Goal: Task Accomplishment & Management: Manage account settings

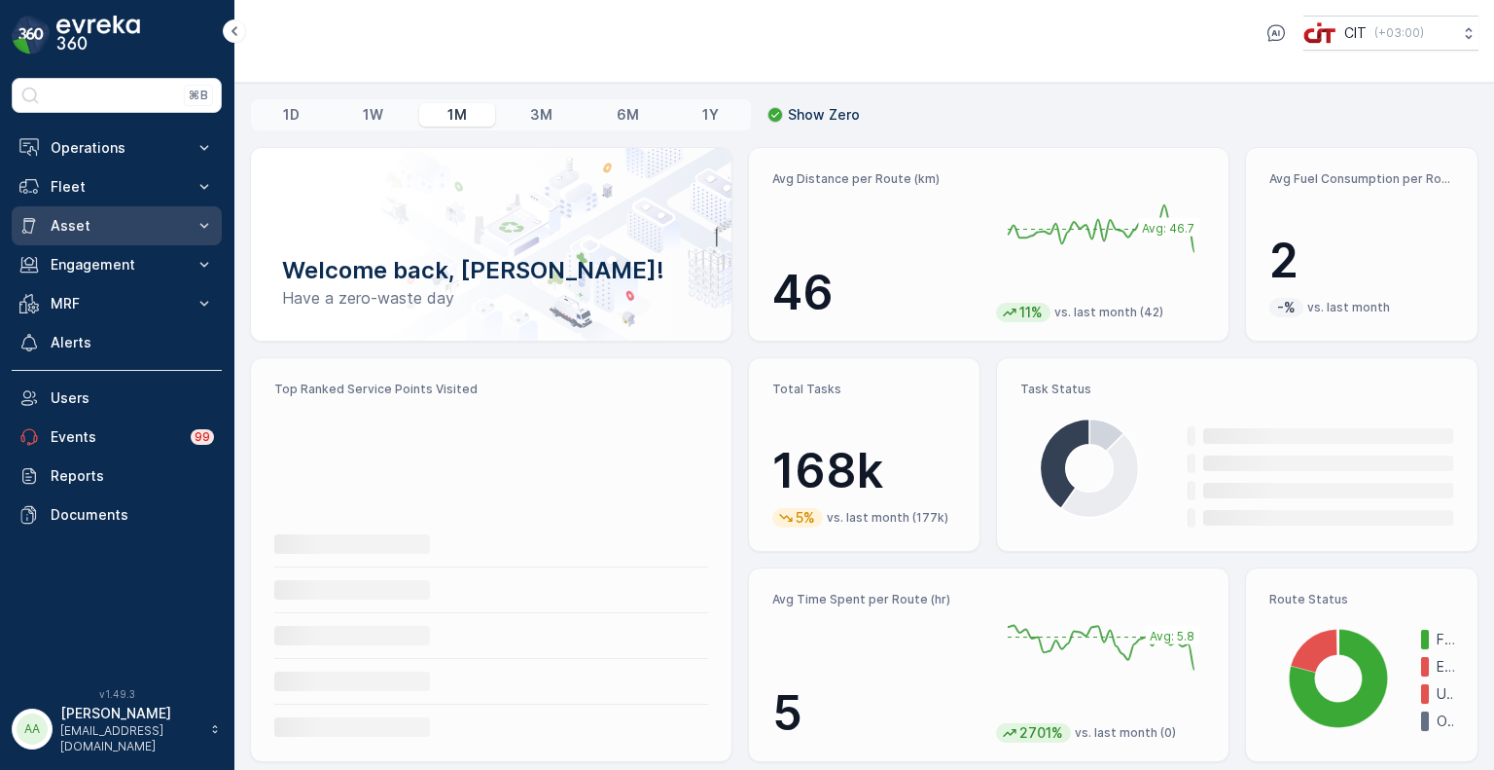
click at [78, 233] on p "Asset" at bounding box center [117, 225] width 132 height 19
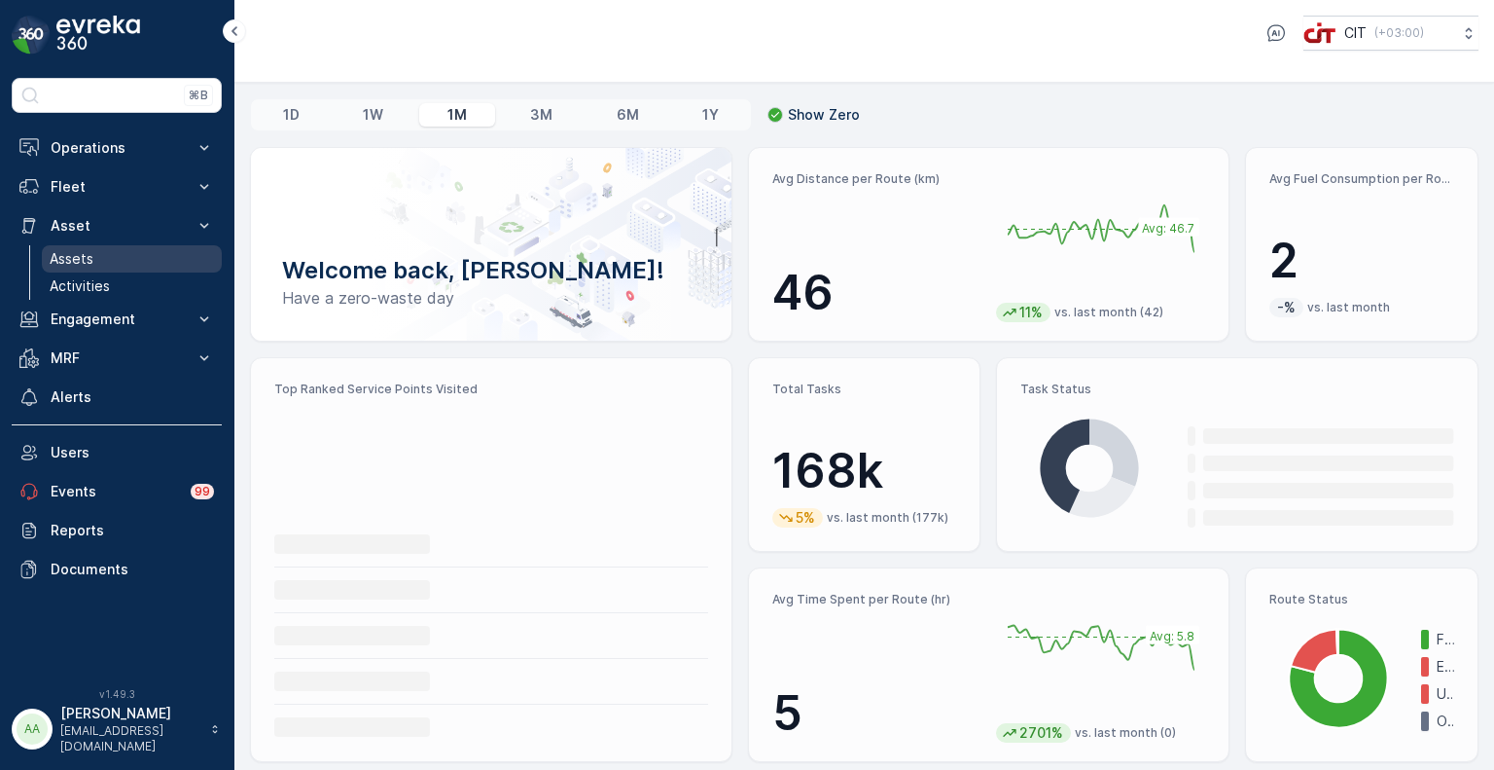
click at [81, 257] on p "Assets" at bounding box center [72, 258] width 44 height 19
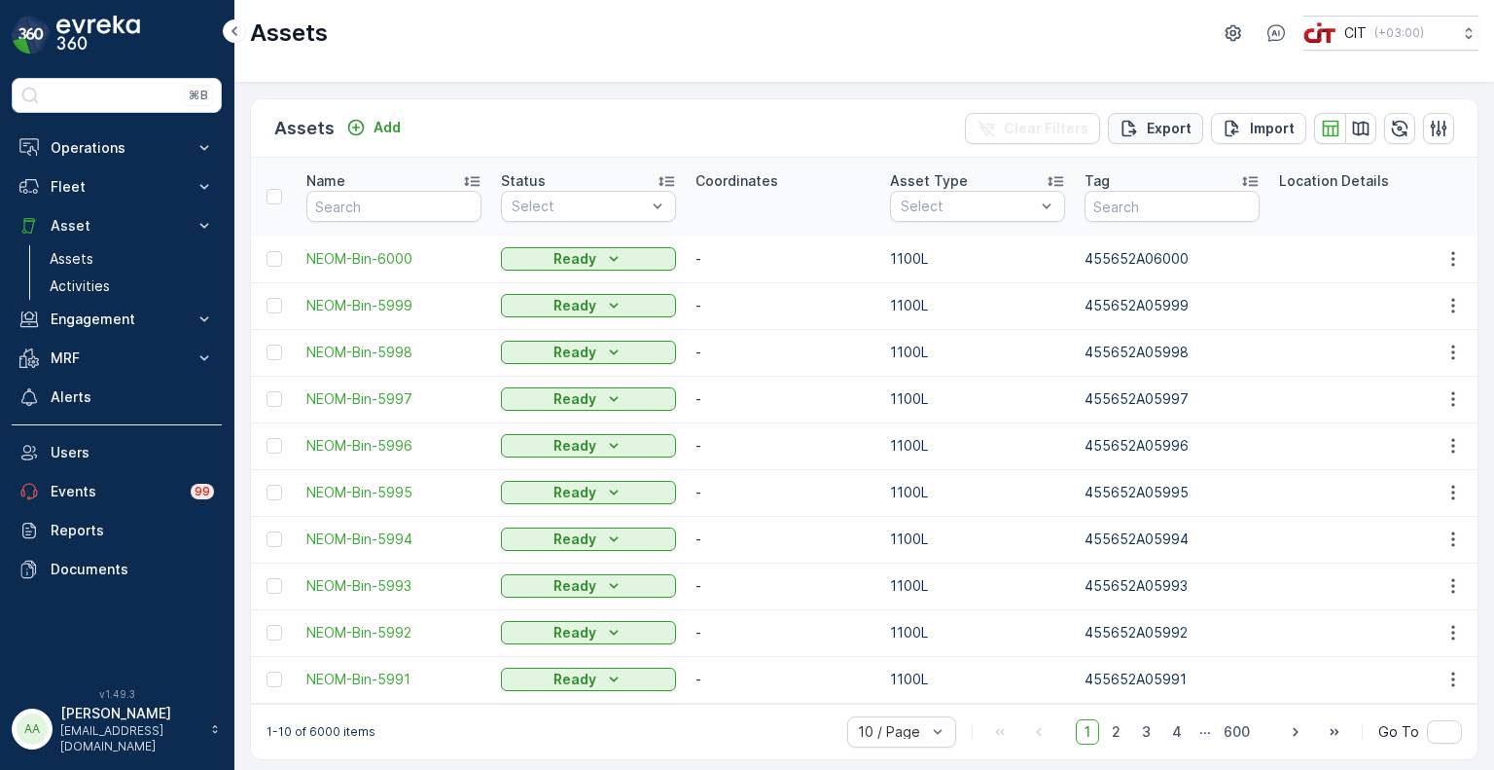
click at [1161, 131] on p "Export" at bounding box center [1169, 128] width 45 height 19
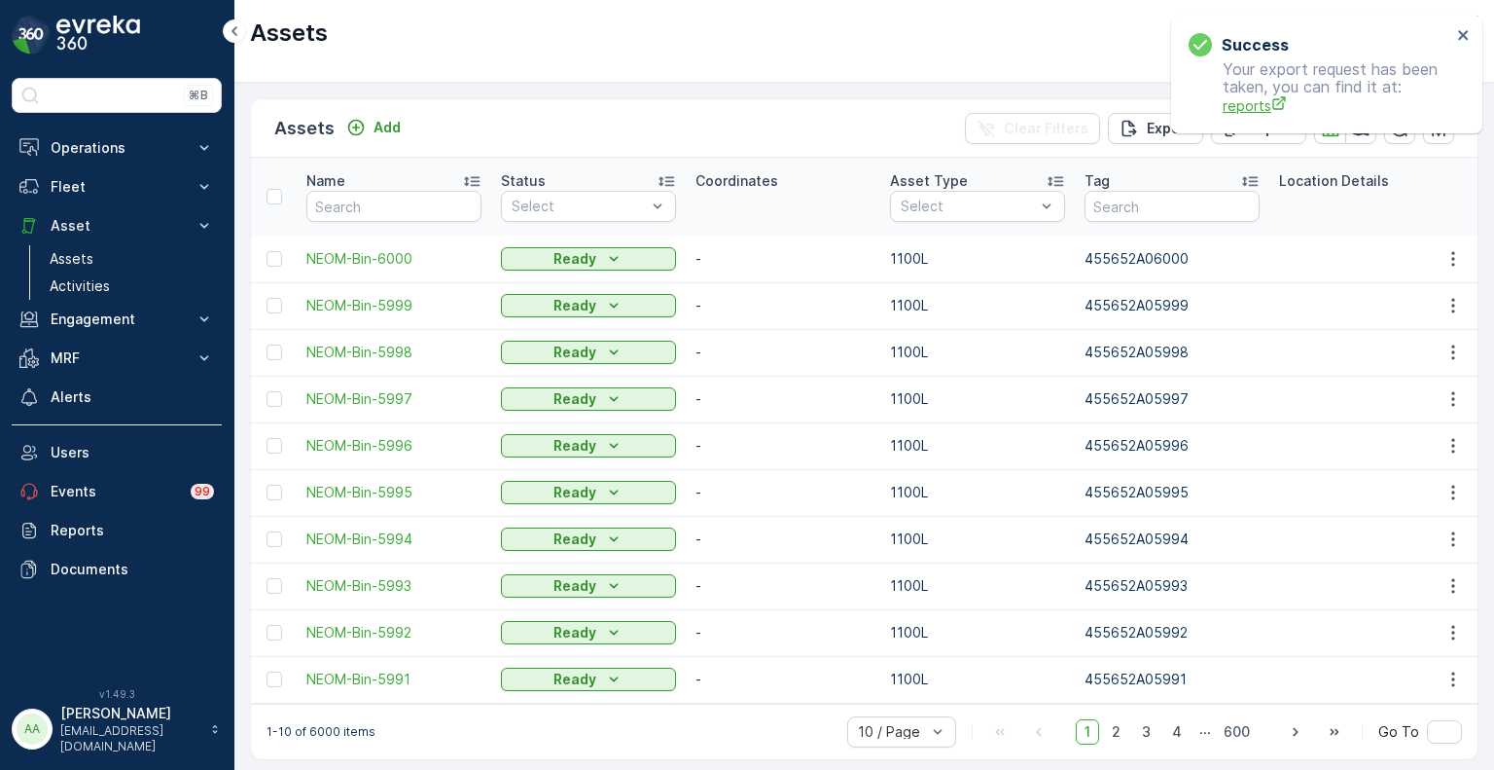
click at [1259, 108] on span "reports" at bounding box center [1337, 105] width 229 height 20
drag, startPoint x: 1070, startPoint y: 256, endPoint x: 1146, endPoint y: 264, distance: 76.3
copy tr "455652A"
click at [1115, 189] on th "Tag" at bounding box center [1172, 197] width 195 height 78
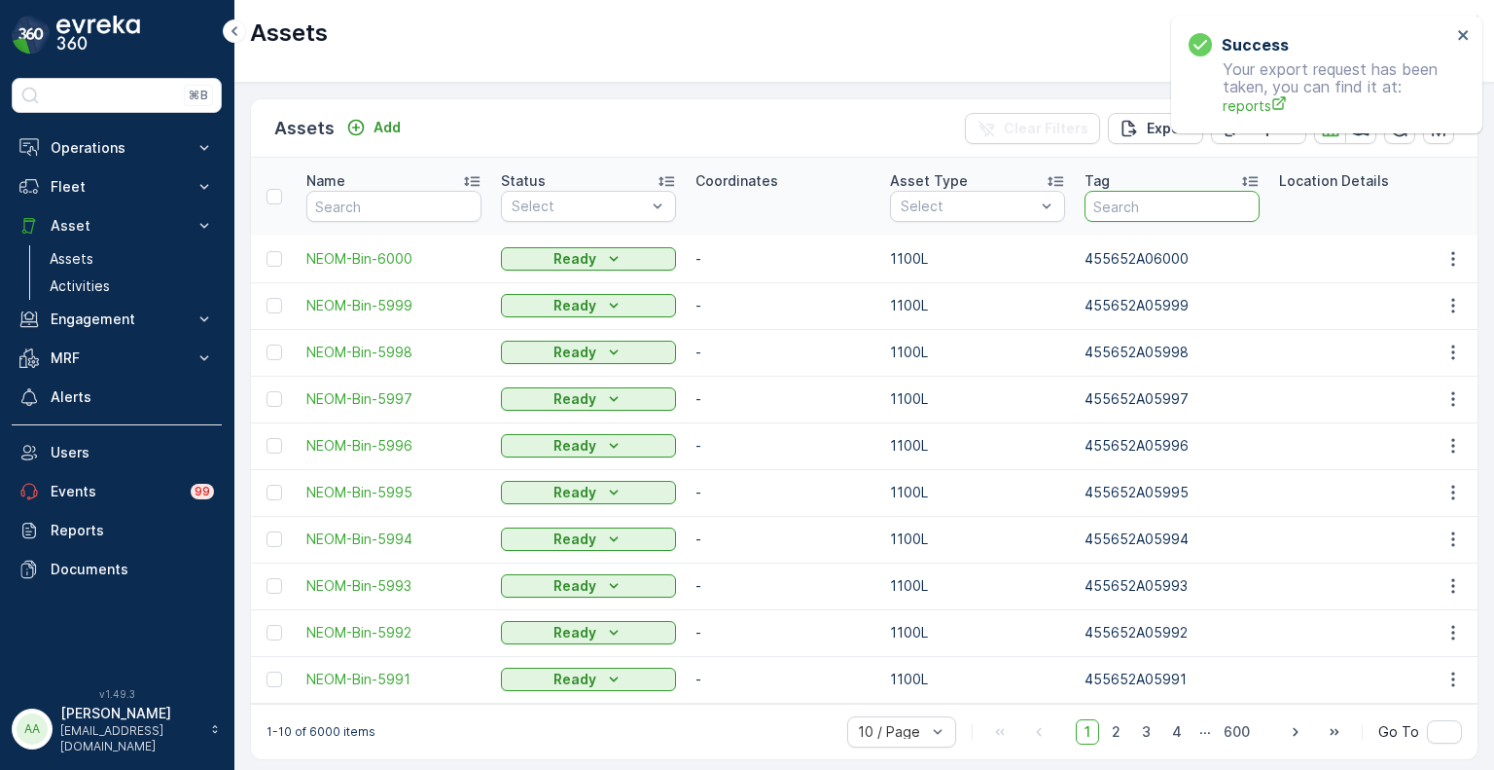
paste input "455652A"
type input "455652A"
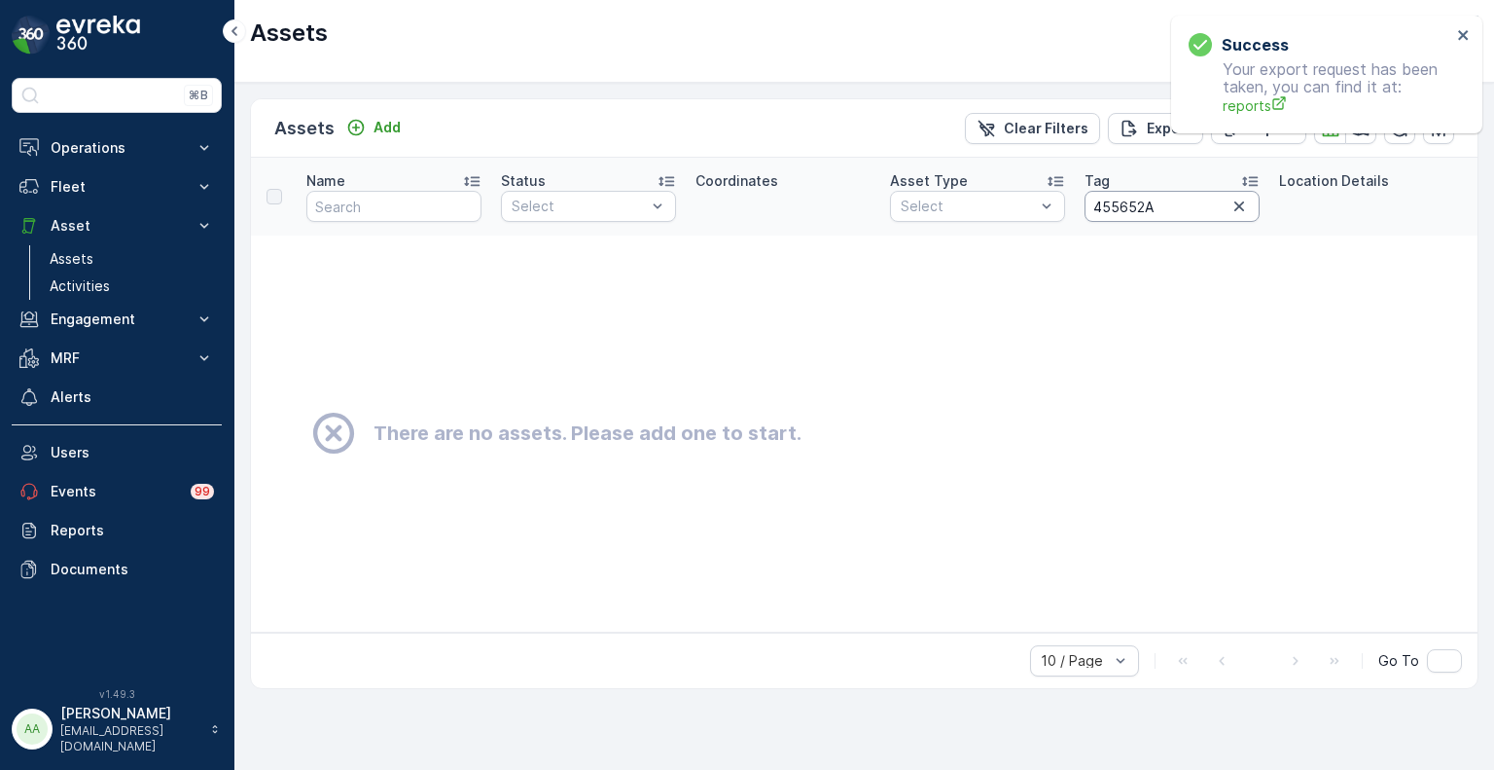
click at [1183, 205] on input "455652A" at bounding box center [1172, 206] width 175 height 31
paste input "4946"
type input "455652A04946"
click at [1124, 207] on input "455652A04946" at bounding box center [1172, 206] width 175 height 31
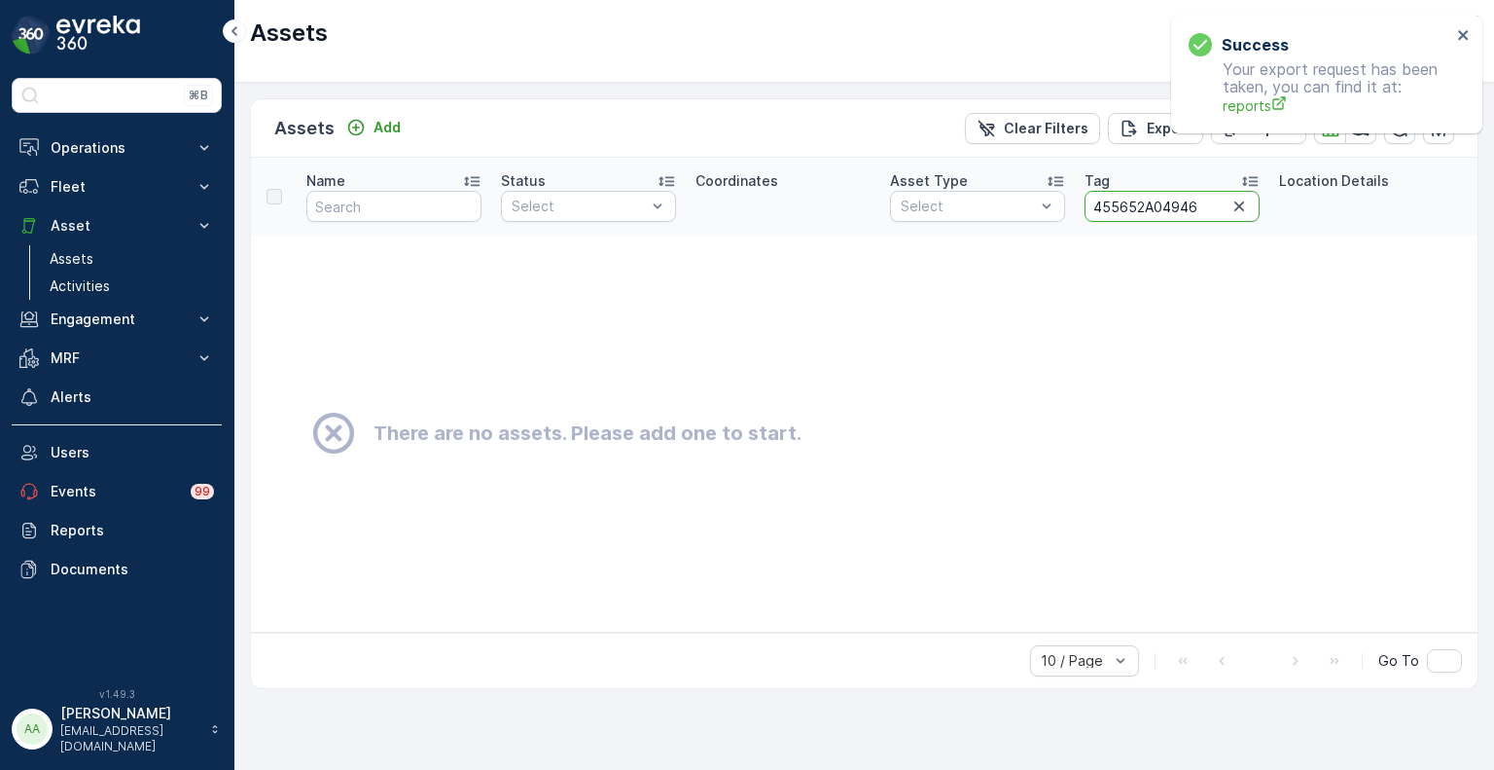
type input "455652A04946"
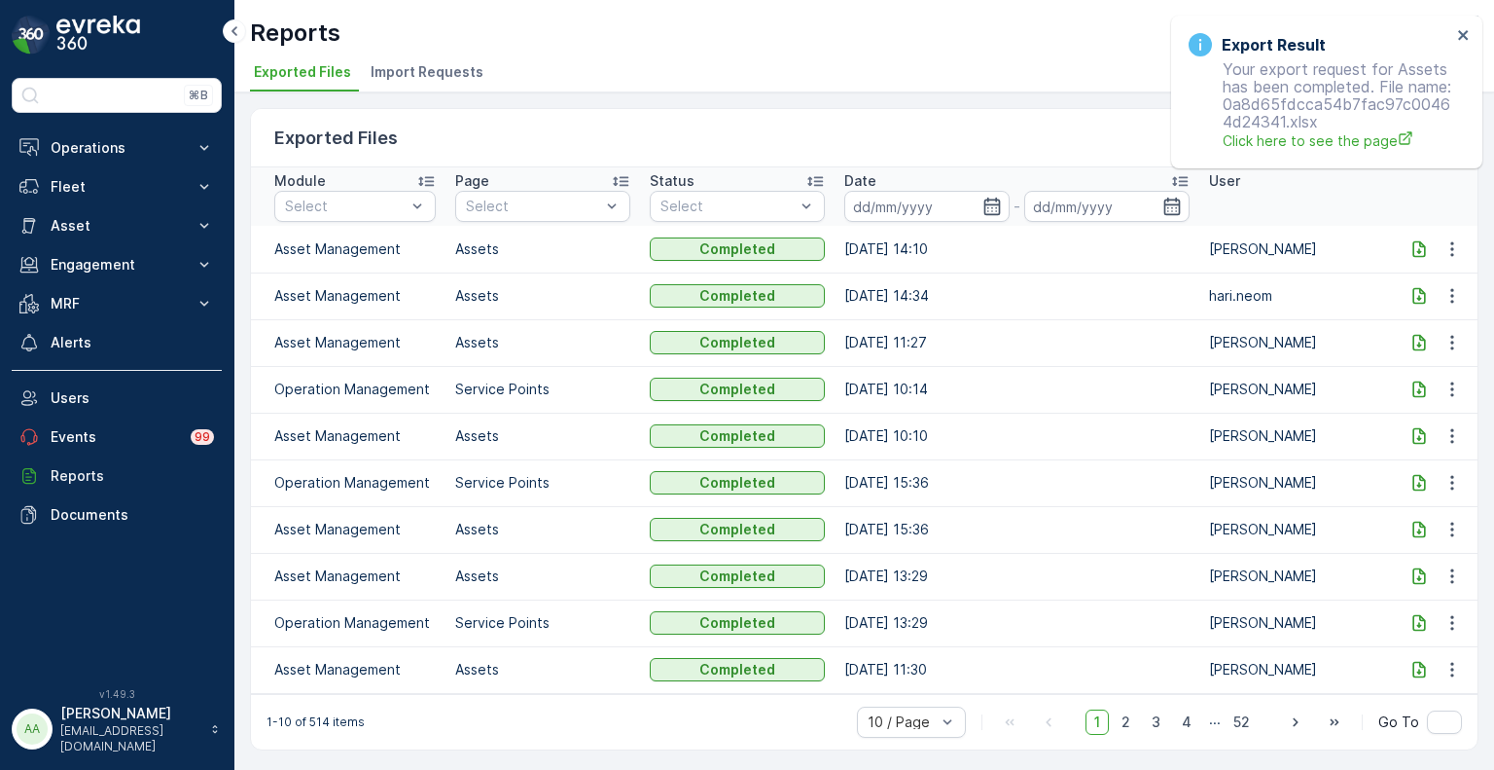
click at [1424, 251] on icon at bounding box center [1419, 248] width 13 height 17
click at [63, 191] on p "Fleet" at bounding box center [117, 186] width 132 height 19
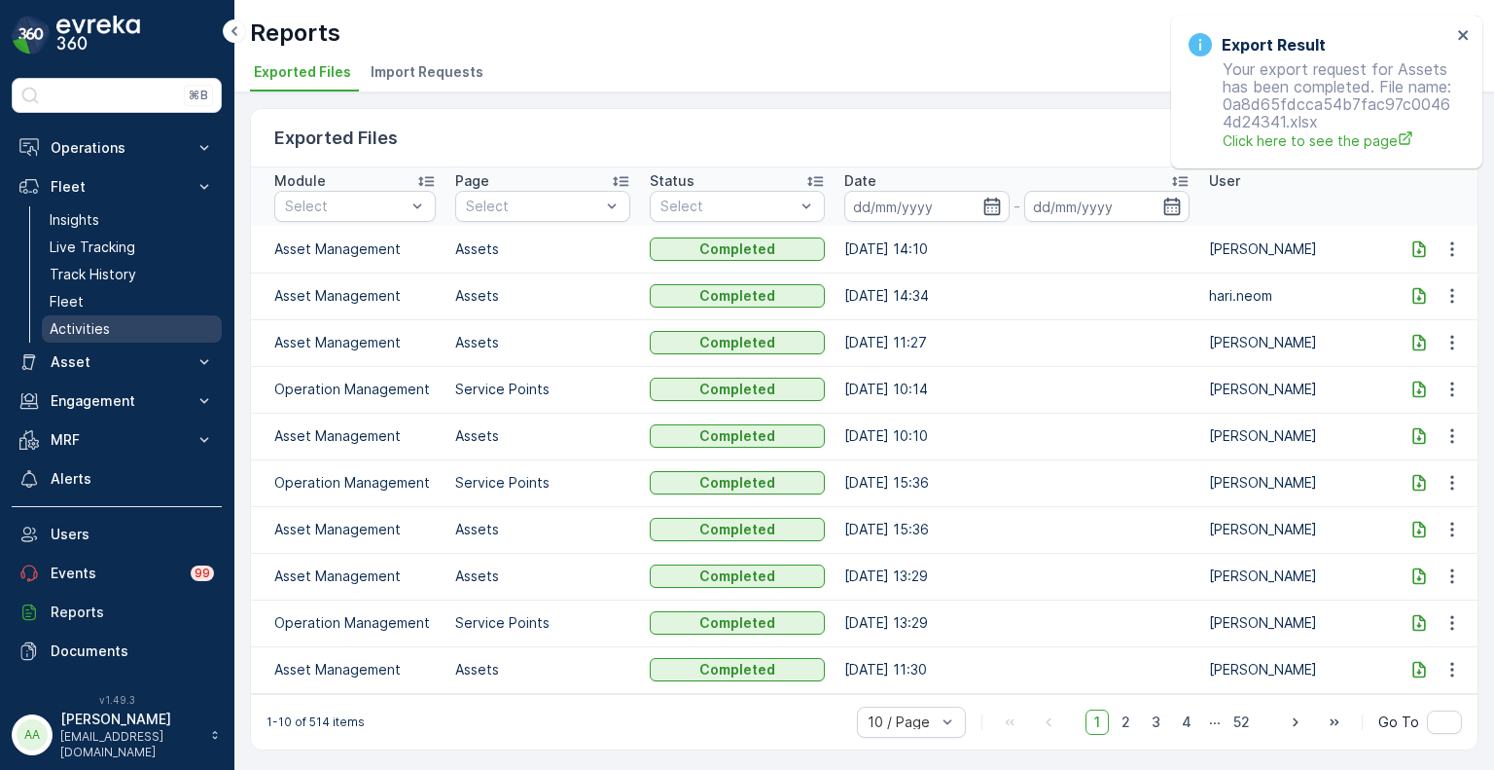
click at [90, 322] on p "Activities" at bounding box center [80, 328] width 60 height 19
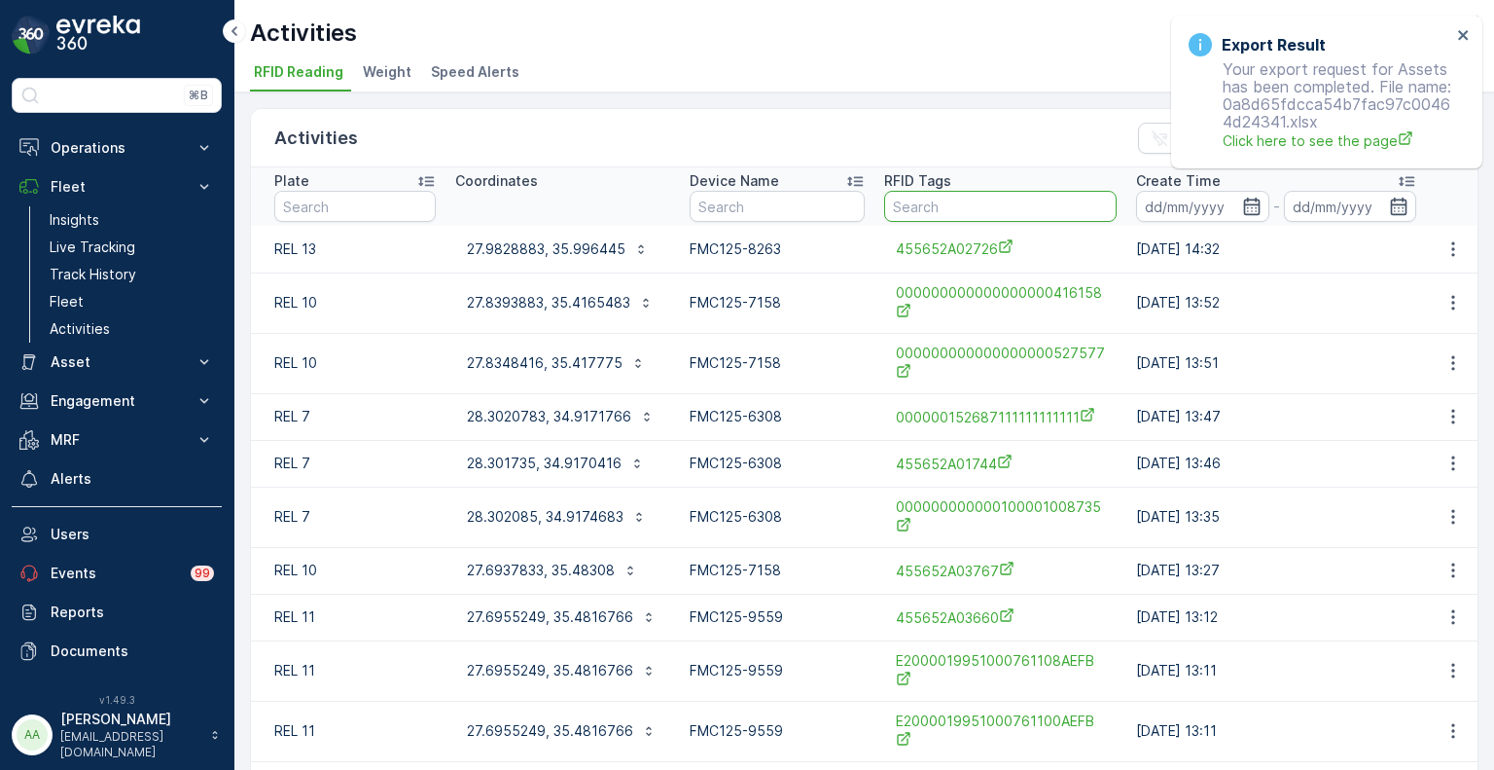
click at [932, 202] on input "text" at bounding box center [1000, 206] width 233 height 31
paste input "4946"
type input "4946"
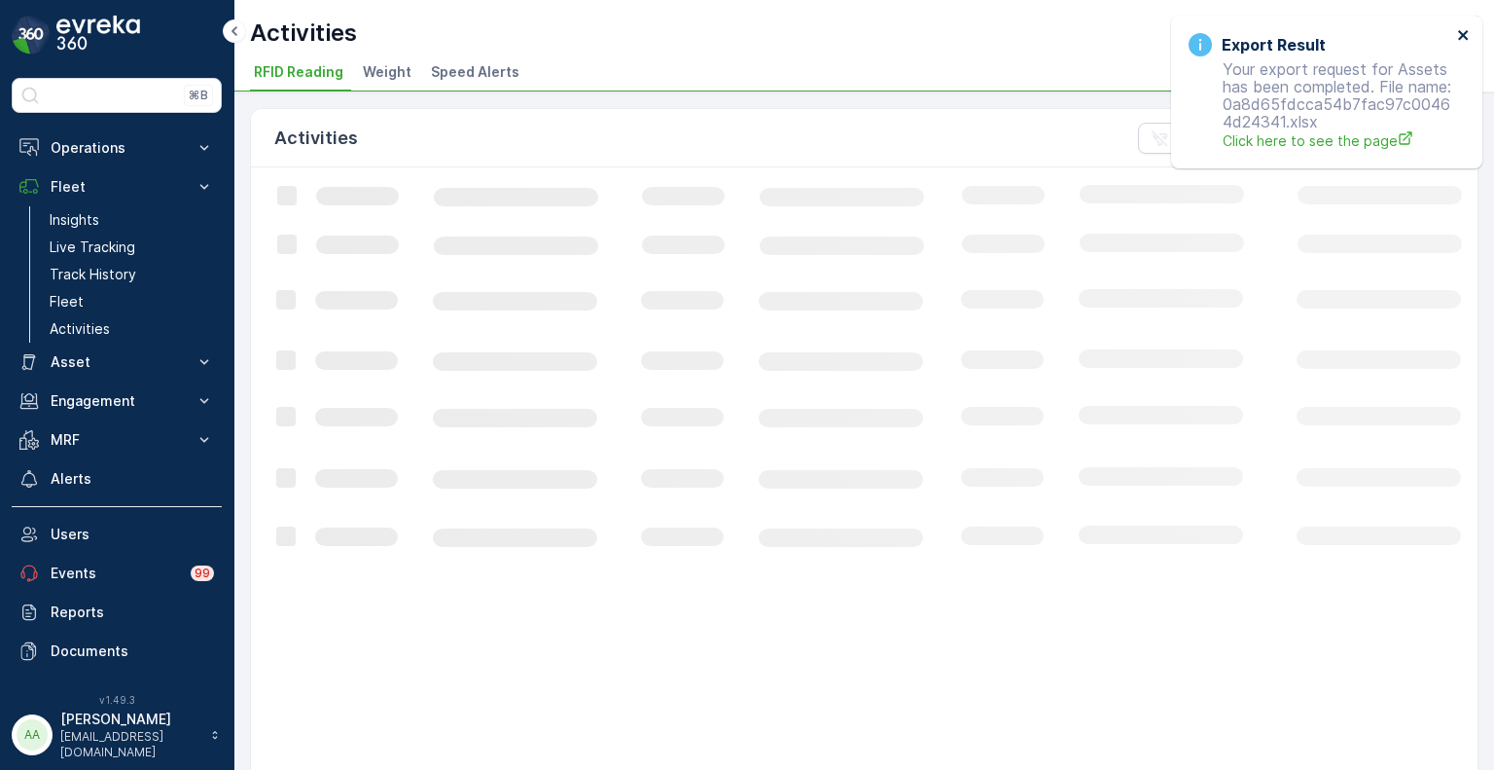
click at [1463, 32] on icon "close" at bounding box center [1464, 35] width 14 height 16
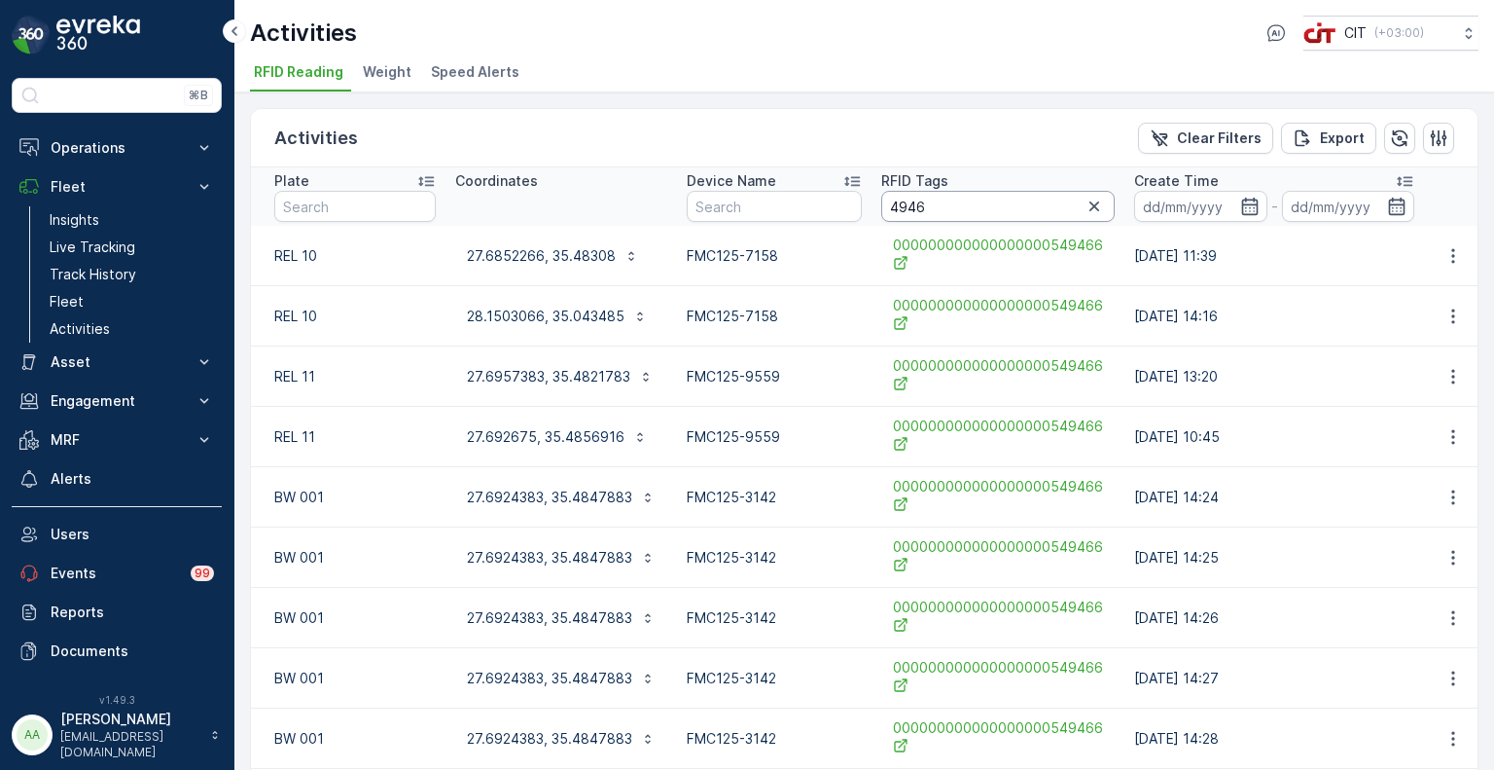
click at [889, 210] on input "4946" at bounding box center [997, 206] width 233 height 31
type input "a04946"
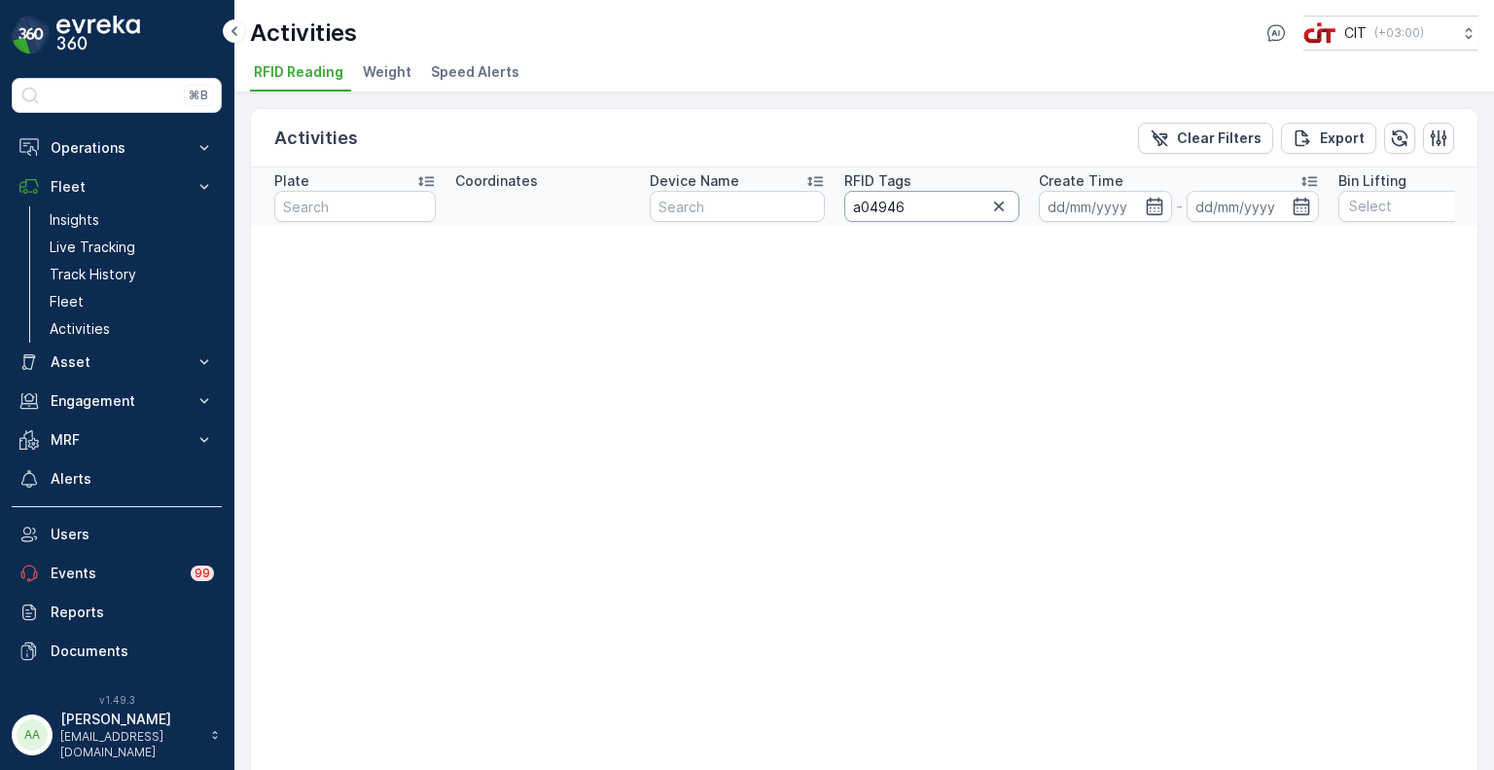
click at [869, 211] on input "a04946" at bounding box center [931, 206] width 175 height 31
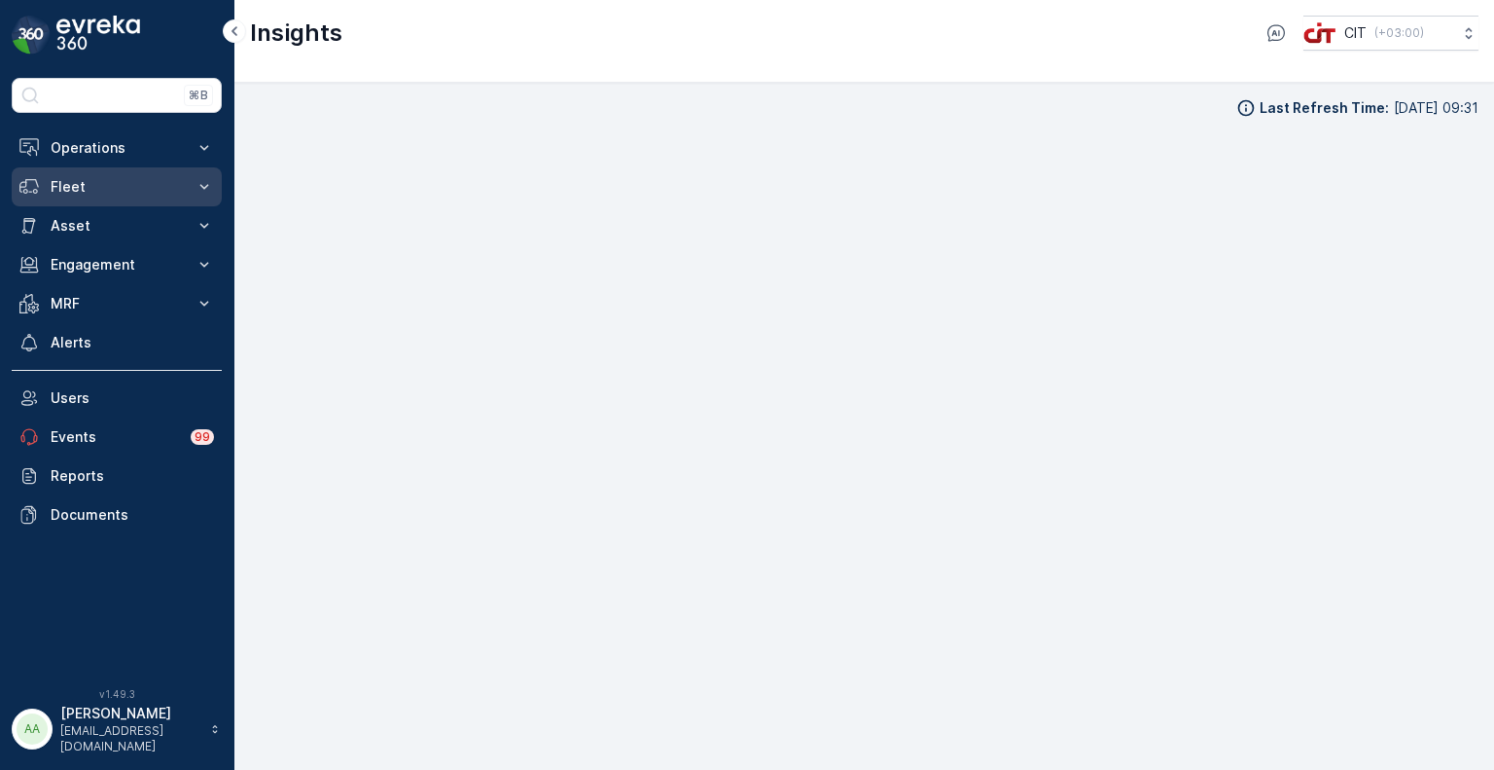
scroll to position [16, 0]
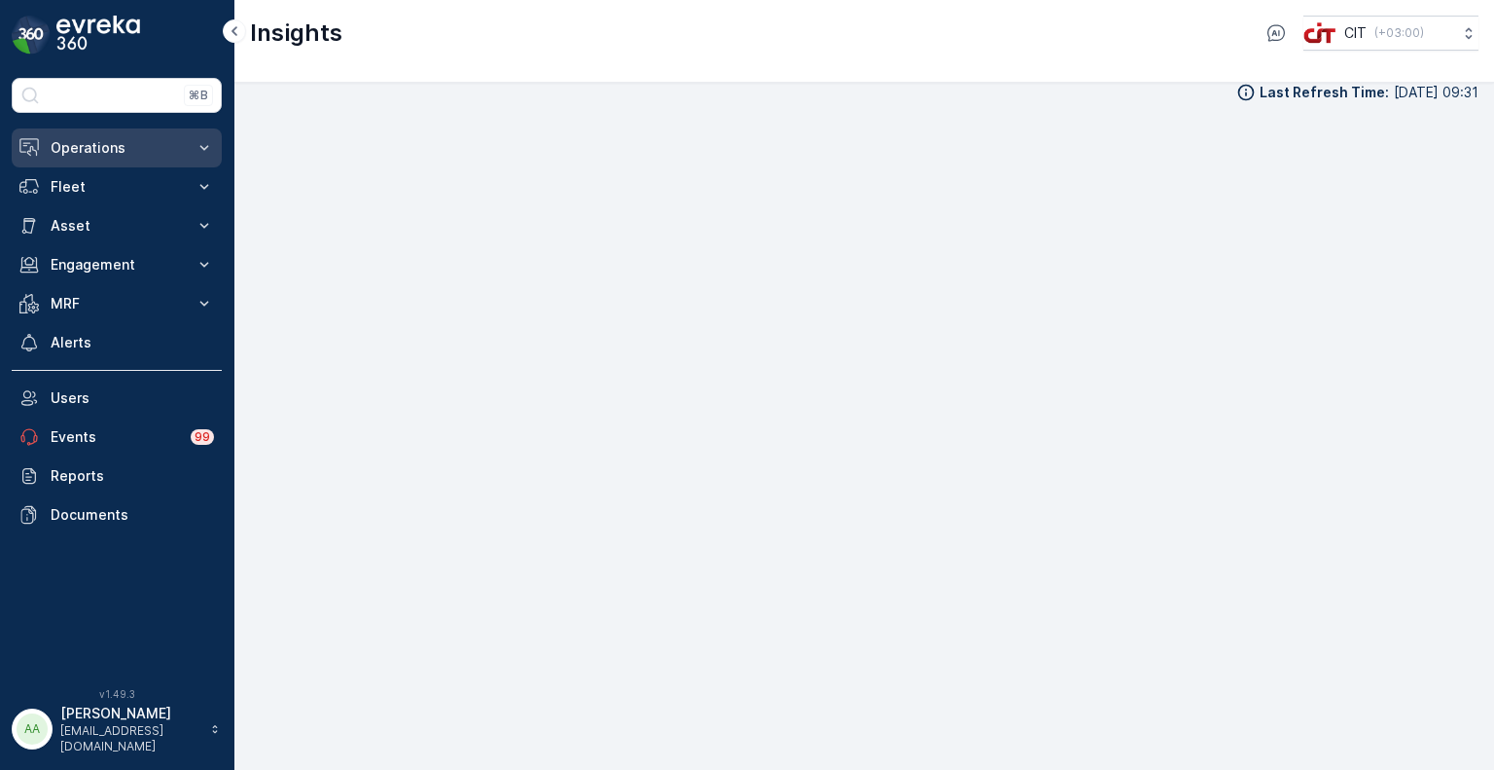
click at [70, 150] on p "Operations" at bounding box center [117, 147] width 132 height 19
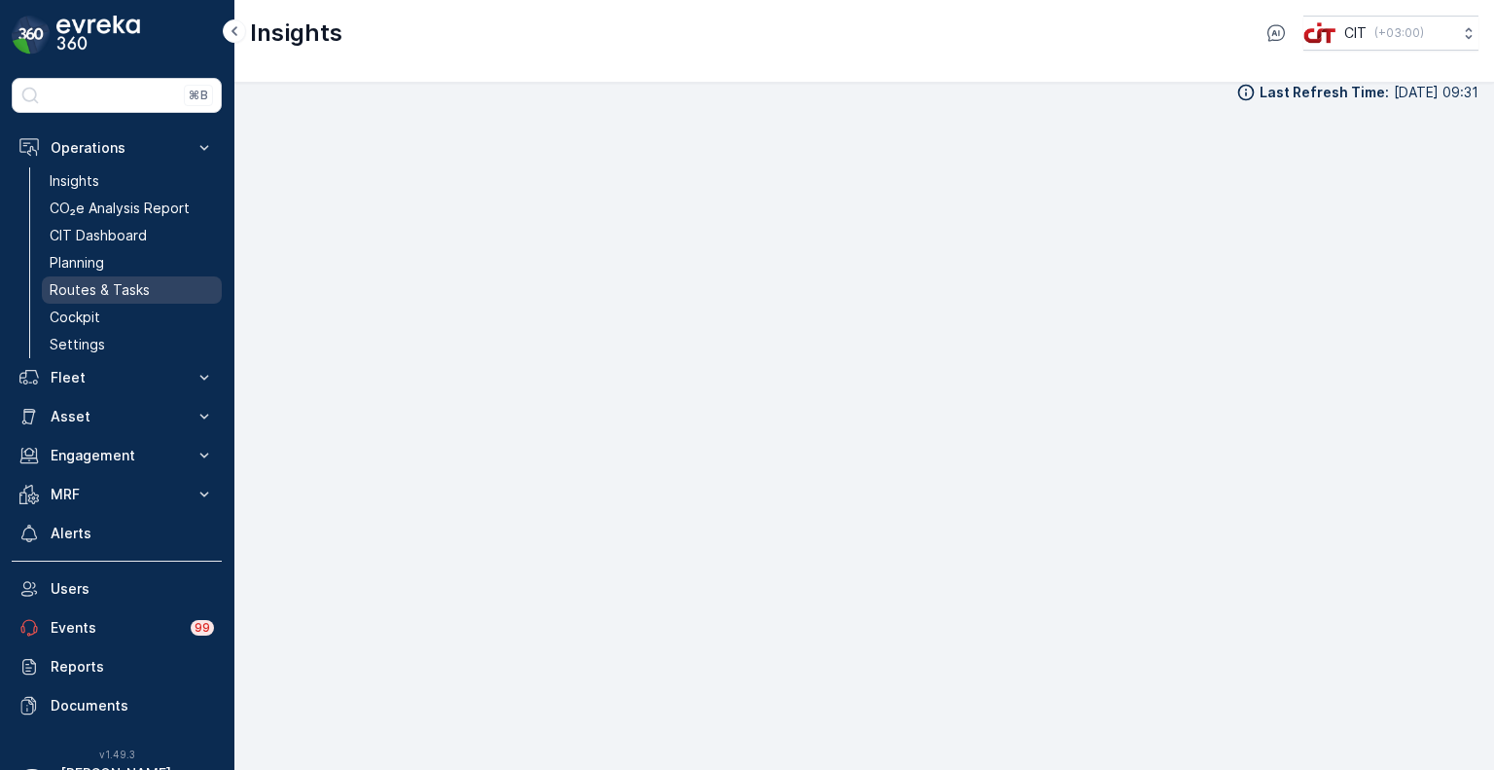
click at [97, 294] on p "Routes & Tasks" at bounding box center [100, 289] width 100 height 19
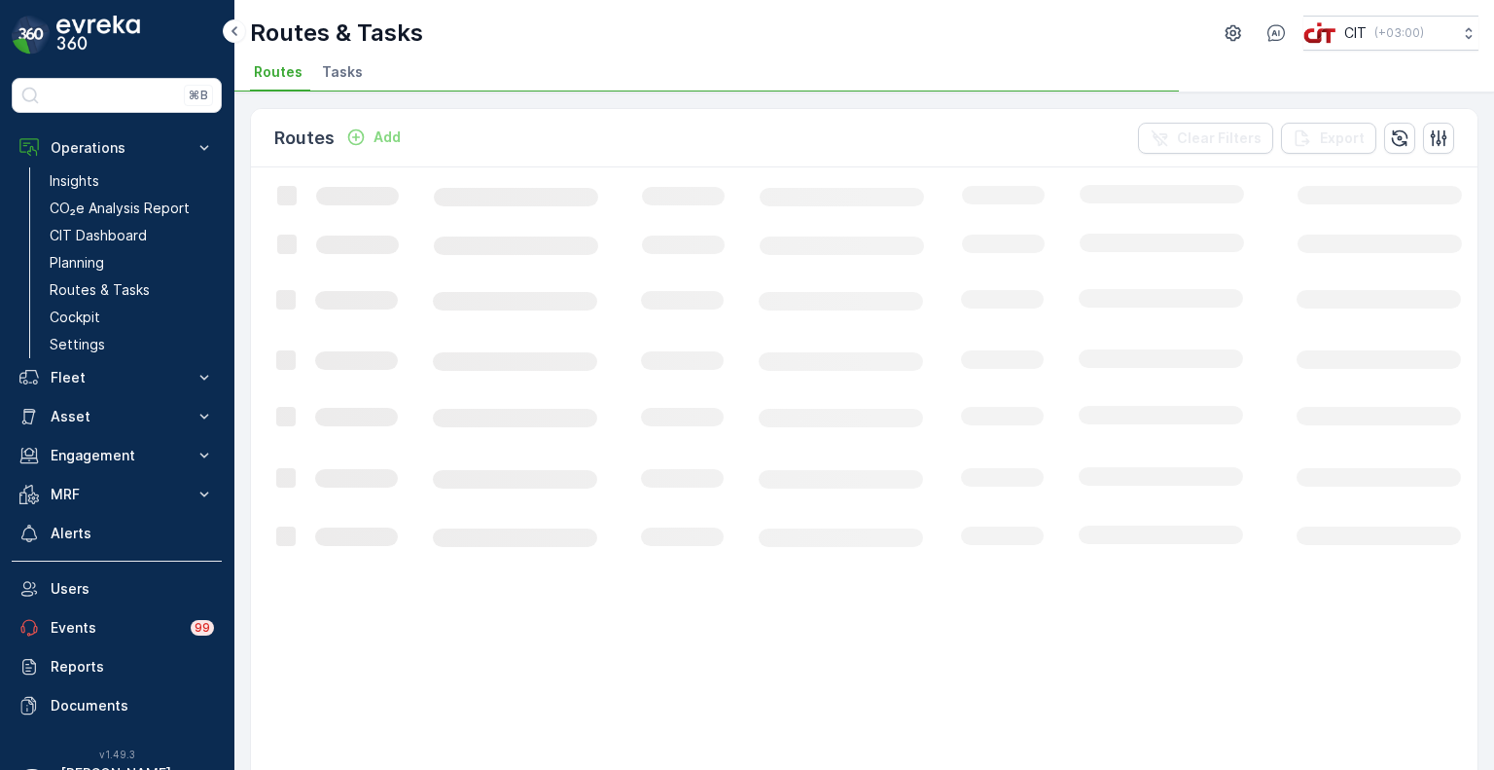
click at [349, 81] on span "Tasks" at bounding box center [342, 71] width 41 height 19
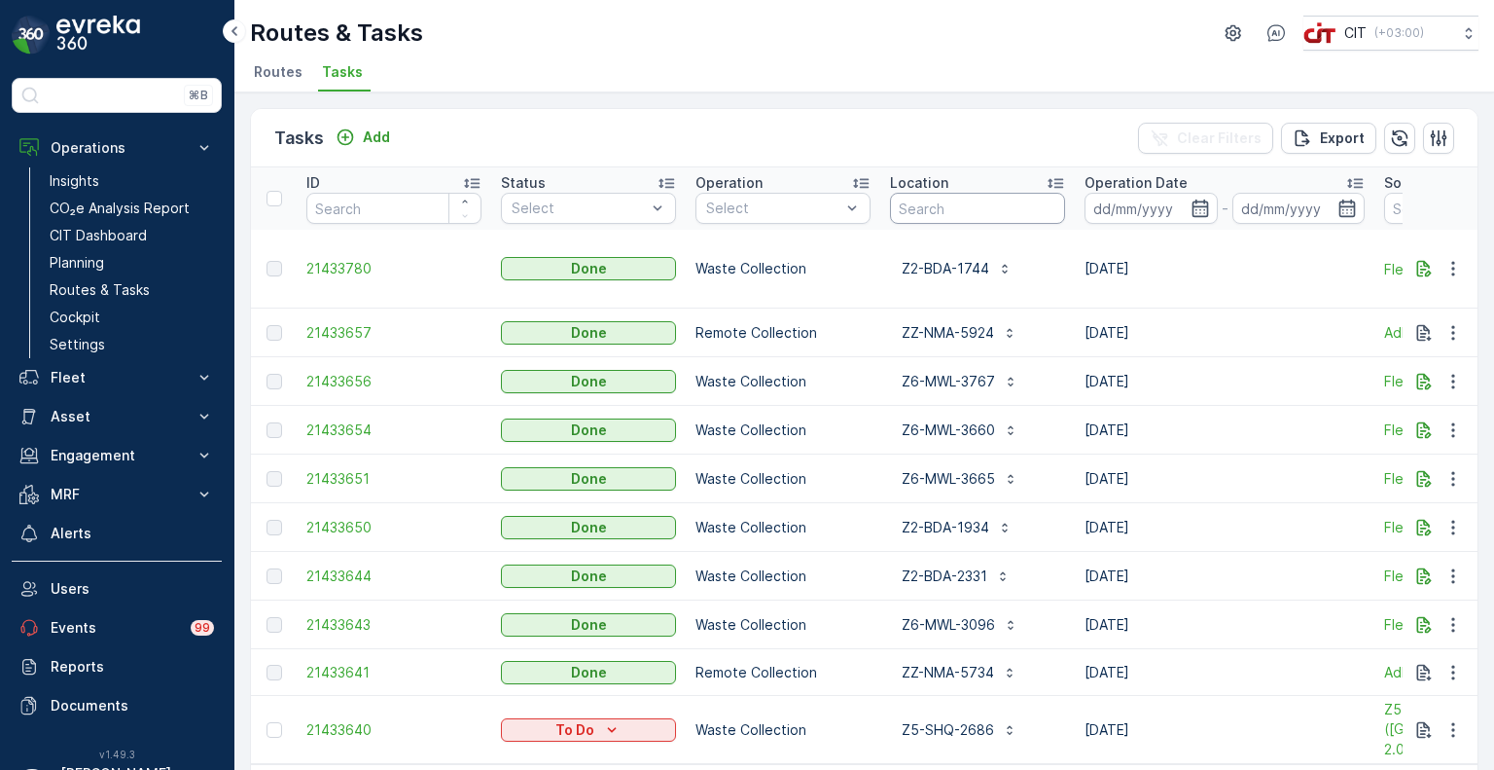
click at [968, 203] on input "text" at bounding box center [977, 208] width 175 height 31
paste input "4946"
type input "4946"
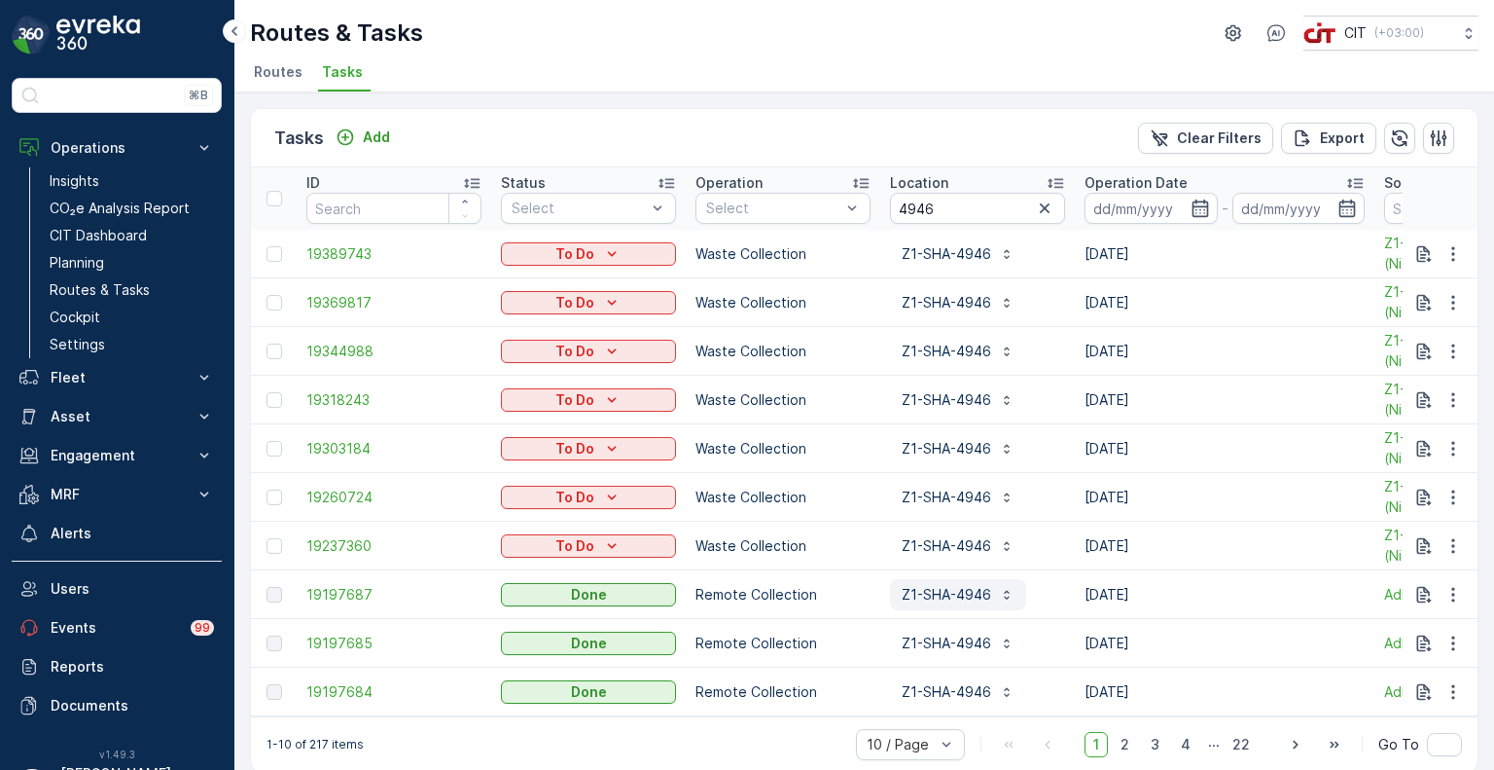
click at [936, 586] on p "Z1-SHA-4946" at bounding box center [947, 594] width 90 height 19
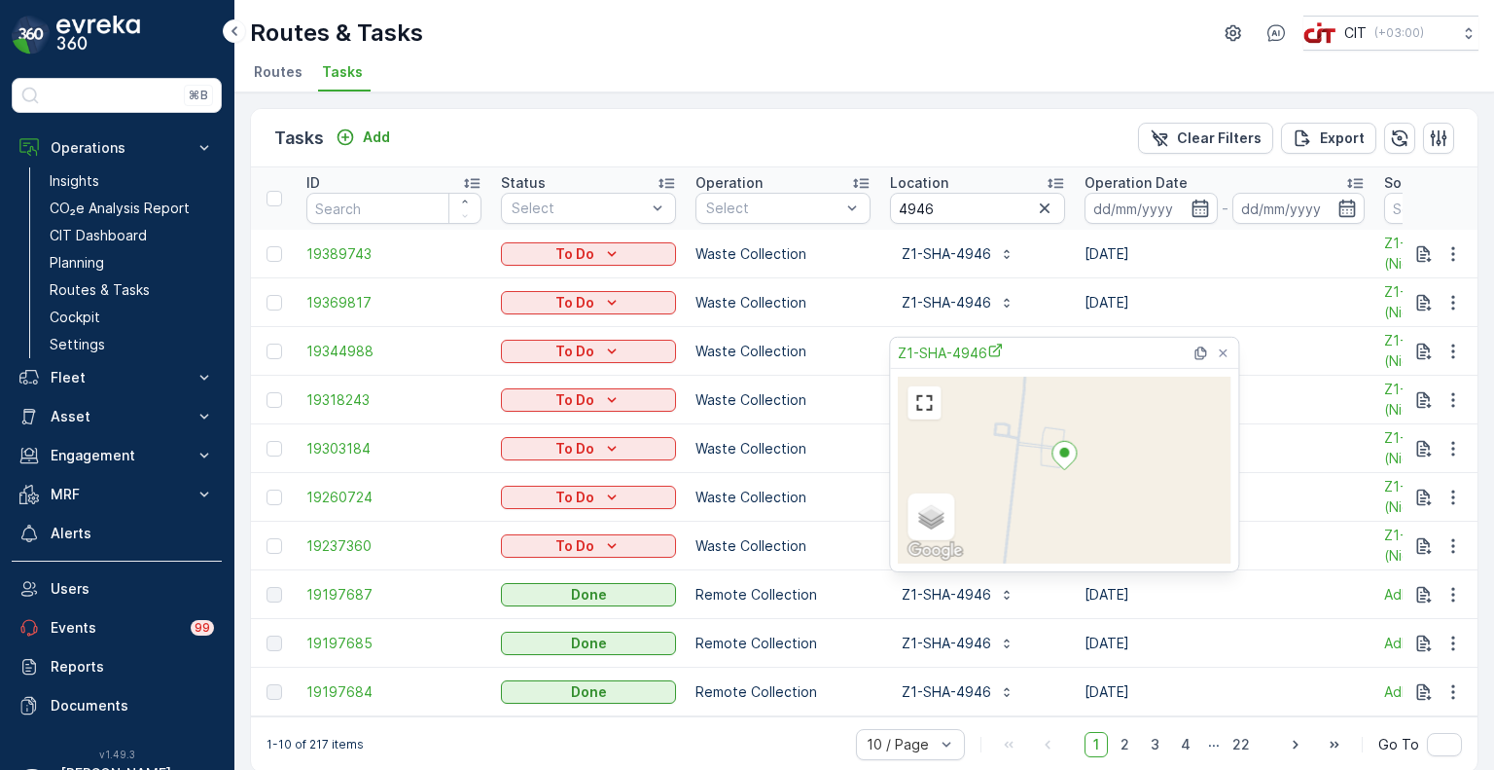
click at [1065, 452] on ellipse at bounding box center [1064, 453] width 10 height 10
click at [1031, 492] on div "Satellite Roadmap Terrain Hybrid Leaflet Keyboard shortcuts Map Data Map data ©…" at bounding box center [1064, 470] width 333 height 187
click at [951, 520] on span "Hybrid" at bounding box center [947, 525] width 39 height 16
click at [928, 520] on input "Hybrid" at bounding box center [921, 524] width 13 height 13
radio input "true"
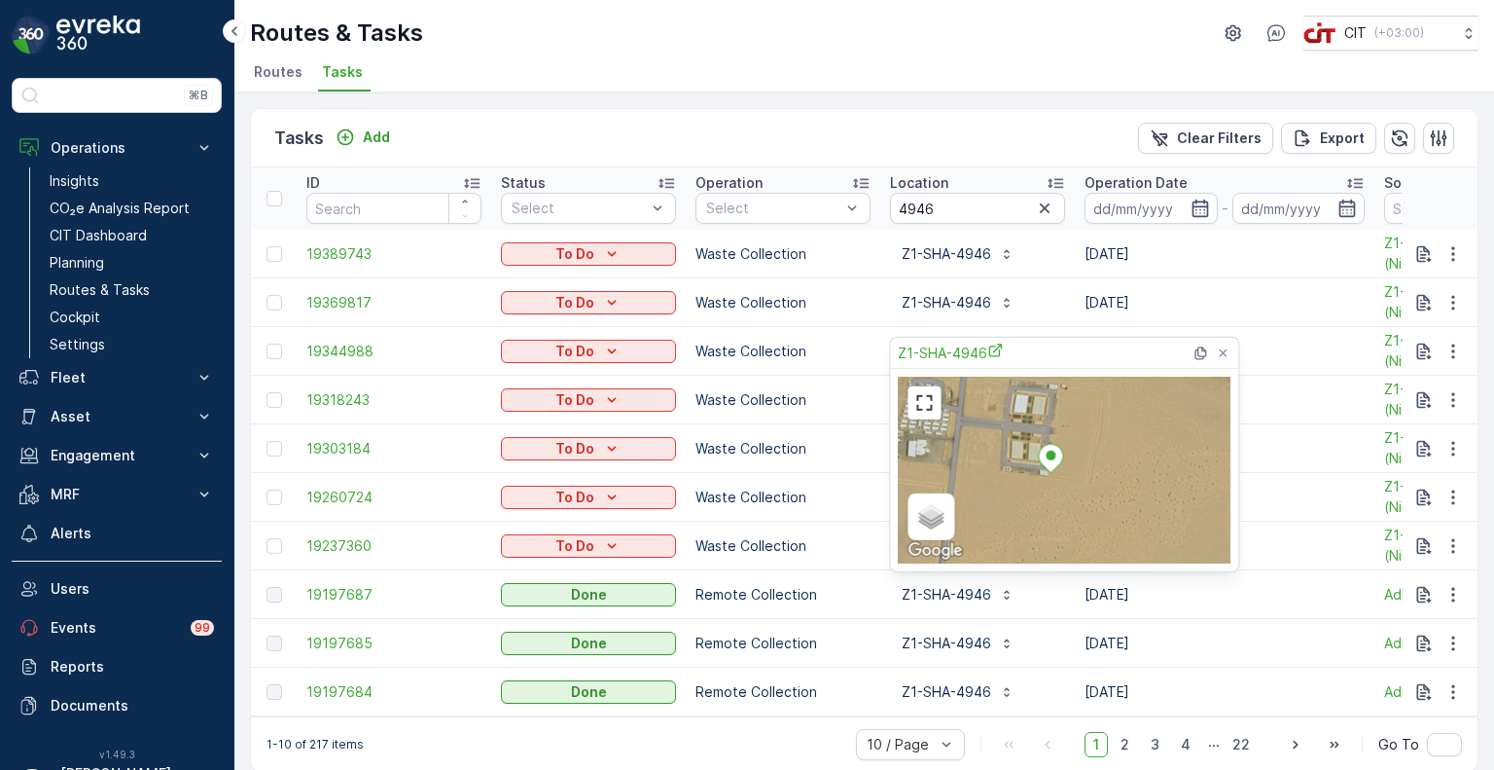
click at [826, 439] on td "Waste Collection" at bounding box center [783, 448] width 195 height 49
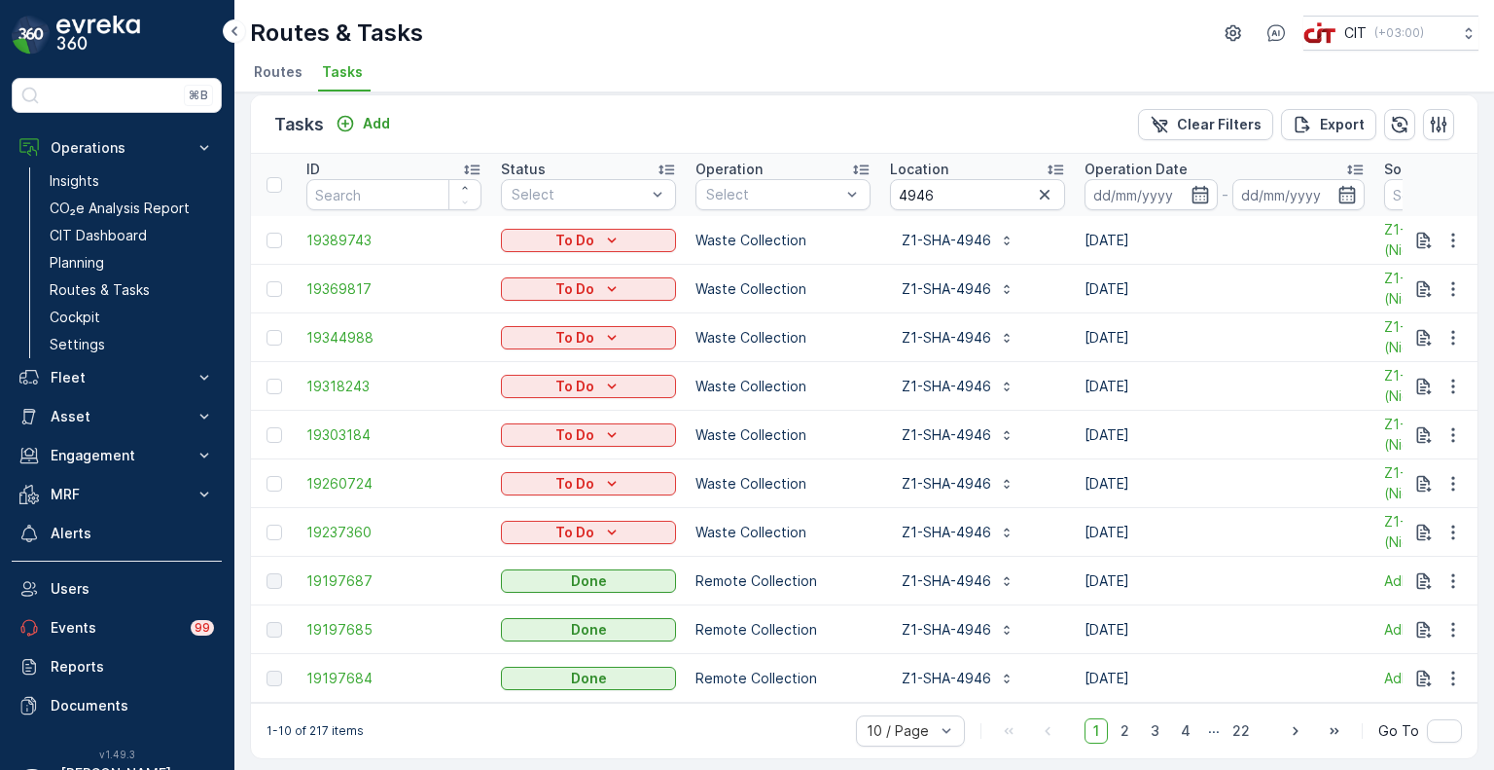
scroll to position [17, 0]
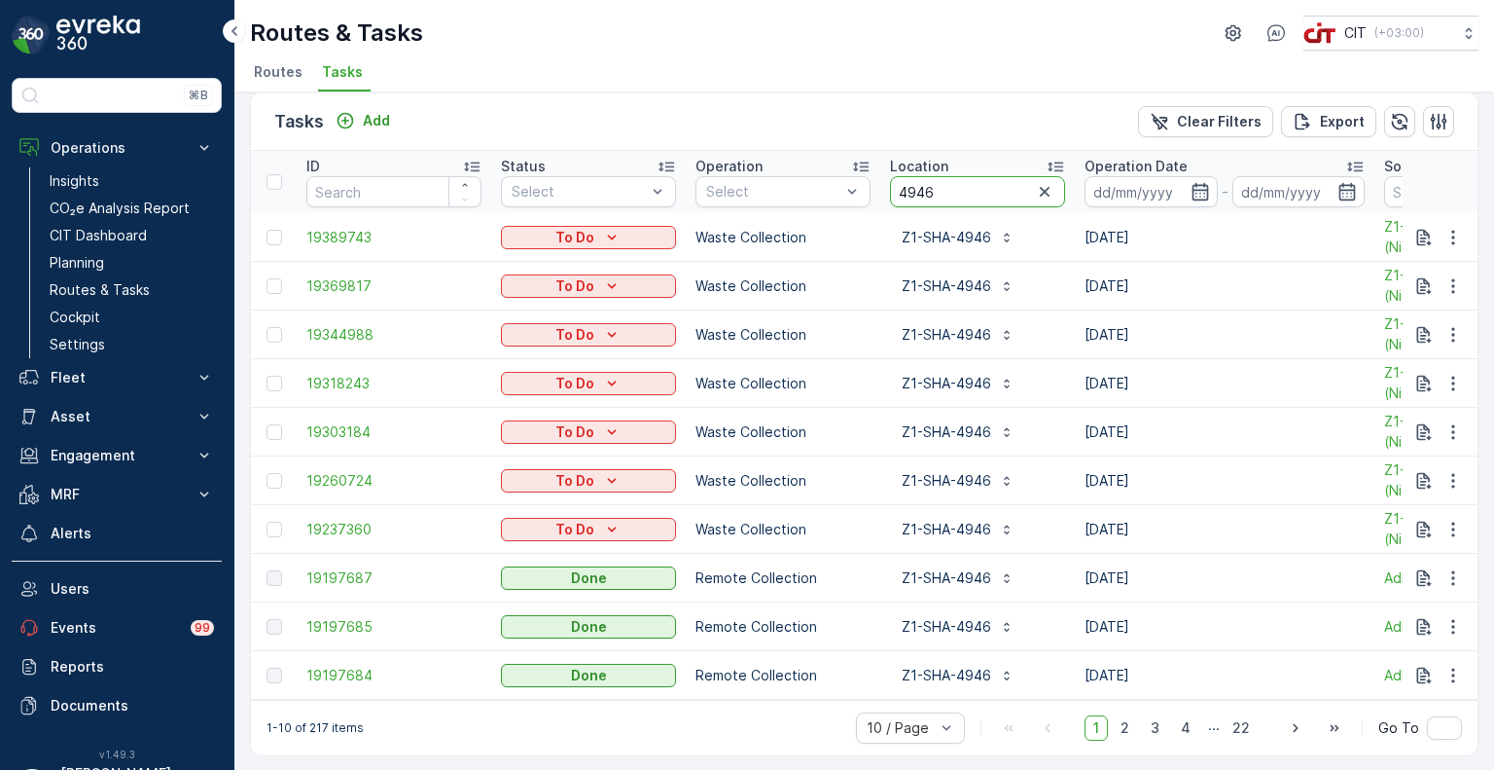
drag, startPoint x: 947, startPoint y: 186, endPoint x: 875, endPoint y: 186, distance: 72.0
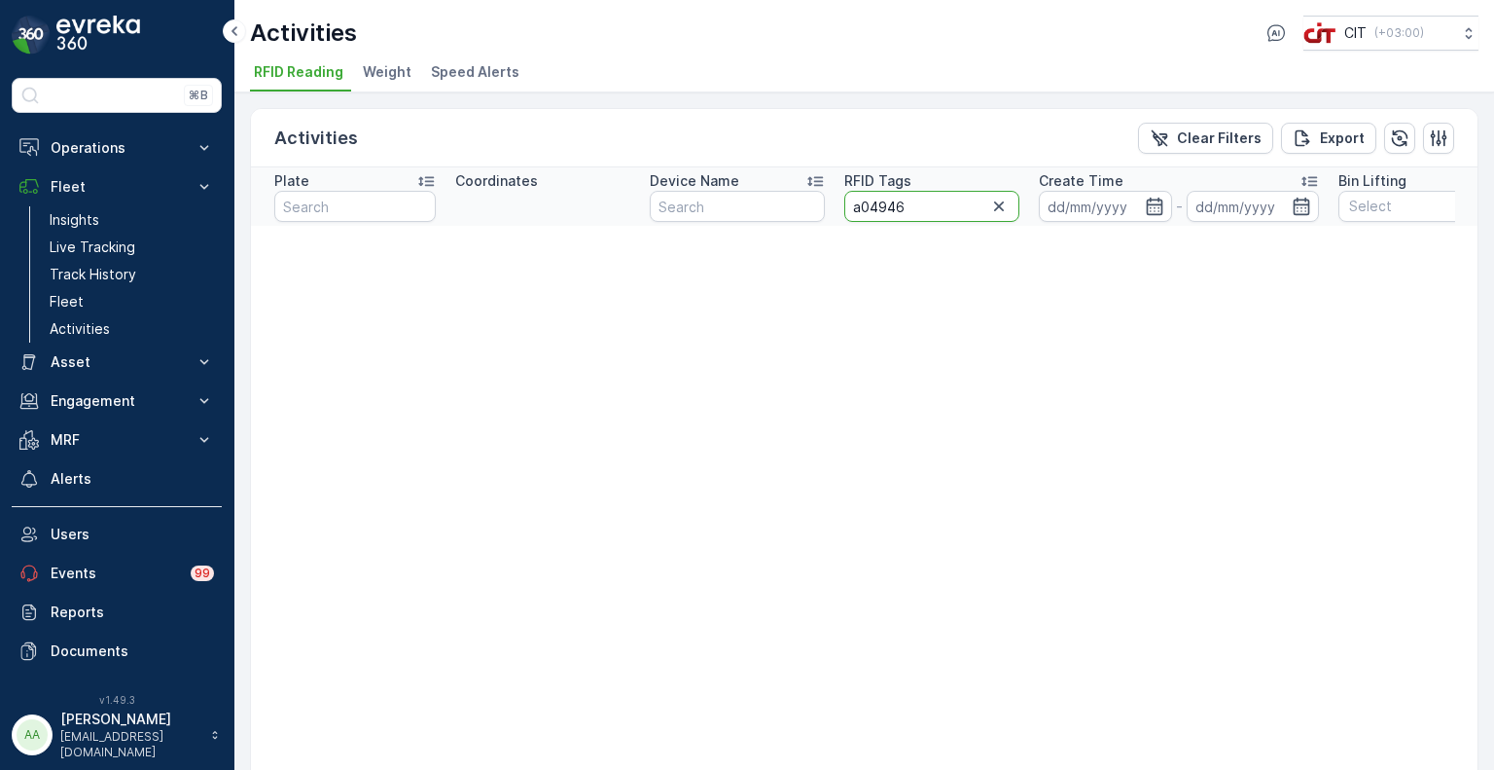
drag, startPoint x: 926, startPoint y: 205, endPoint x: 870, endPoint y: 202, distance: 56.5
click at [870, 202] on input "a04946" at bounding box center [931, 206] width 175 height 31
paste input "75"
type input "a04975"
drag, startPoint x: 915, startPoint y: 211, endPoint x: 872, endPoint y: 209, distance: 42.9
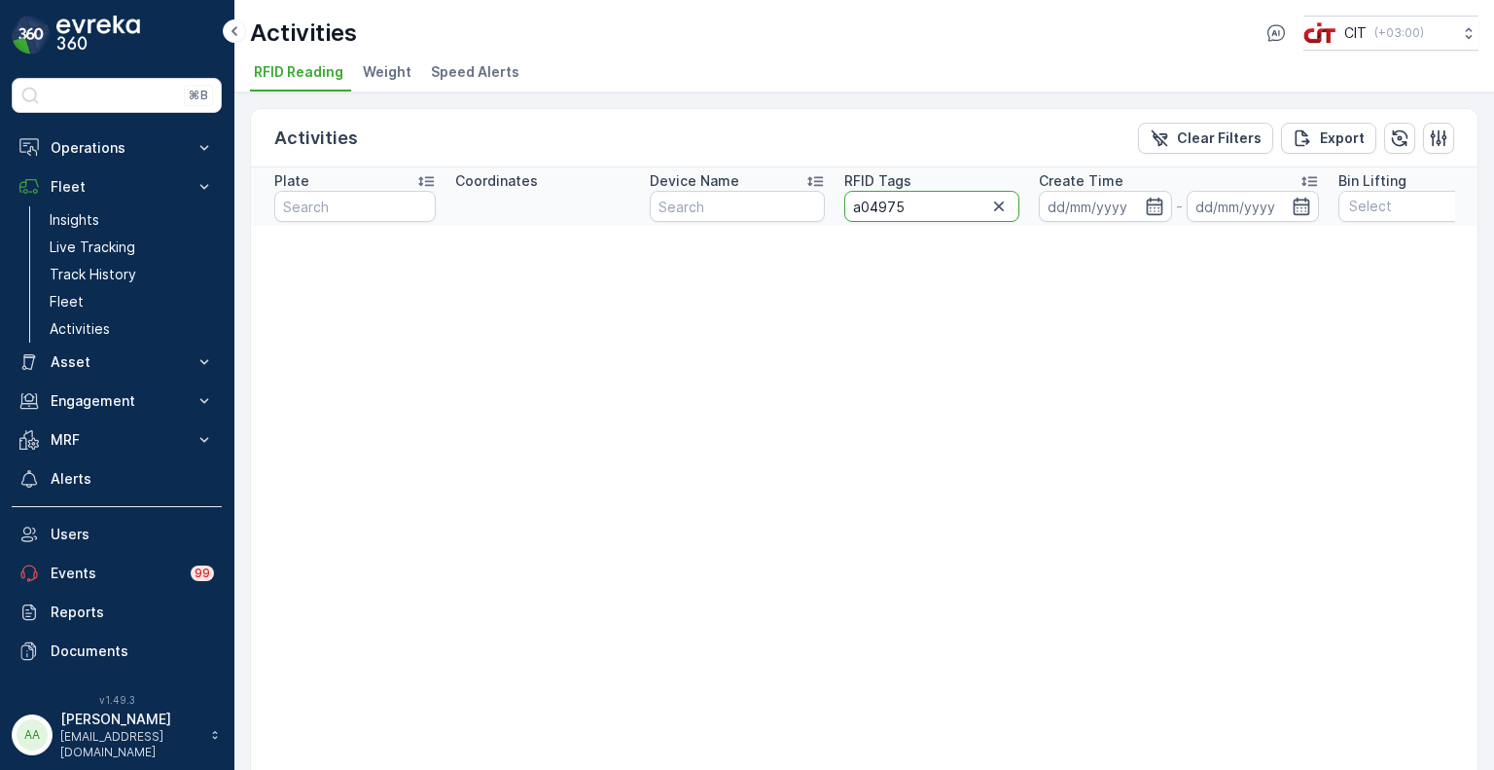
click at [872, 209] on input "a04975" at bounding box center [931, 206] width 175 height 31
paste input "6"
type input "a04965"
drag, startPoint x: 918, startPoint y: 206, endPoint x: 869, endPoint y: 221, distance: 51.7
click at [869, 221] on th "RFID Tags a04965" at bounding box center [932, 196] width 195 height 58
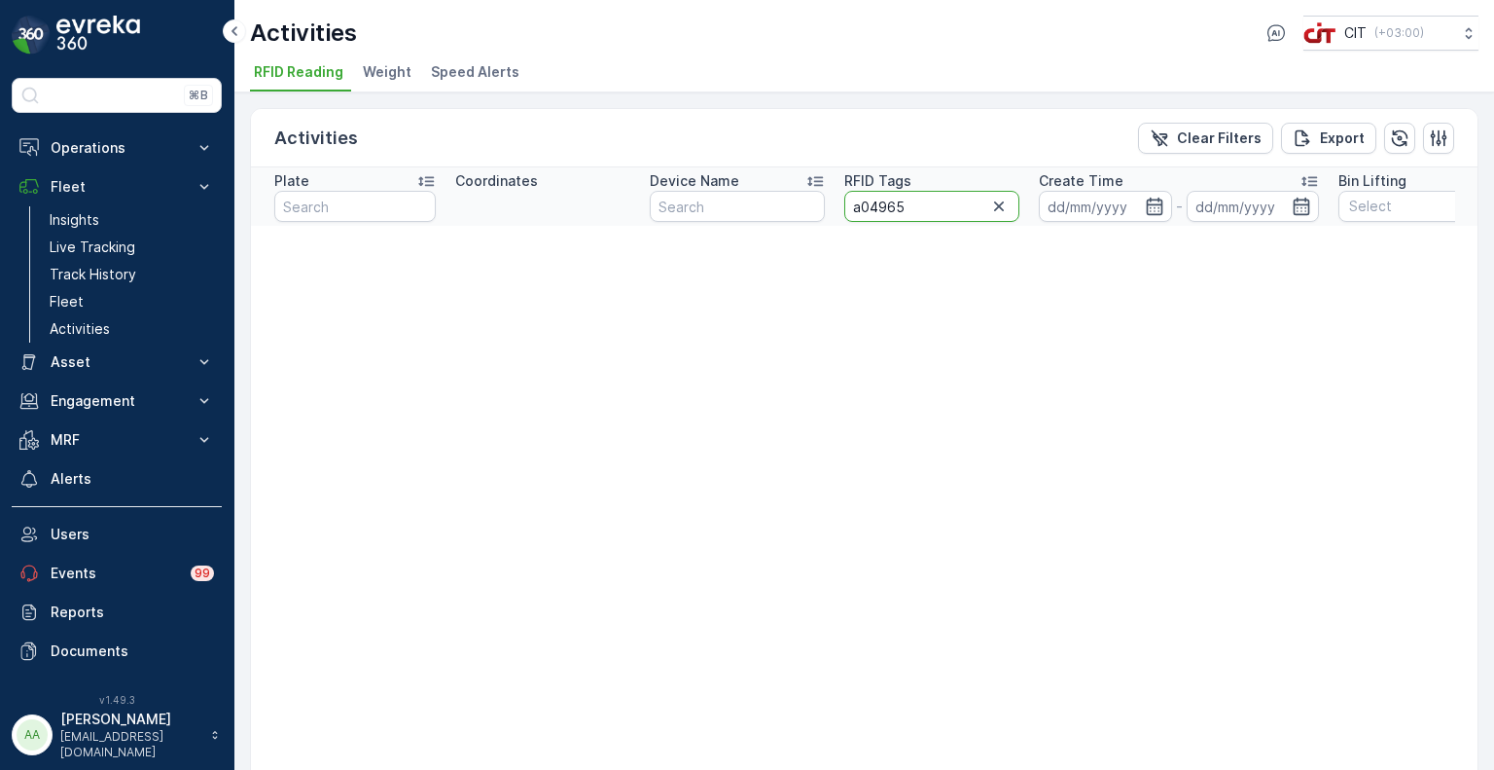
paste input "76"
type input "a04976"
drag, startPoint x: 899, startPoint y: 209, endPoint x: 866, endPoint y: 215, distance: 33.6
click at [866, 215] on input "a04976" at bounding box center [931, 206] width 175 height 31
paste input "9"
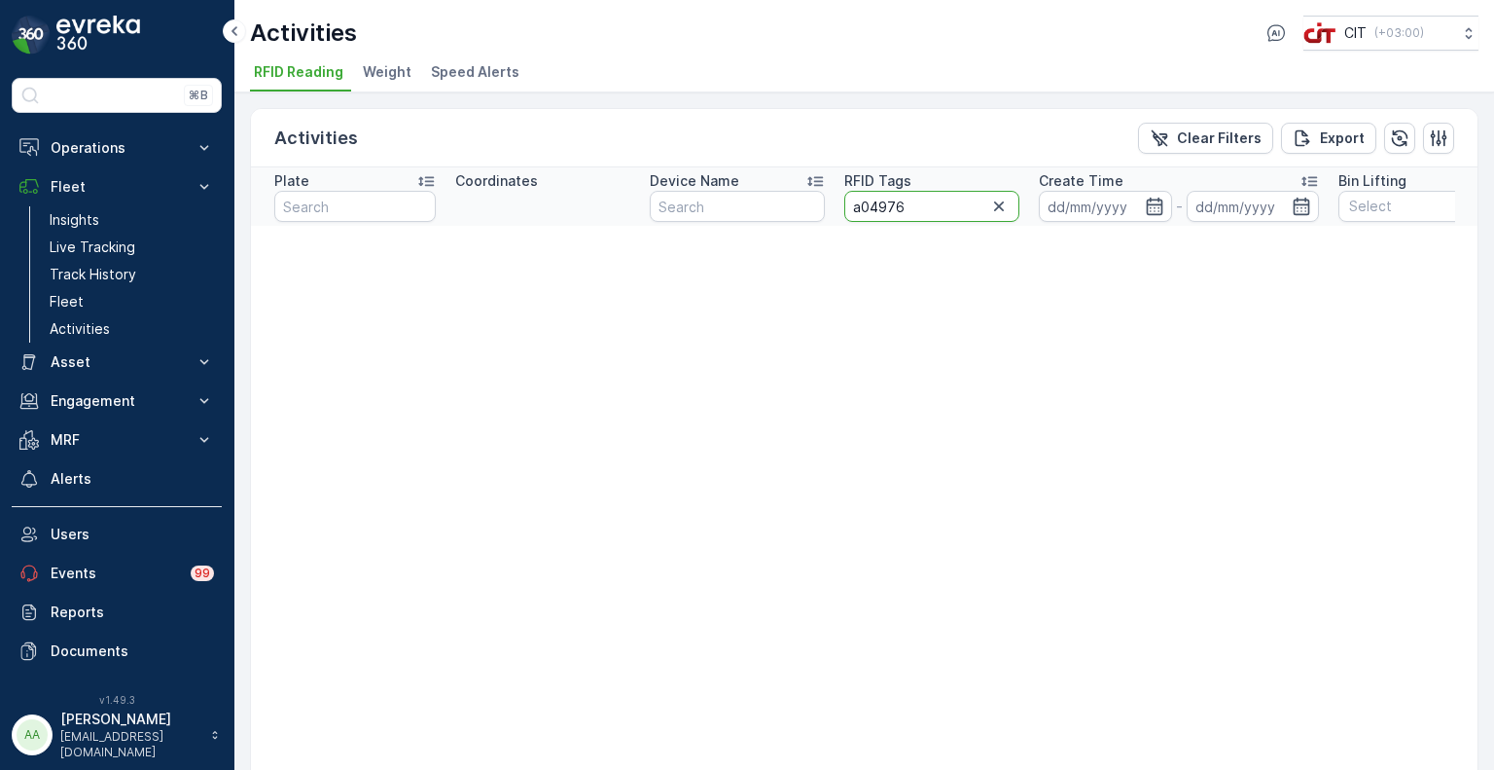
type input "a04979"
drag, startPoint x: 891, startPoint y: 205, endPoint x: 868, endPoint y: 206, distance: 23.4
click at [868, 206] on input "a04979" at bounding box center [931, 206] width 175 height 31
paste input "5505"
type input "a05505"
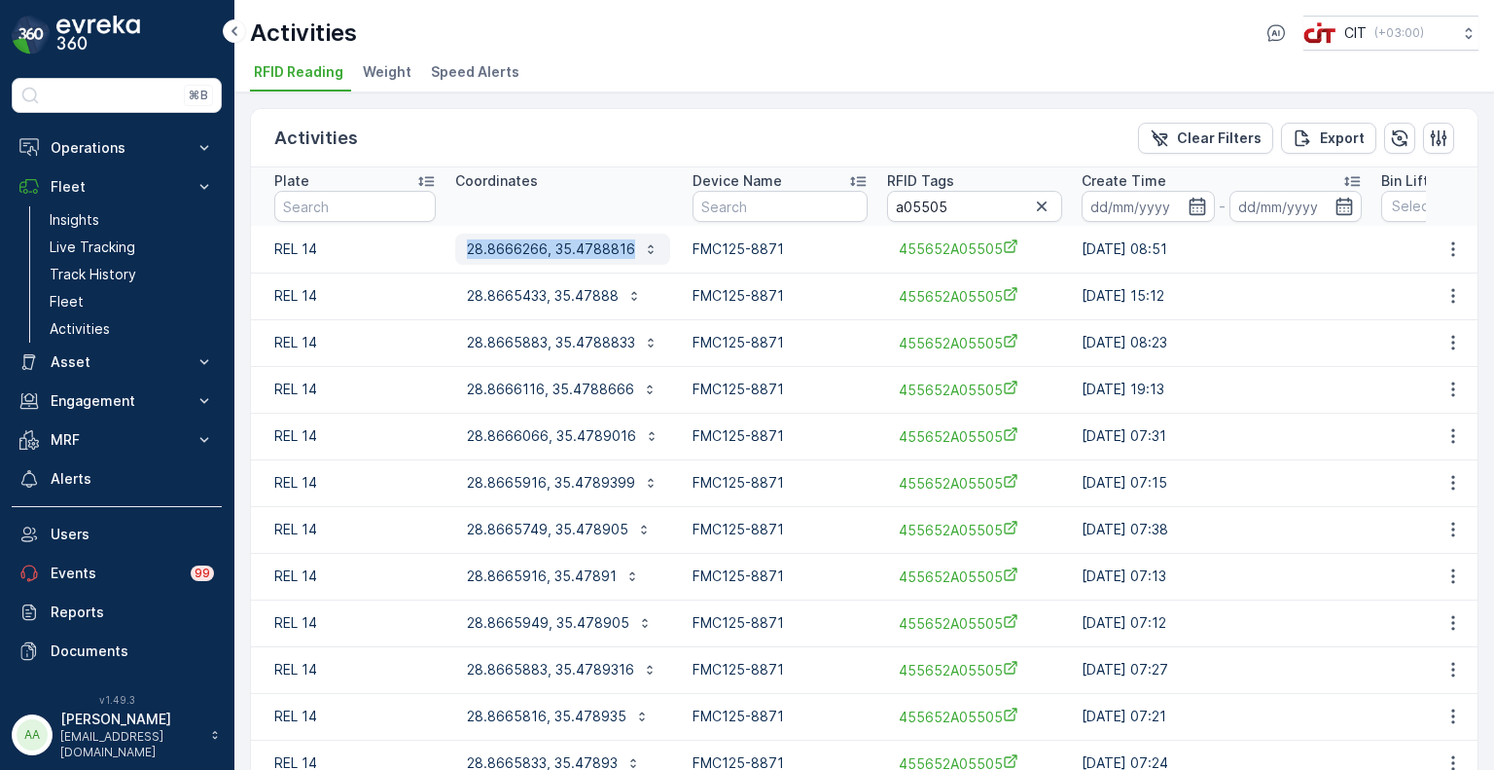
copy p "28.8666266, 35.4788816"
drag, startPoint x: 448, startPoint y: 248, endPoint x: 633, endPoint y: 256, distance: 185.0
click at [633, 256] on td "28.8666266, 35.4788816" at bounding box center [564, 249] width 237 height 47
drag, startPoint x: 946, startPoint y: 209, endPoint x: 910, endPoint y: 213, distance: 36.2
click at [910, 213] on input "a05505" at bounding box center [974, 206] width 175 height 31
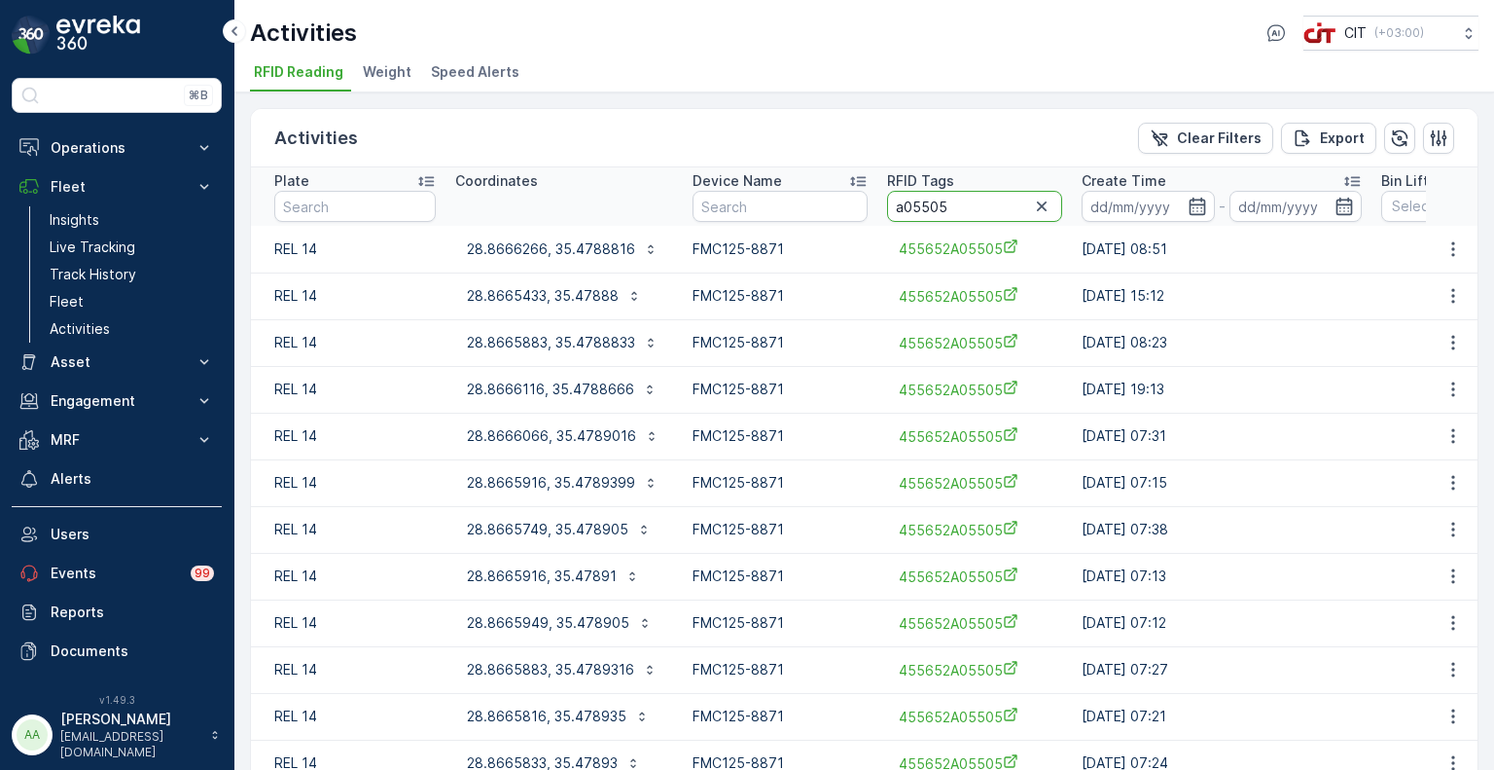
paste input "098"
type input "a05098"
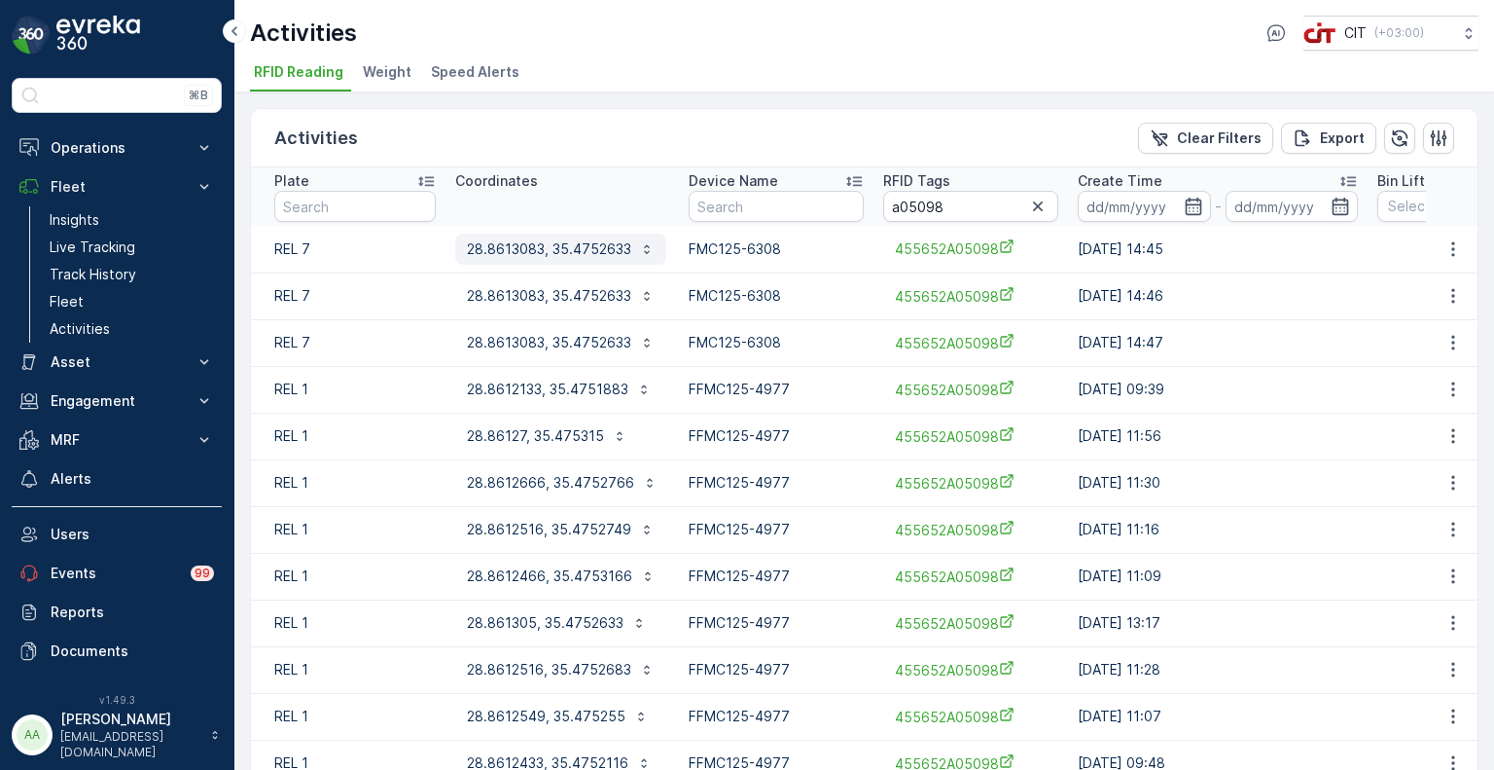
click at [537, 241] on p "28.8613083, 35.4752633" at bounding box center [549, 248] width 164 height 19
click at [430, 245] on td "REL 7" at bounding box center [348, 249] width 195 height 47
drag, startPoint x: 447, startPoint y: 246, endPoint x: 633, endPoint y: 262, distance: 187.4
click at [633, 262] on td "28.8613083, 35.4752633" at bounding box center [562, 249] width 233 height 47
copy p "28.8613083, 35.4752633"
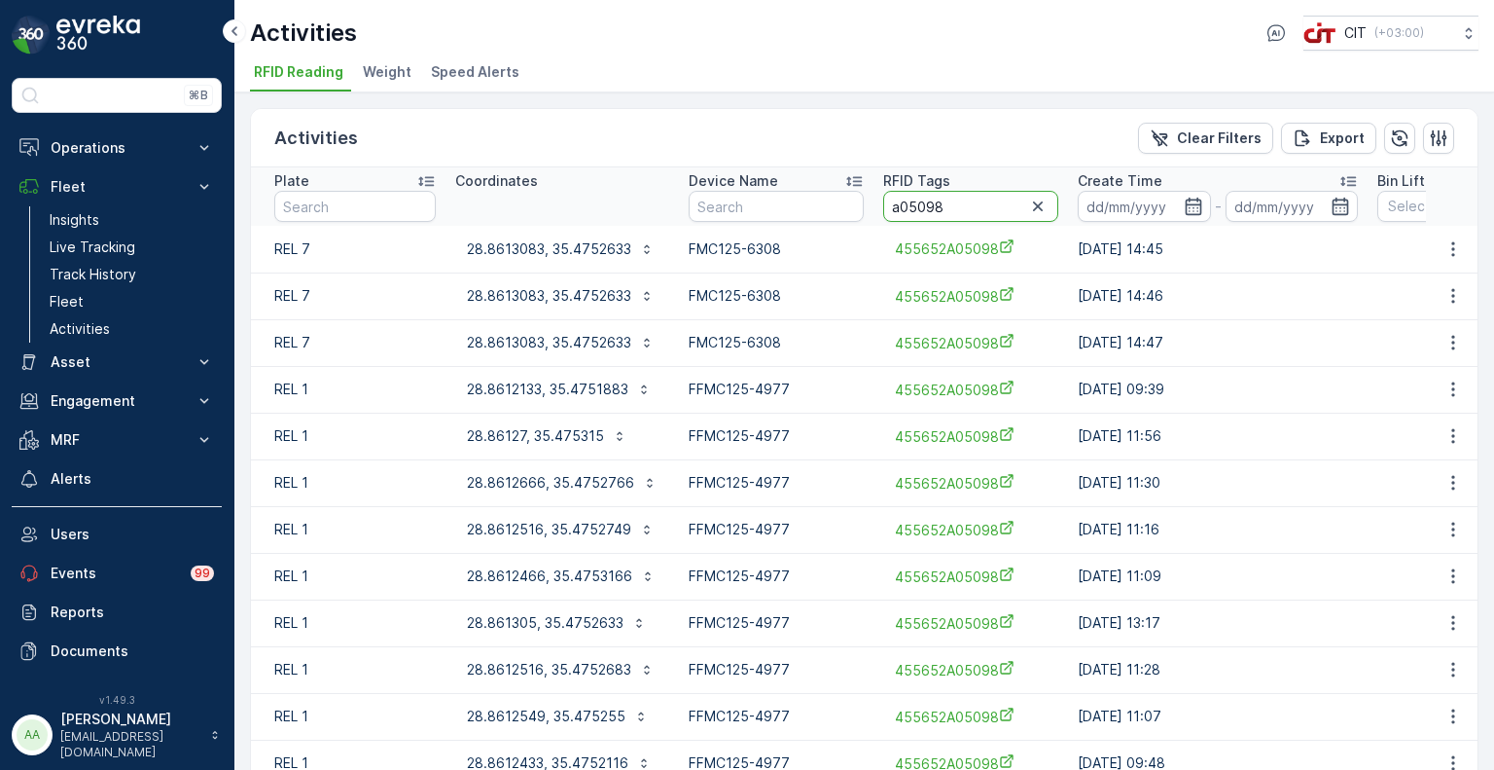
drag, startPoint x: 956, startPoint y: 205, endPoint x: 904, endPoint y: 210, distance: 52.8
click at [904, 210] on input "a05098" at bounding box center [970, 206] width 175 height 31
paste input "4847"
type input "a04847"
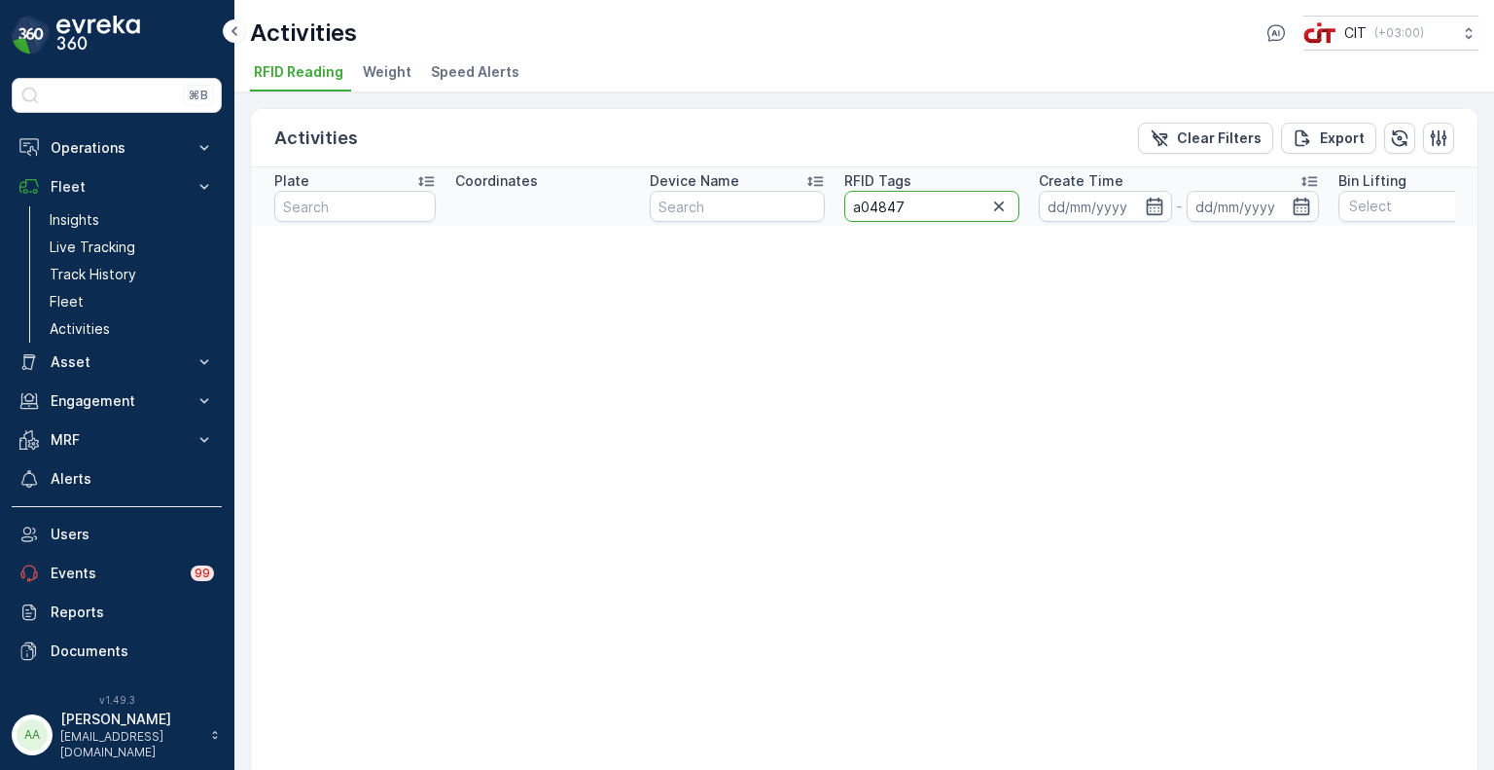
drag, startPoint x: 891, startPoint y: 209, endPoint x: 877, endPoint y: 210, distance: 14.6
click at [877, 210] on input "a04847" at bounding box center [931, 206] width 175 height 31
drag, startPoint x: 907, startPoint y: 208, endPoint x: 869, endPoint y: 211, distance: 38.1
click at [869, 211] on input "a04847" at bounding box center [931, 206] width 175 height 31
paste input "5504"
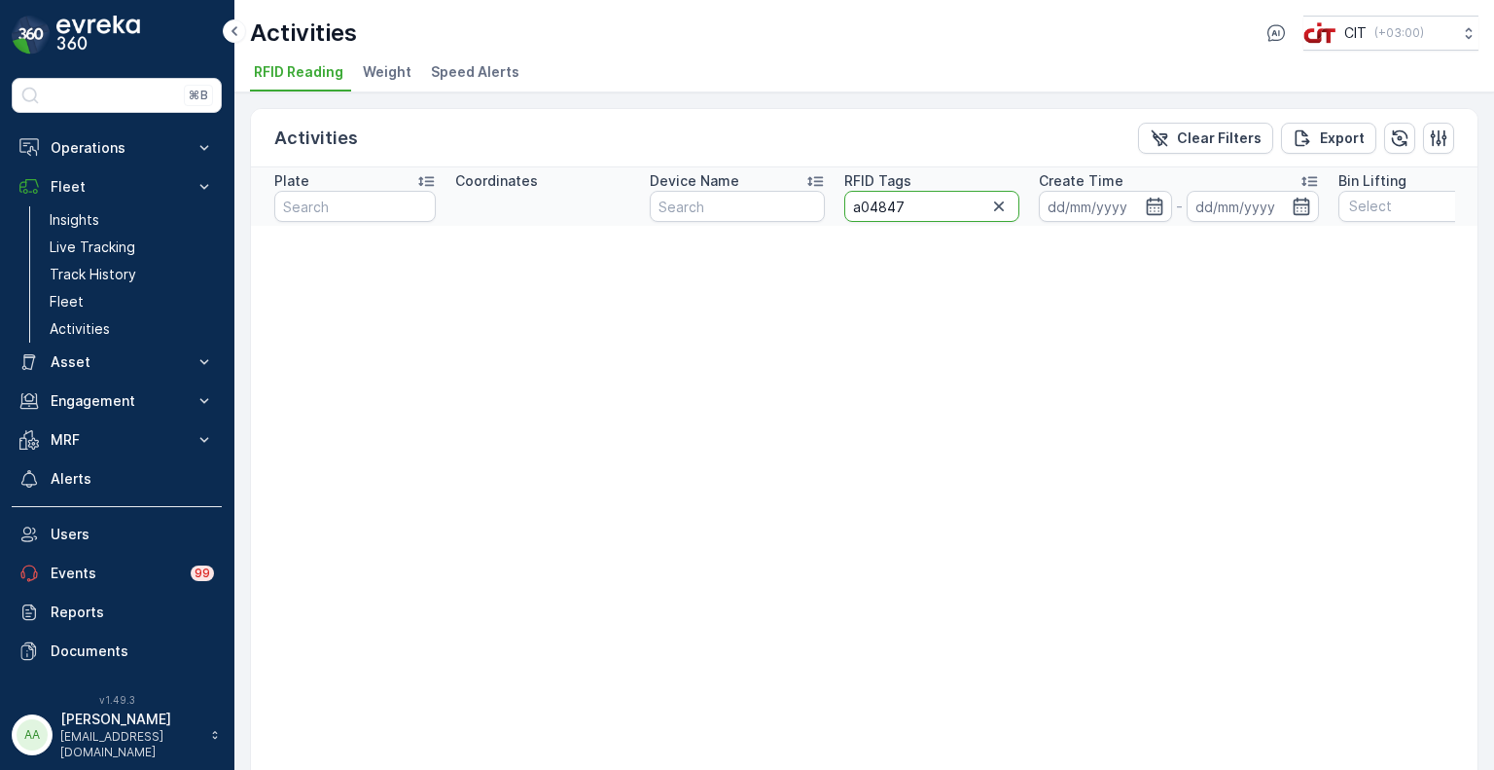
type input "a05504"
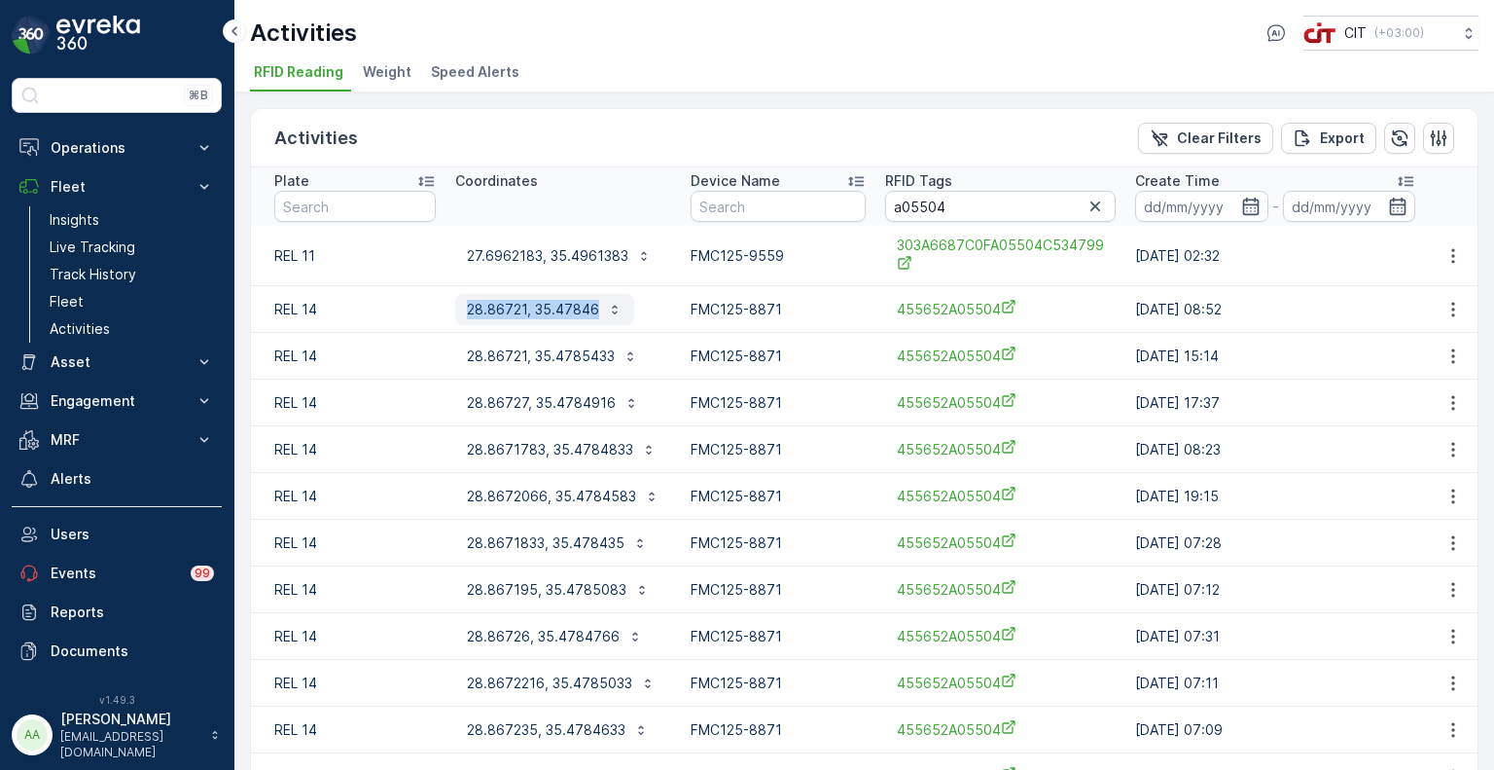
drag, startPoint x: 449, startPoint y: 310, endPoint x: 595, endPoint y: 312, distance: 145.9
click at [595, 312] on td "28.86721, 35.47846" at bounding box center [563, 309] width 235 height 47
copy p "28.86721, 35.47846"
click at [964, 206] on input "a05504" at bounding box center [1000, 206] width 231 height 31
type input "a05506"
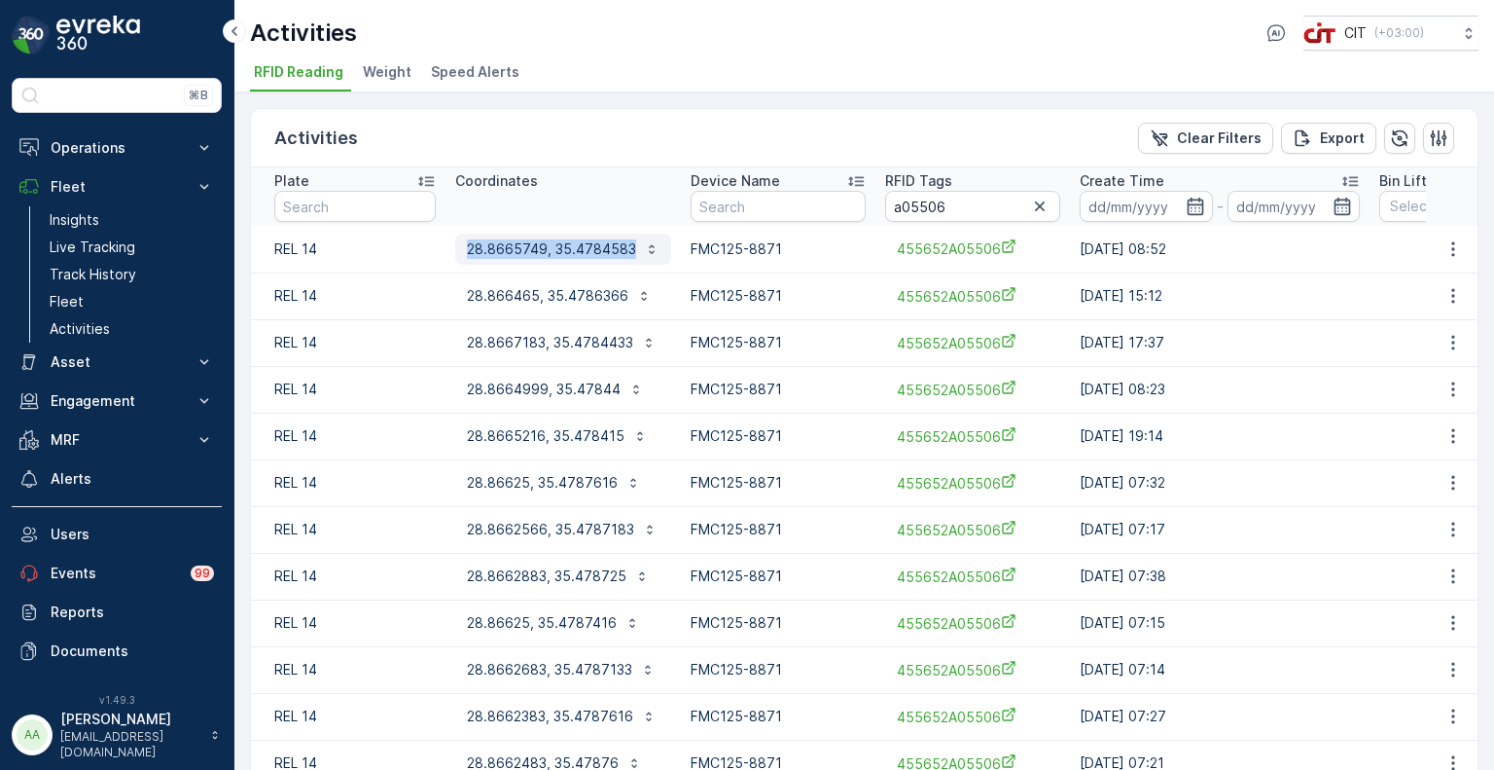
drag, startPoint x: 448, startPoint y: 253, endPoint x: 630, endPoint y: 251, distance: 182.9
click at [630, 251] on td "28.8665749, 35.4784583" at bounding box center [563, 249] width 235 height 47
copy p "28.8665749, 35.4784583"
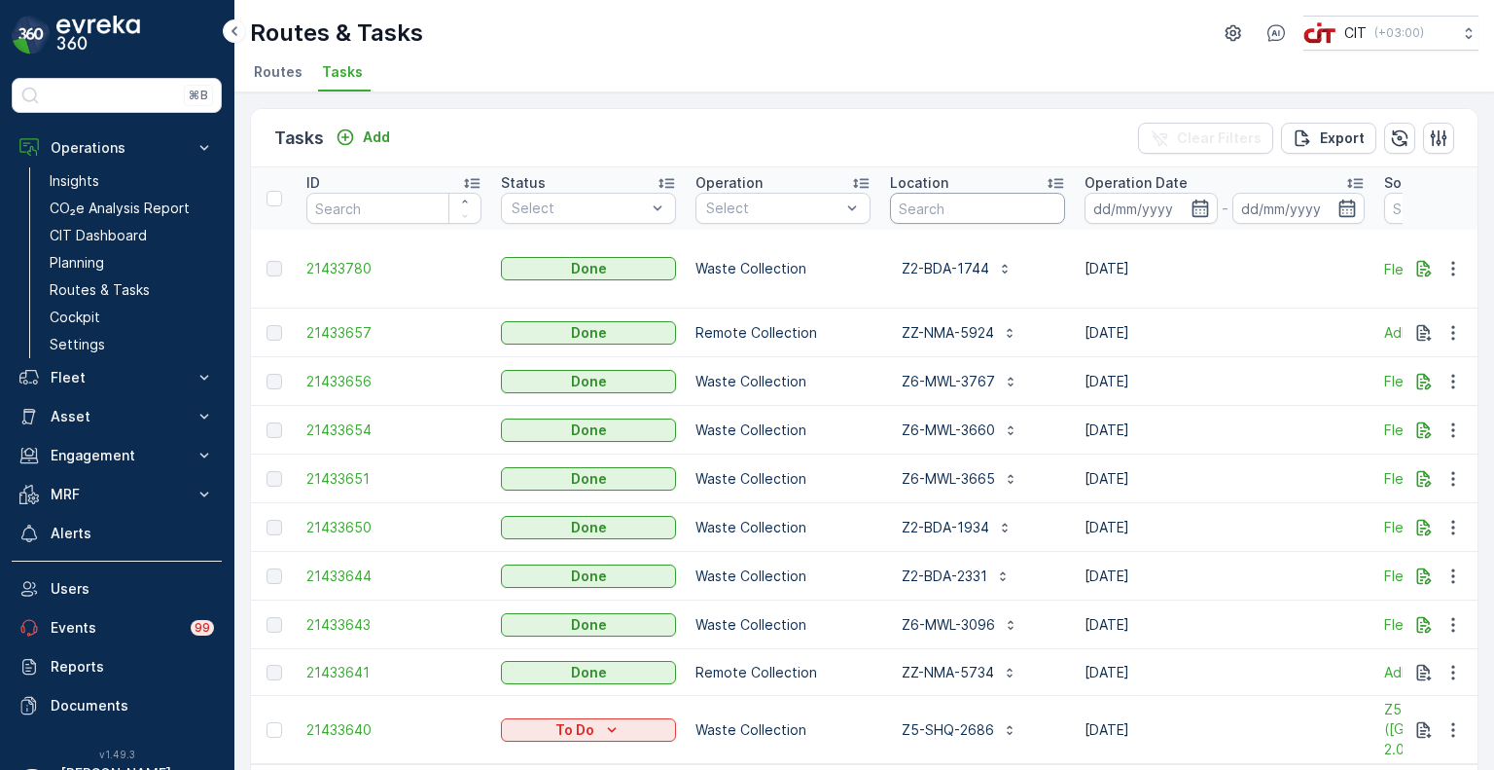
click at [922, 201] on input "text" at bounding box center [977, 208] width 175 height 31
paste input "4975"
type input "4975"
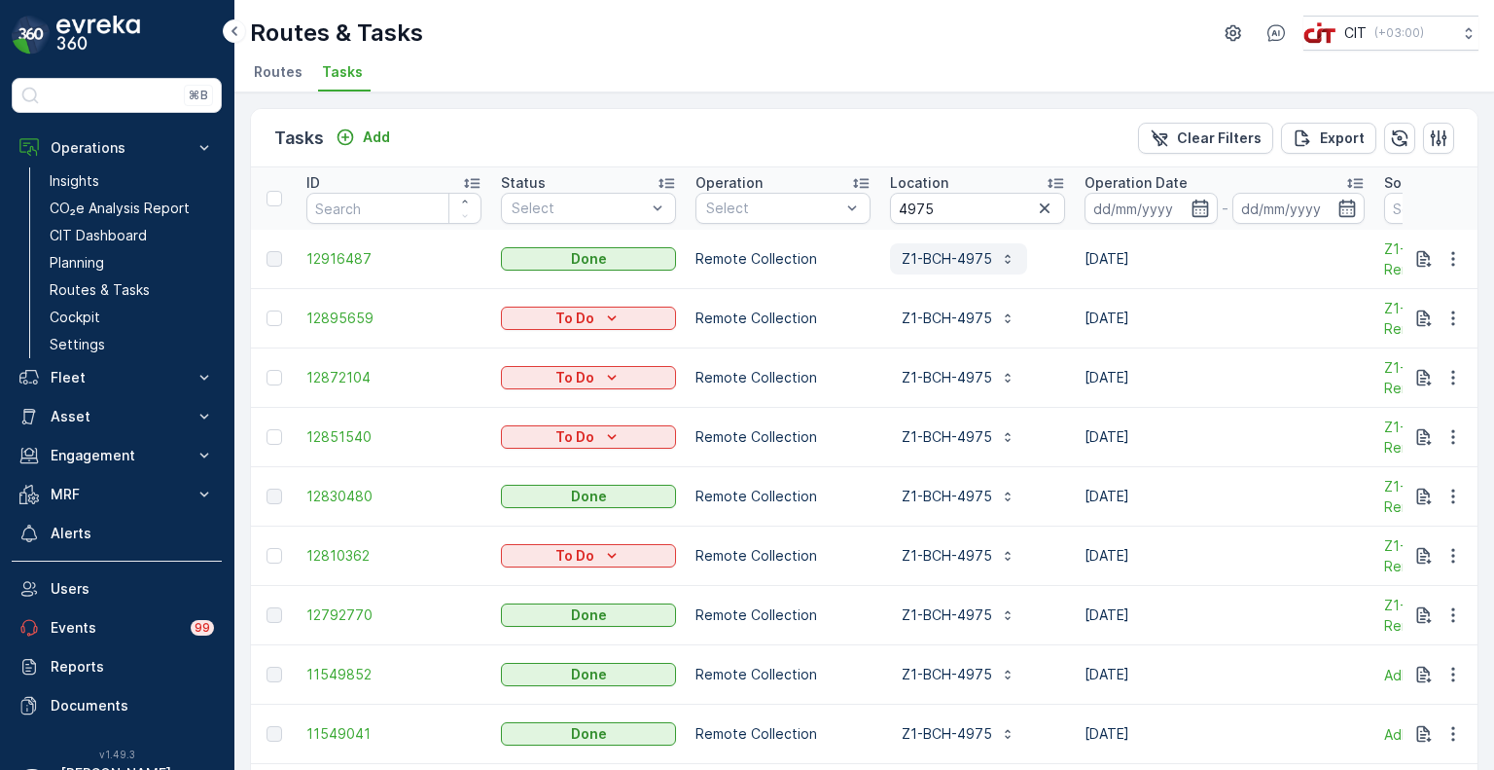
click at [967, 253] on p "Z1-BCH-4975" at bounding box center [947, 258] width 90 height 19
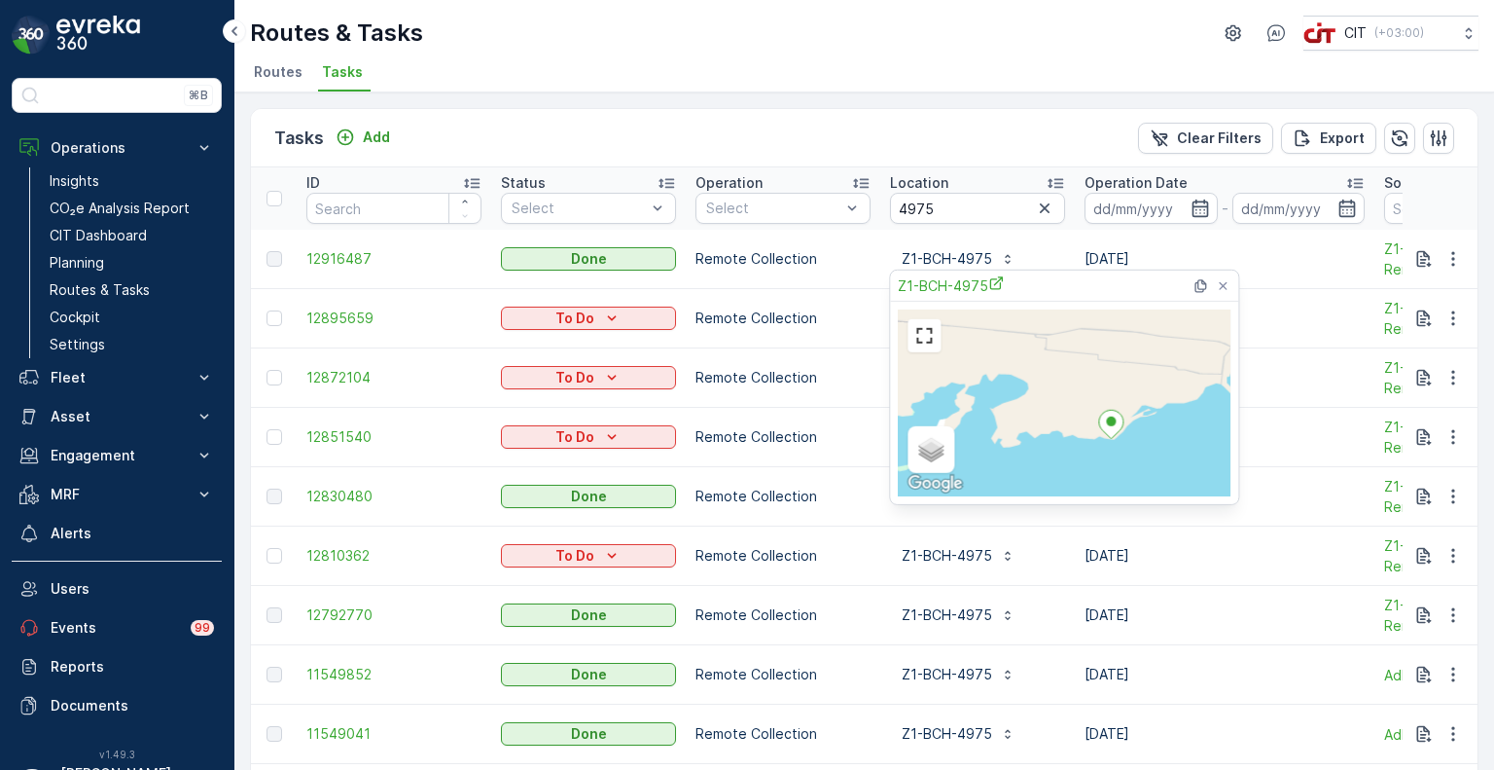
click at [1099, 427] on icon at bounding box center [1110, 424] width 25 height 29
click at [1094, 427] on div "Satellite Roadmap Terrain Hybrid Leaflet Keyboard shortcuts Map Data Map data ©…" at bounding box center [1064, 402] width 333 height 187
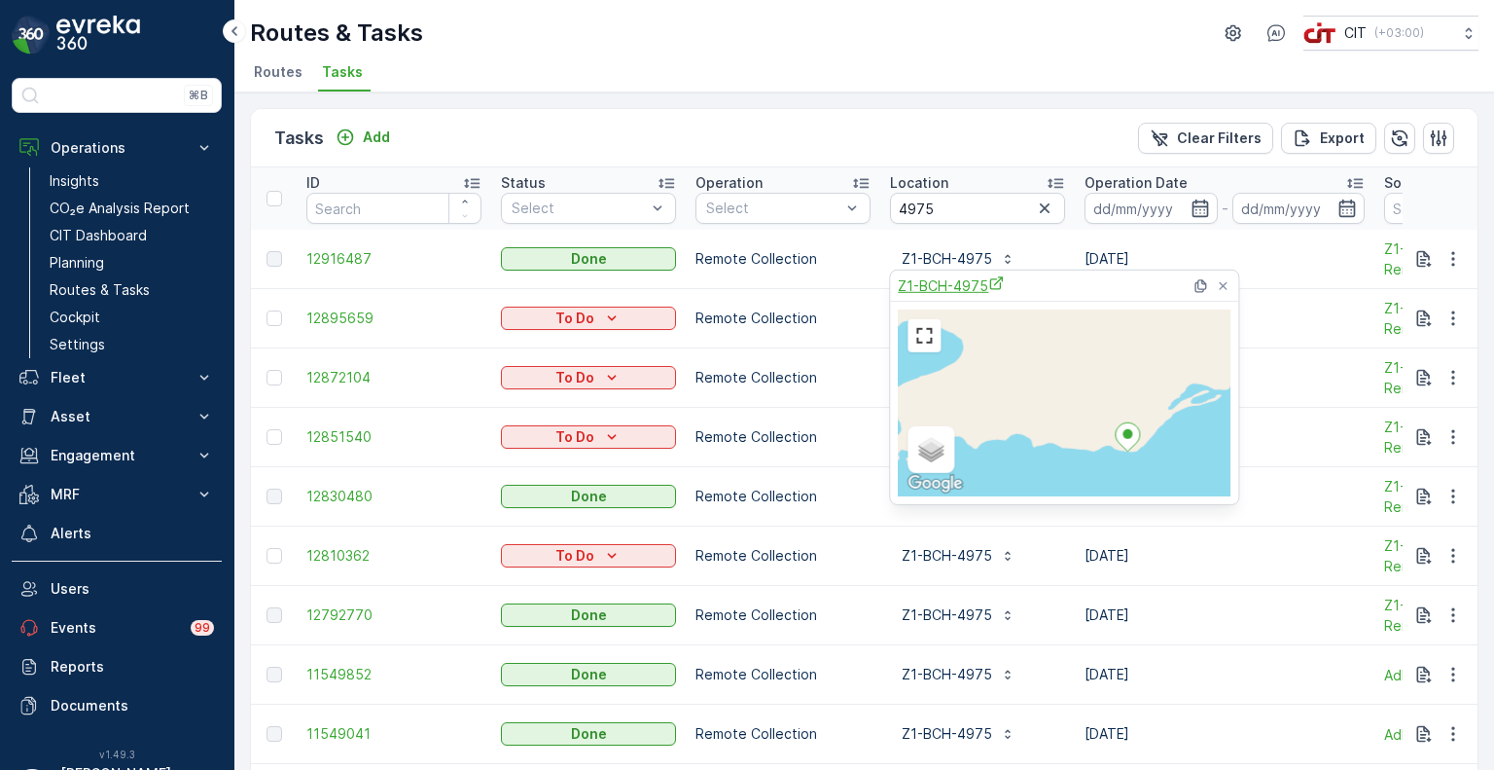
click at [993, 288] on icon "Z1-BCH-4975" at bounding box center [996, 282] width 13 height 13
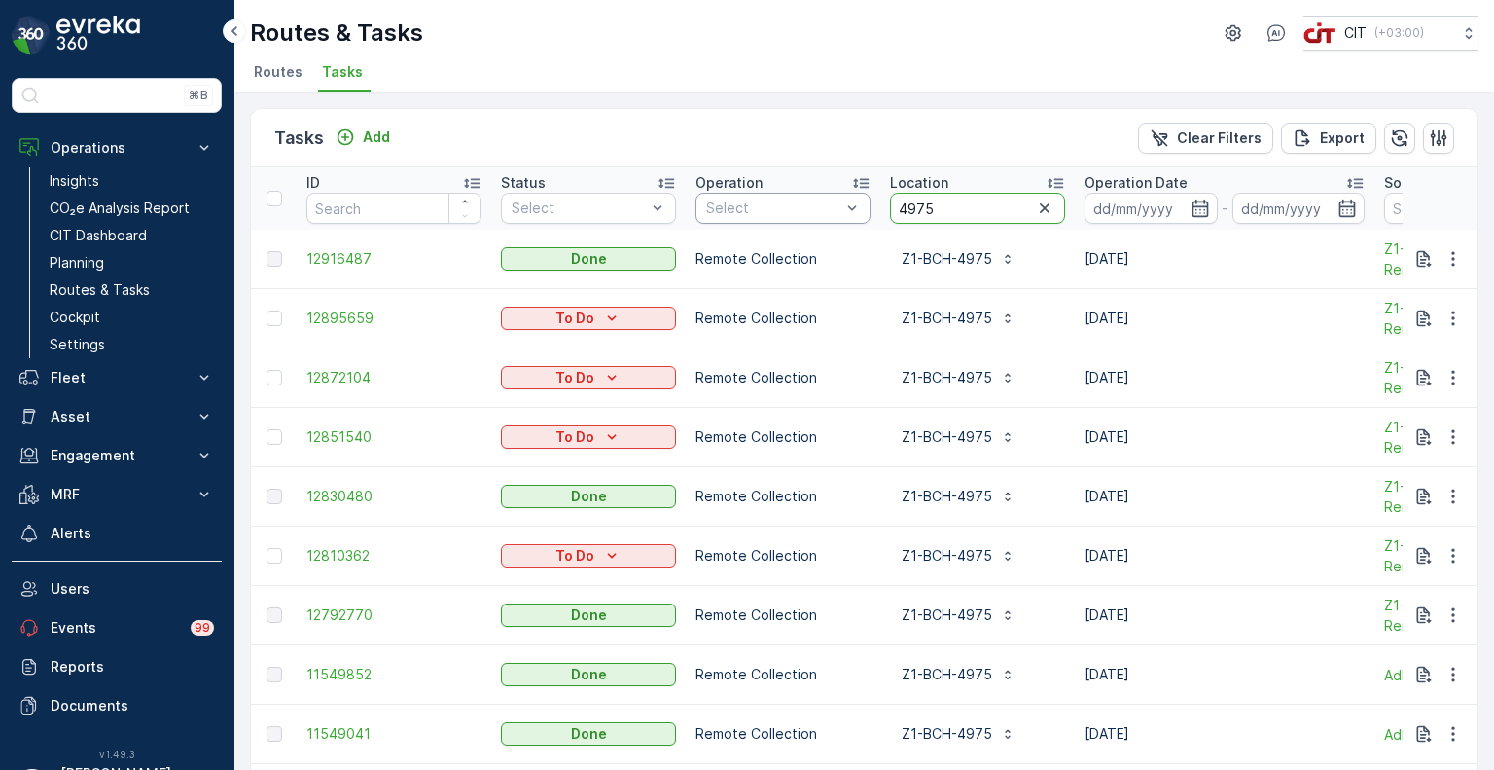
drag, startPoint x: 941, startPoint y: 201, endPoint x: 866, endPoint y: 200, distance: 74.9
paste input "6"
type input "4965"
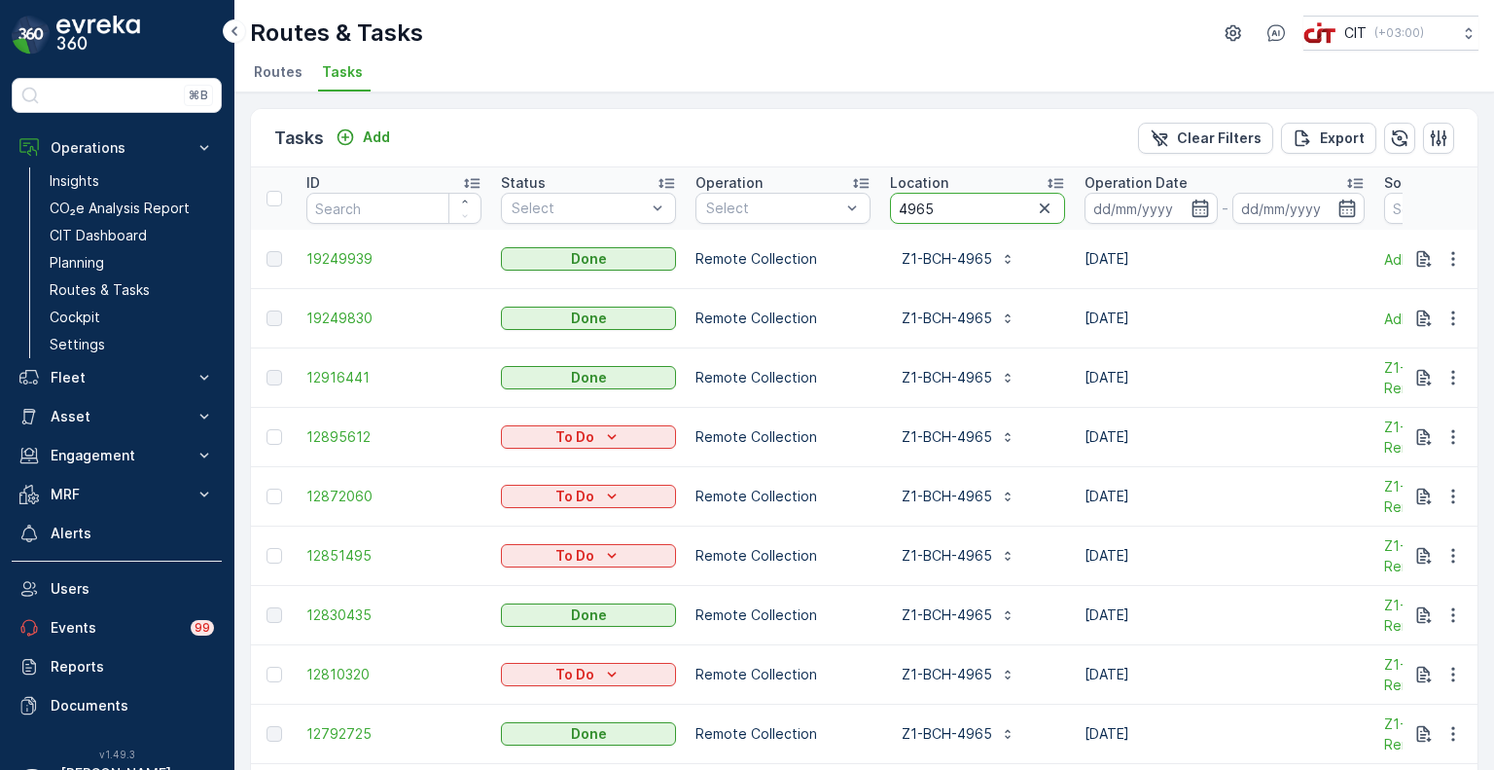
drag, startPoint x: 955, startPoint y: 208, endPoint x: 876, endPoint y: 211, distance: 79.8
paste input "76"
type input "4976"
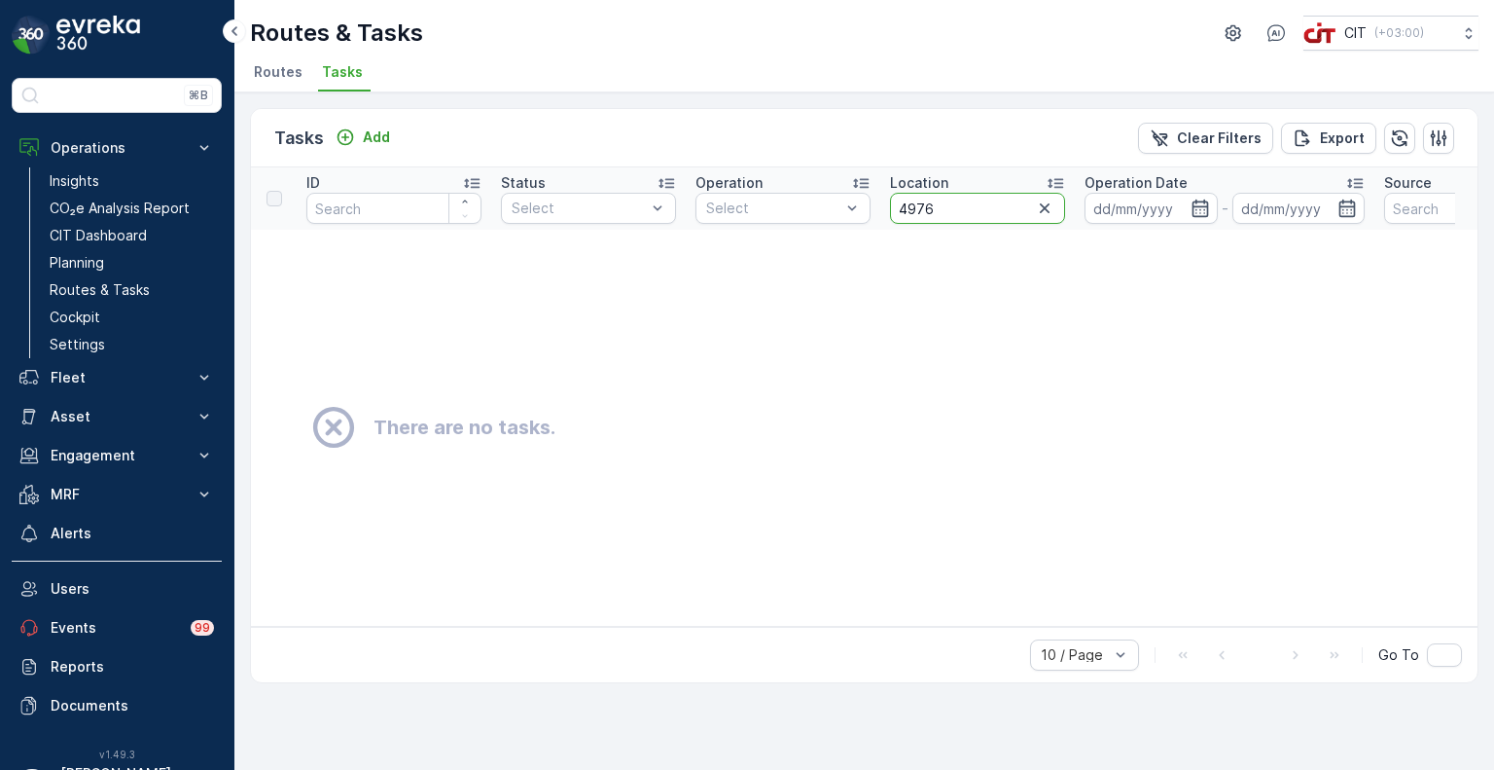
drag, startPoint x: 888, startPoint y: 204, endPoint x: 877, endPoint y: 204, distance: 11.7
paste input "9"
type input "4979"
drag, startPoint x: 955, startPoint y: 198, endPoint x: 863, endPoint y: 201, distance: 92.5
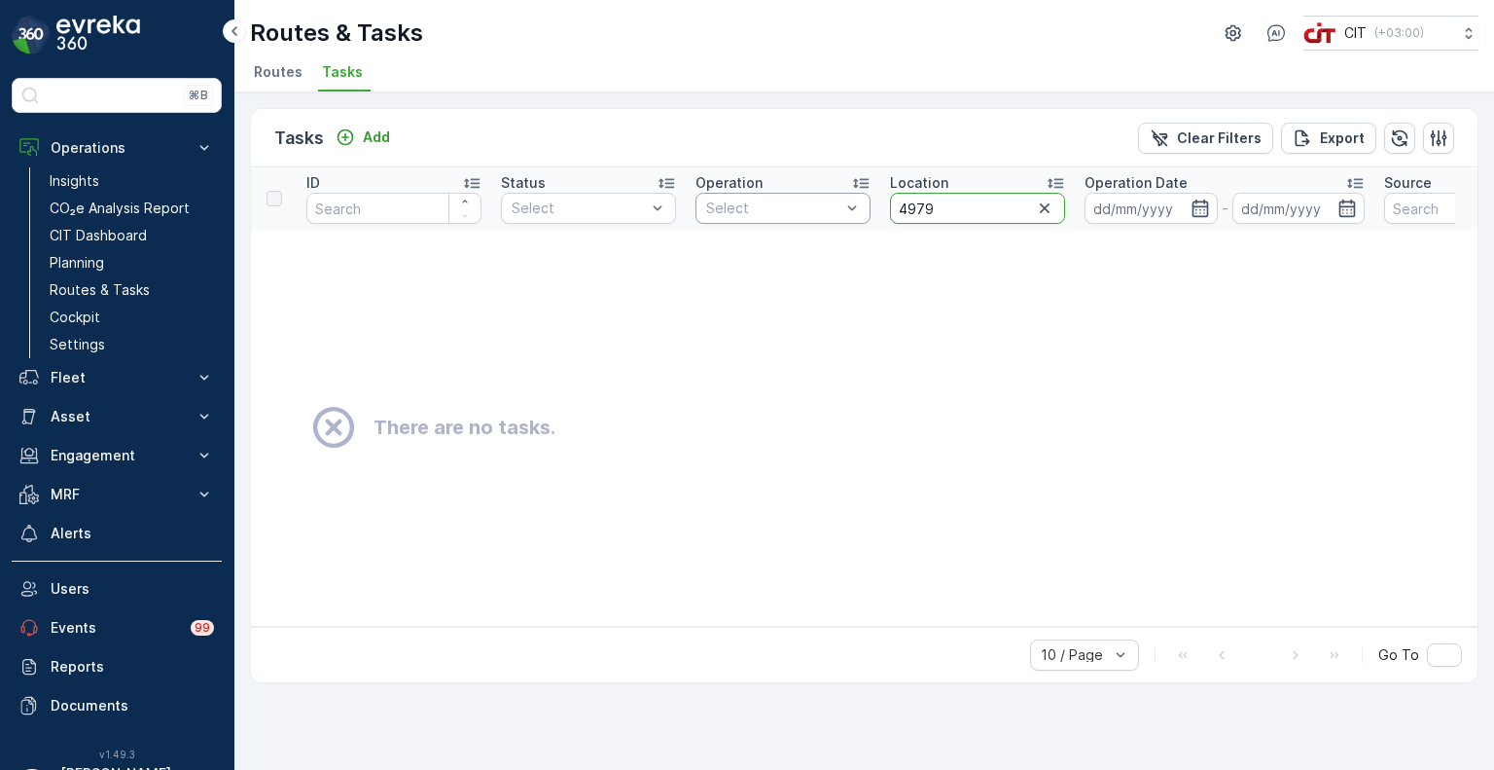
paste input "847"
type input "4847"
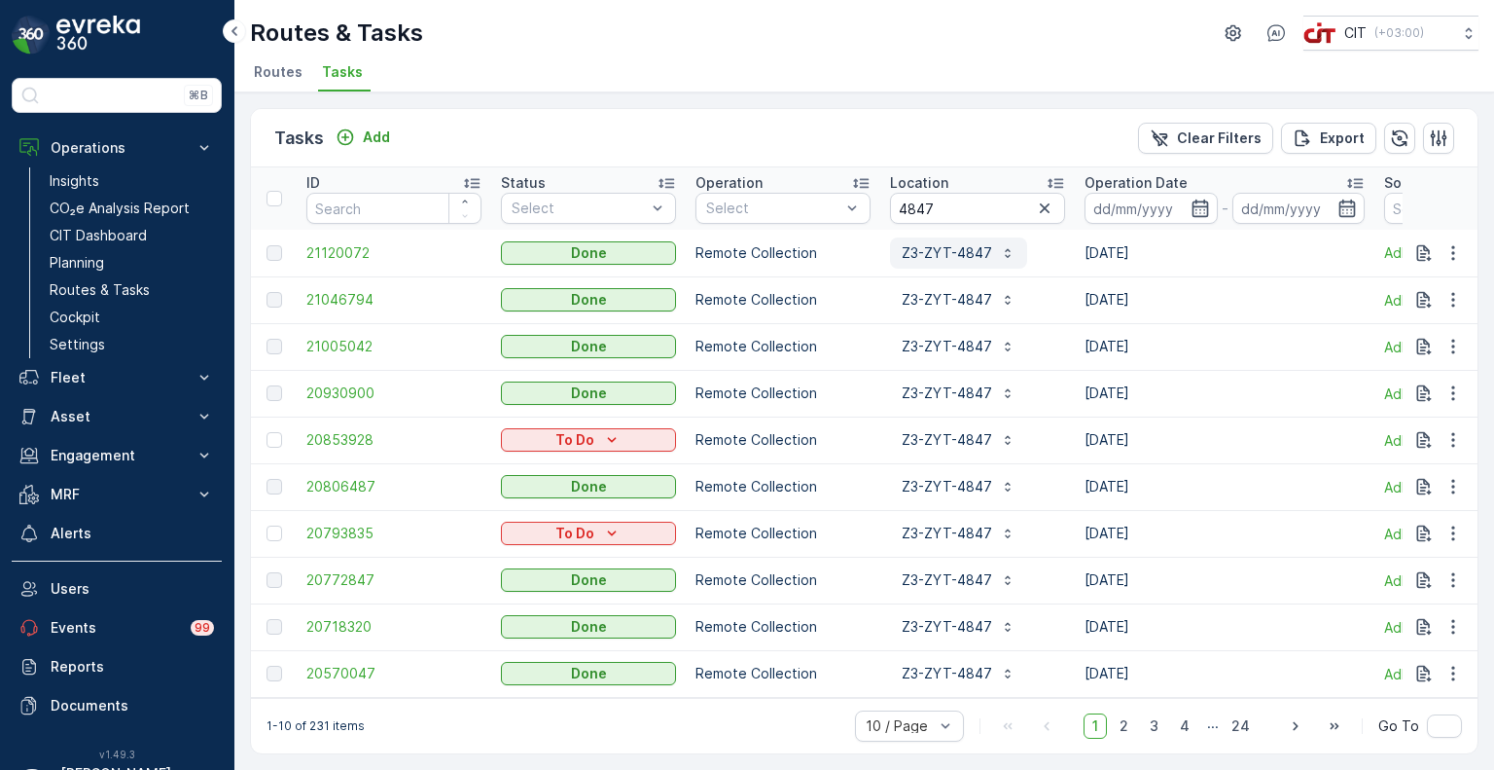
click at [915, 258] on p "Z3-ZYT-4847" at bounding box center [947, 252] width 90 height 19
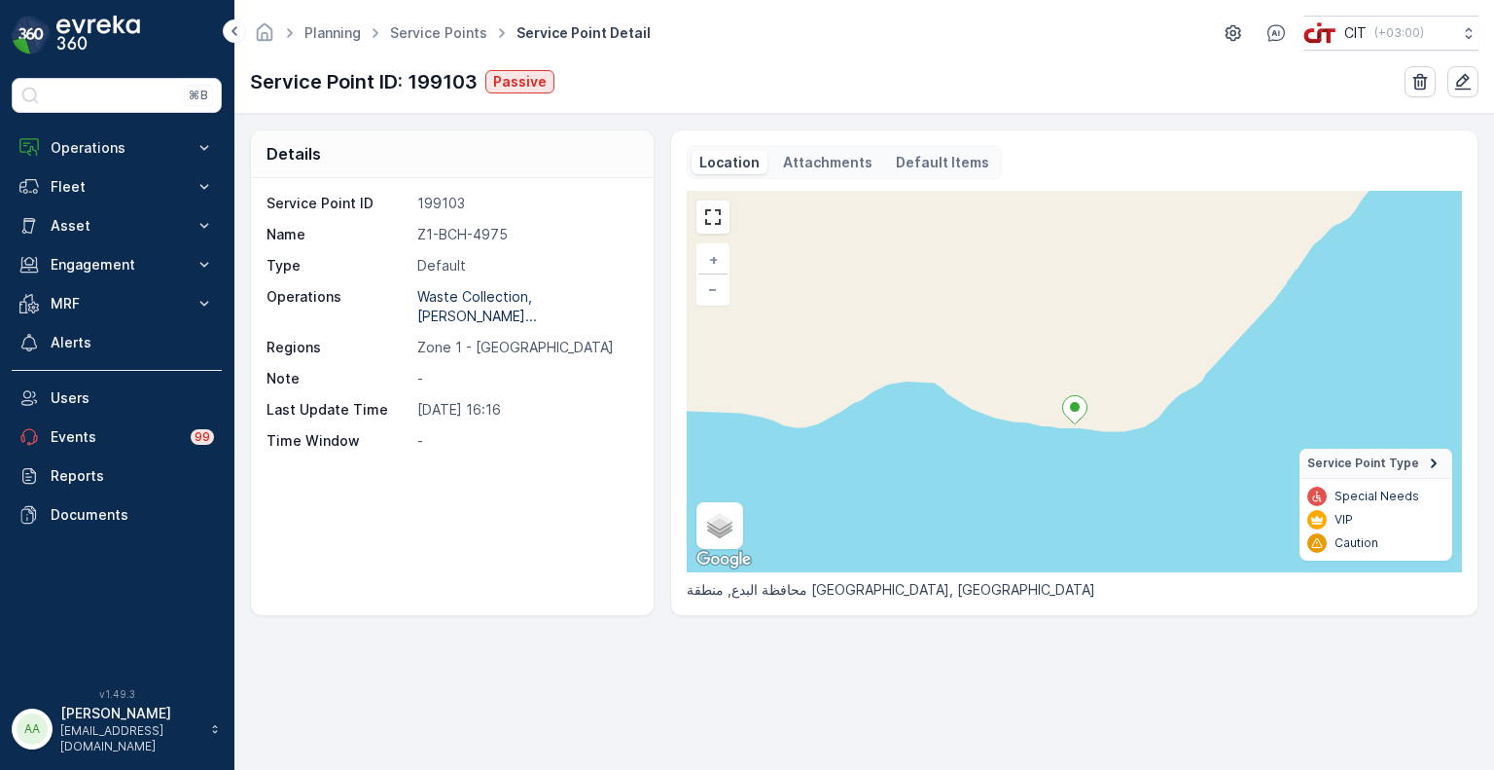
click at [814, 173] on div "Location Attachments Default Items" at bounding box center [844, 162] width 315 height 33
click at [817, 162] on p "Attachments" at bounding box center [828, 162] width 90 height 19
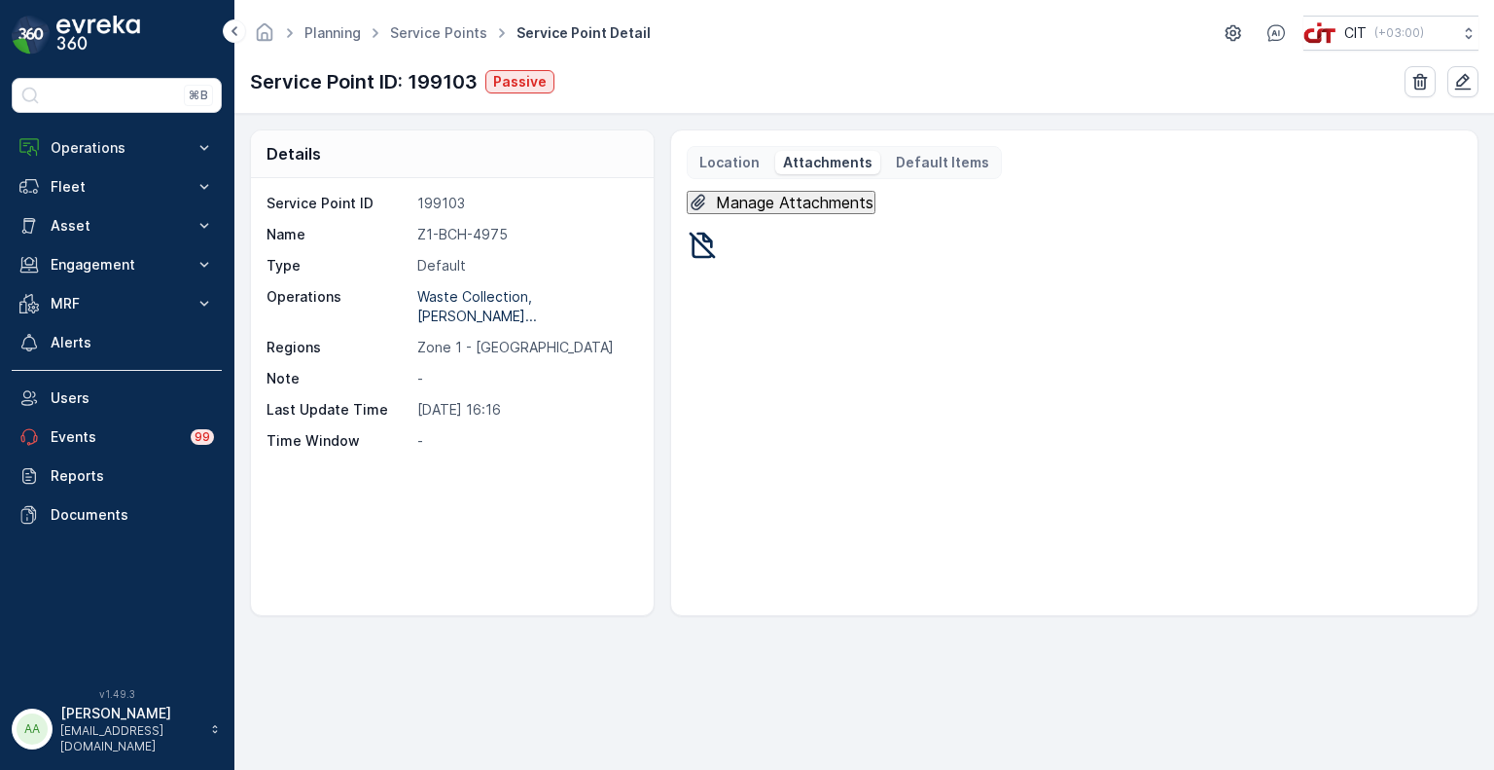
click at [911, 159] on p "Default Items" at bounding box center [942, 162] width 93 height 19
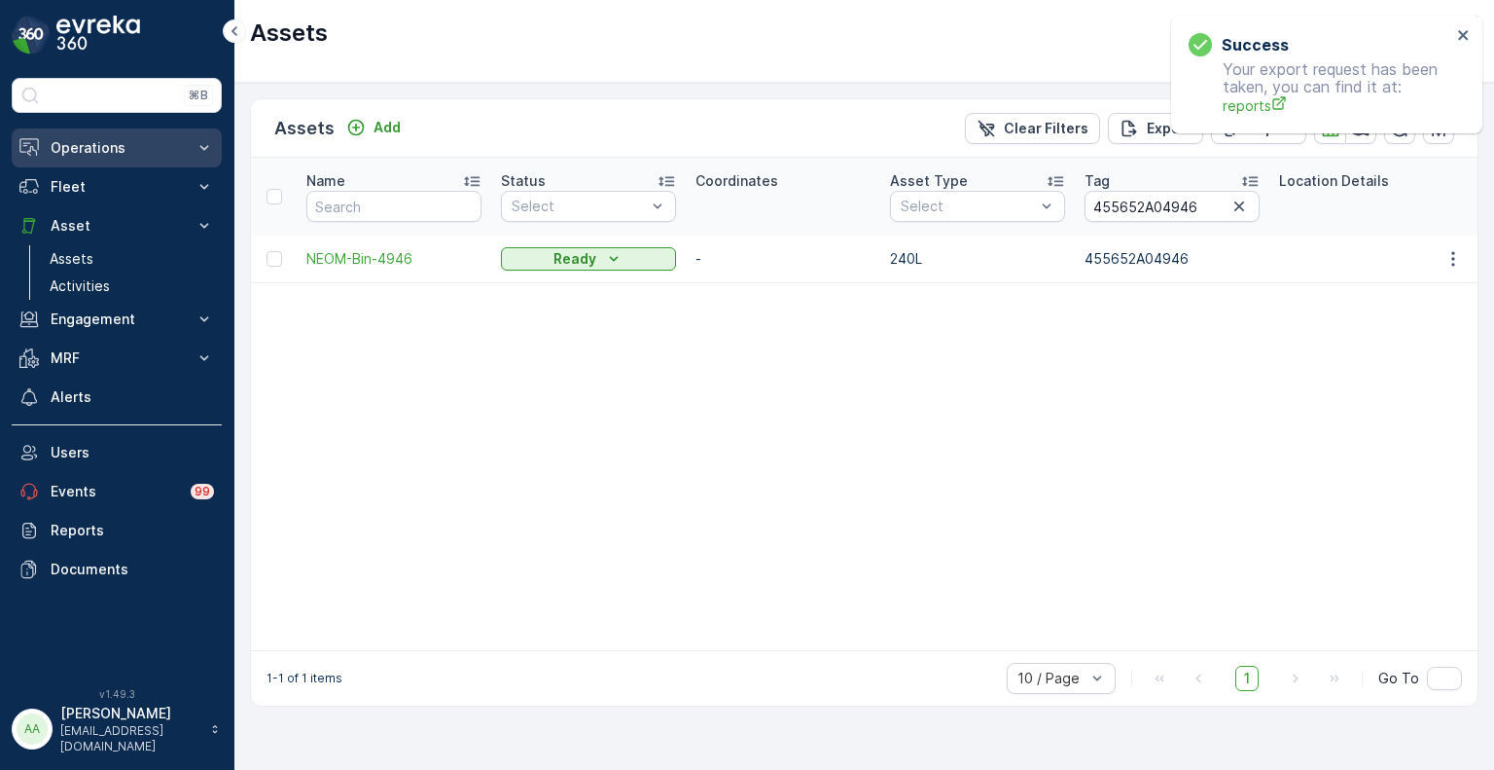
drag, startPoint x: 0, startPoint y: 0, endPoint x: 117, endPoint y: 153, distance: 192.2
click at [117, 153] on p "Operations" at bounding box center [117, 147] width 132 height 19
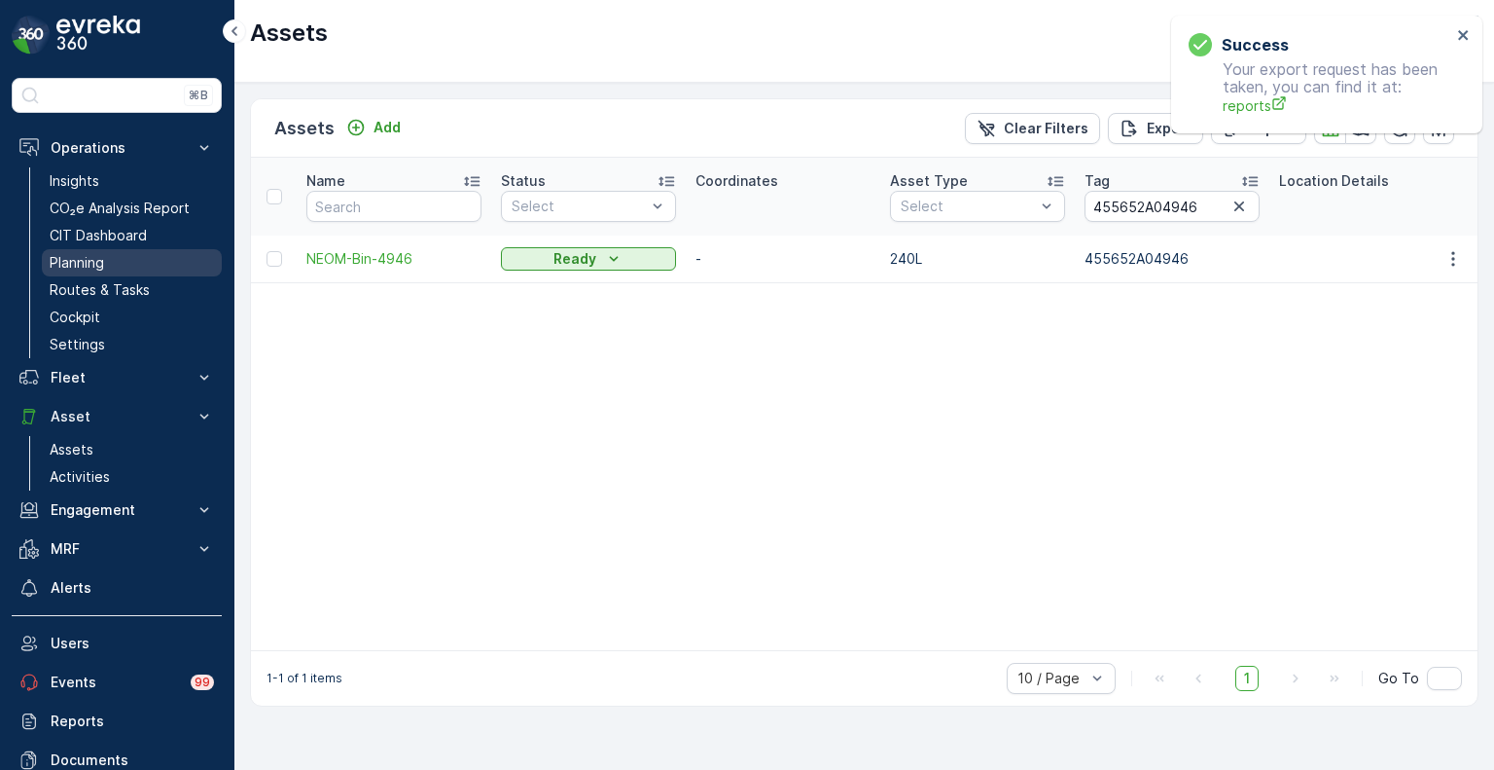
click at [93, 260] on p "Planning" at bounding box center [77, 262] width 54 height 19
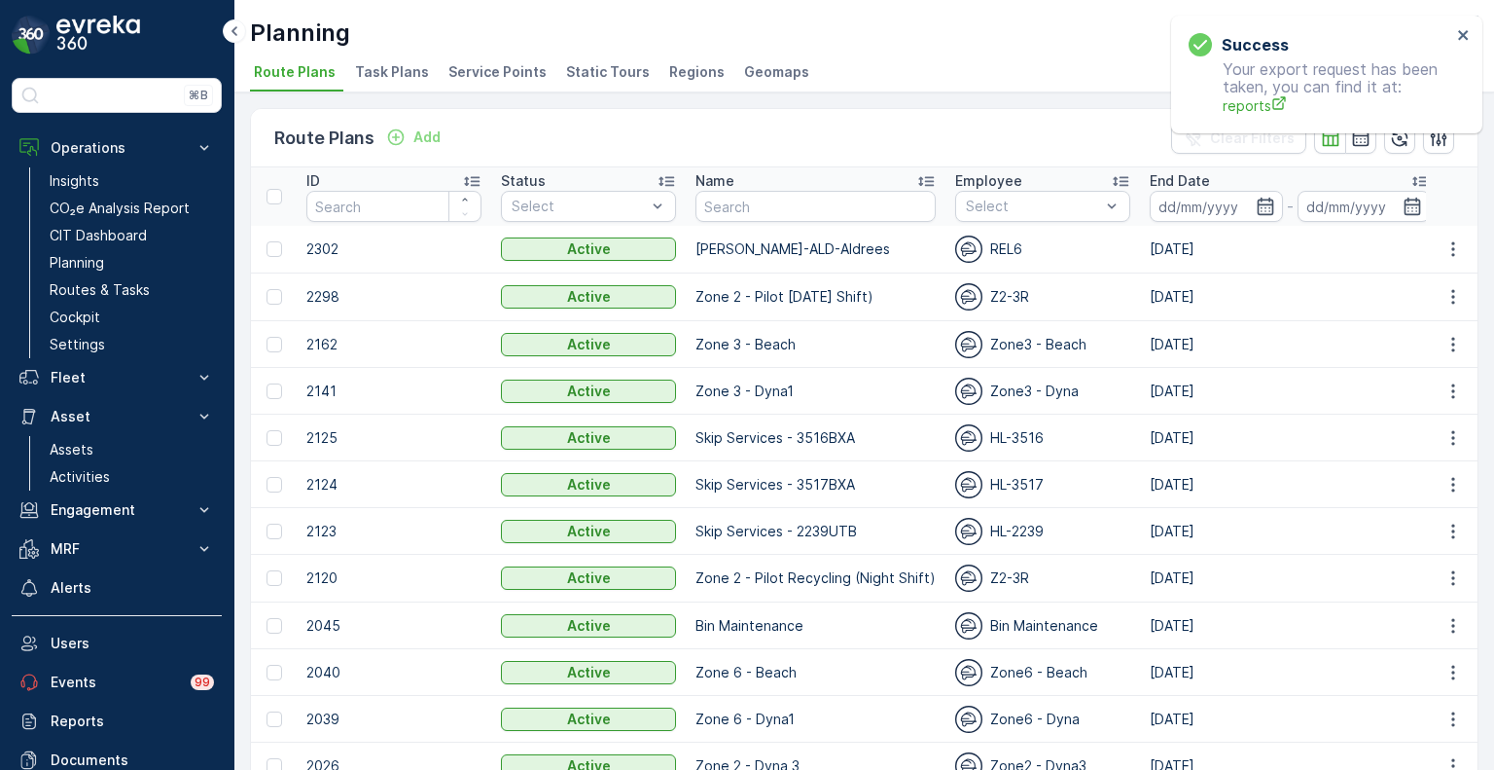
click at [502, 73] on span "Service Points" at bounding box center [497, 71] width 98 height 19
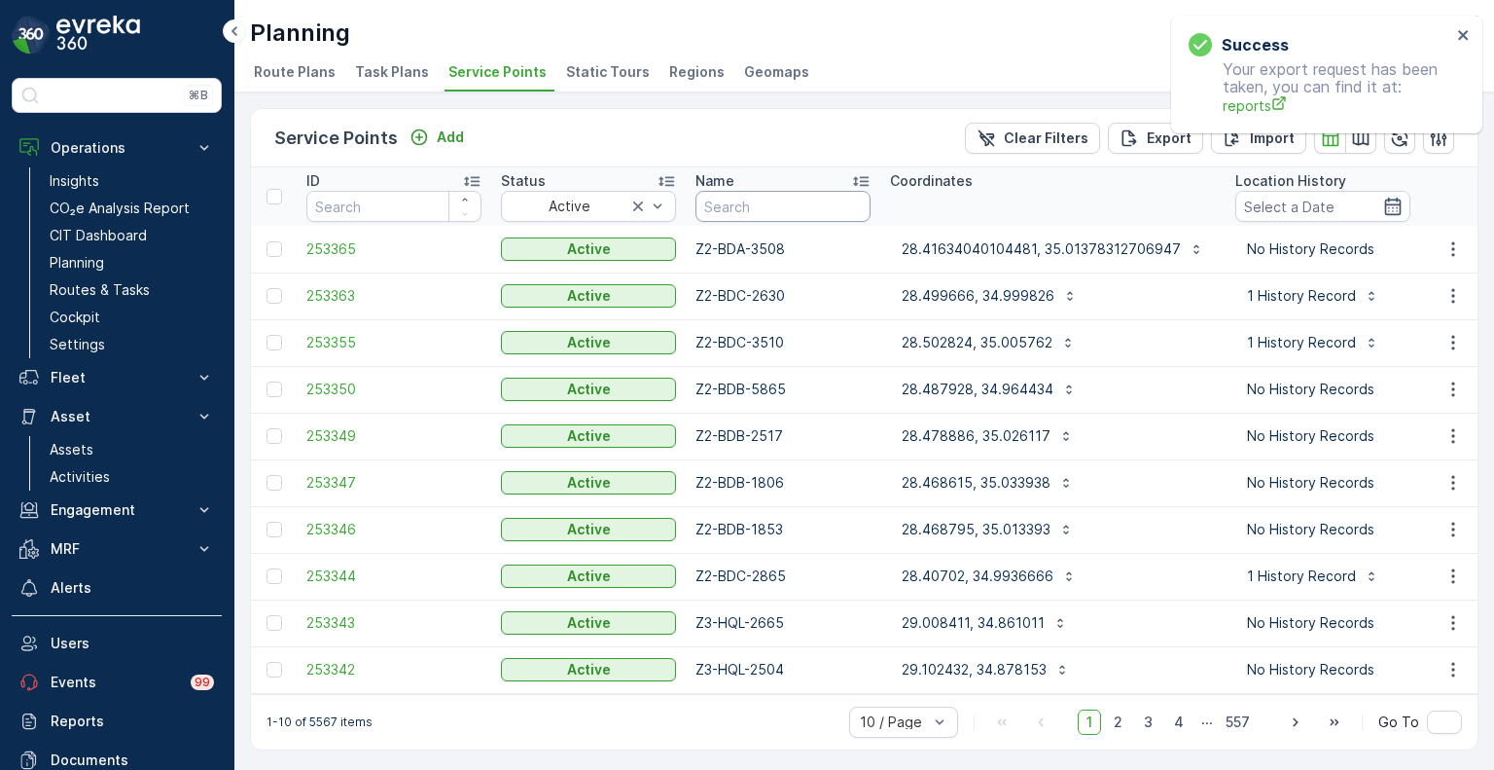
click at [755, 213] on input "text" at bounding box center [783, 206] width 175 height 31
paste input "4665"
type input "4665"
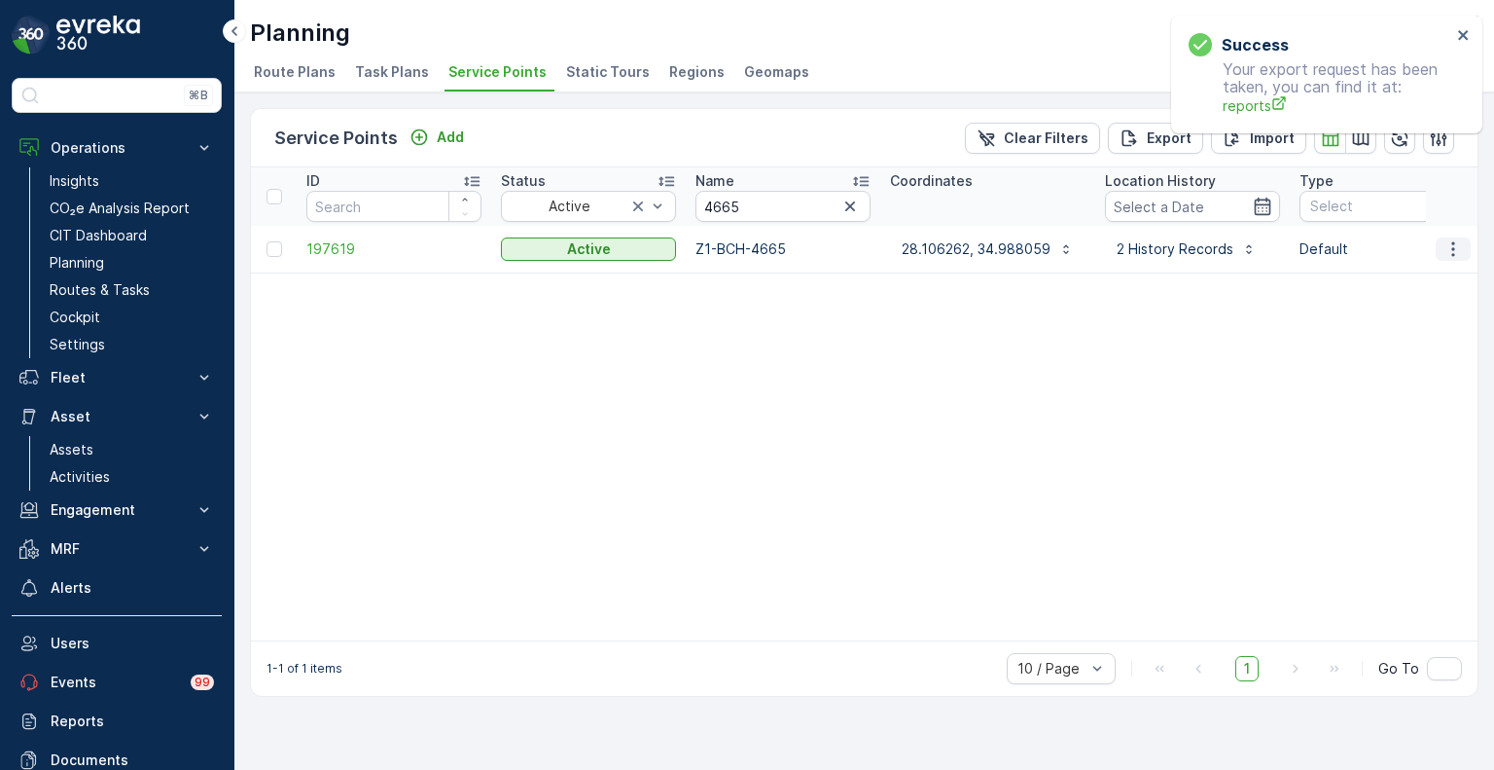
click at [1457, 251] on icon "button" at bounding box center [1453, 248] width 19 height 19
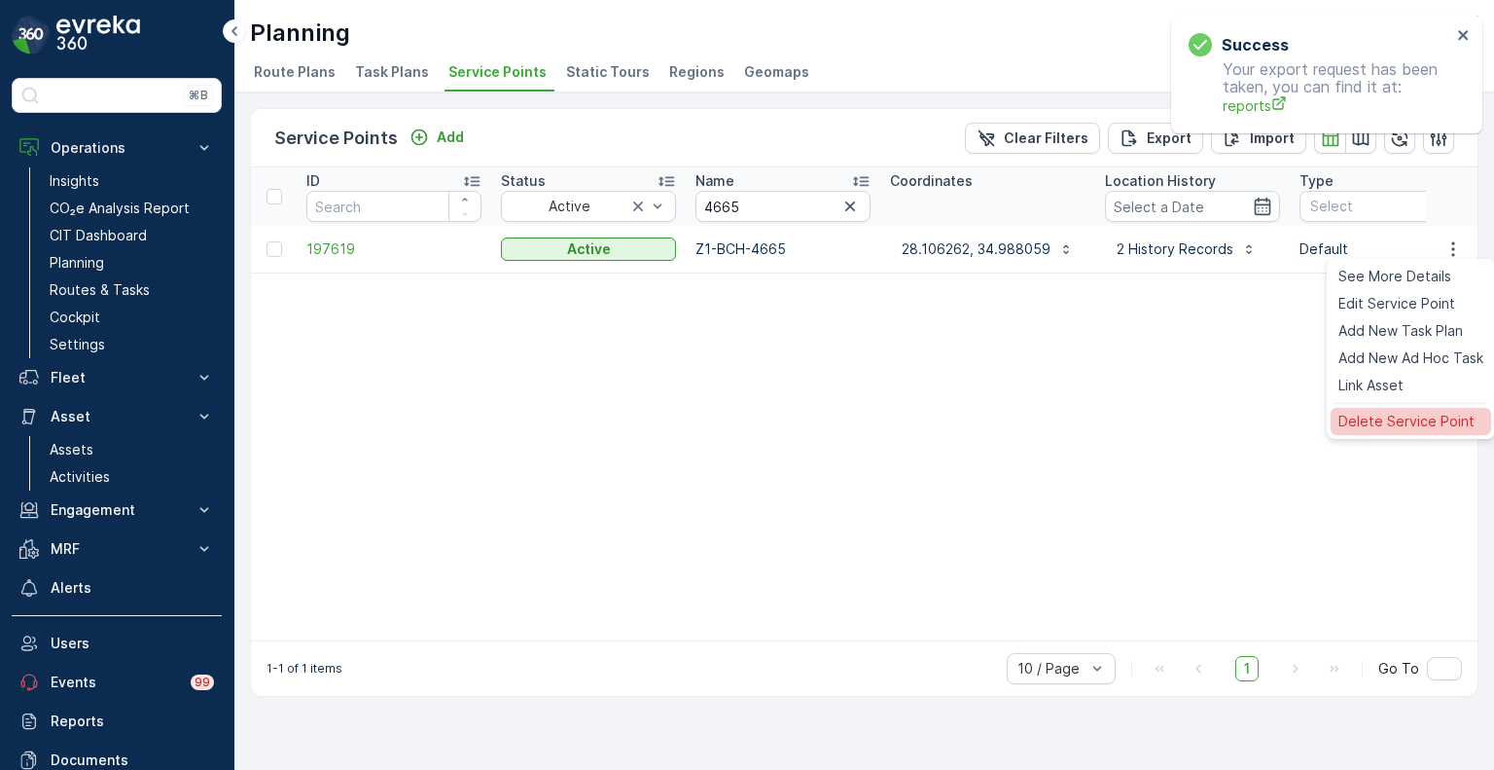
click at [1369, 421] on span "Delete Service Point" at bounding box center [1407, 421] width 136 height 19
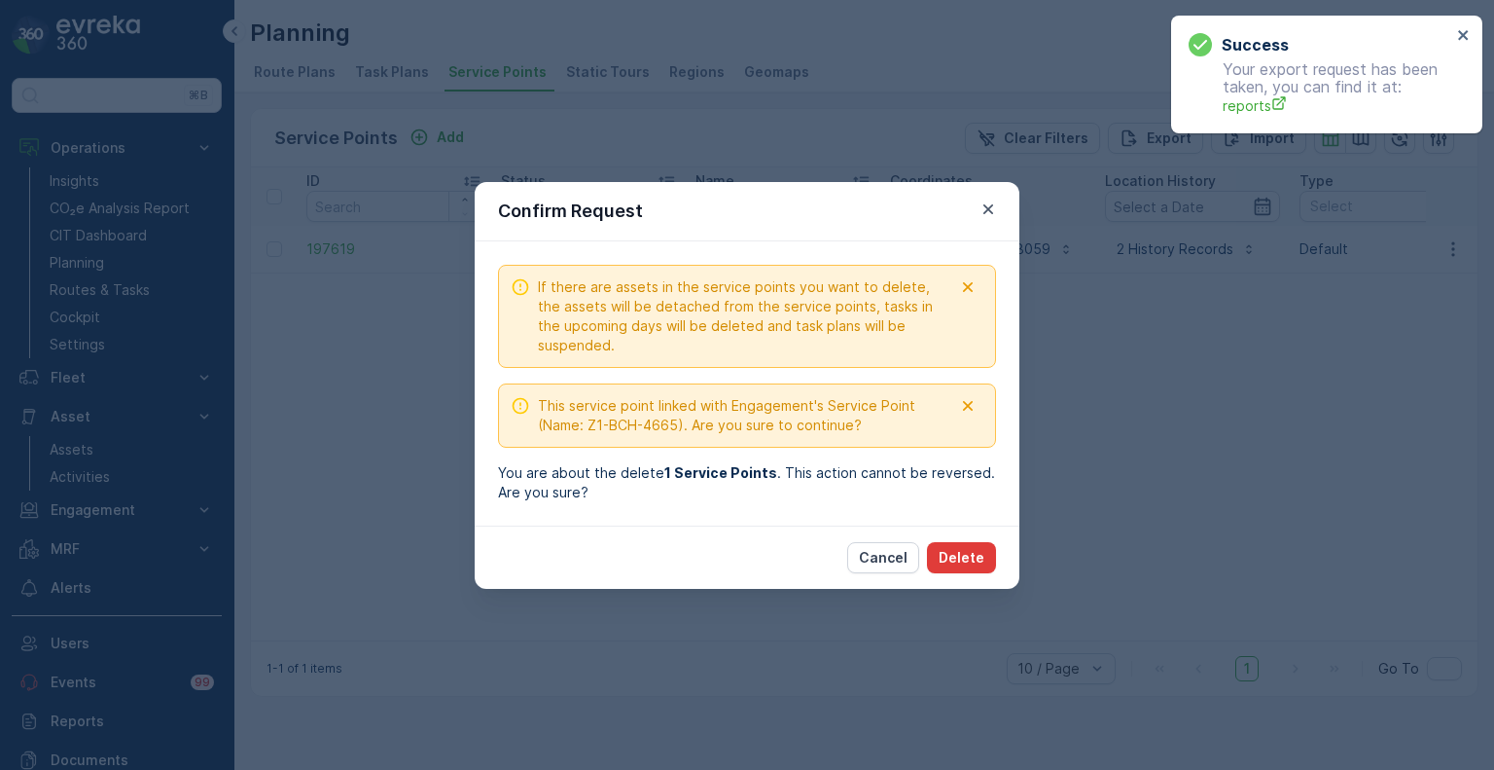
click at [953, 562] on p "Delete" at bounding box center [962, 557] width 46 height 19
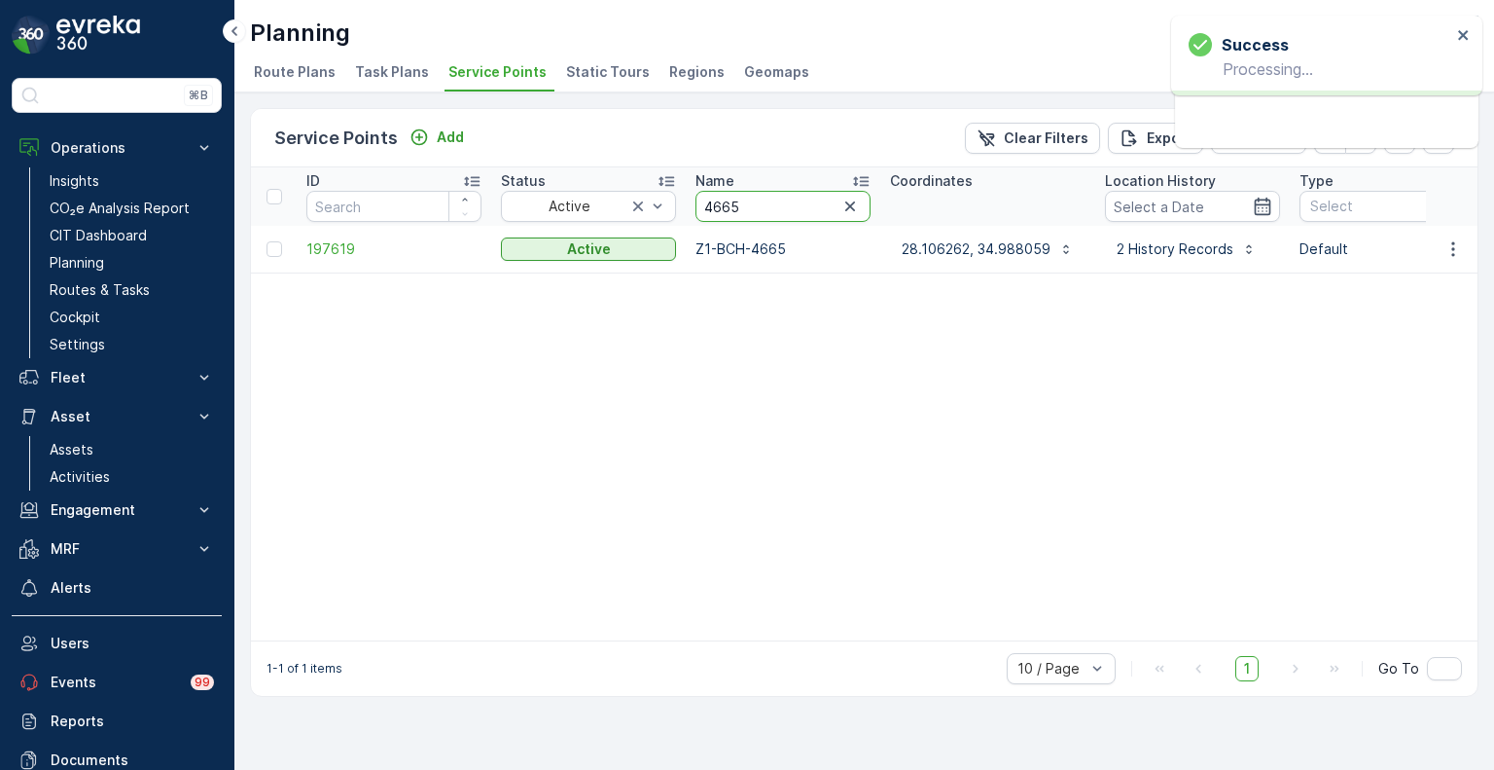
drag, startPoint x: 758, startPoint y: 203, endPoint x: 677, endPoint y: 199, distance: 80.8
paste input "946"
type input "4946"
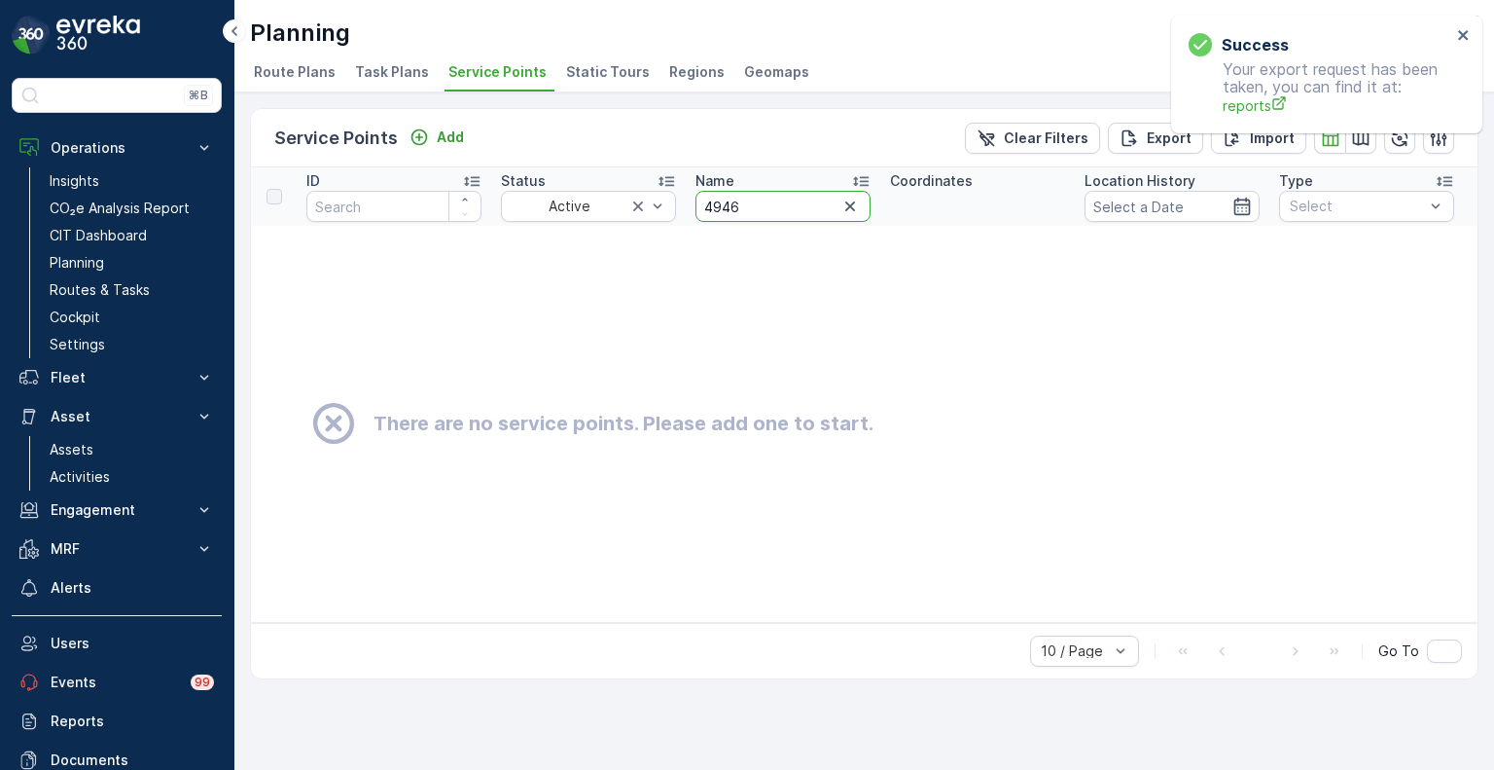
drag, startPoint x: 716, startPoint y: 201, endPoint x: 680, endPoint y: 197, distance: 36.3
paste input "74"
type input "4974"
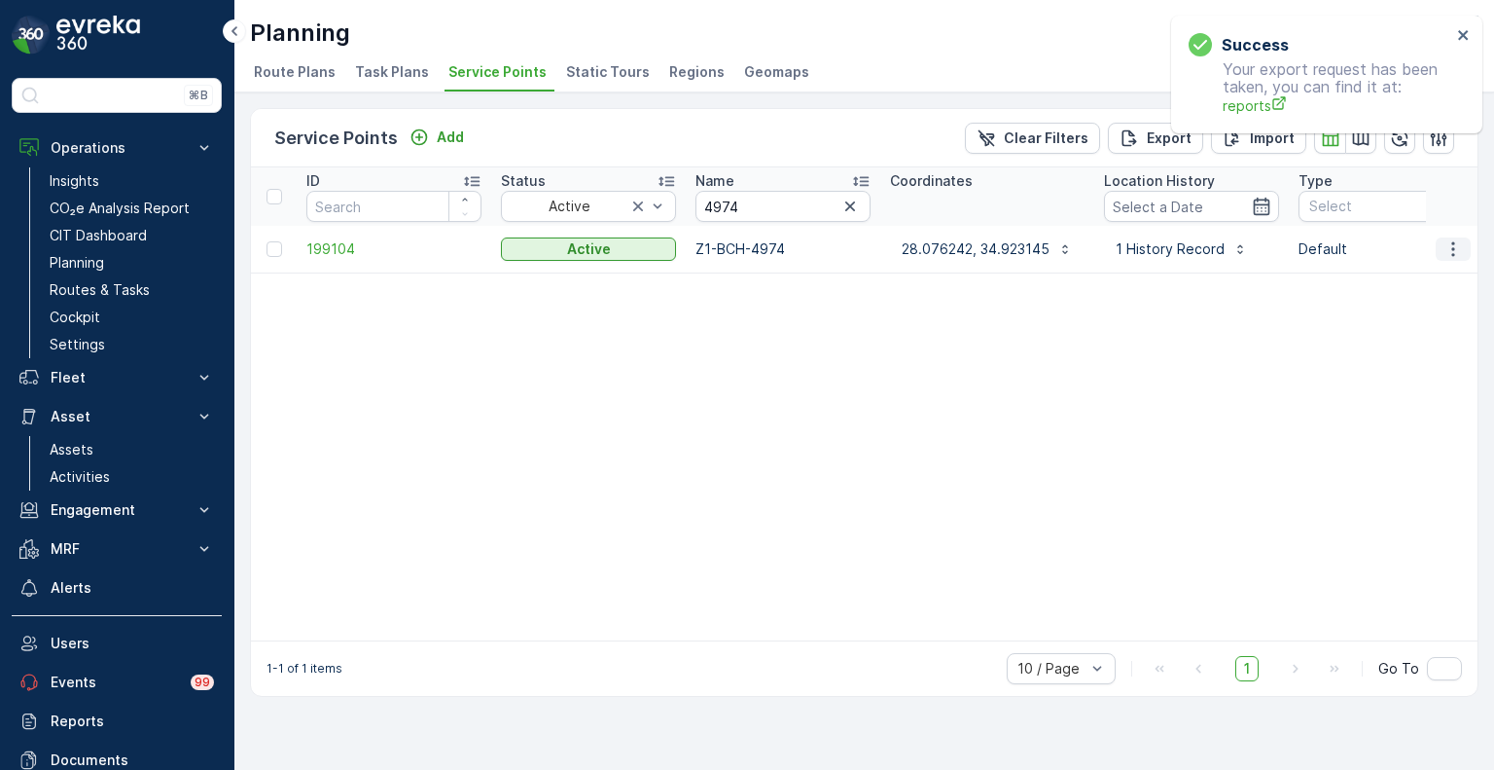
click at [1460, 246] on icon "button" at bounding box center [1453, 248] width 19 height 19
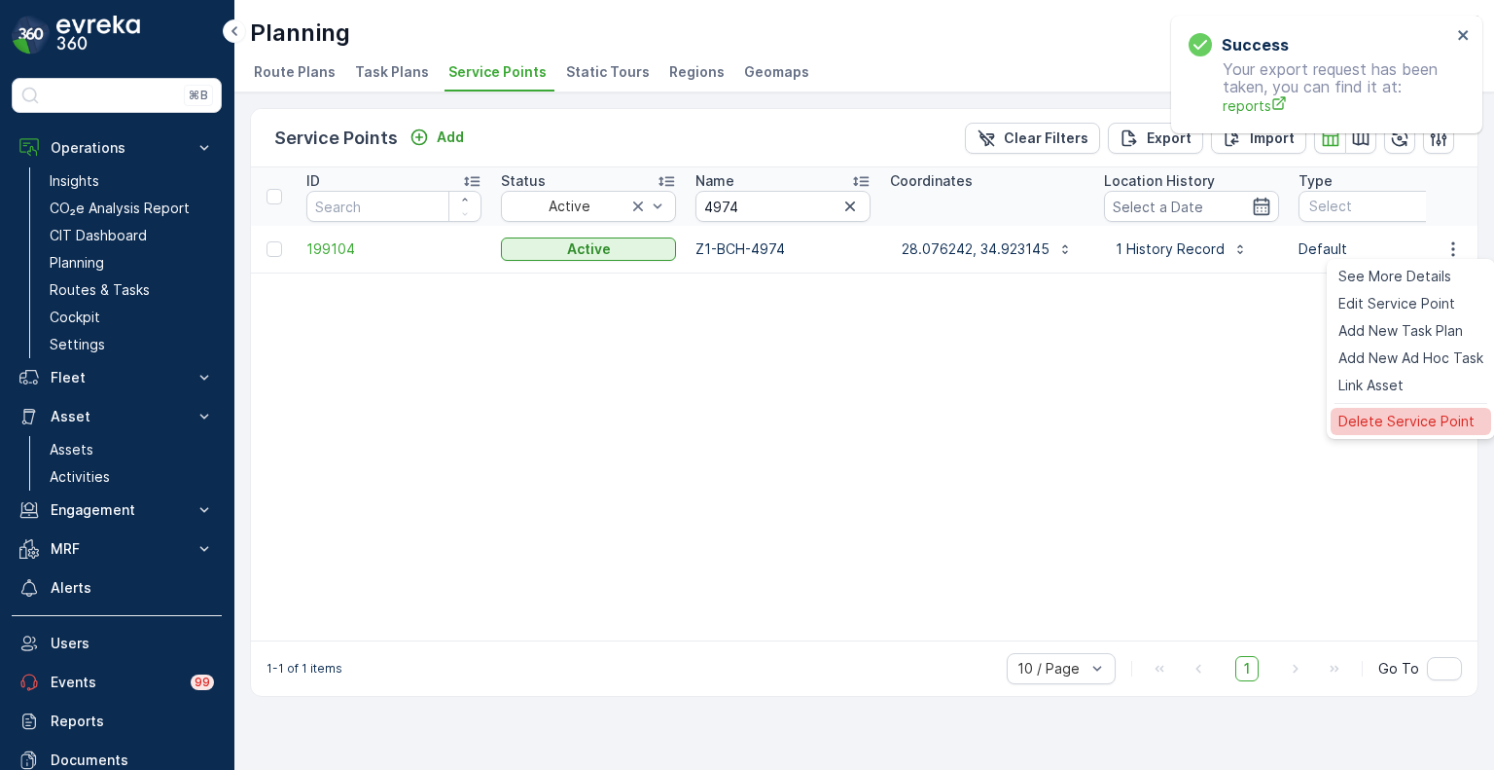
click at [1413, 417] on span "Delete Service Point" at bounding box center [1407, 421] width 136 height 19
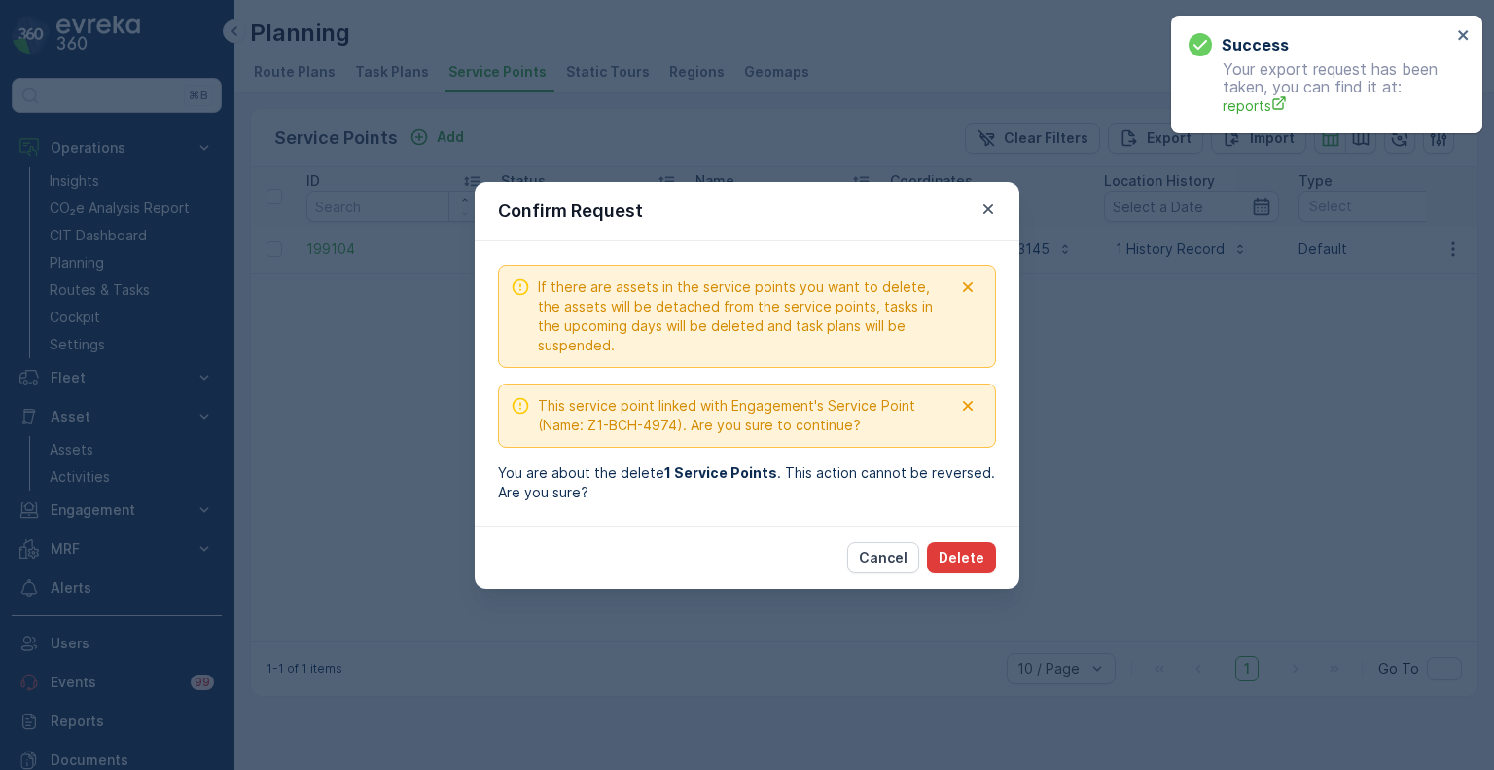
click at [970, 550] on p "Delete" at bounding box center [962, 557] width 46 height 19
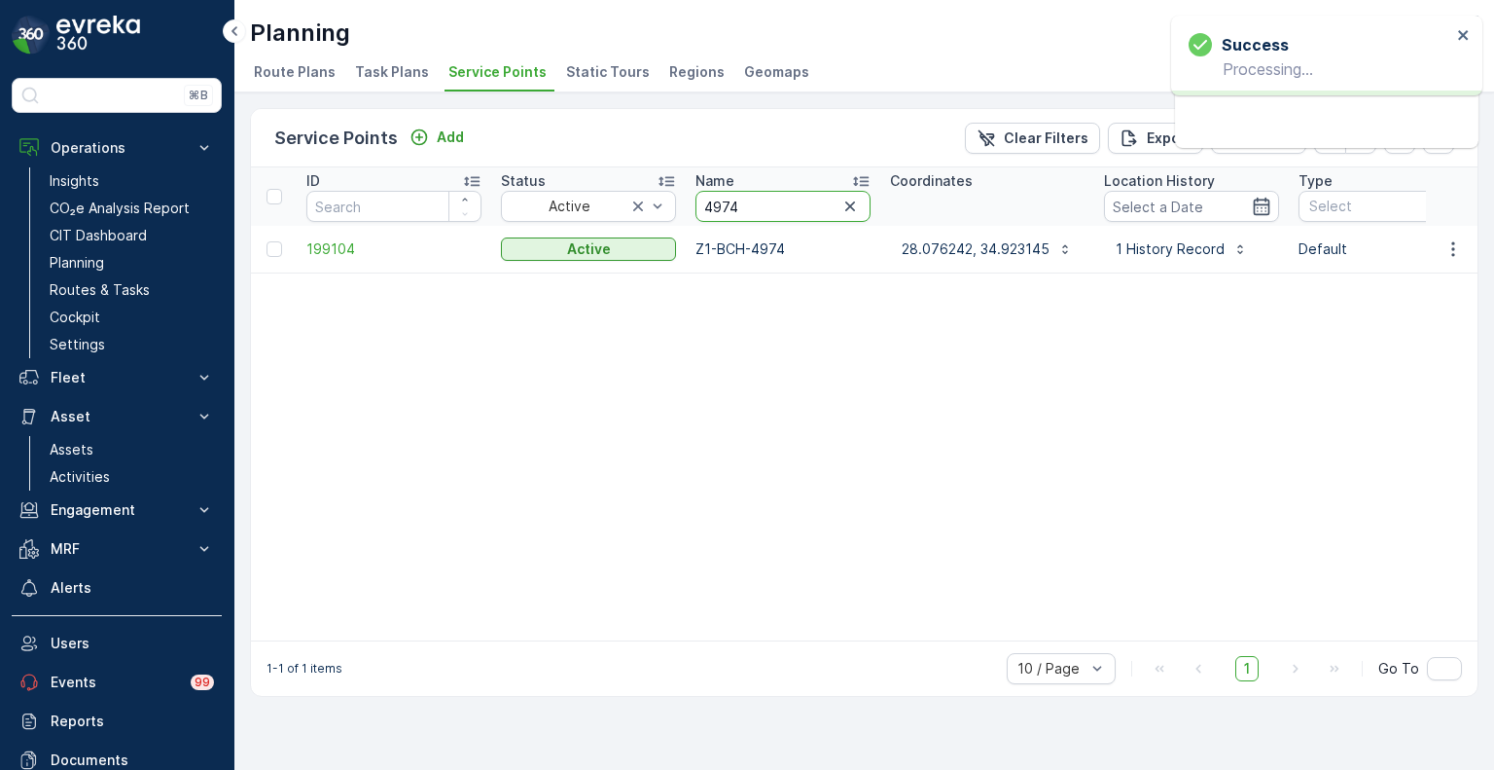
drag, startPoint x: 771, startPoint y: 217, endPoint x: 691, endPoint y: 202, distance: 81.1
click at [691, 202] on th "Name 4974" at bounding box center [783, 196] width 195 height 58
paste input "5"
type input "4975"
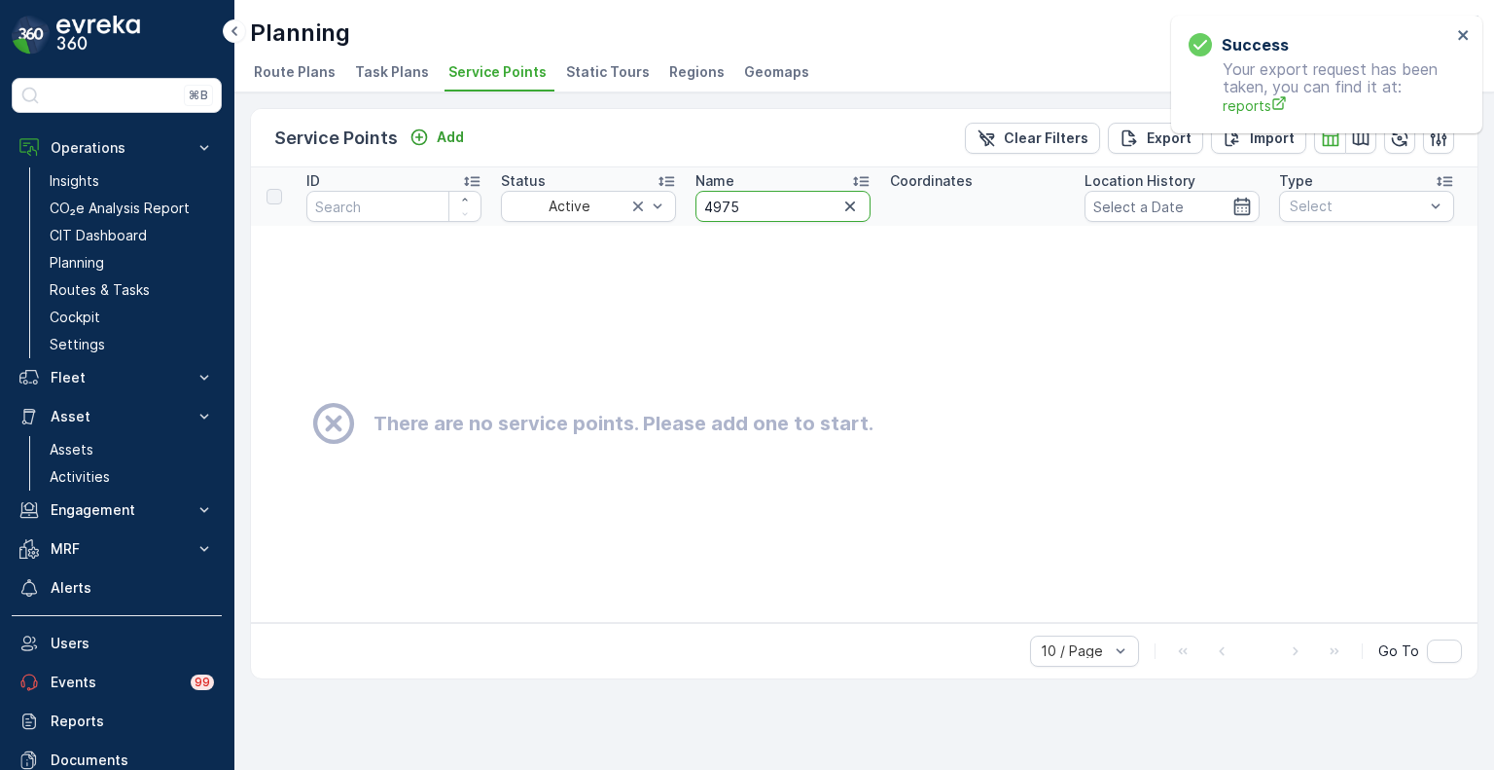
drag, startPoint x: 757, startPoint y: 204, endPoint x: 679, endPoint y: 204, distance: 77.8
paste input "647"
type input "4647"
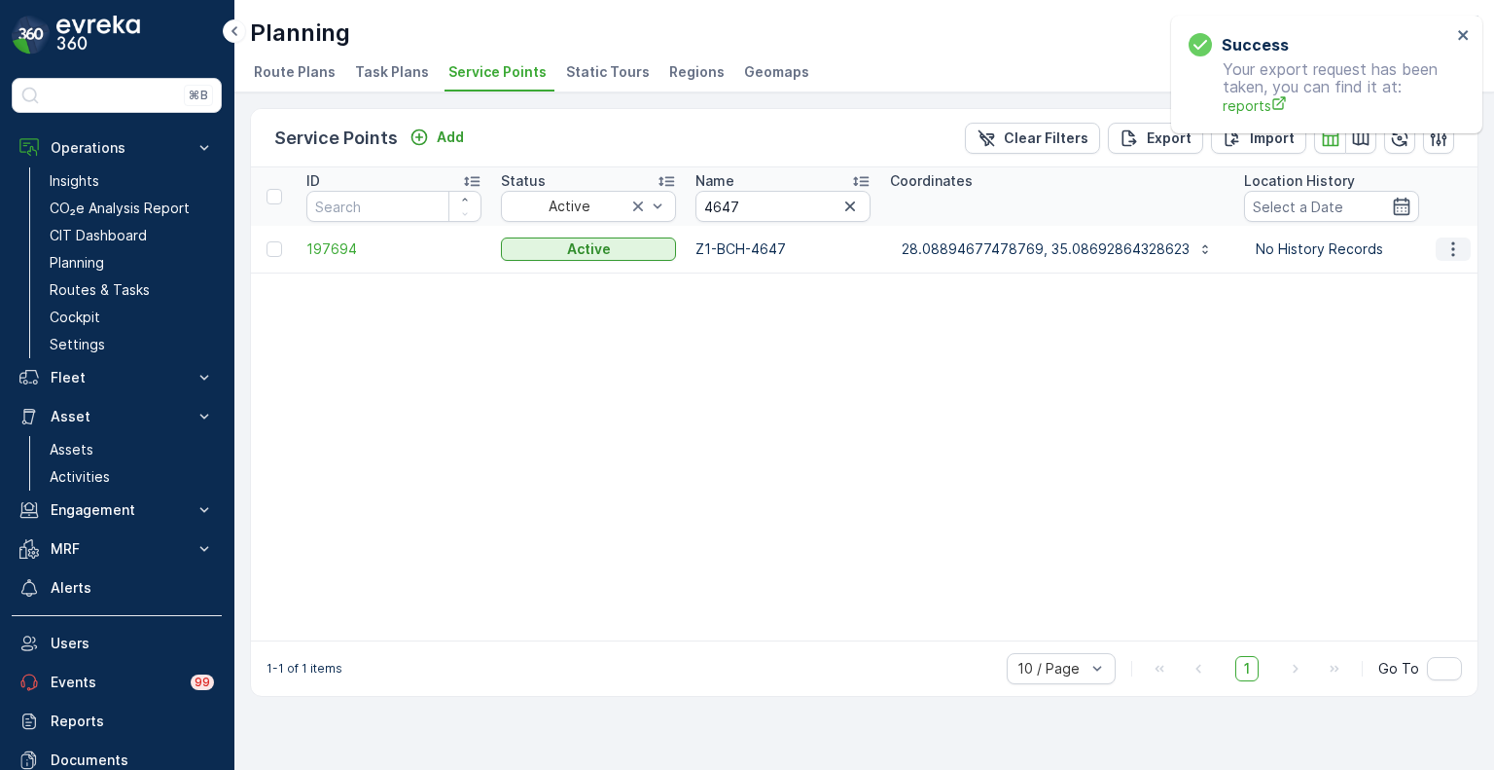
click at [1455, 251] on icon "button" at bounding box center [1453, 248] width 19 height 19
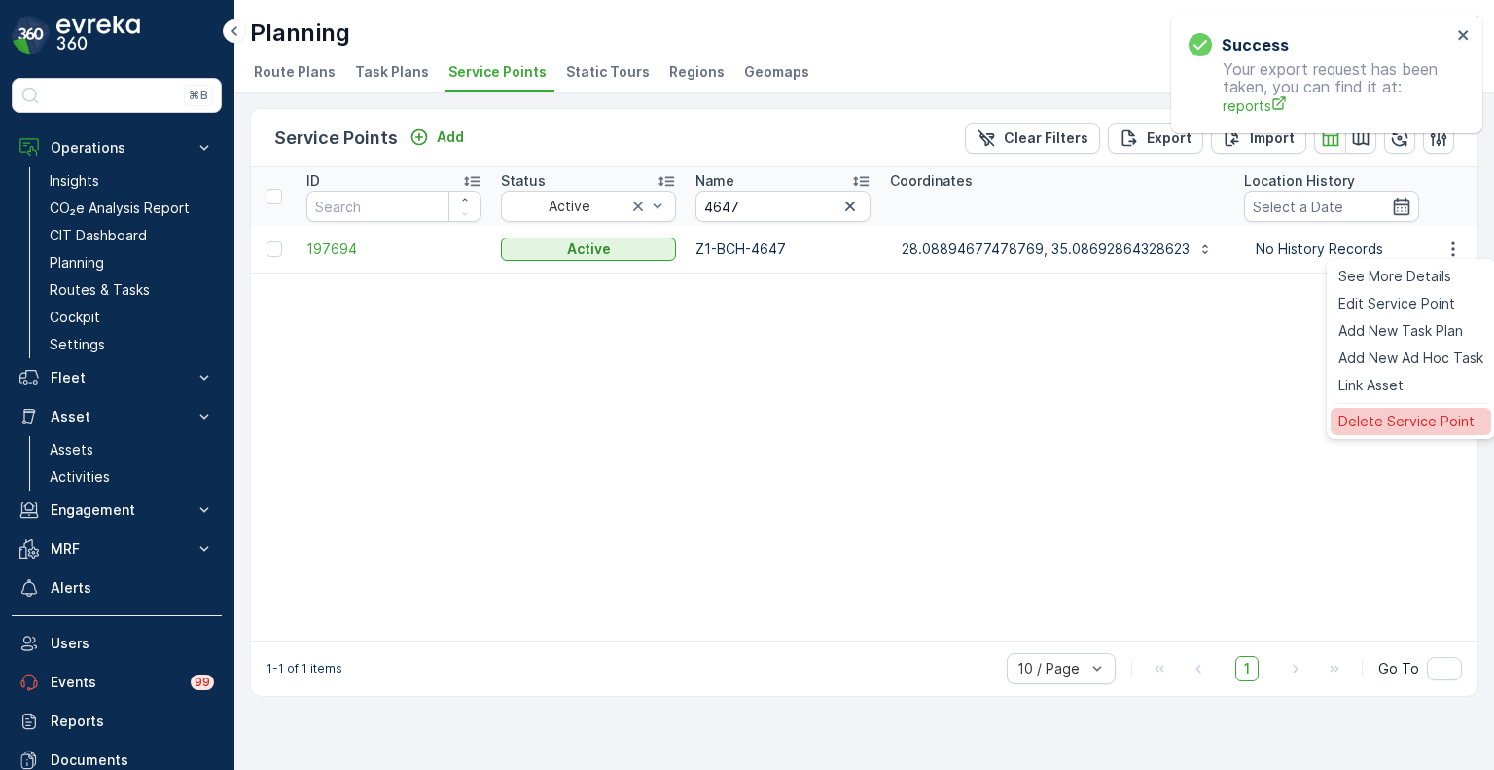
click at [1418, 408] on div "Delete Service Point" at bounding box center [1411, 421] width 161 height 27
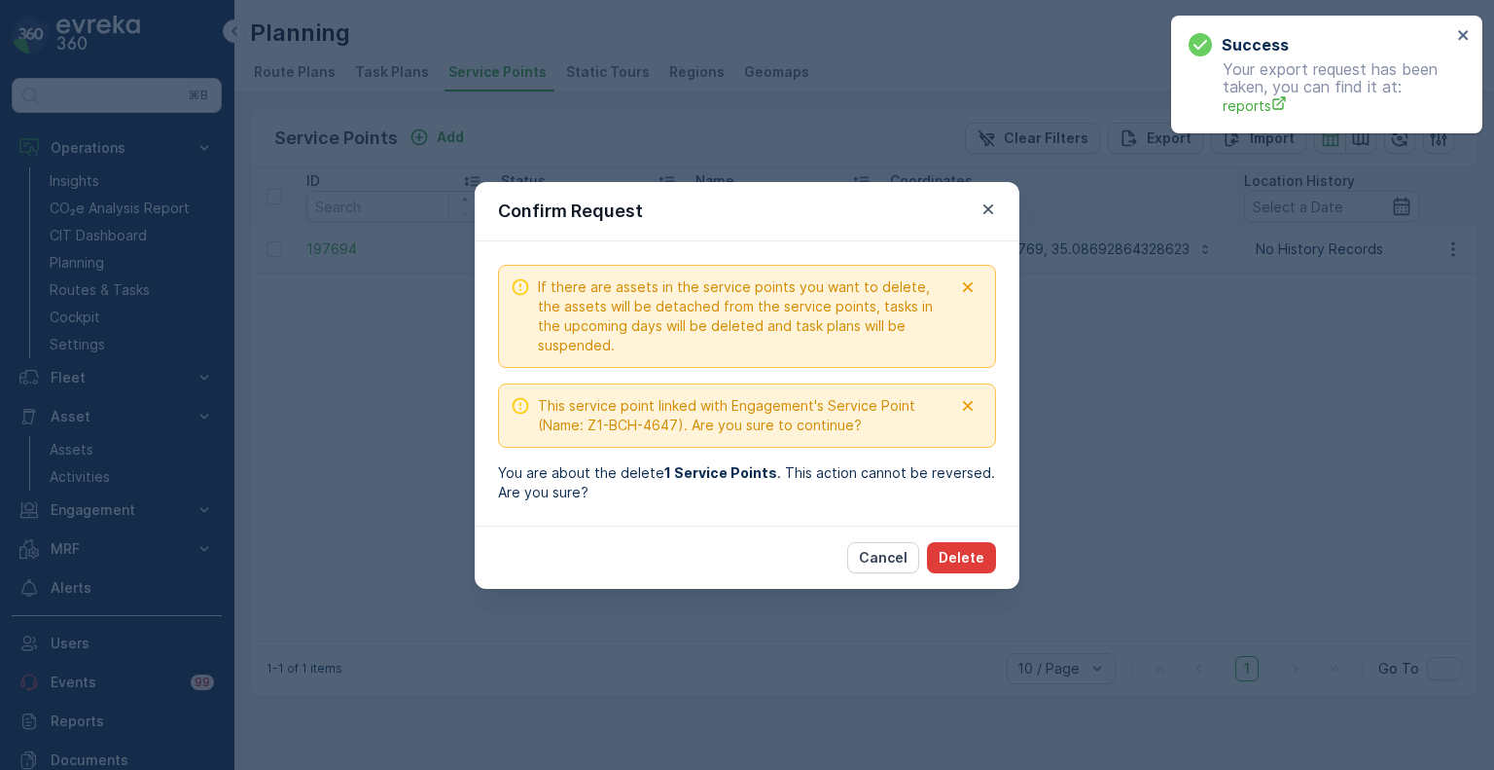
click at [977, 560] on p "Delete" at bounding box center [962, 557] width 46 height 19
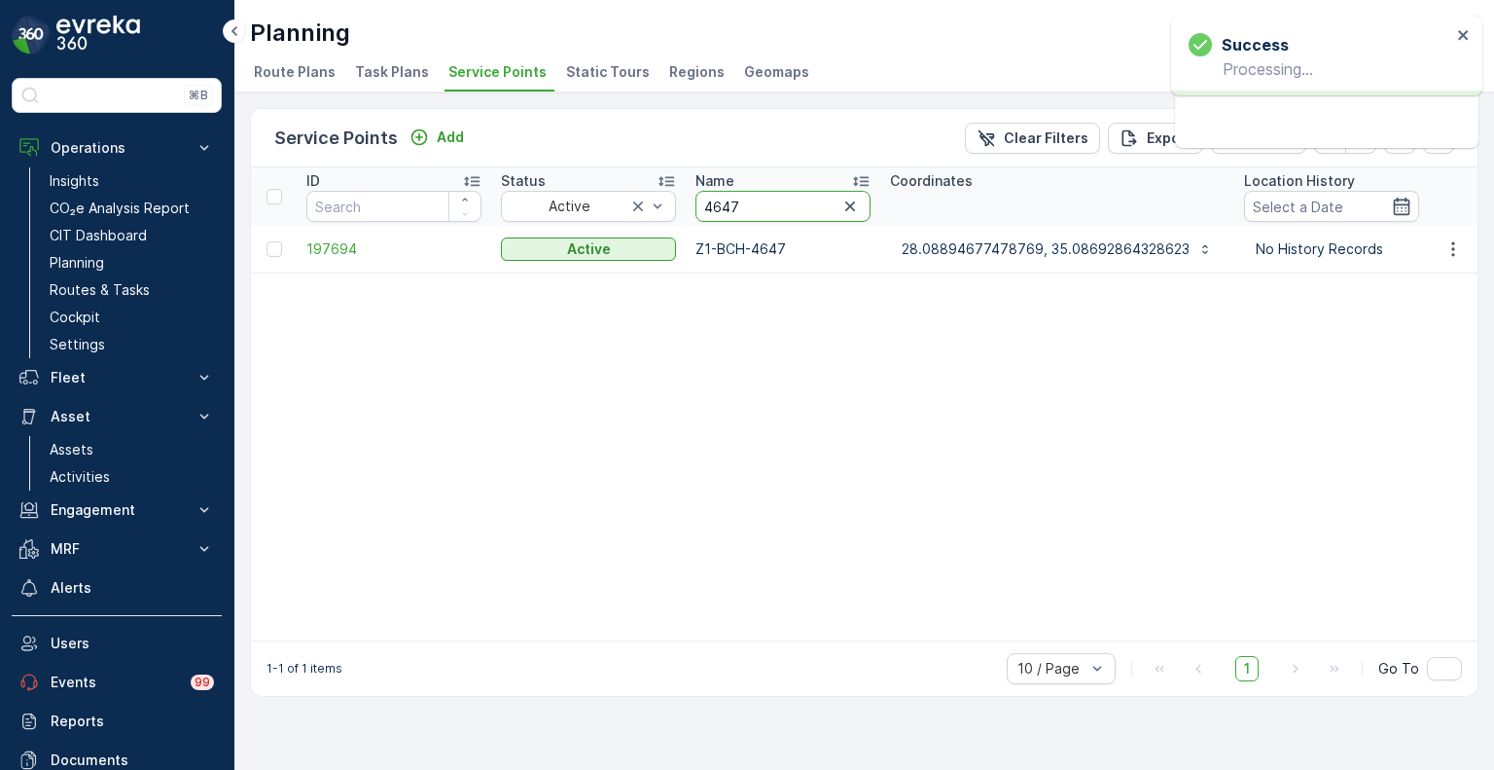
drag, startPoint x: 771, startPoint y: 205, endPoint x: 688, endPoint y: 208, distance: 82.7
click at [688, 208] on th "Name 4647" at bounding box center [783, 196] width 195 height 58
paste input "978"
type input "4978"
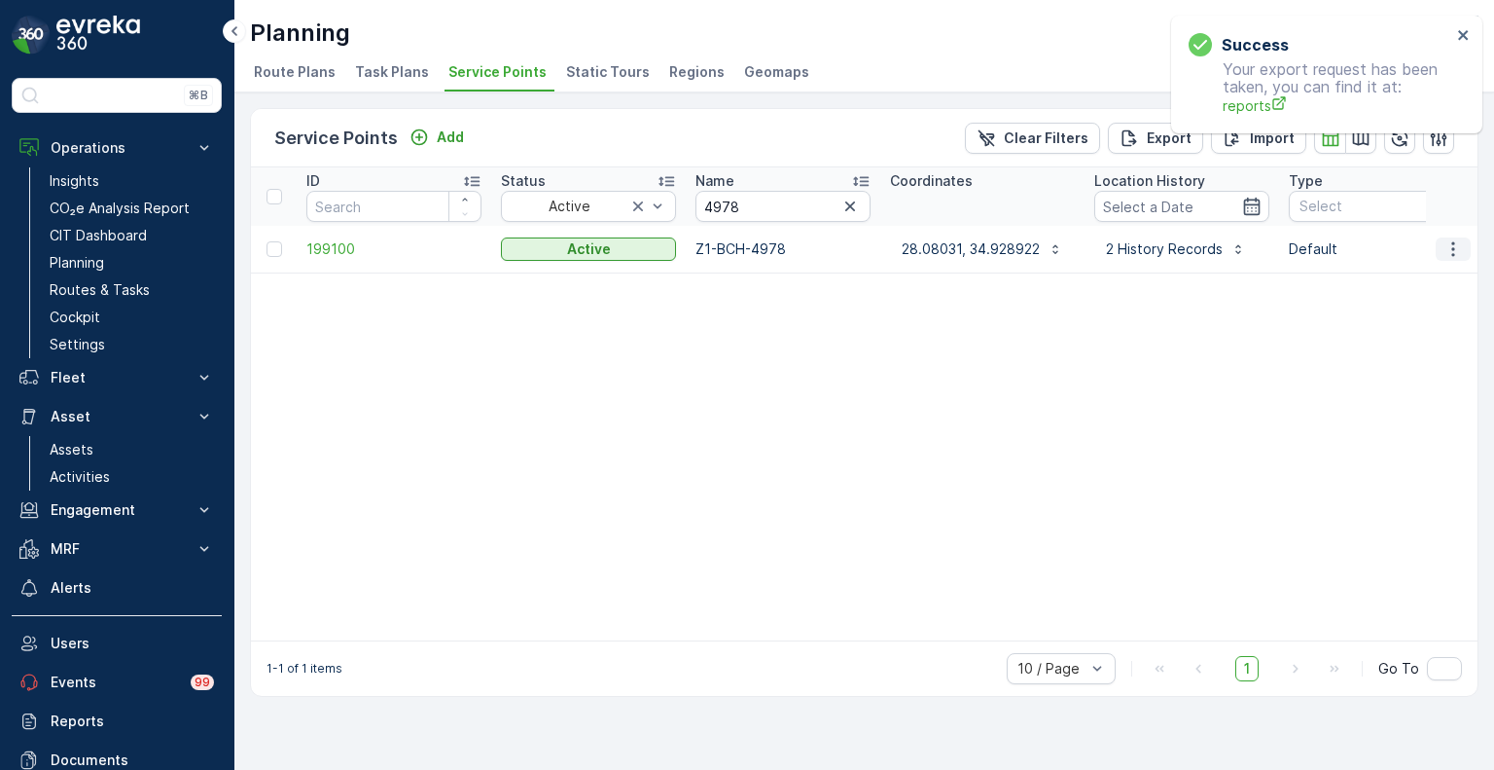
click at [1453, 248] on icon "button" at bounding box center [1453, 248] width 3 height 15
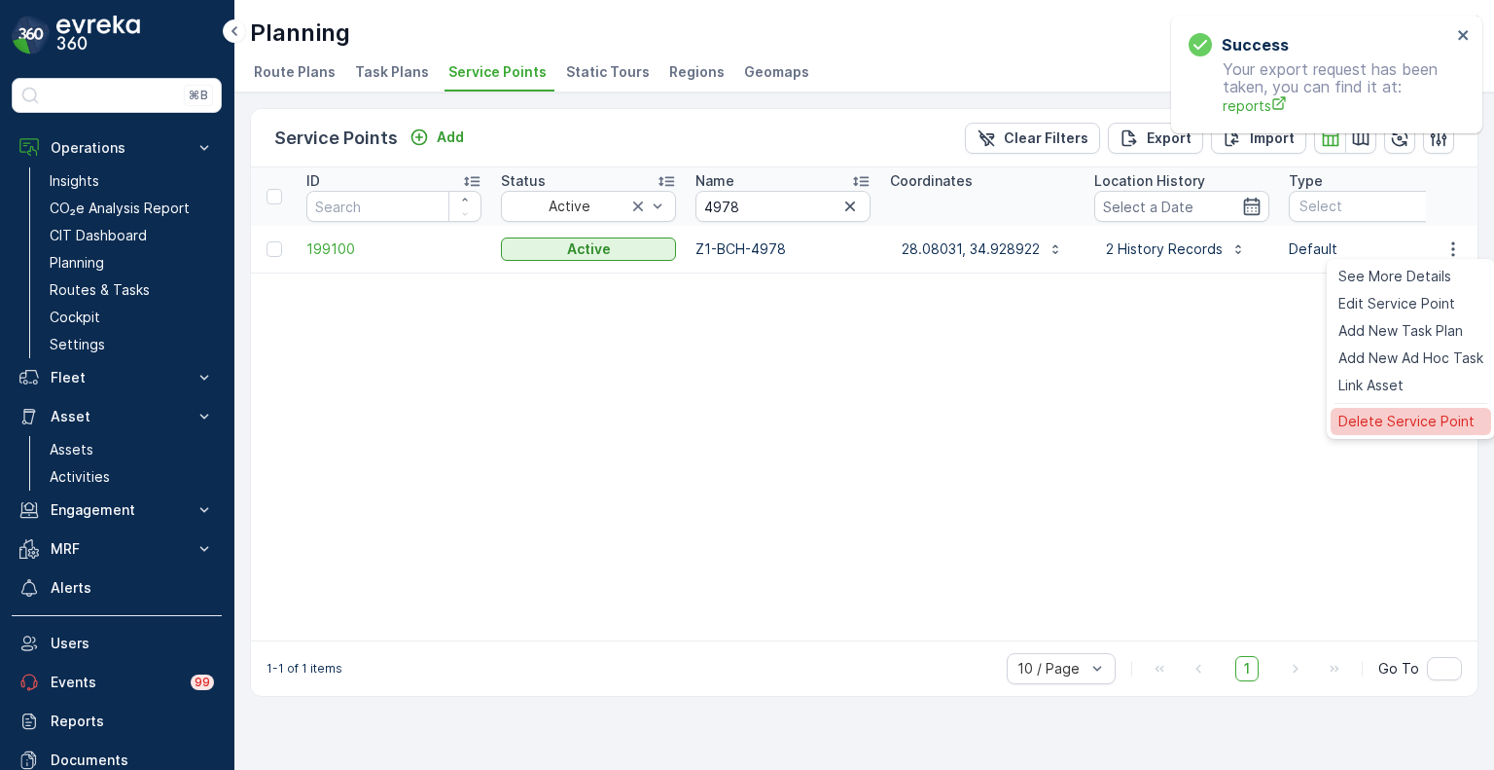
click at [1397, 415] on span "Delete Service Point" at bounding box center [1407, 421] width 136 height 19
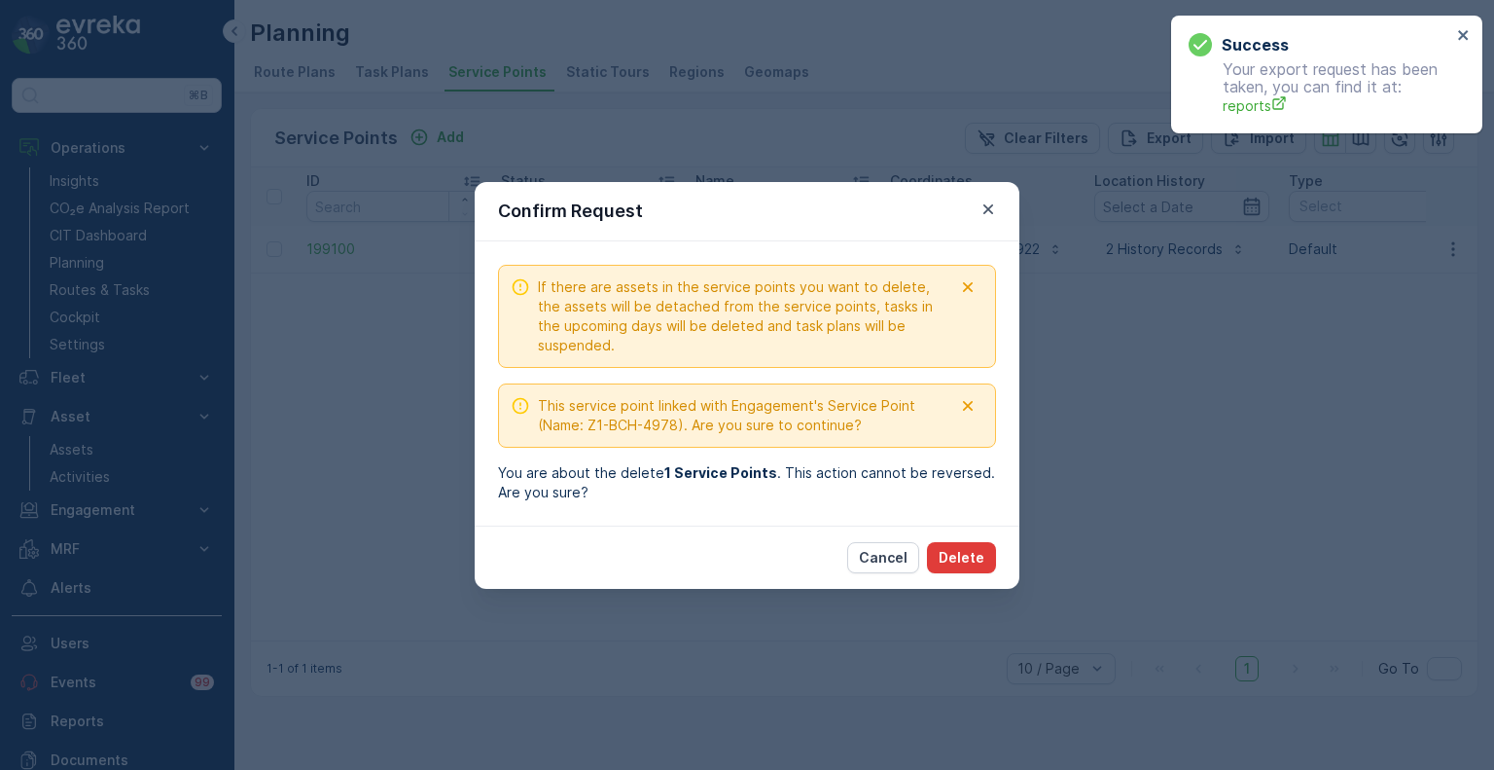
click at [968, 559] on p "Delete" at bounding box center [962, 557] width 46 height 19
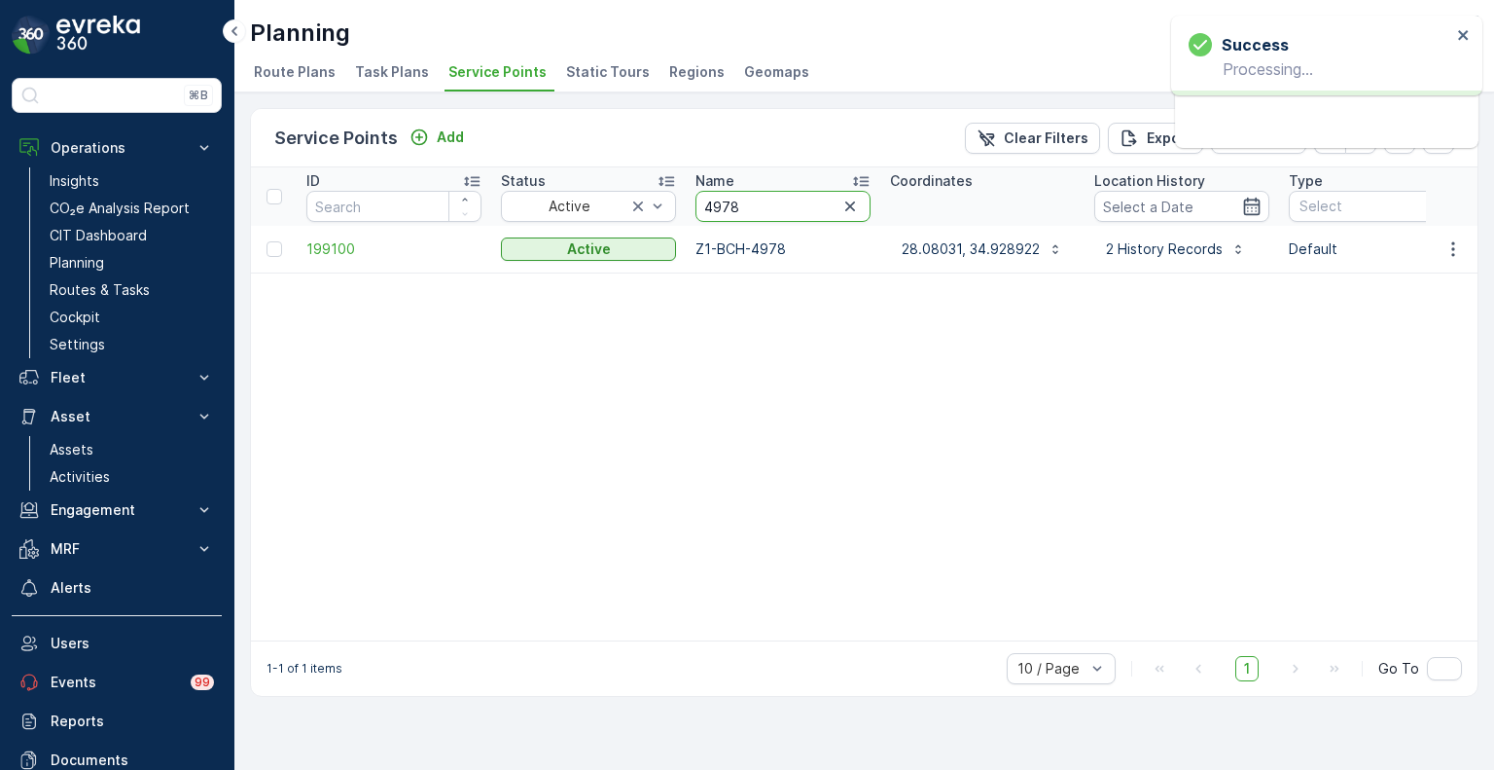
drag, startPoint x: 770, startPoint y: 205, endPoint x: 685, endPoint y: 192, distance: 85.7
paste input "667"
type input "4667"
click at [1456, 248] on icon "button" at bounding box center [1453, 248] width 19 height 19
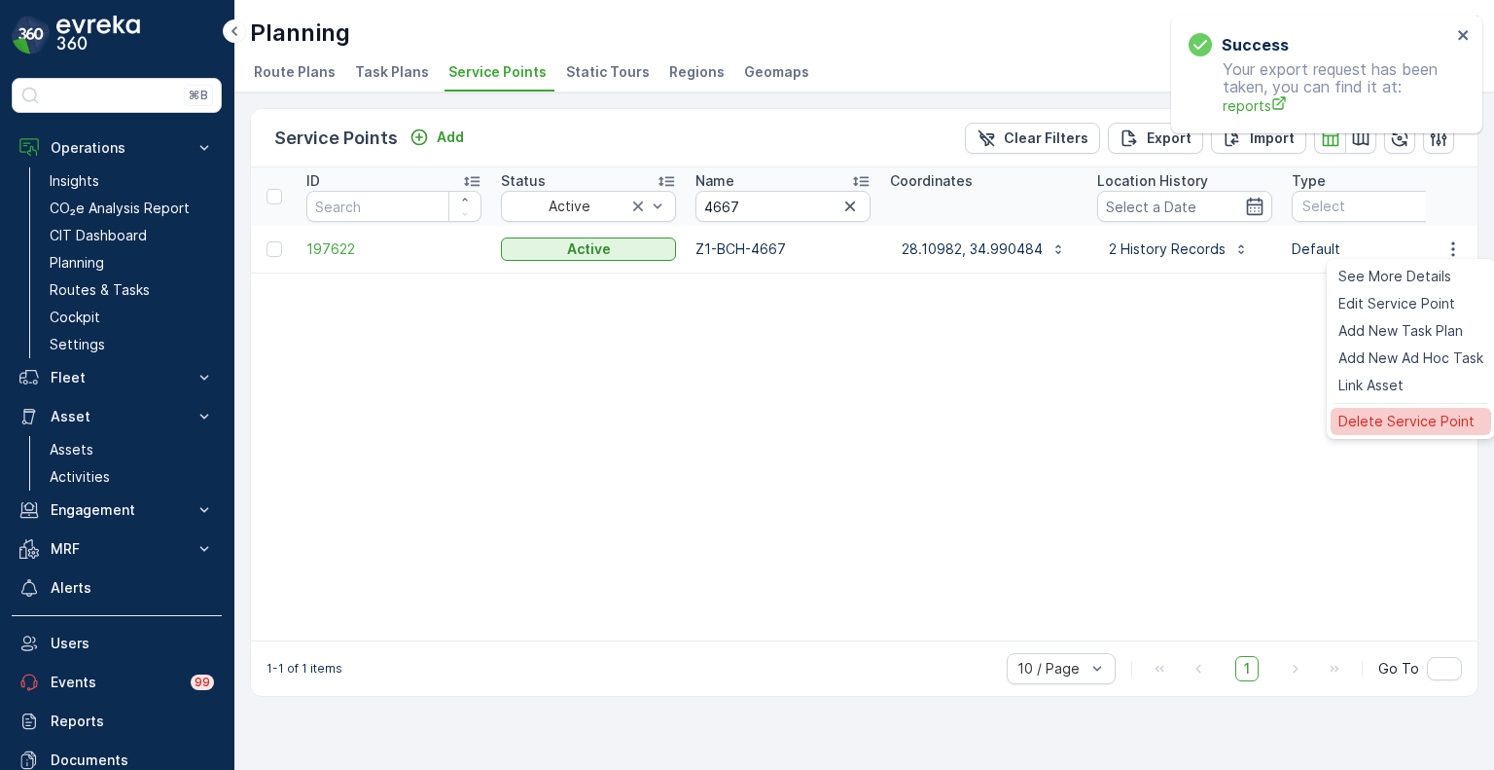
click at [1399, 421] on span "Delete Service Point" at bounding box center [1407, 421] width 136 height 19
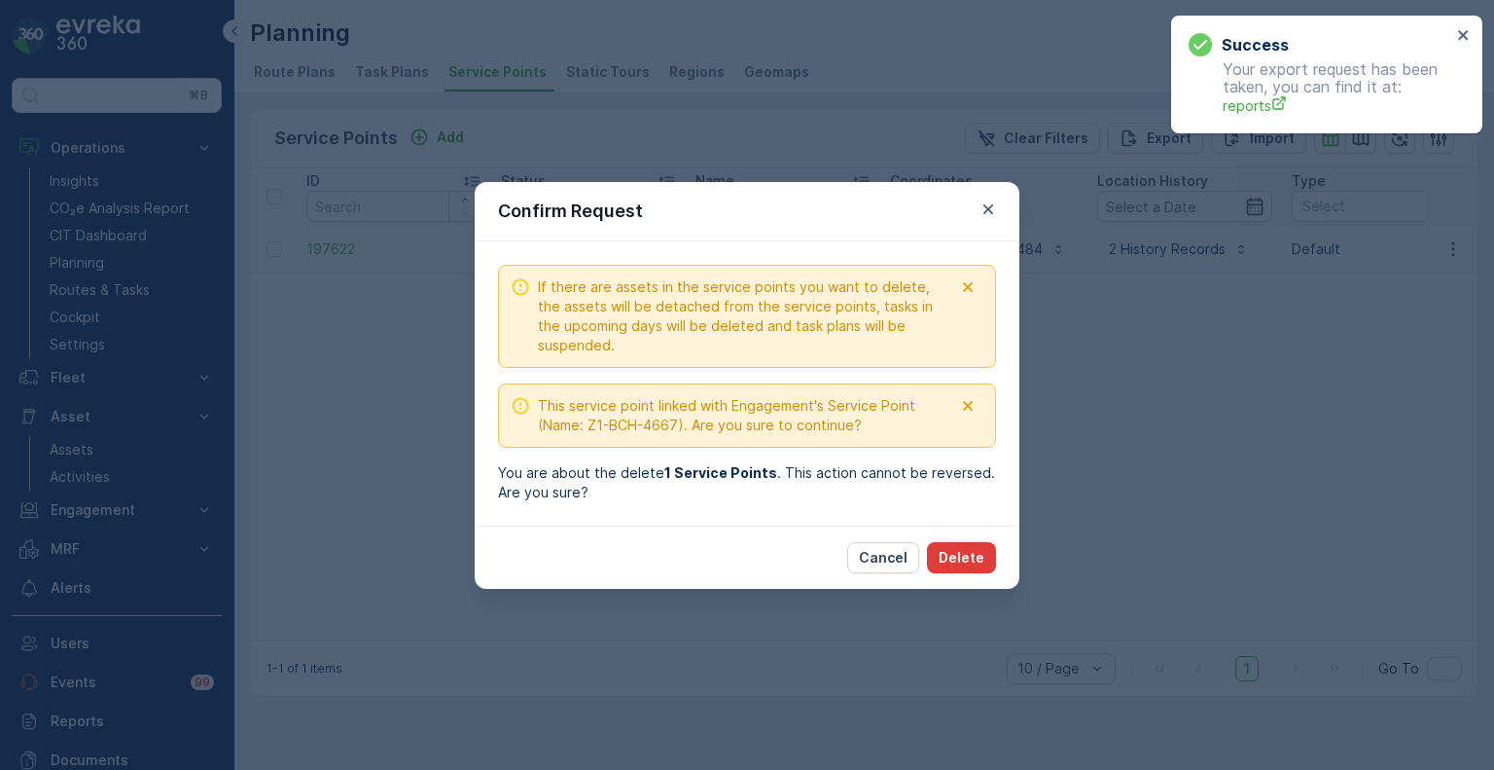
click at [979, 560] on p "Delete" at bounding box center [962, 557] width 46 height 19
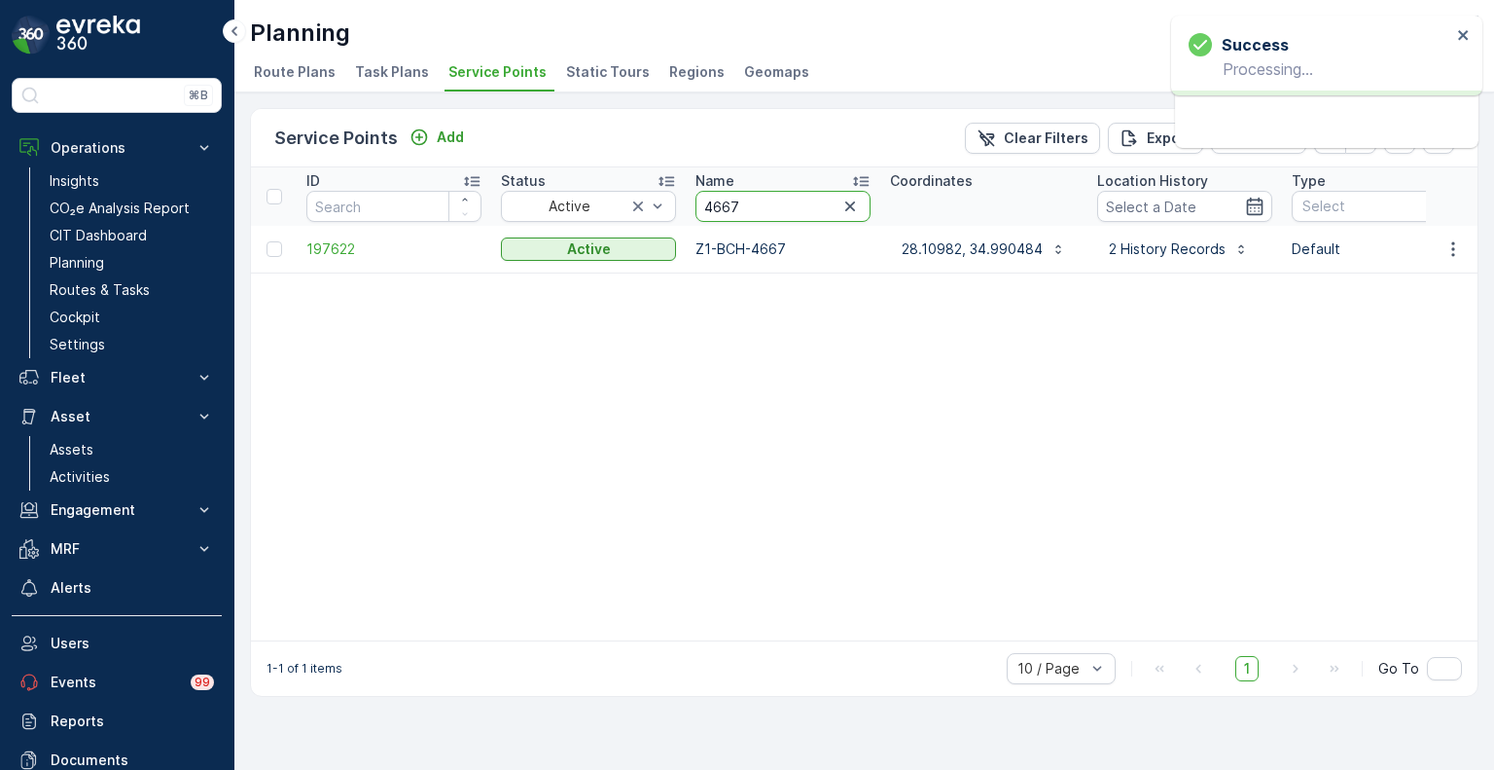
drag, startPoint x: 759, startPoint y: 195, endPoint x: 694, endPoint y: 197, distance: 65.2
click at [694, 197] on th "Name 4667" at bounding box center [783, 196] width 195 height 58
paste input "964"
type input "4964"
click at [1452, 248] on icon "button" at bounding box center [1453, 248] width 3 height 15
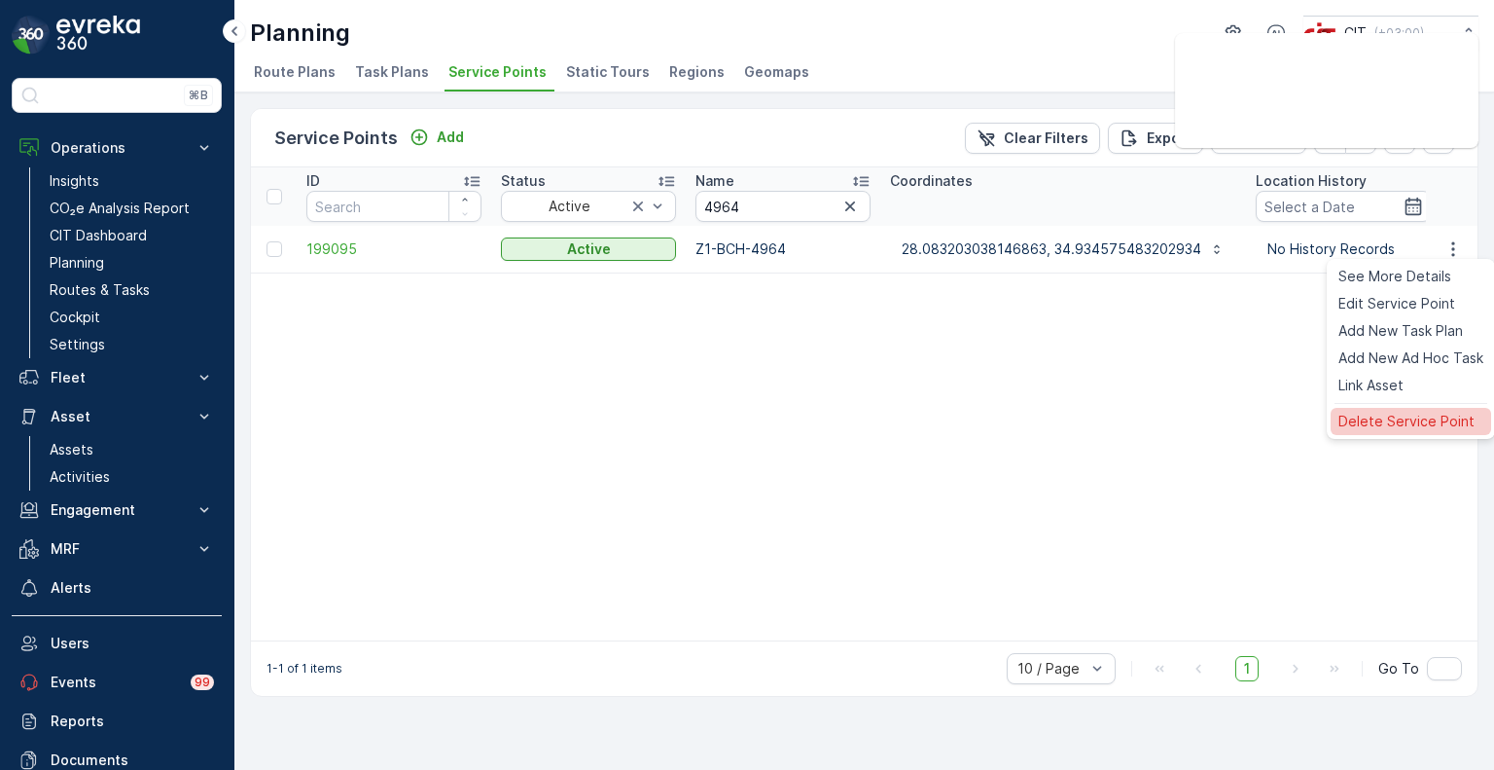
click at [1386, 423] on span "Delete Service Point" at bounding box center [1407, 421] width 136 height 19
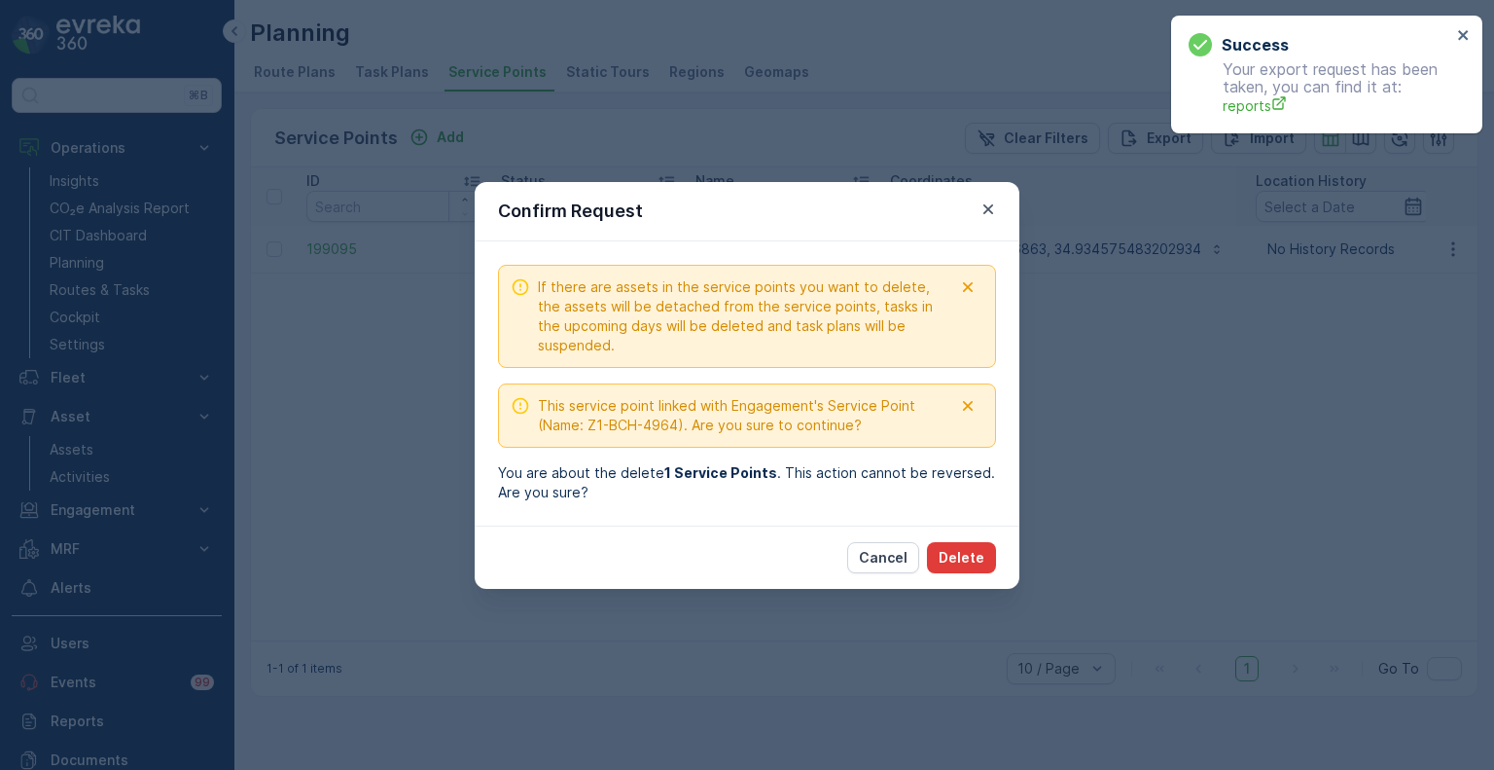
click at [982, 562] on p "Delete" at bounding box center [962, 557] width 46 height 19
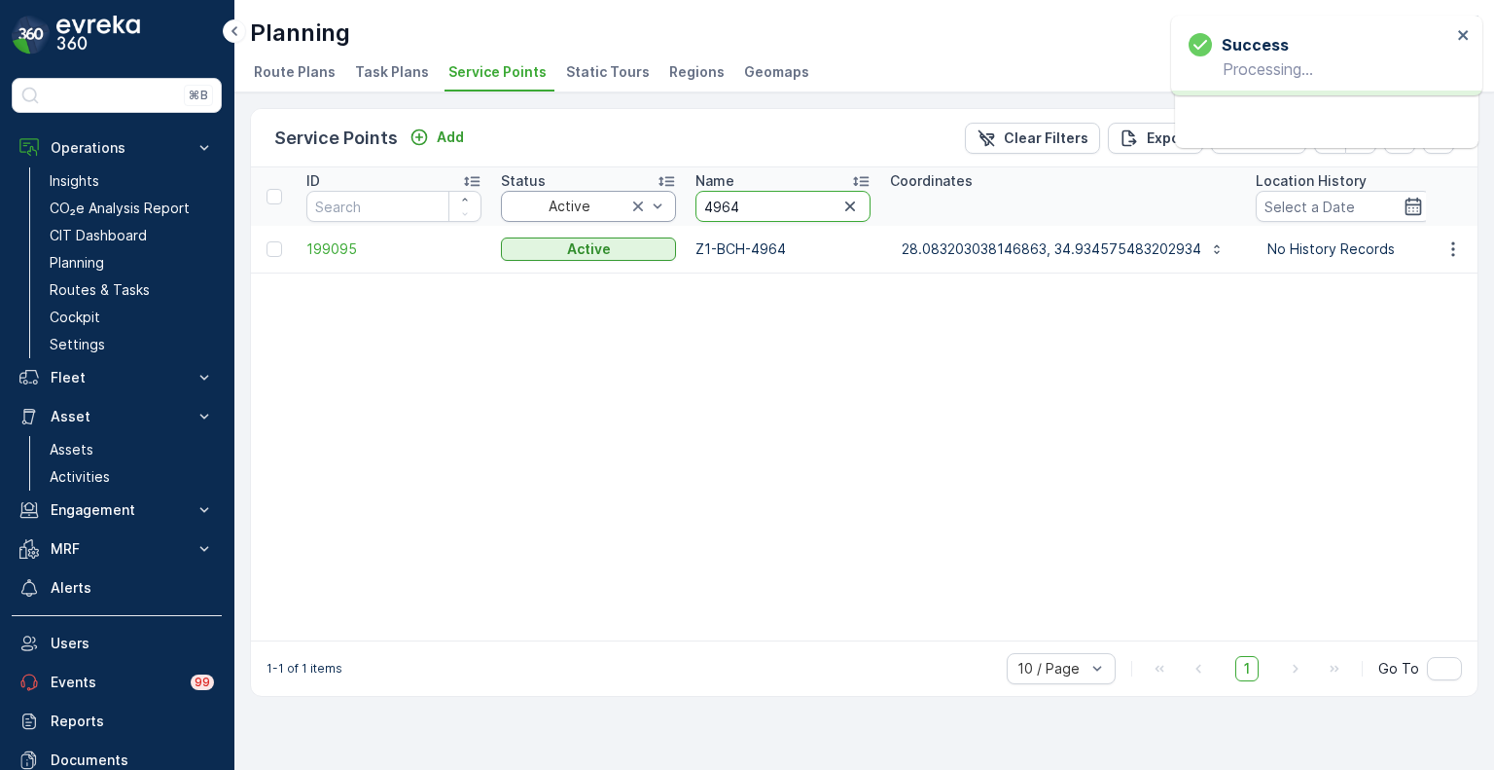
drag, startPoint x: 759, startPoint y: 205, endPoint x: 662, endPoint y: 203, distance: 97.3
paste input "2359"
type input "2359"
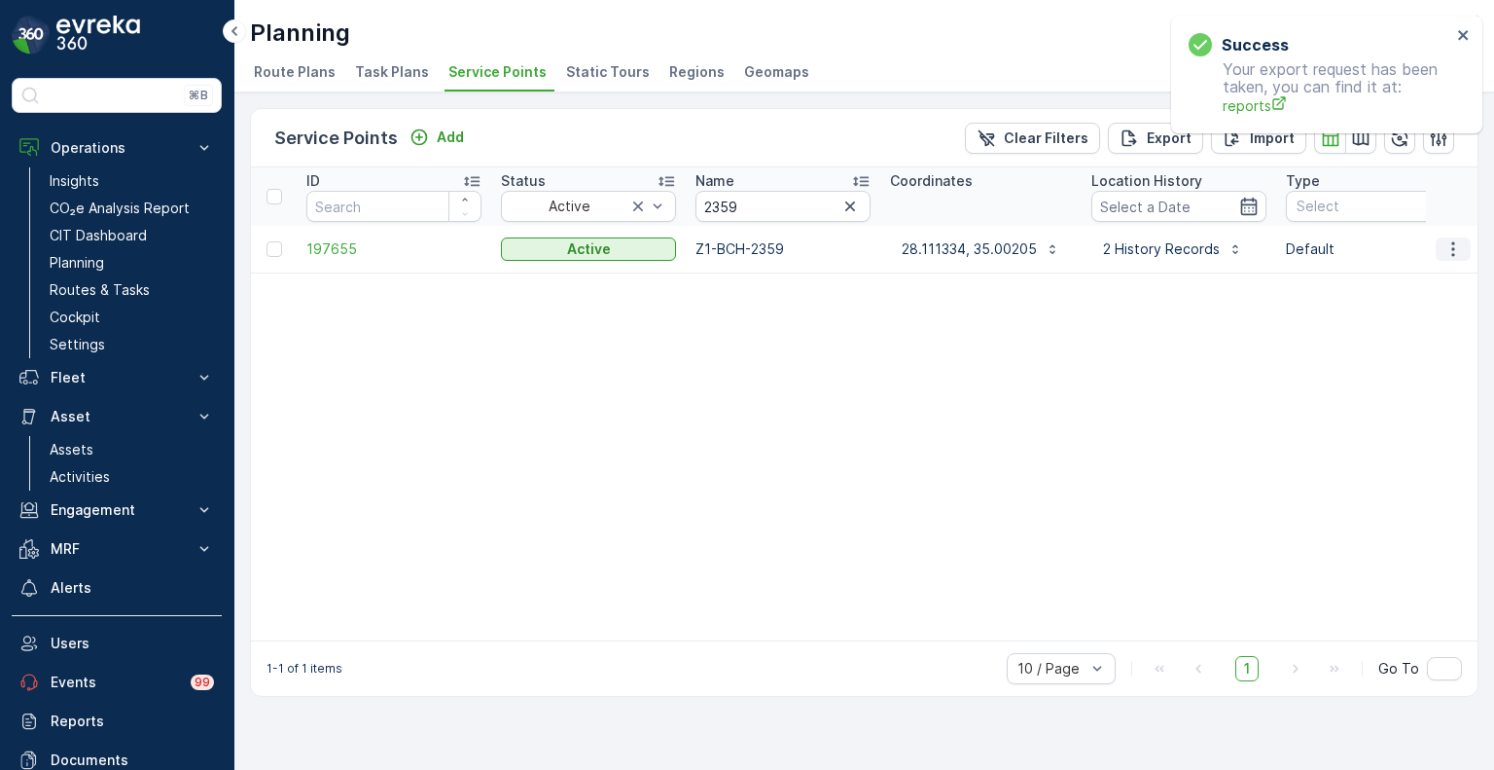
click at [1455, 252] on icon "button" at bounding box center [1453, 248] width 19 height 19
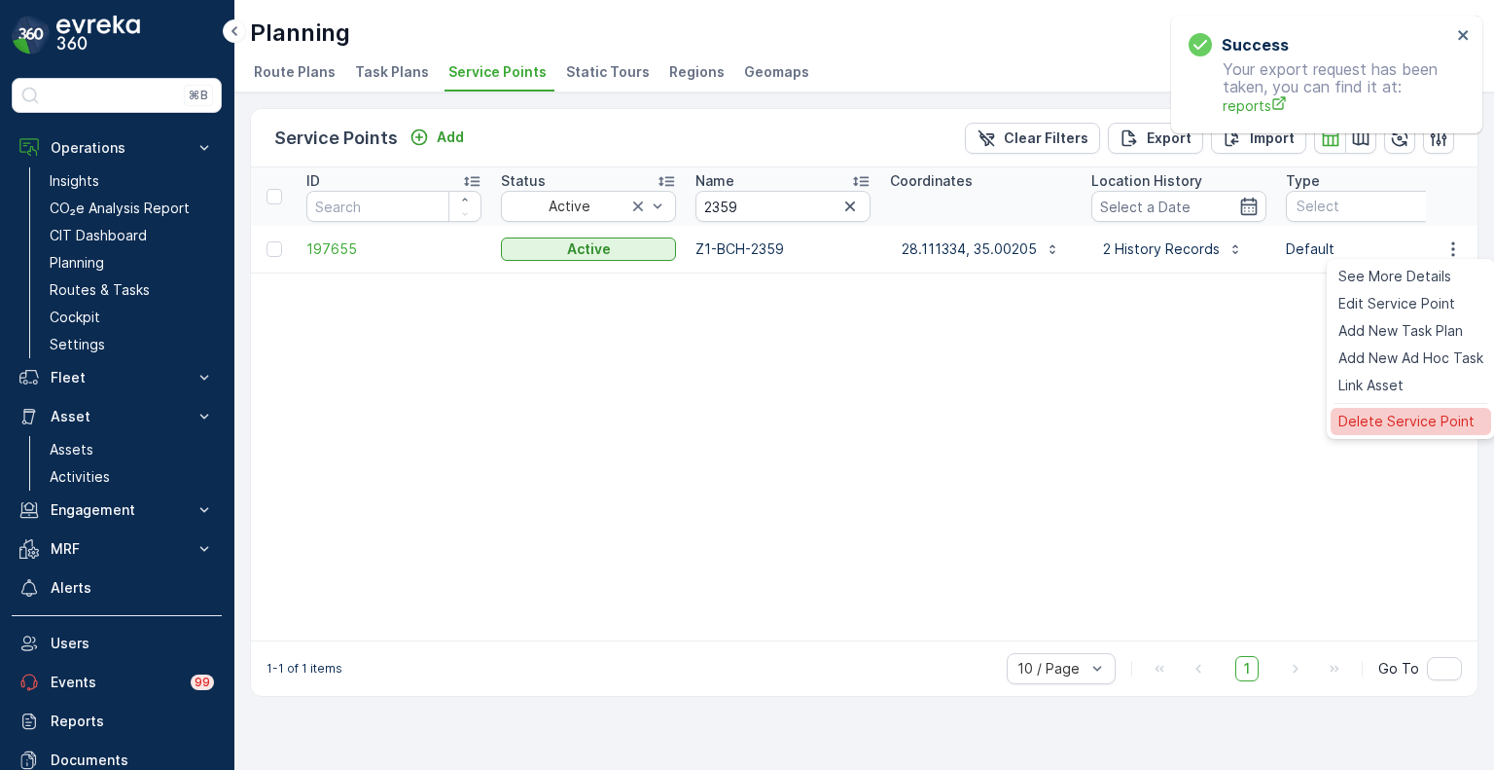
click at [1368, 427] on span "Delete Service Point" at bounding box center [1407, 421] width 136 height 19
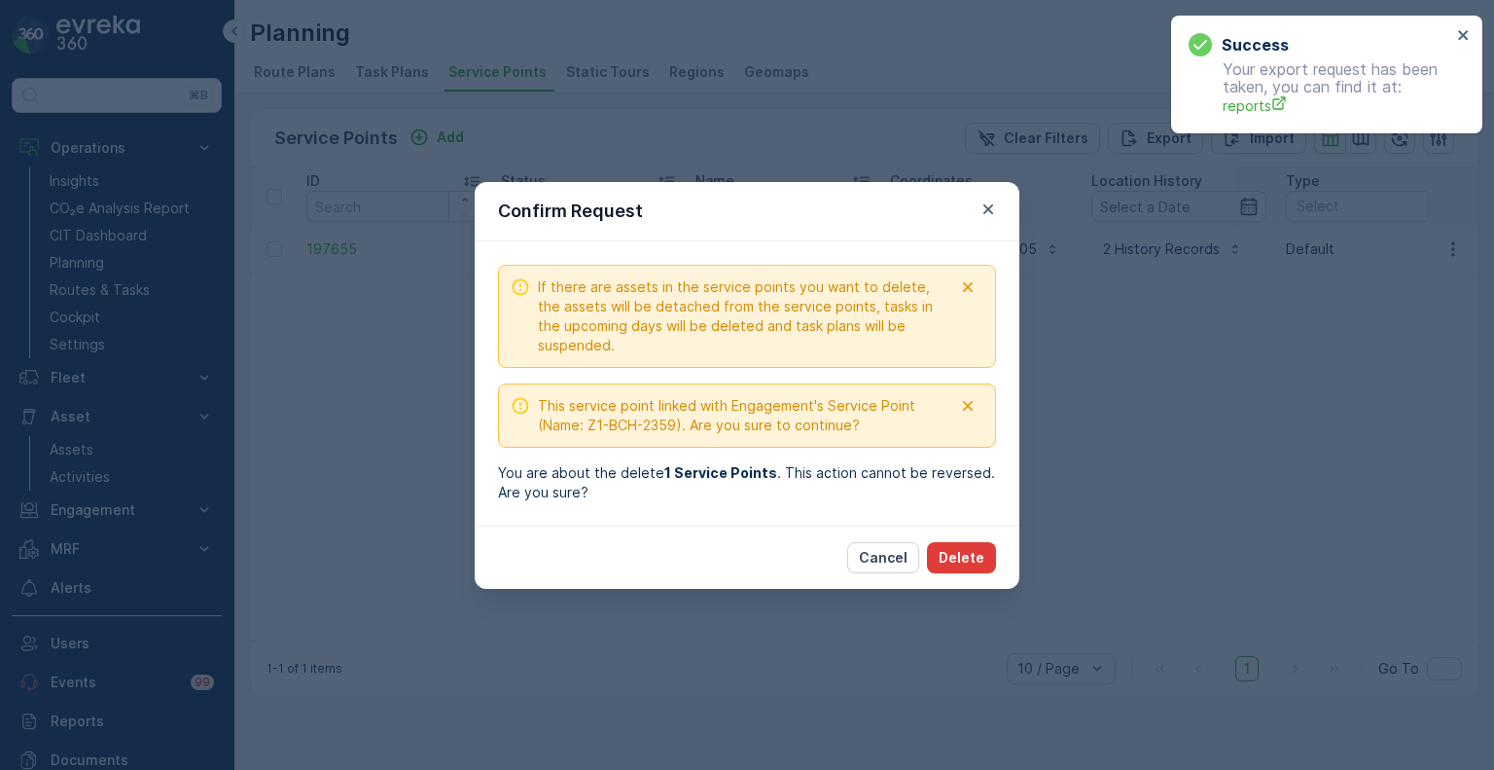
click at [969, 548] on p "Delete" at bounding box center [962, 557] width 46 height 19
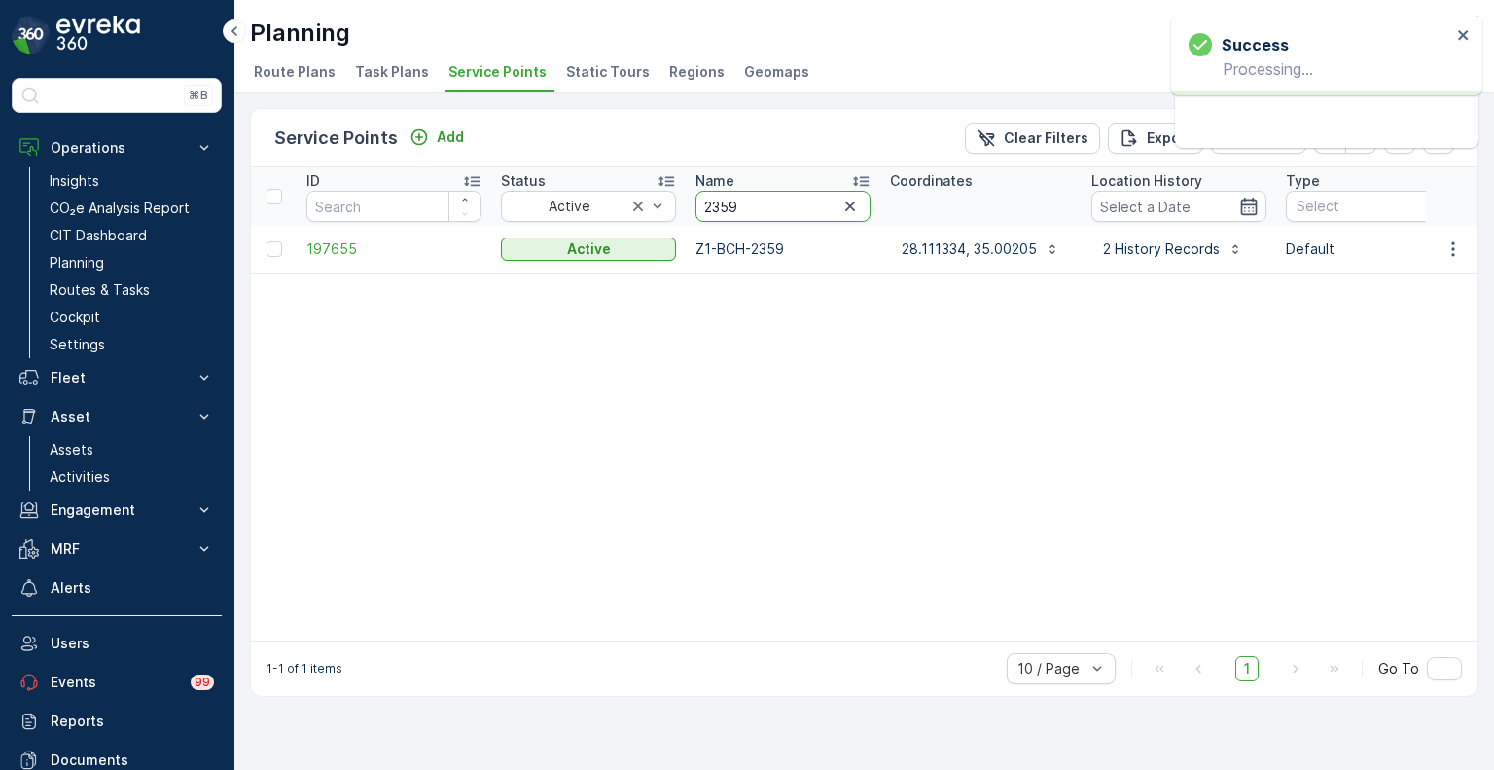
drag, startPoint x: 743, startPoint y: 197, endPoint x: 689, endPoint y: 196, distance: 54.5
click at [689, 196] on th "Name 2359" at bounding box center [783, 196] width 195 height 58
paste input "93"
type input "2393"
click at [1451, 252] on icon "button" at bounding box center [1453, 248] width 19 height 19
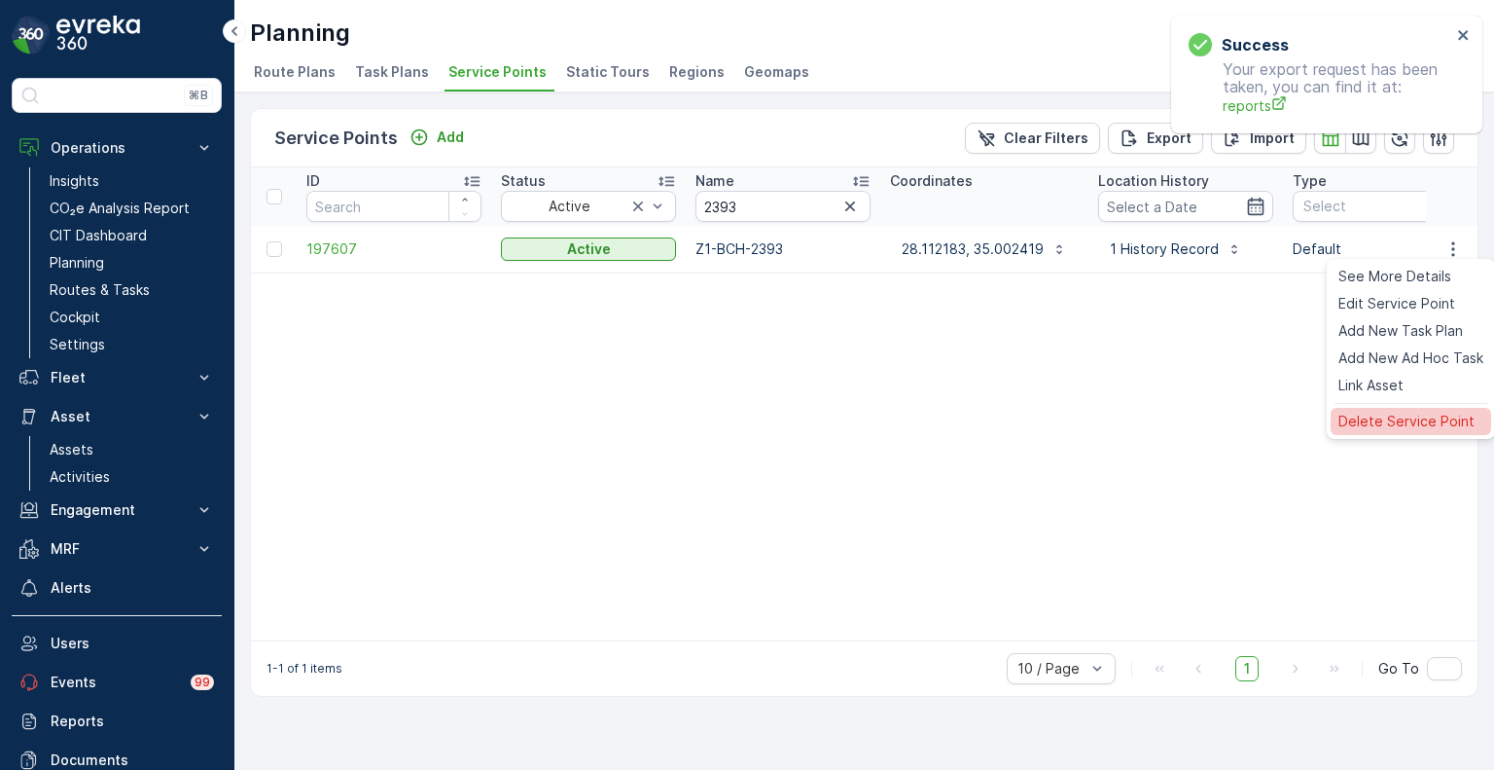
click at [1385, 426] on span "Delete Service Point" at bounding box center [1407, 421] width 136 height 19
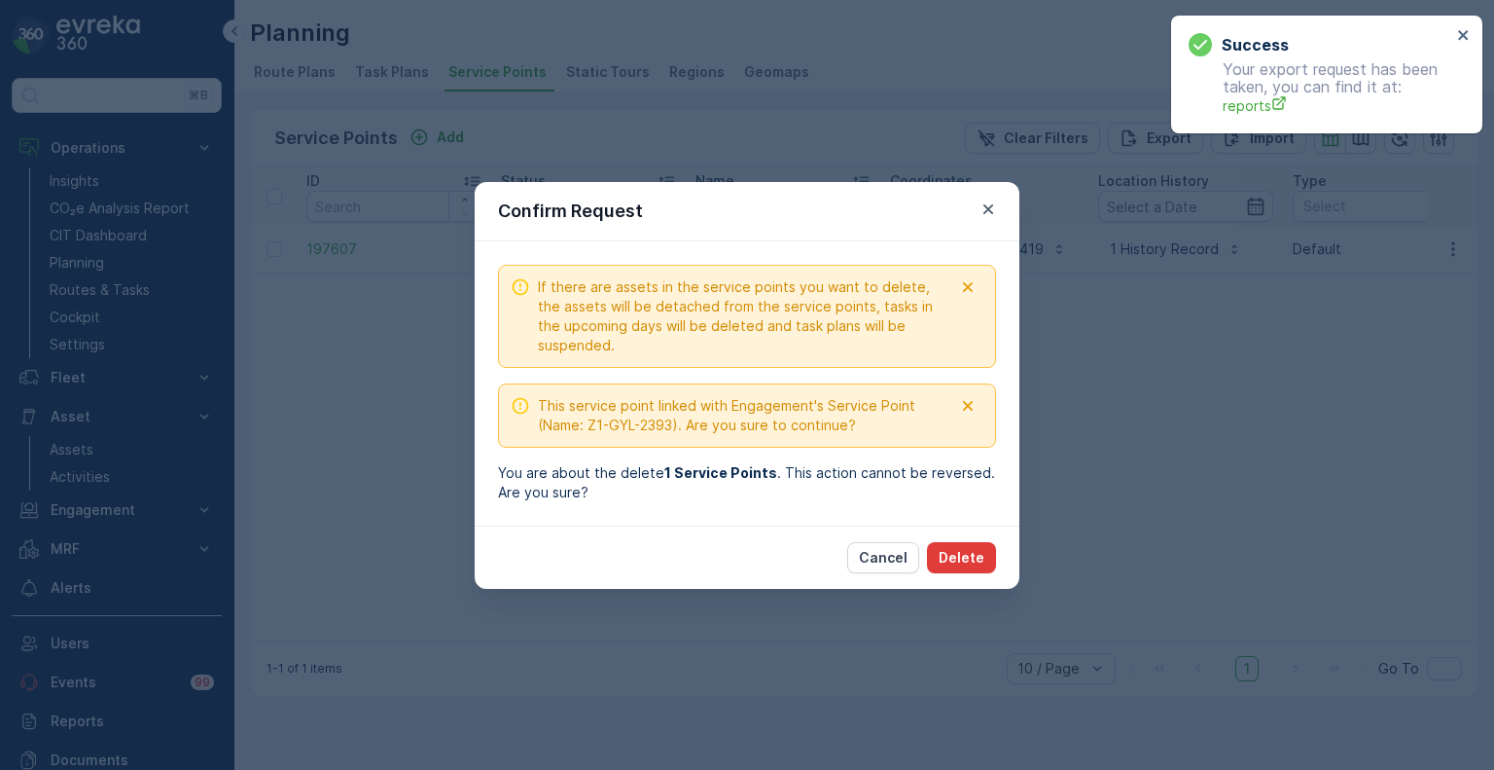
click at [968, 559] on p "Delete" at bounding box center [962, 557] width 46 height 19
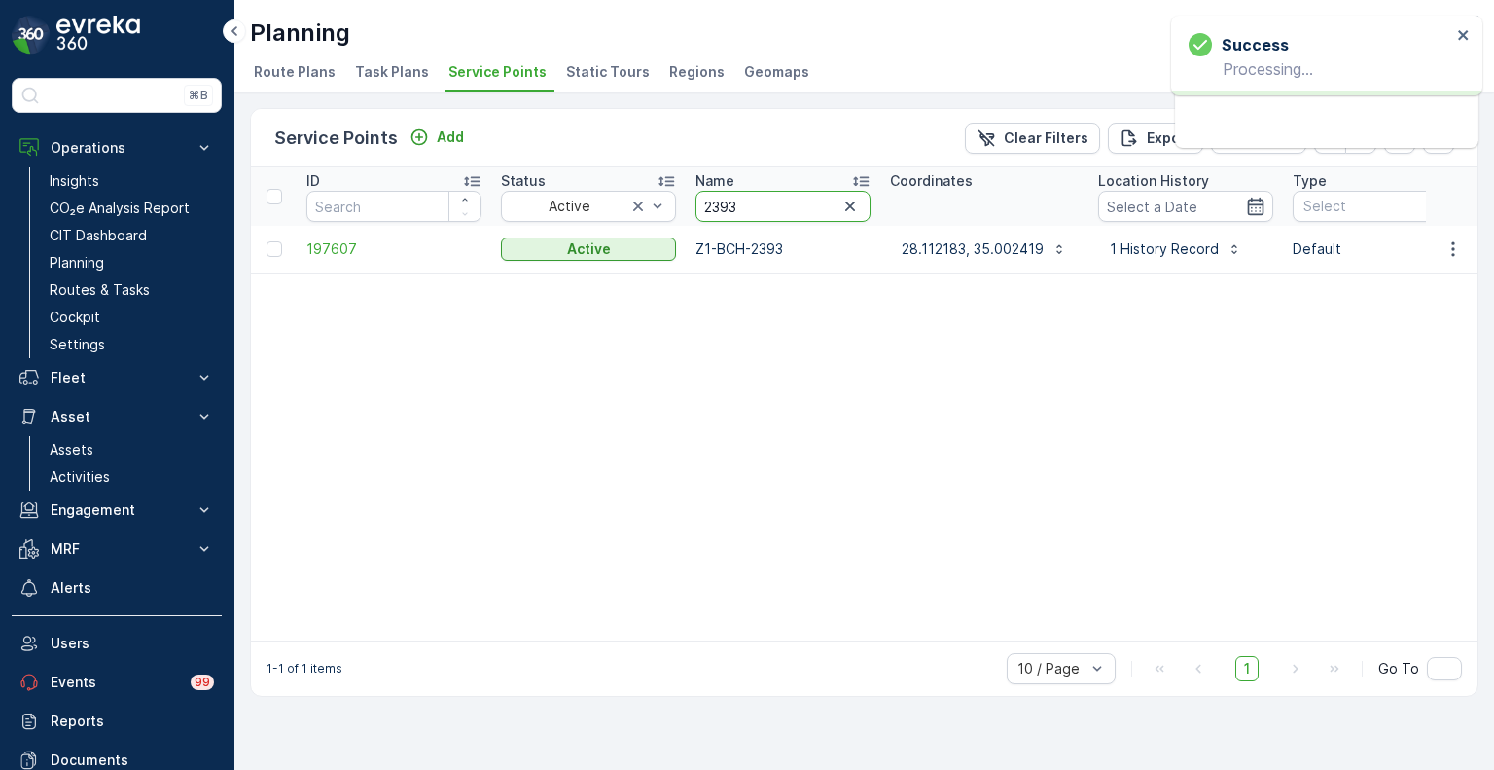
drag, startPoint x: 753, startPoint y: 209, endPoint x: 696, endPoint y: 205, distance: 57.5
click at [696, 205] on input "2393" at bounding box center [783, 206] width 175 height 31
paste input "4986"
type input "4986"
click at [1459, 247] on icon "button" at bounding box center [1453, 248] width 19 height 19
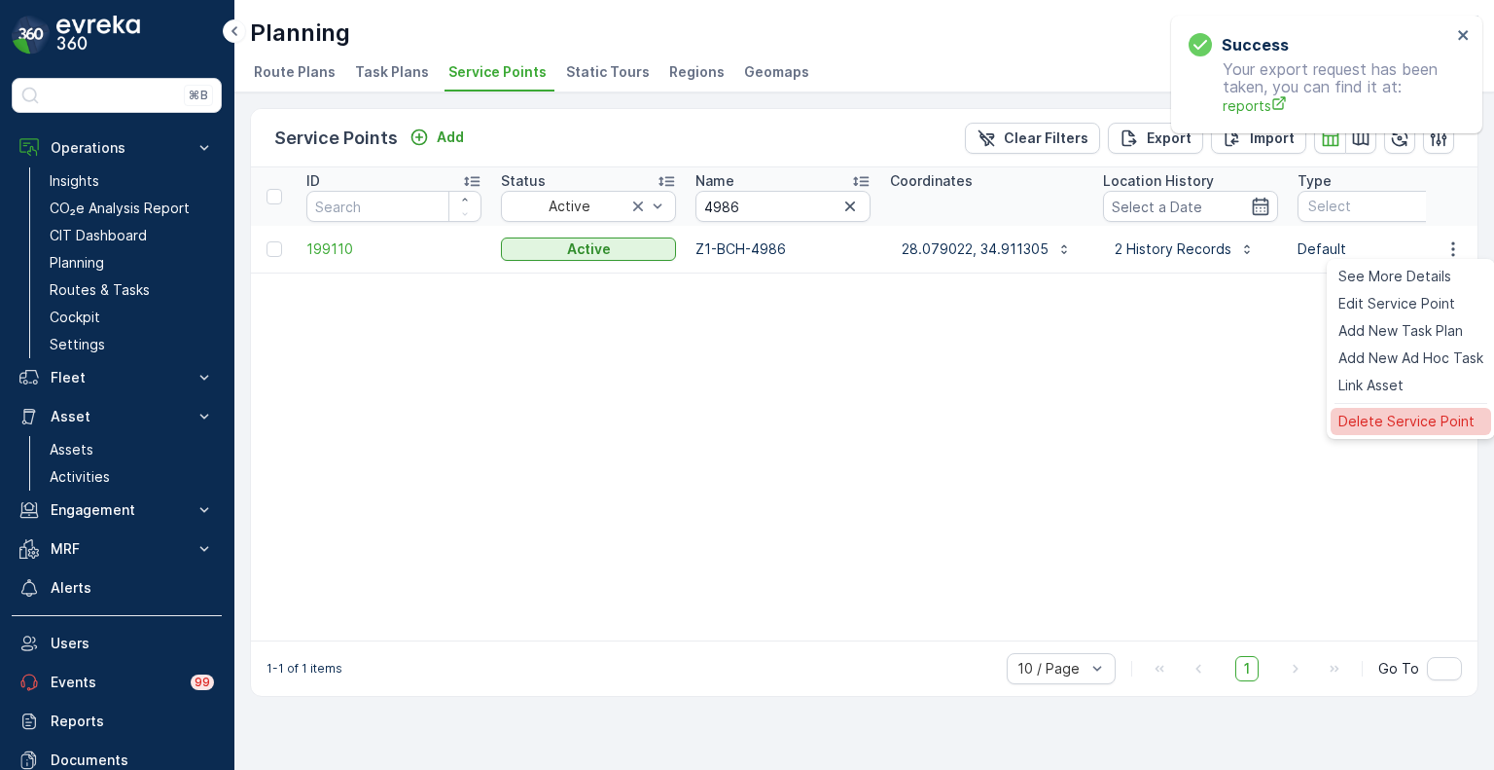
click at [1382, 420] on span "Delete Service Point" at bounding box center [1407, 421] width 136 height 19
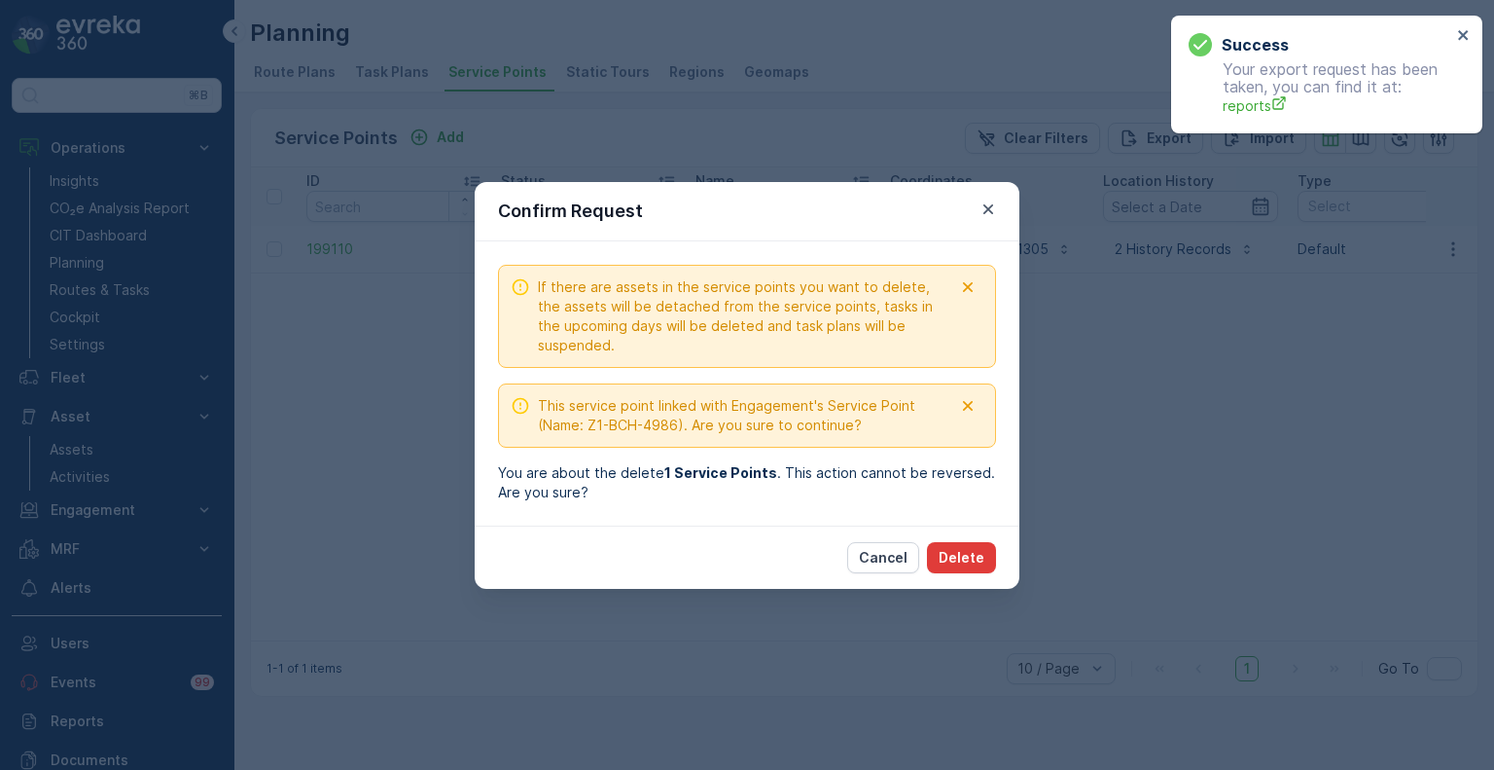
click at [972, 562] on p "Delete" at bounding box center [962, 557] width 46 height 19
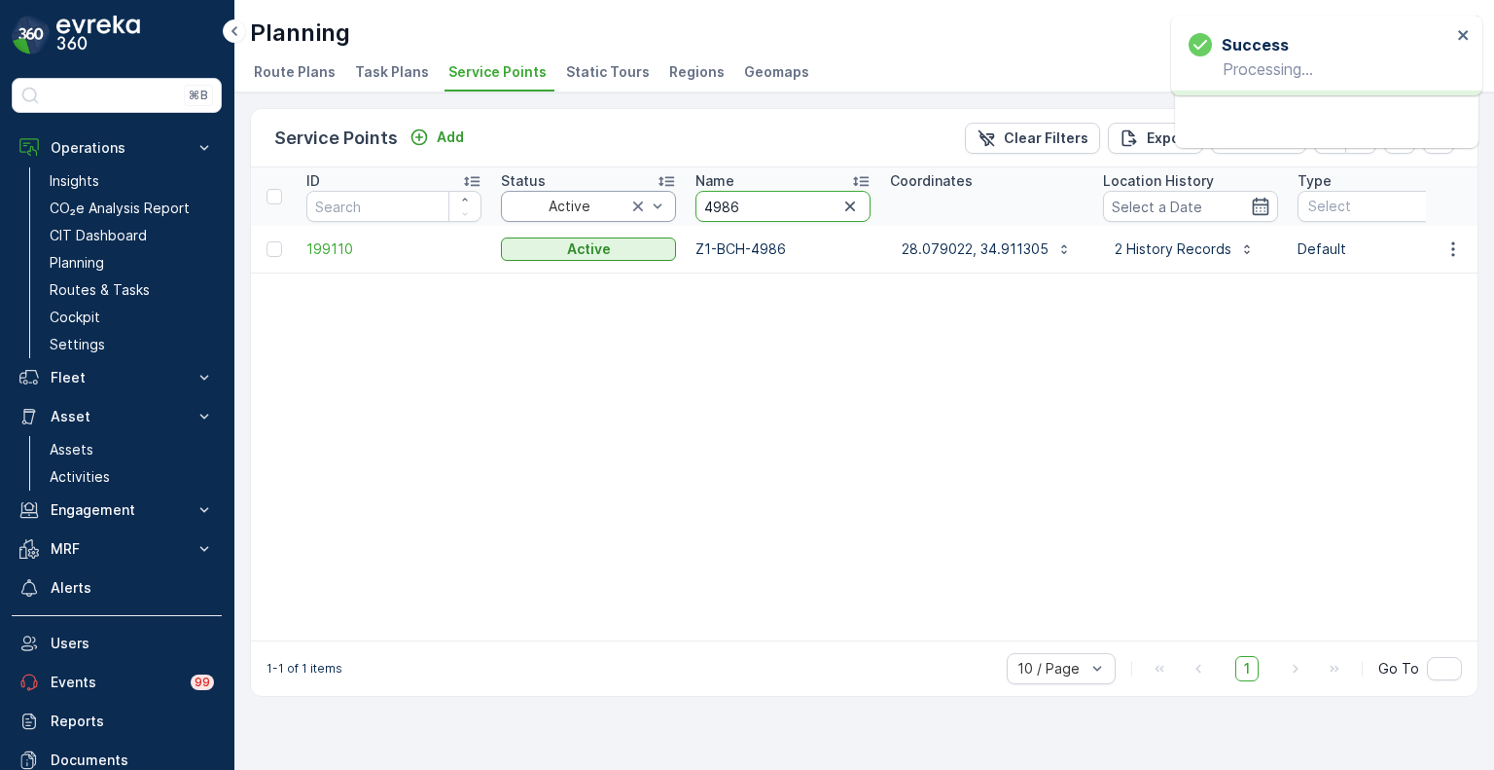
drag, startPoint x: 757, startPoint y: 201, endPoint x: 655, endPoint y: 201, distance: 102.2
paste input "9"
type input "4989"
click at [1455, 253] on icon "button" at bounding box center [1453, 248] width 19 height 19
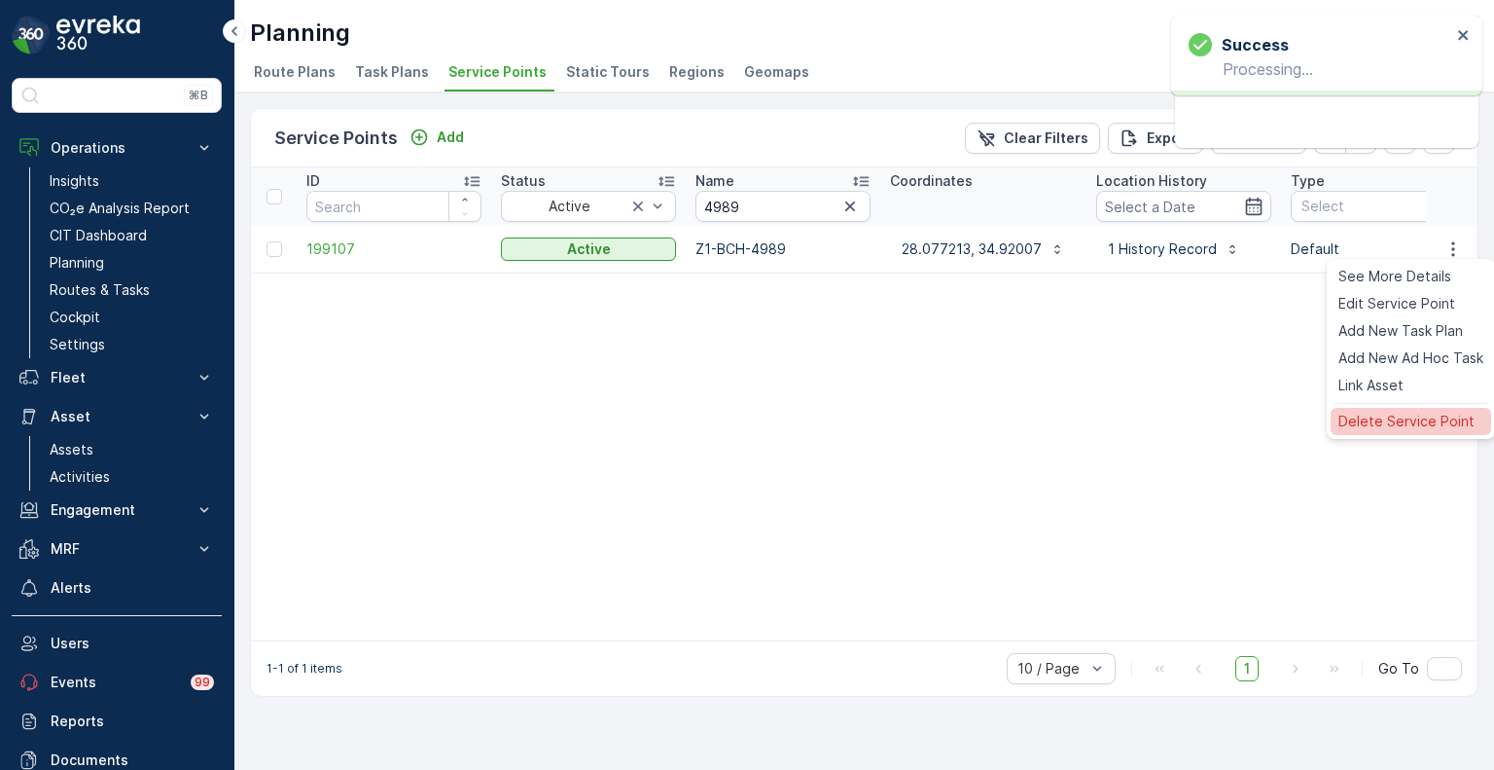
click at [1393, 412] on span "Delete Service Point" at bounding box center [1407, 421] width 136 height 19
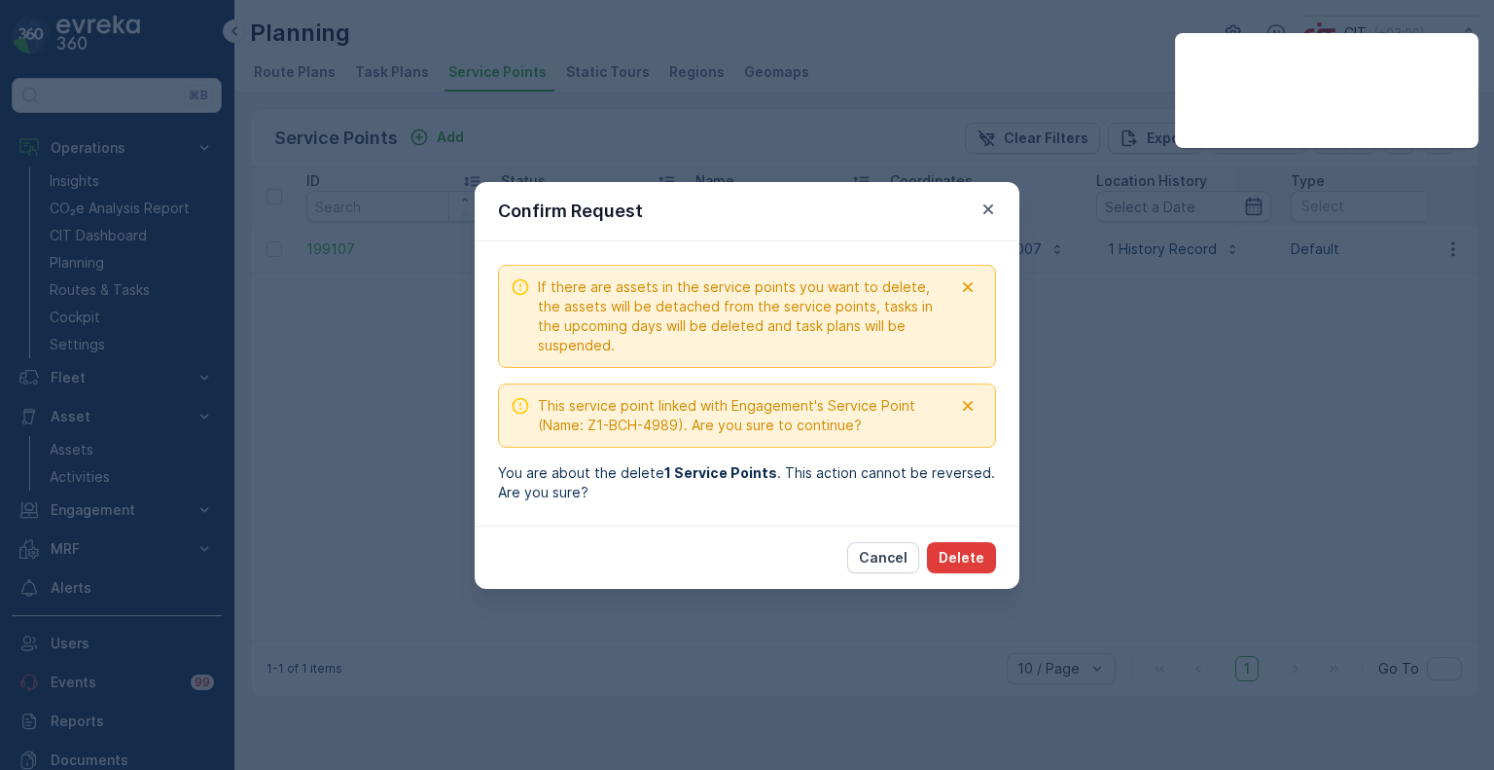
click at [973, 559] on p "Delete" at bounding box center [962, 557] width 46 height 19
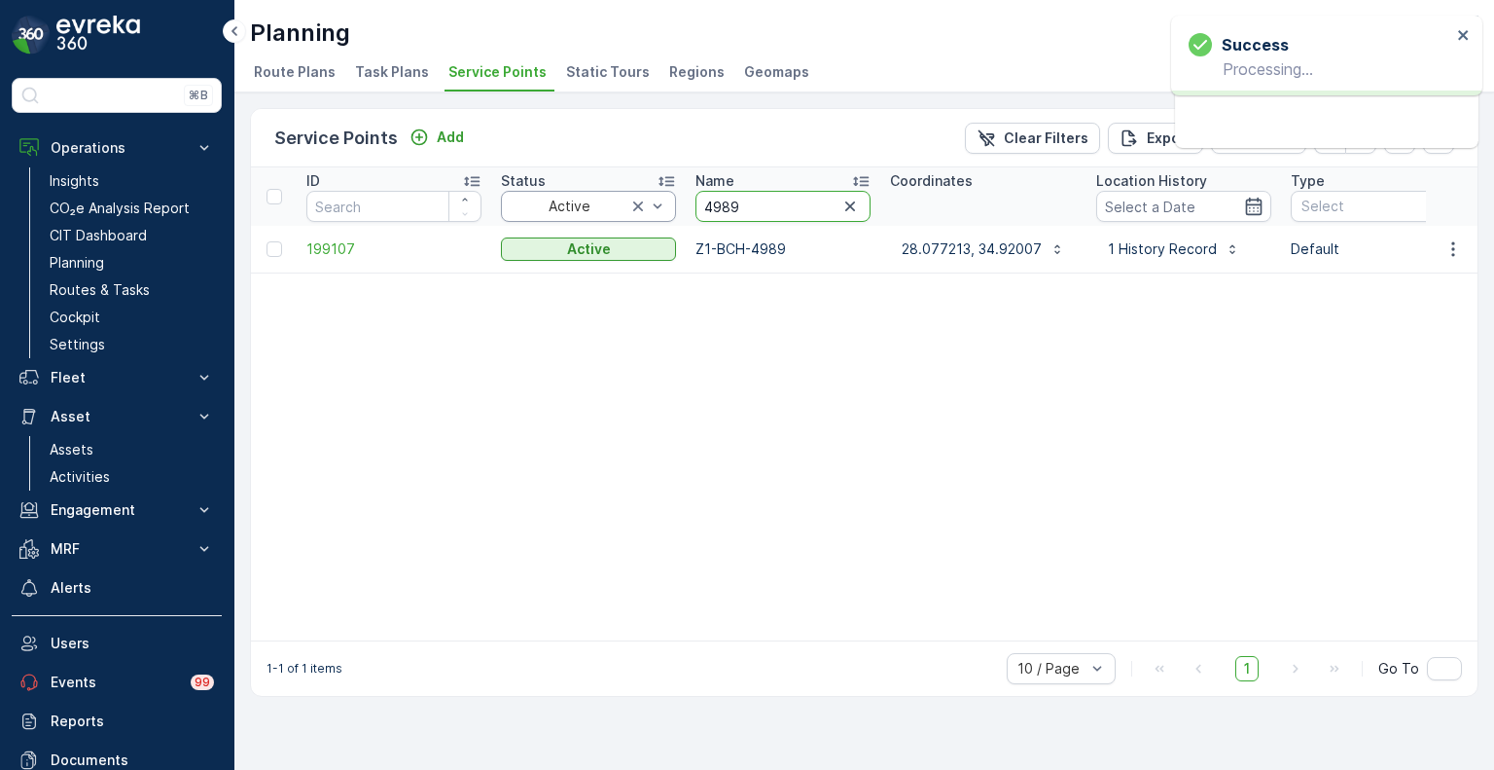
drag, startPoint x: 769, startPoint y: 210, endPoint x: 654, endPoint y: 205, distance: 114.9
paste input "5"
type input "4985"
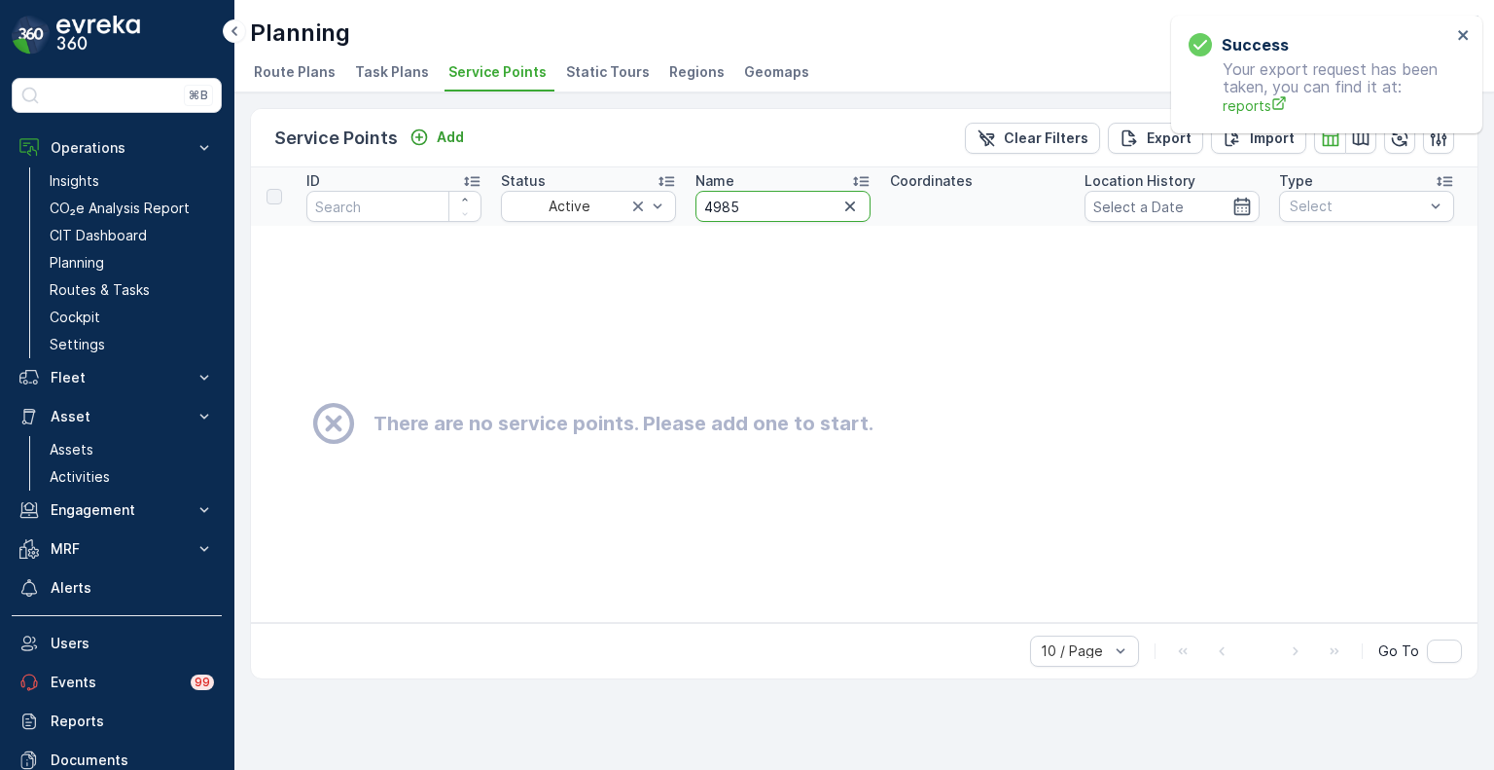
drag, startPoint x: 749, startPoint y: 207, endPoint x: 682, endPoint y: 207, distance: 67.1
paste input "2357"
type input "2357"
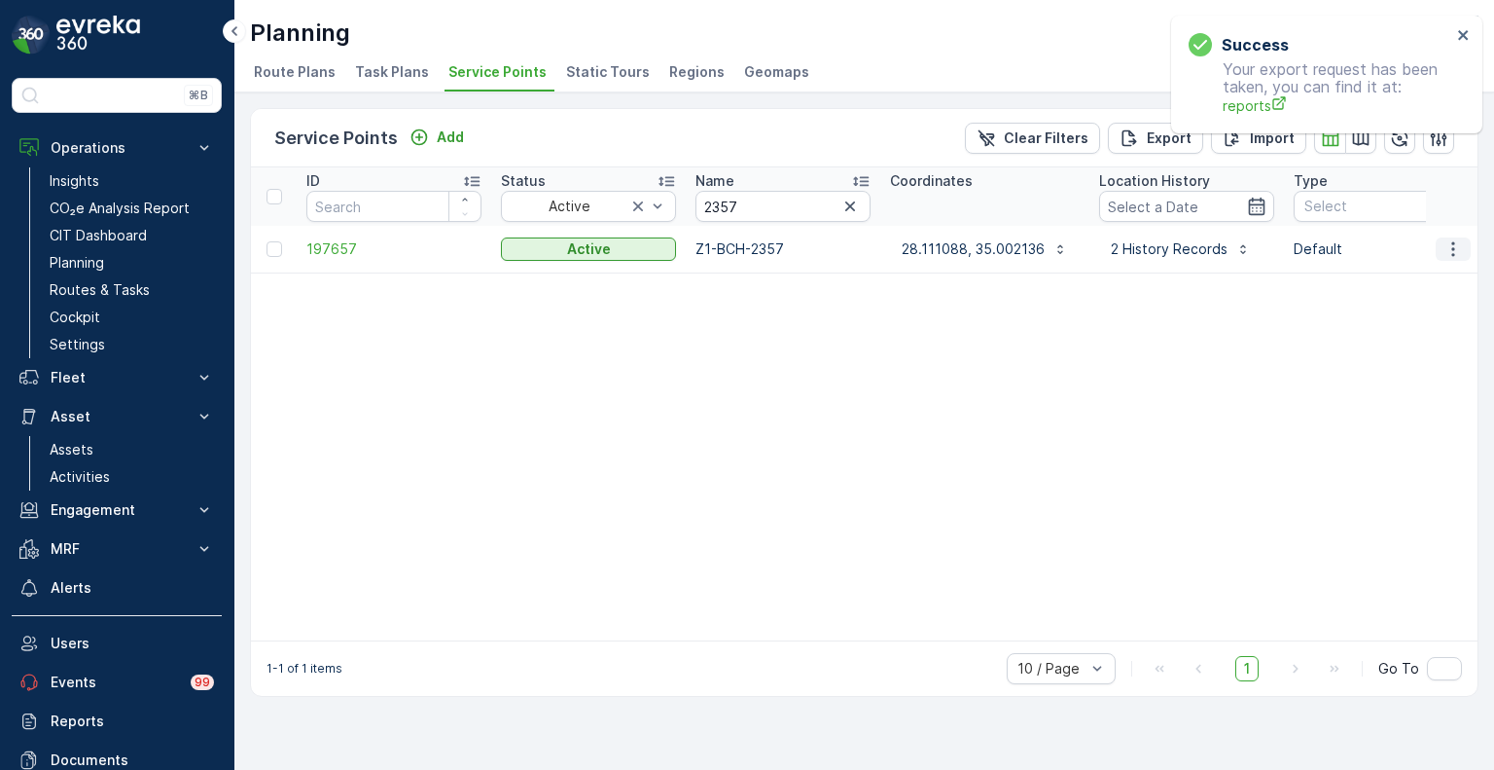
click at [1454, 247] on icon "button" at bounding box center [1453, 248] width 3 height 15
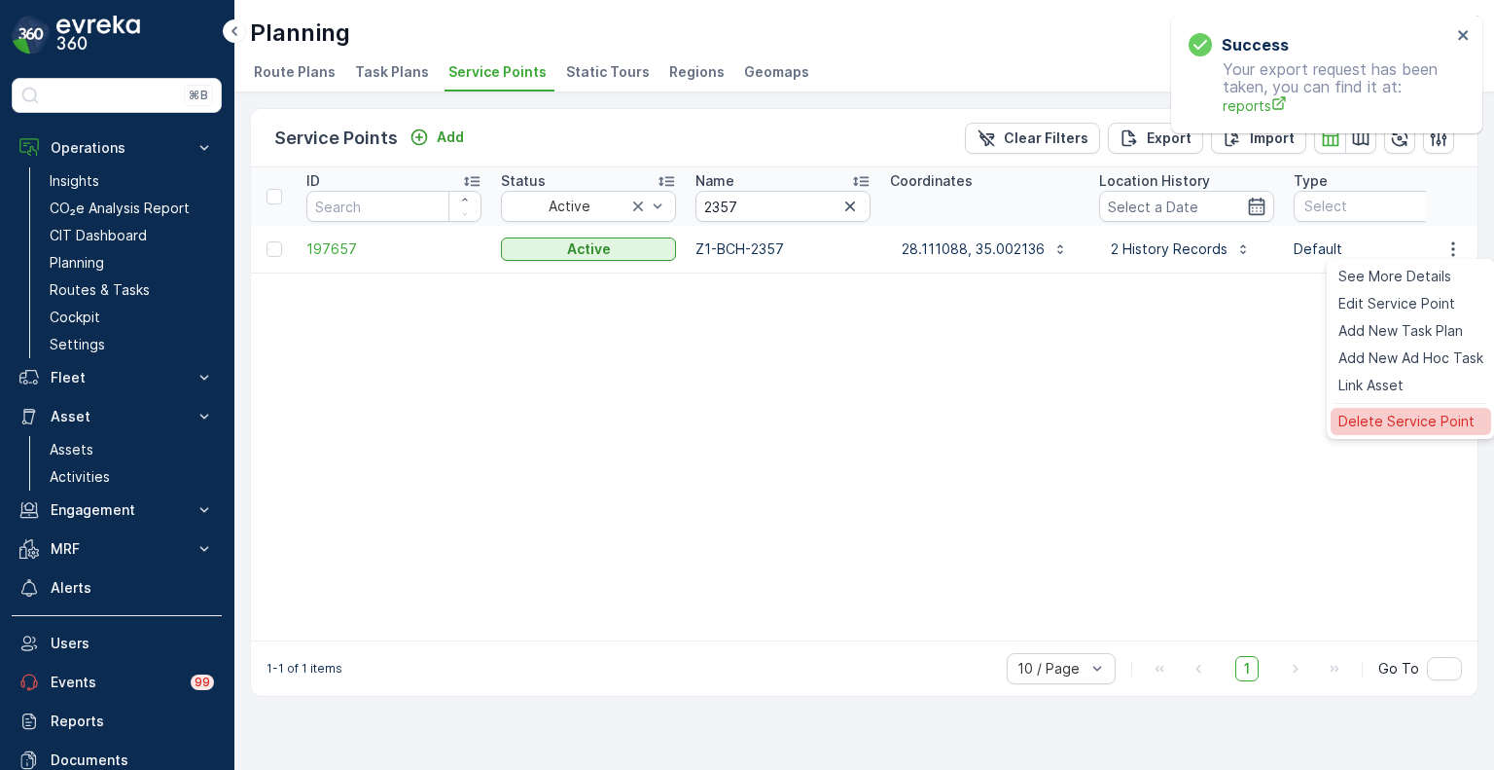
click at [1397, 412] on span "Delete Service Point" at bounding box center [1407, 421] width 136 height 19
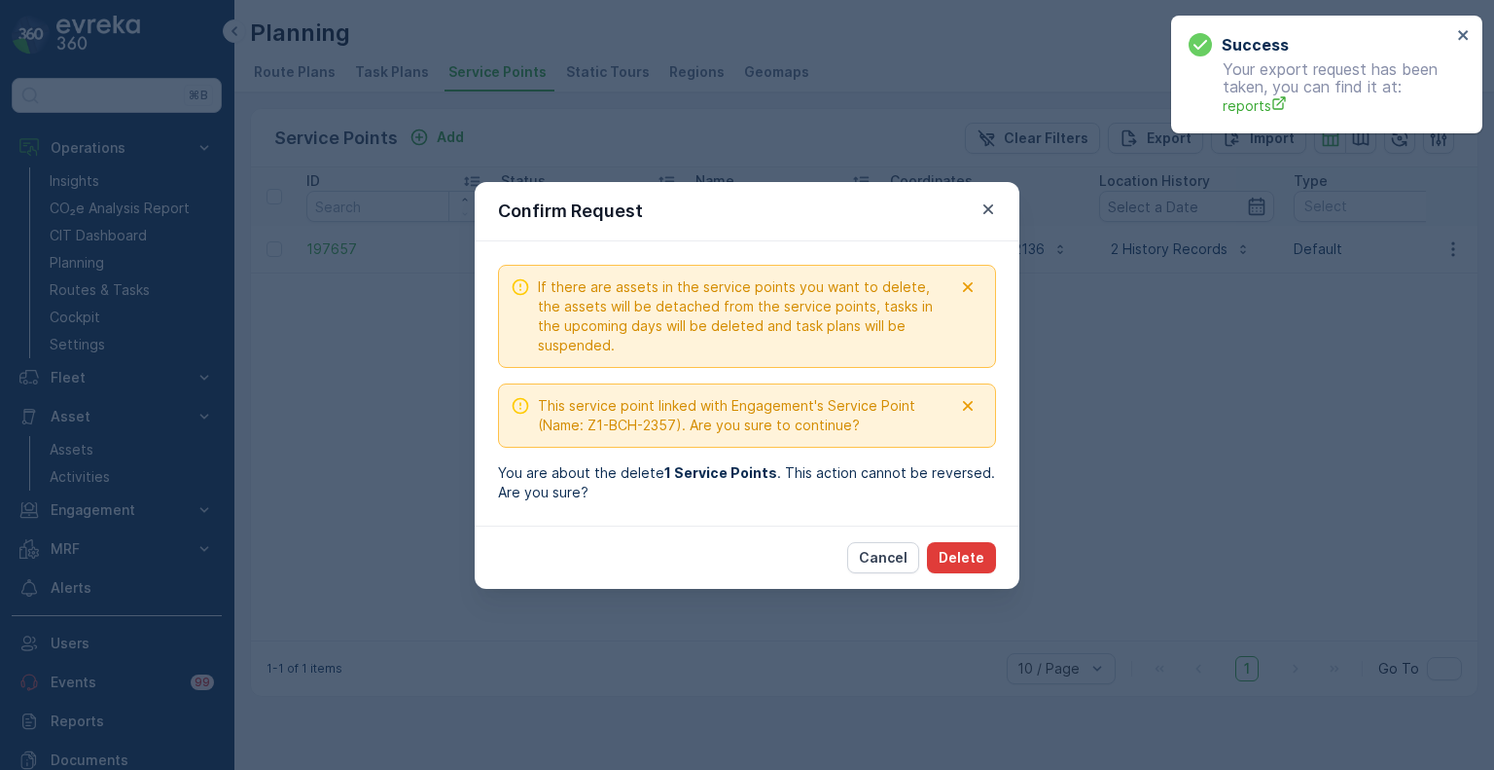
click at [973, 562] on p "Delete" at bounding box center [962, 557] width 46 height 19
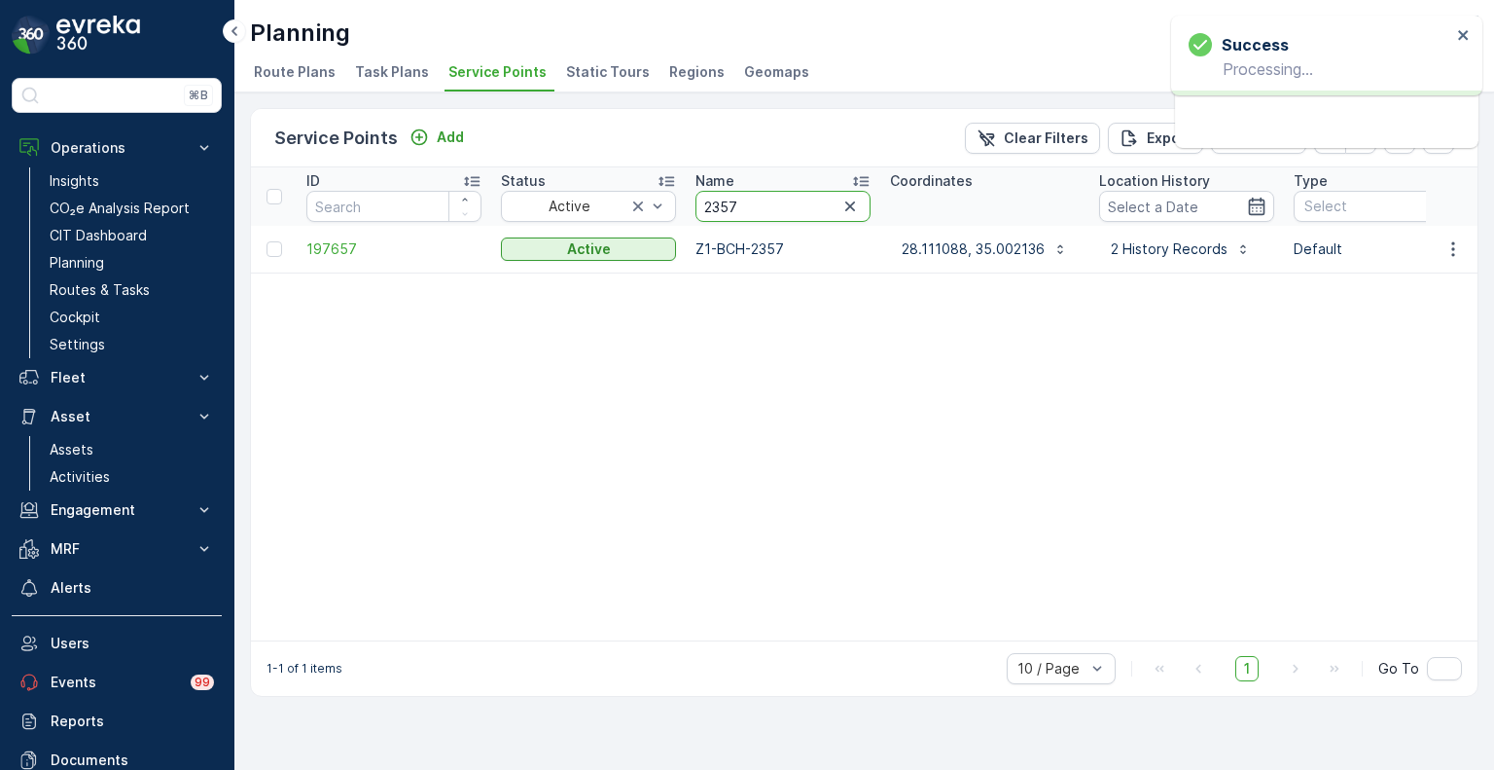
drag, startPoint x: 756, startPoint y: 209, endPoint x: 677, endPoint y: 202, distance: 79.1
paste input "1118"
type input "1118"
click at [1456, 248] on icon "button" at bounding box center [1453, 248] width 19 height 19
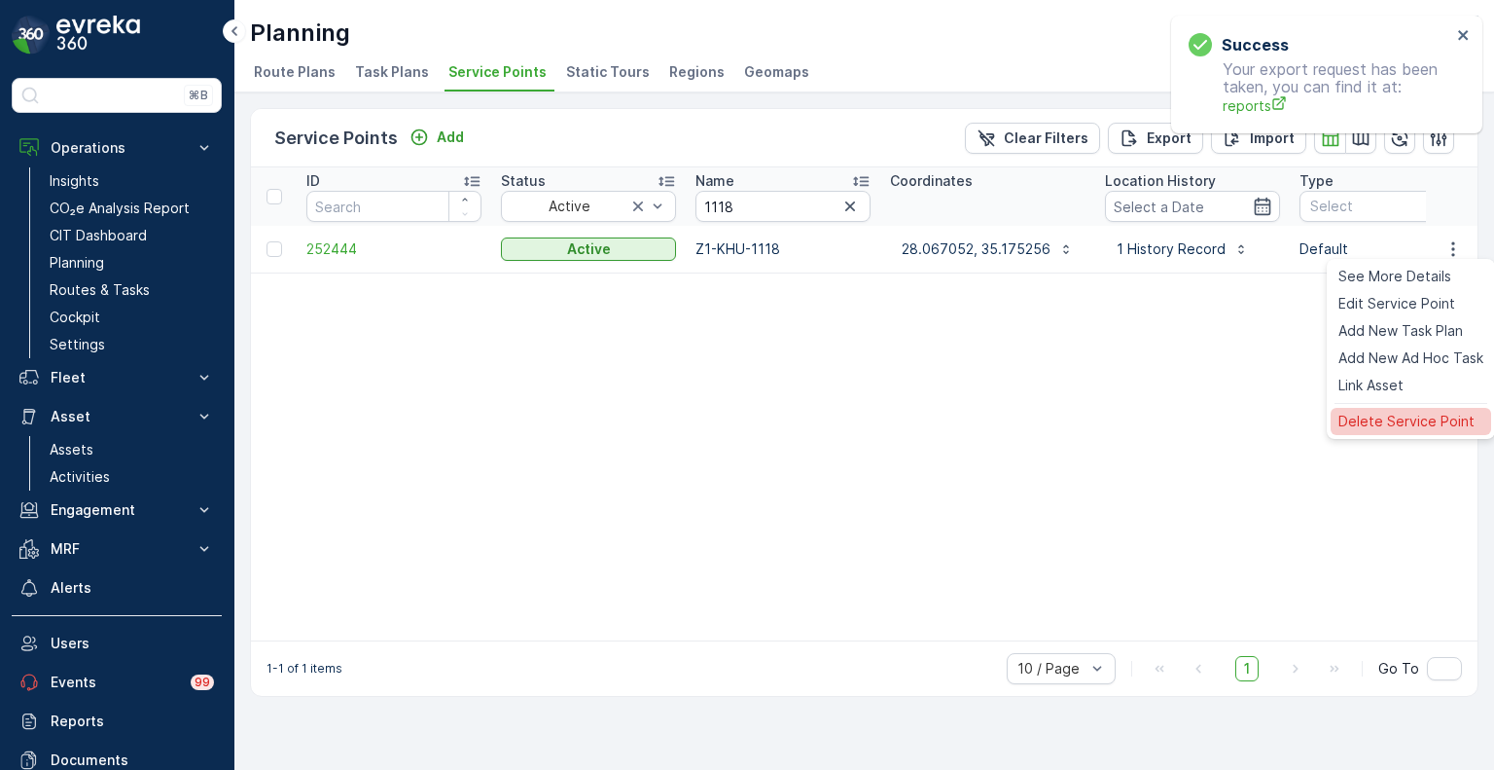
click at [1376, 425] on span "Delete Service Point" at bounding box center [1407, 421] width 136 height 19
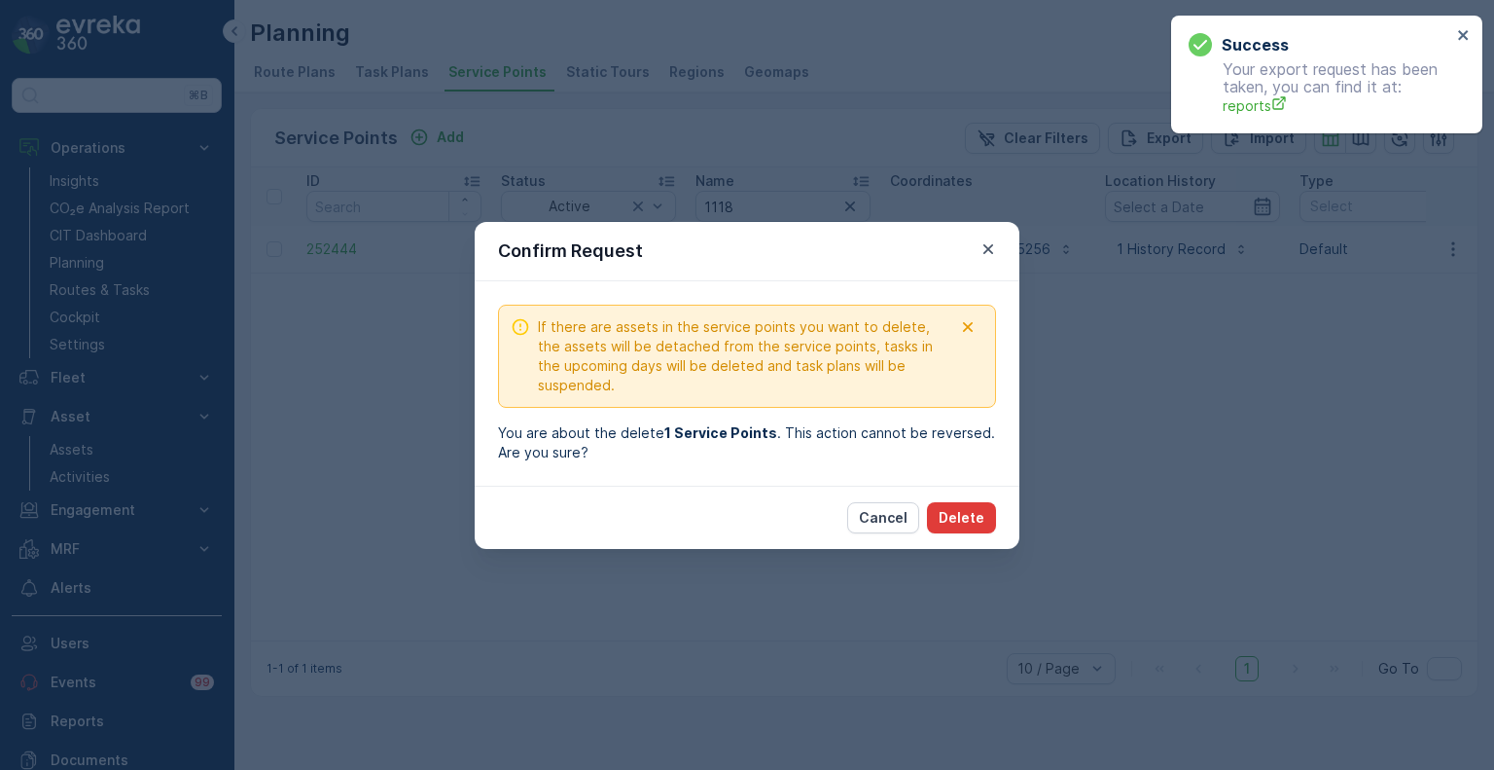
click at [961, 517] on p "Delete" at bounding box center [962, 517] width 46 height 19
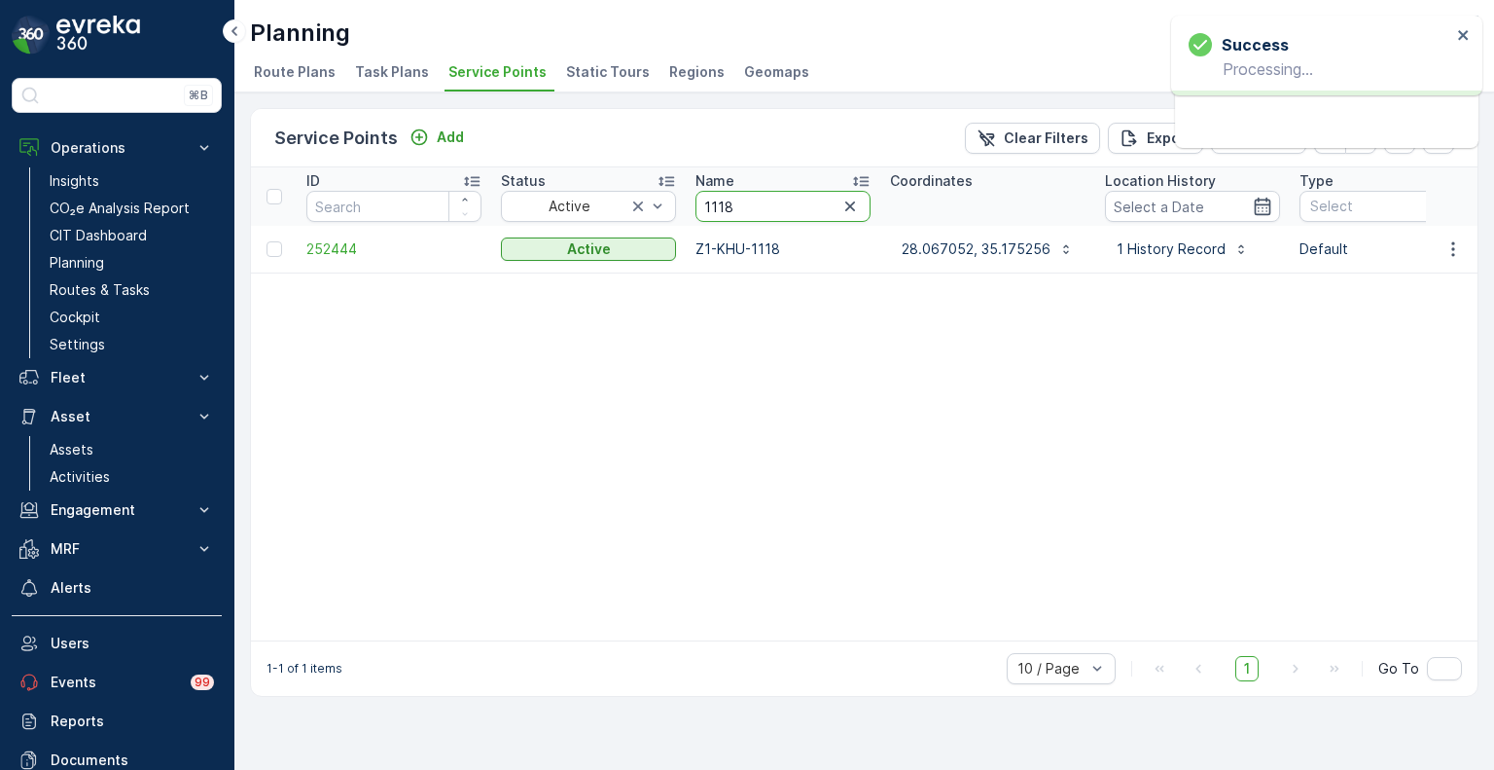
drag, startPoint x: 737, startPoint y: 205, endPoint x: 695, endPoint y: 202, distance: 42.9
click at [696, 202] on input "1118" at bounding box center [783, 206] width 175 height 31
paste input "2357"
type input "2357"
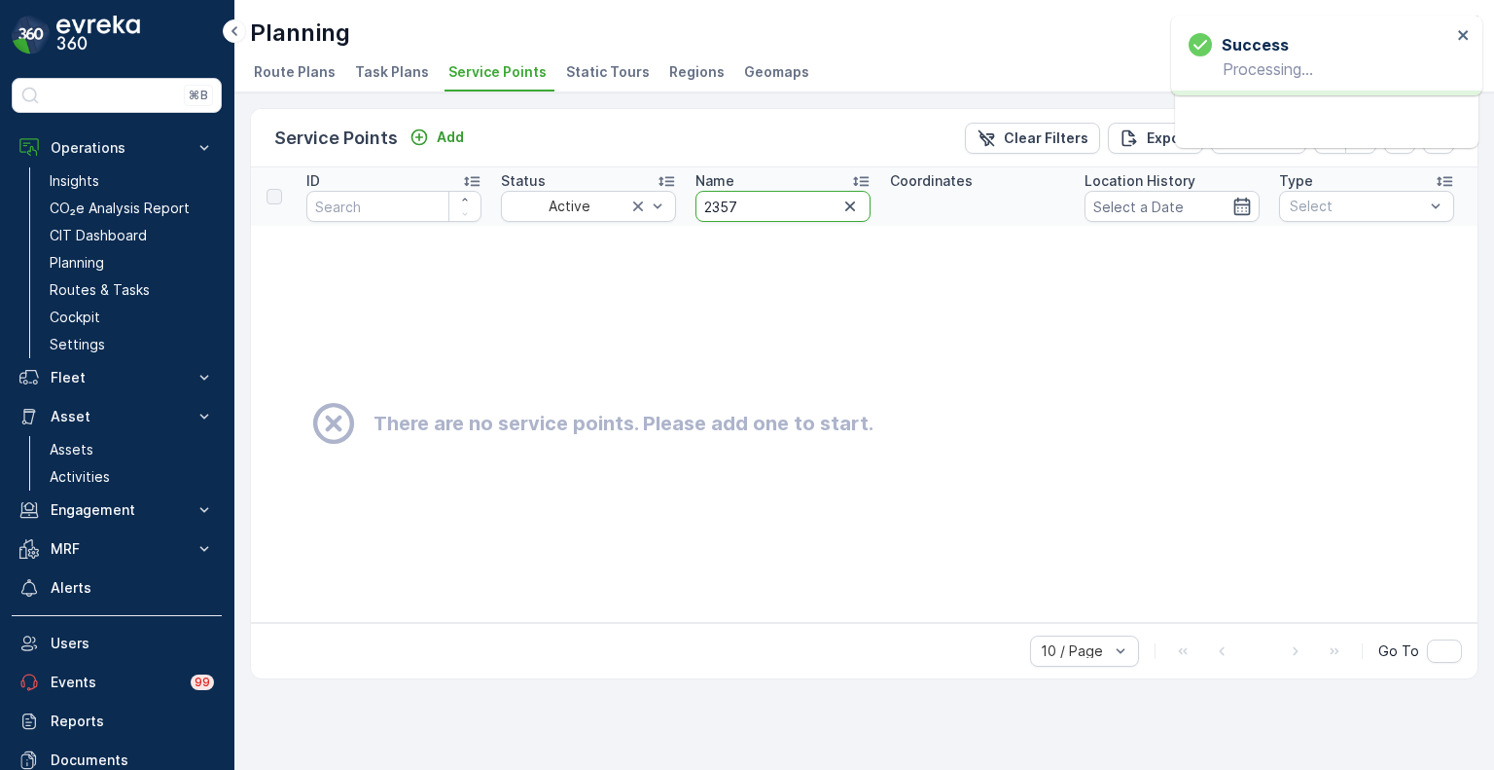
drag, startPoint x: 747, startPoint y: 208, endPoint x: 690, endPoint y: 198, distance: 58.2
click at [690, 198] on th "Name 2357" at bounding box center [783, 196] width 195 height 58
paste input "856"
type input "2856"
drag, startPoint x: 759, startPoint y: 213, endPoint x: 690, endPoint y: 203, distance: 69.8
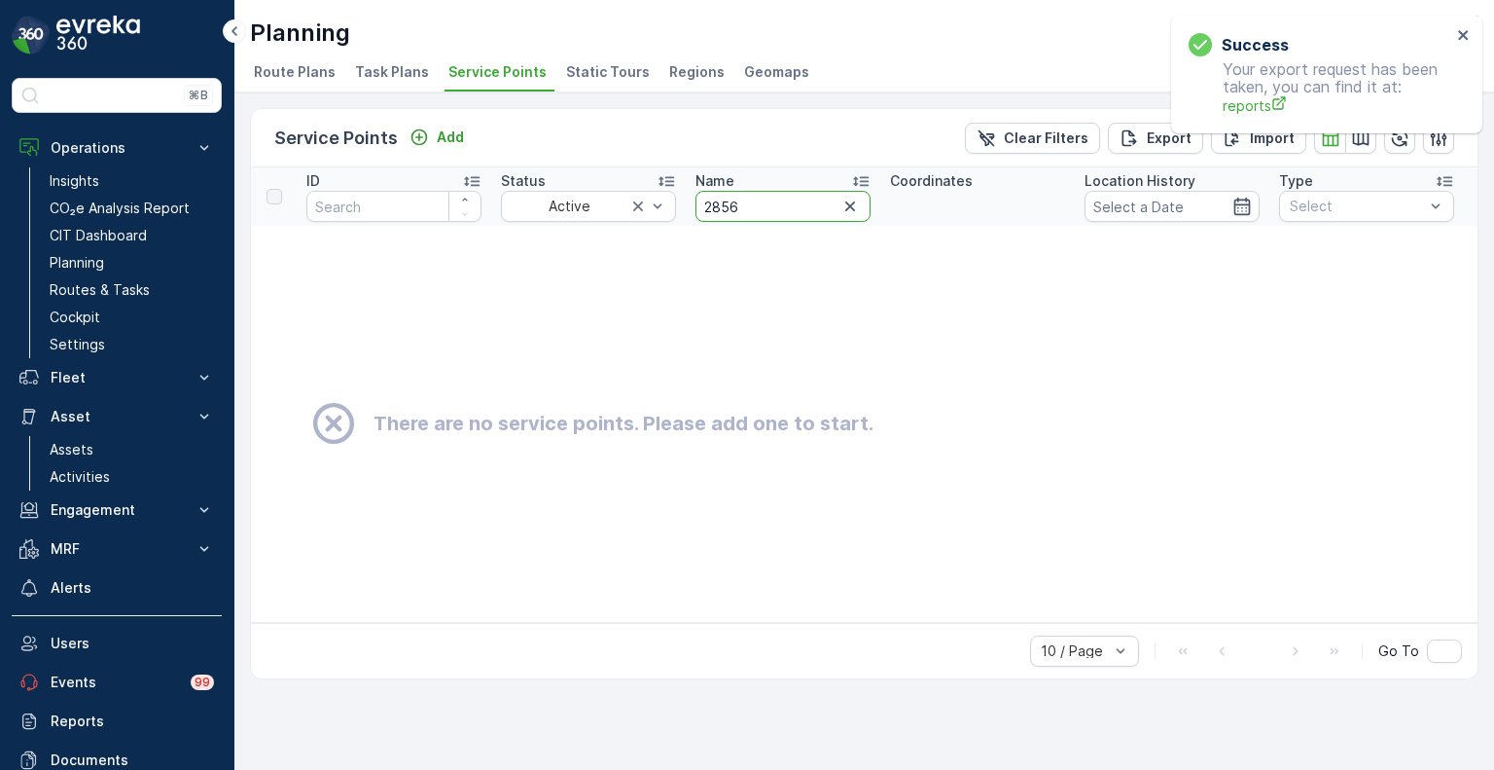
click at [690, 203] on th "Name 2856" at bounding box center [783, 196] width 195 height 58
paste input "362"
type input "2362"
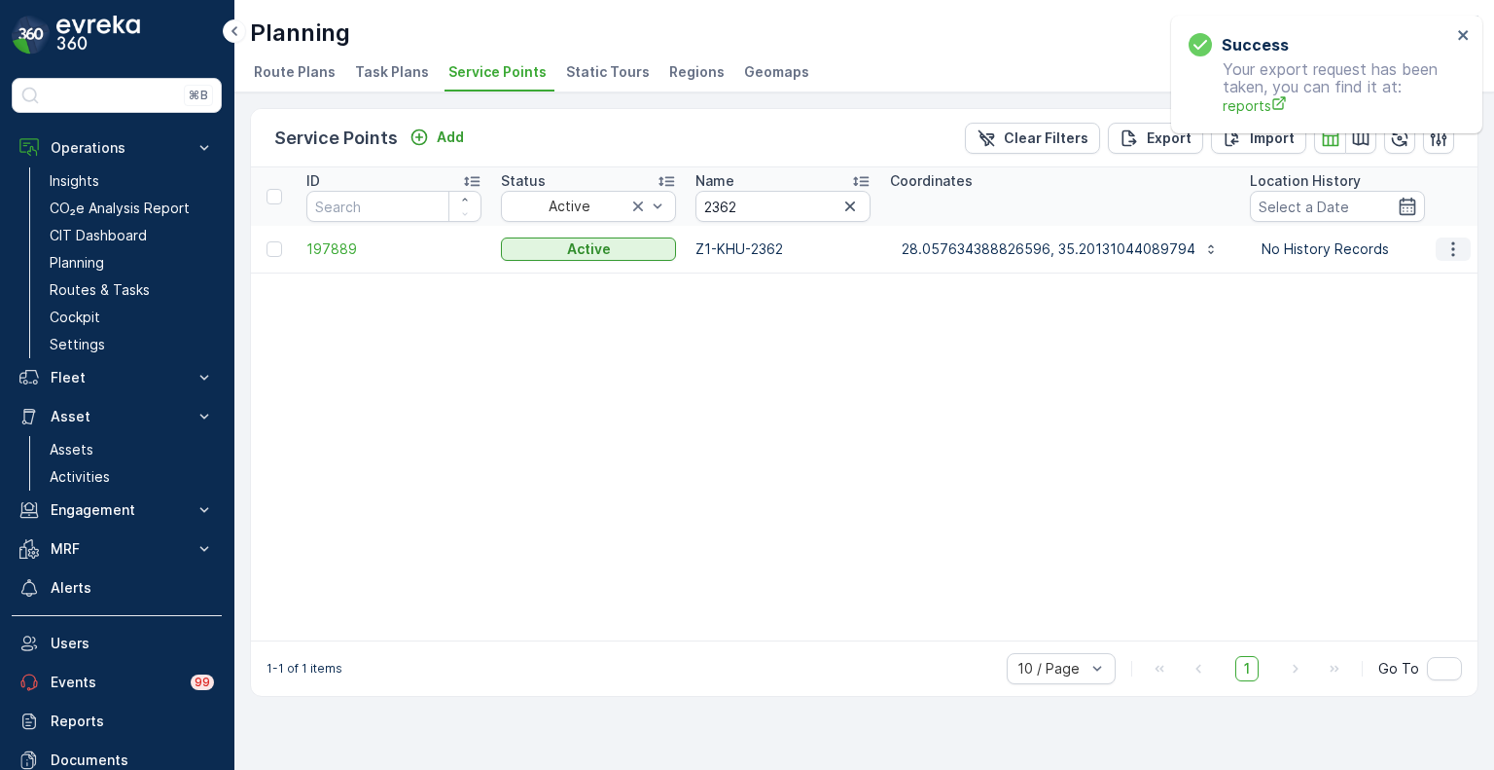
click at [1461, 250] on icon "button" at bounding box center [1453, 248] width 19 height 19
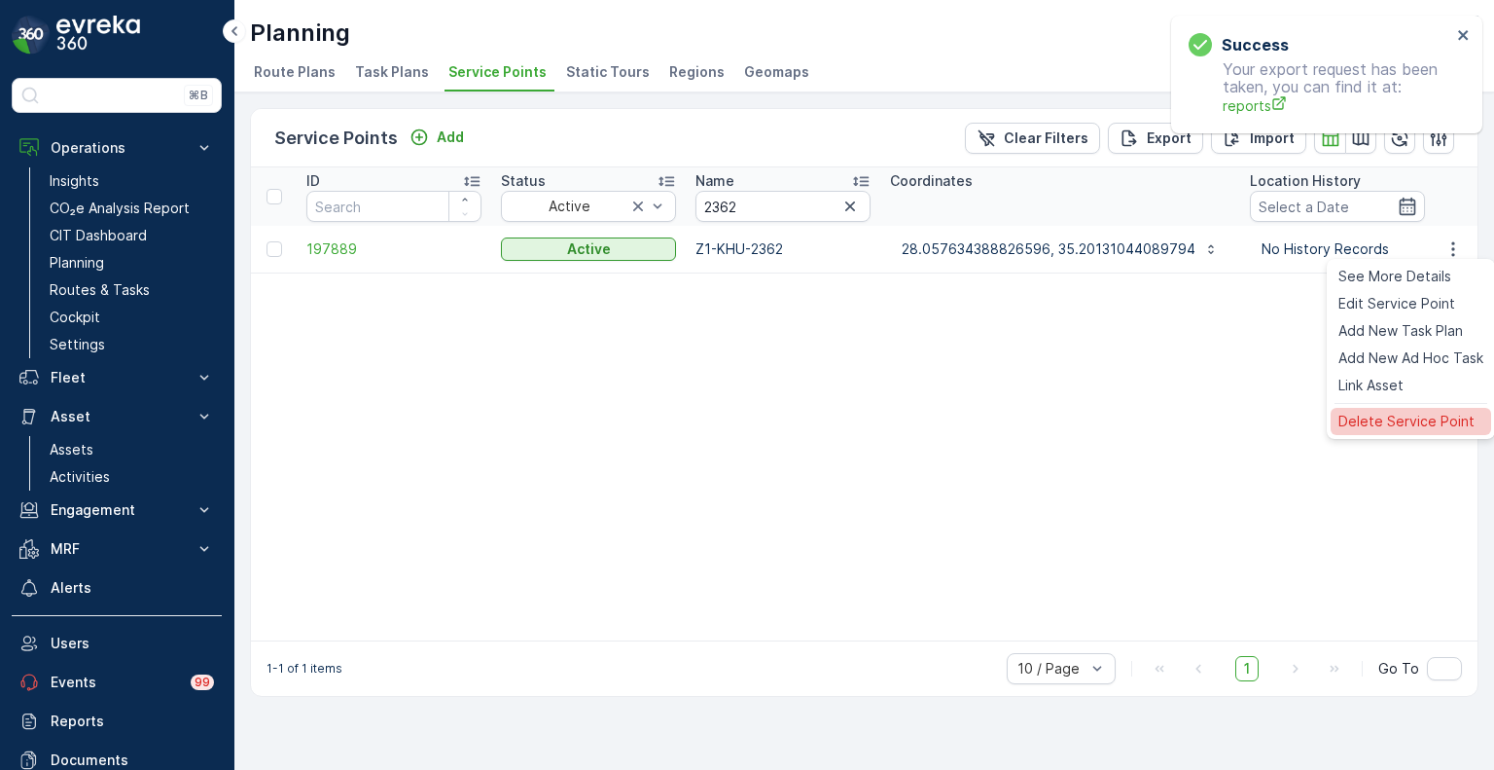
click at [1401, 420] on span "Delete Service Point" at bounding box center [1407, 421] width 136 height 19
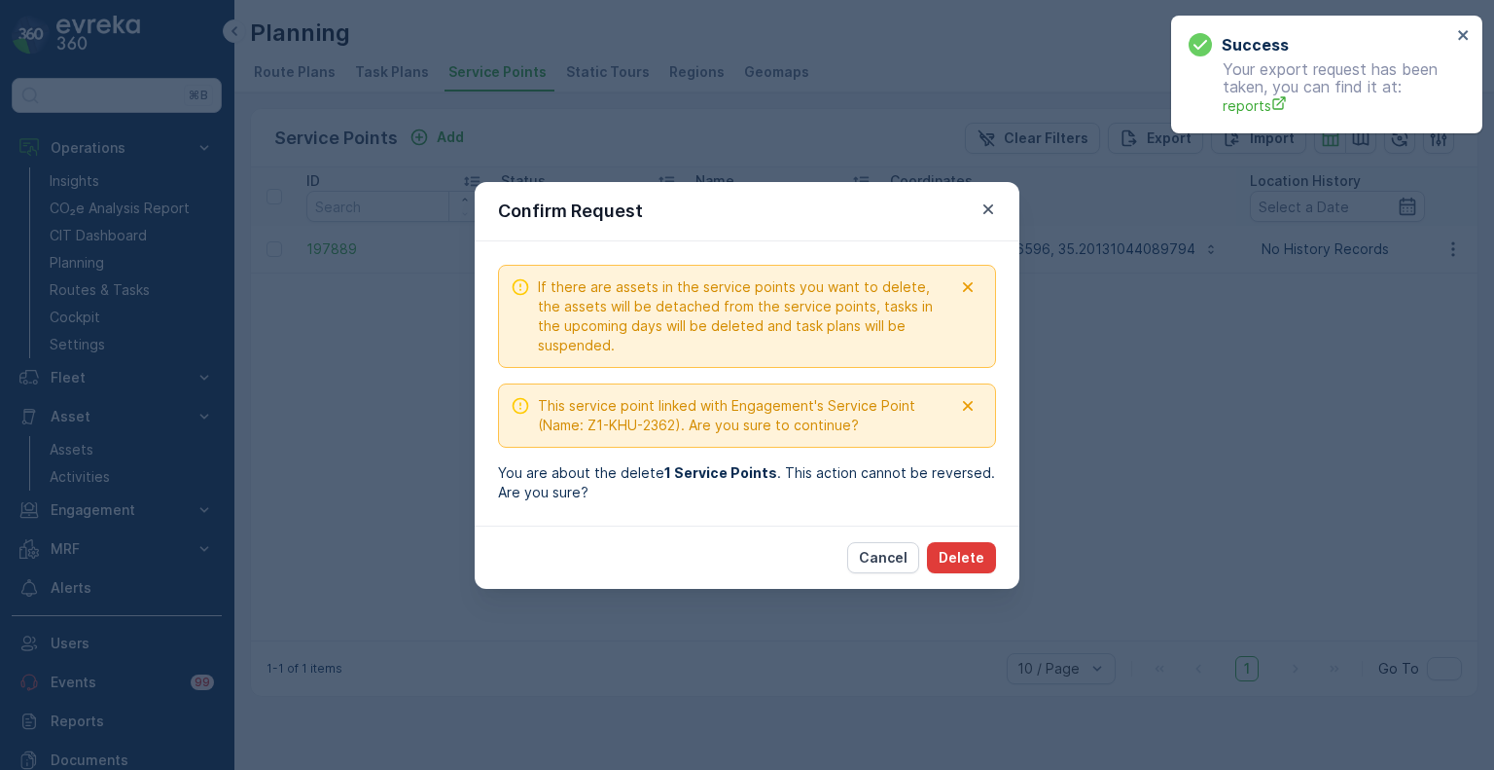
click at [974, 553] on p "Delete" at bounding box center [962, 557] width 46 height 19
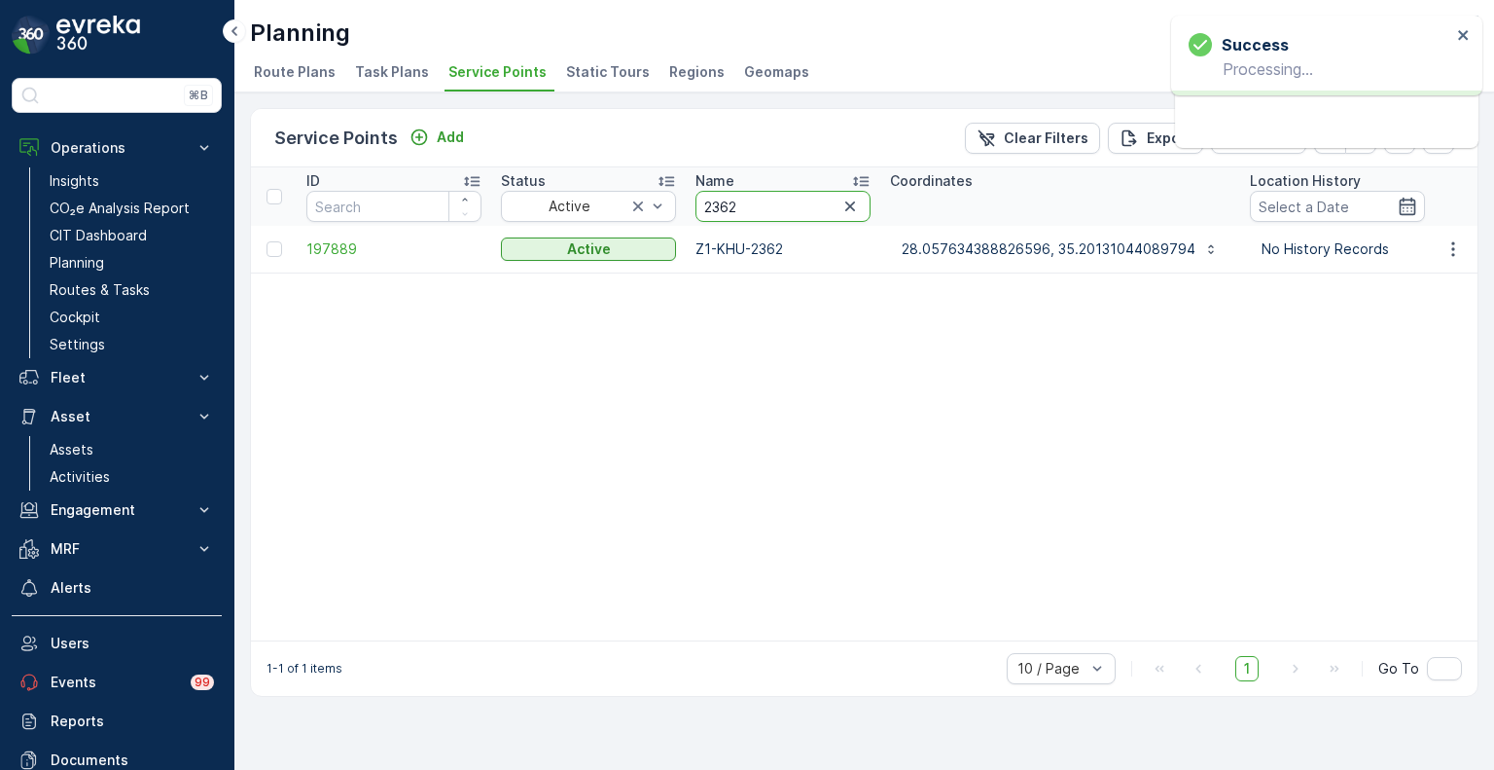
drag, startPoint x: 740, startPoint y: 205, endPoint x: 693, endPoint y: 205, distance: 47.7
click at [693, 205] on th "Name 2362" at bounding box center [783, 196] width 195 height 58
paste input "494"
type input "4942"
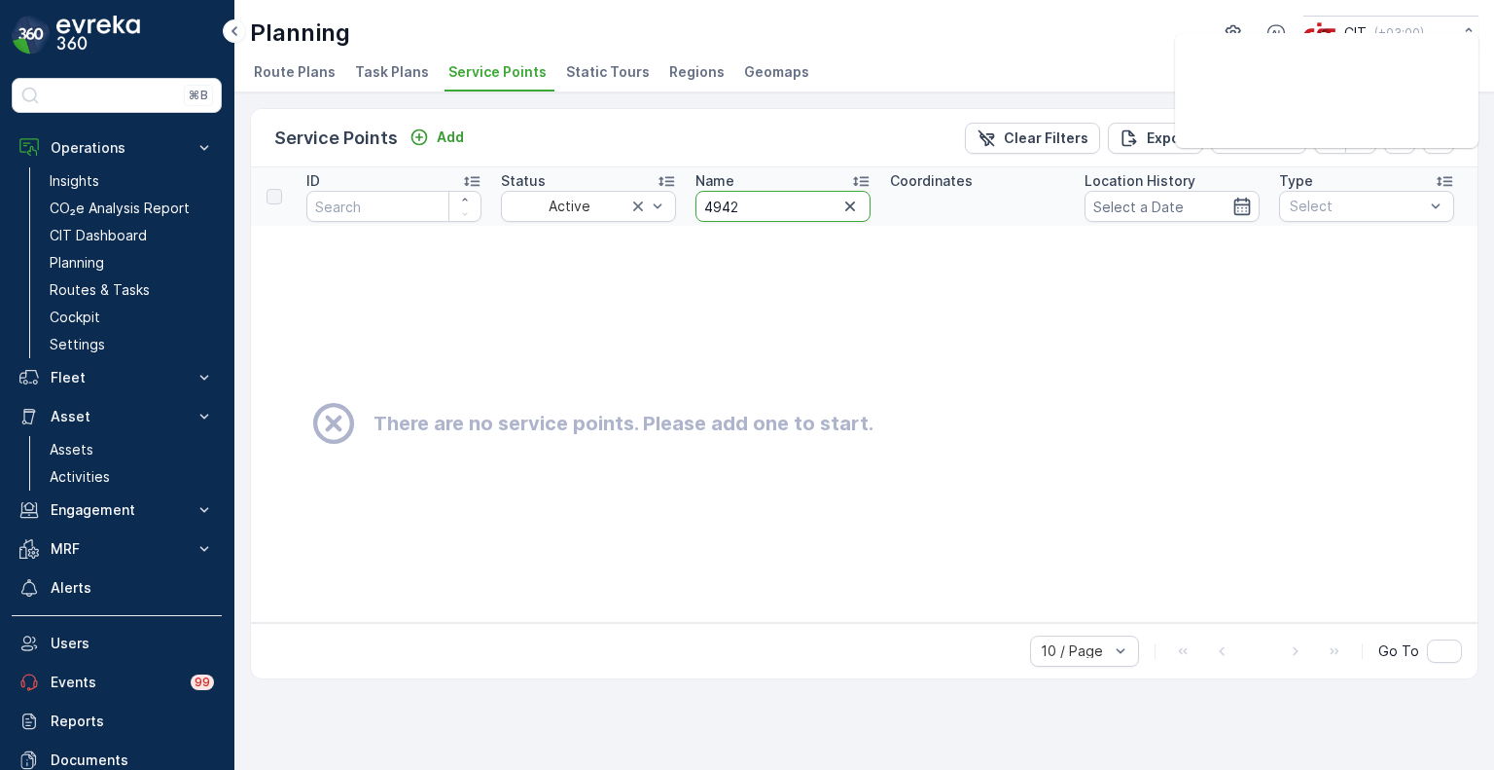
drag, startPoint x: 750, startPoint y: 205, endPoint x: 690, endPoint y: 204, distance: 60.3
click at [690, 204] on th "Name 4942" at bounding box center [783, 196] width 195 height 58
paste input "68"
type input "4682"
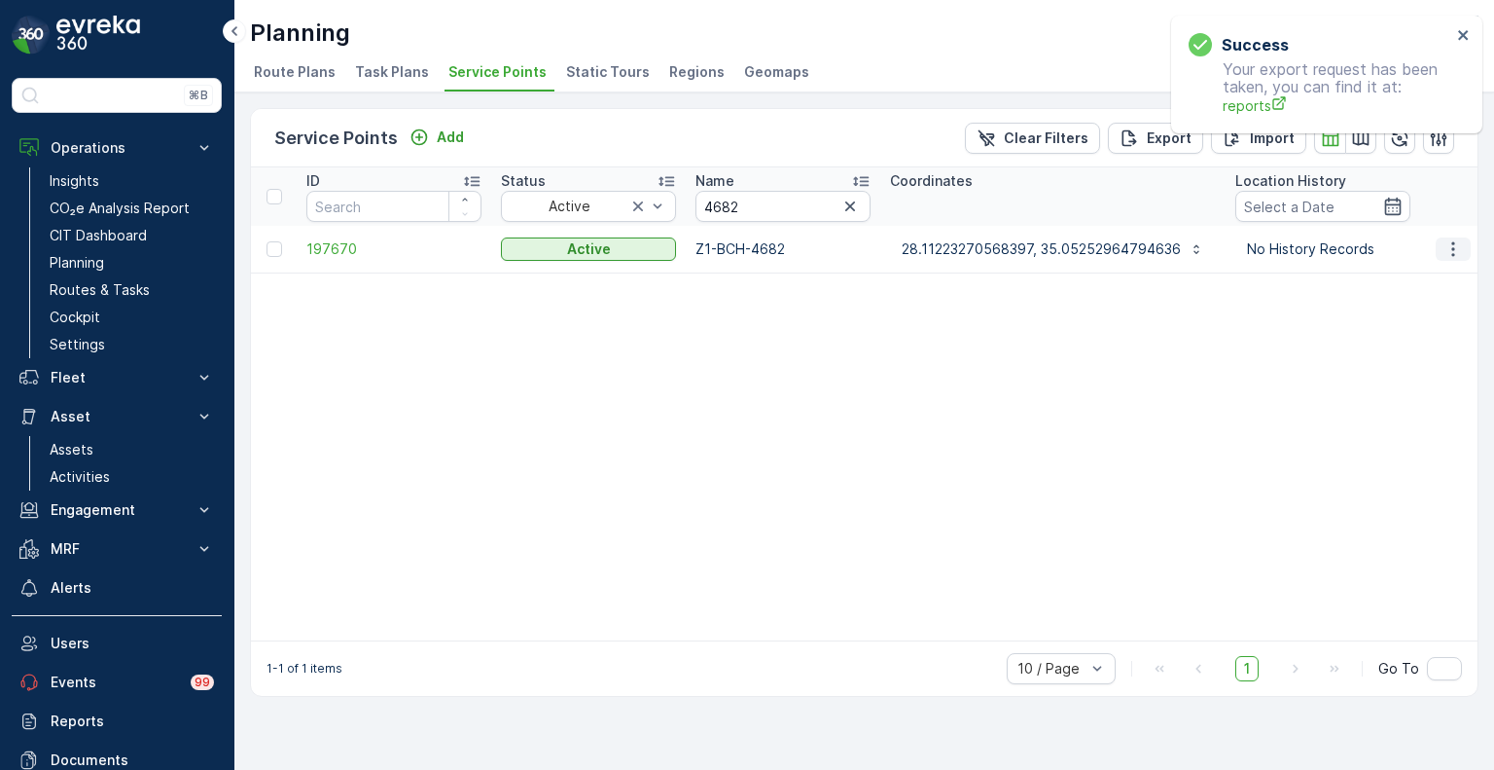
click at [1459, 252] on icon "button" at bounding box center [1453, 248] width 19 height 19
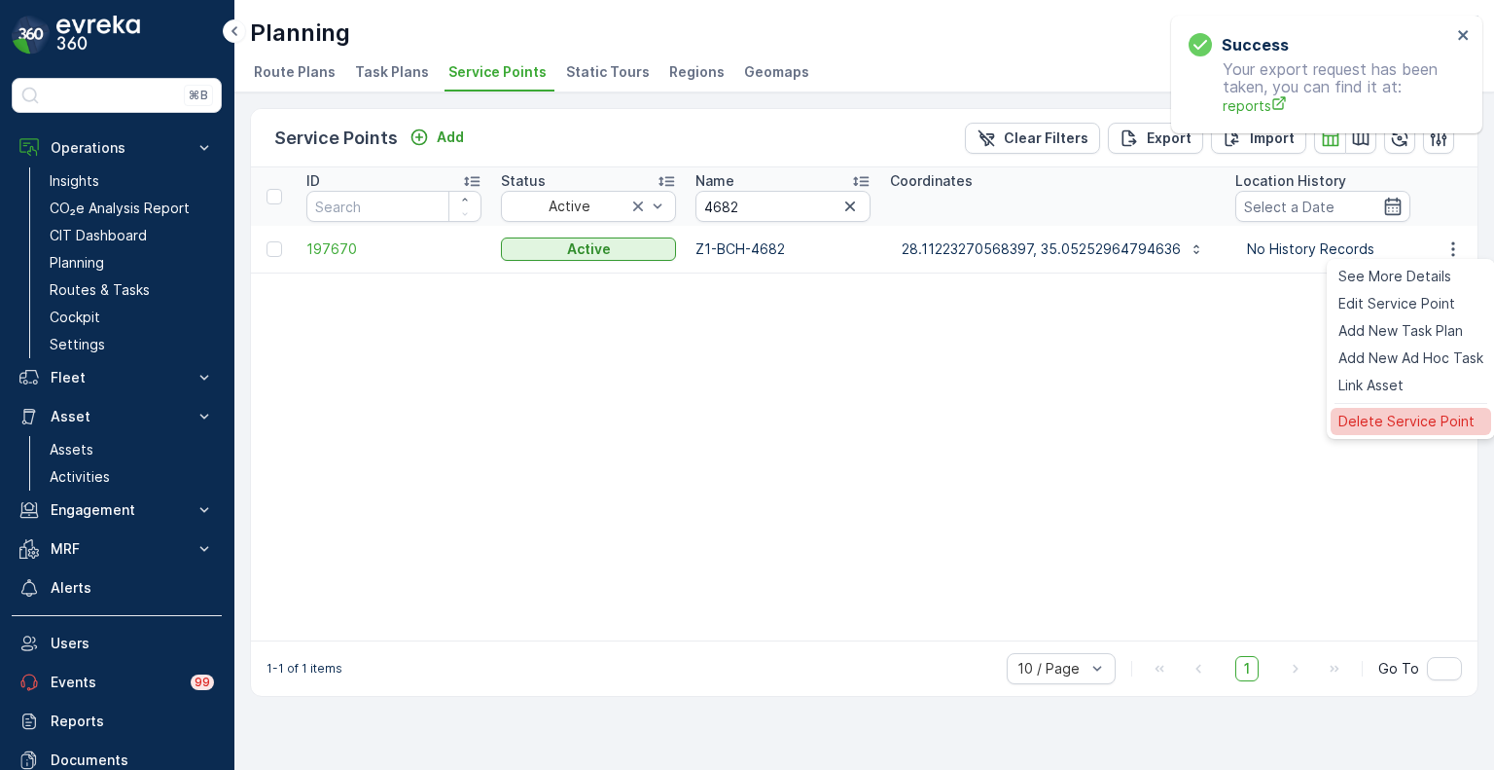
click at [1392, 419] on span "Delete Service Point" at bounding box center [1407, 421] width 136 height 19
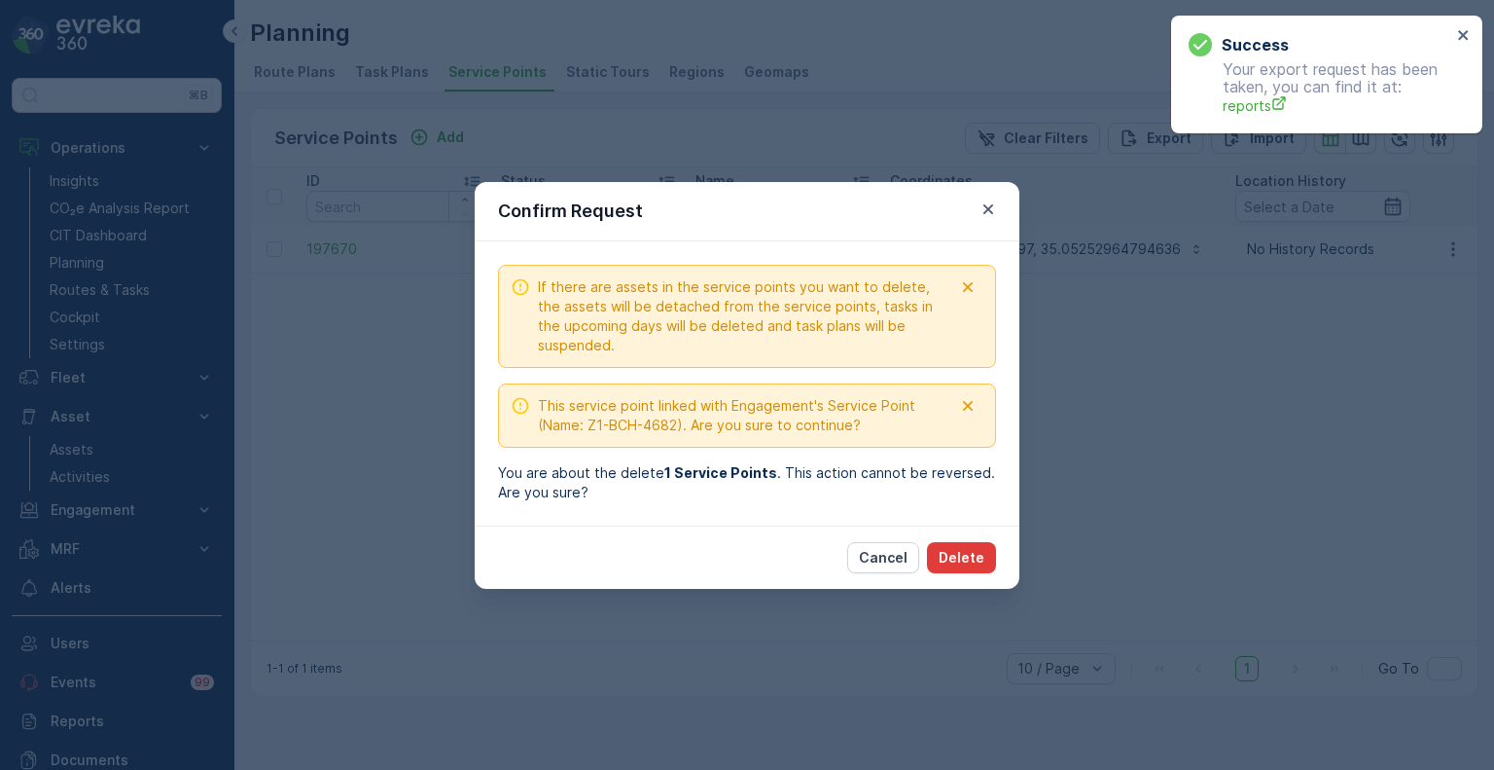
click at [979, 571] on button "Delete" at bounding box center [961, 557] width 69 height 31
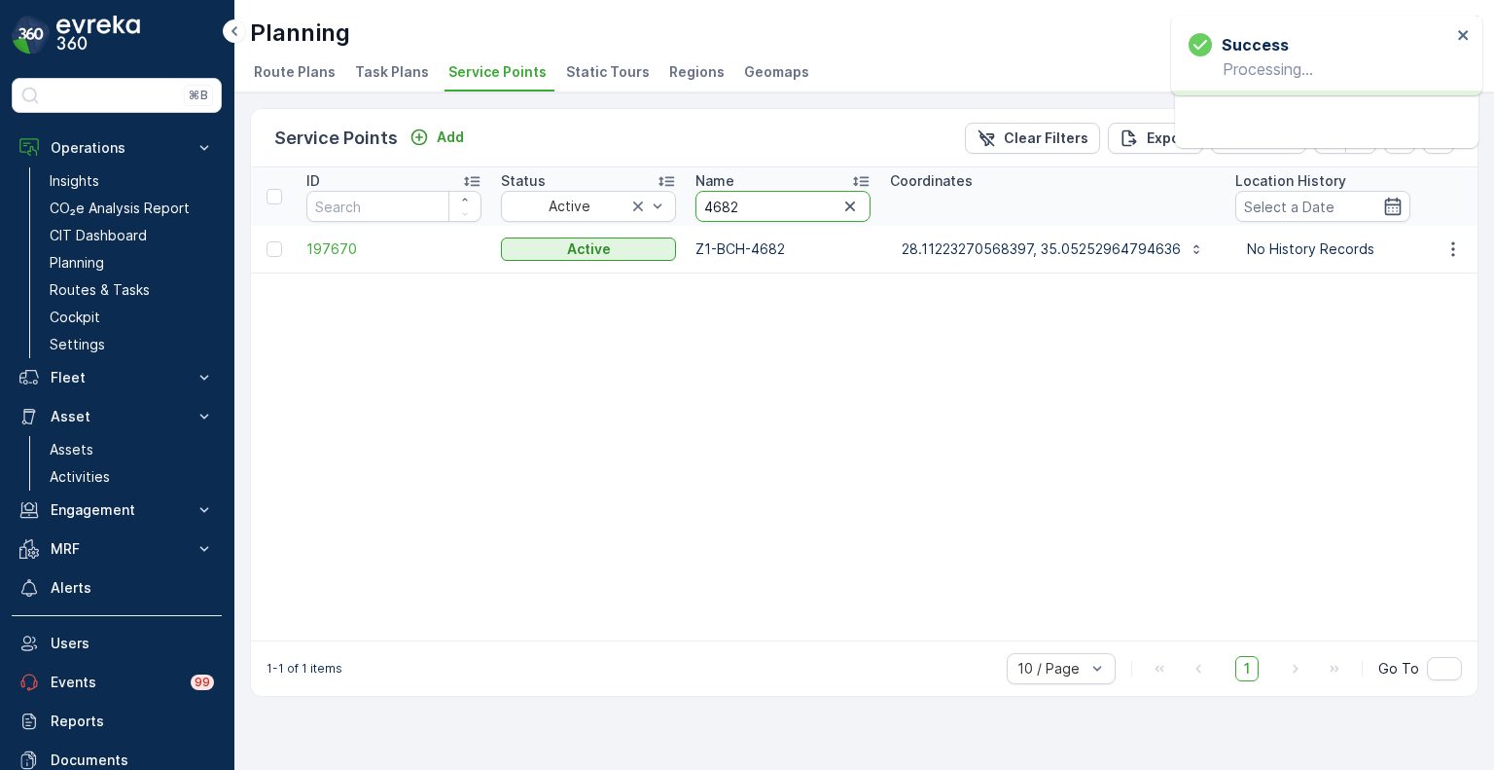
drag, startPoint x: 730, startPoint y: 200, endPoint x: 690, endPoint y: 200, distance: 39.9
click at [690, 200] on th "Name 4682" at bounding box center [783, 196] width 195 height 58
paste input "943"
type input "4943"
click at [1454, 252] on icon "button" at bounding box center [1453, 248] width 3 height 15
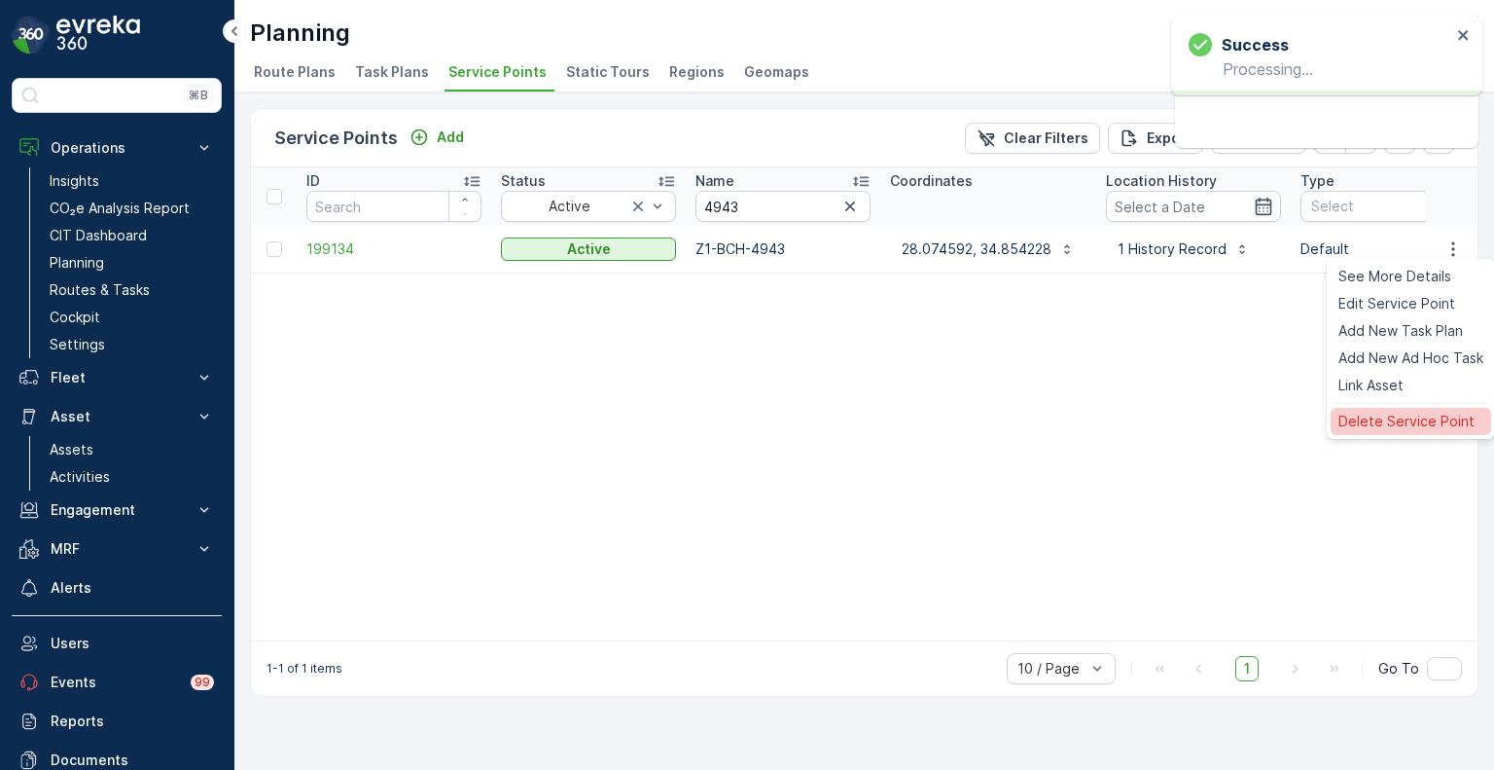
click at [1378, 415] on span "Delete Service Point" at bounding box center [1407, 421] width 136 height 19
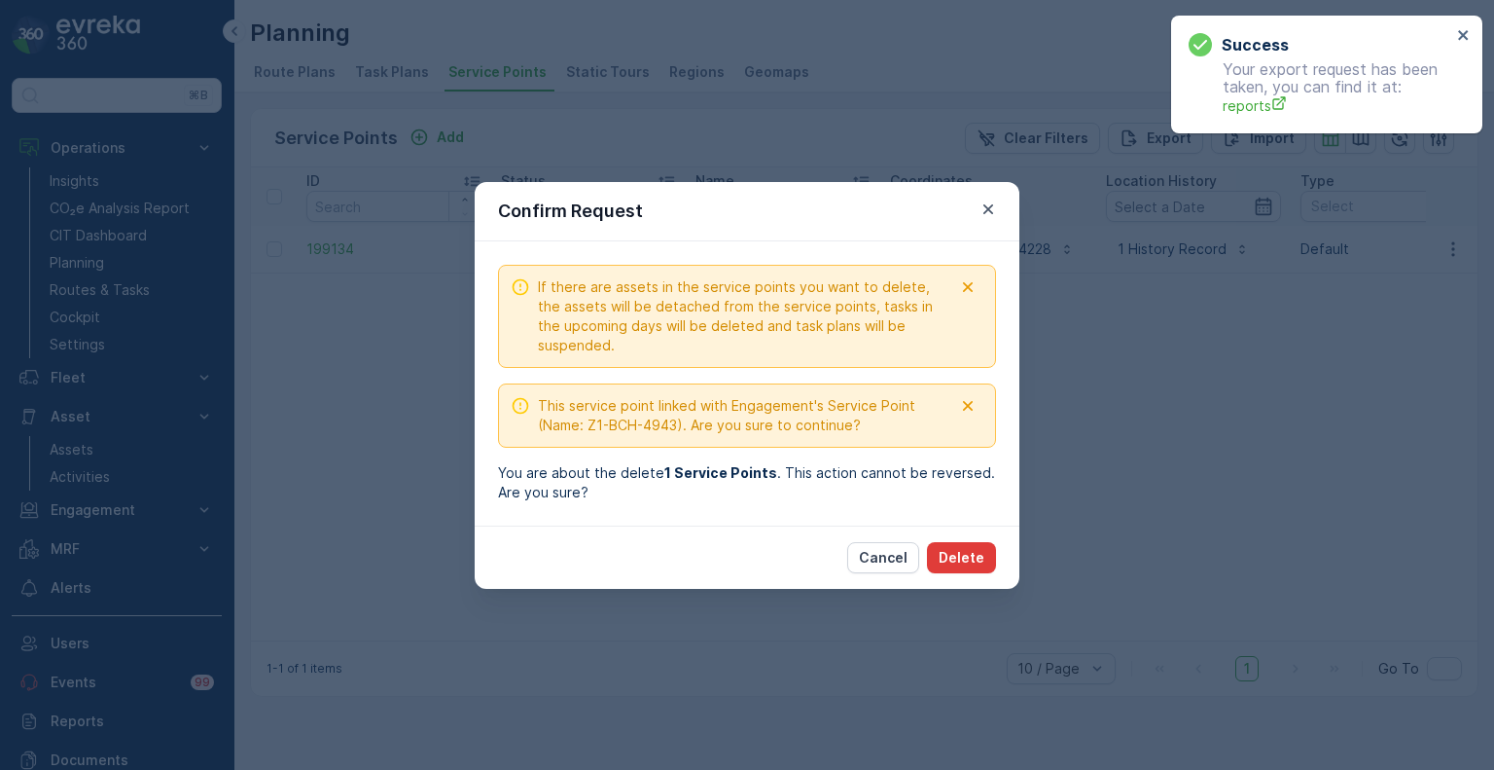
click at [970, 556] on p "Delete" at bounding box center [962, 557] width 46 height 19
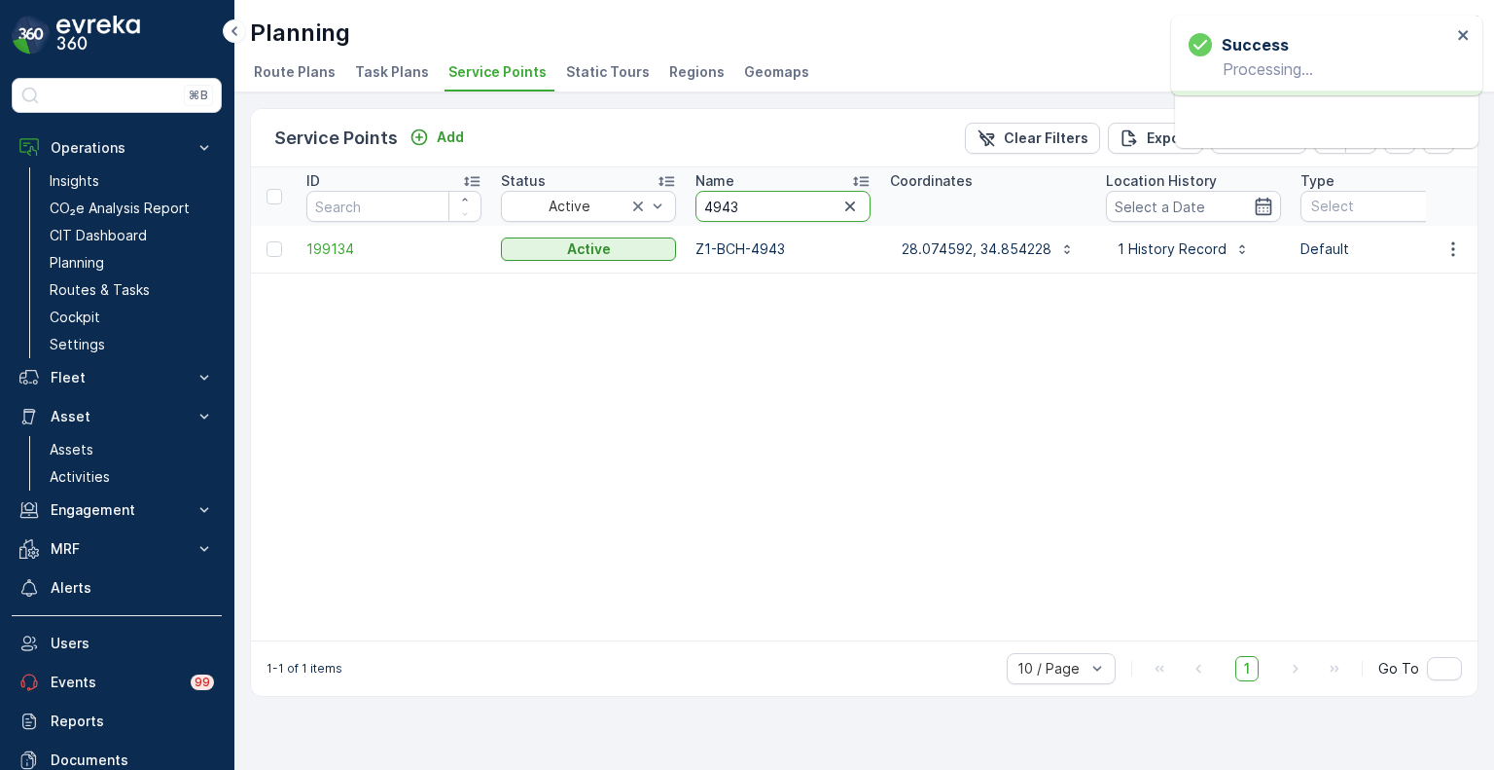
drag, startPoint x: 761, startPoint y: 213, endPoint x: 683, endPoint y: 205, distance: 78.2
paste input "68"
type input "4683"
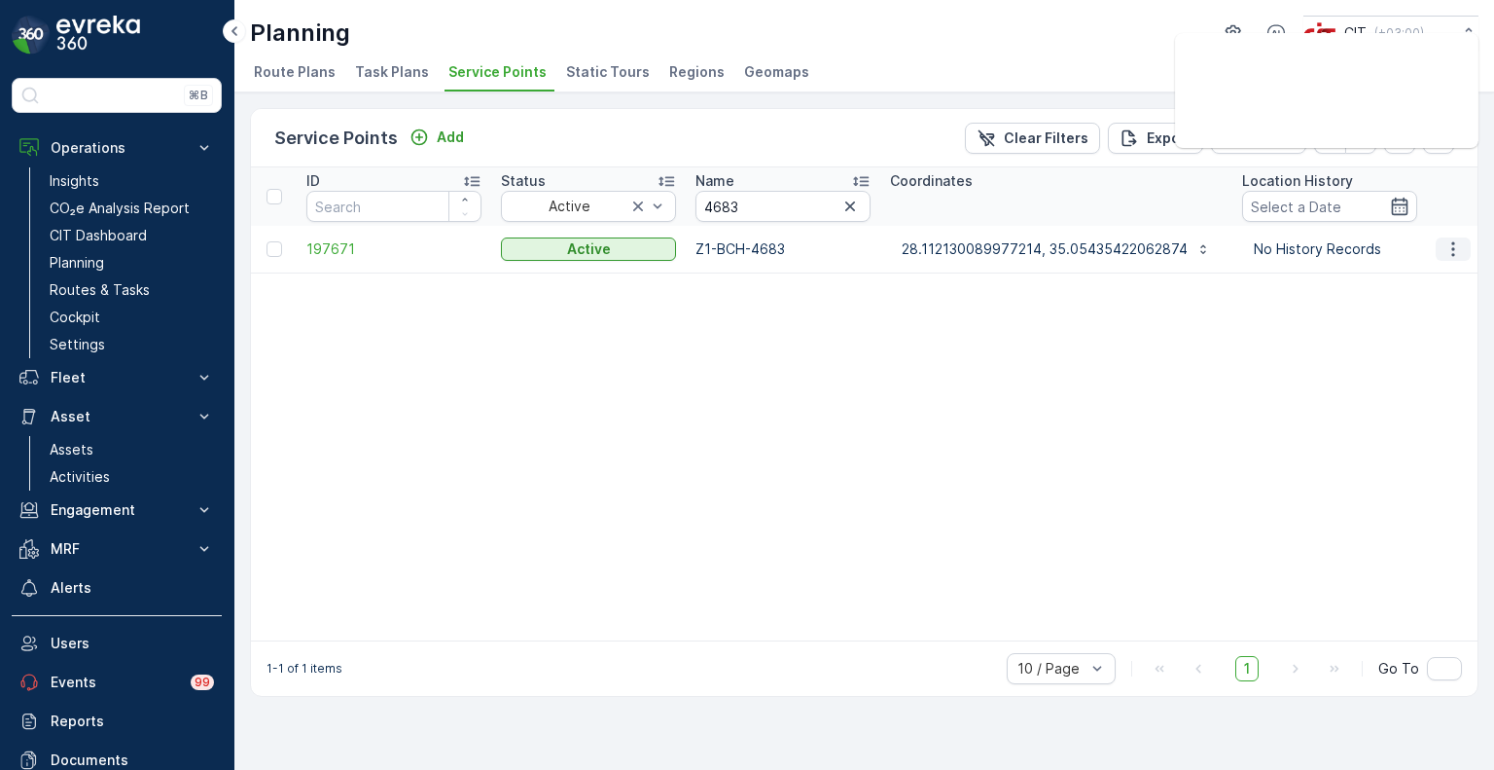
click at [1448, 248] on icon "button" at bounding box center [1453, 248] width 19 height 19
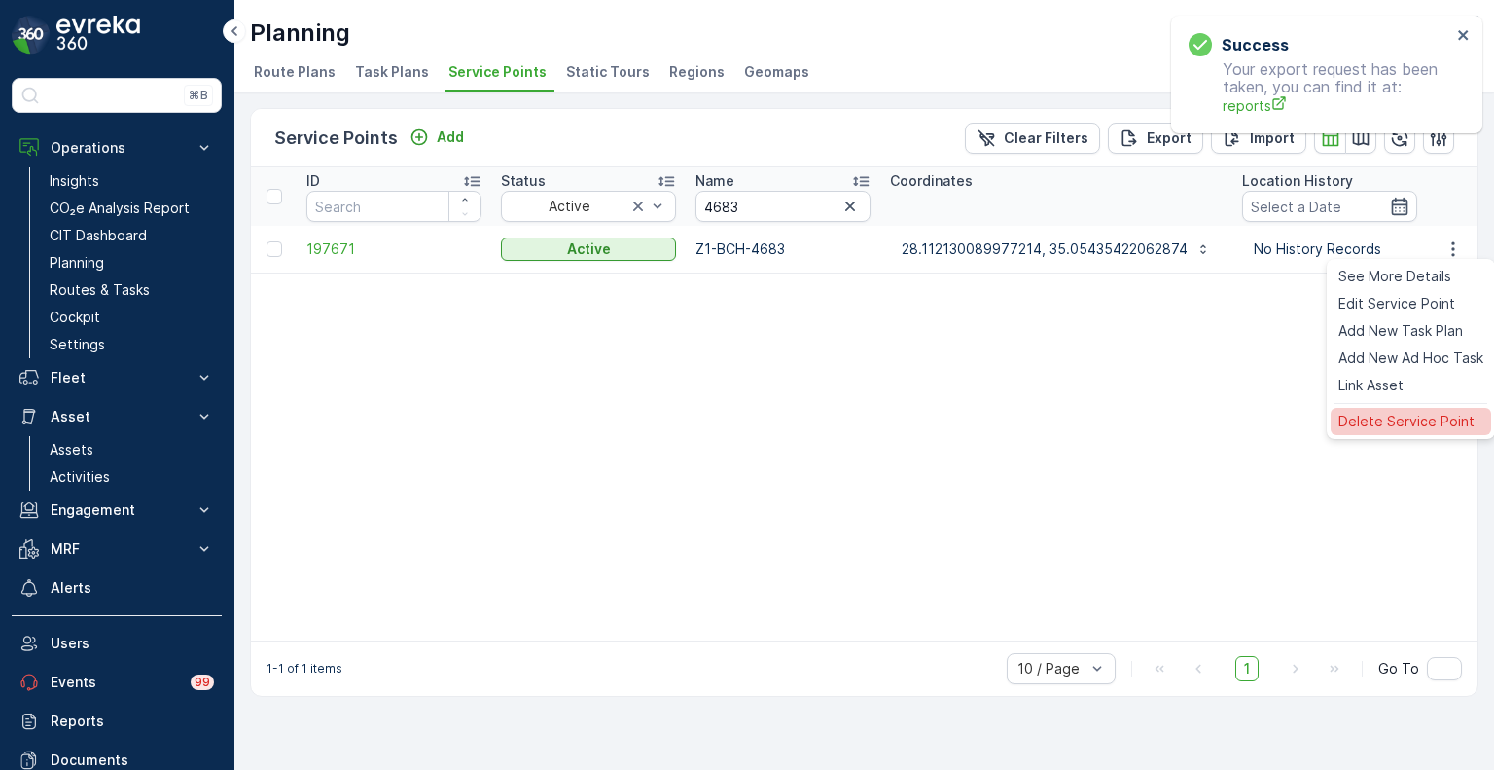
click at [1393, 426] on span "Delete Service Point" at bounding box center [1407, 421] width 136 height 19
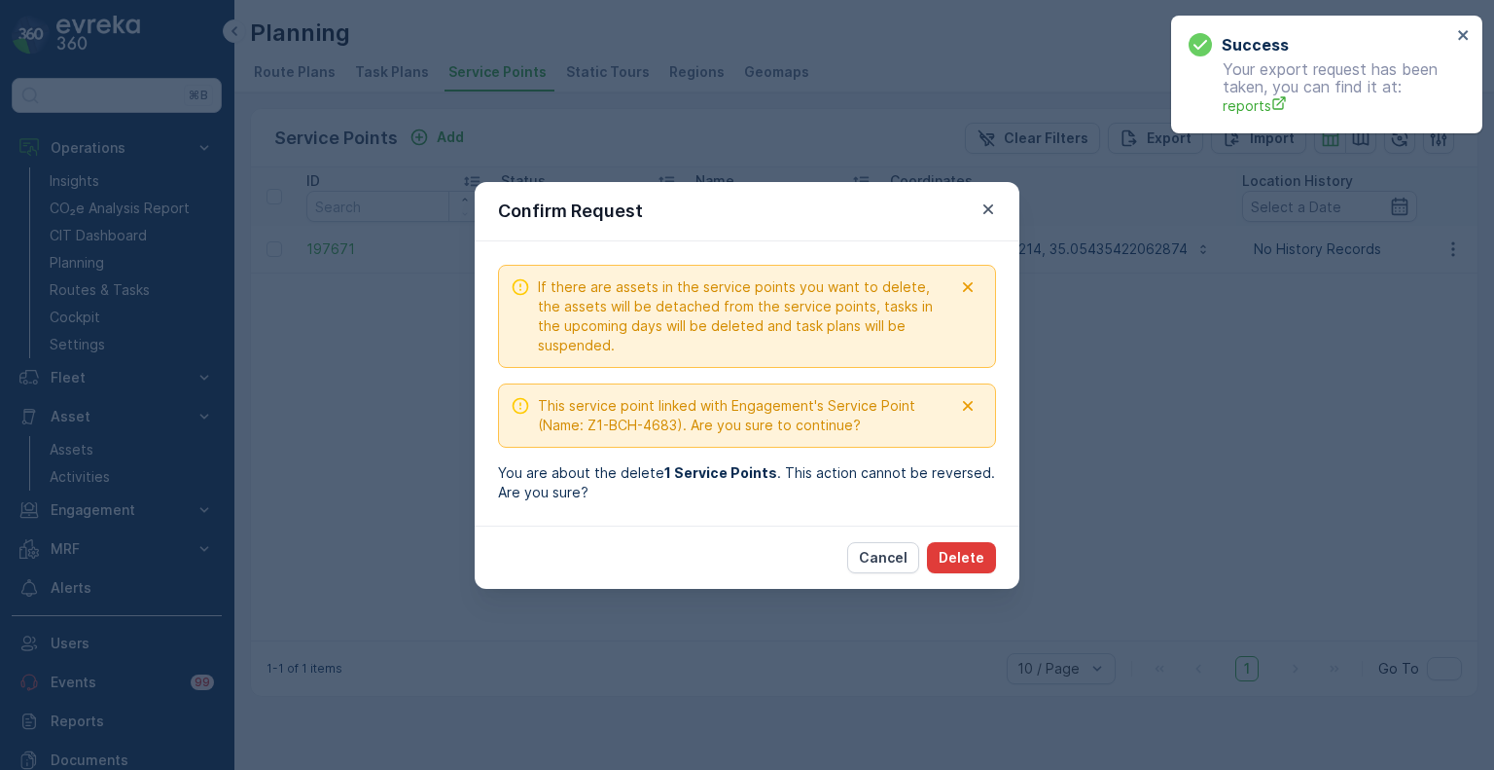
click at [961, 556] on p "Delete" at bounding box center [962, 557] width 46 height 19
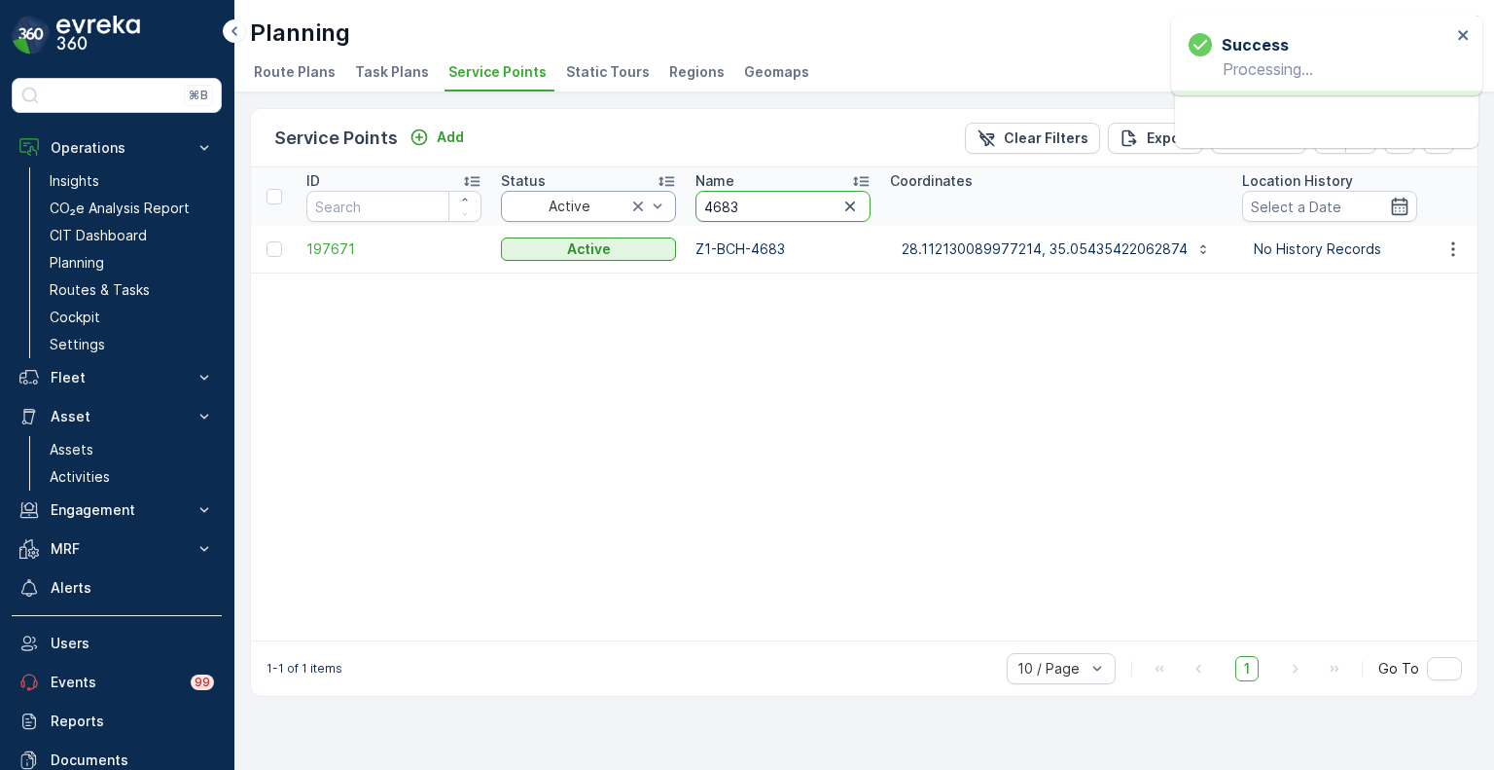
drag, startPoint x: 757, startPoint y: 209, endPoint x: 675, endPoint y: 202, distance: 82.0
paste input "97"
type input "4973"
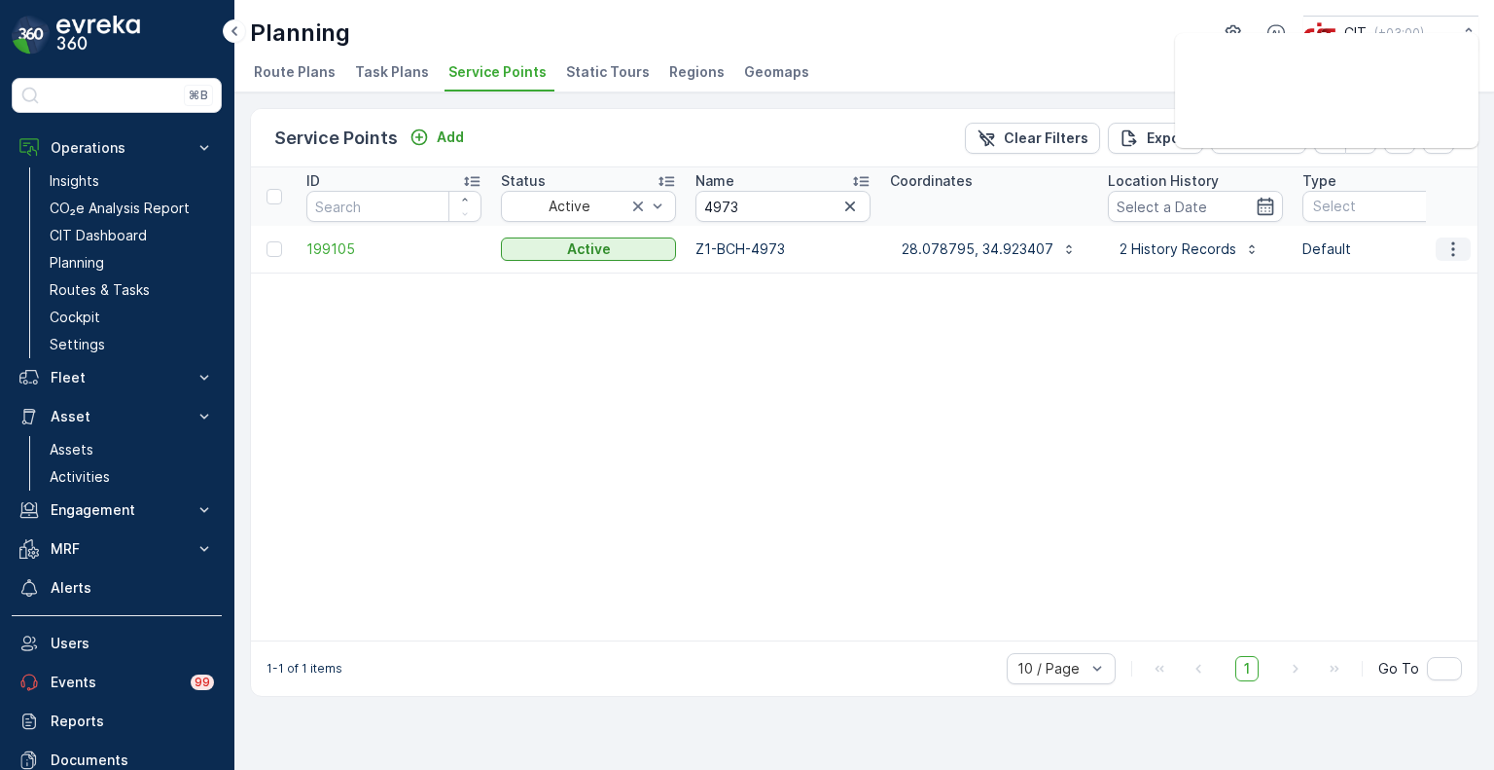
click at [1448, 247] on icon "button" at bounding box center [1453, 248] width 19 height 19
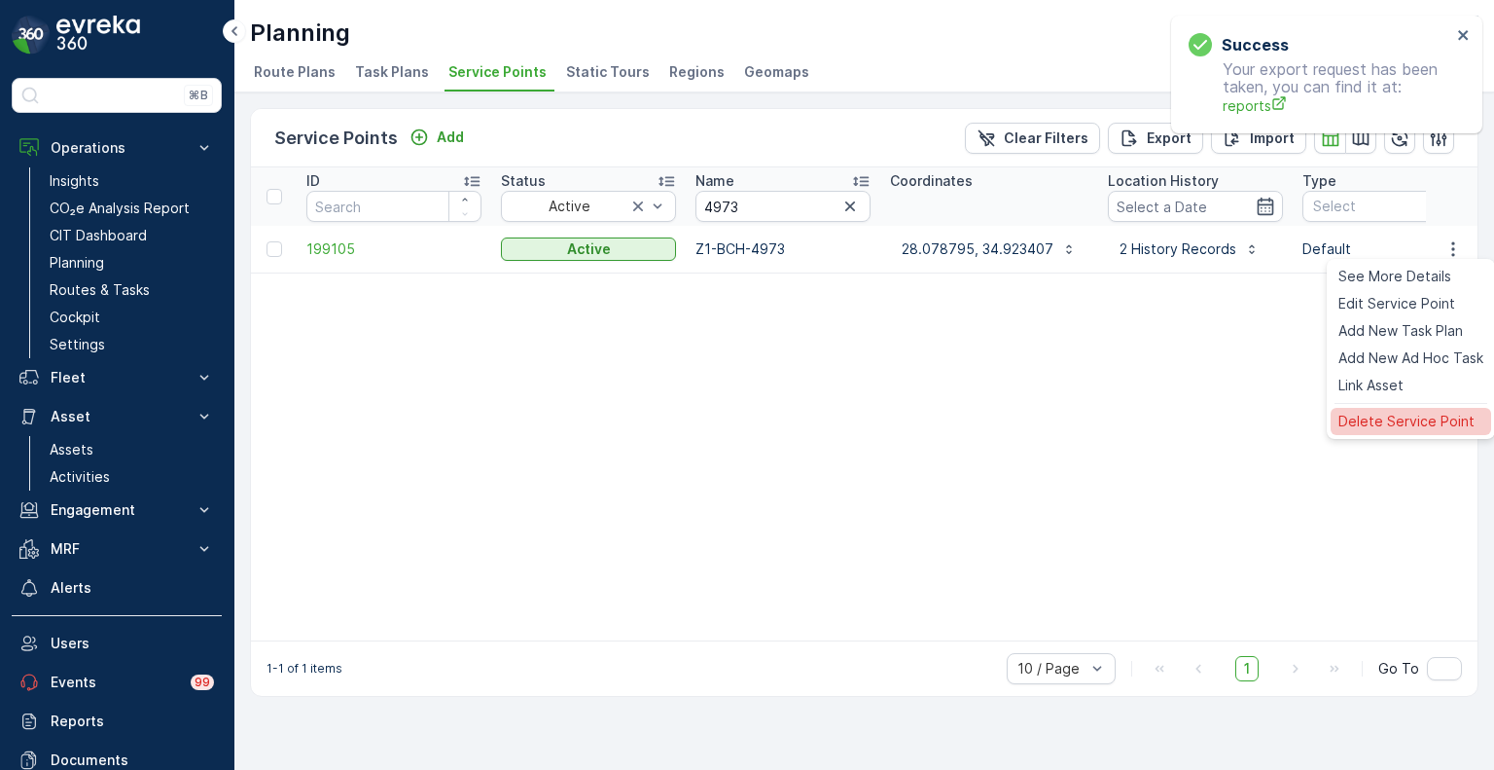
click at [1389, 415] on span "Delete Service Point" at bounding box center [1407, 421] width 136 height 19
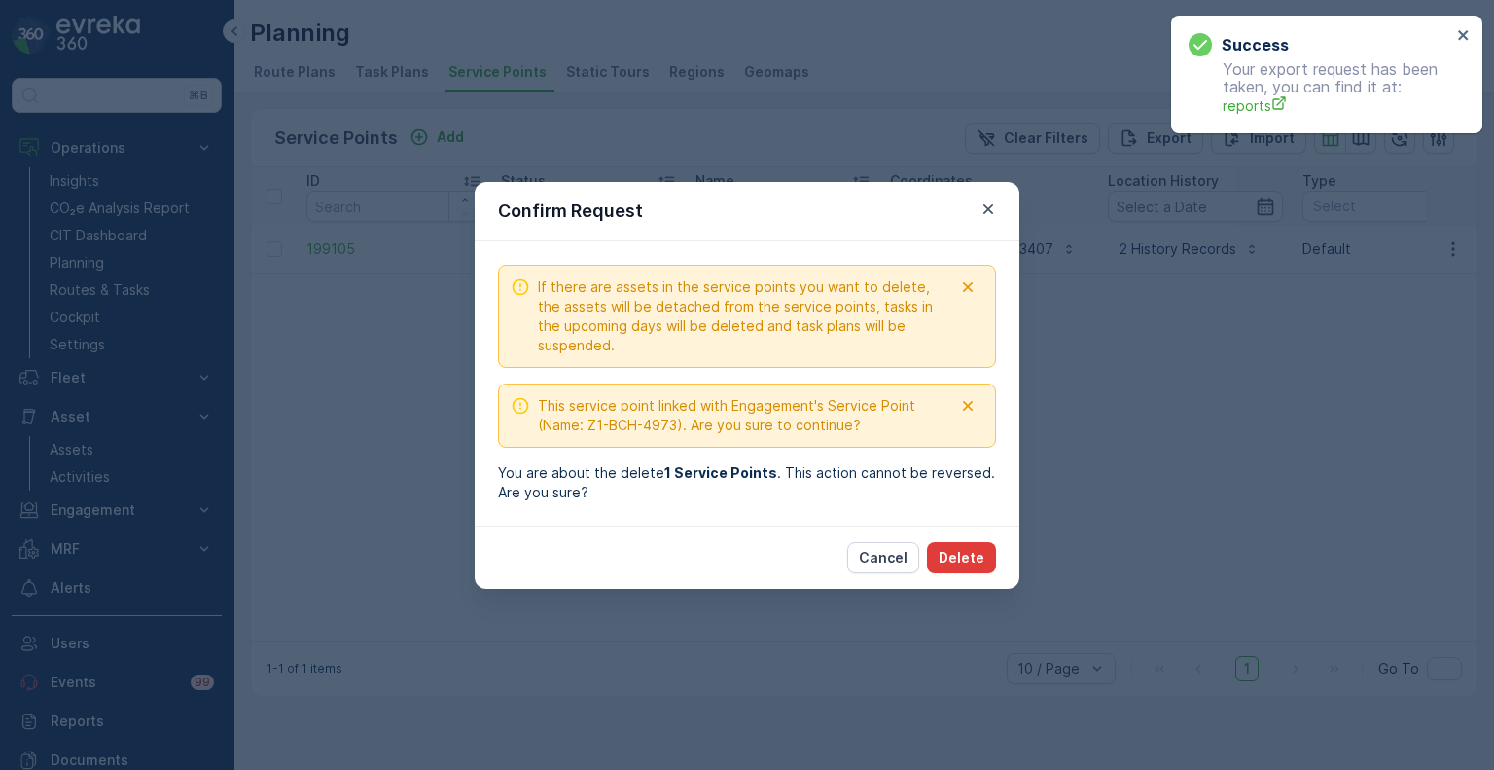
click at [980, 560] on p "Delete" at bounding box center [962, 557] width 46 height 19
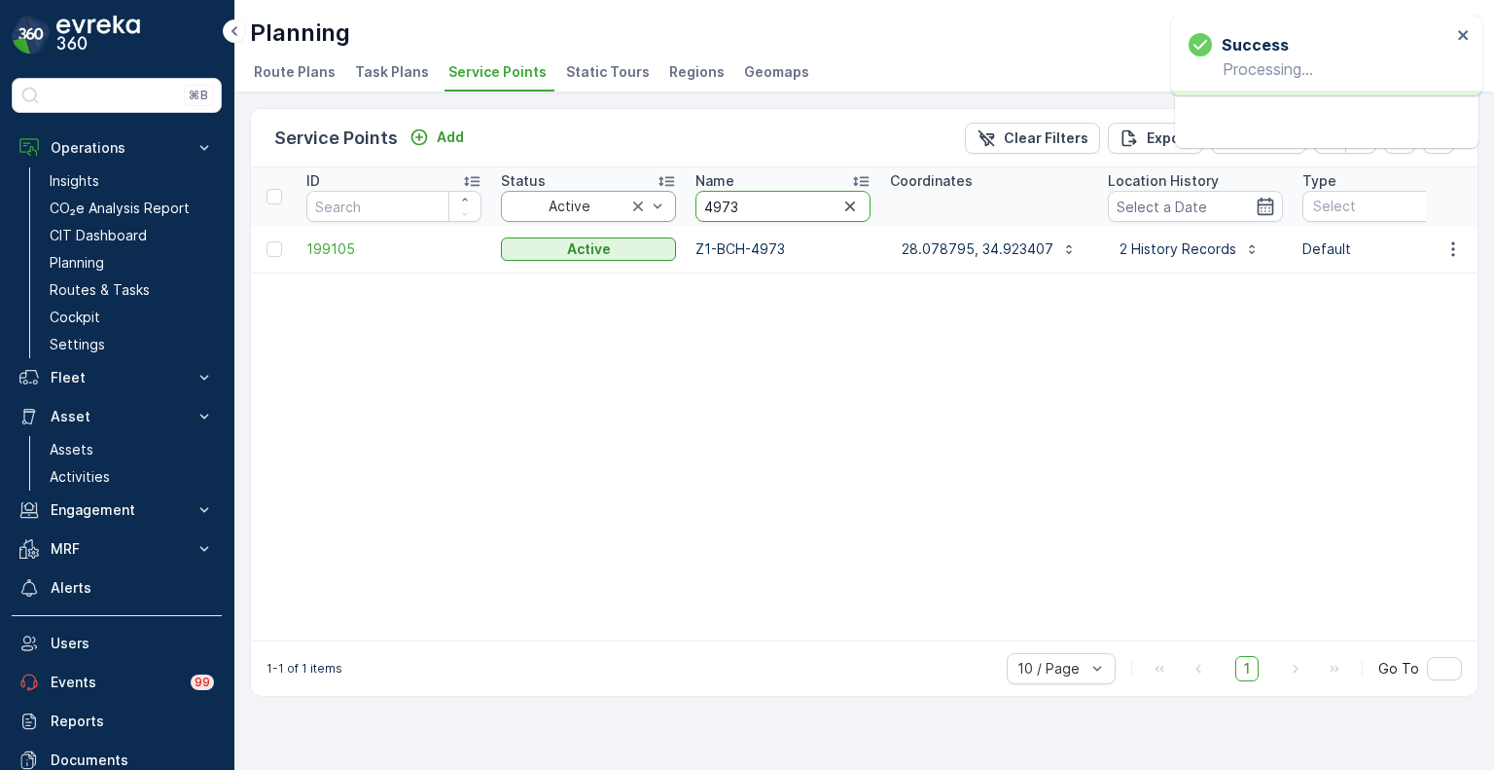
drag, startPoint x: 754, startPoint y: 201, endPoint x: 664, endPoint y: 195, distance: 90.7
paste input "65"
type input "4965"
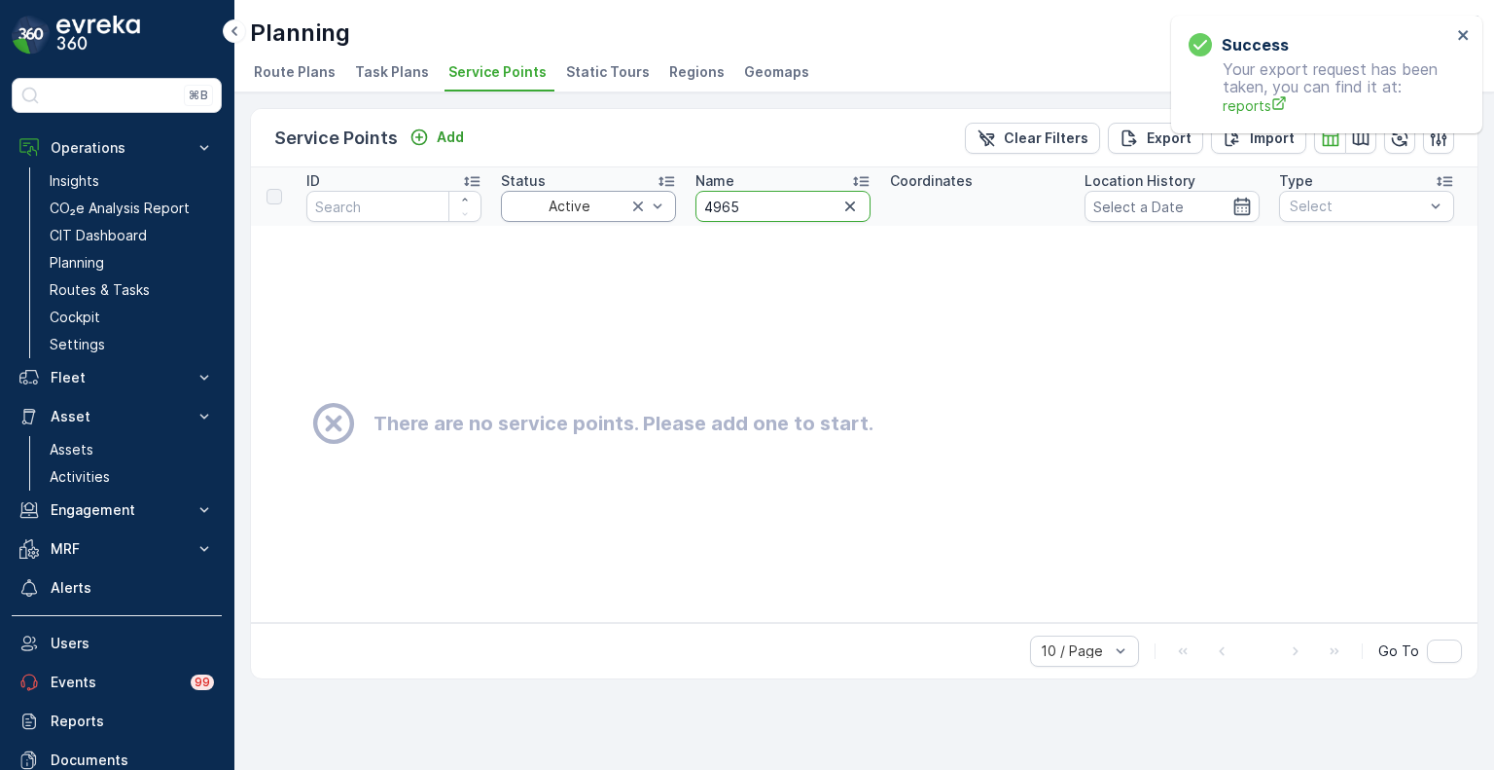
drag, startPoint x: 762, startPoint y: 201, endPoint x: 662, endPoint y: 197, distance: 100.3
paste input "2392"
type input "2392"
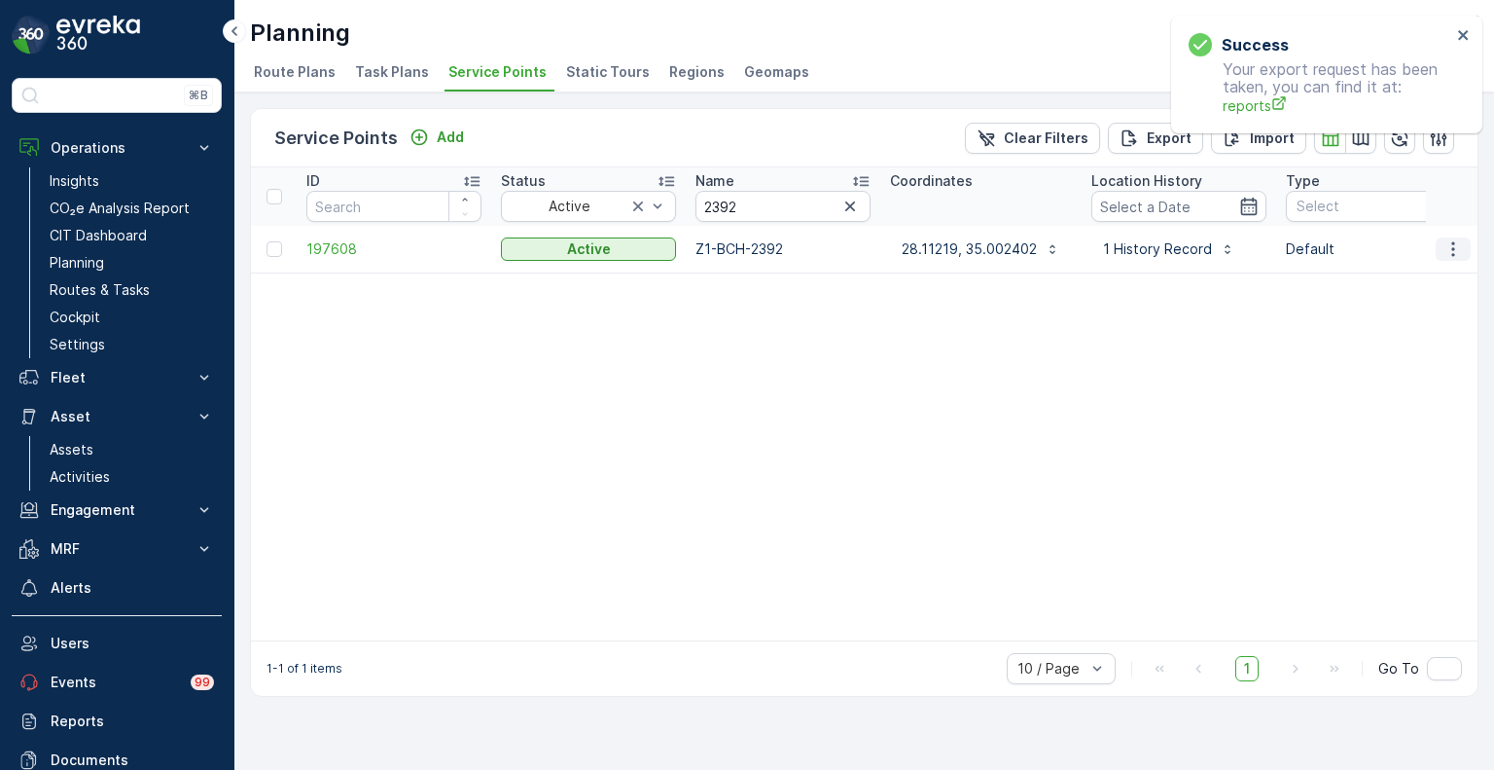
click at [1458, 250] on icon "button" at bounding box center [1453, 248] width 19 height 19
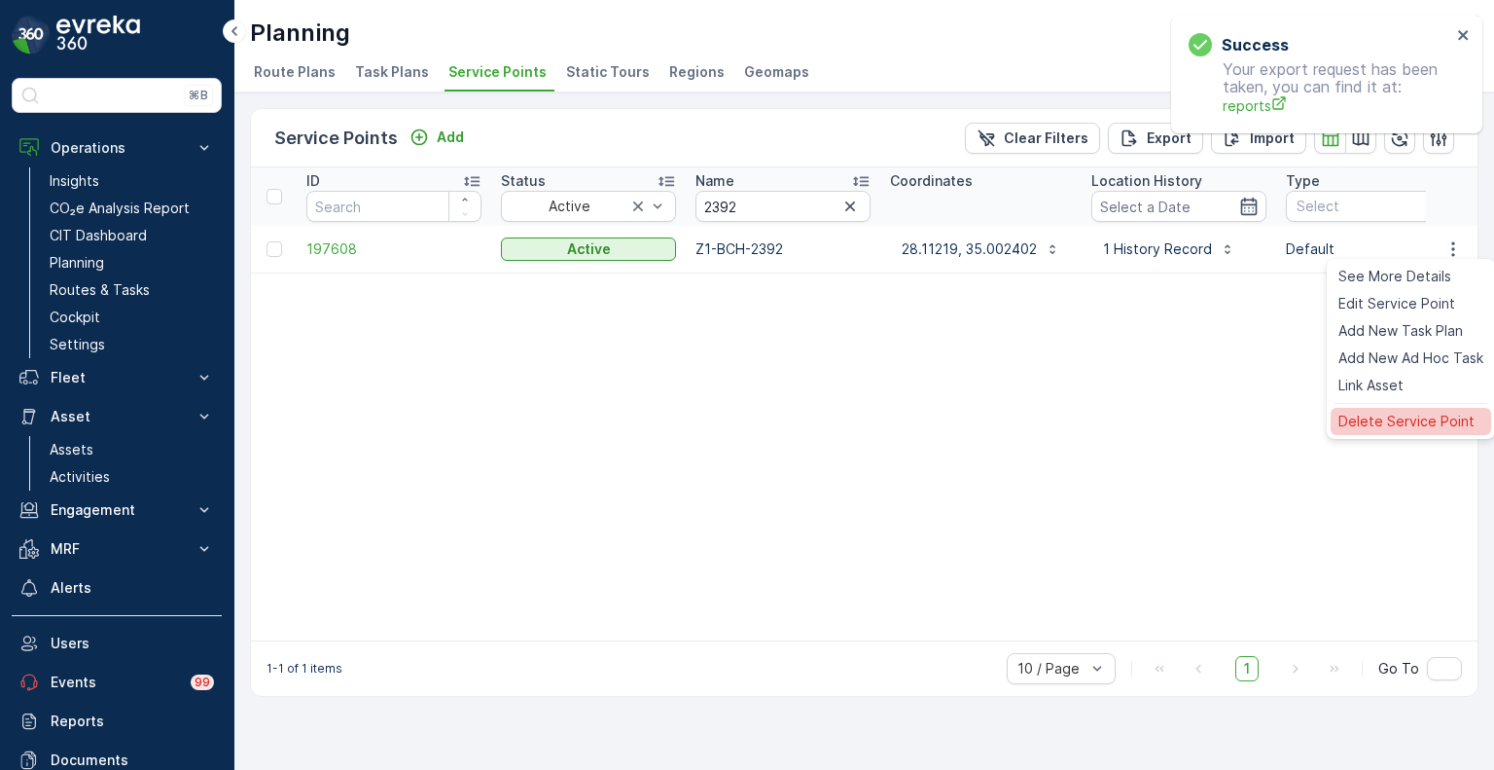
click at [1409, 419] on span "Delete Service Point" at bounding box center [1407, 421] width 136 height 19
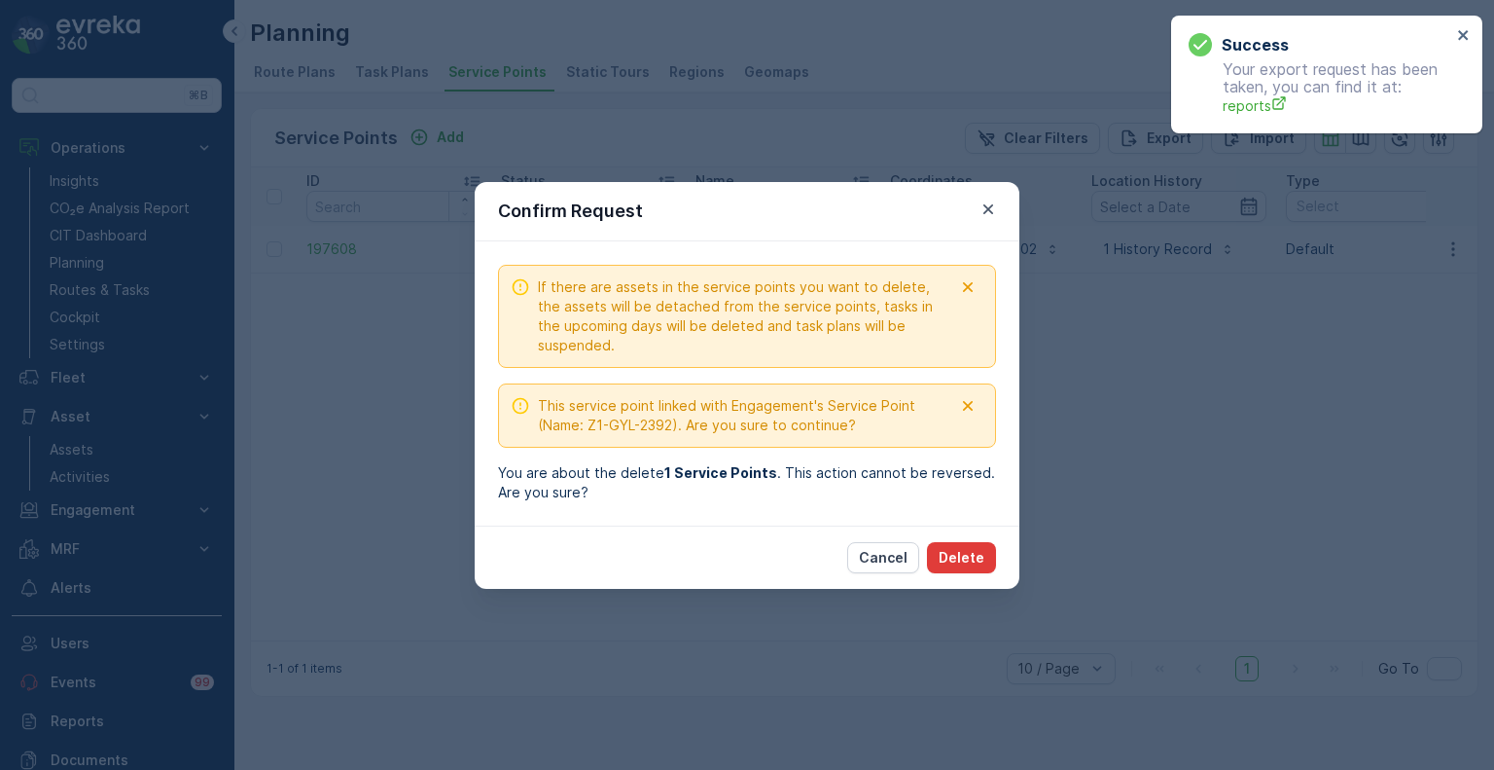
click at [977, 564] on p "Delete" at bounding box center [962, 557] width 46 height 19
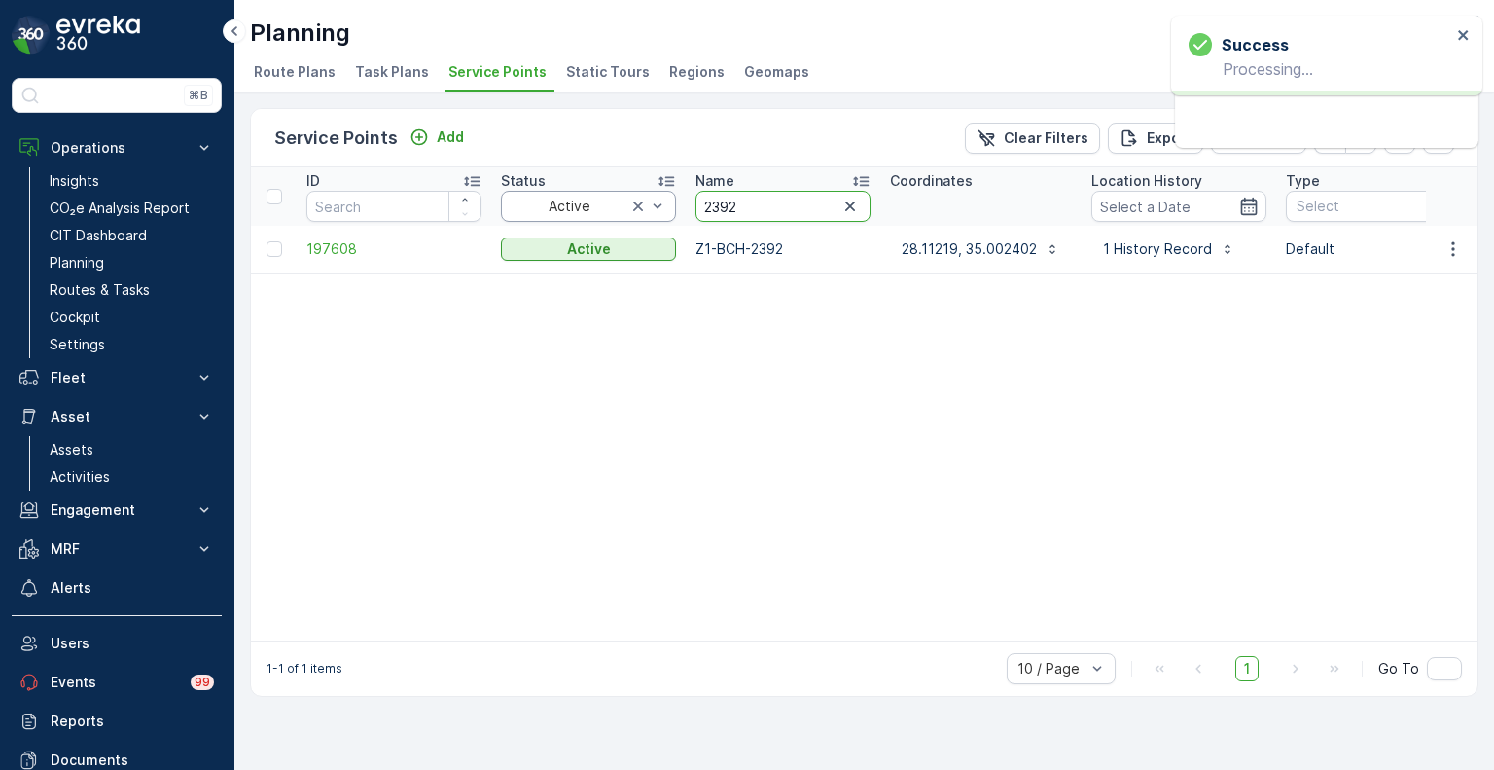
drag, startPoint x: 725, startPoint y: 202, endPoint x: 672, endPoint y: 199, distance: 52.6
paste input "58"
type input "2358"
click at [1454, 248] on icon "button" at bounding box center [1453, 248] width 3 height 15
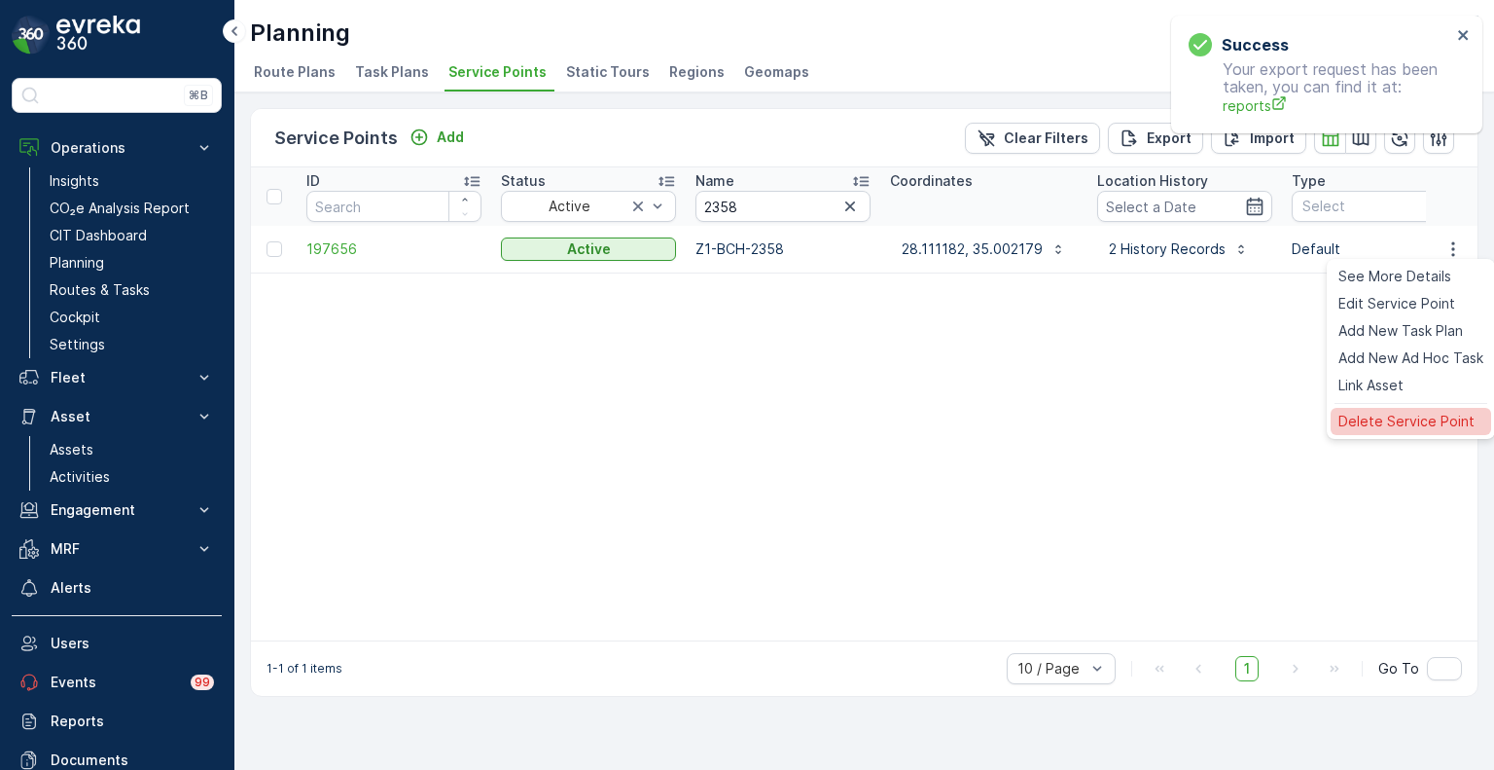
click at [1391, 419] on span "Delete Service Point" at bounding box center [1407, 421] width 136 height 19
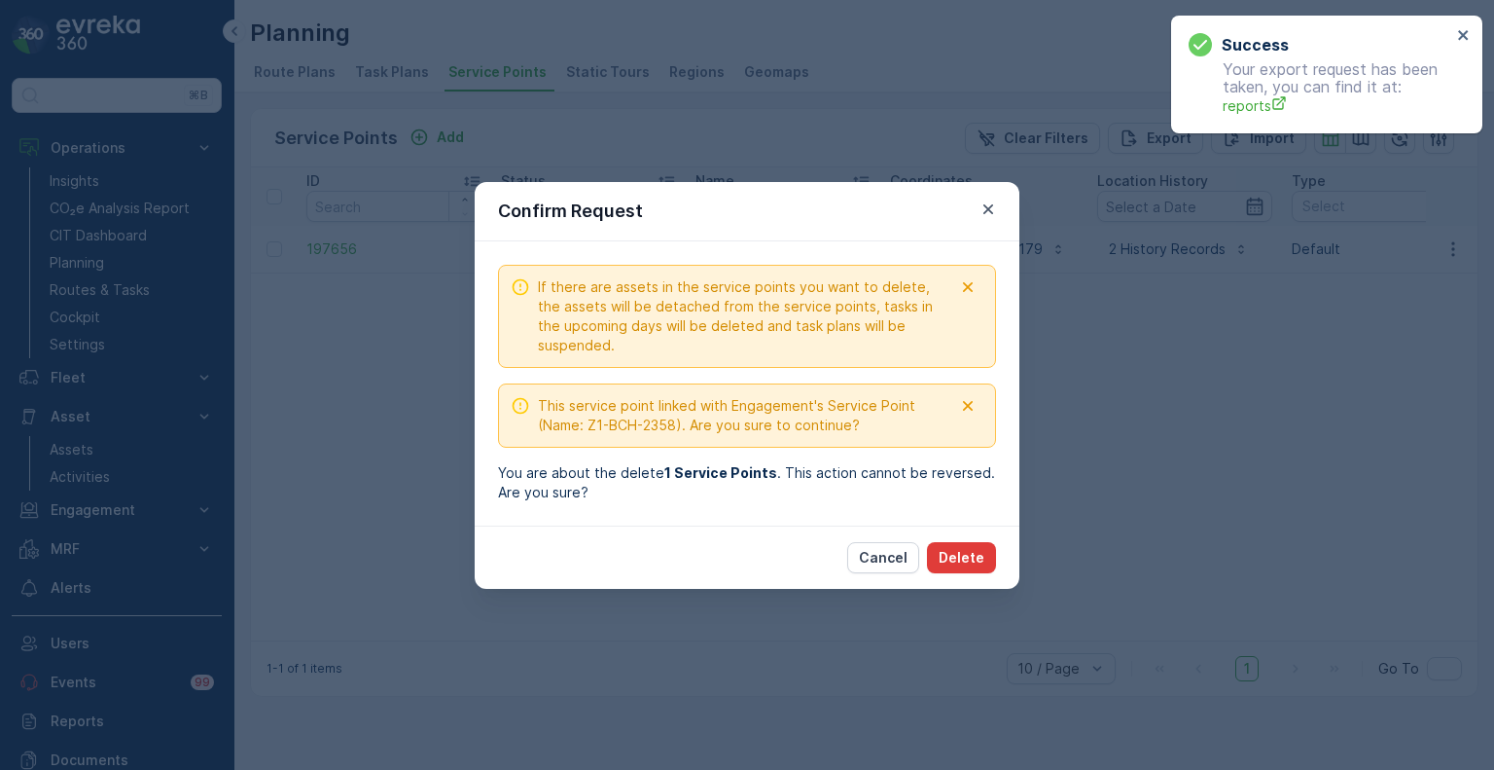
click at [973, 555] on p "Delete" at bounding box center [962, 557] width 46 height 19
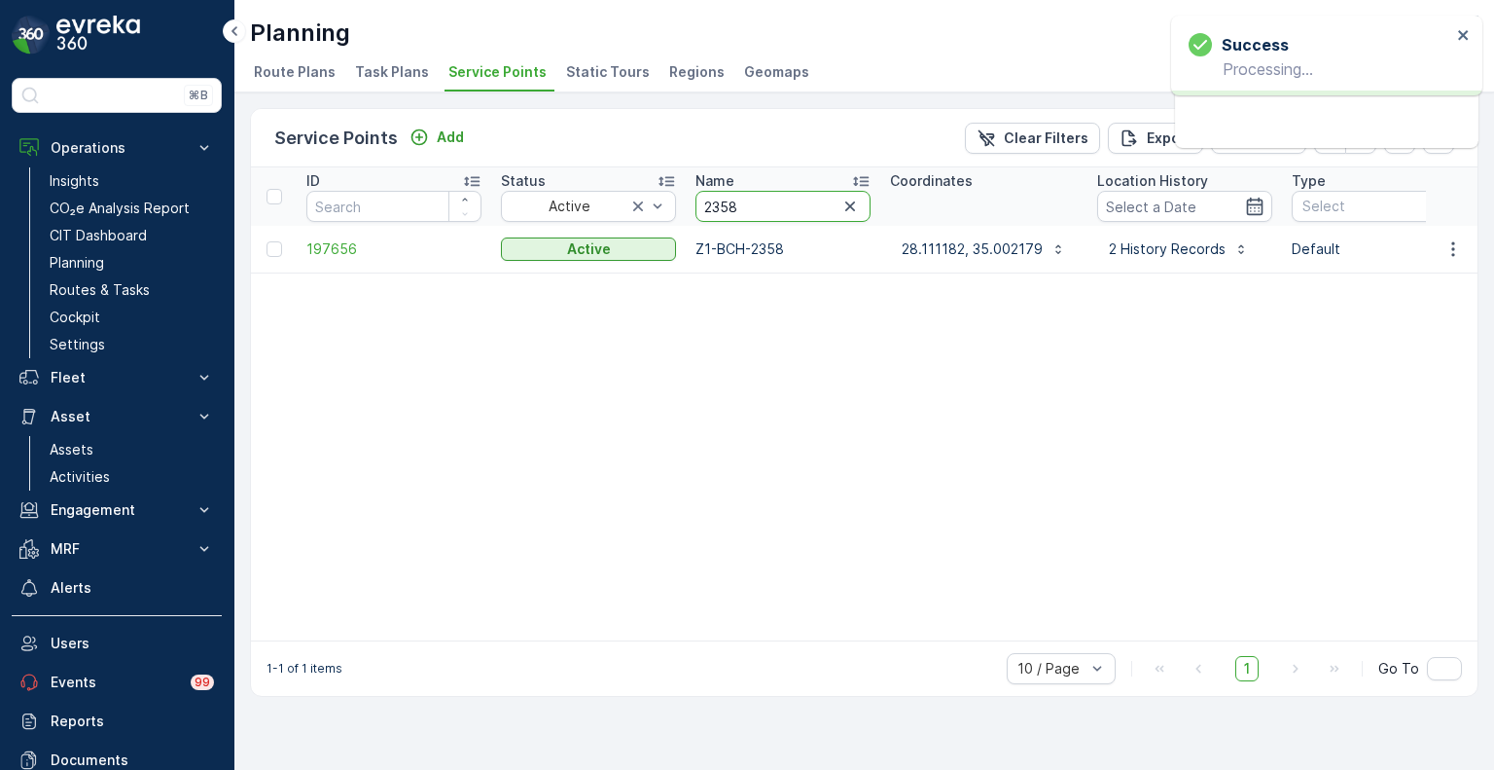
drag, startPoint x: 752, startPoint y: 208, endPoint x: 693, endPoint y: 202, distance: 59.6
click at [693, 202] on th "Name 2358" at bounding box center [783, 196] width 195 height 58
paste input "4945"
type input "4945"
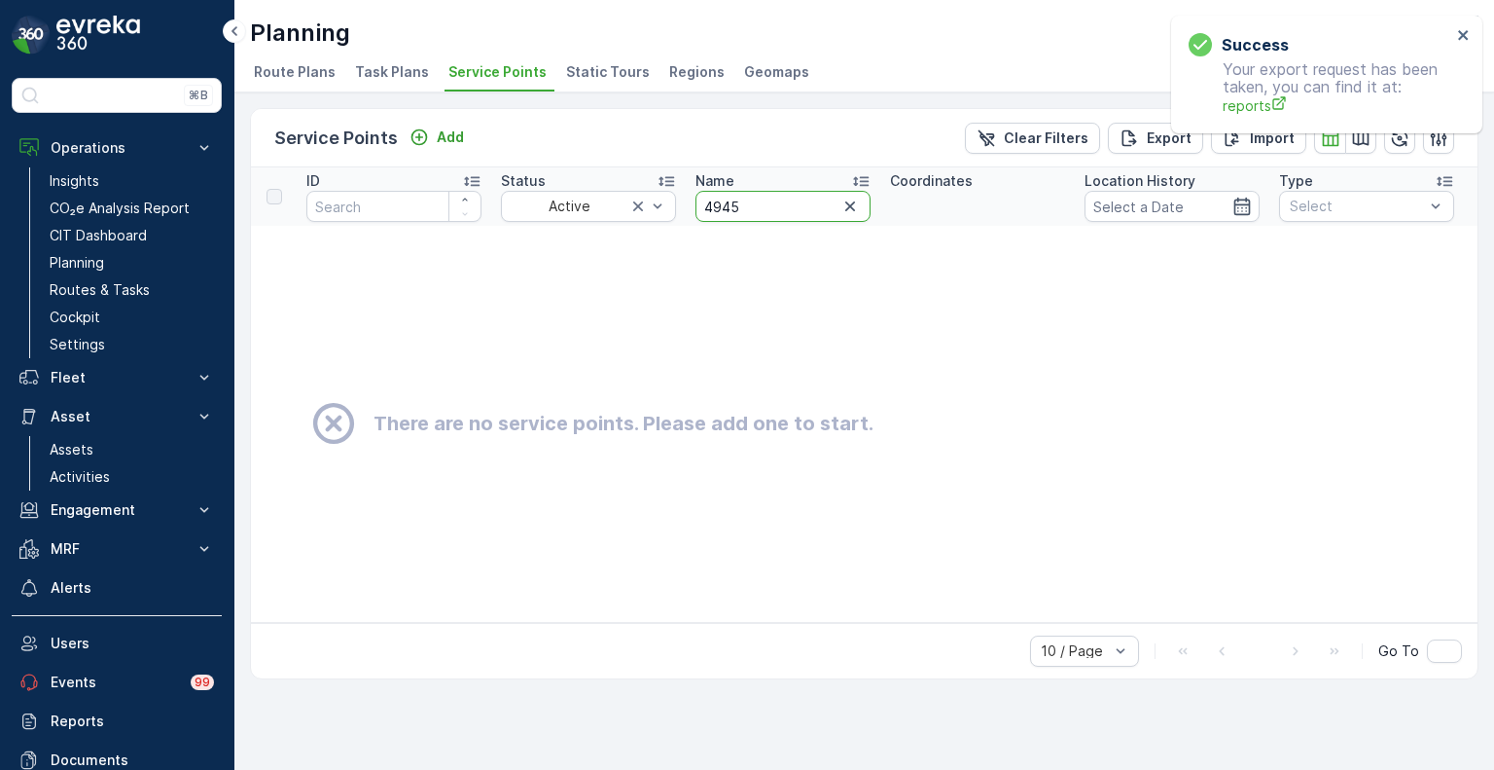
drag, startPoint x: 725, startPoint y: 205, endPoint x: 687, endPoint y: 201, distance: 38.1
click at [687, 201] on th "Name 4945" at bounding box center [783, 196] width 195 height 58
paste input "72"
type input "4972"
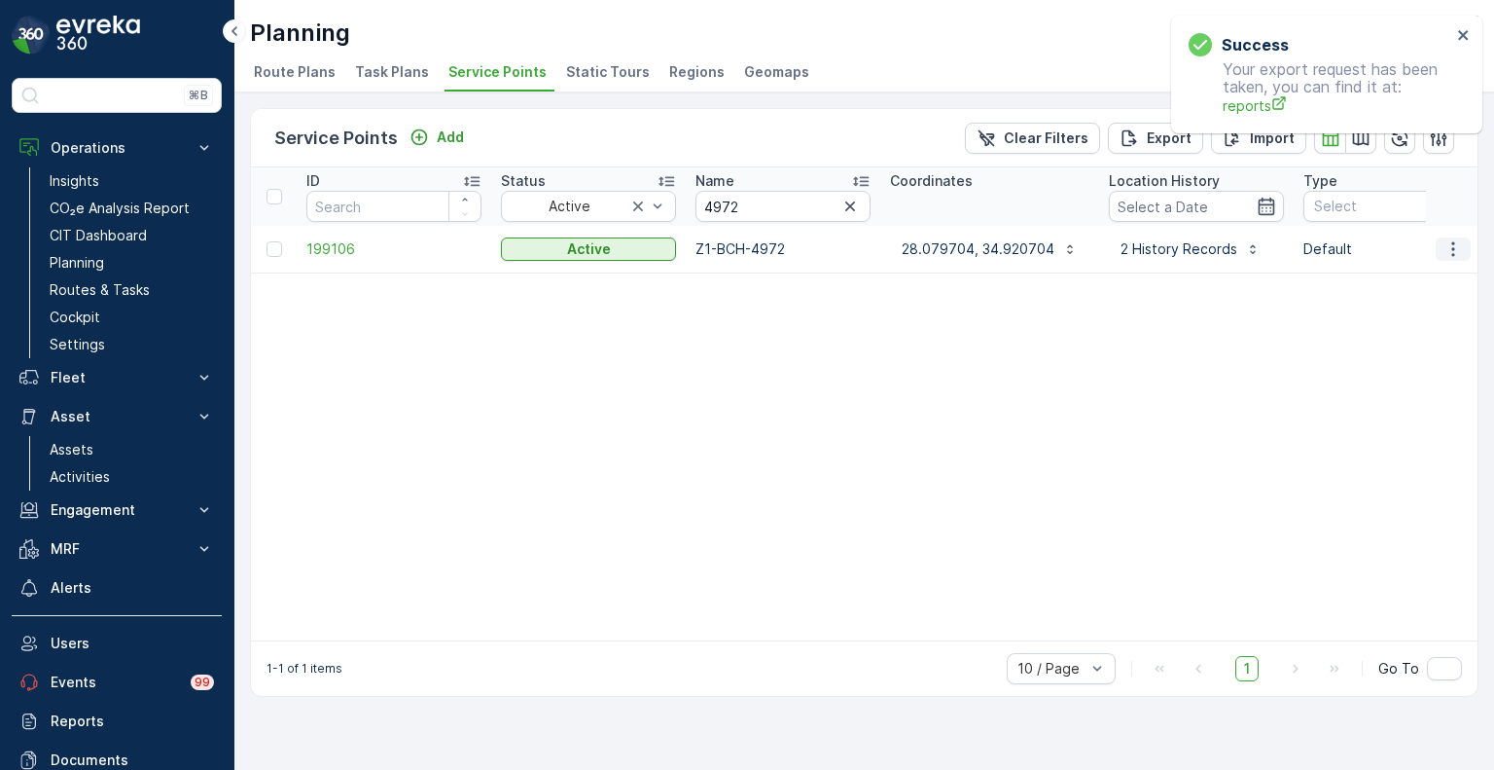
click at [1455, 247] on icon "button" at bounding box center [1453, 248] width 19 height 19
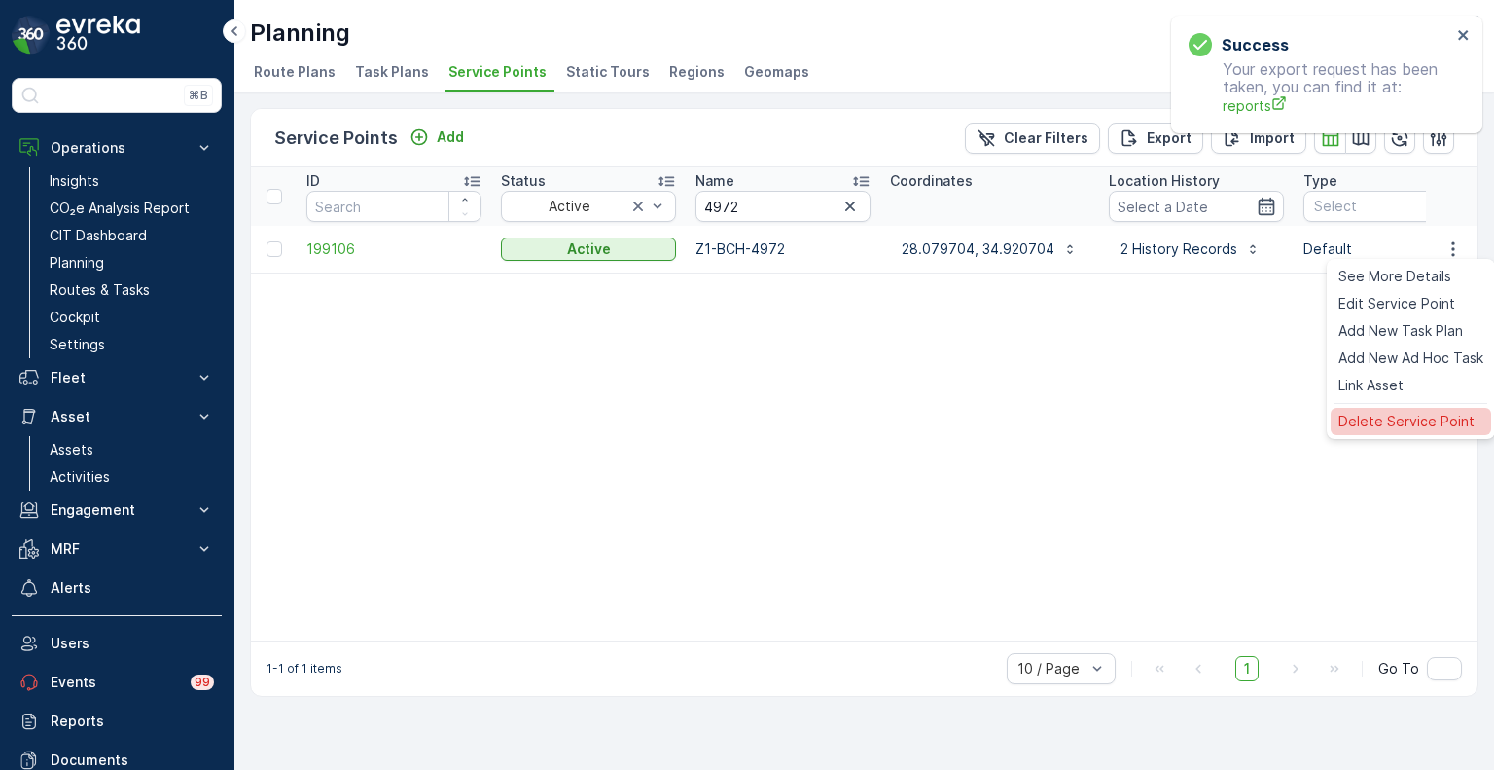
click at [1379, 419] on span "Delete Service Point" at bounding box center [1407, 421] width 136 height 19
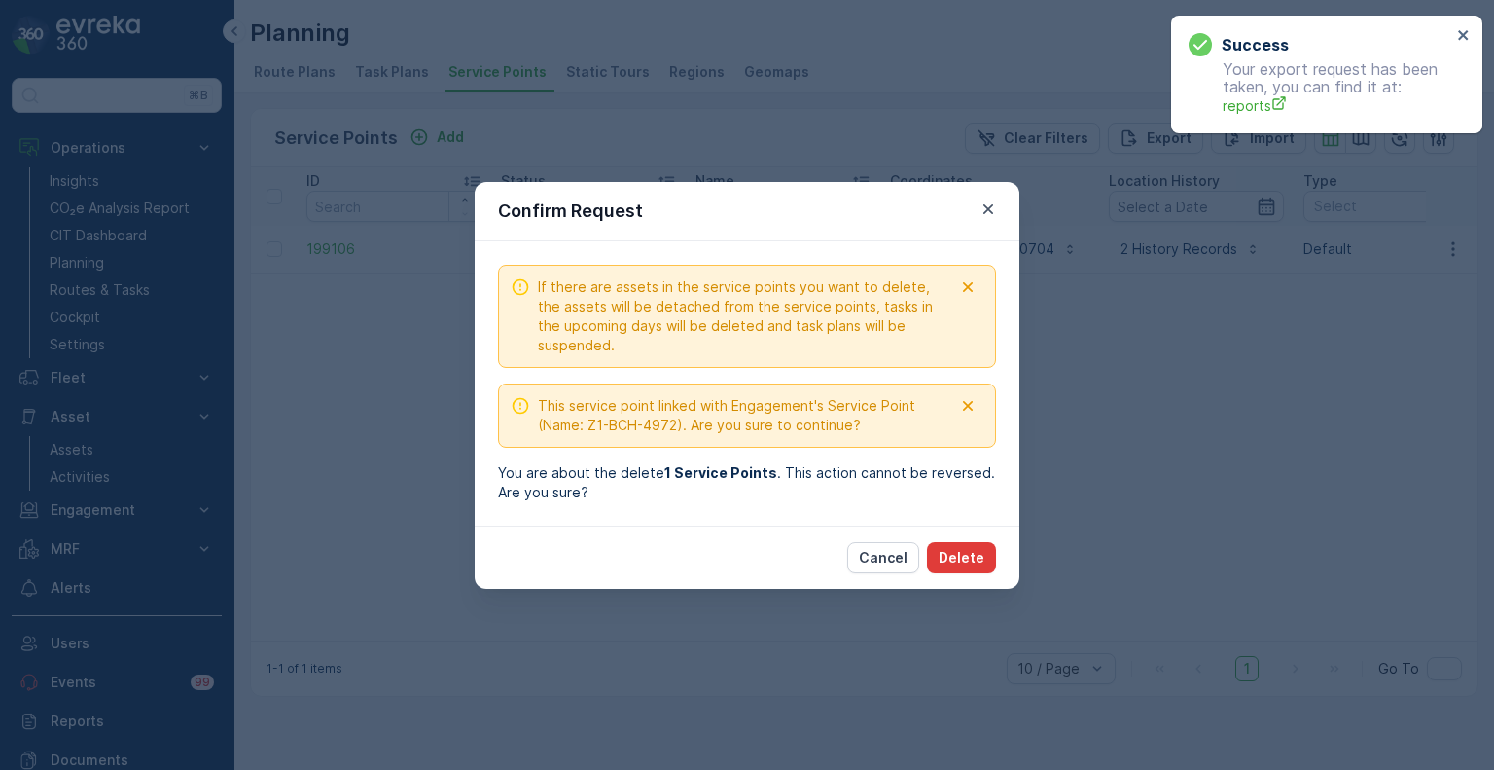
click at [977, 561] on p "Delete" at bounding box center [962, 557] width 46 height 19
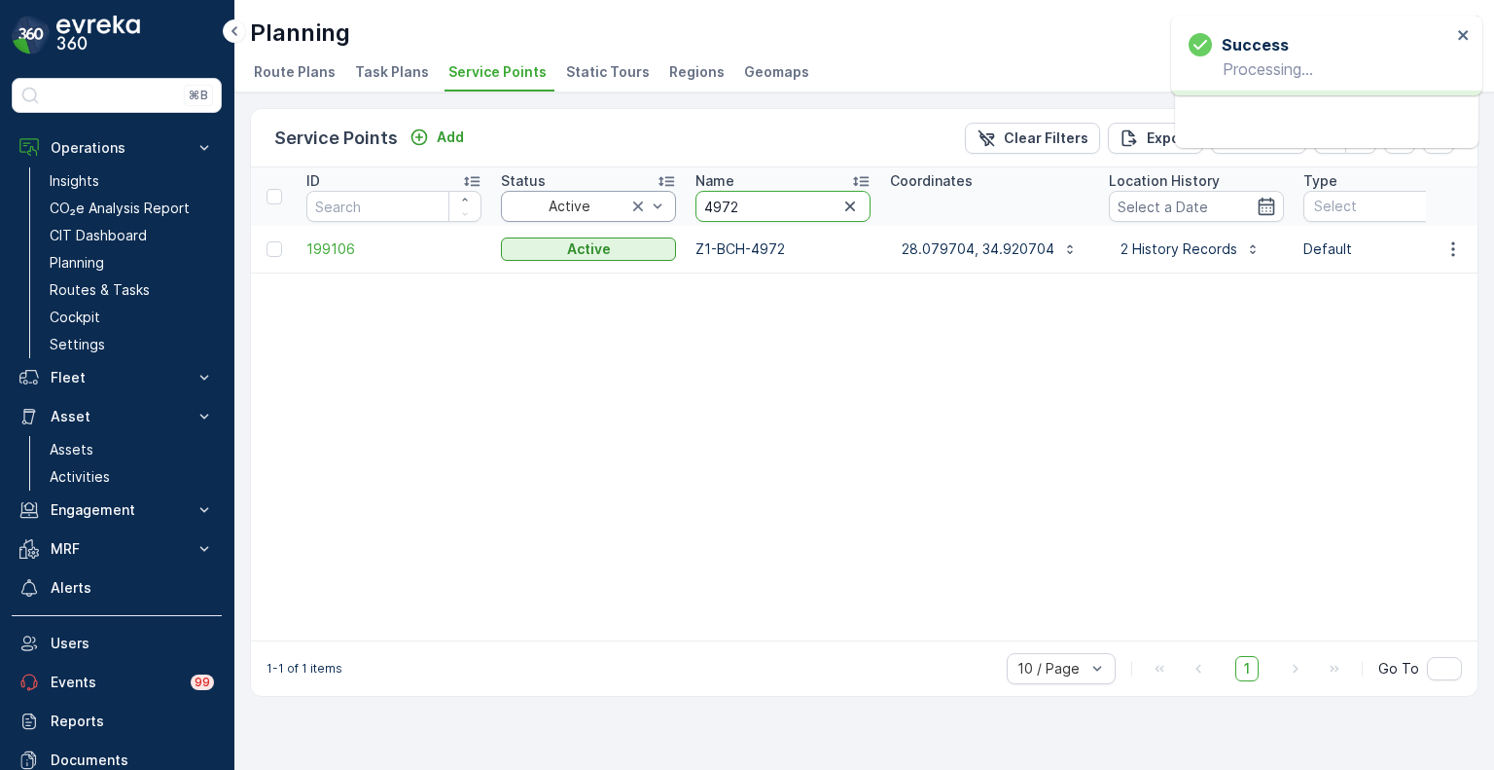
drag, startPoint x: 755, startPoint y: 201, endPoint x: 669, endPoint y: 201, distance: 85.6
paste input "66"
type input "4662"
click at [1454, 252] on icon "button" at bounding box center [1453, 248] width 3 height 15
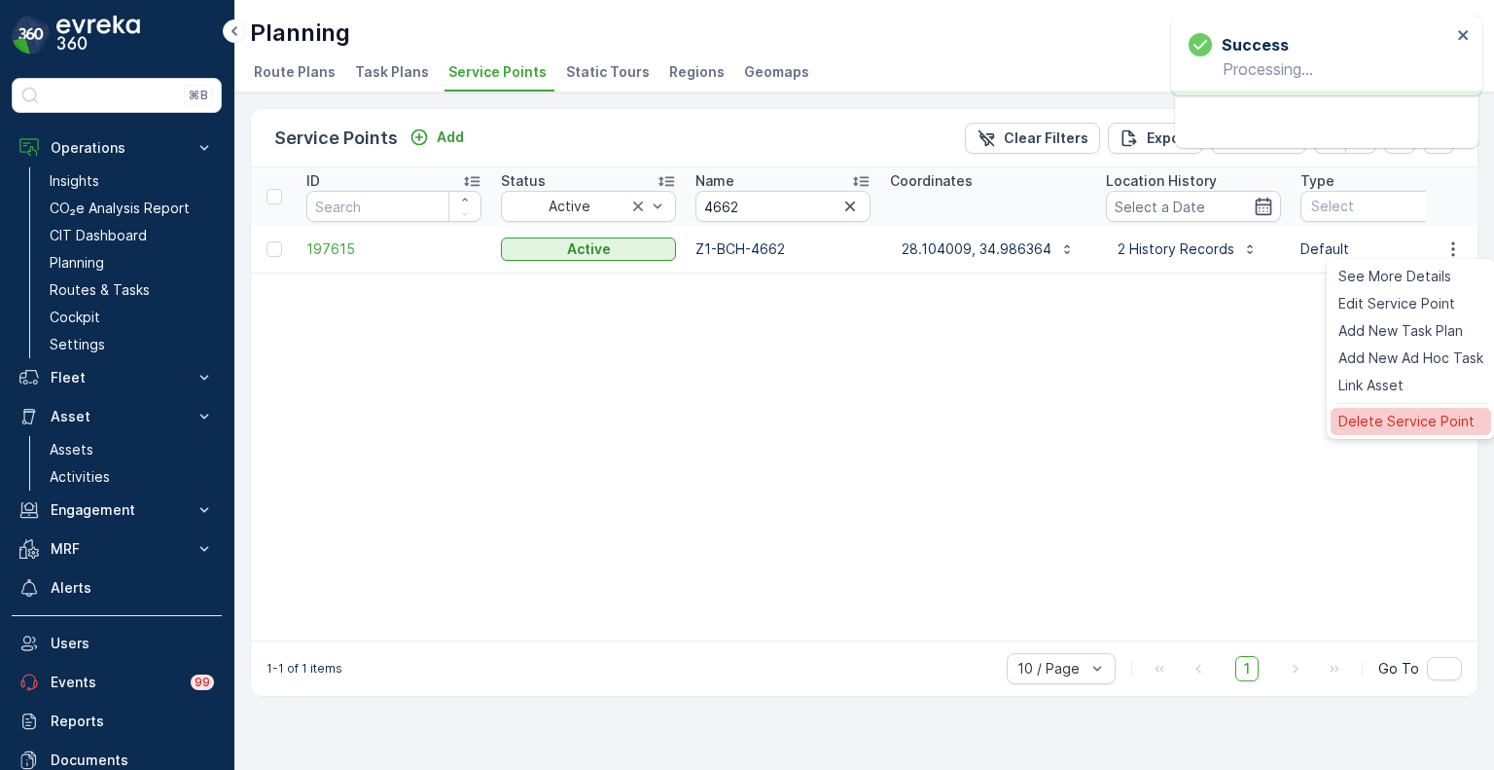
click at [1389, 415] on span "Delete Service Point" at bounding box center [1407, 421] width 136 height 19
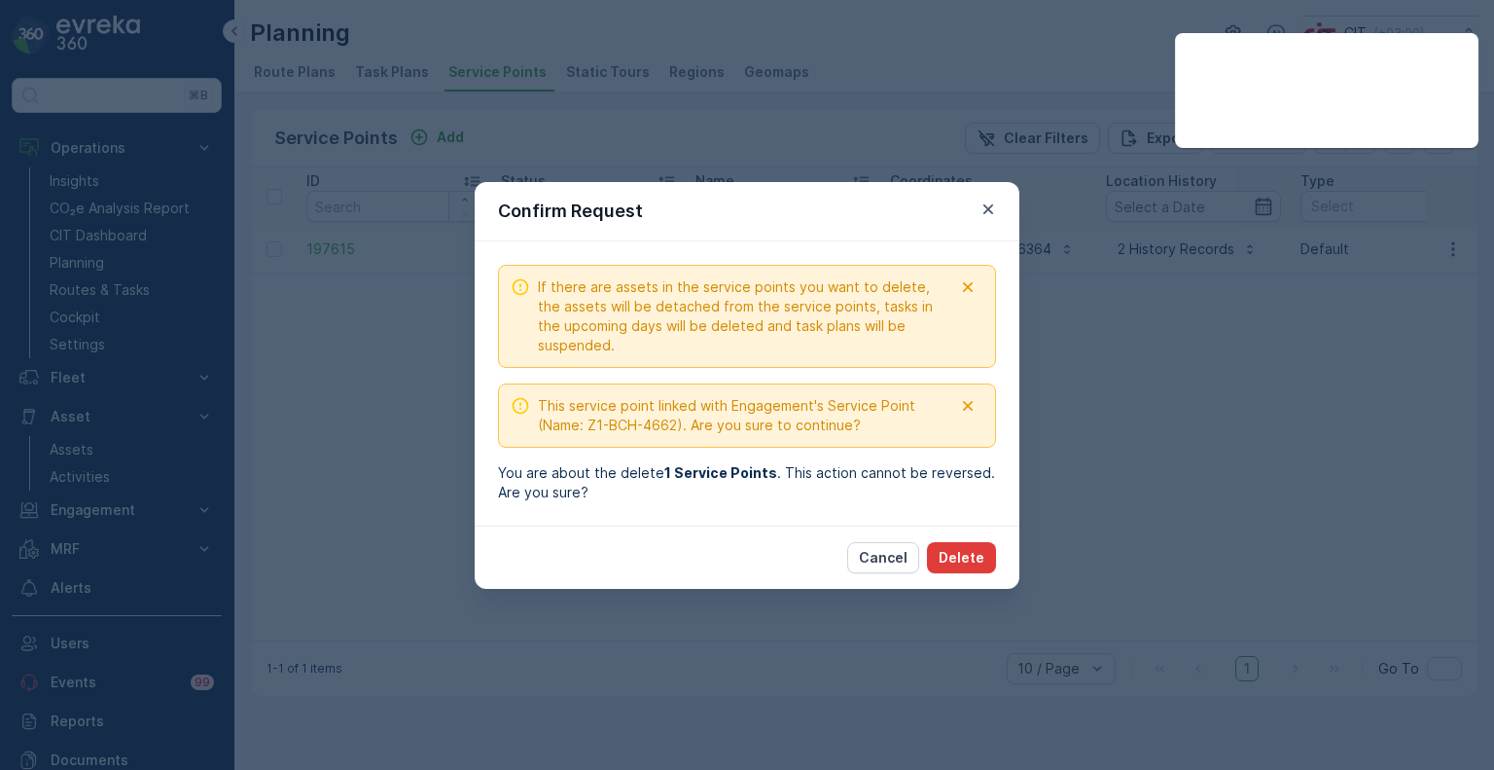
click at [966, 555] on p "Delete" at bounding box center [962, 557] width 46 height 19
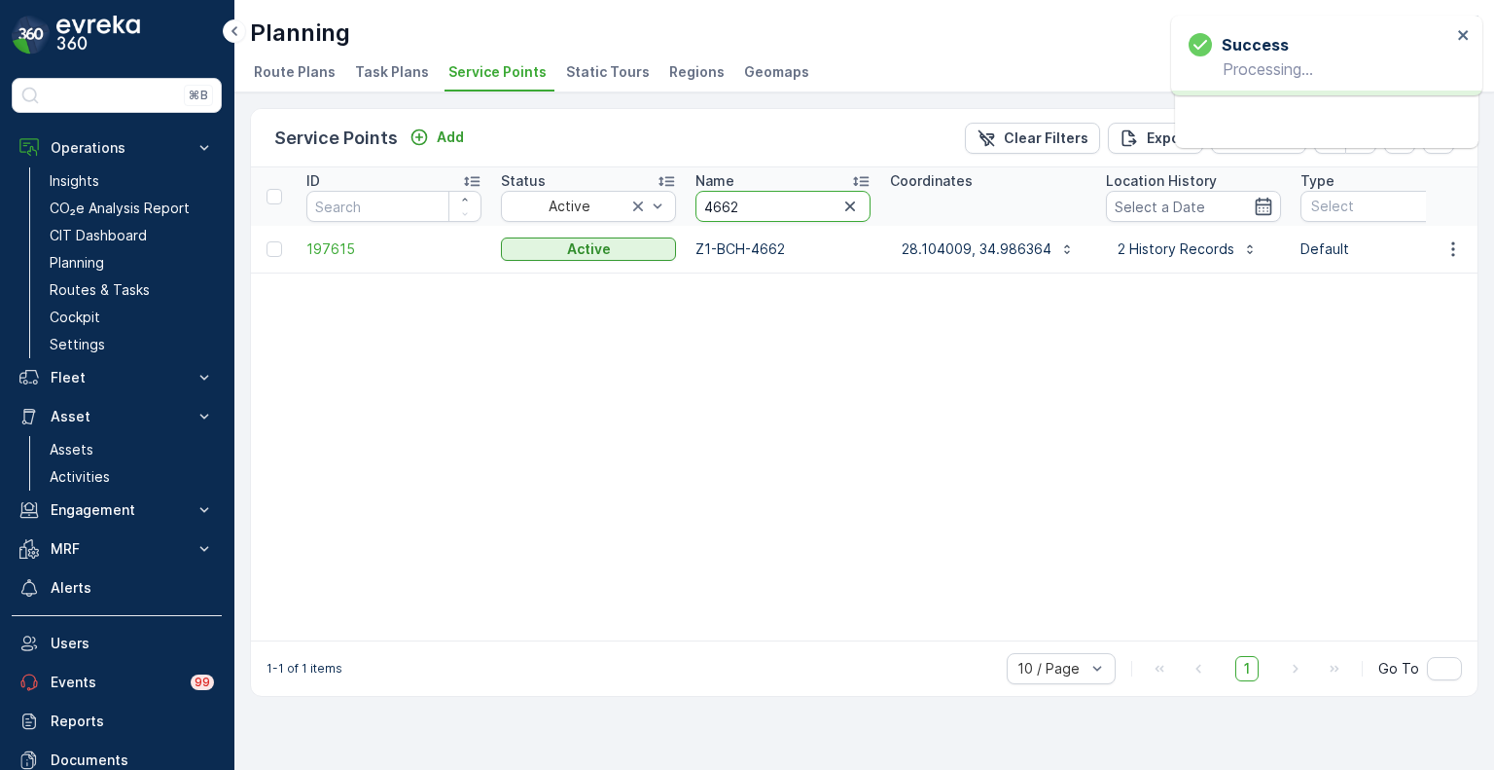
drag, startPoint x: 756, startPoint y: 208, endPoint x: 699, endPoint y: 205, distance: 57.5
click at [699, 205] on input "4662" at bounding box center [783, 206] width 175 height 31
paste input "2395"
type input "2395"
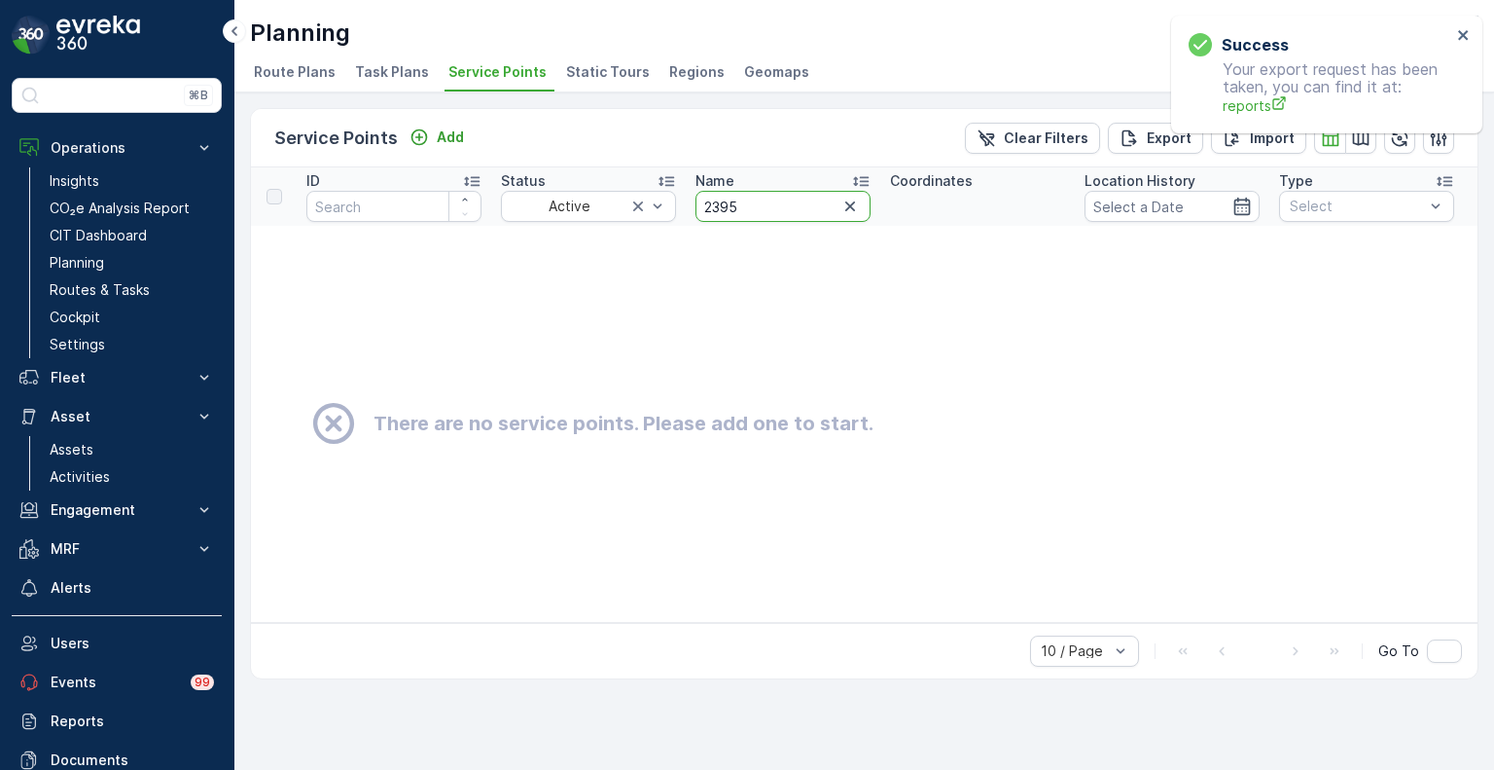
drag, startPoint x: 744, startPoint y: 201, endPoint x: 698, endPoint y: 200, distance: 46.7
click at [698, 200] on input "2395" at bounding box center [783, 206] width 175 height 31
paste input "4894"
type input "4894"
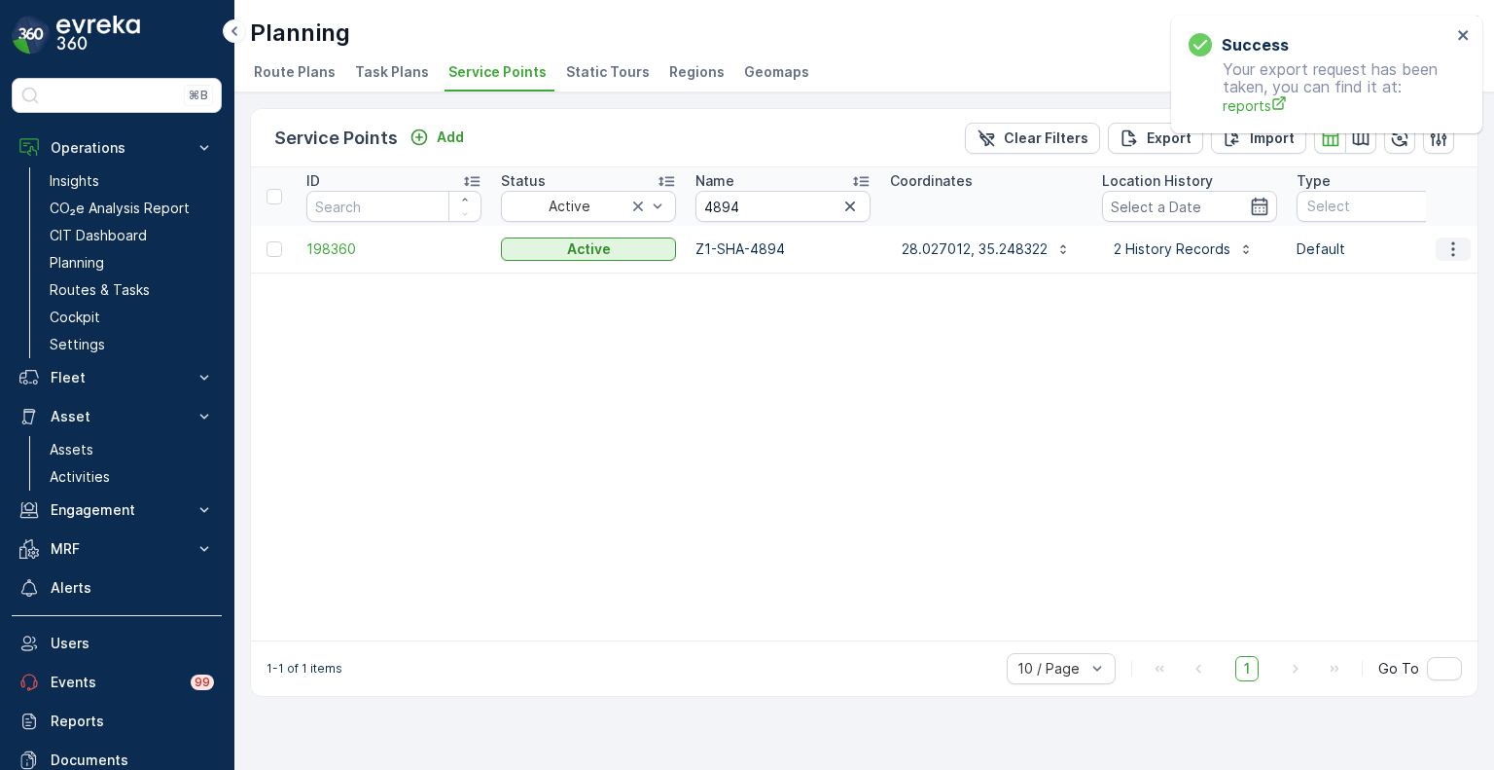
click at [1455, 250] on icon "button" at bounding box center [1453, 248] width 19 height 19
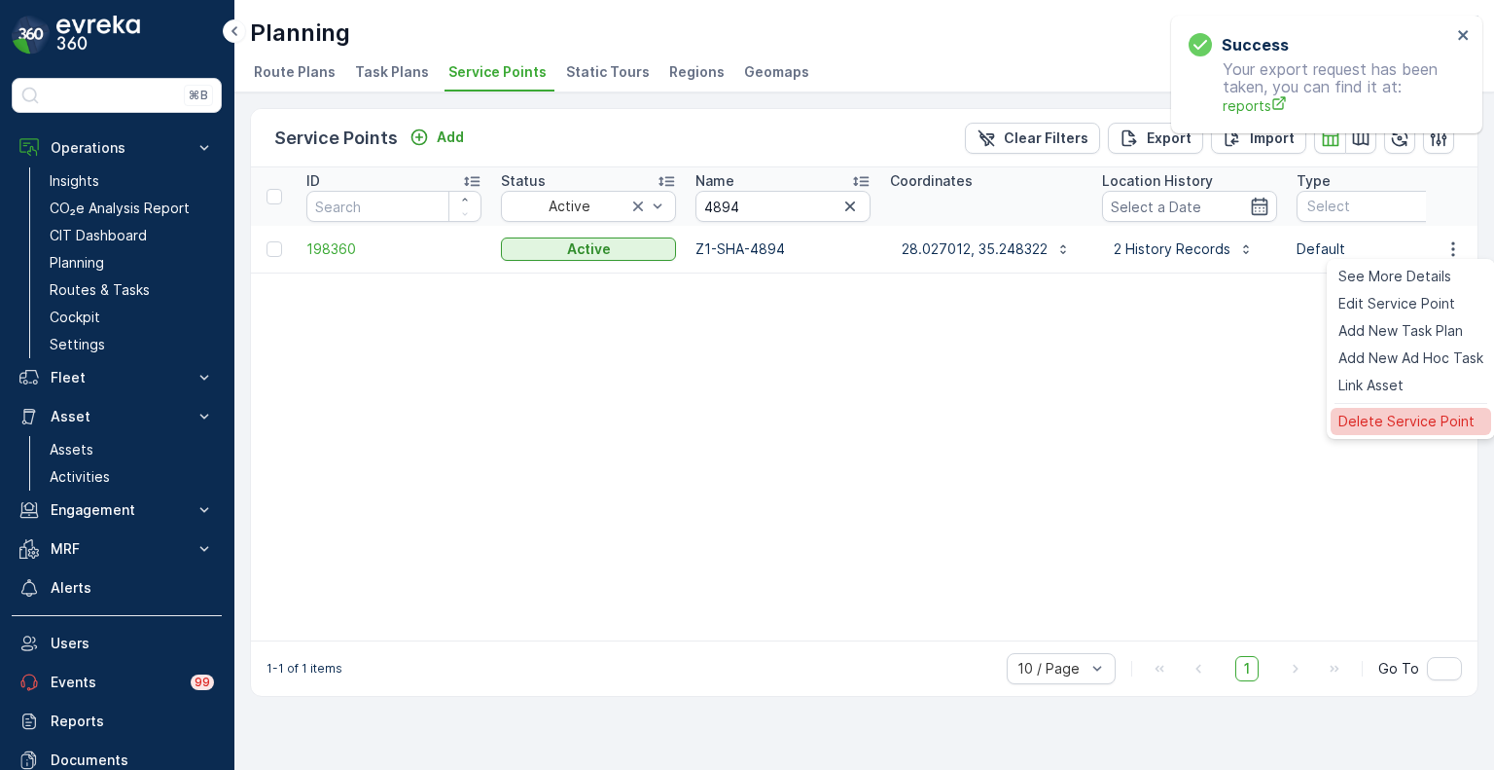
click at [1385, 419] on span "Delete Service Point" at bounding box center [1407, 421] width 136 height 19
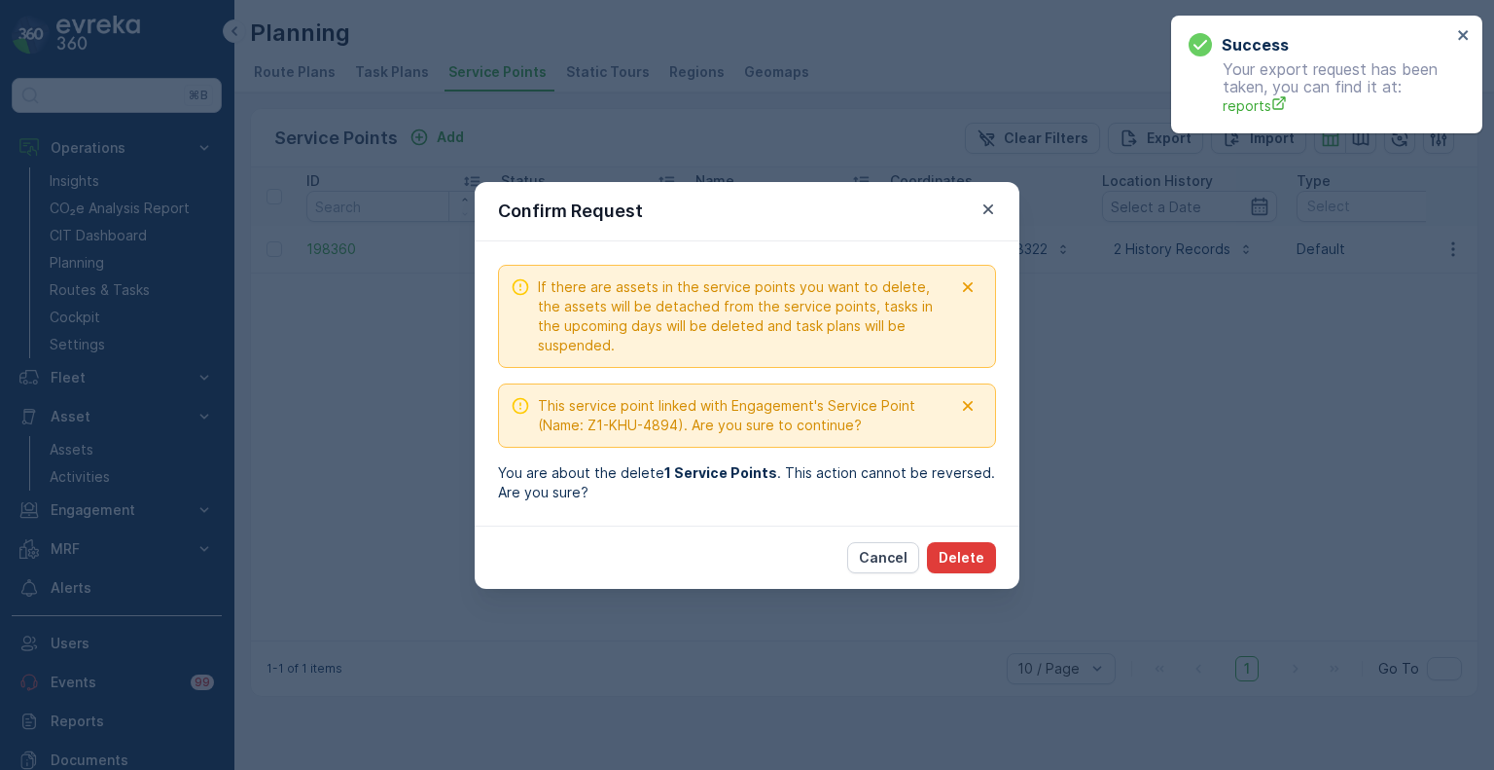
click at [973, 548] on p "Delete" at bounding box center [962, 557] width 46 height 19
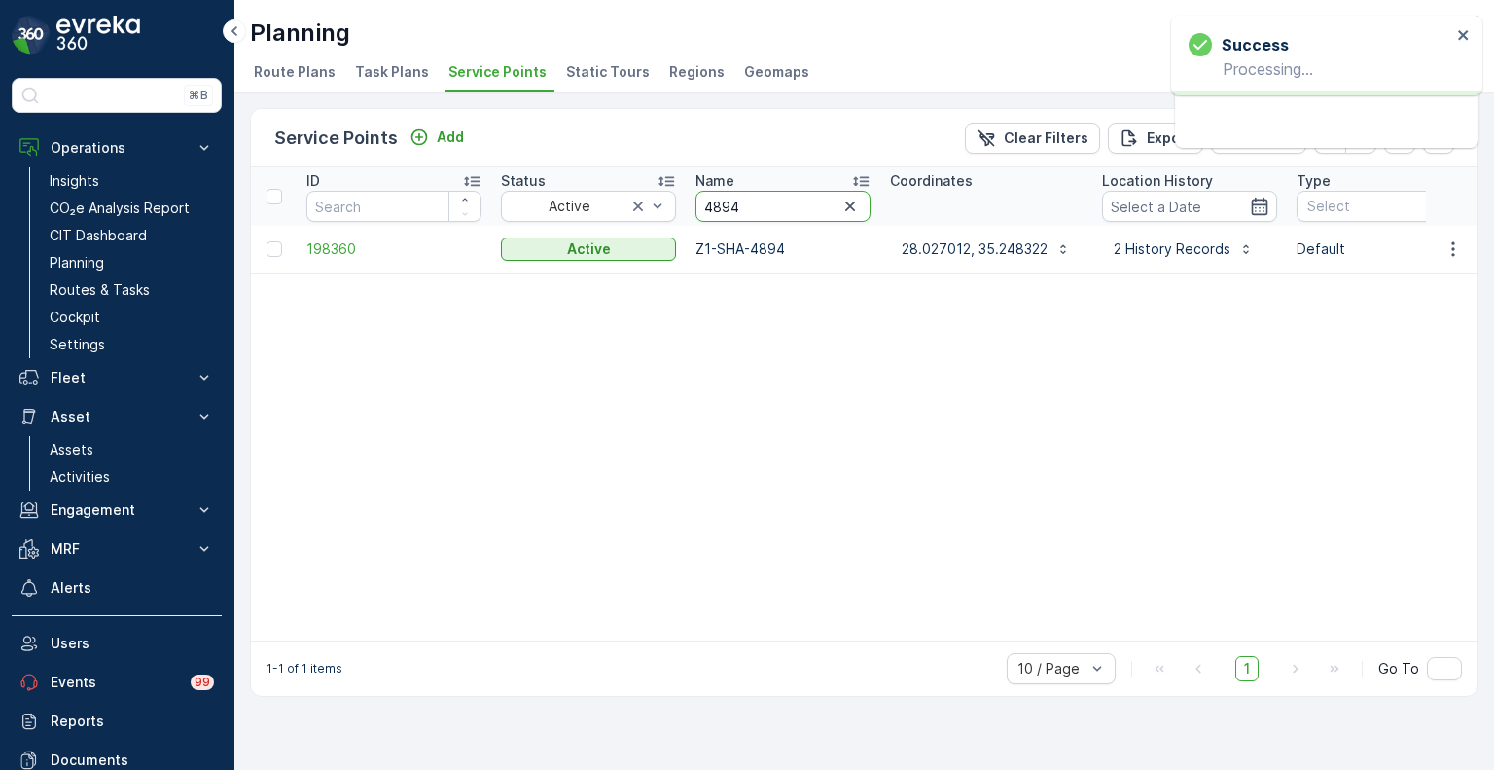
drag, startPoint x: 747, startPoint y: 199, endPoint x: 688, endPoint y: 200, distance: 59.4
click at [688, 200] on th "Name 4894" at bounding box center [783, 196] width 195 height 58
paste input "661"
type input "4661"
click at [1458, 249] on icon "button" at bounding box center [1453, 248] width 19 height 19
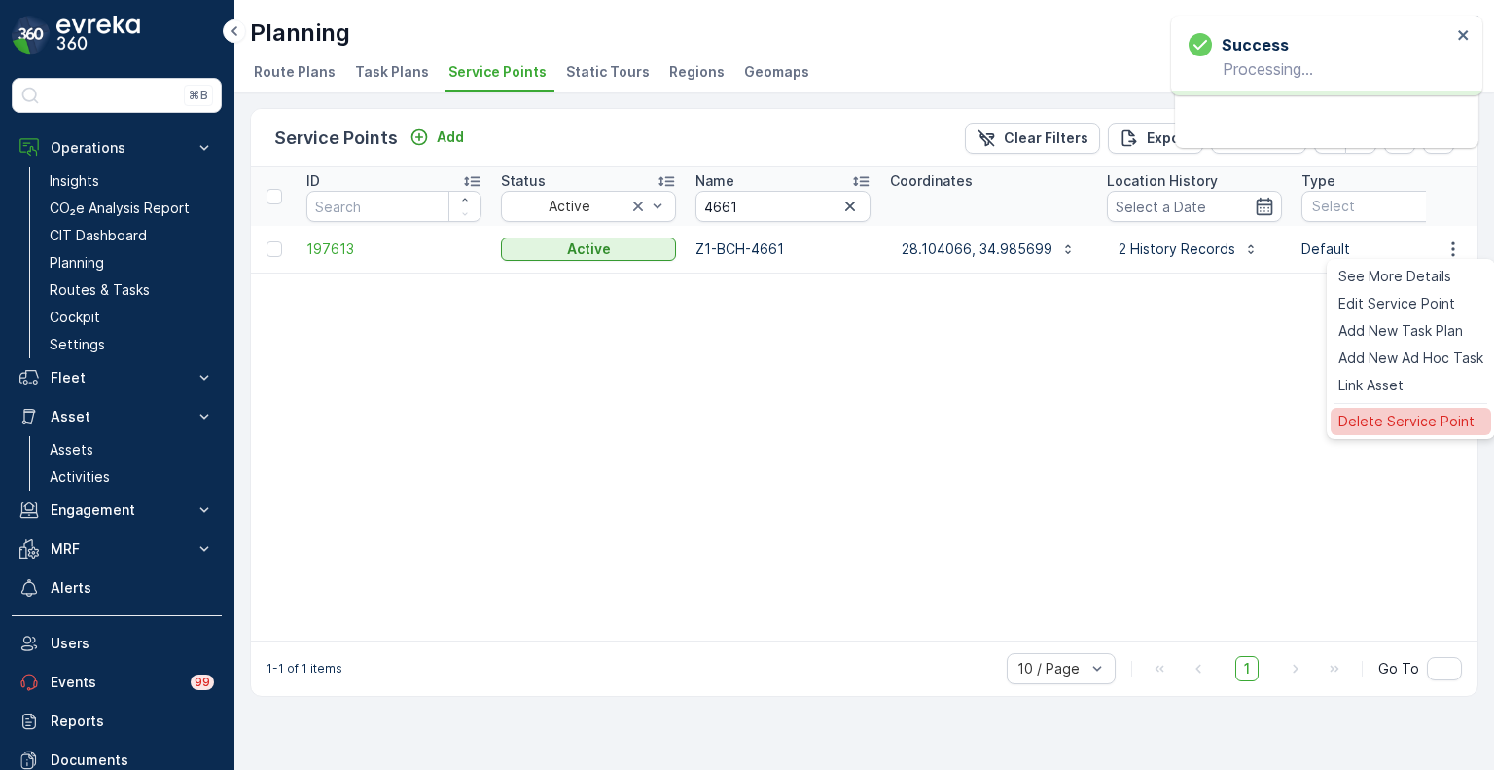
click at [1383, 423] on span "Delete Service Point" at bounding box center [1407, 421] width 136 height 19
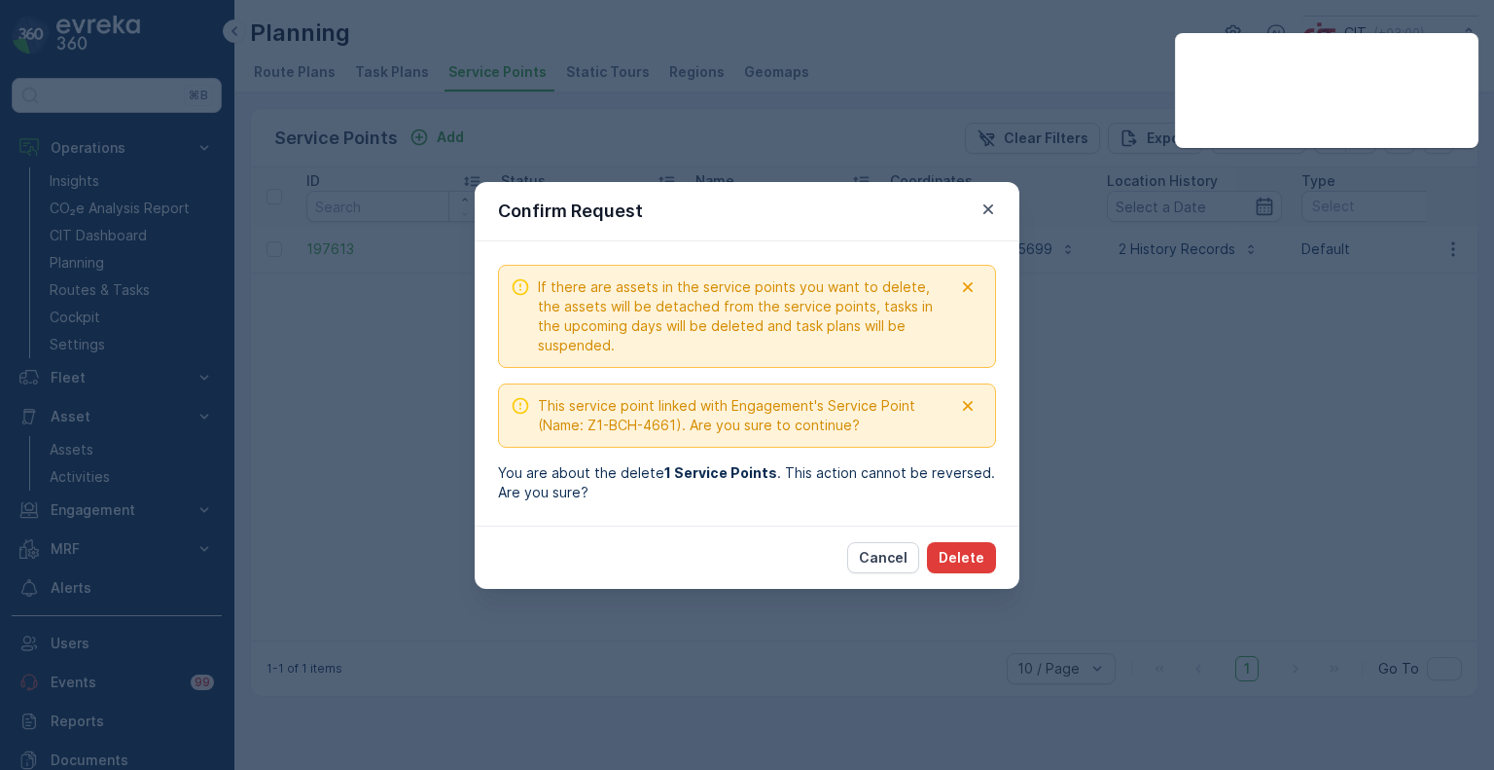
click at [971, 556] on p "Delete" at bounding box center [962, 557] width 46 height 19
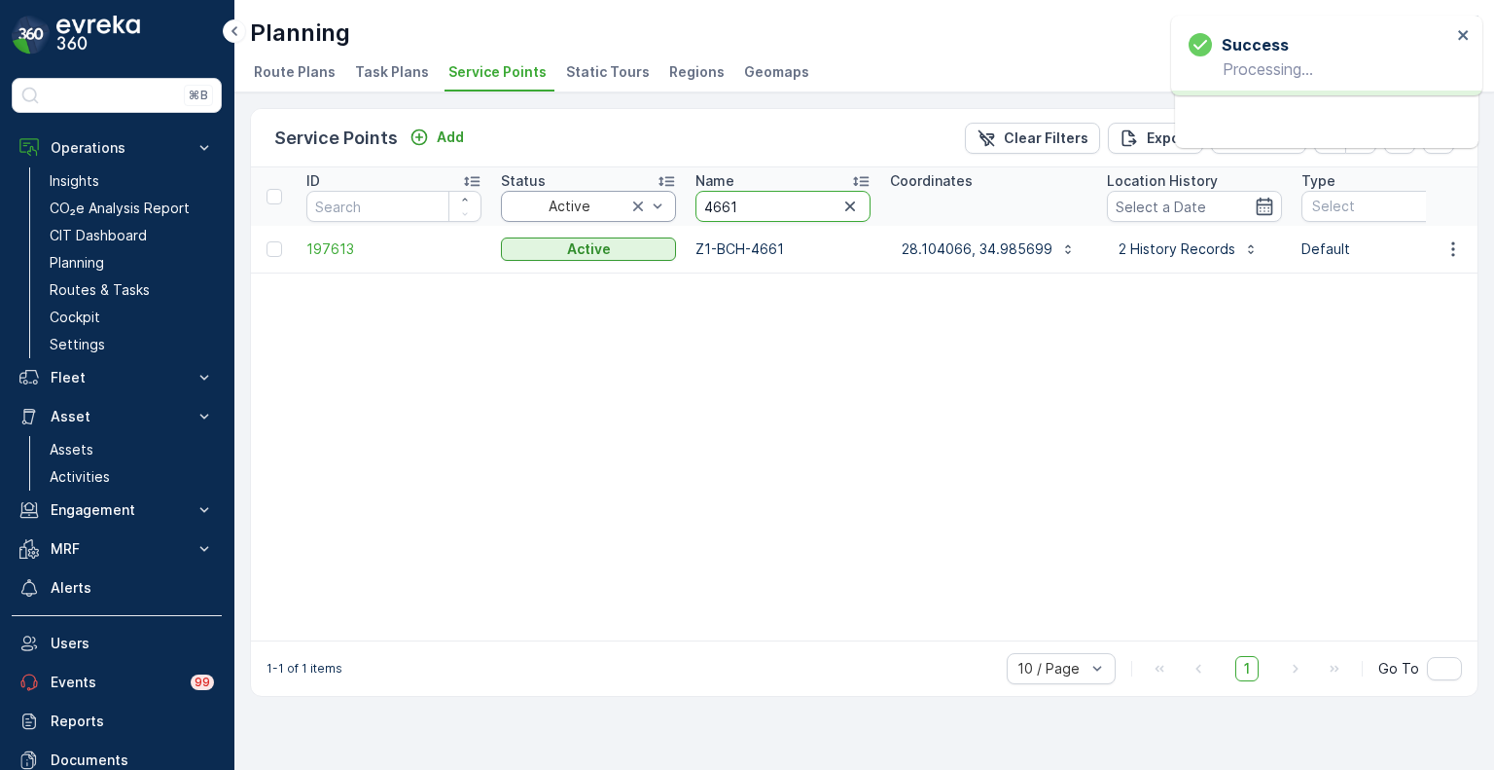
drag, startPoint x: 750, startPoint y: 214, endPoint x: 665, endPoint y: 213, distance: 84.6
paste input "980"
type input "4980"
click at [1458, 249] on icon "button" at bounding box center [1453, 248] width 19 height 19
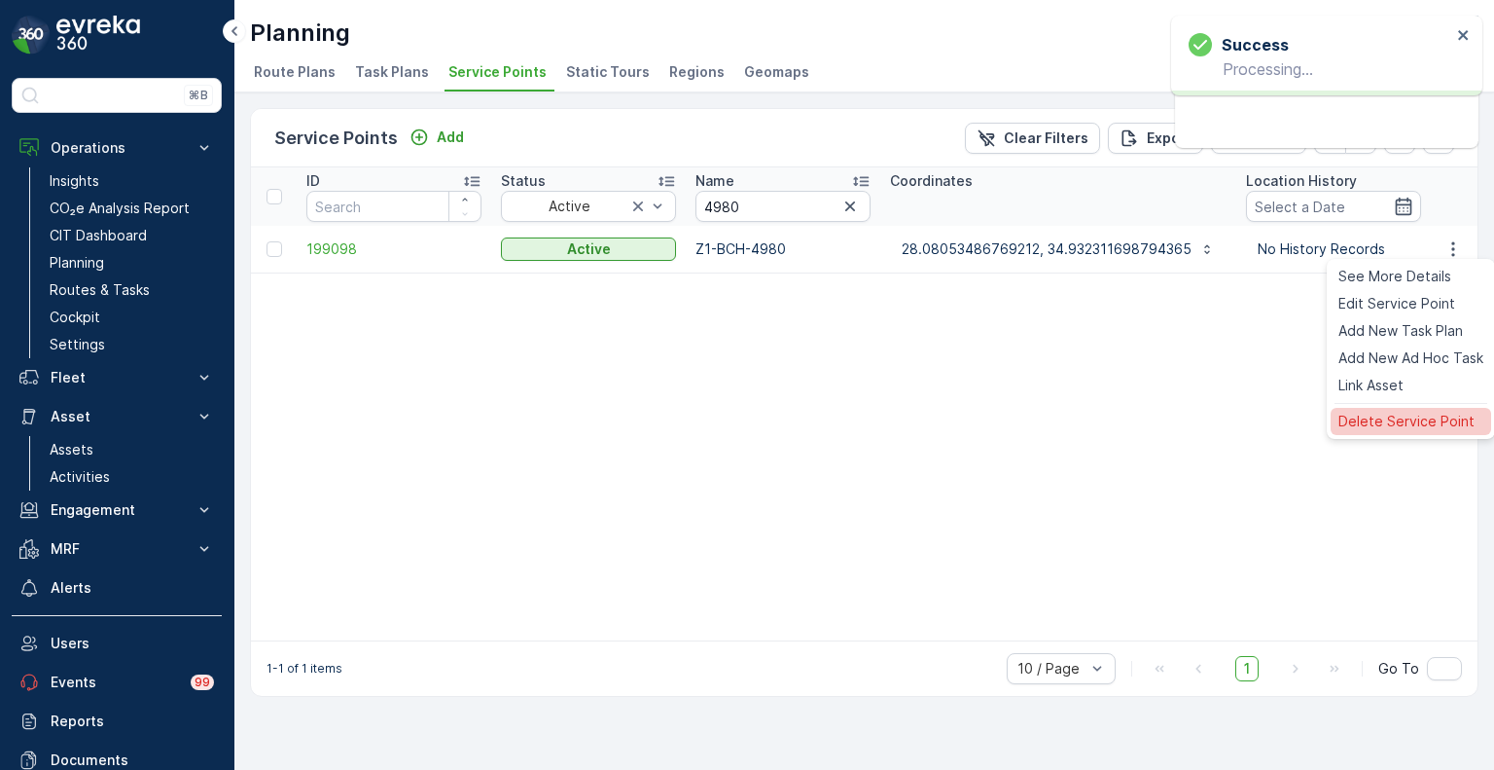
click at [1375, 409] on div "Delete Service Point" at bounding box center [1411, 421] width 161 height 27
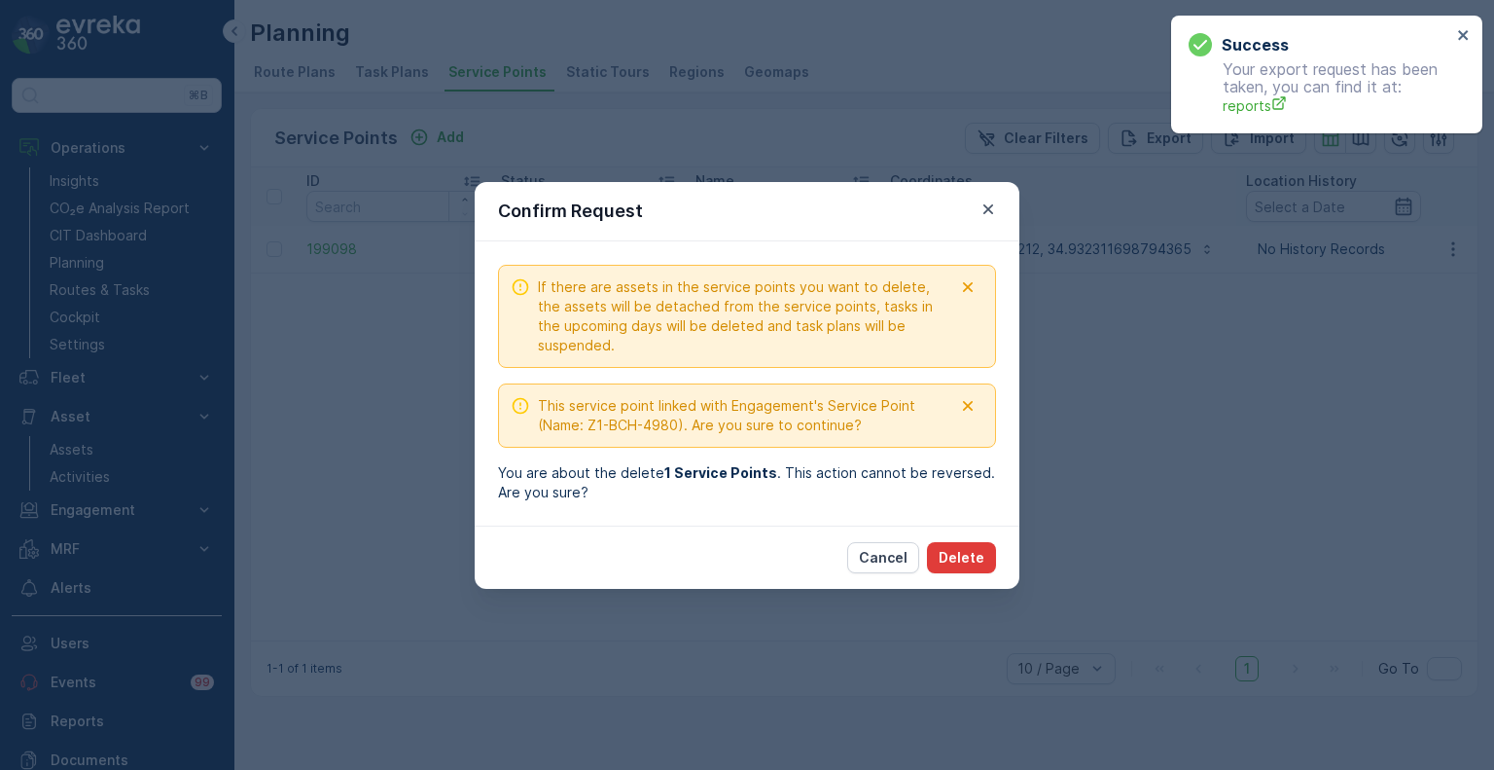
click at [977, 555] on p "Delete" at bounding box center [962, 557] width 46 height 19
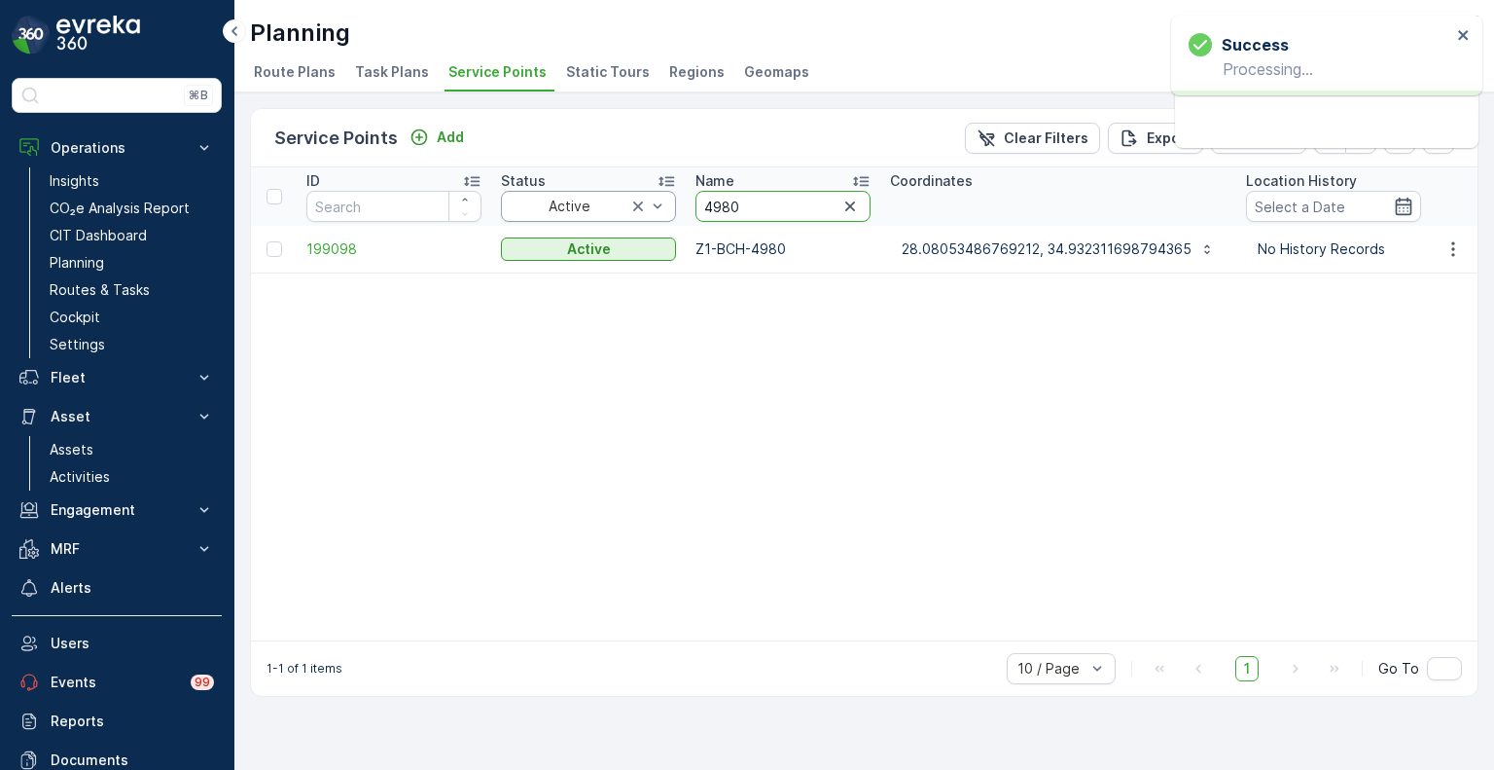
drag, startPoint x: 747, startPoint y: 209, endPoint x: 671, endPoint y: 209, distance: 75.9
paste input "8"
type input "4880"
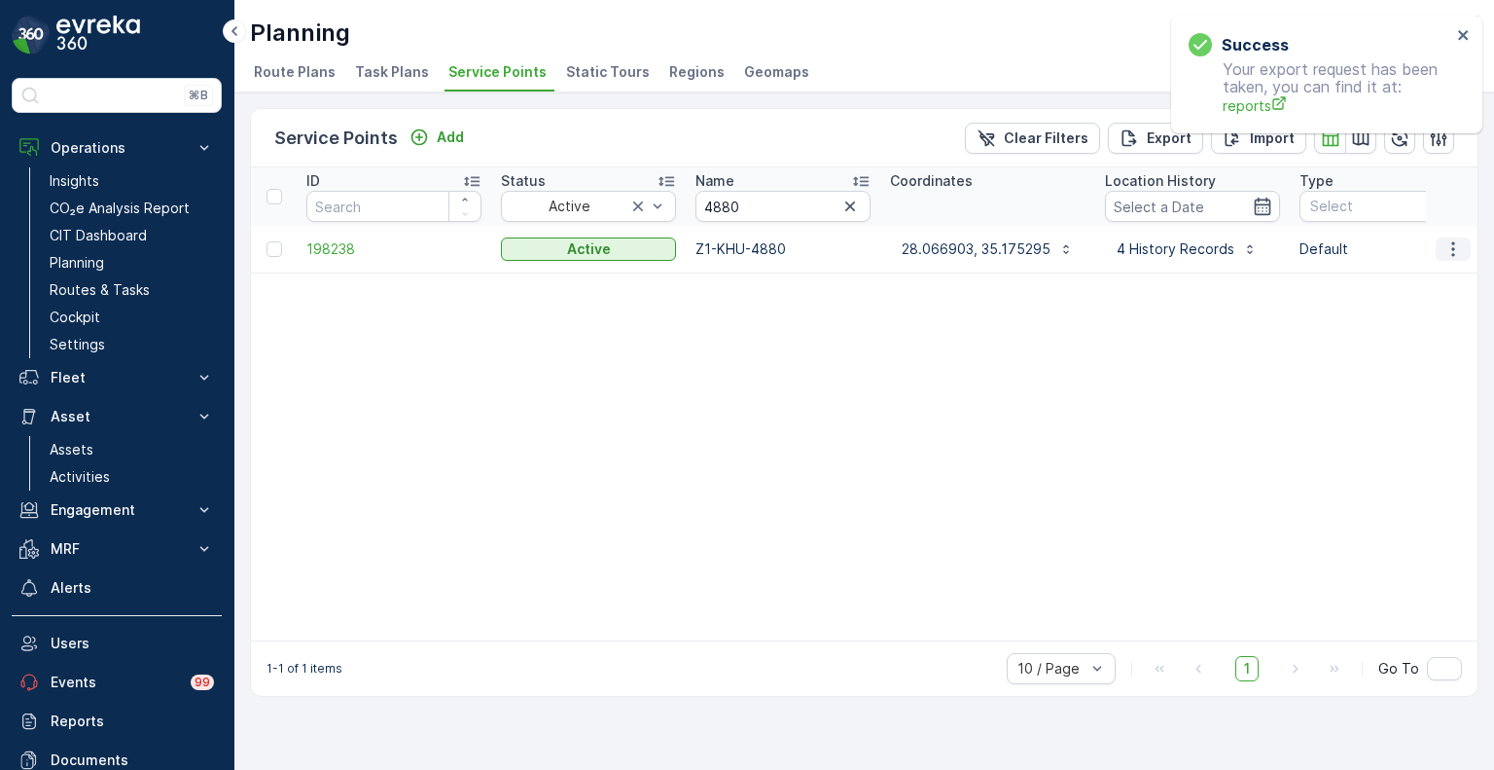
click at [1454, 250] on icon "button" at bounding box center [1453, 248] width 19 height 19
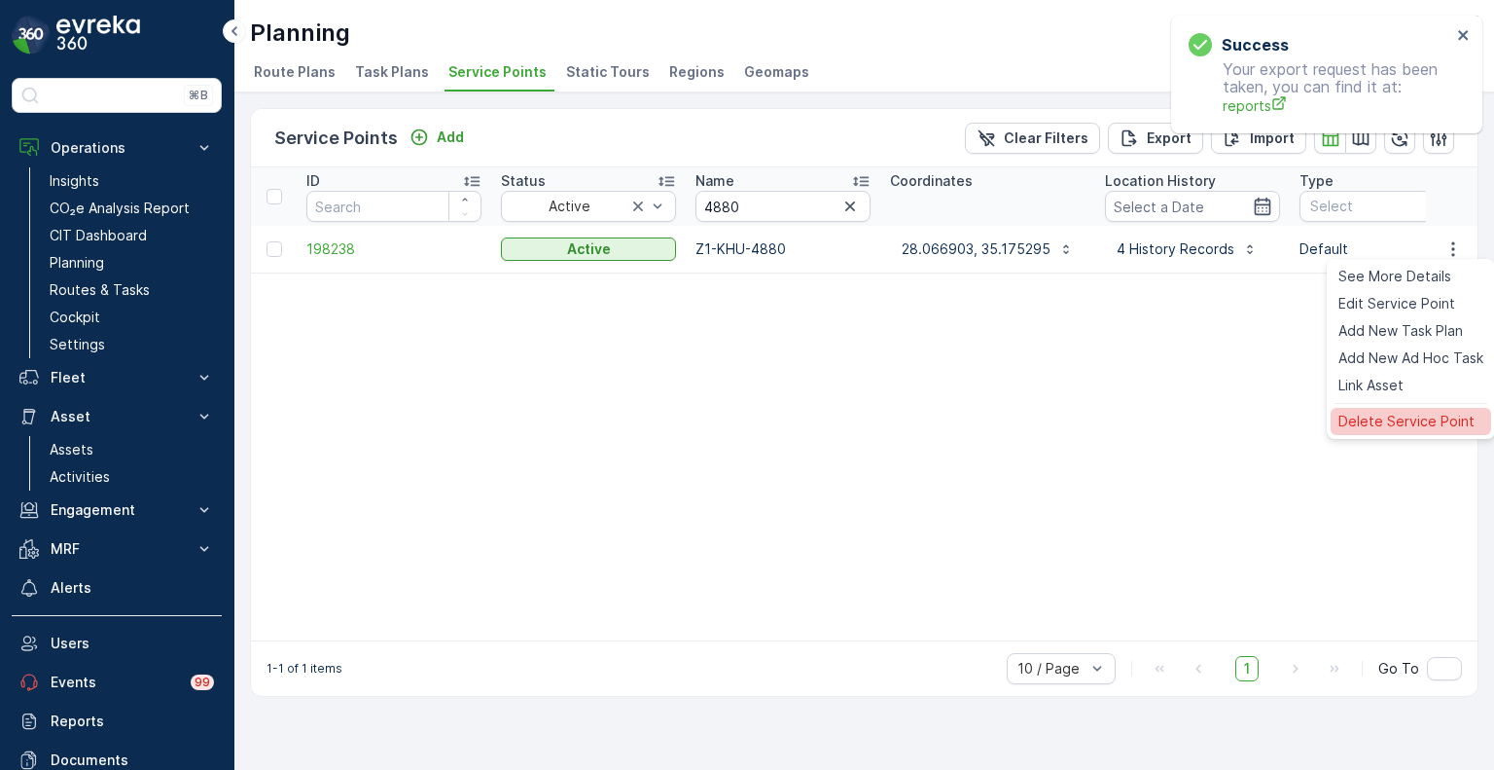
click at [1392, 415] on span "Delete Service Point" at bounding box center [1407, 421] width 136 height 19
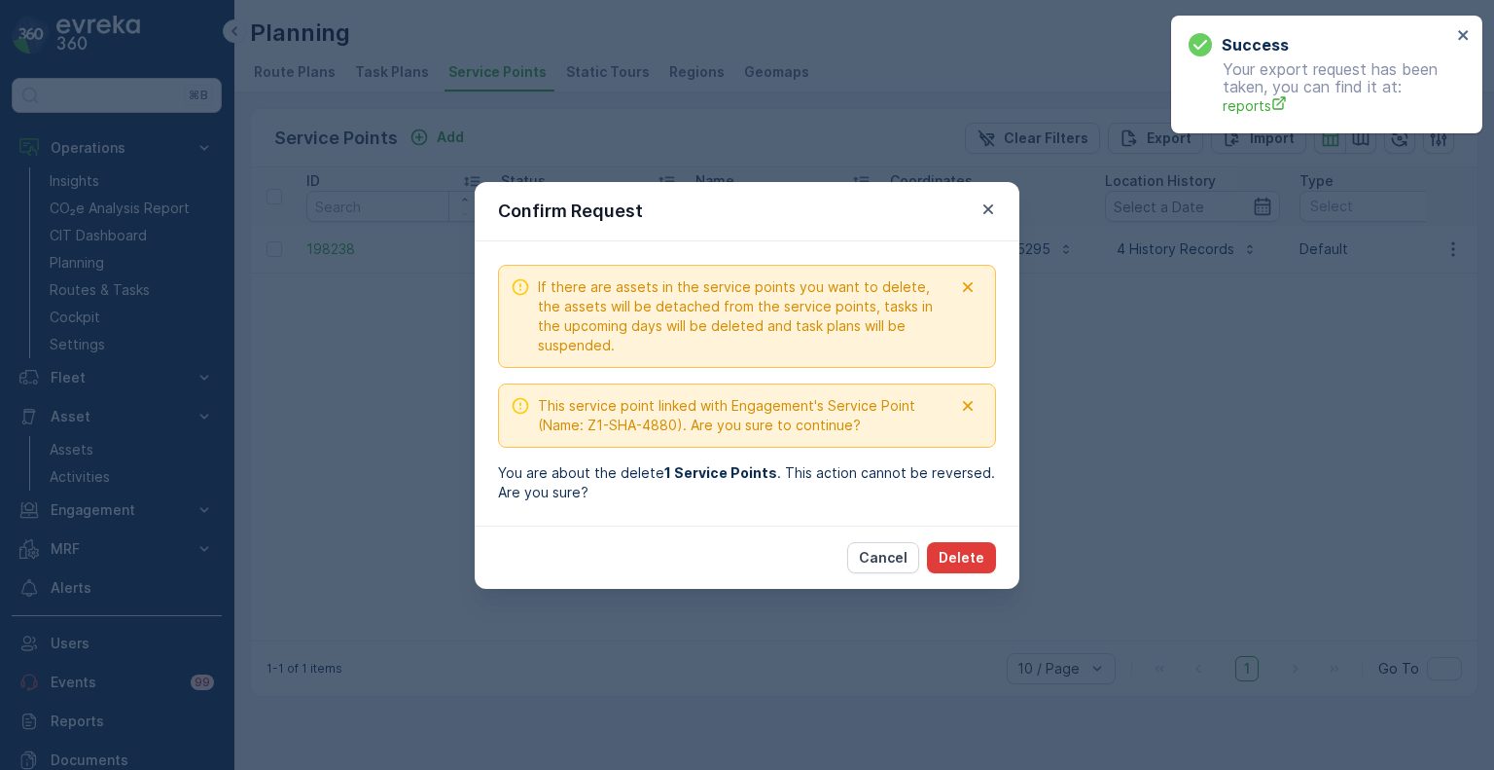
click at [964, 555] on p "Delete" at bounding box center [962, 557] width 46 height 19
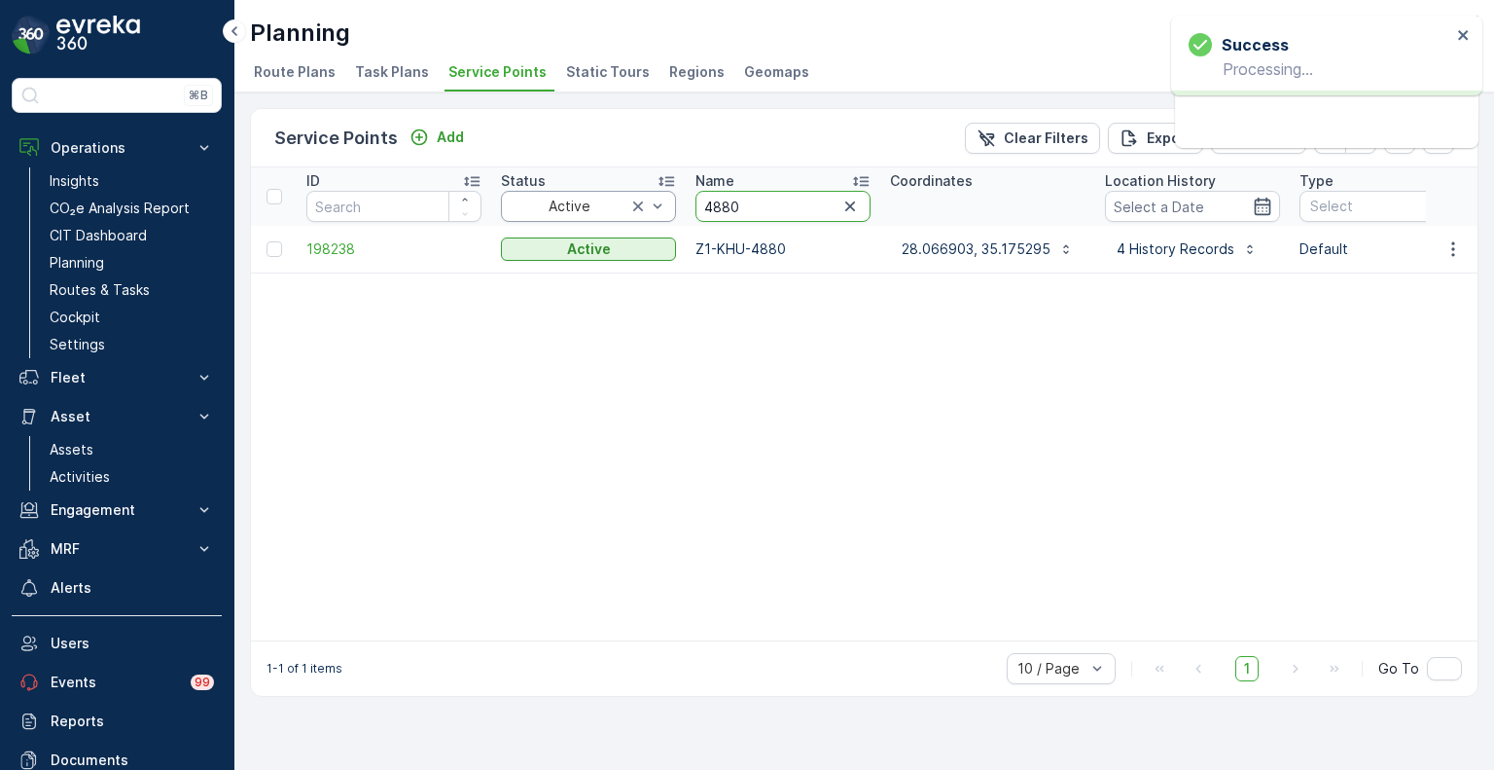
drag, startPoint x: 755, startPoint y: 208, endPoint x: 670, endPoint y: 205, distance: 84.7
paste input "2391"
type input "2391"
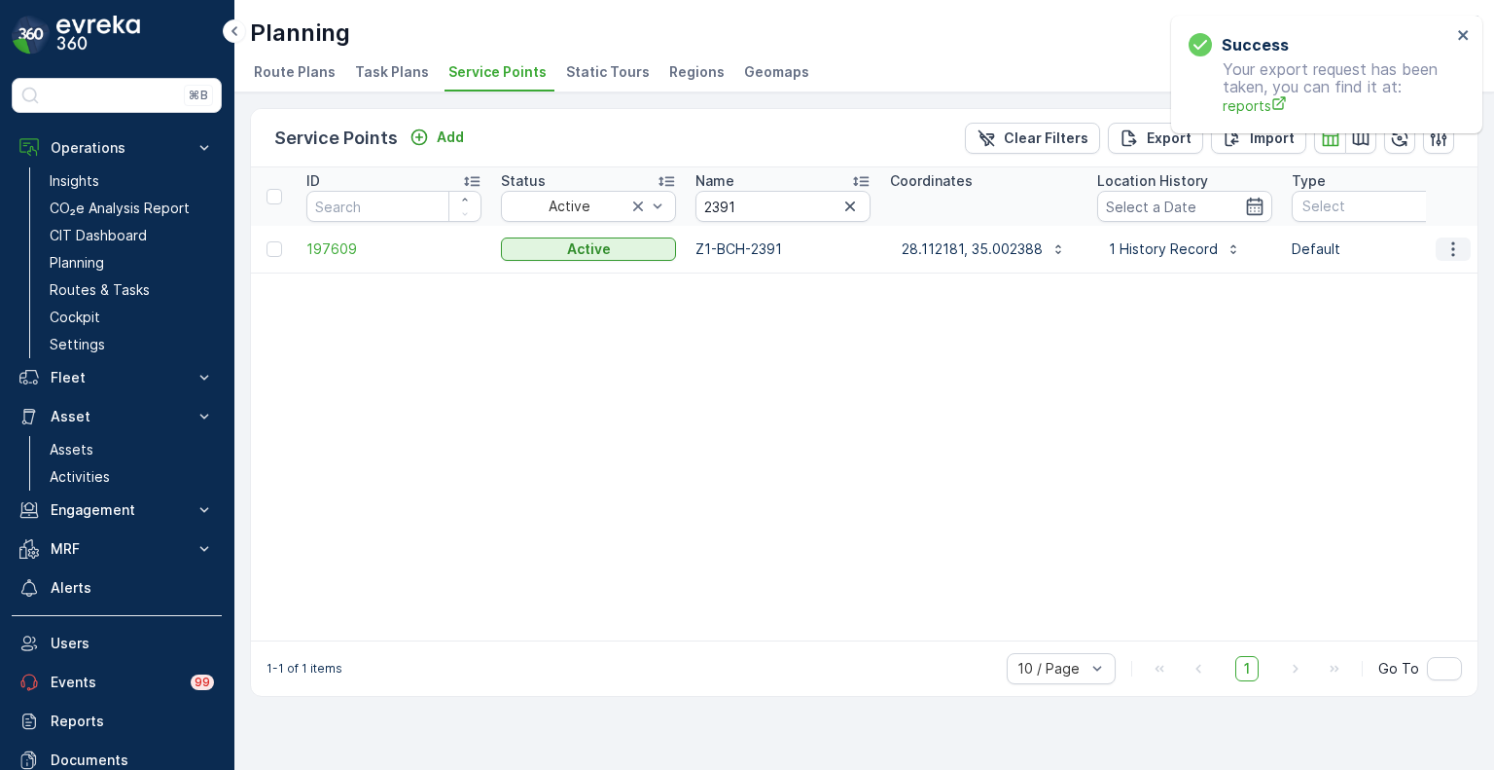
click at [1460, 254] on icon "button" at bounding box center [1453, 248] width 19 height 19
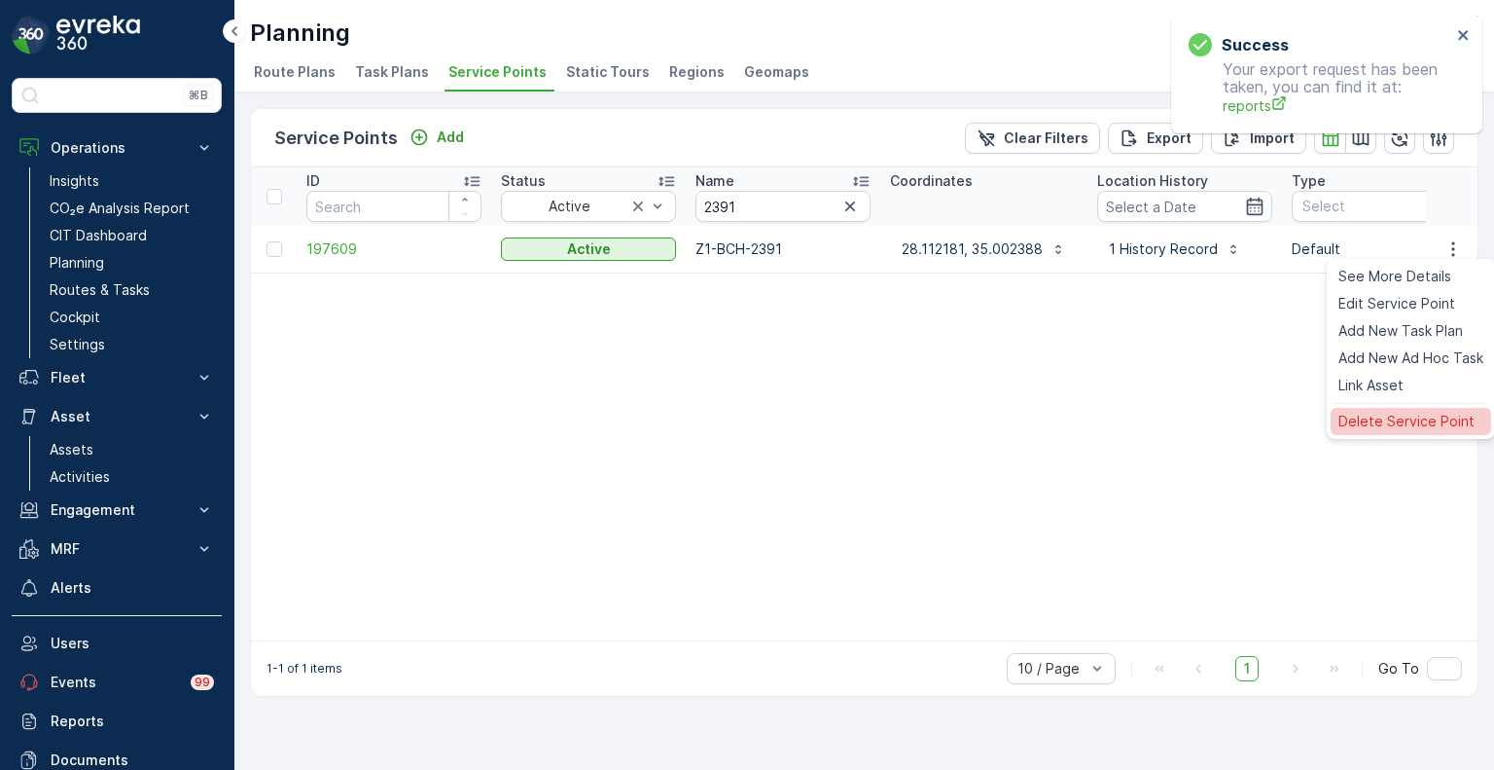
click at [1397, 423] on span "Delete Service Point" at bounding box center [1407, 421] width 136 height 19
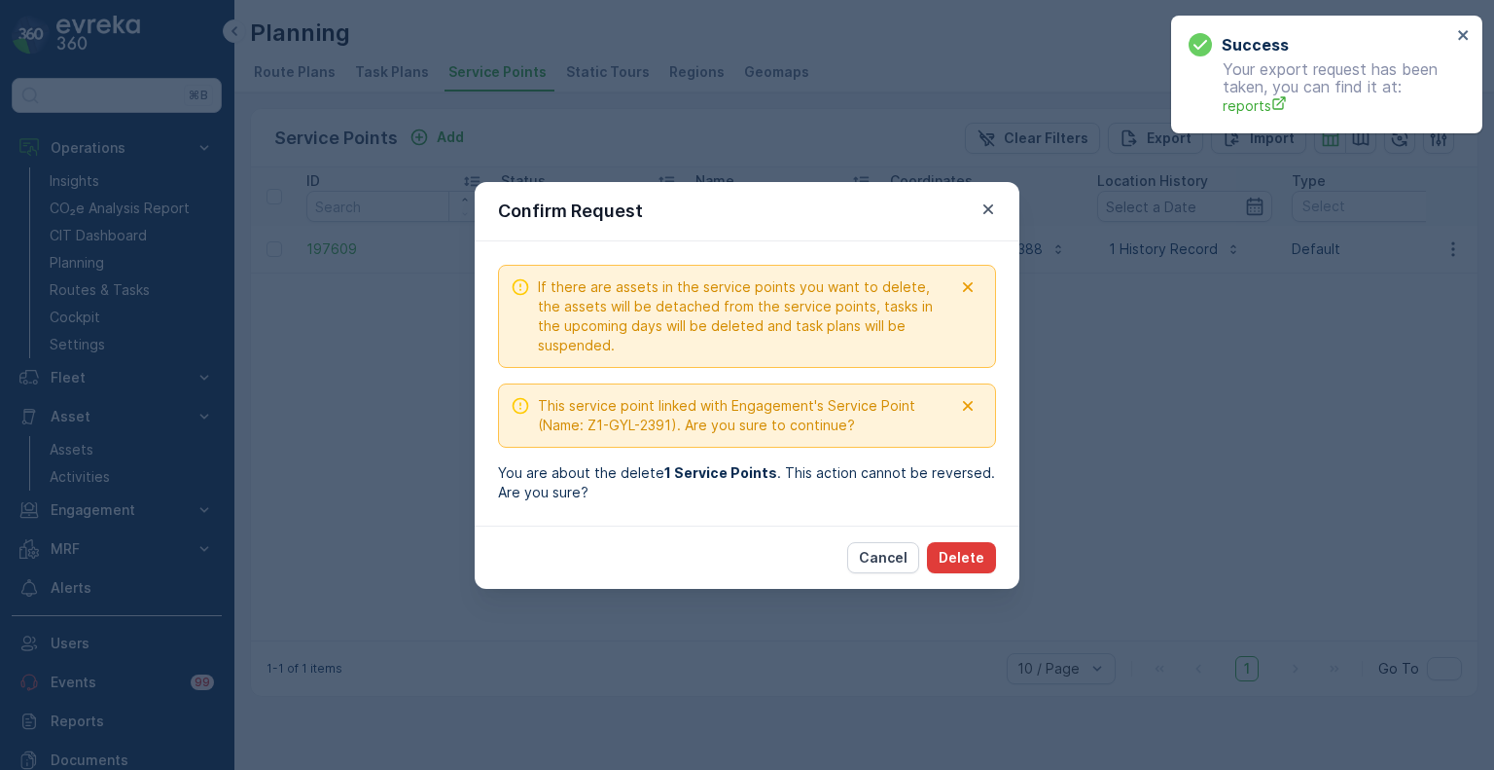
click at [973, 559] on p "Delete" at bounding box center [962, 557] width 46 height 19
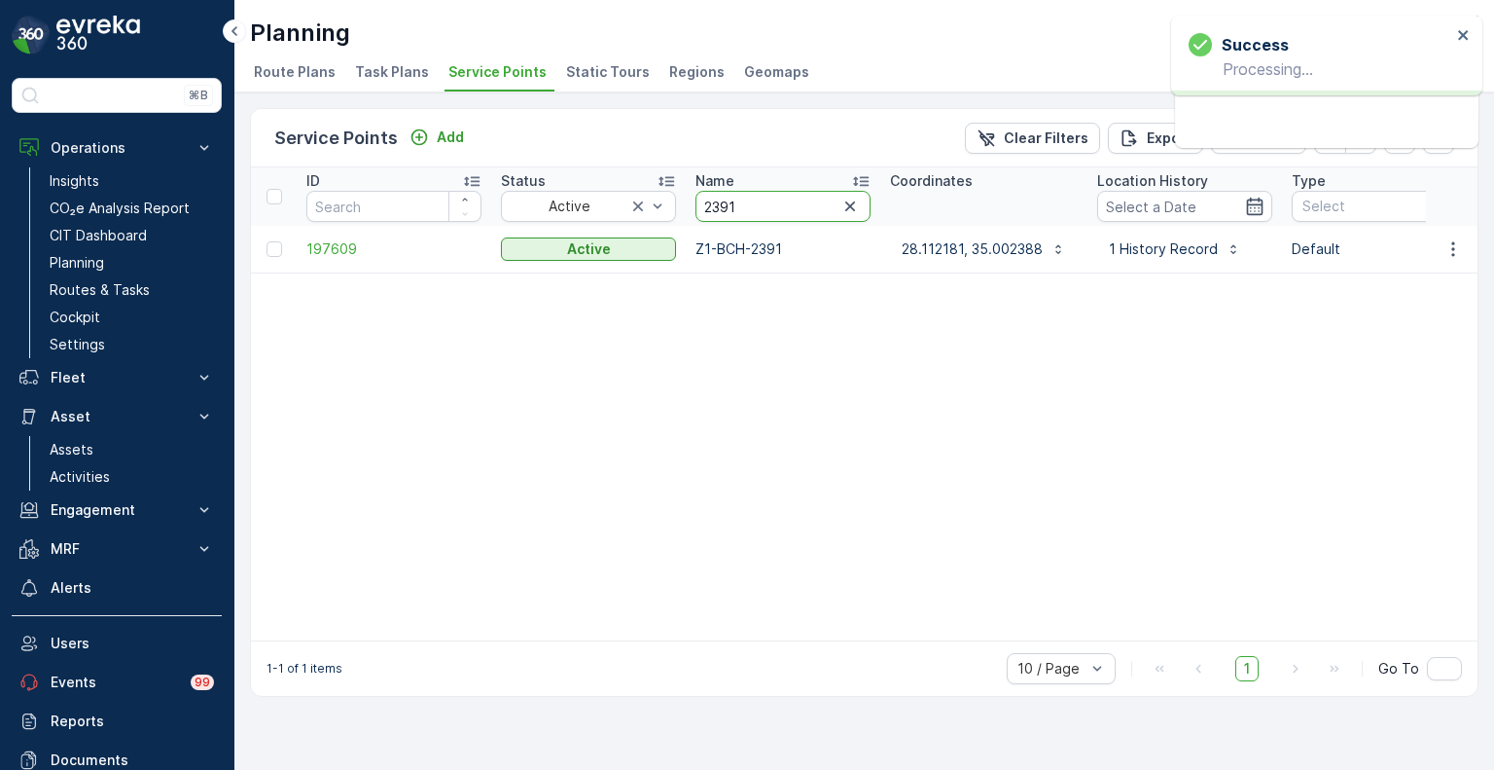
drag, startPoint x: 743, startPoint y: 200, endPoint x: 680, endPoint y: 197, distance: 63.3
paste input "66"
type input "2366"
click at [1452, 247] on icon "button" at bounding box center [1453, 248] width 19 height 19
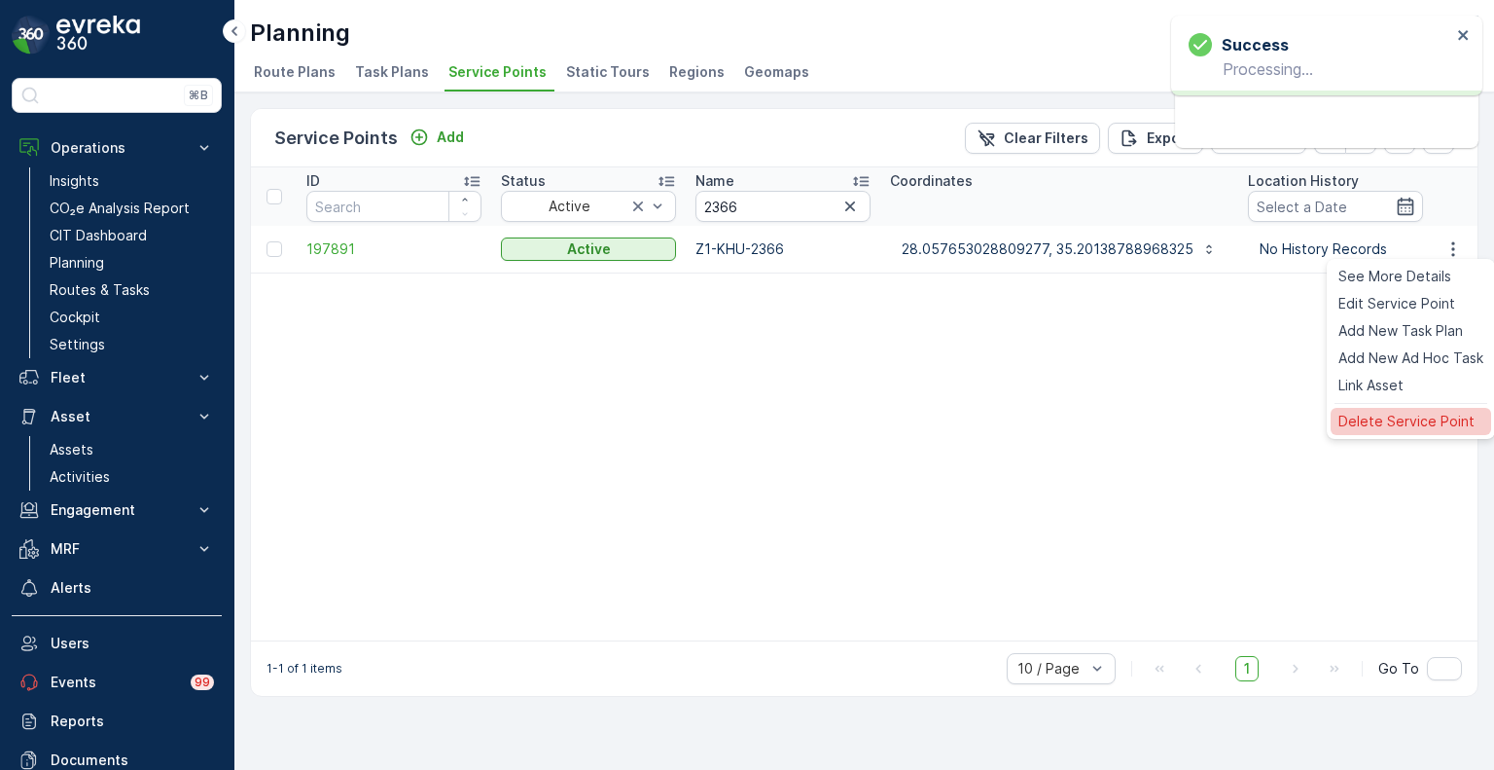
click at [1381, 423] on span "Delete Service Point" at bounding box center [1407, 421] width 136 height 19
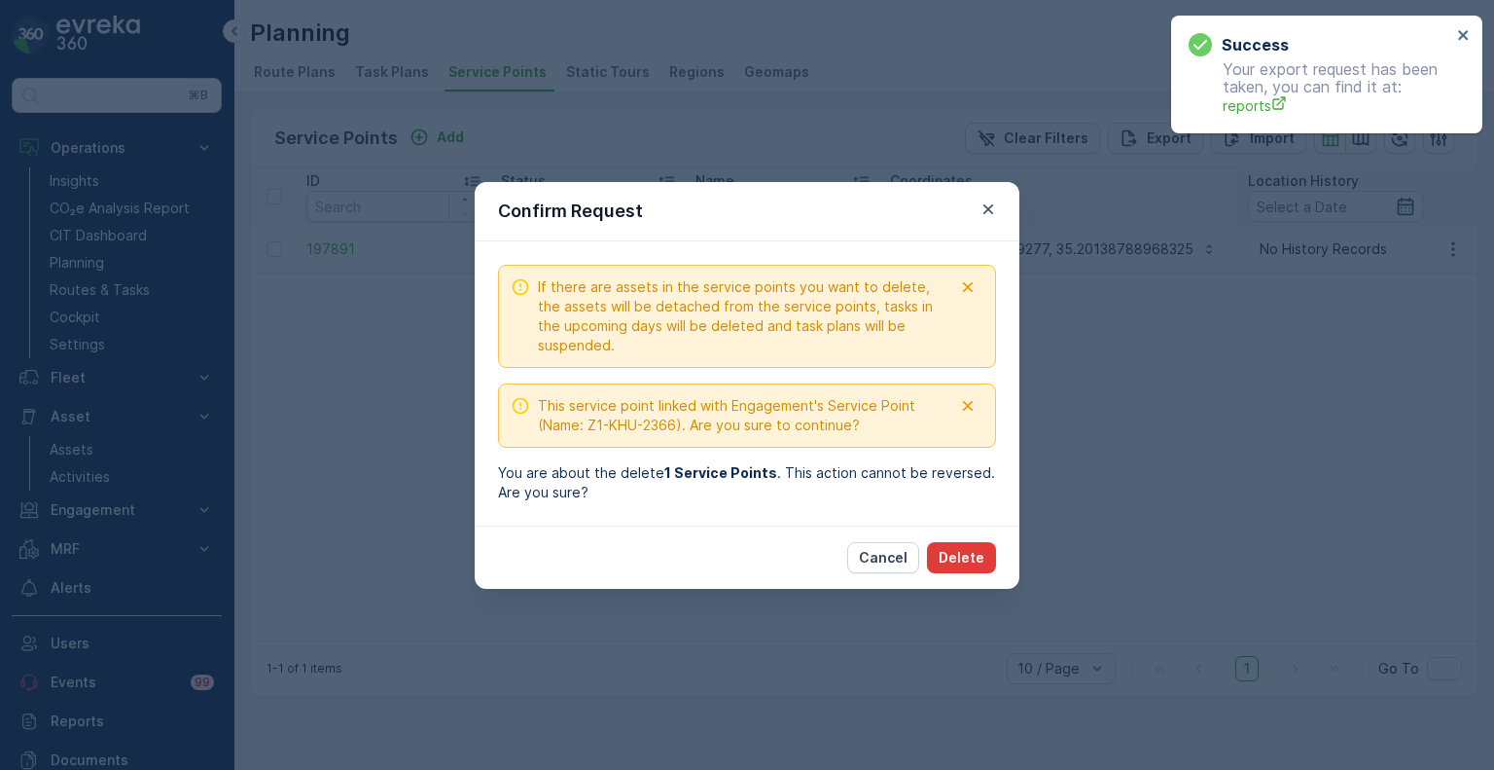
click at [973, 559] on p "Delete" at bounding box center [962, 557] width 46 height 19
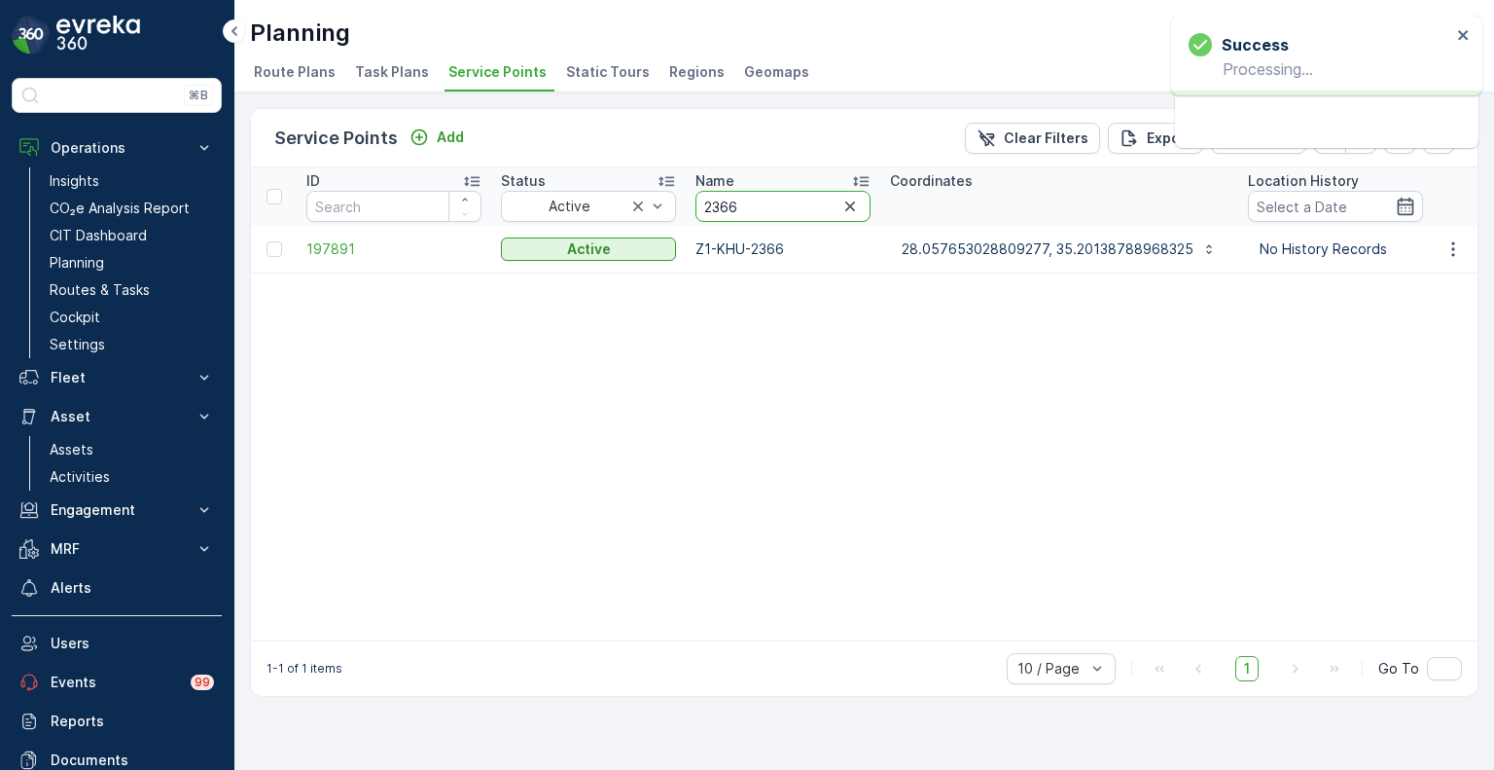
drag, startPoint x: 759, startPoint y: 201, endPoint x: 689, endPoint y: 198, distance: 70.1
click at [689, 198] on th "Name 2366" at bounding box center [783, 196] width 195 height 58
paste input "5"
type input "2356"
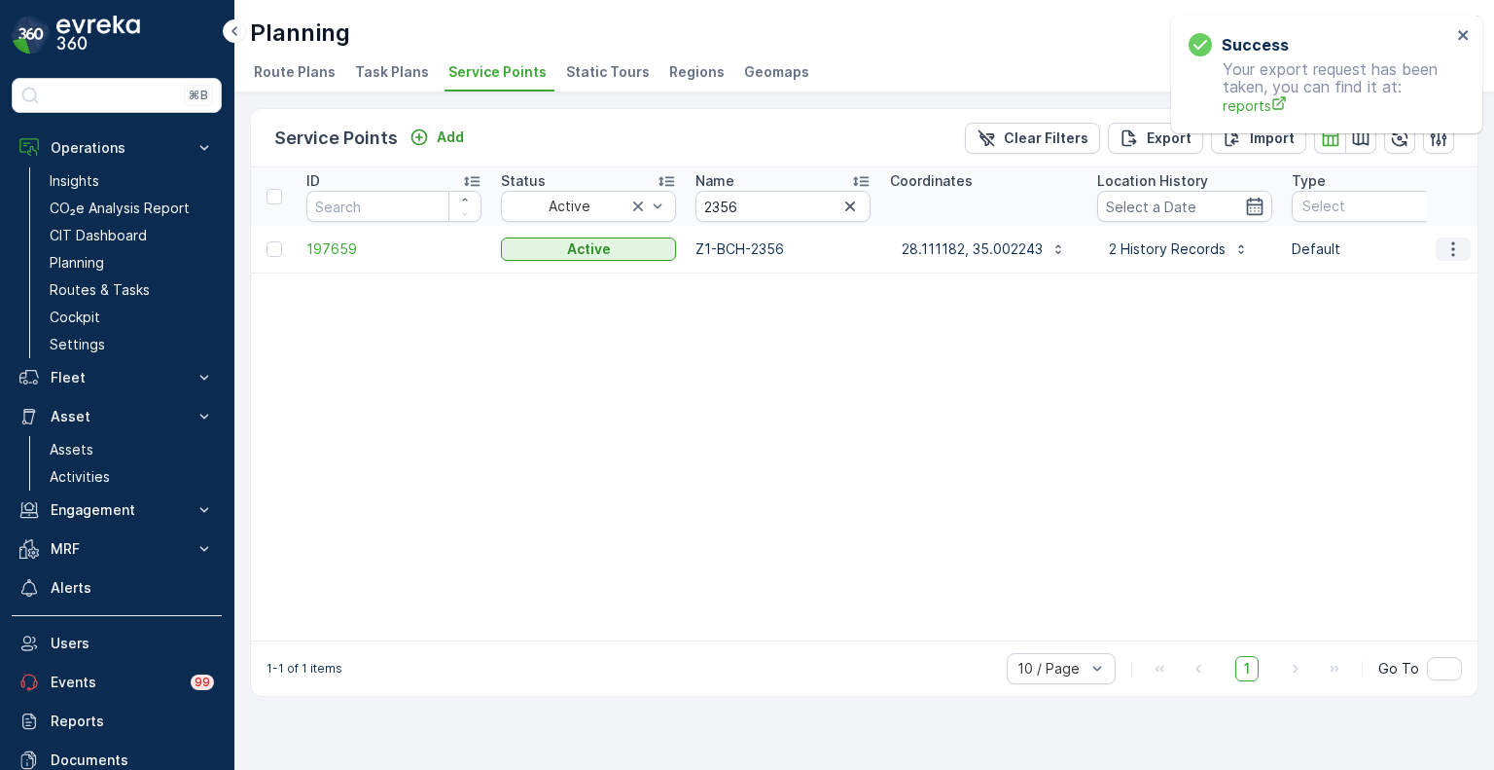
click at [1455, 253] on icon "button" at bounding box center [1453, 248] width 19 height 19
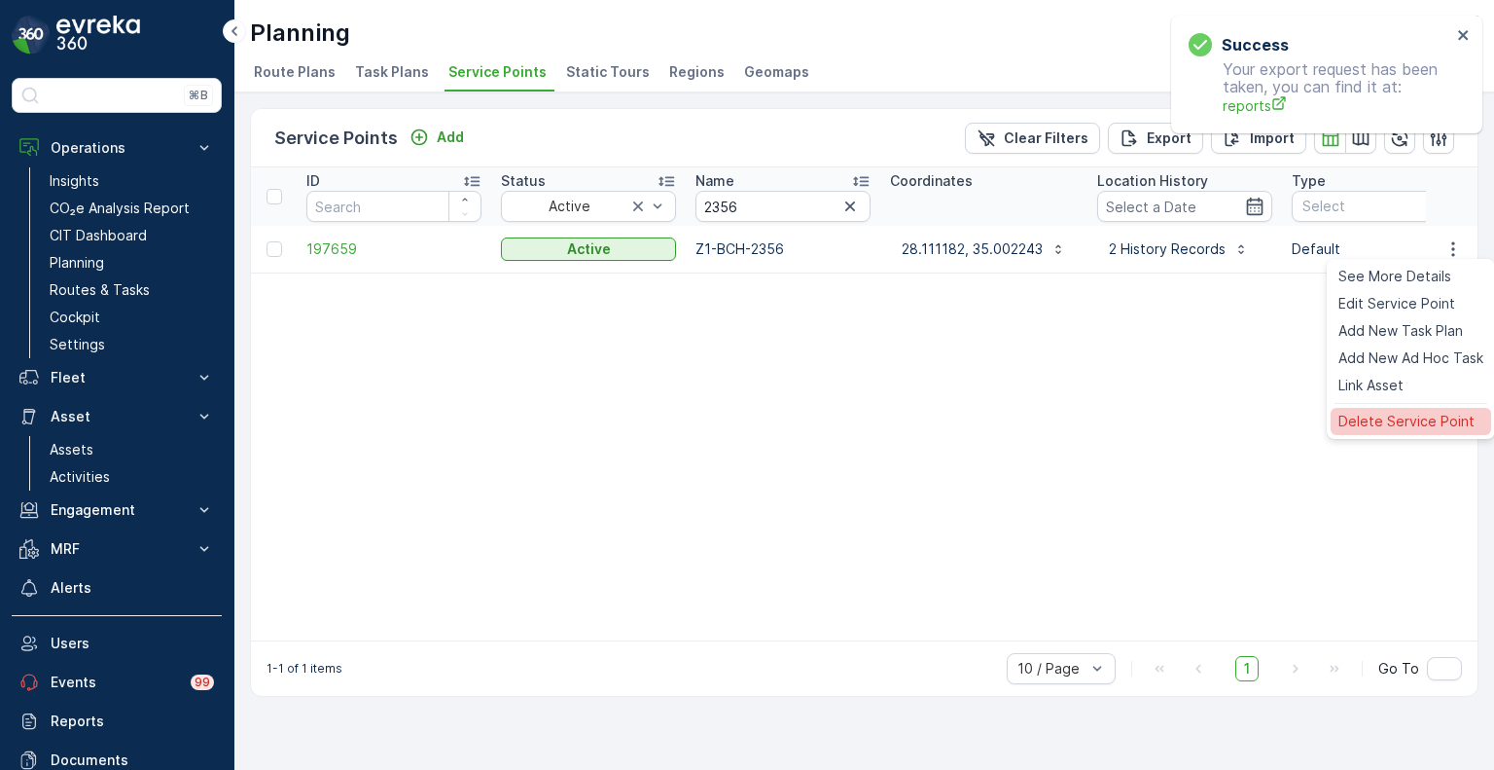
click at [1409, 424] on span "Delete Service Point" at bounding box center [1407, 421] width 136 height 19
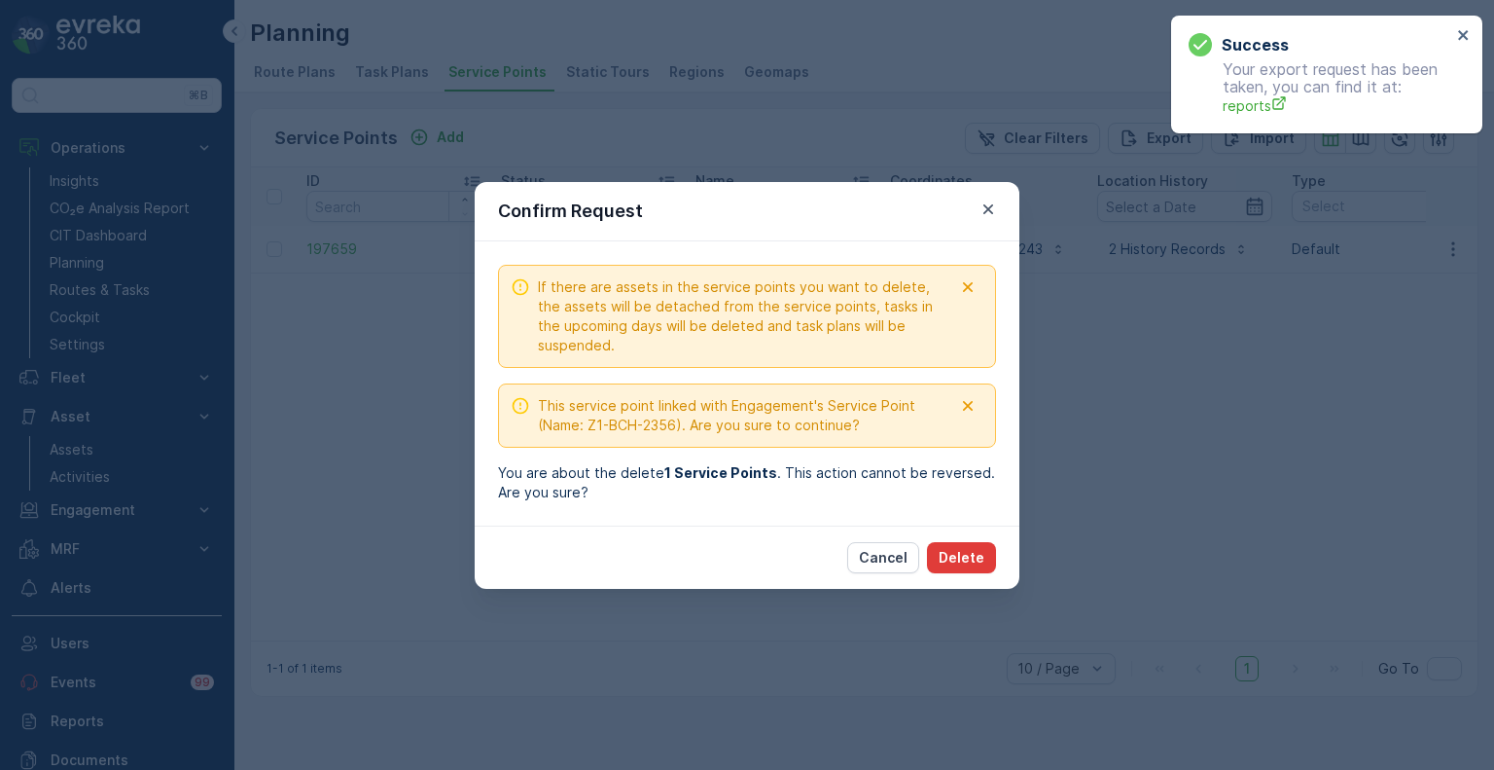
click at [987, 558] on button "Delete" at bounding box center [961, 557] width 69 height 31
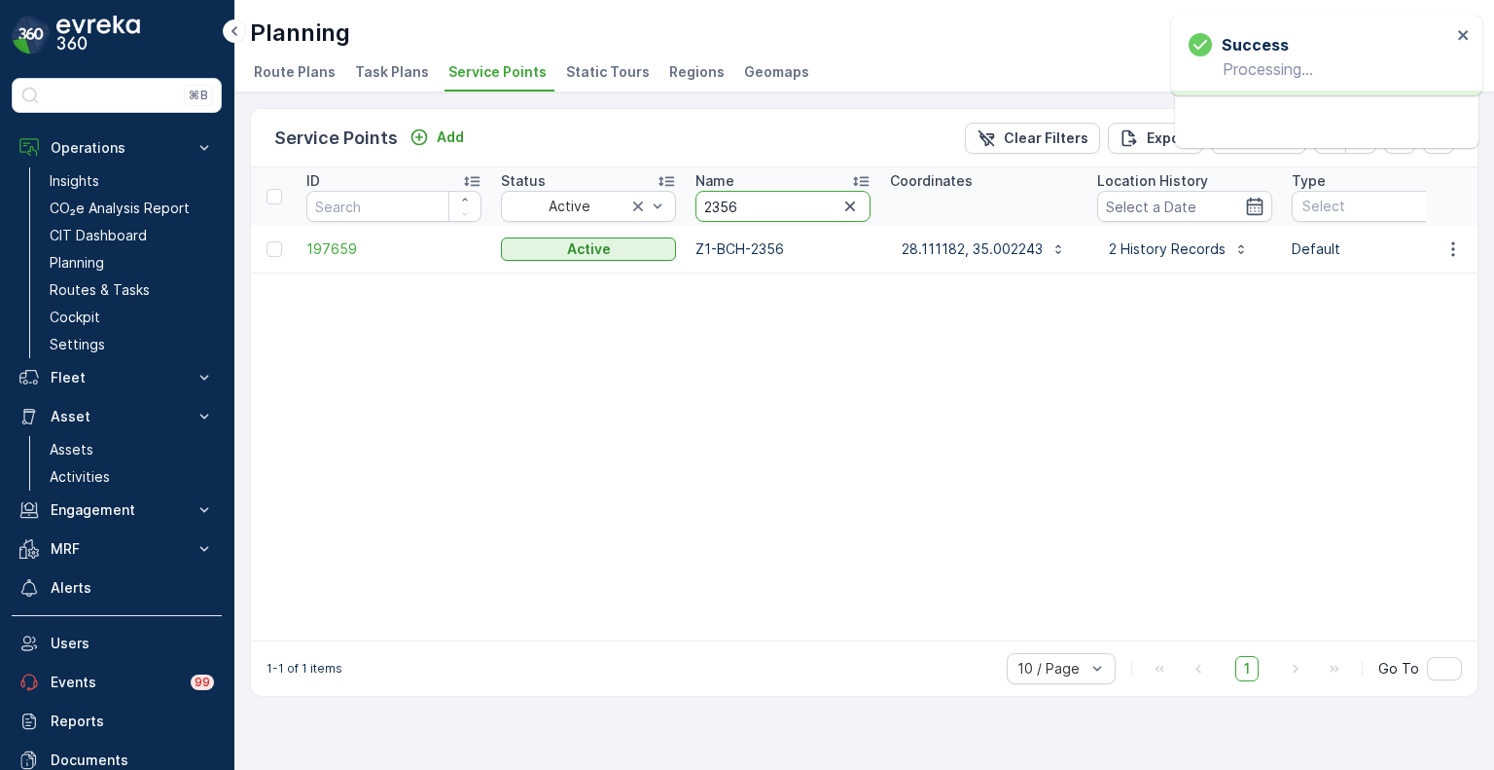
drag, startPoint x: 752, startPoint y: 202, endPoint x: 684, endPoint y: 200, distance: 68.1
paste input "4673"
type input "4673"
click at [1452, 249] on icon "button" at bounding box center [1453, 248] width 19 height 19
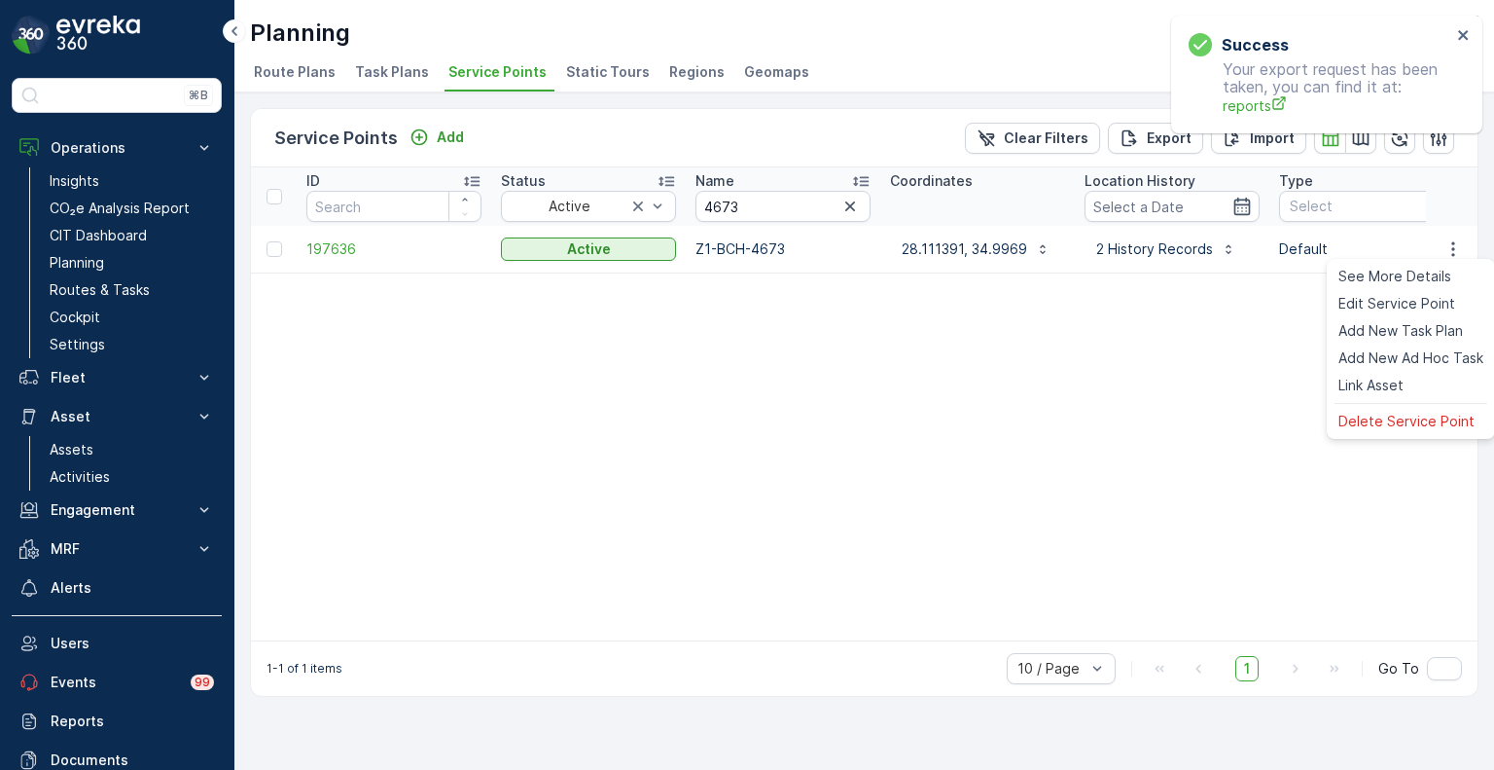
click at [1395, 406] on ul "See More Details Edit Service Point Add New Task Plan Add New Ad Hoc Task Link …" at bounding box center [1411, 349] width 168 height 180
click at [1390, 416] on span "Delete Service Point" at bounding box center [1407, 421] width 136 height 19
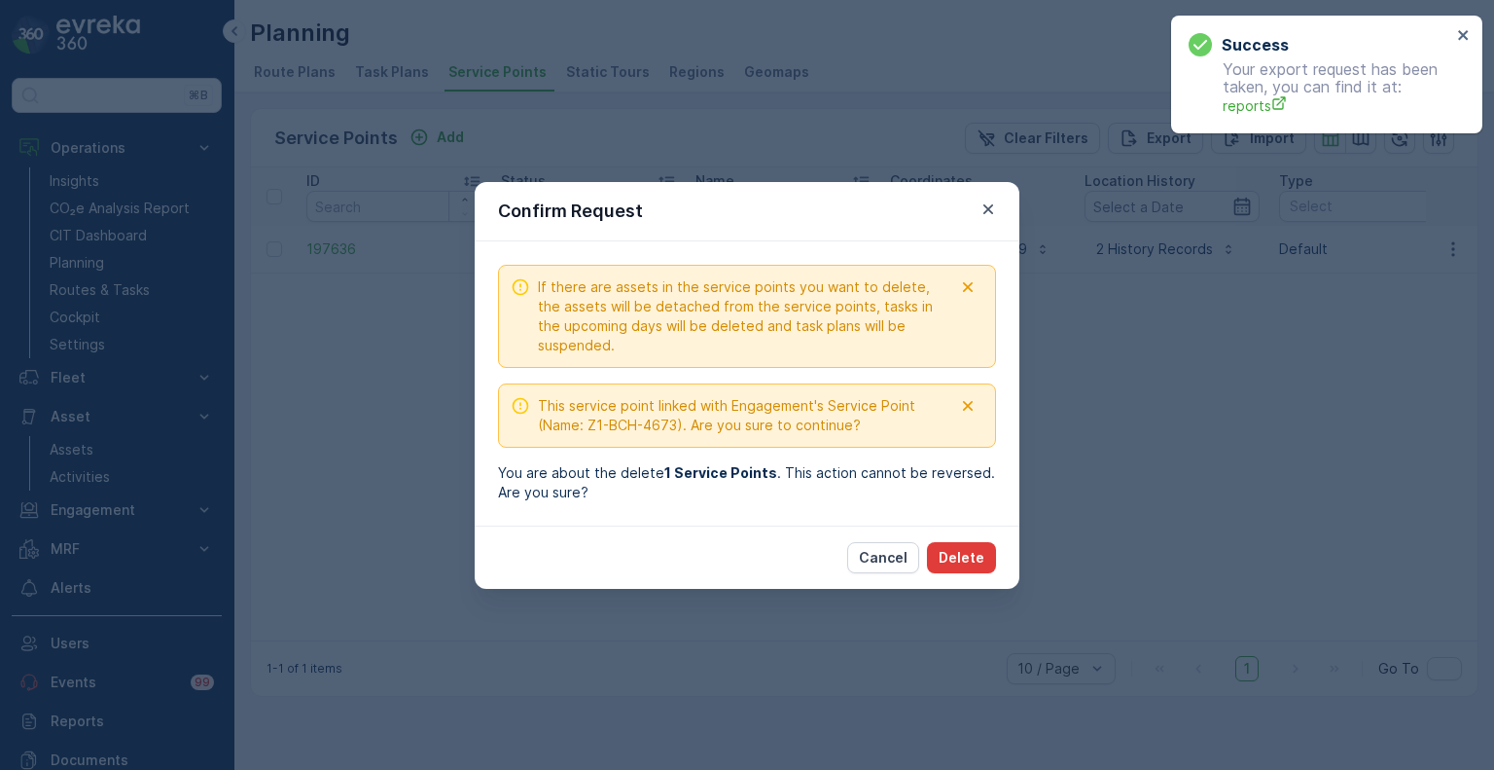
click at [967, 552] on p "Delete" at bounding box center [962, 557] width 46 height 19
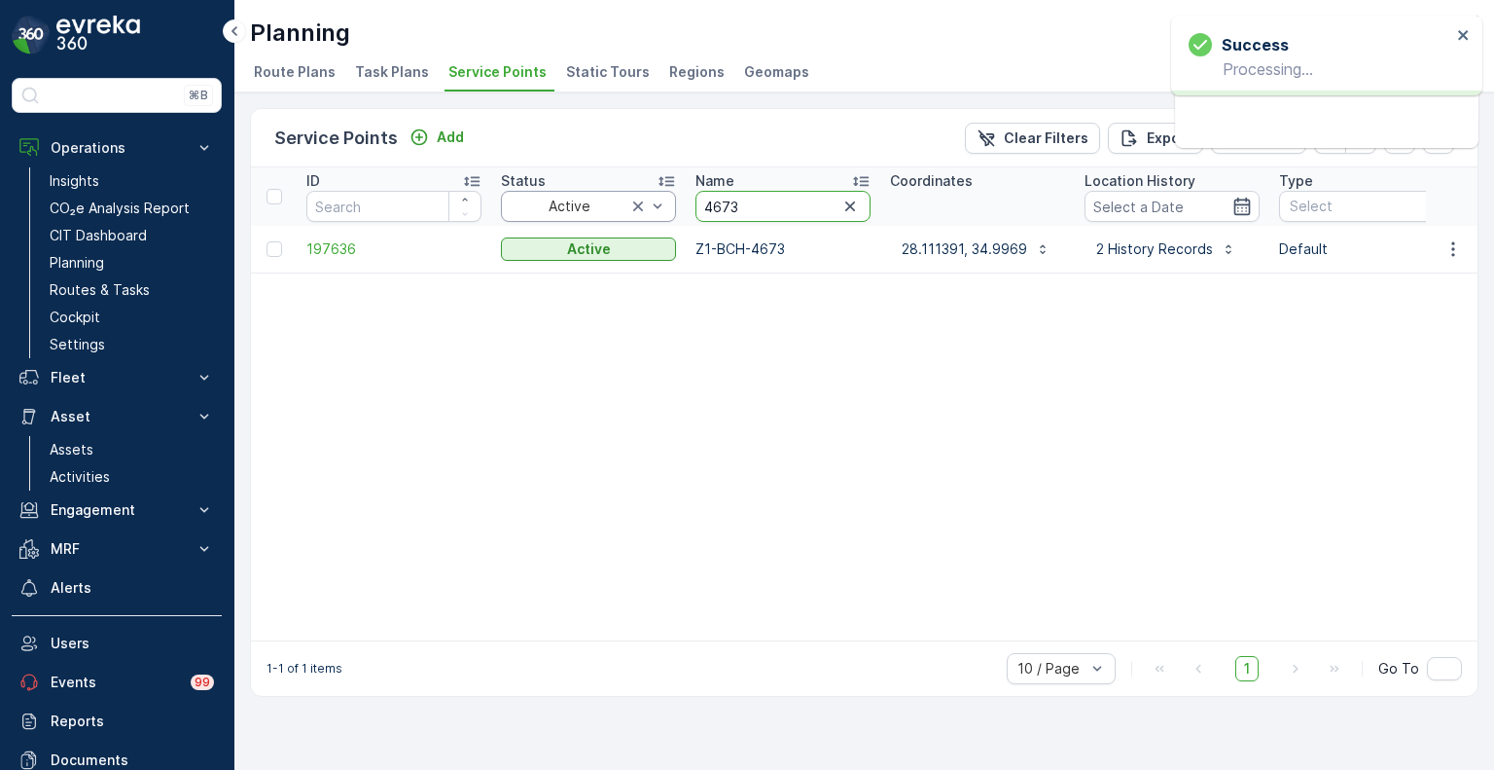
drag, startPoint x: 771, startPoint y: 213, endPoint x: 654, endPoint y: 212, distance: 116.7
paste input "2394"
type input "2394"
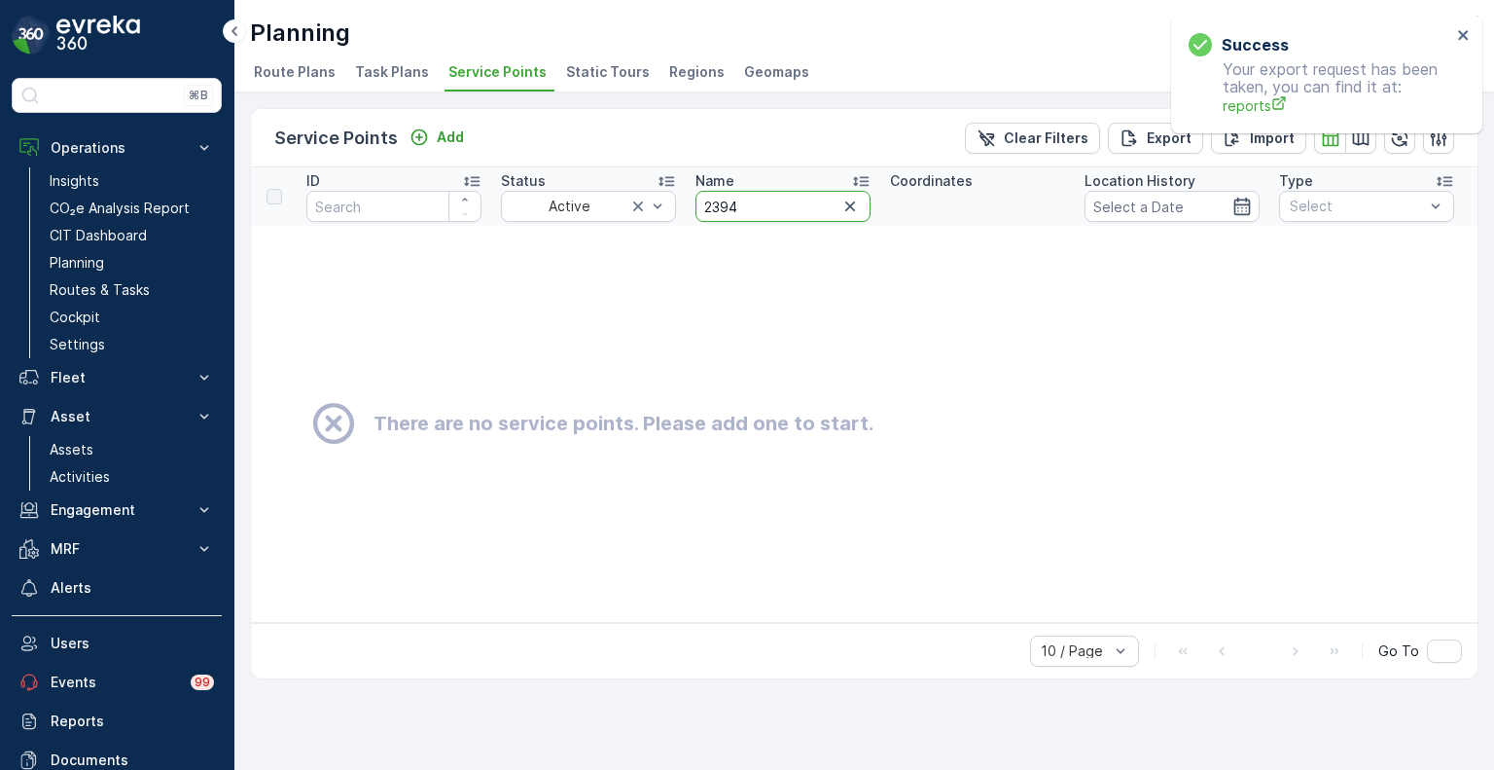
drag, startPoint x: 759, startPoint y: 205, endPoint x: 677, endPoint y: 204, distance: 81.7
paste input "60"
type input "2360"
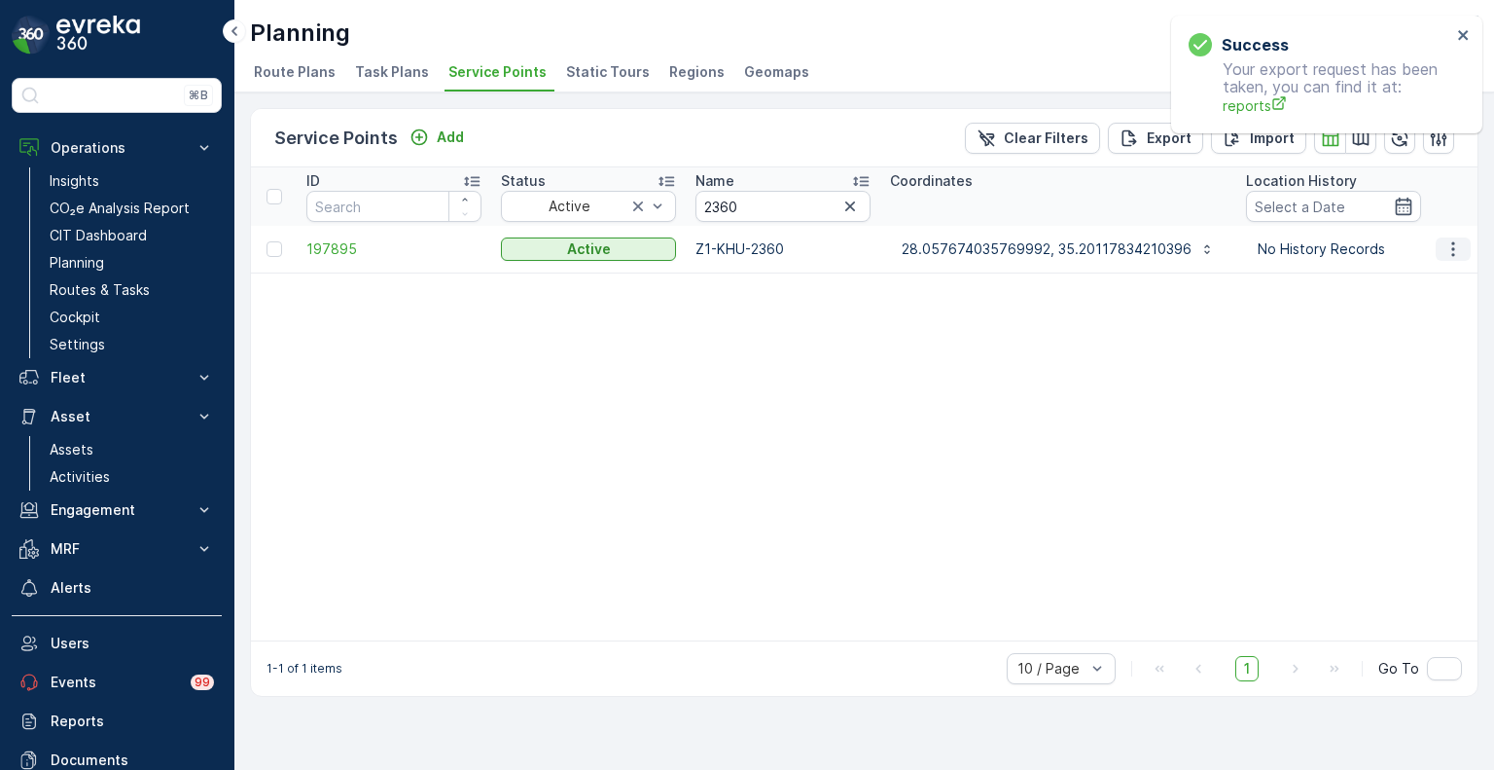
drag, startPoint x: 1444, startPoint y: 250, endPoint x: 1453, endPoint y: 258, distance: 11.7
click at [1444, 249] on icon "button" at bounding box center [1453, 248] width 19 height 19
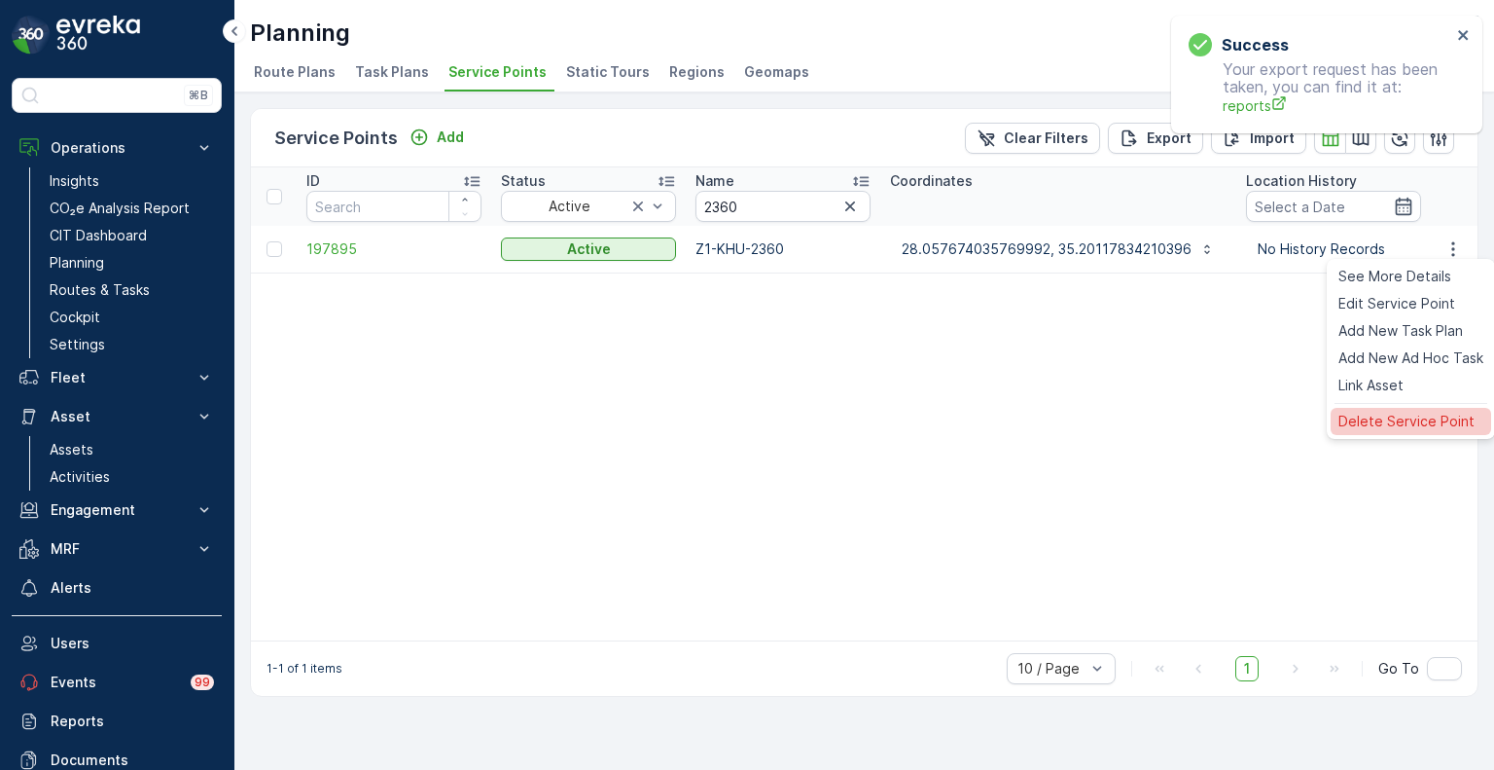
click at [1402, 414] on span "Delete Service Point" at bounding box center [1407, 421] width 136 height 19
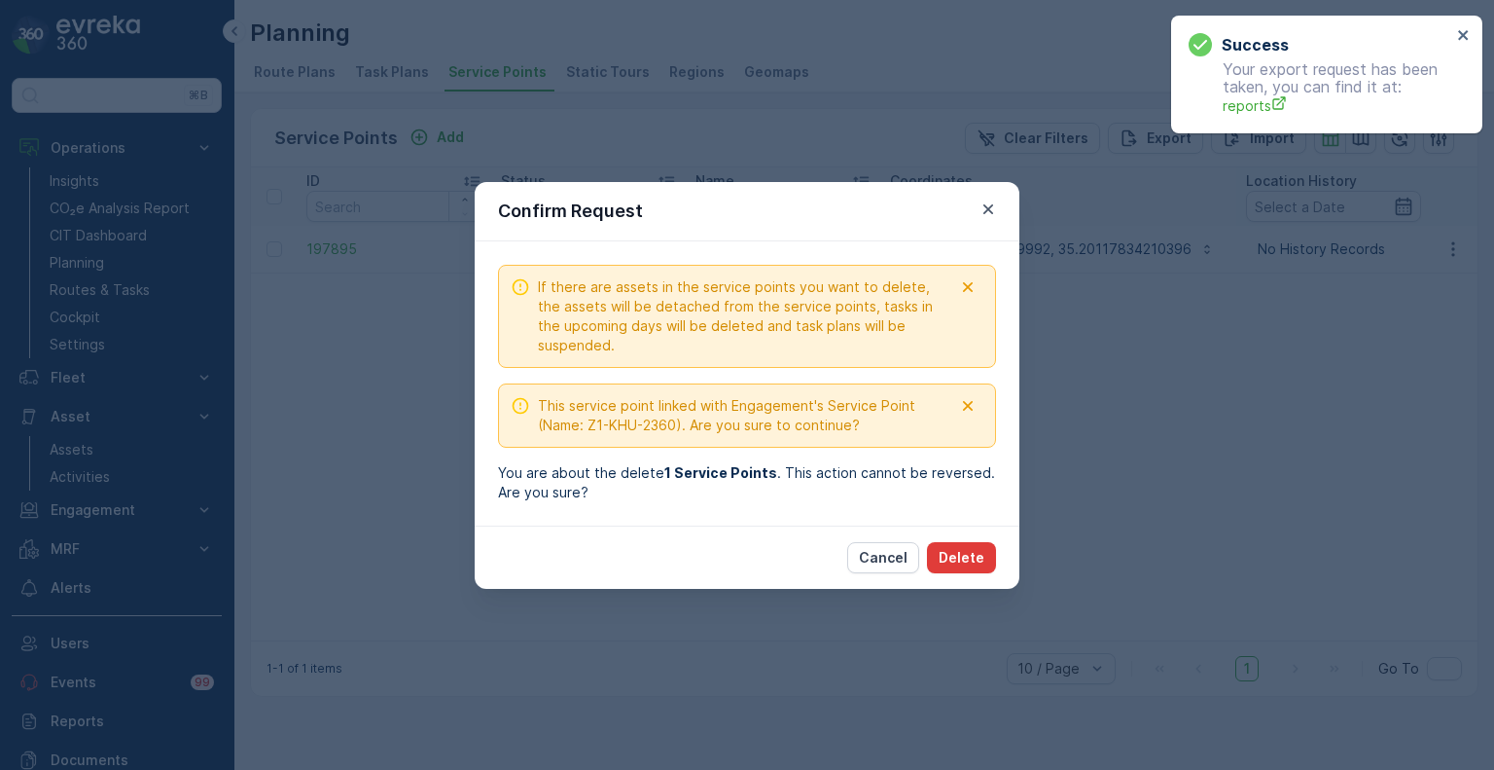
click at [971, 551] on p "Delete" at bounding box center [962, 557] width 46 height 19
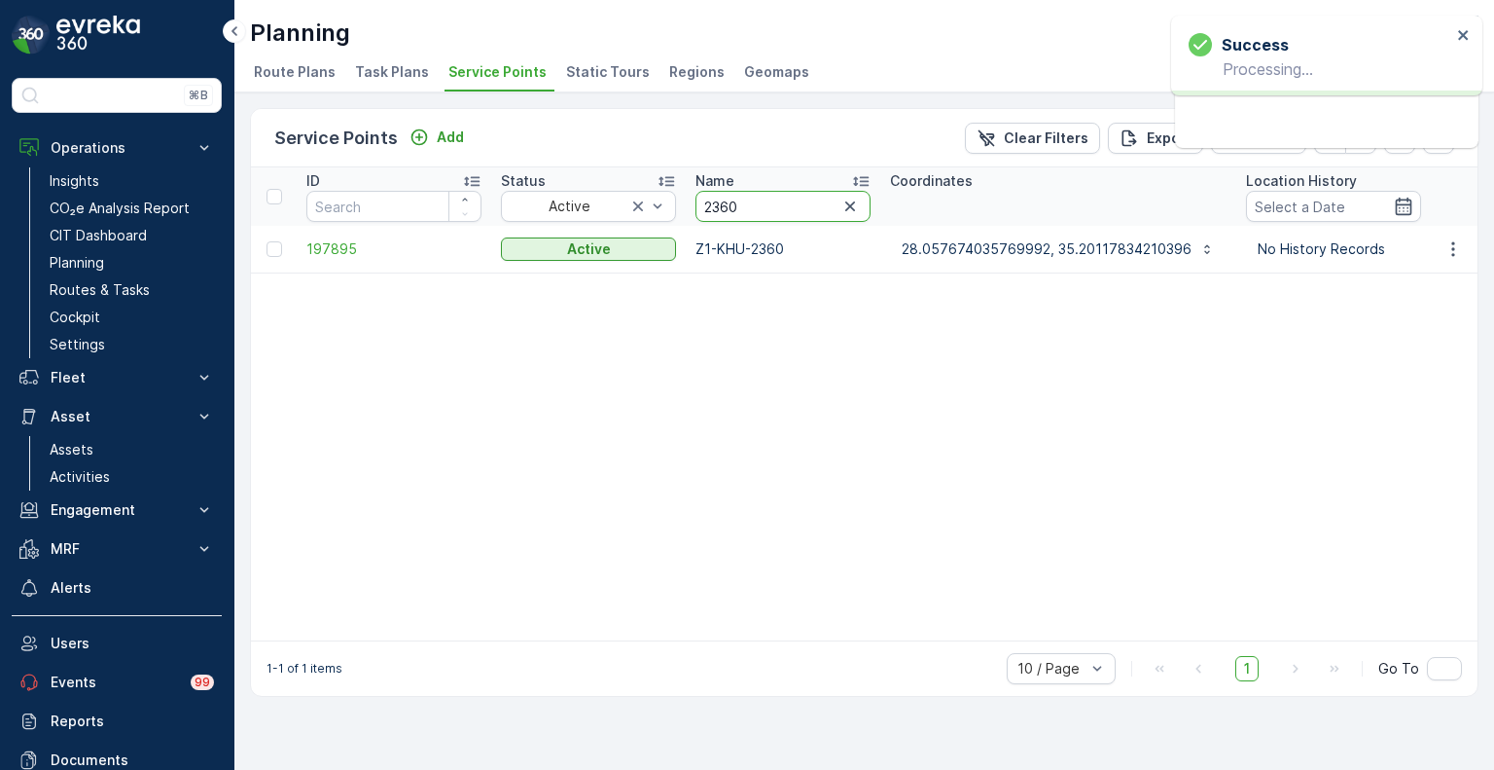
drag, startPoint x: 747, startPoint y: 202, endPoint x: 678, endPoint y: 197, distance: 69.3
paste input "4671"
type input "4671"
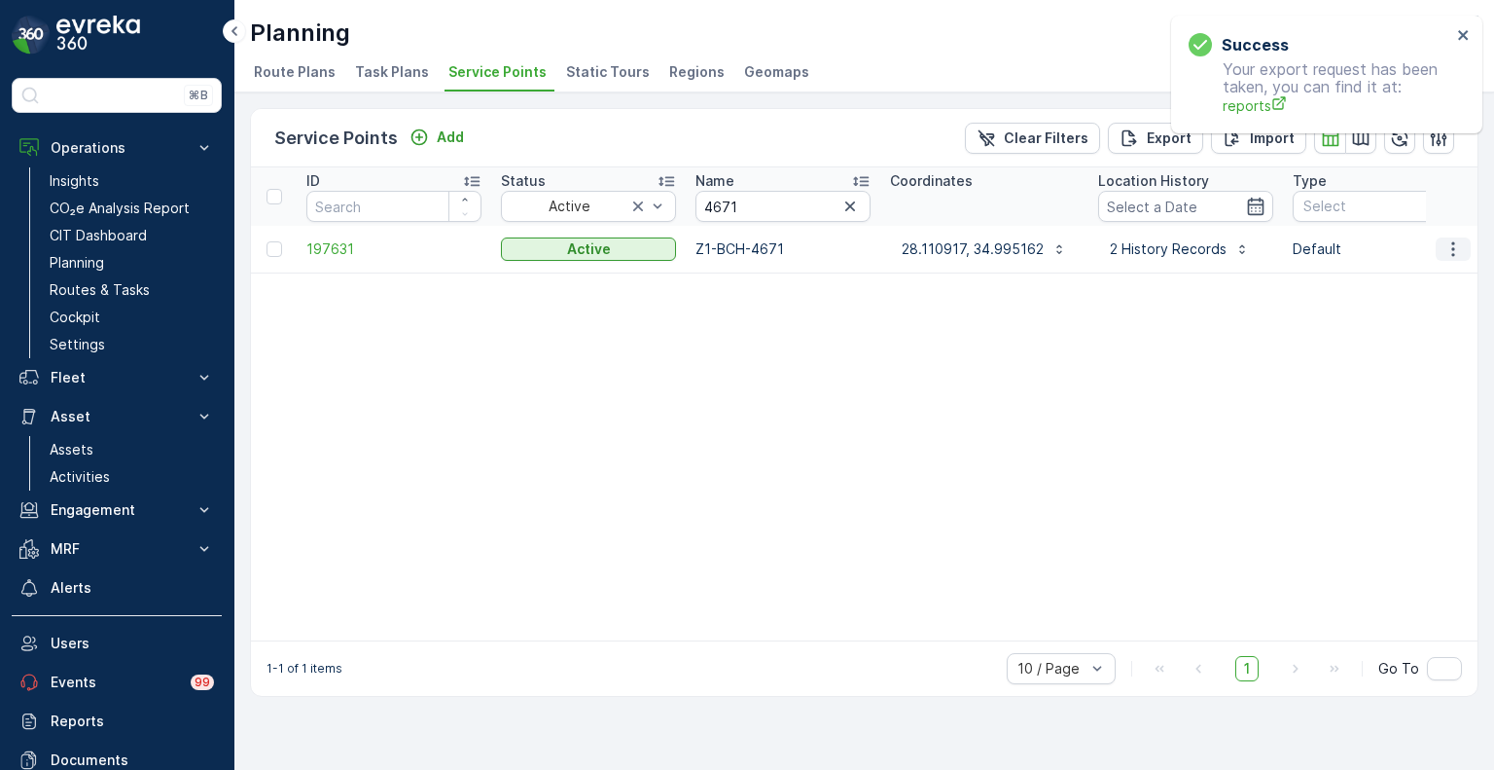
click at [1455, 249] on icon "button" at bounding box center [1453, 248] width 19 height 19
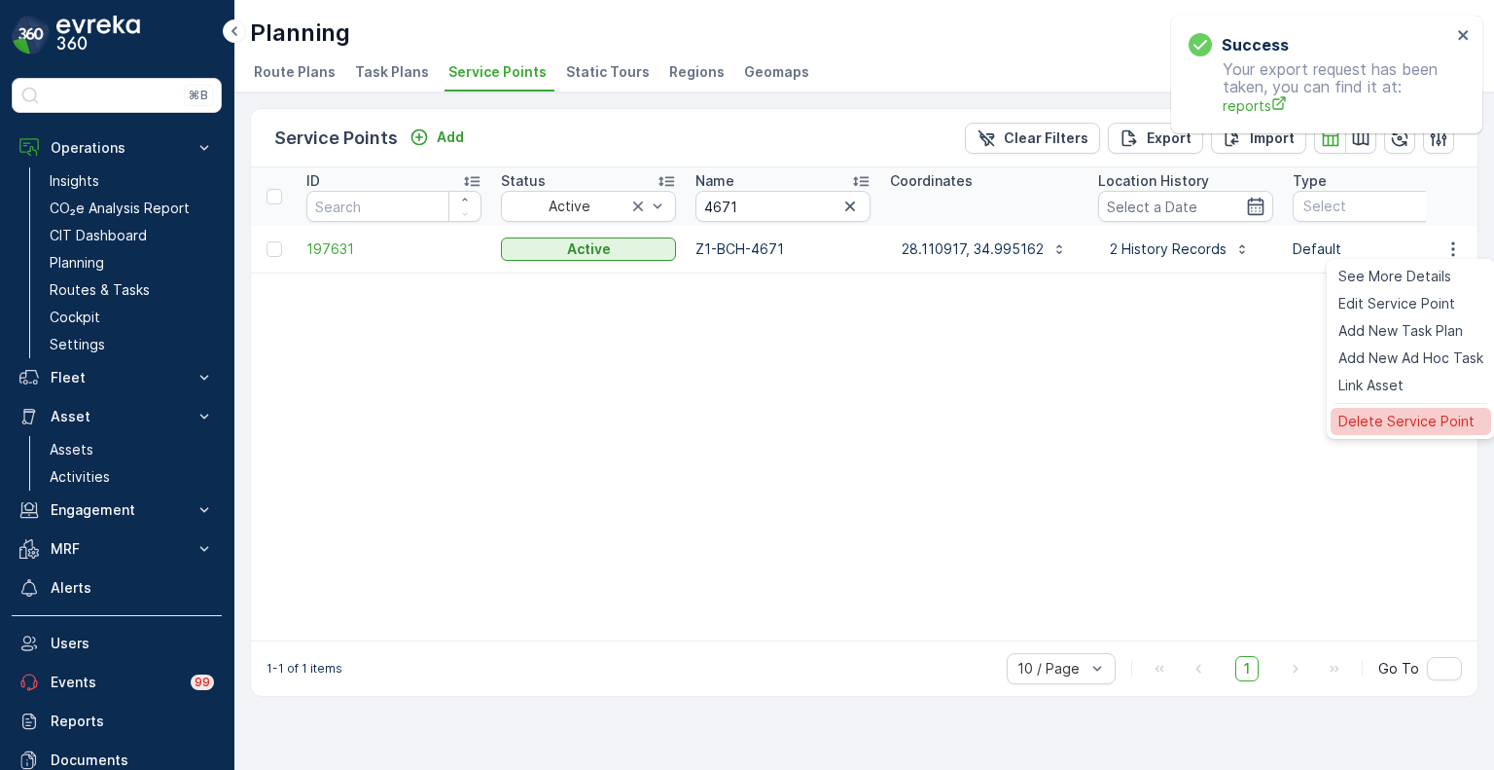
click at [1368, 419] on span "Delete Service Point" at bounding box center [1407, 421] width 136 height 19
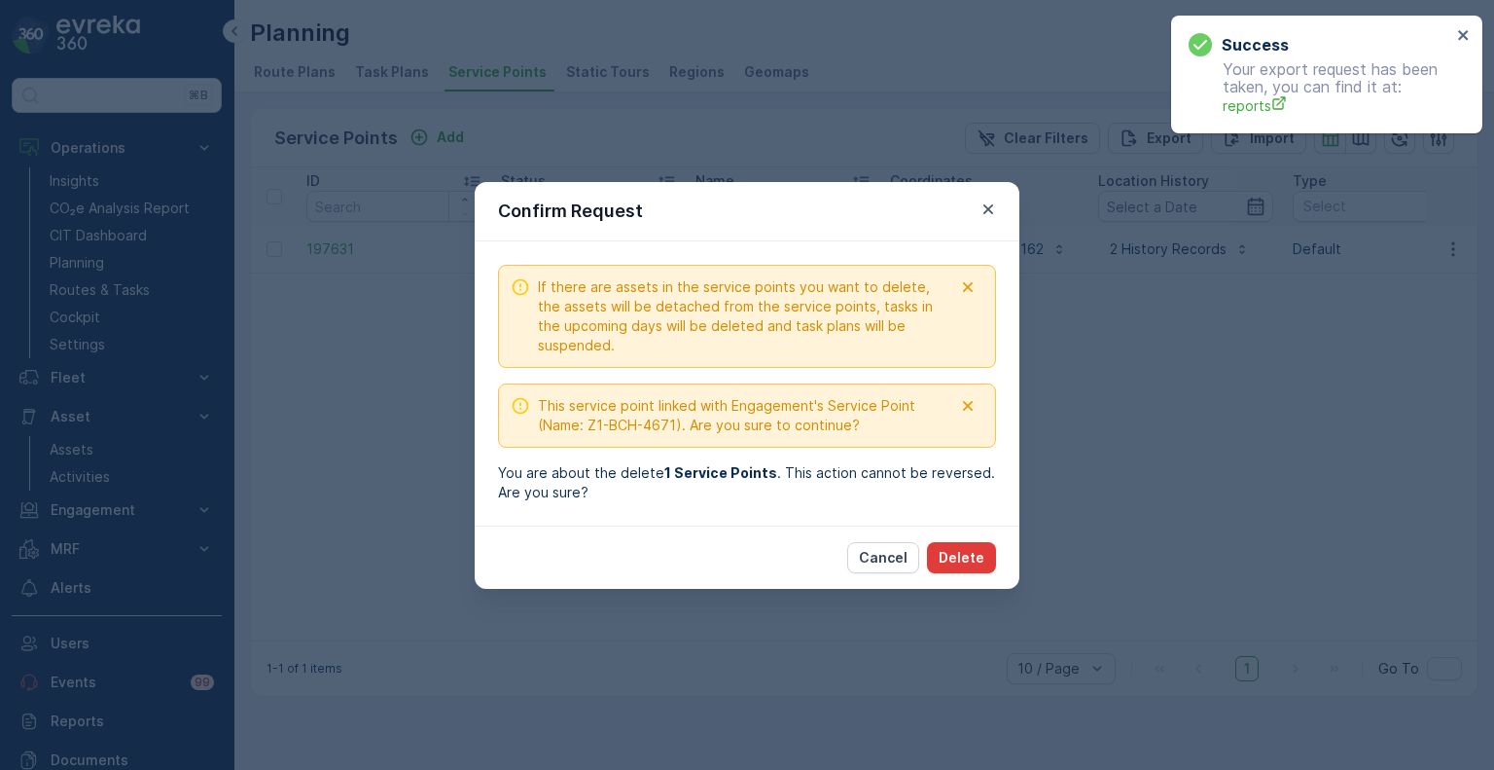
click at [969, 558] on p "Delete" at bounding box center [962, 557] width 46 height 19
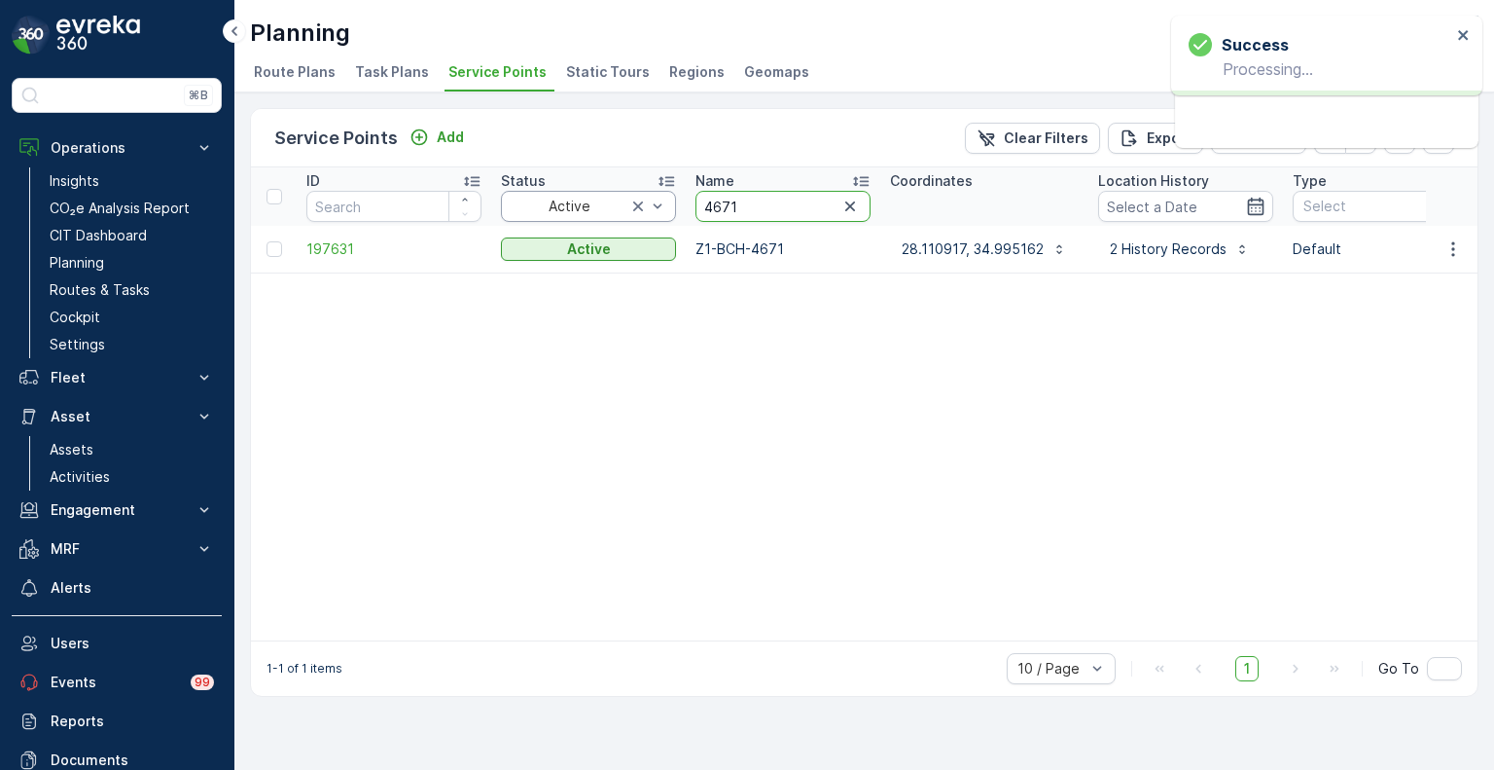
drag, startPoint x: 767, startPoint y: 210, endPoint x: 653, endPoint y: 209, distance: 113.8
paste input "976"
type input "4976"
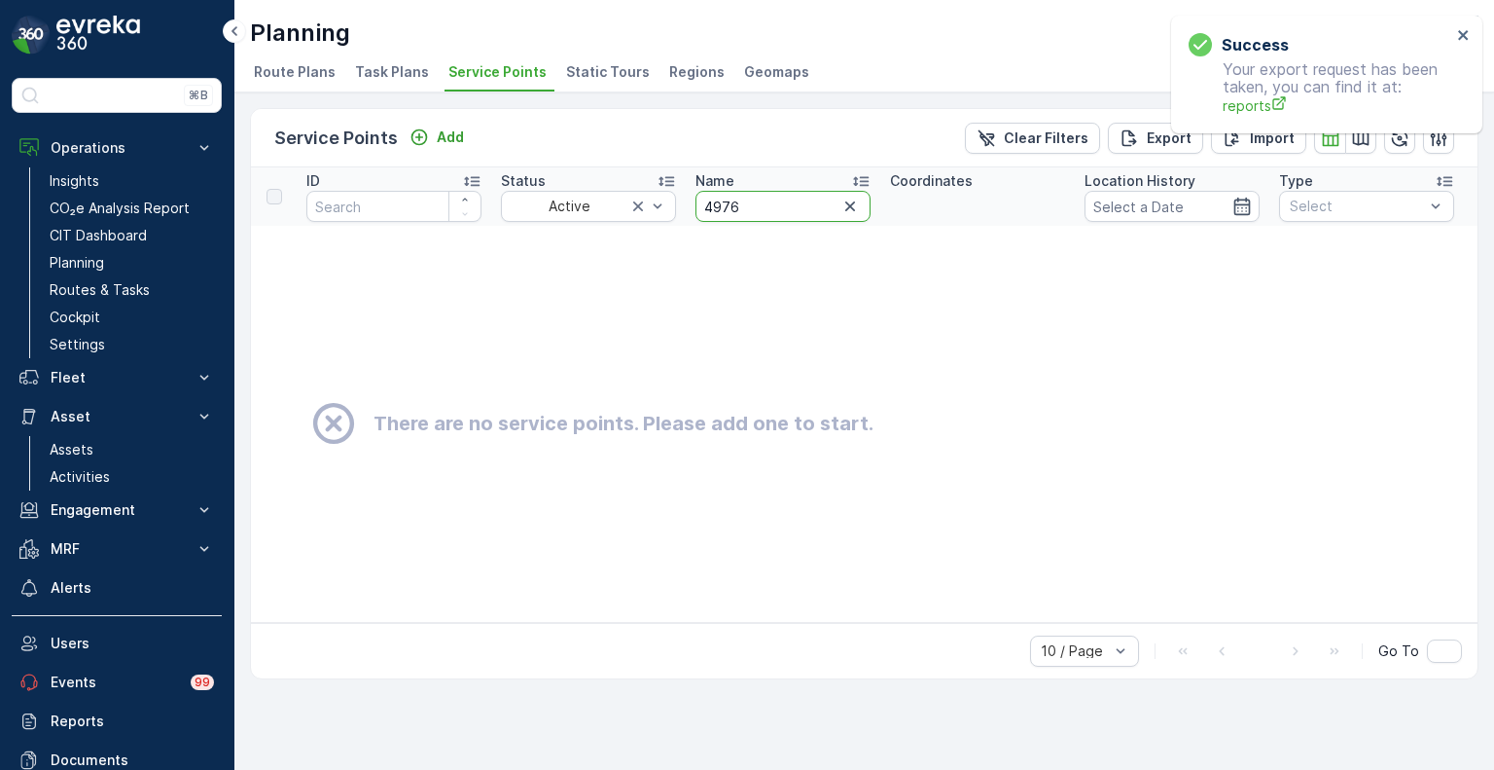
drag, startPoint x: 729, startPoint y: 203, endPoint x: 677, endPoint y: 198, distance: 51.8
paste input "7"
type input "4977"
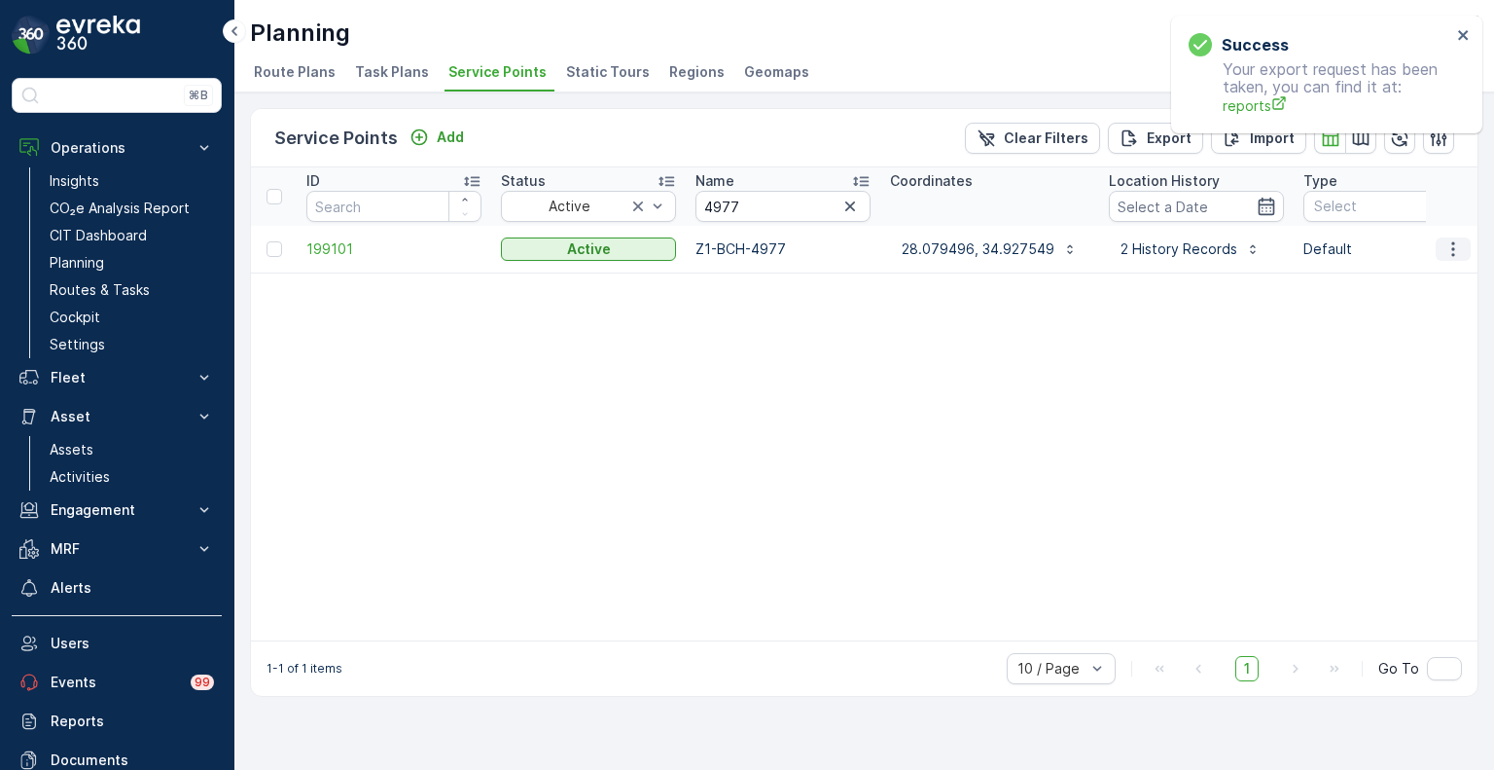
click at [1459, 245] on icon "button" at bounding box center [1453, 248] width 19 height 19
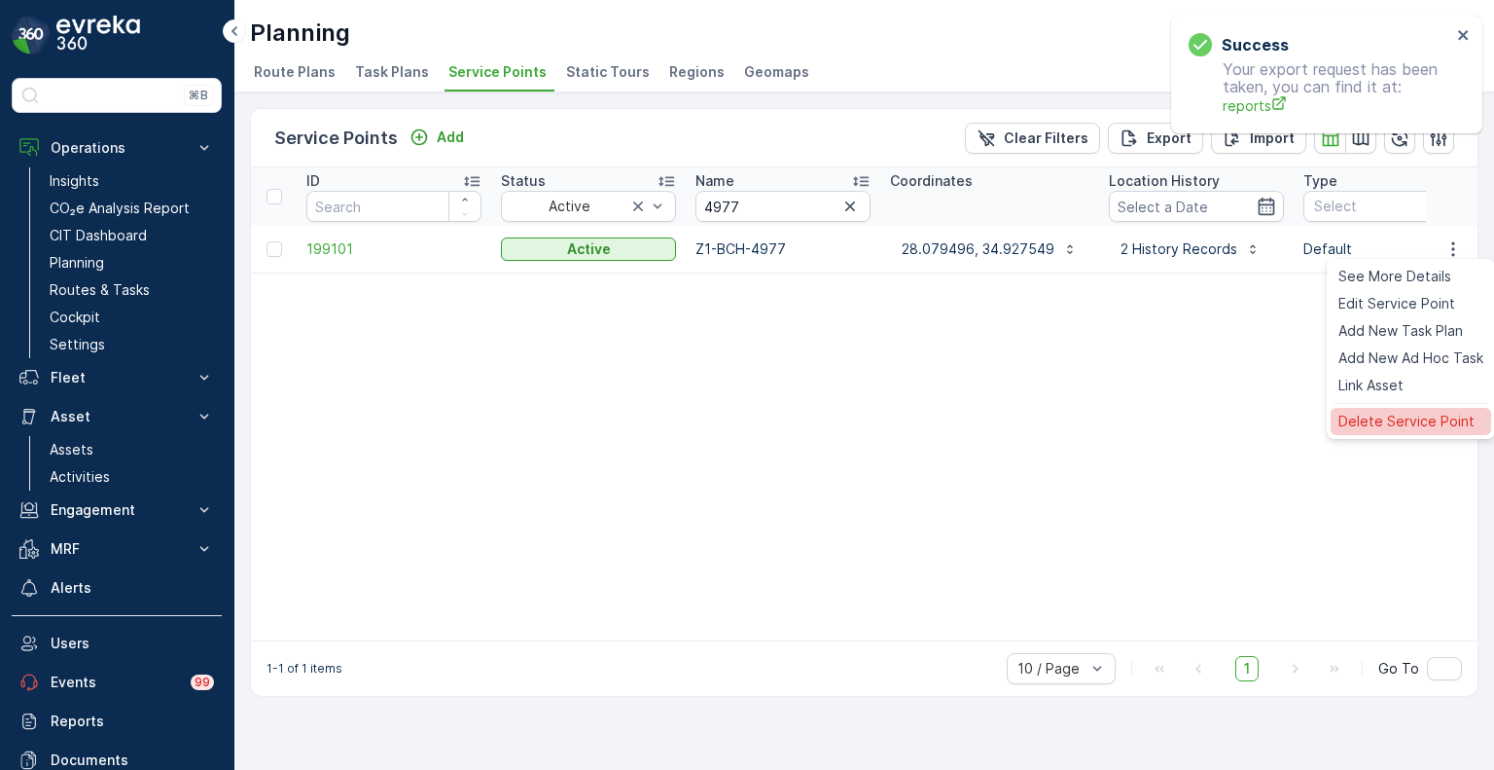
click at [1390, 415] on span "Delete Service Point" at bounding box center [1407, 421] width 136 height 19
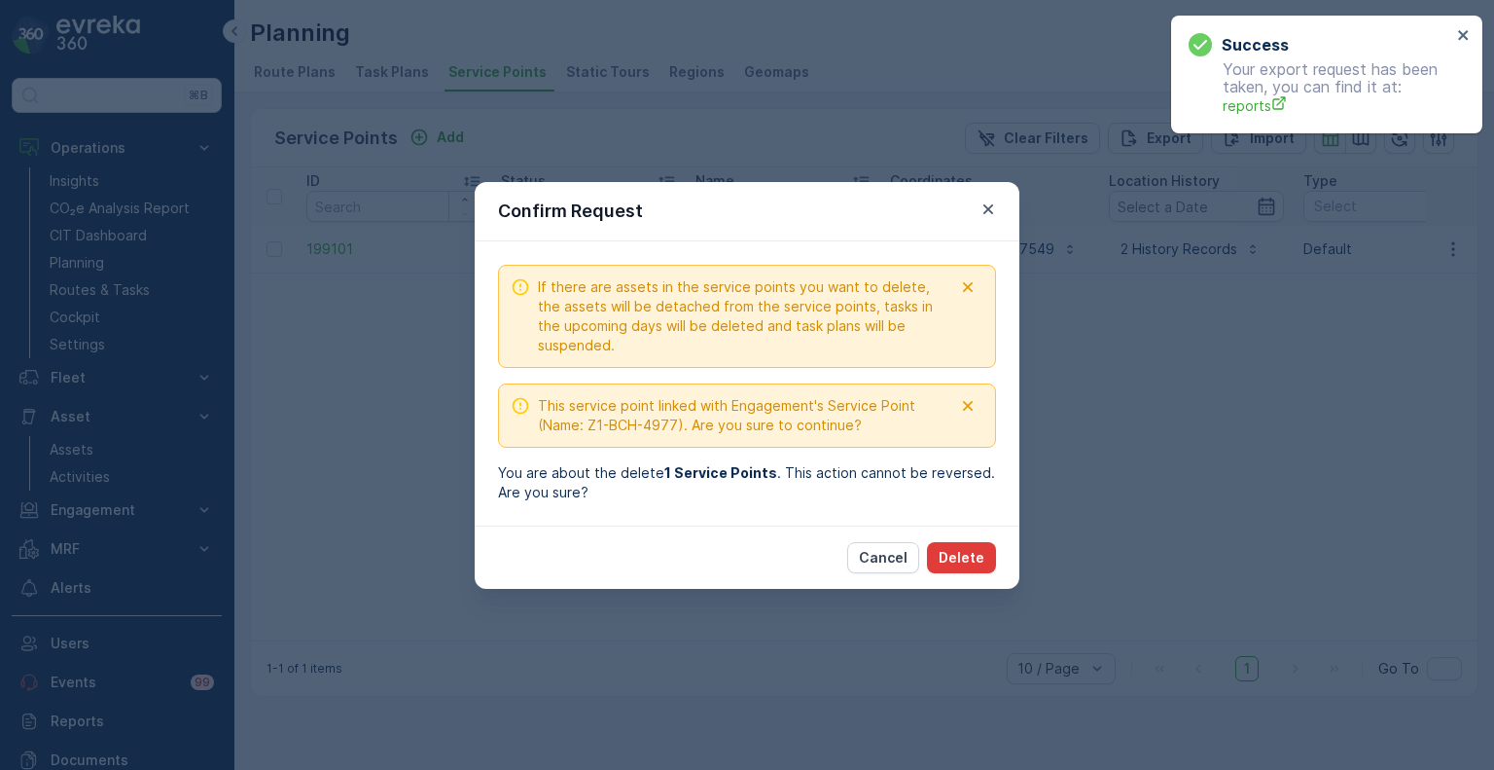
click at [971, 558] on p "Delete" at bounding box center [962, 557] width 46 height 19
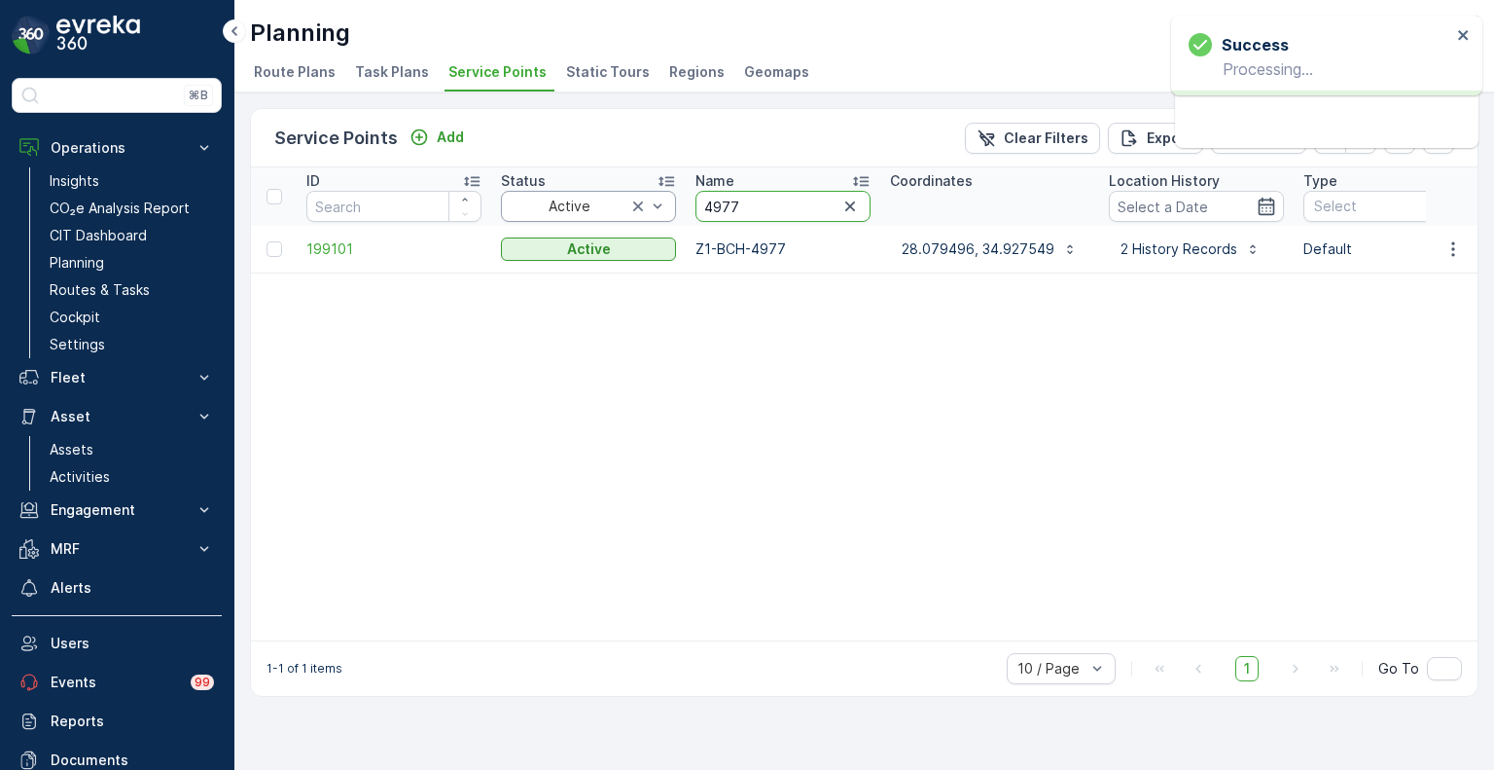
drag, startPoint x: 755, startPoint y: 207, endPoint x: 661, endPoint y: 205, distance: 94.4
paste input "2685"
type input "2685"
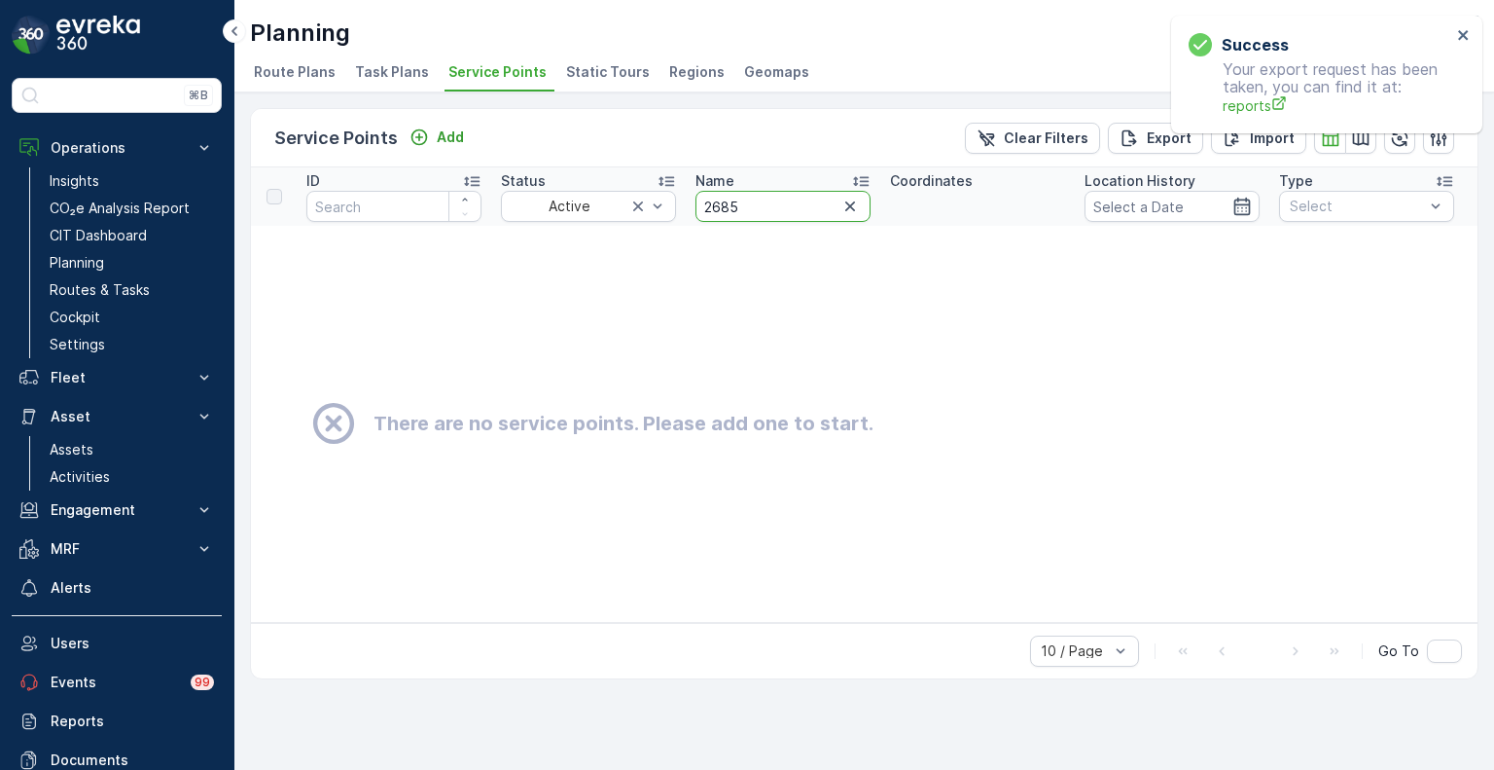
drag, startPoint x: 790, startPoint y: 205, endPoint x: 690, endPoint y: 201, distance: 100.3
click at [690, 201] on th "Name 2685" at bounding box center [783, 196] width 195 height 58
paste input "4944"
type input "4944"
drag, startPoint x: 764, startPoint y: 204, endPoint x: 702, endPoint y: 197, distance: 61.8
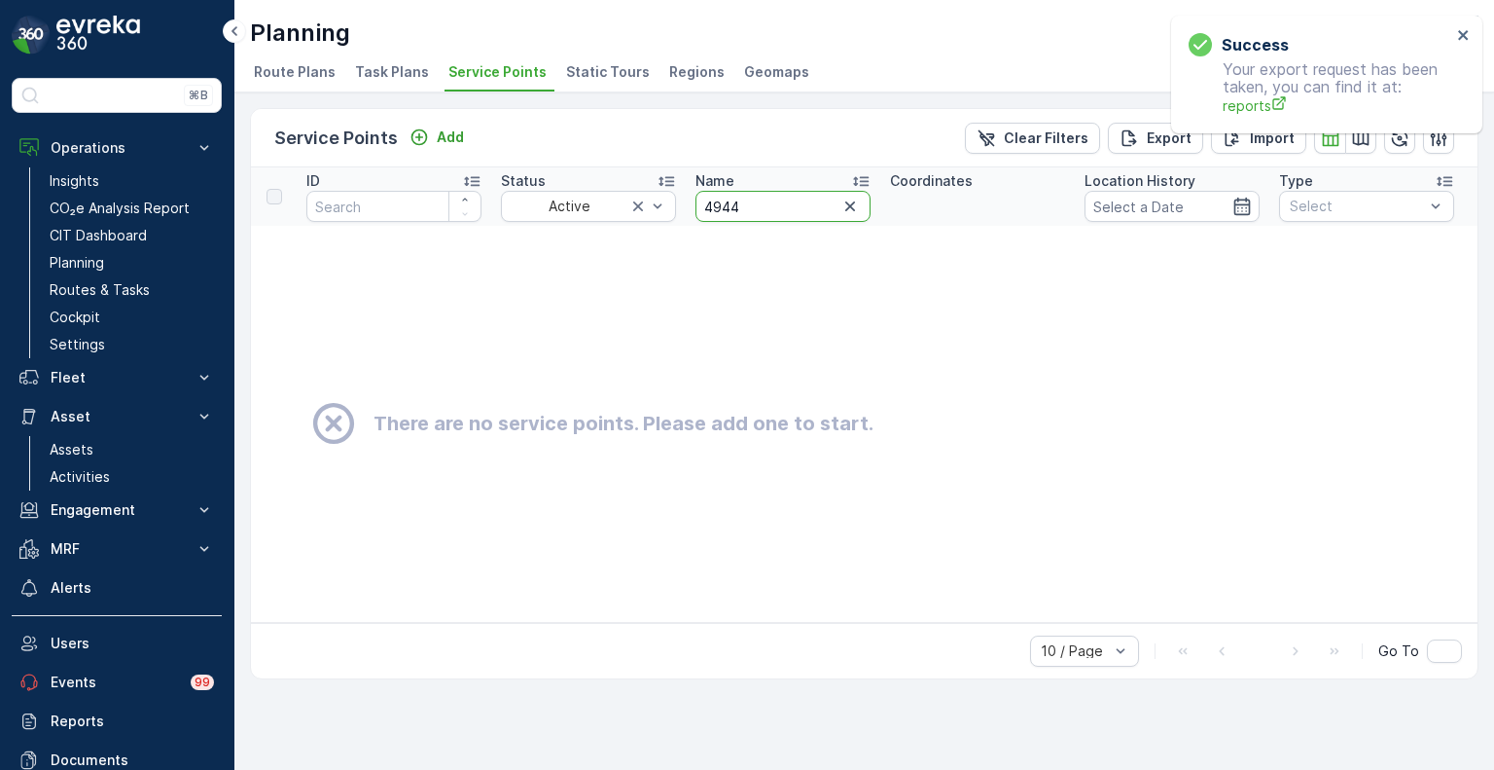
click at [702, 197] on input "4944" at bounding box center [783, 206] width 175 height 31
paste input "796"
type input "4796"
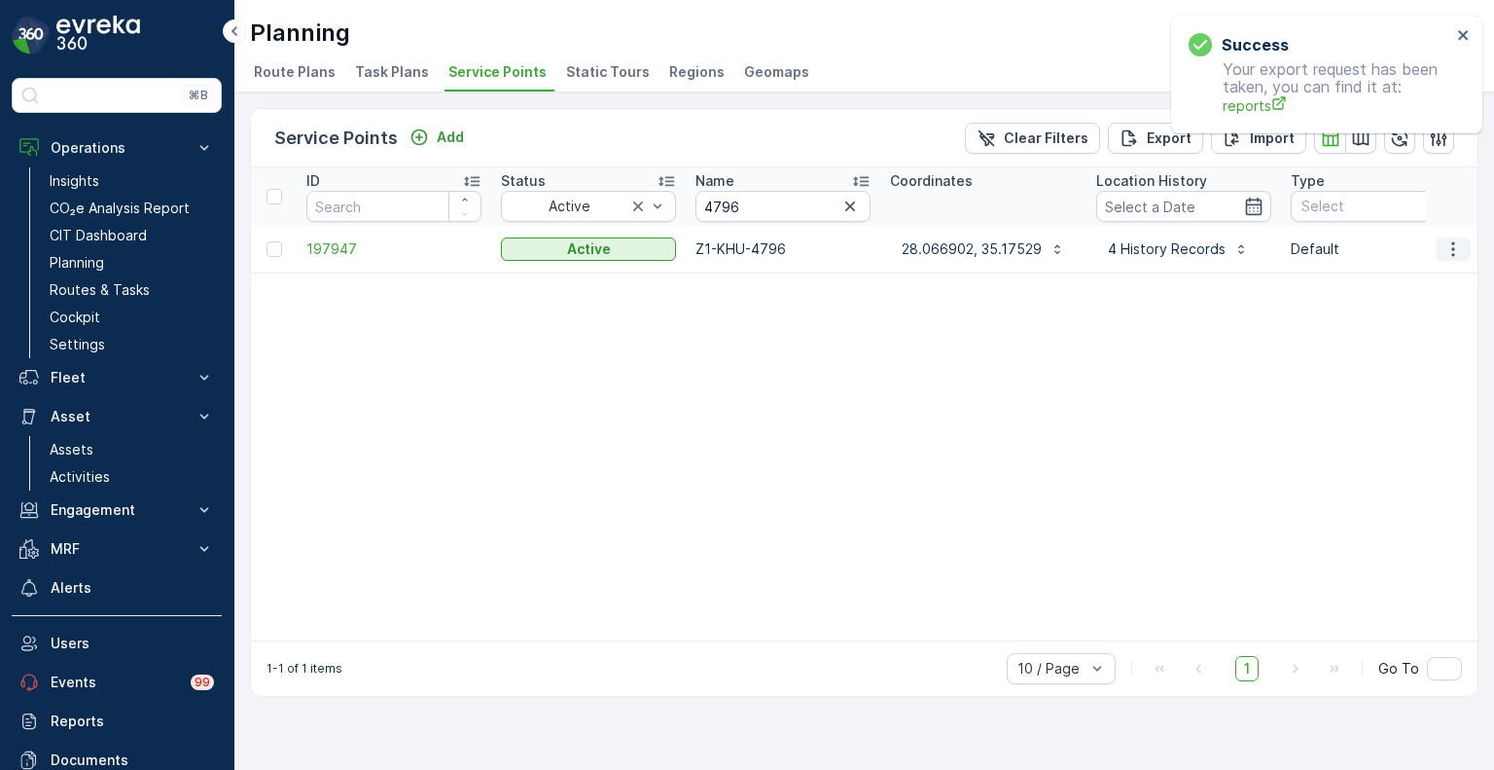
click at [1455, 248] on icon "button" at bounding box center [1453, 248] width 19 height 19
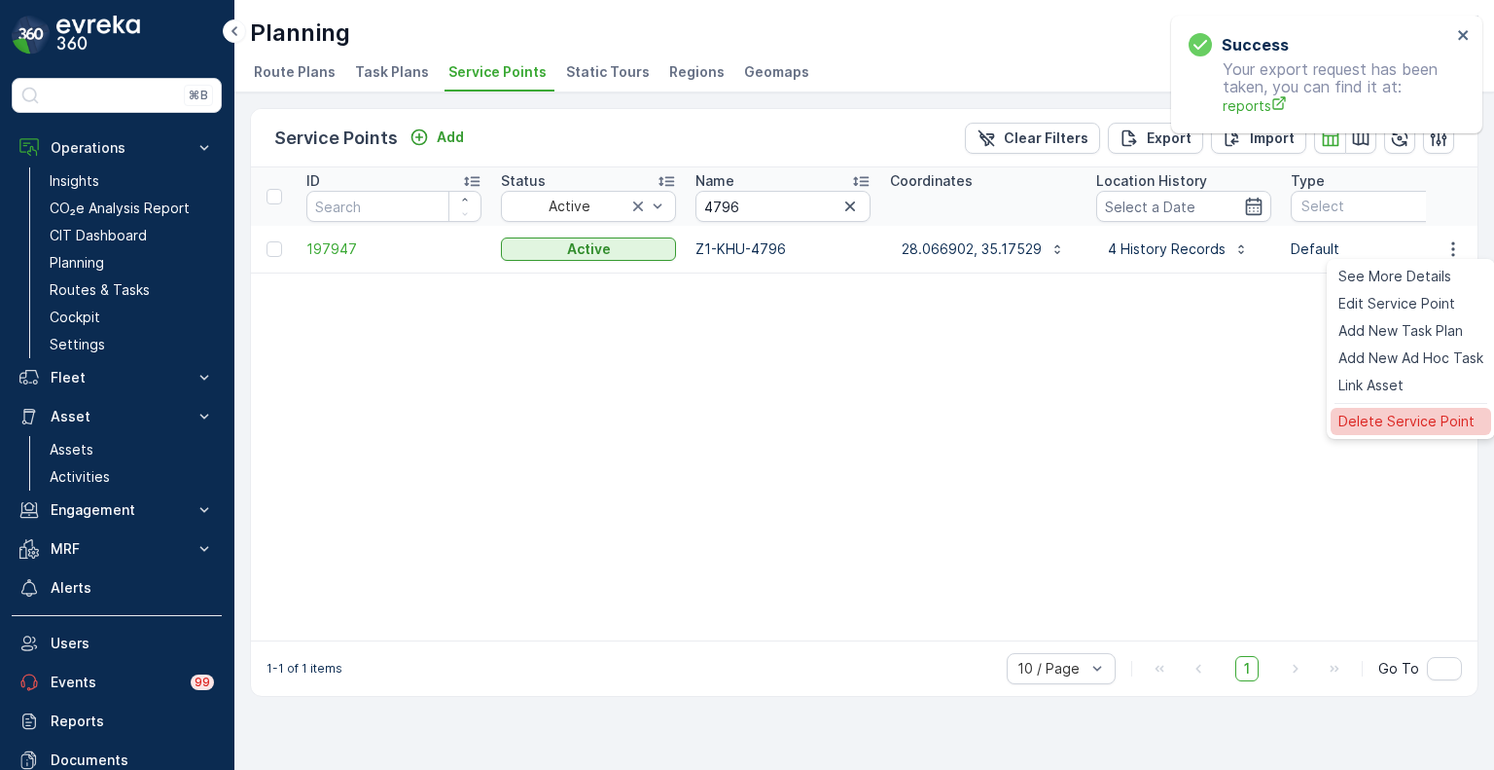
click at [1392, 422] on span "Delete Service Point" at bounding box center [1407, 421] width 136 height 19
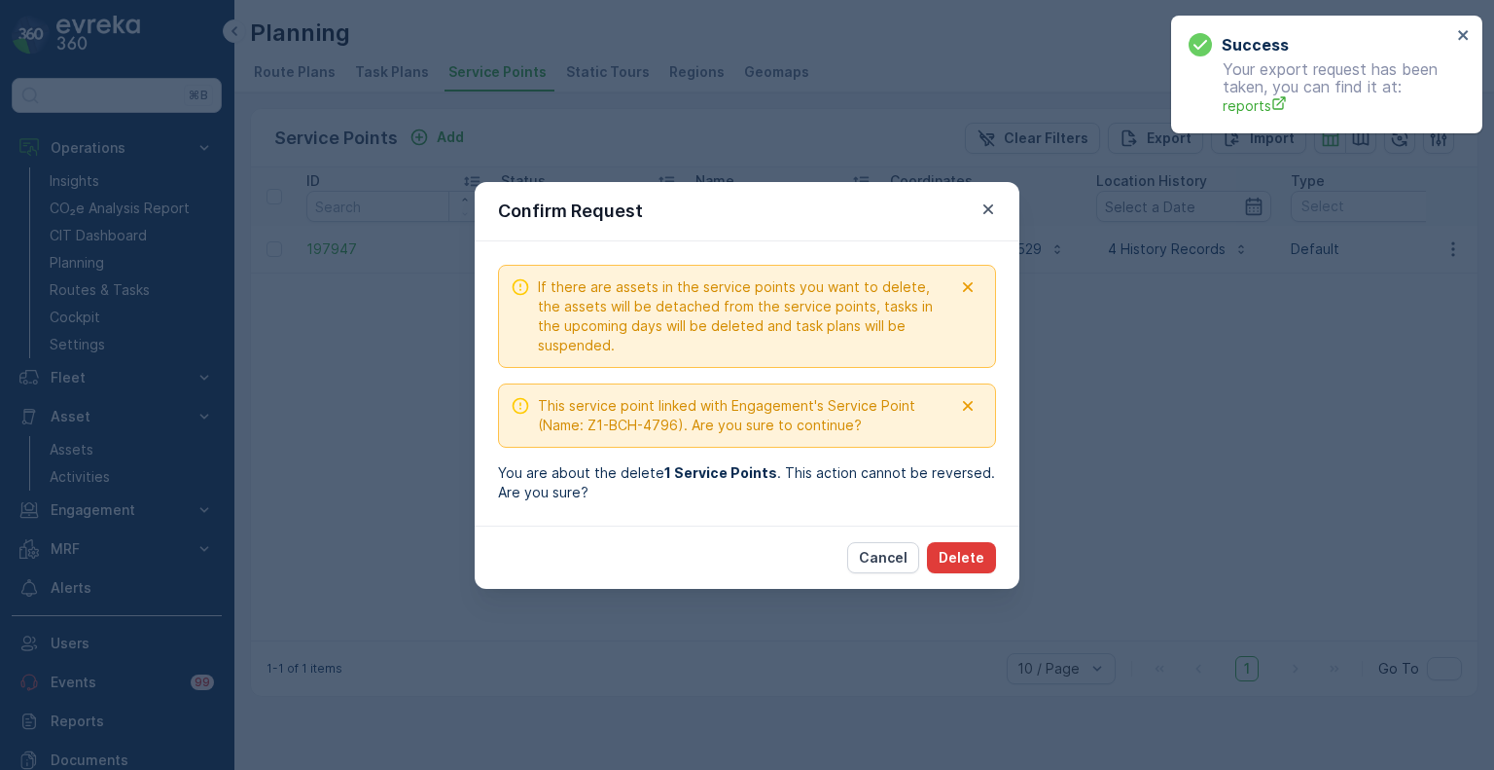
click at [976, 557] on p "Delete" at bounding box center [962, 557] width 46 height 19
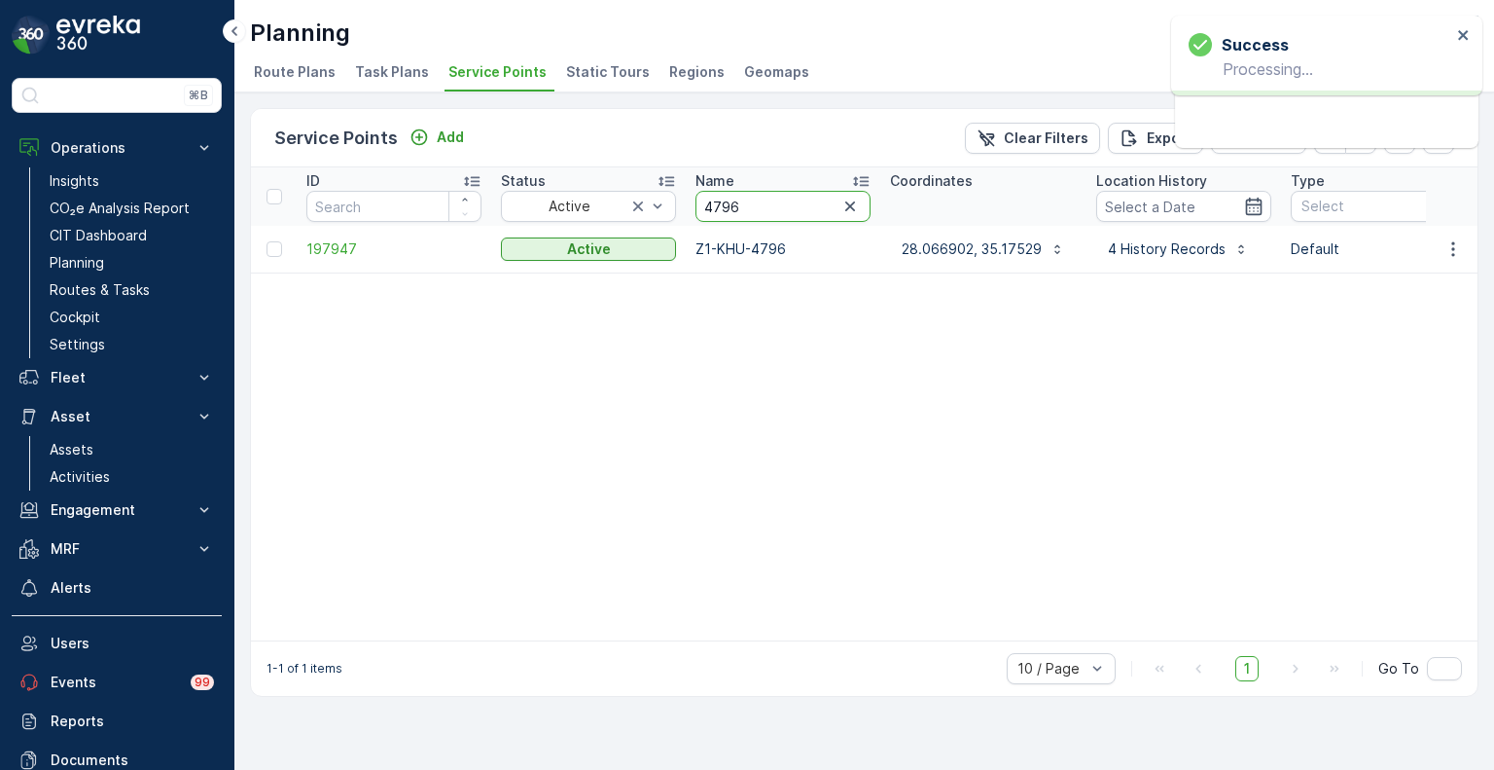
drag, startPoint x: 767, startPoint y: 213, endPoint x: 685, endPoint y: 202, distance: 82.4
click at [686, 202] on th "Name 4796" at bounding box center [783, 196] width 195 height 58
paste input "979"
type input "4979"
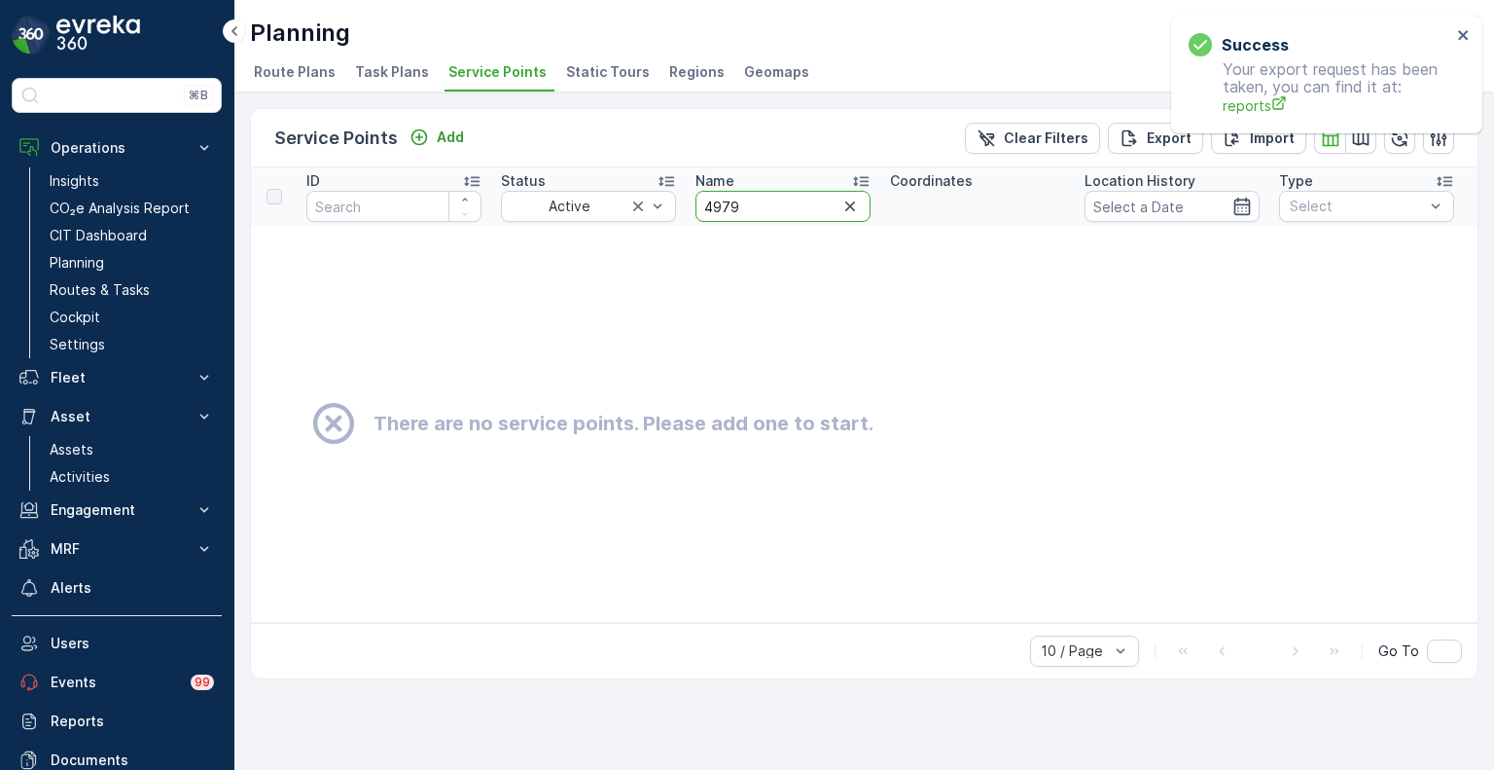
drag, startPoint x: 752, startPoint y: 217, endPoint x: 677, endPoint y: 204, distance: 76.0
paste input "2185"
type input "2185"
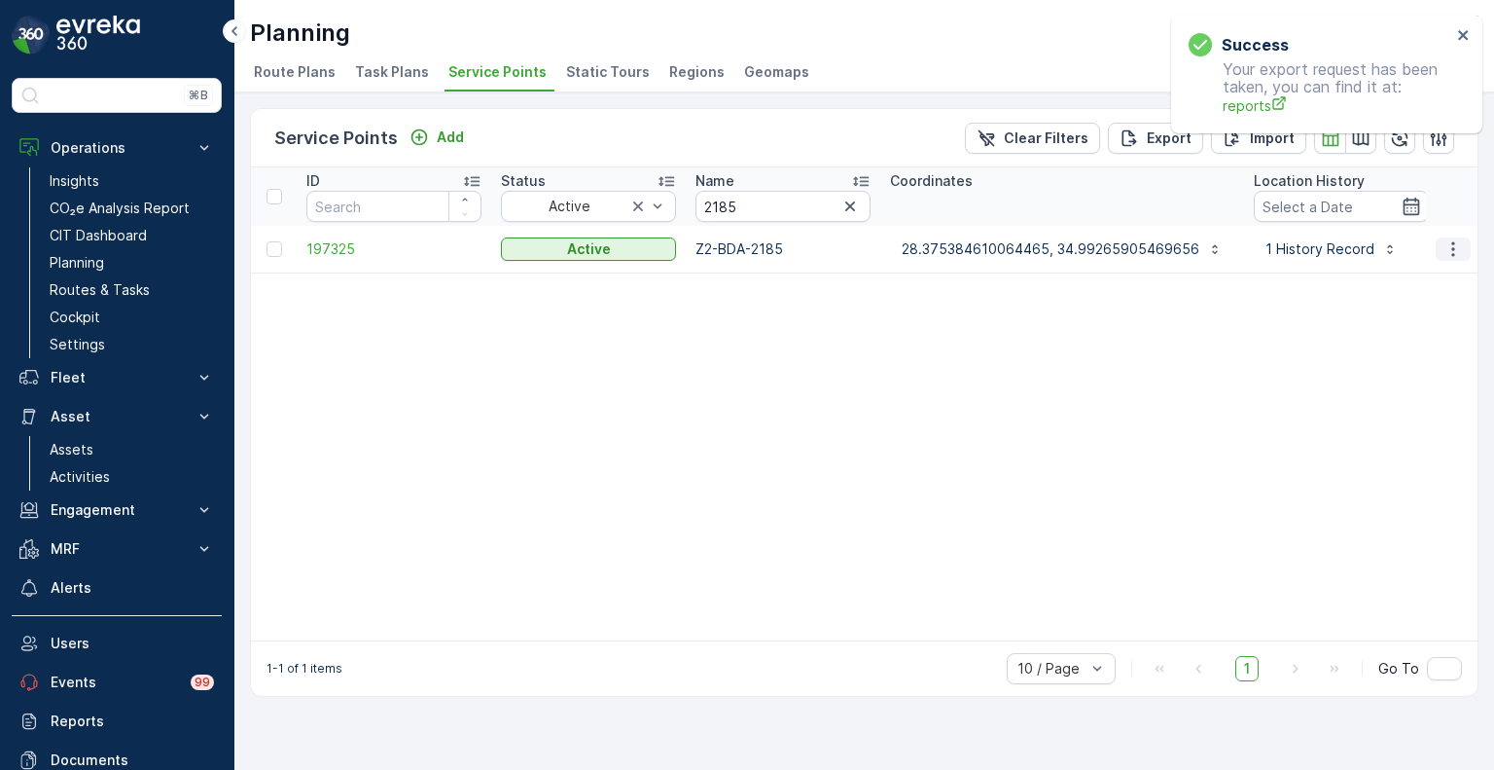
click at [1459, 252] on icon "button" at bounding box center [1453, 248] width 19 height 19
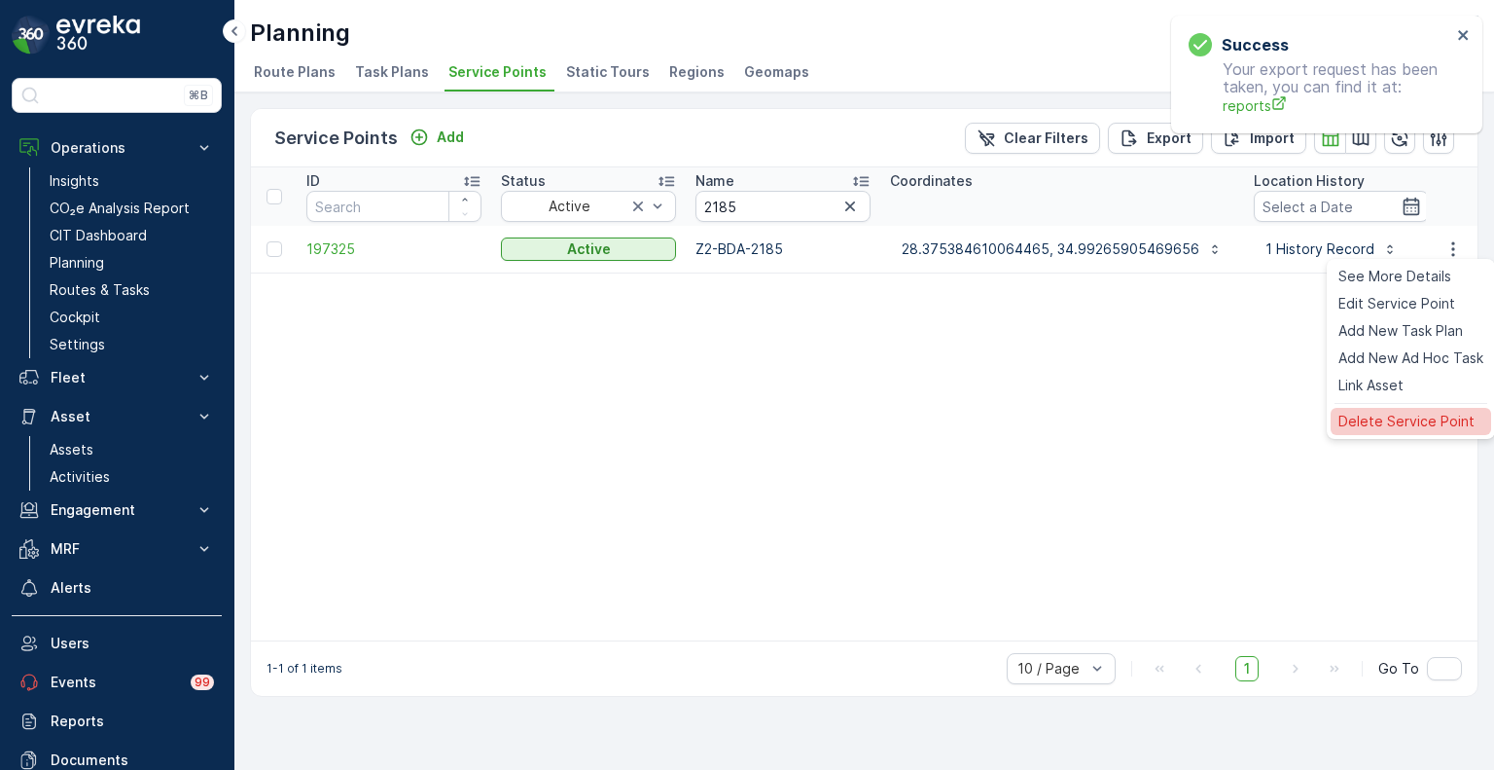
click at [1405, 408] on div "Delete Service Point" at bounding box center [1411, 421] width 161 height 27
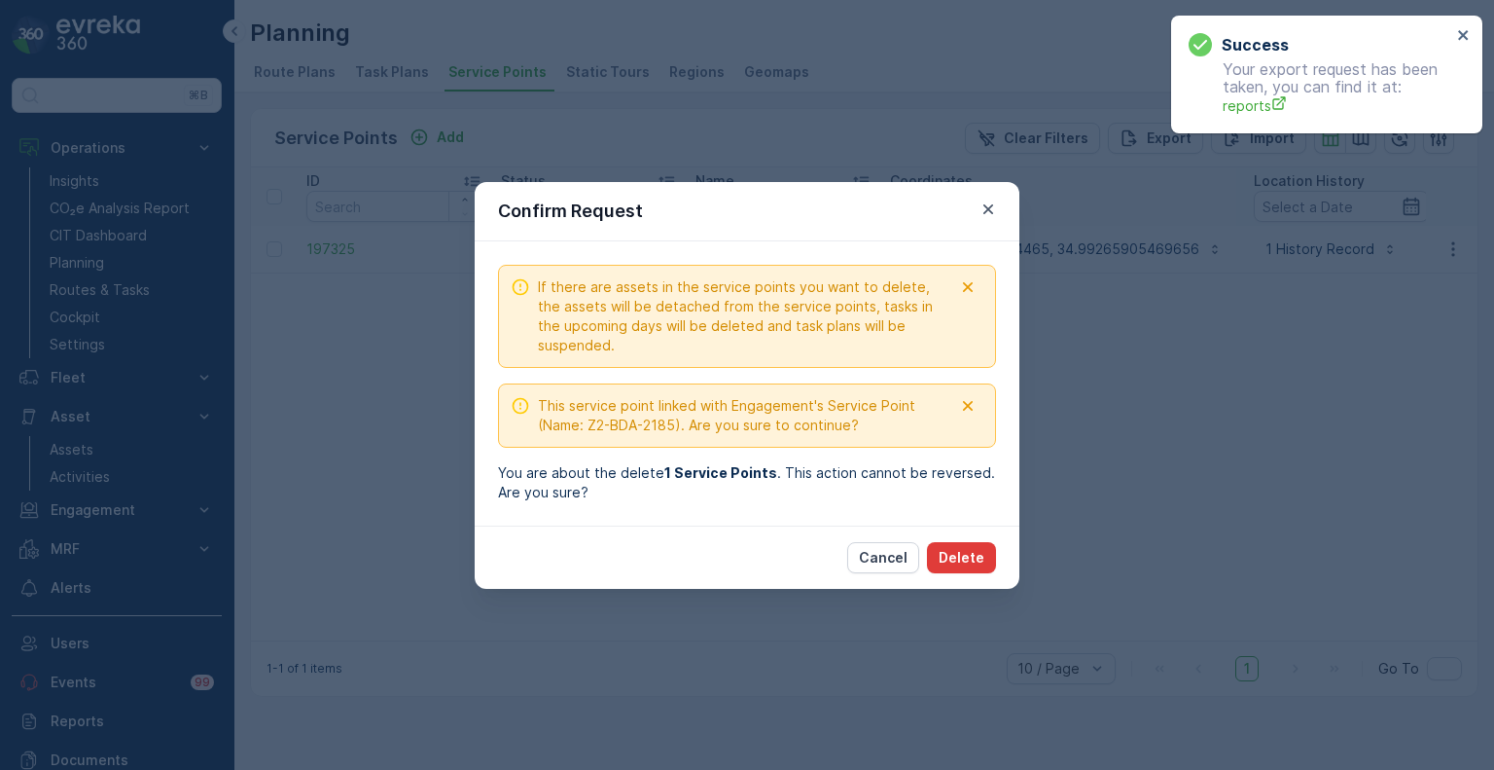
click at [962, 550] on p "Delete" at bounding box center [962, 557] width 46 height 19
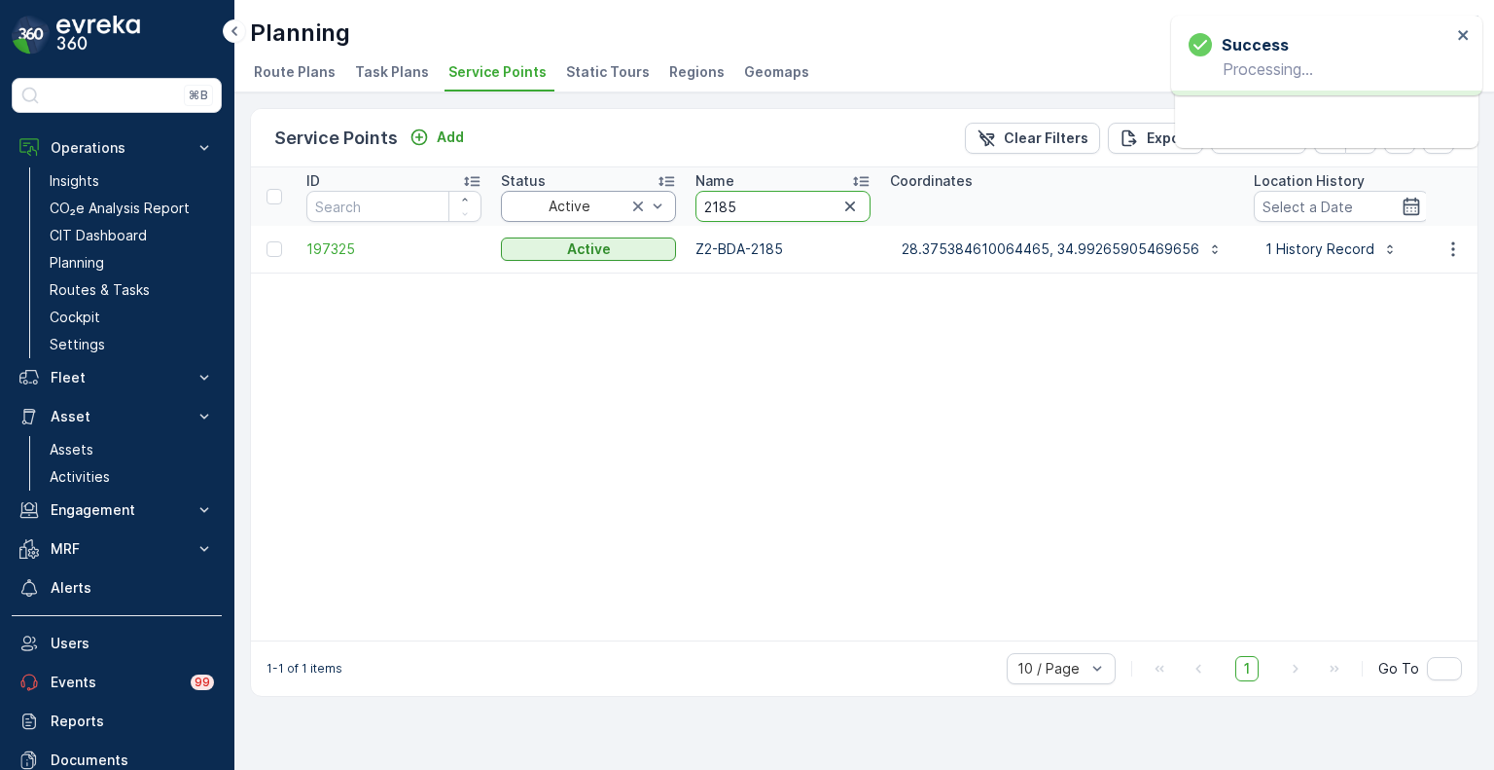
drag, startPoint x: 736, startPoint y: 203, endPoint x: 673, endPoint y: 203, distance: 63.2
paste input "061"
type input "2061"
click at [1455, 246] on icon "button" at bounding box center [1453, 248] width 19 height 19
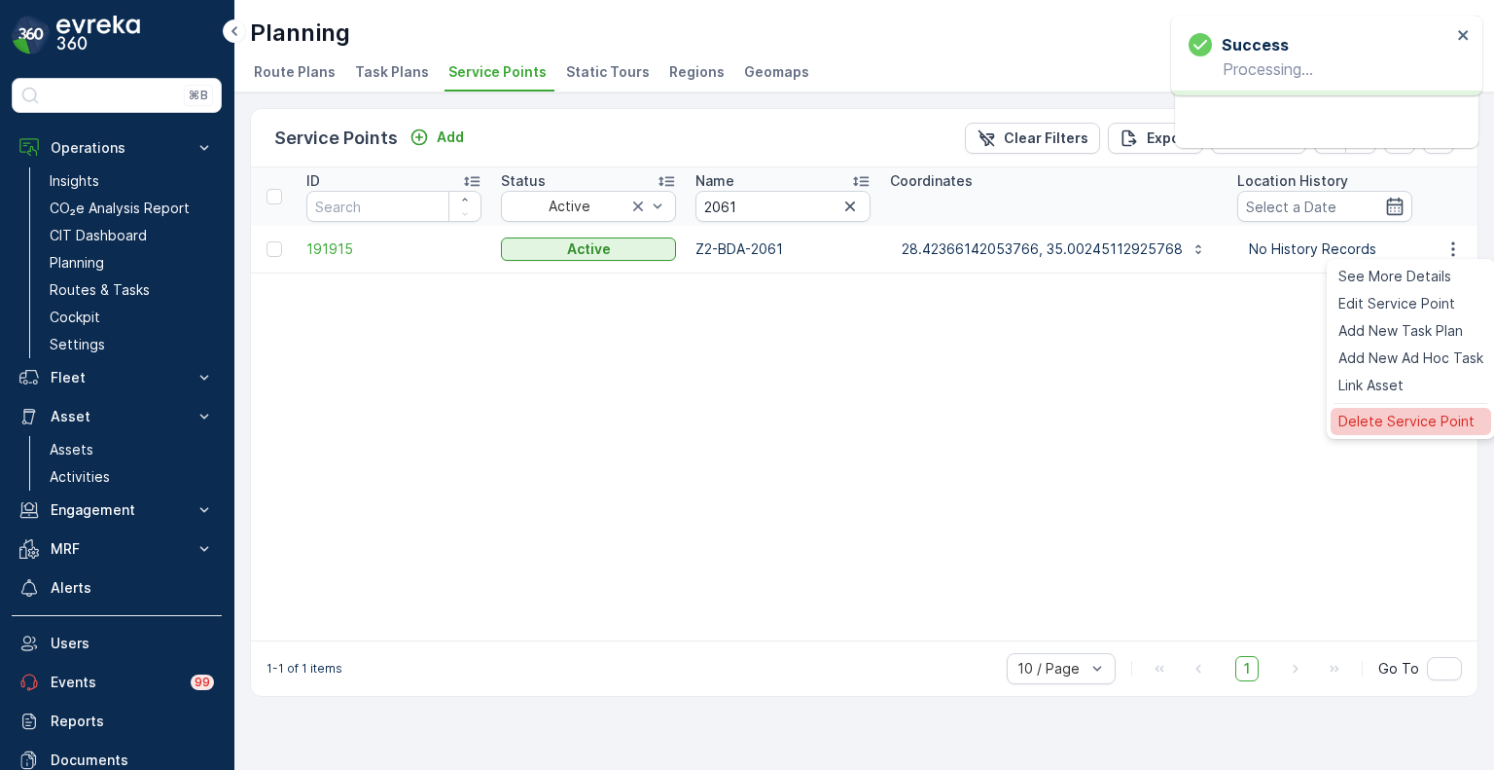
click at [1379, 423] on span "Delete Service Point" at bounding box center [1407, 421] width 136 height 19
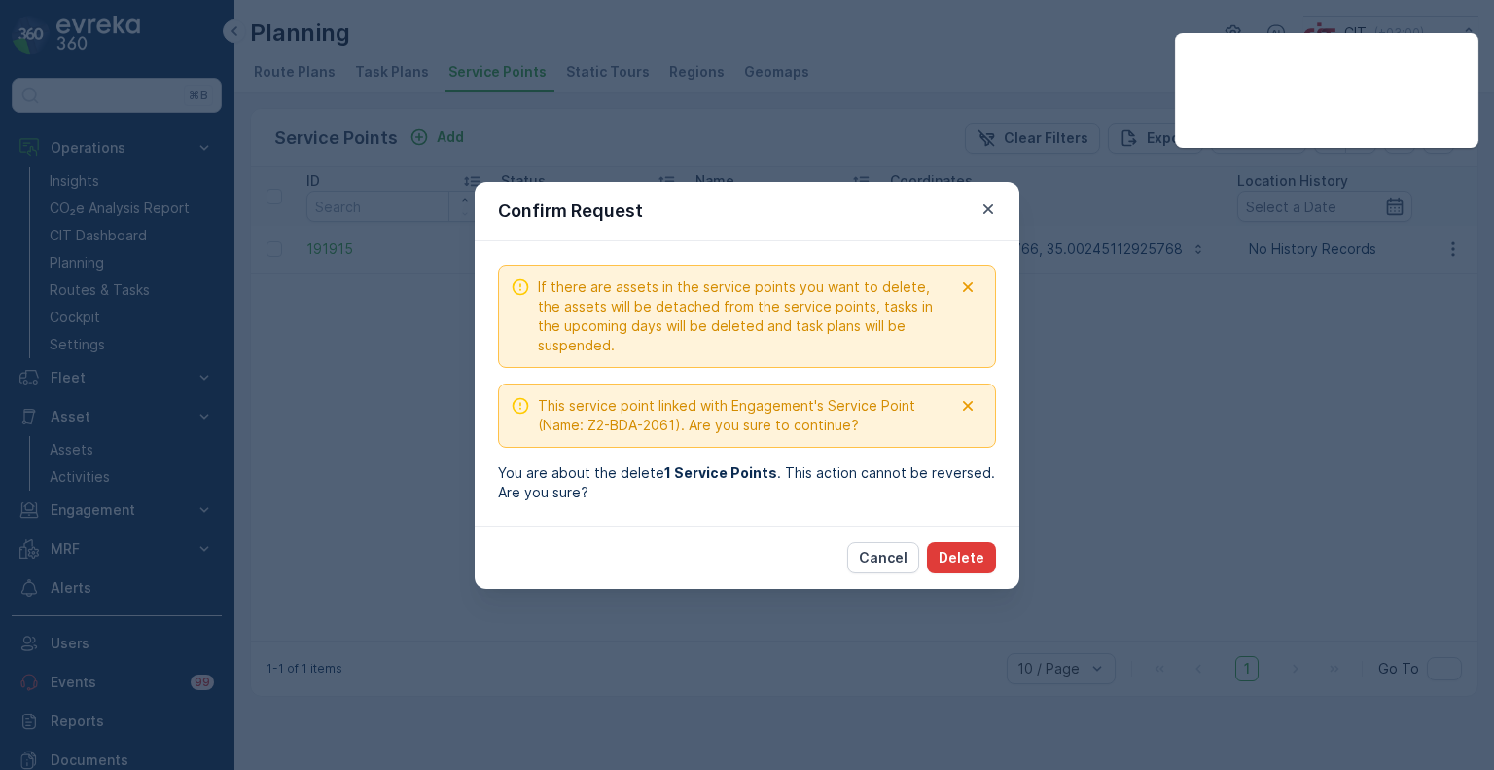
click at [964, 560] on p "Delete" at bounding box center [962, 557] width 46 height 19
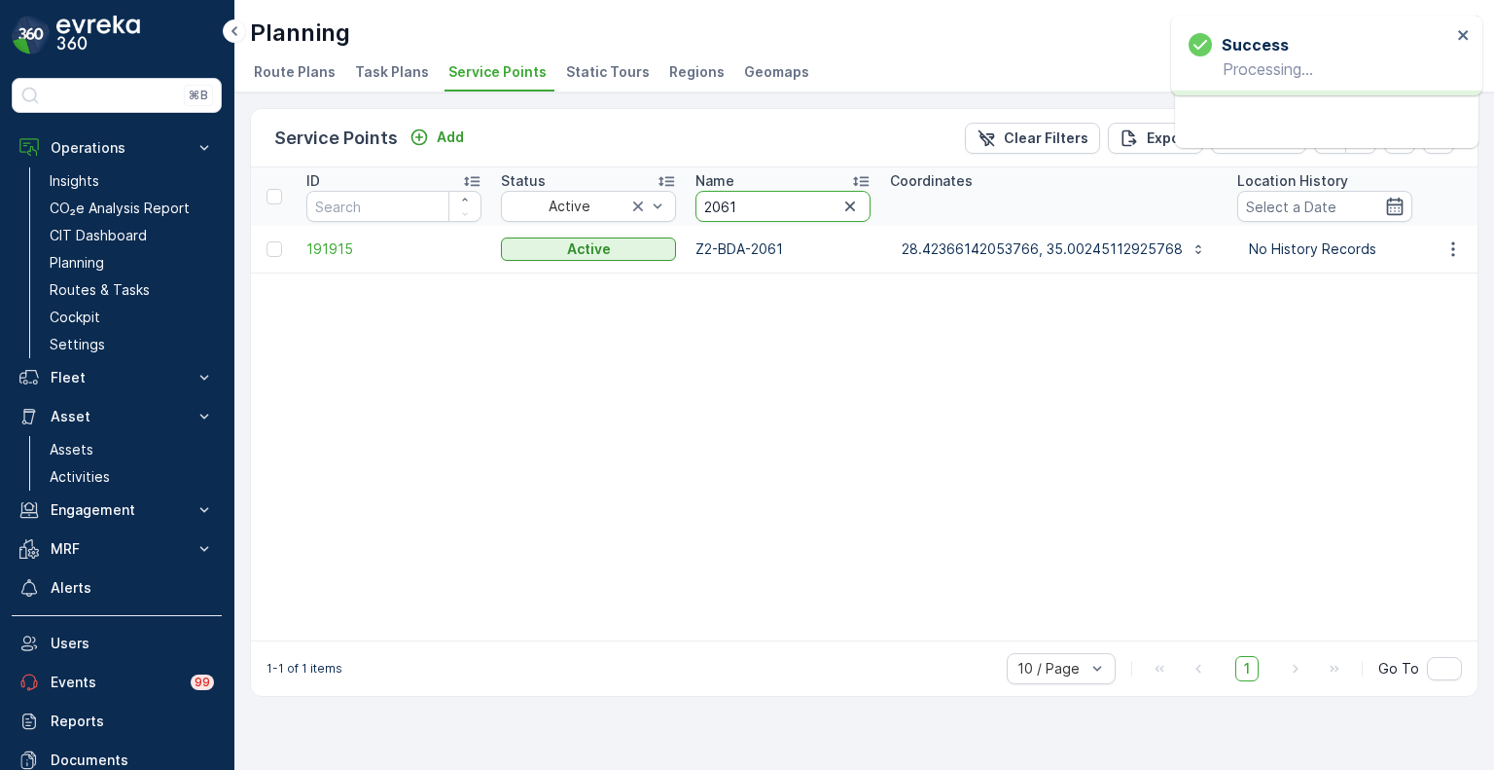
drag, startPoint x: 754, startPoint y: 203, endPoint x: 686, endPoint y: 201, distance: 68.1
click at [686, 201] on th "Name 2061" at bounding box center [783, 196] width 195 height 58
paste input "5633"
type input "5633"
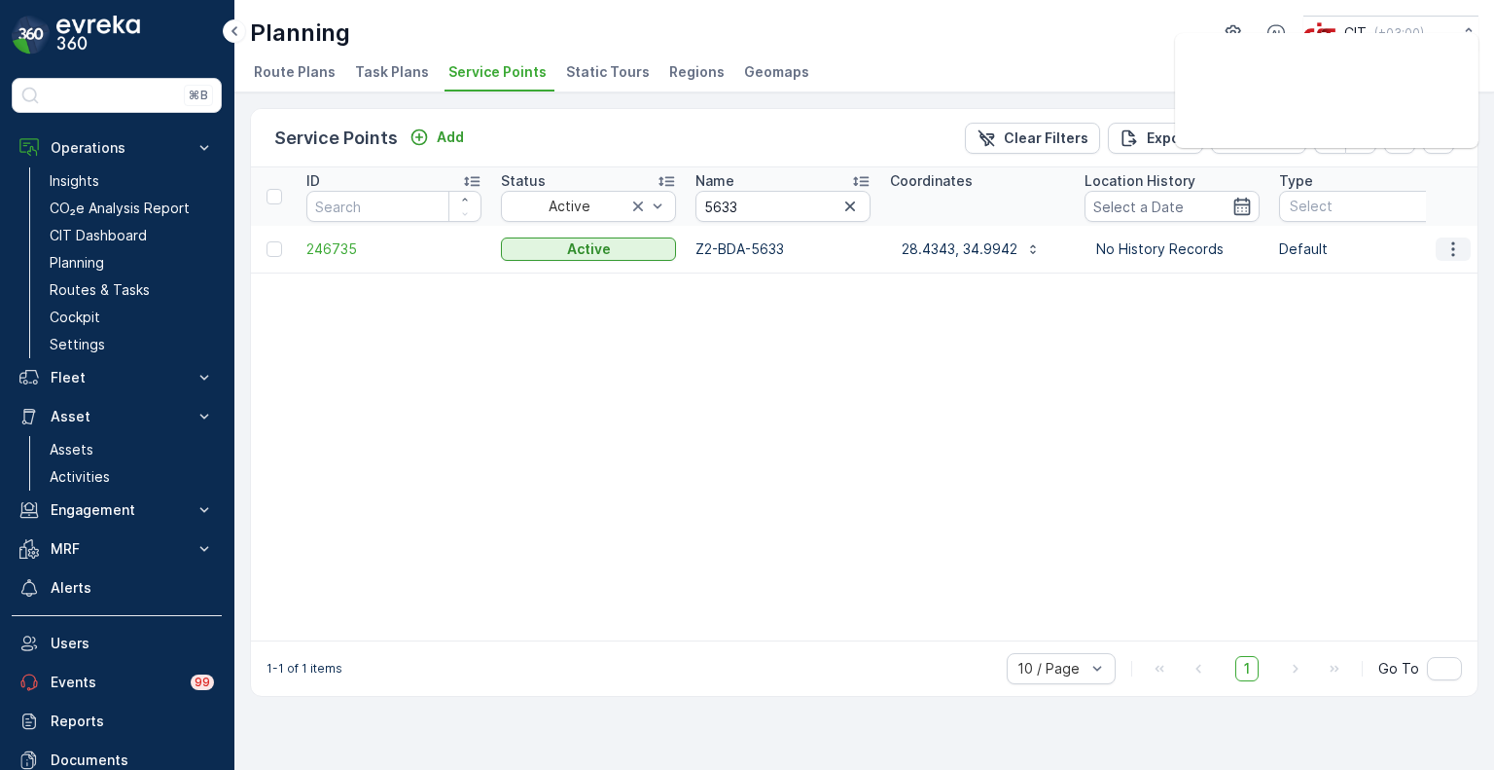
click at [1450, 254] on icon "button" at bounding box center [1453, 248] width 19 height 19
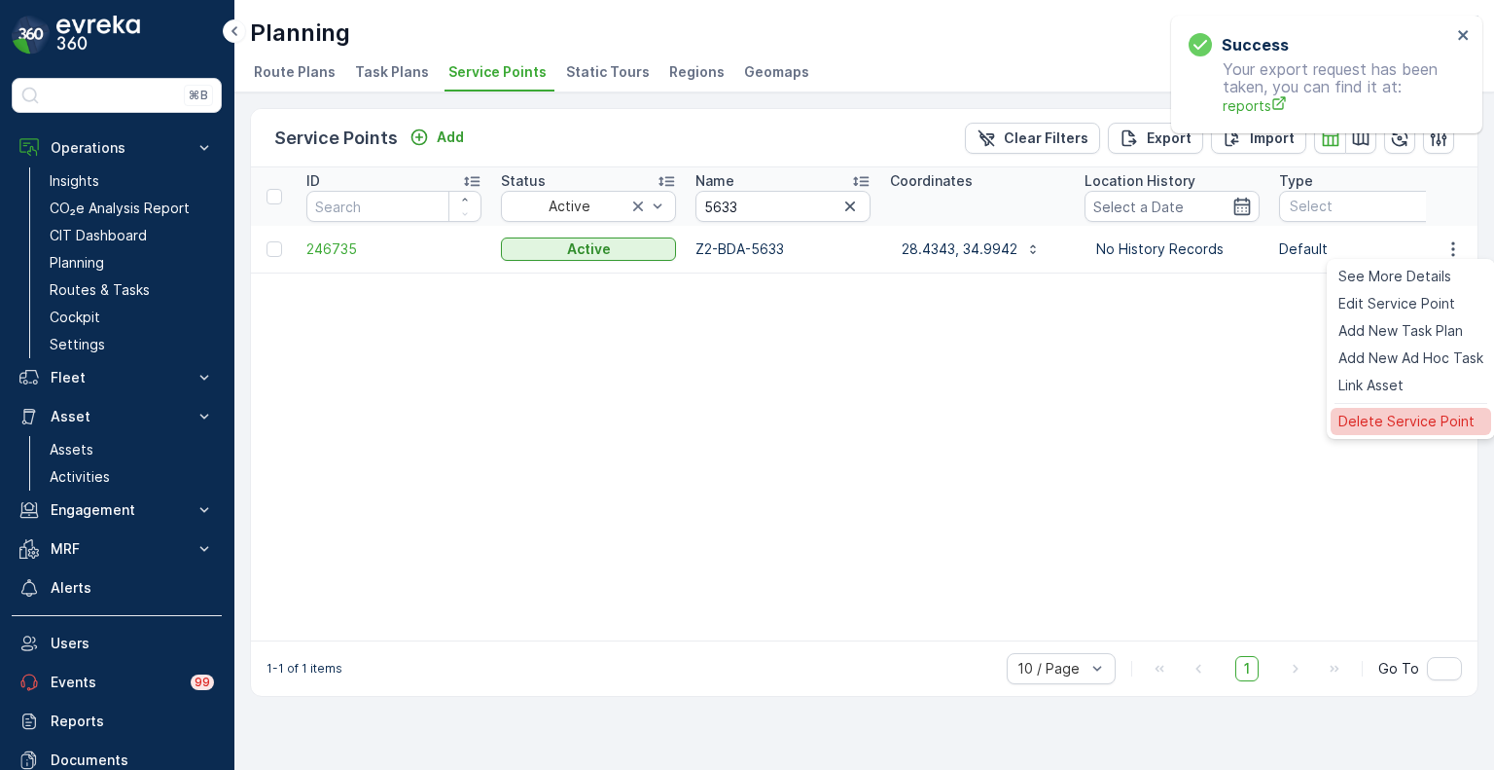
click at [1394, 428] on span "Delete Service Point" at bounding box center [1407, 421] width 136 height 19
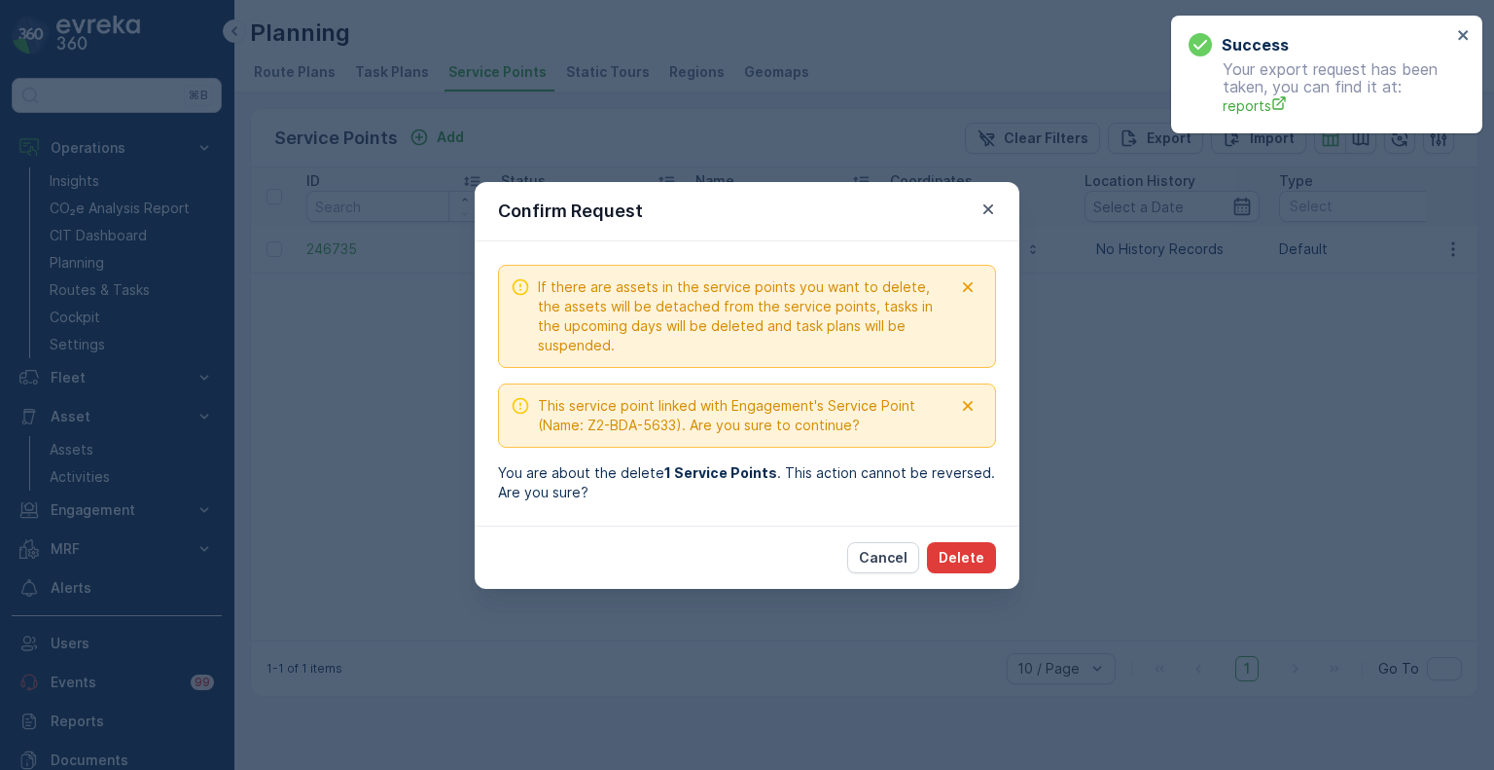
click at [980, 551] on p "Delete" at bounding box center [962, 557] width 46 height 19
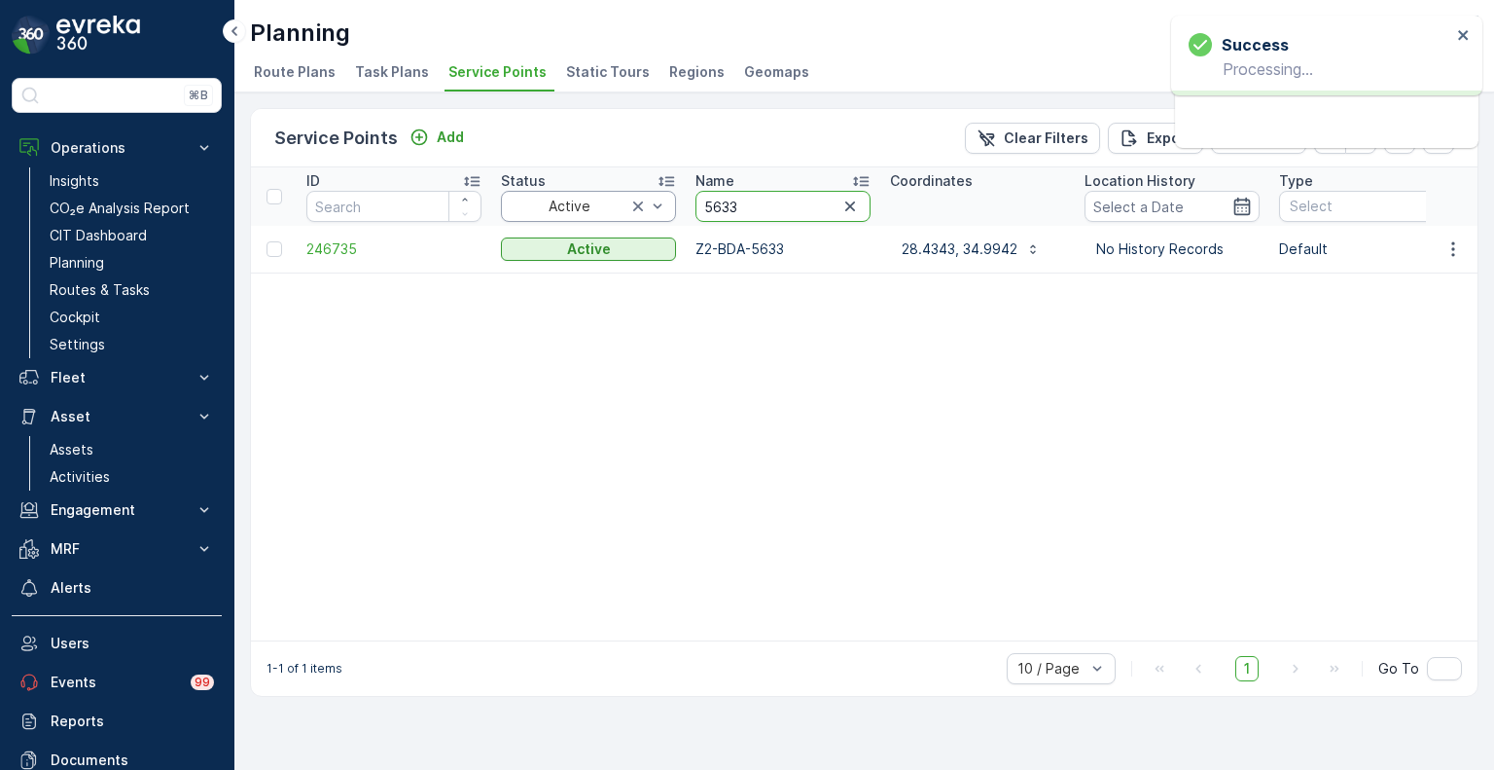
drag, startPoint x: 745, startPoint y: 209, endPoint x: 671, endPoint y: 207, distance: 74.0
paste input "2105"
type input "2105"
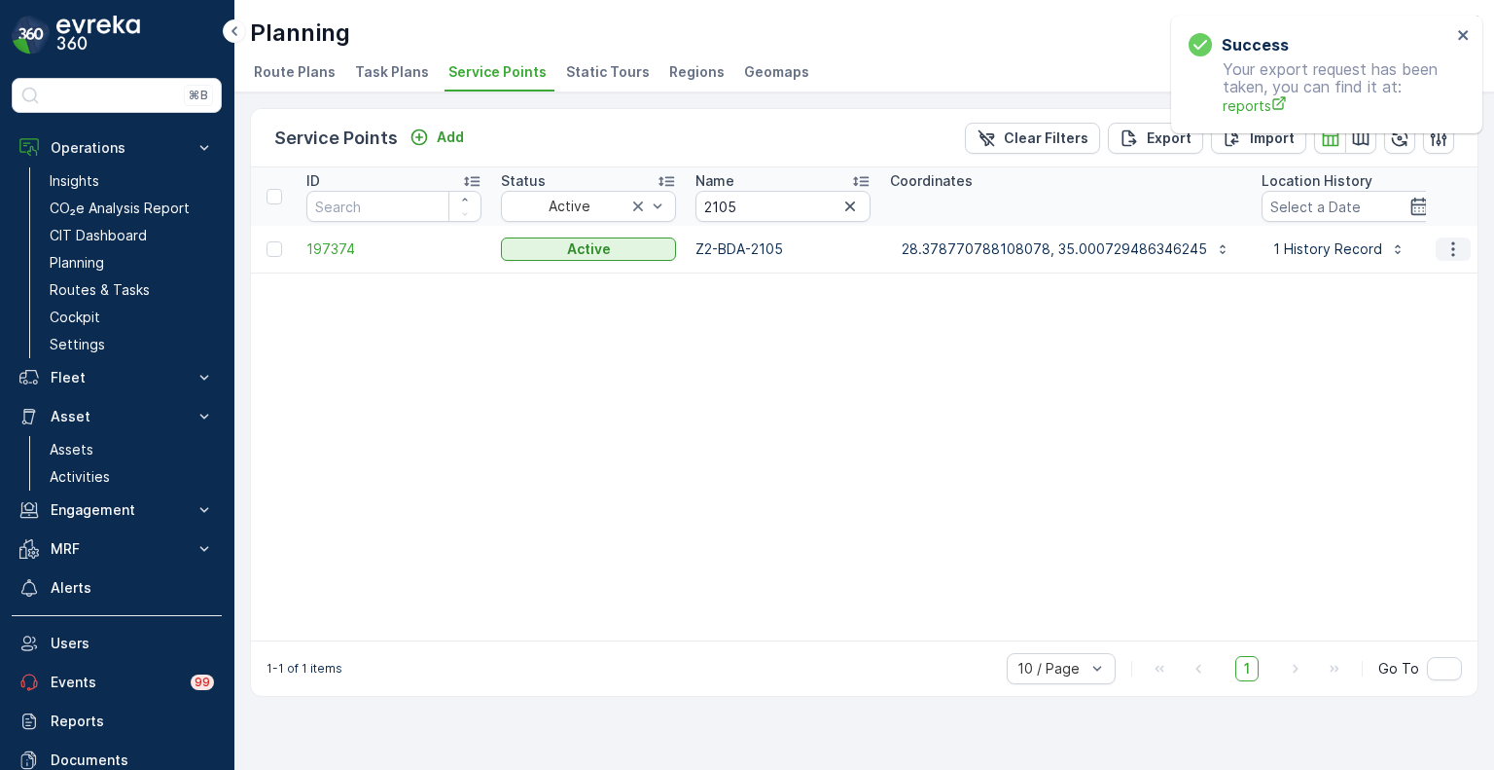
click at [1451, 253] on icon "button" at bounding box center [1453, 248] width 19 height 19
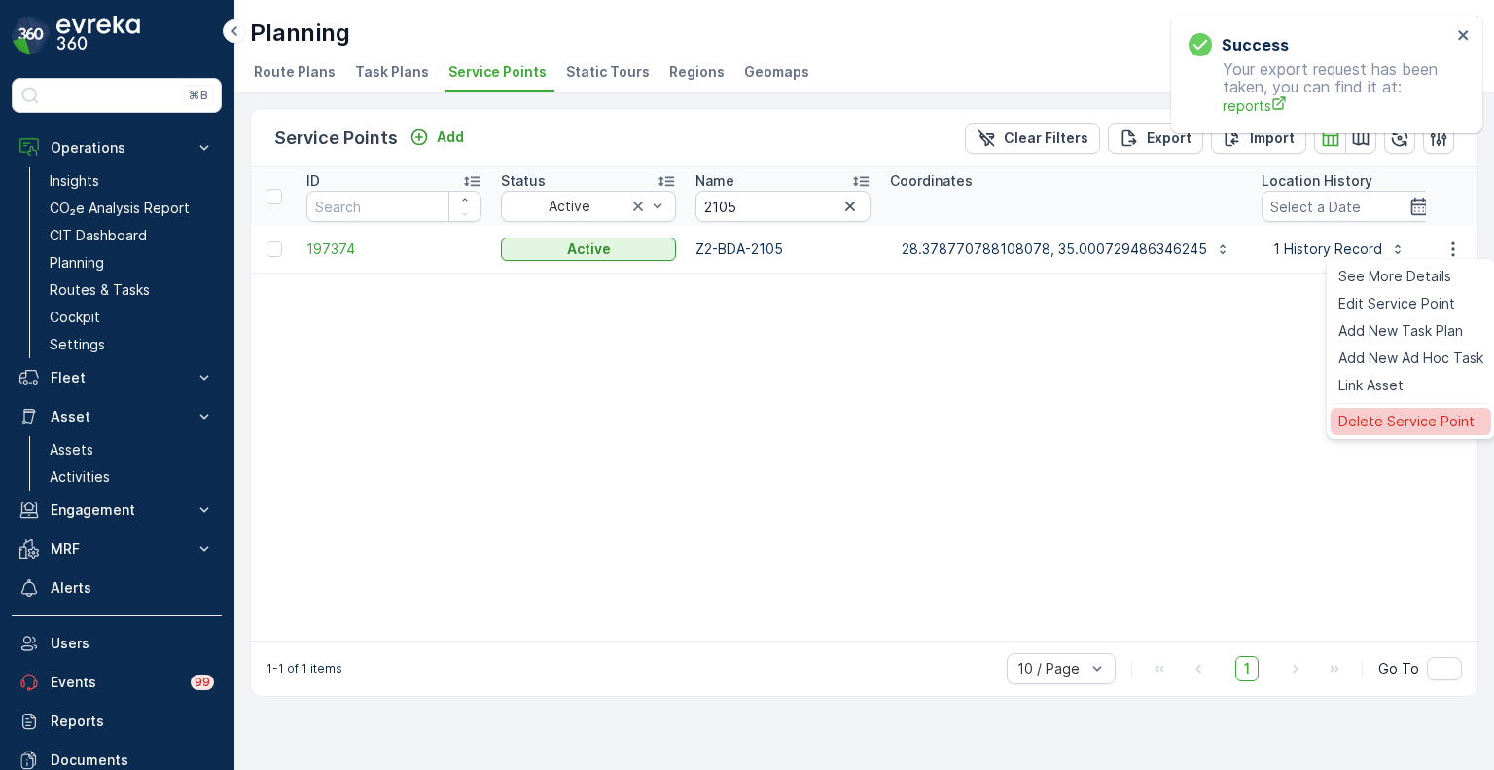
click at [1364, 411] on div "Delete Service Point" at bounding box center [1411, 421] width 161 height 27
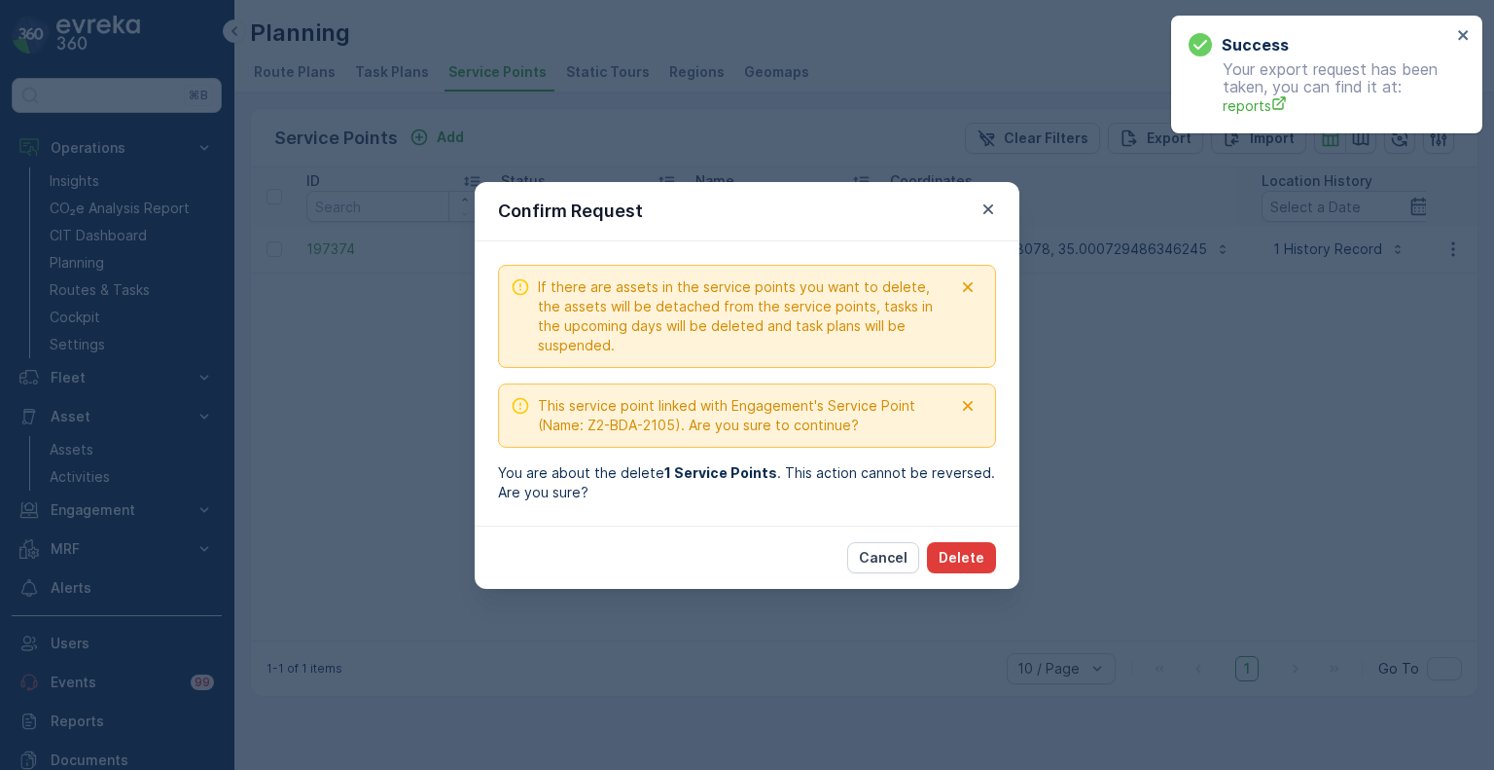
click at [966, 548] on p "Delete" at bounding box center [962, 557] width 46 height 19
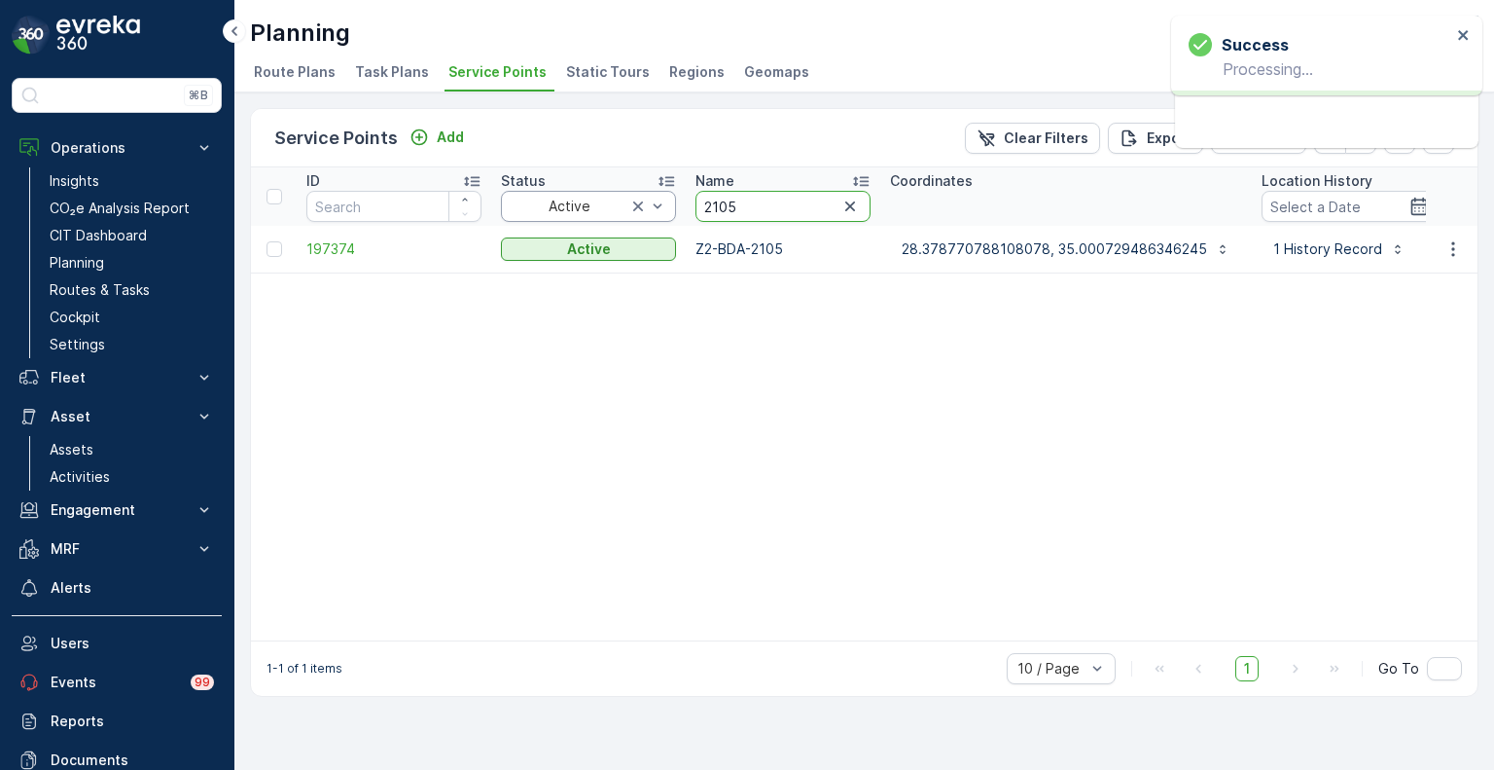
drag, startPoint x: 759, startPoint y: 207, endPoint x: 675, endPoint y: 206, distance: 83.7
paste input "1153"
type input "1153"
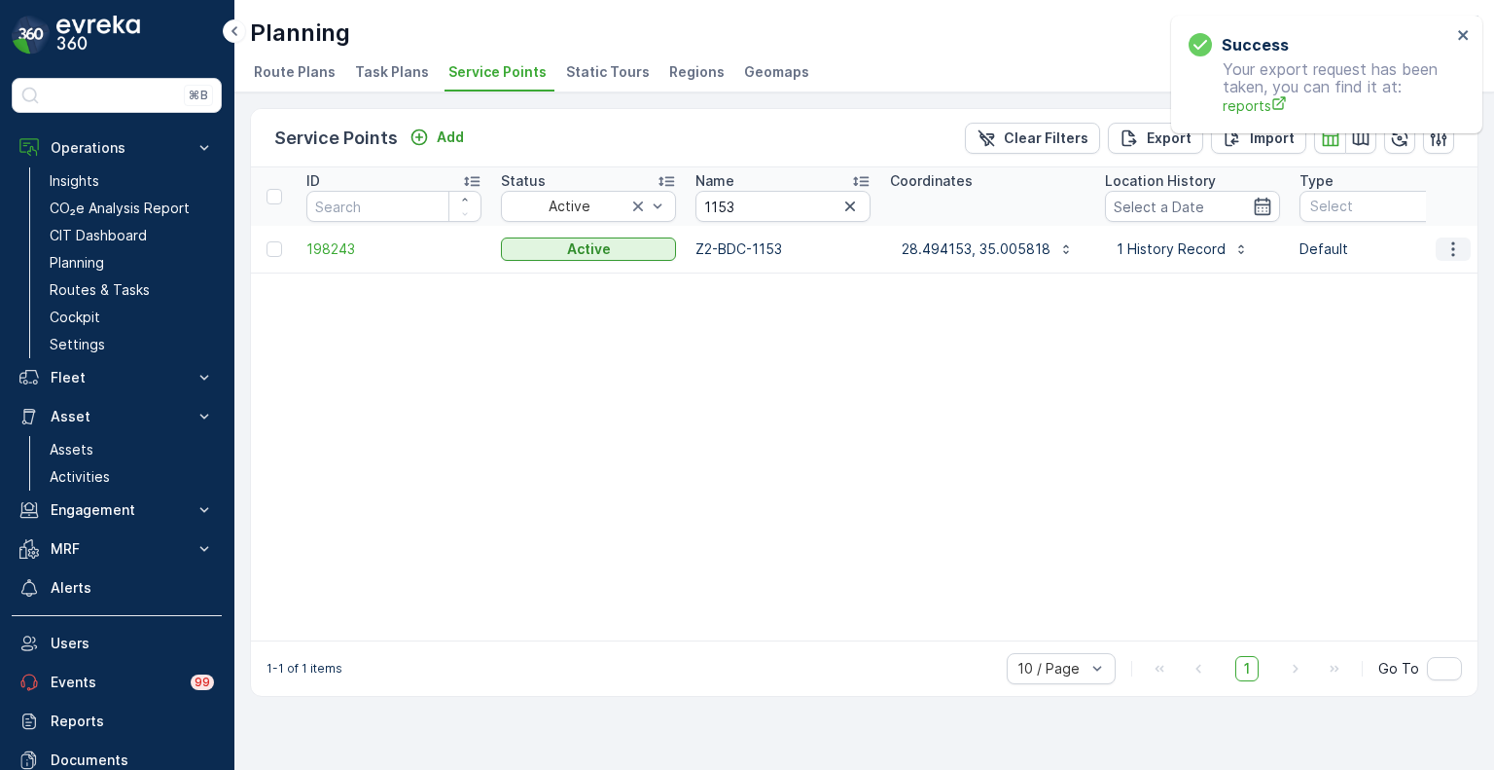
click at [1452, 246] on icon "button" at bounding box center [1453, 248] width 19 height 19
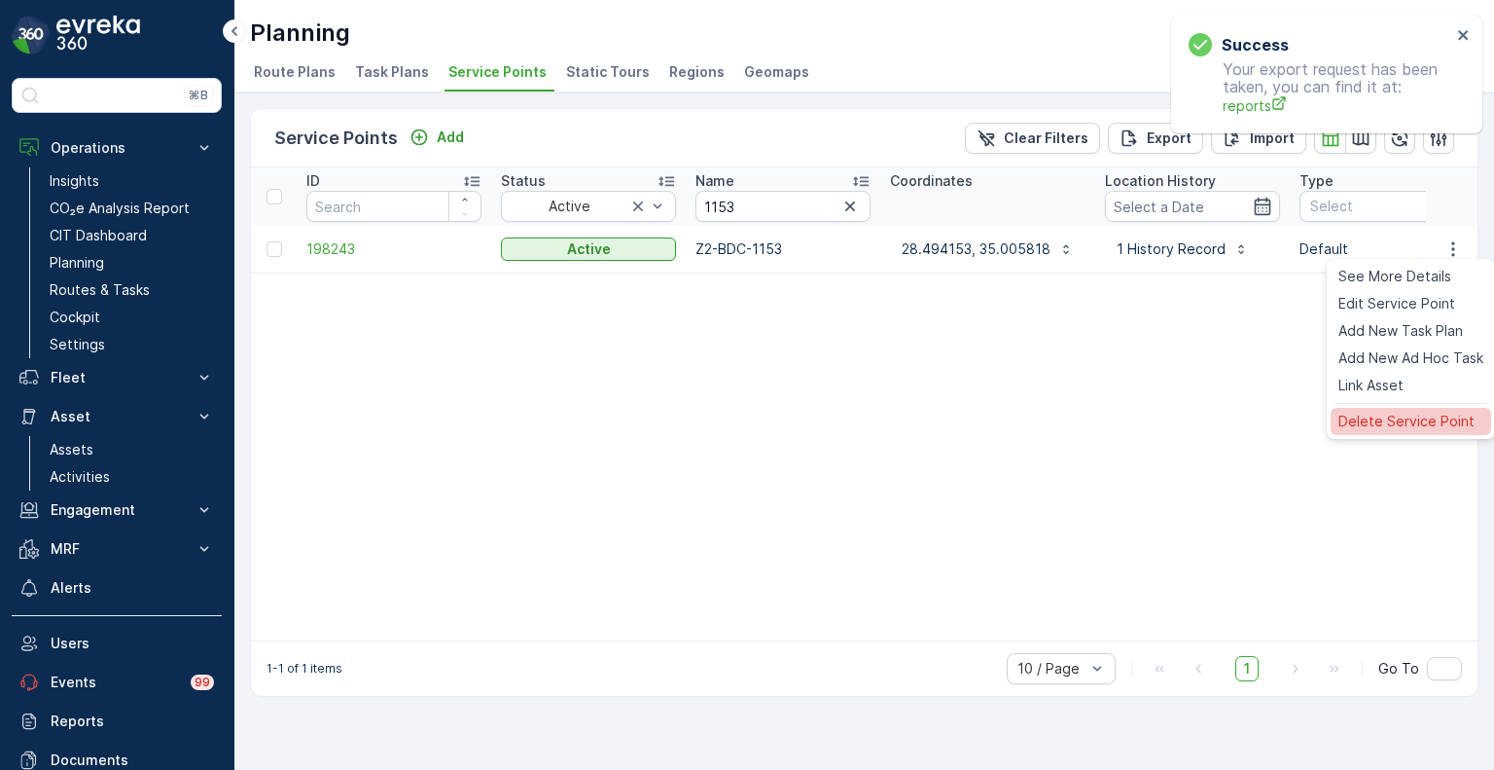
click at [1385, 423] on span "Delete Service Point" at bounding box center [1407, 421] width 136 height 19
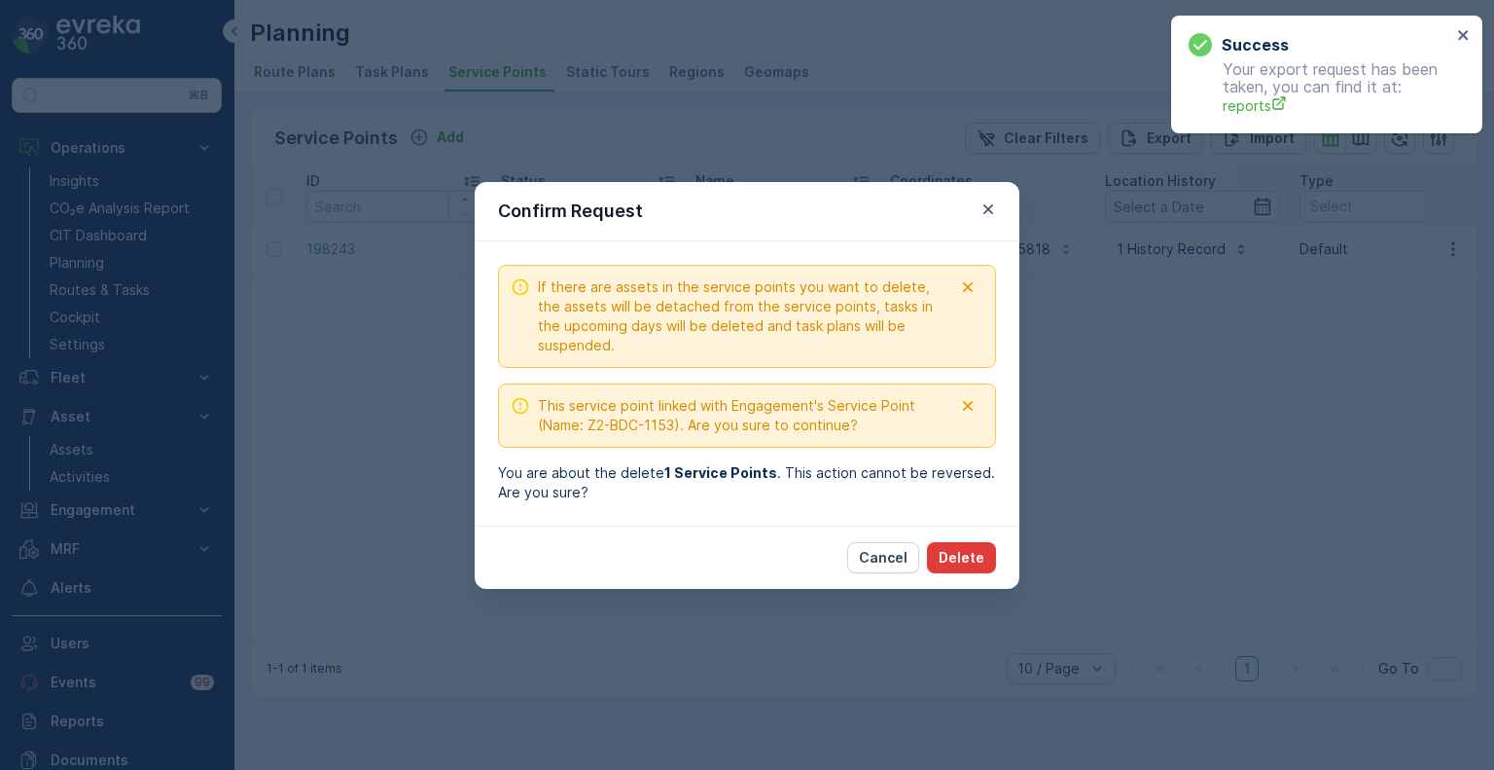
click at [982, 568] on button "Delete" at bounding box center [961, 557] width 69 height 31
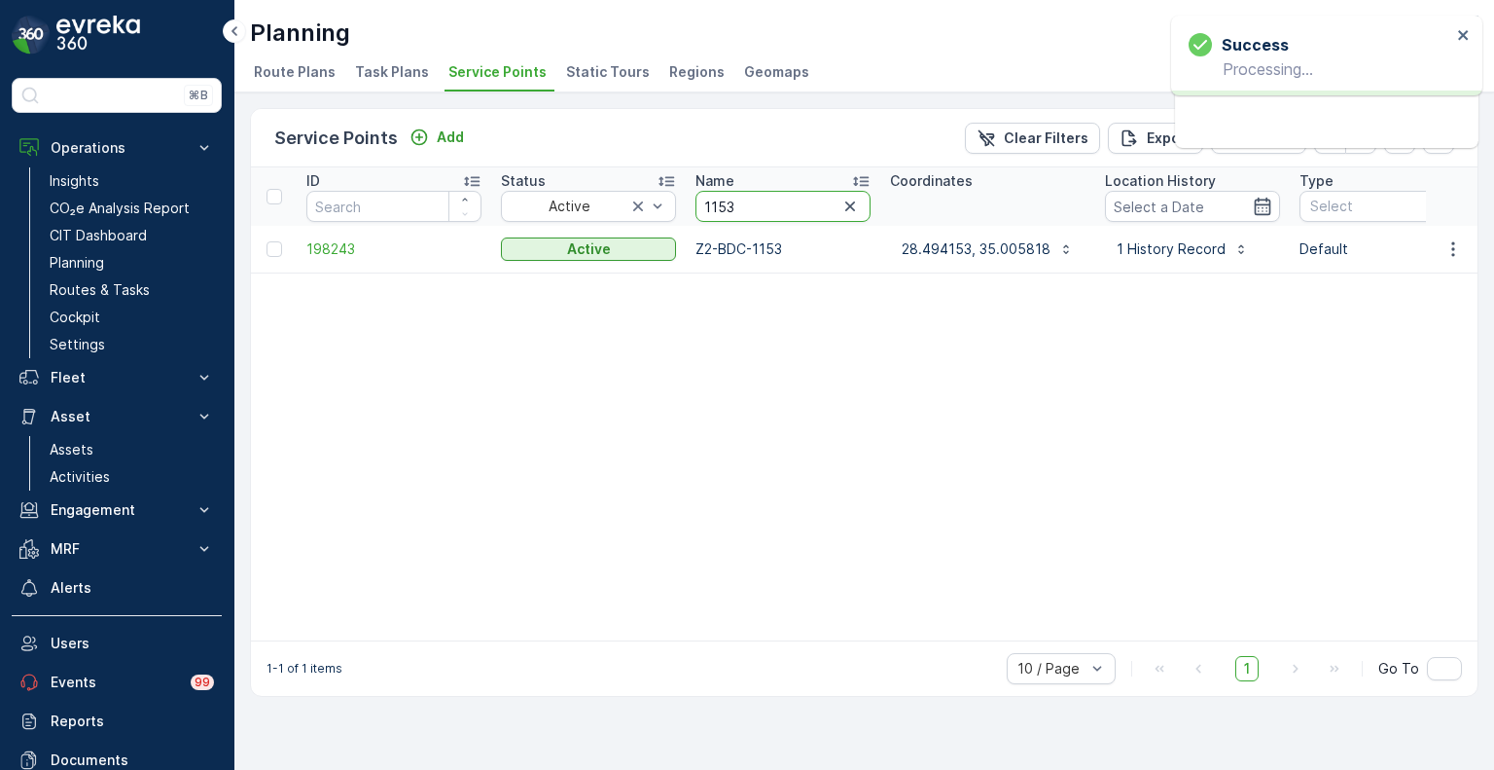
drag, startPoint x: 788, startPoint y: 214, endPoint x: 717, endPoint y: 208, distance: 71.3
click at [717, 208] on input "1153" at bounding box center [783, 206] width 175 height 31
drag, startPoint x: 735, startPoint y: 205, endPoint x: 696, endPoint y: 204, distance: 38.9
click at [696, 204] on input "1153" at bounding box center [783, 206] width 175 height 31
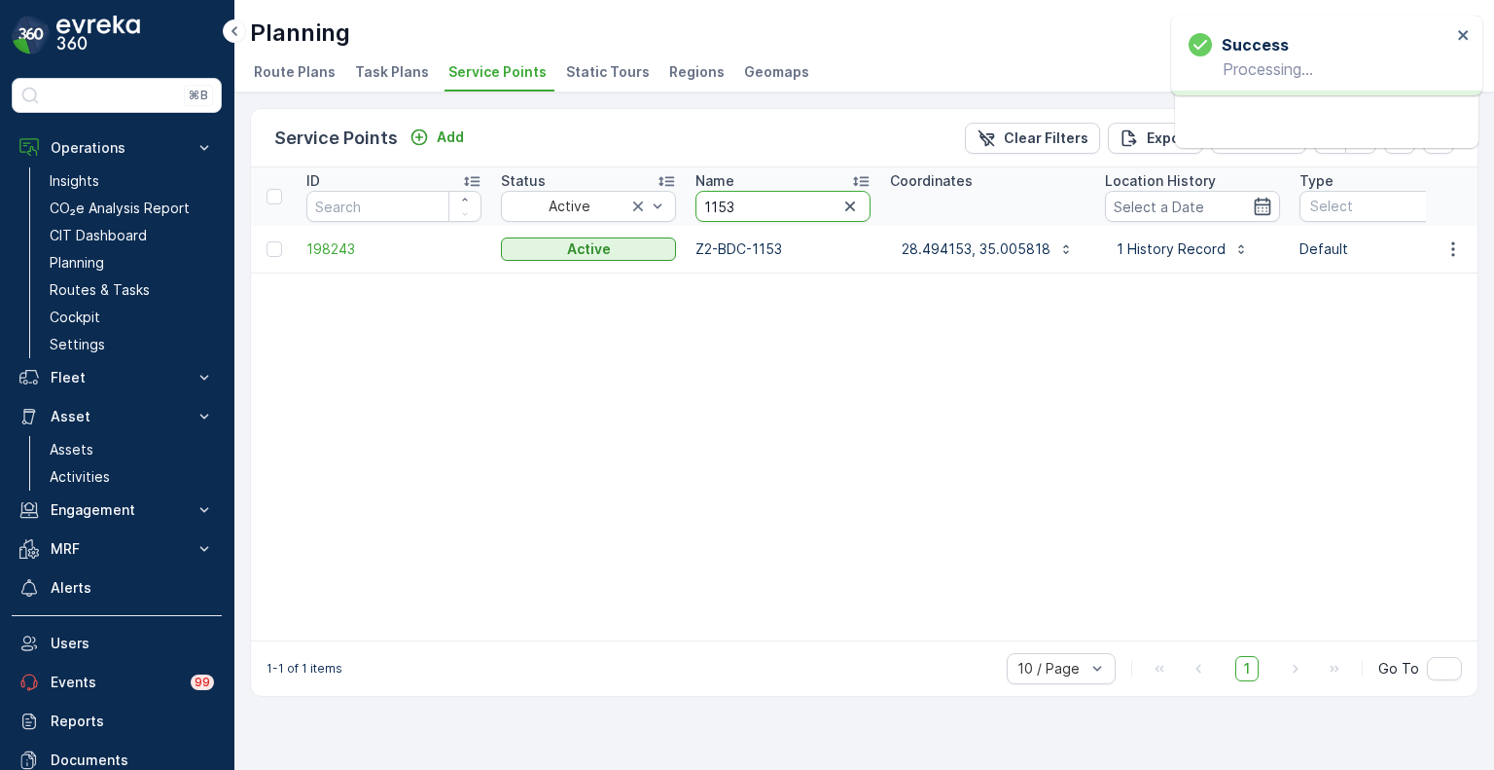
paste input "871"
type input "1871"
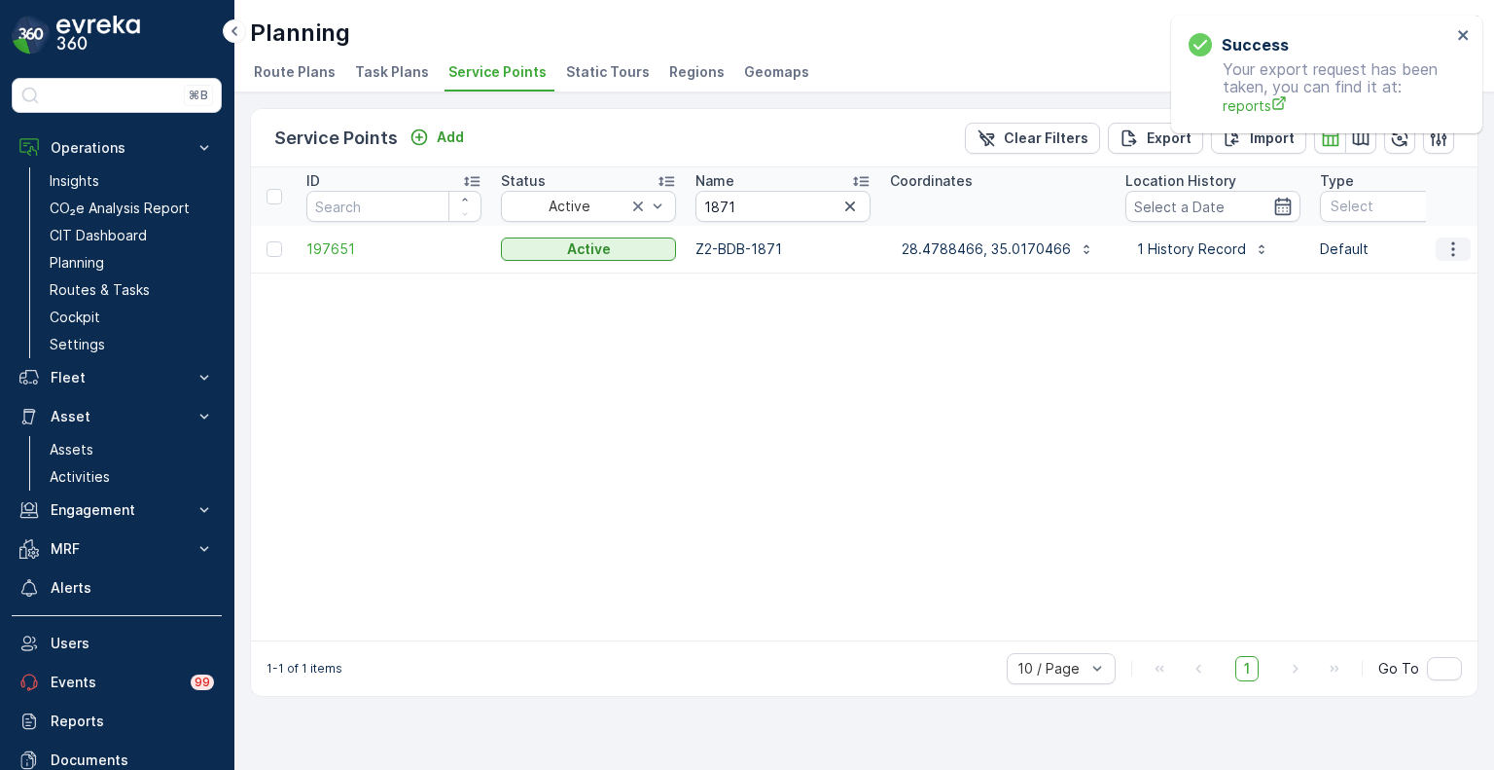
click at [1452, 248] on icon "button" at bounding box center [1453, 248] width 19 height 19
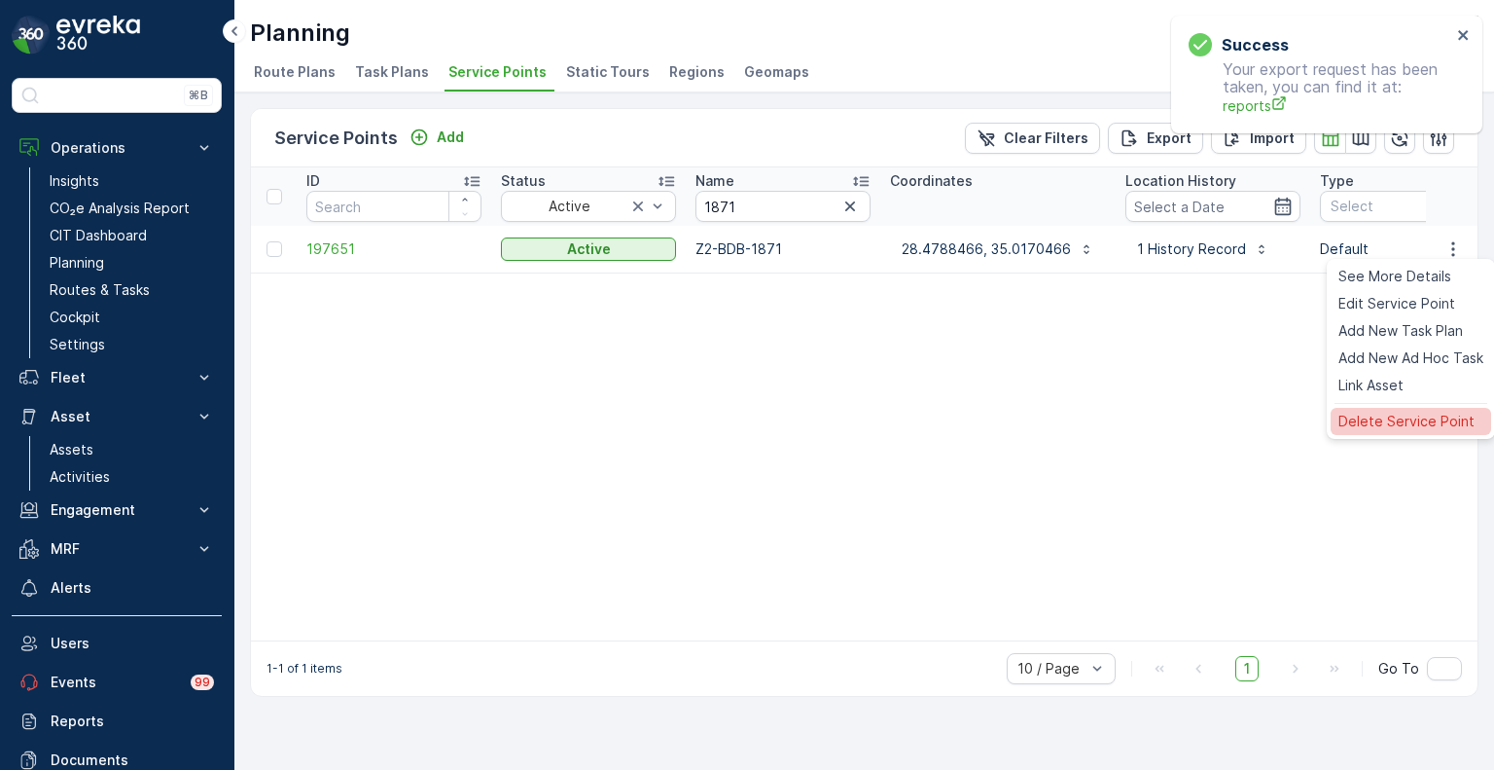
click at [1370, 430] on span "Delete Service Point" at bounding box center [1407, 421] width 136 height 19
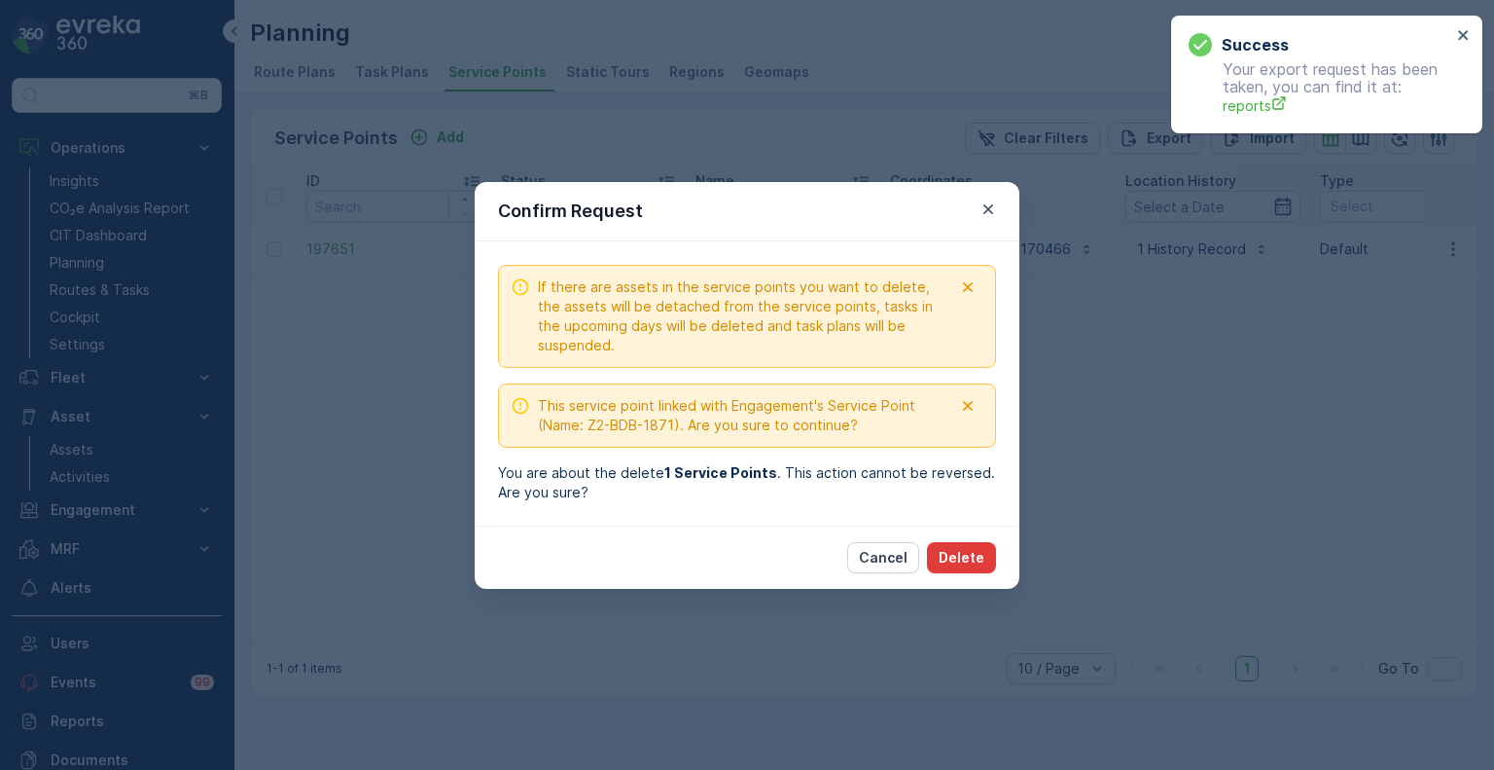
click at [968, 548] on p "Delete" at bounding box center [962, 557] width 46 height 19
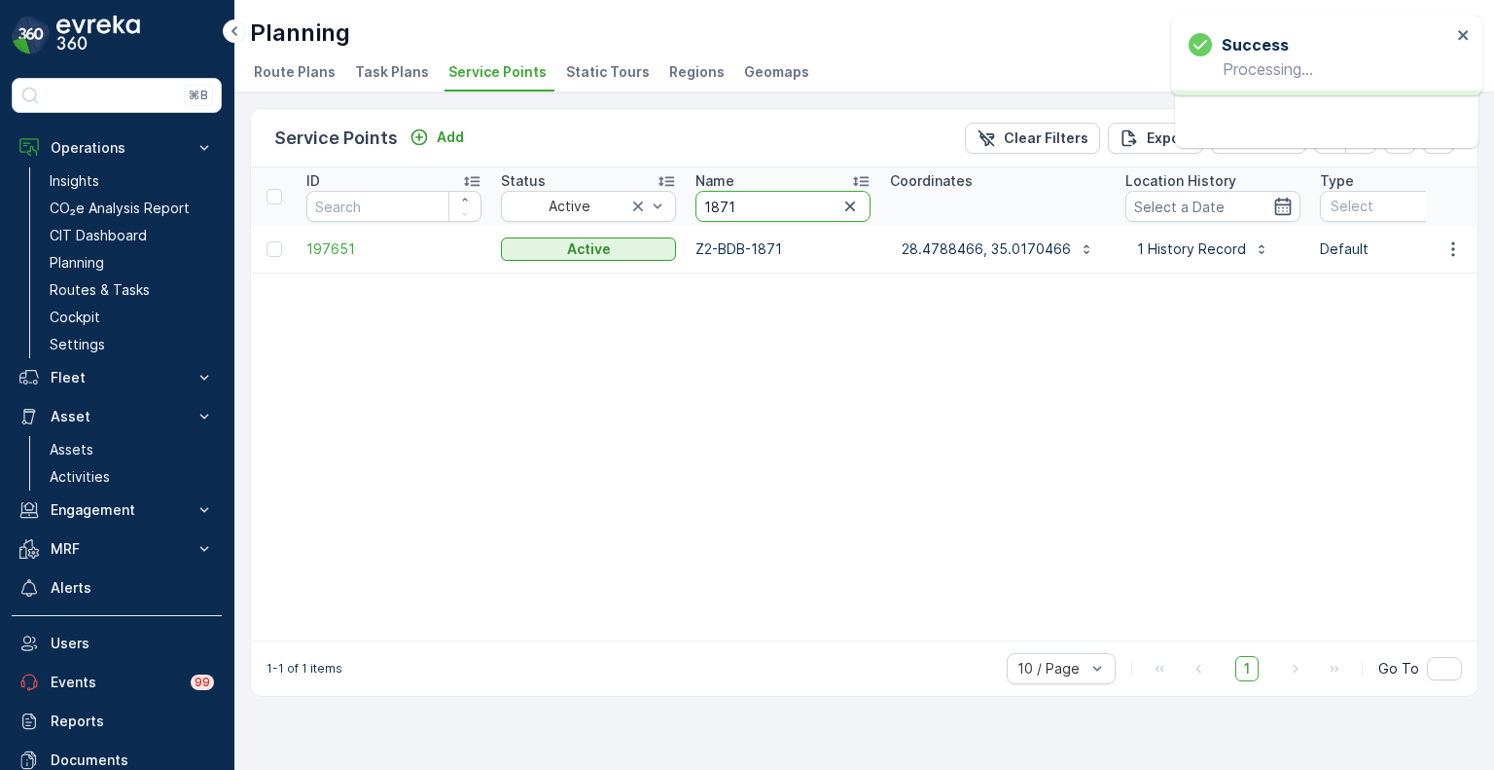
drag, startPoint x: 740, startPoint y: 199, endPoint x: 681, endPoint y: 199, distance: 59.3
paste input "2552"
type input "2552"
click at [1454, 250] on icon "button" at bounding box center [1453, 248] width 19 height 19
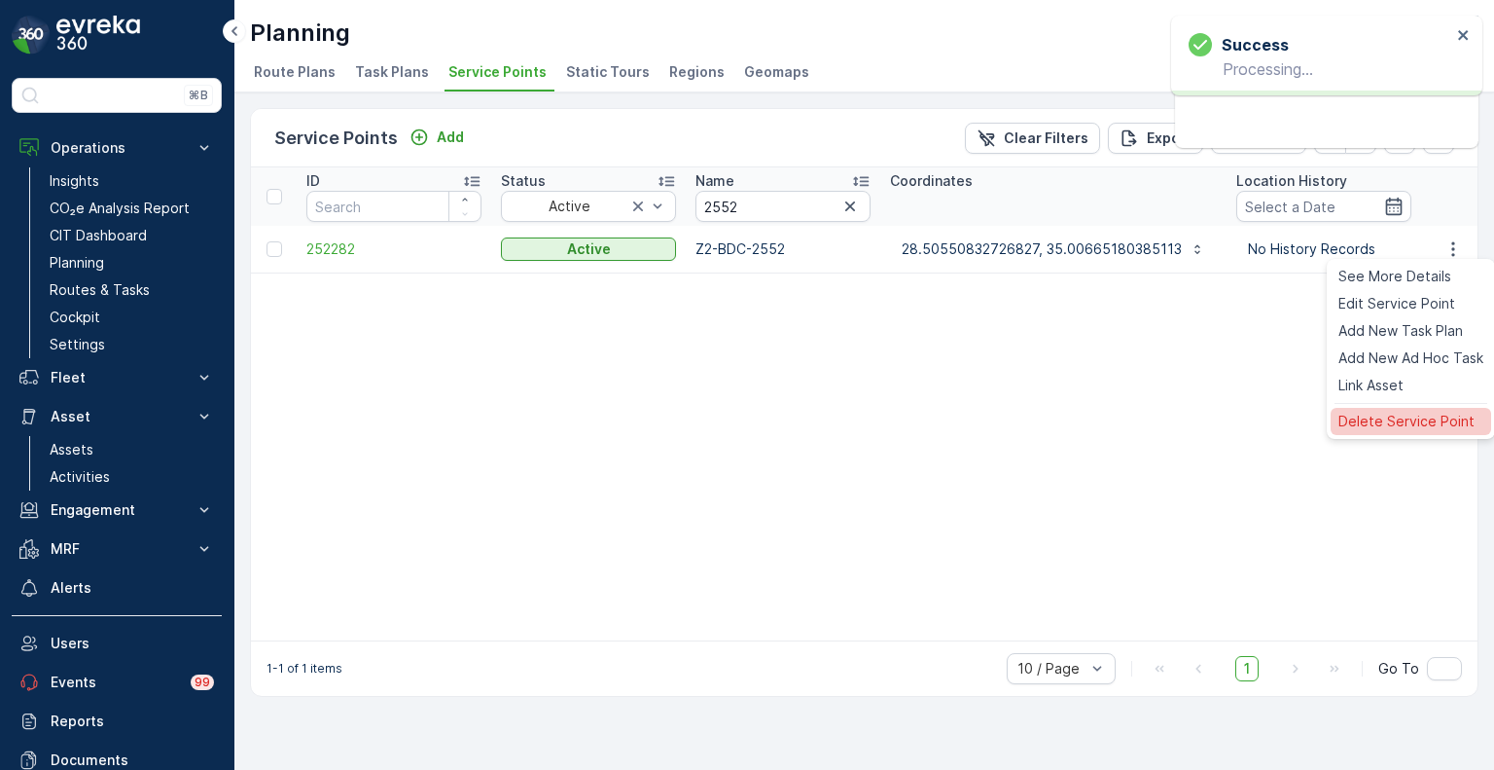
click at [1394, 409] on div "Delete Service Point" at bounding box center [1411, 421] width 161 height 27
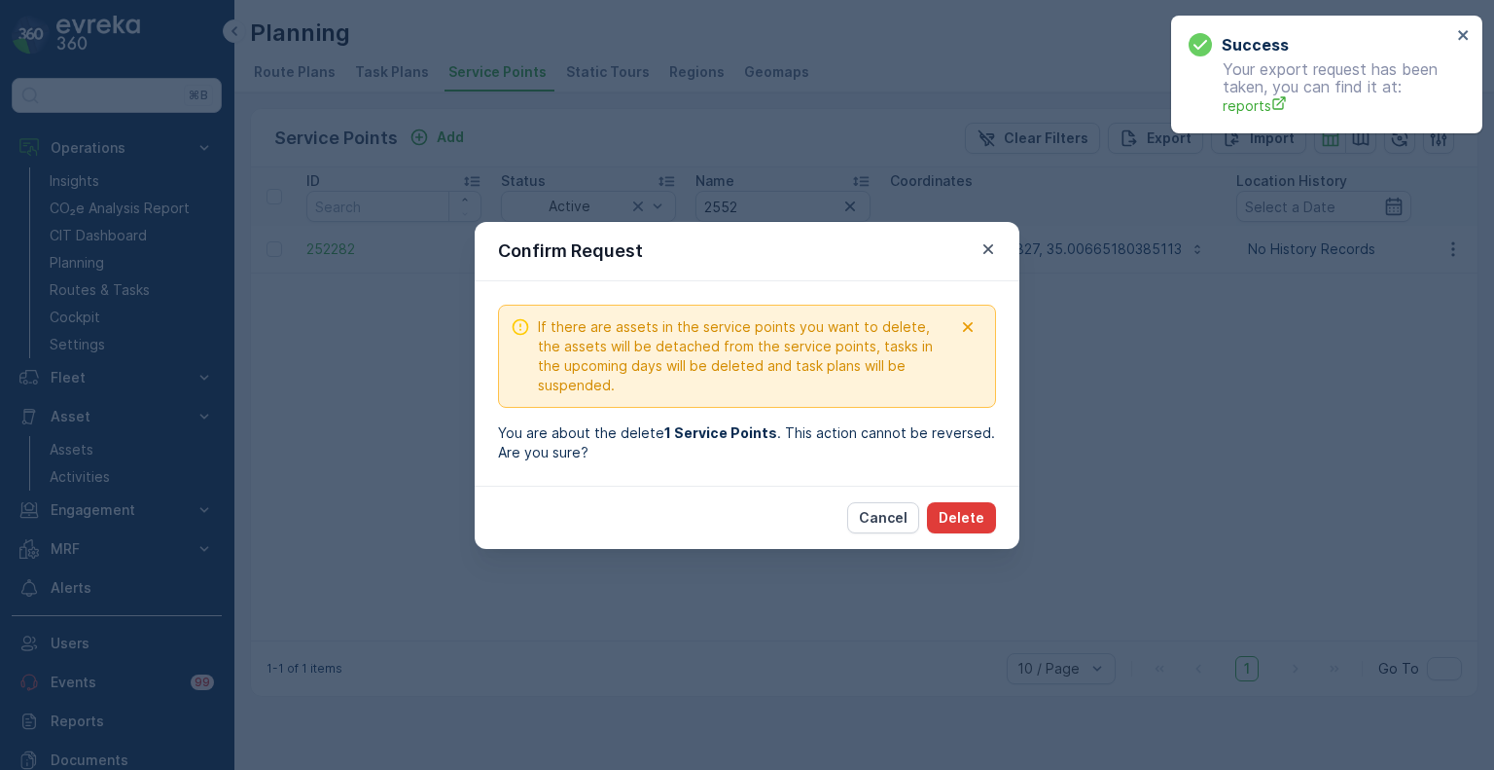
click at [969, 514] on p "Delete" at bounding box center [962, 517] width 46 height 19
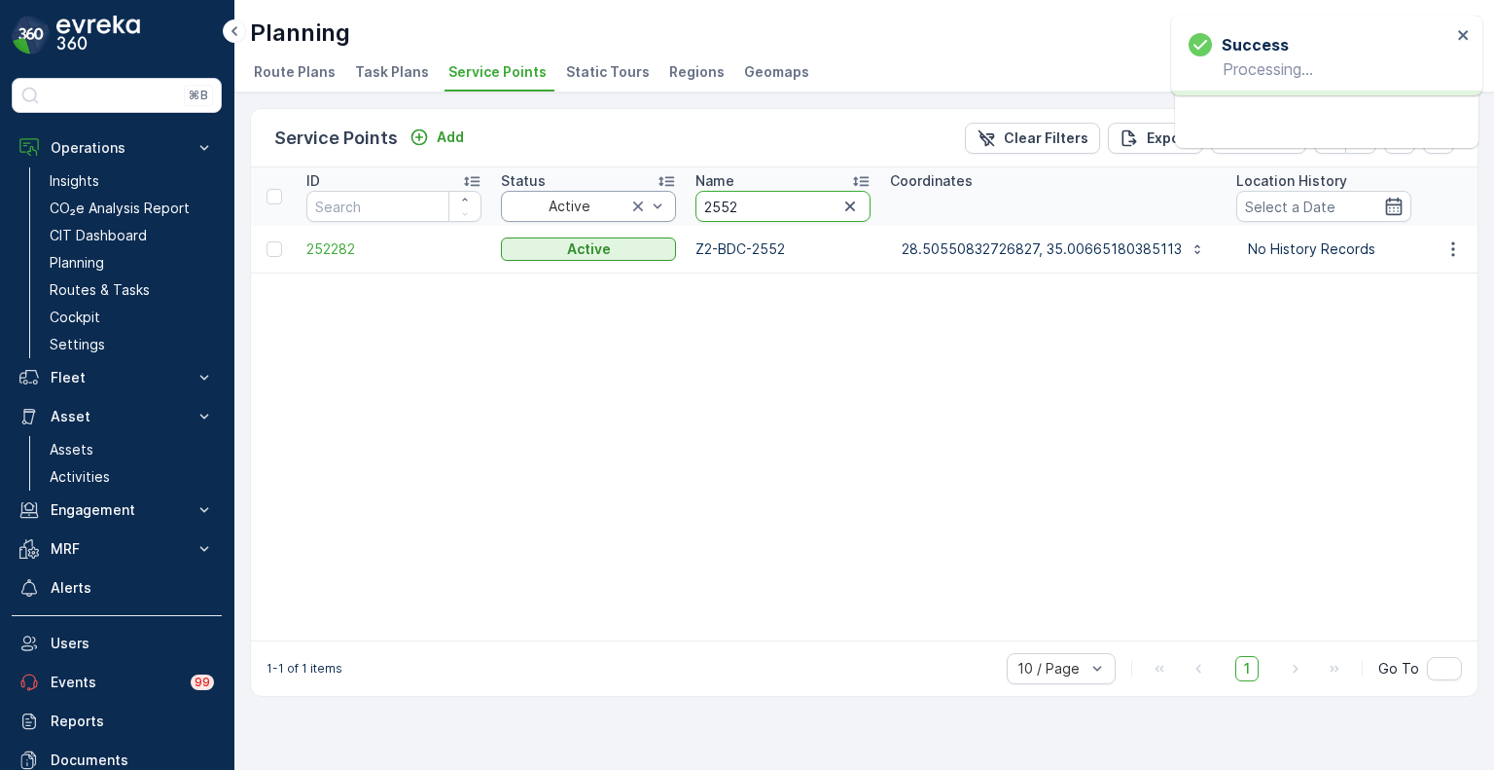
drag, startPoint x: 756, startPoint y: 201, endPoint x: 664, endPoint y: 201, distance: 91.5
paste input "092"
type input "0922"
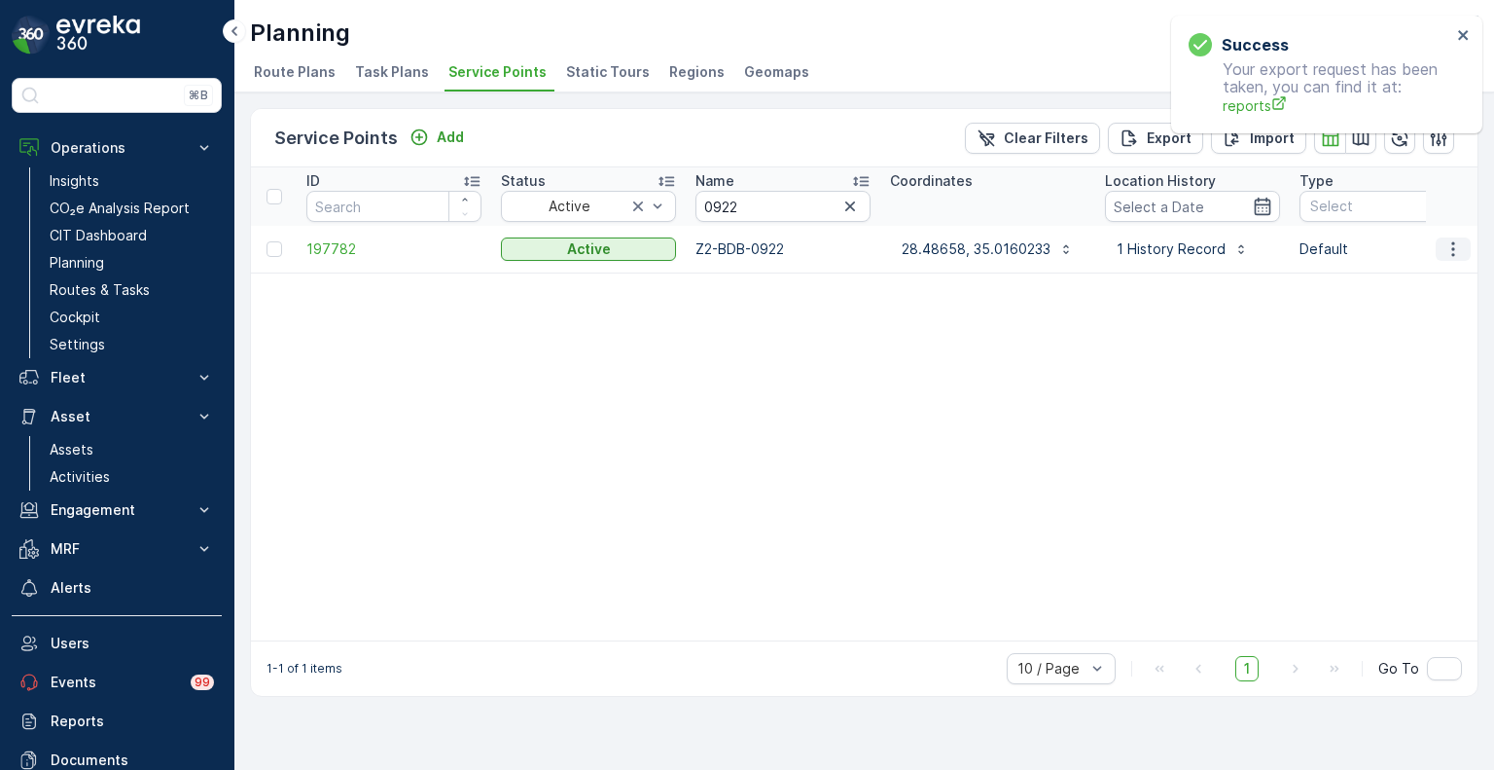
click at [1451, 254] on icon "button" at bounding box center [1453, 248] width 19 height 19
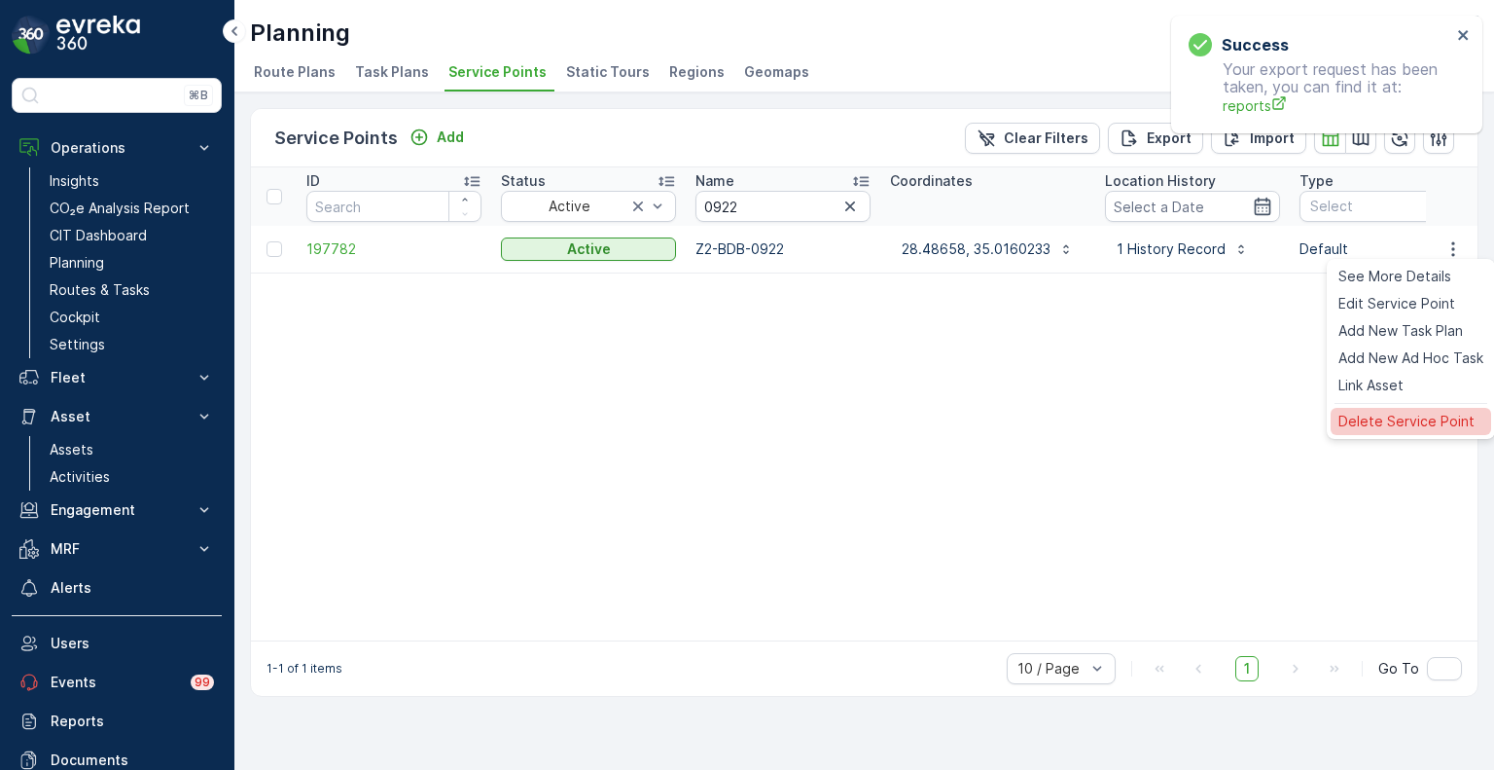
click at [1365, 419] on span "Delete Service Point" at bounding box center [1407, 421] width 136 height 19
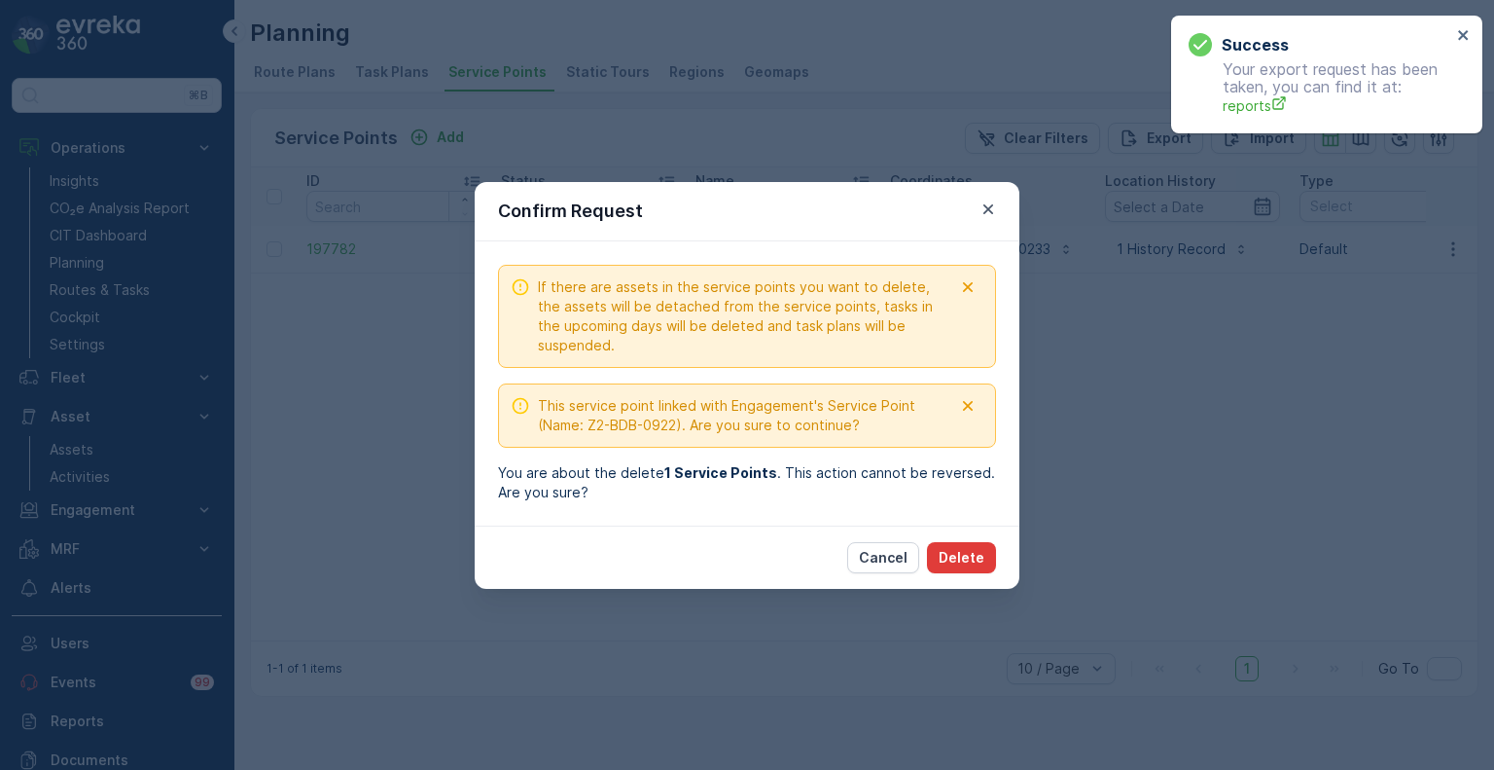
click at [974, 554] on p "Delete" at bounding box center [962, 557] width 46 height 19
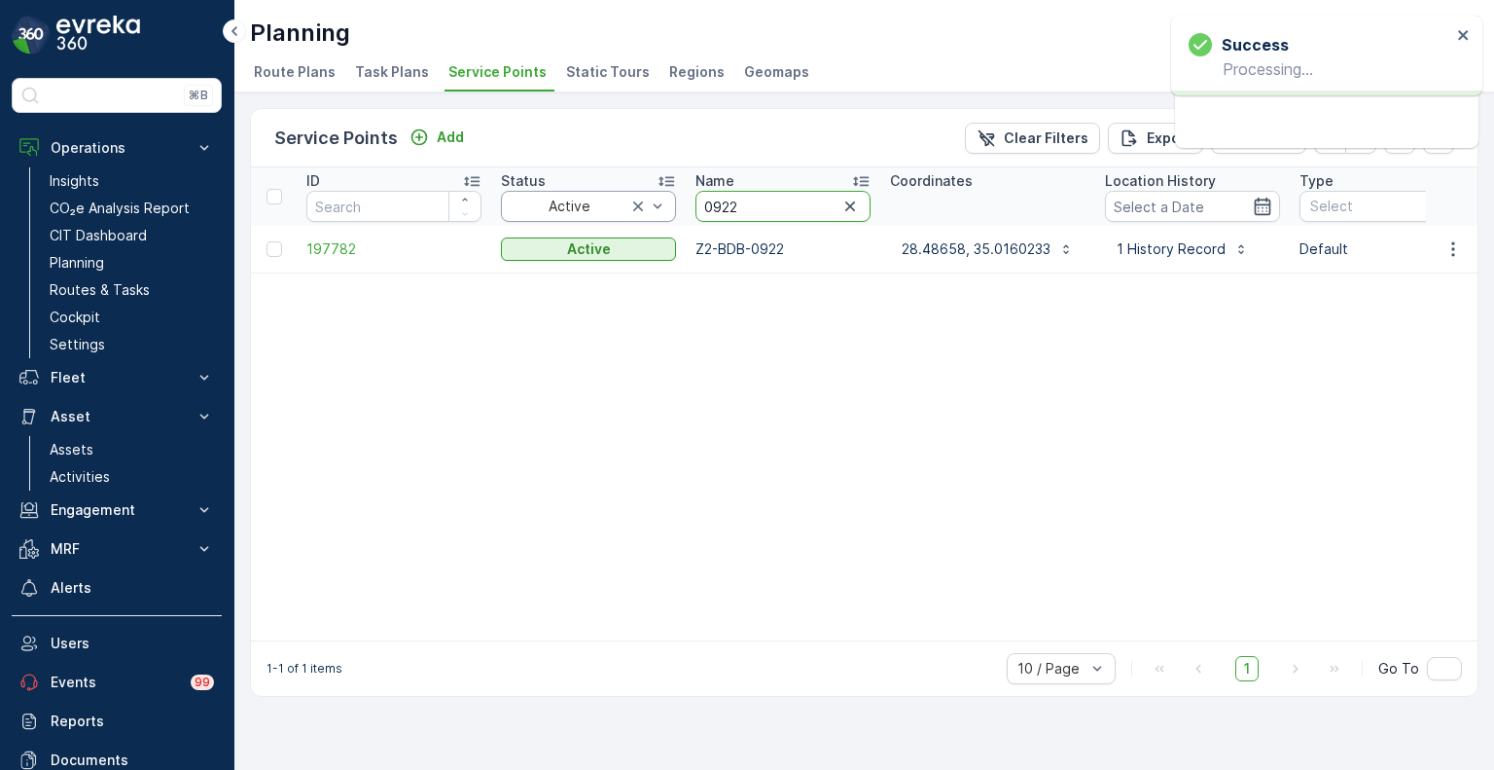
drag, startPoint x: 735, startPoint y: 203, endPoint x: 666, endPoint y: 201, distance: 69.1
paste input "558"
type input "0558"
click at [1455, 251] on icon "button" at bounding box center [1453, 248] width 19 height 19
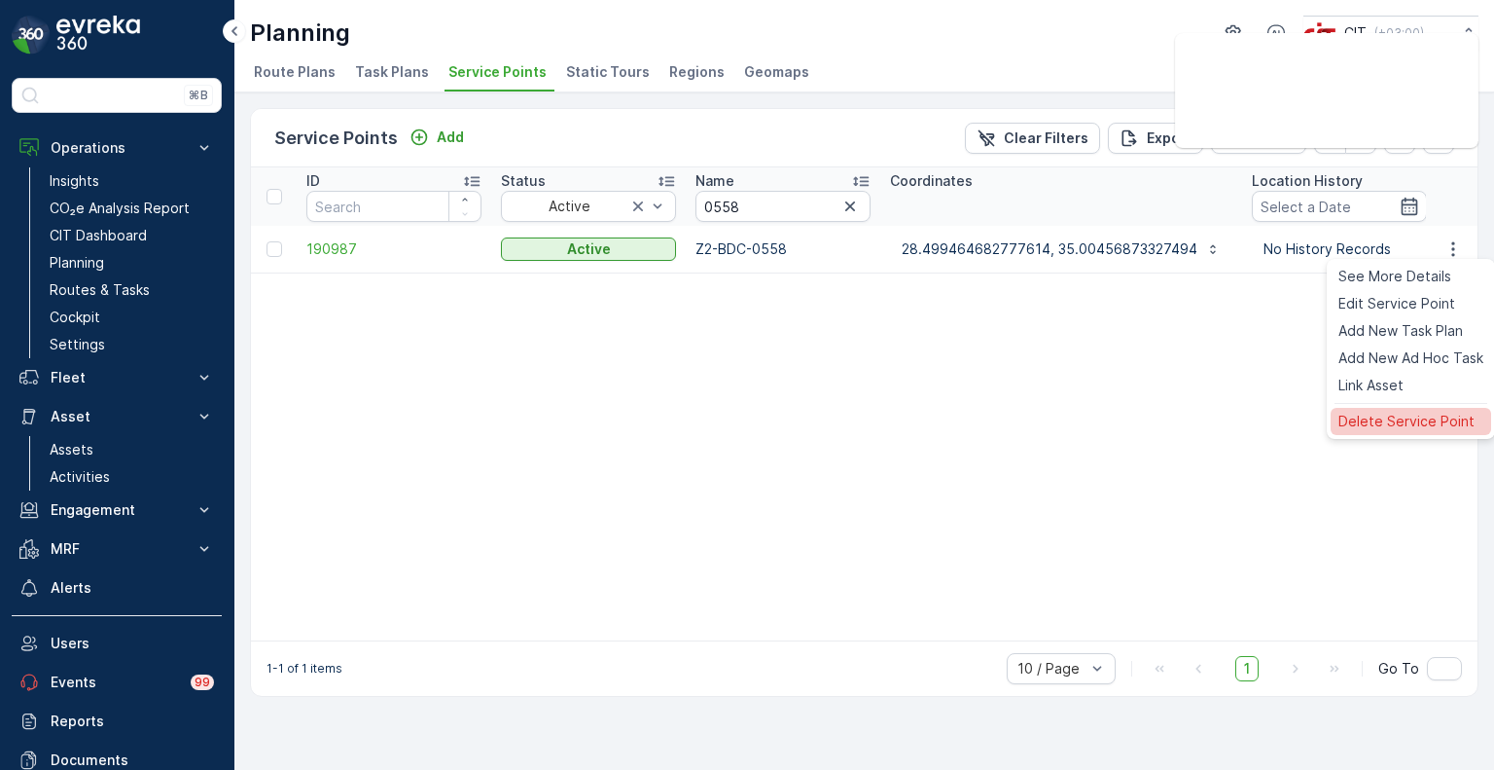
click at [1403, 418] on span "Delete Service Point" at bounding box center [1407, 421] width 136 height 19
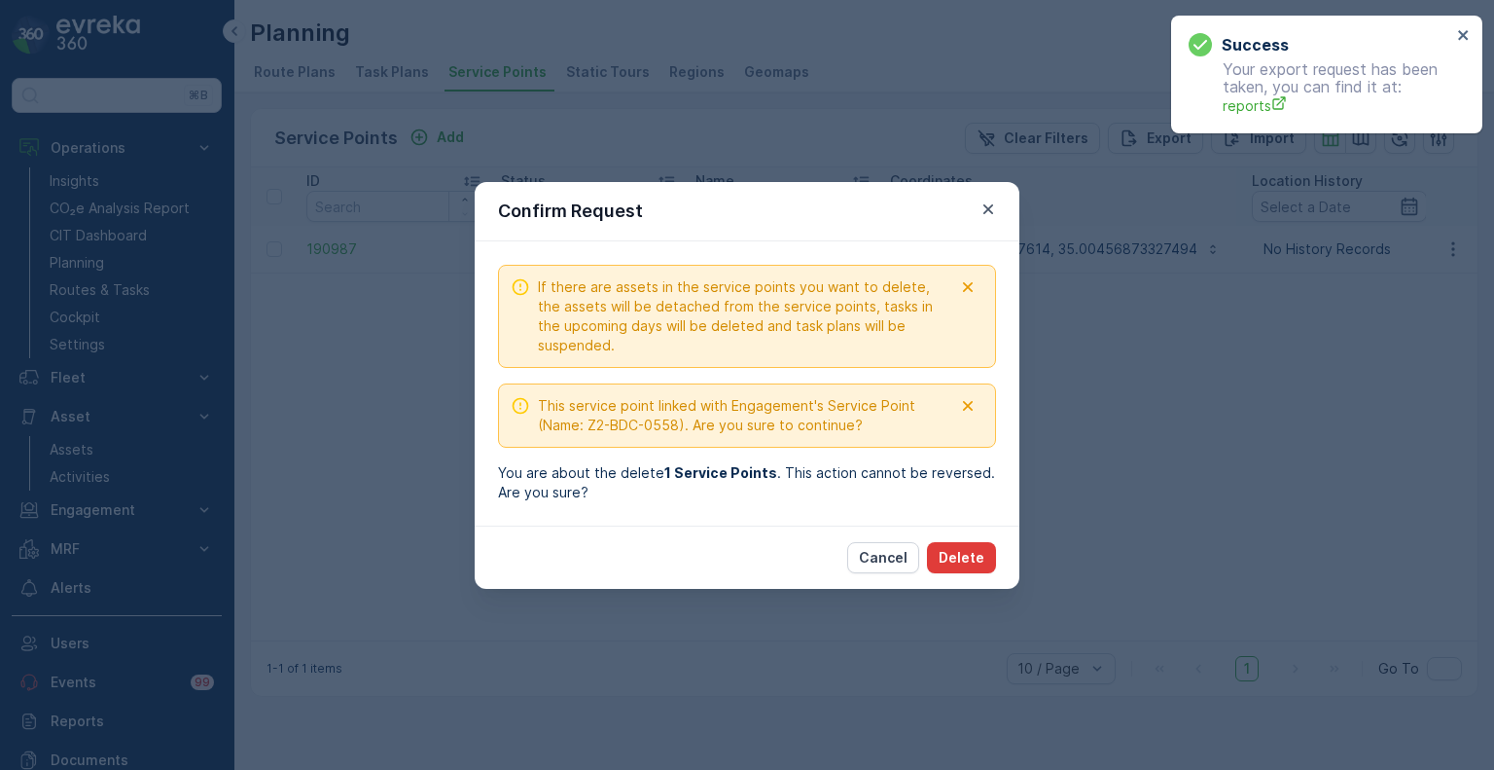
click at [964, 559] on p "Delete" at bounding box center [962, 557] width 46 height 19
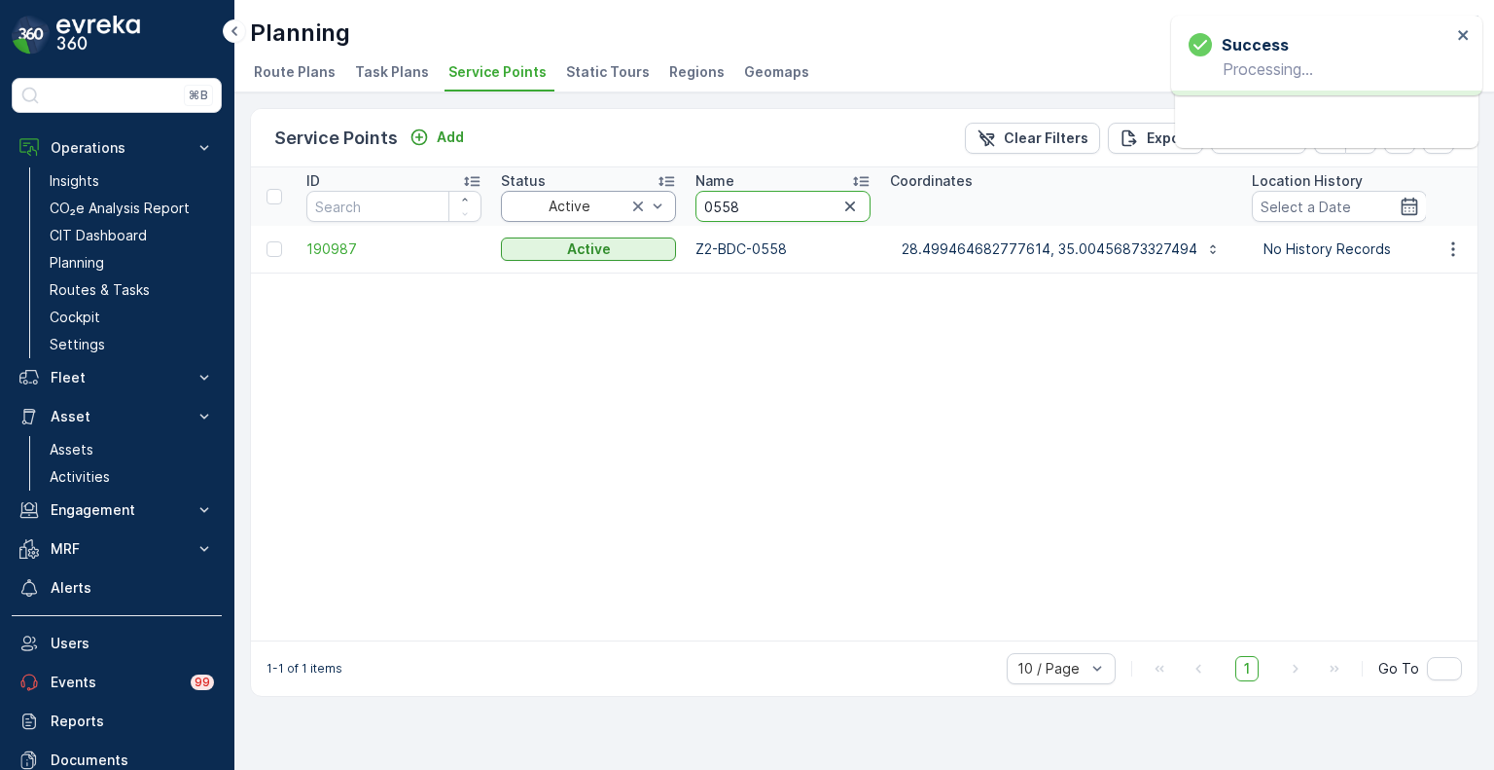
drag, startPoint x: 771, startPoint y: 212, endPoint x: 668, endPoint y: 211, distance: 102.2
paste input "1721"
type input "1721"
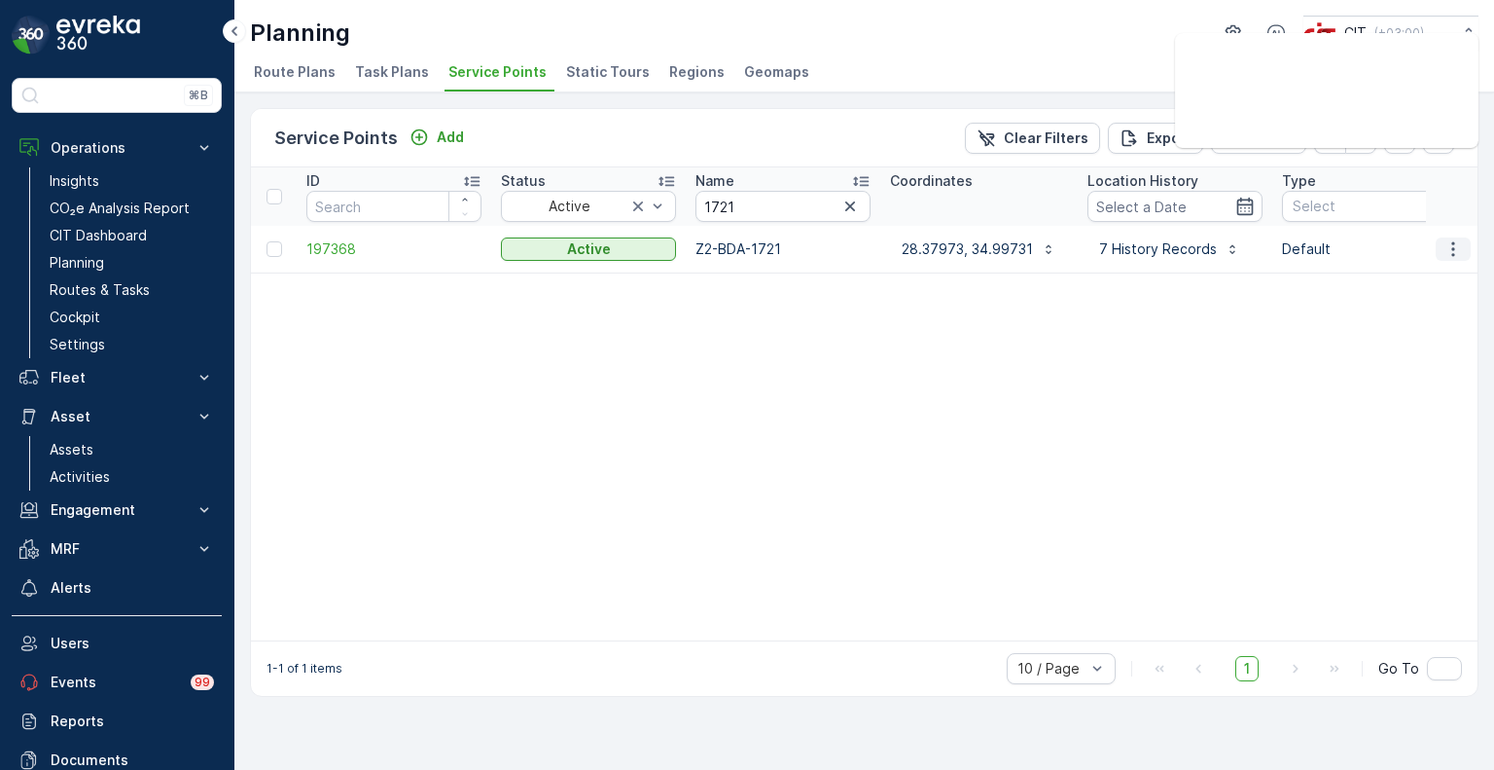
click at [1453, 252] on icon "button" at bounding box center [1453, 248] width 3 height 15
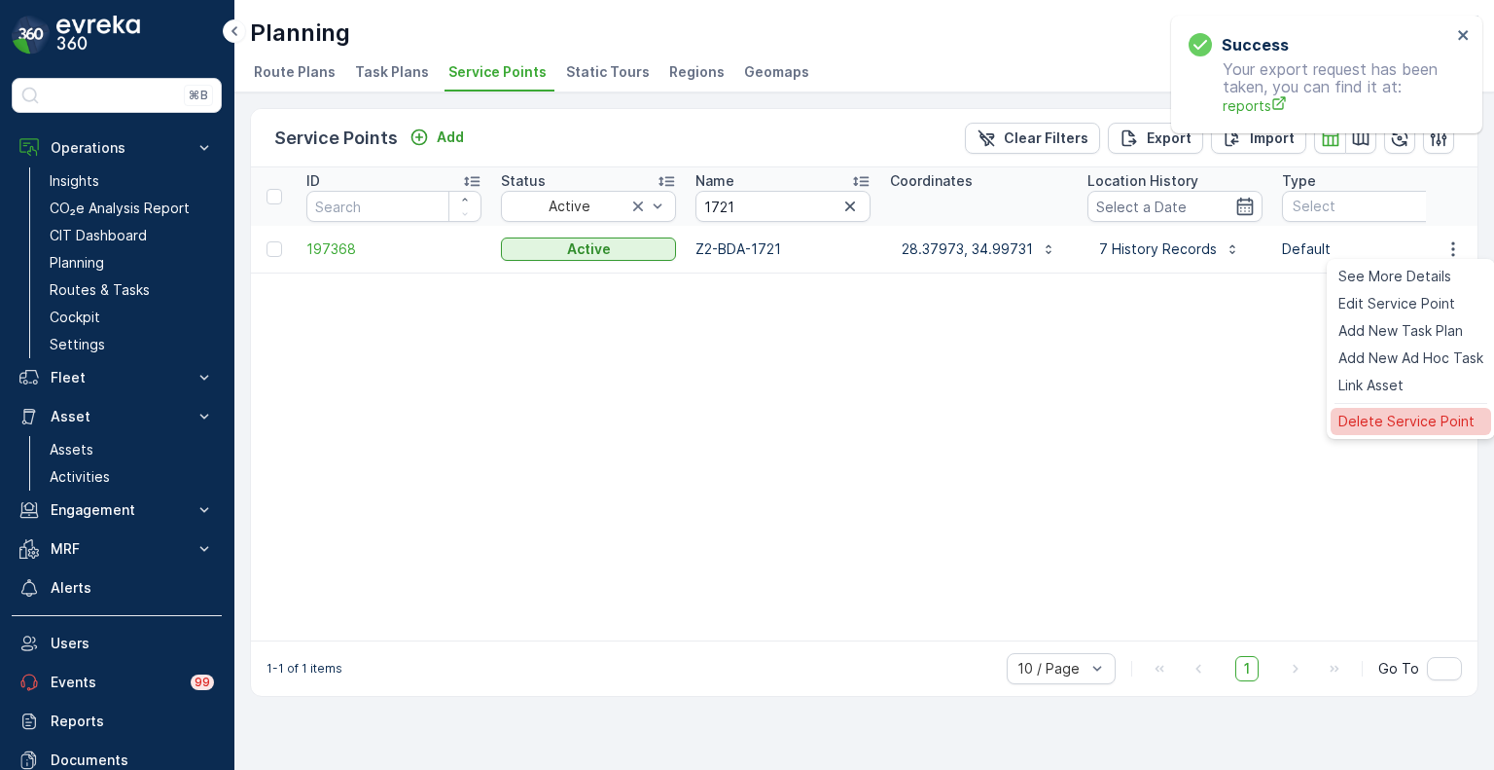
click at [1371, 422] on span "Delete Service Point" at bounding box center [1407, 421] width 136 height 19
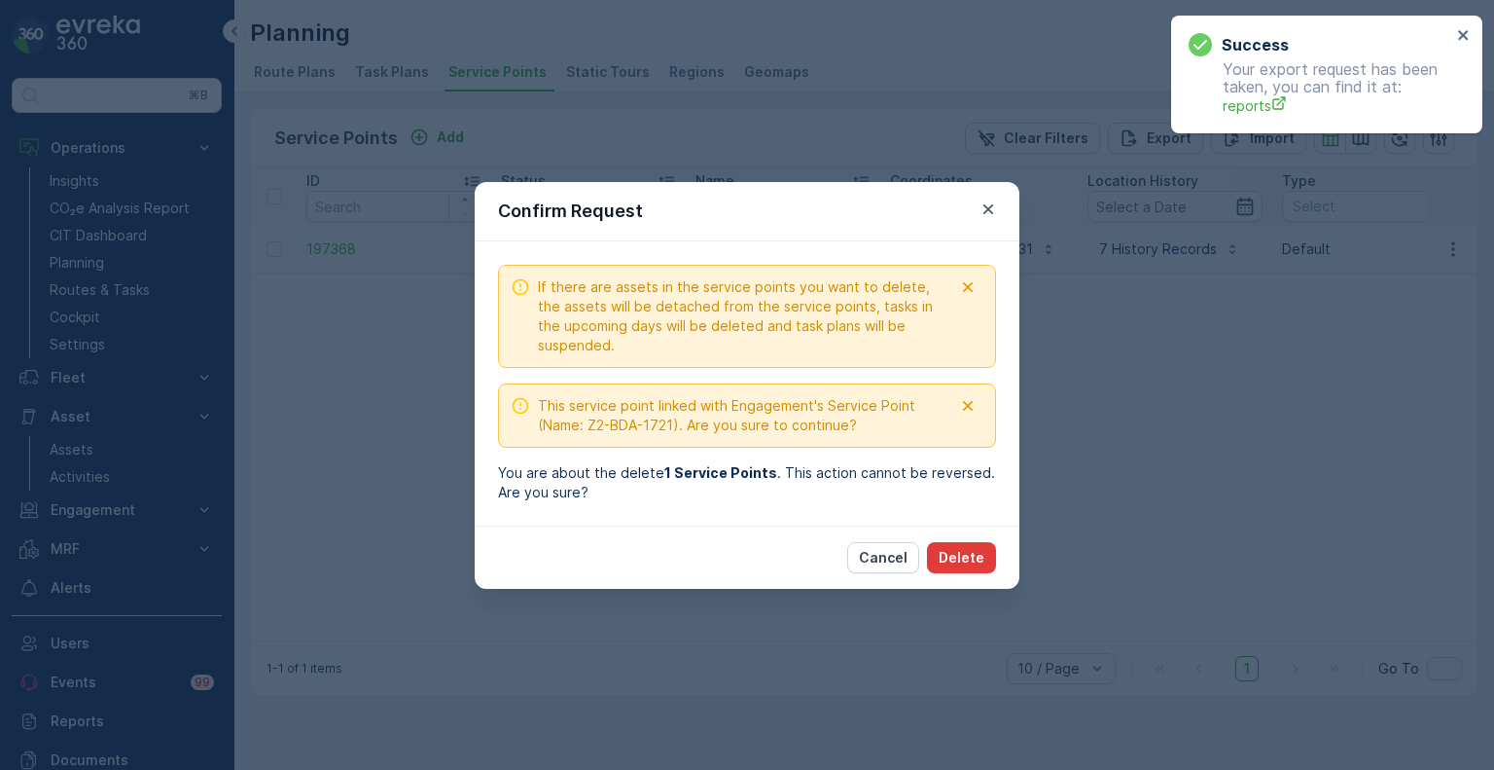
click at [976, 558] on p "Delete" at bounding box center [962, 557] width 46 height 19
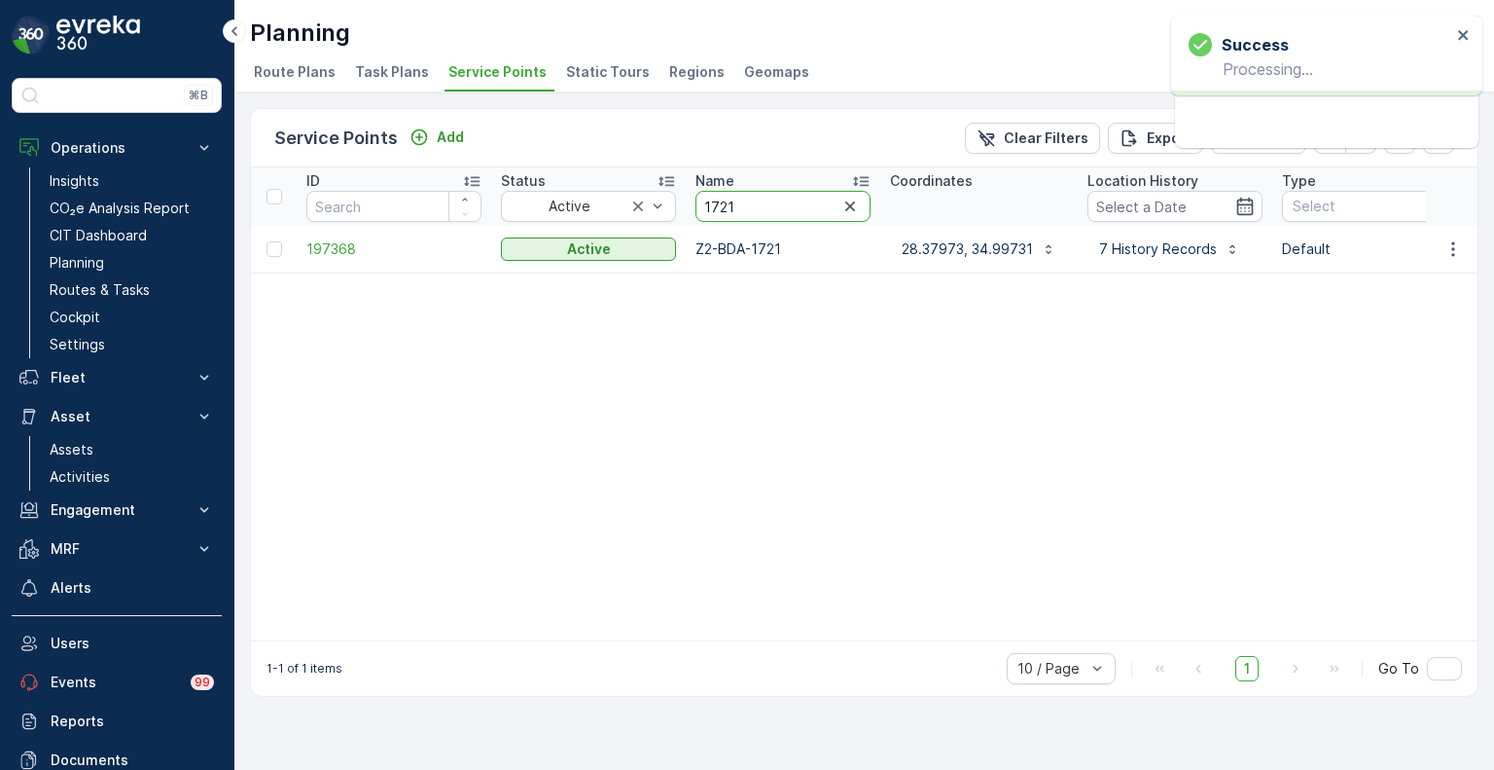
drag, startPoint x: 750, startPoint y: 204, endPoint x: 681, endPoint y: 204, distance: 69.1
paste input "2166"
type input "2166"
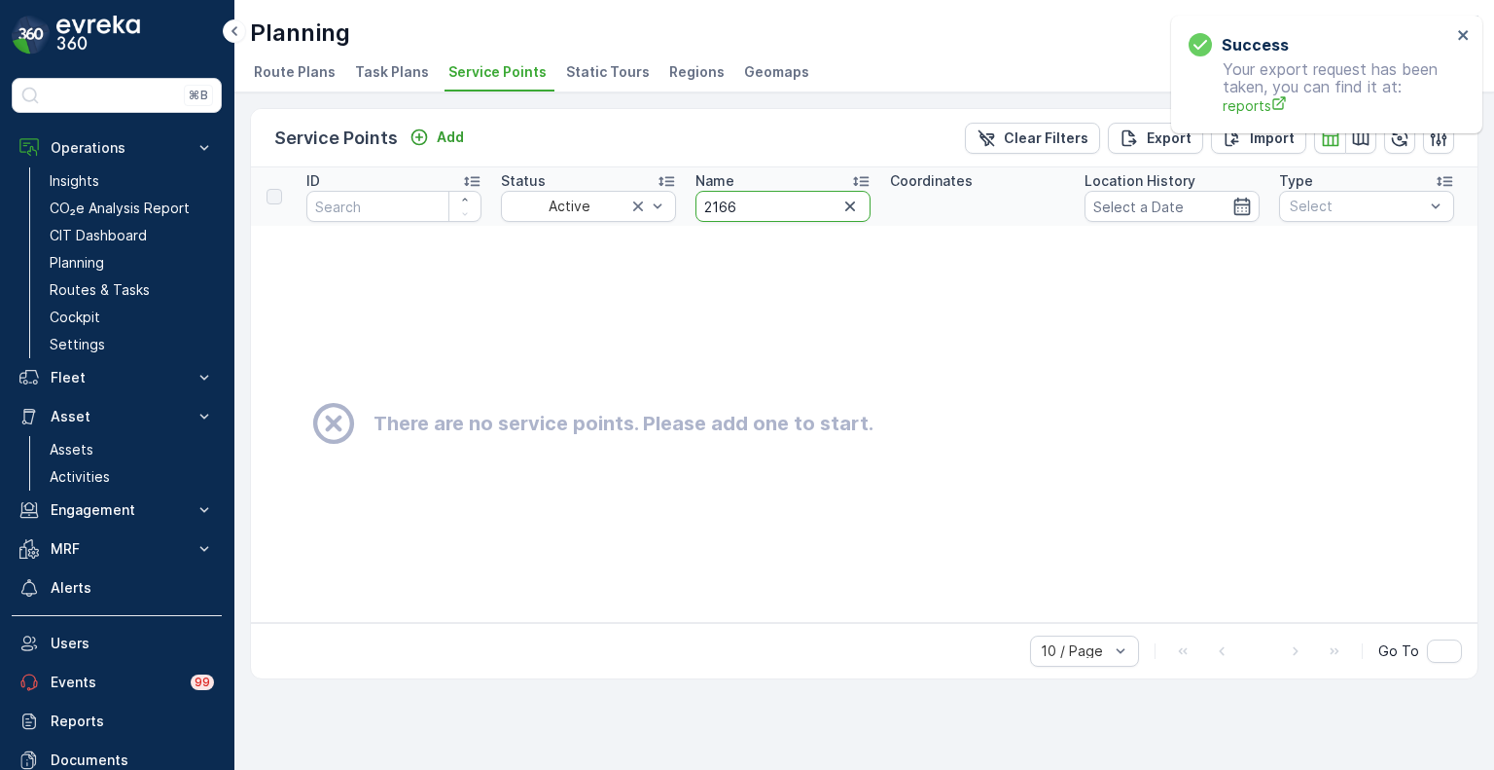
drag, startPoint x: 751, startPoint y: 207, endPoint x: 681, endPoint y: 201, distance: 70.3
paste input "5"
type input "2165"
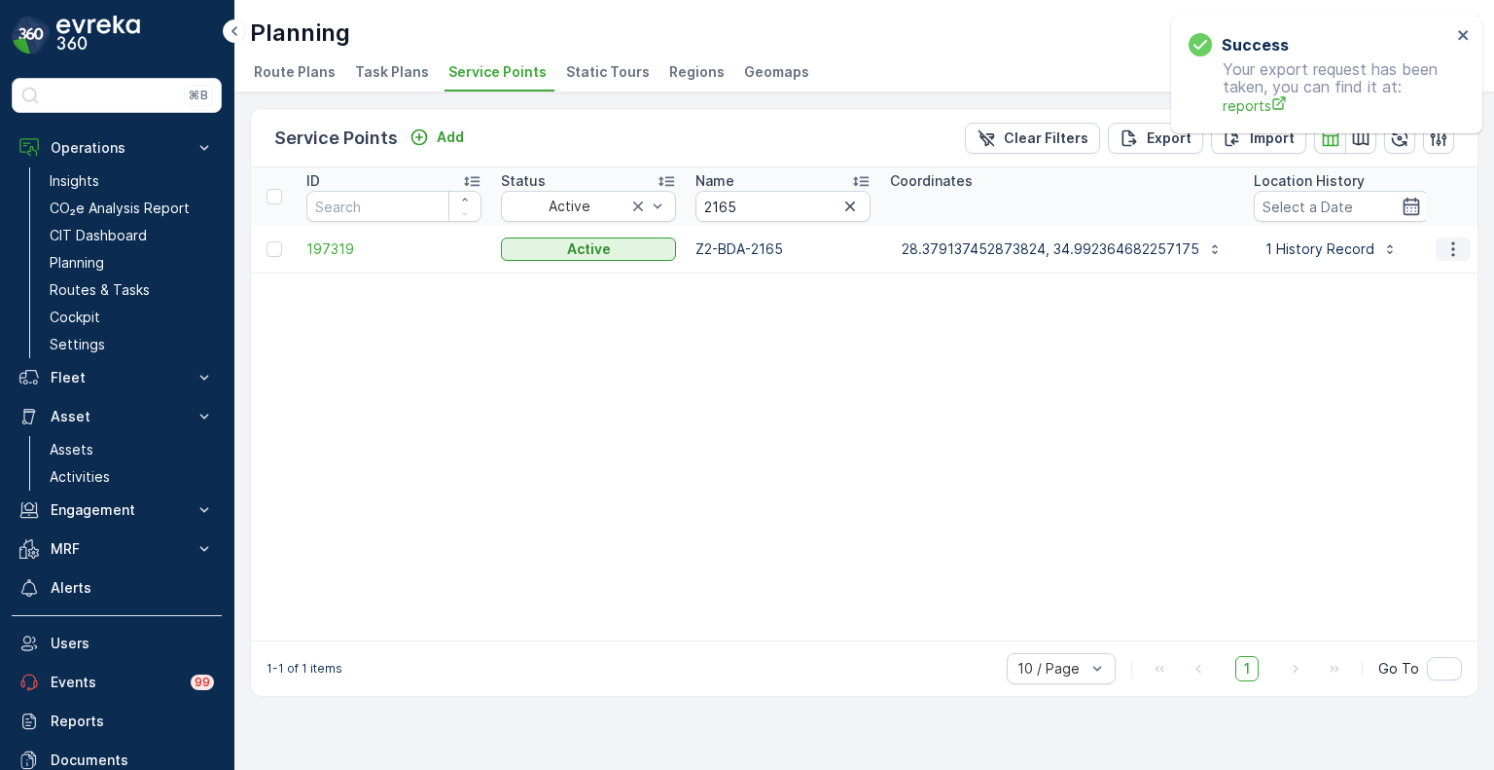
click at [1447, 243] on icon "button" at bounding box center [1453, 248] width 19 height 19
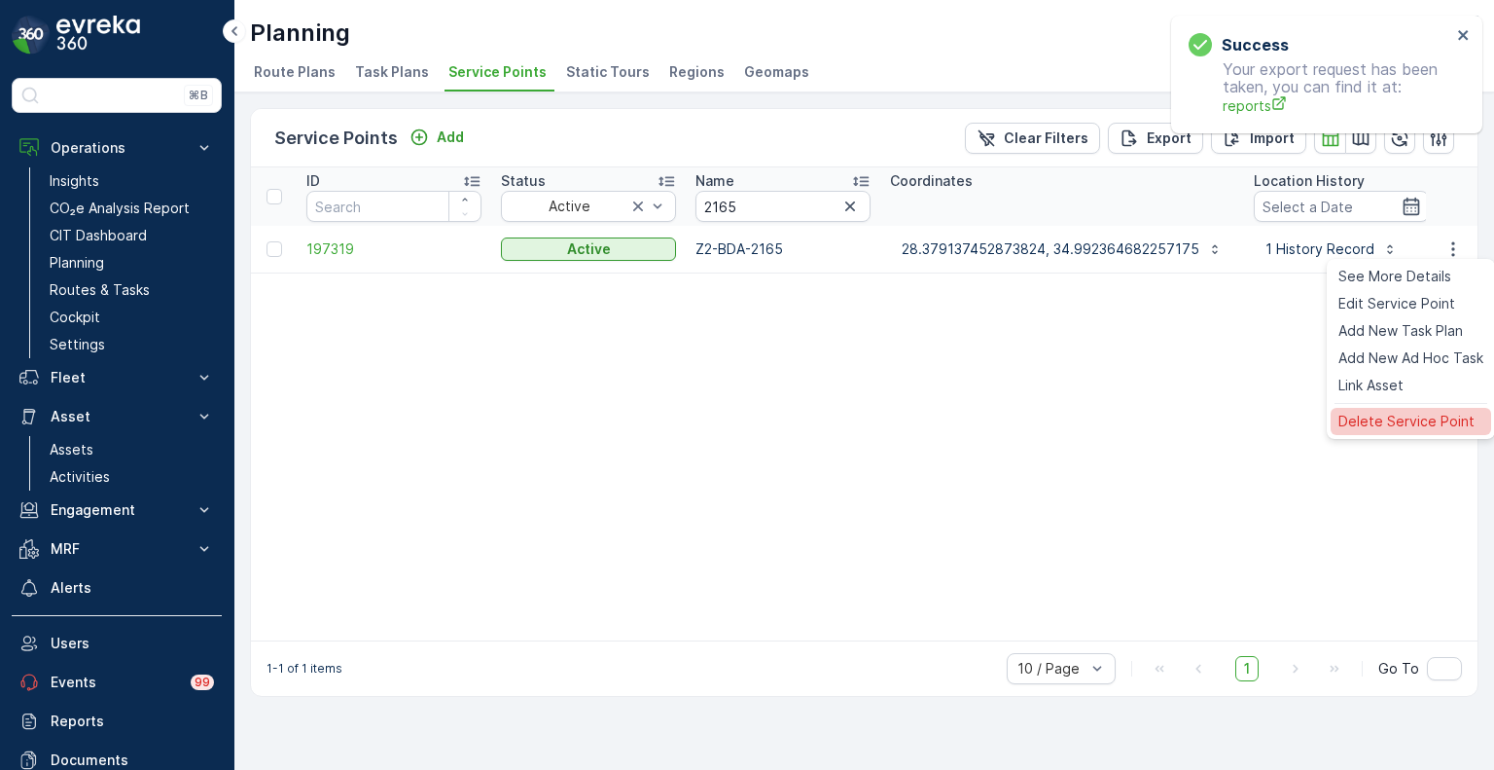
click at [1366, 423] on span "Delete Service Point" at bounding box center [1407, 421] width 136 height 19
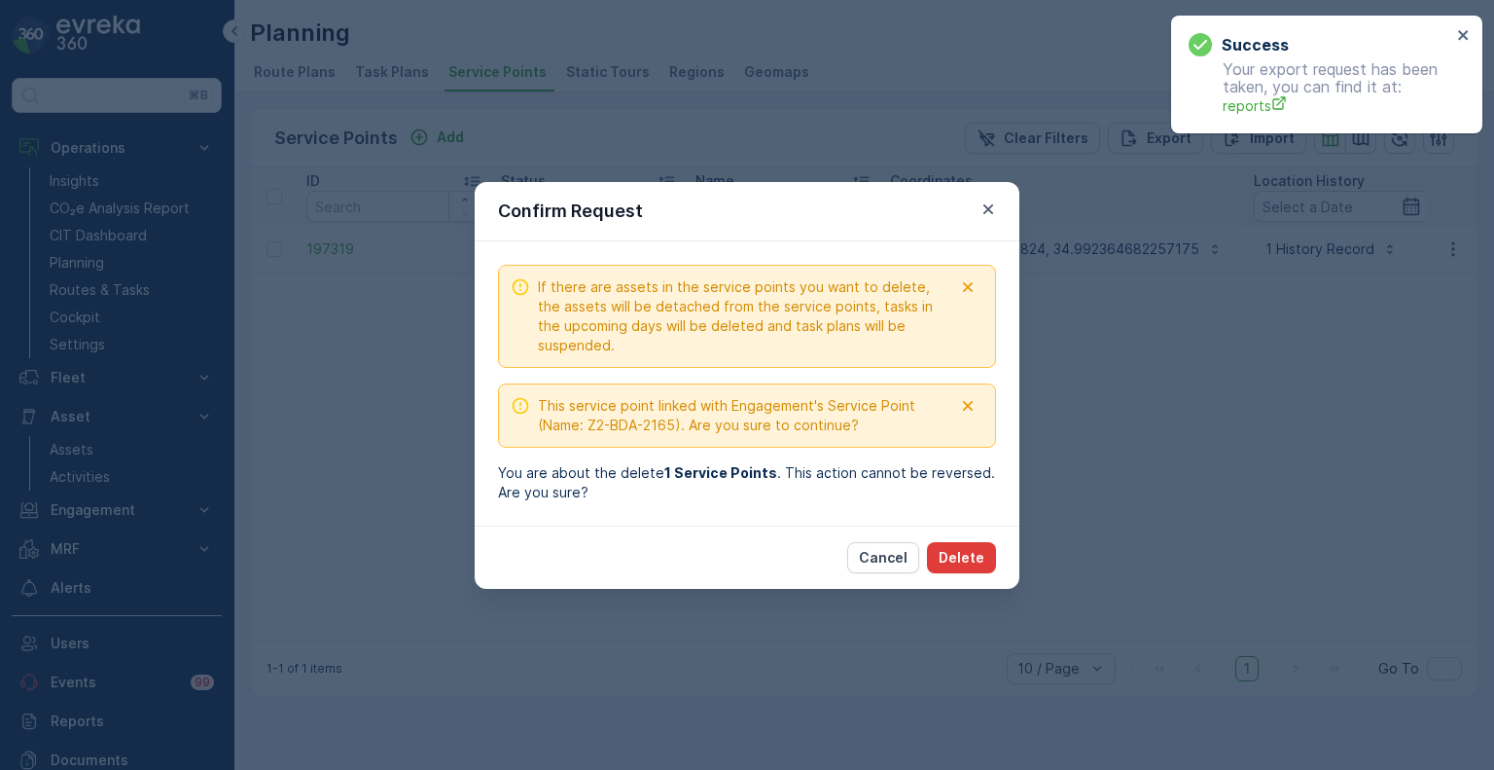
click at [967, 551] on p "Delete" at bounding box center [962, 557] width 46 height 19
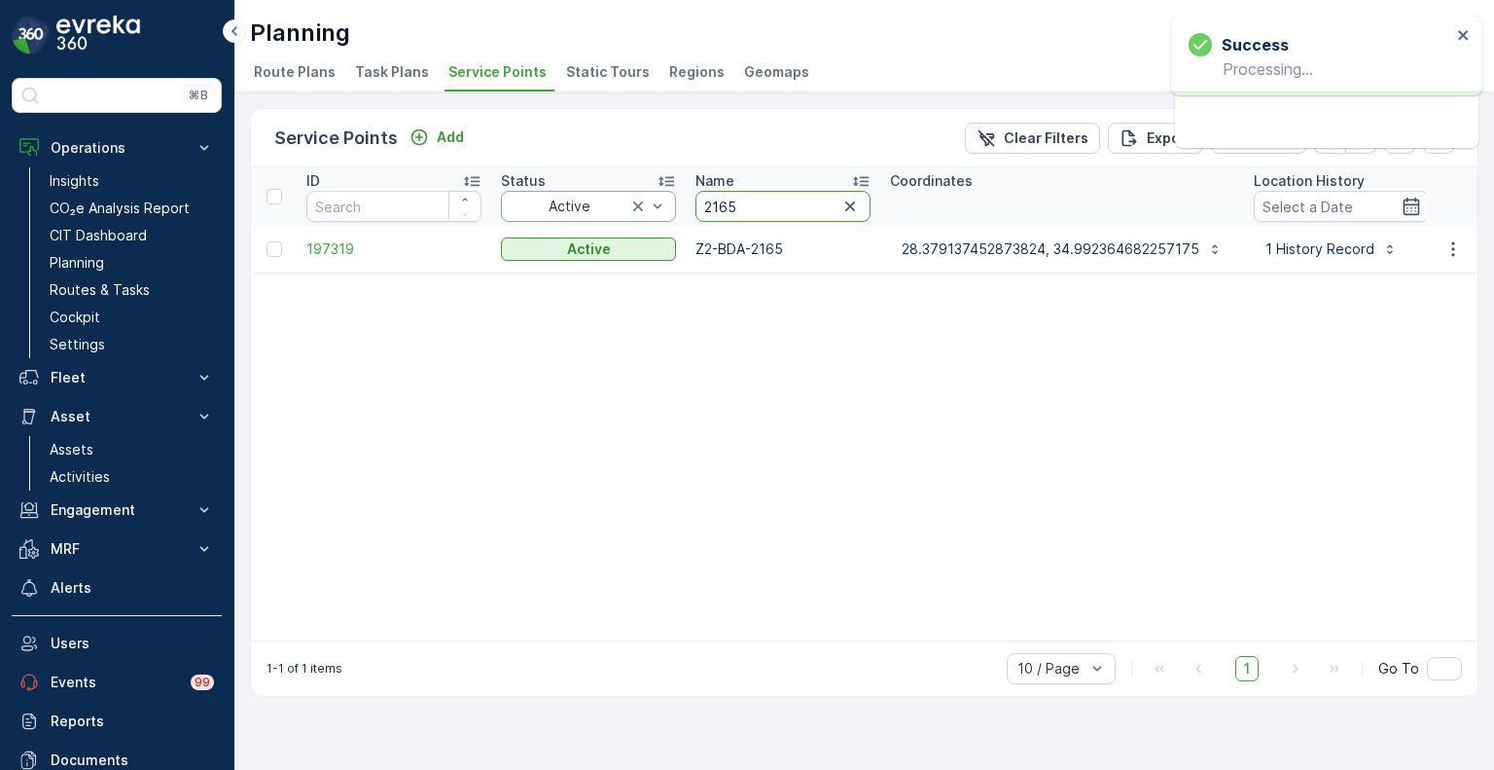
drag, startPoint x: 750, startPoint y: 205, endPoint x: 671, endPoint y: 205, distance: 78.8
paste input "0426"
type input "0426"
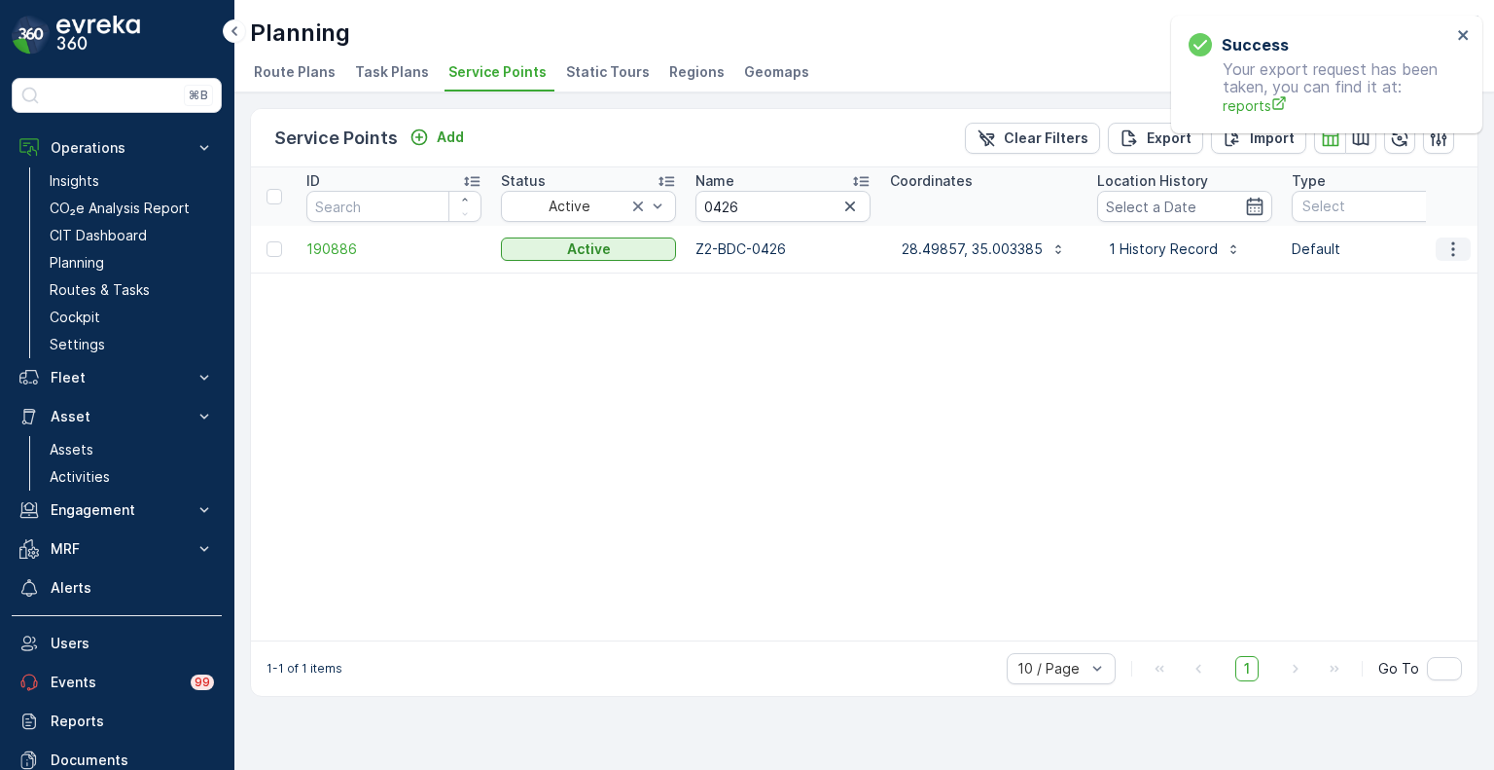
click at [1452, 245] on icon "button" at bounding box center [1453, 248] width 19 height 19
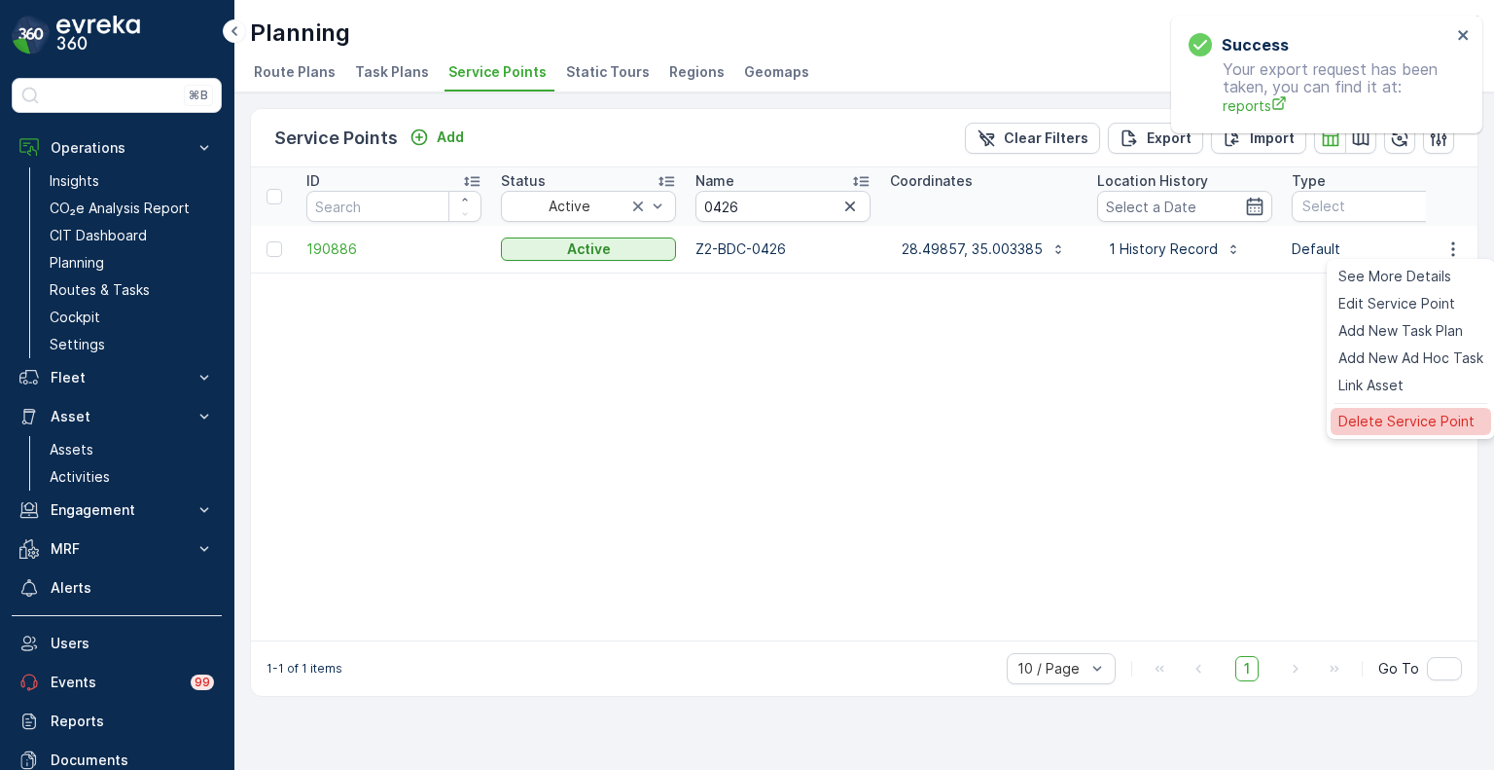
click at [1380, 427] on span "Delete Service Point" at bounding box center [1407, 421] width 136 height 19
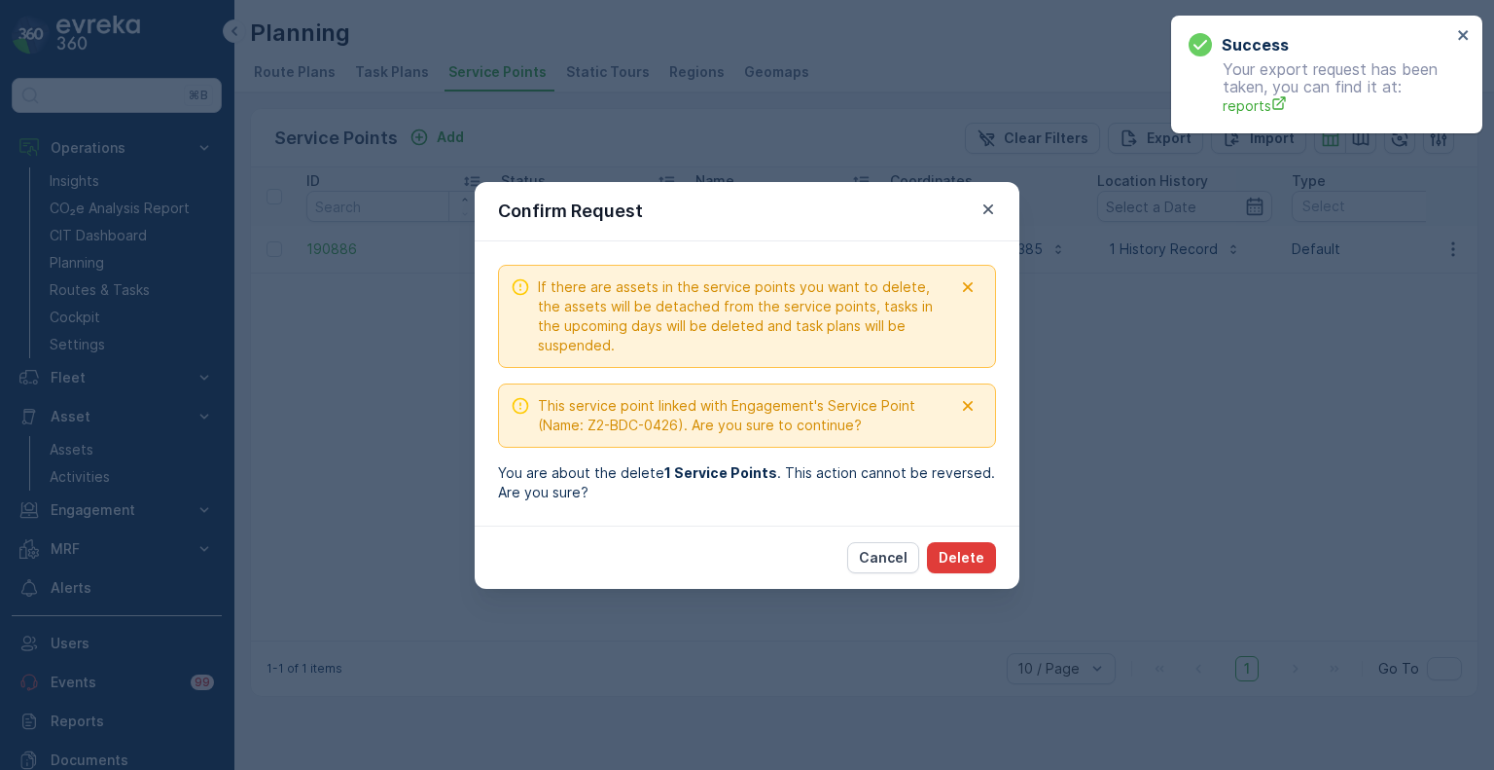
click at [975, 552] on p "Delete" at bounding box center [962, 557] width 46 height 19
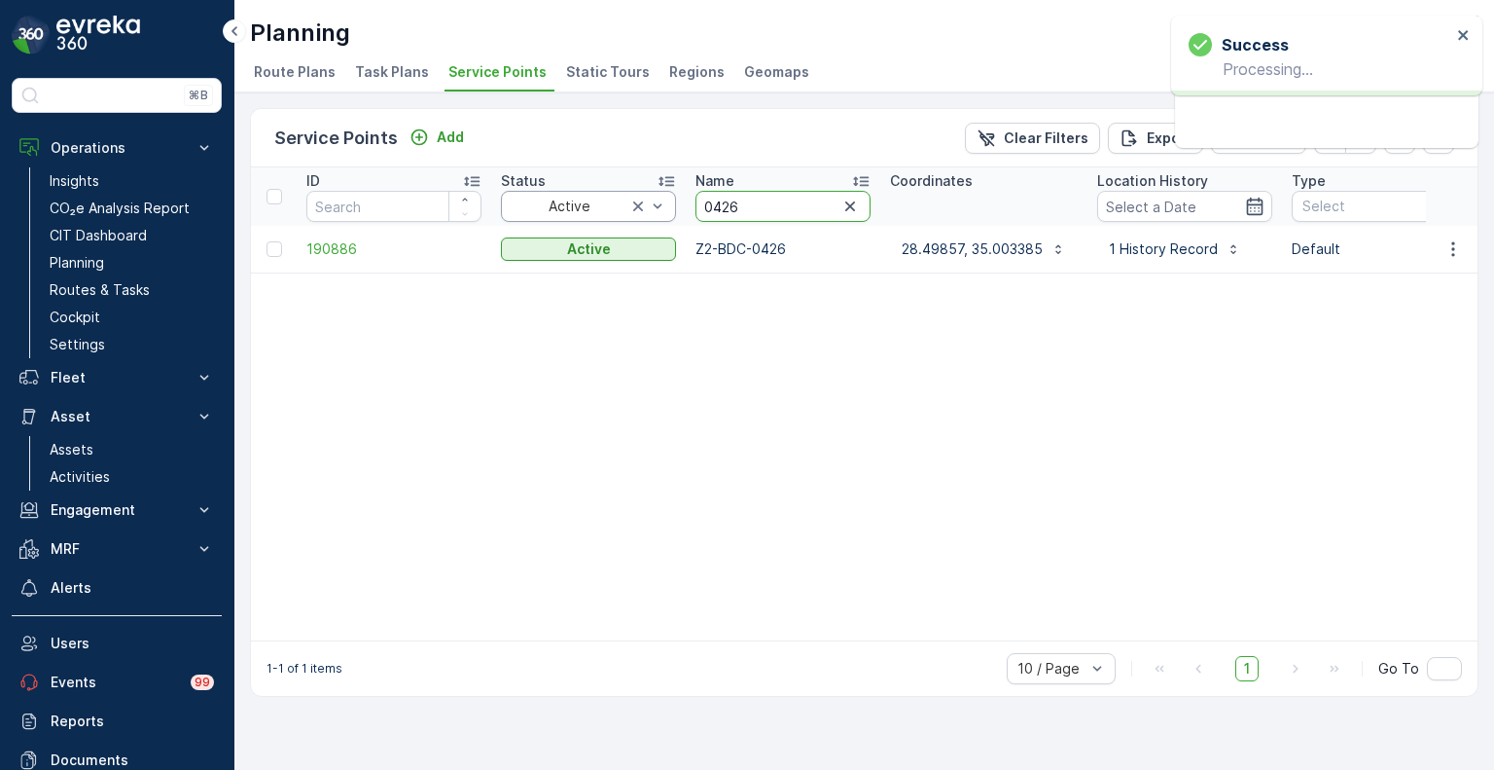
drag, startPoint x: 743, startPoint y: 209, endPoint x: 664, endPoint y: 205, distance: 79.9
paste input "2165"
type input "2165"
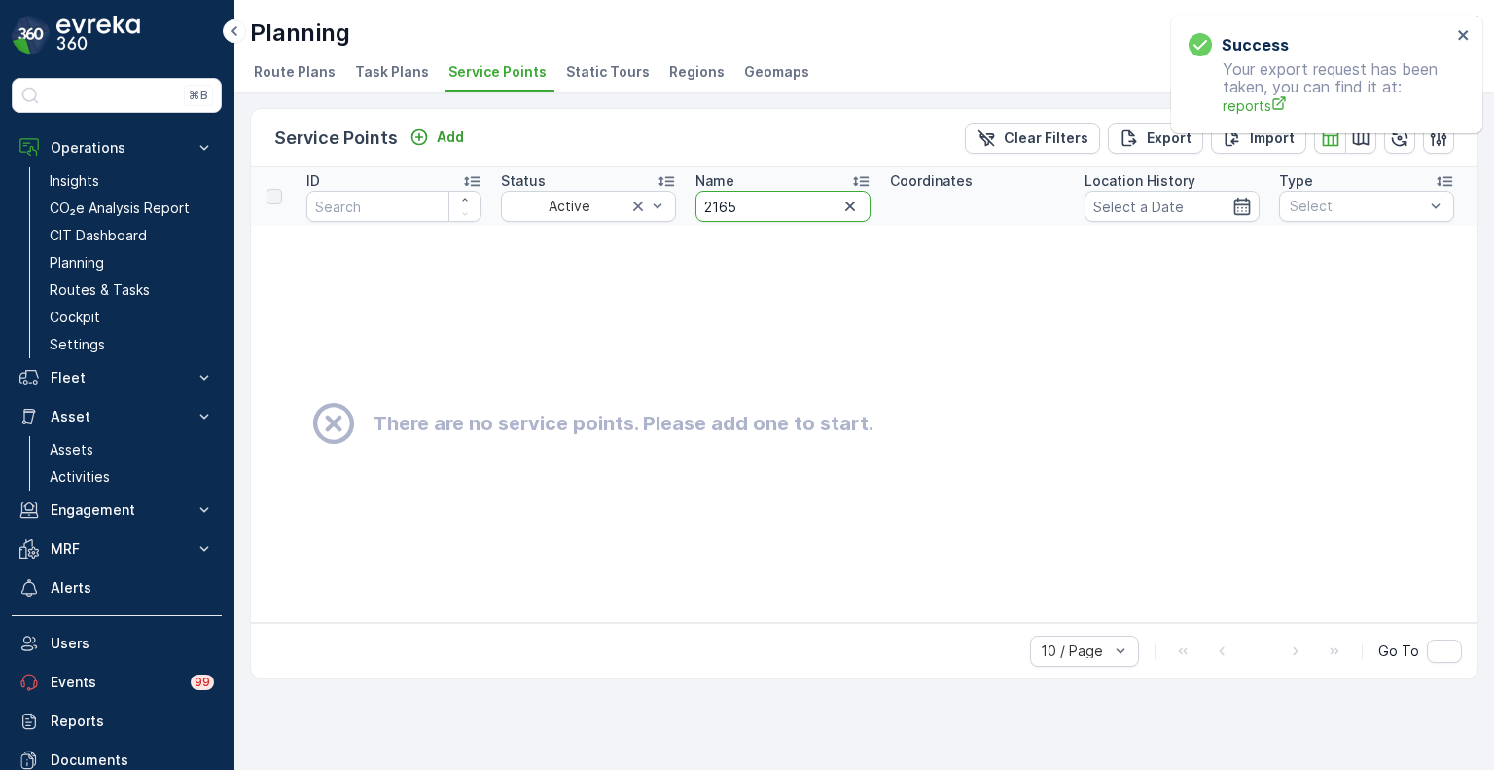
drag, startPoint x: 760, startPoint y: 203, endPoint x: 681, endPoint y: 200, distance: 78.9
paste input "0819"
type input "0819"
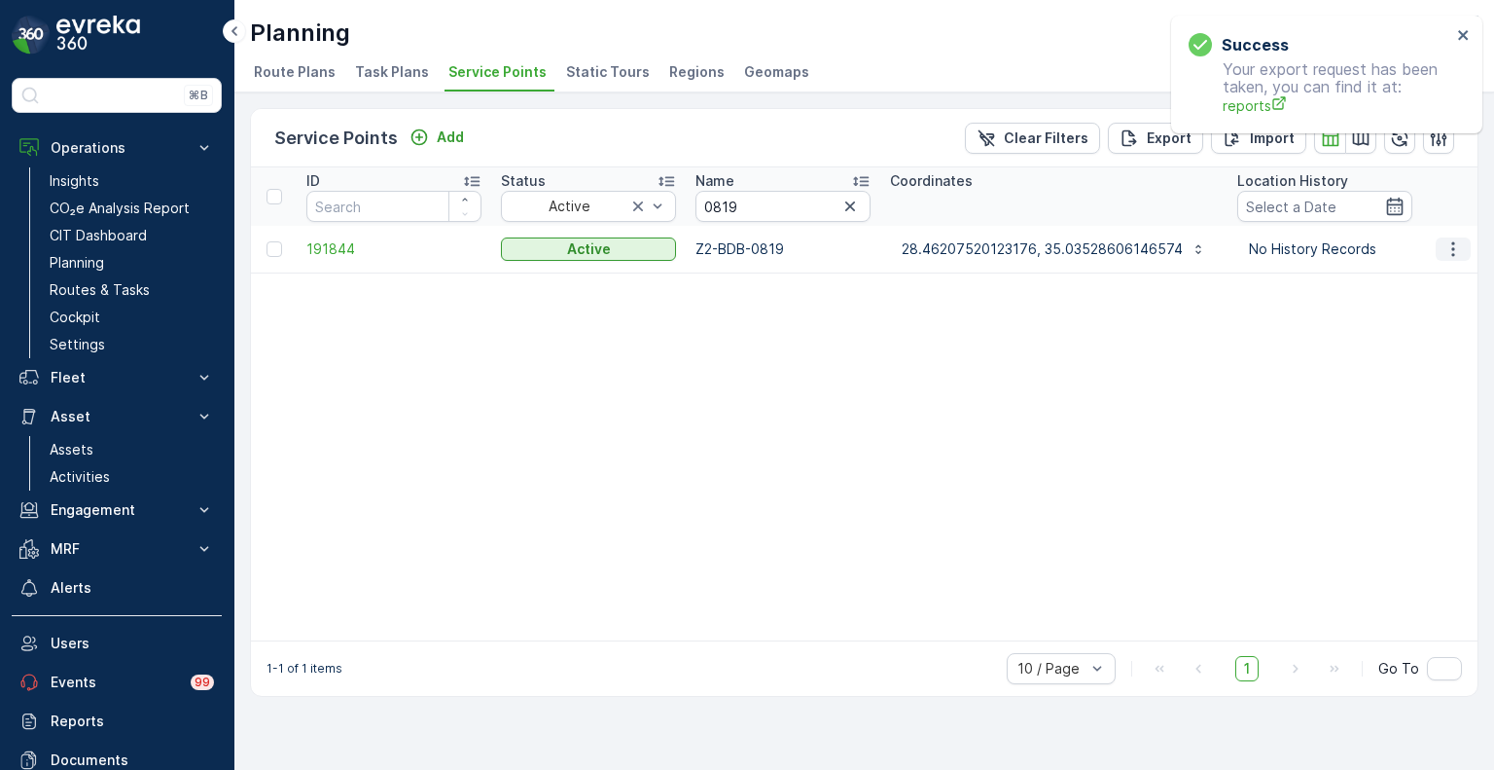
click at [1453, 247] on icon "button" at bounding box center [1453, 248] width 3 height 15
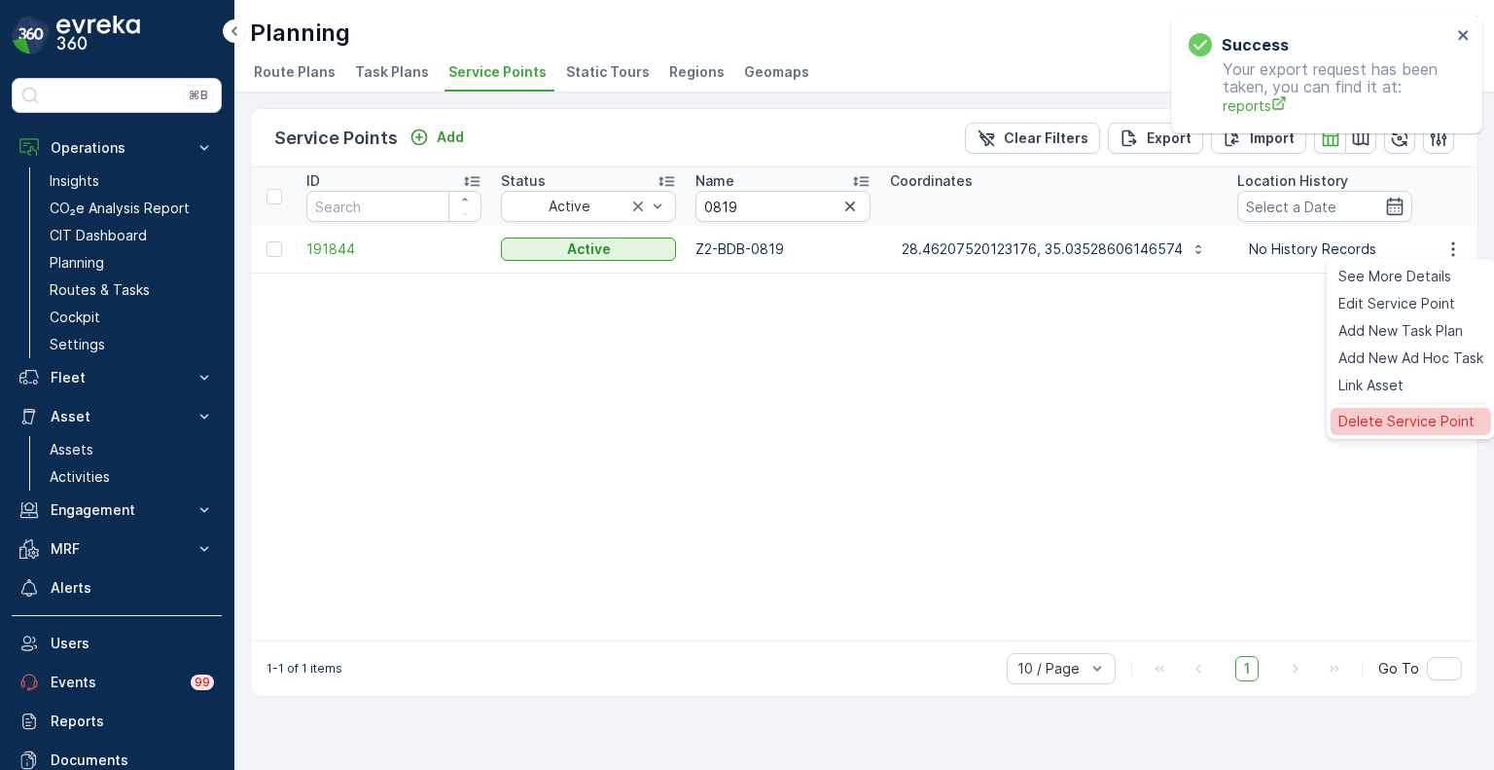
click at [1362, 419] on span "Delete Service Point" at bounding box center [1407, 421] width 136 height 19
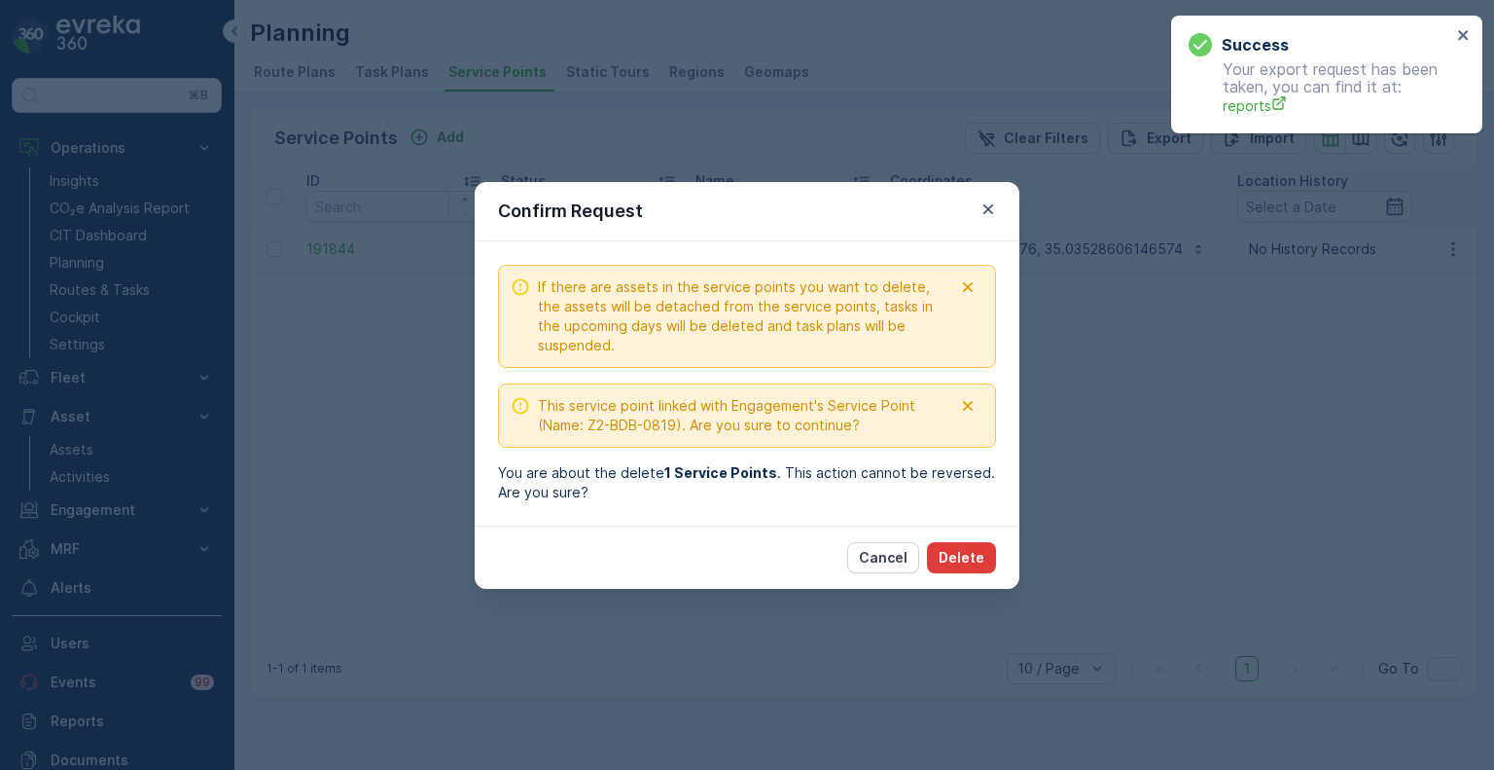
click at [969, 544] on button "Delete" at bounding box center [961, 557] width 69 height 31
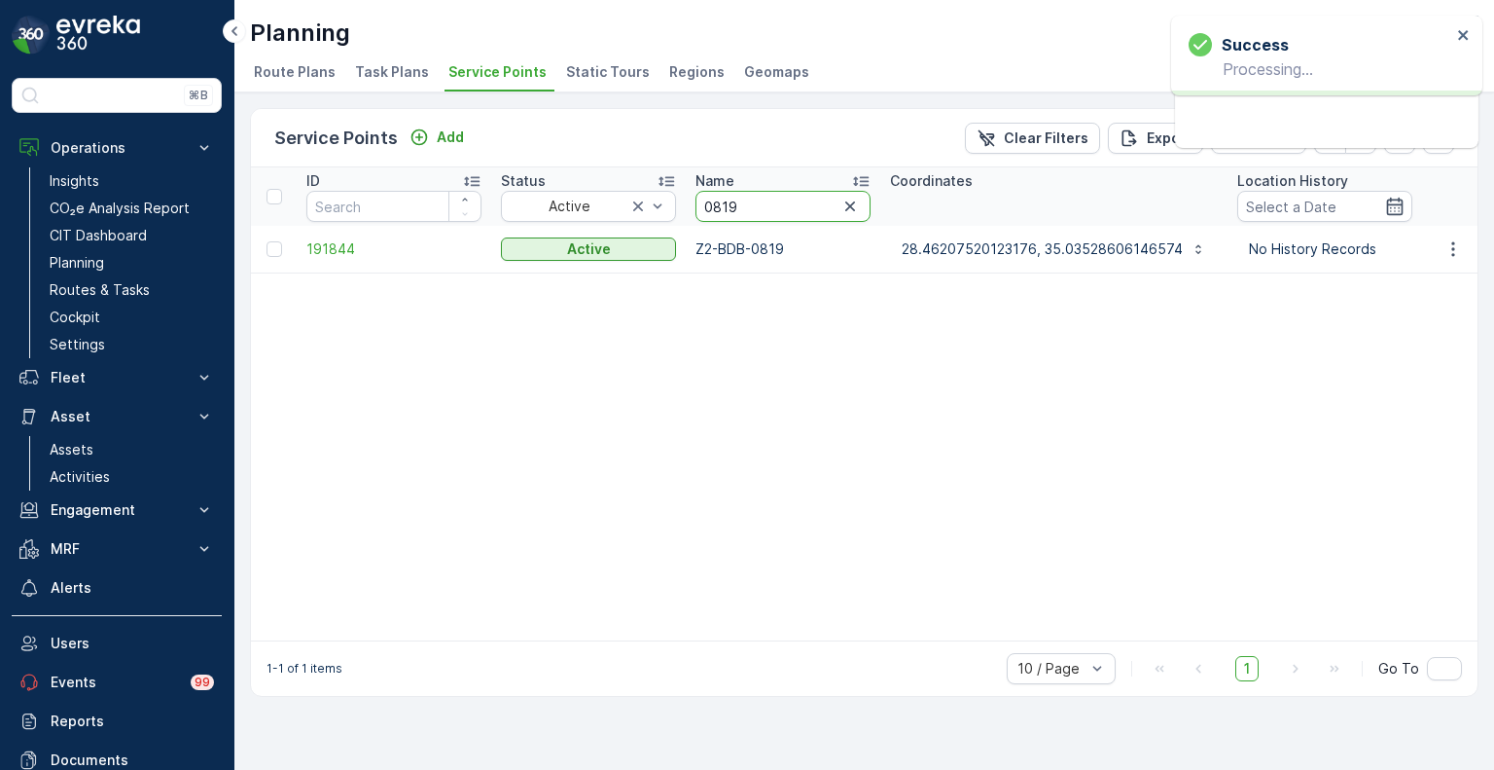
drag, startPoint x: 729, startPoint y: 206, endPoint x: 699, endPoint y: 202, distance: 30.4
click at [699, 202] on input "0819" at bounding box center [783, 206] width 175 height 31
paste input "2121"
type input "2121"
click at [1451, 244] on icon "button" at bounding box center [1453, 248] width 19 height 19
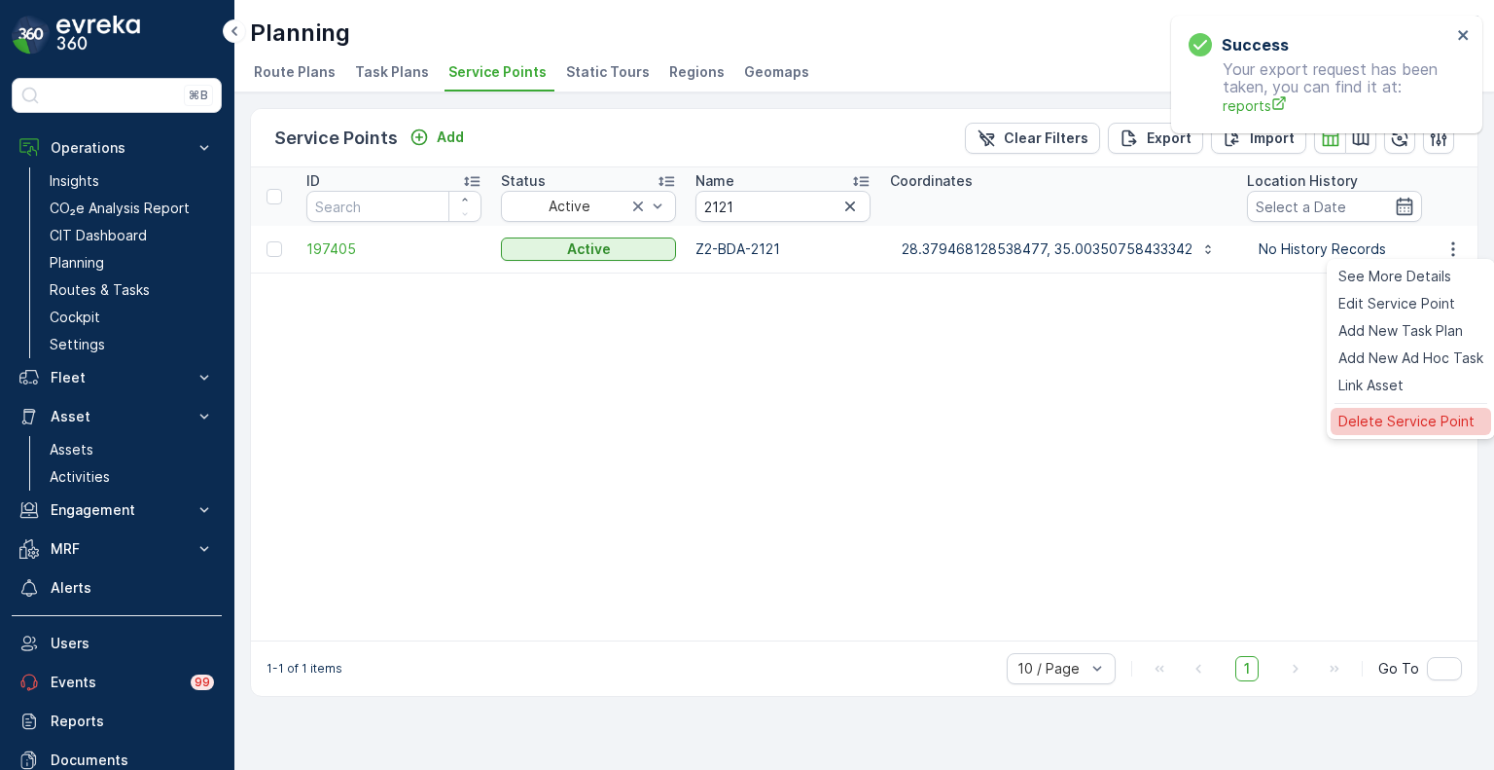
click at [1403, 422] on span "Delete Service Point" at bounding box center [1407, 421] width 136 height 19
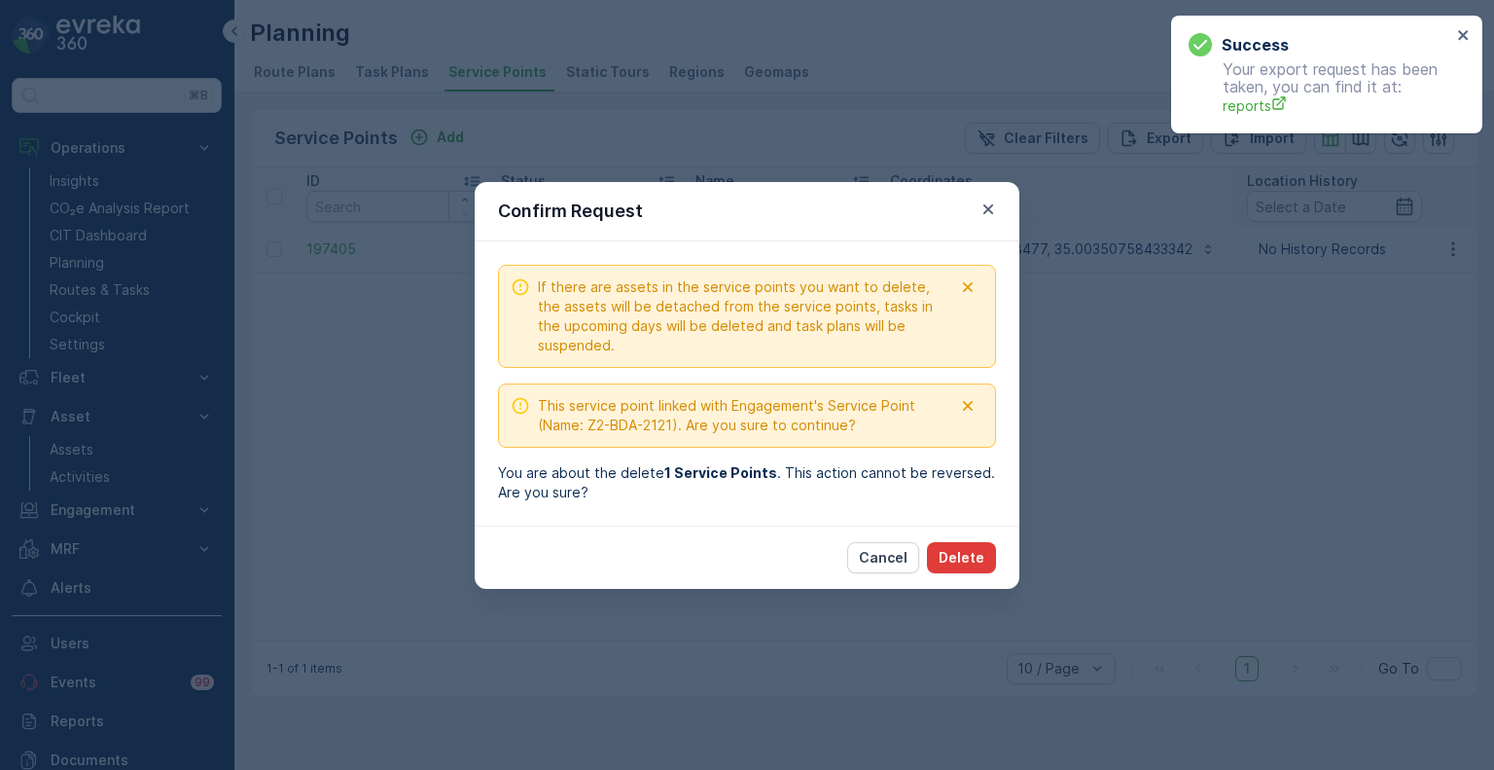
click at [962, 551] on p "Delete" at bounding box center [962, 557] width 46 height 19
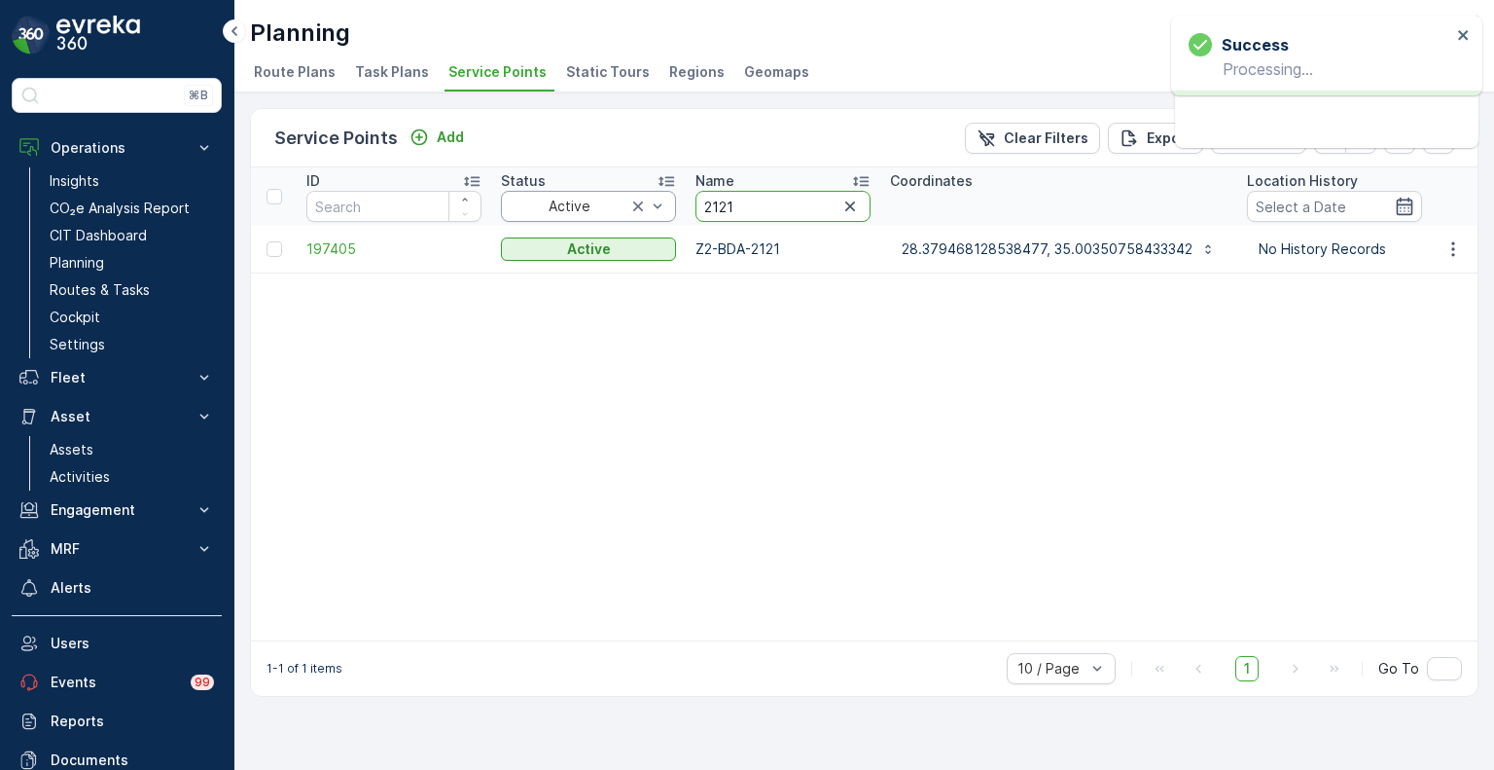
drag, startPoint x: 708, startPoint y: 197, endPoint x: 672, endPoint y: 197, distance: 36.0
paste input "25"
type input "2251"
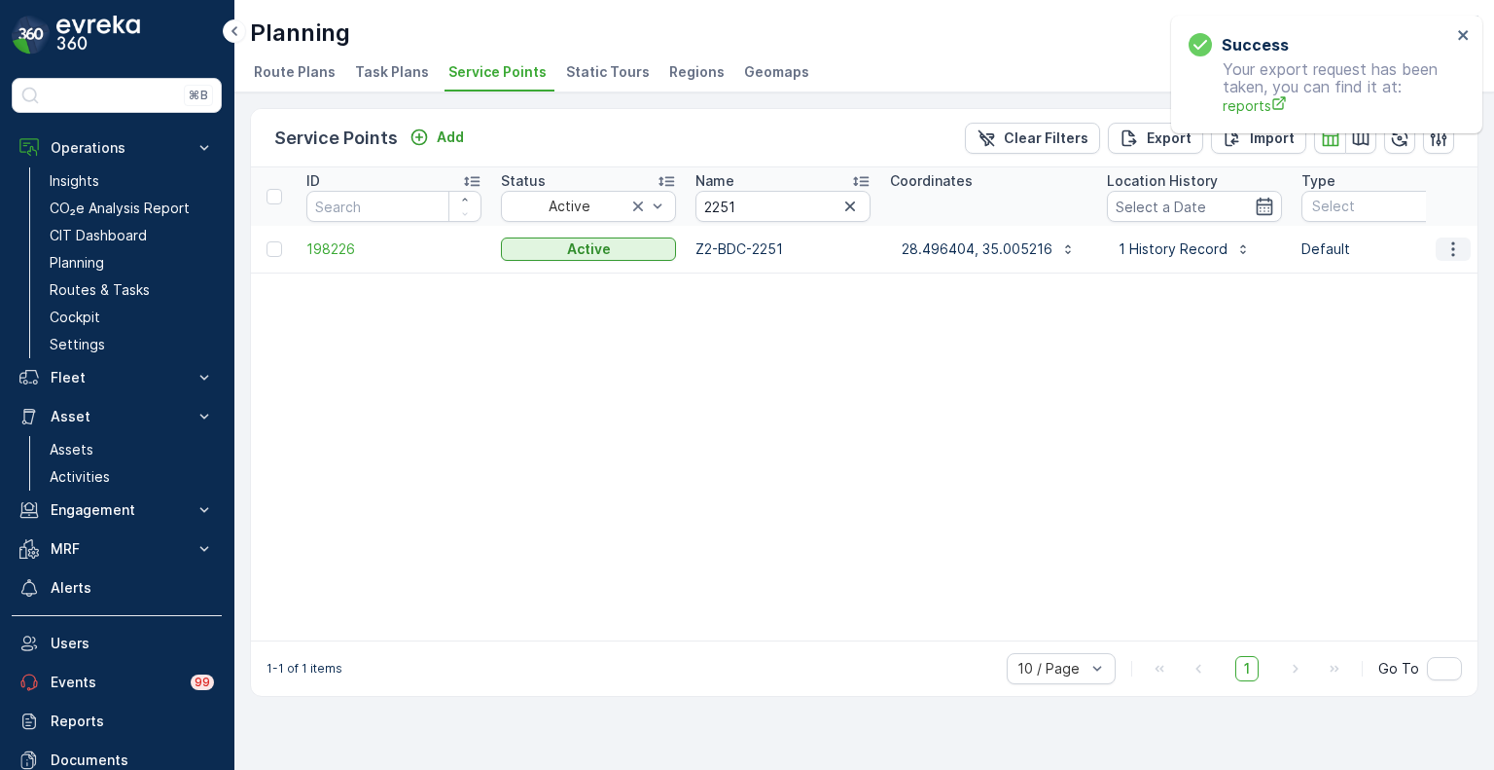
click at [1456, 251] on icon "button" at bounding box center [1453, 248] width 19 height 19
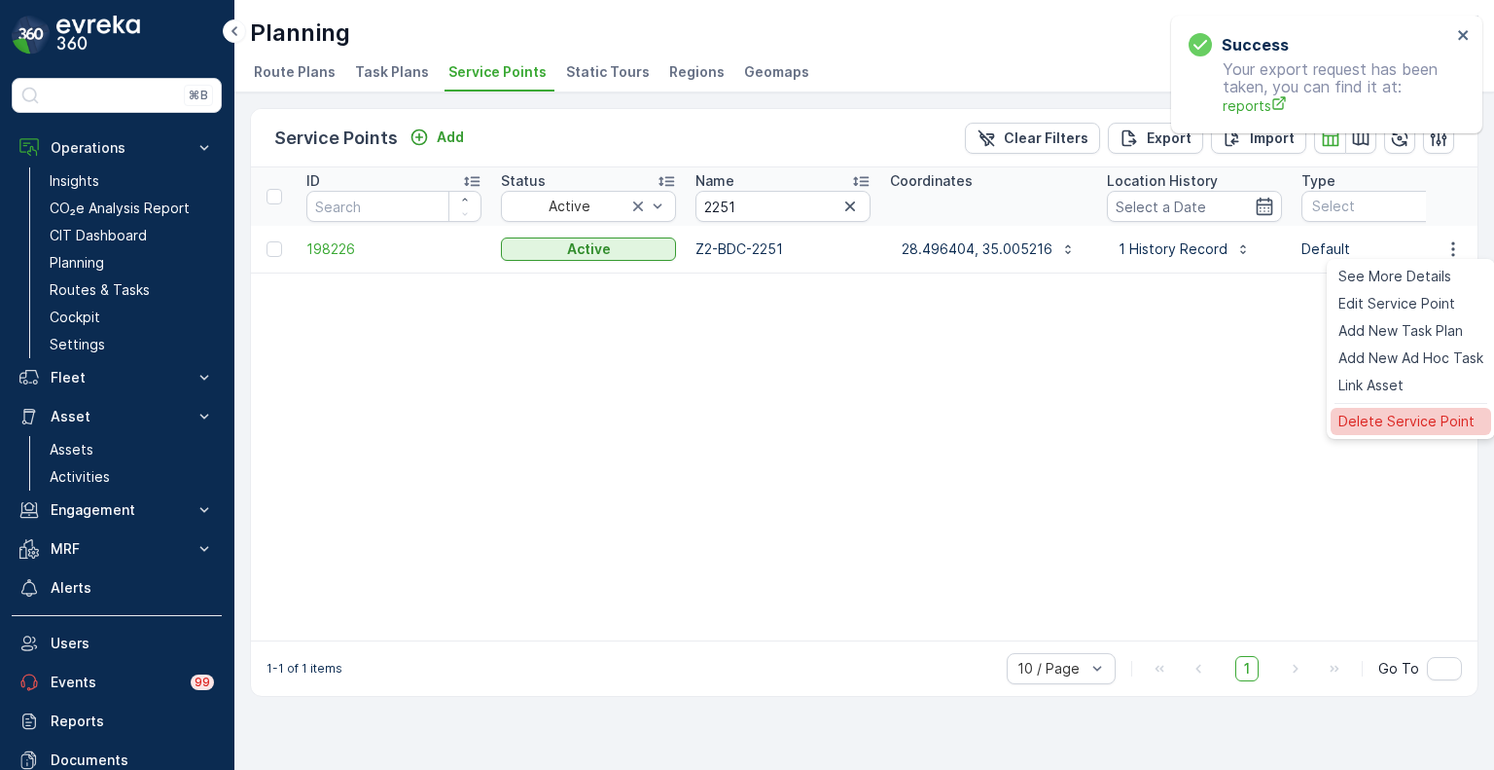
click at [1397, 419] on span "Delete Service Point" at bounding box center [1407, 421] width 136 height 19
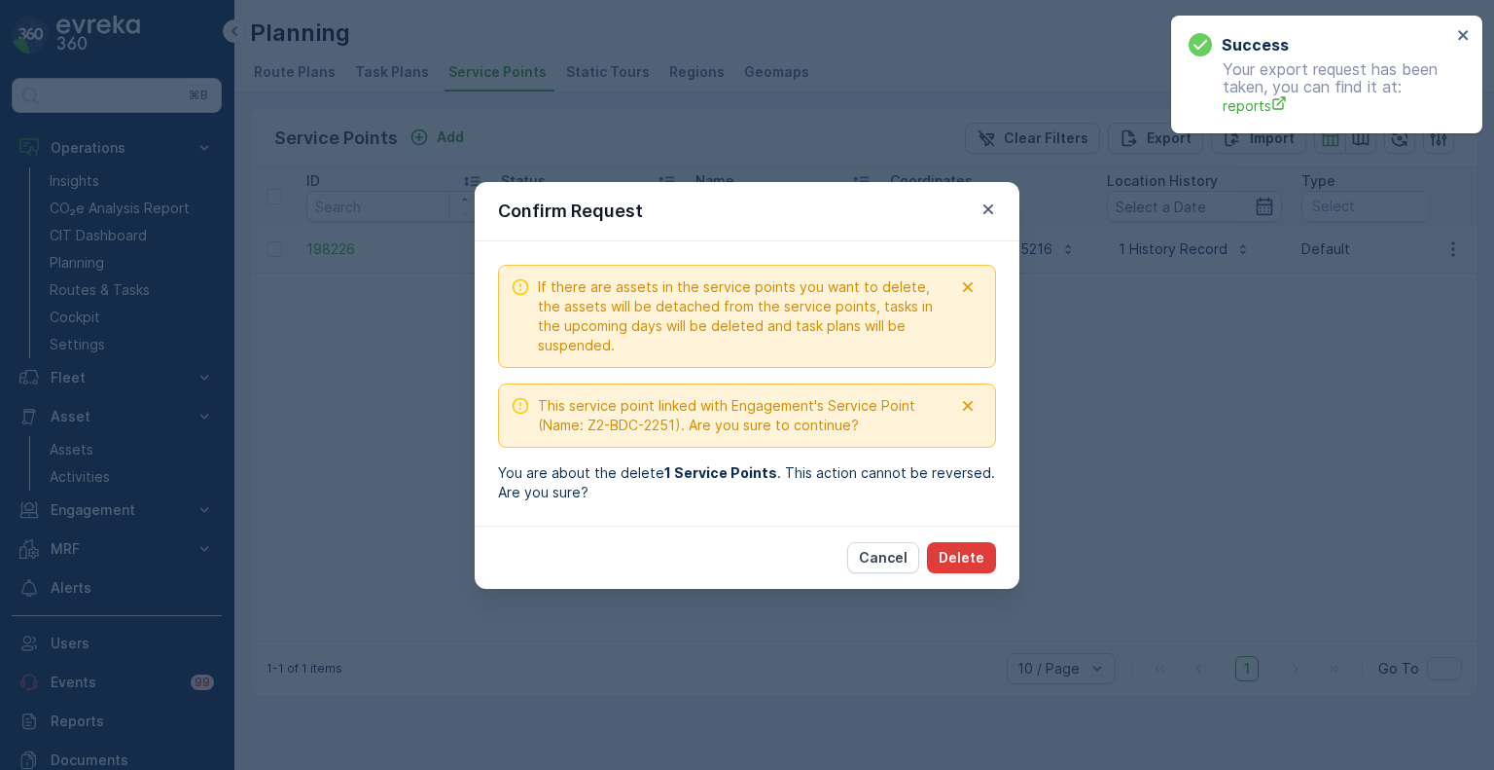
click at [973, 562] on p "Delete" at bounding box center [962, 557] width 46 height 19
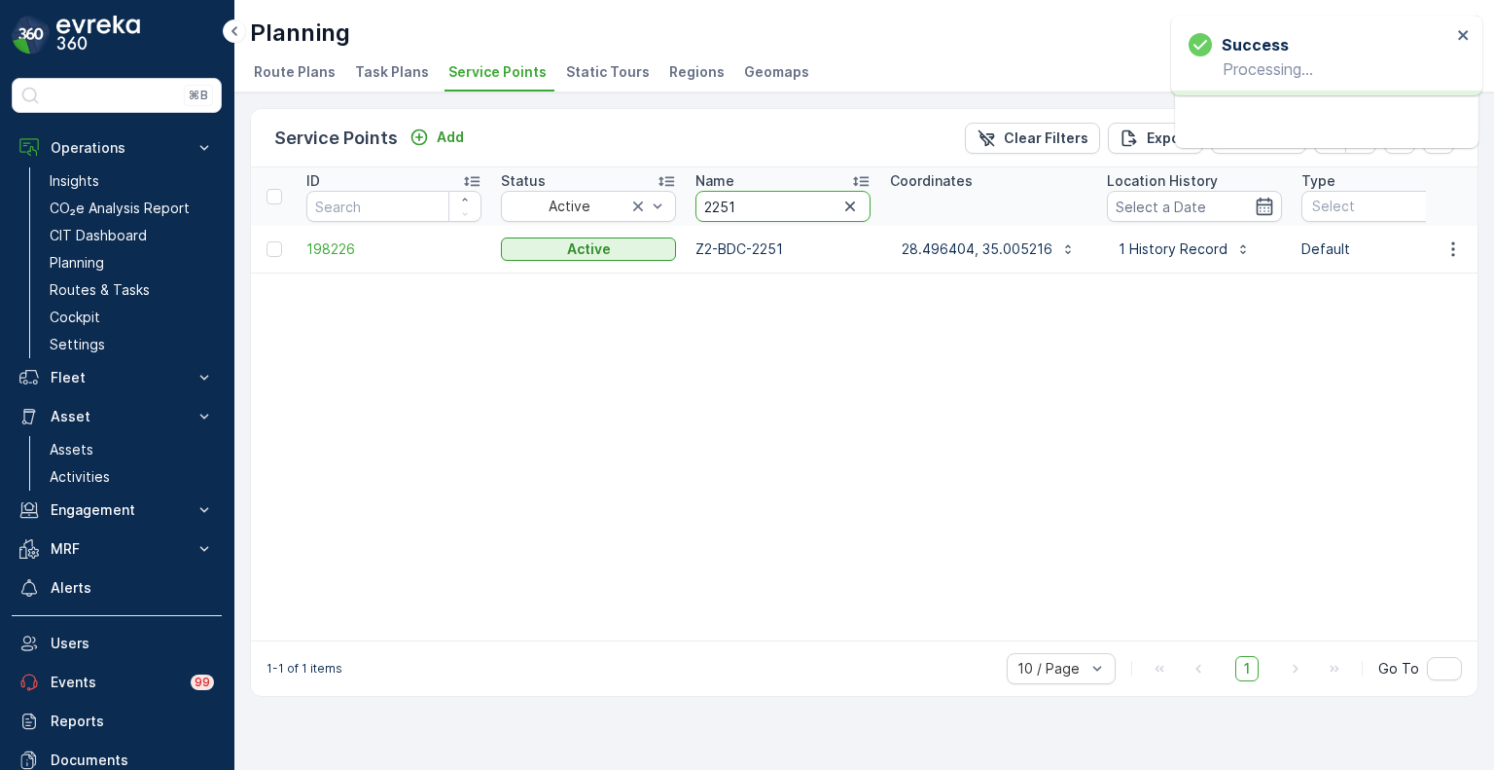
drag, startPoint x: 759, startPoint y: 205, endPoint x: 677, endPoint y: 199, distance: 81.9
paste input "0116"
type input "0116"
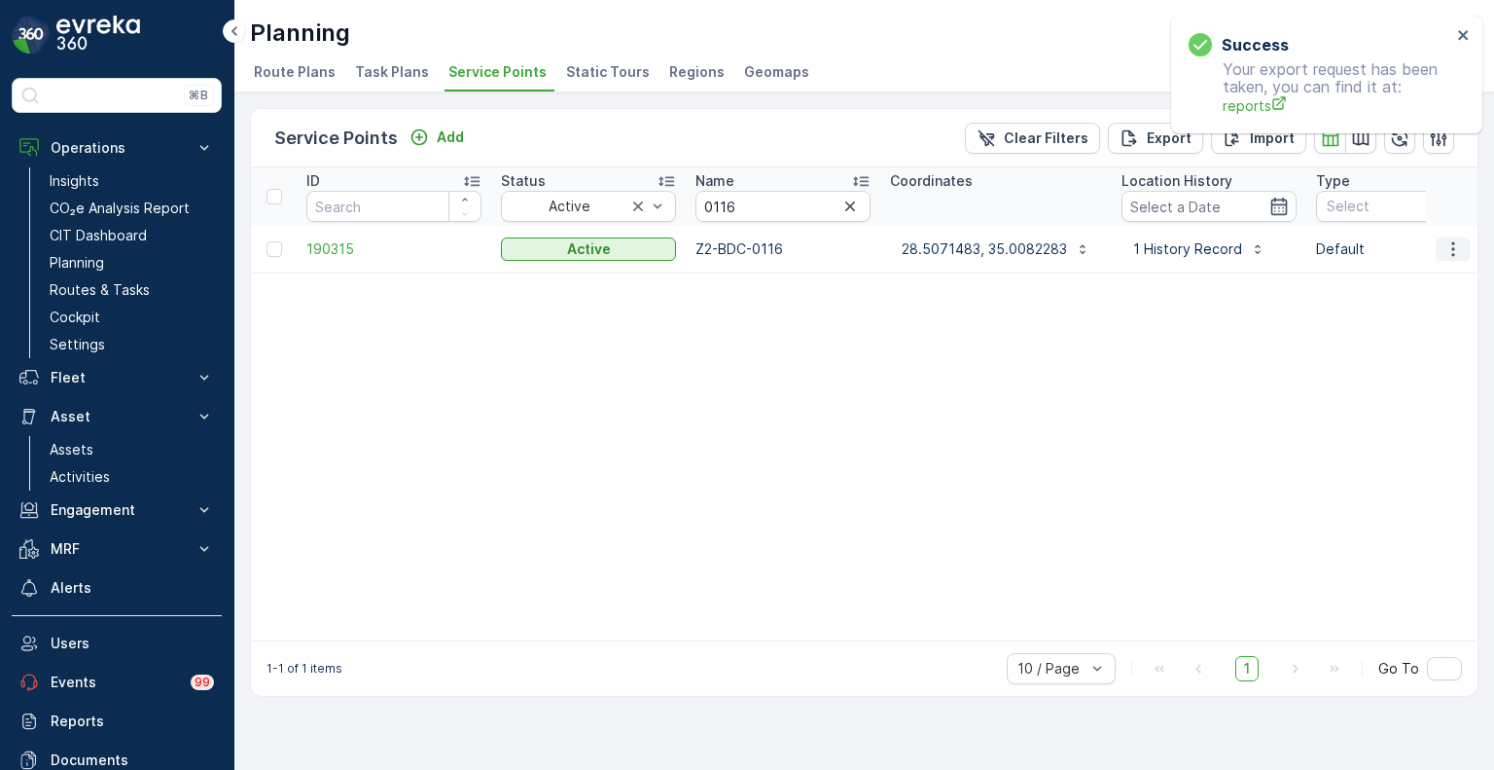
click at [1453, 250] on icon "button" at bounding box center [1453, 248] width 19 height 19
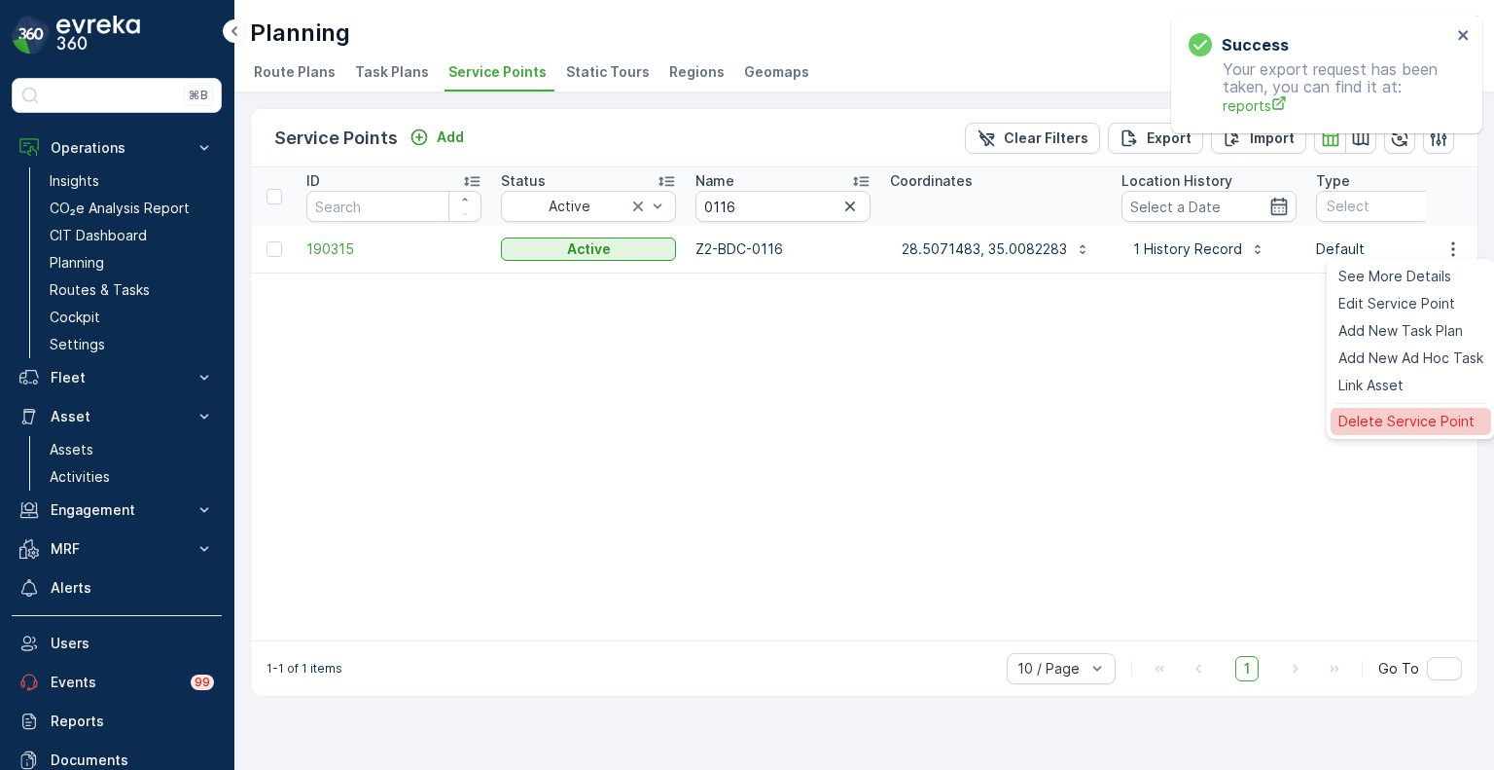
click at [1342, 416] on span "Delete Service Point" at bounding box center [1407, 421] width 136 height 19
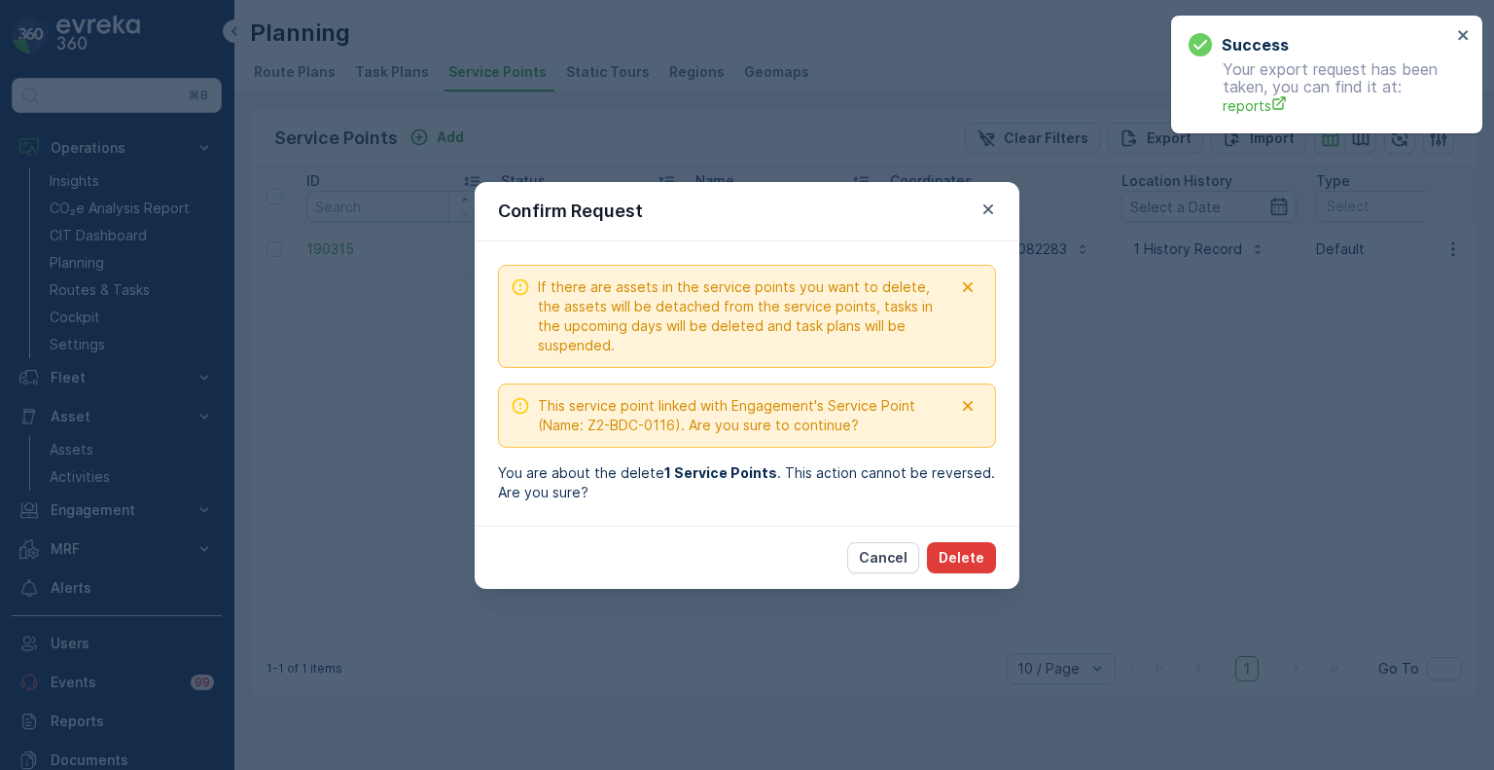
click at [965, 548] on p "Delete" at bounding box center [962, 557] width 46 height 19
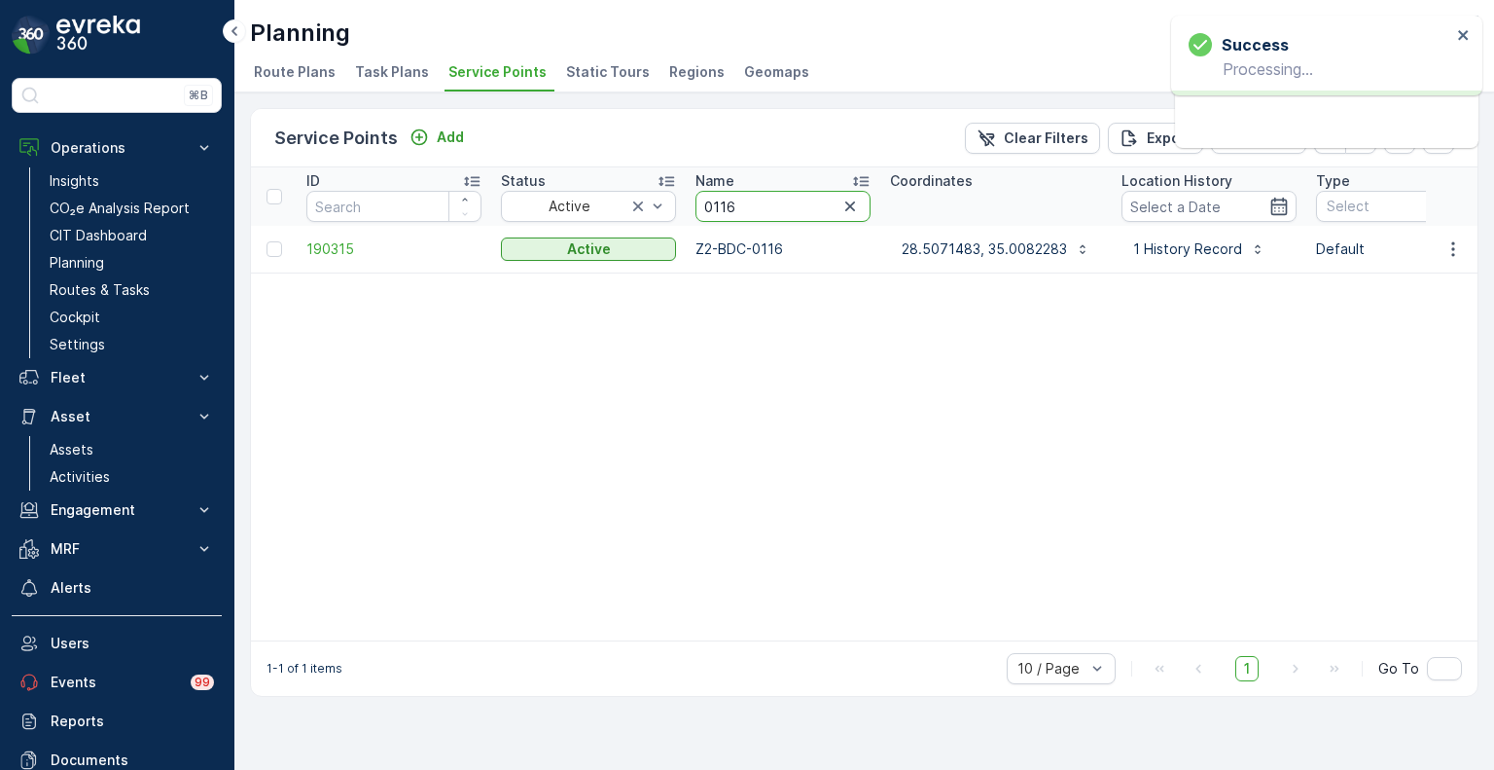
drag, startPoint x: 714, startPoint y: 204, endPoint x: 676, endPoint y: 204, distance: 37.9
paste input "2004"
type input "2004"
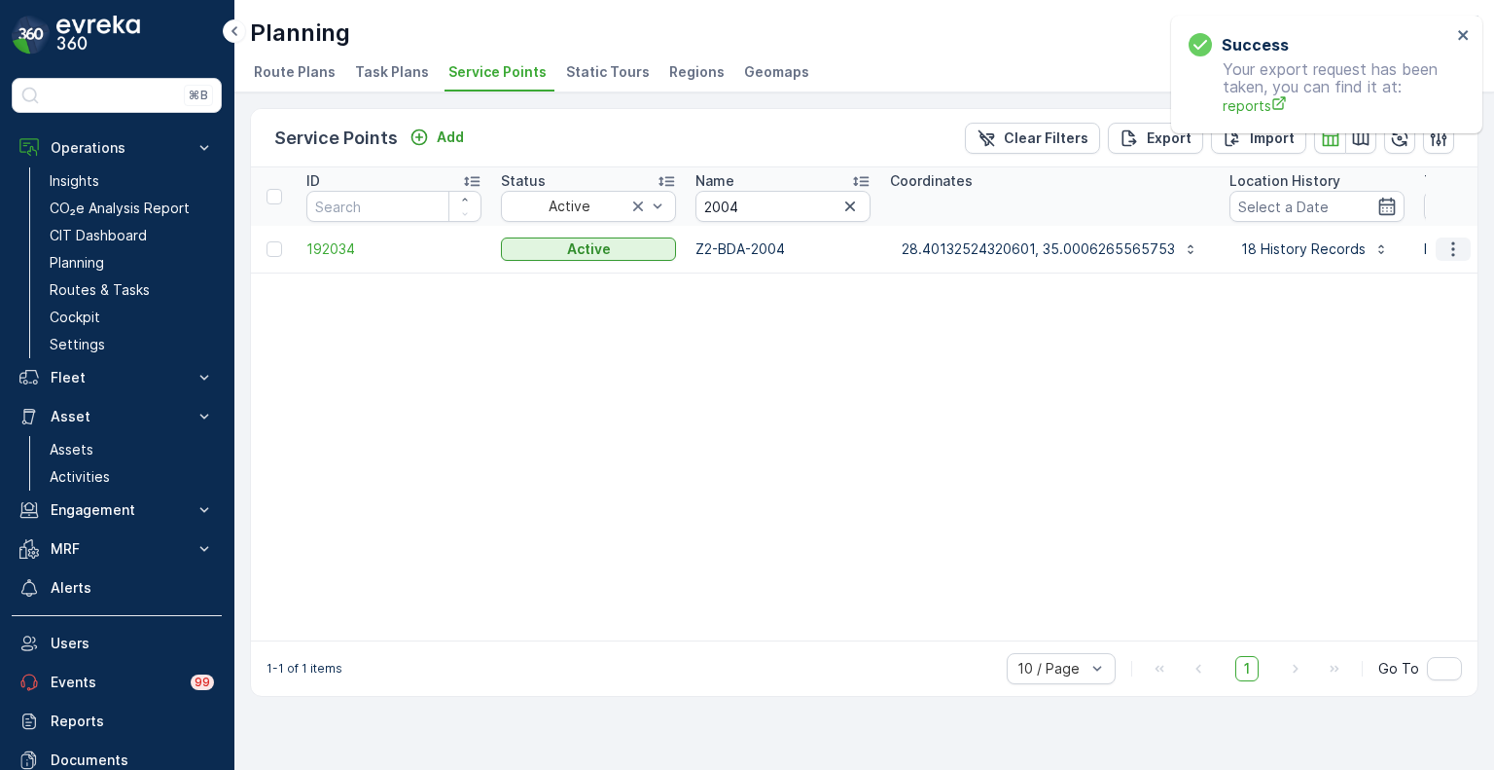
click at [1448, 250] on icon "button" at bounding box center [1453, 248] width 19 height 19
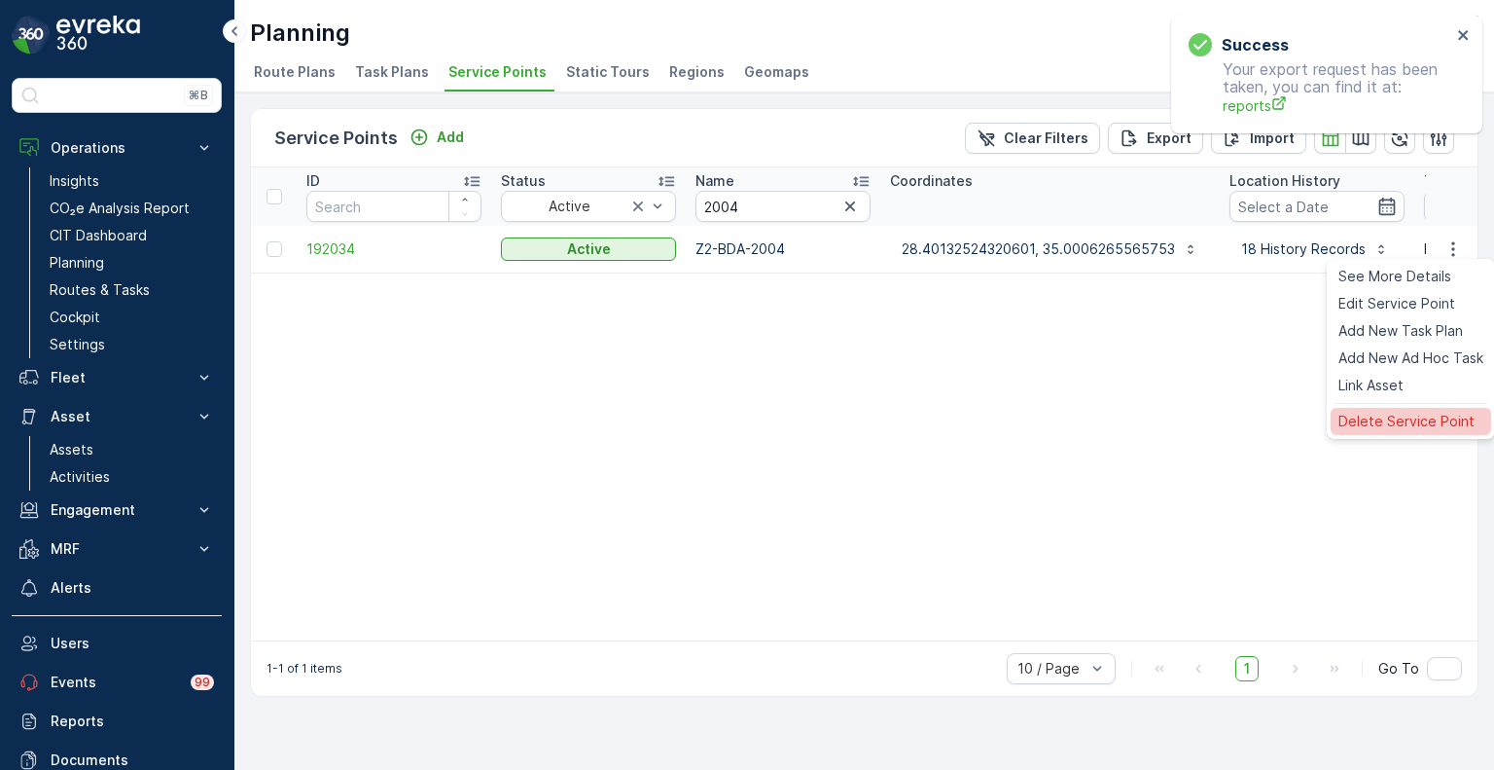
click at [1380, 415] on span "Delete Service Point" at bounding box center [1407, 421] width 136 height 19
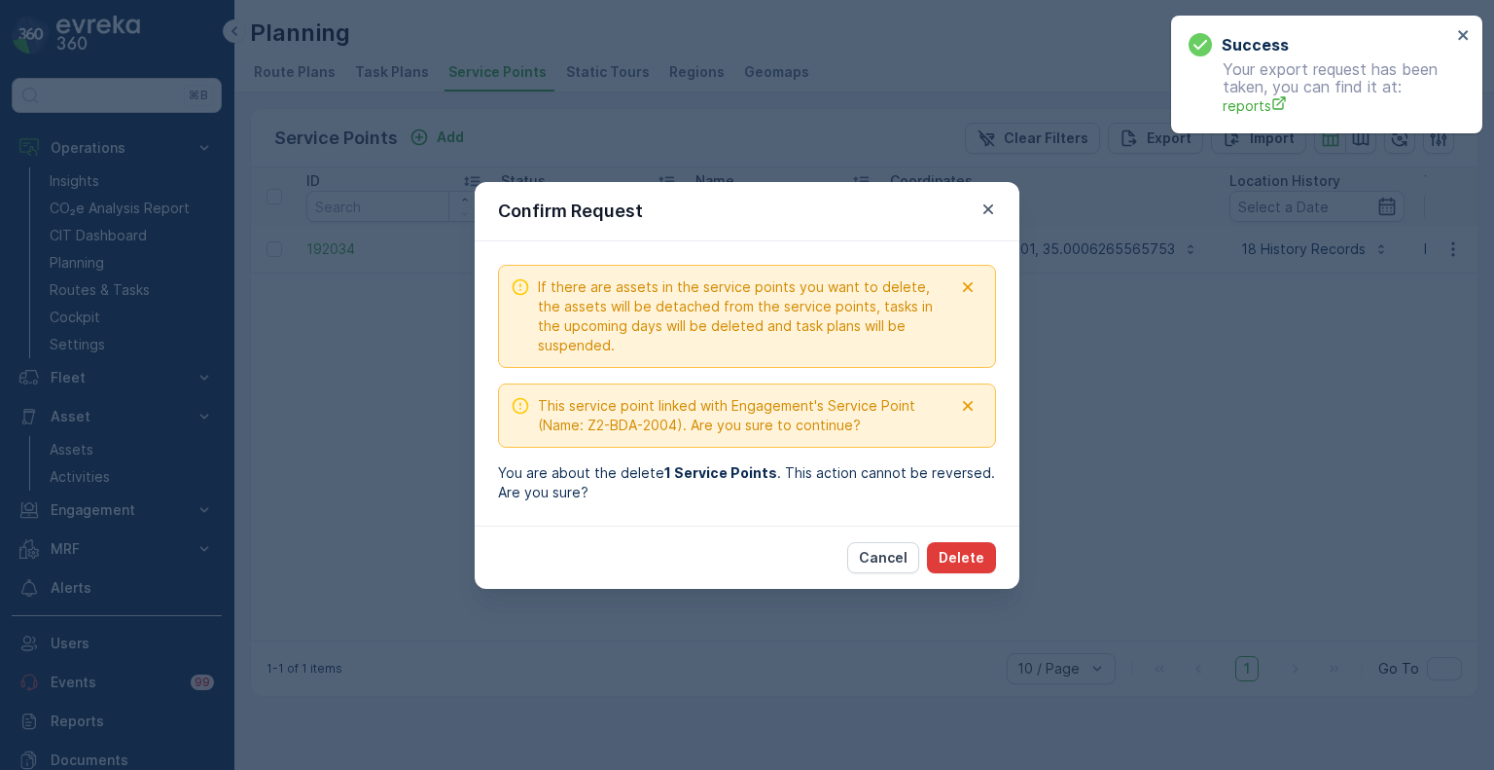
click at [971, 556] on p "Delete" at bounding box center [962, 557] width 46 height 19
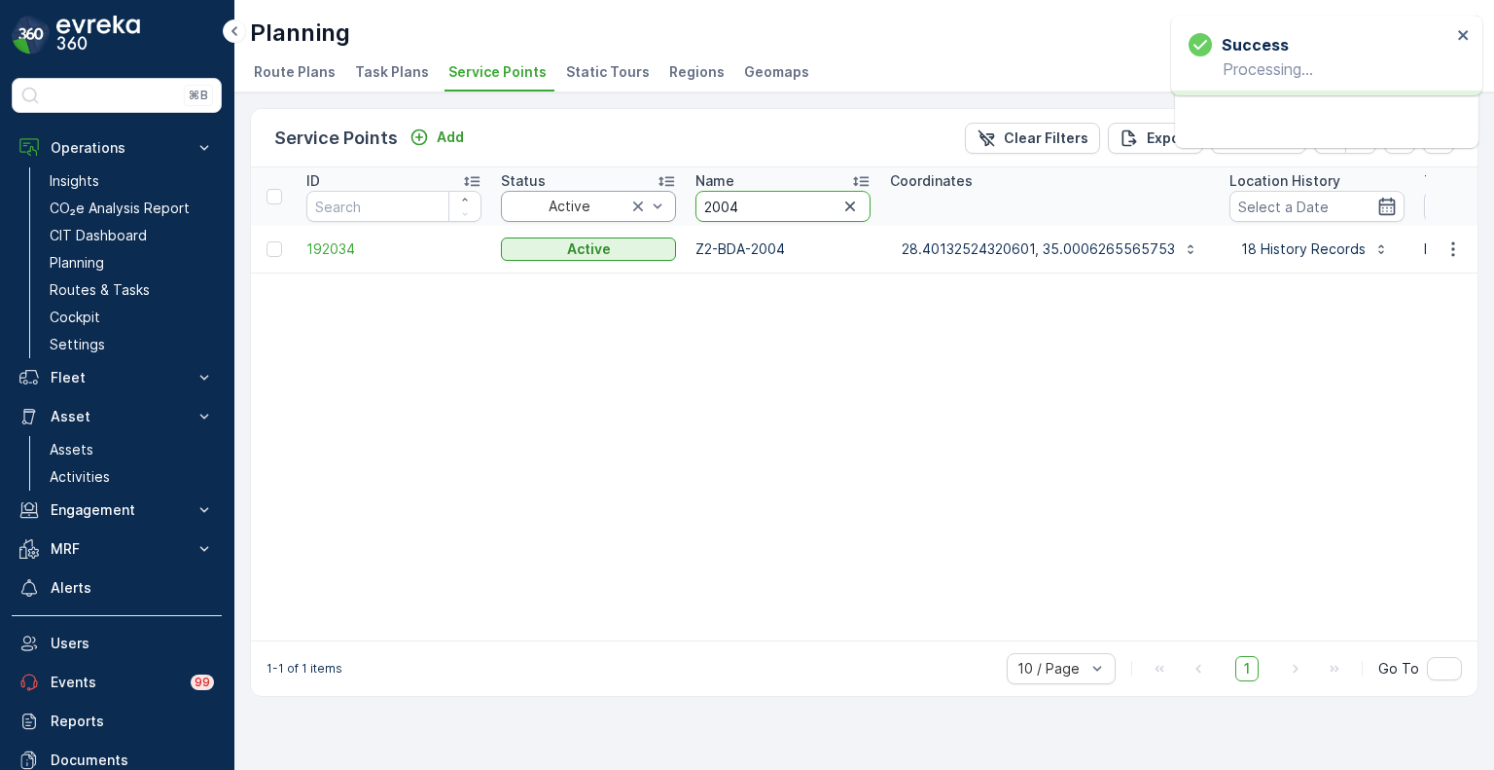
drag, startPoint x: 771, startPoint y: 213, endPoint x: 661, endPoint y: 202, distance: 111.4
paste input "92"
type input "2092"
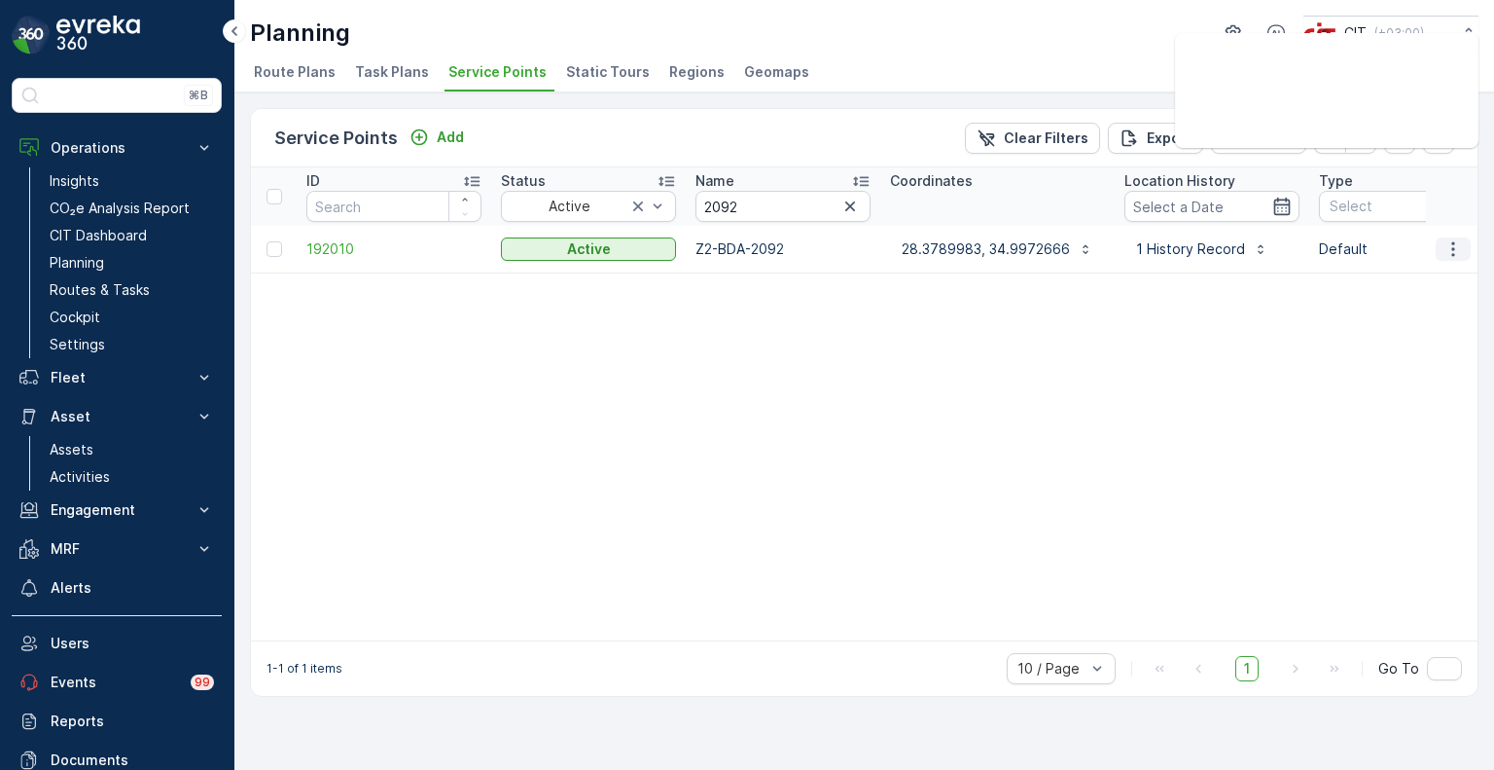
click at [1457, 251] on icon "button" at bounding box center [1453, 248] width 19 height 19
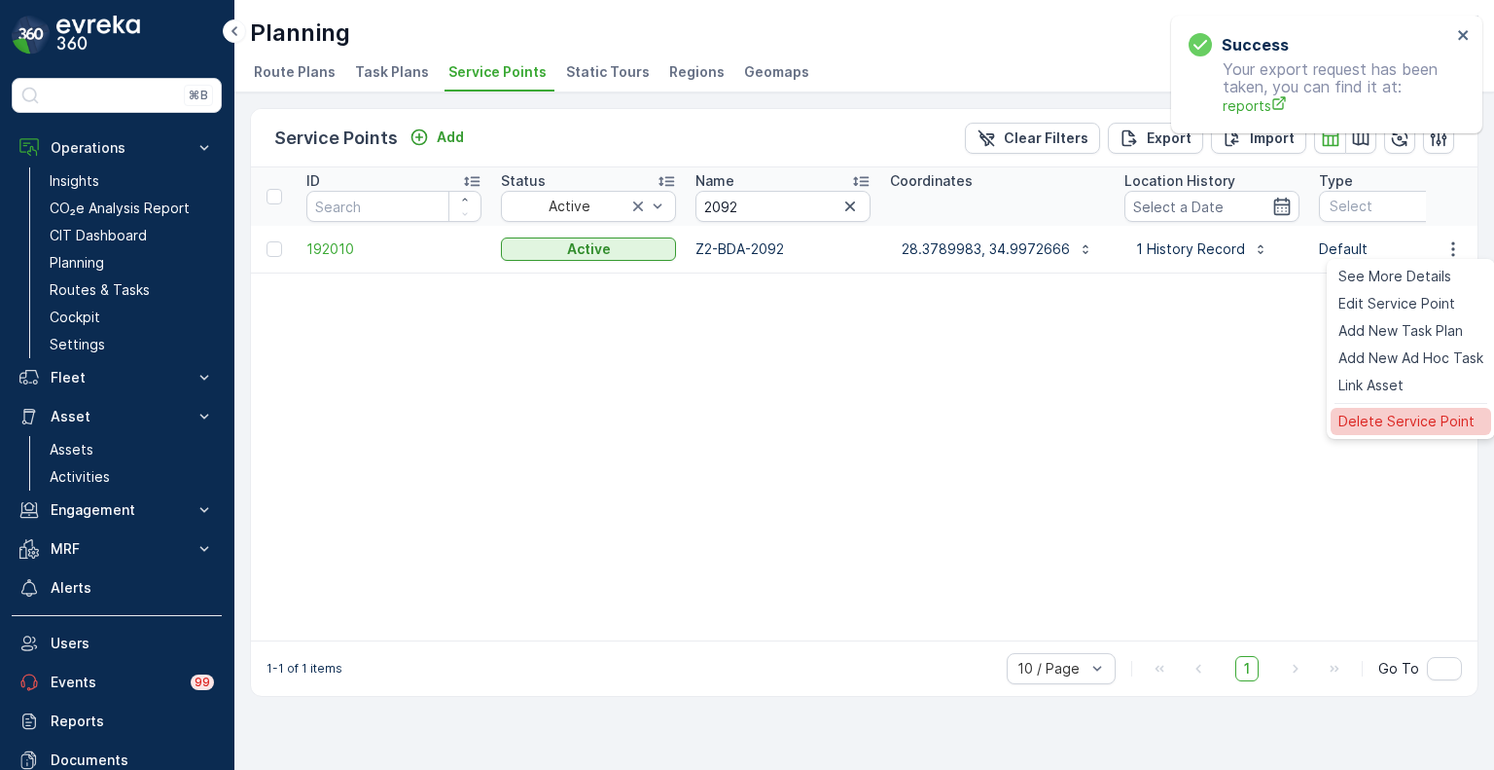
click at [1404, 414] on span "Delete Service Point" at bounding box center [1407, 421] width 136 height 19
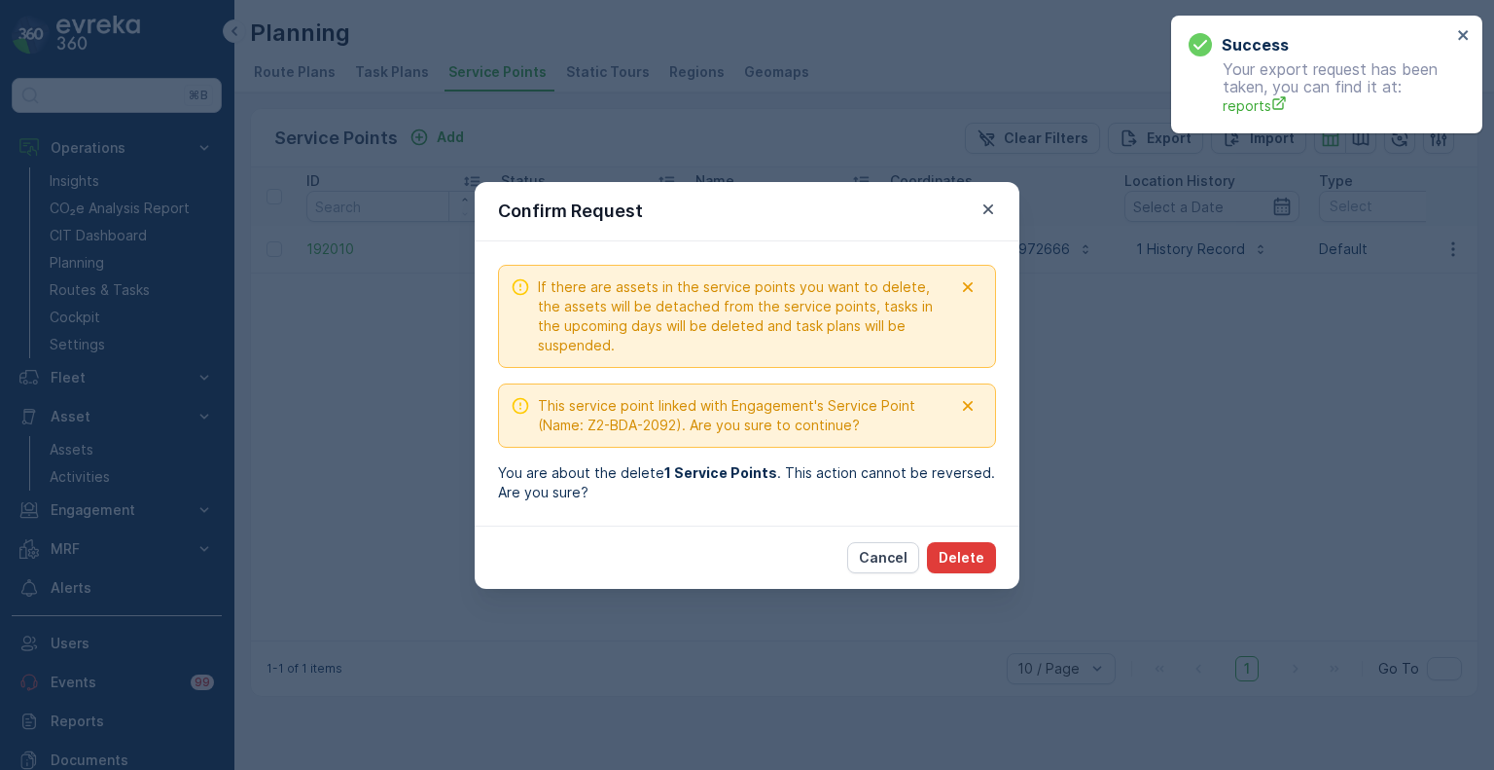
click at [981, 556] on p "Delete" at bounding box center [962, 557] width 46 height 19
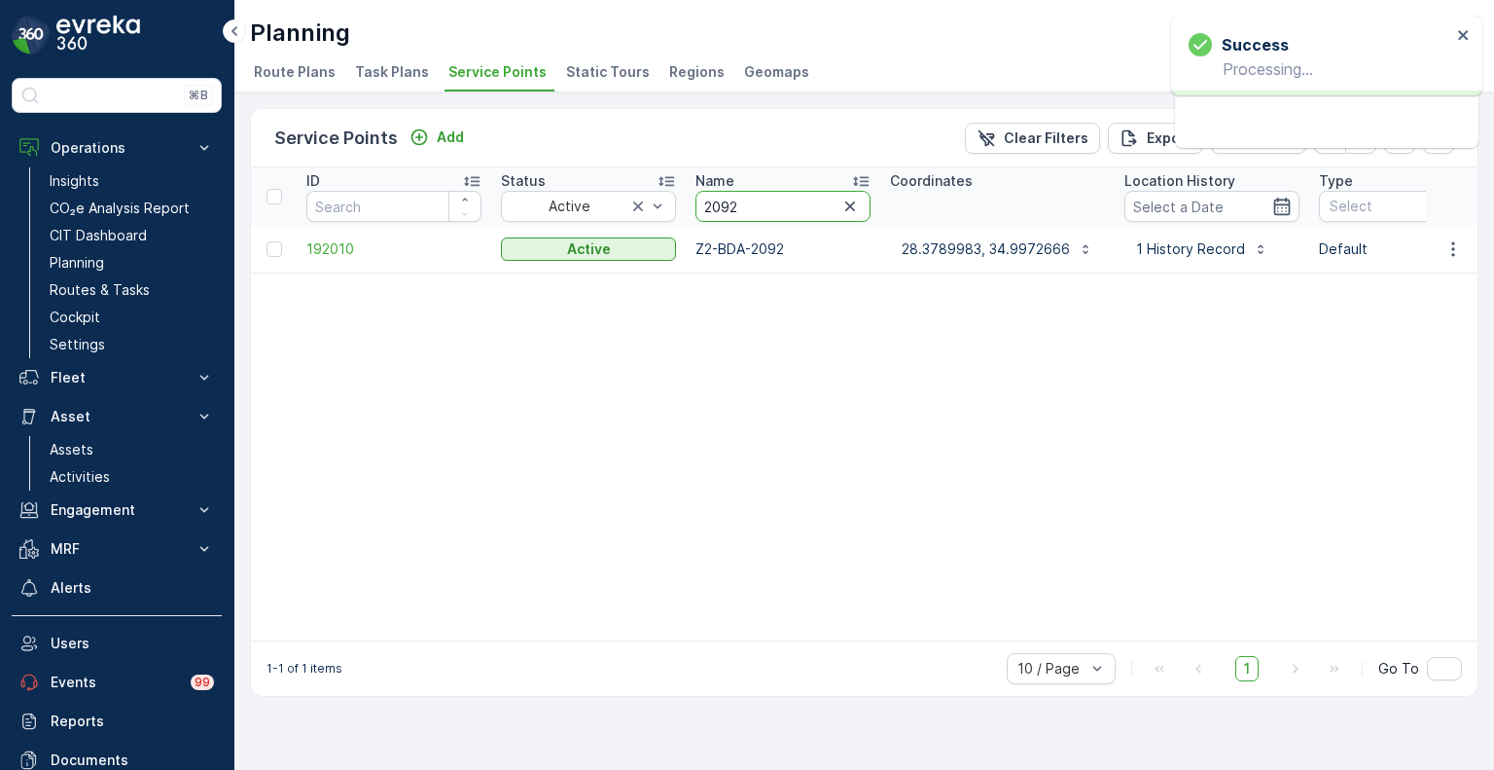
drag, startPoint x: 778, startPoint y: 199, endPoint x: 702, endPoint y: 200, distance: 75.9
click at [702, 200] on input "2092" at bounding box center [783, 206] width 175 height 31
paste input "49"
type input "2049"
click at [1449, 251] on icon "button" at bounding box center [1453, 248] width 19 height 19
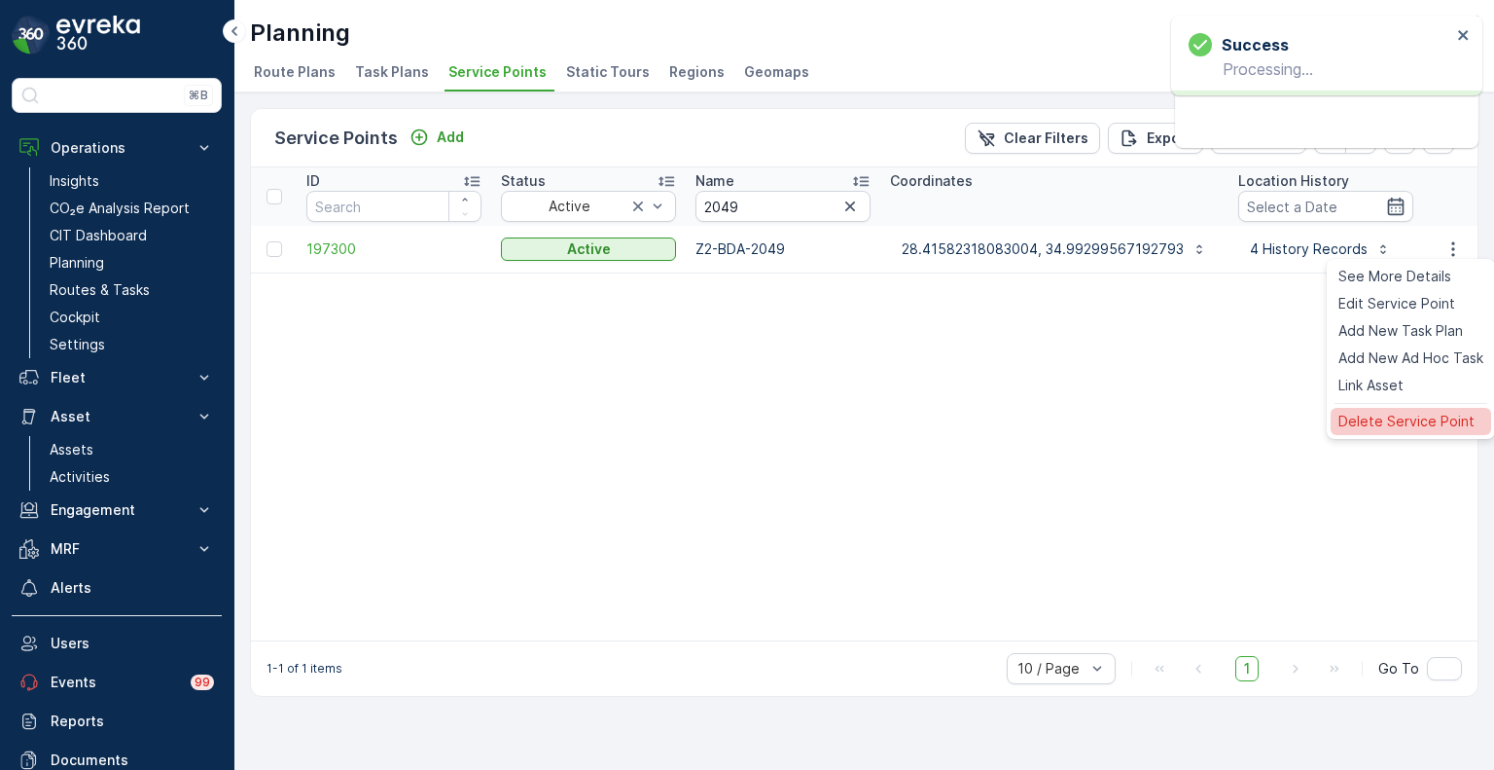
click at [1373, 423] on span "Delete Service Point" at bounding box center [1407, 421] width 136 height 19
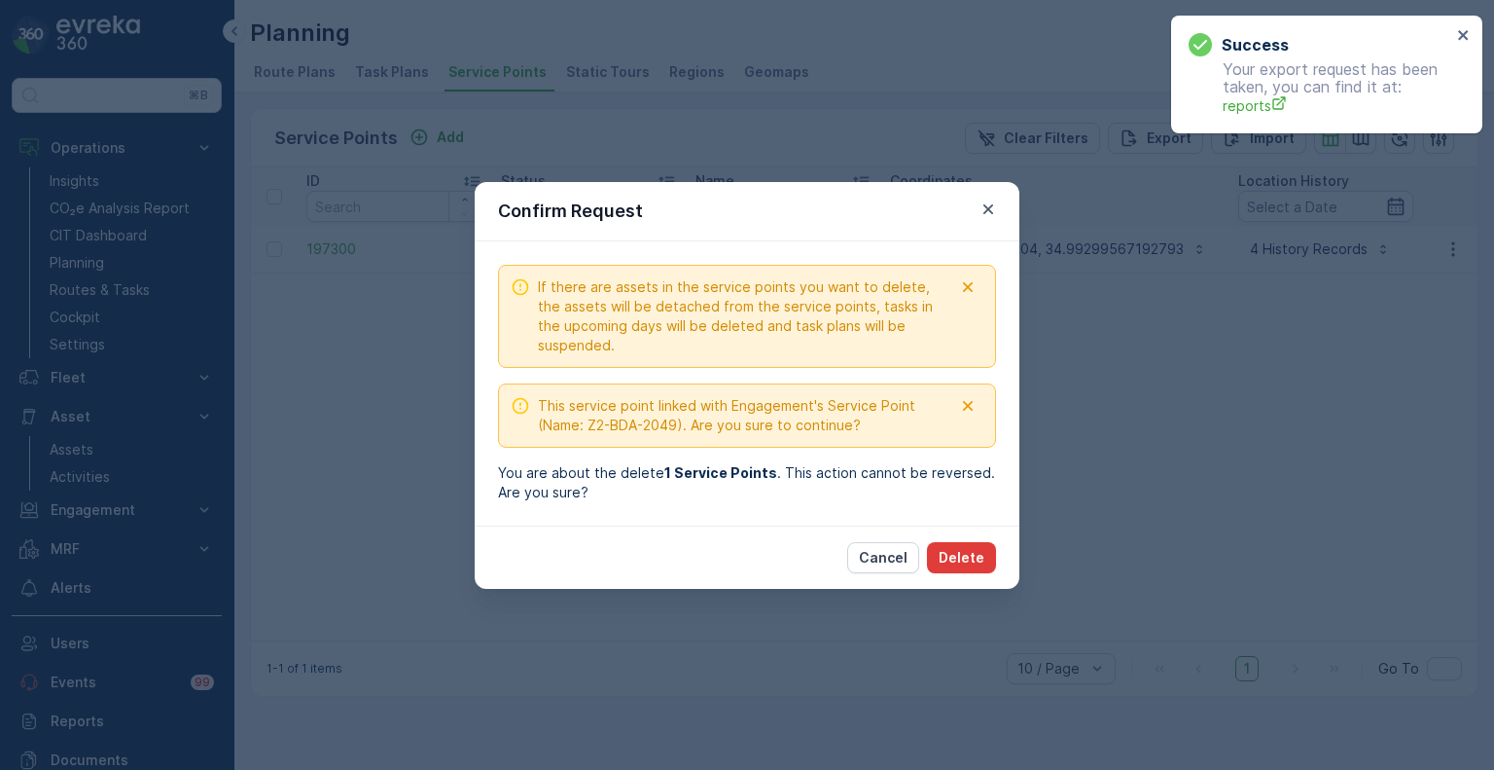
click at [977, 548] on p "Delete" at bounding box center [962, 557] width 46 height 19
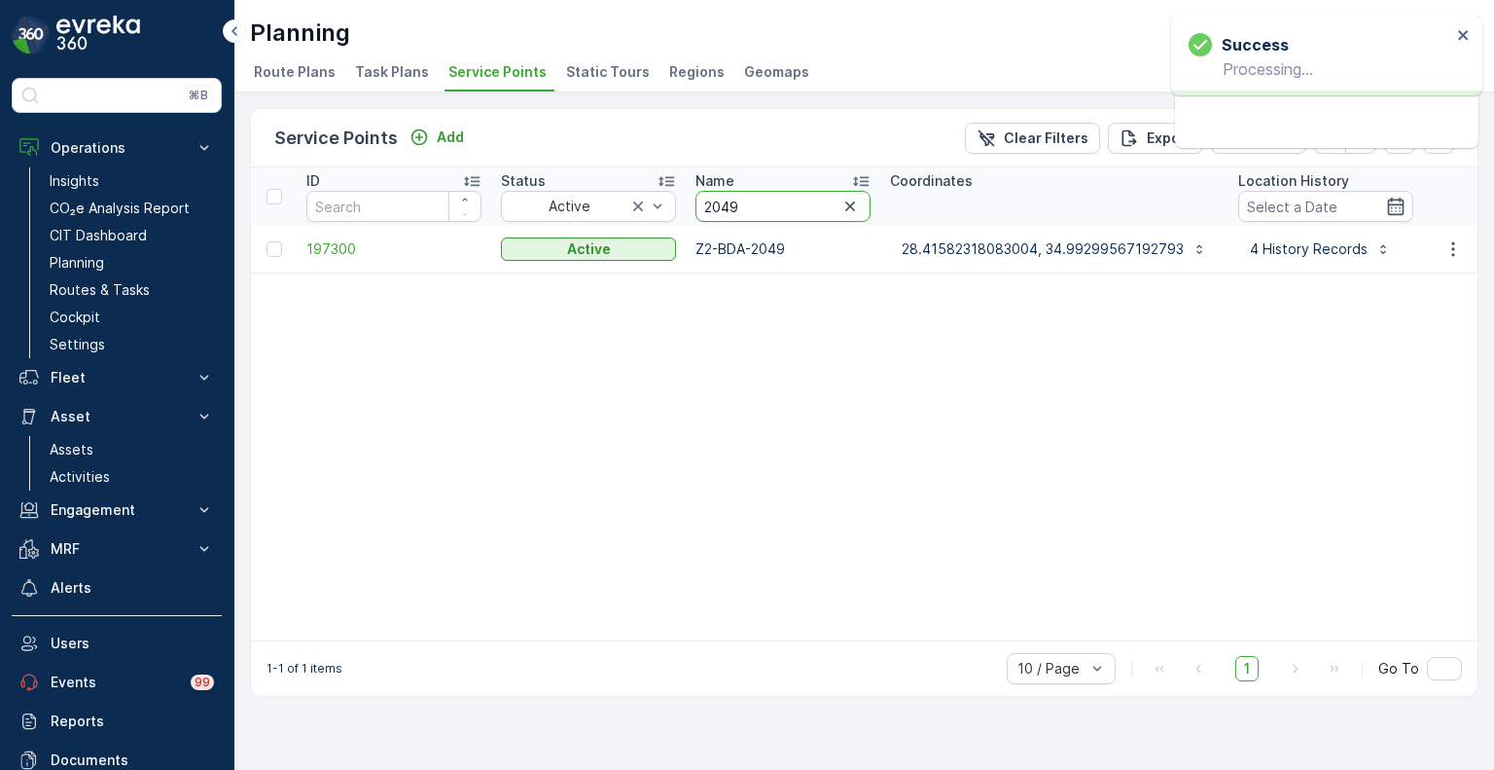
drag, startPoint x: 749, startPoint y: 209, endPoint x: 683, endPoint y: 207, distance: 66.2
paste input "0091"
type input "0091"
click at [1459, 245] on icon "button" at bounding box center [1453, 248] width 19 height 19
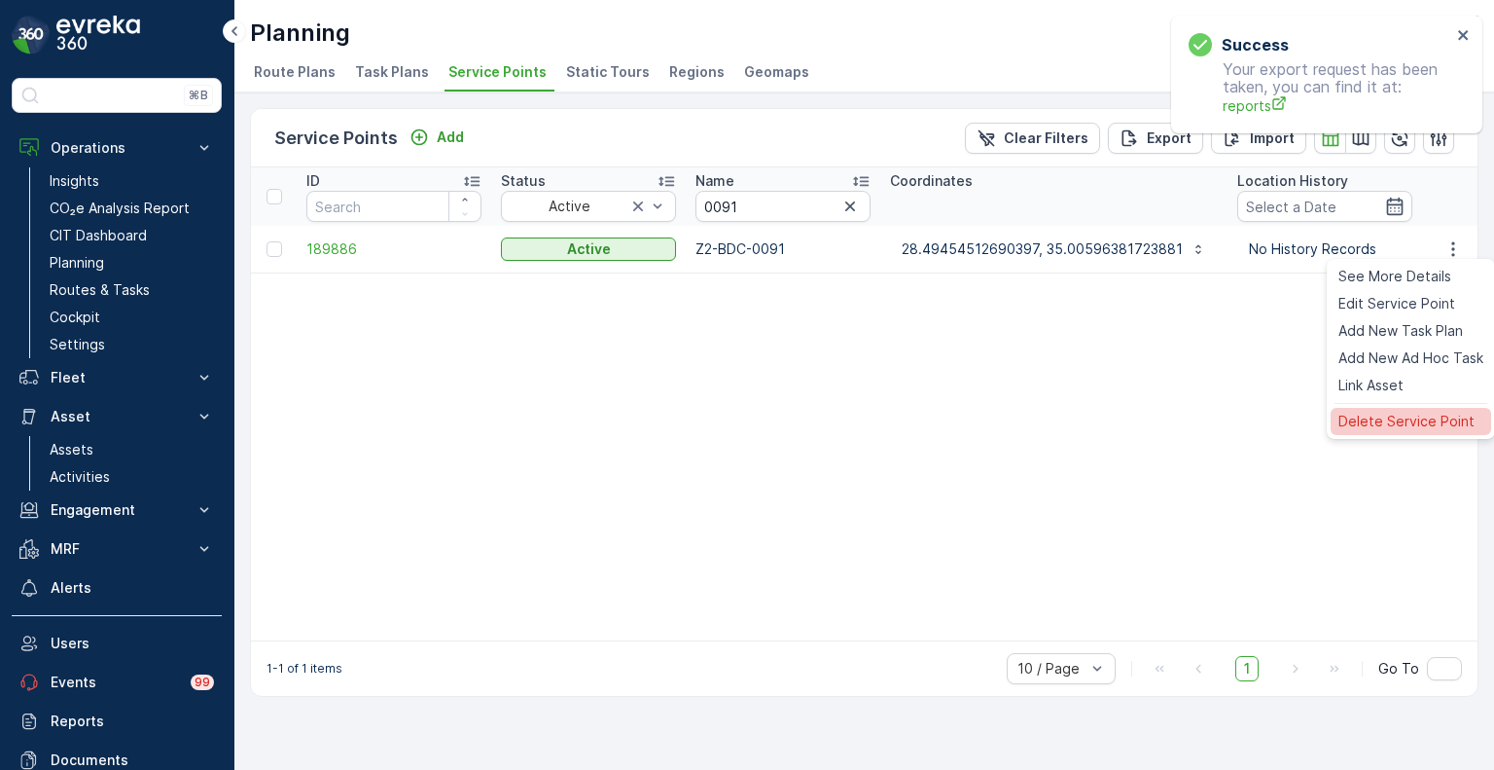
click at [1399, 423] on span "Delete Service Point" at bounding box center [1407, 421] width 136 height 19
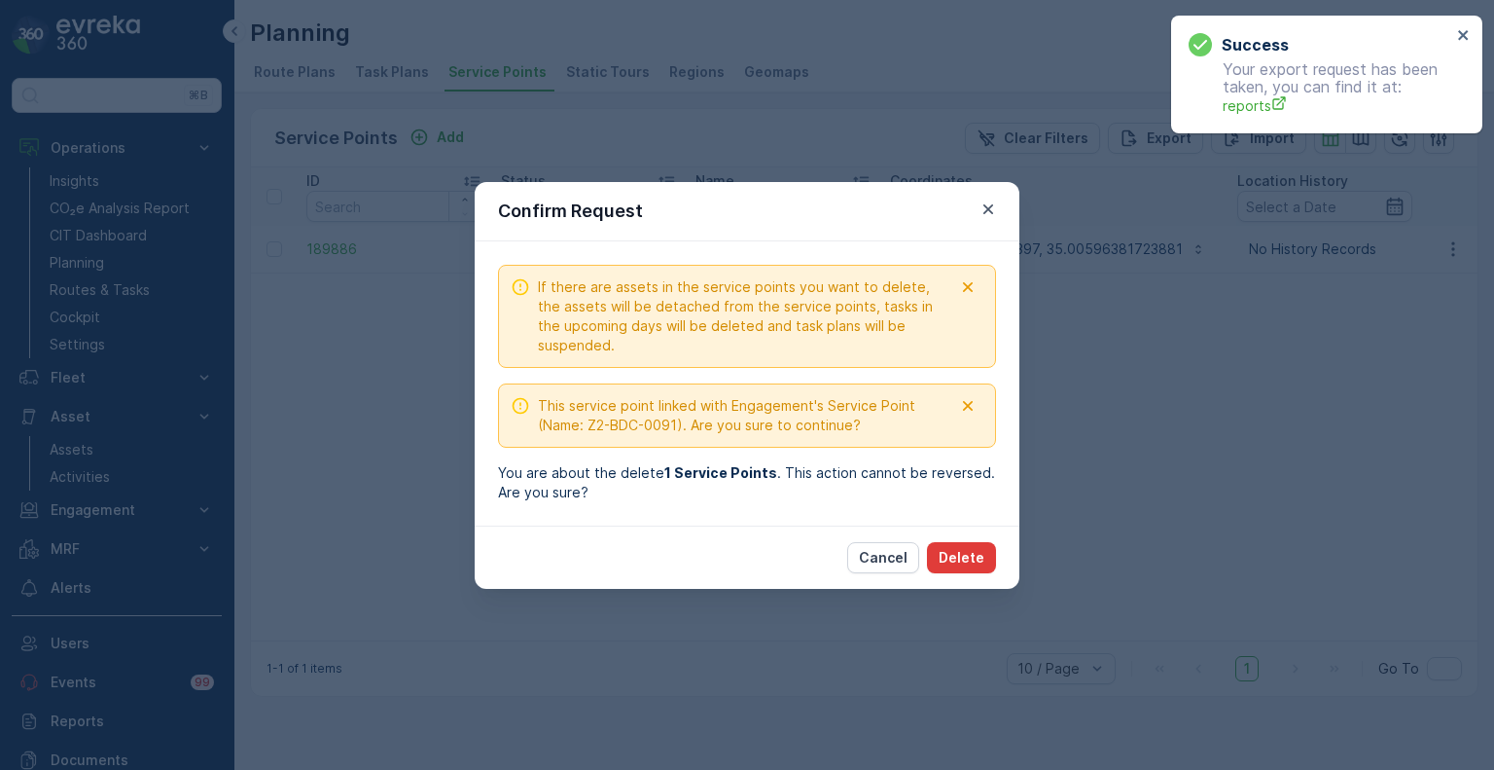
click at [969, 563] on p "Delete" at bounding box center [962, 557] width 46 height 19
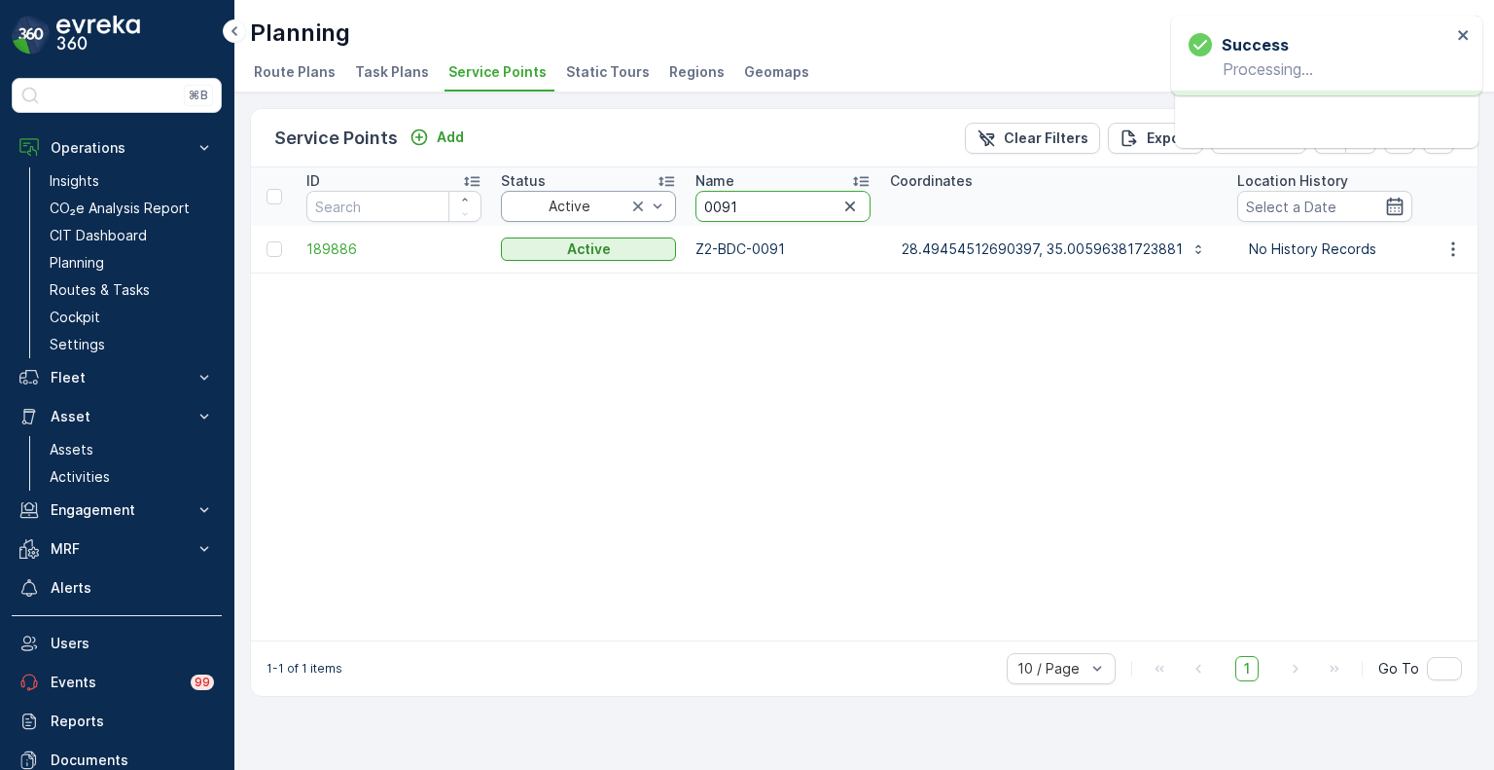
drag, startPoint x: 715, startPoint y: 205, endPoint x: 673, endPoint y: 205, distance: 41.8
paste input "2118"
type input "2118"
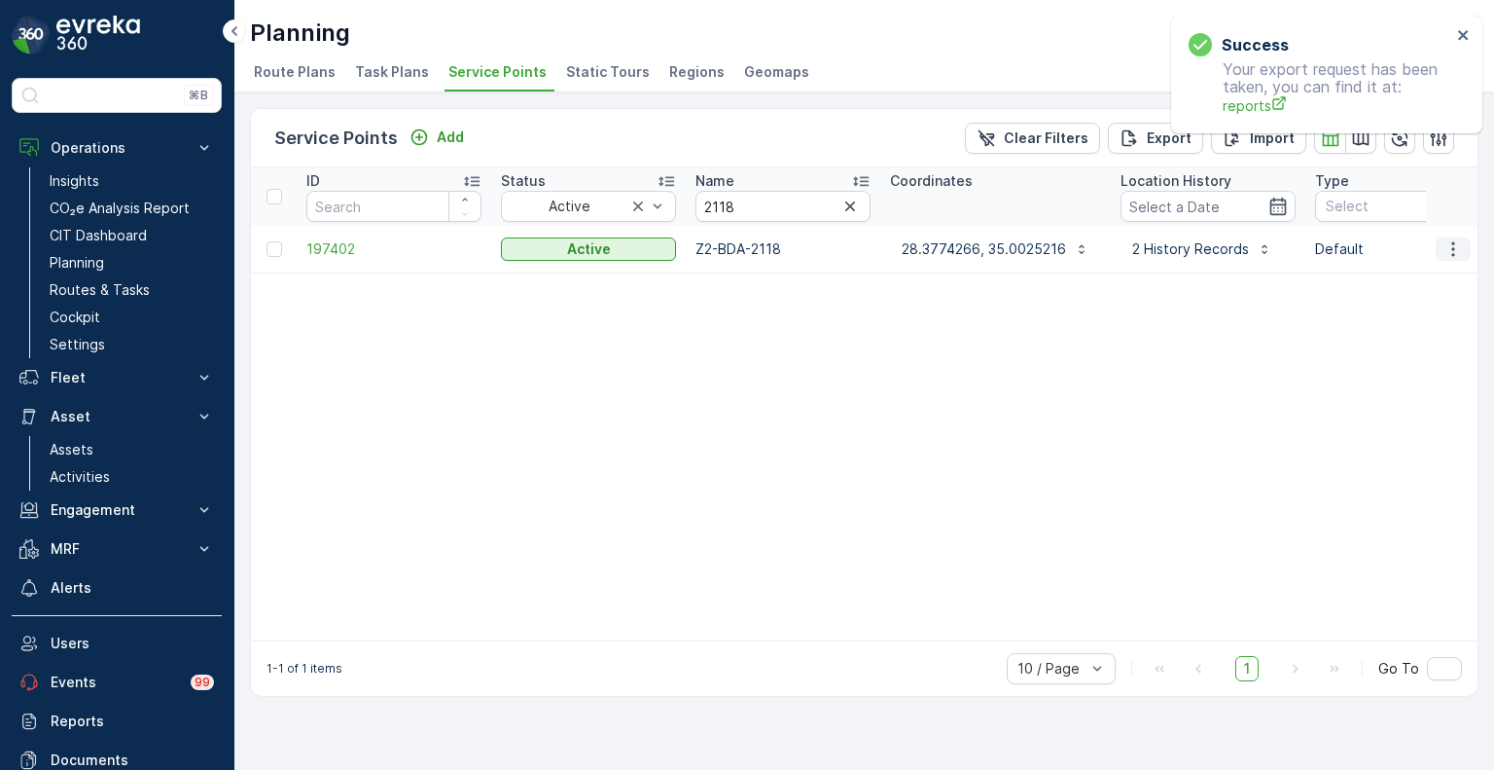
click at [1459, 248] on icon "button" at bounding box center [1453, 248] width 19 height 19
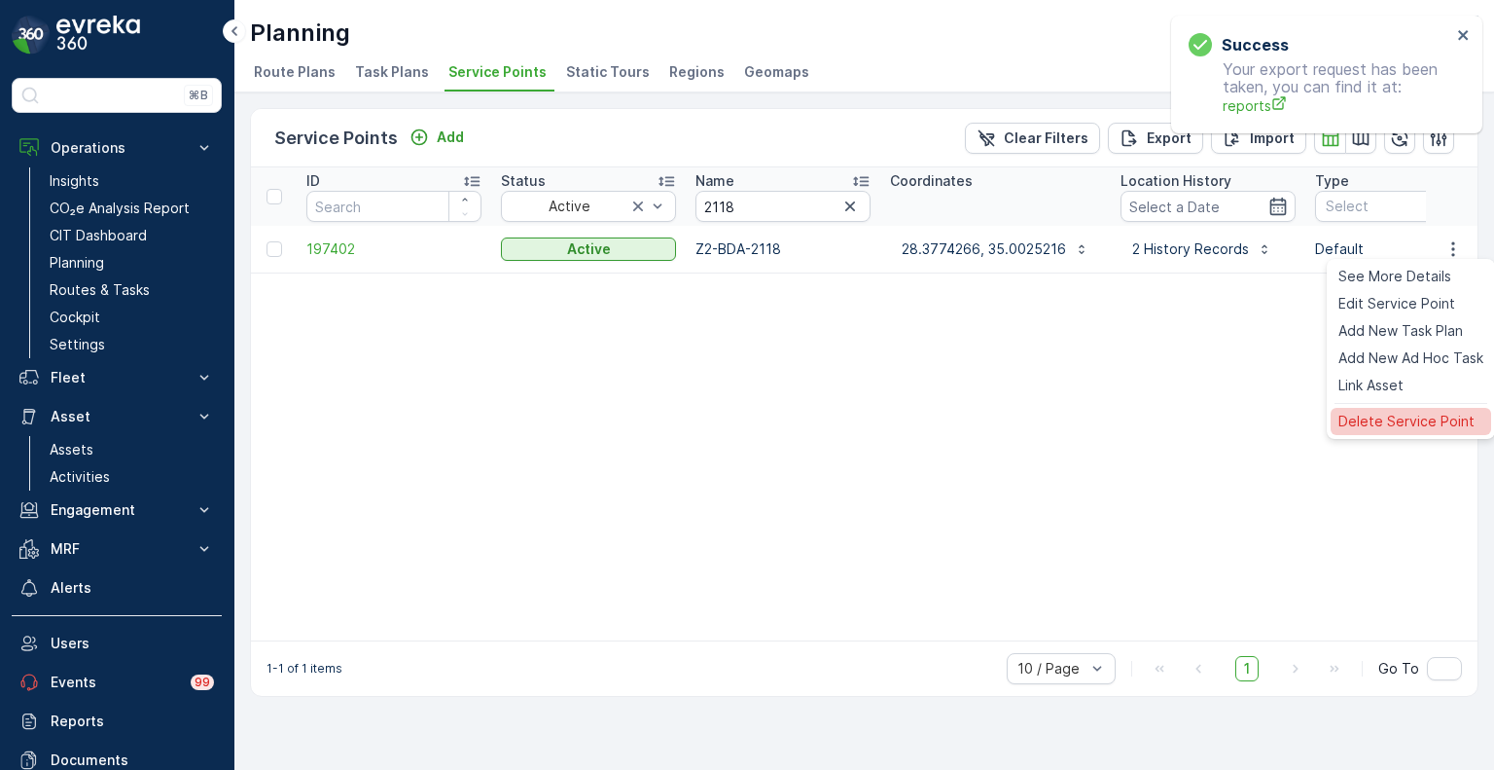
click at [1397, 424] on span "Delete Service Point" at bounding box center [1407, 421] width 136 height 19
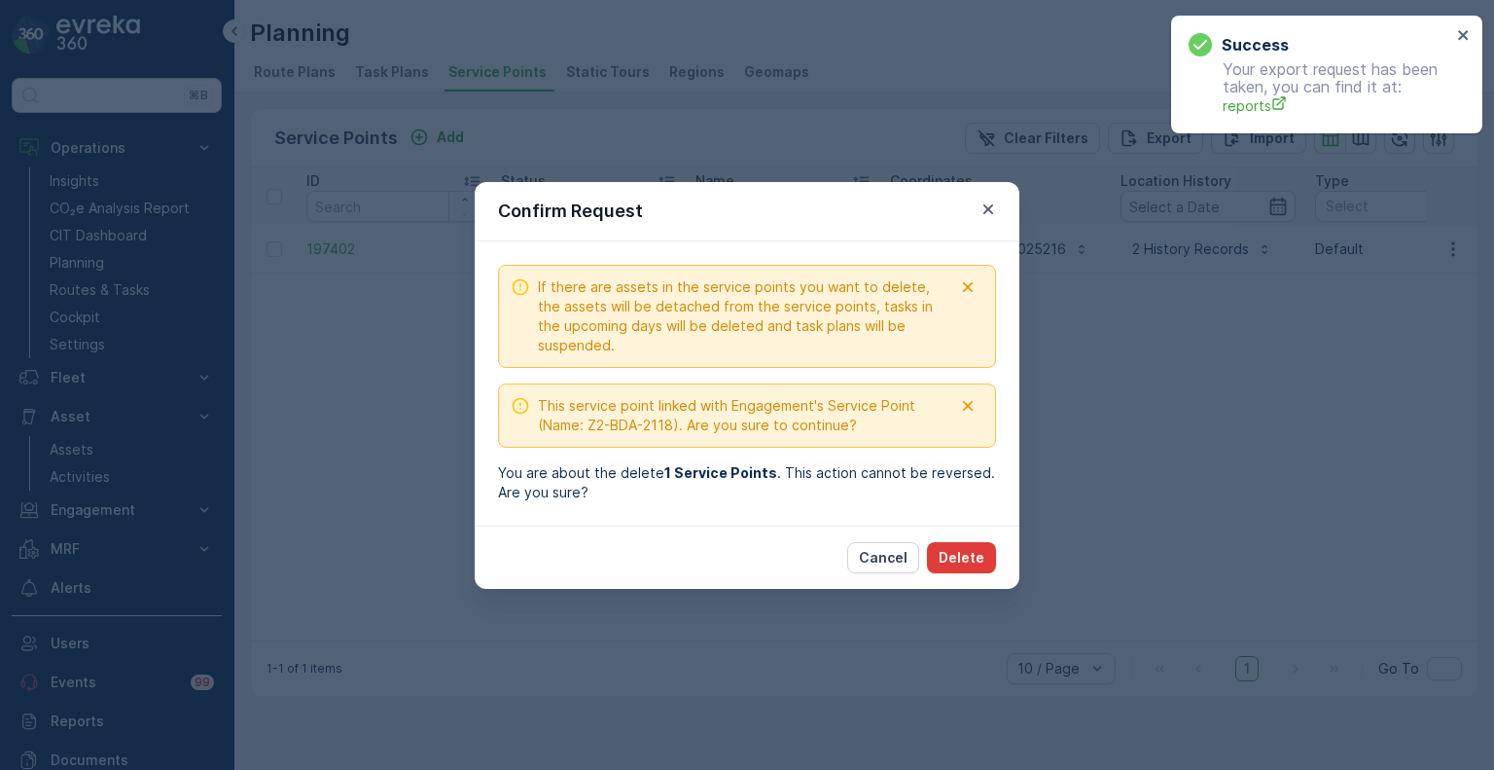
click at [975, 555] on p "Delete" at bounding box center [962, 557] width 46 height 19
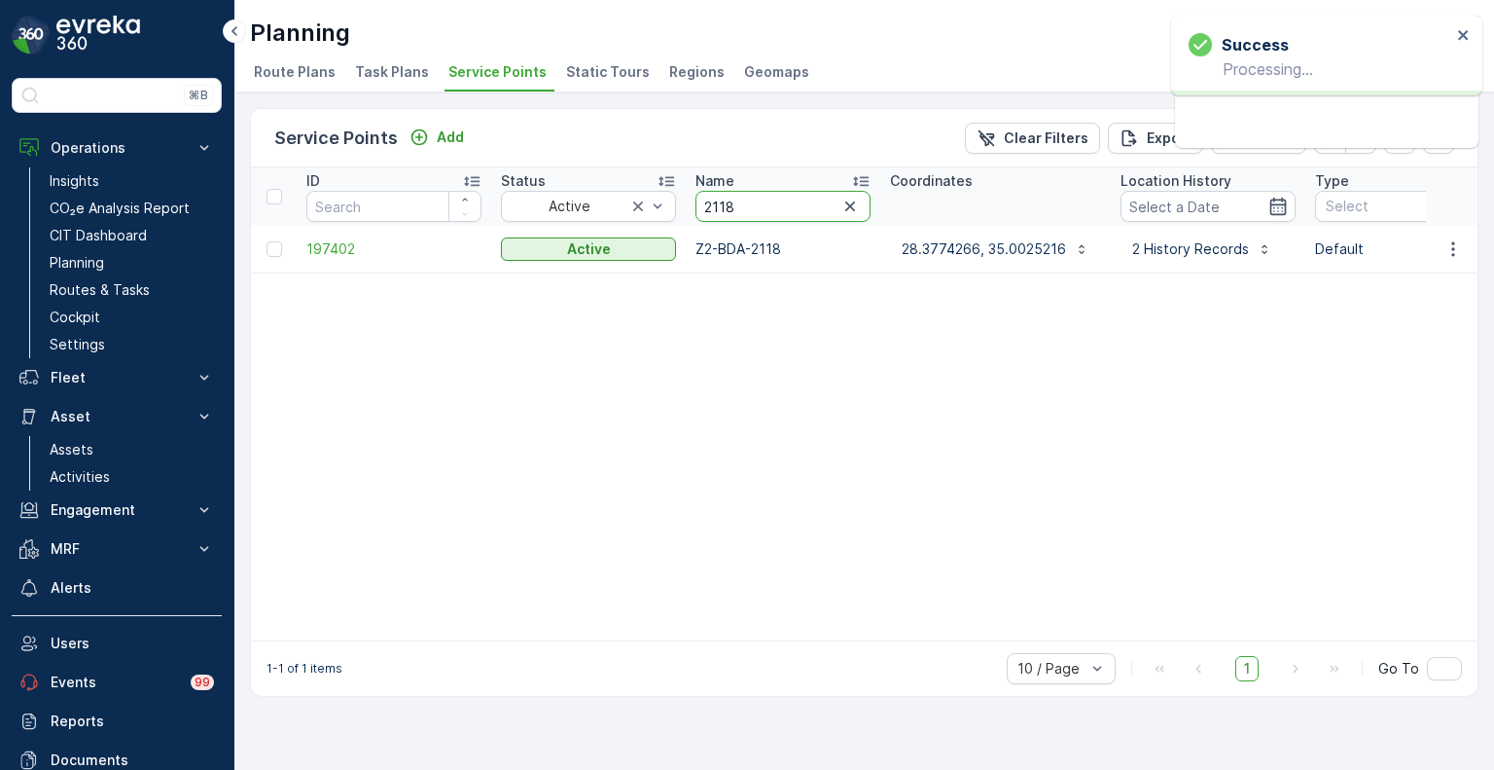
drag, startPoint x: 739, startPoint y: 202, endPoint x: 691, endPoint y: 201, distance: 48.7
click at [691, 201] on th "Name 2118" at bounding box center [783, 196] width 195 height 58
paste input "216"
type input "2216"
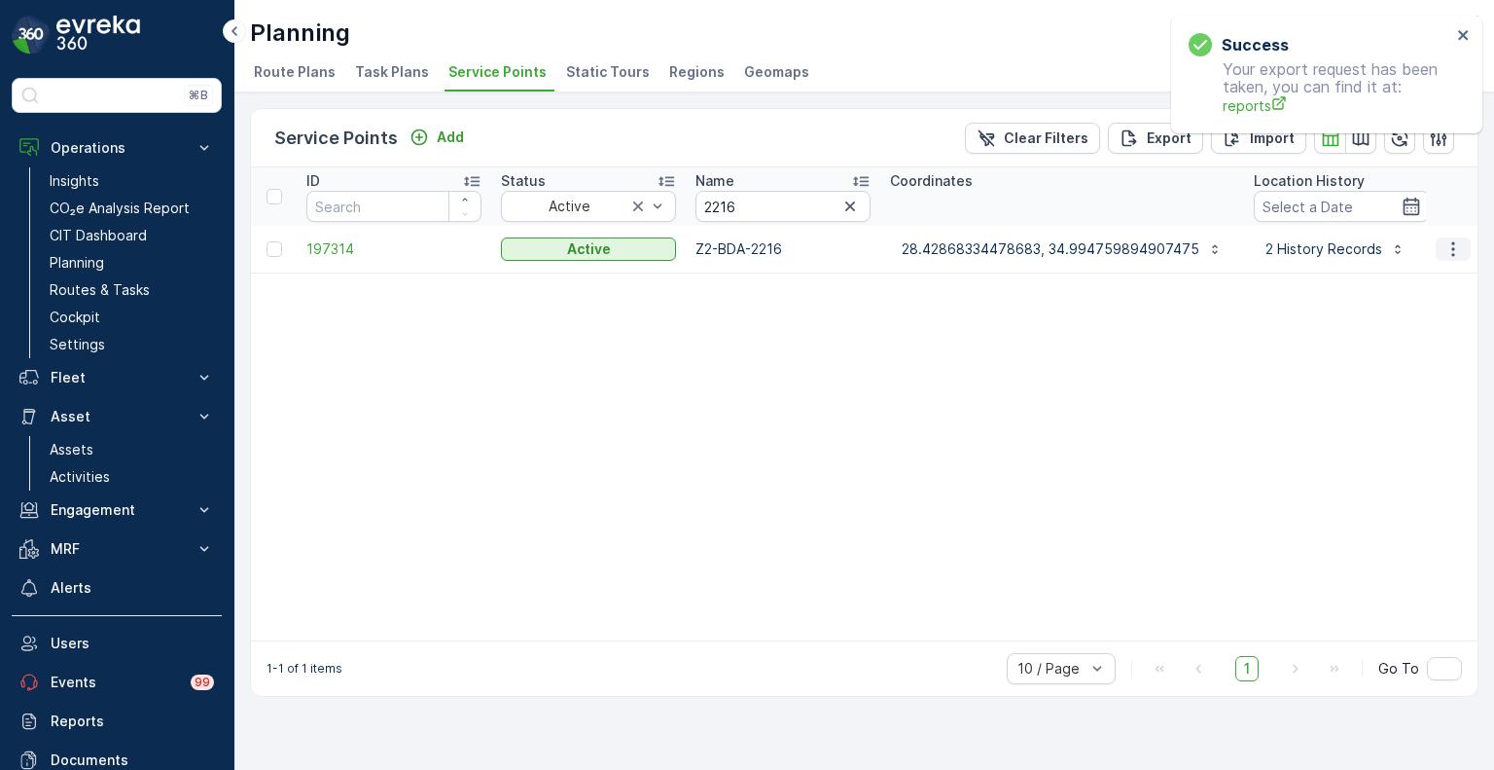
click at [1457, 244] on icon "button" at bounding box center [1453, 248] width 19 height 19
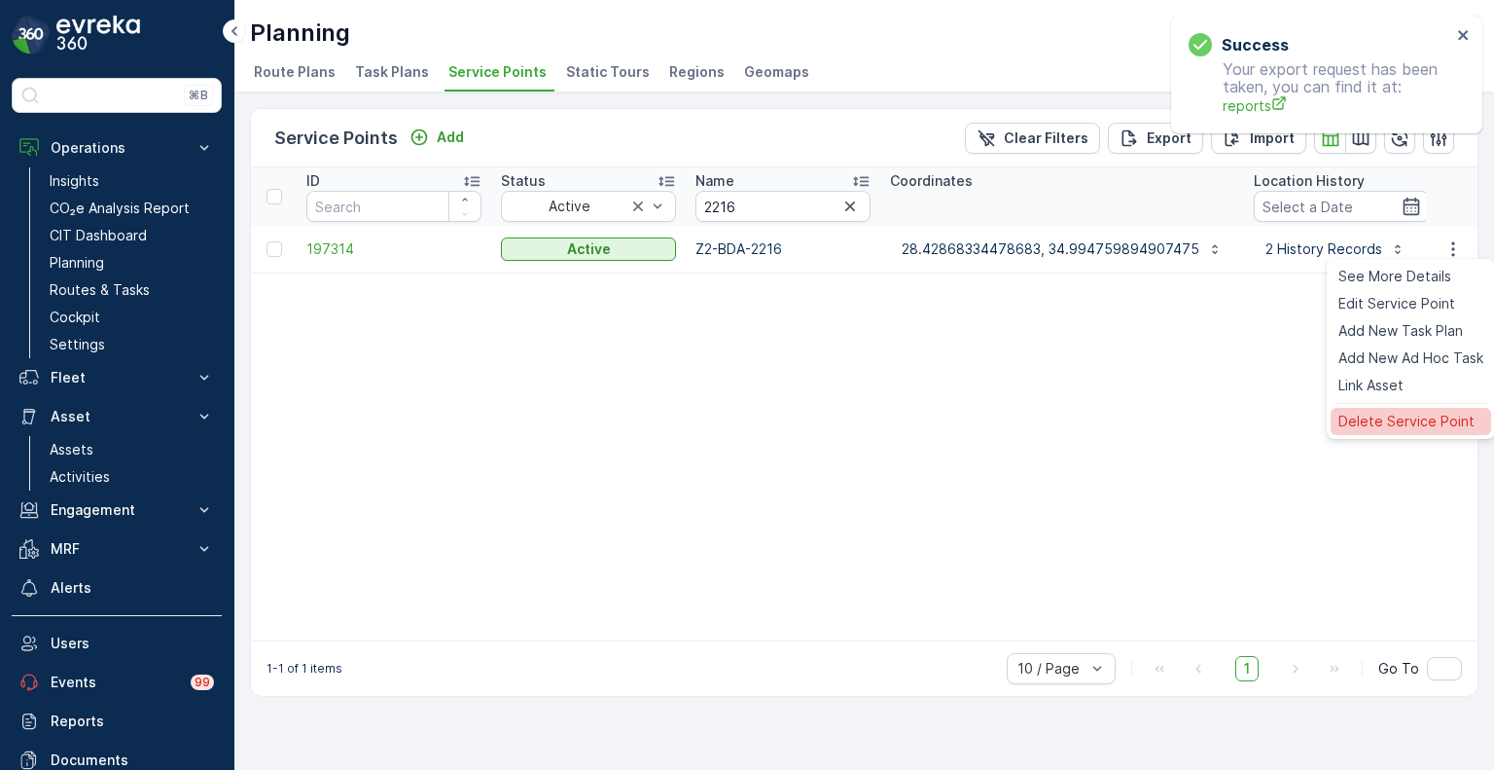
click at [1383, 410] on div "Delete Service Point" at bounding box center [1411, 421] width 161 height 27
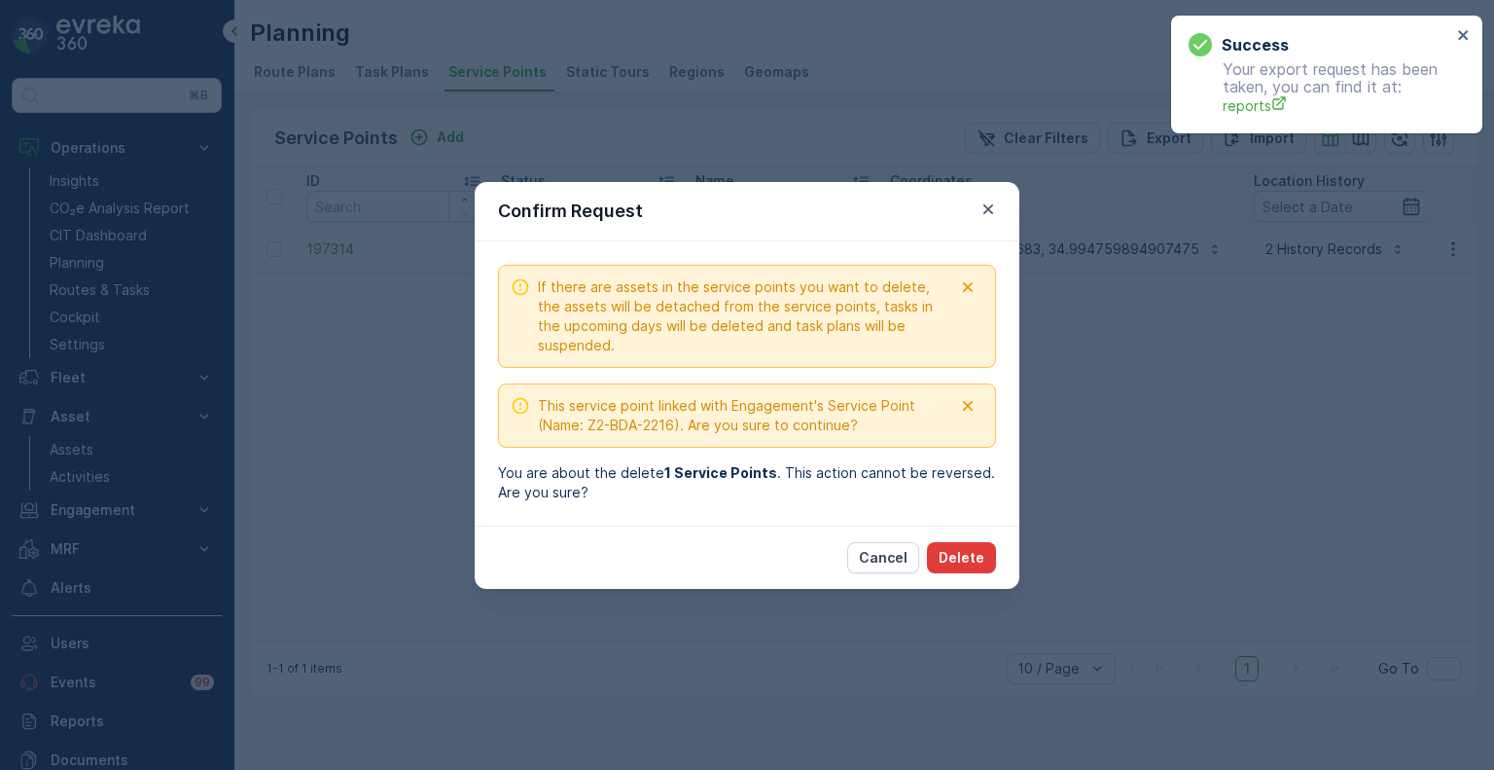
click at [975, 548] on p "Delete" at bounding box center [962, 557] width 46 height 19
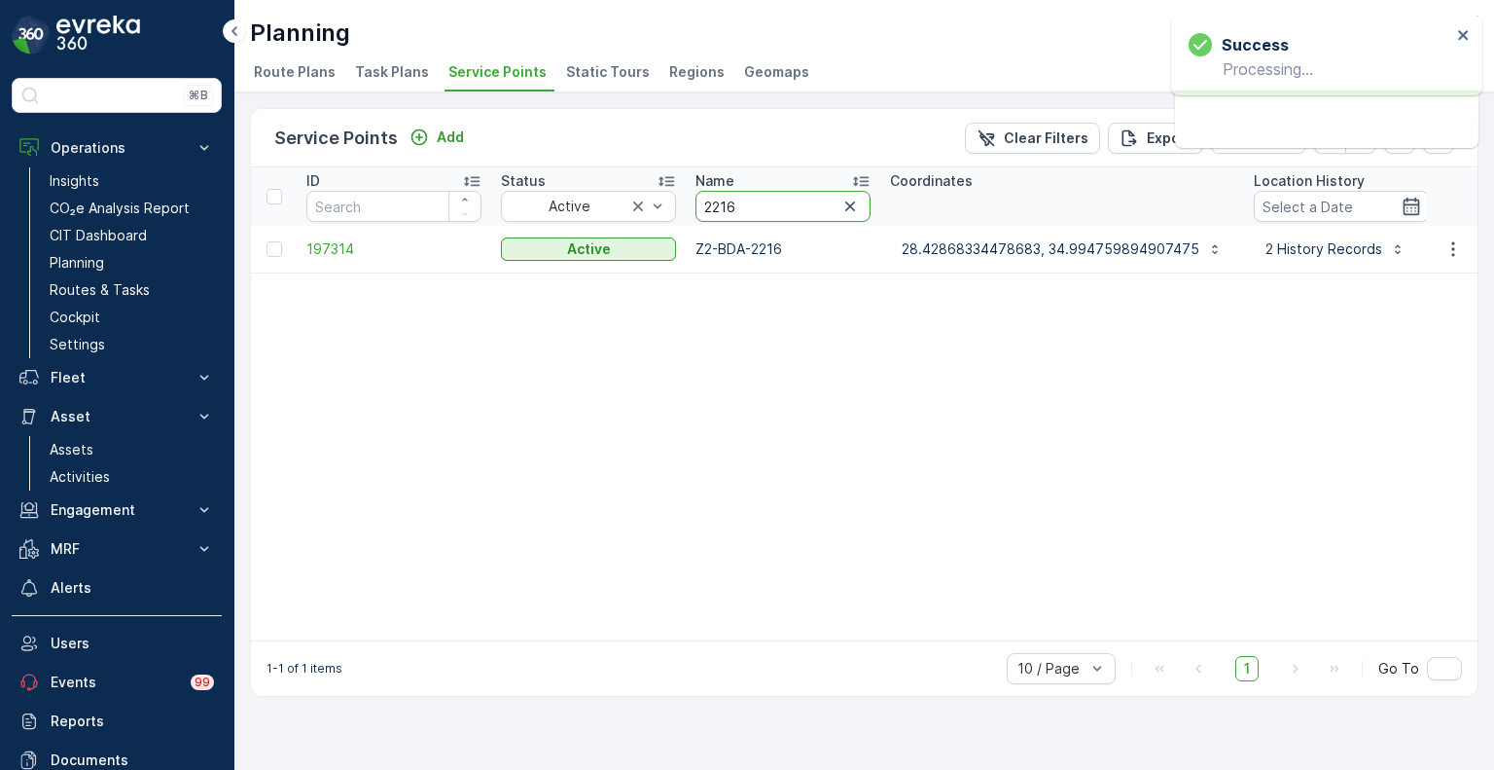
drag, startPoint x: 742, startPoint y: 205, endPoint x: 683, endPoint y: 204, distance: 59.4
paste input "187"
type input "2187"
click at [1447, 243] on icon "button" at bounding box center [1453, 248] width 19 height 19
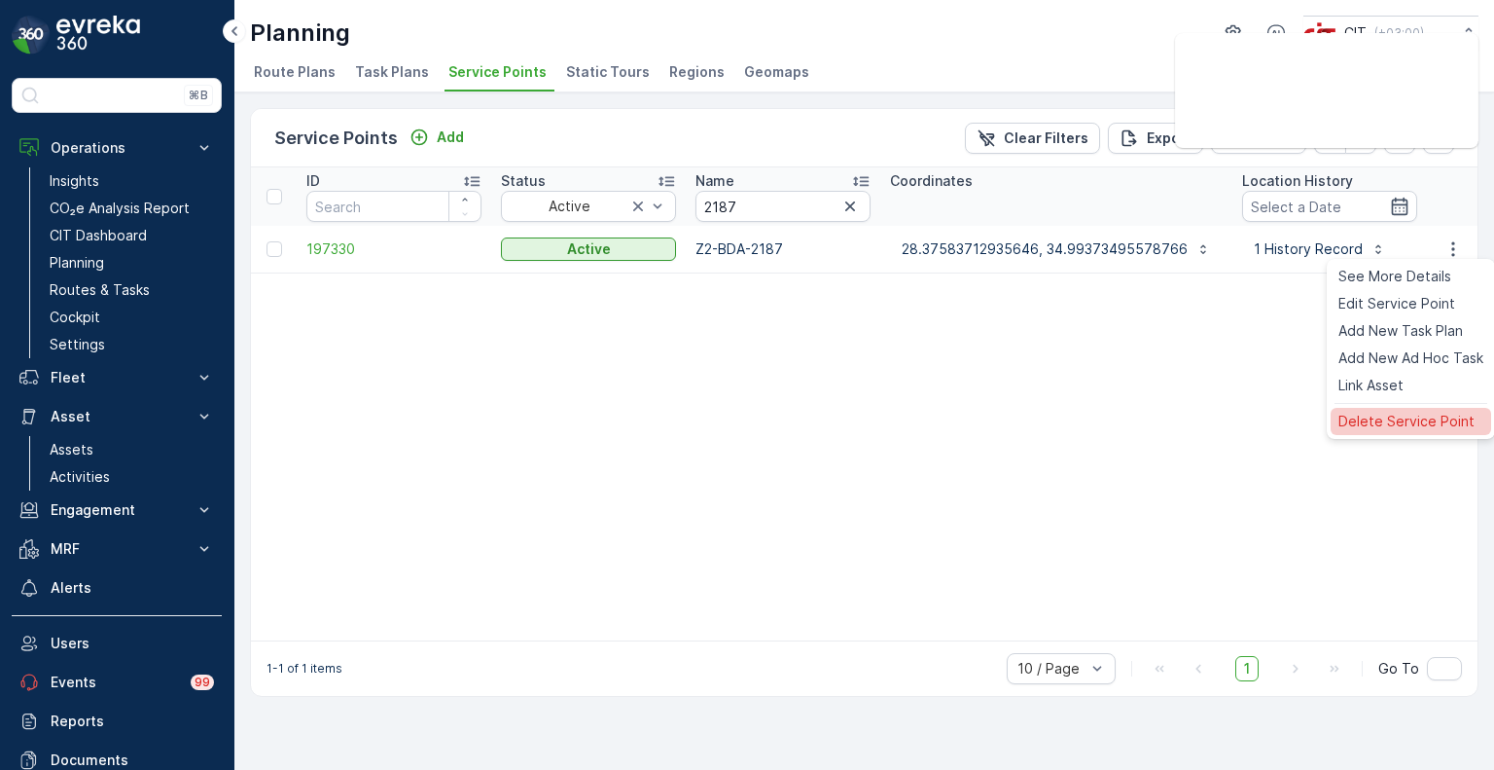
click at [1387, 421] on span "Delete Service Point" at bounding box center [1407, 421] width 136 height 19
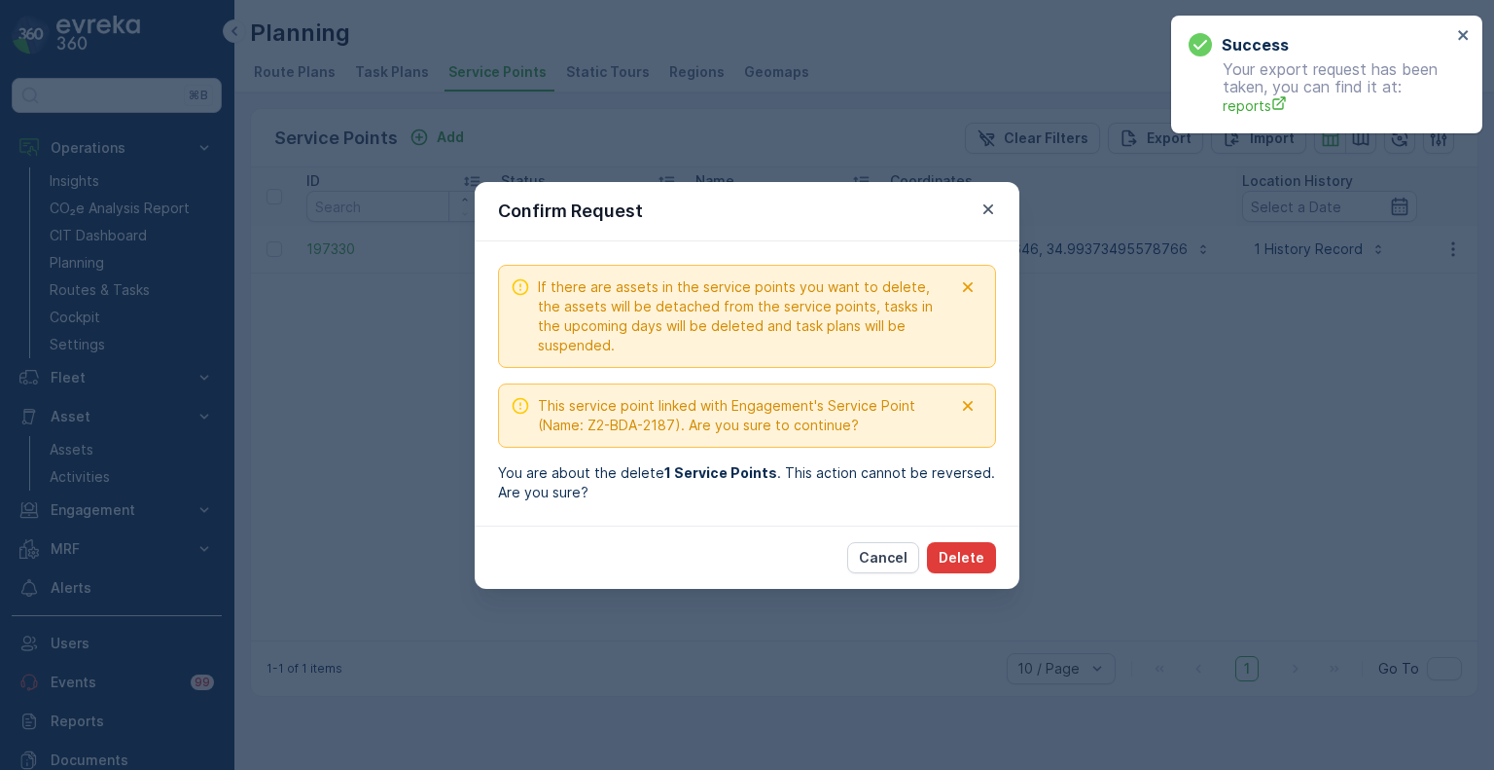
click at [957, 556] on p "Delete" at bounding box center [962, 557] width 46 height 19
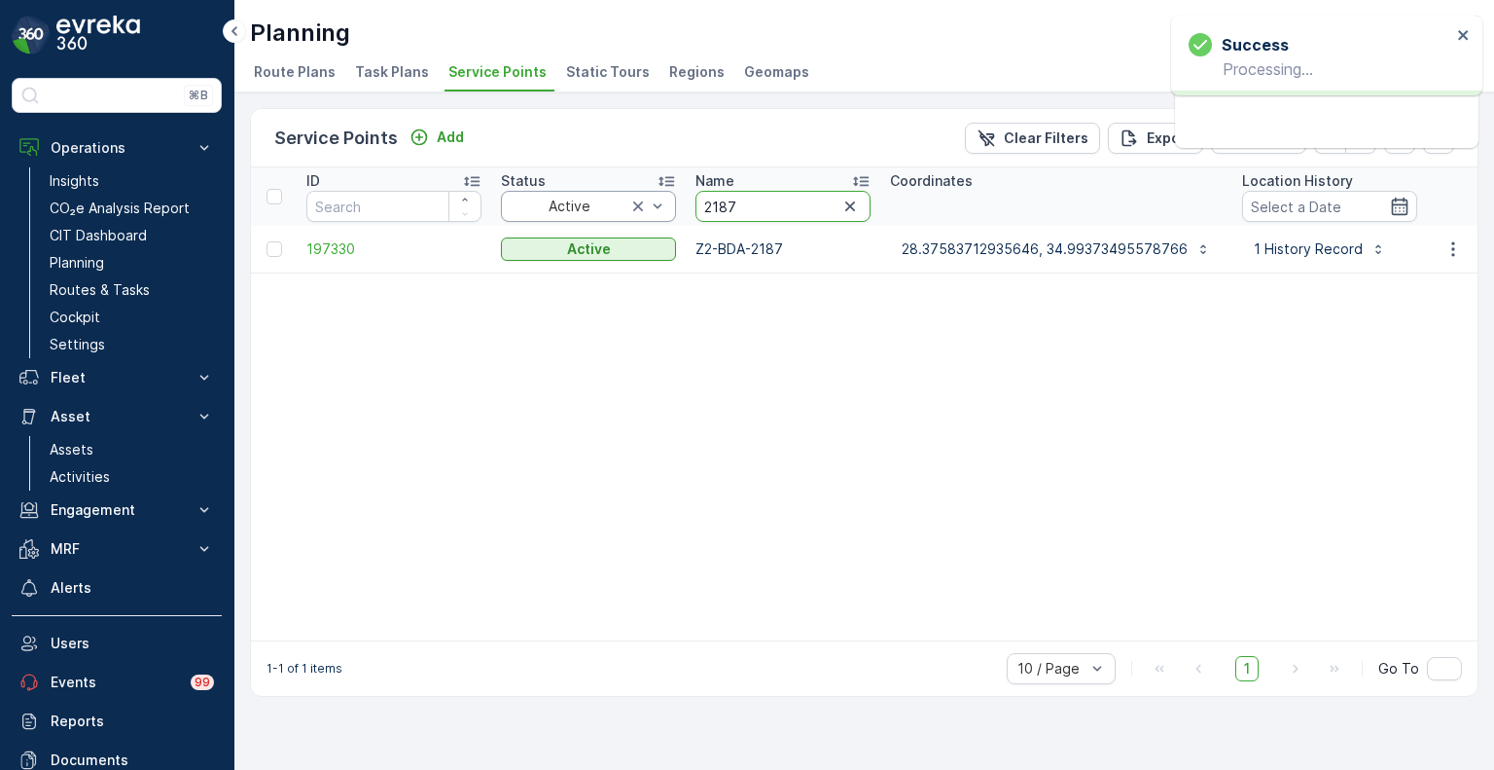
drag, startPoint x: 712, startPoint y: 199, endPoint x: 667, endPoint y: 199, distance: 44.8
paste input "3663"
type input "3663"
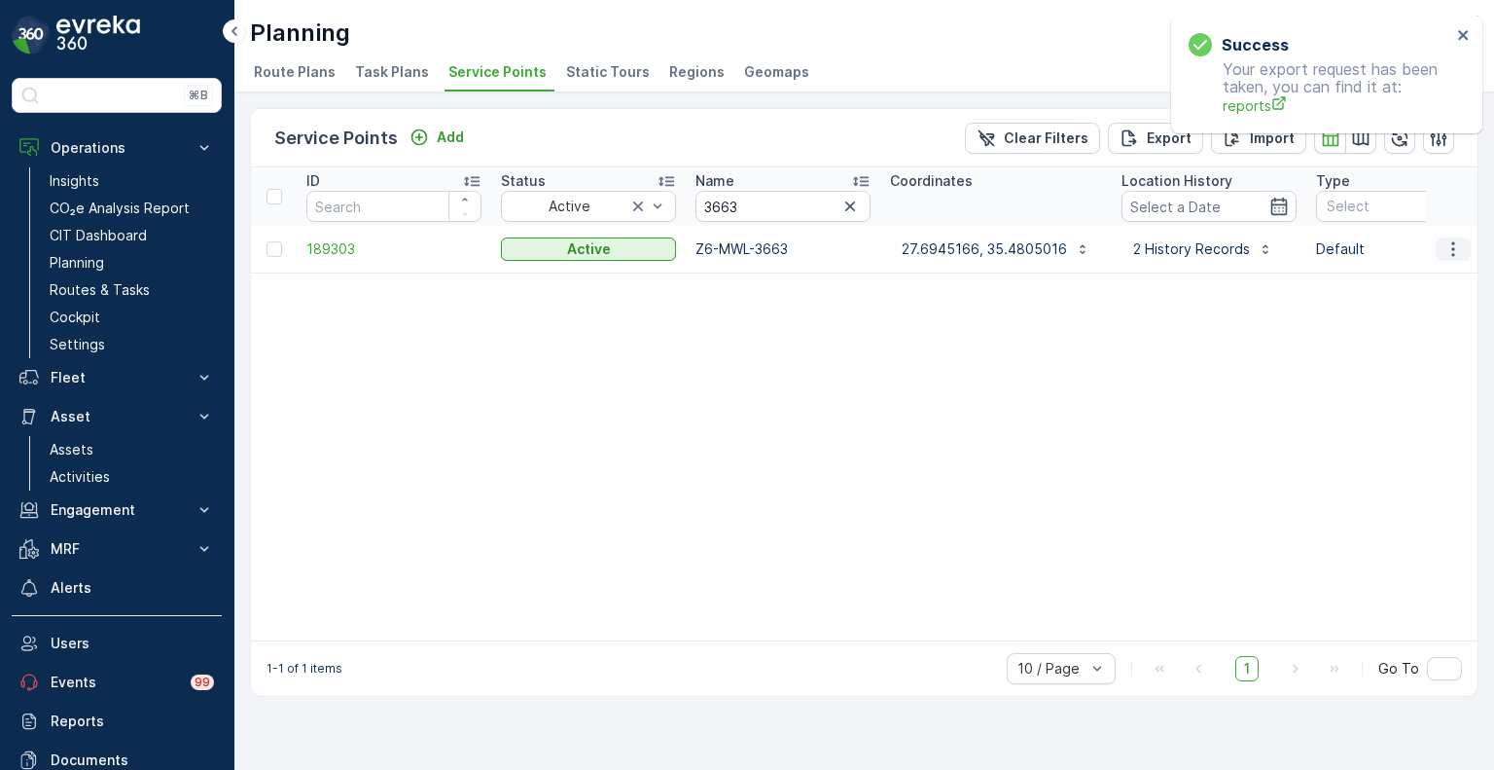
click at [1461, 247] on icon "button" at bounding box center [1453, 248] width 19 height 19
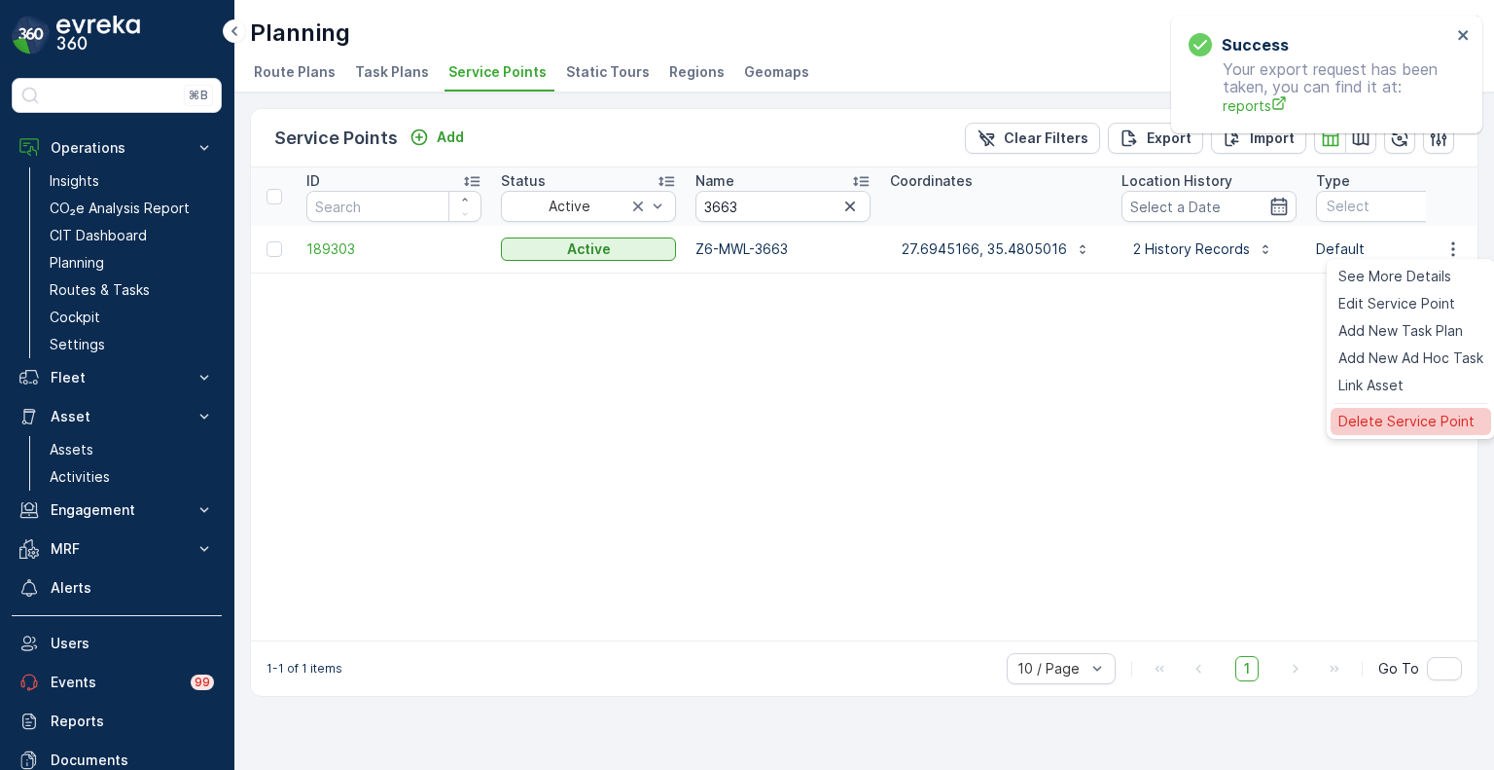
click at [1414, 416] on span "Delete Service Point" at bounding box center [1407, 421] width 136 height 19
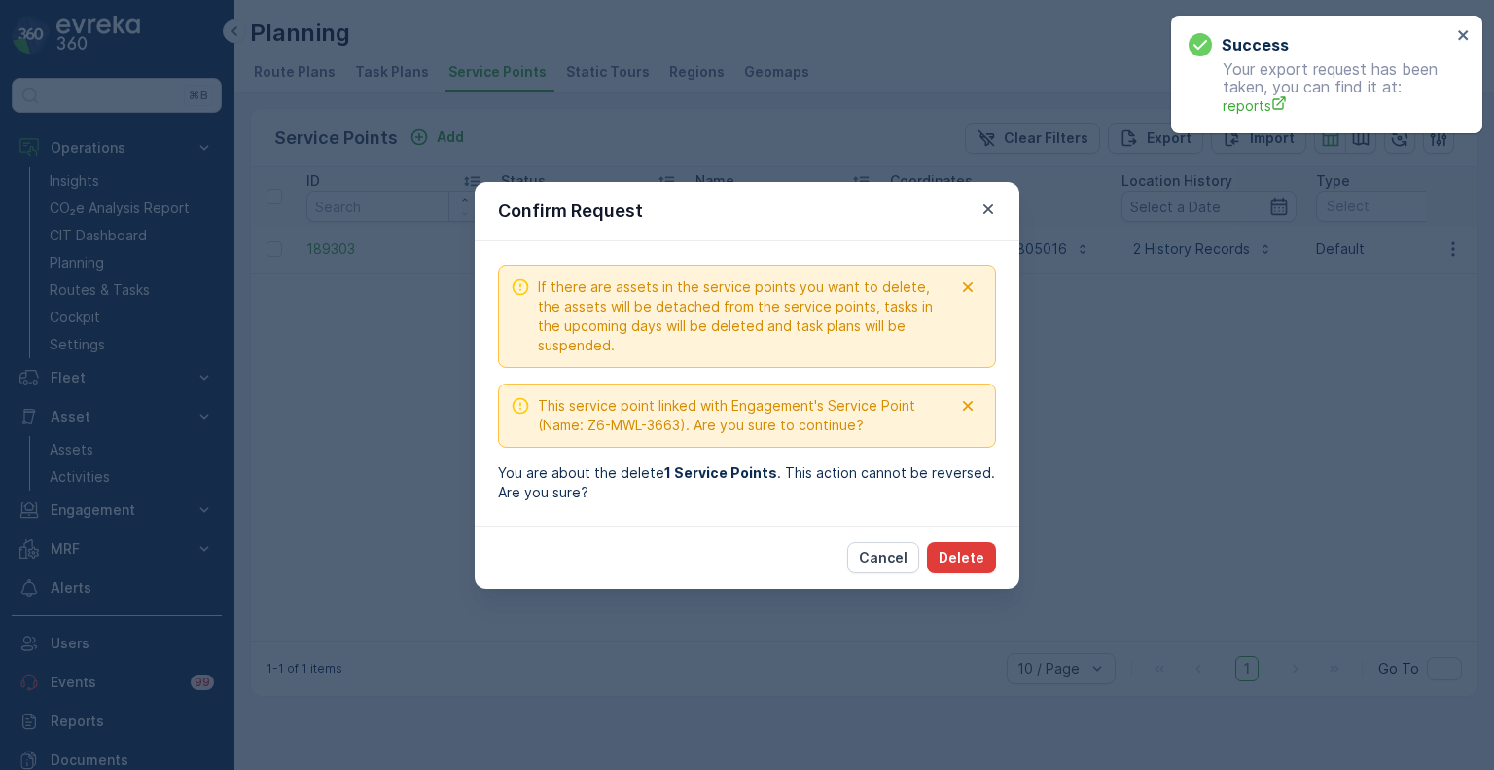
click at [969, 548] on p "Delete" at bounding box center [962, 557] width 46 height 19
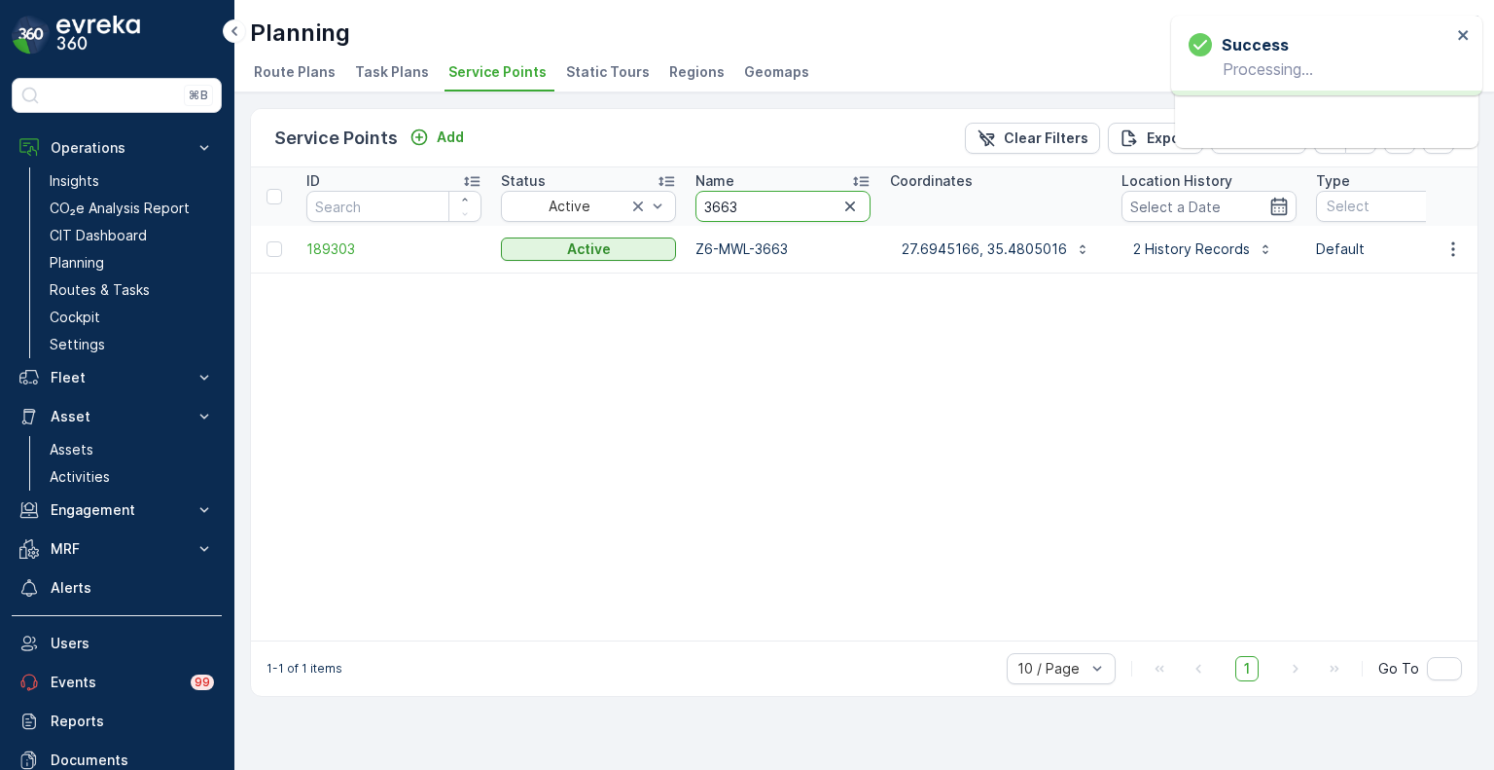
drag, startPoint x: 743, startPoint y: 212, endPoint x: 689, endPoint y: 203, distance: 55.2
click at [689, 203] on th "Name 3663" at bounding box center [783, 196] width 195 height 58
paste input "0144"
type input "0144"
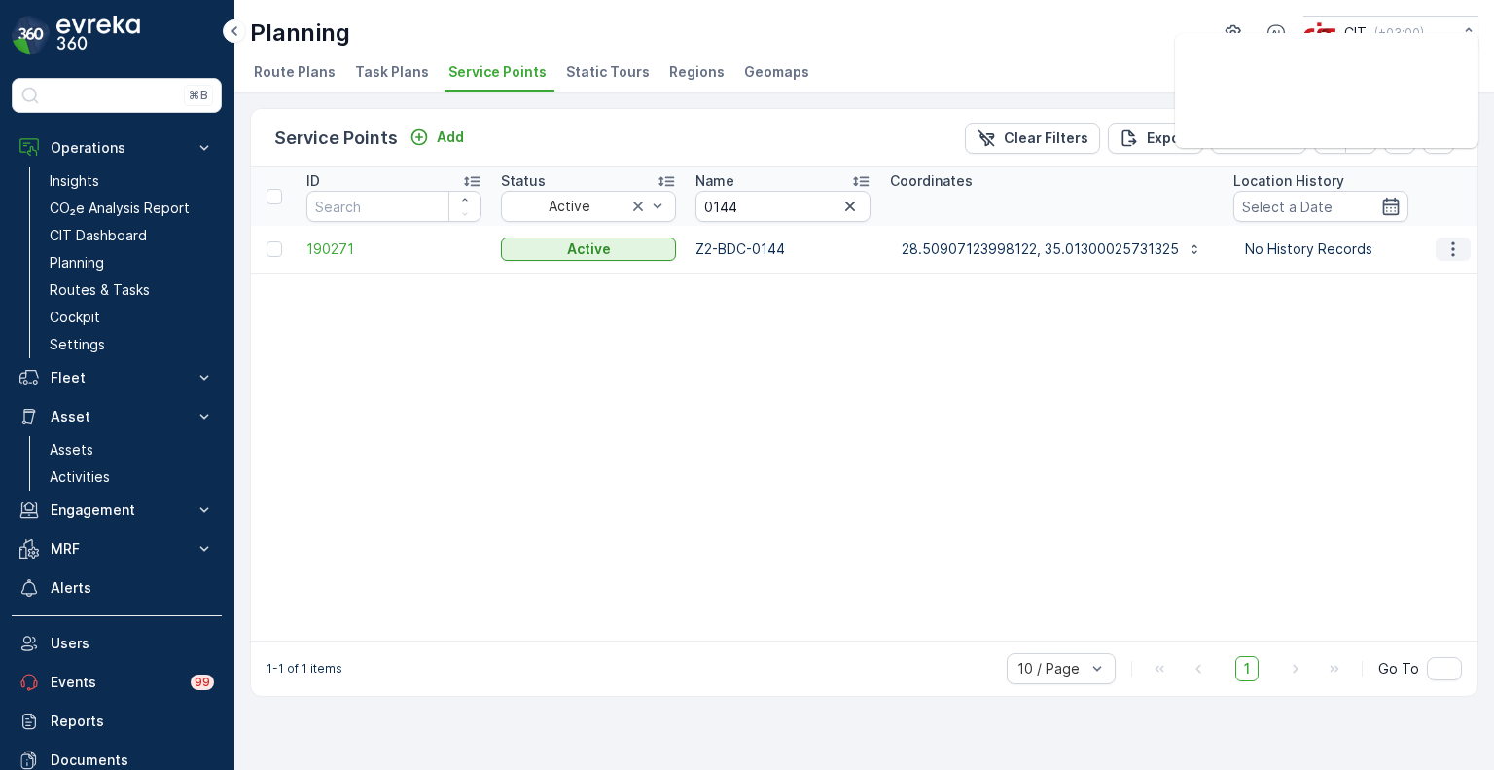
click at [1460, 247] on icon "button" at bounding box center [1453, 248] width 19 height 19
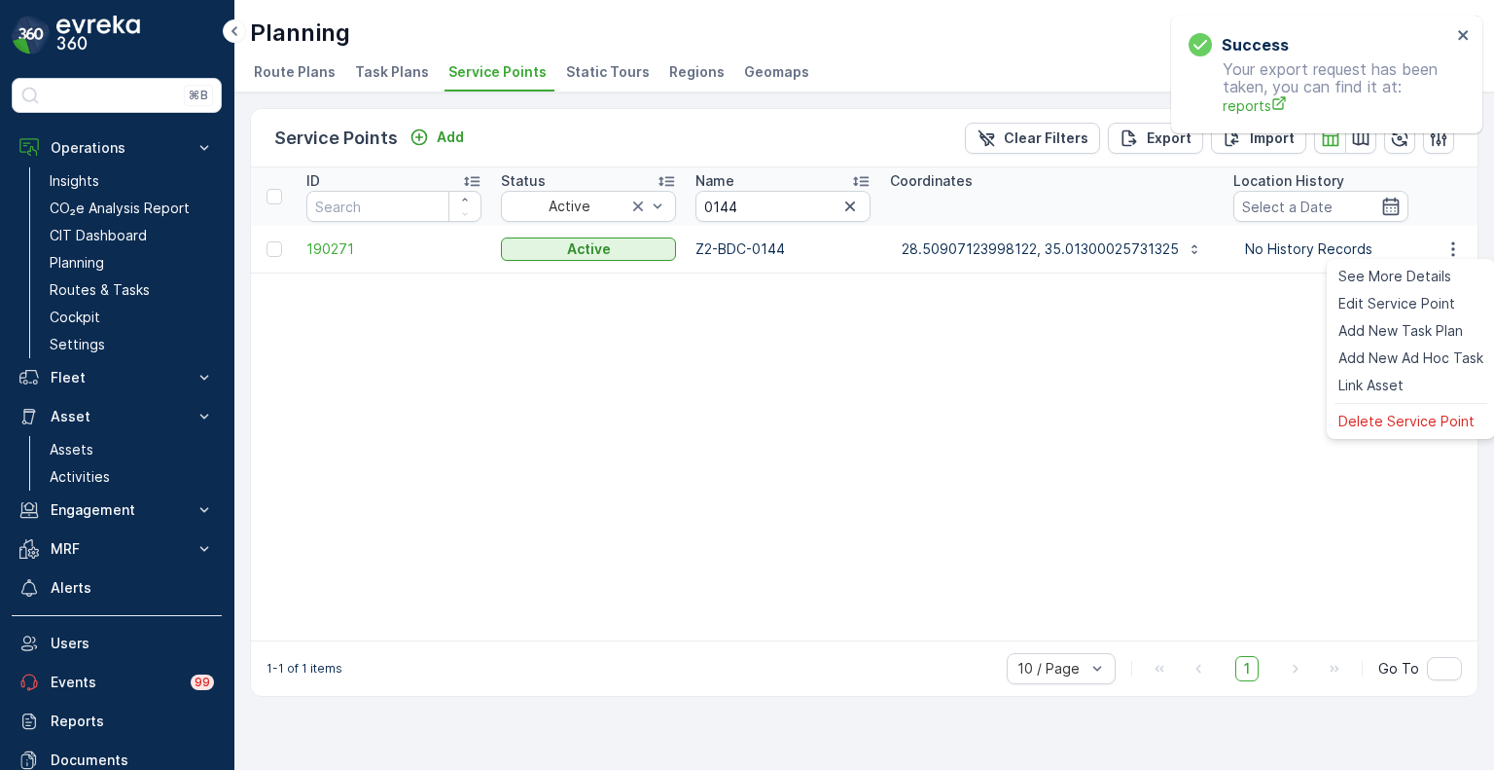
click at [1404, 408] on div "Delete Service Point" at bounding box center [1411, 421] width 161 height 27
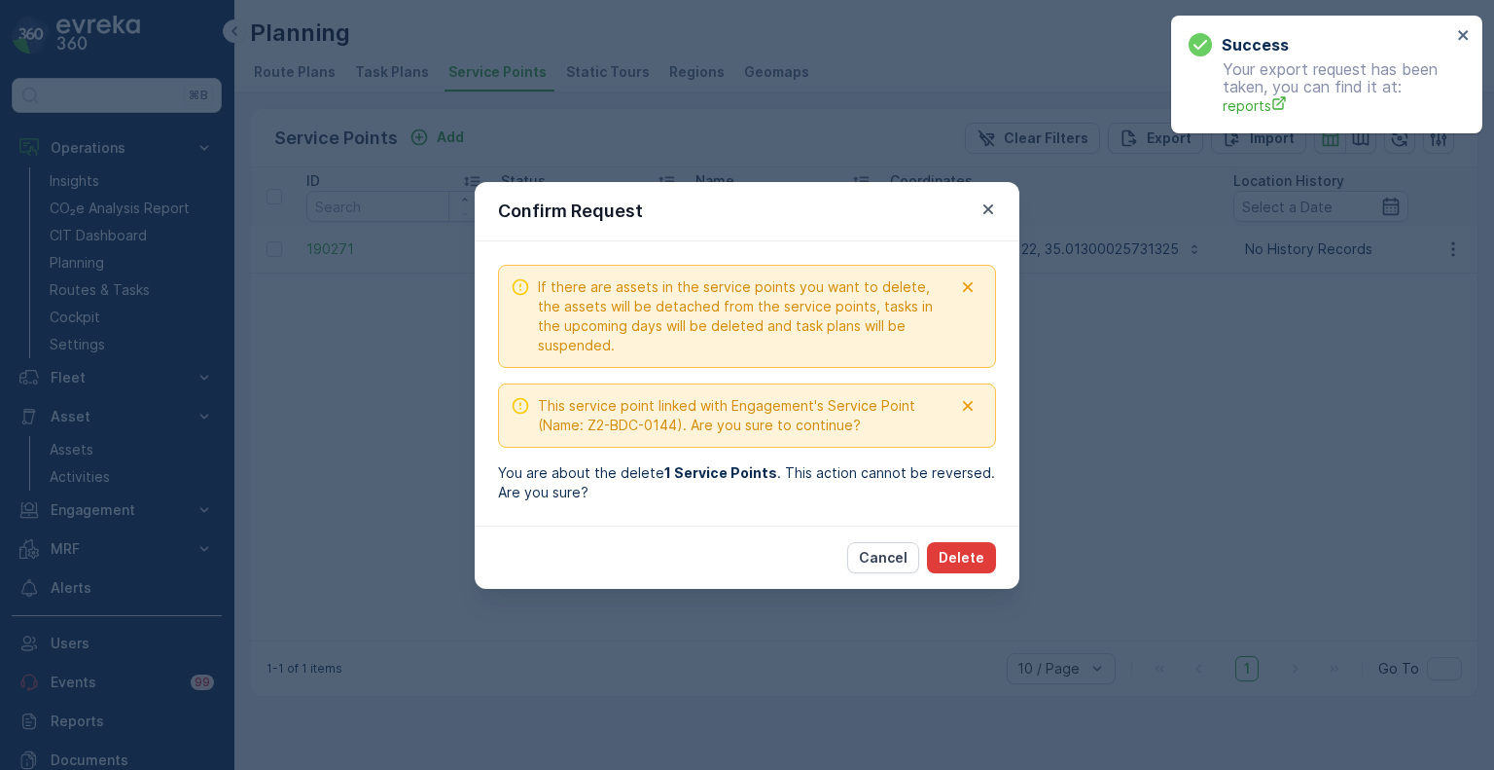
click at [985, 546] on button "Delete" at bounding box center [961, 557] width 69 height 31
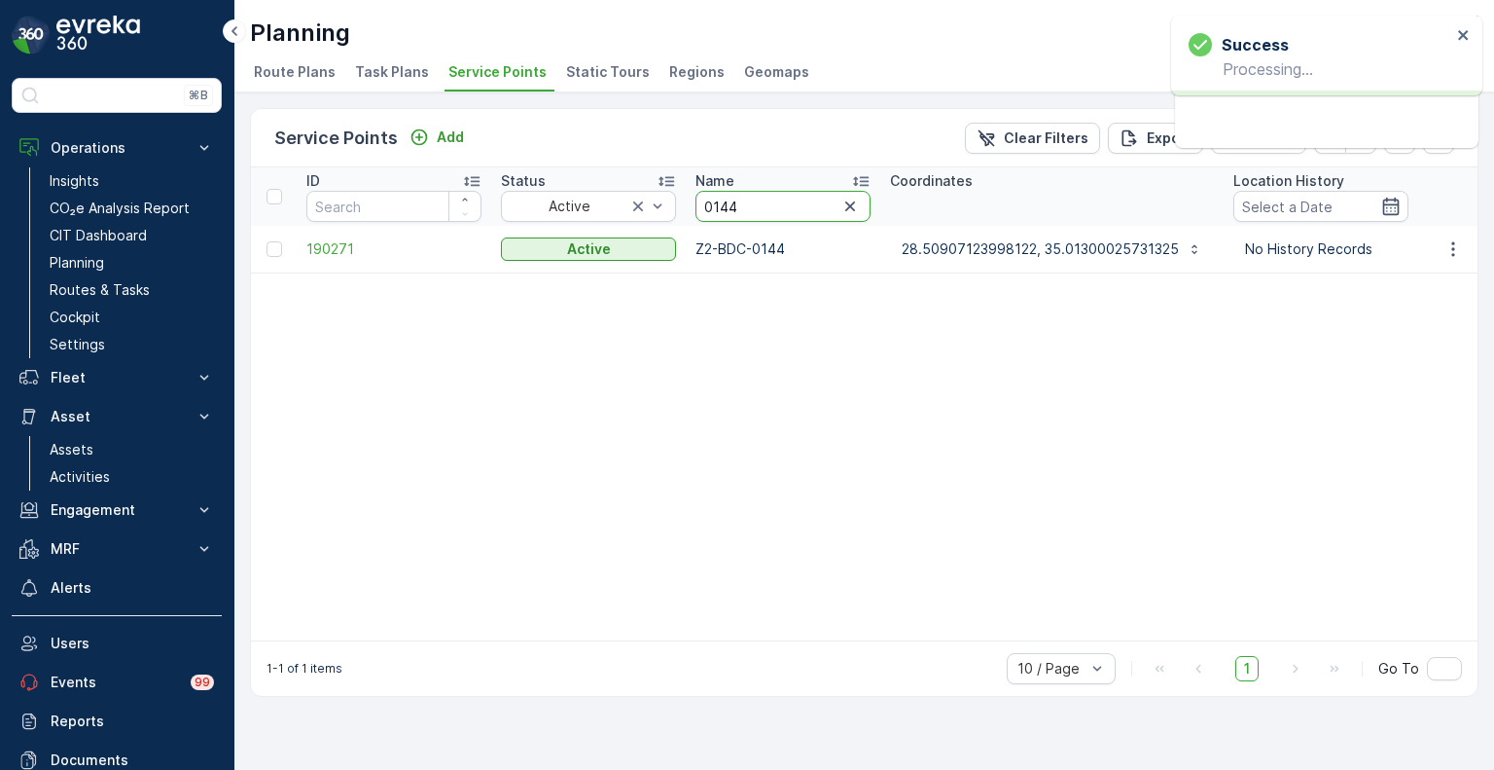
drag, startPoint x: 716, startPoint y: 207, endPoint x: 693, endPoint y: 207, distance: 23.3
click at [693, 207] on th "Name 0144" at bounding box center [783, 196] width 195 height 58
paste input "1715"
type input "1715"
click at [1450, 256] on icon "button" at bounding box center [1453, 248] width 19 height 19
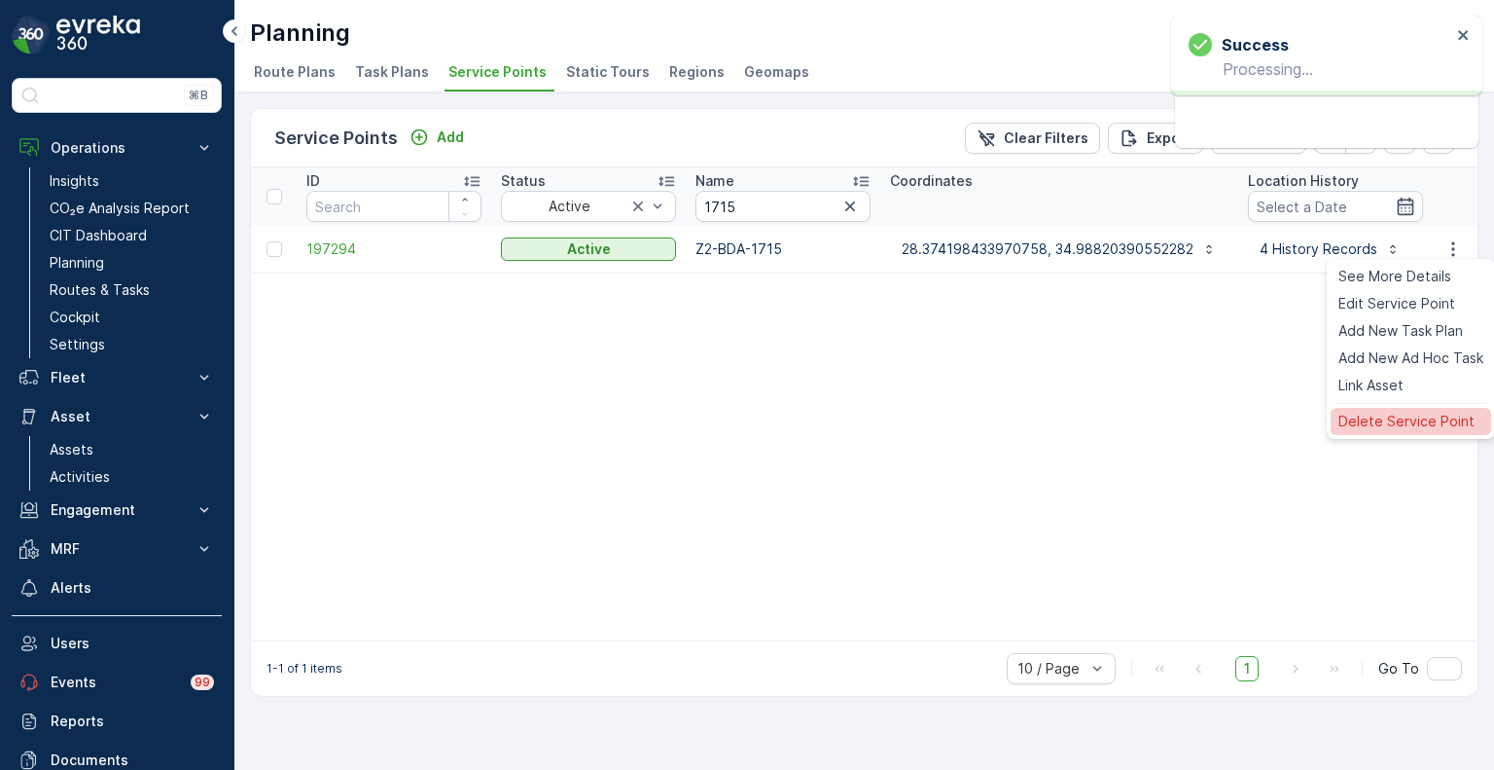
click at [1393, 415] on span "Delete Service Point" at bounding box center [1407, 421] width 136 height 19
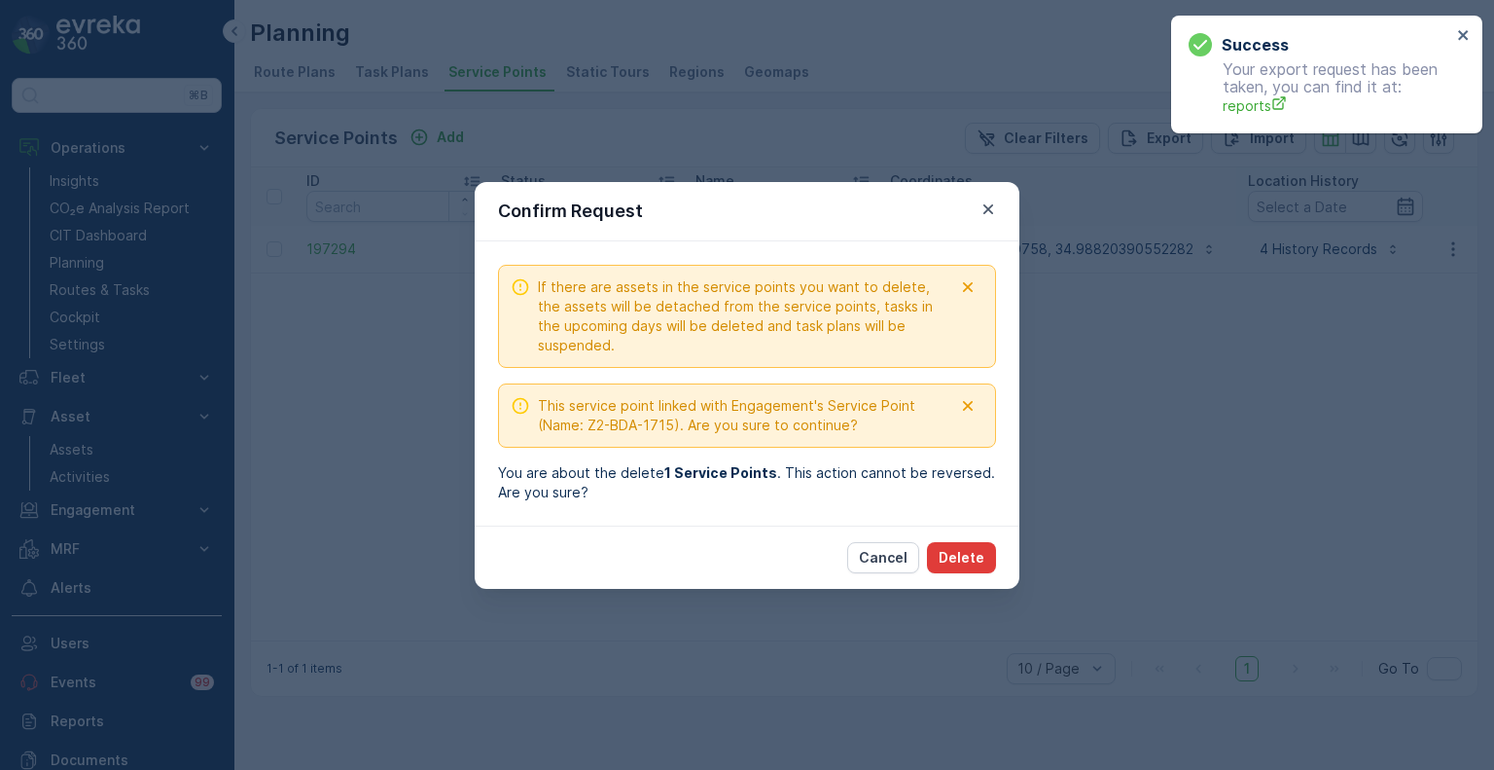
click at [974, 556] on p "Delete" at bounding box center [962, 557] width 46 height 19
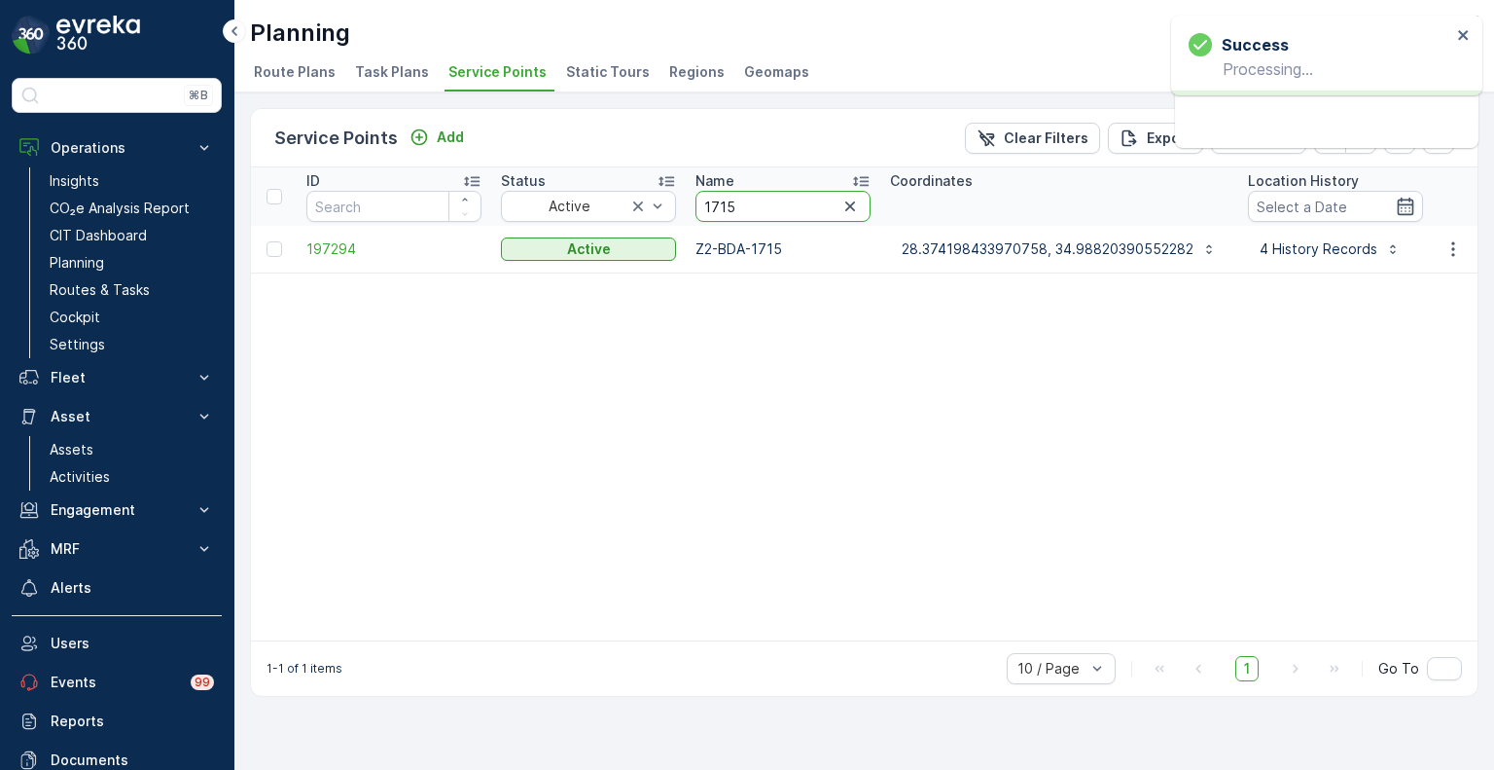
drag, startPoint x: 743, startPoint y: 207, endPoint x: 686, endPoint y: 201, distance: 57.7
click at [686, 201] on th "Name 1715" at bounding box center [783, 196] width 195 height 58
paste input "150"
type input "1150"
click at [1455, 250] on icon "button" at bounding box center [1453, 248] width 19 height 19
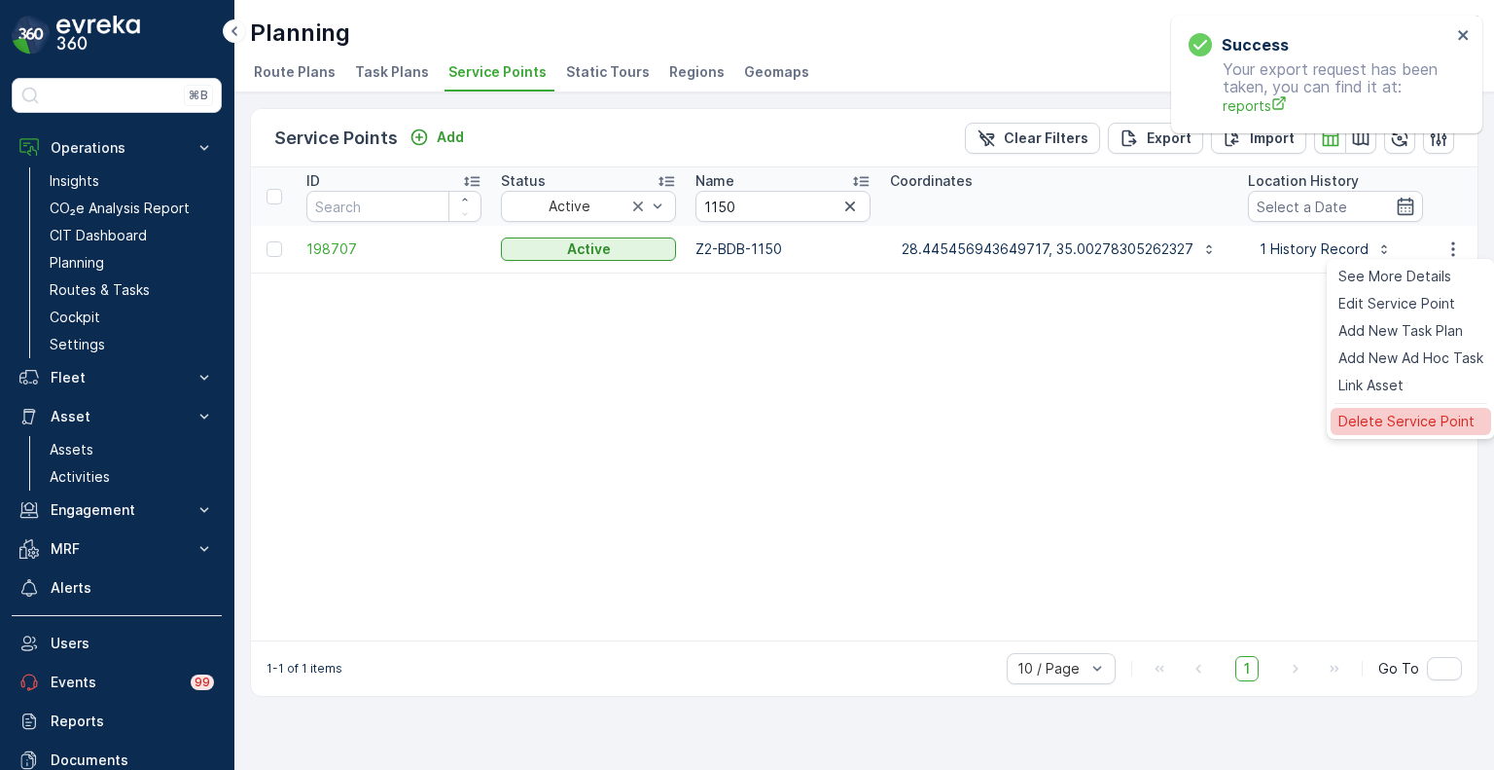
click at [1393, 418] on span "Delete Service Point" at bounding box center [1407, 421] width 136 height 19
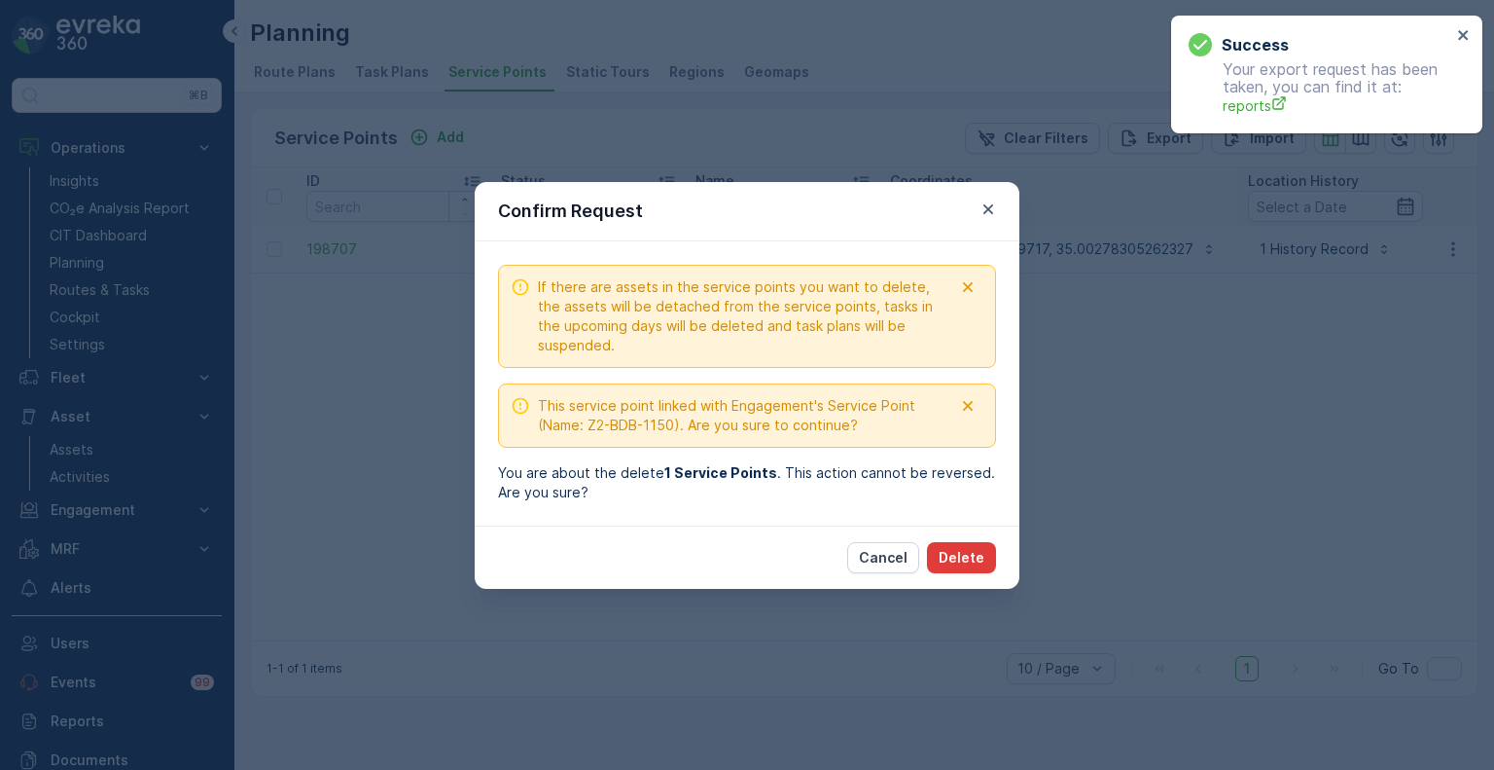
click at [982, 563] on p "Delete" at bounding box center [962, 557] width 46 height 19
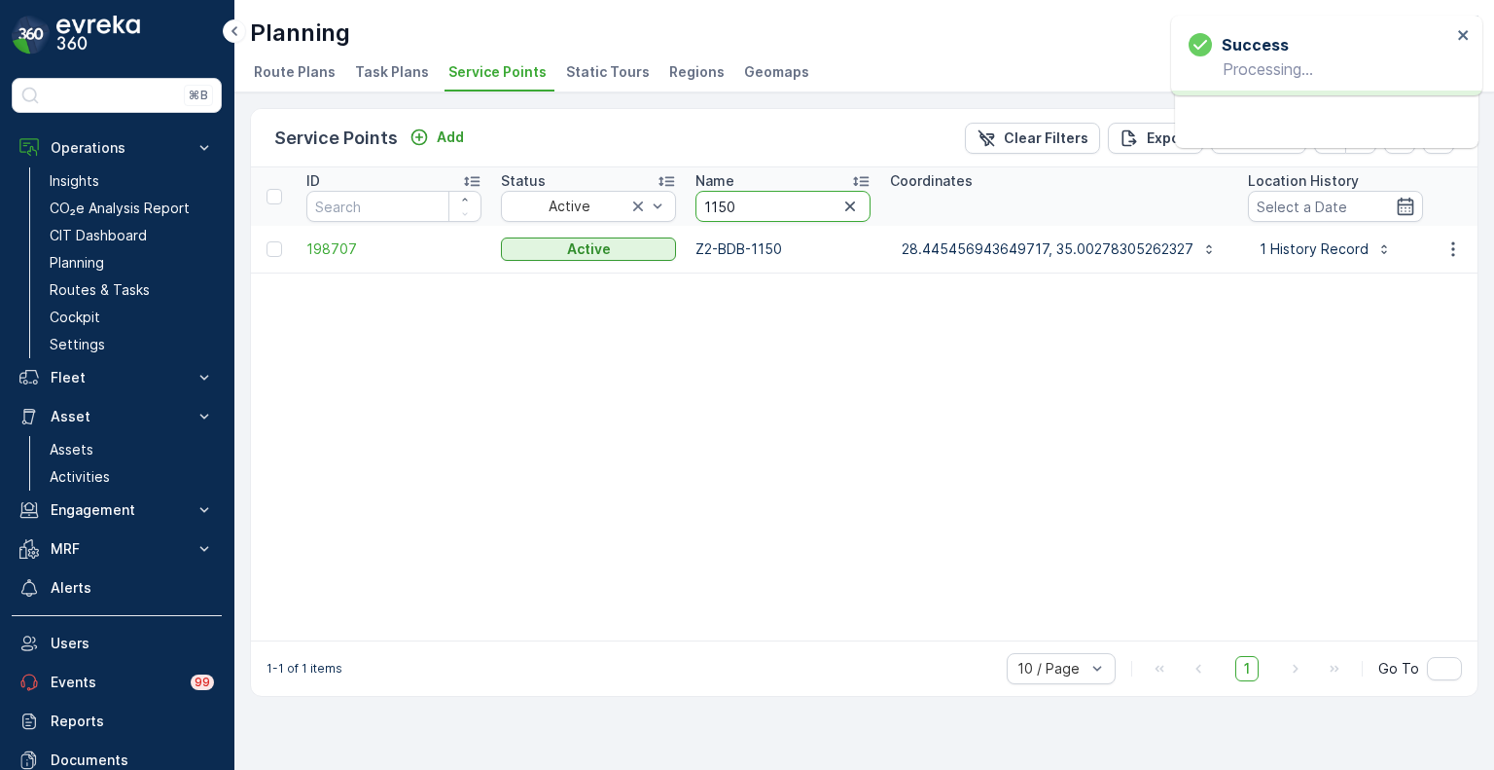
drag, startPoint x: 771, startPoint y: 209, endPoint x: 680, endPoint y: 209, distance: 90.5
paste input "030"
type input "0300"
click at [1458, 250] on icon "button" at bounding box center [1453, 248] width 19 height 19
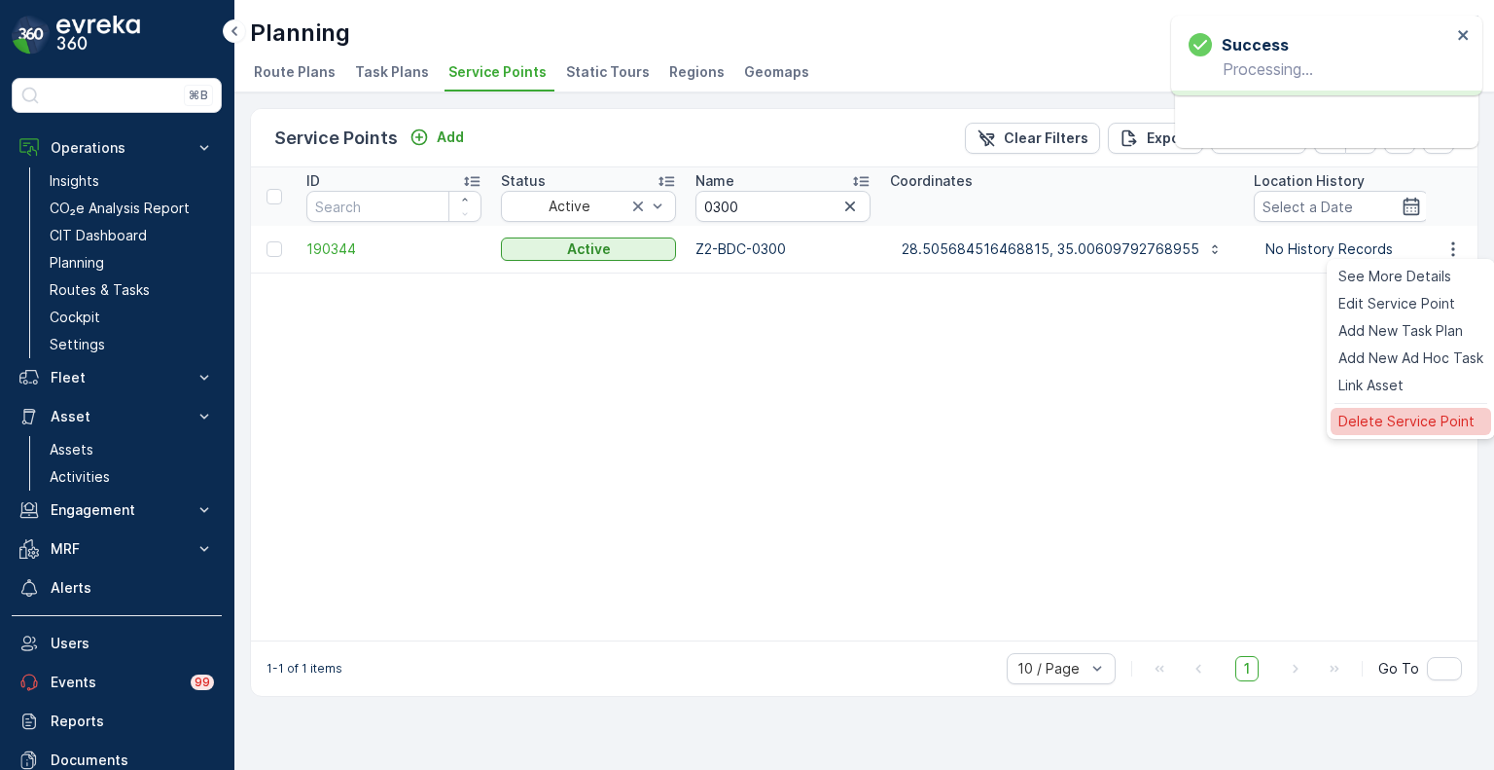
click at [1395, 425] on span "Delete Service Point" at bounding box center [1407, 421] width 136 height 19
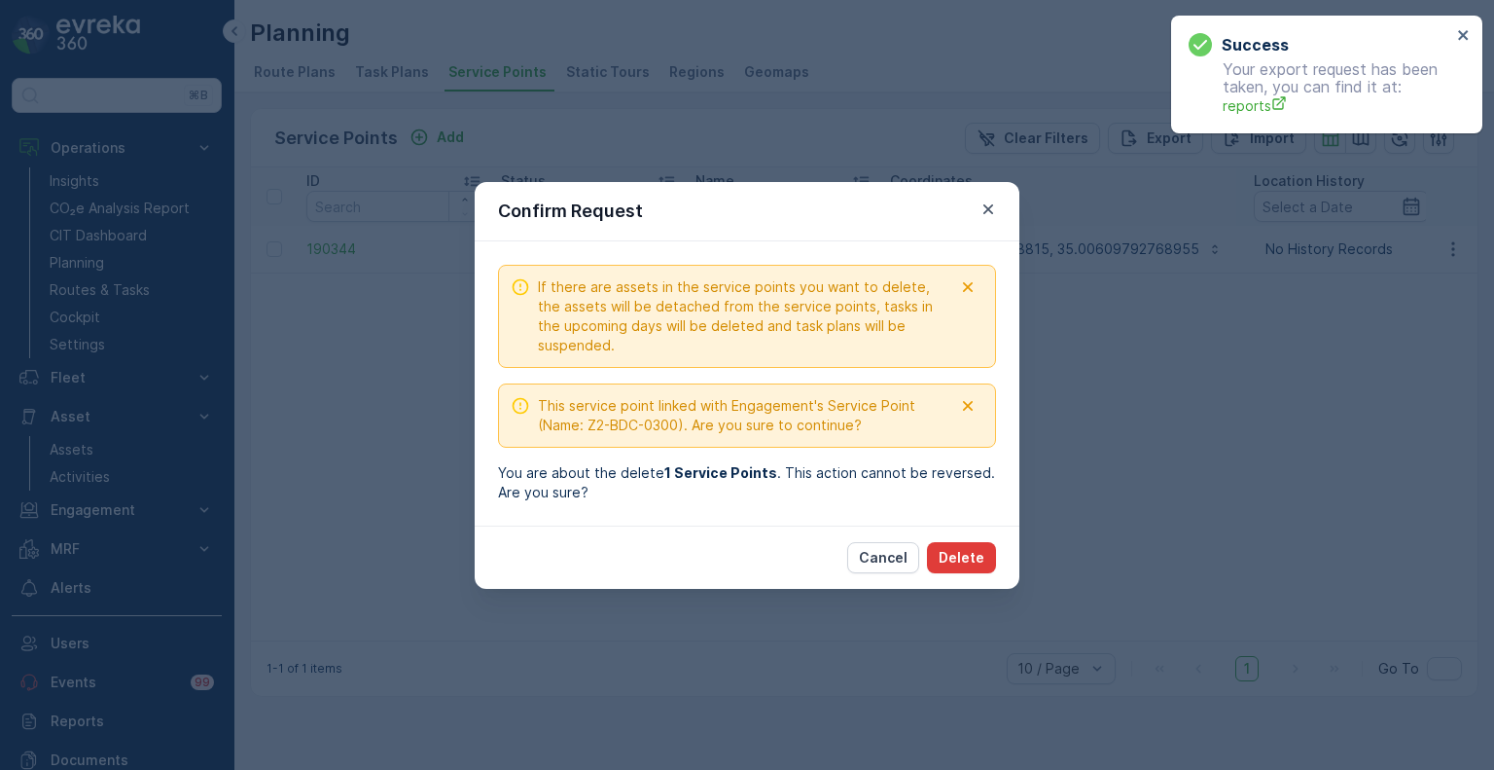
click at [975, 555] on p "Delete" at bounding box center [962, 557] width 46 height 19
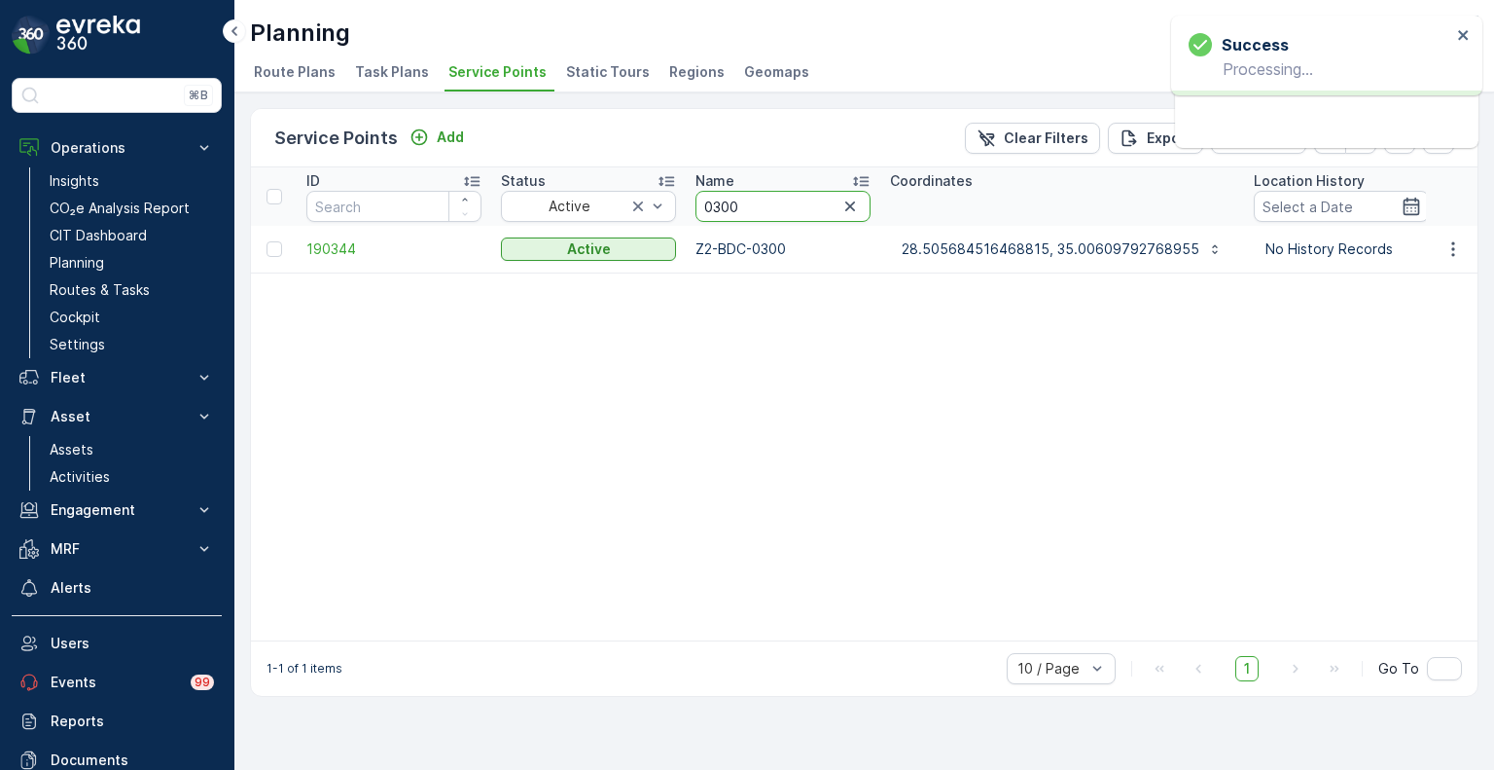
drag, startPoint x: 769, startPoint y: 215, endPoint x: 682, endPoint y: 206, distance: 87.0
paste input "87"
type input "0870"
click at [1454, 247] on icon "button" at bounding box center [1453, 248] width 3 height 15
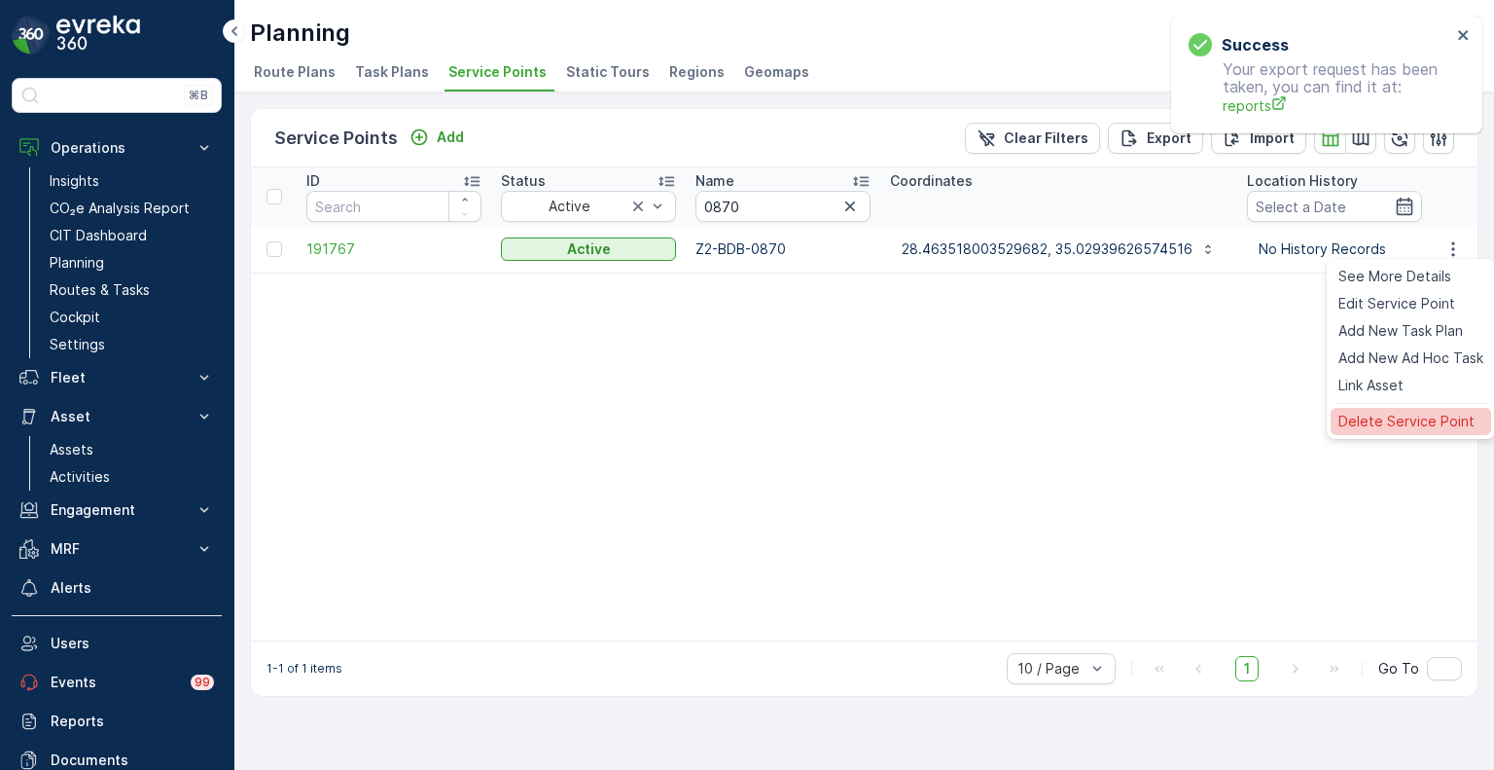
click at [1390, 415] on span "Delete Service Point" at bounding box center [1407, 421] width 136 height 19
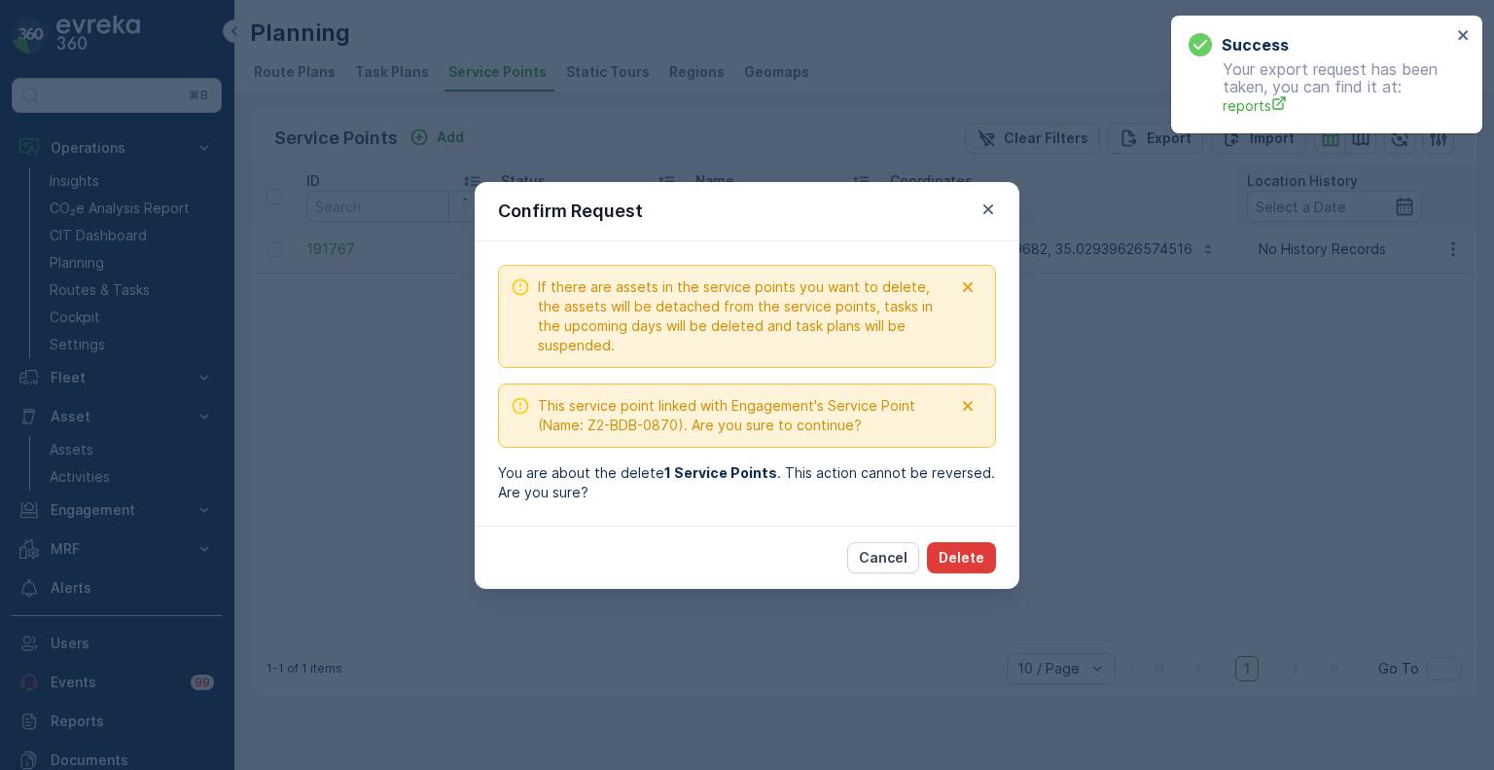
click at [982, 561] on p "Delete" at bounding box center [962, 557] width 46 height 19
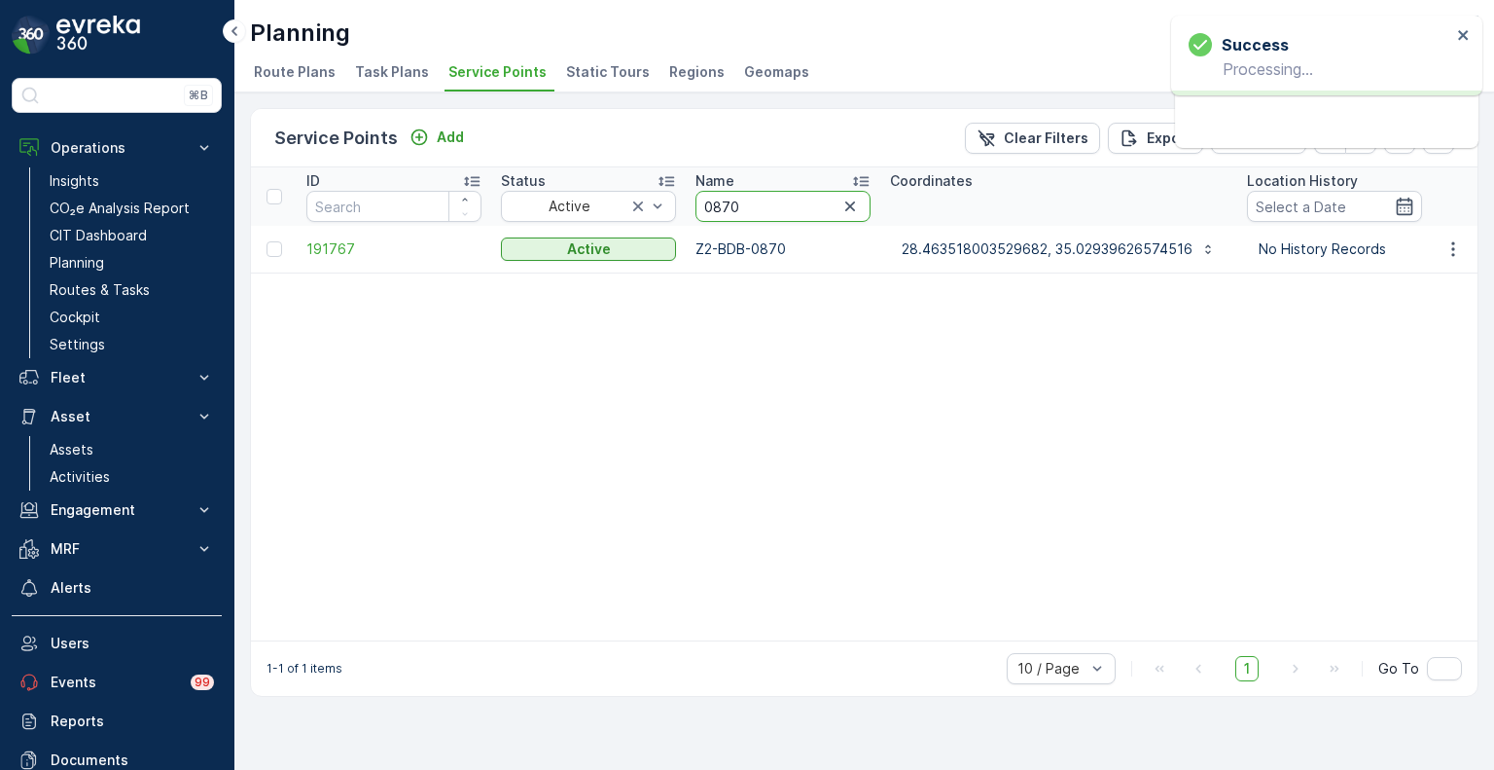
drag, startPoint x: 712, startPoint y: 210, endPoint x: 681, endPoint y: 209, distance: 31.1
paste input "2589"
type input "2589"
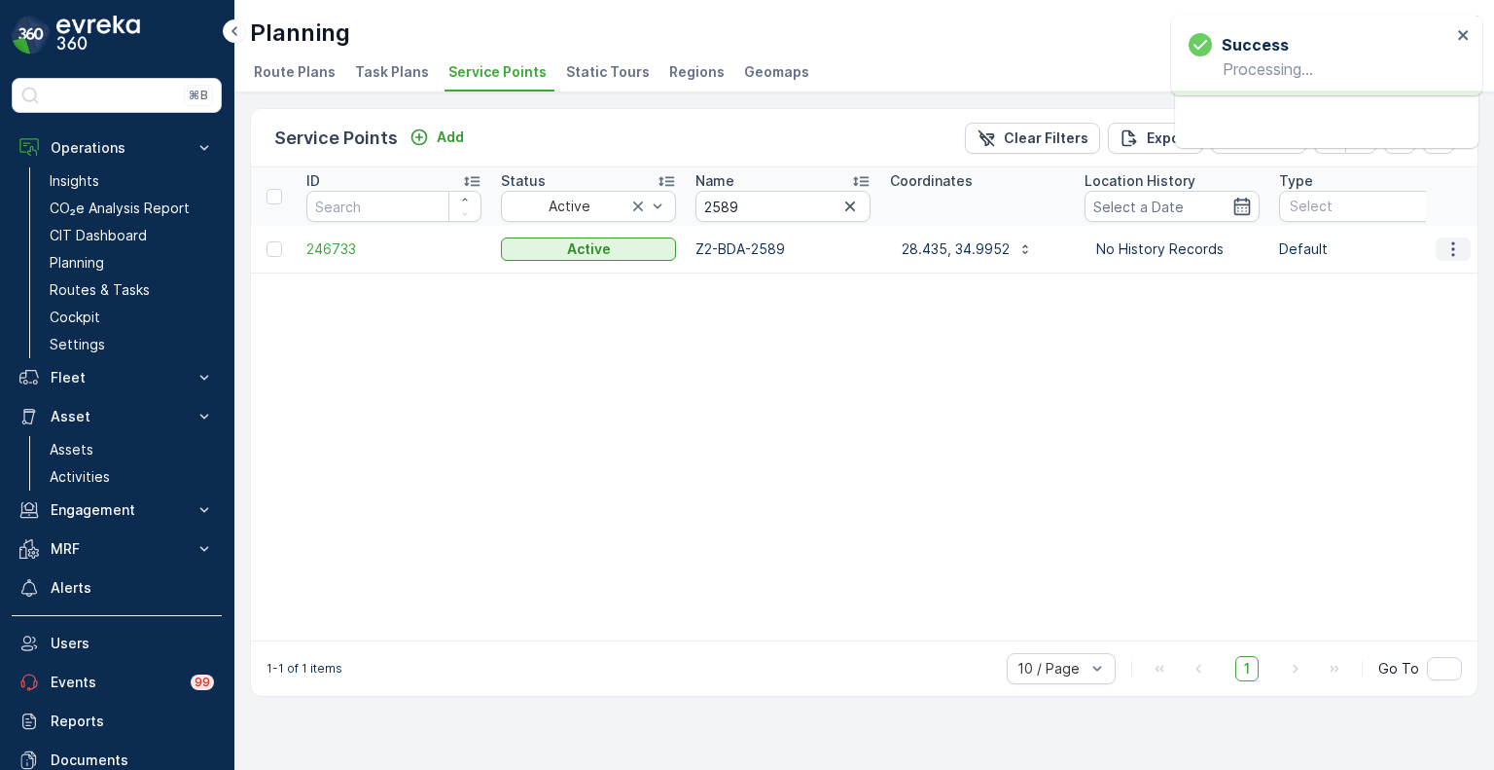
click at [1450, 252] on icon "button" at bounding box center [1453, 248] width 19 height 19
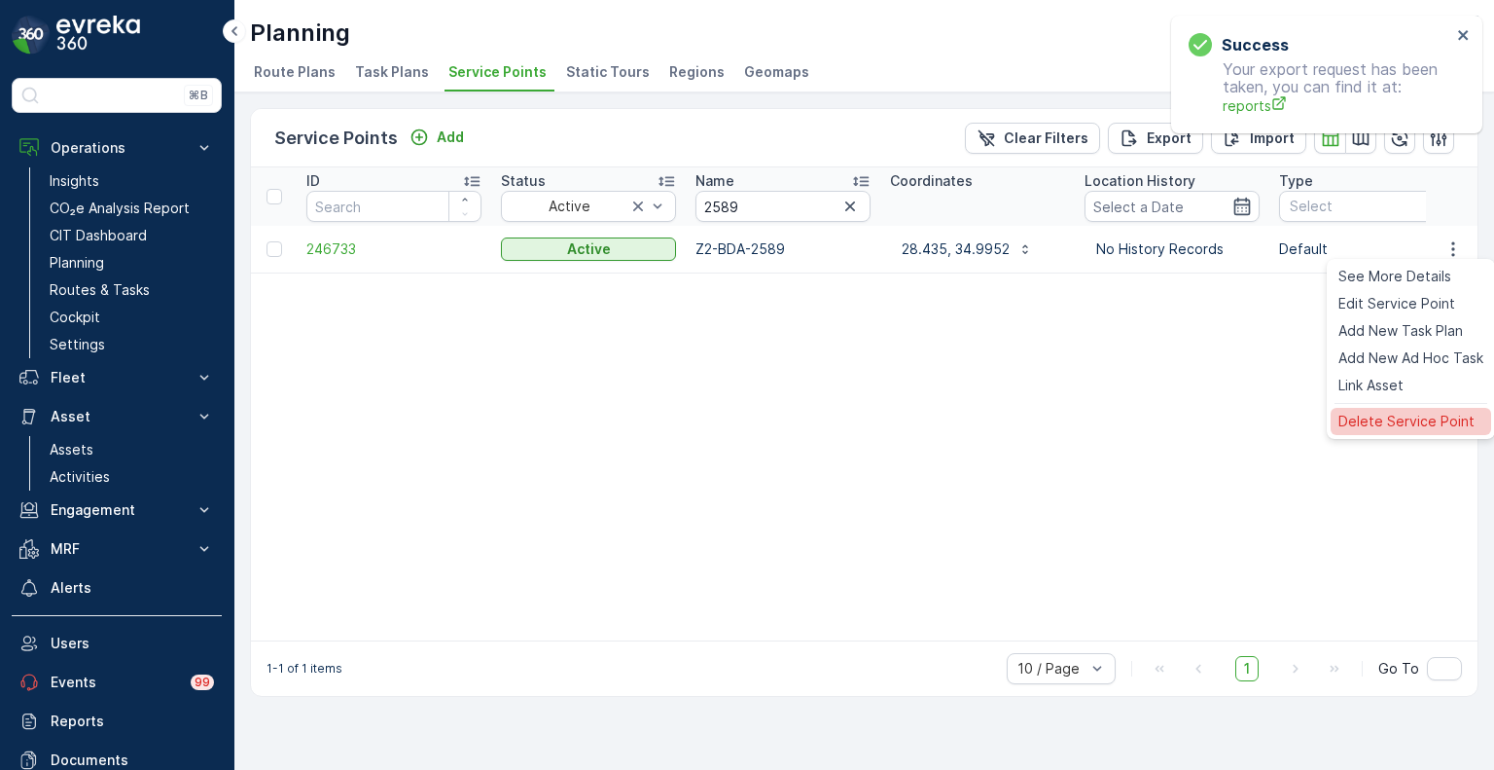
click at [1381, 413] on span "Delete Service Point" at bounding box center [1407, 421] width 136 height 19
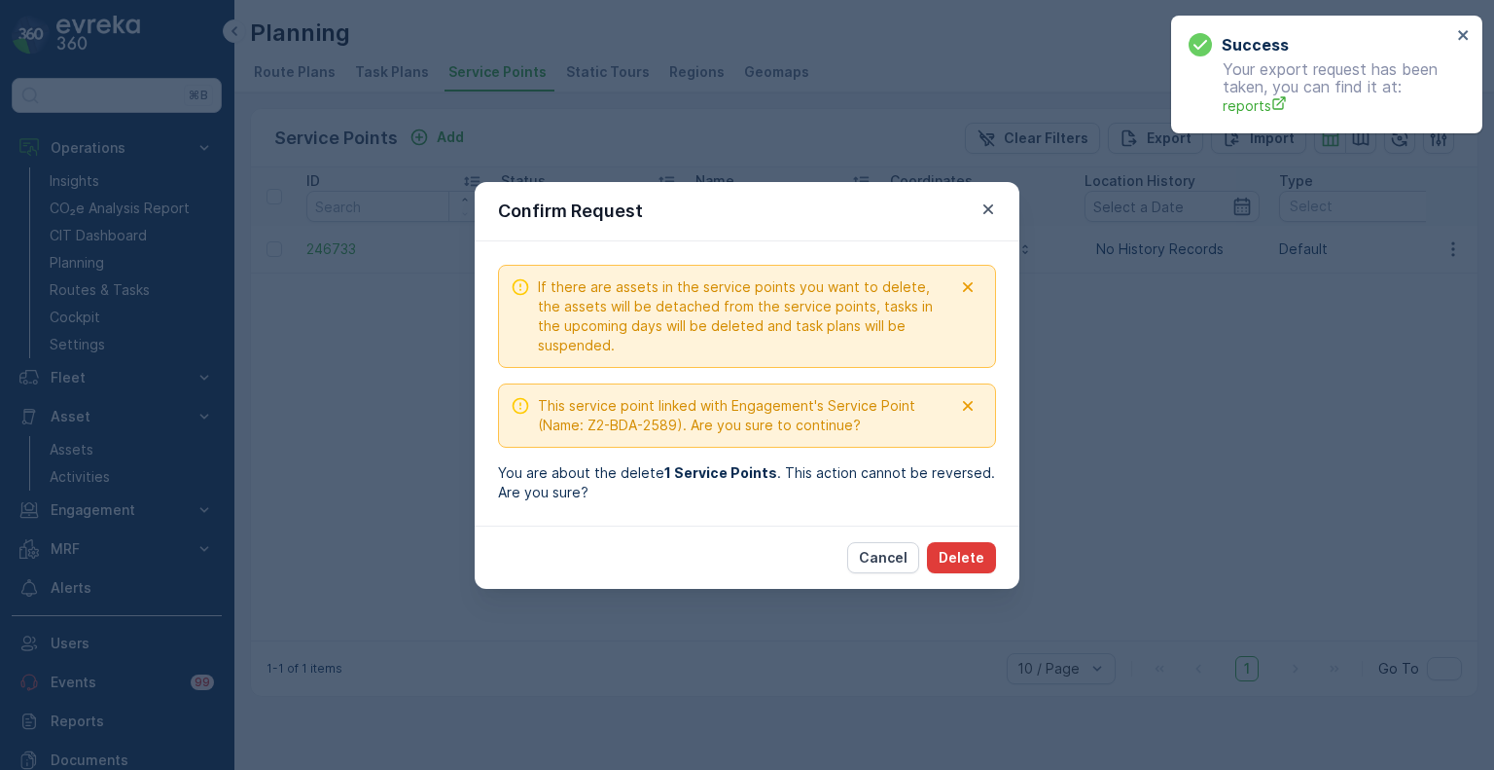
click at [976, 559] on p "Delete" at bounding box center [962, 557] width 46 height 19
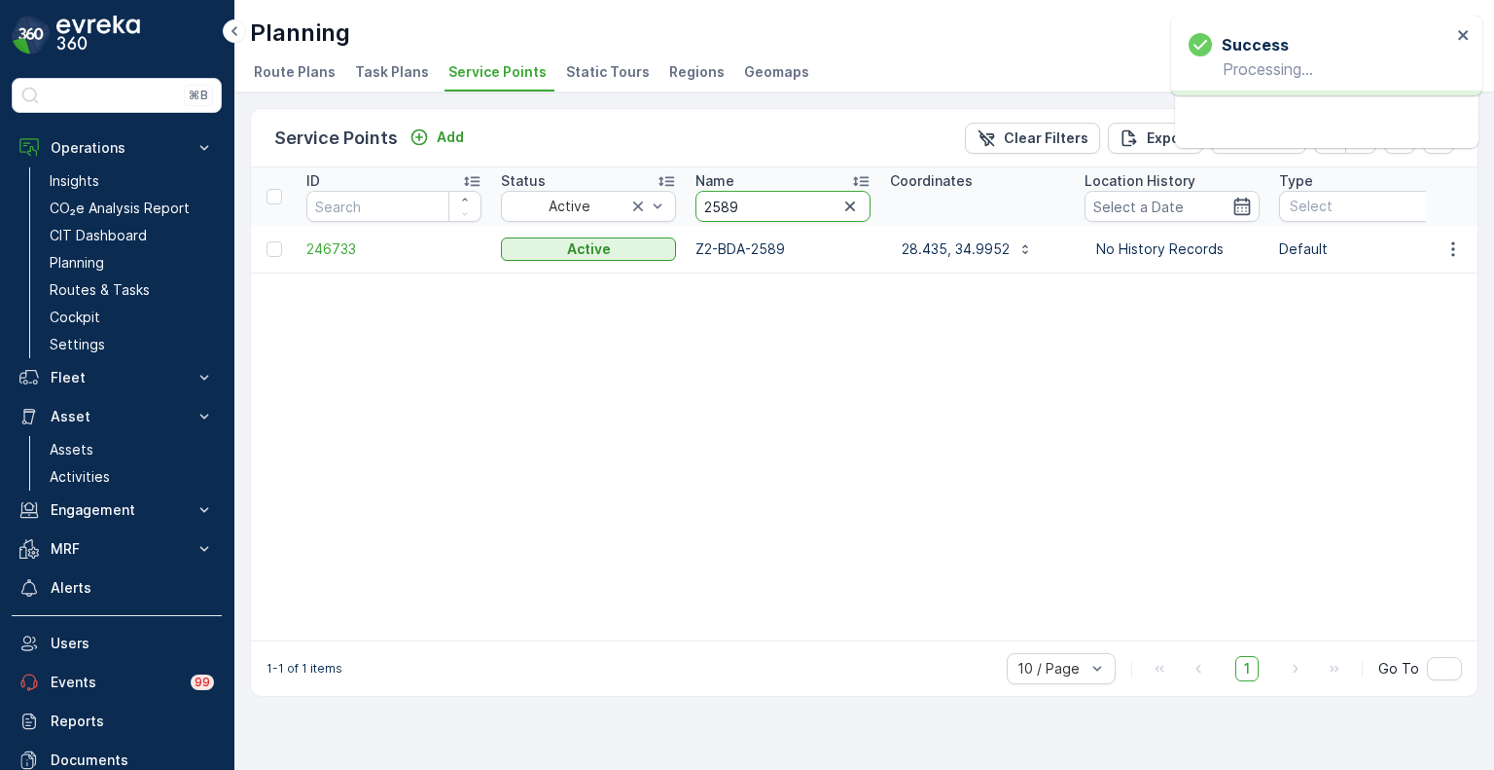
drag, startPoint x: 756, startPoint y: 205, endPoint x: 689, endPoint y: 205, distance: 67.1
click at [689, 205] on th "Name 2589" at bounding box center [783, 196] width 195 height 58
paste input "0247"
type input "0247"
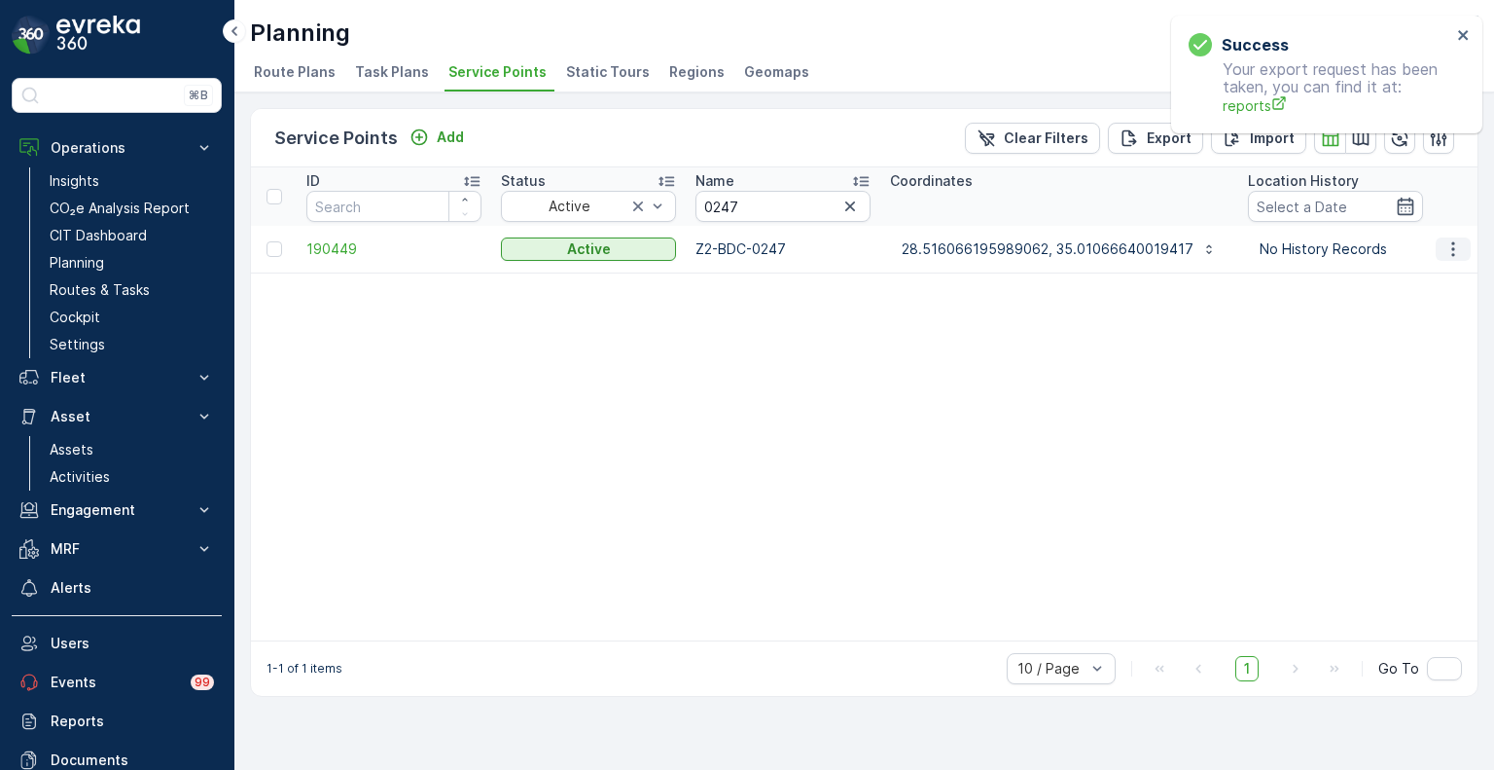
click at [1452, 246] on icon "button" at bounding box center [1453, 248] width 19 height 19
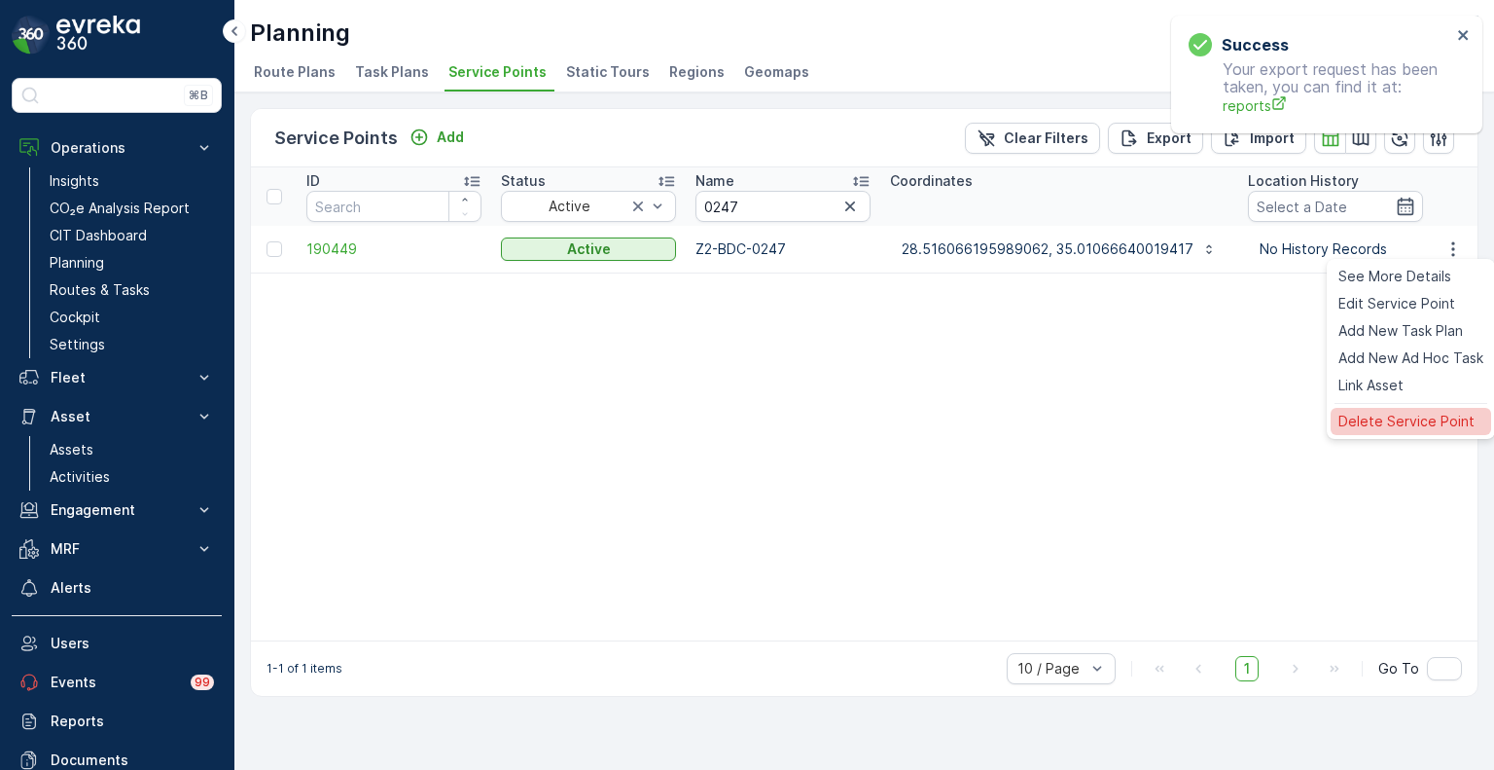
click at [1389, 419] on span "Delete Service Point" at bounding box center [1407, 421] width 136 height 19
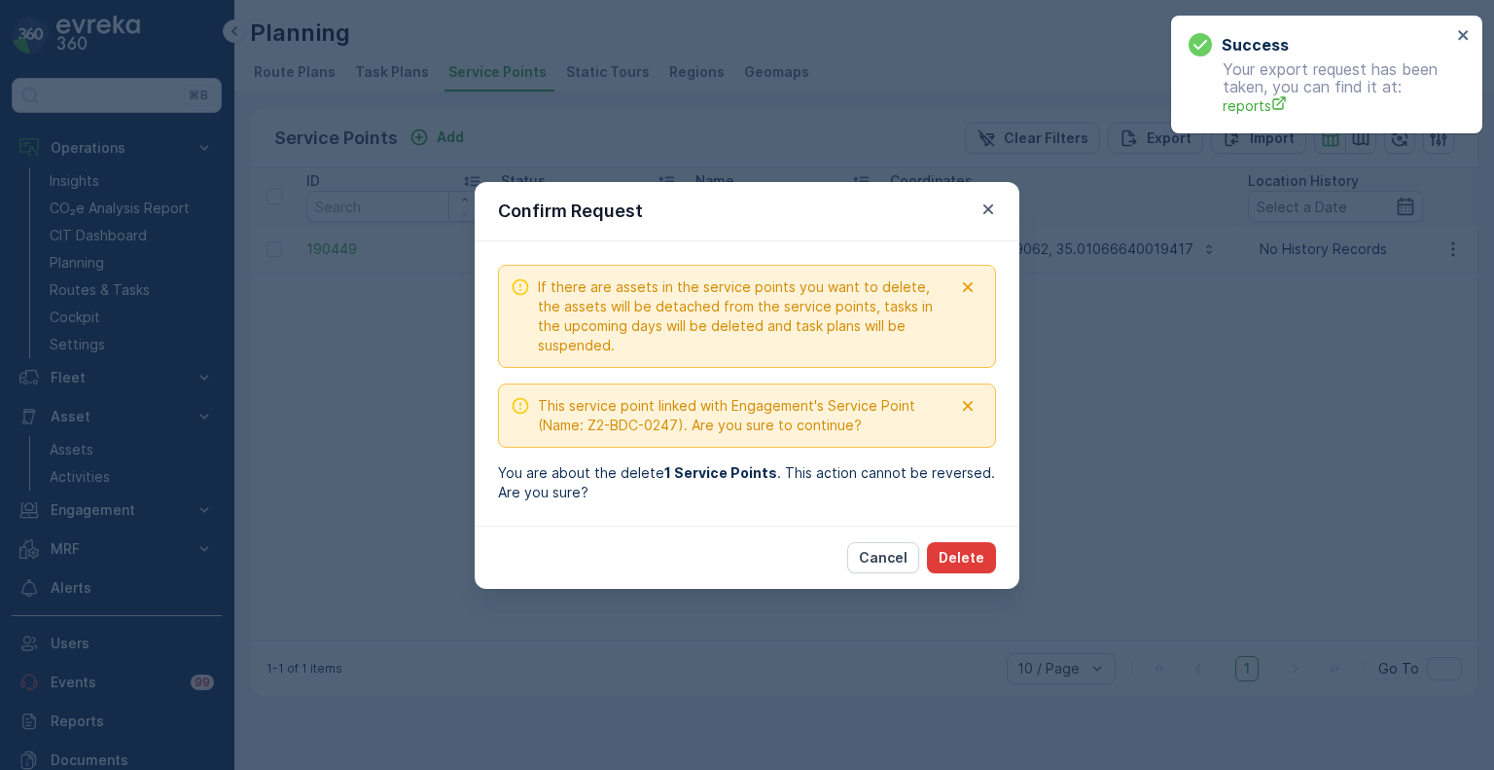
click at [959, 556] on p "Delete" at bounding box center [962, 557] width 46 height 19
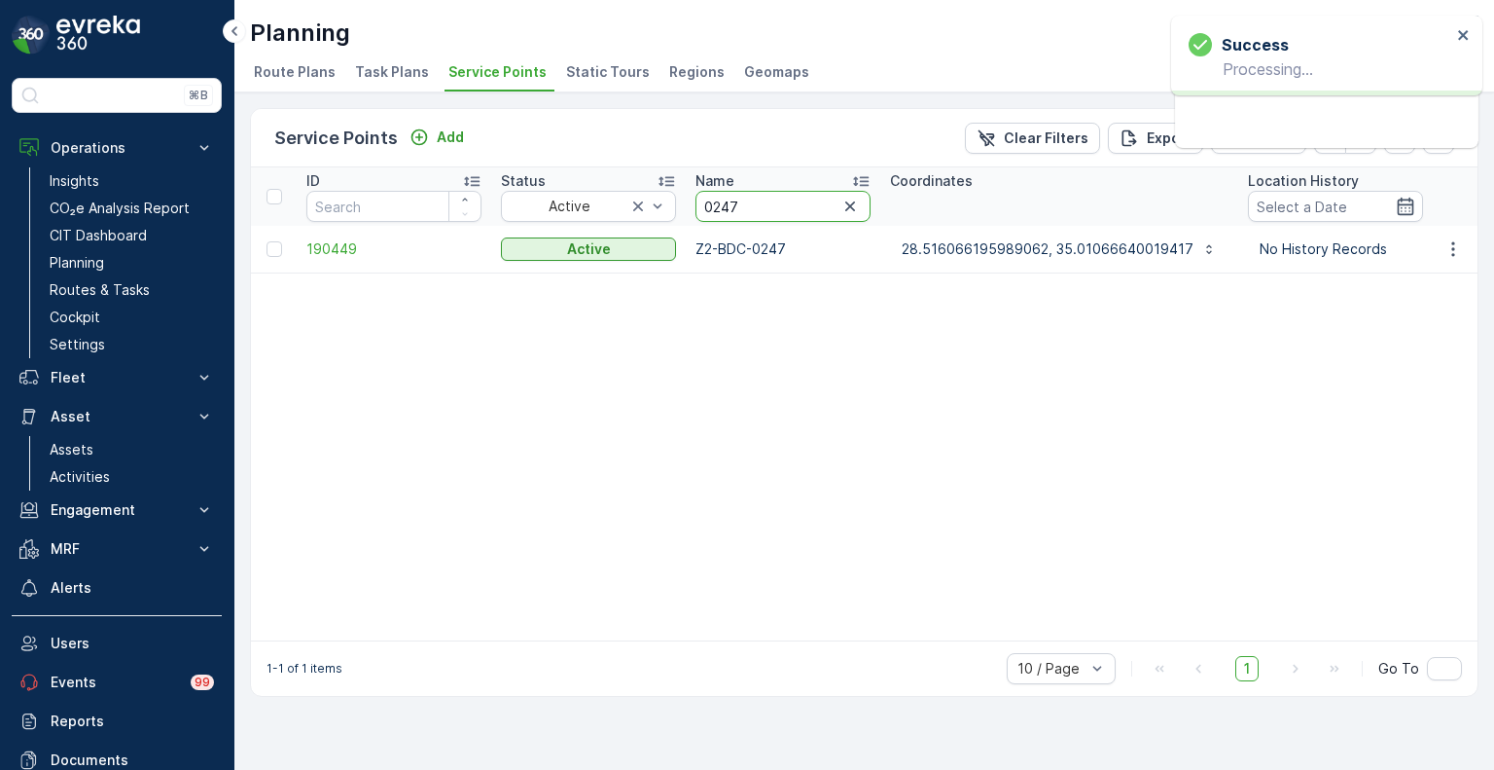
drag, startPoint x: 752, startPoint y: 200, endPoint x: 693, endPoint y: 198, distance: 59.4
click at [693, 198] on th "Name 0247" at bounding box center [783, 196] width 195 height 58
paste input "2116"
type input "2116"
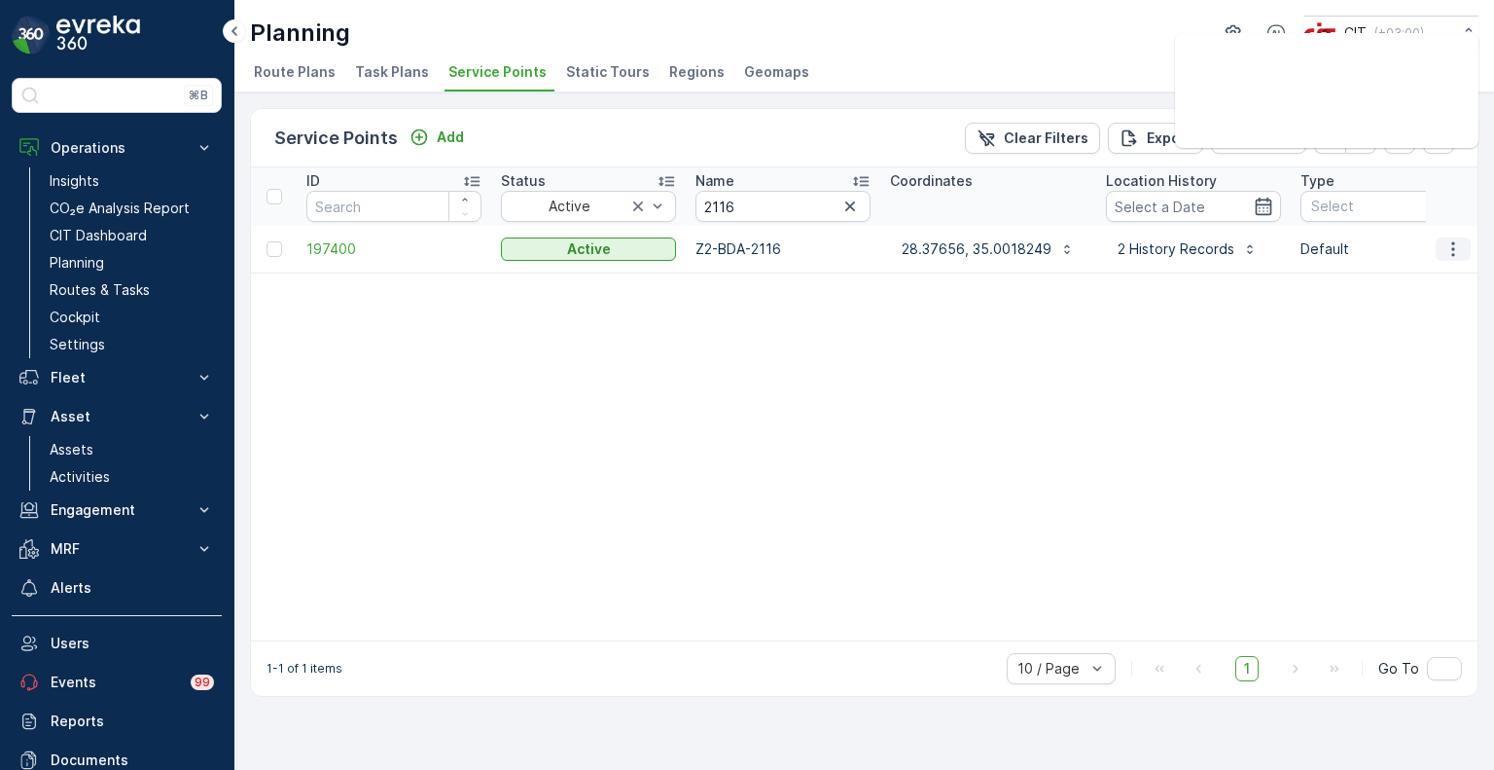
click at [1453, 246] on icon "button" at bounding box center [1453, 248] width 3 height 15
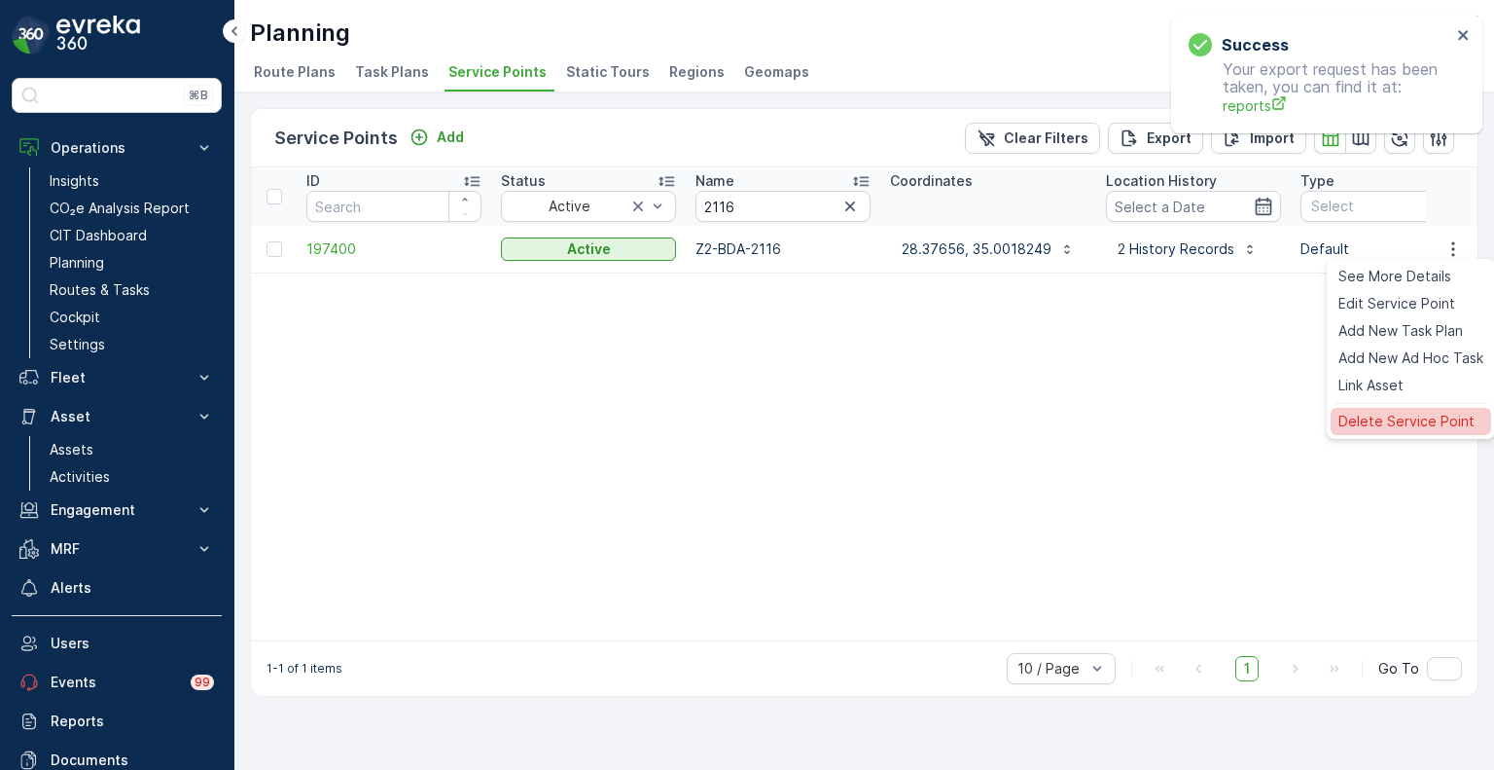
click at [1389, 419] on span "Delete Service Point" at bounding box center [1407, 421] width 136 height 19
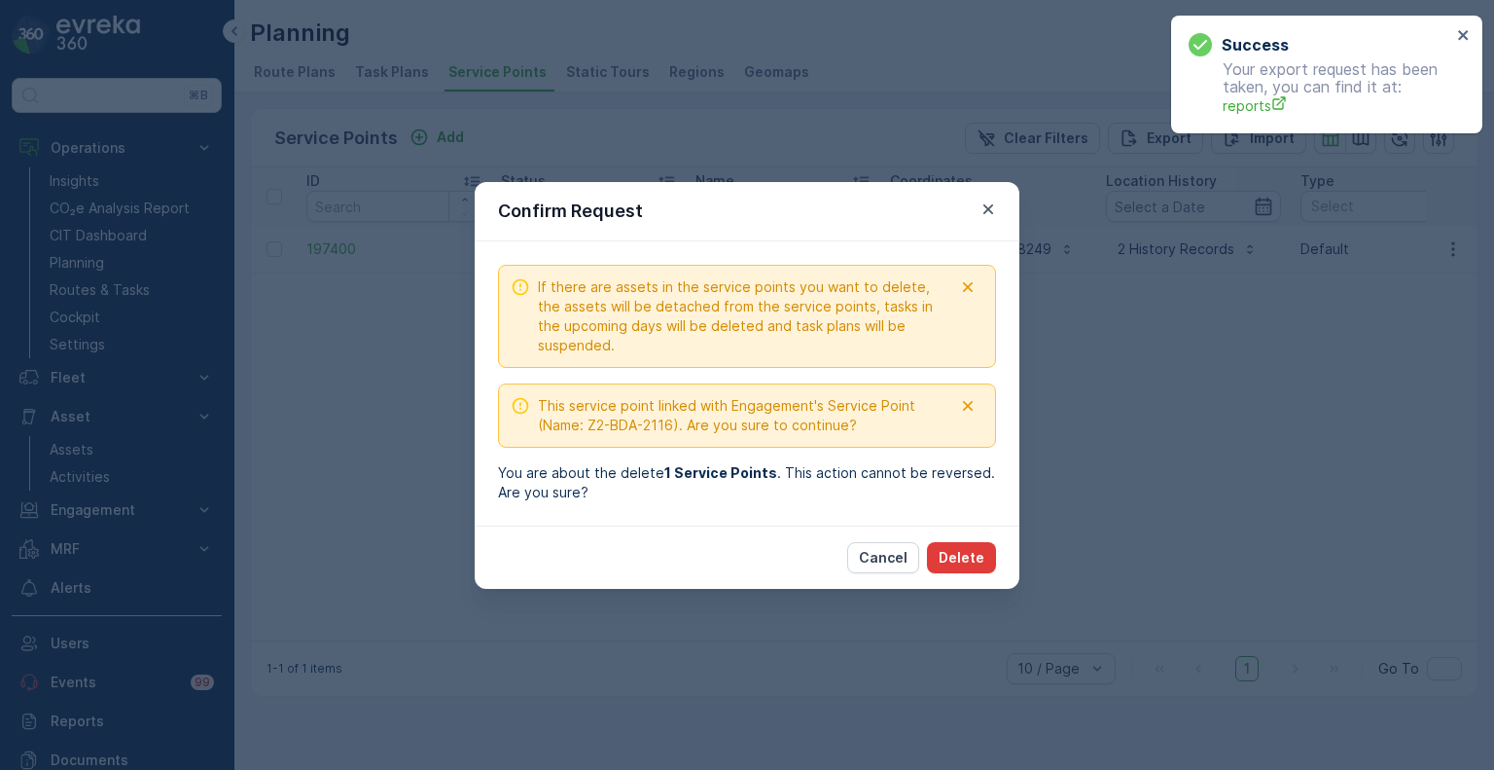
click at [972, 555] on p "Delete" at bounding box center [962, 557] width 46 height 19
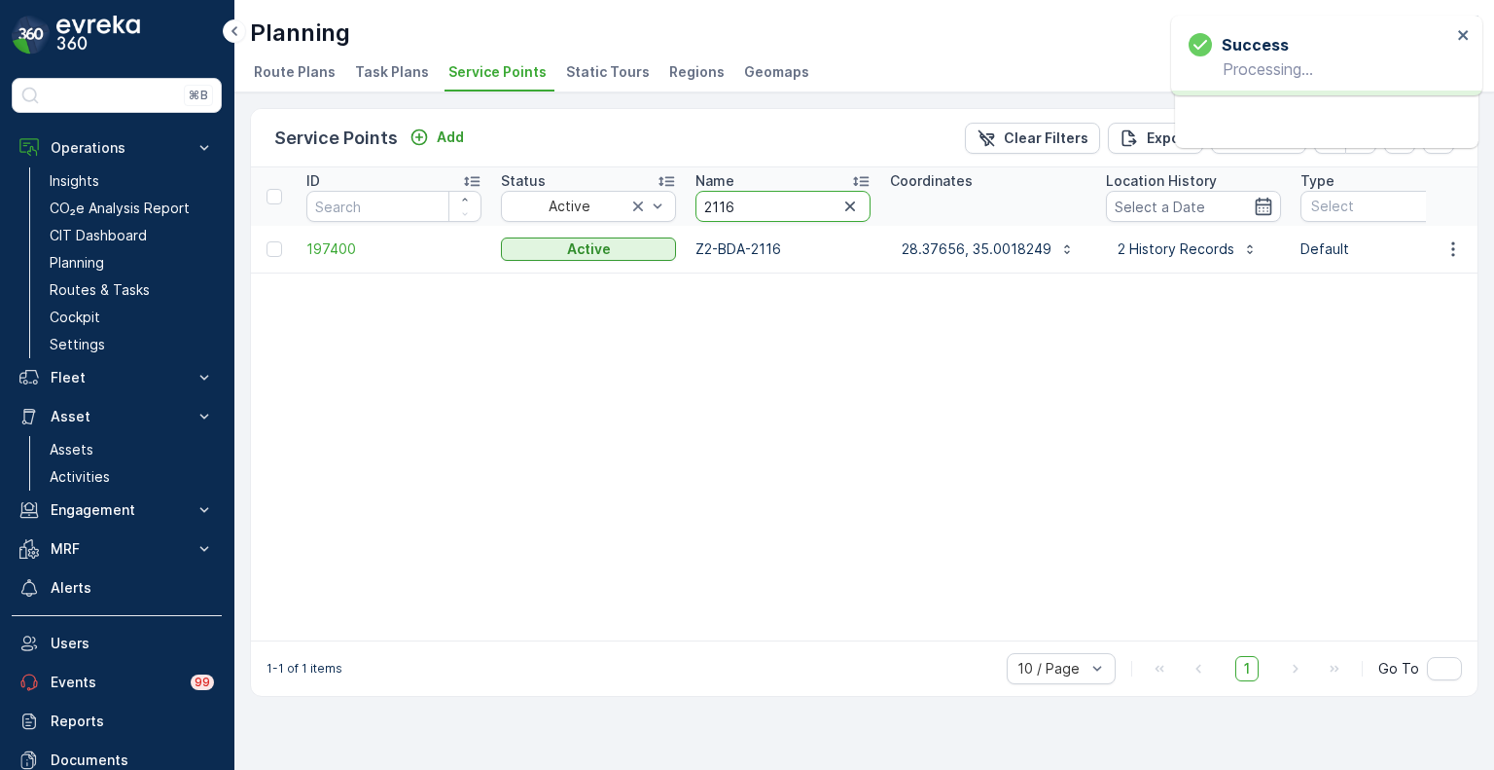
drag, startPoint x: 743, startPoint y: 203, endPoint x: 687, endPoint y: 203, distance: 56.4
click at [687, 203] on th "Name 2116" at bounding box center [783, 196] width 195 height 58
paste input "92"
type input "2192"
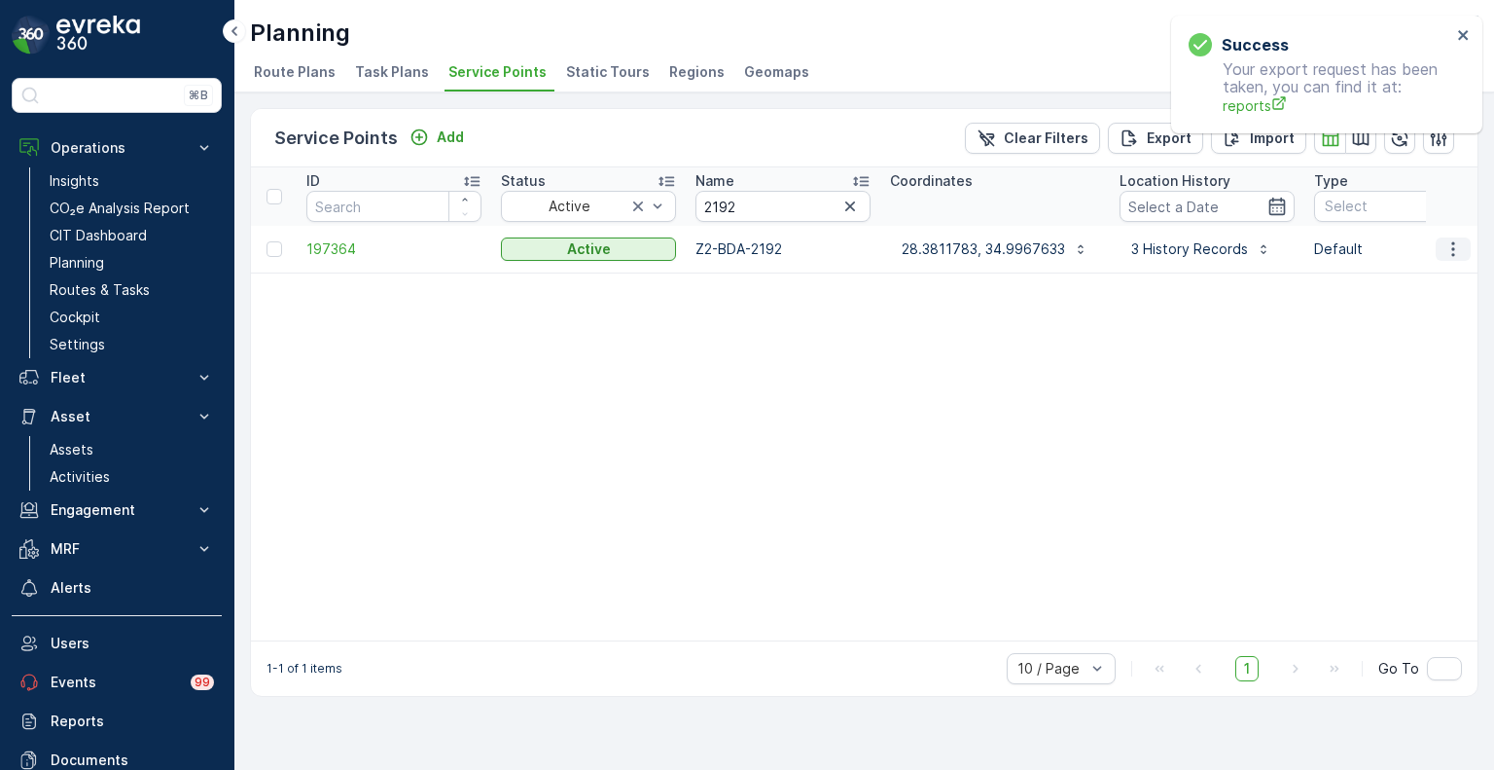
click at [1454, 251] on icon "button" at bounding box center [1453, 248] width 19 height 19
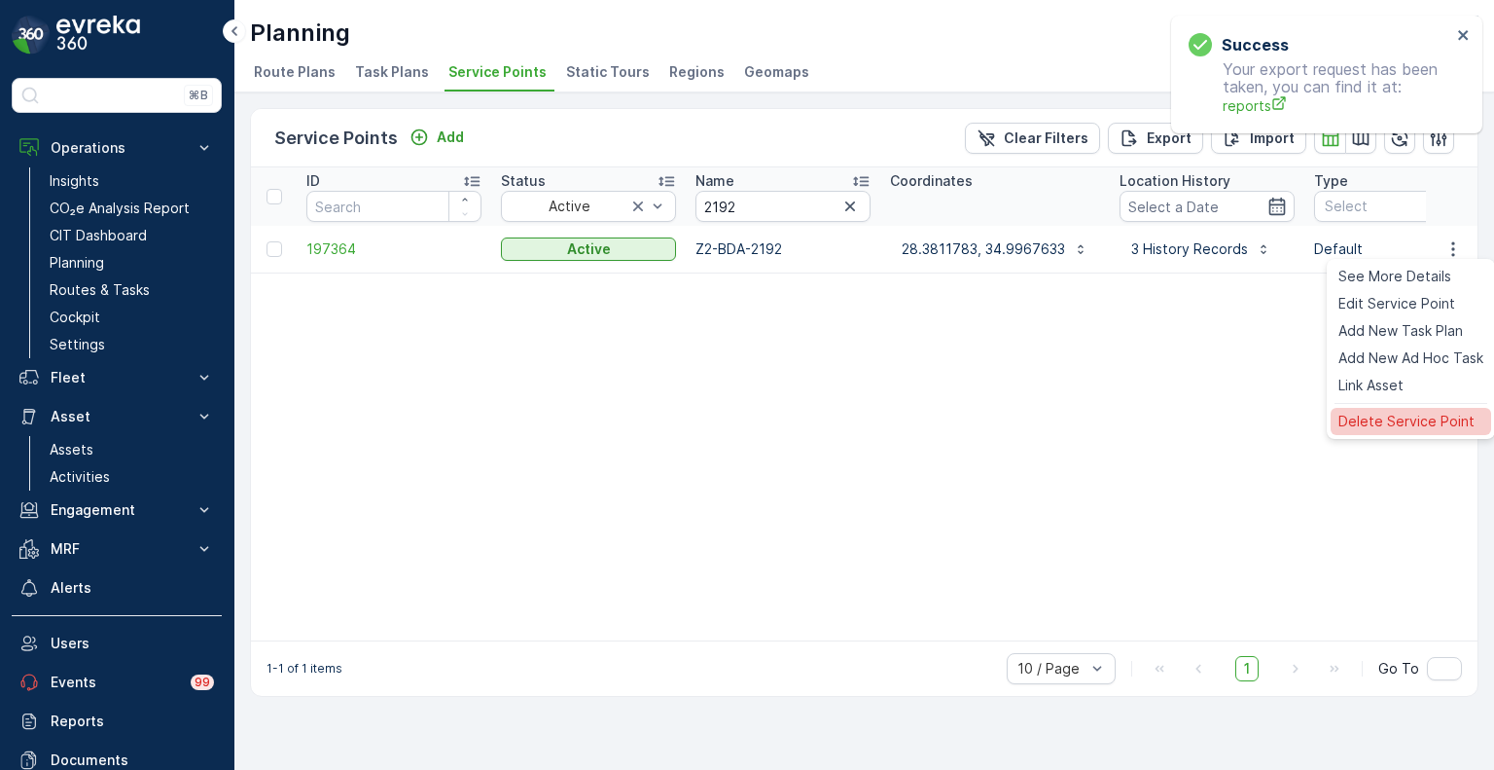
click at [1402, 415] on span "Delete Service Point" at bounding box center [1407, 421] width 136 height 19
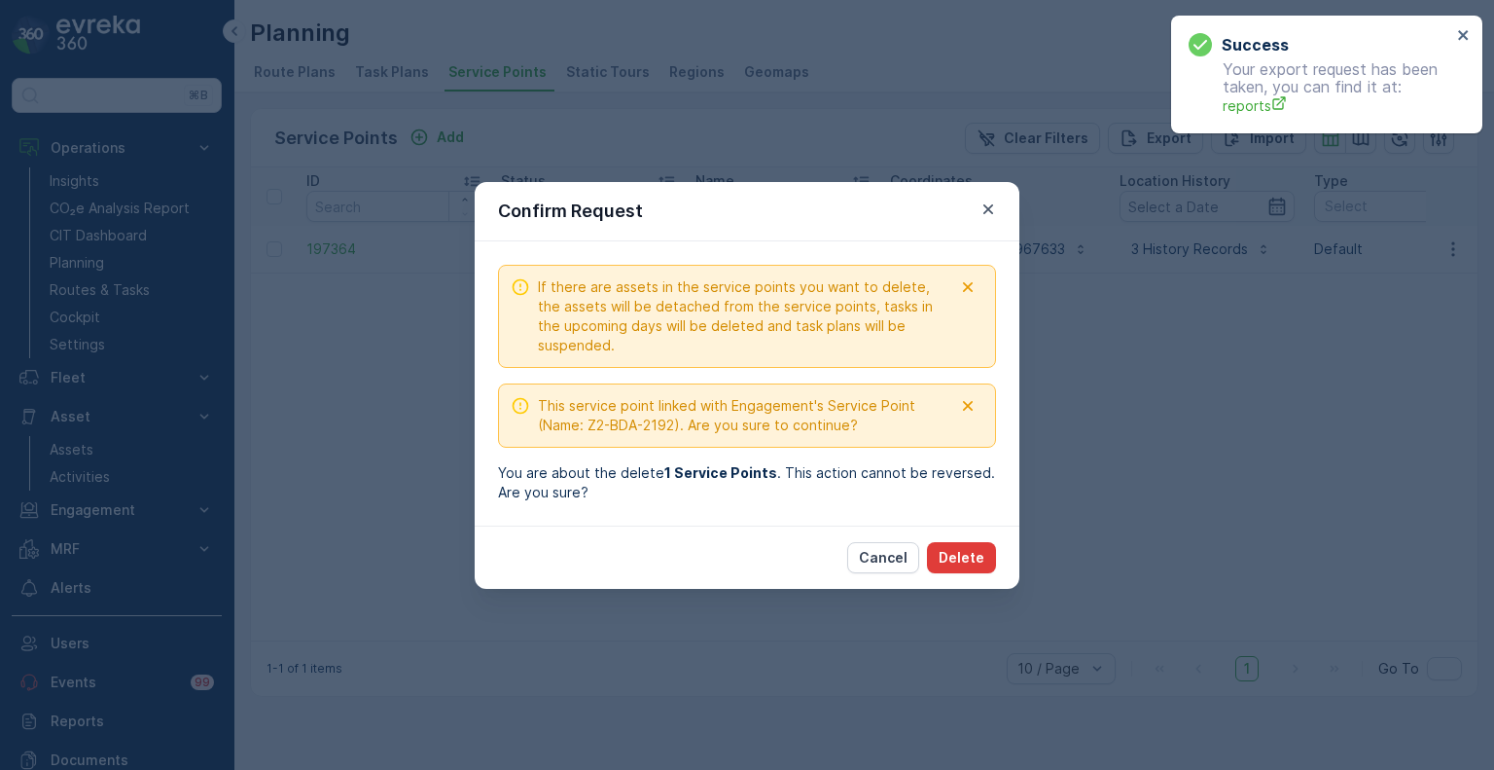
click at [963, 549] on p "Delete" at bounding box center [962, 557] width 46 height 19
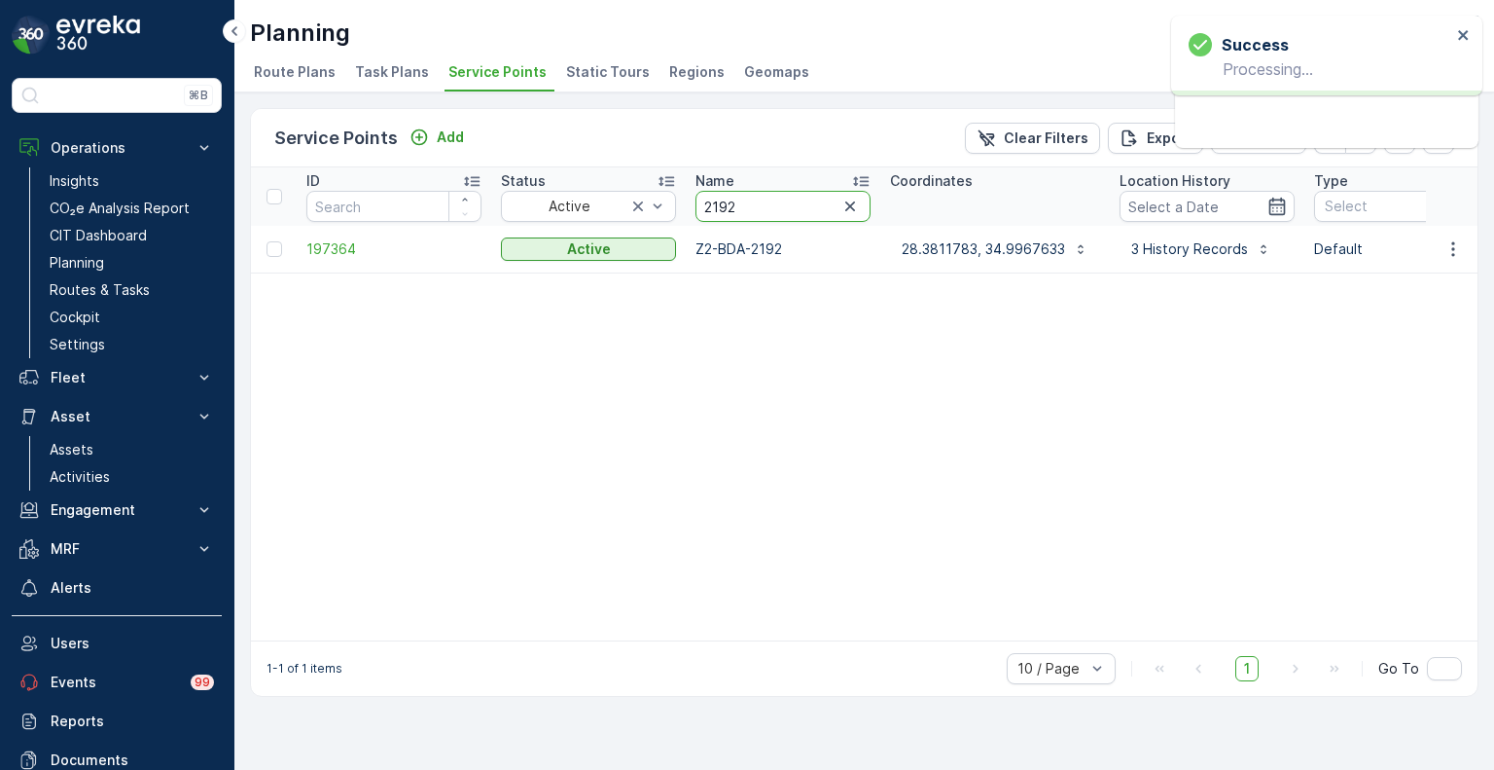
drag, startPoint x: 712, startPoint y: 204, endPoint x: 677, endPoint y: 204, distance: 35.0
paste input "0557"
type input "0557"
click at [1456, 247] on icon "button" at bounding box center [1453, 248] width 19 height 19
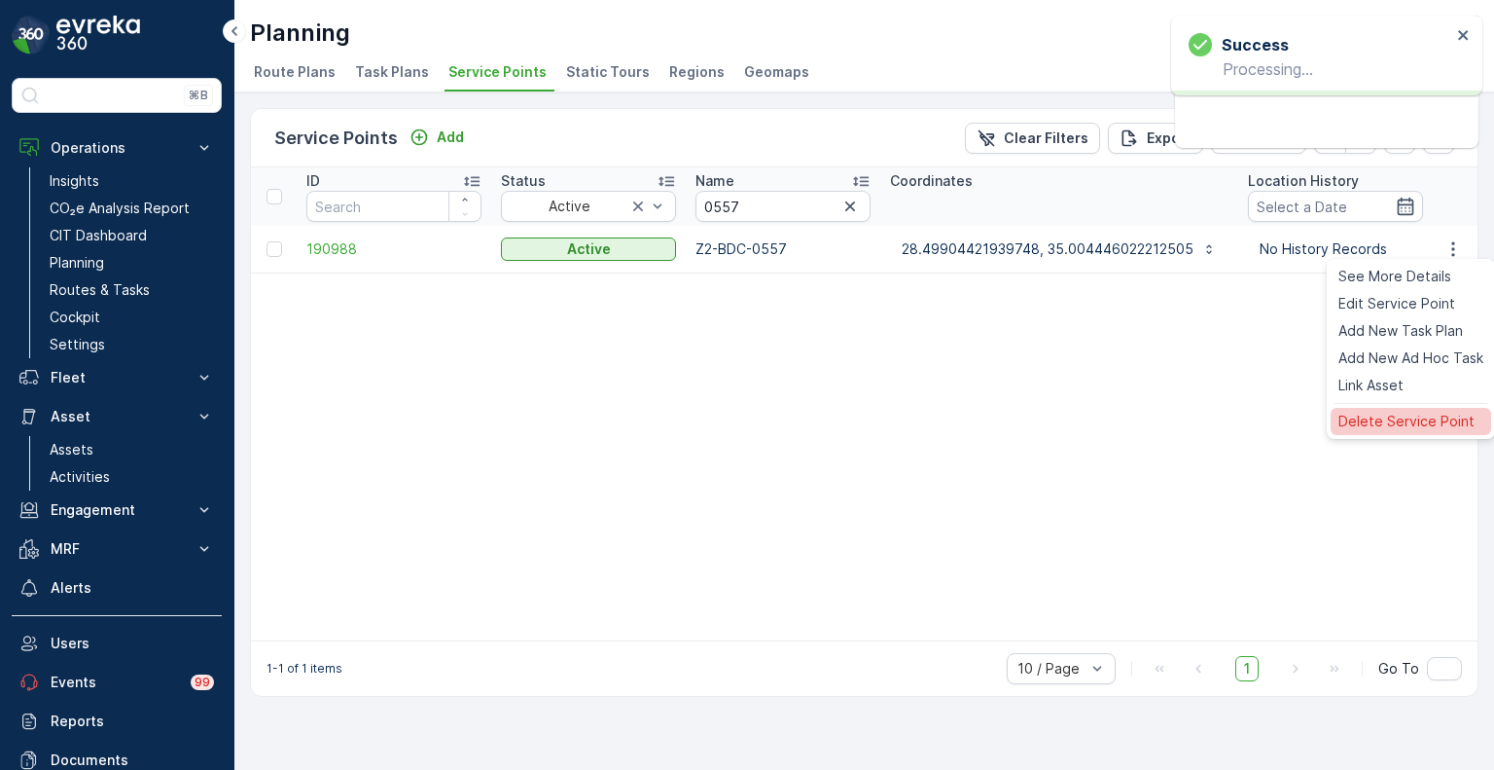
click at [1391, 413] on span "Delete Service Point" at bounding box center [1407, 421] width 136 height 19
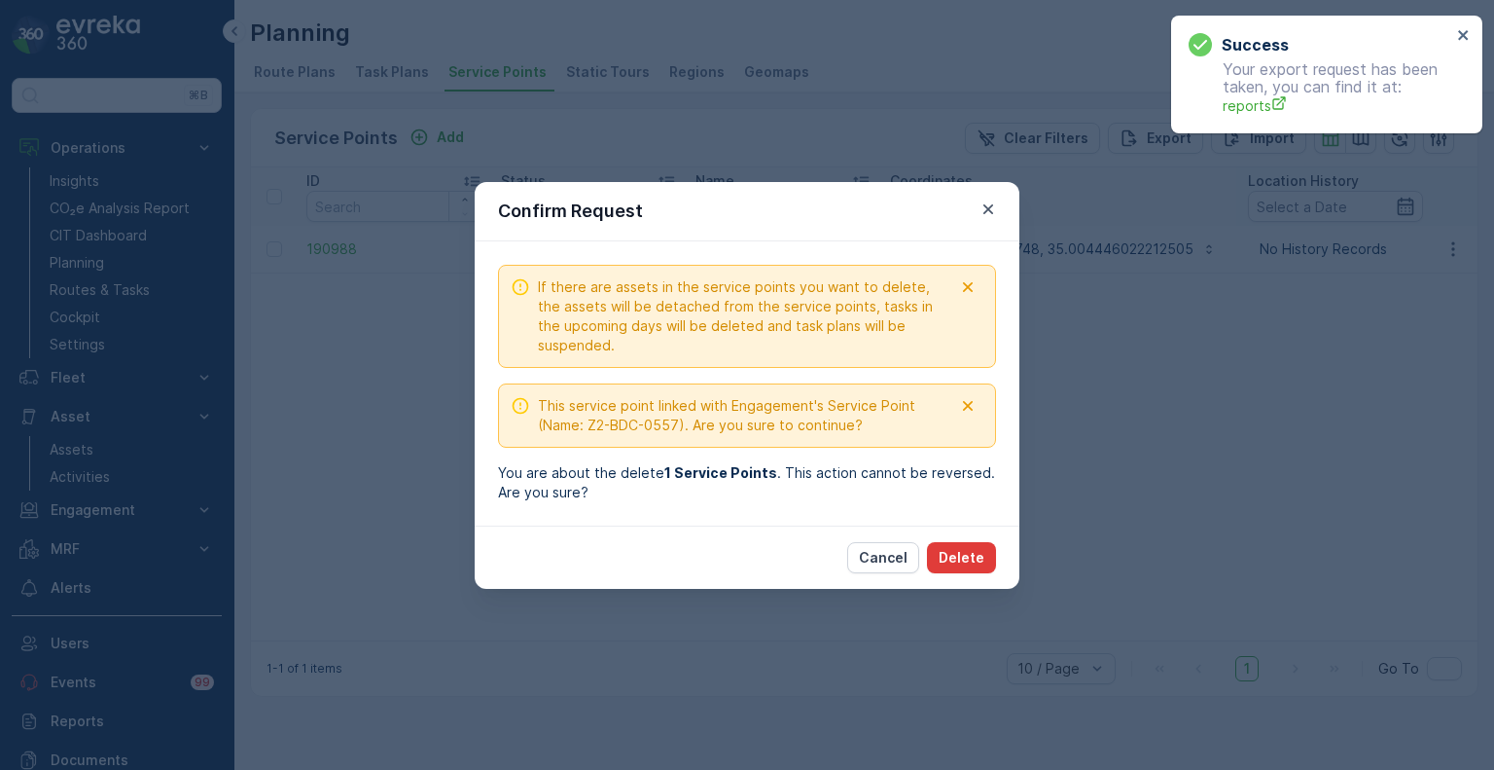
click at [965, 556] on p "Delete" at bounding box center [962, 557] width 46 height 19
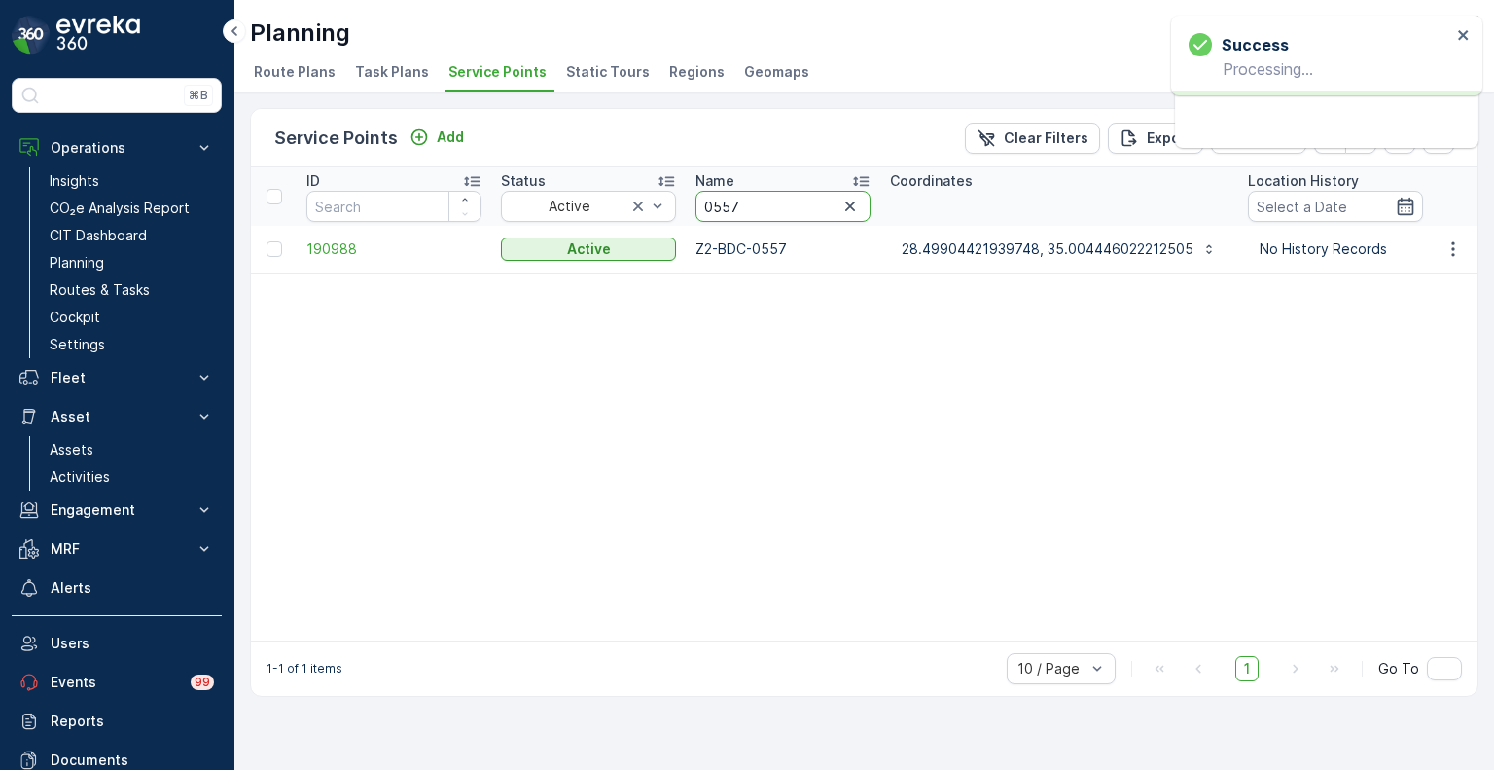
drag, startPoint x: 742, startPoint y: 204, endPoint x: 689, endPoint y: 204, distance: 53.5
click at [689, 204] on th "Name 0557" at bounding box center [783, 196] width 195 height 58
paste input "1854"
type input "1854"
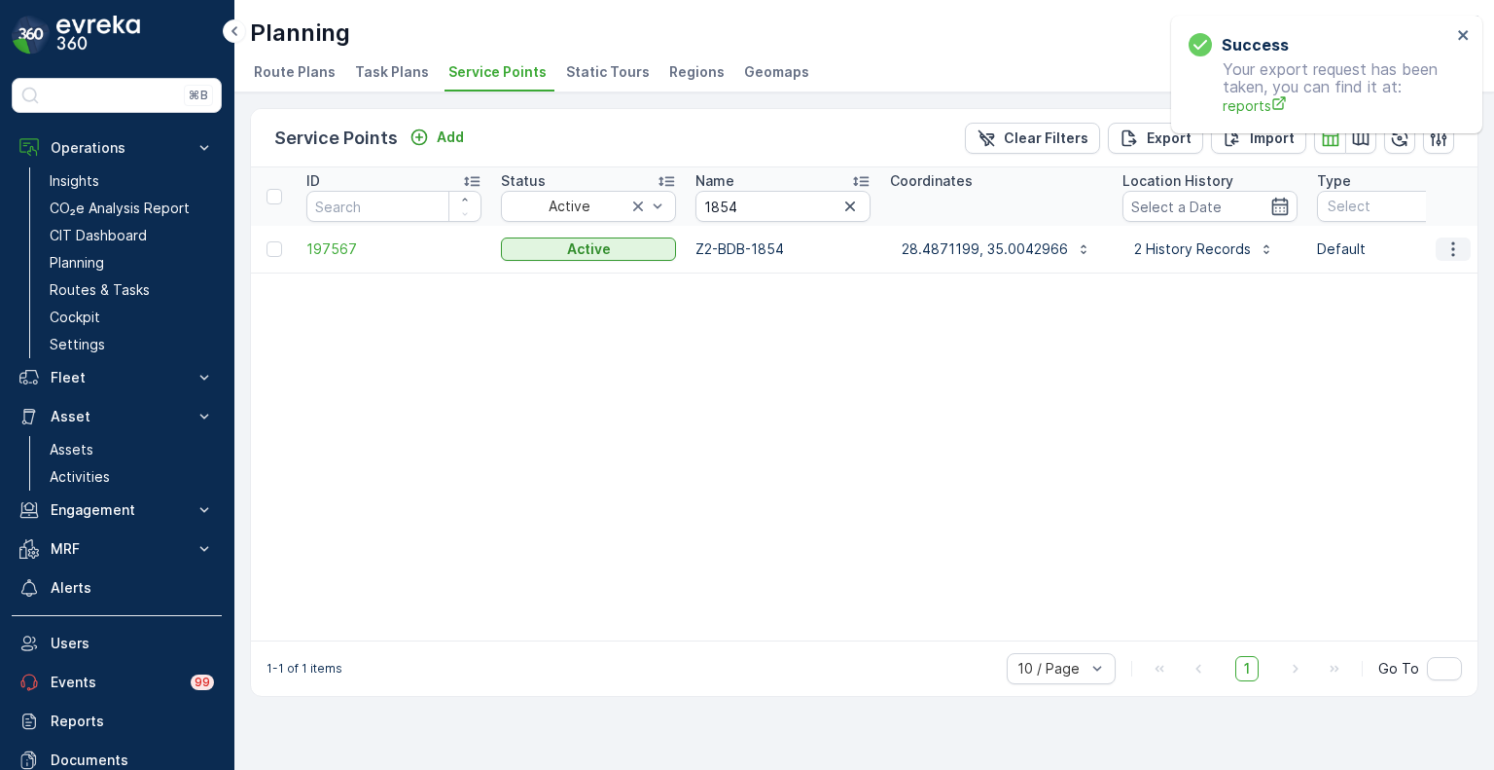
click at [1454, 244] on icon "button" at bounding box center [1453, 248] width 19 height 19
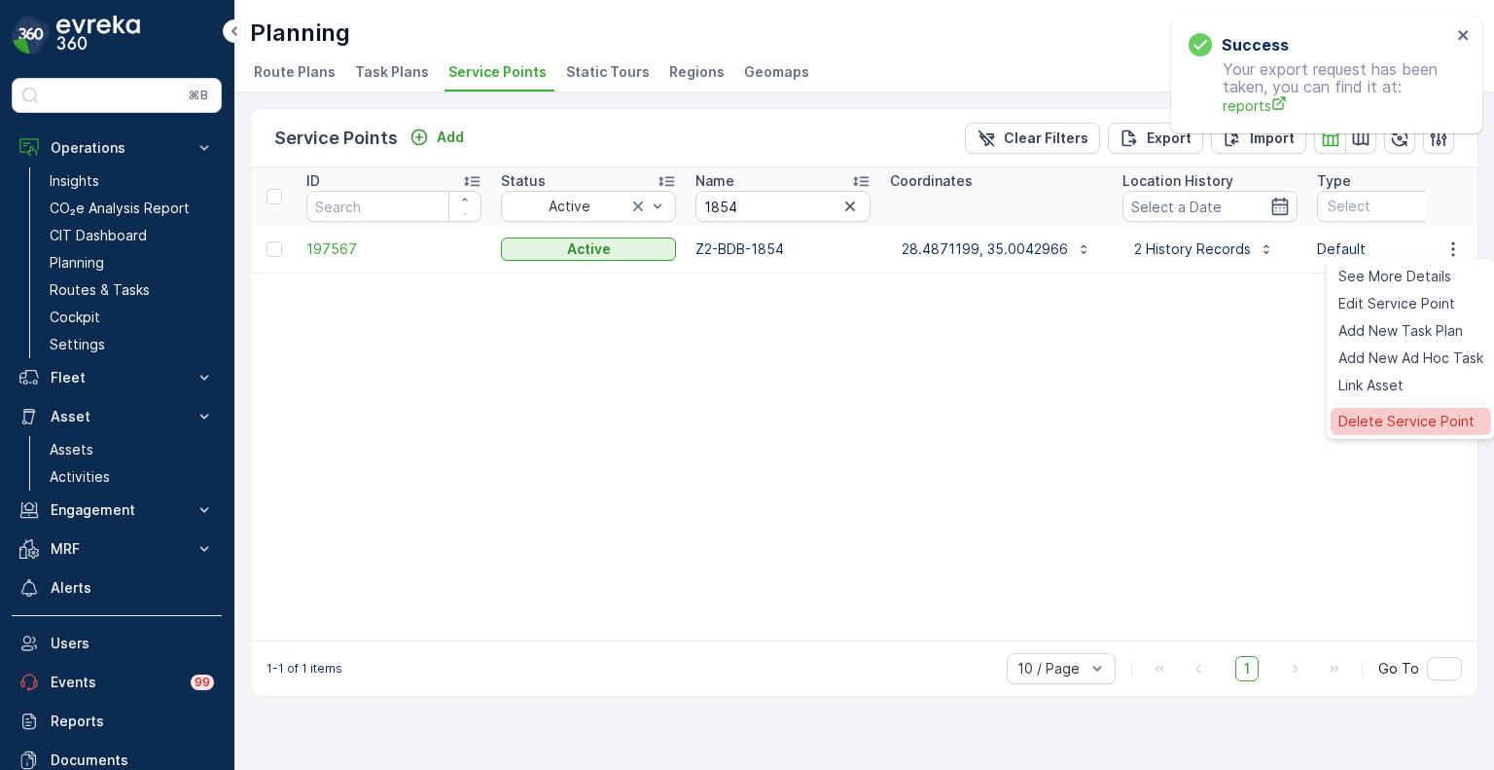
click at [1411, 413] on span "Delete Service Point" at bounding box center [1407, 421] width 136 height 19
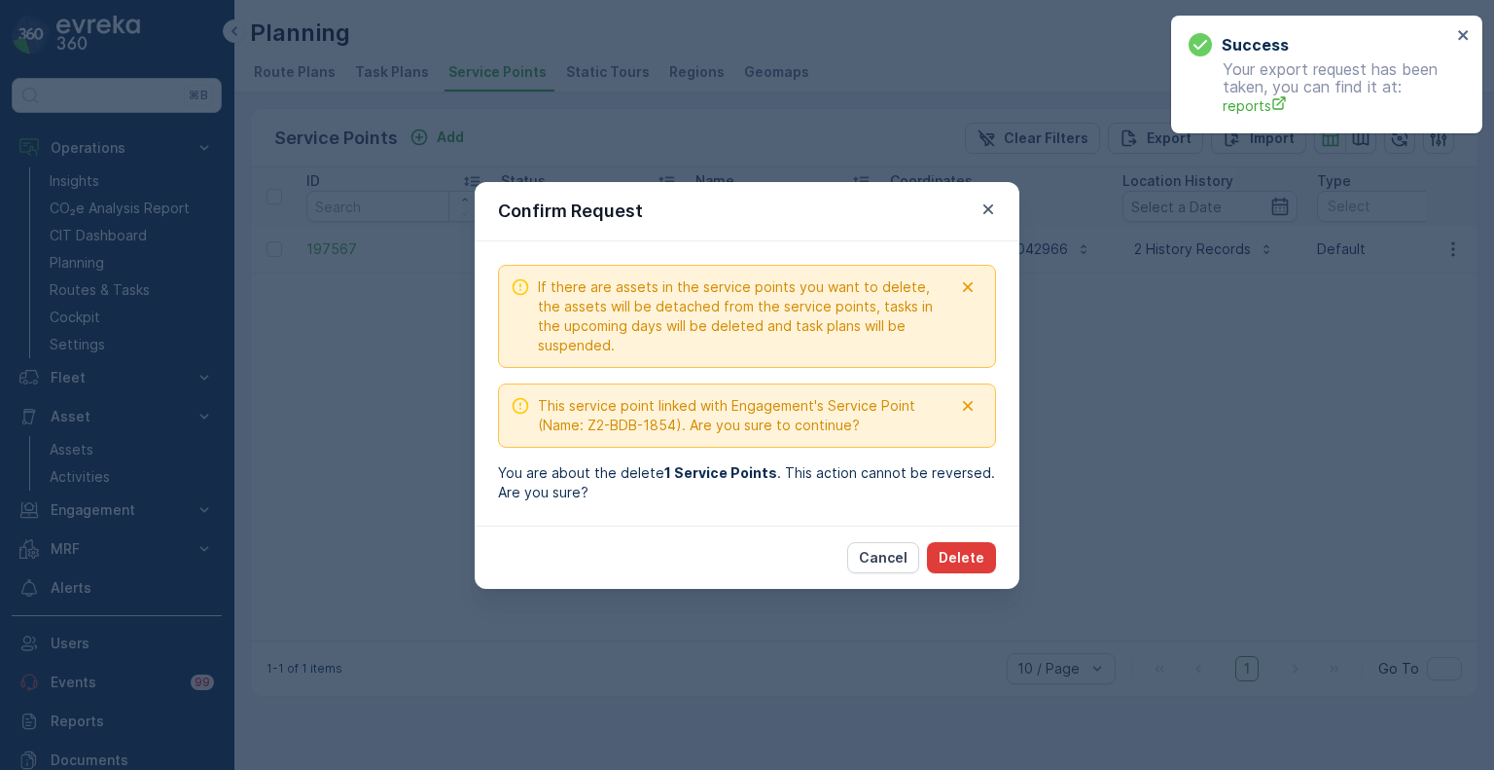
click at [979, 556] on p "Delete" at bounding box center [962, 557] width 46 height 19
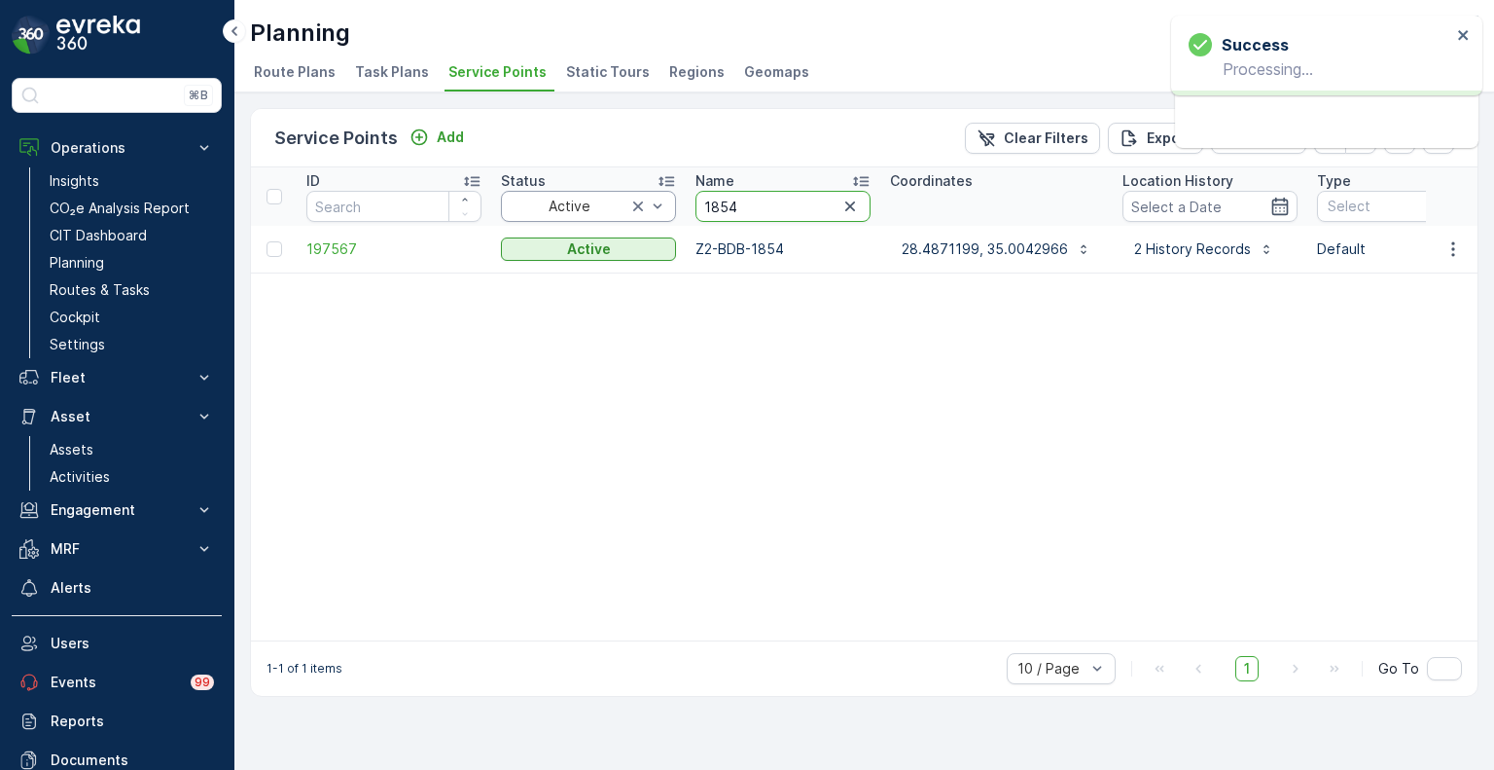
drag, startPoint x: 758, startPoint y: 204, endPoint x: 668, endPoint y: 203, distance: 89.5
paste input "0531"
type input "0531"
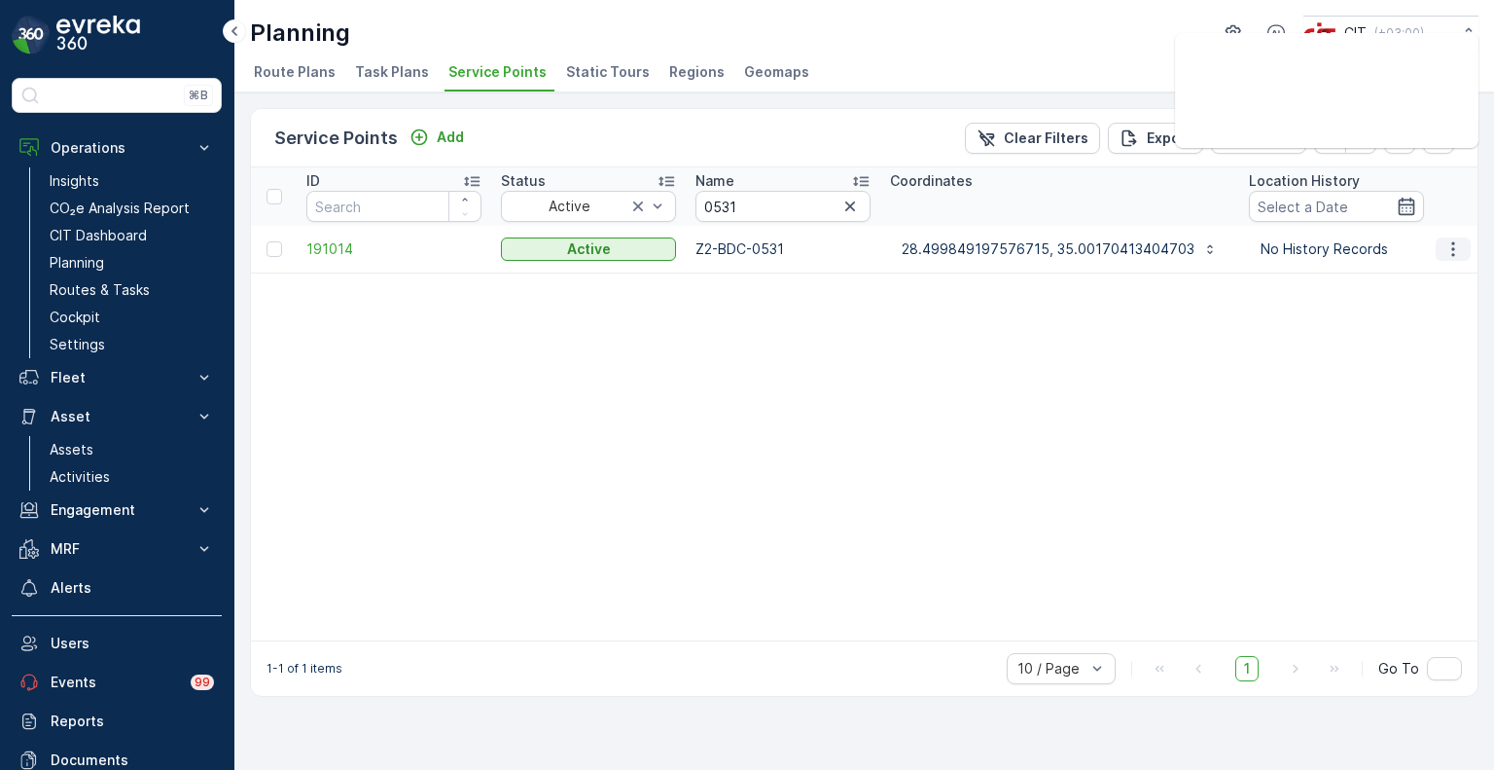
click at [1453, 244] on icon "button" at bounding box center [1453, 248] width 19 height 19
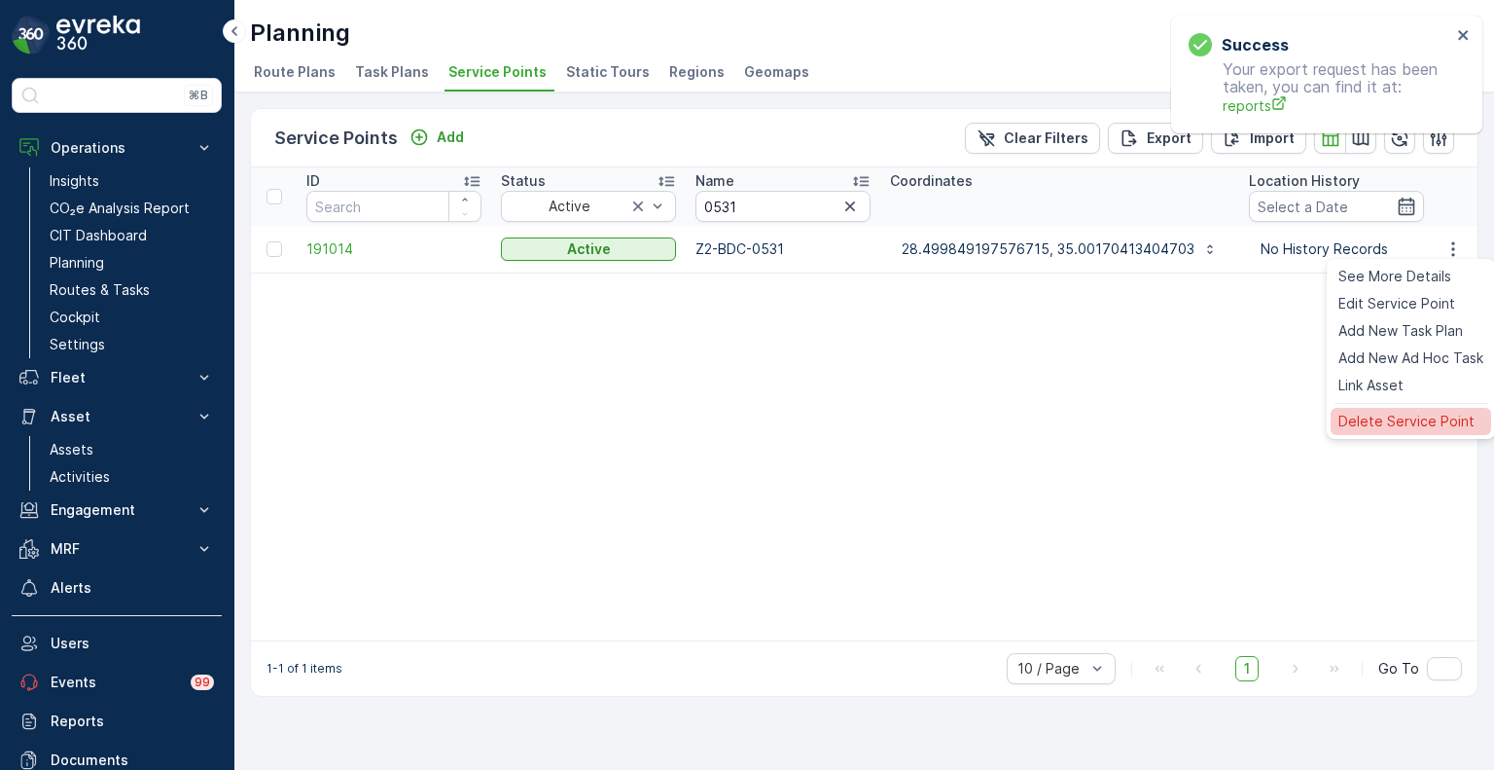
click at [1399, 415] on span "Delete Service Point" at bounding box center [1407, 421] width 136 height 19
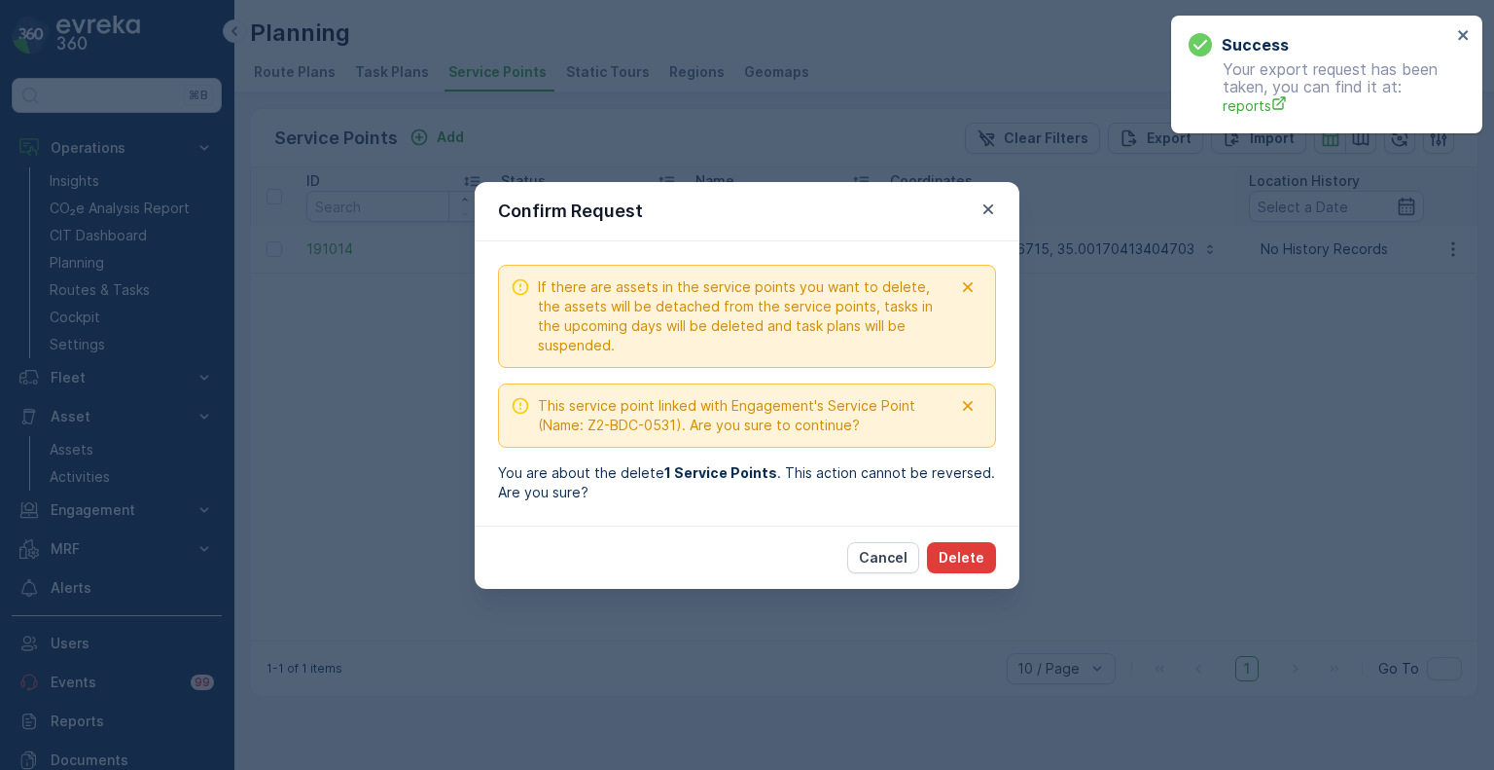
click at [983, 560] on p "Delete" at bounding box center [962, 557] width 46 height 19
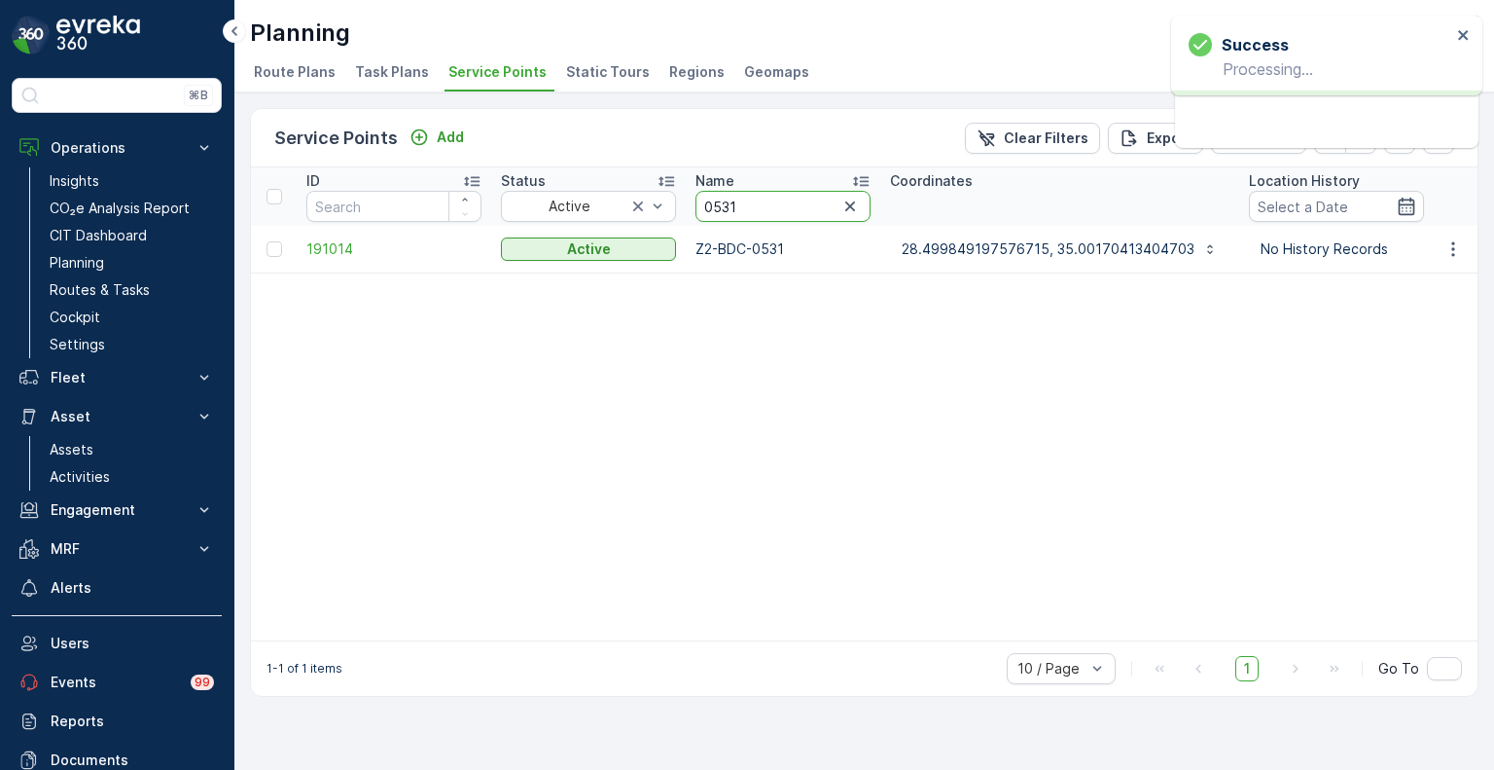
drag, startPoint x: 747, startPoint y: 208, endPoint x: 685, endPoint y: 203, distance: 62.5
click at [686, 203] on th "Name 0531" at bounding box center [783, 196] width 195 height 58
paste input "1893"
type input "1893"
click at [1447, 248] on icon "button" at bounding box center [1453, 248] width 19 height 19
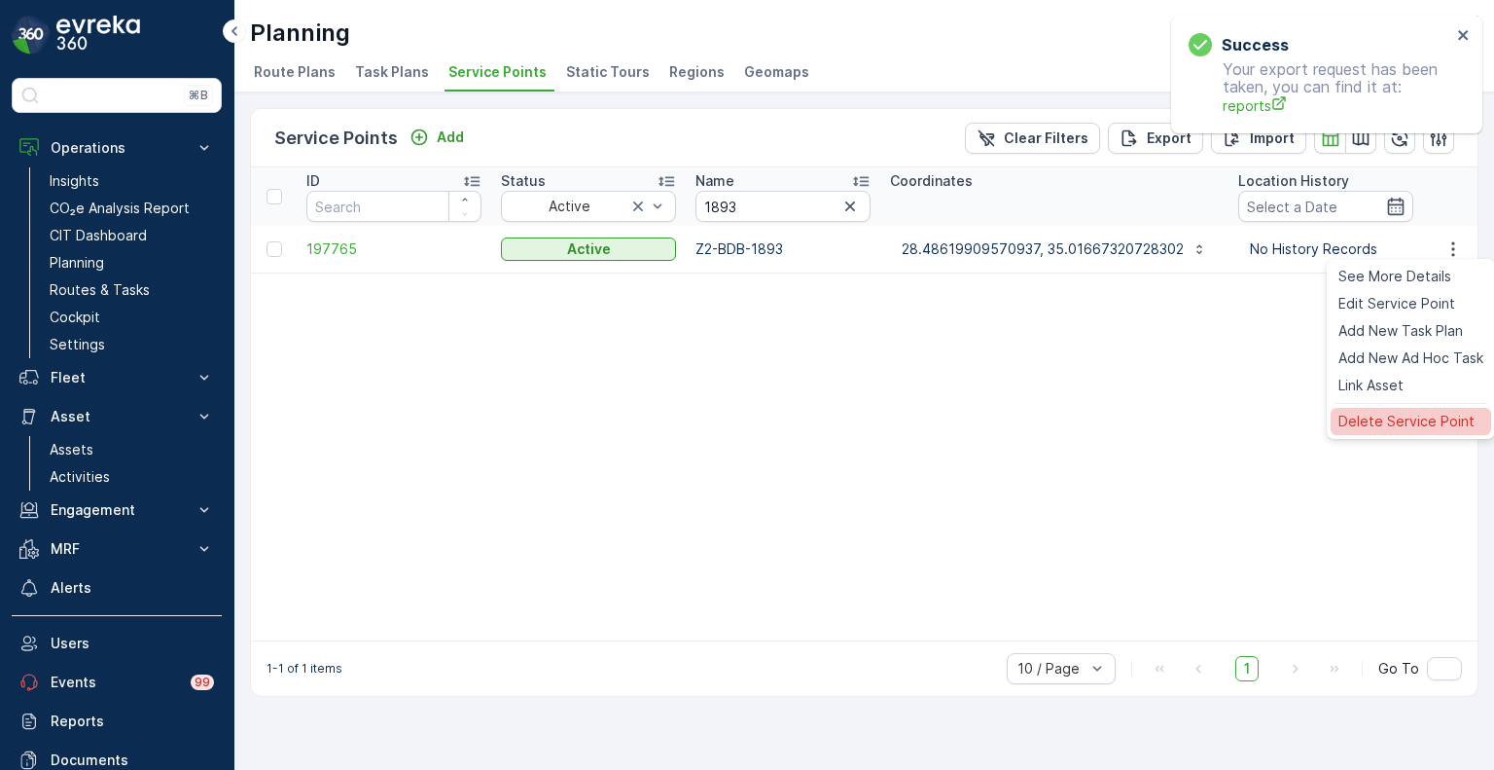
click at [1380, 421] on span "Delete Service Point" at bounding box center [1407, 421] width 136 height 19
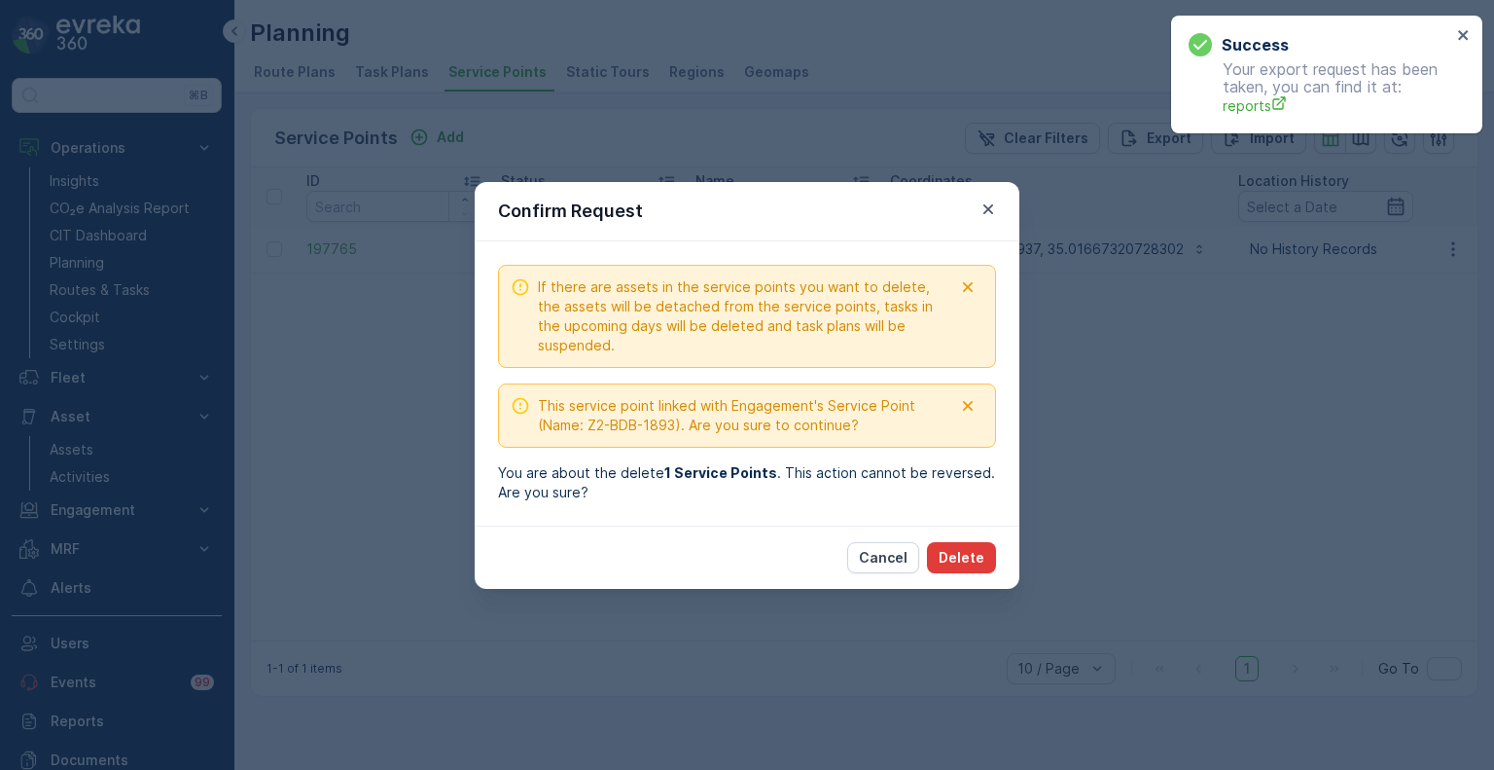
click at [970, 558] on p "Delete" at bounding box center [962, 557] width 46 height 19
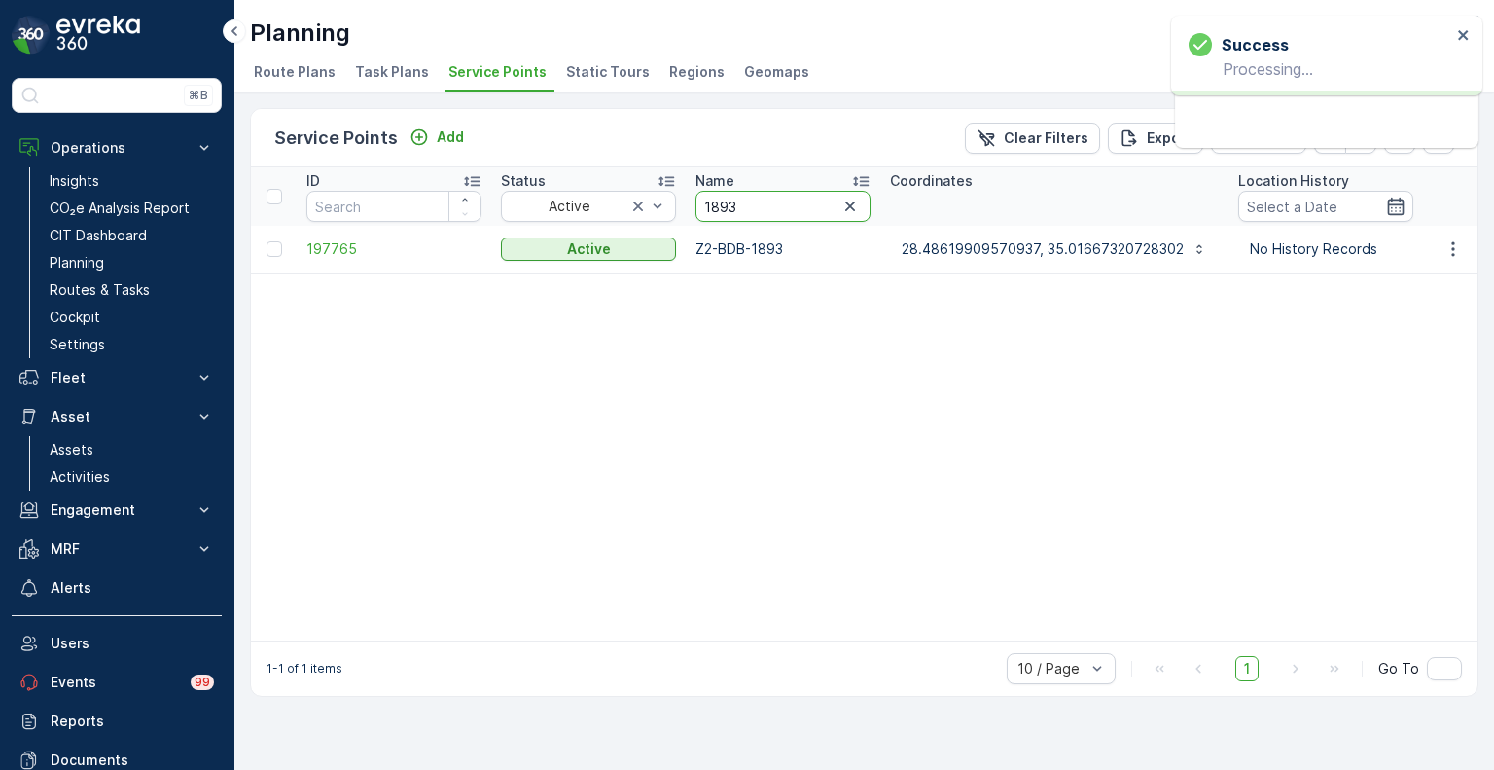
drag, startPoint x: 768, startPoint y: 207, endPoint x: 689, endPoint y: 205, distance: 78.8
click at [689, 205] on th "Name 1893" at bounding box center [783, 196] width 195 height 58
paste input "2052"
type input "2052"
click at [1453, 247] on icon "button" at bounding box center [1453, 248] width 3 height 15
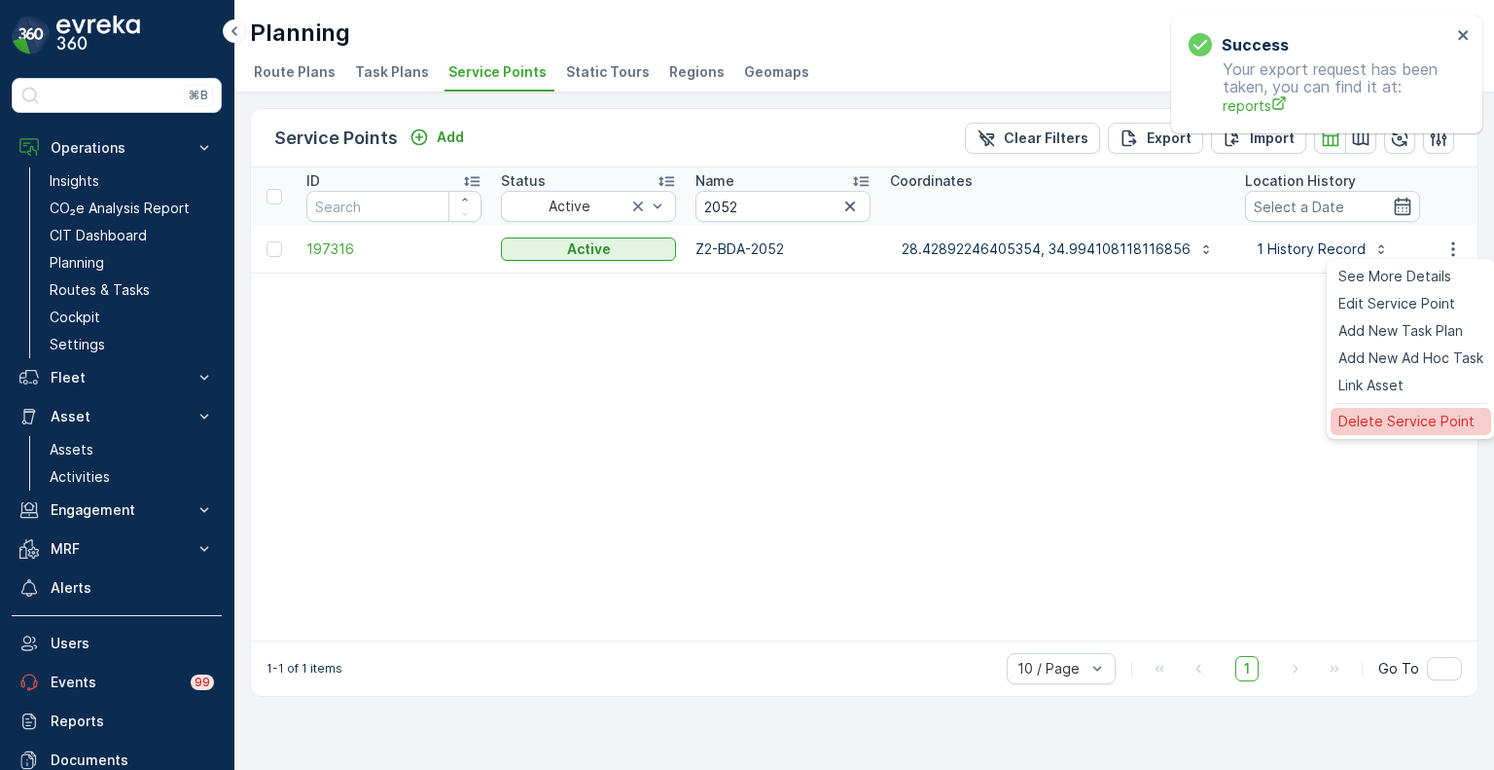
click at [1397, 413] on span "Delete Service Point" at bounding box center [1407, 421] width 136 height 19
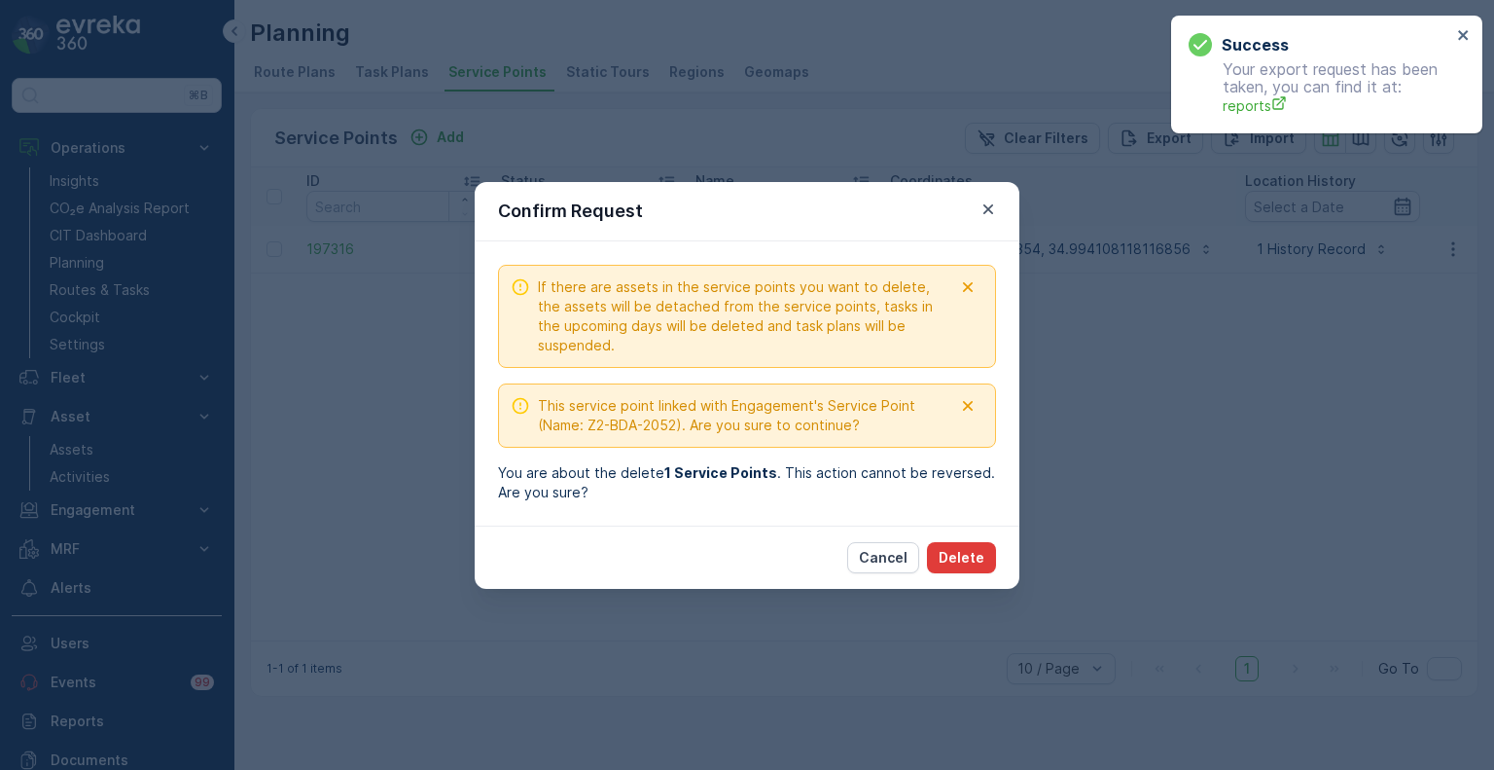
click at [976, 551] on p "Delete" at bounding box center [962, 557] width 46 height 19
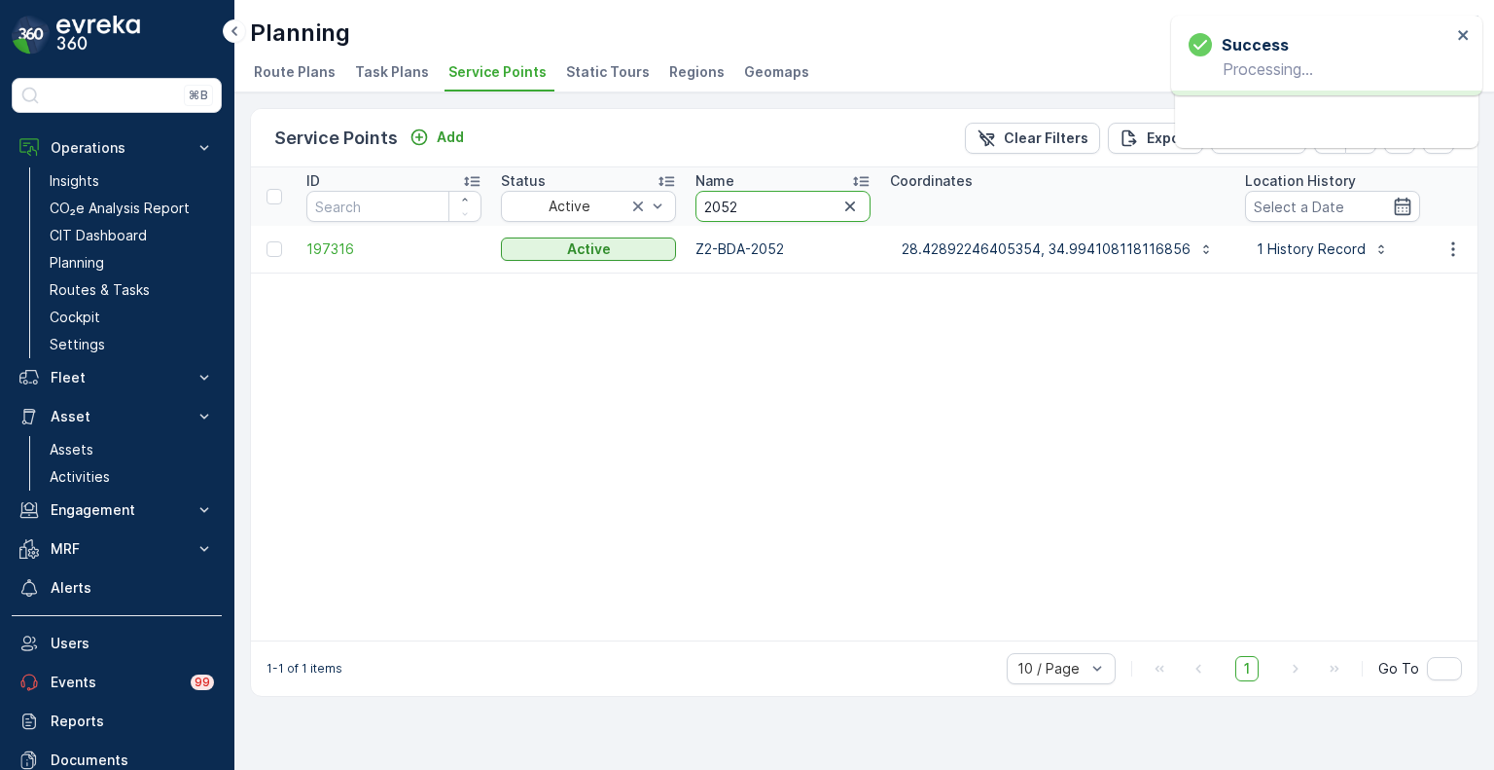
drag, startPoint x: 743, startPoint y: 204, endPoint x: 696, endPoint y: 204, distance: 47.7
click at [696, 204] on input "2052" at bounding box center [783, 206] width 175 height 31
paste input "0767"
type input "0767"
click at [1450, 251] on icon "button" at bounding box center [1453, 248] width 19 height 19
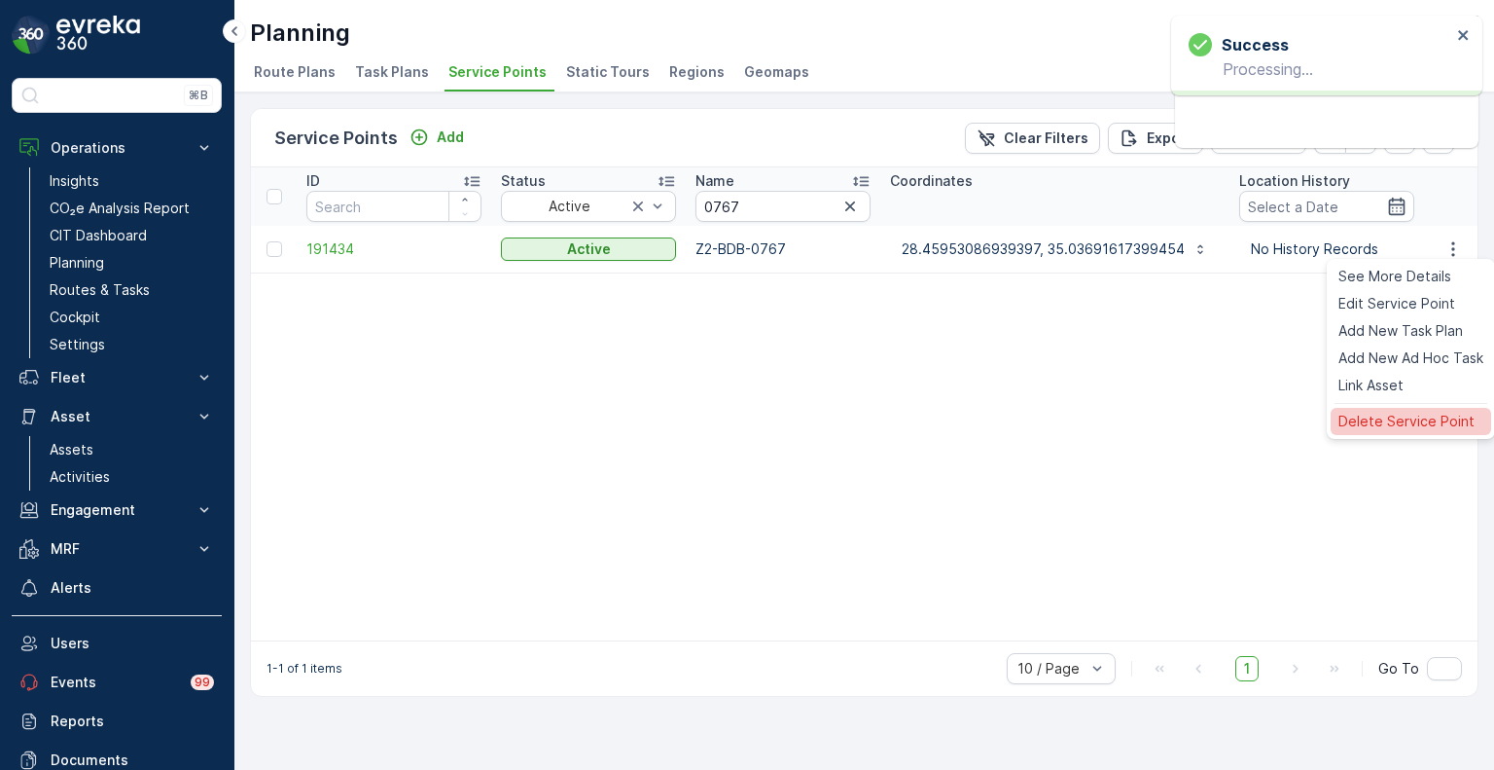
click at [1385, 420] on span "Delete Service Point" at bounding box center [1407, 421] width 136 height 19
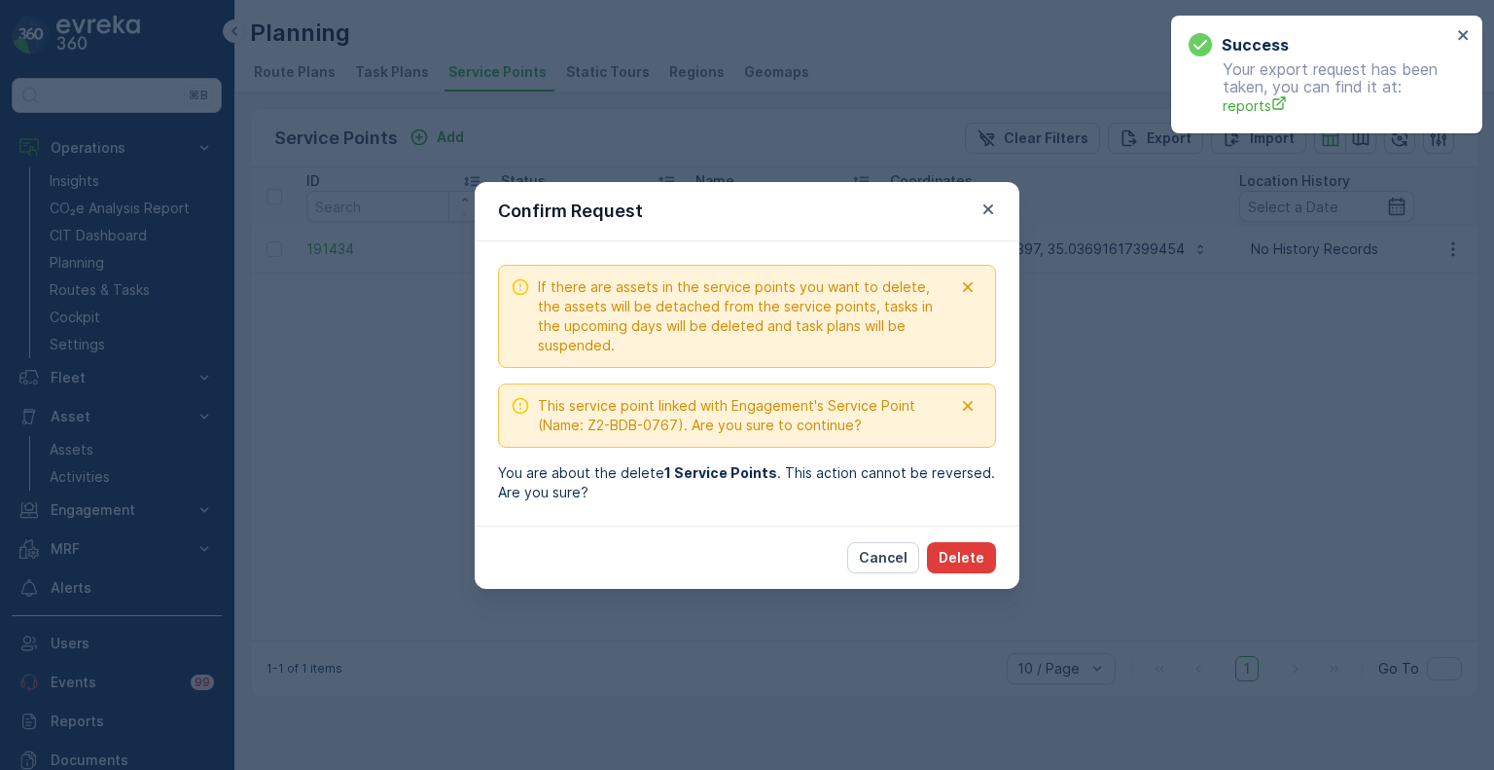
click at [971, 562] on p "Delete" at bounding box center [962, 557] width 46 height 19
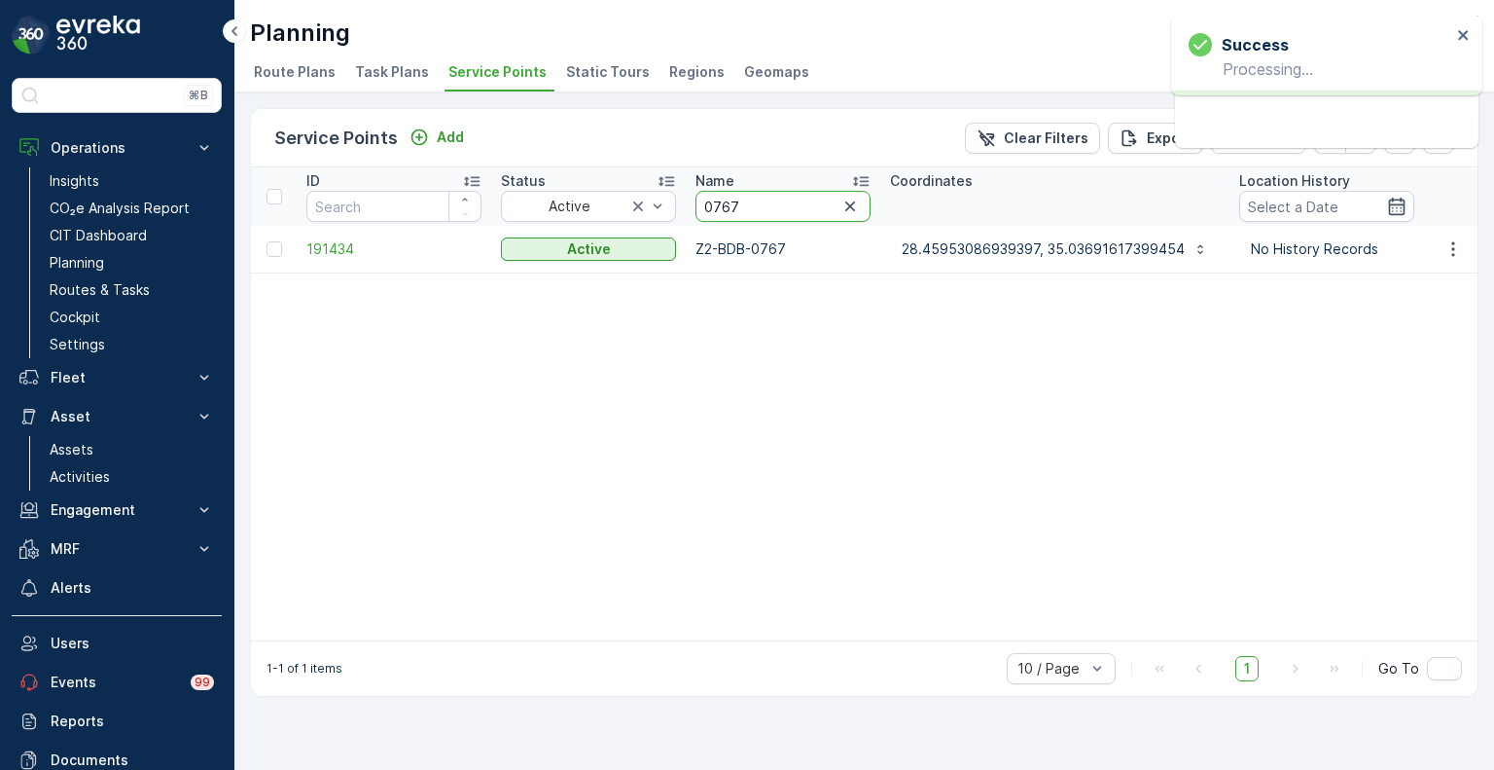
drag, startPoint x: 755, startPoint y: 206, endPoint x: 685, endPoint y: 205, distance: 70.1
paste input "2046"
type input "2046"
click at [1453, 246] on icon "button" at bounding box center [1453, 248] width 3 height 15
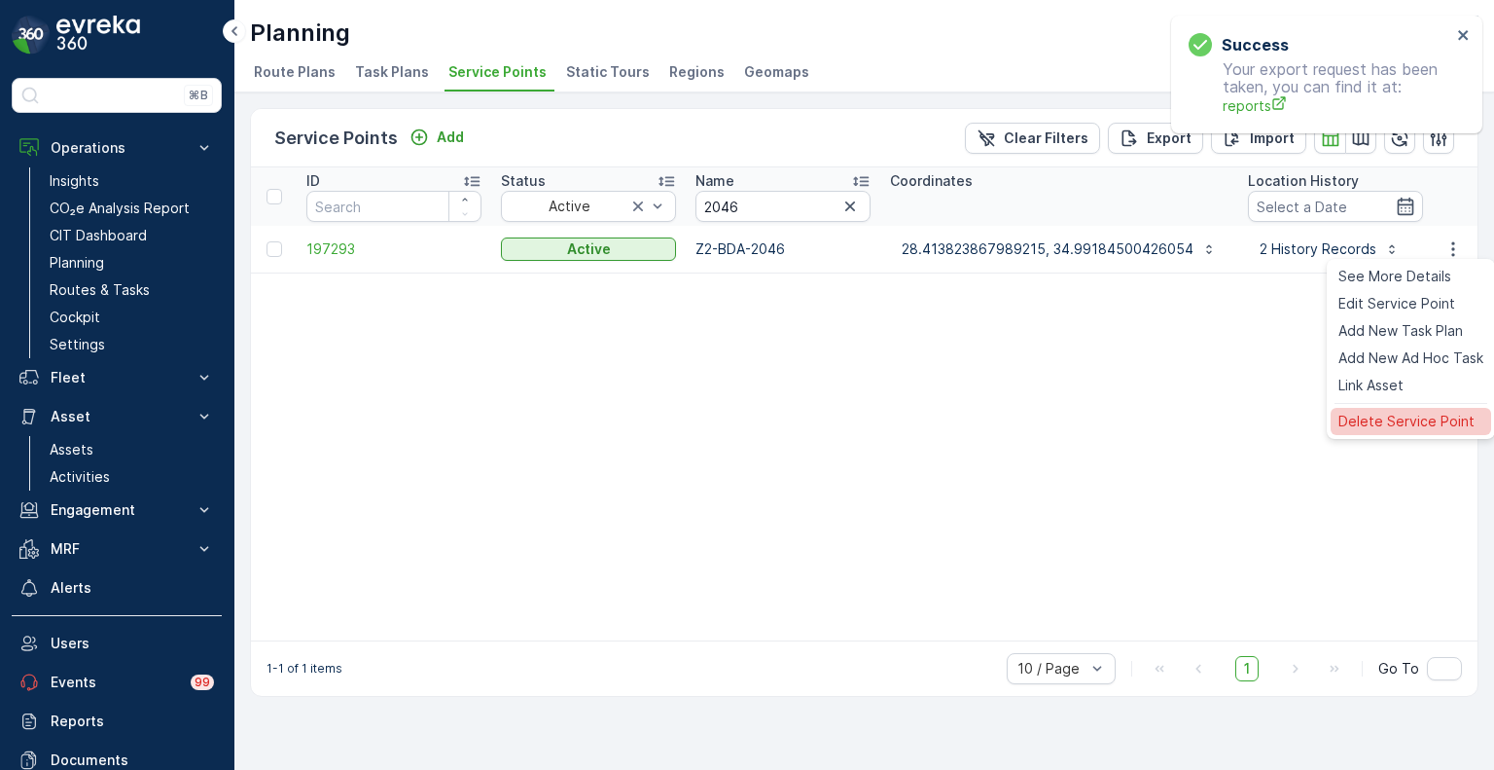
click at [1374, 435] on div "Delete Service Point" at bounding box center [1411, 421] width 161 height 27
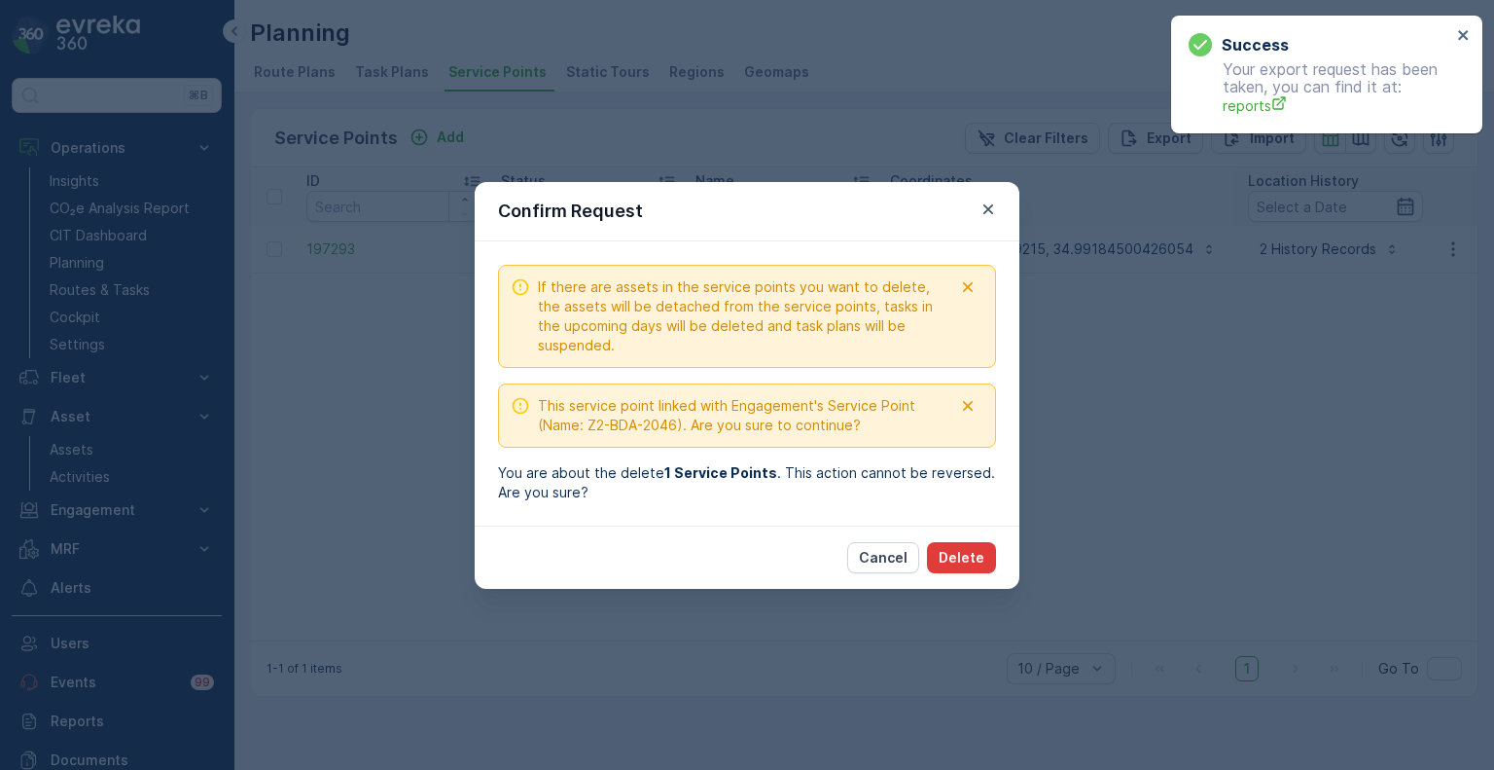
click at [964, 555] on p "Delete" at bounding box center [962, 557] width 46 height 19
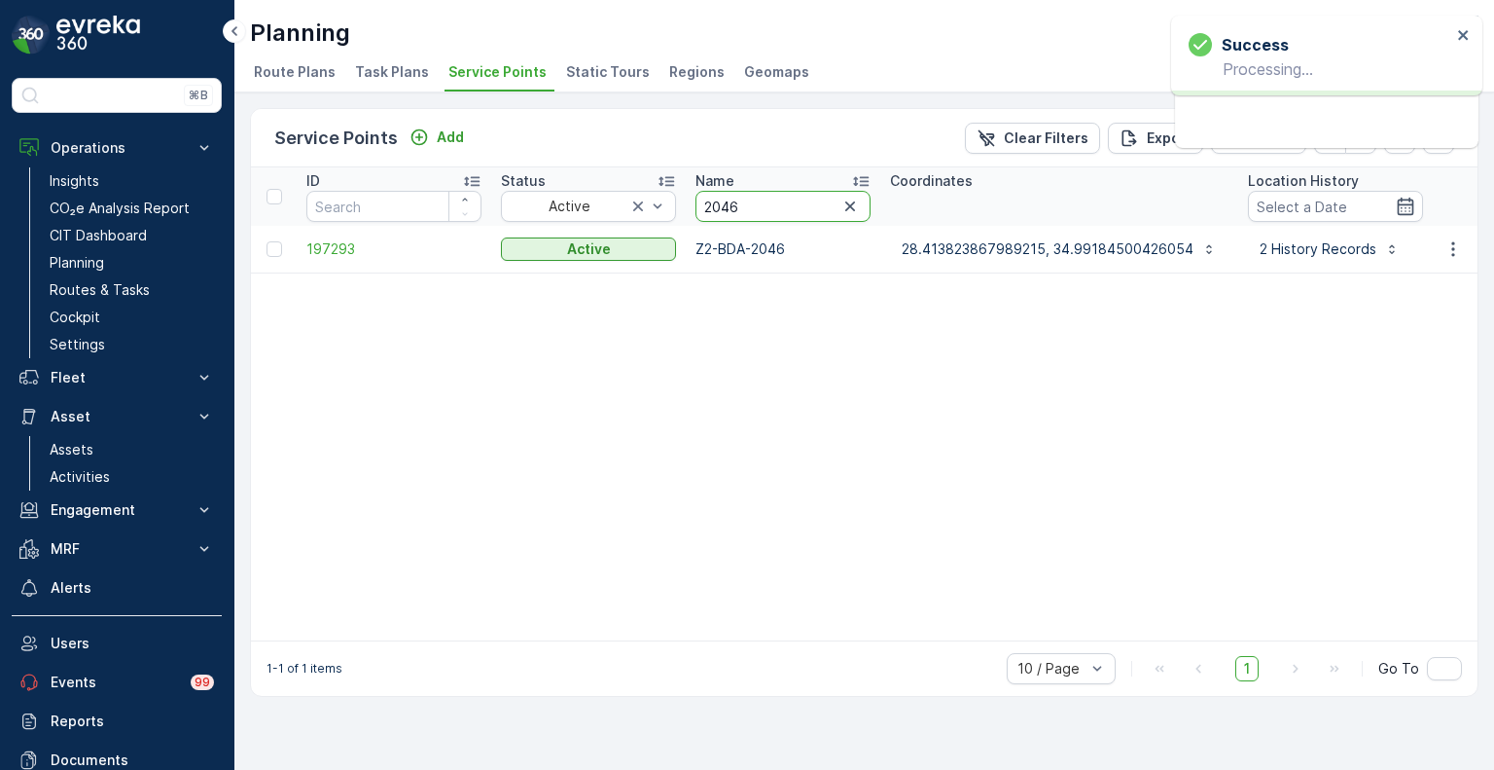
drag, startPoint x: 748, startPoint y: 210, endPoint x: 683, endPoint y: 206, distance: 65.3
paste input "0137"
type input "0137"
click at [1452, 240] on icon "button" at bounding box center [1453, 248] width 19 height 19
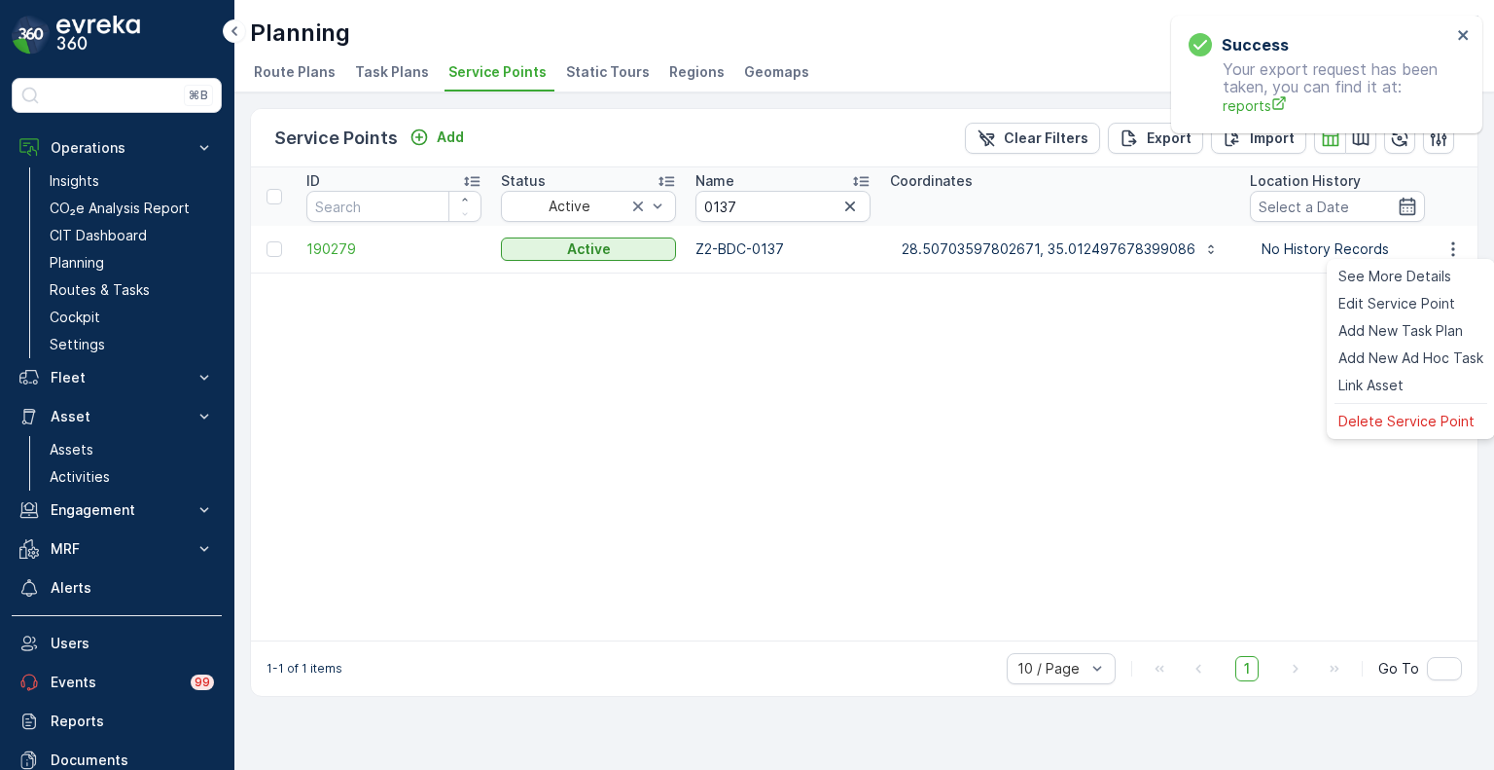
click at [1402, 407] on ul "See More Details Edit Service Point Add New Task Plan Add New Ad Hoc Task Link …" at bounding box center [1411, 349] width 168 height 180
click at [1397, 419] on span "Delete Service Point" at bounding box center [1407, 421] width 136 height 19
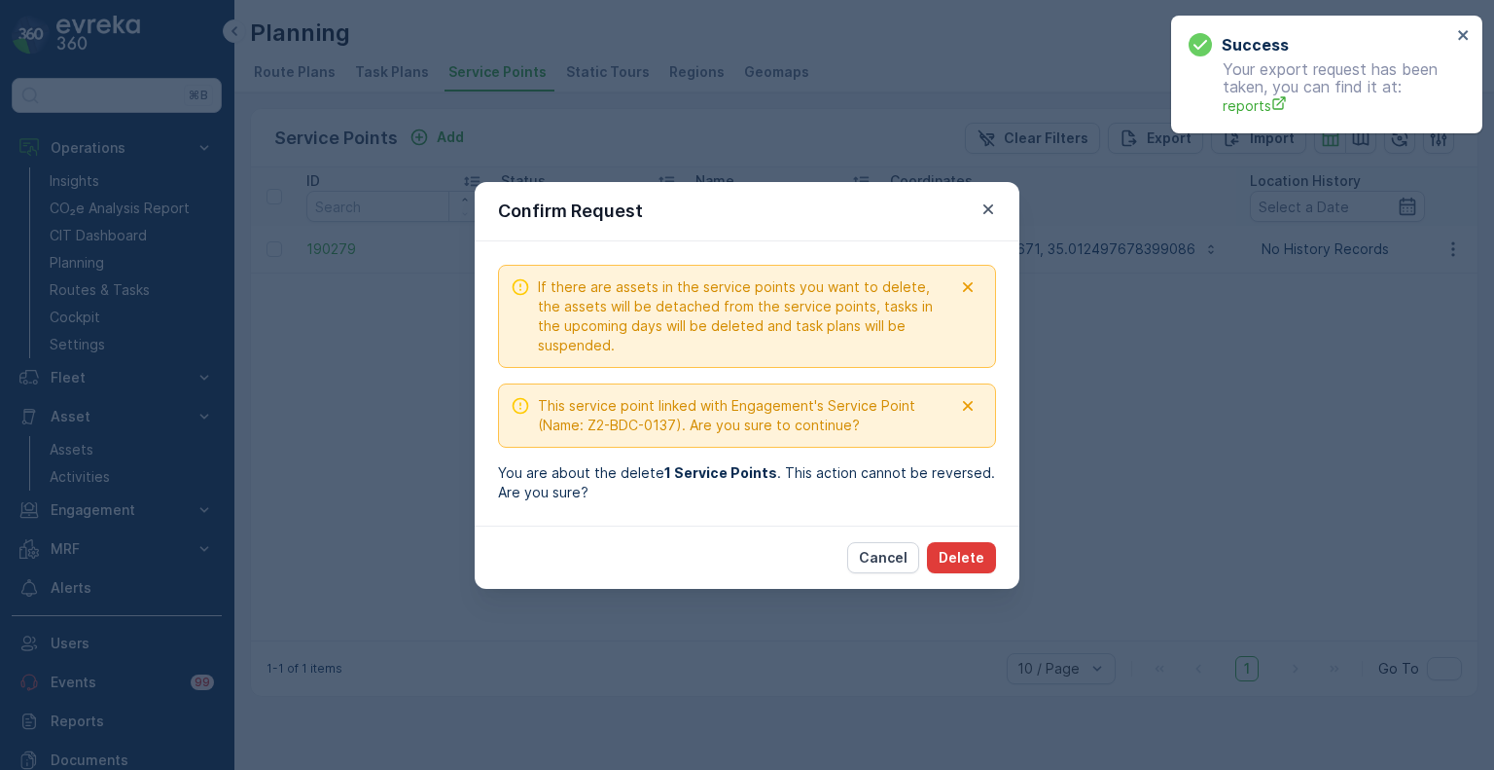
click at [973, 553] on p "Delete" at bounding box center [962, 557] width 46 height 19
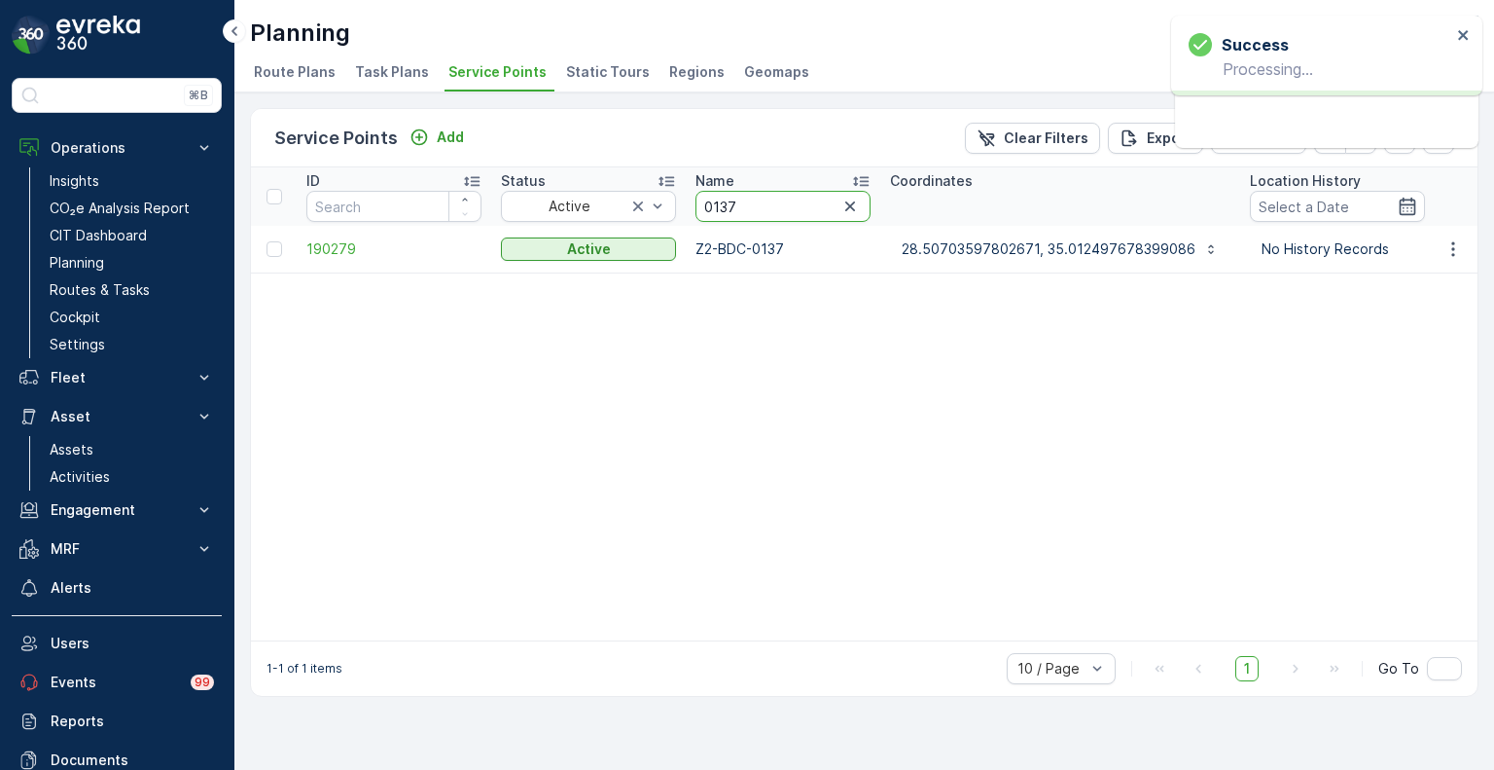
drag, startPoint x: 745, startPoint y: 198, endPoint x: 678, endPoint y: 195, distance: 67.2
paste input "56"
type input "0567"
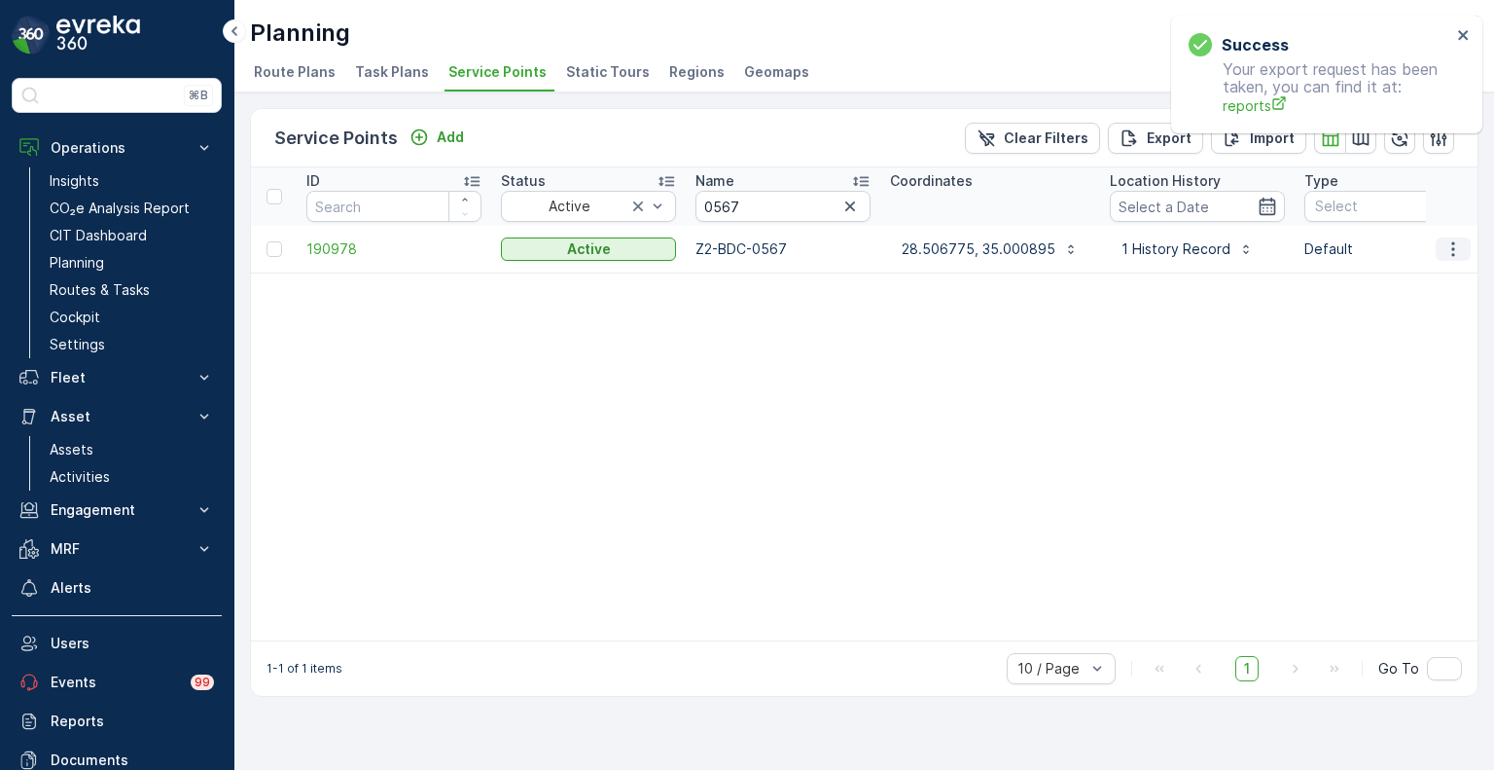
click at [1452, 251] on icon "button" at bounding box center [1453, 248] width 19 height 19
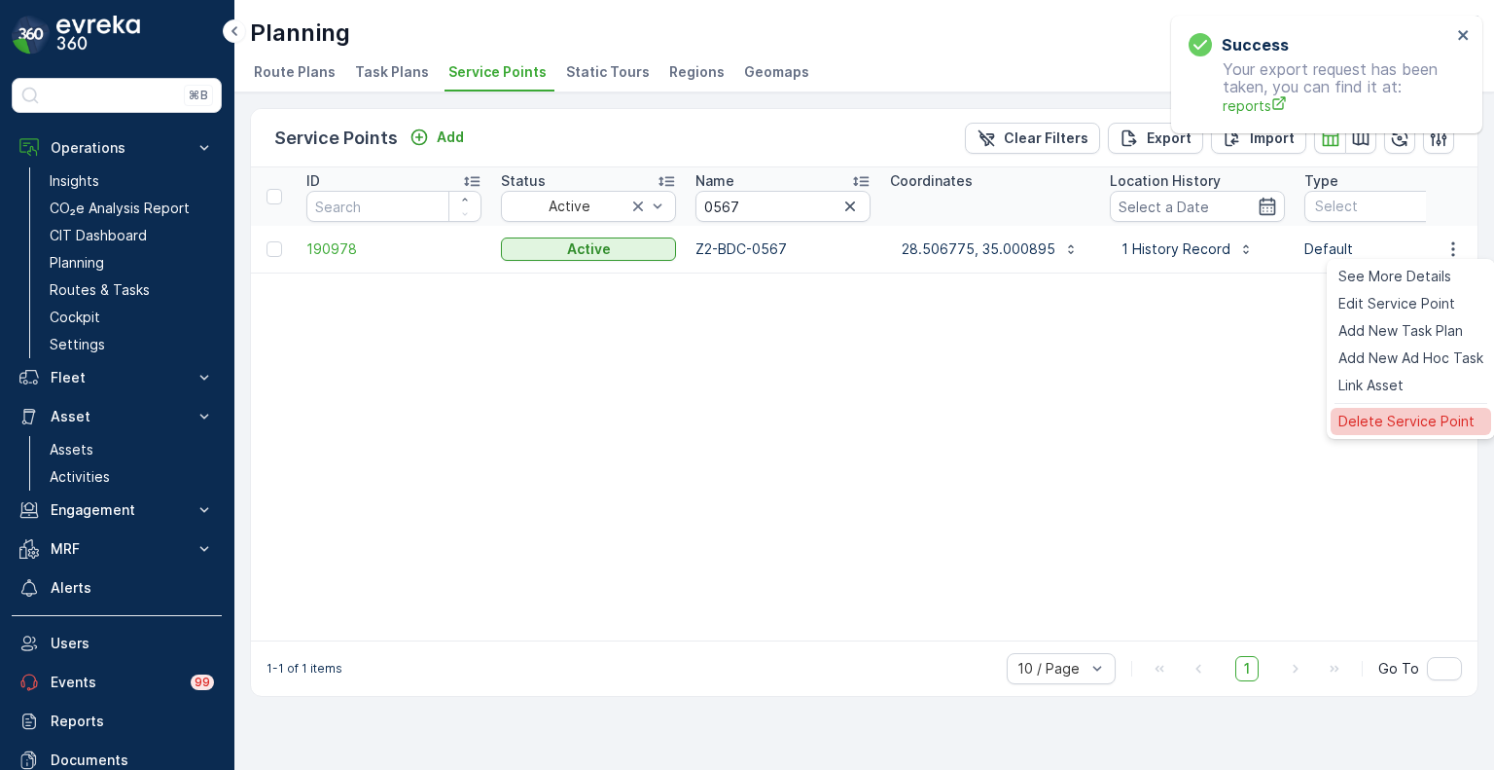
click at [1381, 430] on span "Delete Service Point" at bounding box center [1407, 421] width 136 height 19
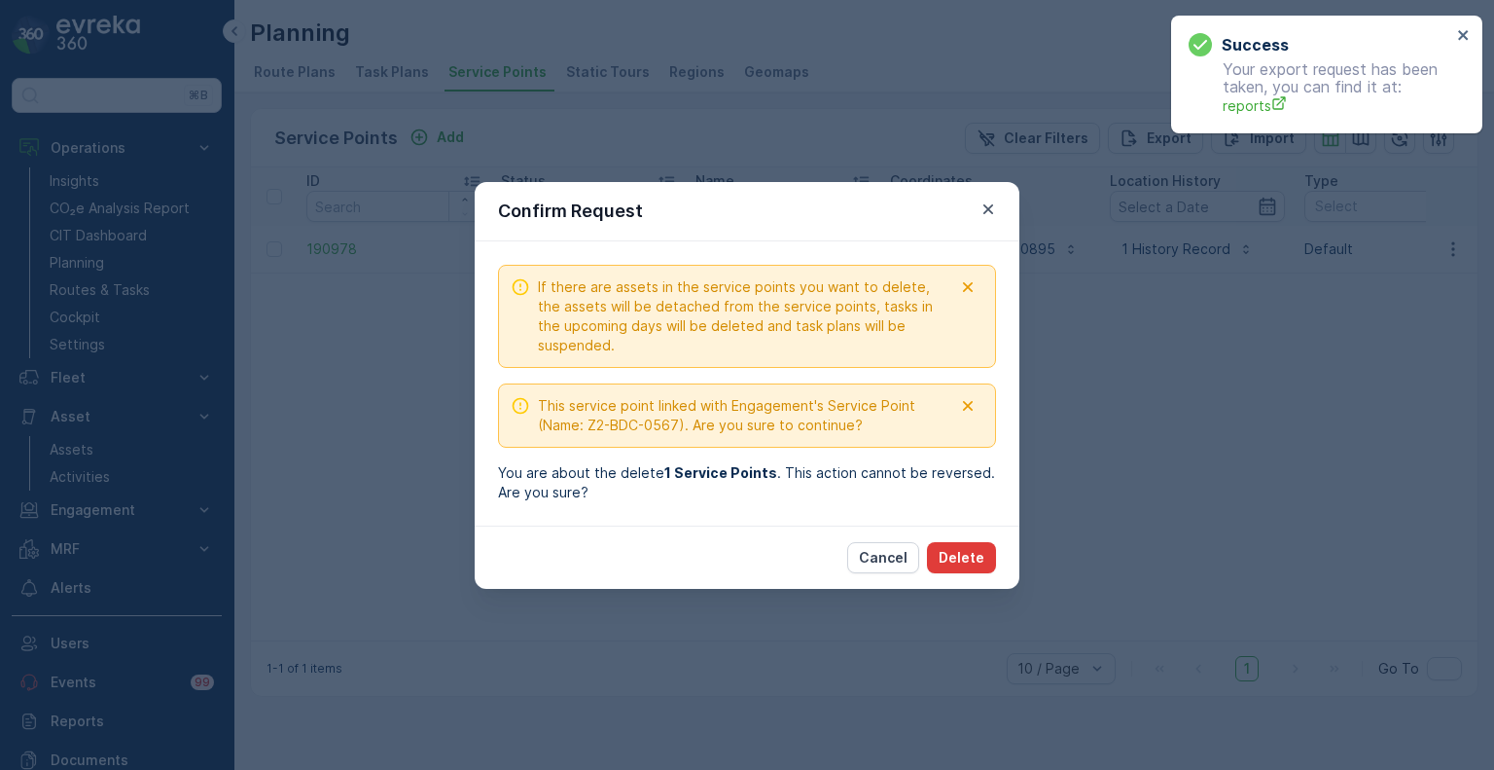
click at [977, 557] on p "Delete" at bounding box center [962, 557] width 46 height 19
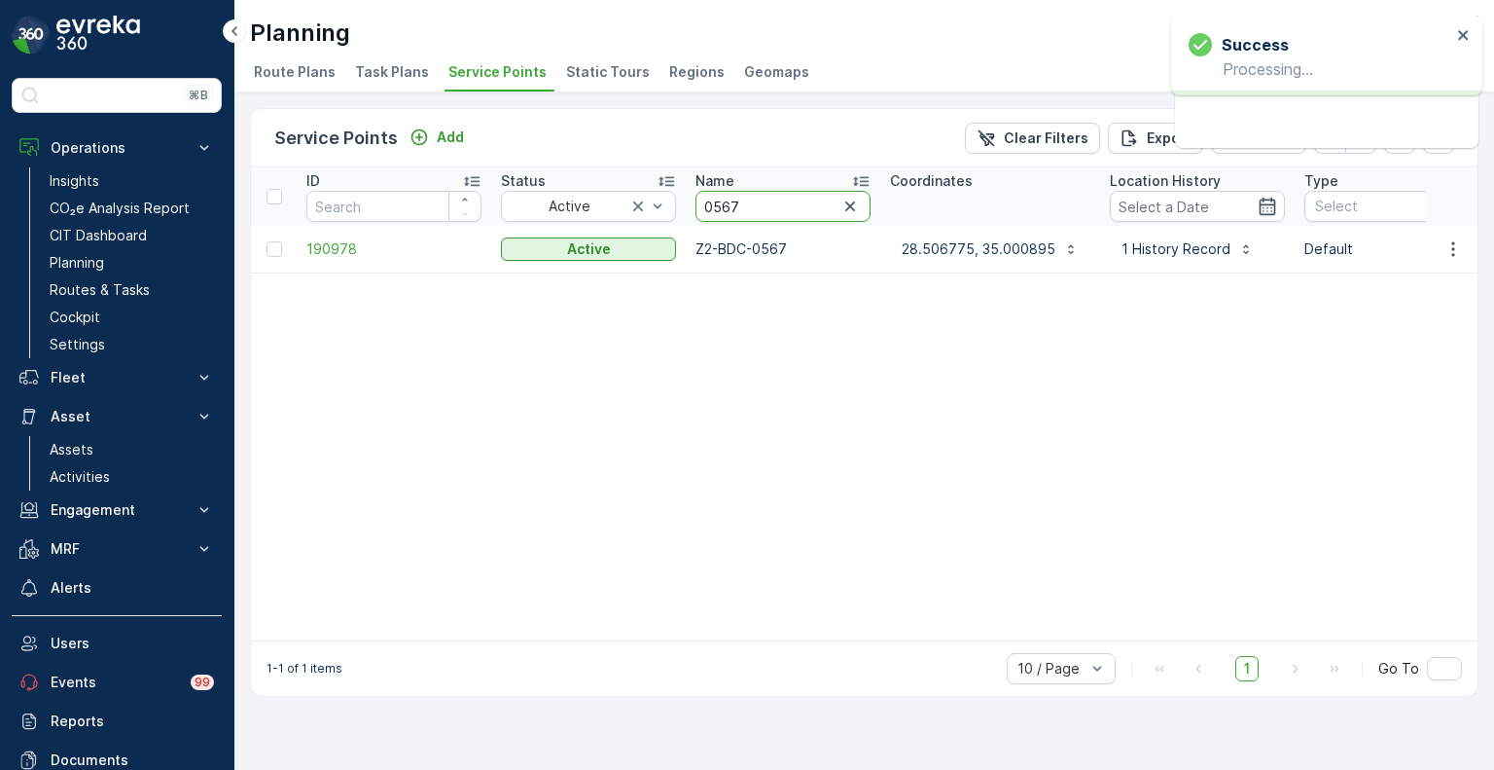
drag, startPoint x: 753, startPoint y: 206, endPoint x: 682, endPoint y: 200, distance: 71.3
paste input "1915"
type input "1915"
click at [1453, 251] on icon "button" at bounding box center [1453, 248] width 19 height 19
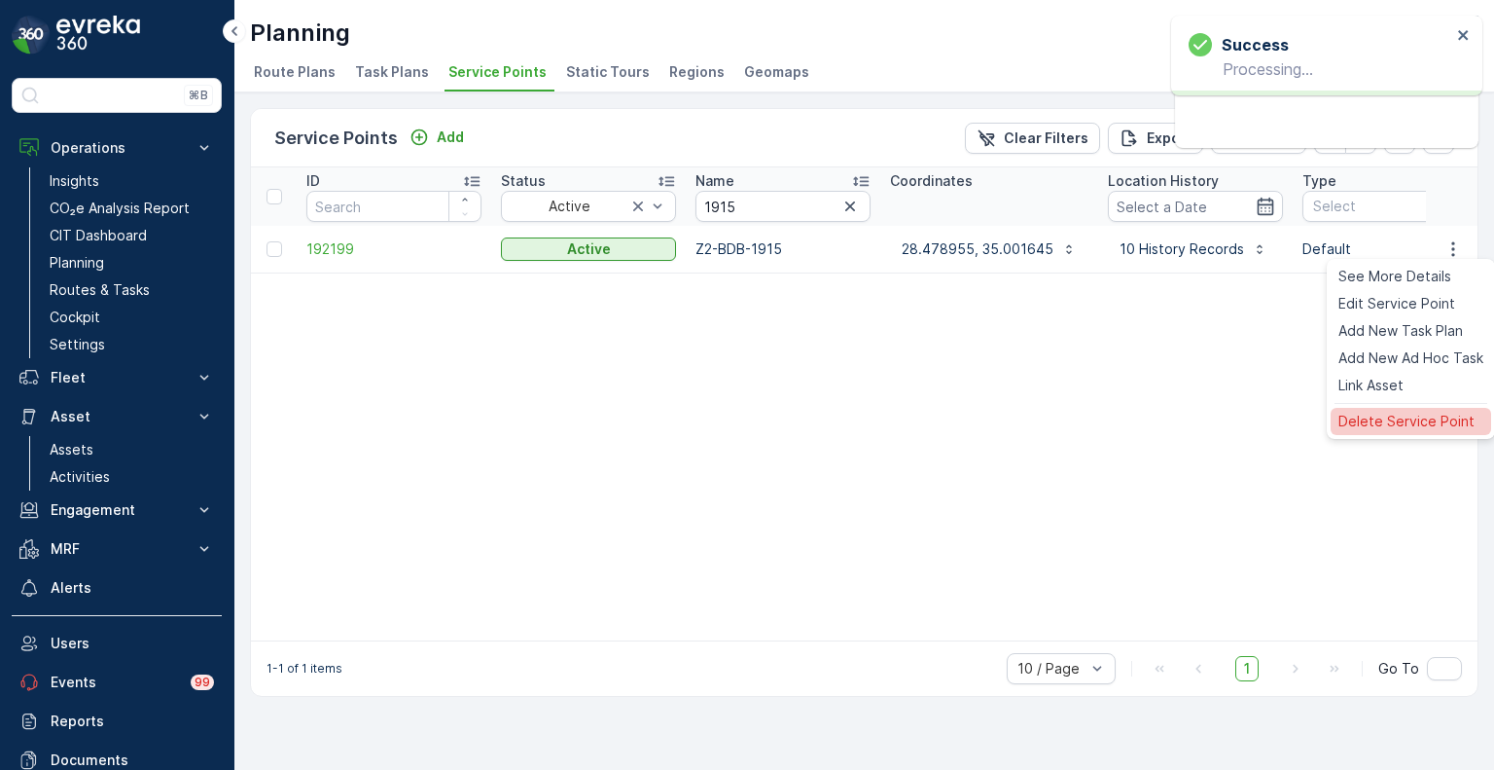
click at [1365, 423] on span "Delete Service Point" at bounding box center [1407, 421] width 136 height 19
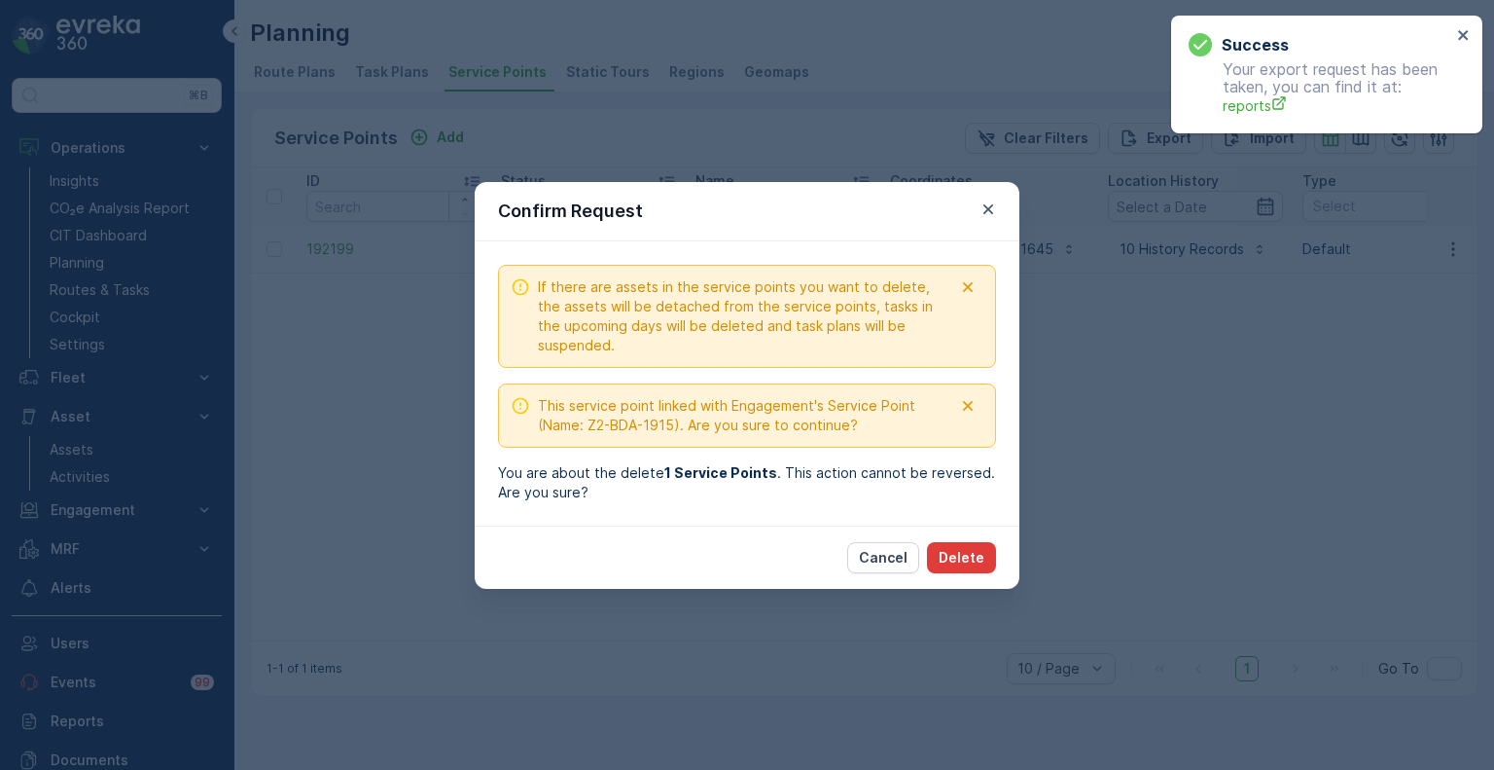
click at [963, 556] on p "Delete" at bounding box center [962, 557] width 46 height 19
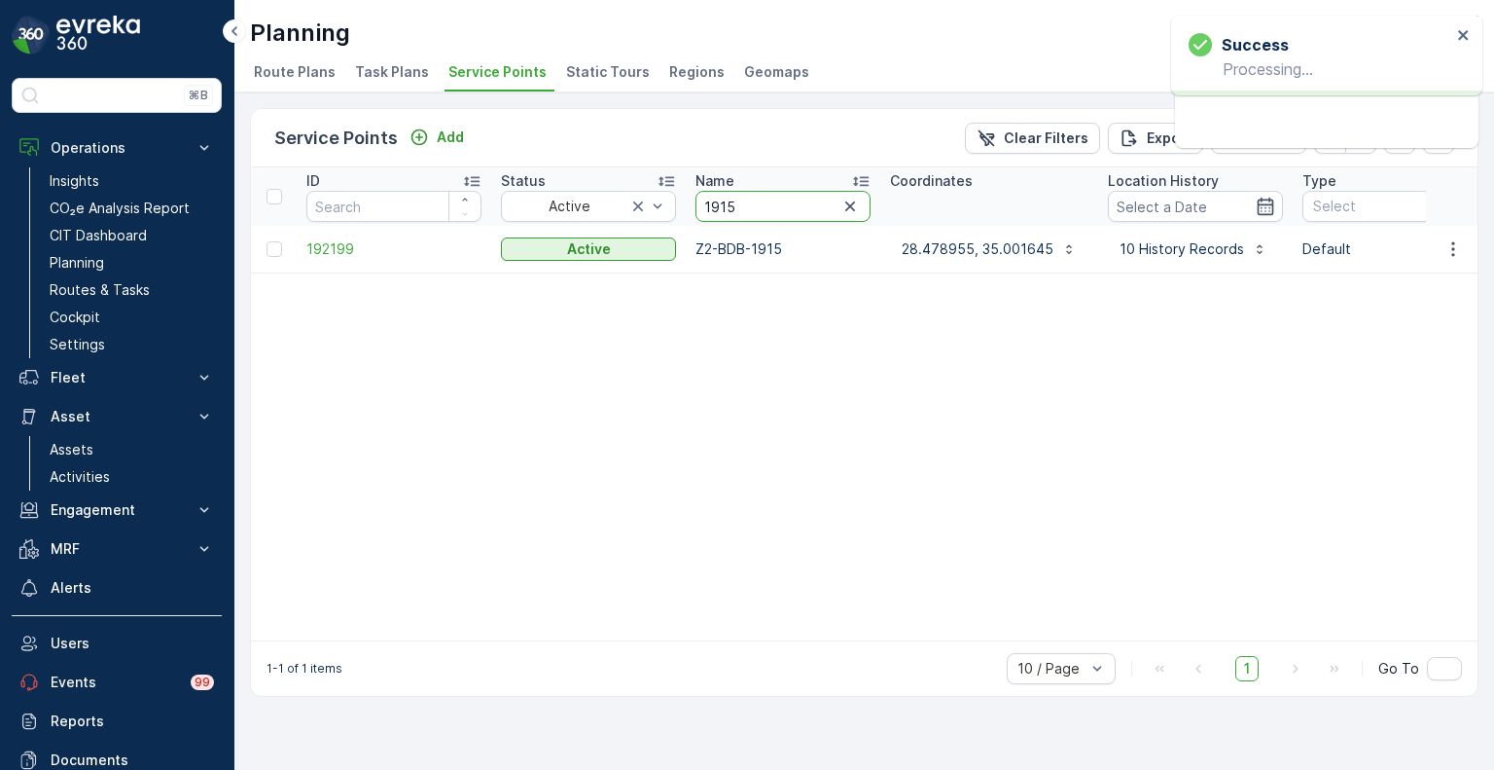
drag, startPoint x: 751, startPoint y: 202, endPoint x: 677, endPoint y: 201, distance: 73.9
paste input "0516"
type input "0516"
click at [1460, 246] on icon "button" at bounding box center [1453, 248] width 19 height 19
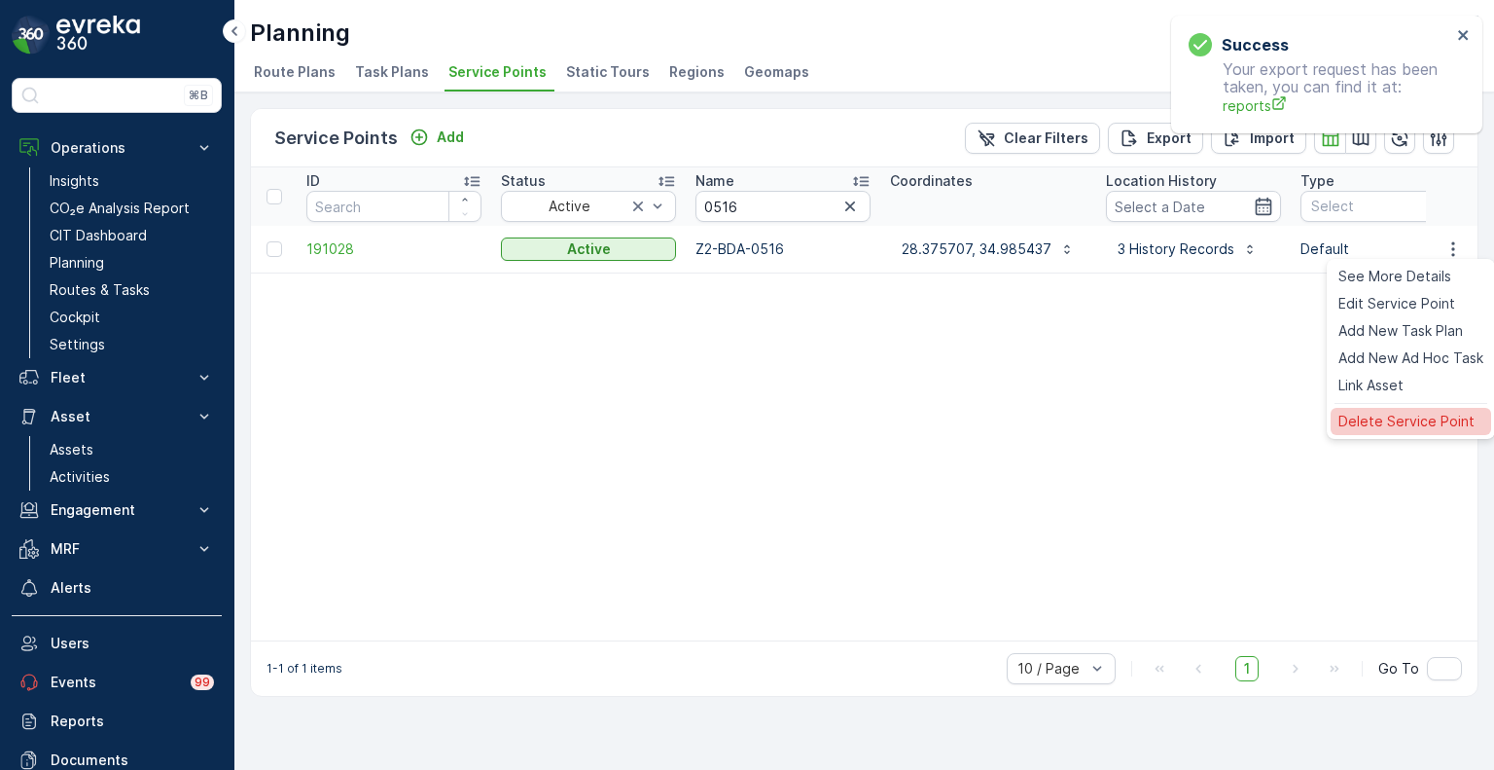
click at [1378, 413] on span "Delete Service Point" at bounding box center [1407, 421] width 136 height 19
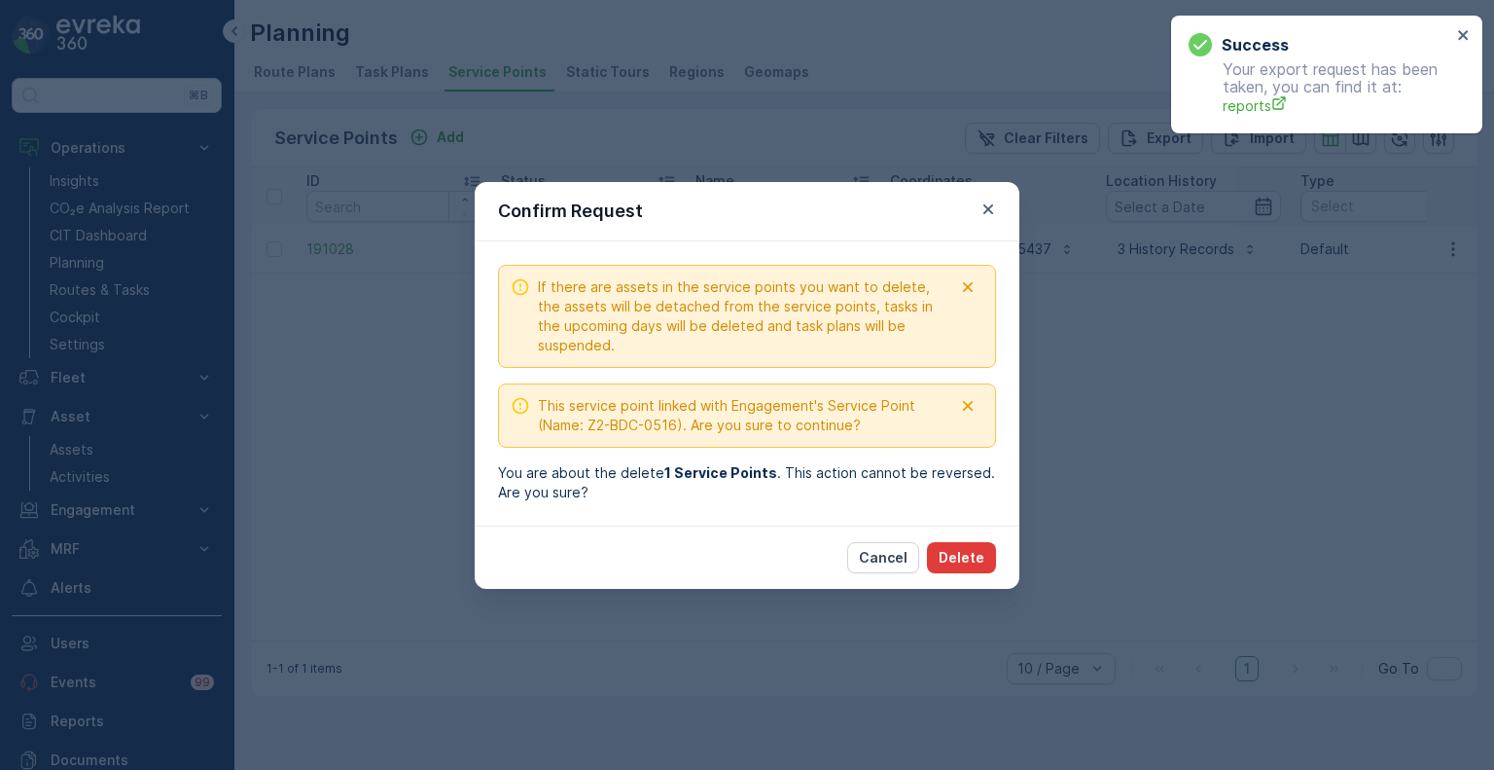
click at [979, 555] on p "Delete" at bounding box center [962, 557] width 46 height 19
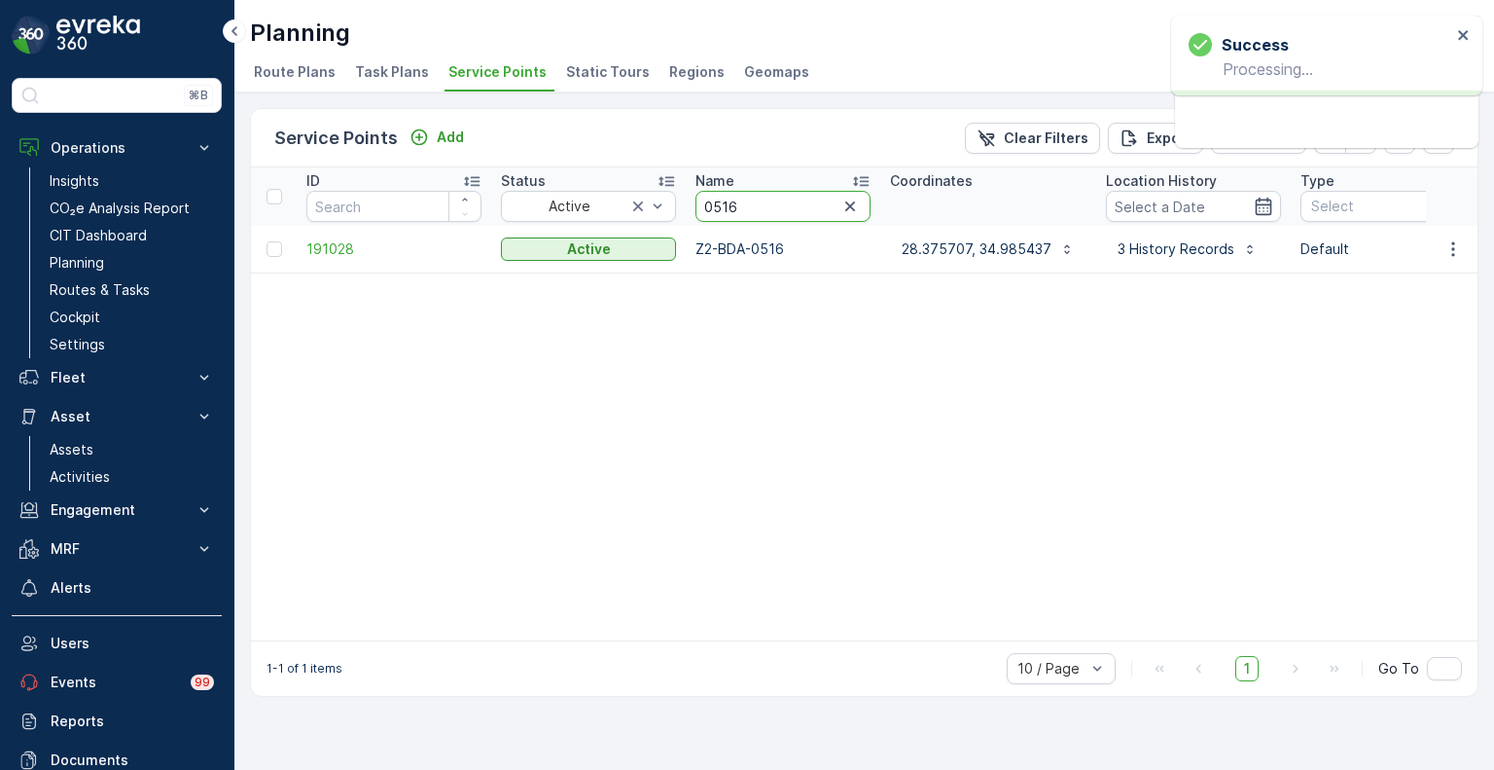
drag, startPoint x: 718, startPoint y: 194, endPoint x: 681, endPoint y: 194, distance: 37.0
paste input "5410"
type input "5410"
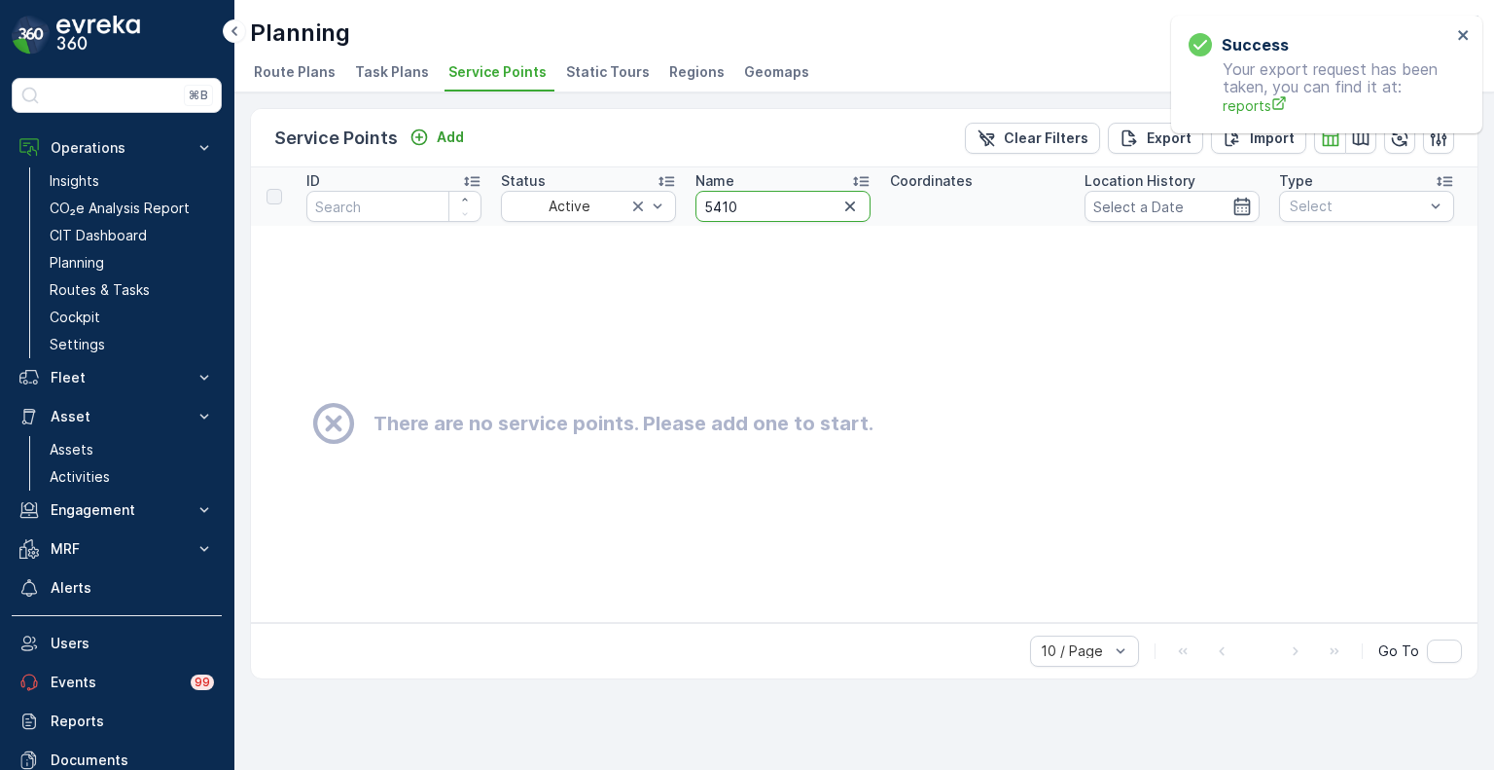
drag, startPoint x: 751, startPoint y: 199, endPoint x: 684, endPoint y: 198, distance: 67.1
paste input "505"
type input "5505"
drag, startPoint x: 746, startPoint y: 209, endPoint x: 687, endPoint y: 204, distance: 59.5
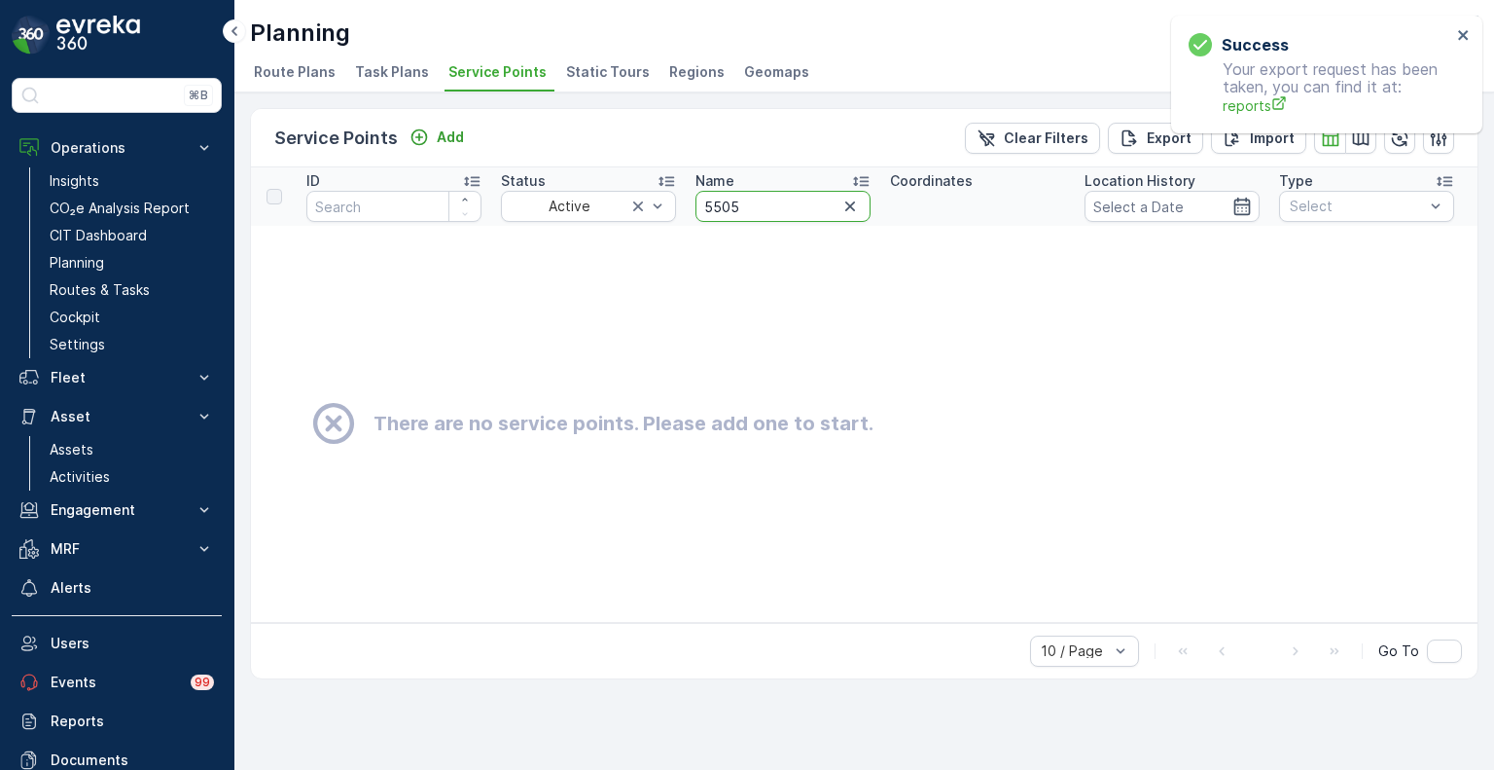
click at [687, 204] on th "Name 5505" at bounding box center [783, 196] width 195 height 58
paste input "098"
type input "5098"
drag, startPoint x: 749, startPoint y: 210, endPoint x: 701, endPoint y: 203, distance: 48.2
click at [701, 203] on input "5098" at bounding box center [783, 206] width 175 height 31
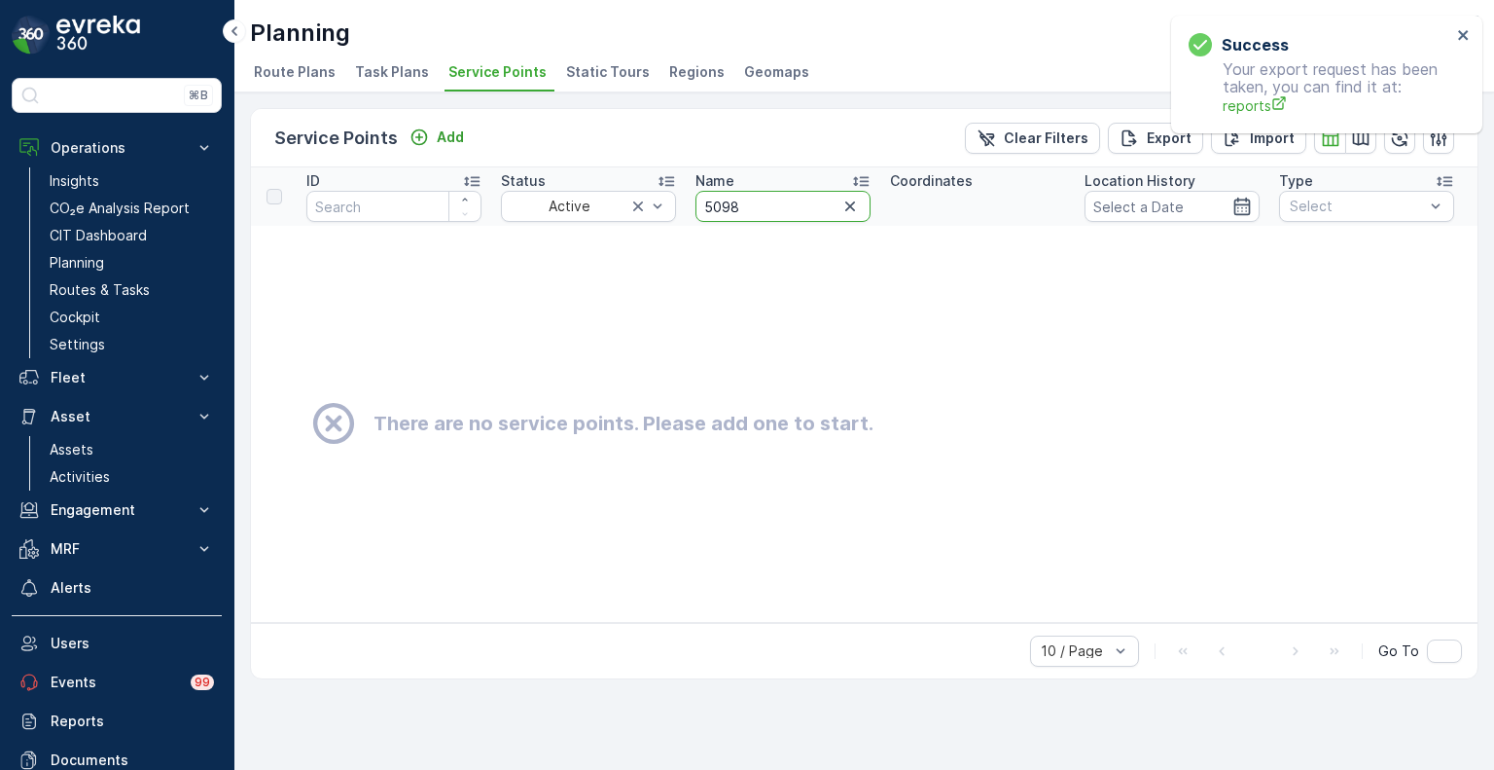
paste input "14"
type input "5148"
drag, startPoint x: 740, startPoint y: 209, endPoint x: 697, endPoint y: 206, distance: 43.9
click at [697, 206] on input "5148" at bounding box center [783, 206] width 175 height 31
paste input "499"
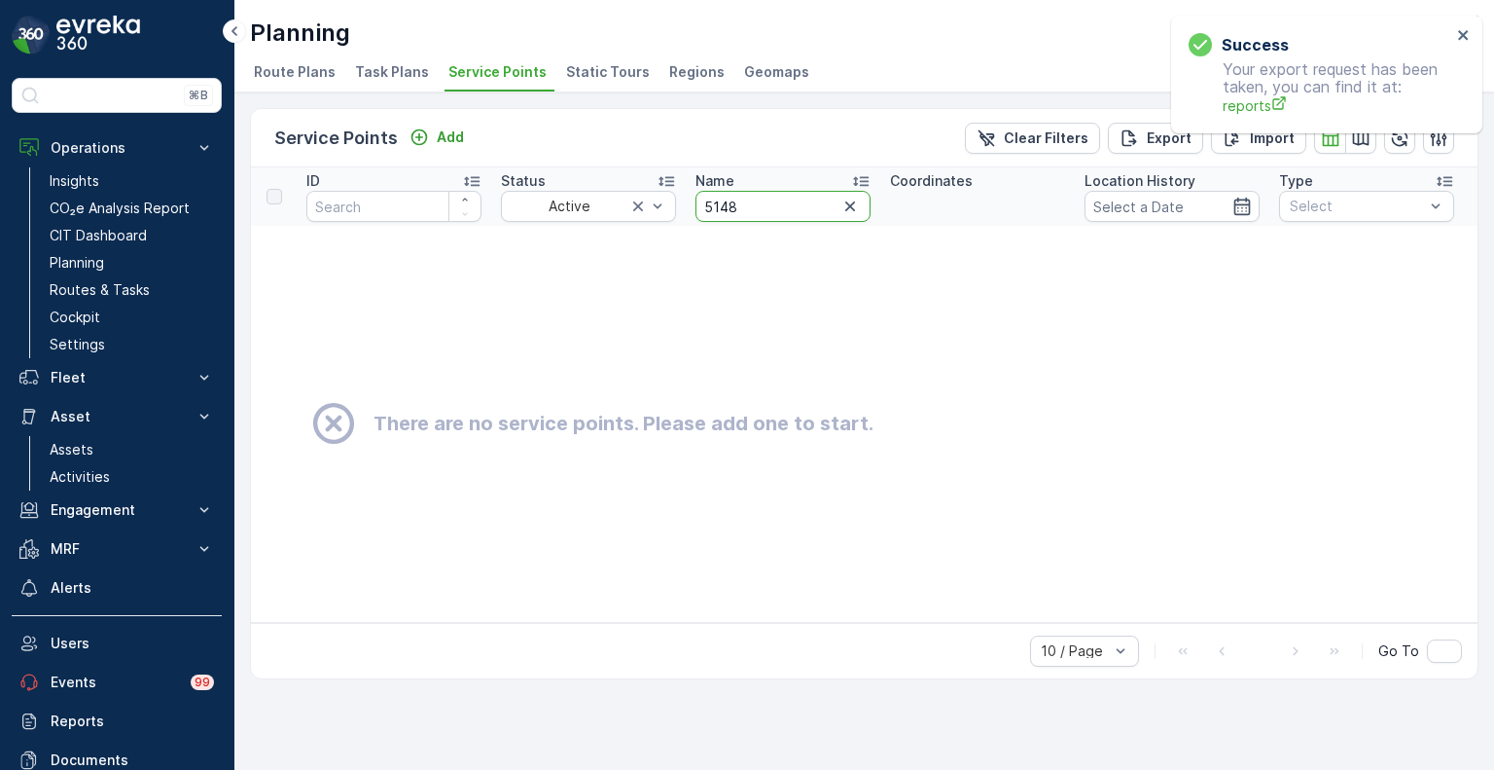
type input "5499"
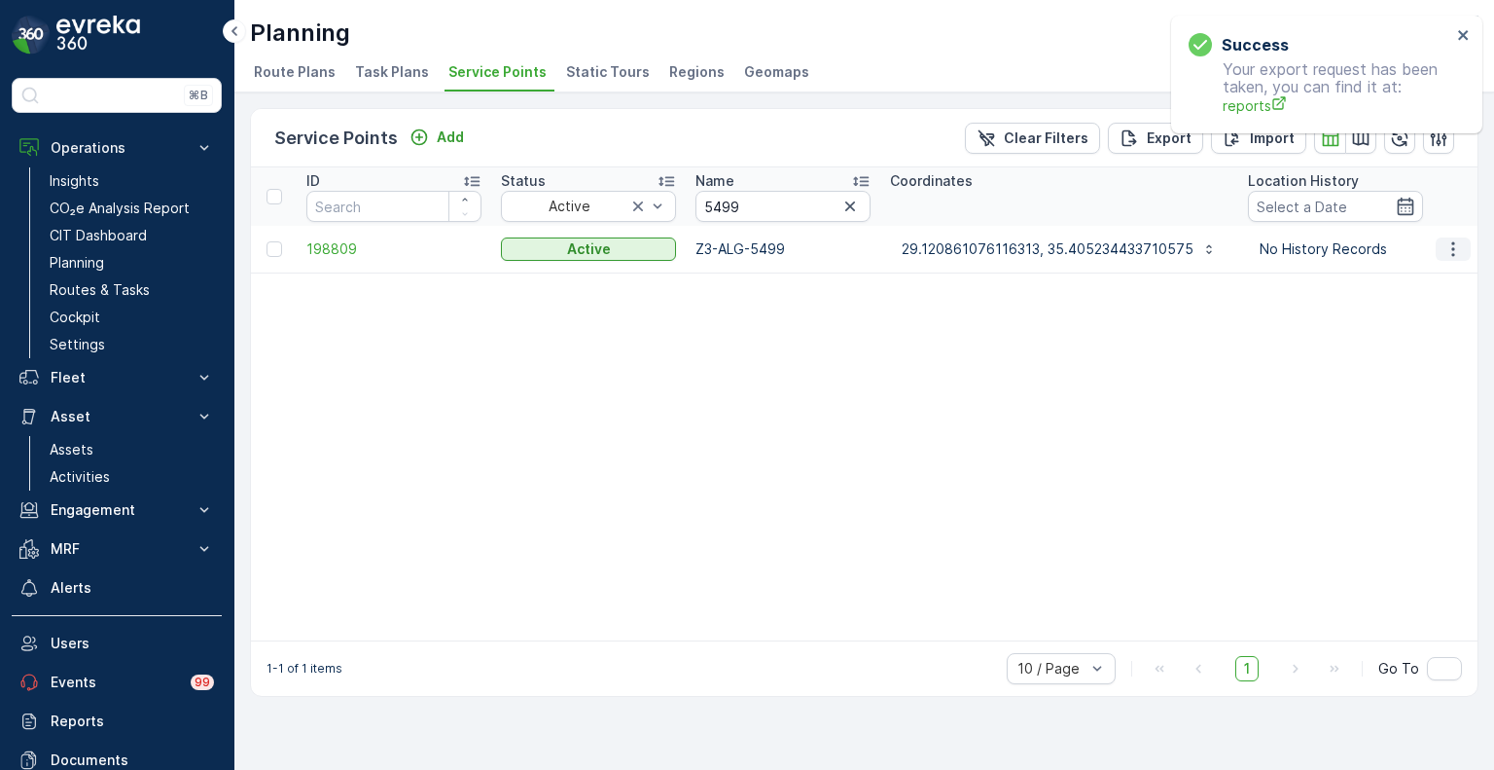
click at [1457, 246] on icon "button" at bounding box center [1453, 248] width 19 height 19
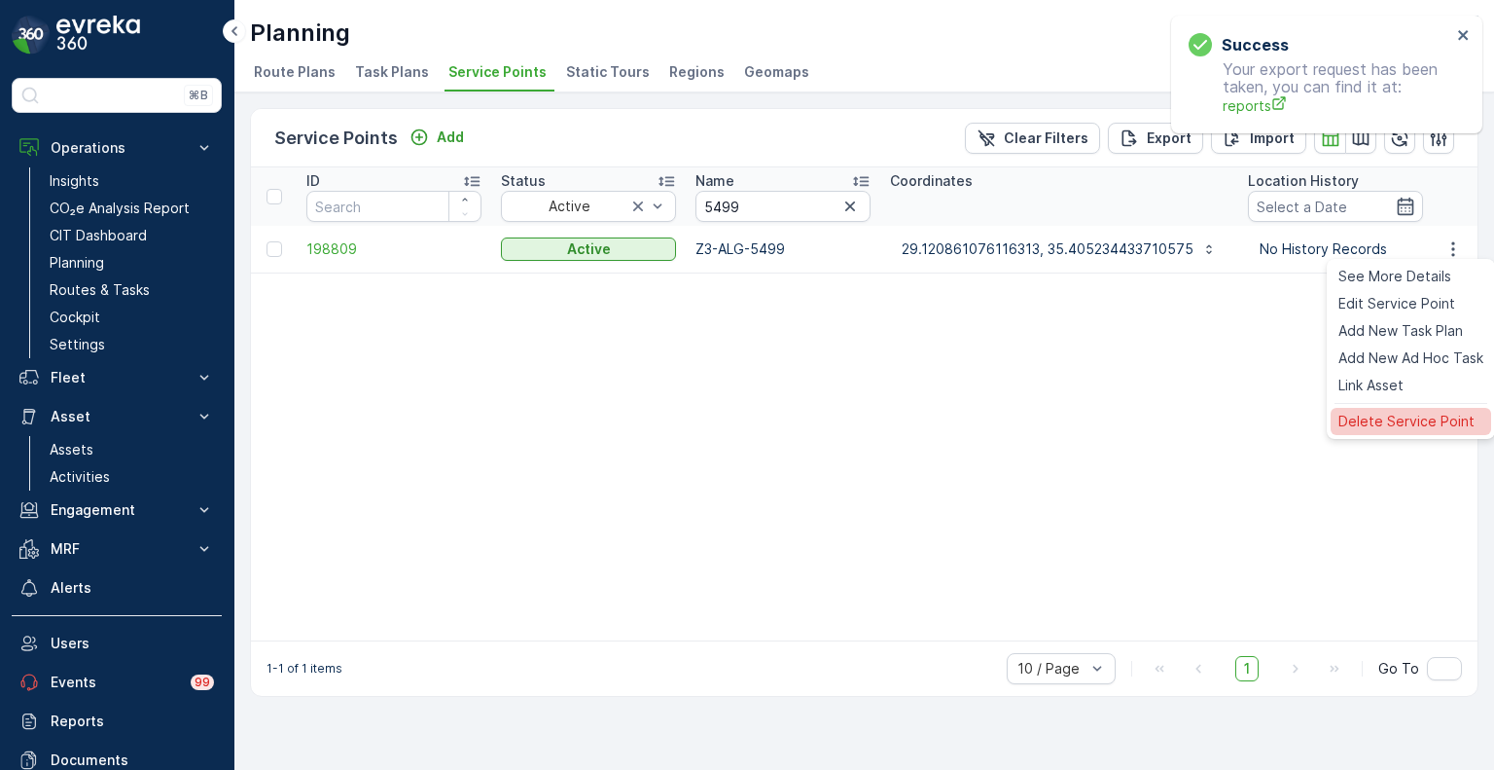
click at [1397, 427] on span "Delete Service Point" at bounding box center [1407, 421] width 136 height 19
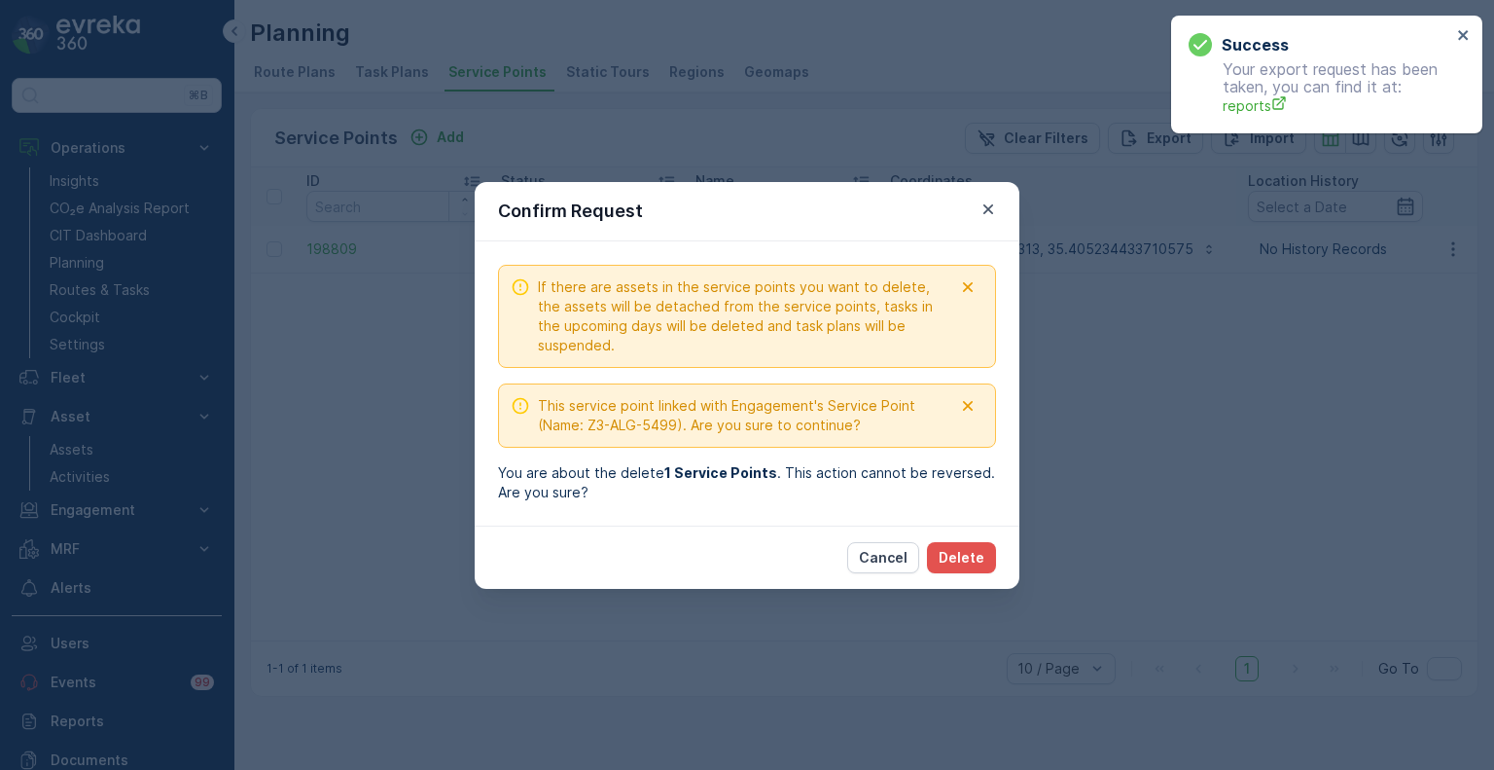
click at [987, 520] on div "If there are assets in the service points you want to delete, the assets will b…" at bounding box center [747, 383] width 545 height 284
click at [980, 544] on button "Delete" at bounding box center [961, 557] width 69 height 31
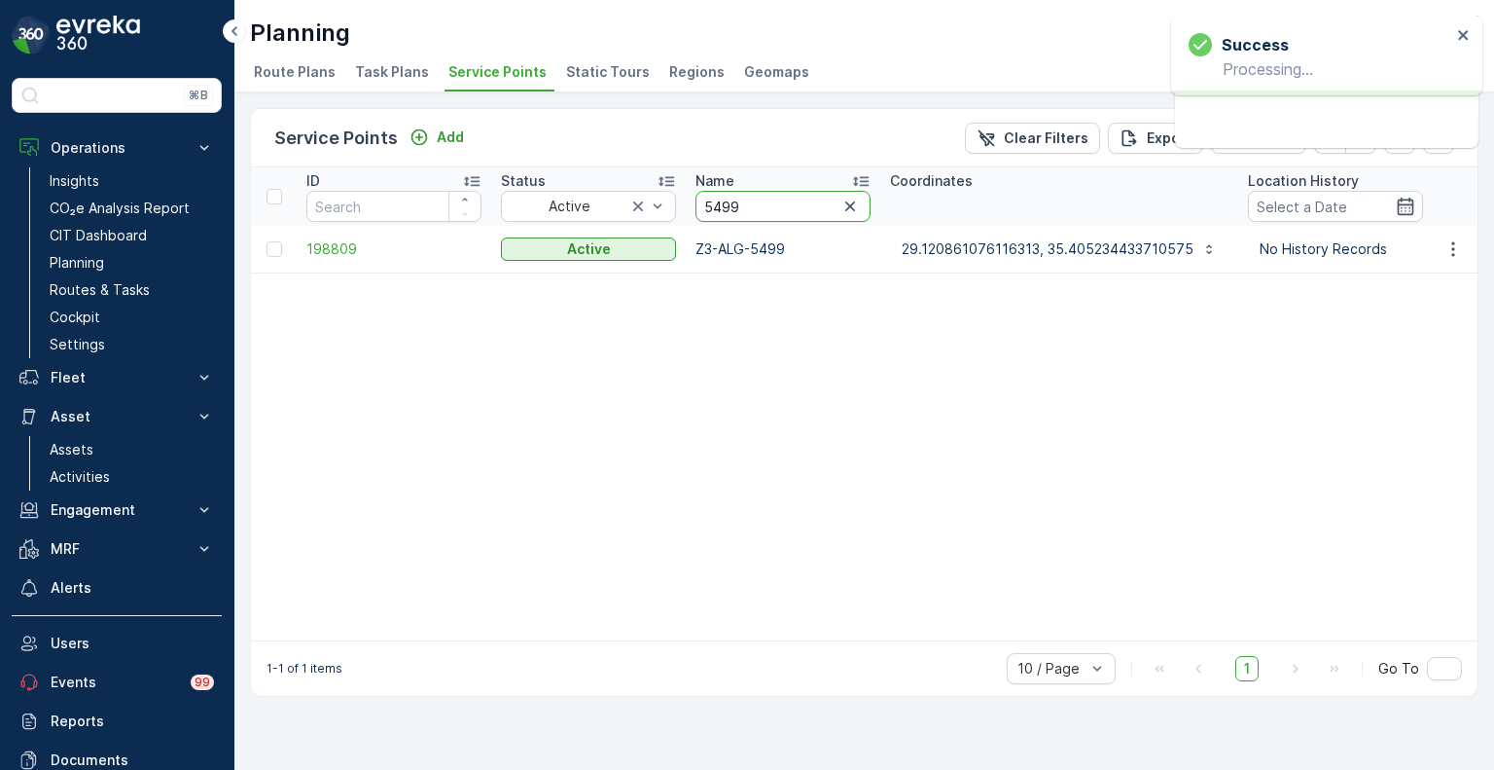
drag, startPoint x: 751, startPoint y: 207, endPoint x: 685, endPoint y: 205, distance: 66.2
paste input "4847"
type input "4847"
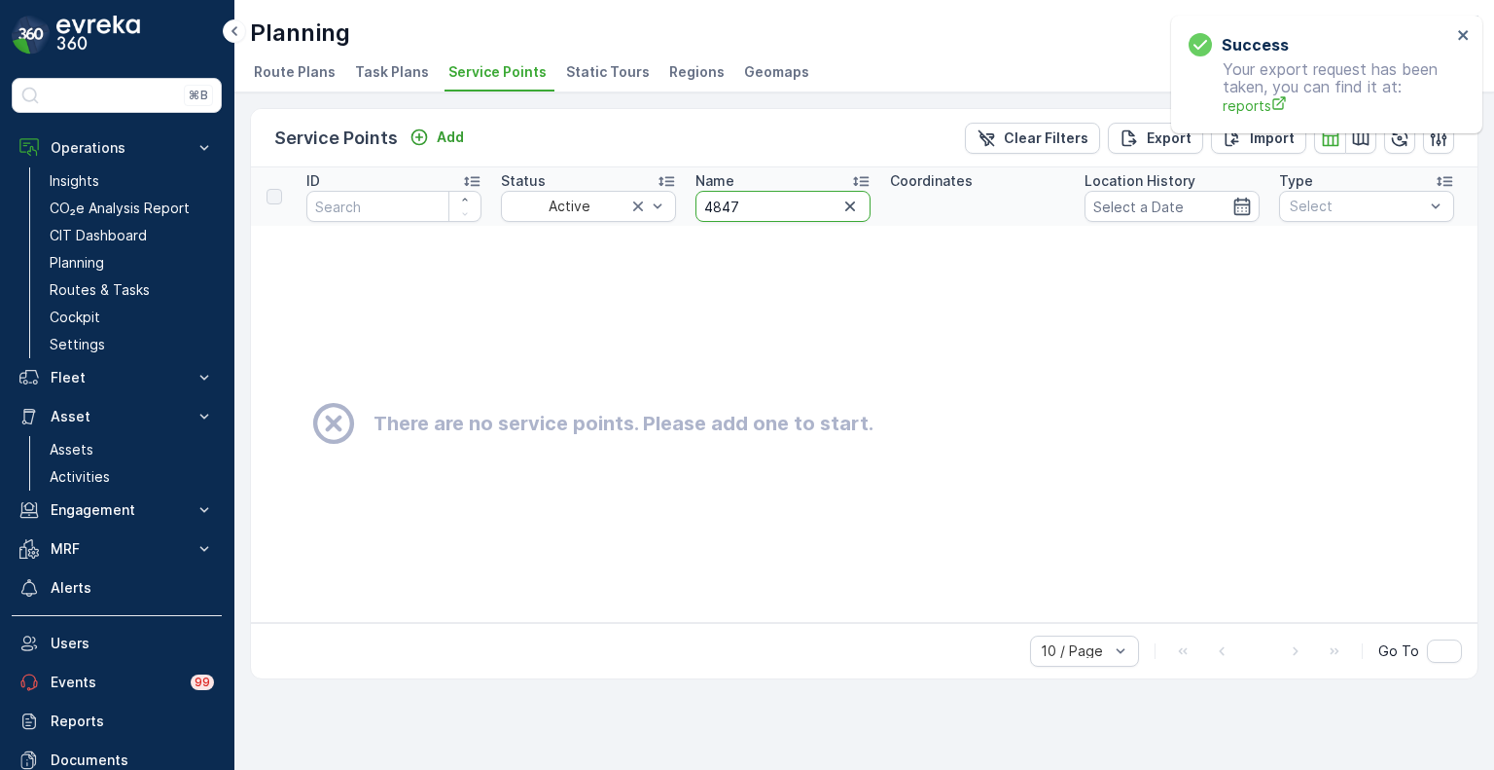
drag, startPoint x: 758, startPoint y: 210, endPoint x: 681, endPoint y: 209, distance: 76.9
paste input "5108"
type input "5108"
drag, startPoint x: 757, startPoint y: 208, endPoint x: 672, endPoint y: 205, distance: 84.7
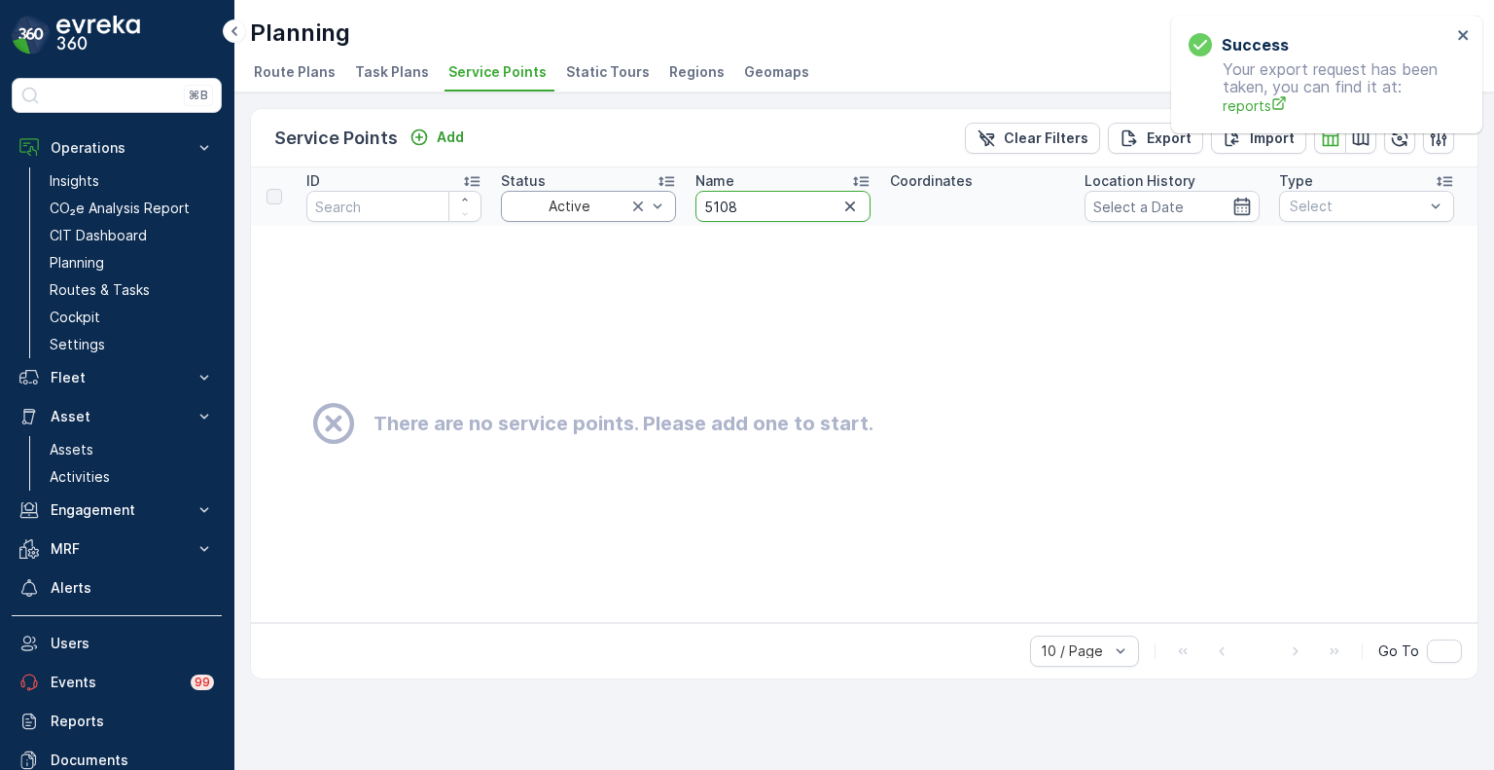
paste
type input "5622"
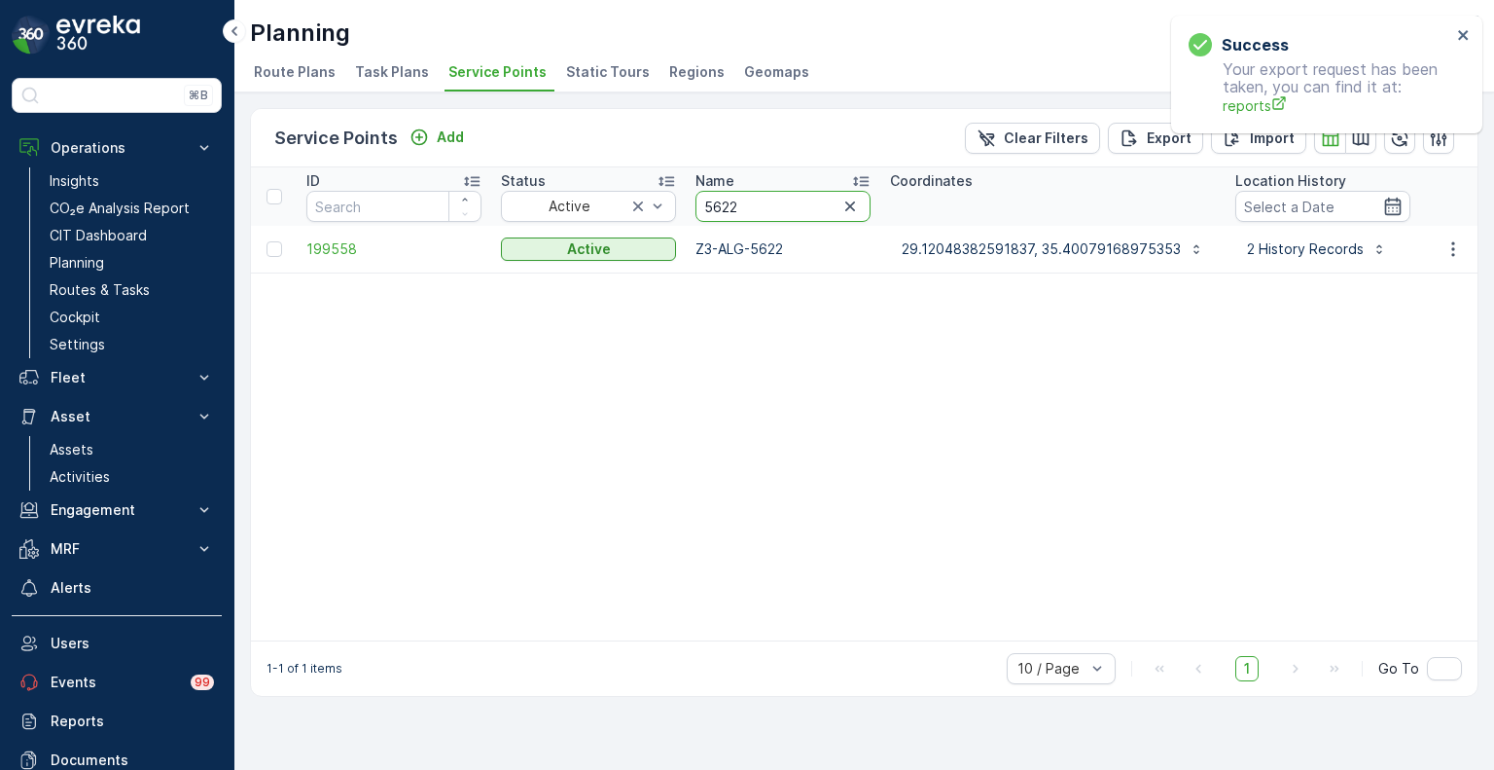
click at [755, 205] on input "5622" at bounding box center [783, 206] width 175 height 31
click at [1458, 245] on icon "button" at bounding box center [1453, 248] width 19 height 19
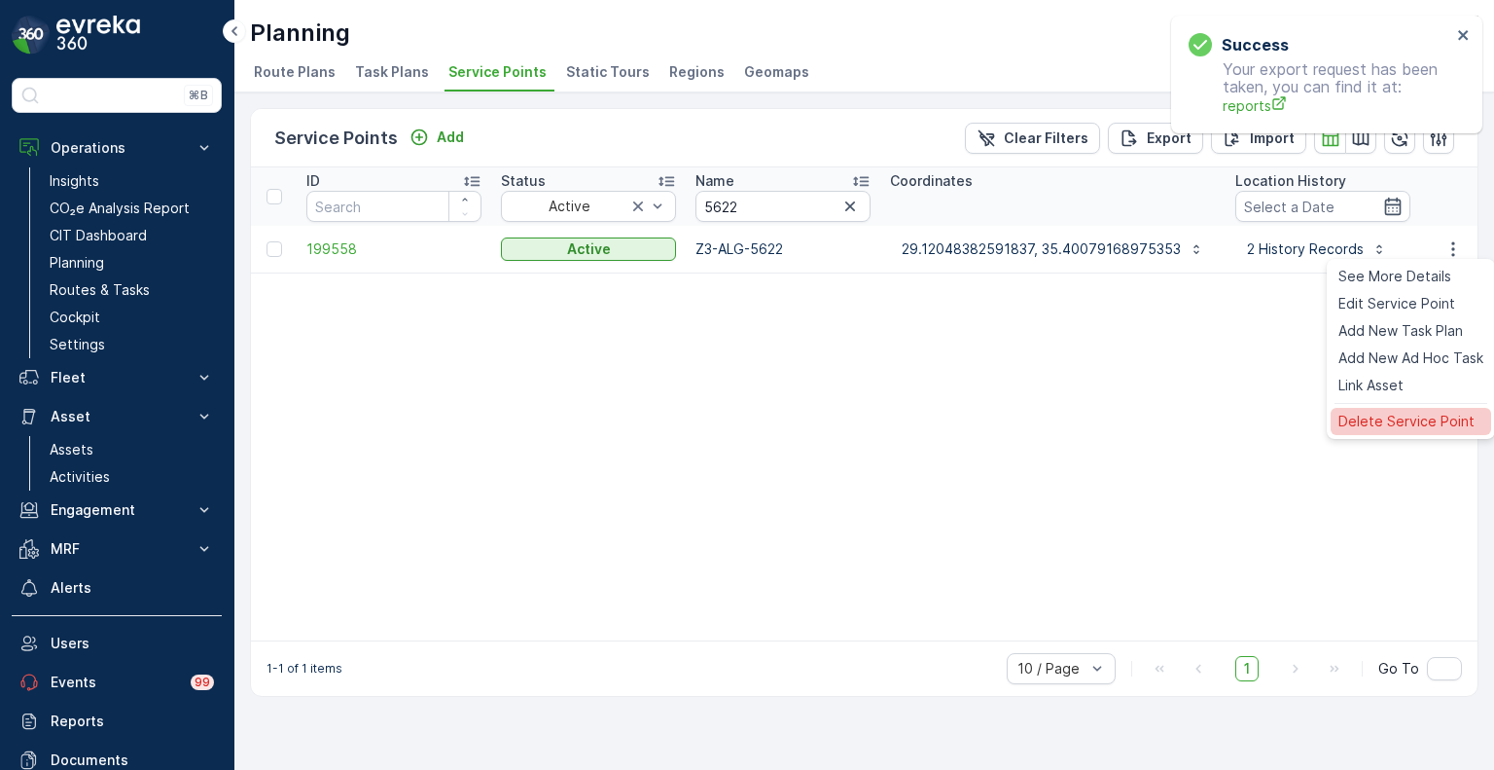
click at [1380, 417] on span "Delete Service Point" at bounding box center [1407, 421] width 136 height 19
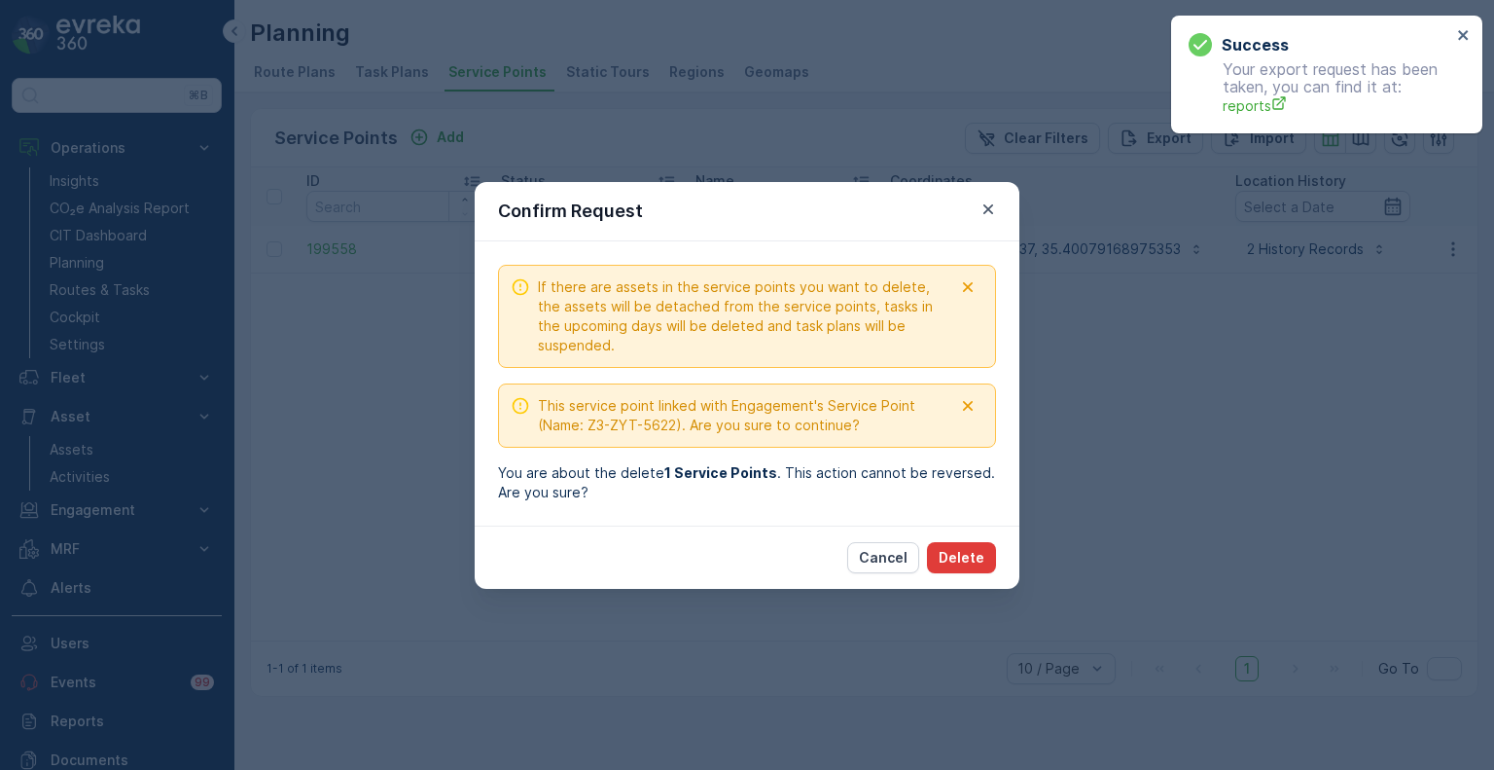
click at [962, 544] on button "Delete" at bounding box center [961, 557] width 69 height 31
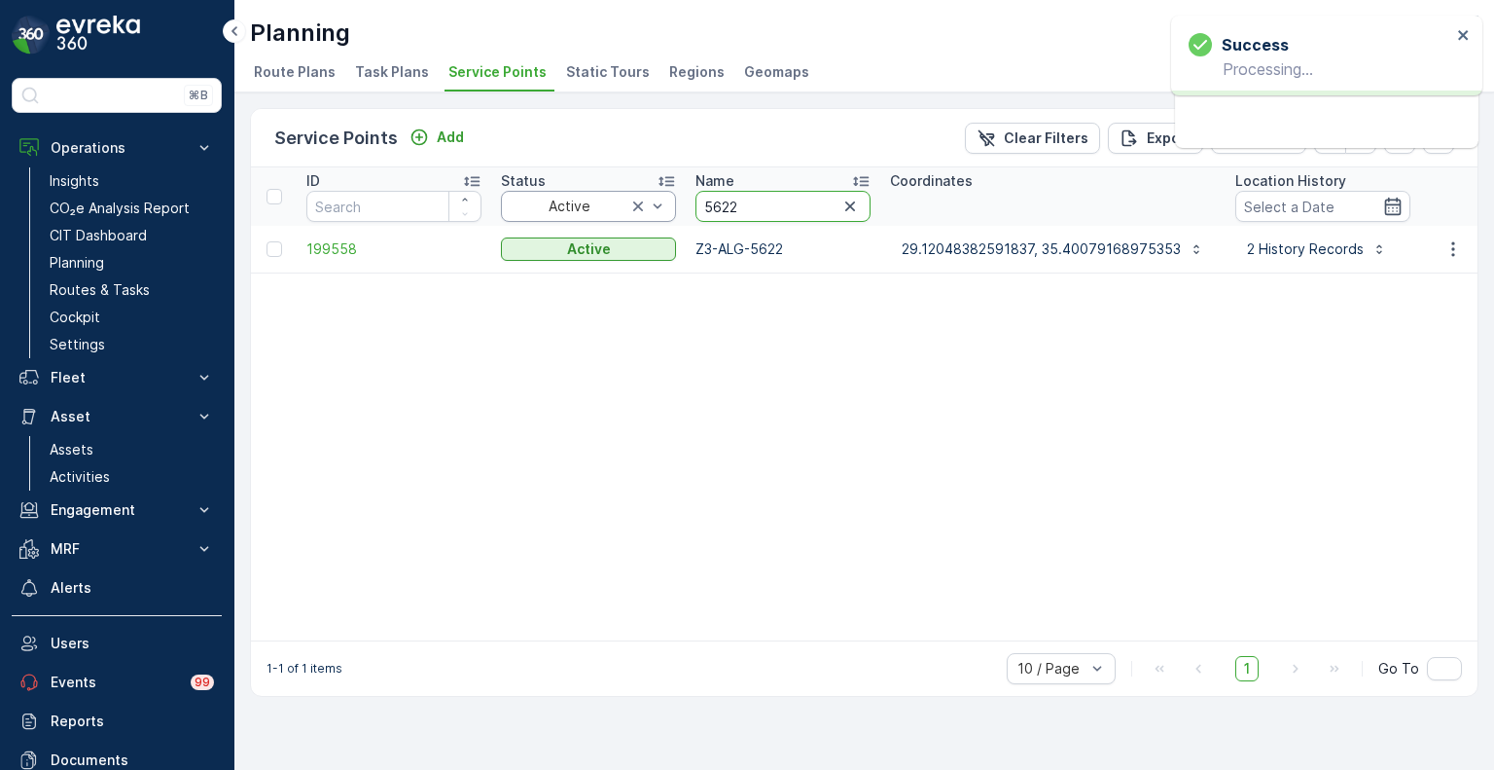
drag, startPoint x: 689, startPoint y: 194, endPoint x: 674, endPoint y: 194, distance: 14.6
type input "3931"
click at [1452, 244] on icon "button" at bounding box center [1453, 248] width 19 height 19
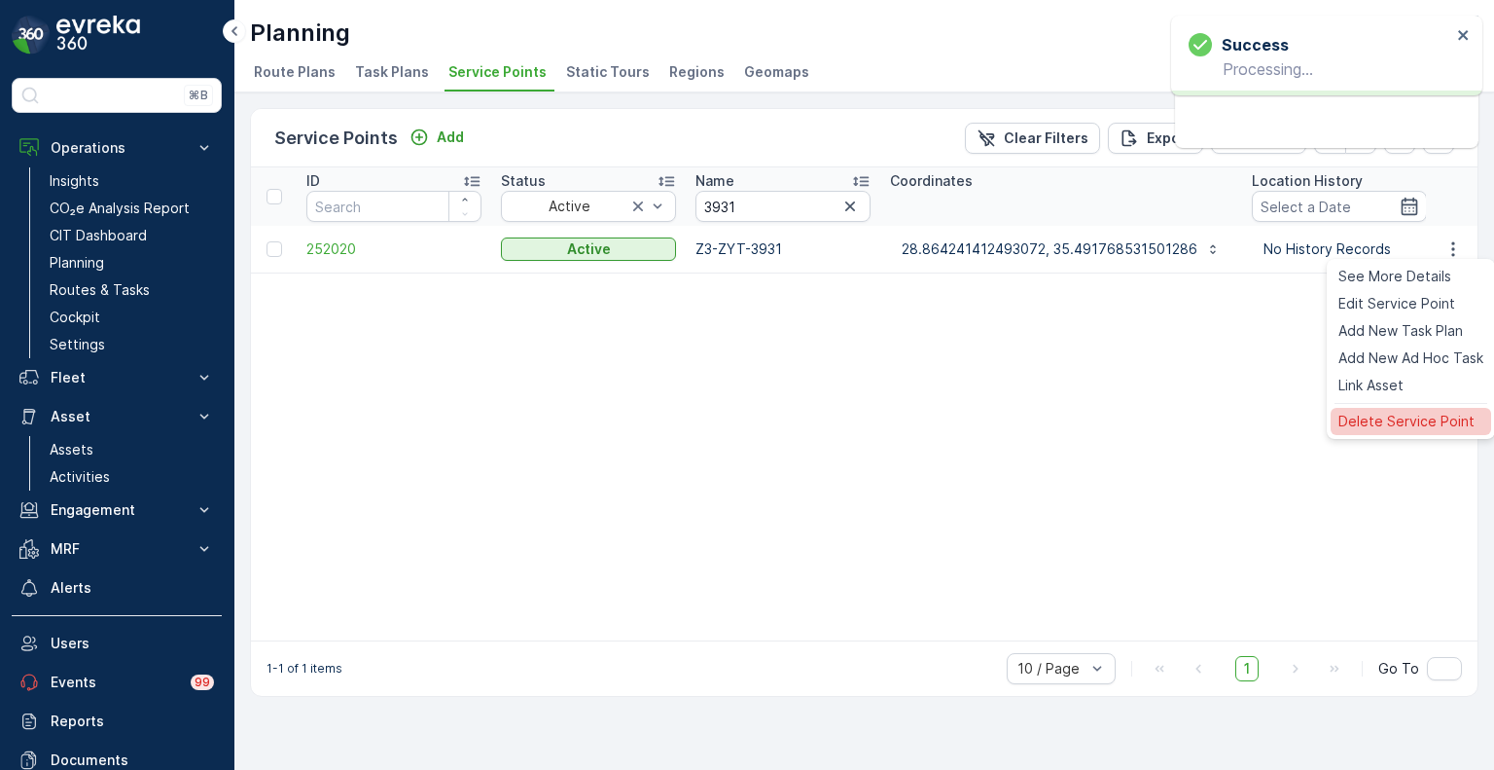
click at [1359, 427] on span "Delete Service Point" at bounding box center [1407, 421] width 136 height 19
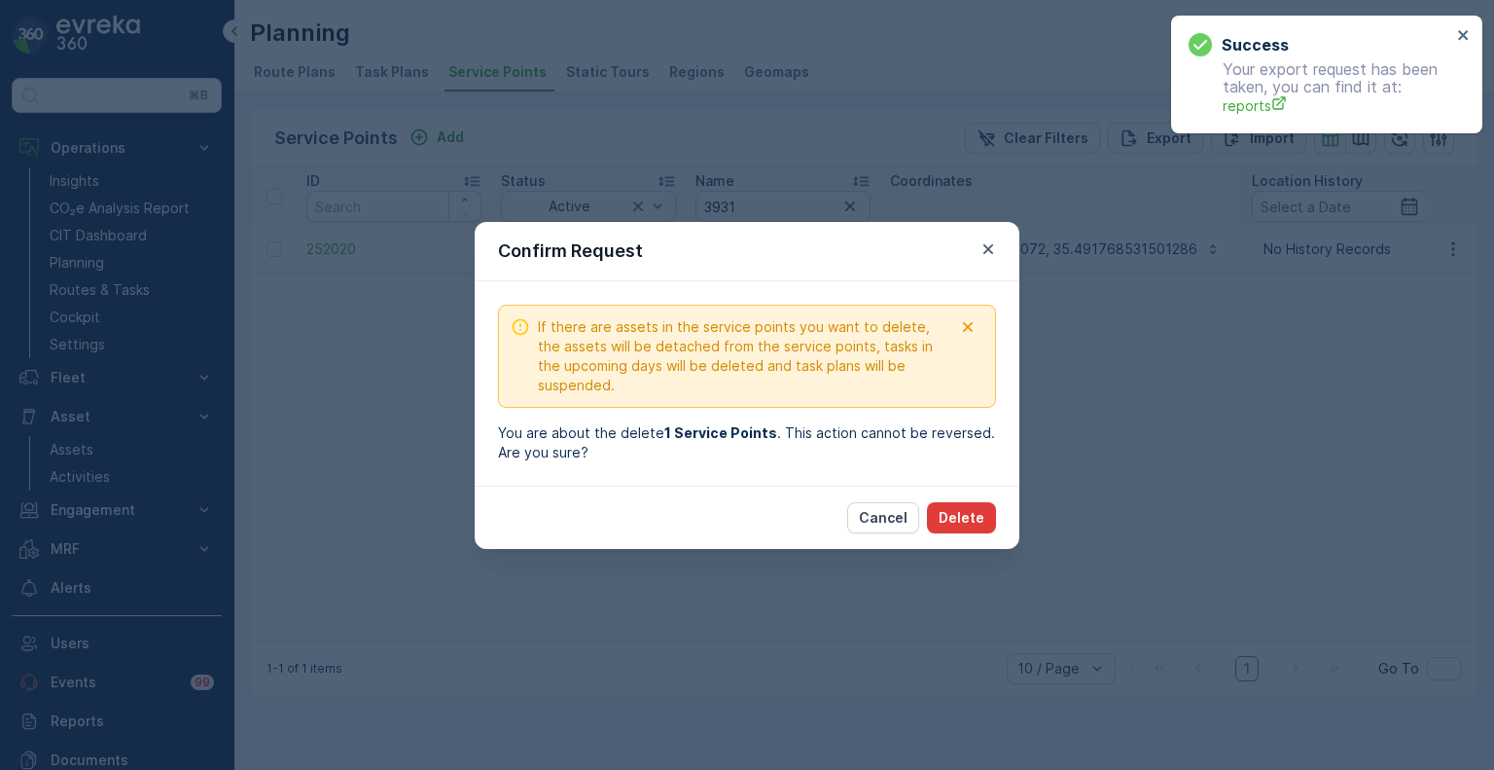
click at [977, 518] on p "Delete" at bounding box center [962, 517] width 46 height 19
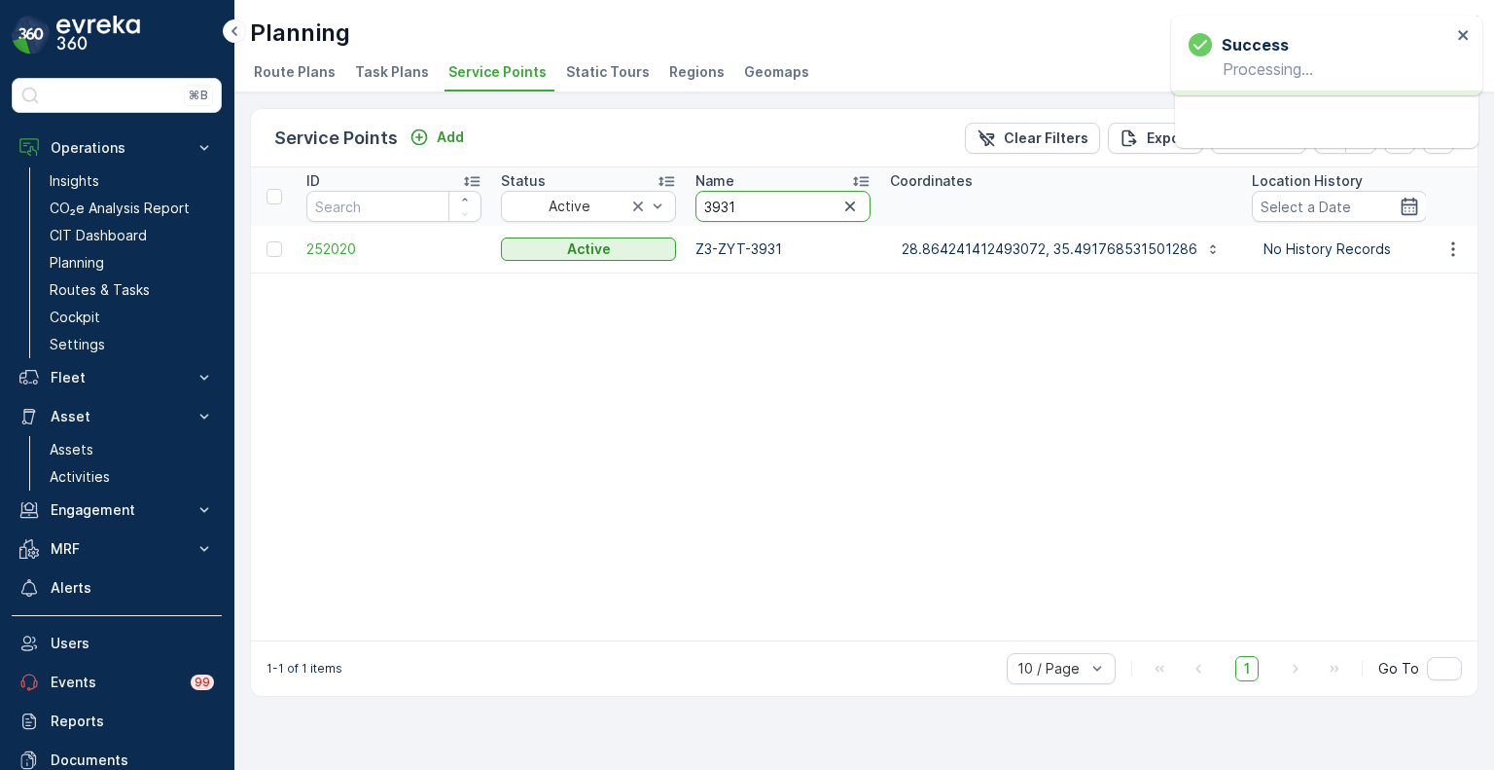
drag, startPoint x: 741, startPoint y: 198, endPoint x: 691, endPoint y: 197, distance: 50.6
click at [691, 197] on th "Name 3931" at bounding box center [783, 196] width 195 height 58
type input "5469"
click at [1455, 245] on icon "button" at bounding box center [1453, 248] width 19 height 19
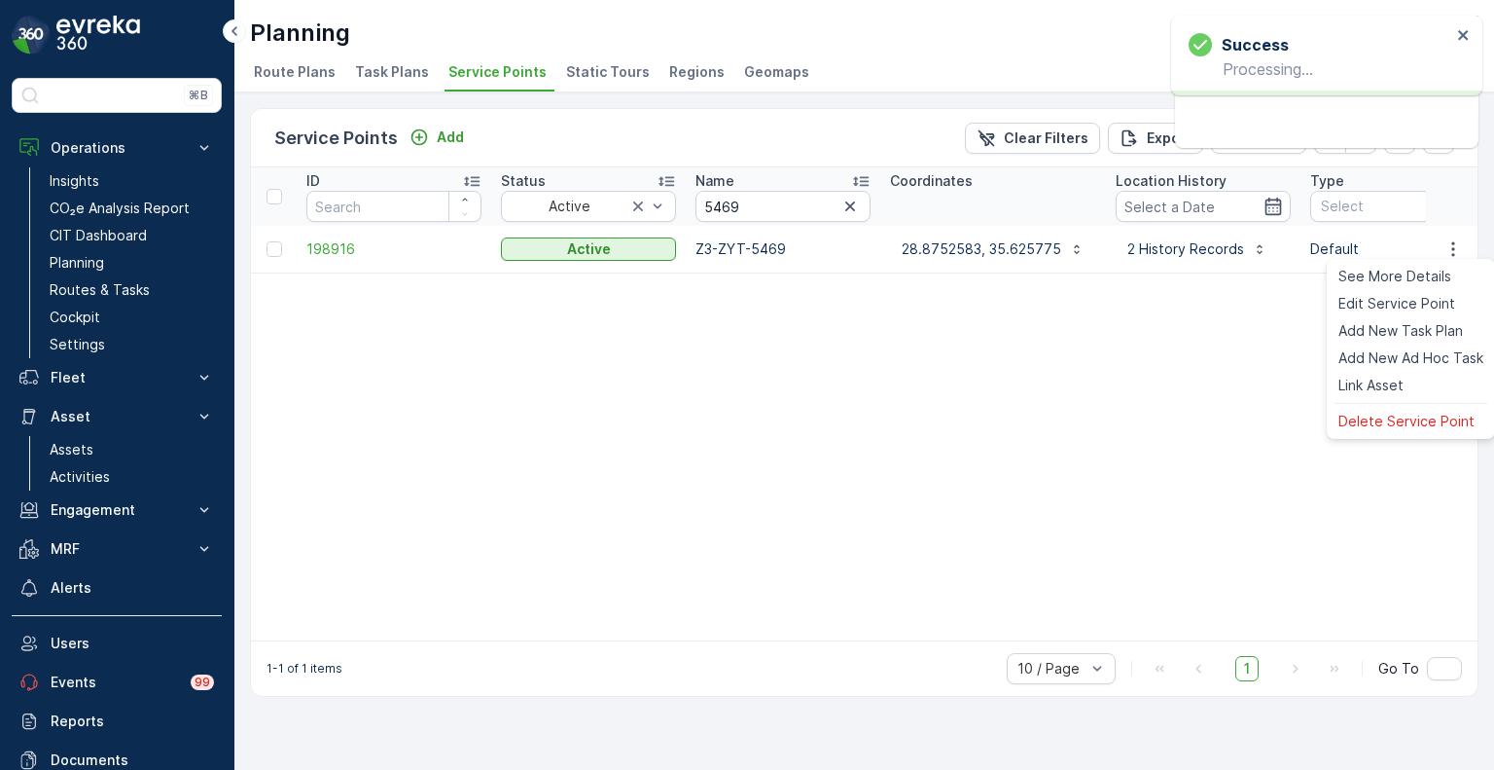
click at [1399, 406] on ul "See More Details Edit Service Point Add New Task Plan Add New Ad Hoc Task Link …" at bounding box center [1411, 349] width 168 height 180
click at [1397, 418] on span "Delete Service Point" at bounding box center [1407, 421] width 136 height 19
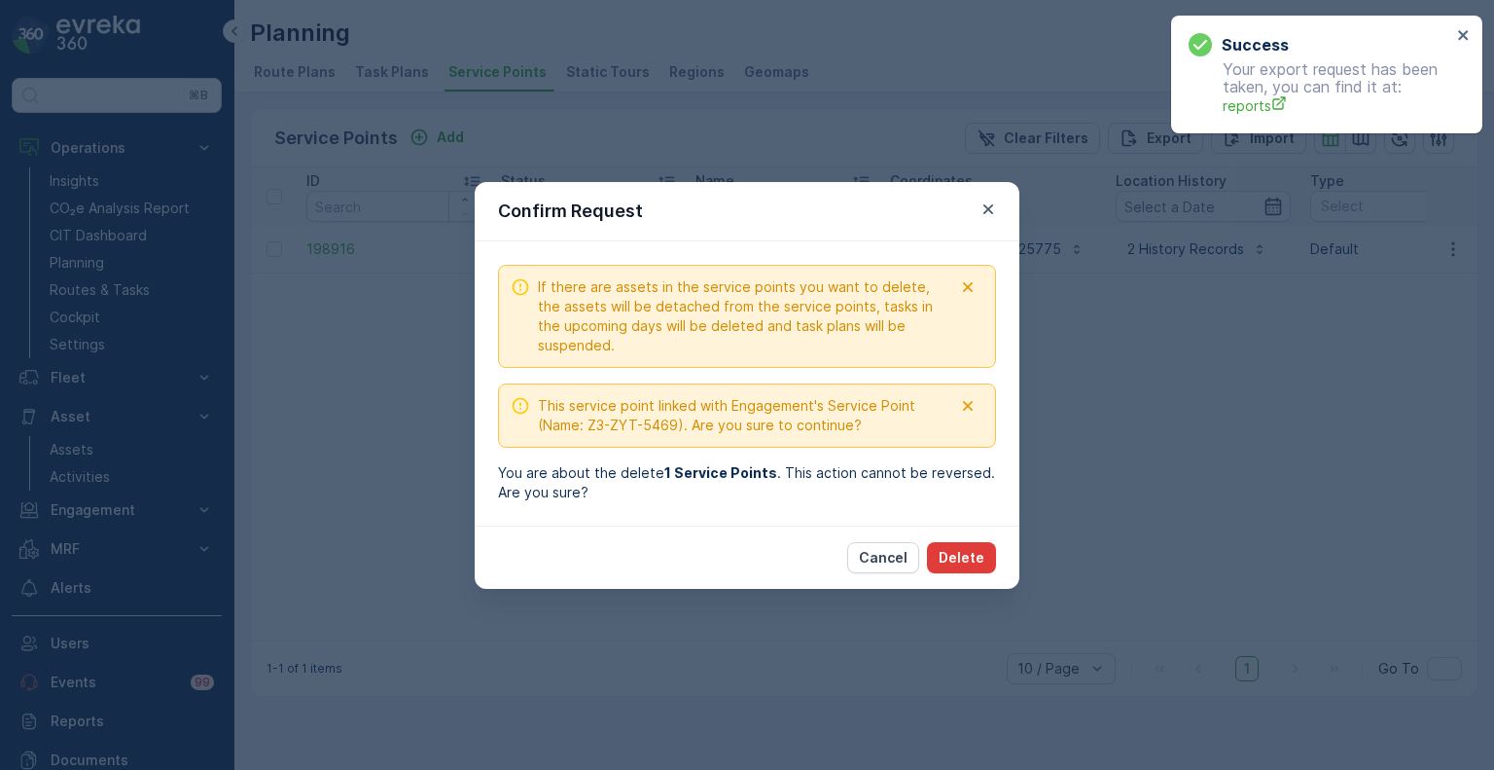
click at [976, 558] on p "Delete" at bounding box center [962, 557] width 46 height 19
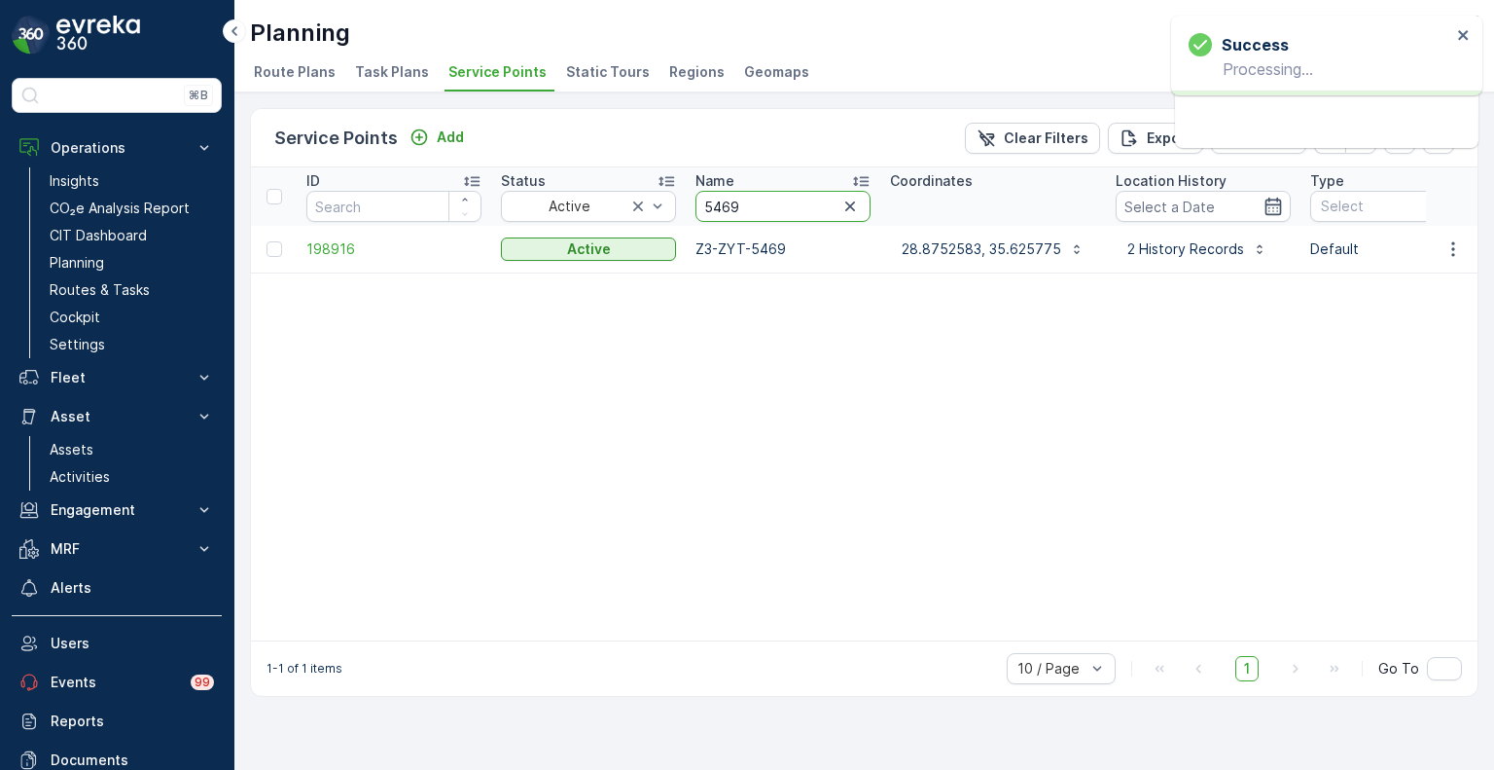
drag, startPoint x: 759, startPoint y: 207, endPoint x: 685, endPoint y: 206, distance: 73.9
type input "5041"
click at [1462, 246] on icon "button" at bounding box center [1453, 248] width 19 height 19
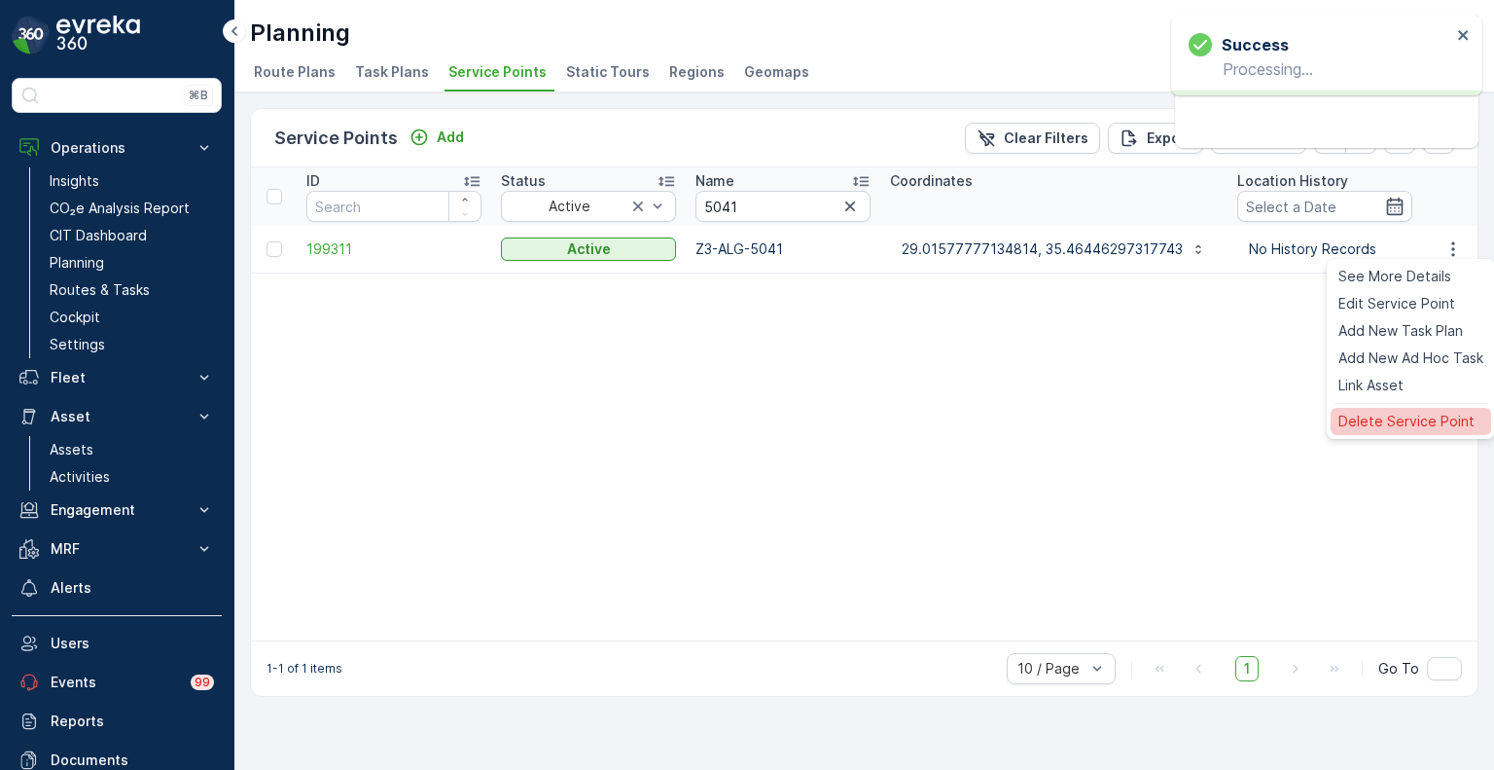
click at [1371, 413] on span "Delete Service Point" at bounding box center [1407, 421] width 136 height 19
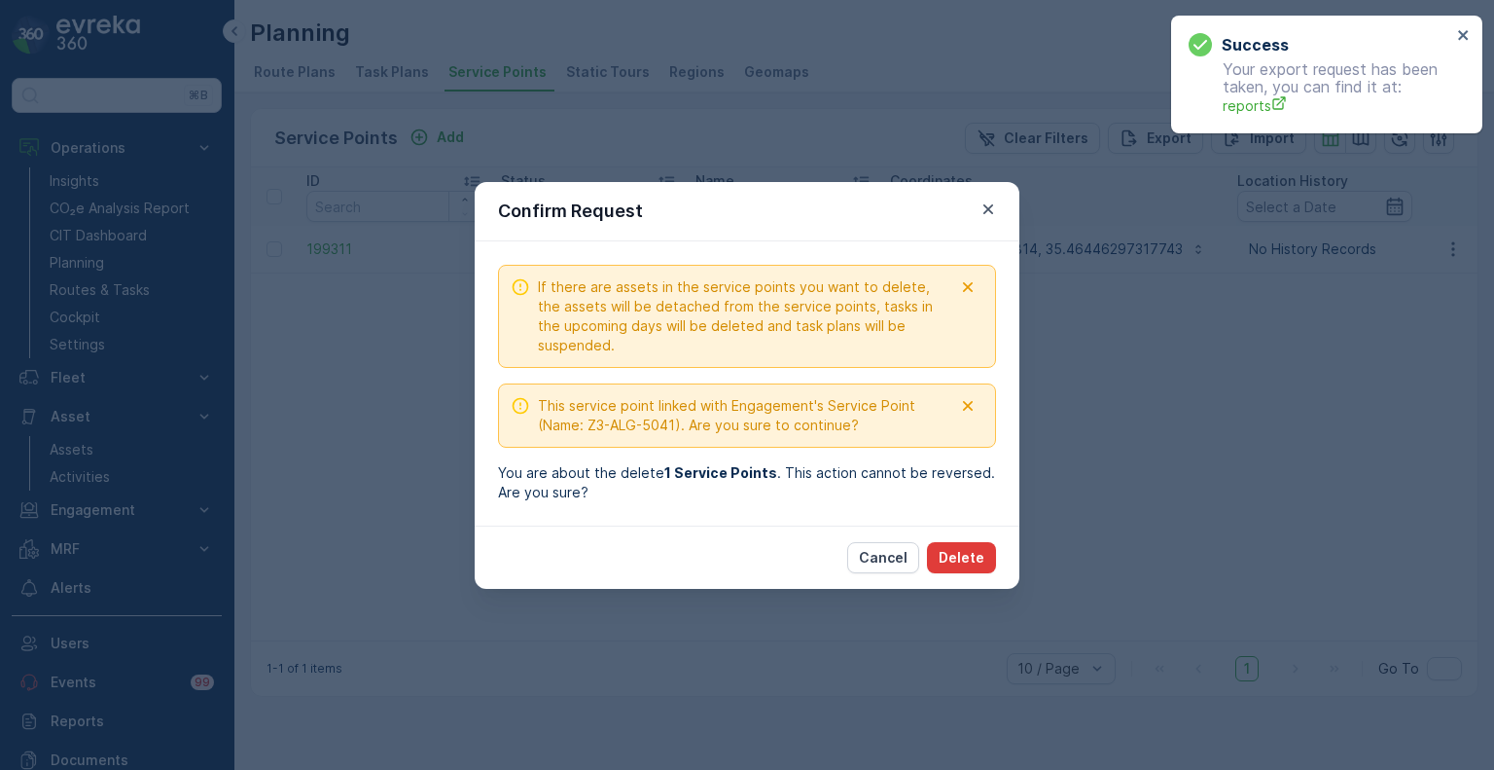
click at [986, 556] on button "Delete" at bounding box center [961, 557] width 69 height 31
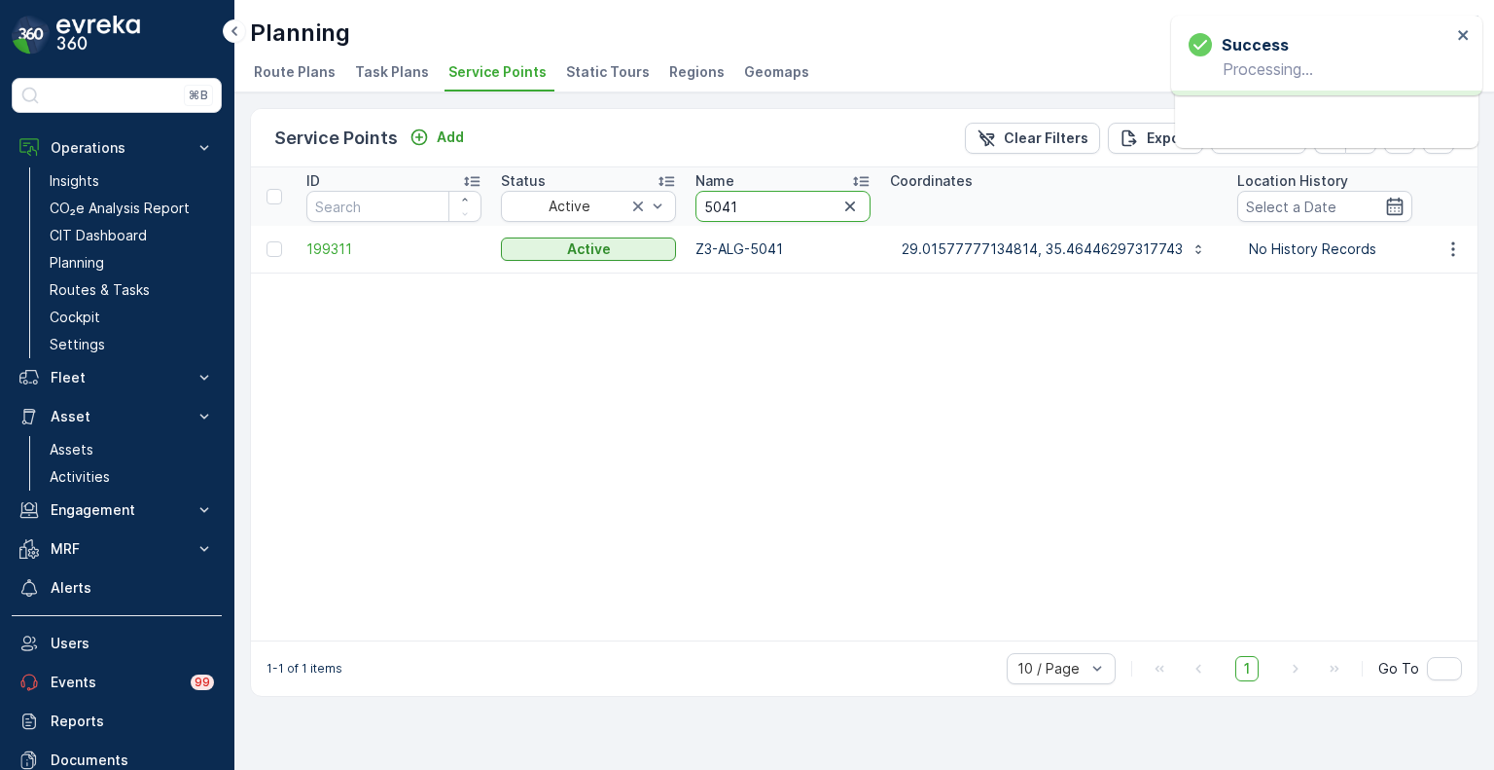
drag, startPoint x: 743, startPoint y: 206, endPoint x: 683, endPoint y: 205, distance: 60.3
type input "5198"
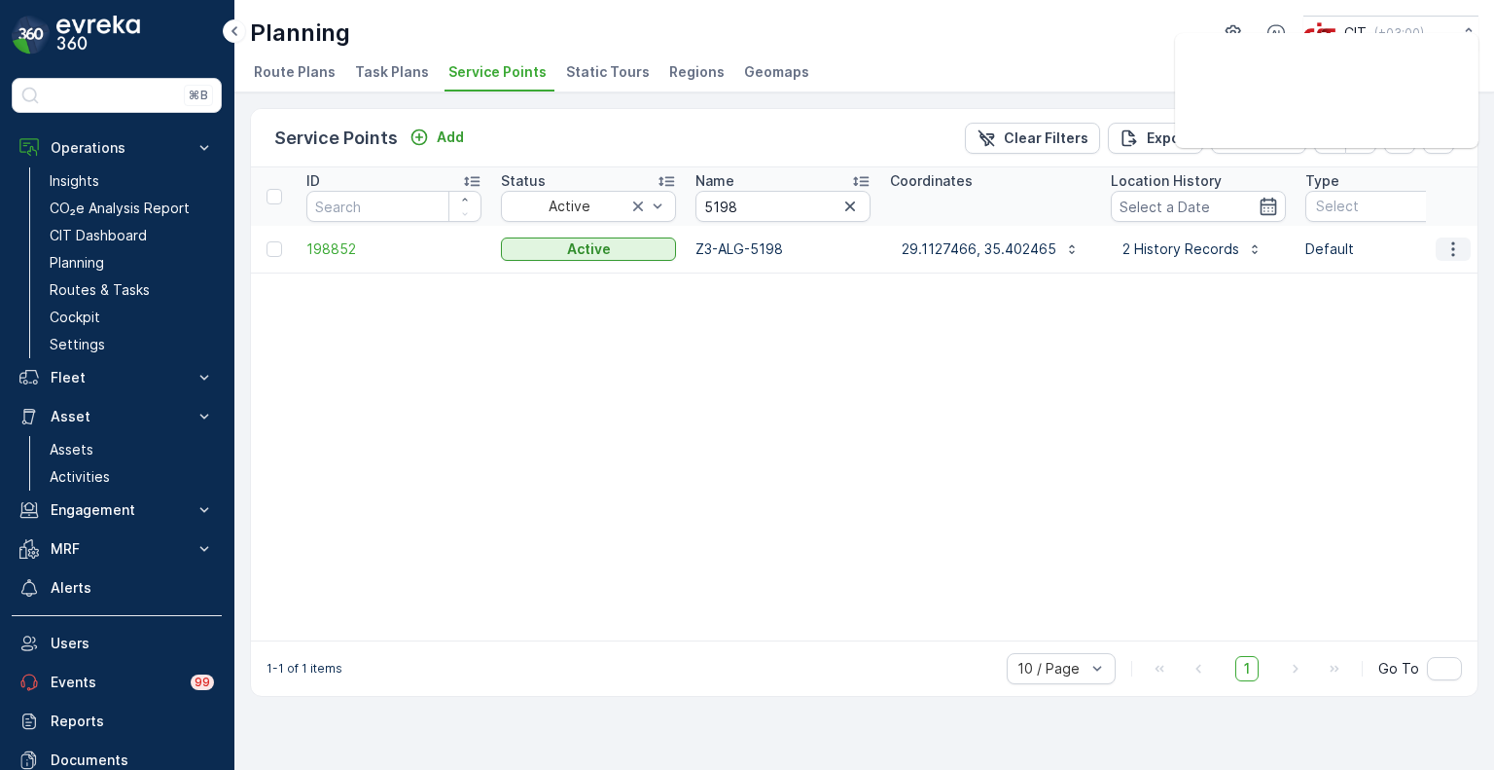
click at [1450, 250] on icon "button" at bounding box center [1453, 248] width 19 height 19
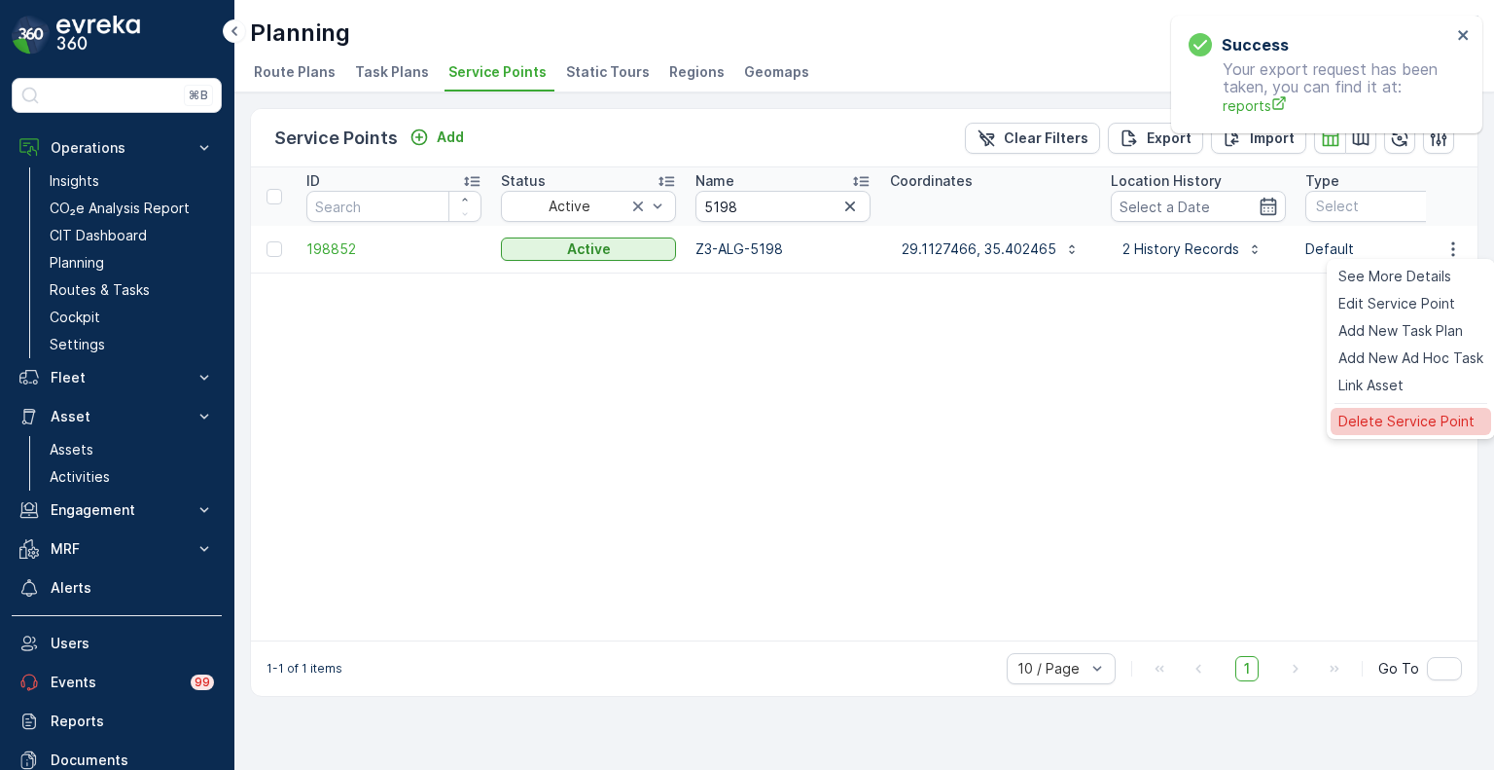
click at [1374, 410] on div "Delete Service Point" at bounding box center [1411, 421] width 161 height 27
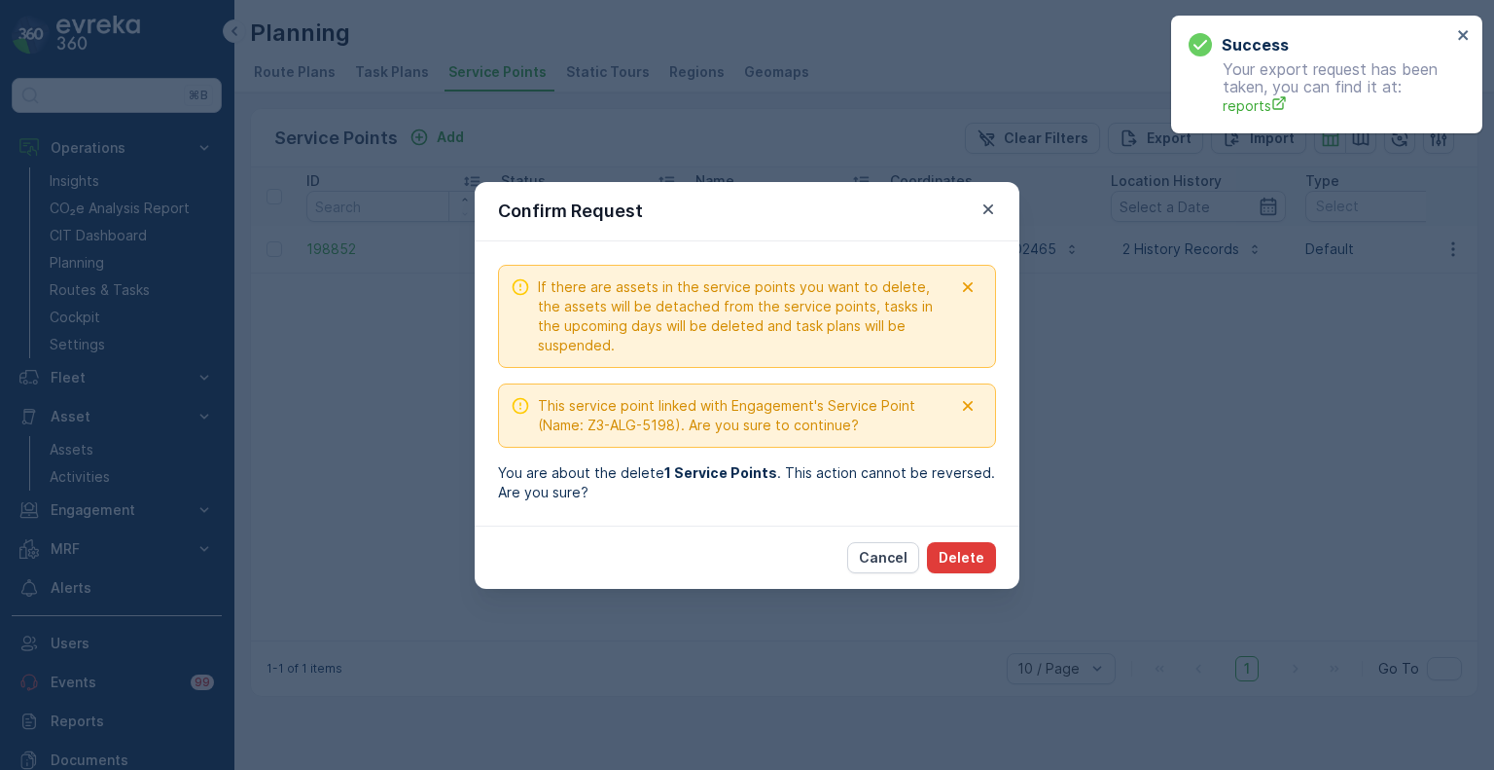
click at [970, 559] on p "Delete" at bounding box center [962, 557] width 46 height 19
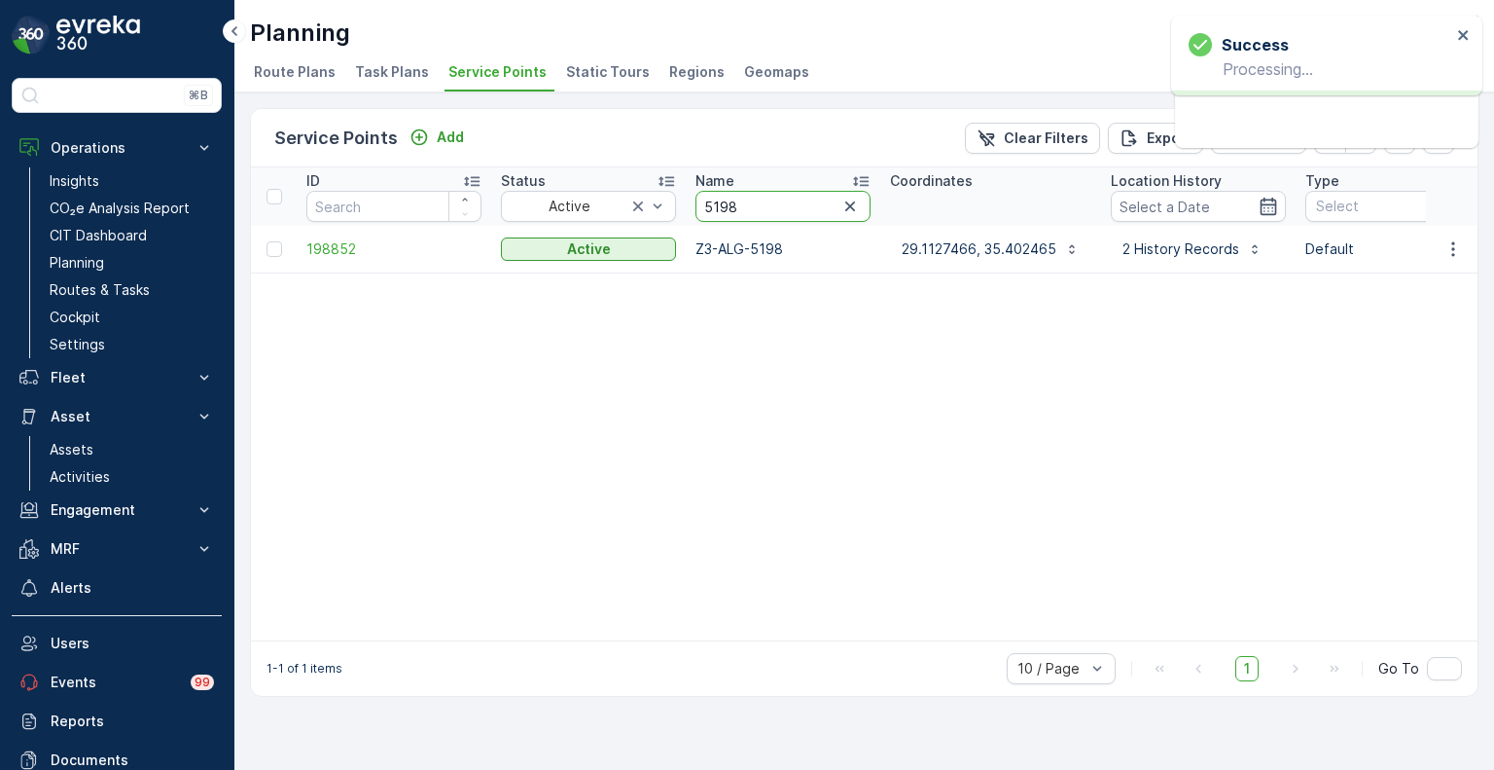
drag, startPoint x: 747, startPoint y: 209, endPoint x: 692, endPoint y: 205, distance: 55.6
click at [692, 205] on th "Name 5198" at bounding box center [783, 196] width 195 height 58
type input "5434"
click at [1457, 248] on icon "button" at bounding box center [1453, 248] width 19 height 19
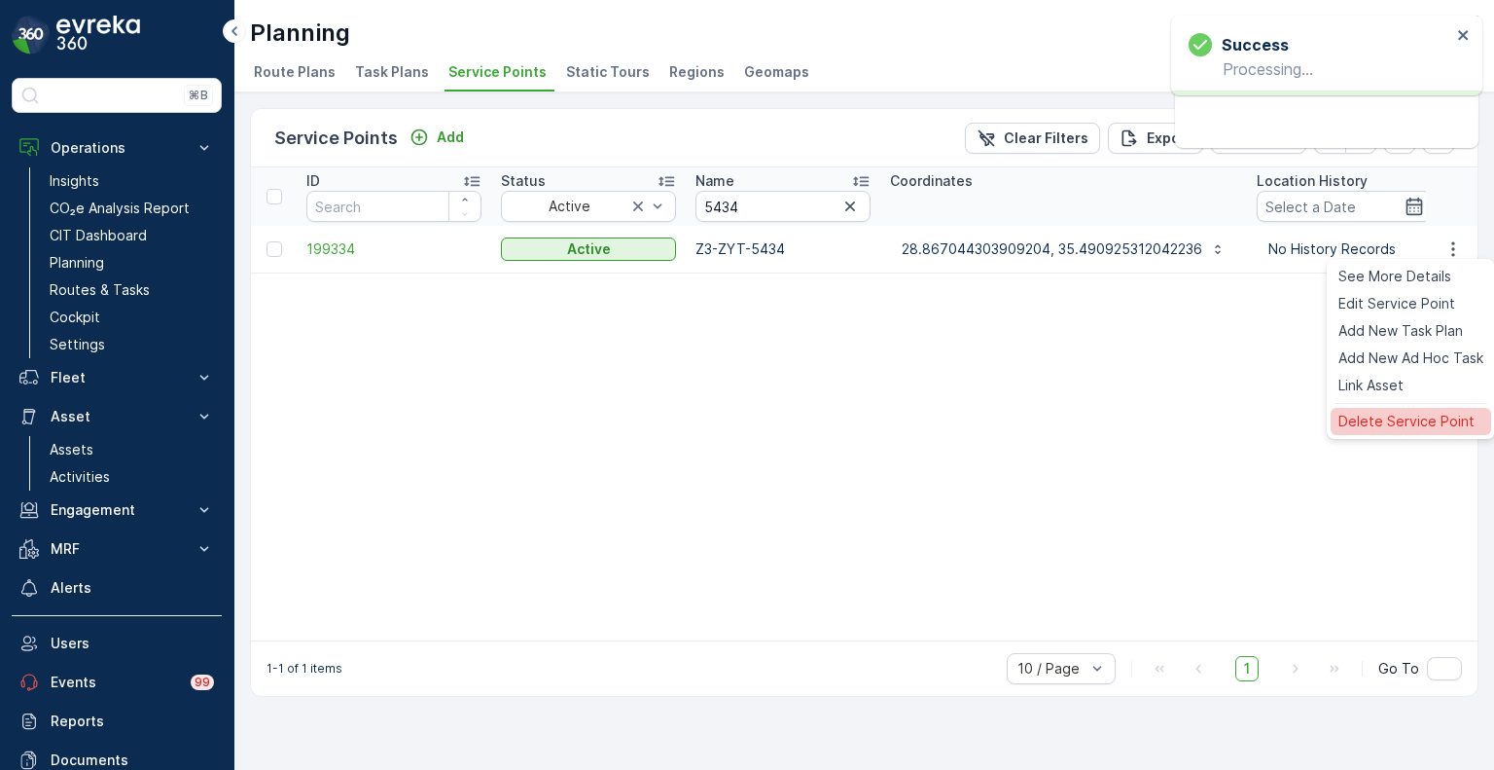
click at [1392, 417] on span "Delete Service Point" at bounding box center [1407, 421] width 136 height 19
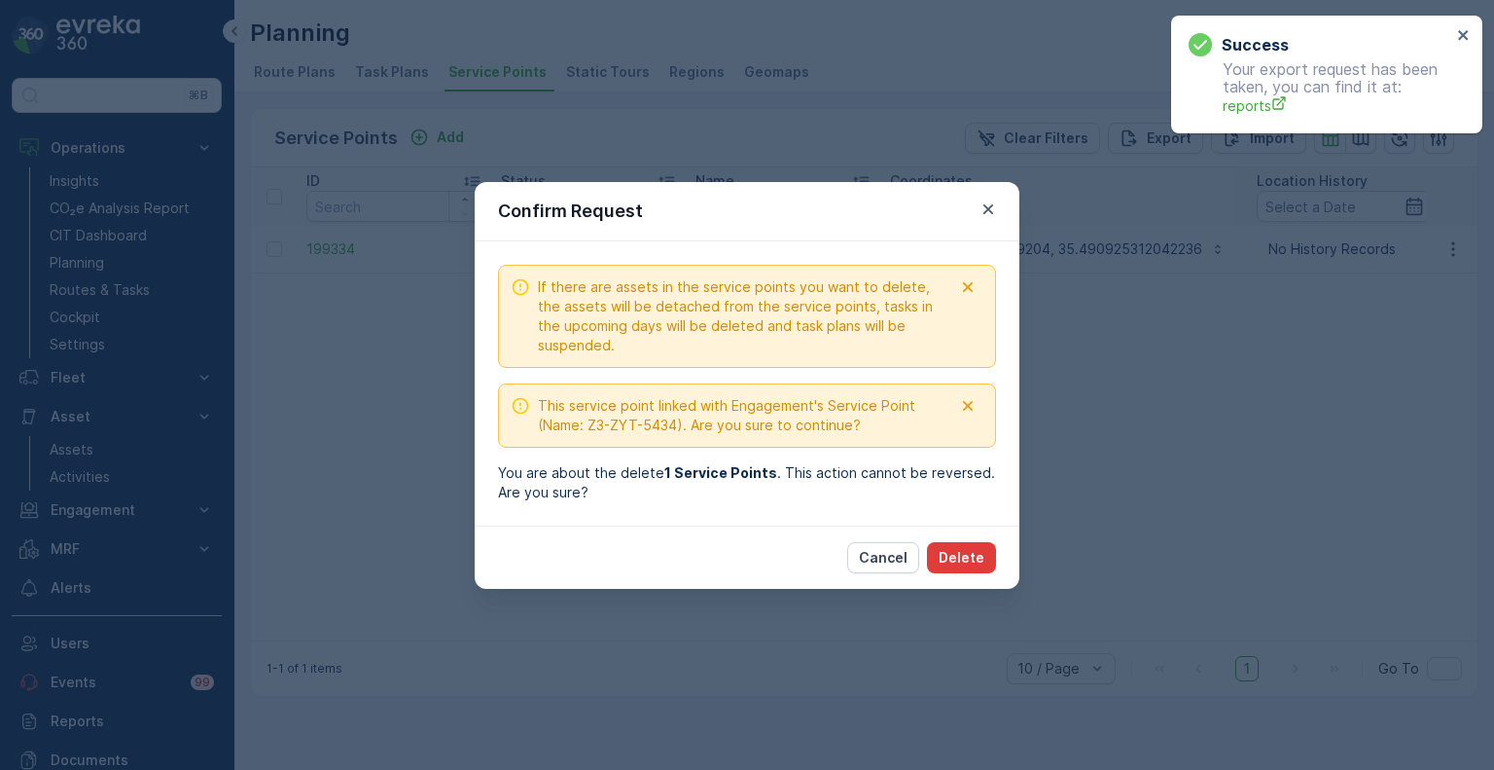
click at [968, 564] on p "Delete" at bounding box center [962, 557] width 46 height 19
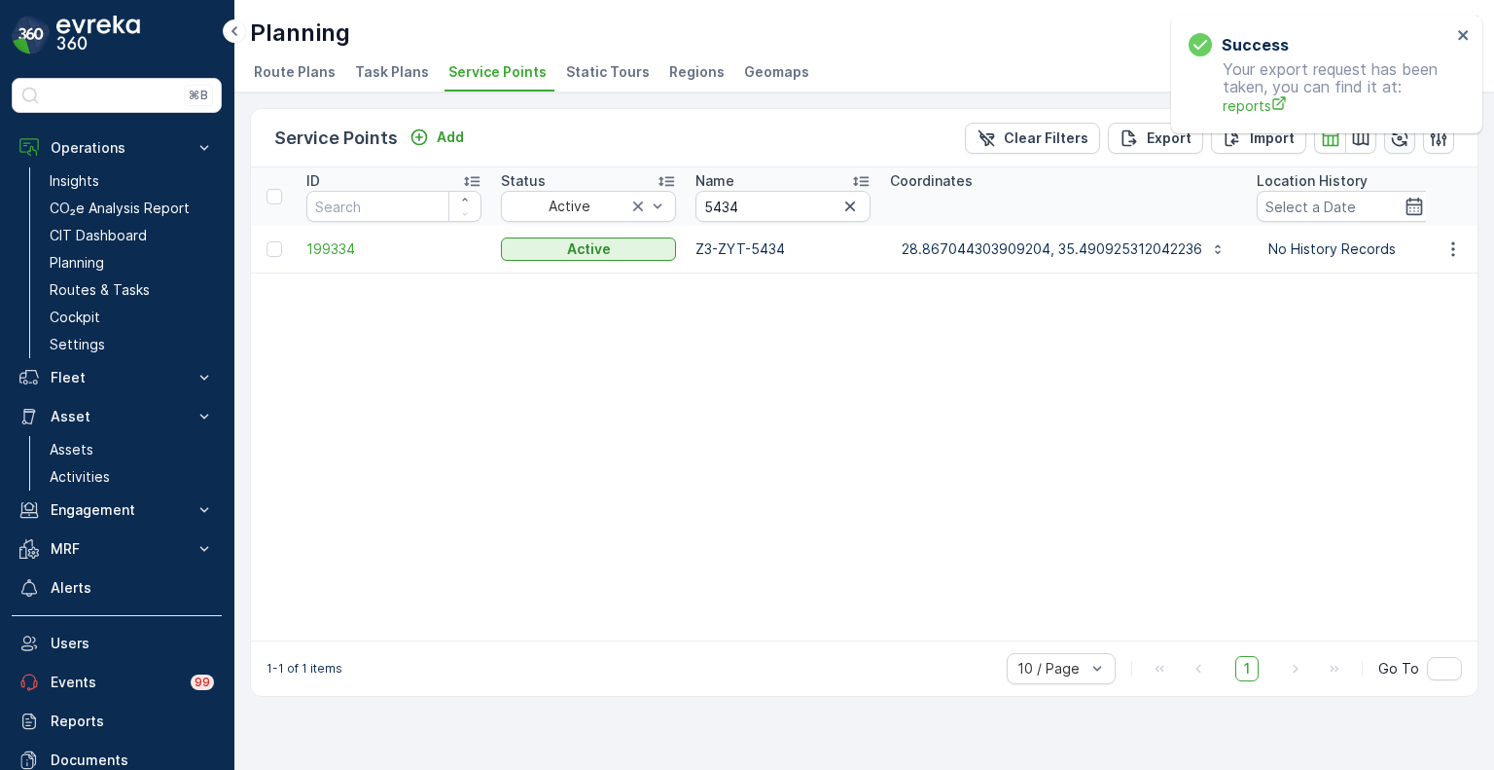
click at [1405, 147] on button "button" at bounding box center [1399, 138] width 31 height 31
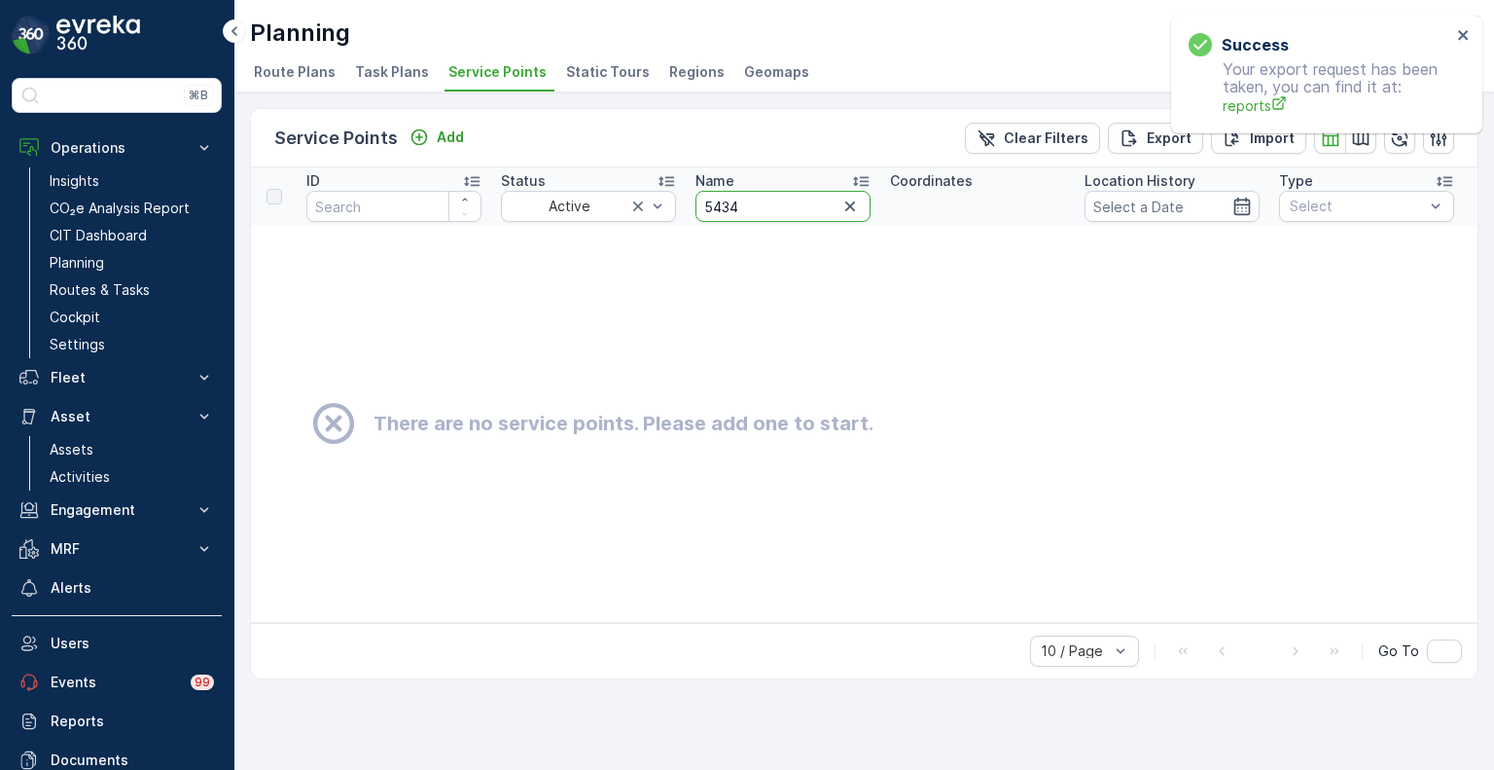
drag, startPoint x: 750, startPoint y: 205, endPoint x: 683, endPoint y: 201, distance: 67.2
type input "4435"
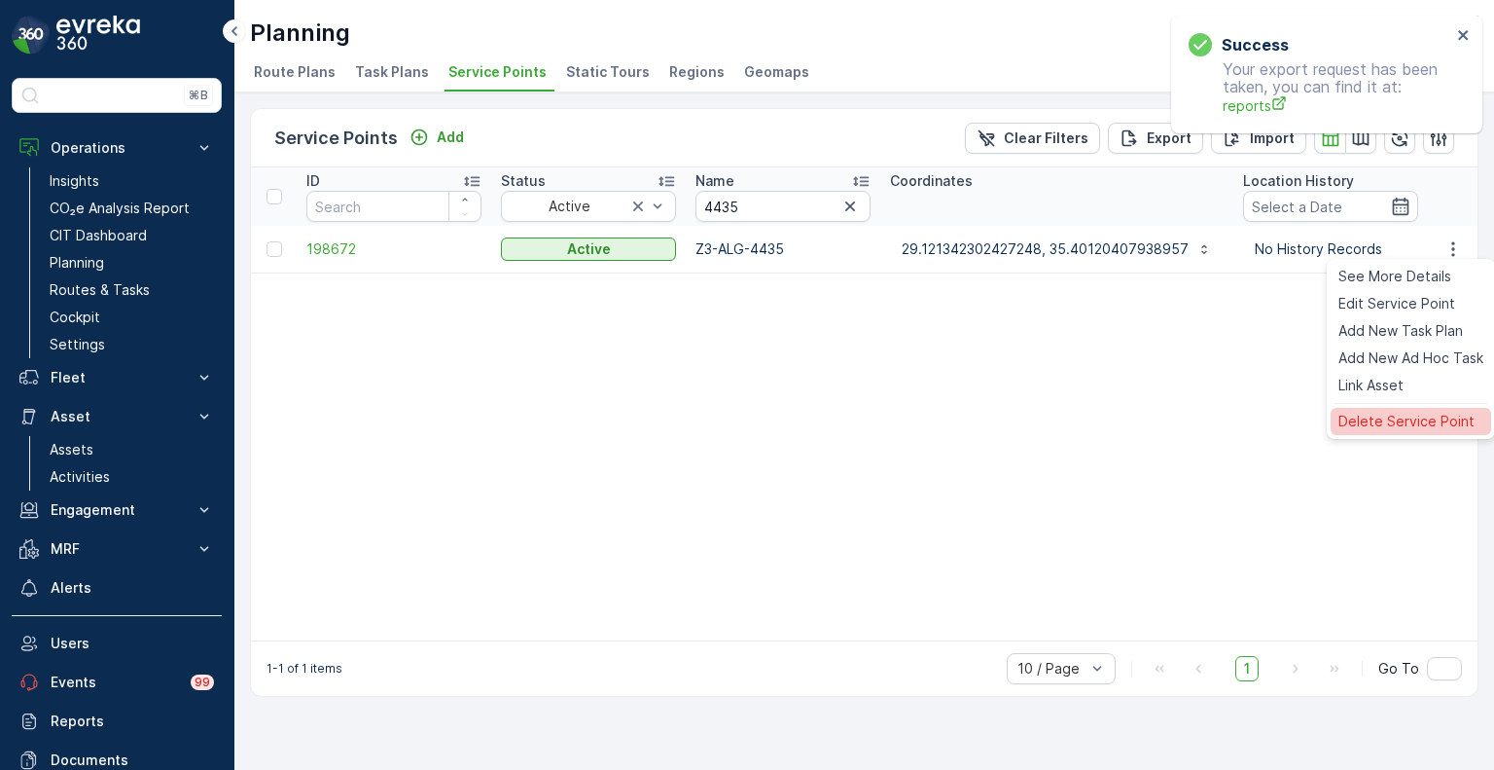
click at [1362, 423] on span "Delete Service Point" at bounding box center [1407, 421] width 136 height 19
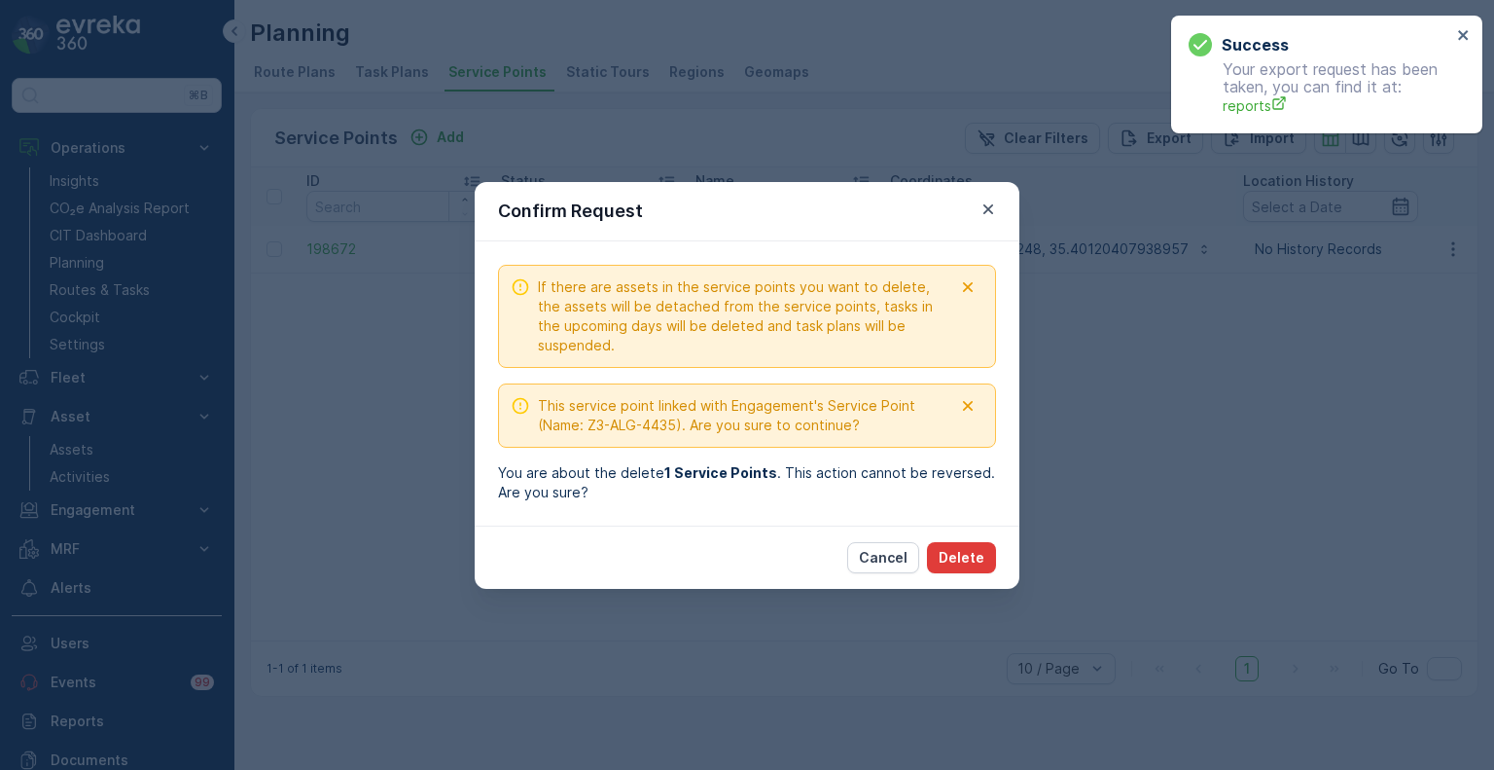
click at [956, 563] on p "Delete" at bounding box center [962, 557] width 46 height 19
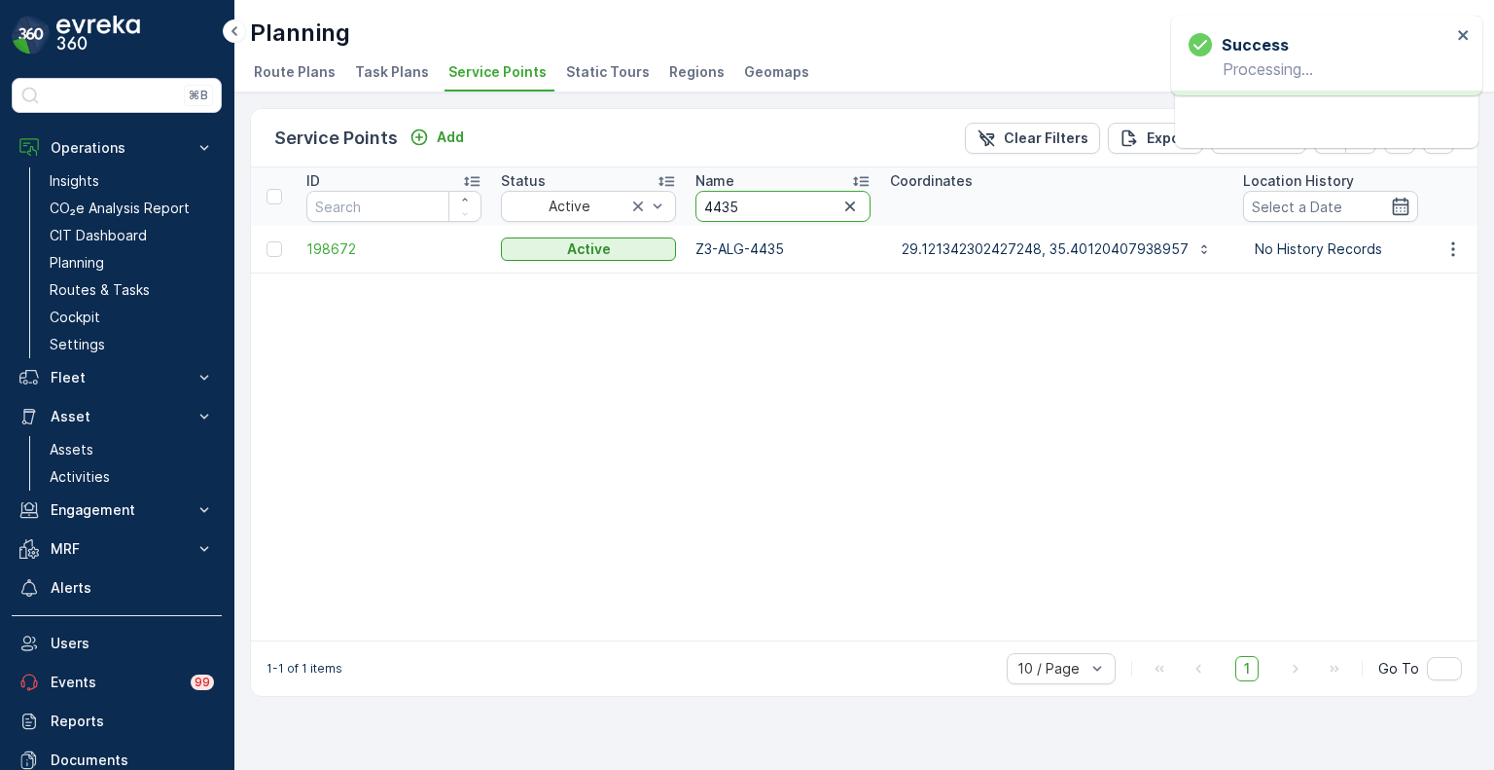
drag, startPoint x: 751, startPoint y: 203, endPoint x: 708, endPoint y: 202, distance: 42.8
click at [708, 202] on input "4435" at bounding box center [783, 206] width 175 height 31
paste input "502"
type input "45025"
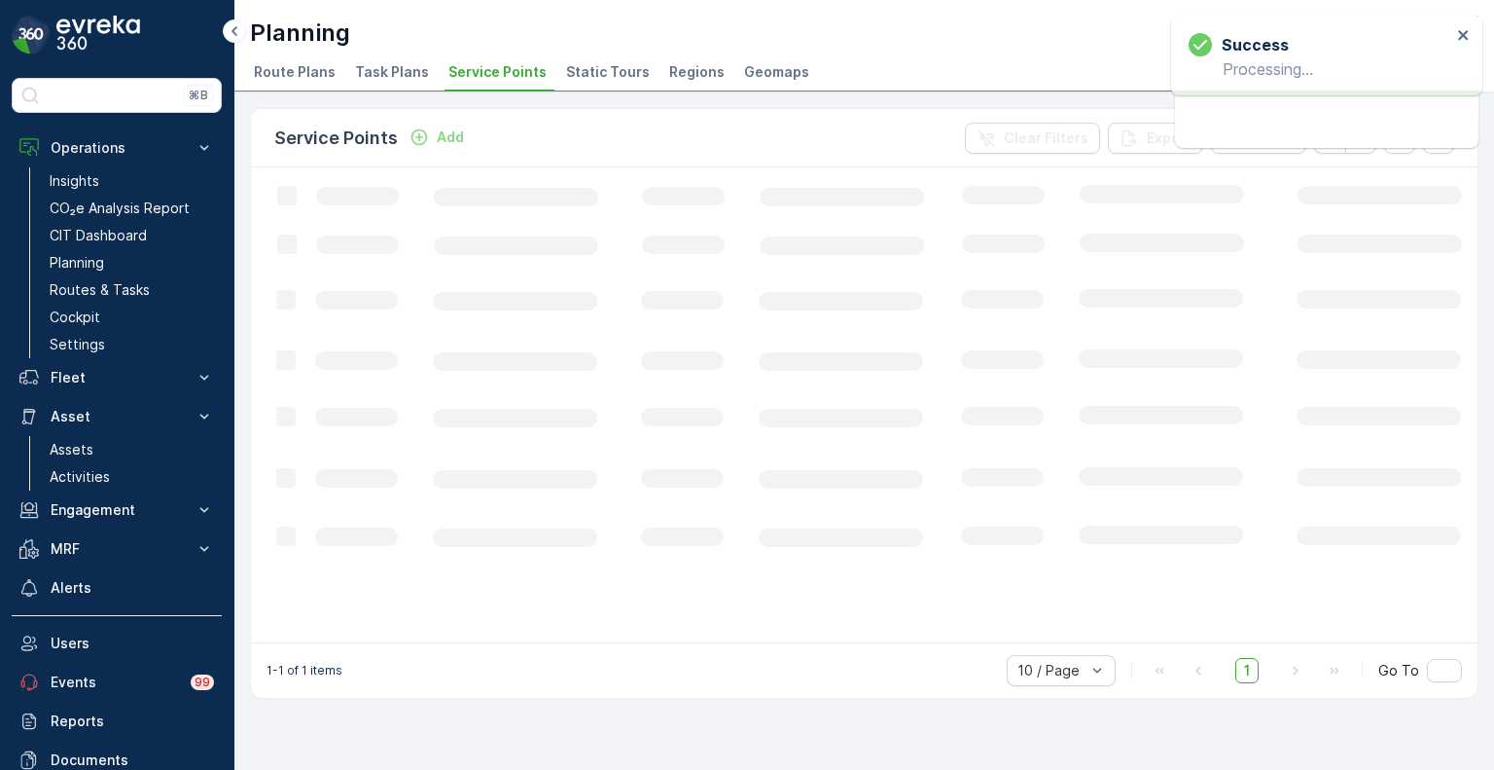
drag, startPoint x: 749, startPoint y: 202, endPoint x: 699, endPoint y: 201, distance: 50.6
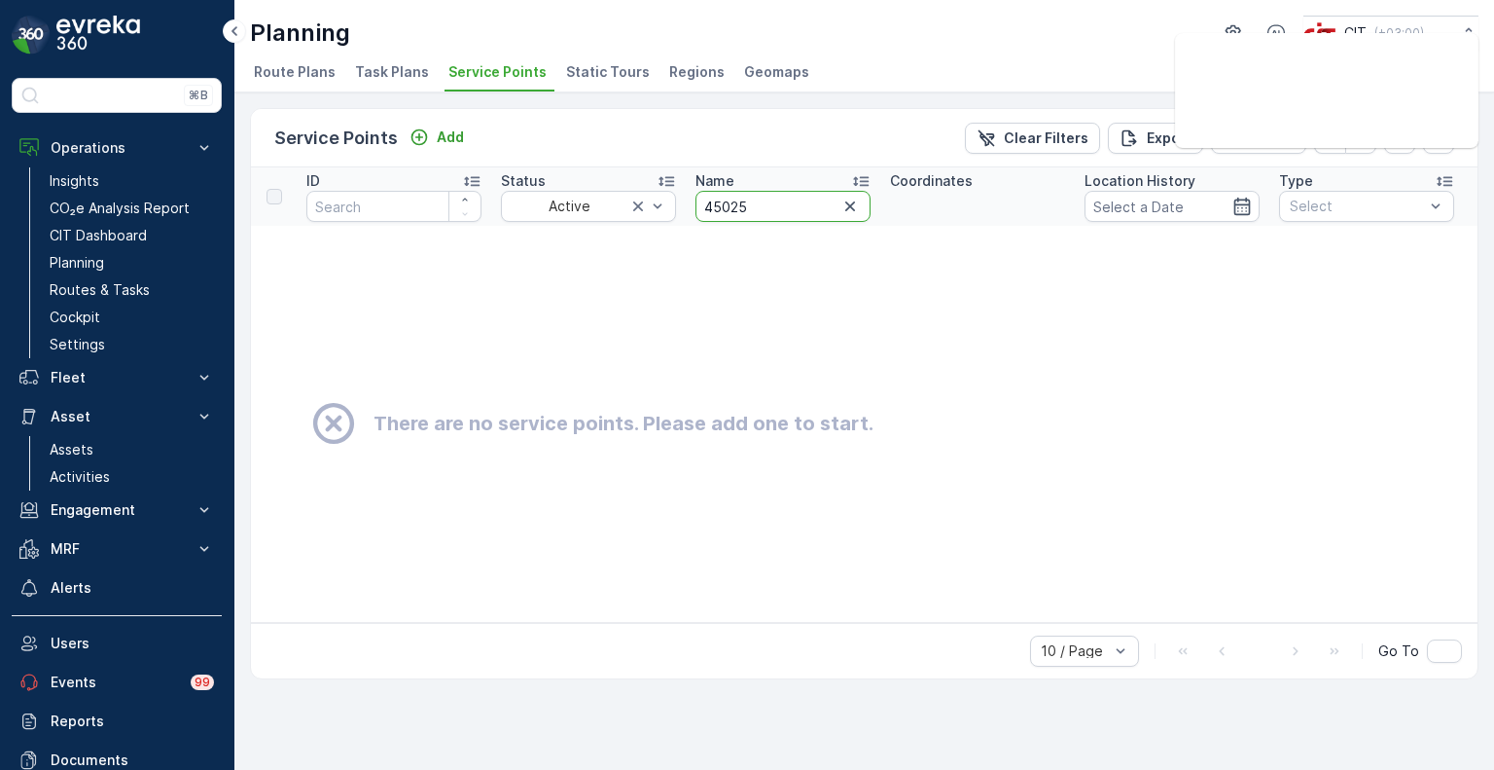
drag, startPoint x: 739, startPoint y: 203, endPoint x: 684, endPoint y: 204, distance: 55.5
paste input "text"
type input "5025"
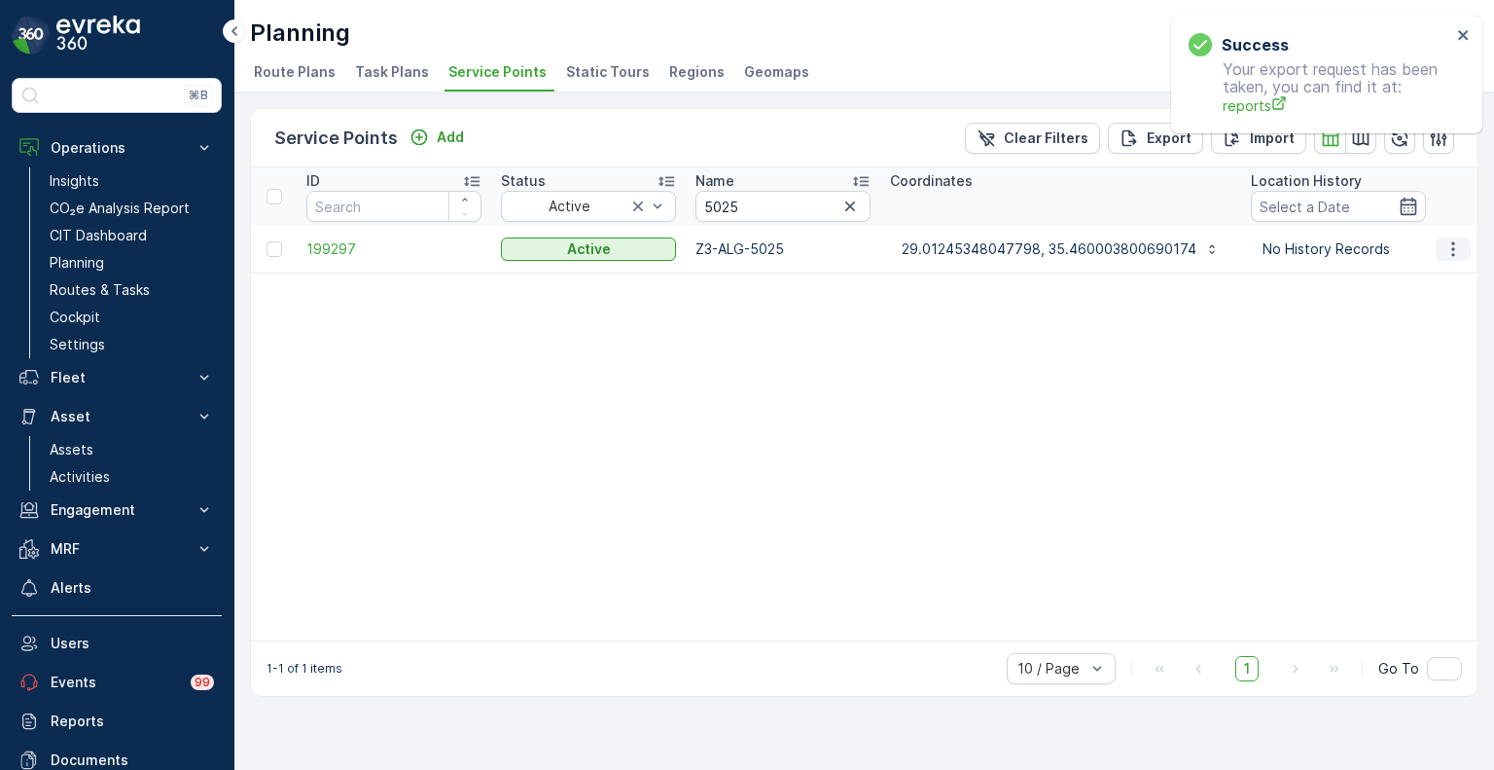
click at [1453, 247] on icon "button" at bounding box center [1453, 248] width 3 height 15
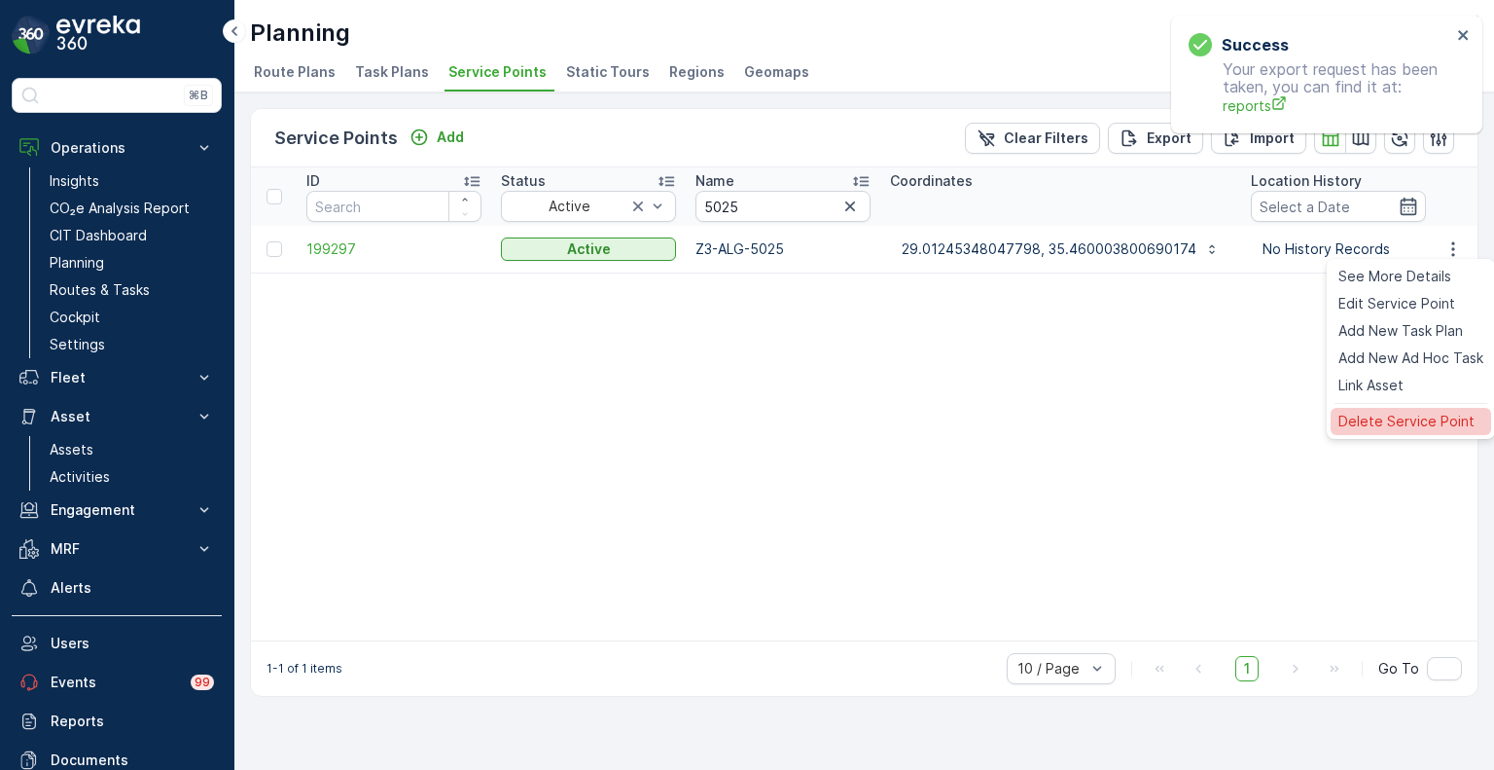
click at [1353, 421] on span "Delete Service Point" at bounding box center [1407, 421] width 136 height 19
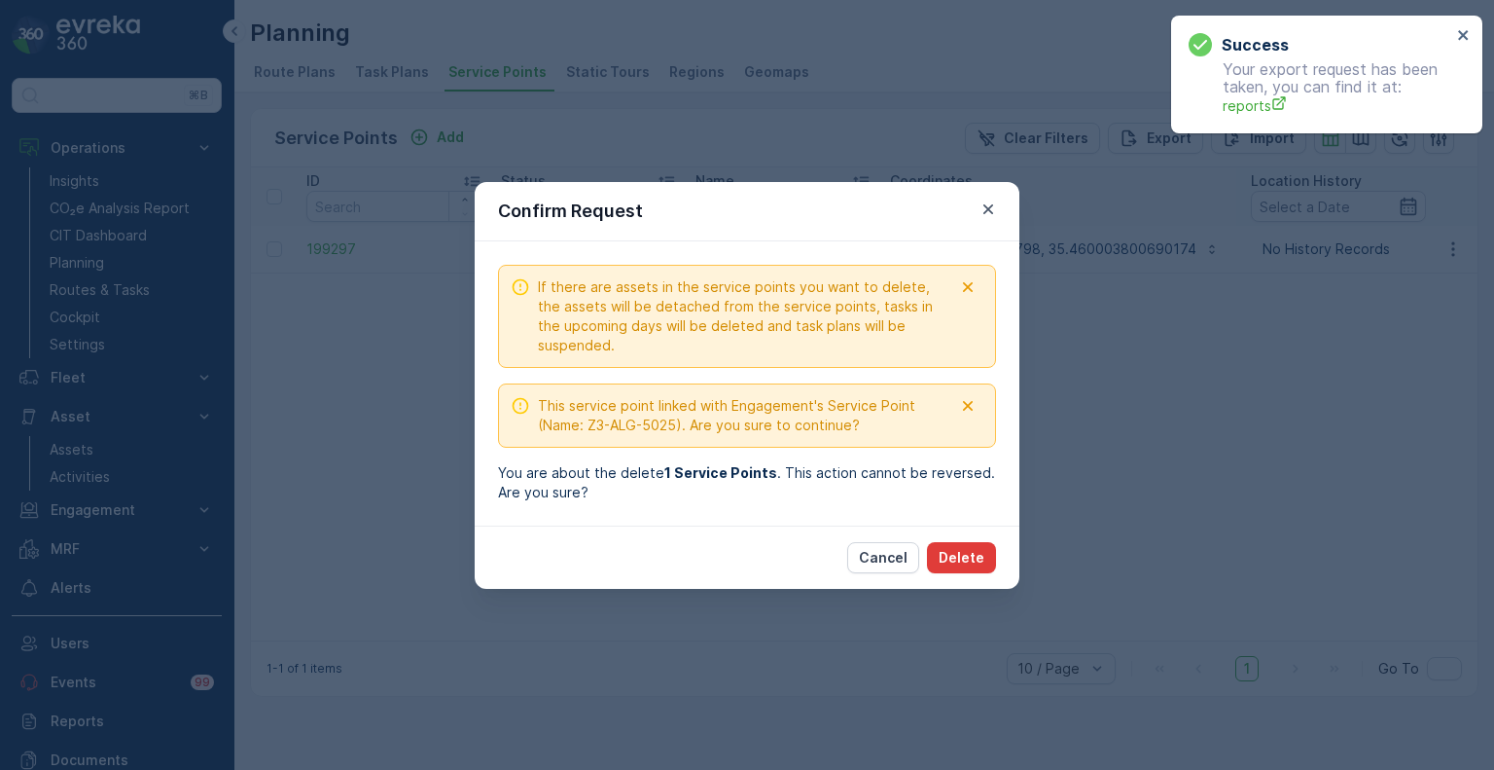
click at [982, 559] on p "Delete" at bounding box center [962, 557] width 46 height 19
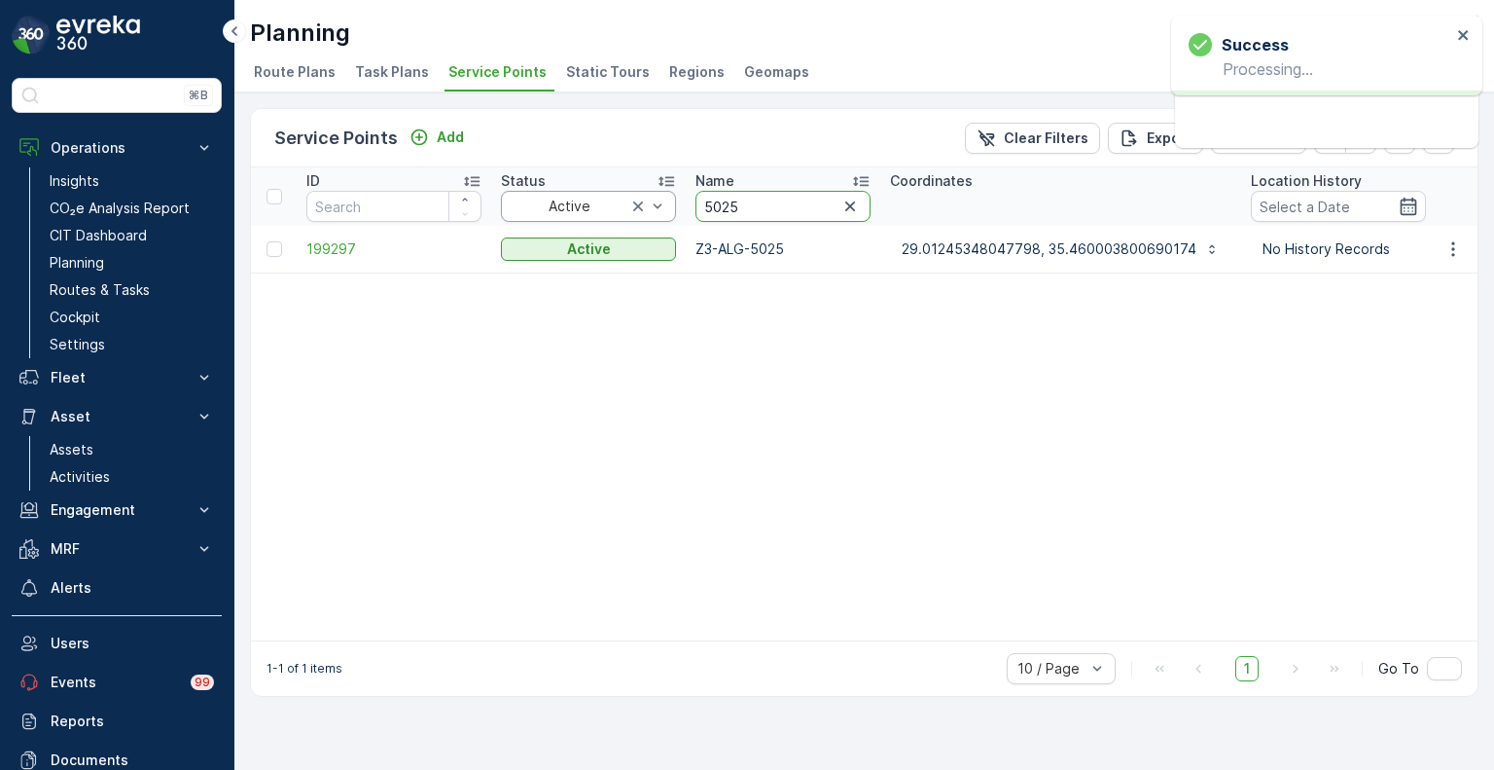
drag, startPoint x: 724, startPoint y: 205, endPoint x: 671, endPoint y: 203, distance: 52.6
paste input "42"
type input "5042"
click at [1454, 248] on icon "button" at bounding box center [1453, 248] width 3 height 15
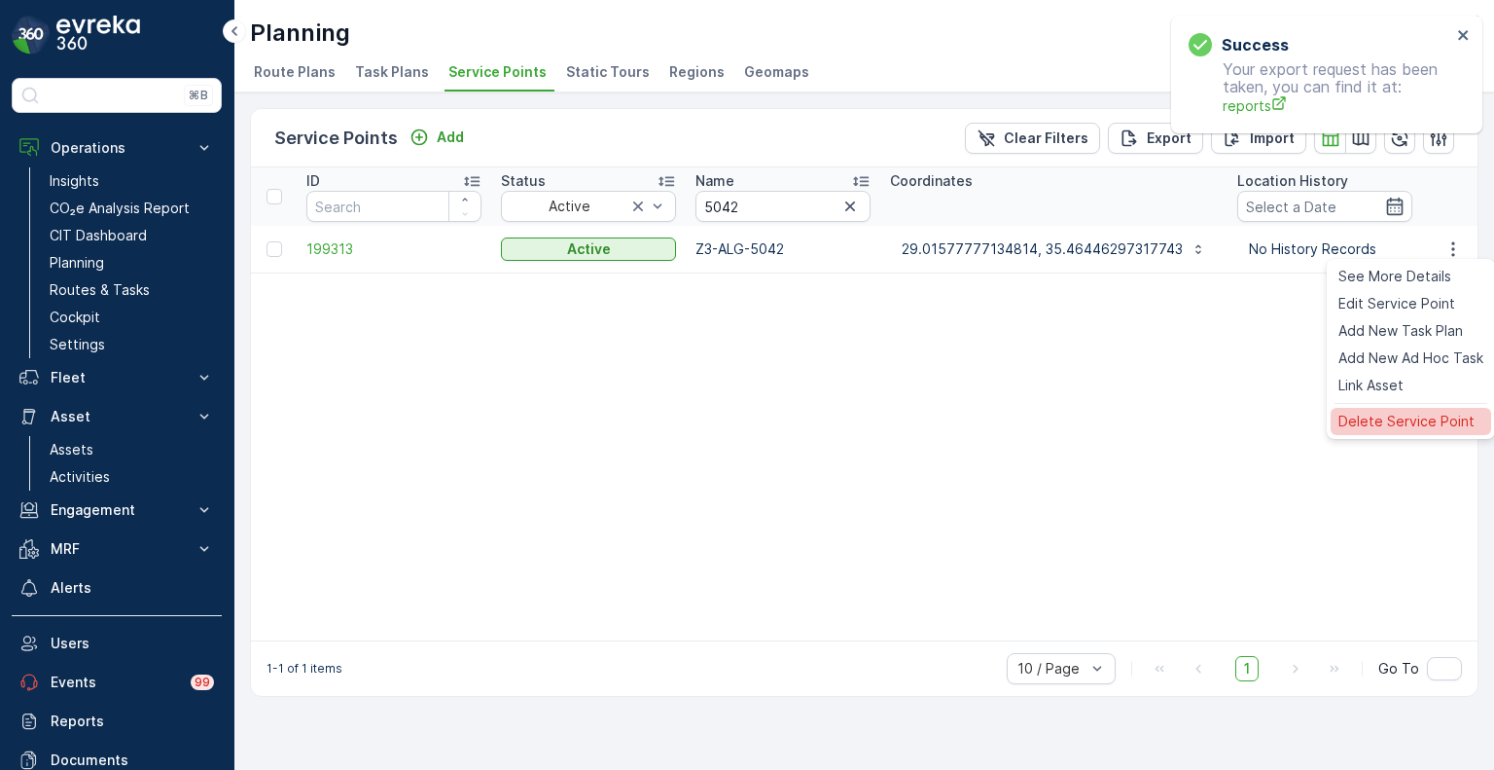
click at [1383, 414] on span "Delete Service Point" at bounding box center [1407, 421] width 136 height 19
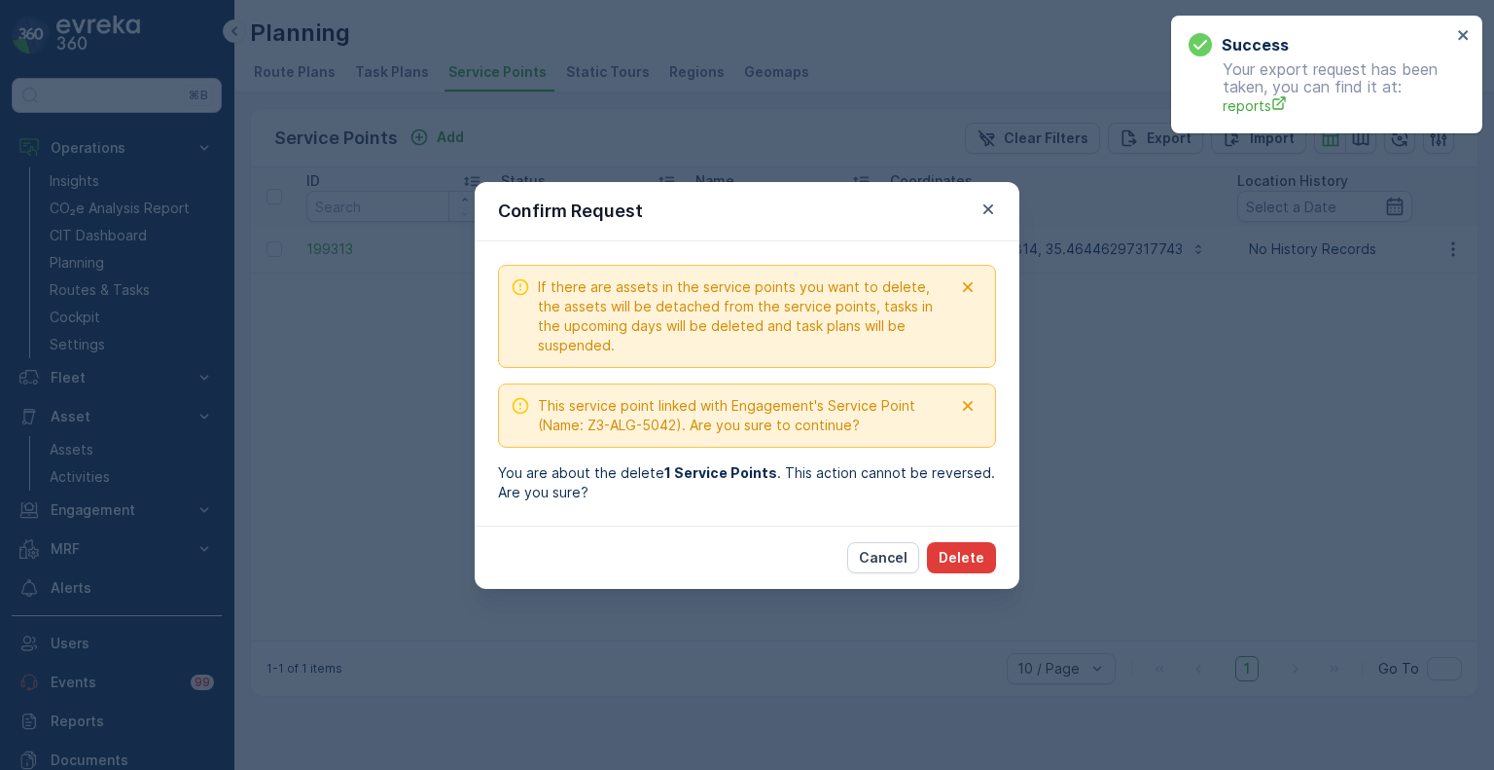
click at [976, 560] on p "Delete" at bounding box center [962, 557] width 46 height 19
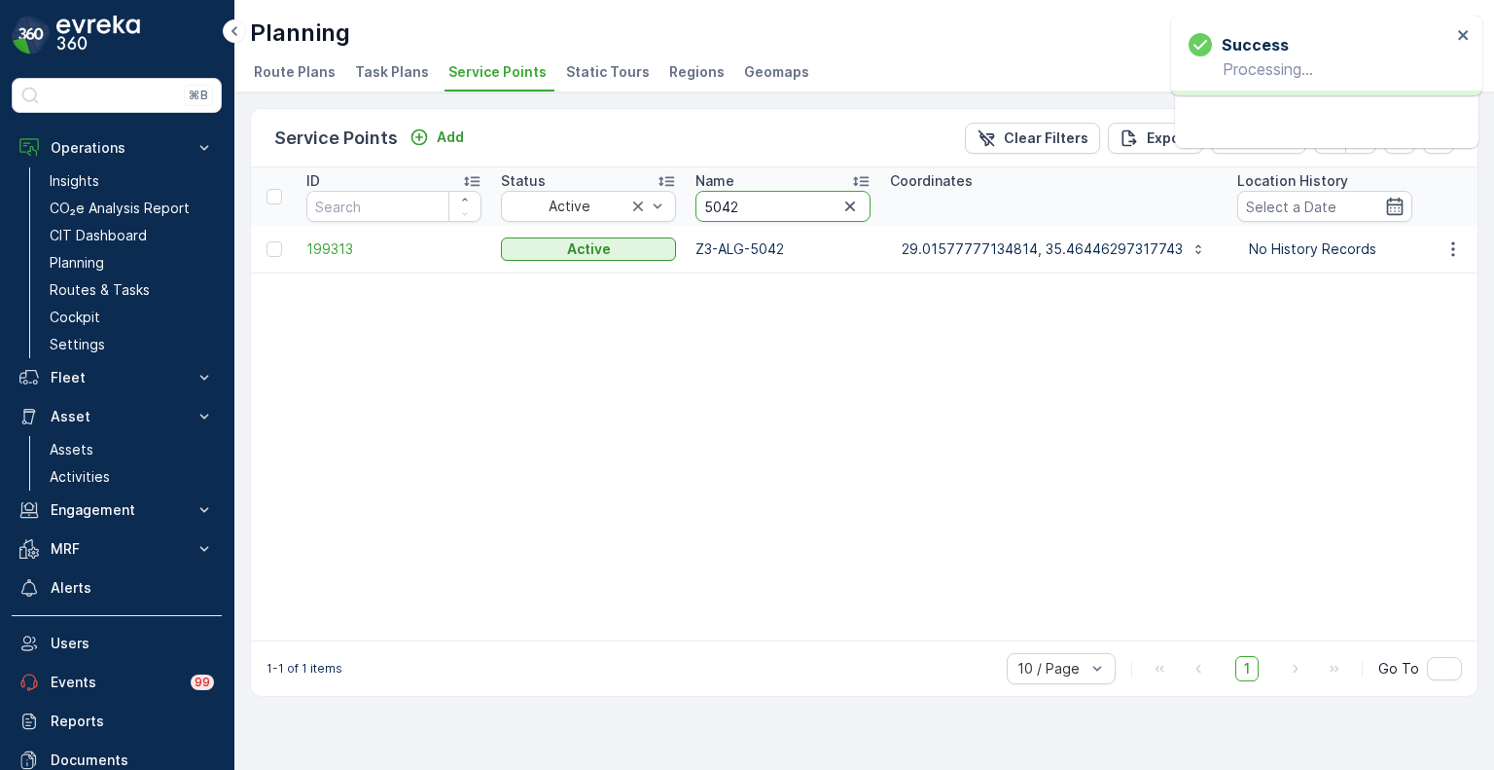
drag, startPoint x: 746, startPoint y: 208, endPoint x: 683, endPoint y: 200, distance: 63.7
paste input "4"
type input "5044"
click at [1458, 247] on icon "button" at bounding box center [1453, 248] width 19 height 19
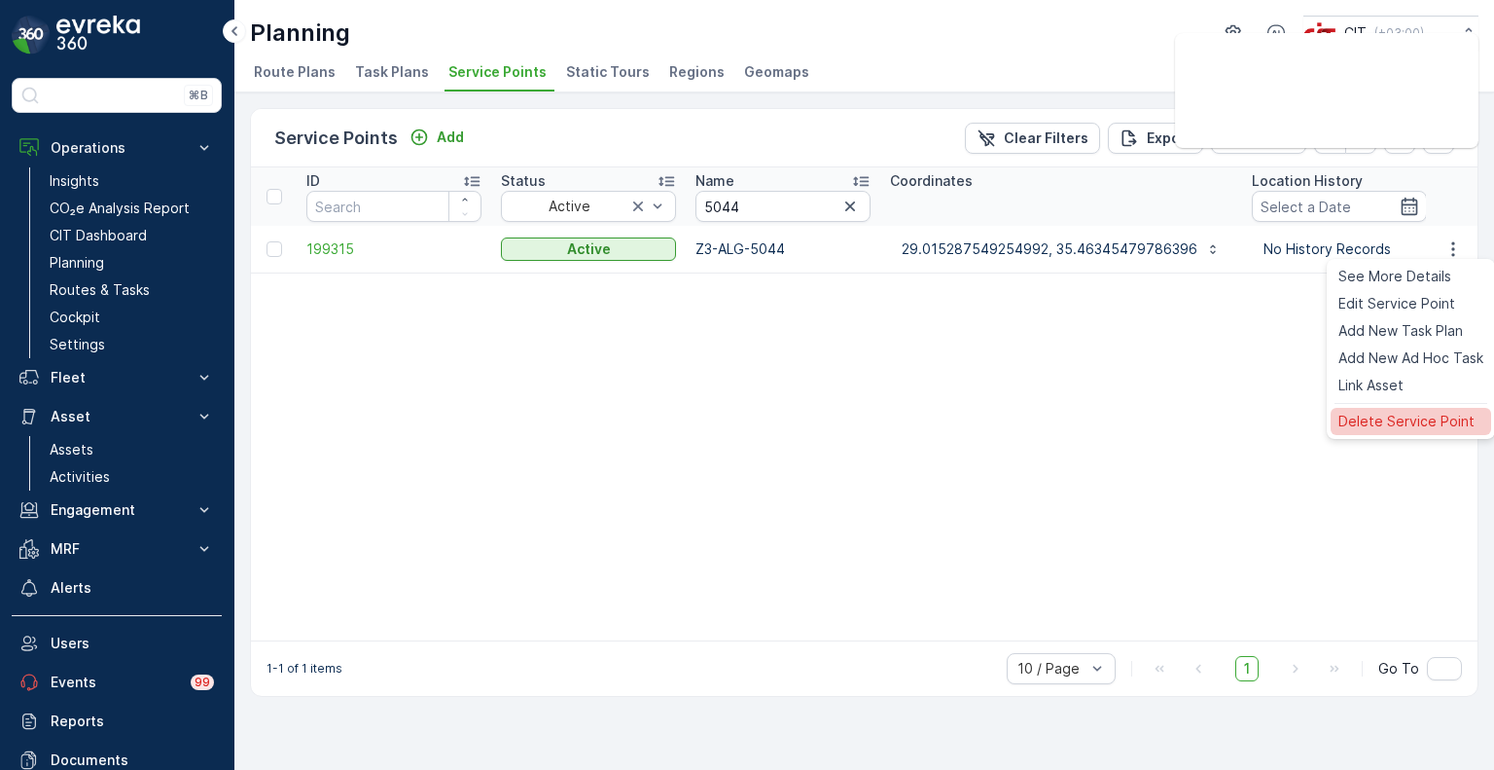
click at [1400, 419] on span "Delete Service Point" at bounding box center [1407, 421] width 136 height 19
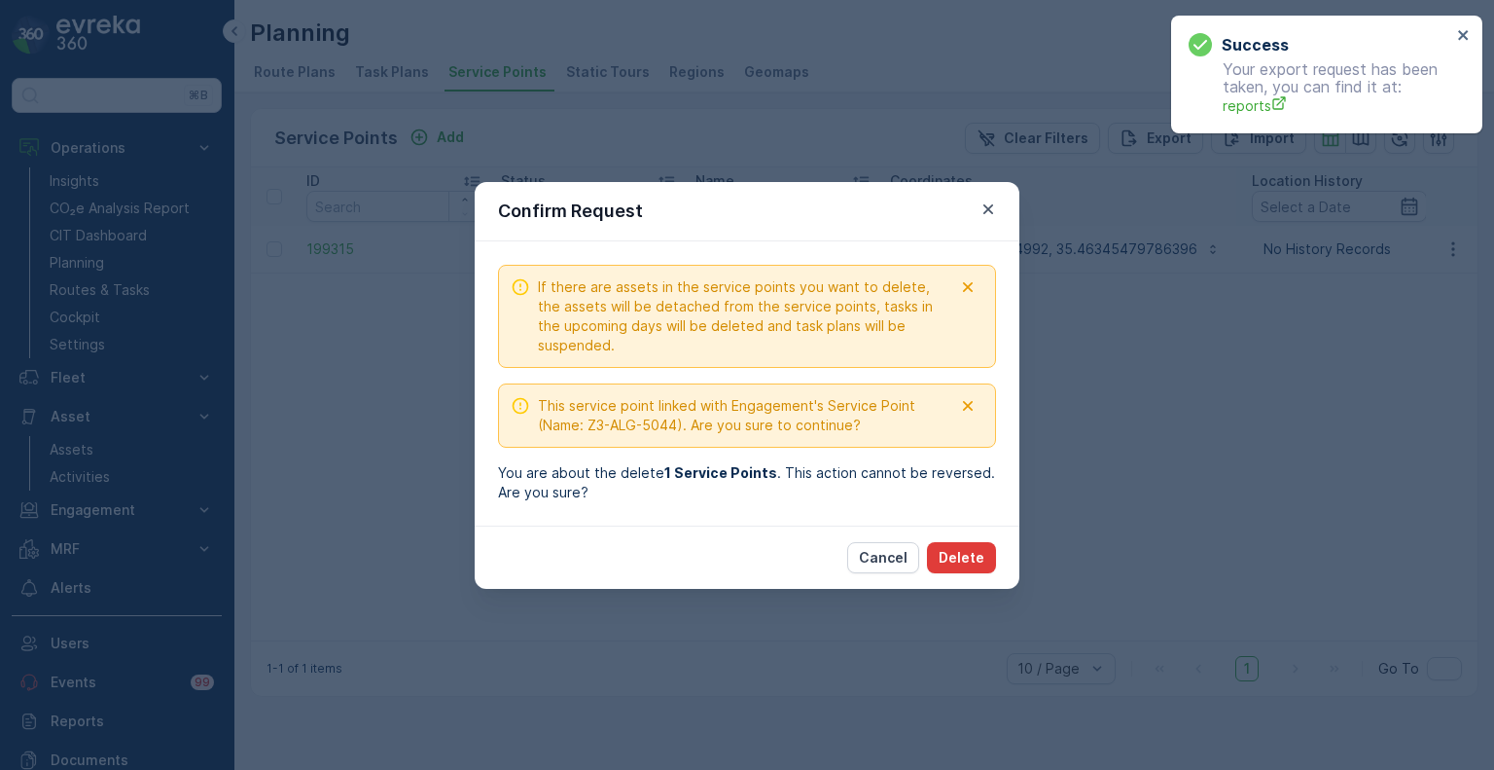
click at [967, 556] on p "Delete" at bounding box center [962, 557] width 46 height 19
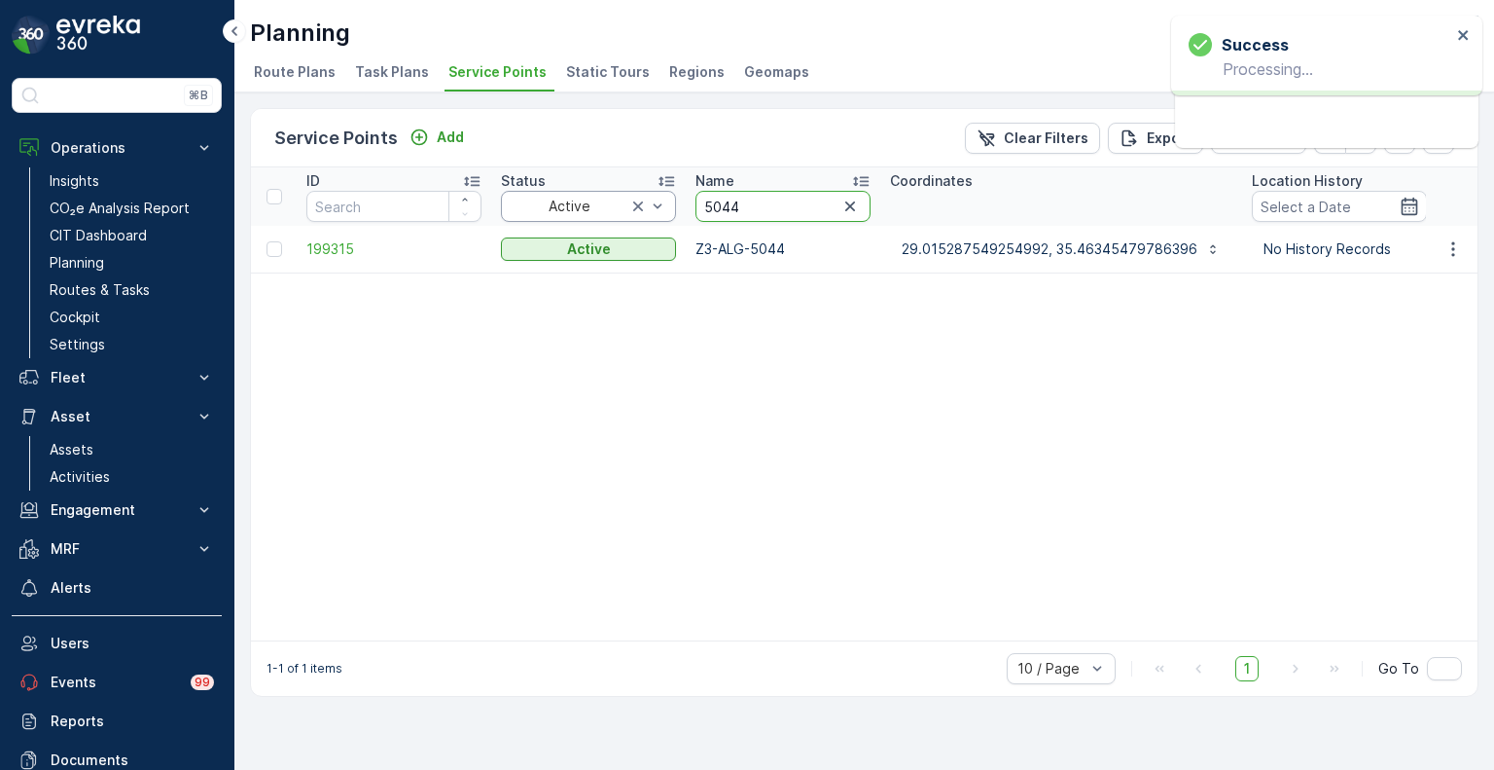
drag, startPoint x: 752, startPoint y: 209, endPoint x: 671, endPoint y: 202, distance: 81.0
paste input "2581"
type input "2581"
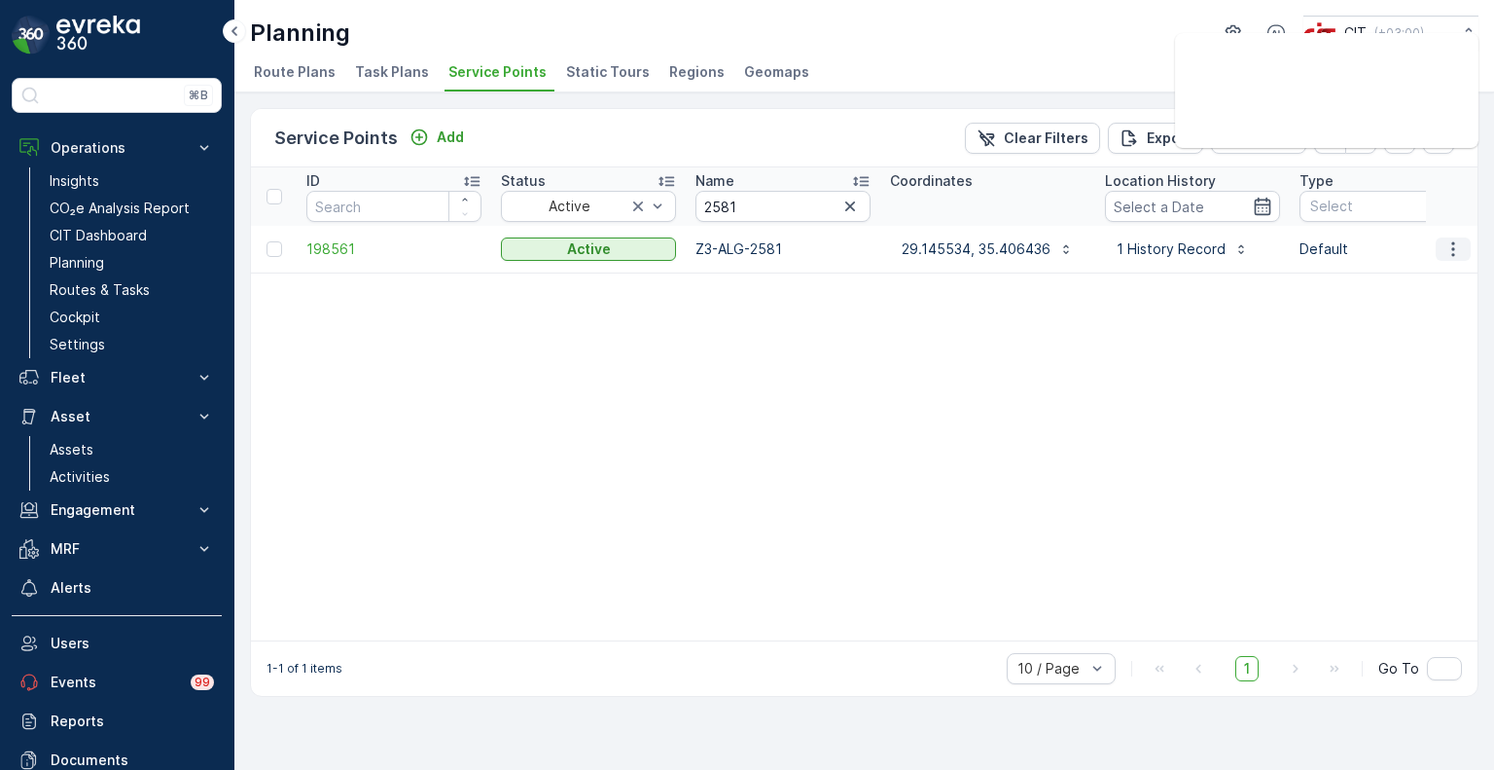
click at [1453, 247] on icon "button" at bounding box center [1453, 248] width 3 height 15
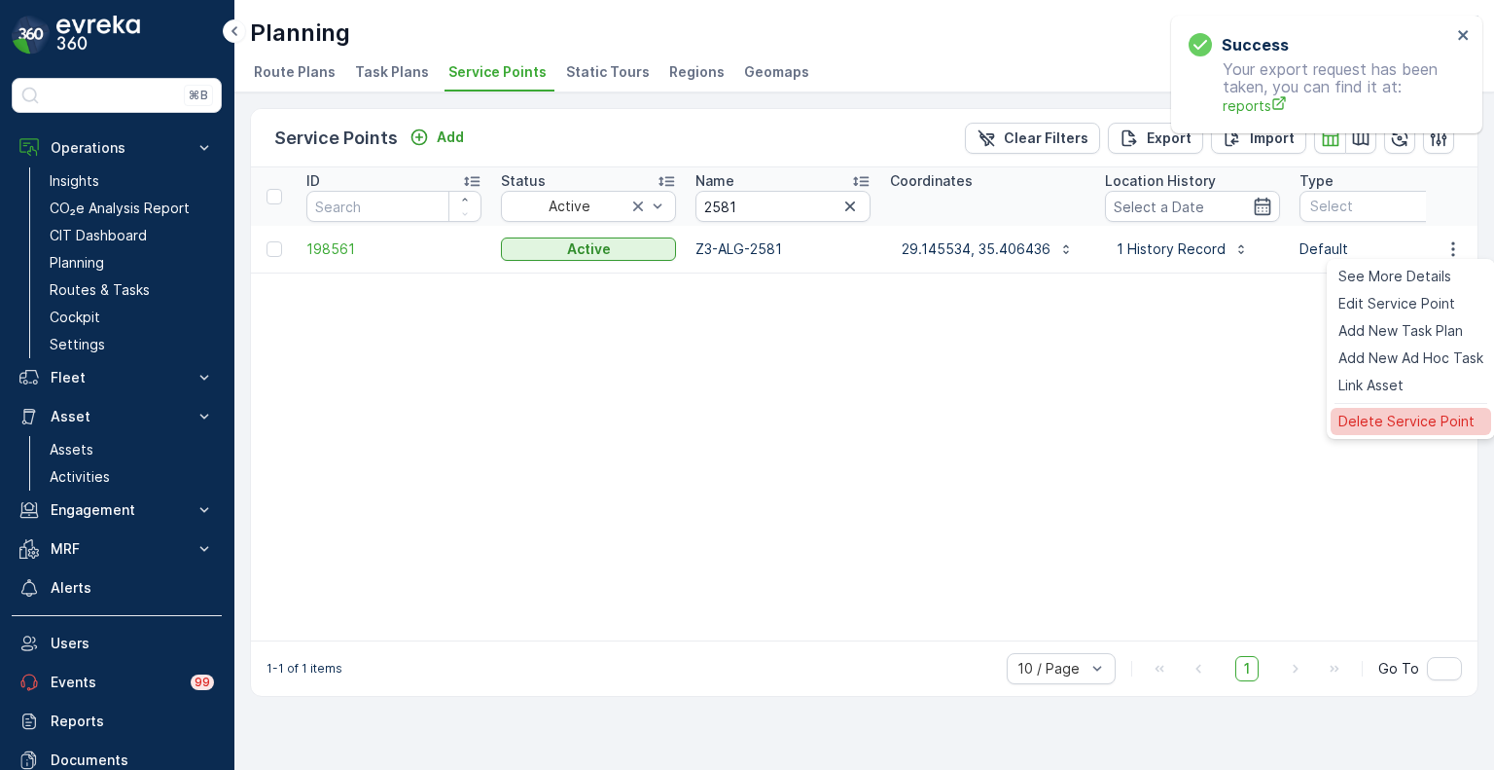
click at [1400, 419] on span "Delete Service Point" at bounding box center [1407, 421] width 136 height 19
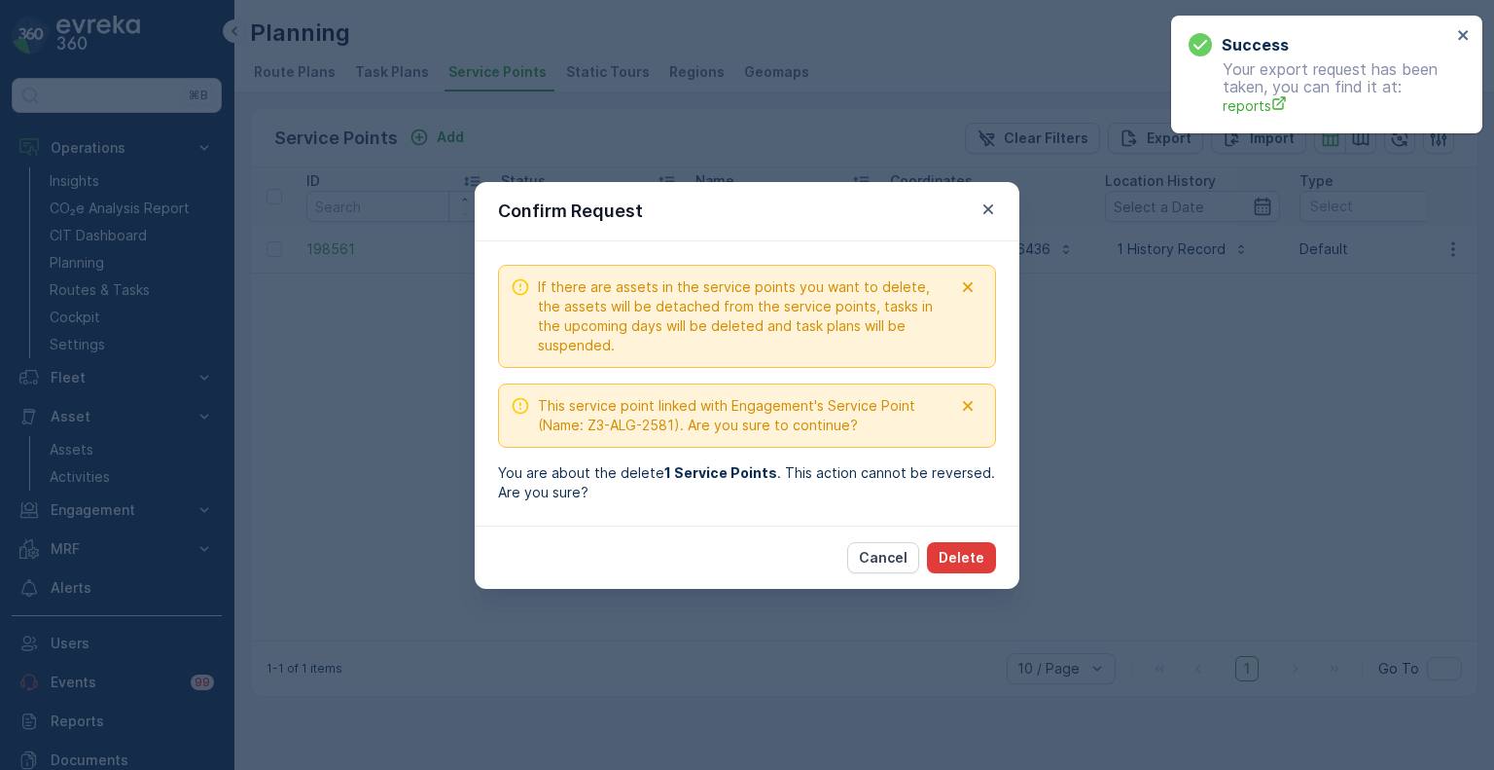
click at [959, 544] on button "Delete" at bounding box center [961, 557] width 69 height 31
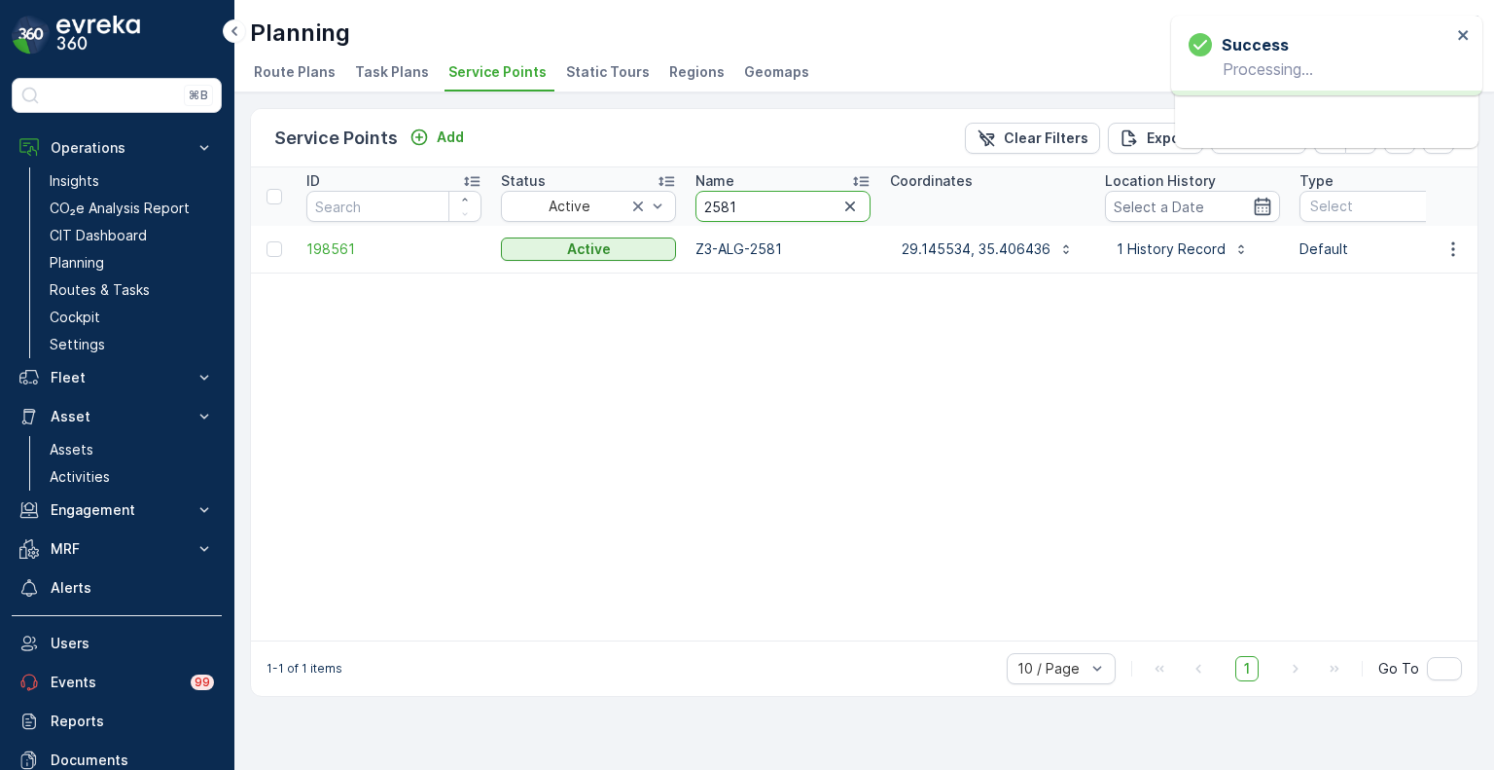
drag, startPoint x: 734, startPoint y: 205, endPoint x: 684, endPoint y: 203, distance: 49.7
paste input "4186"
type input "4186"
click at [1453, 255] on icon "button" at bounding box center [1453, 248] width 19 height 19
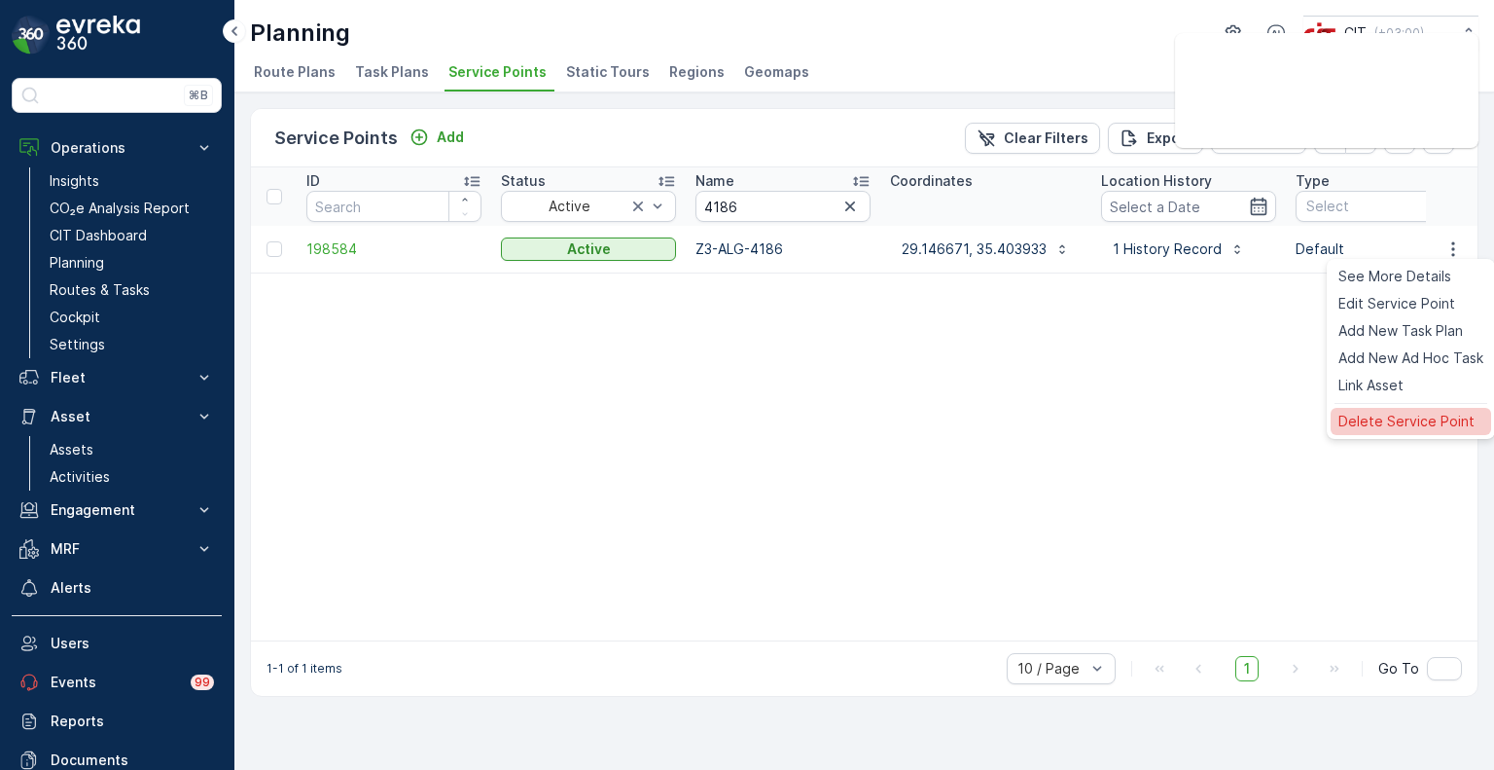
click at [1401, 412] on span "Delete Service Point" at bounding box center [1407, 421] width 136 height 19
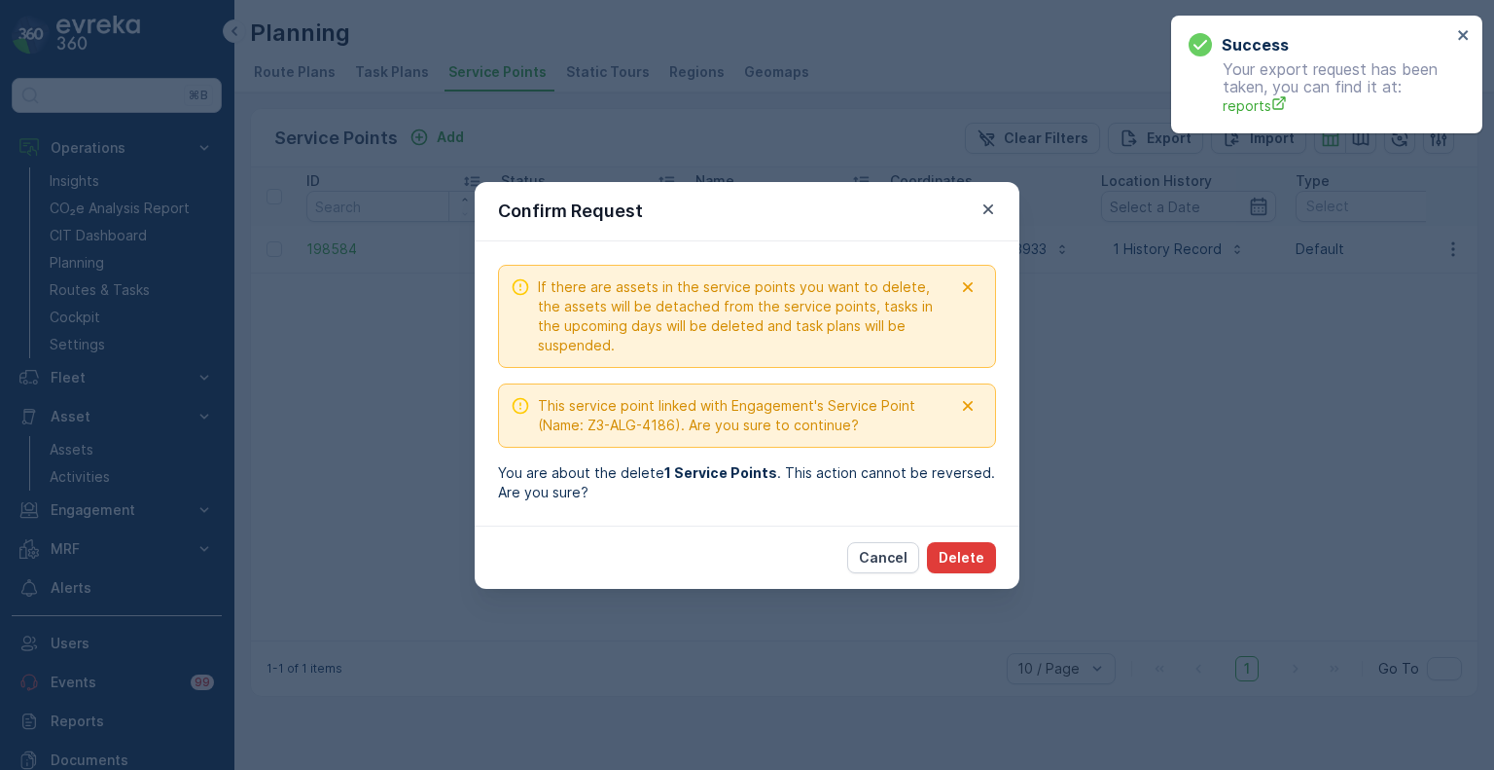
click at [960, 548] on p "Delete" at bounding box center [962, 557] width 46 height 19
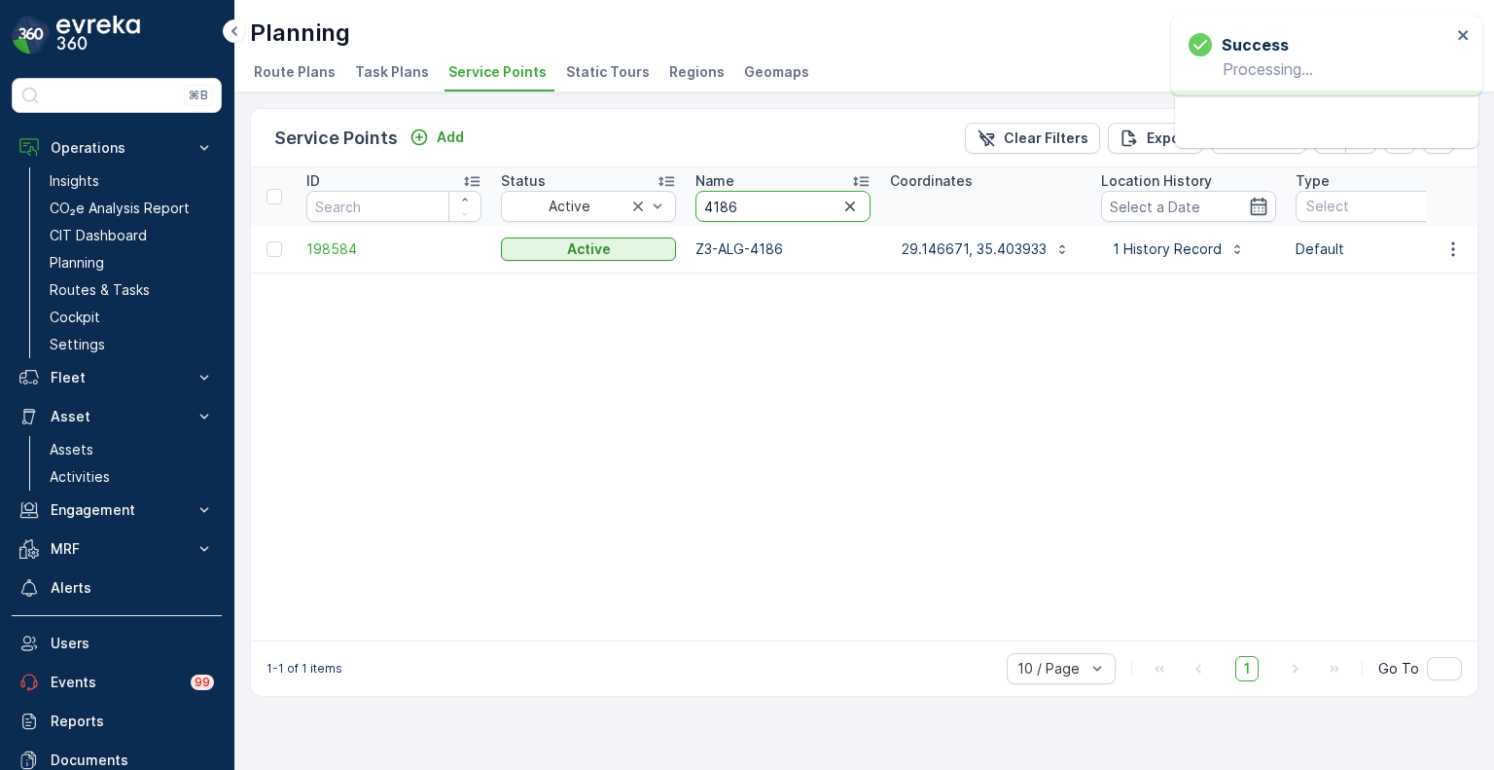
drag, startPoint x: 782, startPoint y: 203, endPoint x: 676, endPoint y: 196, distance: 106.3
paste input "79"
type input "4179"
click at [1467, 246] on button "button" at bounding box center [1453, 248] width 35 height 23
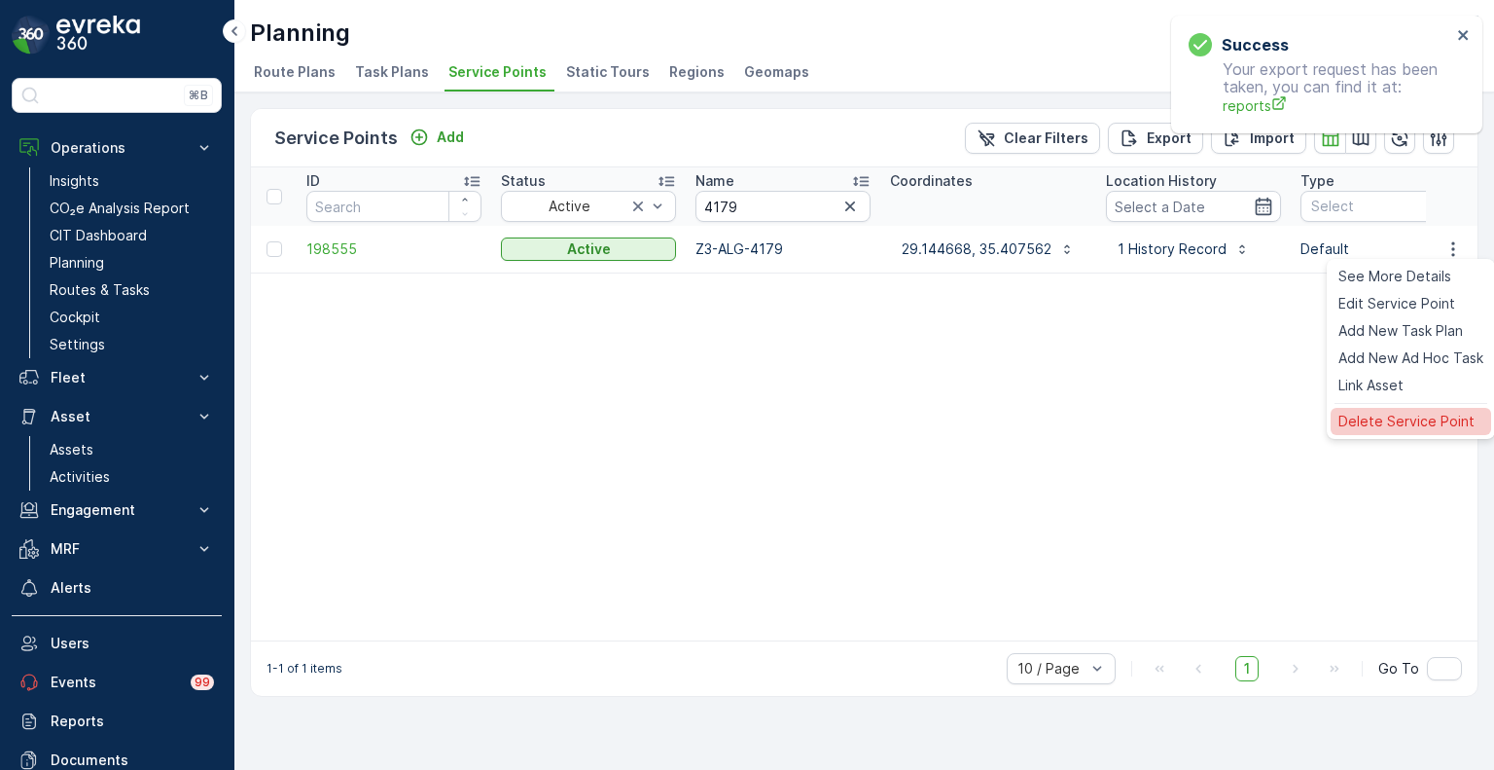
click at [1386, 433] on div "Delete Service Point" at bounding box center [1411, 421] width 161 height 27
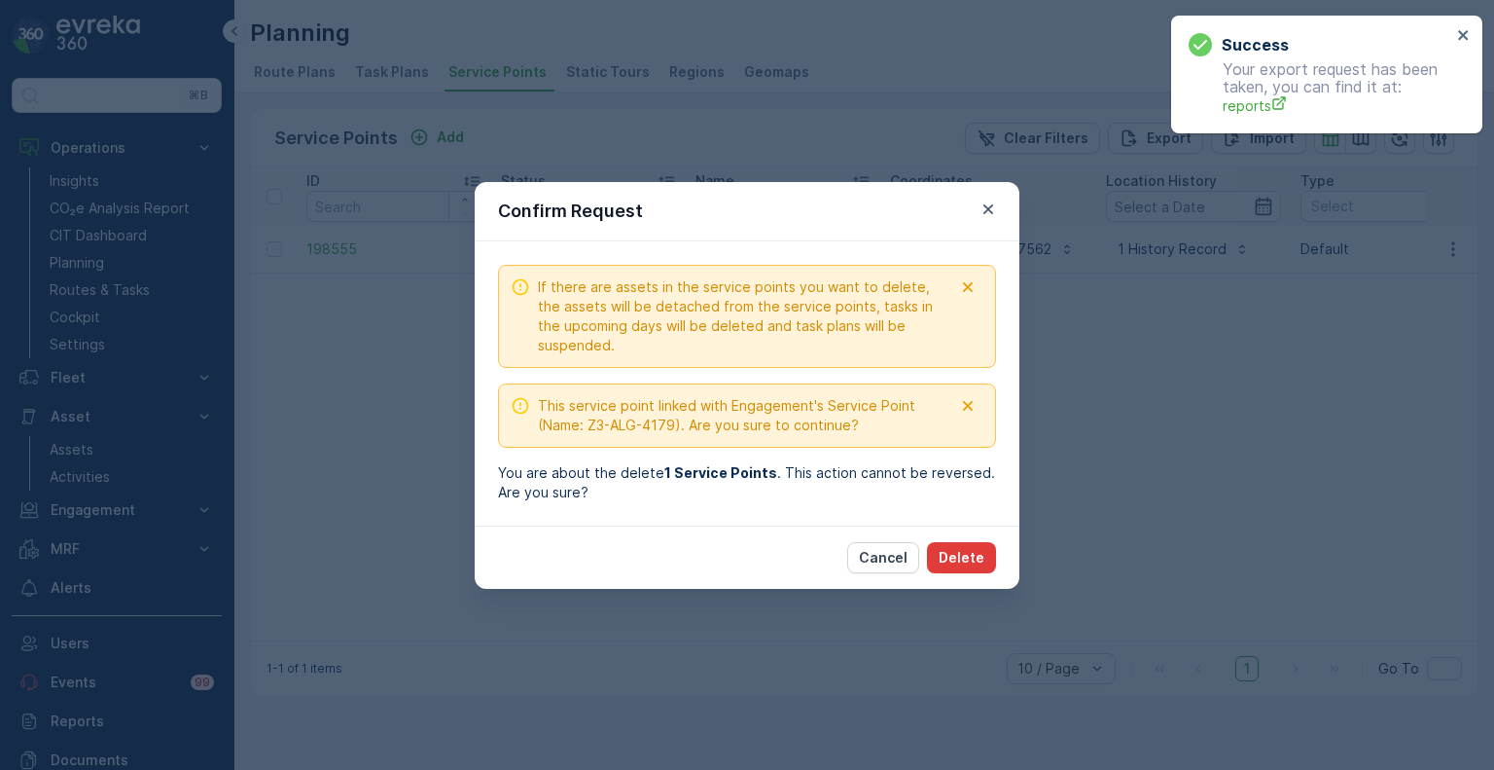
click at [974, 559] on p "Delete" at bounding box center [962, 557] width 46 height 19
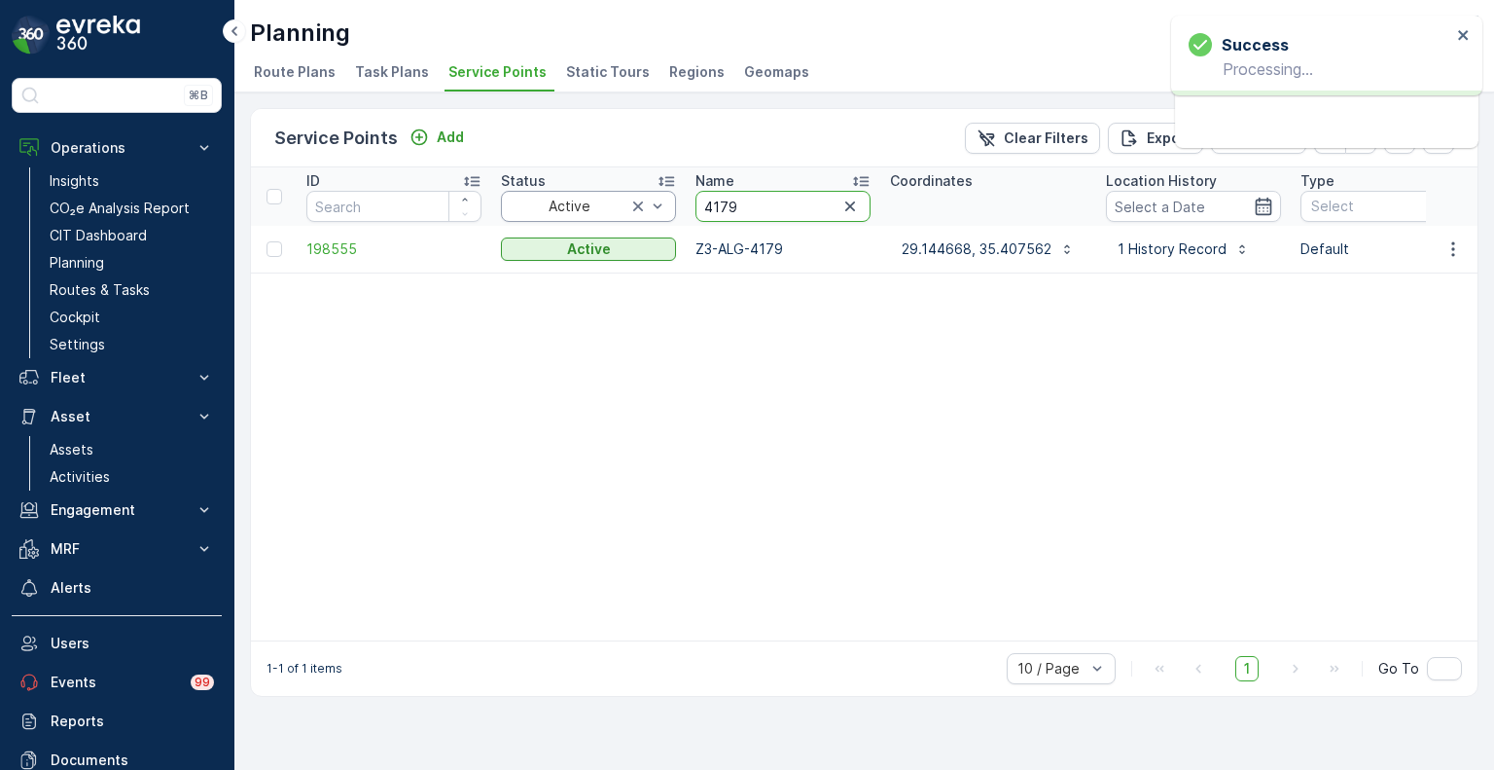
drag, startPoint x: 739, startPoint y: 206, endPoint x: 664, endPoint y: 201, distance: 76.0
paste input "16"
type input "4116"
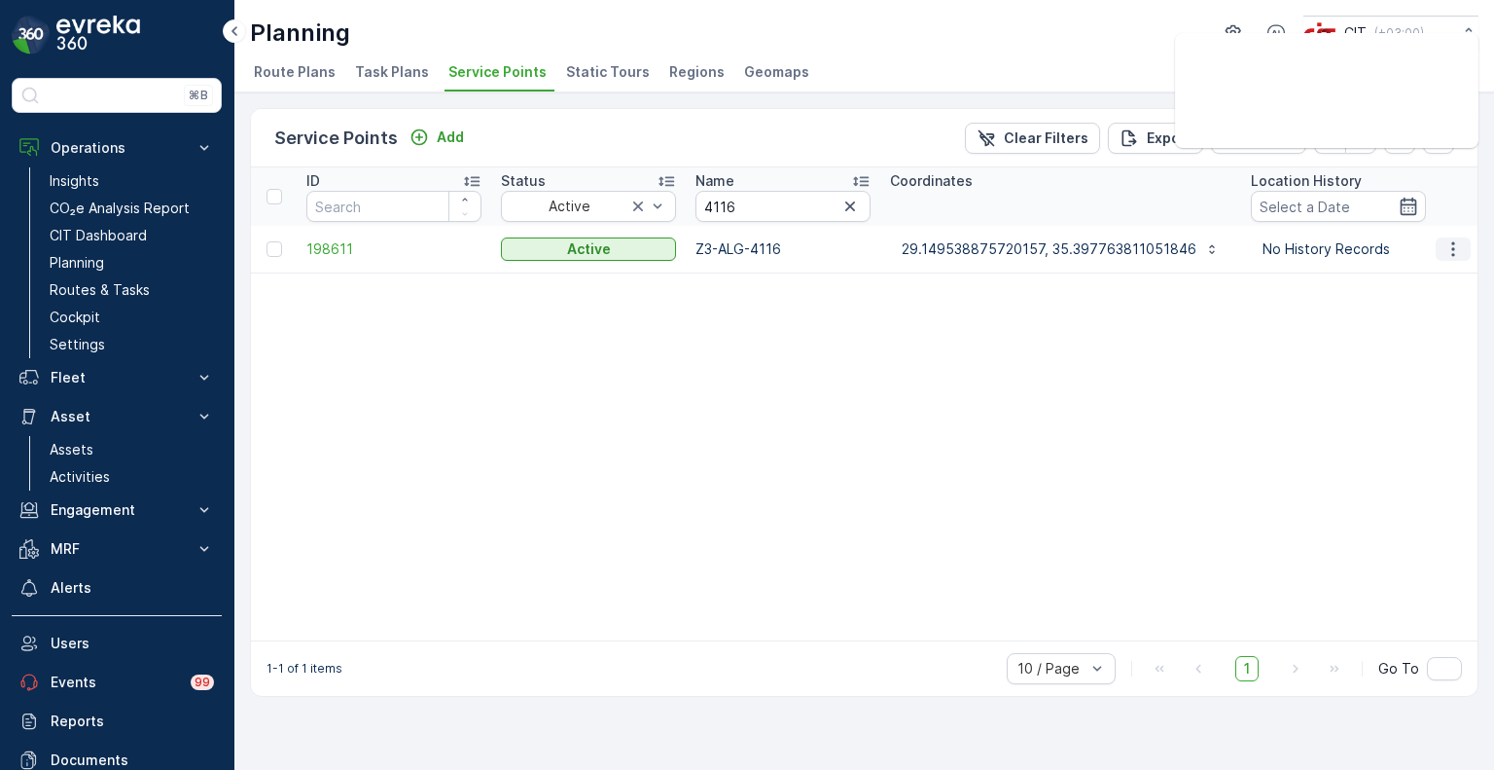
click at [1454, 253] on icon "button" at bounding box center [1453, 248] width 3 height 15
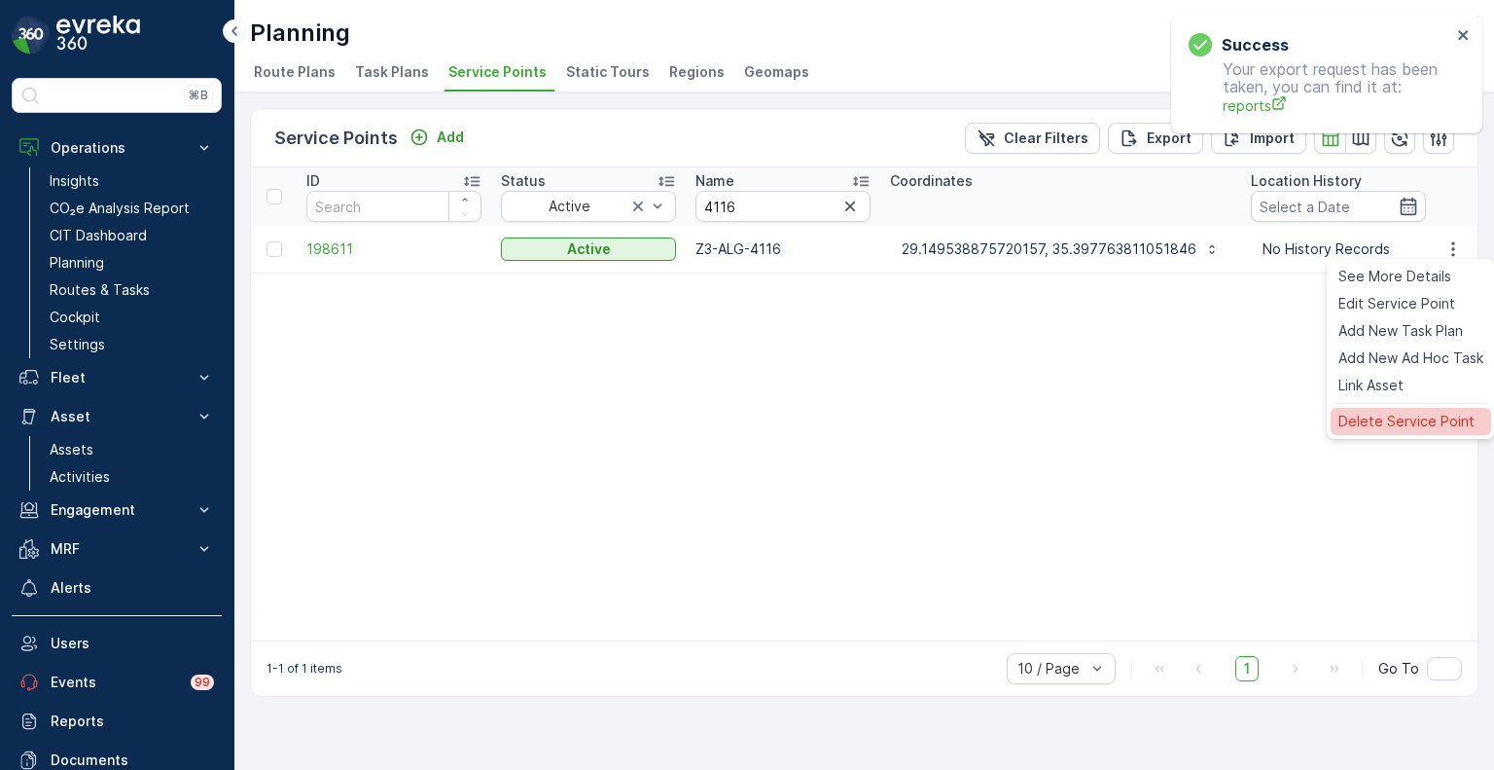
click at [1379, 421] on span "Delete Service Point" at bounding box center [1407, 421] width 136 height 19
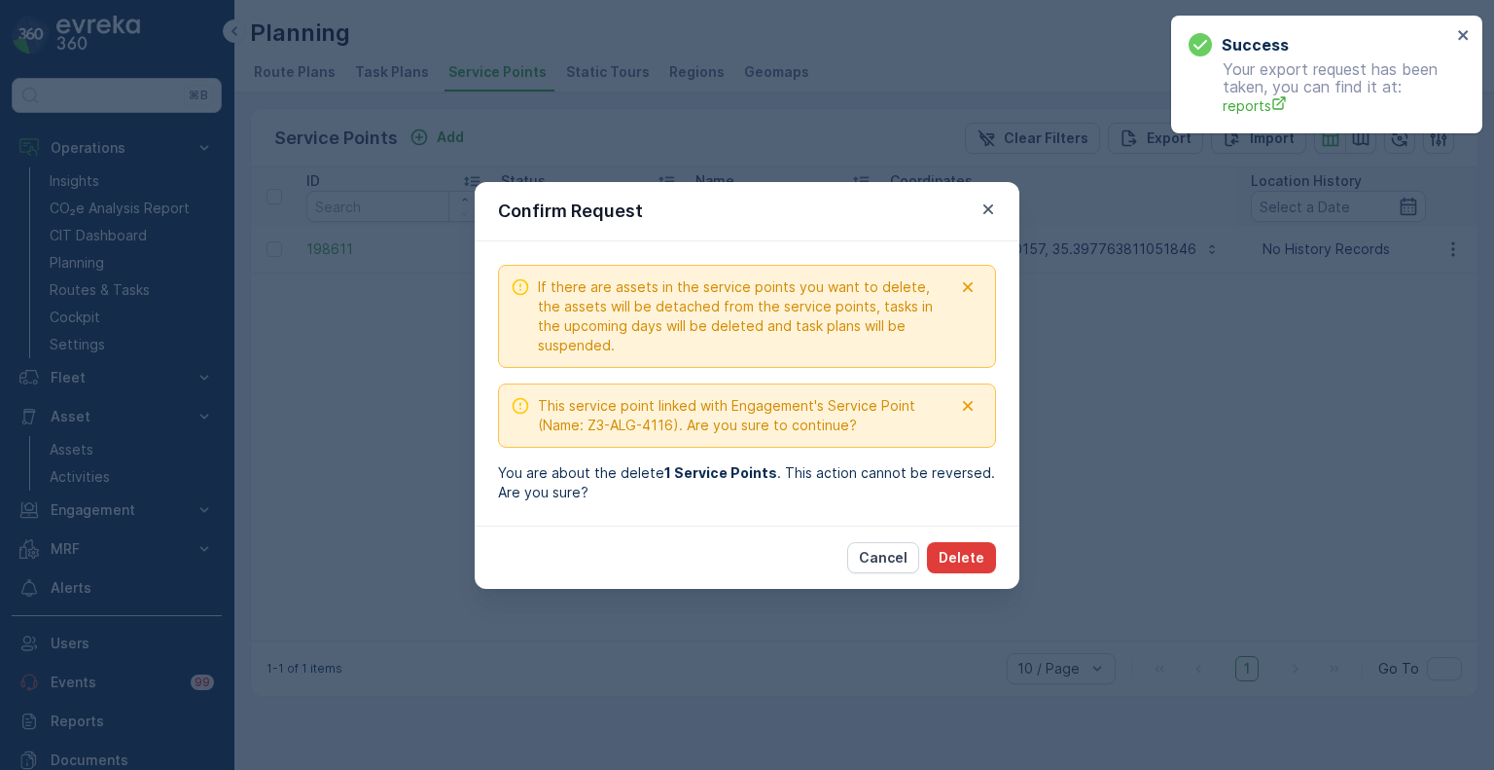
click at [966, 548] on p "Delete" at bounding box center [962, 557] width 46 height 19
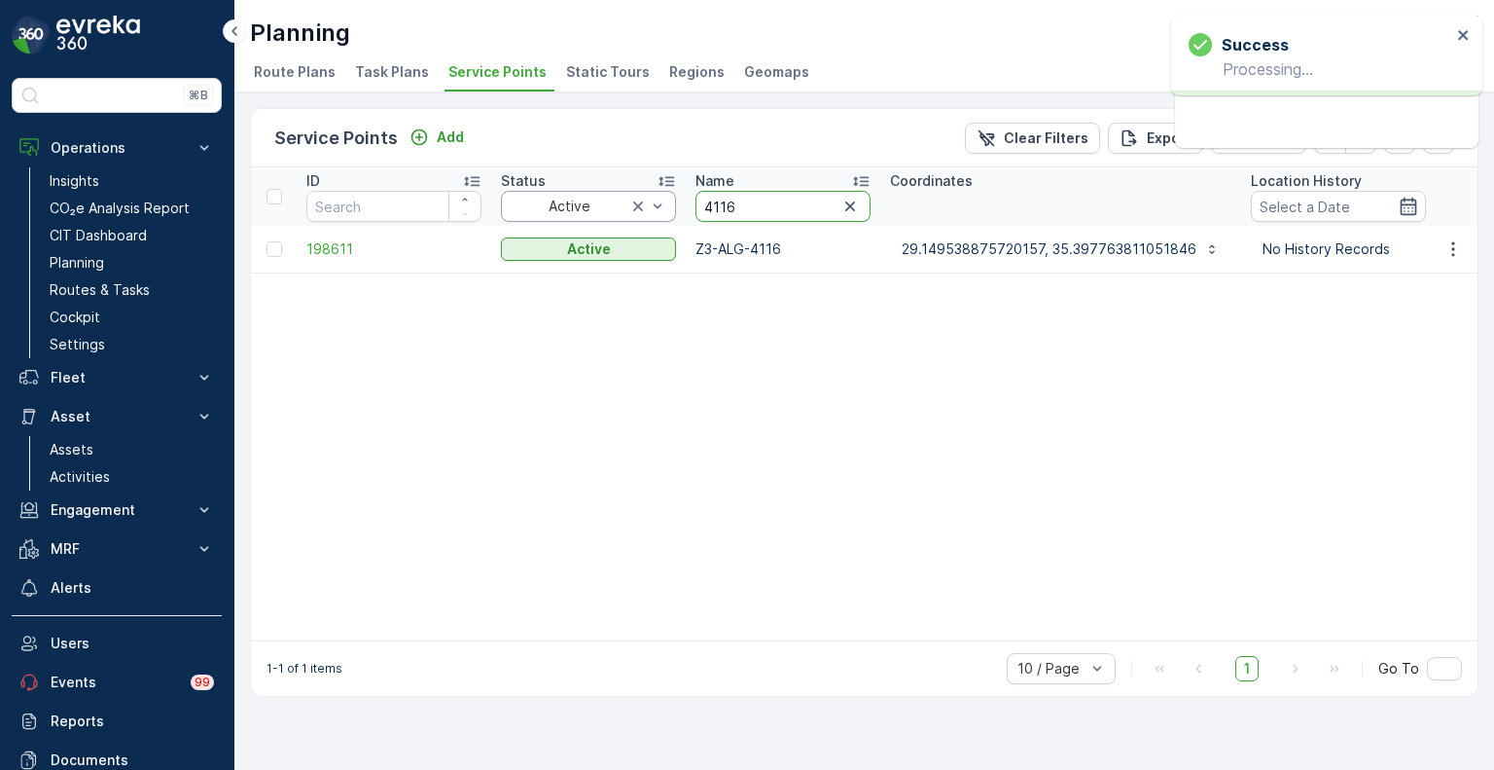
drag, startPoint x: 747, startPoint y: 206, endPoint x: 670, endPoint y: 199, distance: 77.2
paste input "5593"
type input "5593"
click at [1446, 247] on icon "button" at bounding box center [1453, 248] width 19 height 19
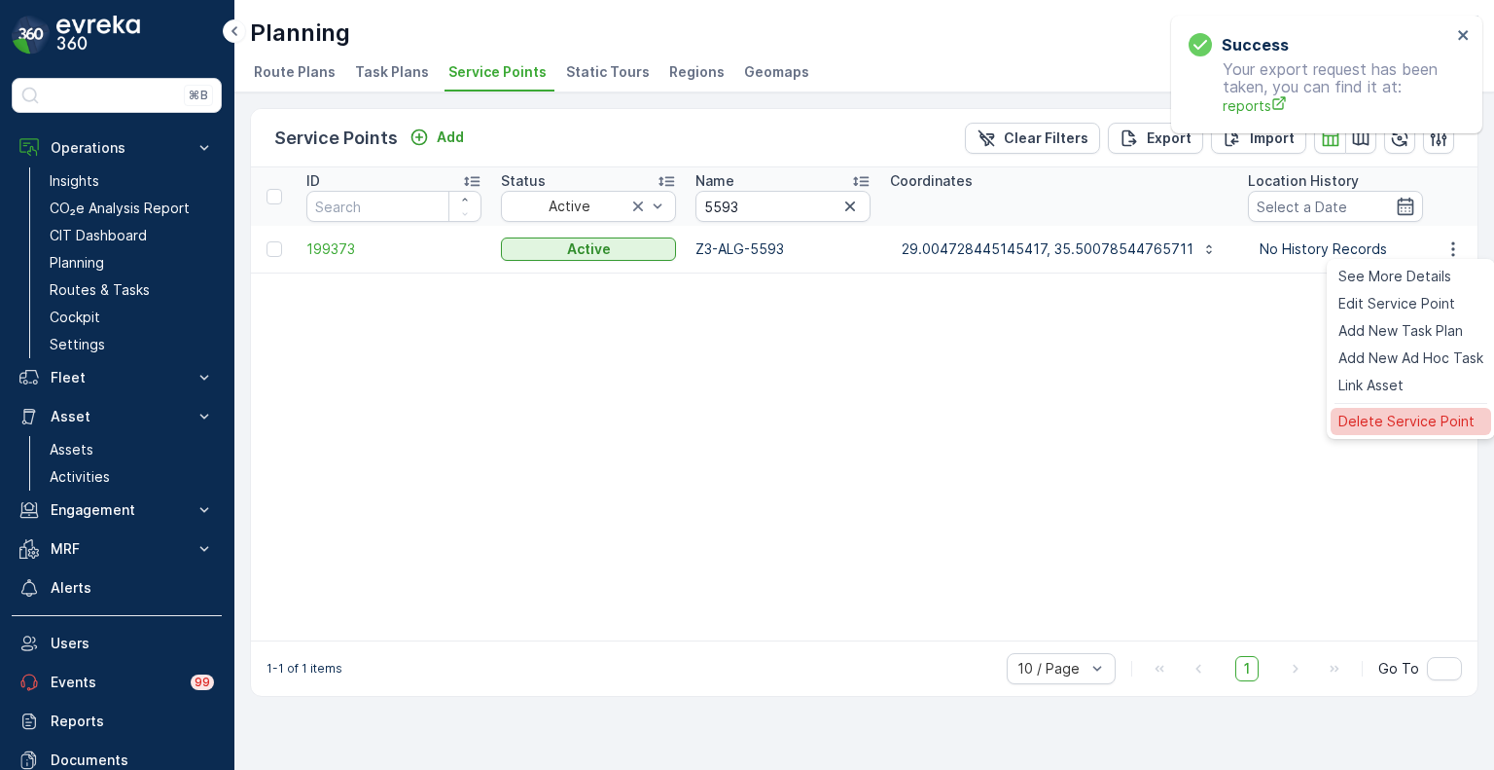
click at [1361, 425] on span "Delete Service Point" at bounding box center [1407, 421] width 136 height 19
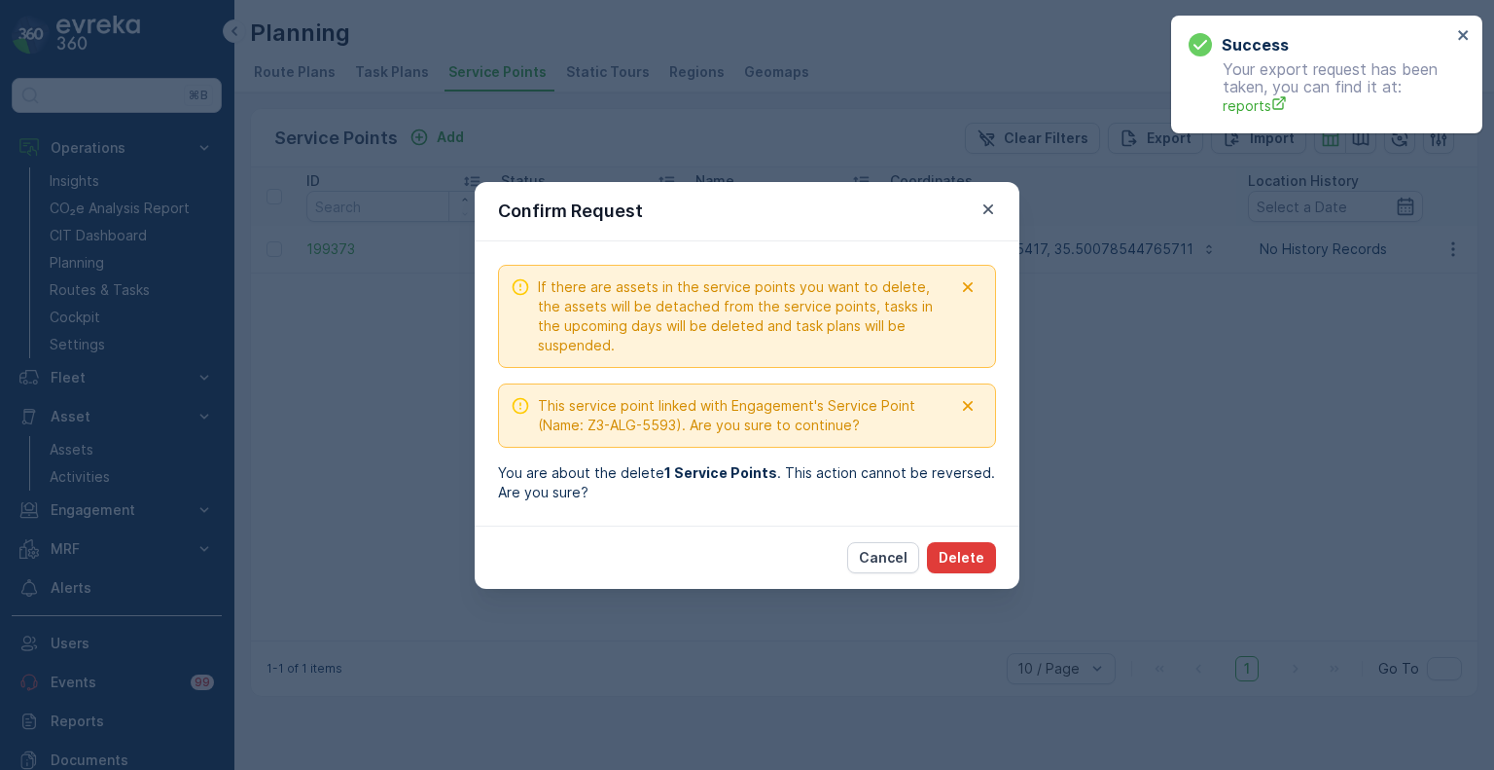
click at [970, 556] on p "Delete" at bounding box center [962, 557] width 46 height 19
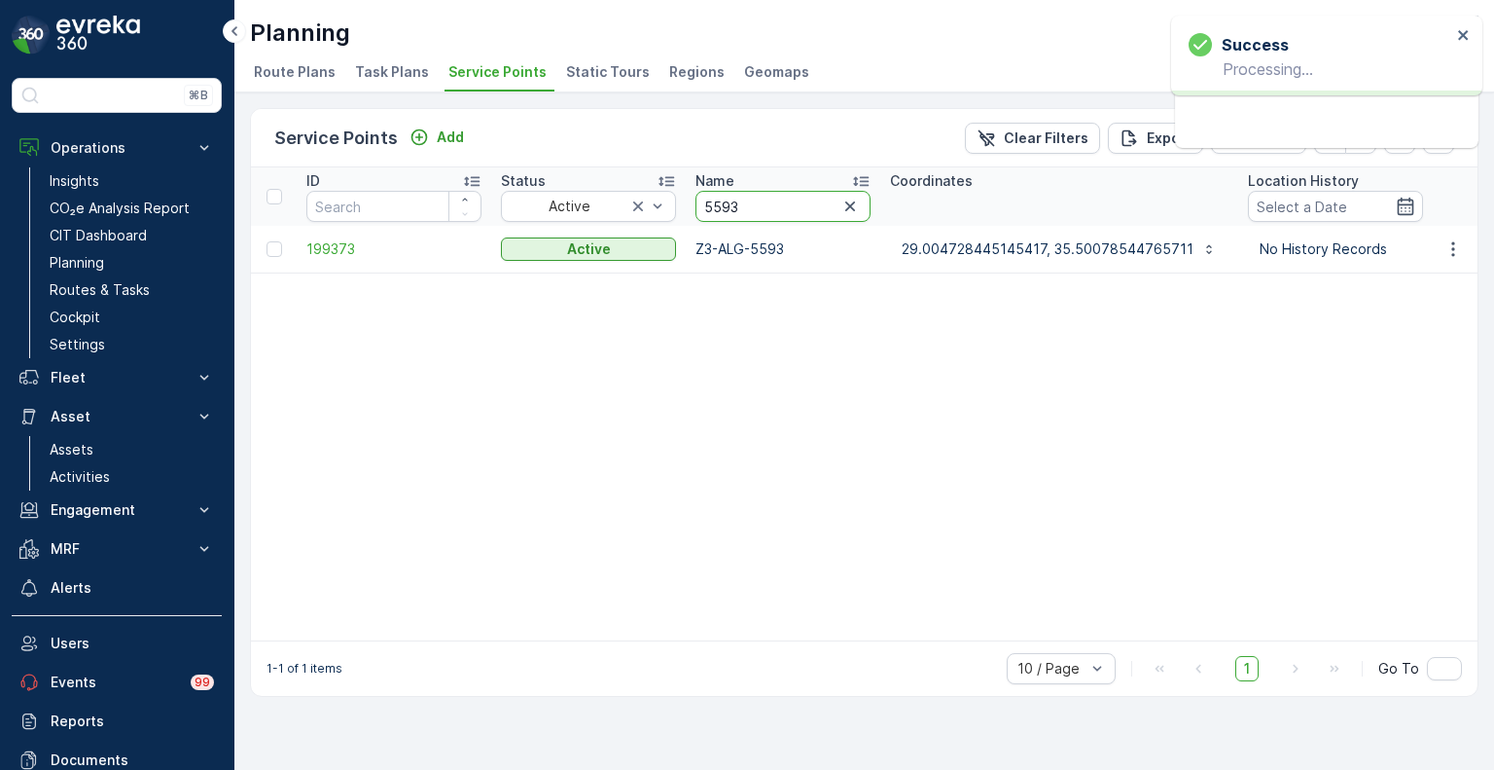
drag, startPoint x: 776, startPoint y: 213, endPoint x: 696, endPoint y: 209, distance: 80.8
click at [696, 209] on input "5593" at bounding box center [783, 206] width 175 height 31
paste input "046"
type input "5046"
click at [1454, 252] on icon "button" at bounding box center [1453, 248] width 19 height 19
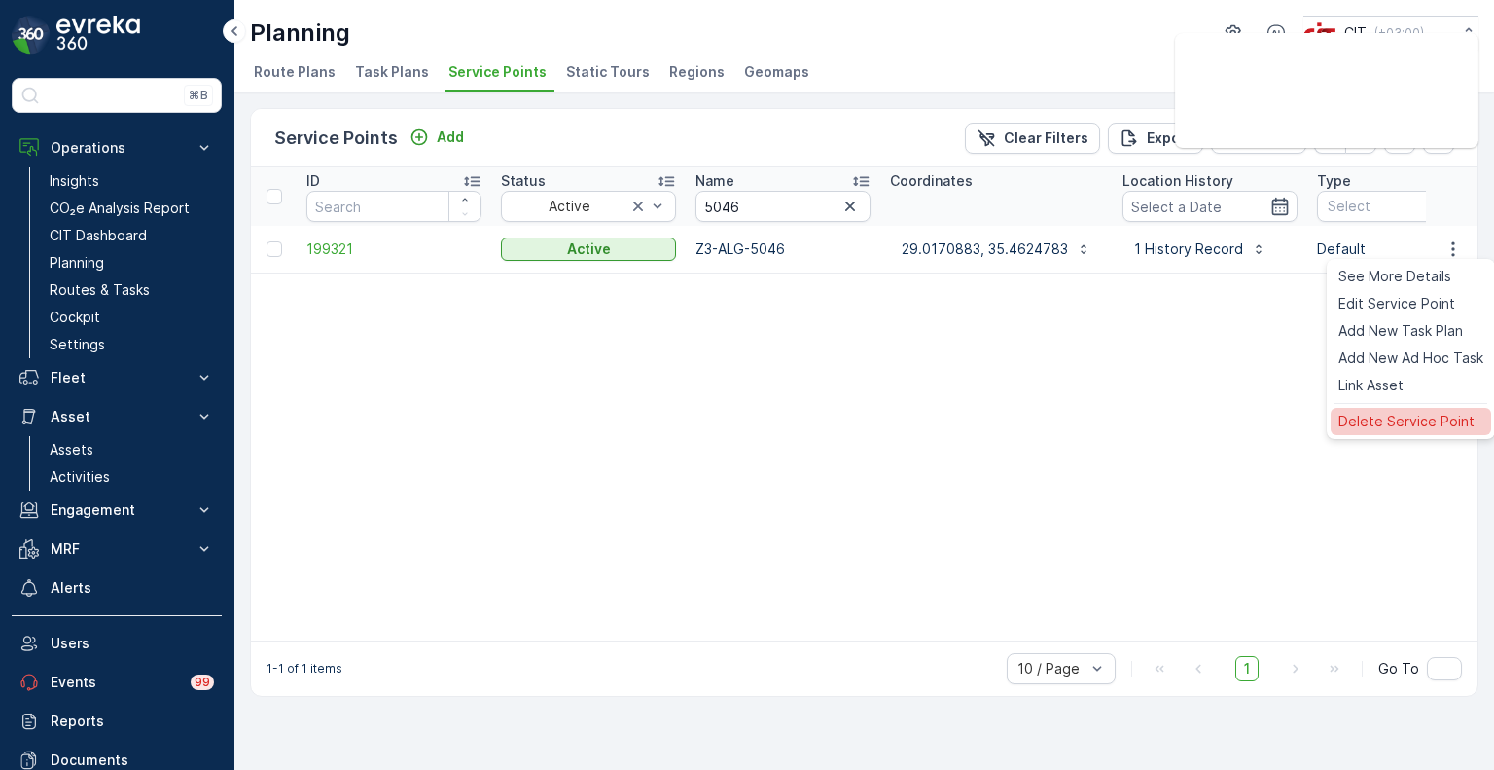
click at [1381, 416] on span "Delete Service Point" at bounding box center [1407, 421] width 136 height 19
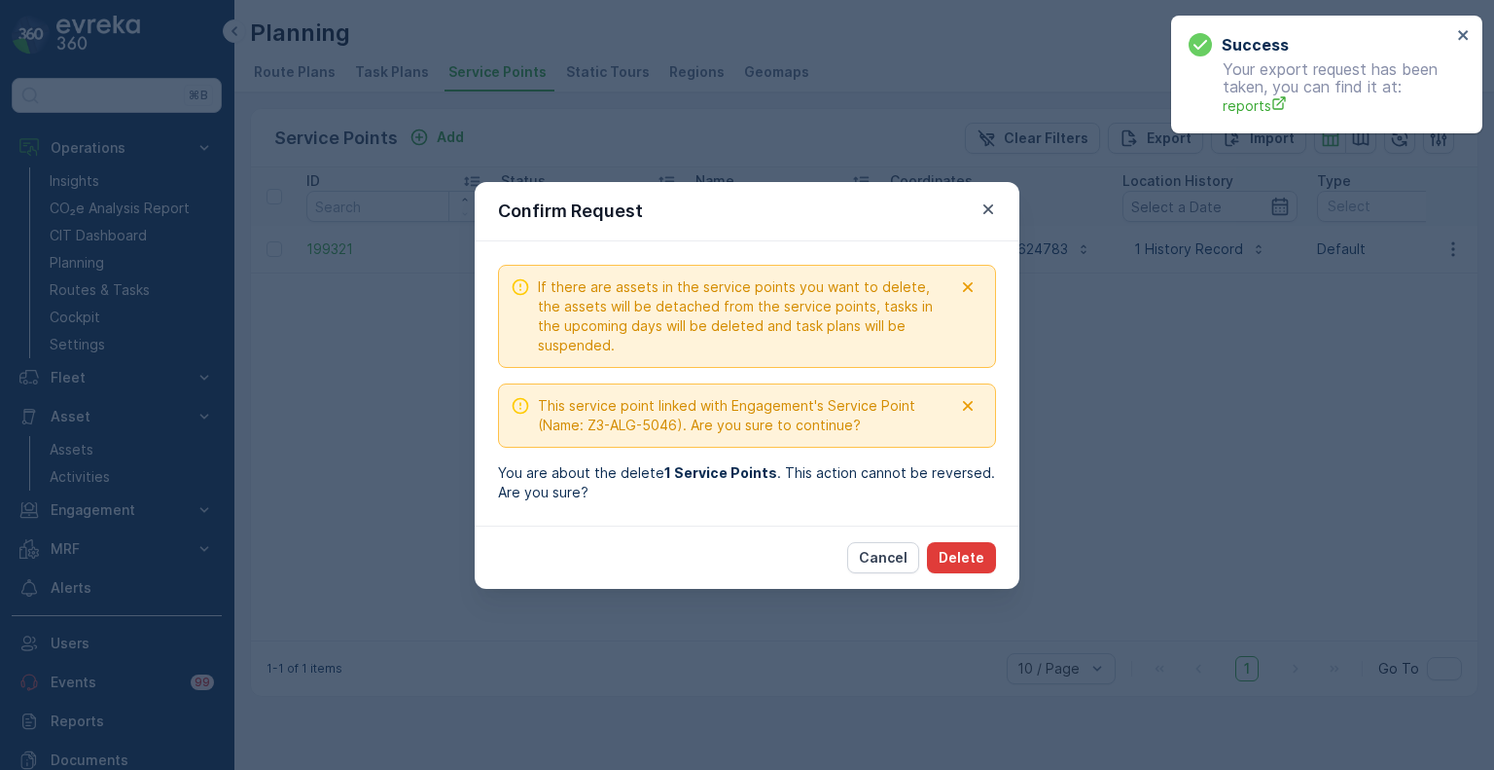
click at [965, 562] on p "Delete" at bounding box center [962, 557] width 46 height 19
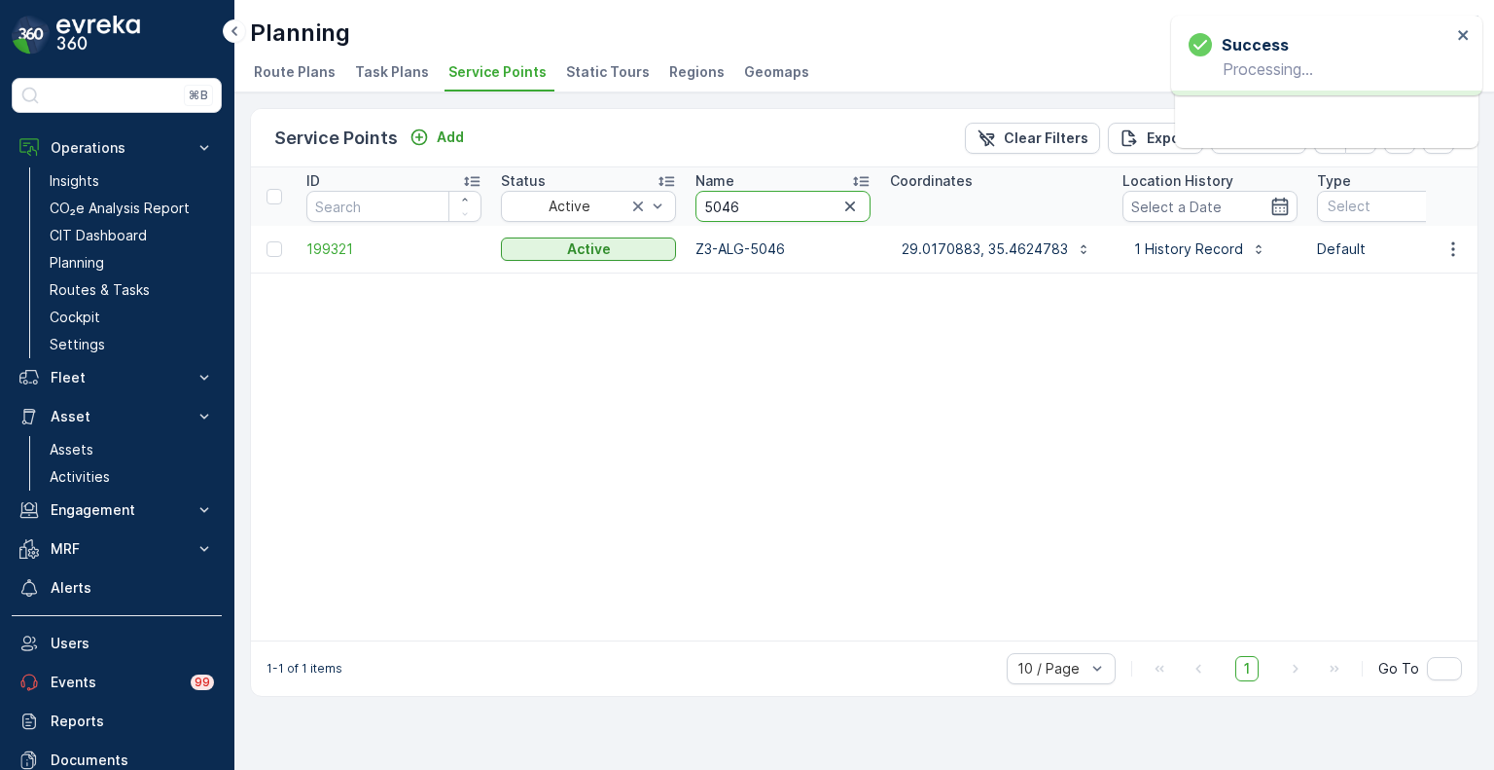
drag, startPoint x: 767, startPoint y: 204, endPoint x: 689, endPoint y: 198, distance: 78.0
click at [689, 198] on th "Name 5046" at bounding box center [783, 196] width 195 height 58
paste input "4107"
type input "4107"
click at [1454, 253] on icon "button" at bounding box center [1453, 248] width 3 height 15
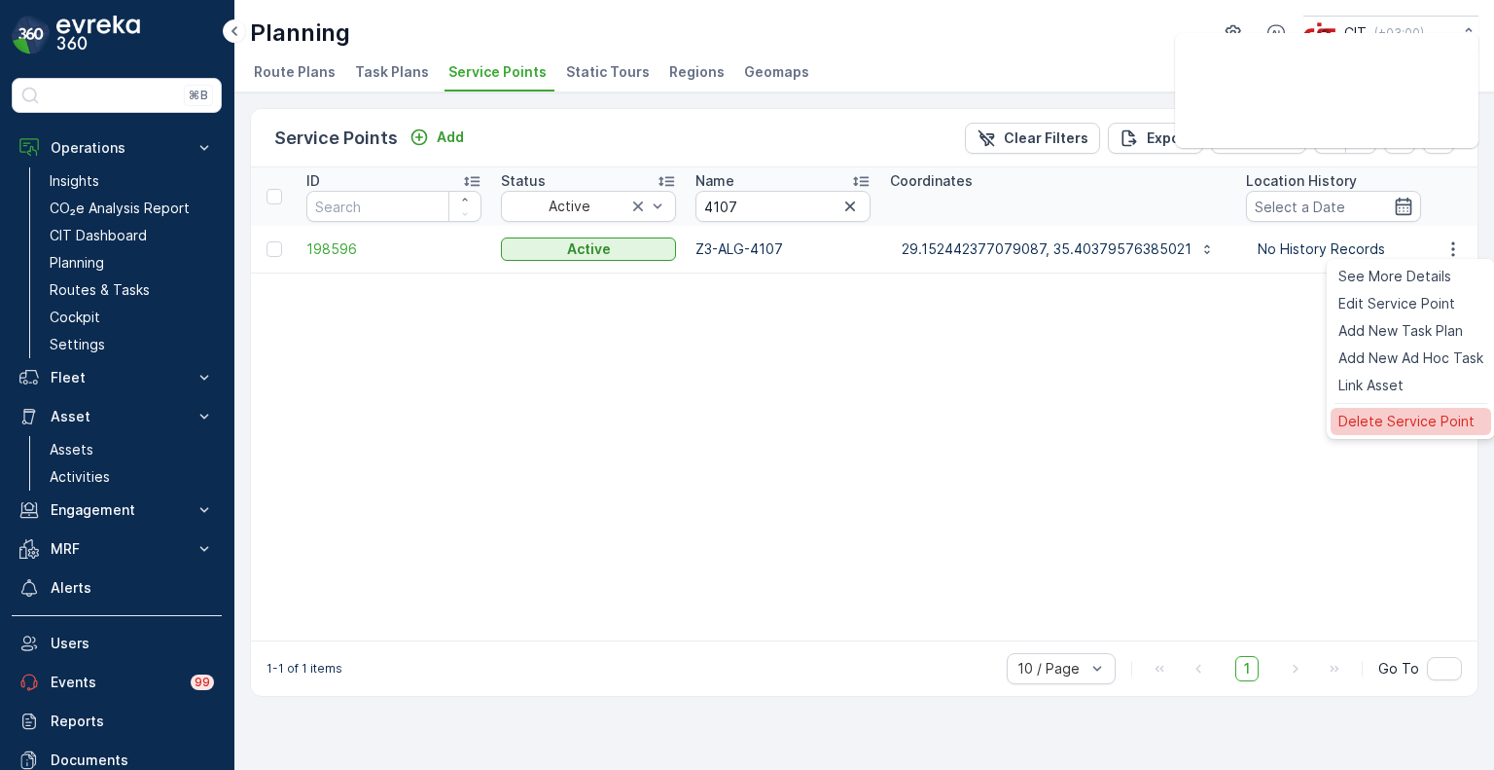
click at [1385, 415] on span "Delete Service Point" at bounding box center [1407, 421] width 136 height 19
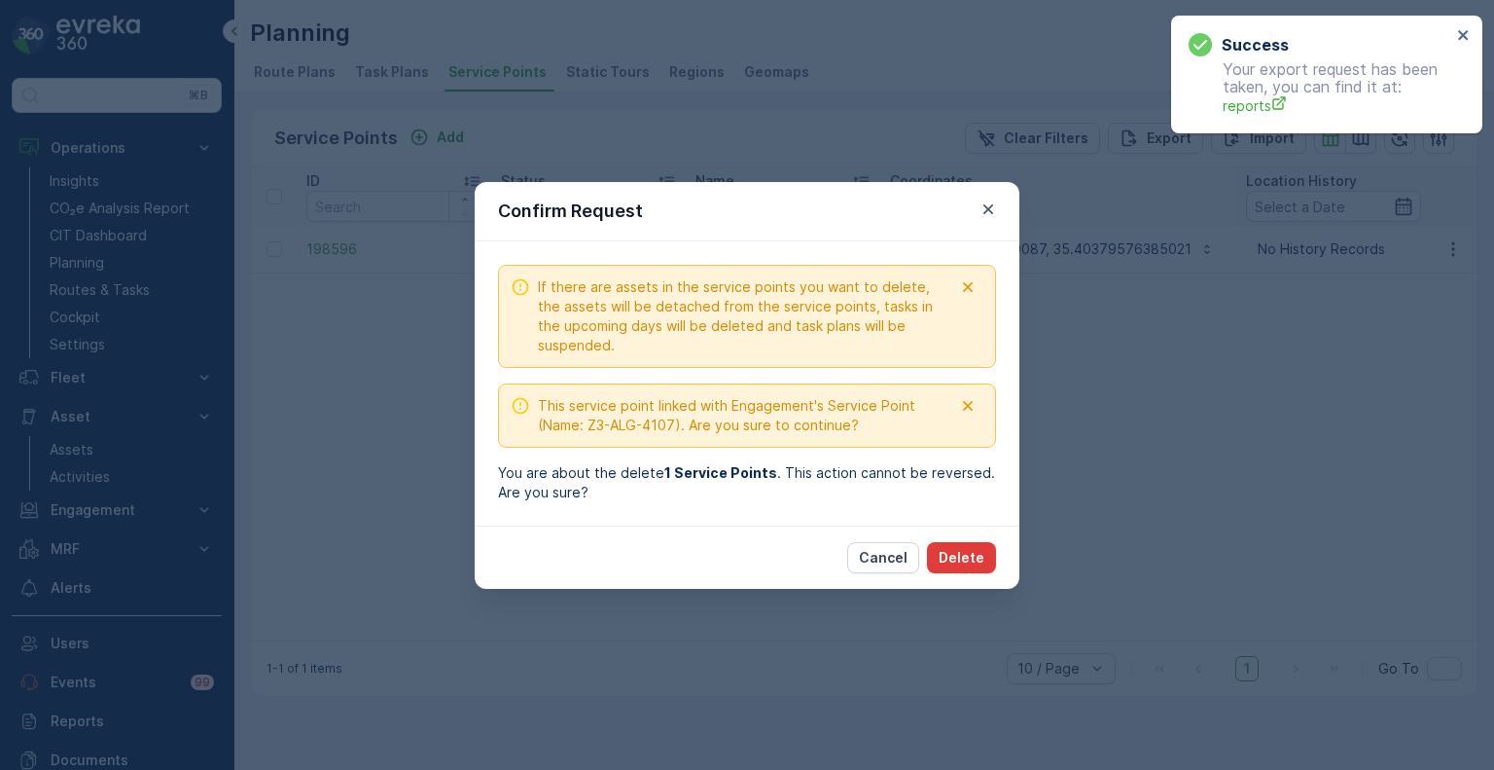
click at [962, 552] on p "Delete" at bounding box center [962, 557] width 46 height 19
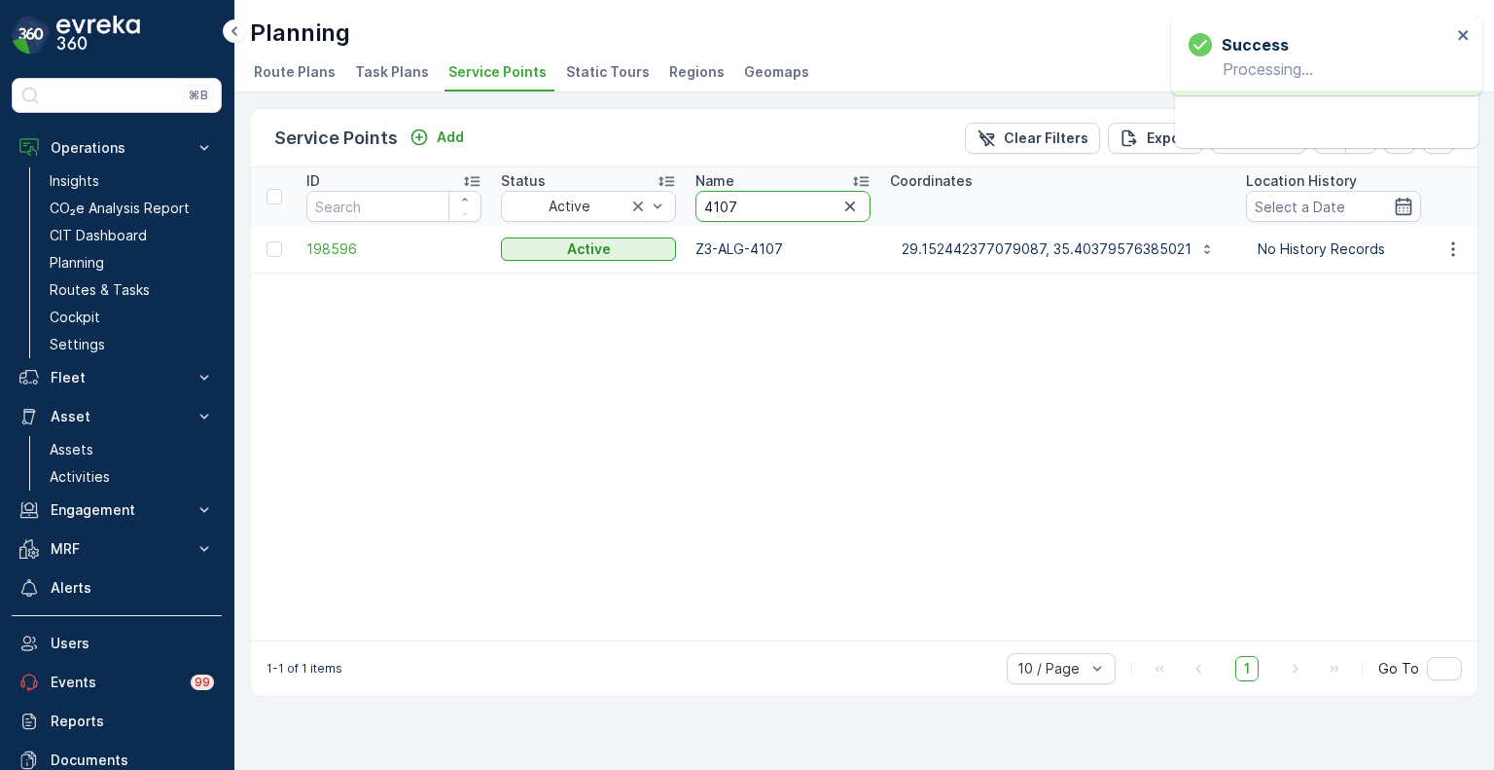
drag, startPoint x: 732, startPoint y: 201, endPoint x: 700, endPoint y: 201, distance: 31.1
click at [700, 201] on input "4107" at bounding box center [783, 206] width 175 height 31
paste input "5504"
type input "5504"
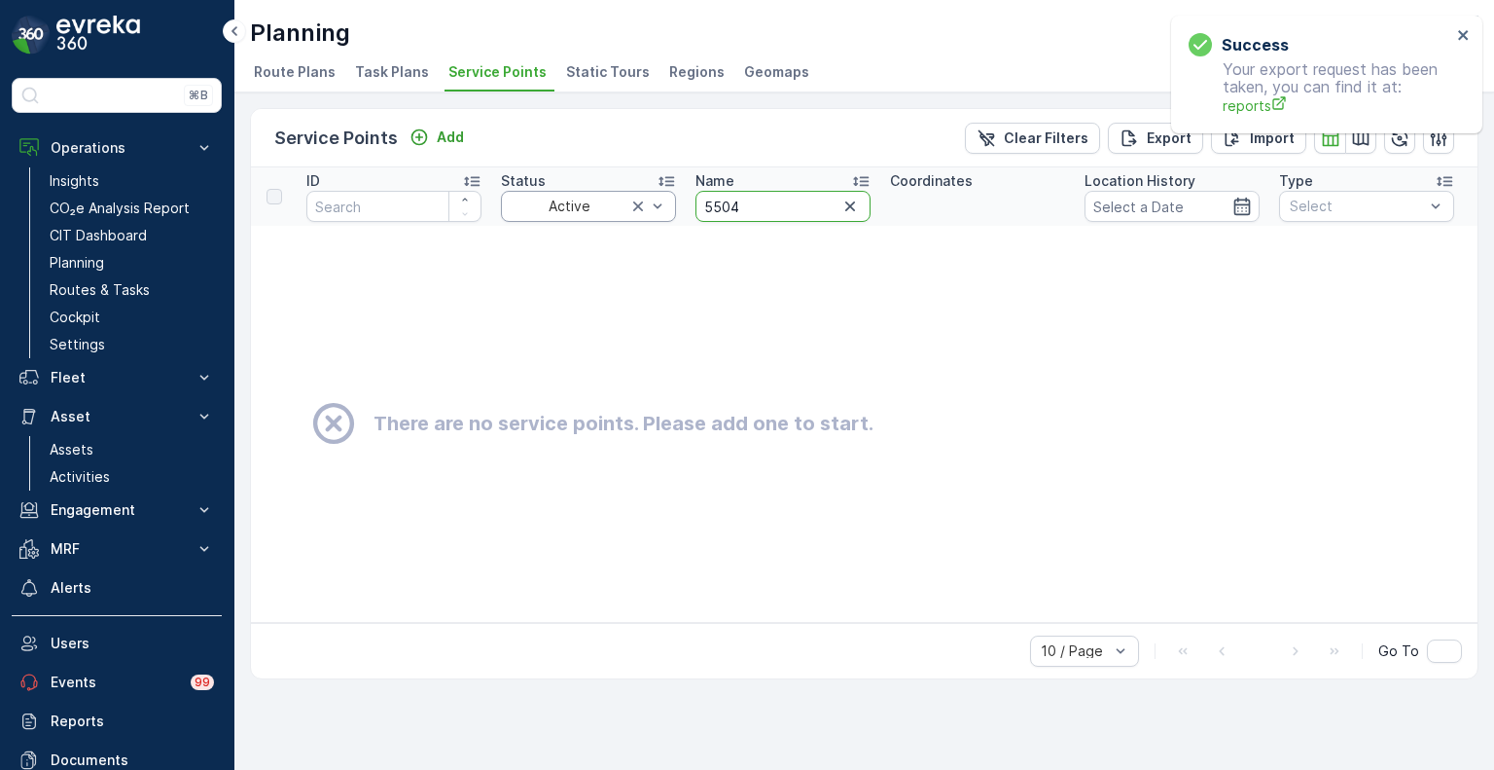
drag, startPoint x: 735, startPoint y: 201, endPoint x: 665, endPoint y: 201, distance: 70.0
paste input "22"
type input "5522"
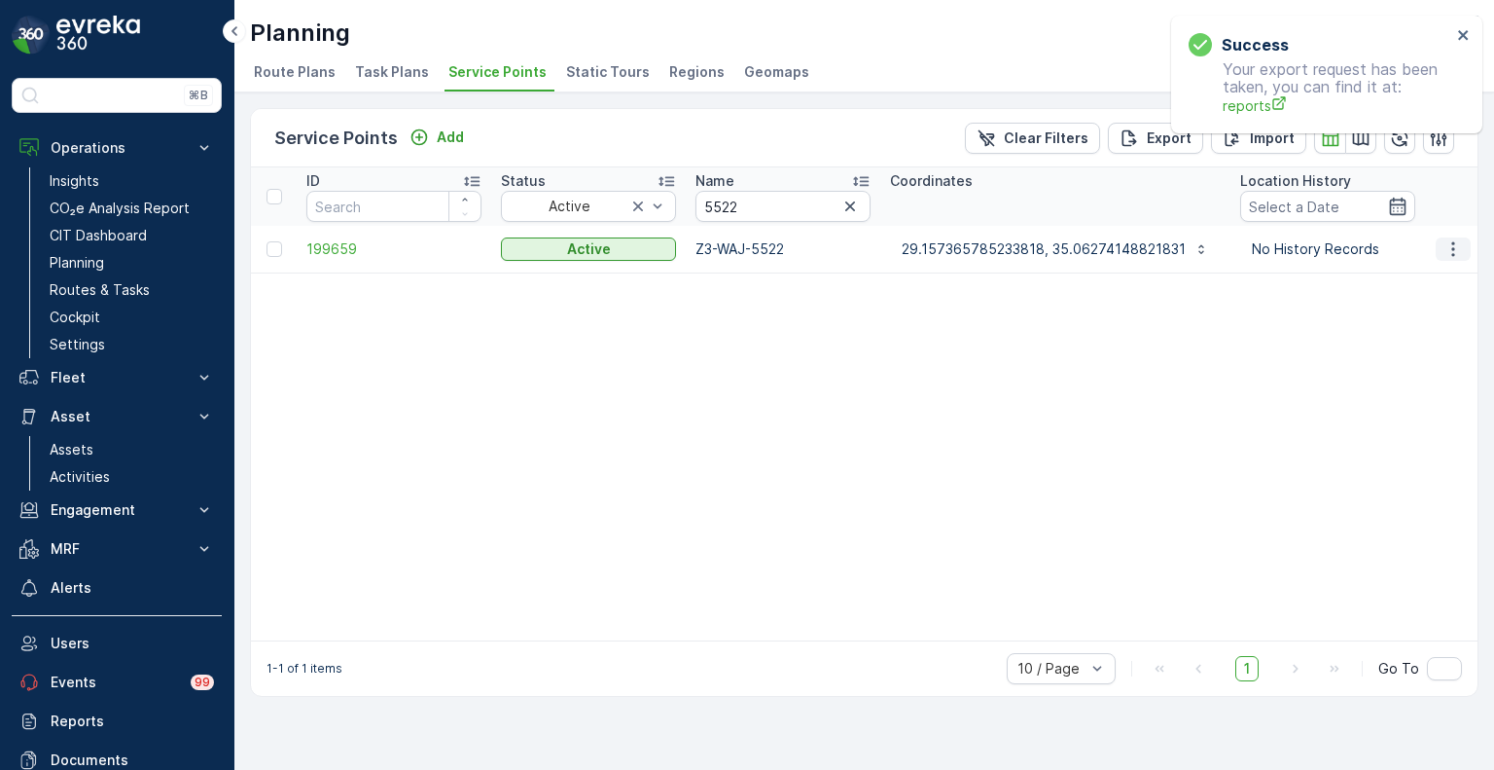
click at [1455, 248] on icon "button" at bounding box center [1453, 248] width 19 height 19
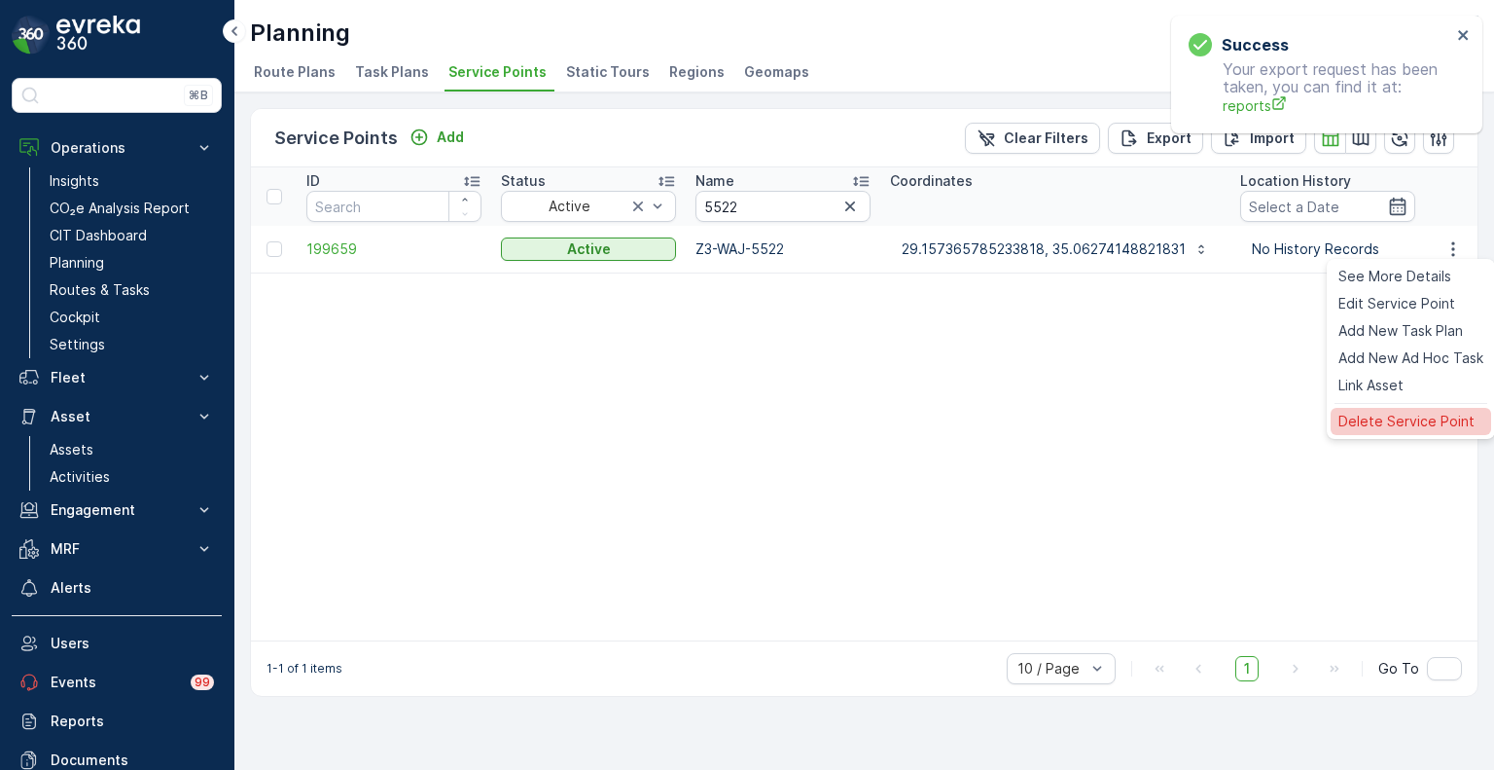
click at [1378, 412] on span "Delete Service Point" at bounding box center [1407, 421] width 136 height 19
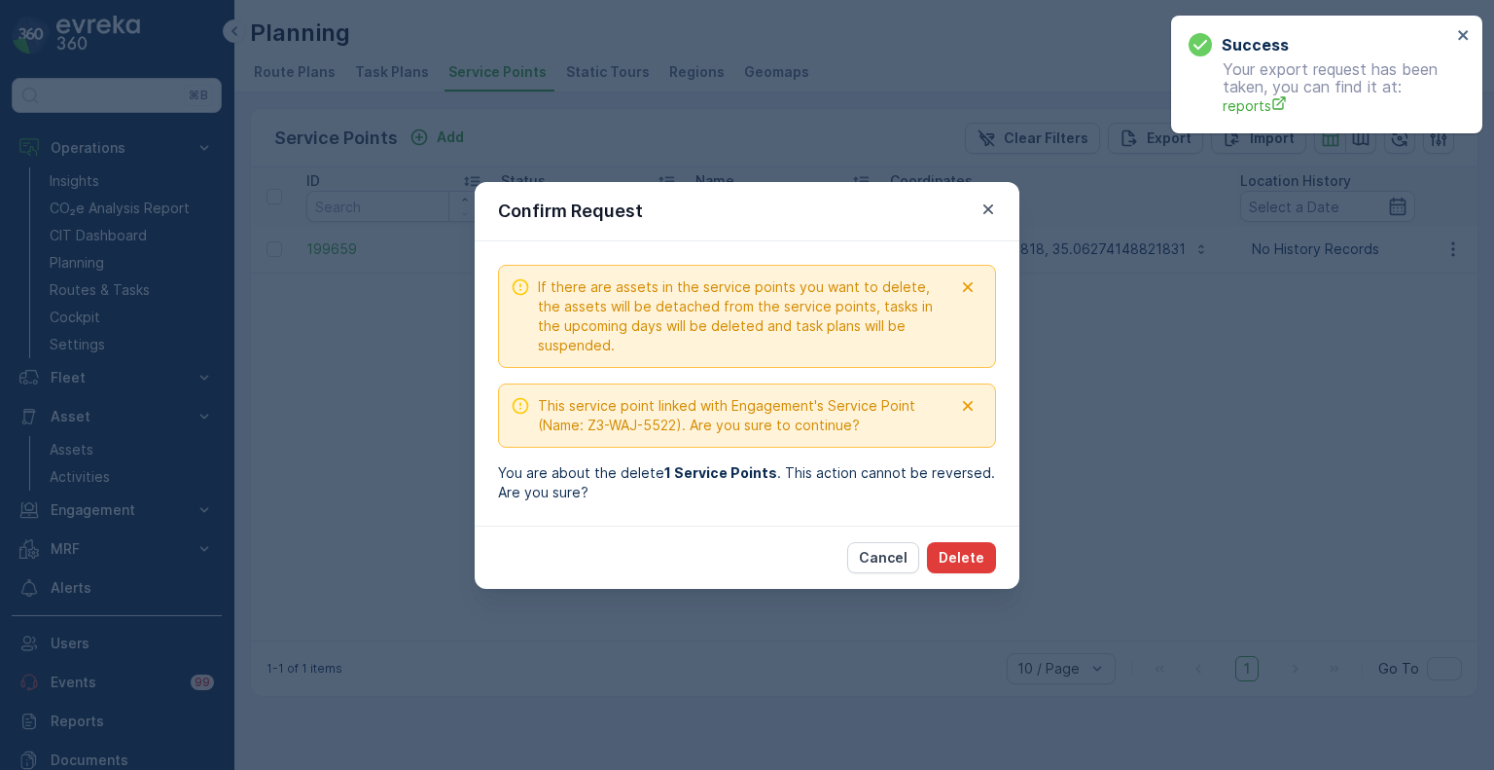
click at [963, 559] on p "Delete" at bounding box center [962, 557] width 46 height 19
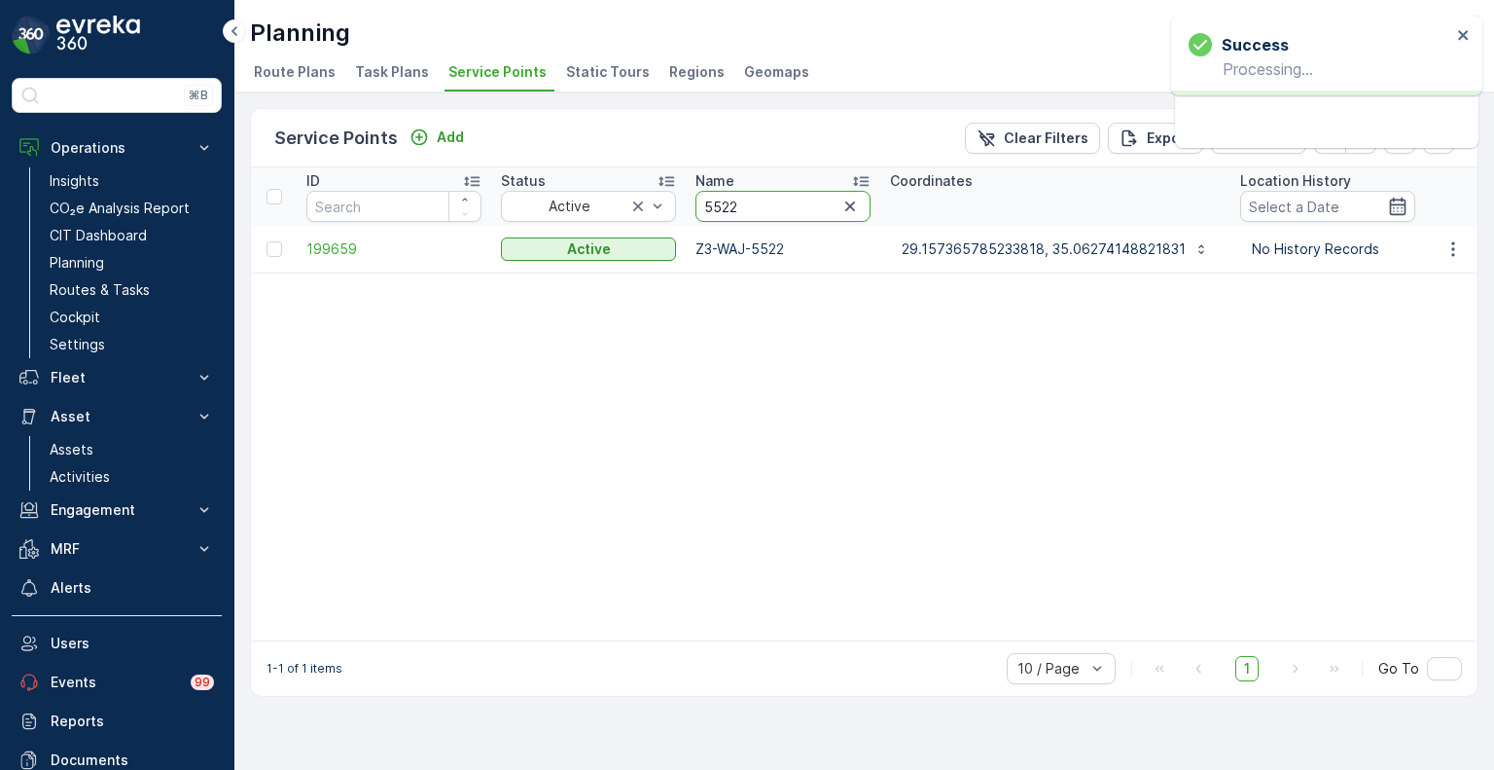
drag, startPoint x: 759, startPoint y: 201, endPoint x: 686, endPoint y: 201, distance: 73.0
click at [686, 201] on th "Name 5522" at bounding box center [783, 196] width 195 height 58
paste input "4109"
type input "4109"
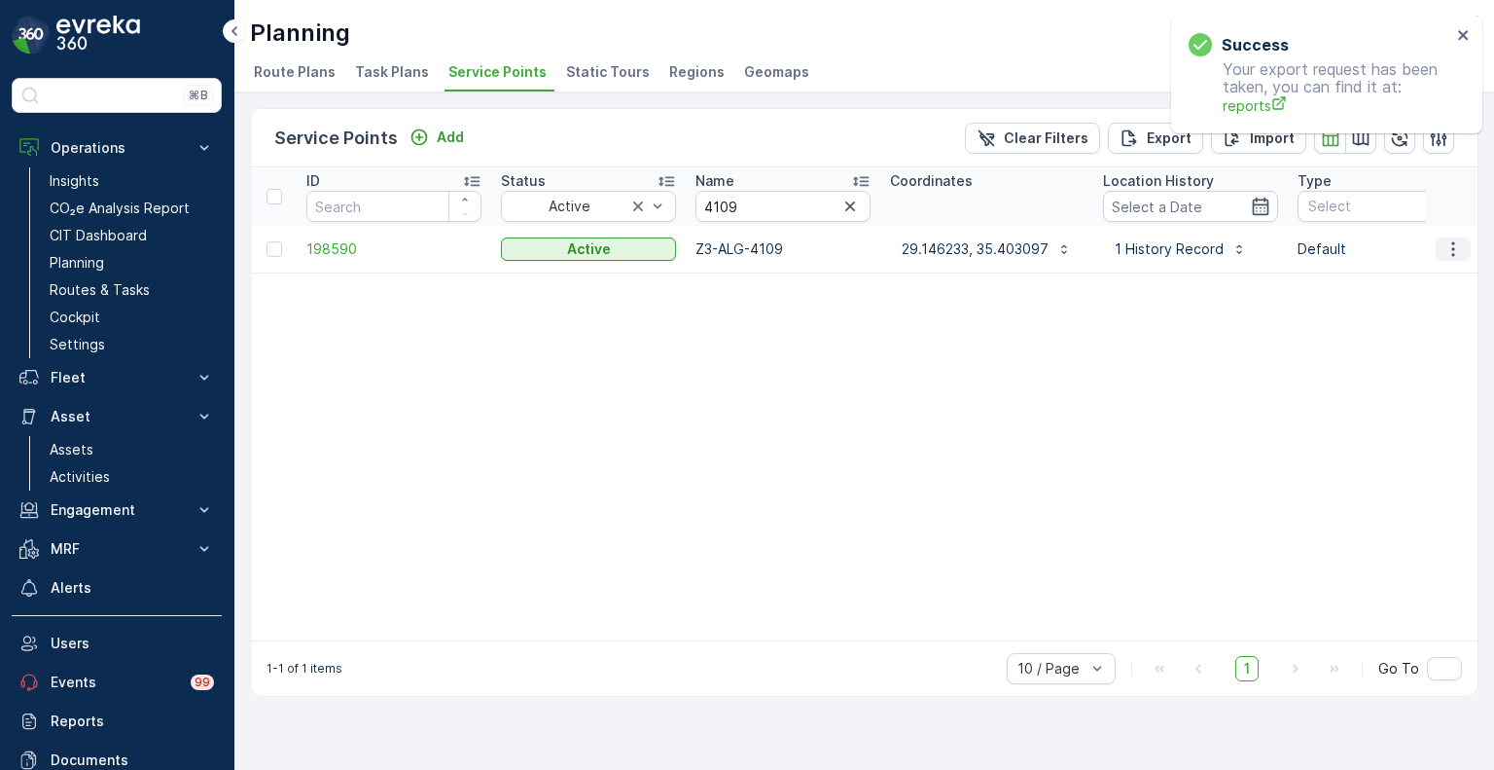
click at [1453, 250] on icon "button" at bounding box center [1453, 248] width 19 height 19
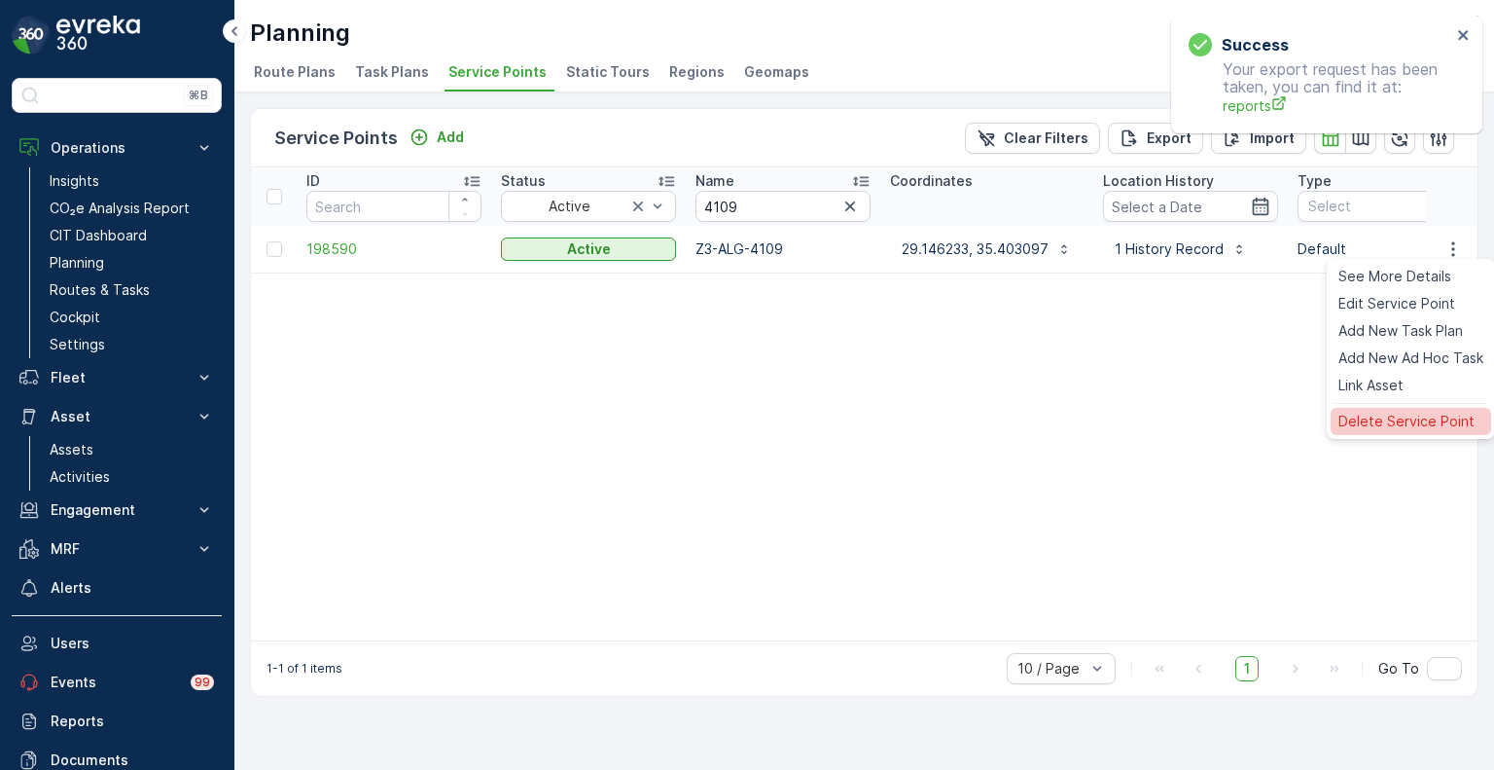
click at [1399, 418] on span "Delete Service Point" at bounding box center [1407, 421] width 136 height 19
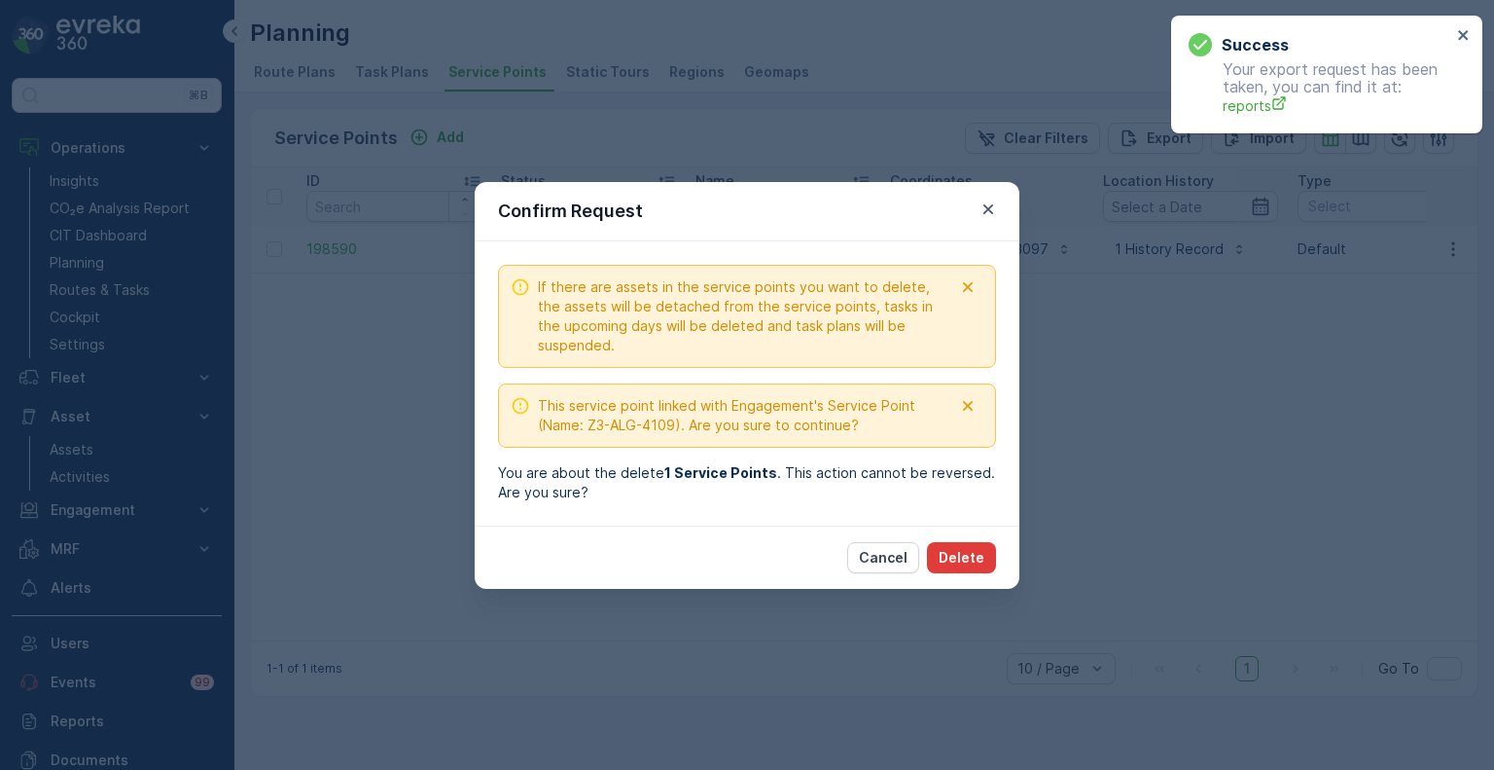
click at [972, 553] on p "Delete" at bounding box center [962, 557] width 46 height 19
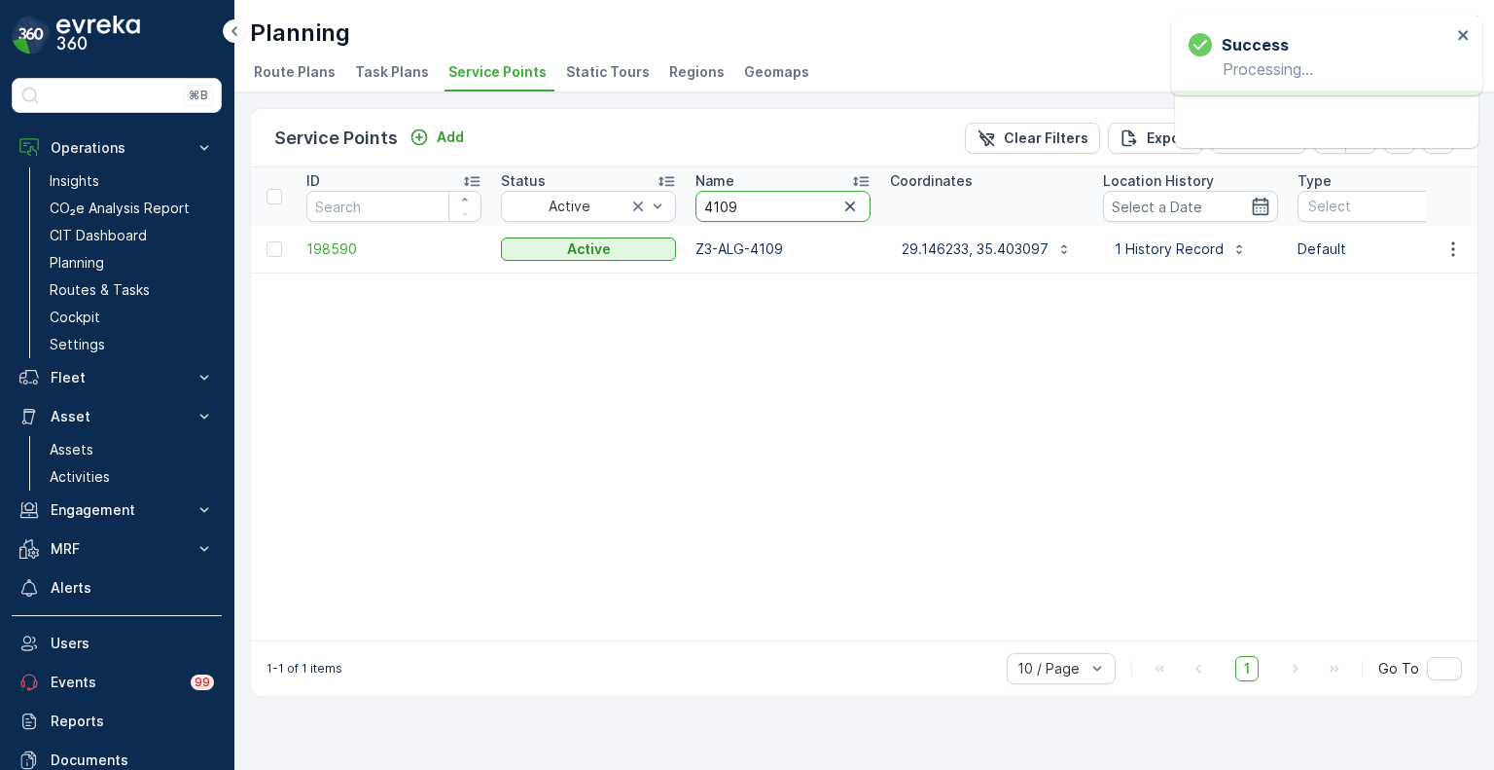
drag, startPoint x: 760, startPoint y: 212, endPoint x: 688, endPoint y: 210, distance: 72.0
click at [688, 210] on th "Name 4109" at bounding box center [783, 196] width 195 height 58
paste input "51"
type input "4151"
click at [1455, 244] on icon "button" at bounding box center [1453, 248] width 19 height 19
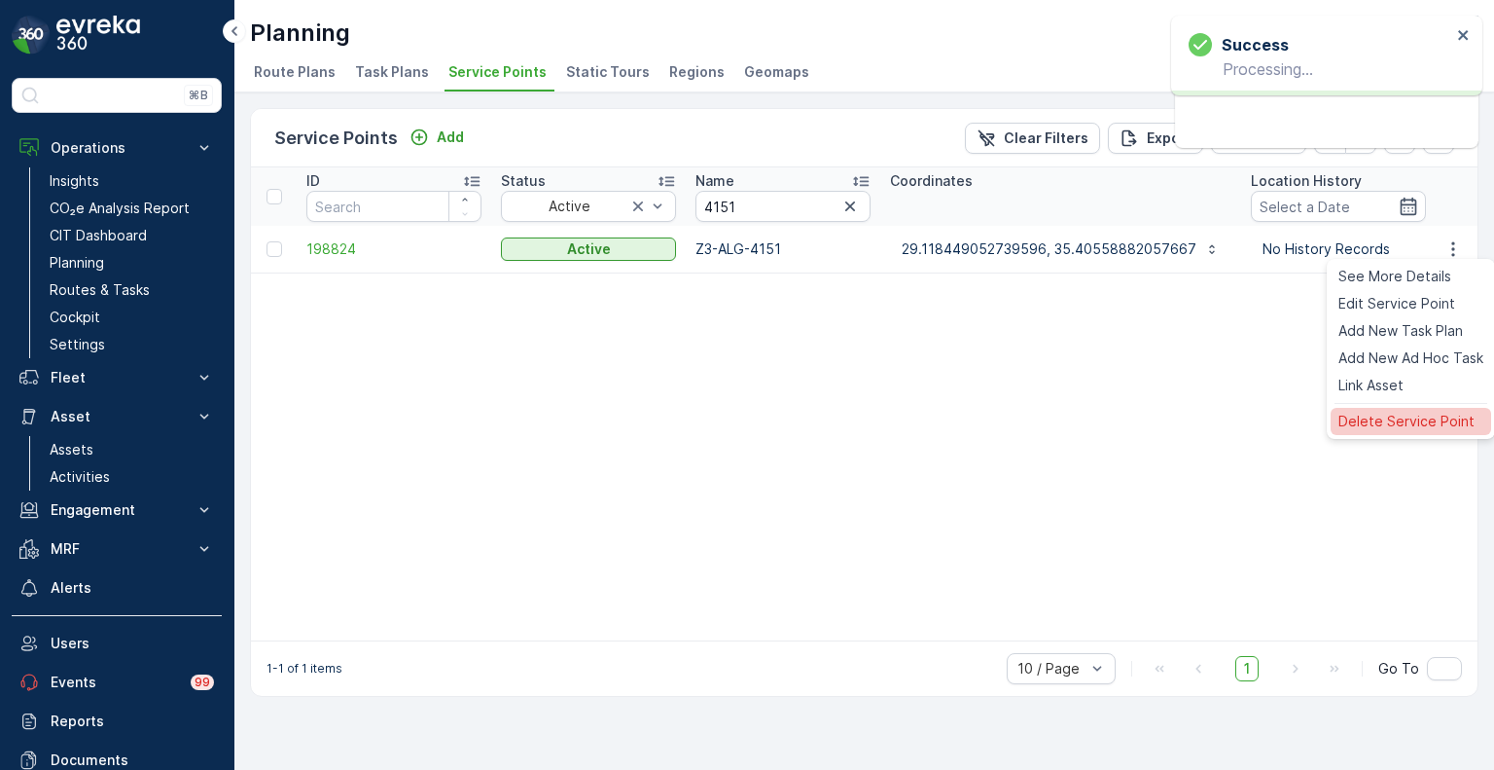
click at [1365, 425] on span "Delete Service Point" at bounding box center [1407, 421] width 136 height 19
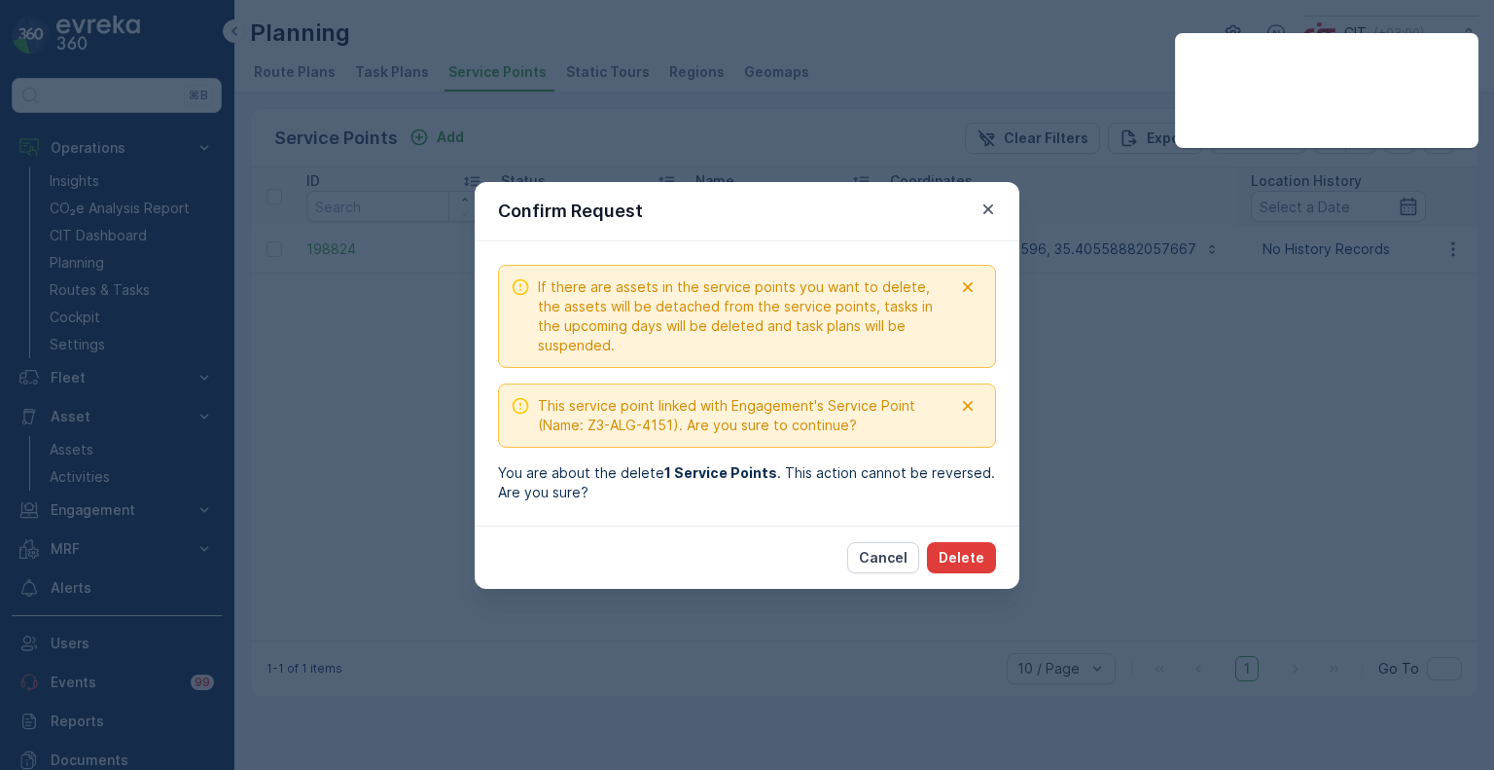
click at [981, 553] on p "Delete" at bounding box center [962, 557] width 46 height 19
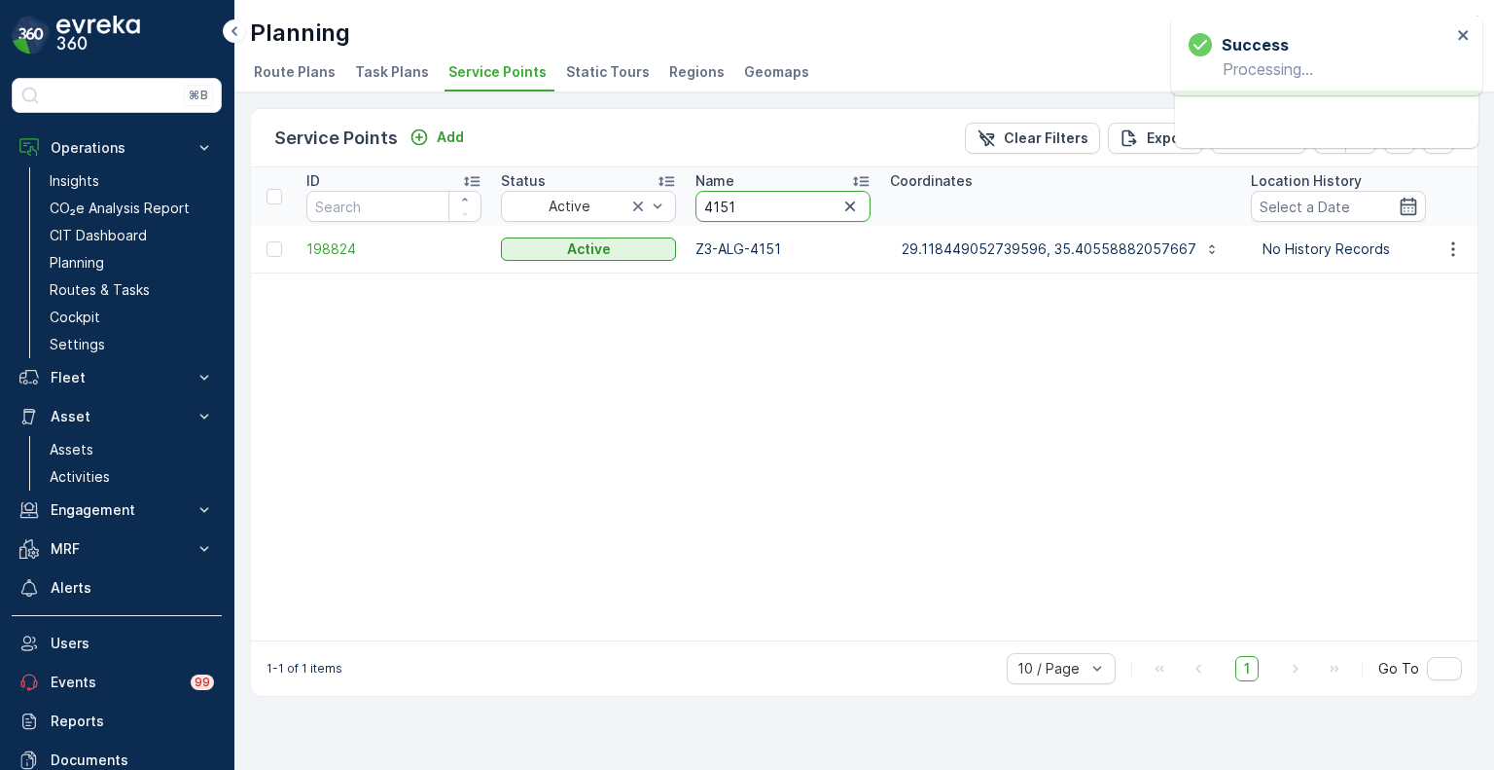
drag, startPoint x: 720, startPoint y: 198, endPoint x: 700, endPoint y: 198, distance: 20.4
click at [700, 198] on input "4151" at bounding box center [783, 206] width 175 height 31
paste input "80"
type input "4180"
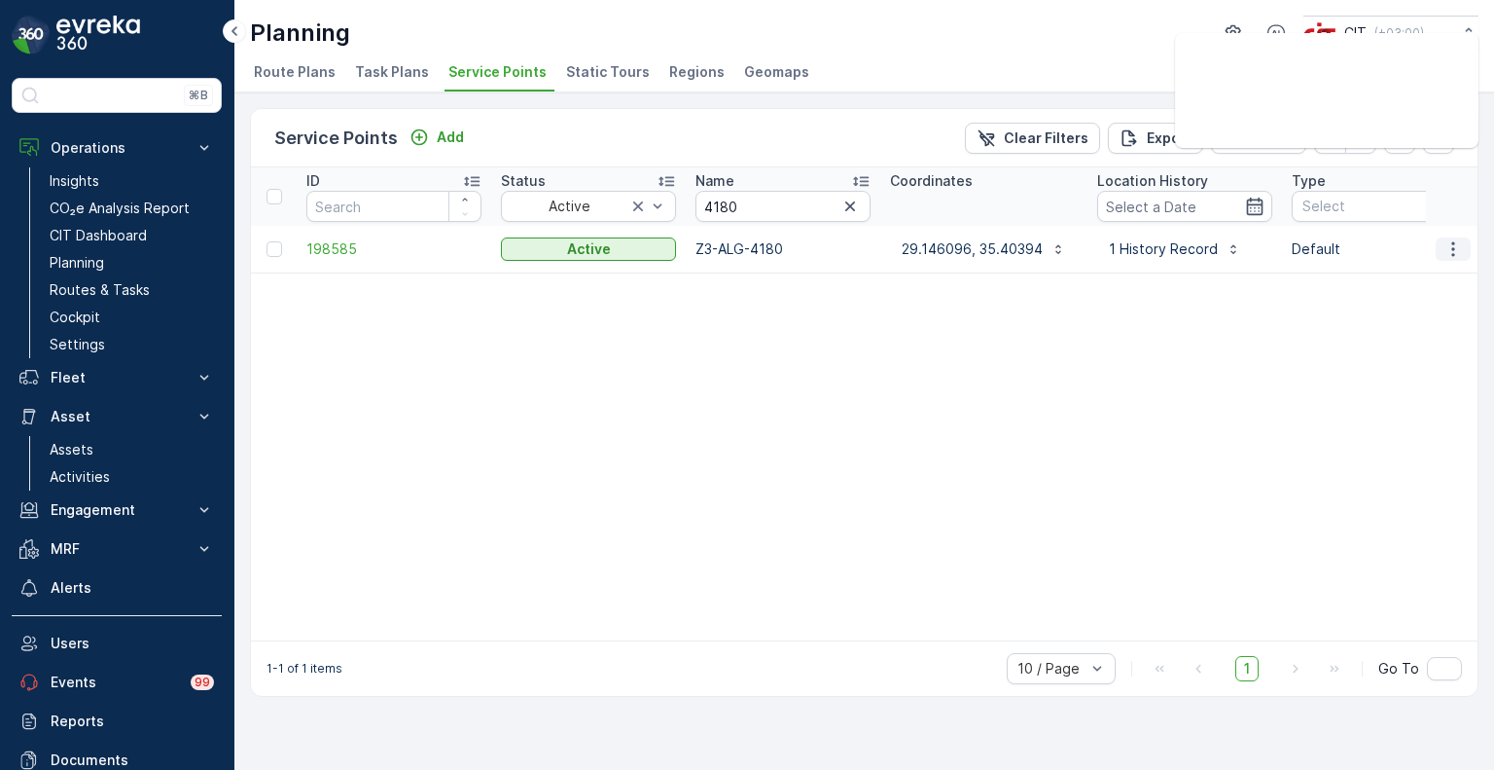
click at [1455, 248] on icon "button" at bounding box center [1453, 248] width 19 height 19
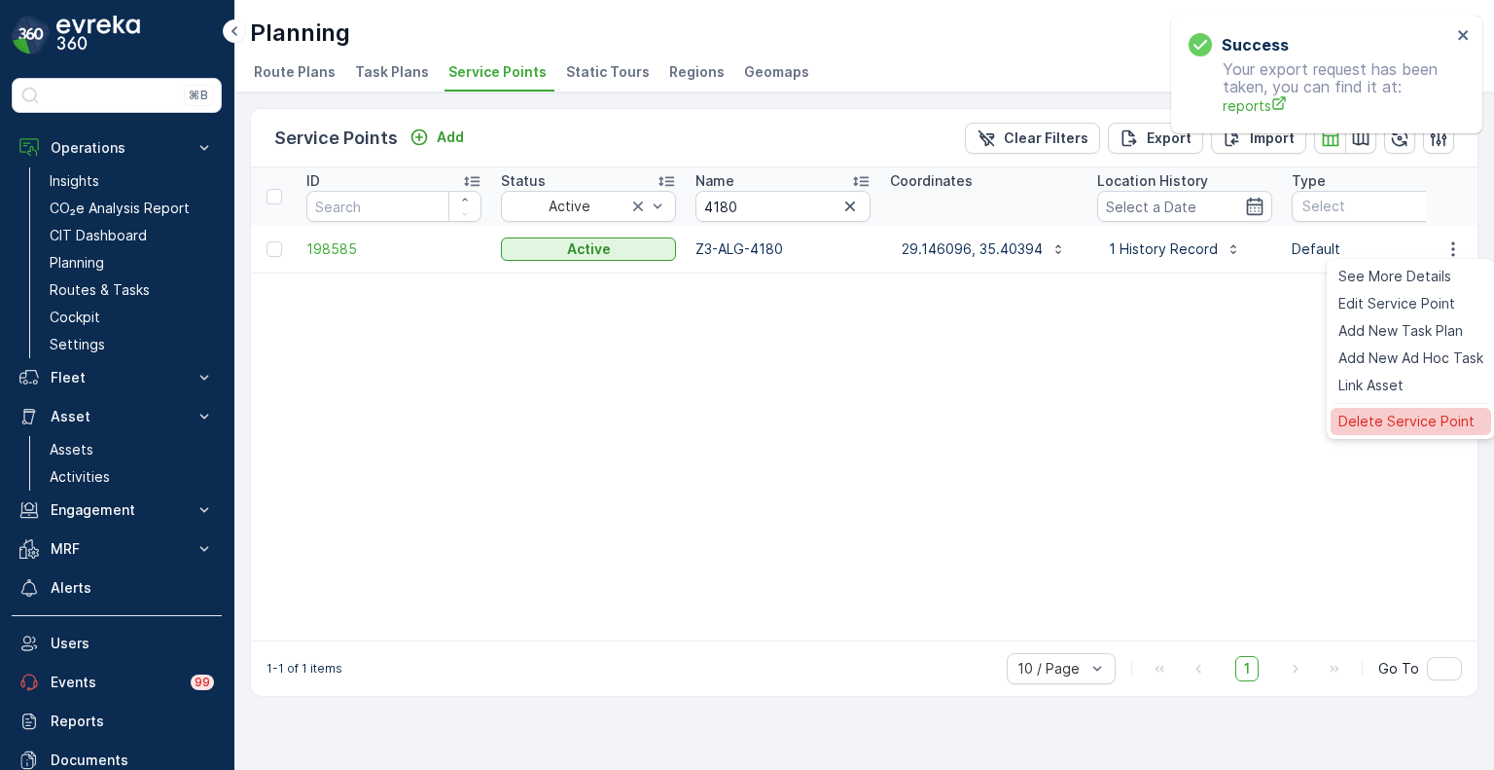
click at [1381, 419] on span "Delete Service Point" at bounding box center [1407, 421] width 136 height 19
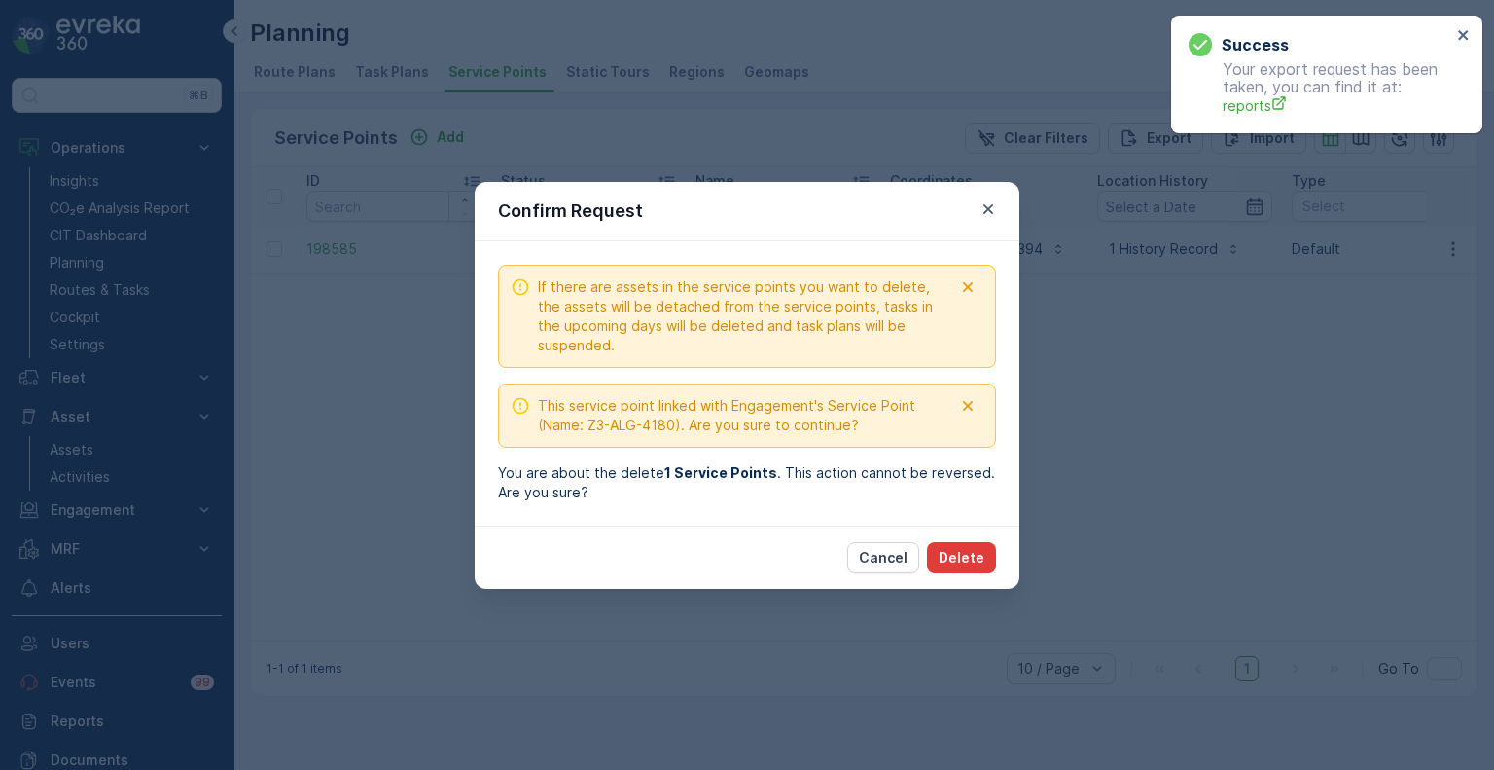
click at [967, 560] on p "Delete" at bounding box center [962, 557] width 46 height 19
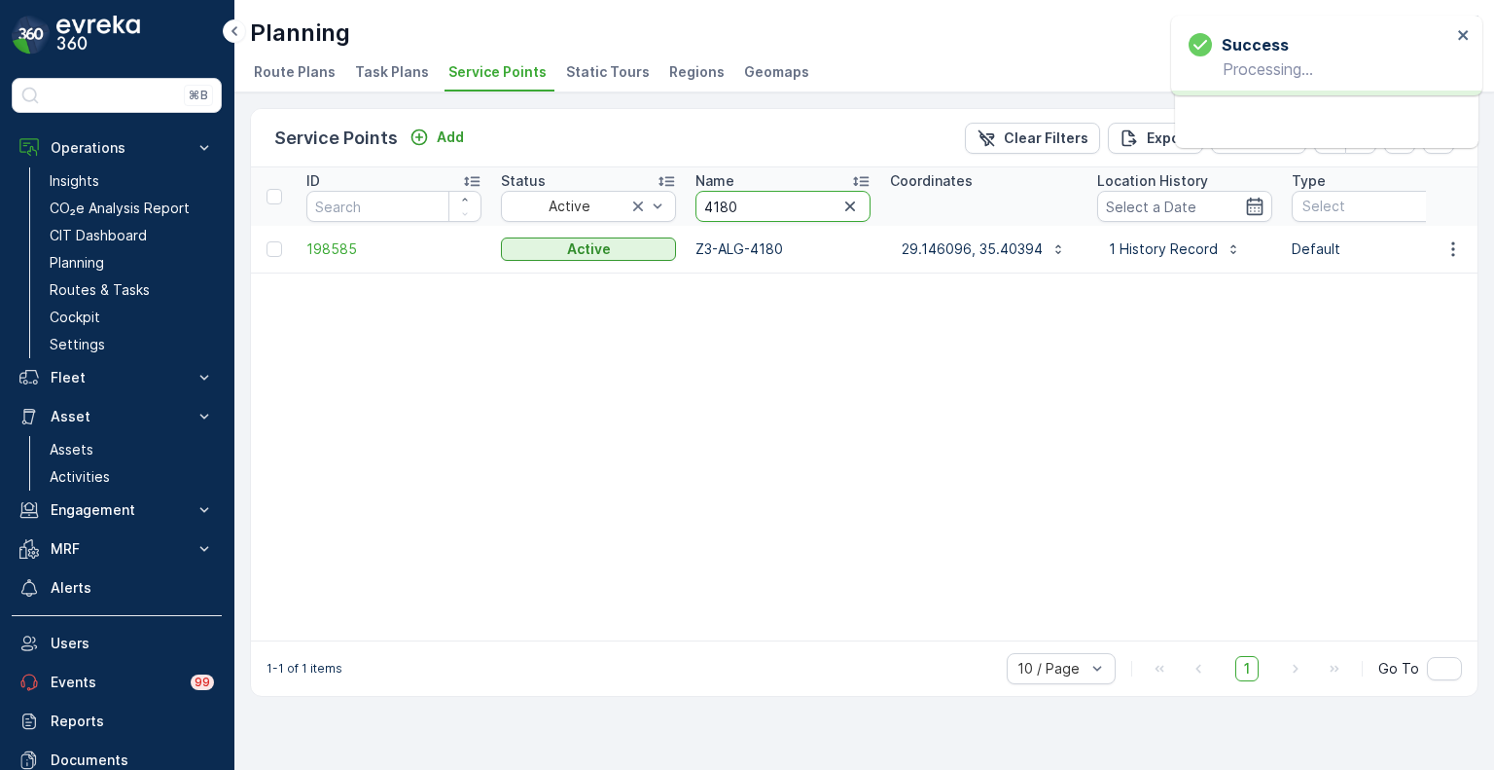
drag, startPoint x: 743, startPoint y: 203, endPoint x: 688, endPoint y: 200, distance: 55.5
click at [688, 200] on th "Name 4180" at bounding box center [783, 196] width 195 height 58
paste input "5029"
type input "5029"
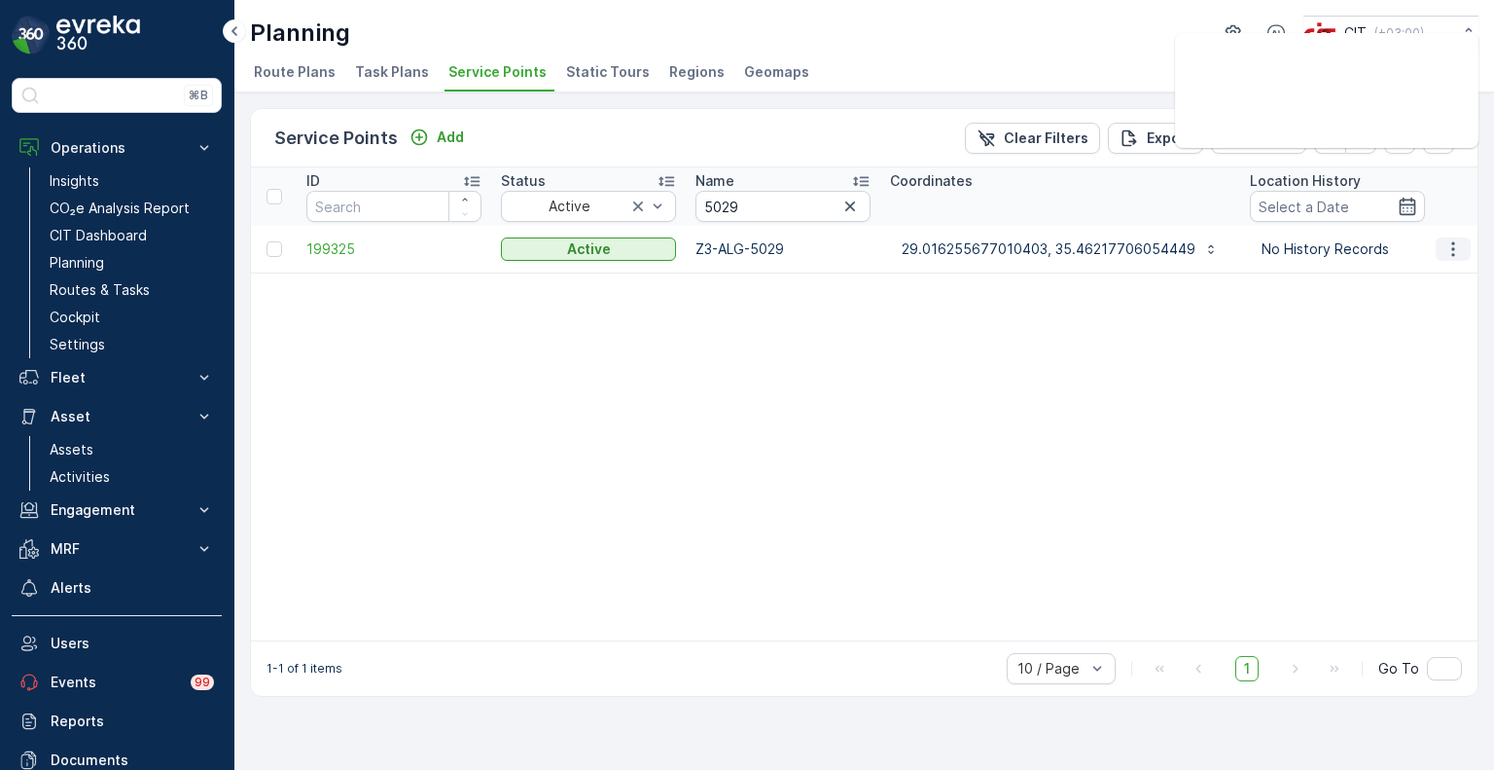
click at [1455, 250] on icon "button" at bounding box center [1453, 248] width 19 height 19
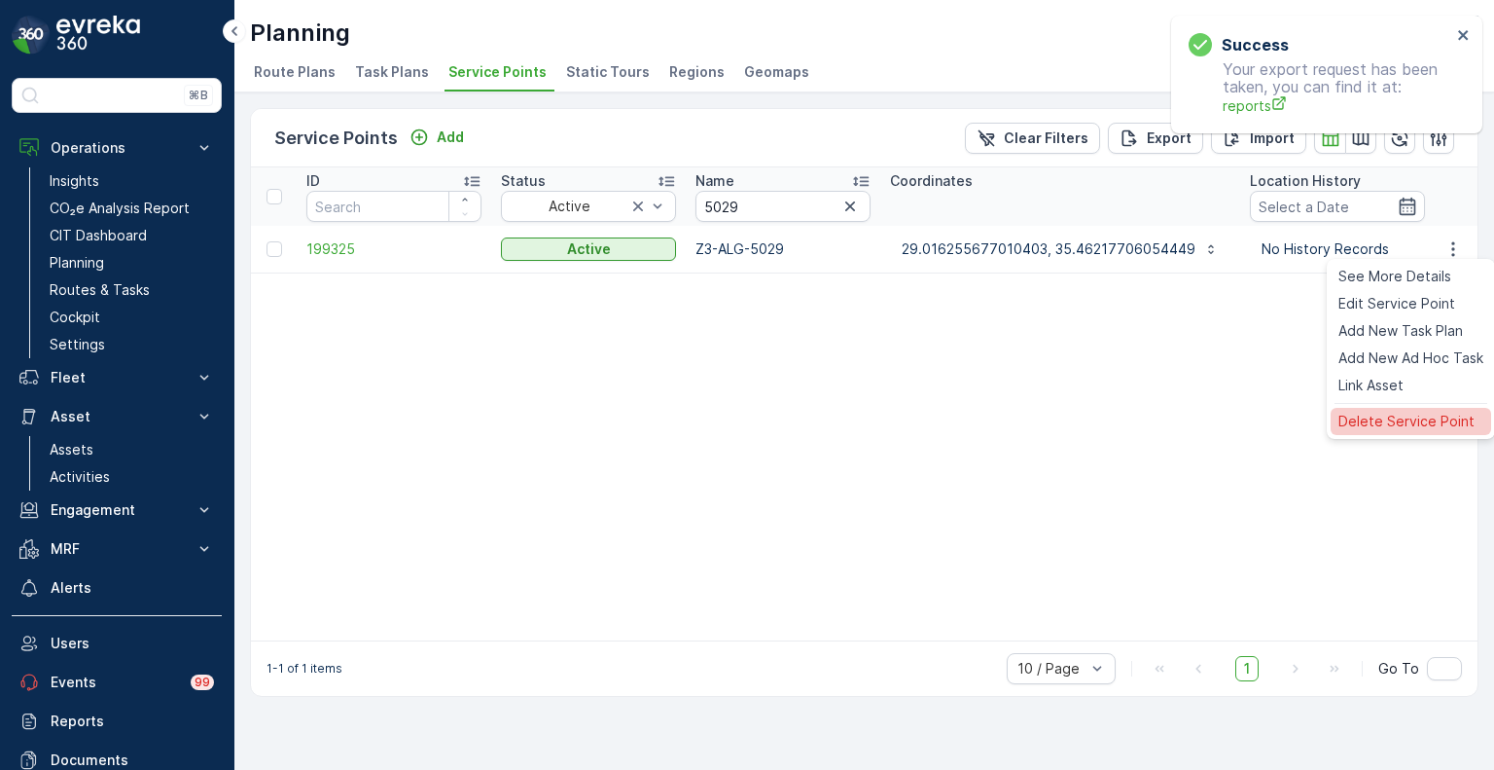
click at [1389, 419] on span "Delete Service Point" at bounding box center [1407, 421] width 136 height 19
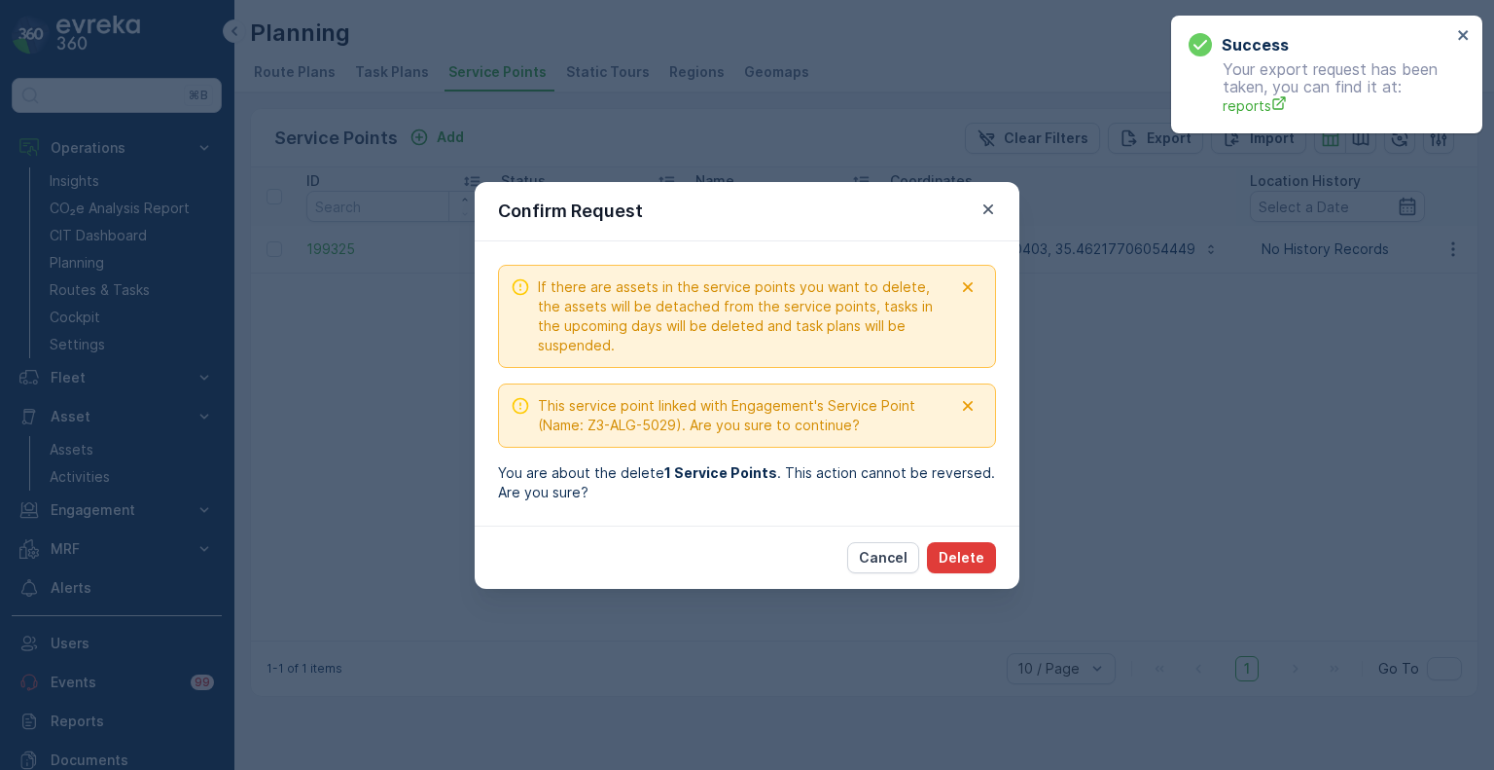
click at [961, 551] on p "Delete" at bounding box center [962, 557] width 46 height 19
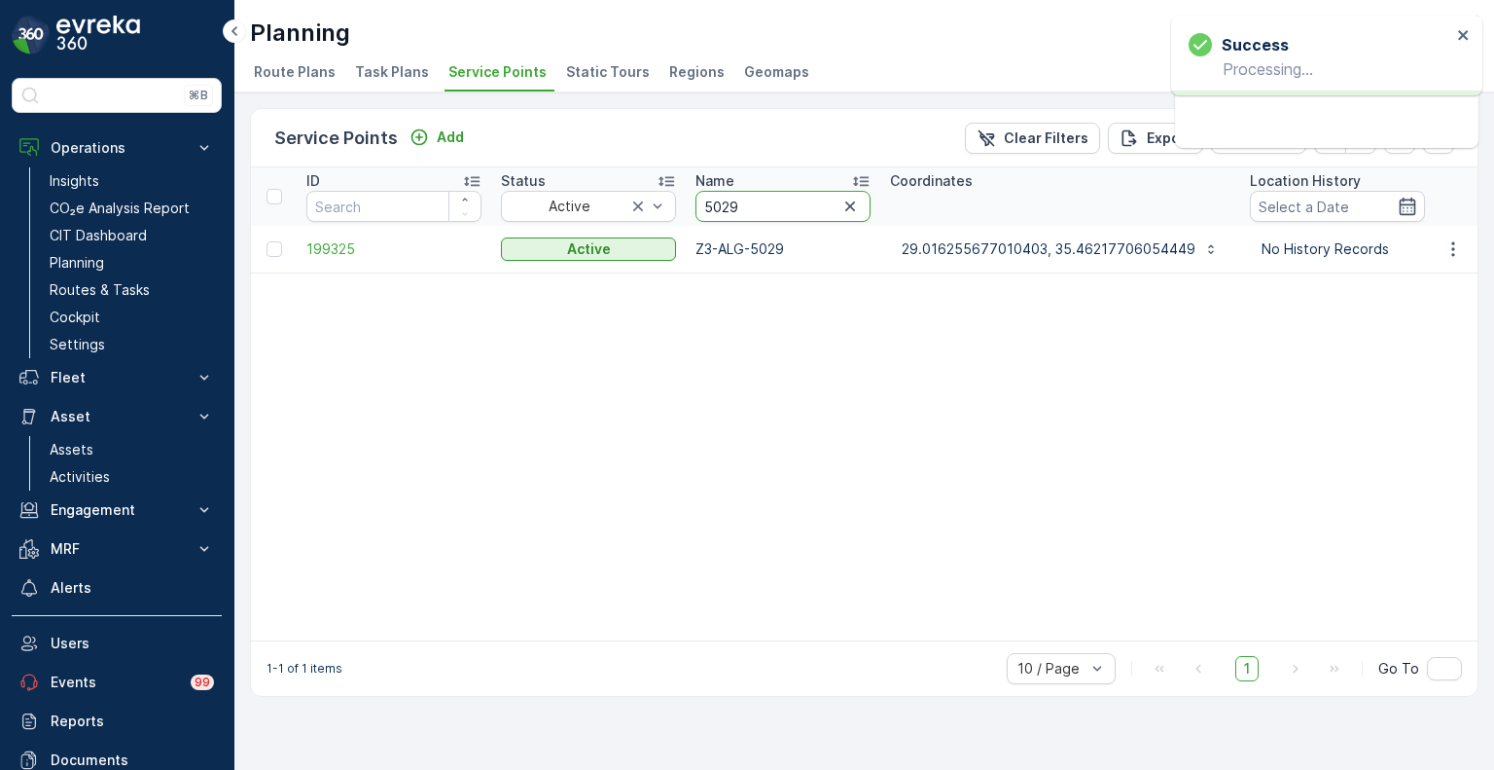
drag, startPoint x: 747, startPoint y: 205, endPoint x: 687, endPoint y: 201, distance: 60.4
click at [687, 201] on th "Name 5029" at bounding box center [783, 196] width 195 height 58
paste input "4111"
type input "4111"
click at [1459, 248] on icon "button" at bounding box center [1453, 248] width 19 height 19
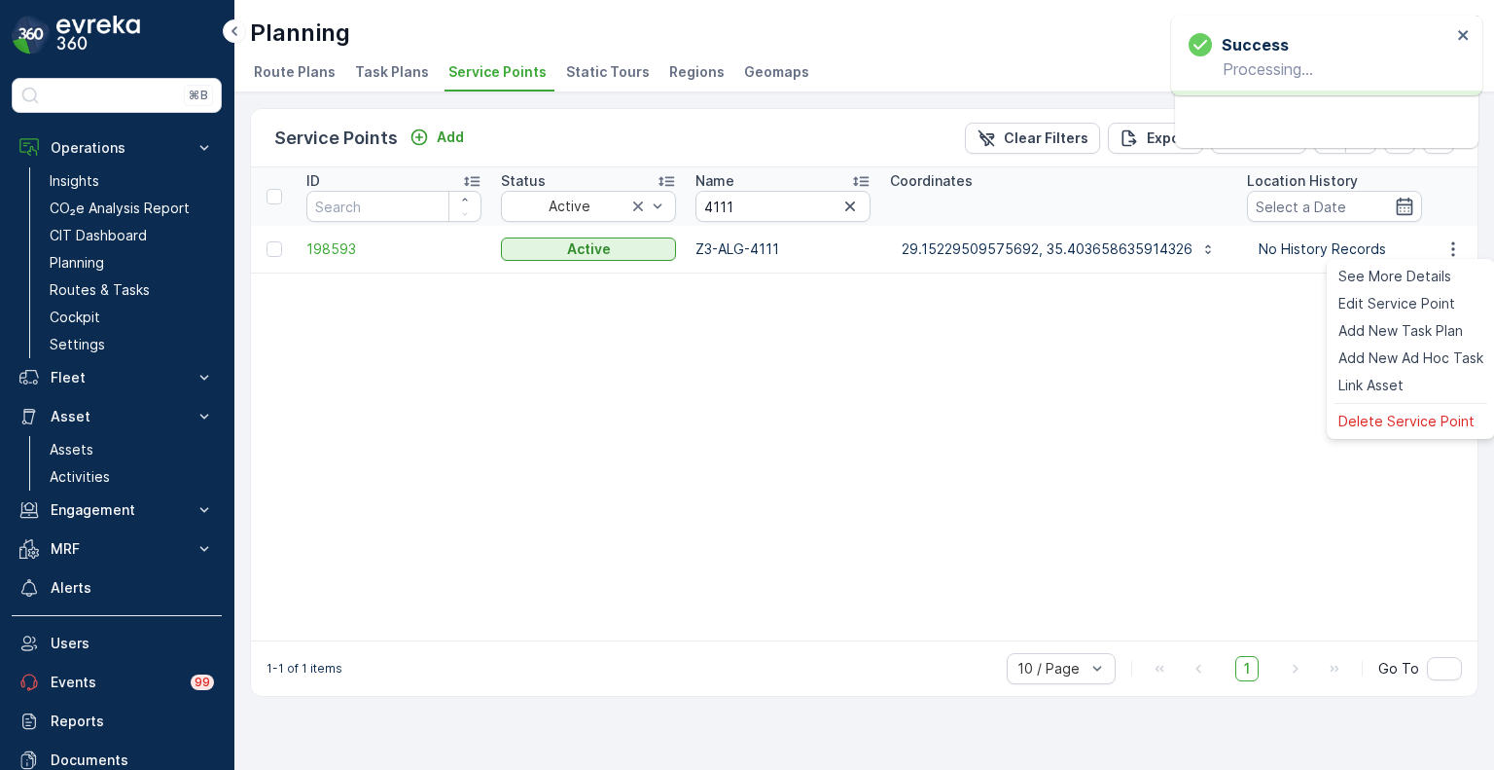
click at [1408, 408] on ul "See More Details Edit Service Point Add New Task Plan Add New Ad Hoc Task Link …" at bounding box center [1411, 349] width 168 height 180
click at [1406, 416] on span "Delete Service Point" at bounding box center [1407, 421] width 136 height 19
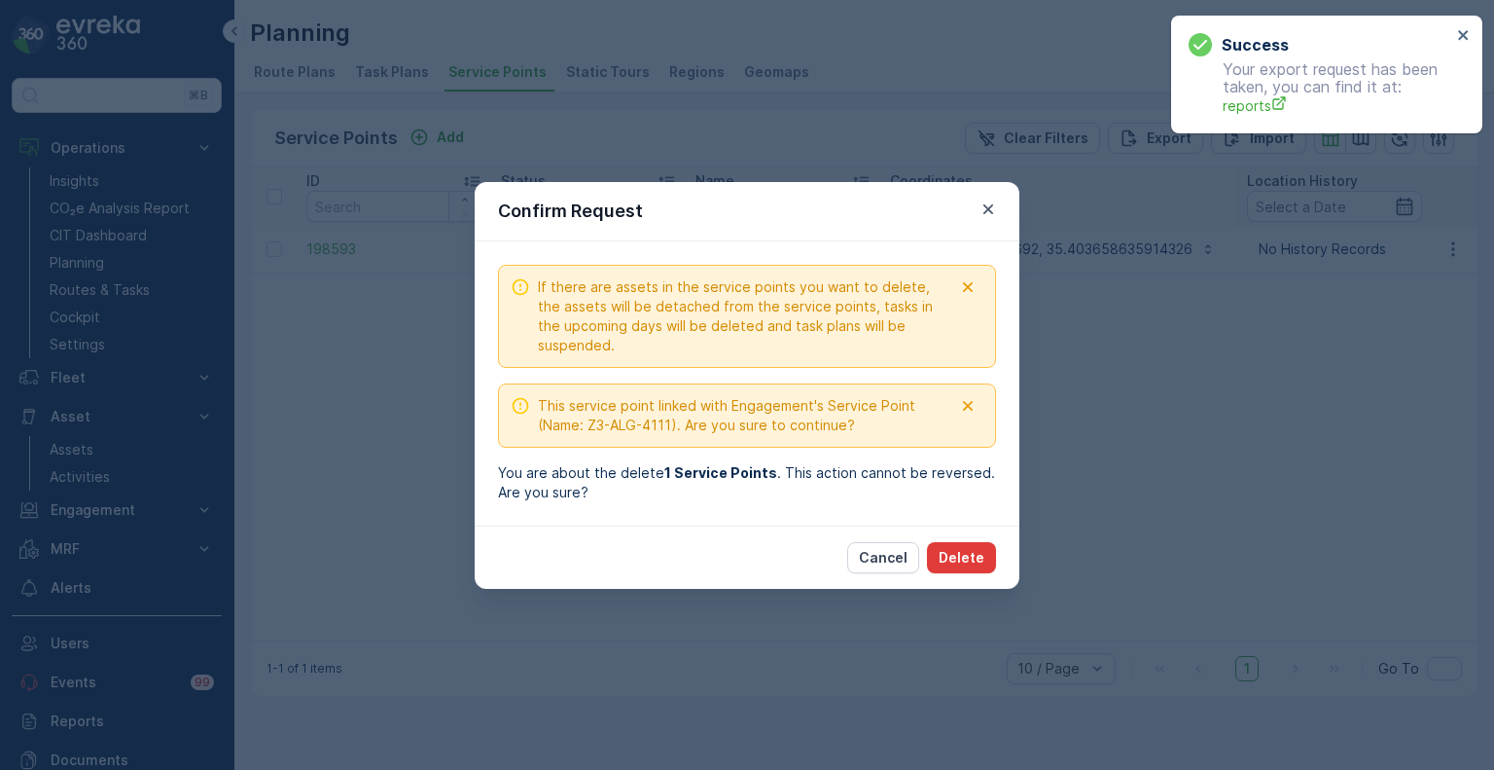
click at [973, 556] on p "Delete" at bounding box center [962, 557] width 46 height 19
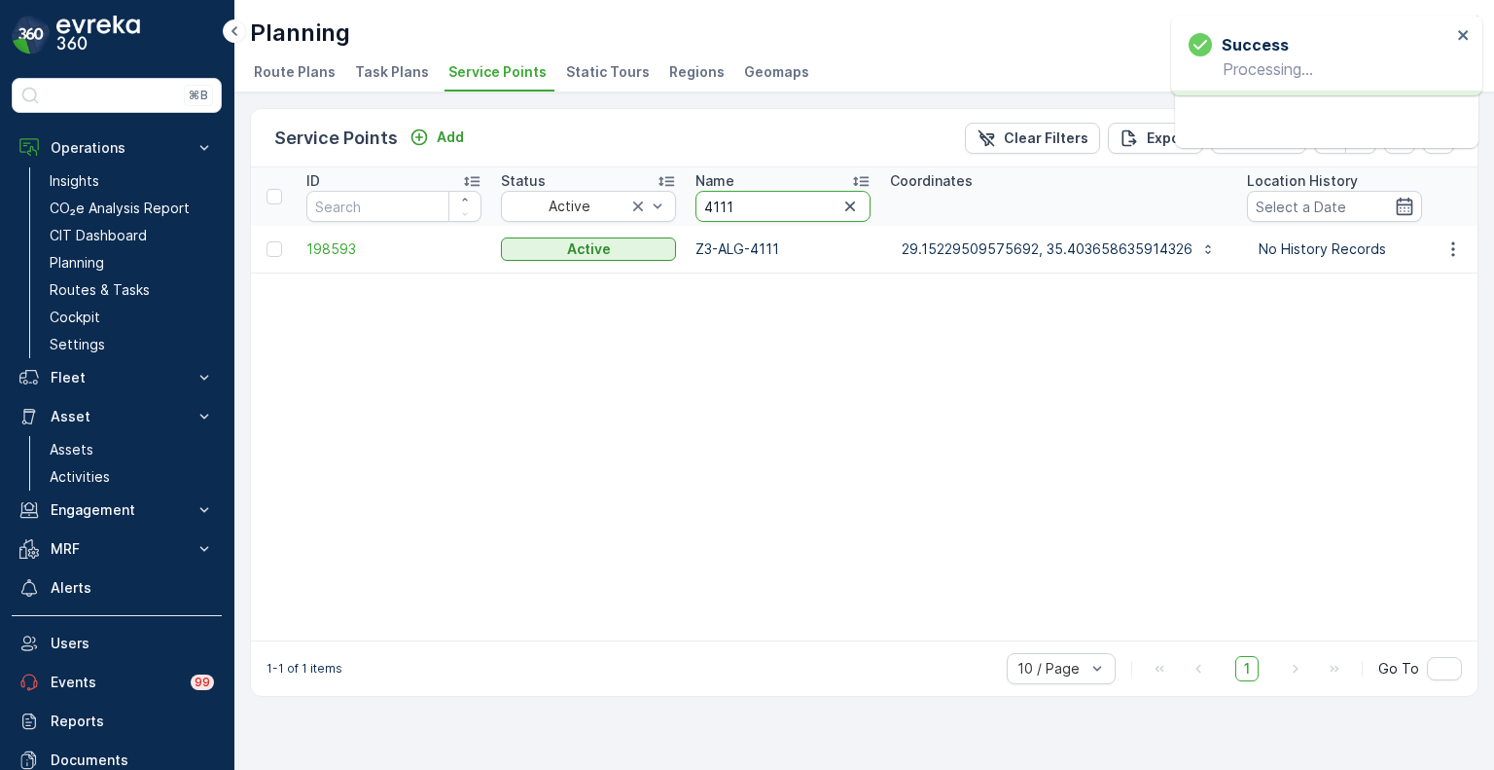
drag, startPoint x: 734, startPoint y: 206, endPoint x: 685, endPoint y: 204, distance: 48.7
paste input "5454"
type input "5454"
click at [1452, 244] on icon "button" at bounding box center [1453, 248] width 19 height 19
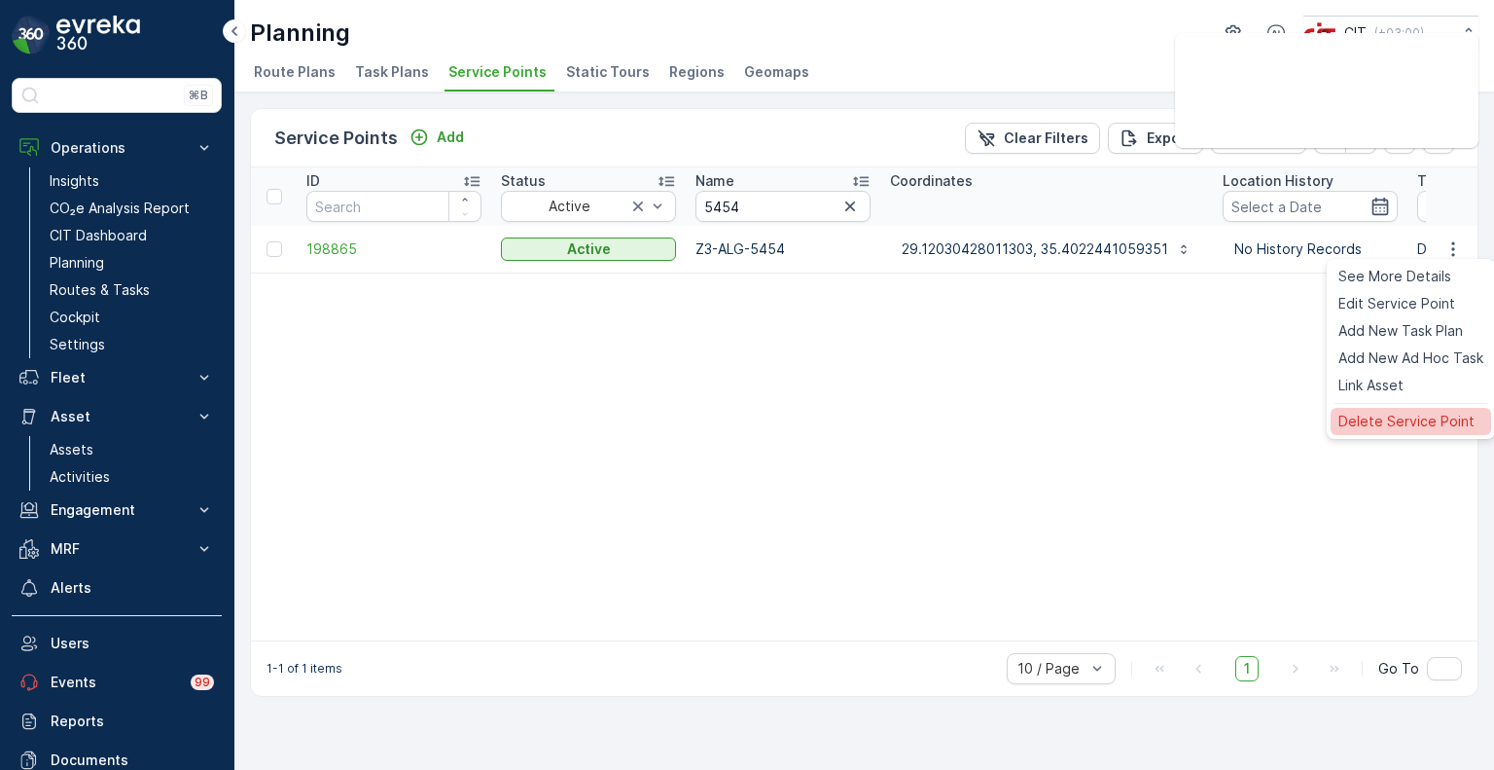
click at [1399, 412] on span "Delete Service Point" at bounding box center [1407, 421] width 136 height 19
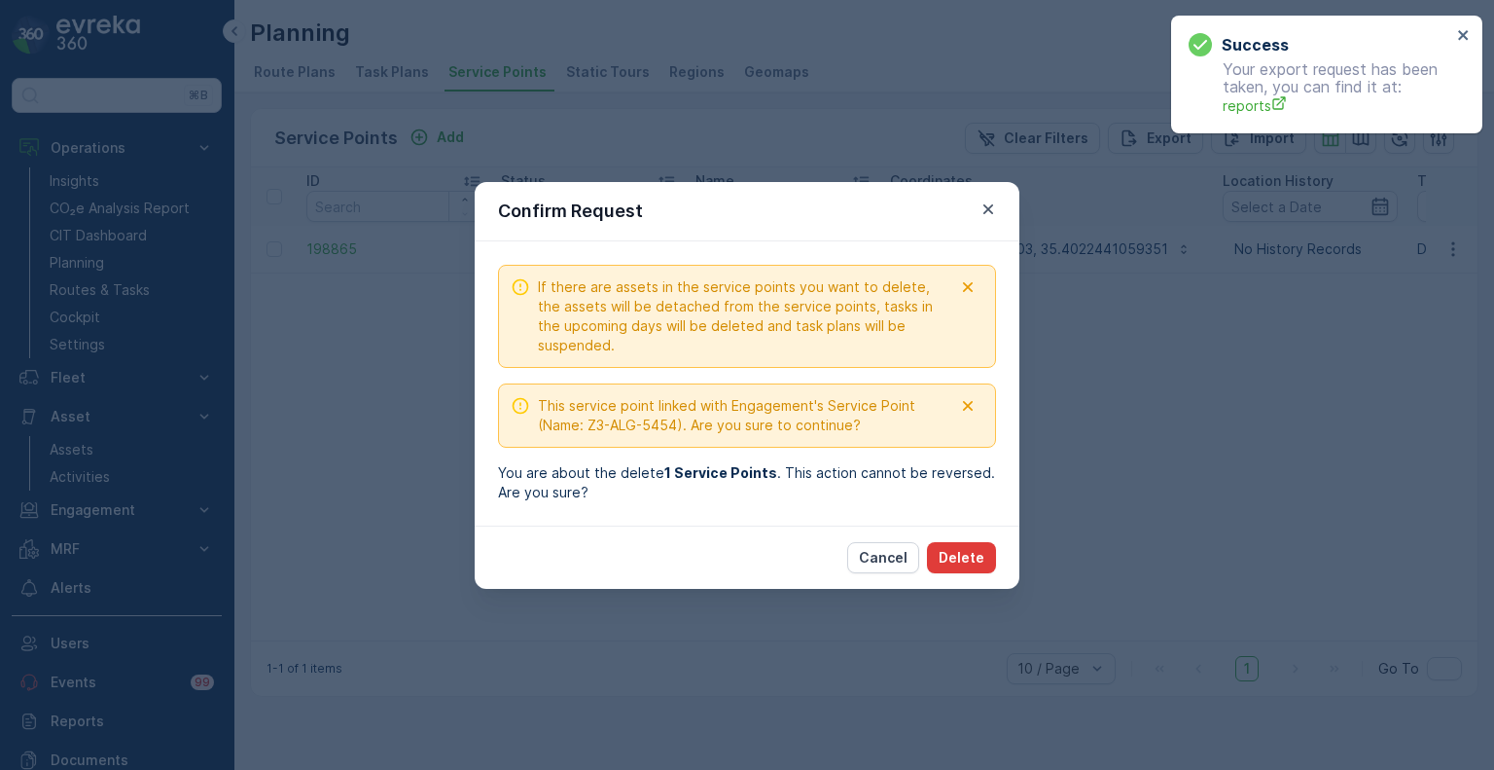
click at [976, 553] on p "Delete" at bounding box center [962, 557] width 46 height 19
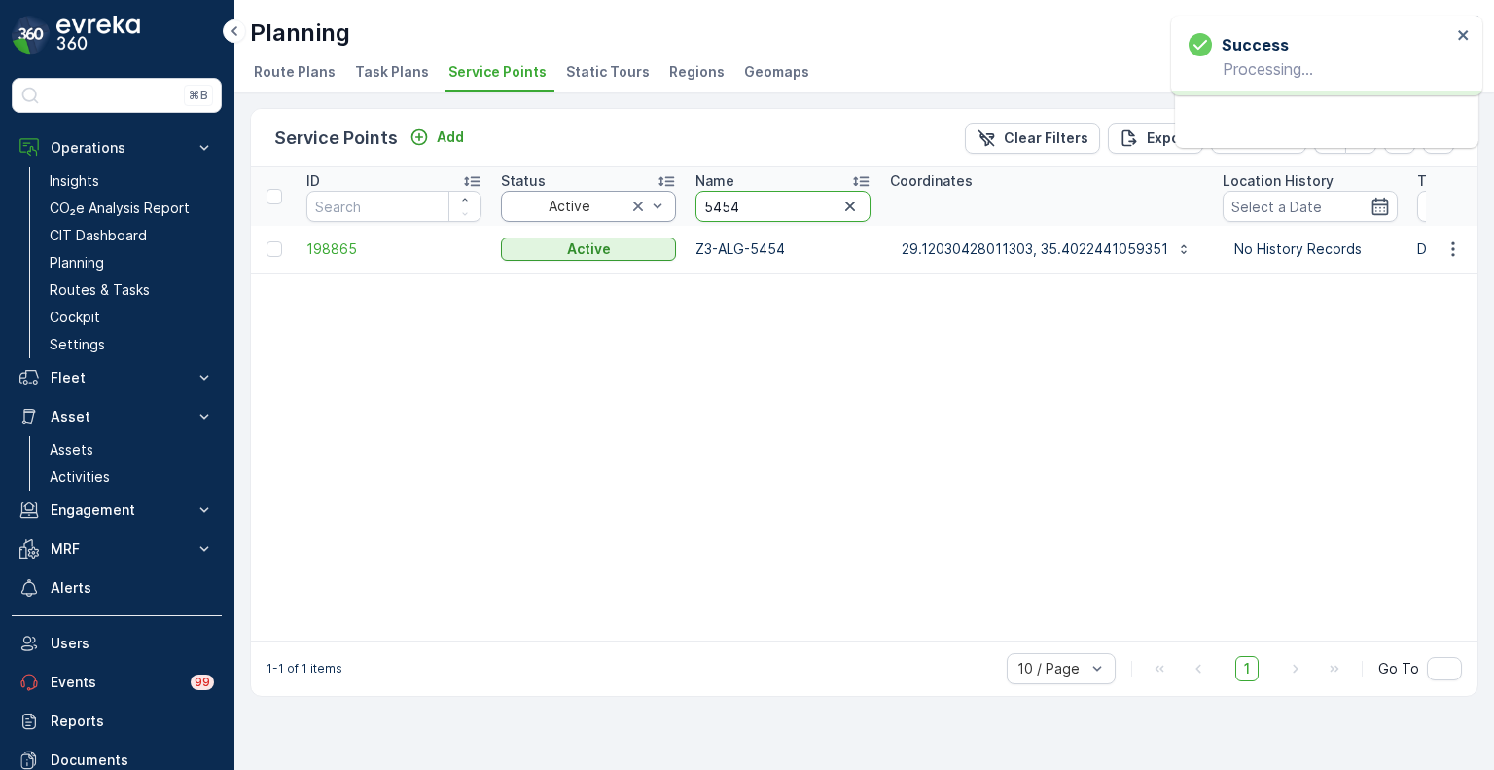
drag, startPoint x: 743, startPoint y: 202, endPoint x: 671, endPoint y: 202, distance: 72.0
paste input "506"
type input "5506"
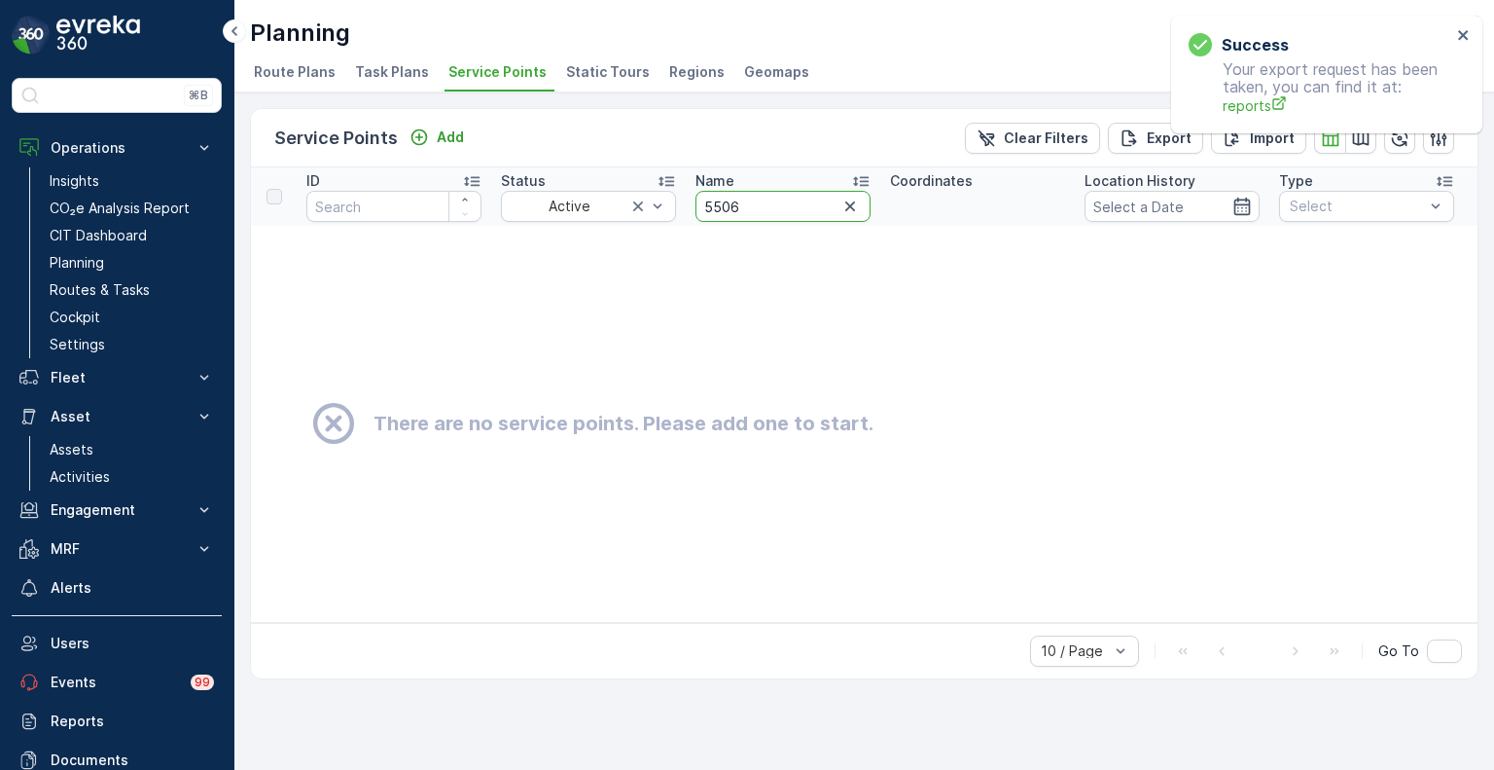
drag, startPoint x: 737, startPoint y: 201, endPoint x: 692, endPoint y: 201, distance: 45.7
click at [692, 201] on th "Name 5506" at bounding box center [783, 196] width 195 height 58
paste input "4167"
type input "4167"
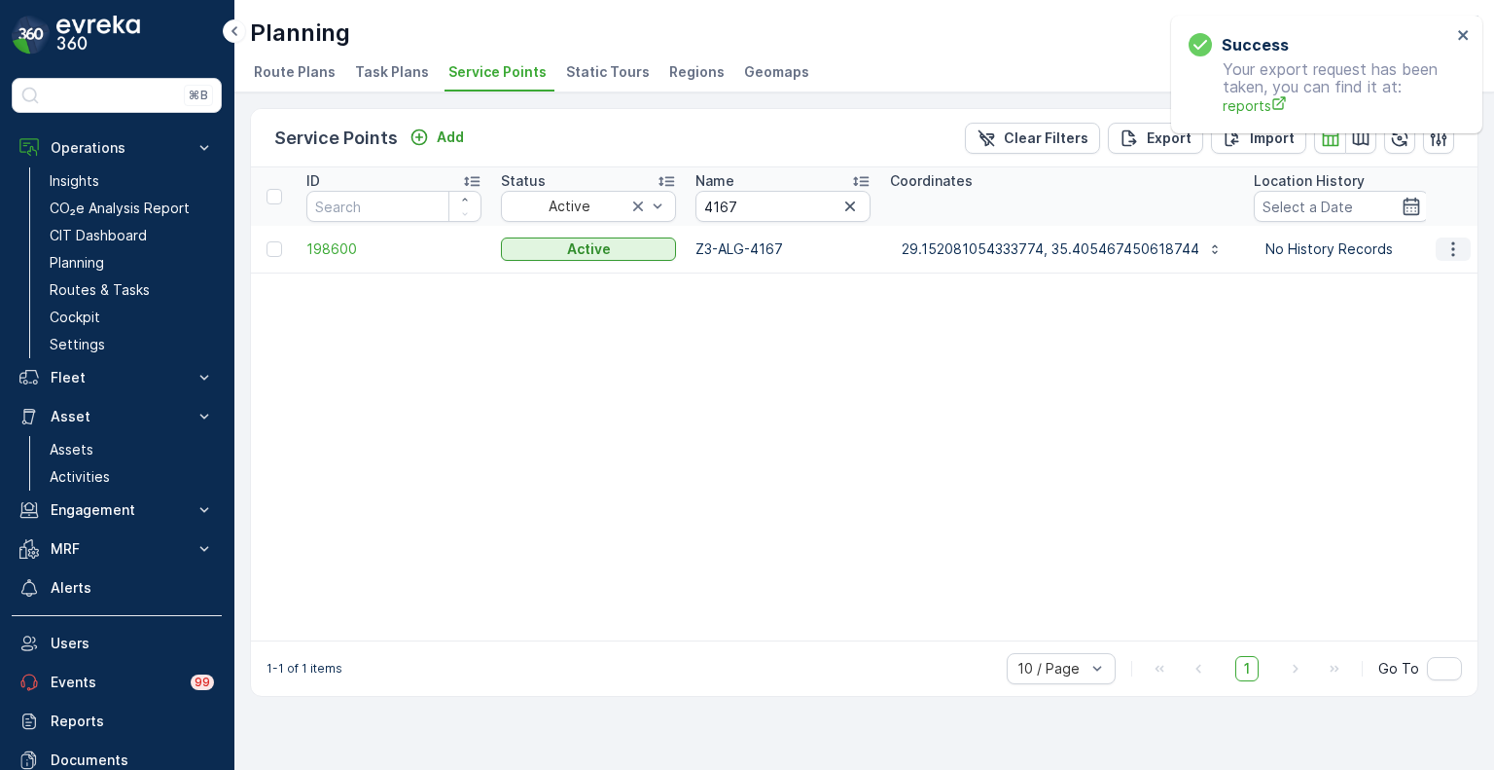
click at [1459, 248] on icon "button" at bounding box center [1453, 248] width 19 height 19
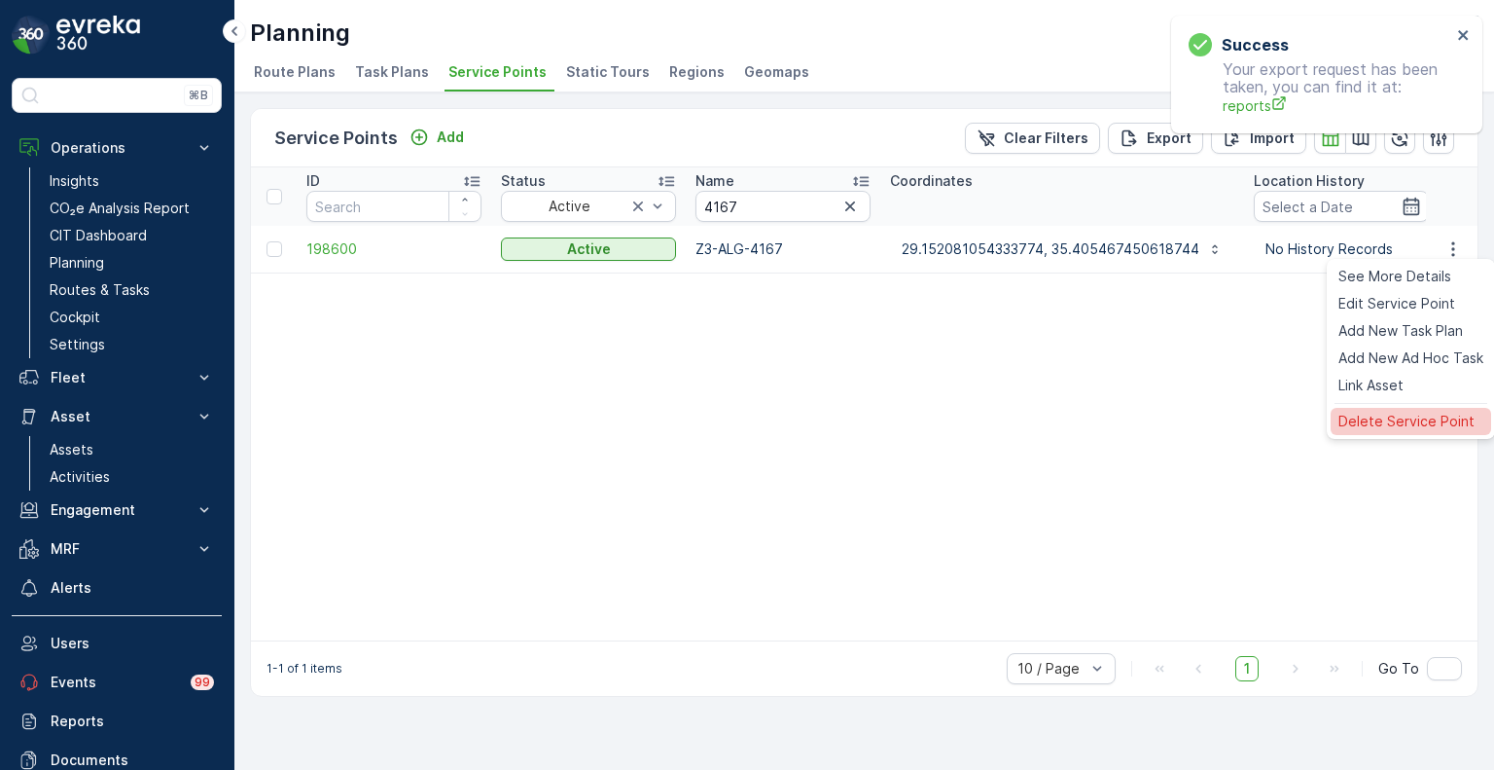
click at [1387, 425] on span "Delete Service Point" at bounding box center [1407, 421] width 136 height 19
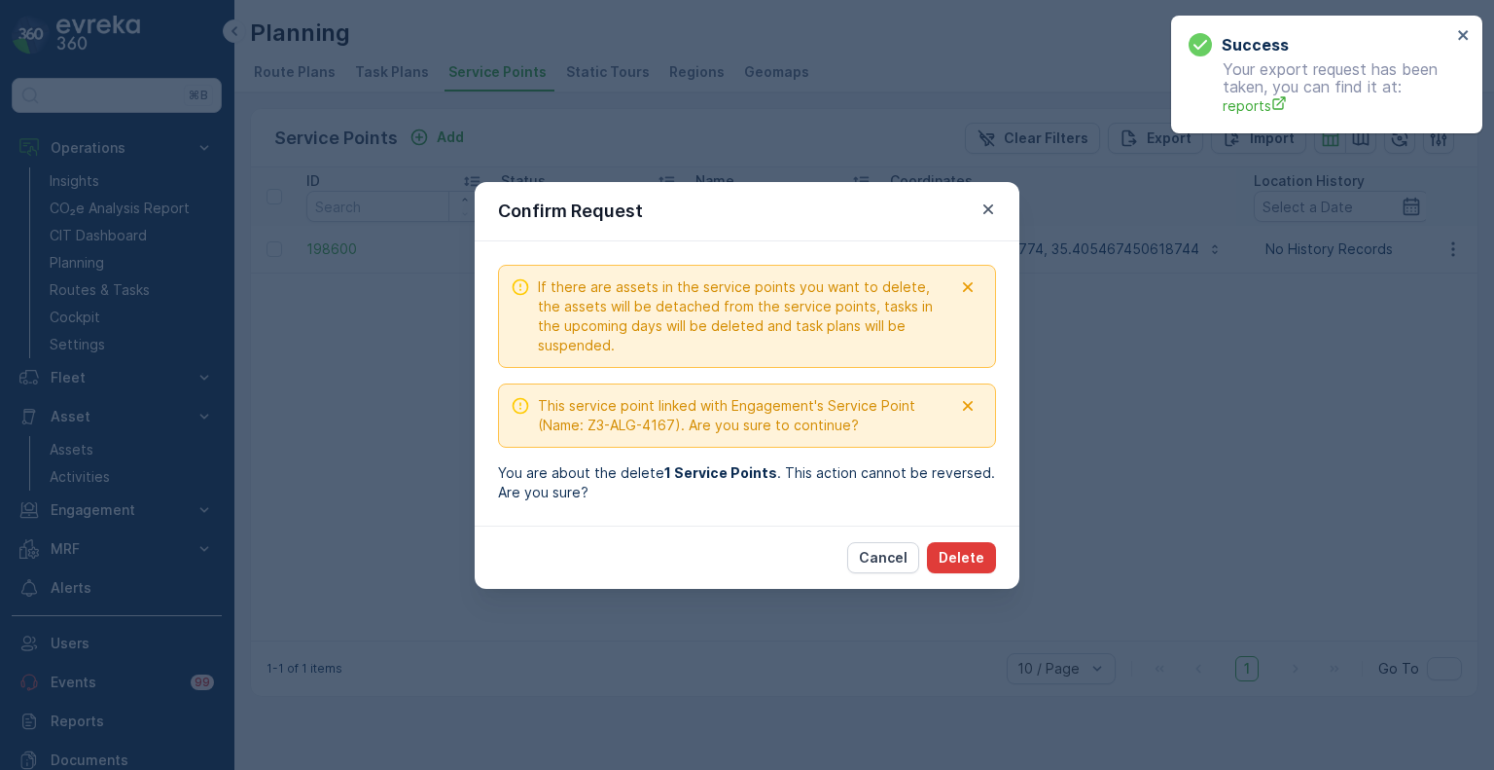
click at [973, 554] on p "Delete" at bounding box center [962, 557] width 46 height 19
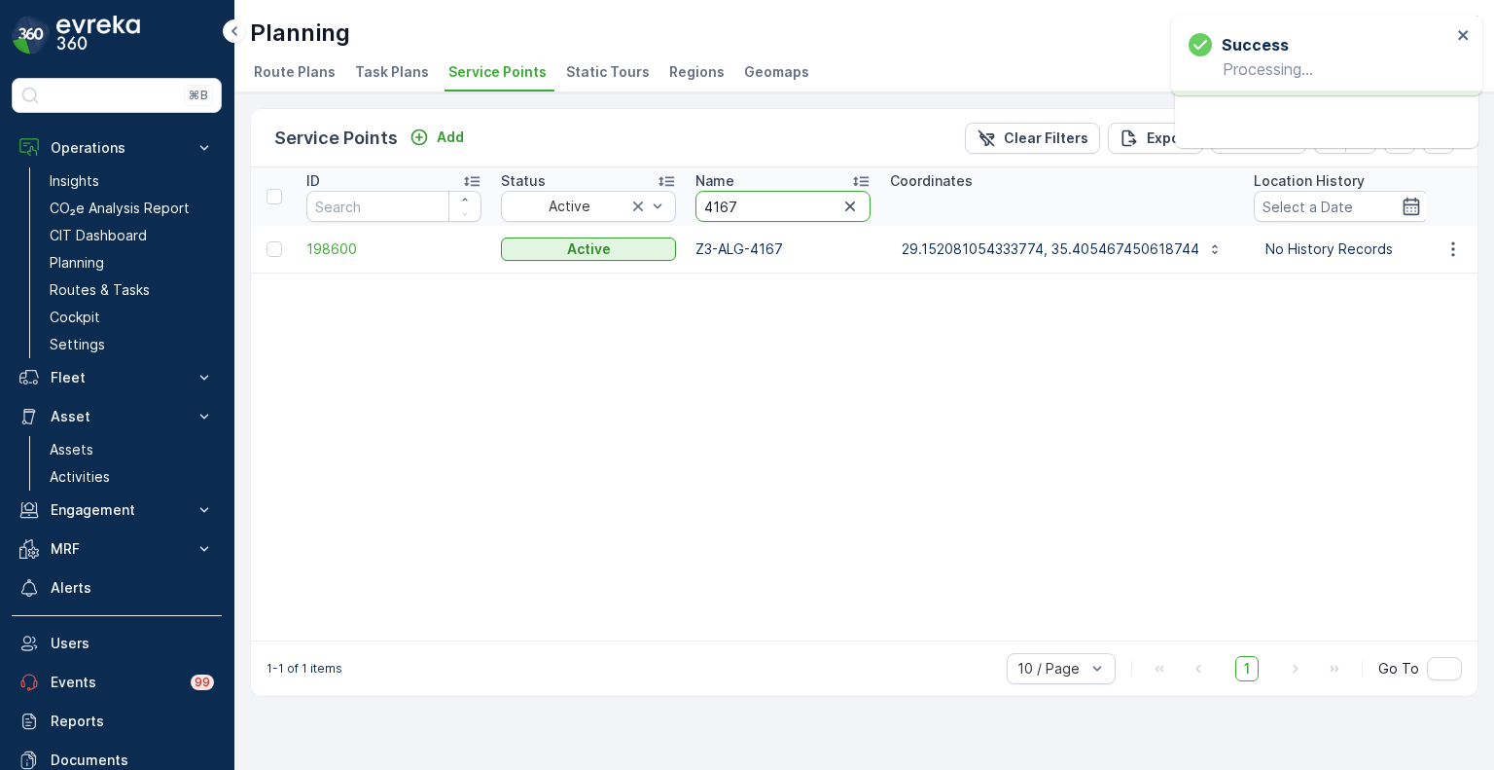
drag, startPoint x: 697, startPoint y: 204, endPoint x: 684, endPoint y: 203, distance: 12.7
paste input "31"
type input "4131"
click at [1456, 251] on icon "button" at bounding box center [1453, 248] width 19 height 19
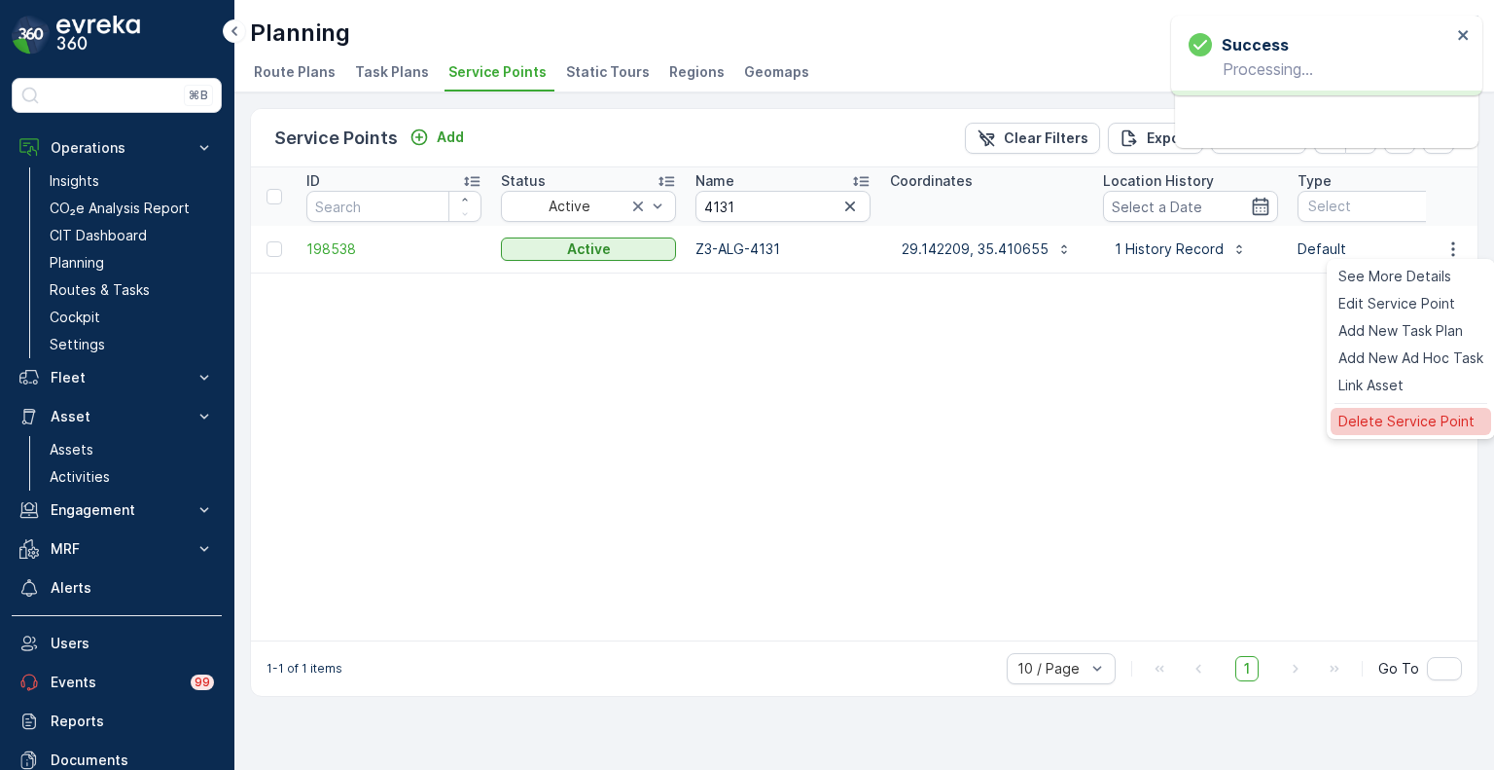
click at [1363, 423] on span "Delete Service Point" at bounding box center [1407, 421] width 136 height 19
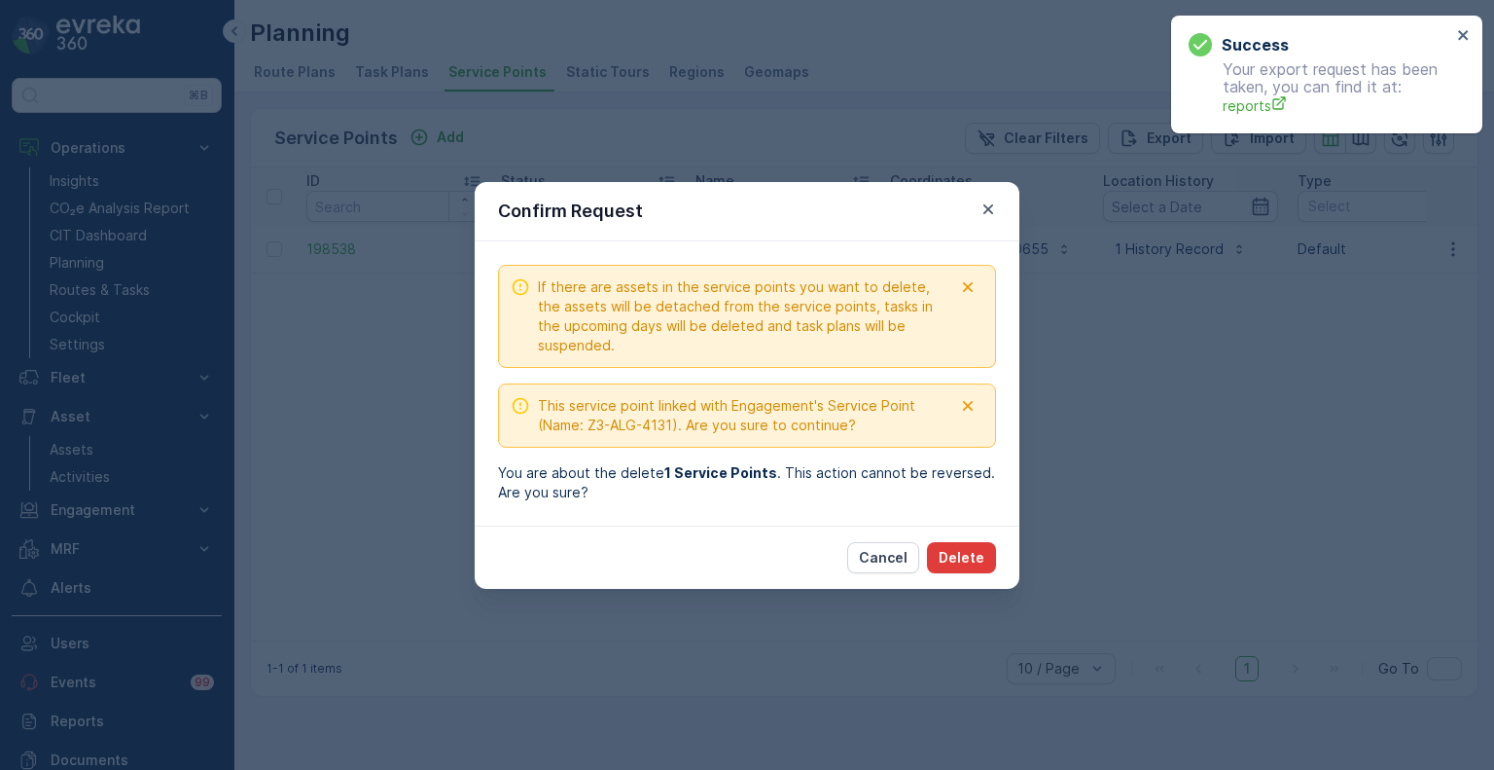
click at [974, 562] on p "Delete" at bounding box center [962, 557] width 46 height 19
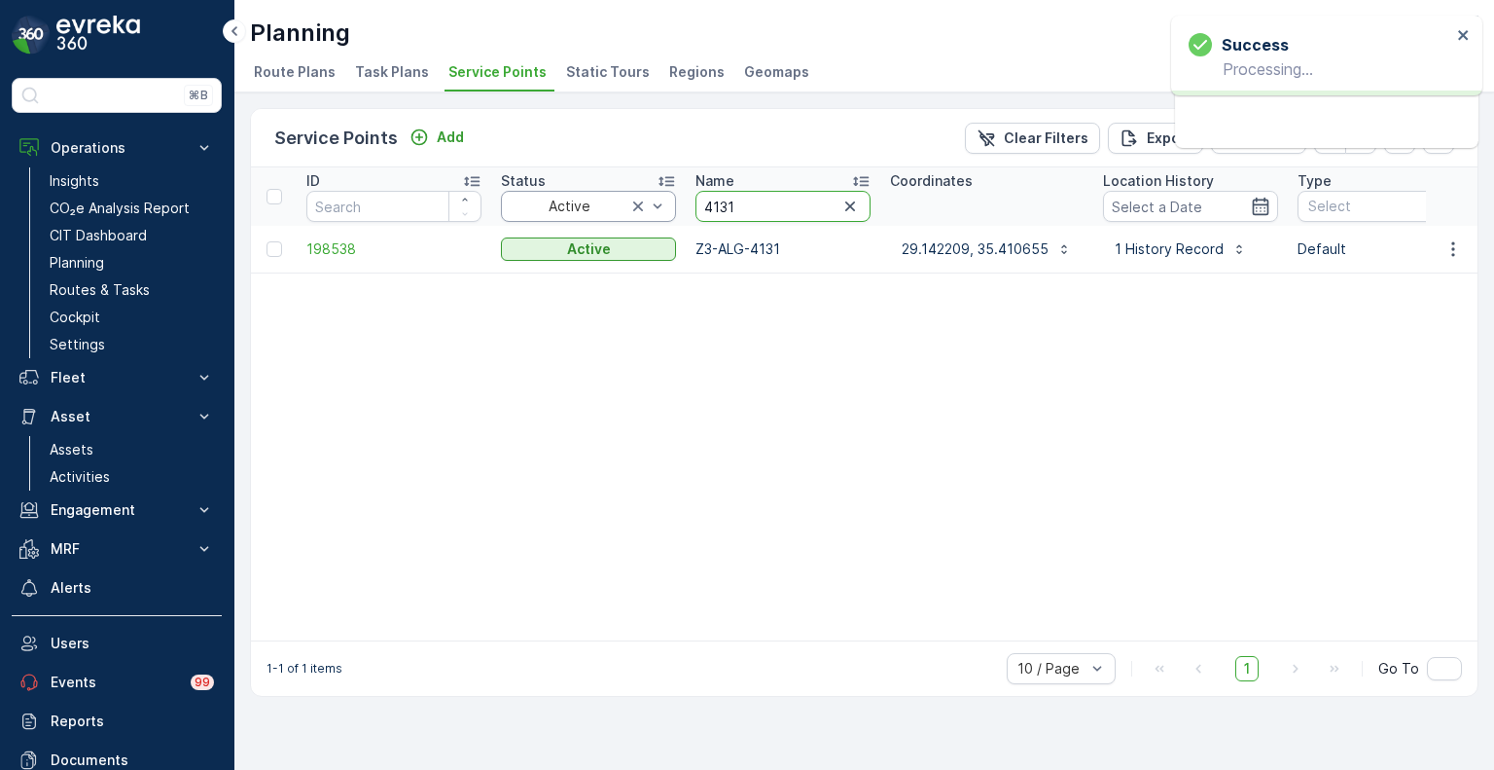
drag, startPoint x: 728, startPoint y: 205, endPoint x: 668, endPoint y: 202, distance: 59.4
paste input "5179"
type input "5179"
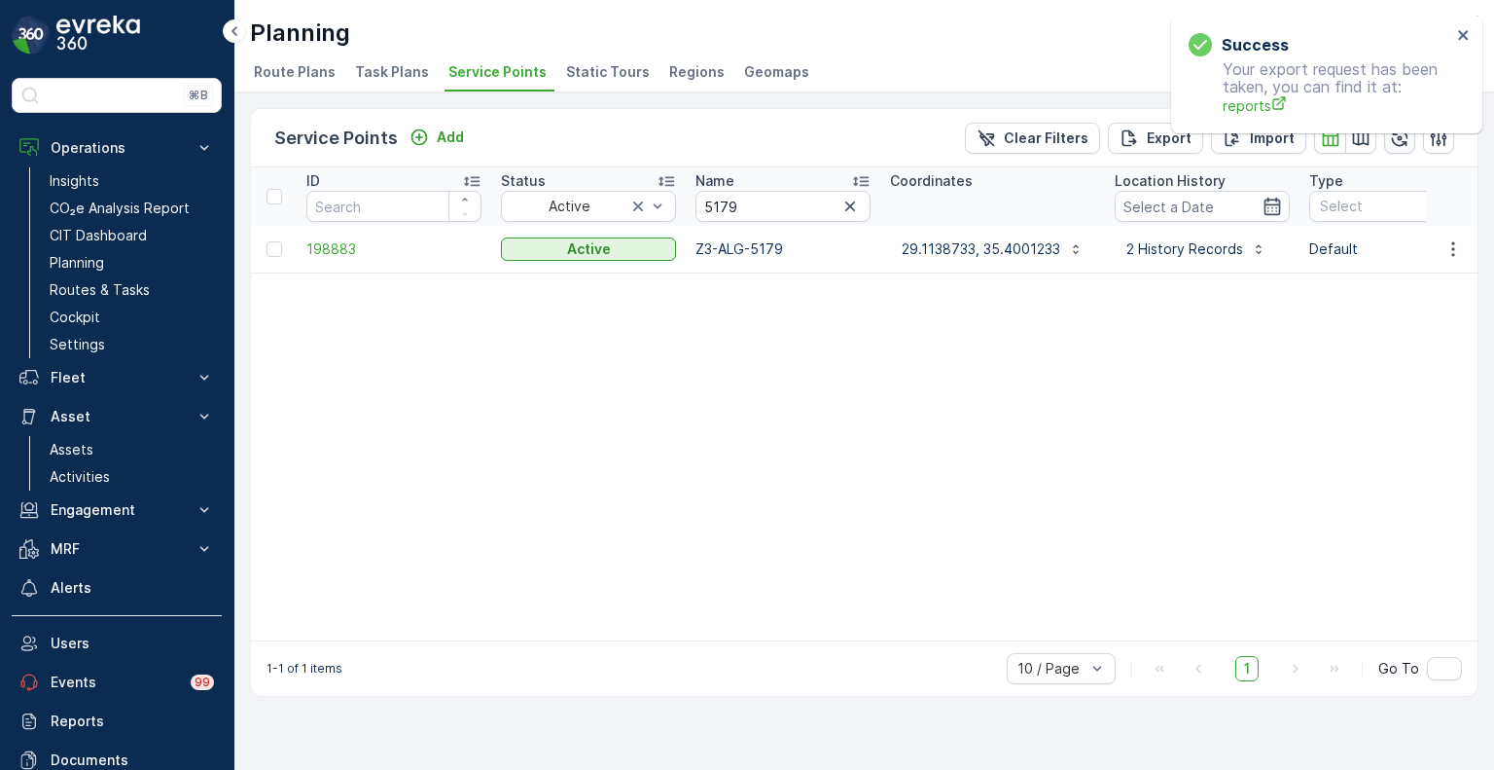
click at [1393, 134] on icon "button" at bounding box center [1399, 137] width 19 height 19
click at [751, 202] on input "5179" at bounding box center [783, 206] width 175 height 31
click at [1453, 244] on icon "button" at bounding box center [1453, 248] width 19 height 19
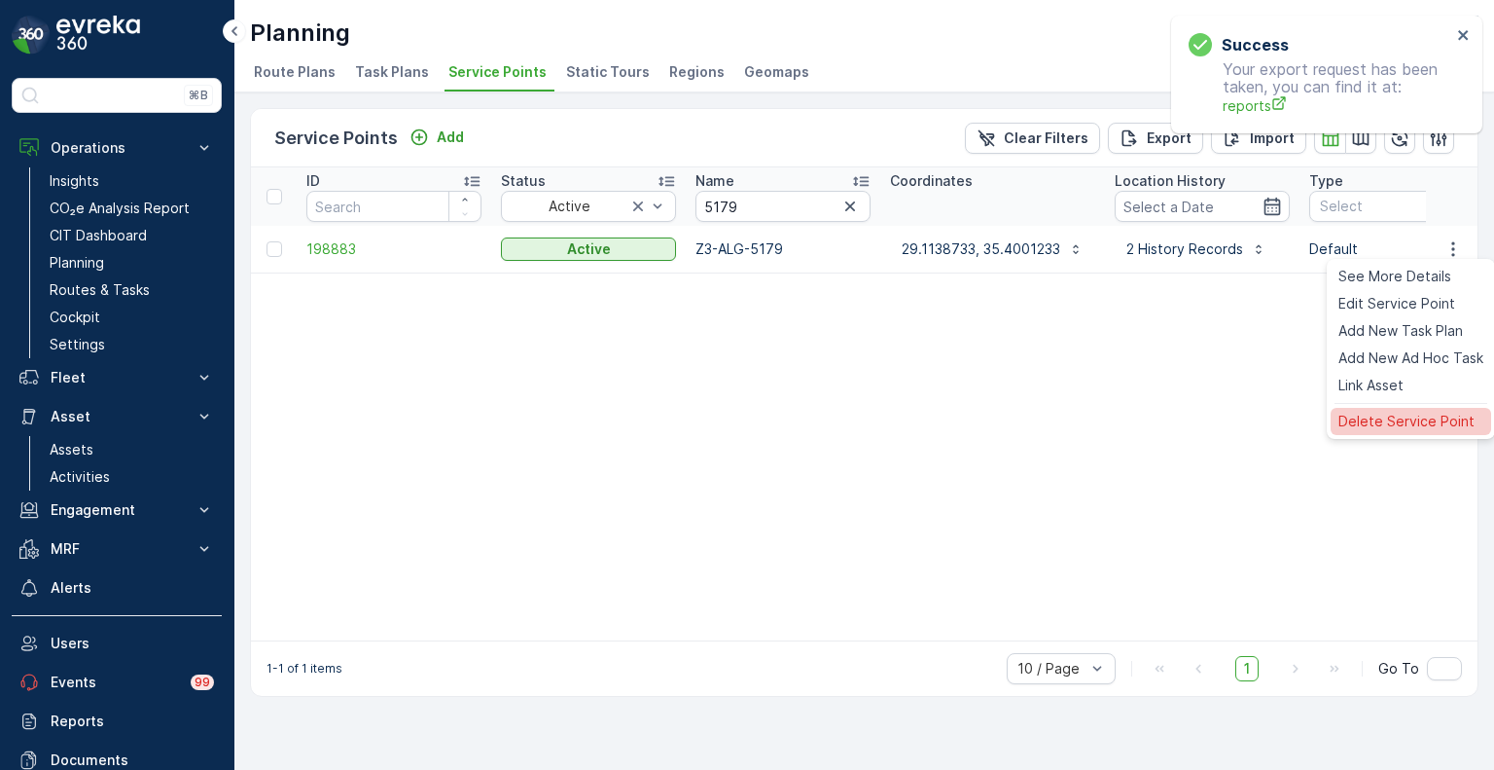
click at [1359, 425] on span "Delete Service Point" at bounding box center [1407, 421] width 136 height 19
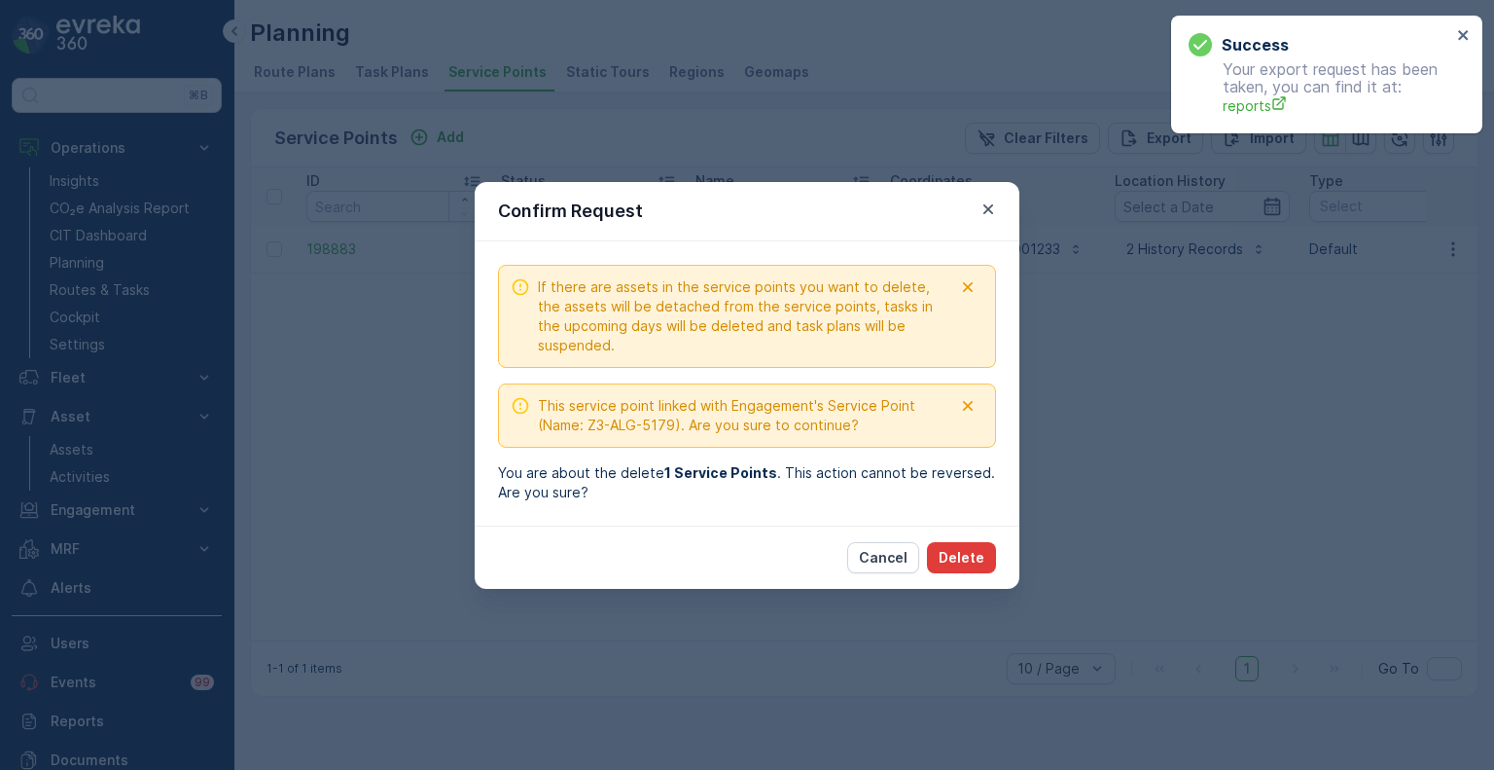
click at [967, 548] on p "Delete" at bounding box center [962, 557] width 46 height 19
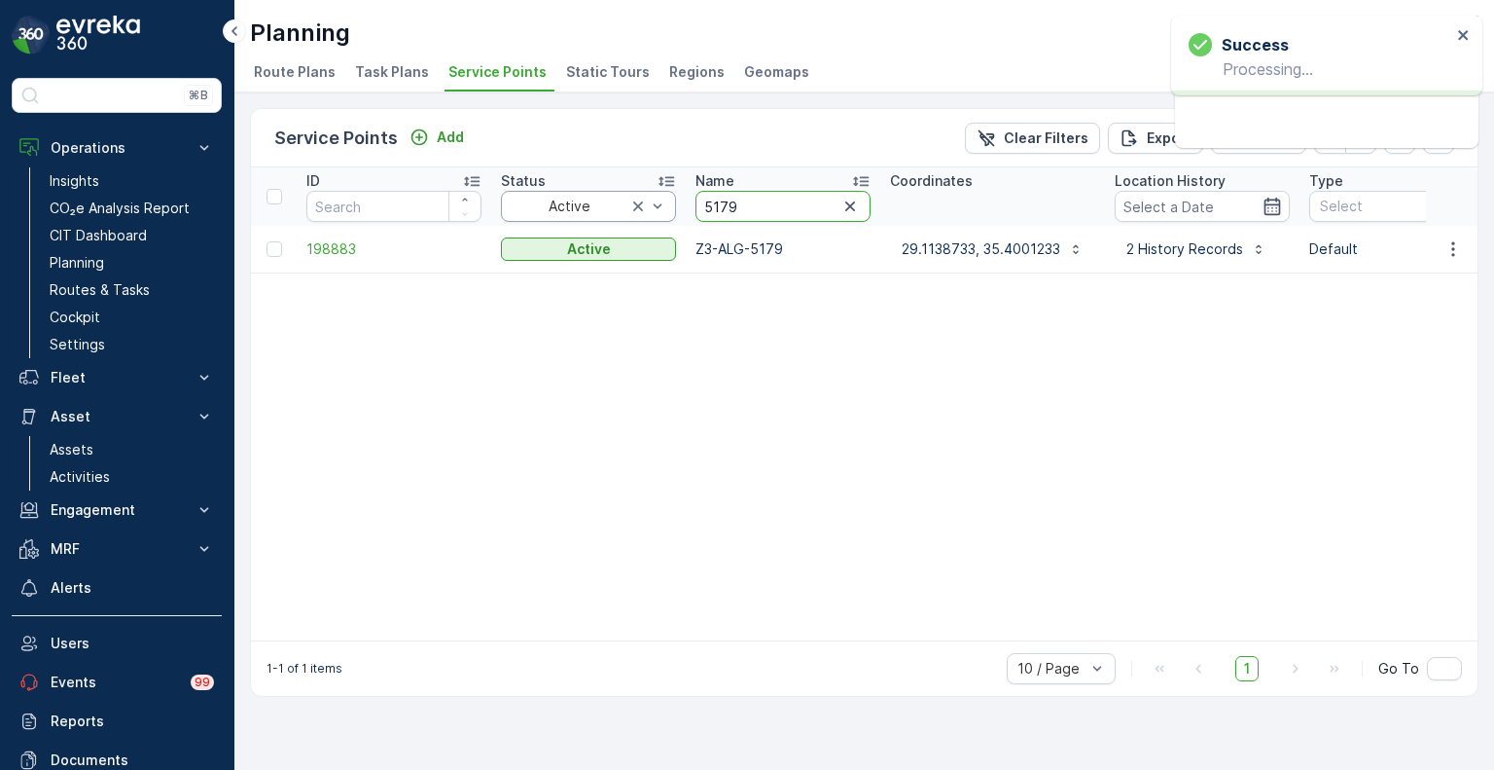
drag, startPoint x: 759, startPoint y: 209, endPoint x: 649, endPoint y: 207, distance: 110.0
paste input "4176"
type input "4176"
click at [1447, 242] on icon "button" at bounding box center [1453, 248] width 19 height 19
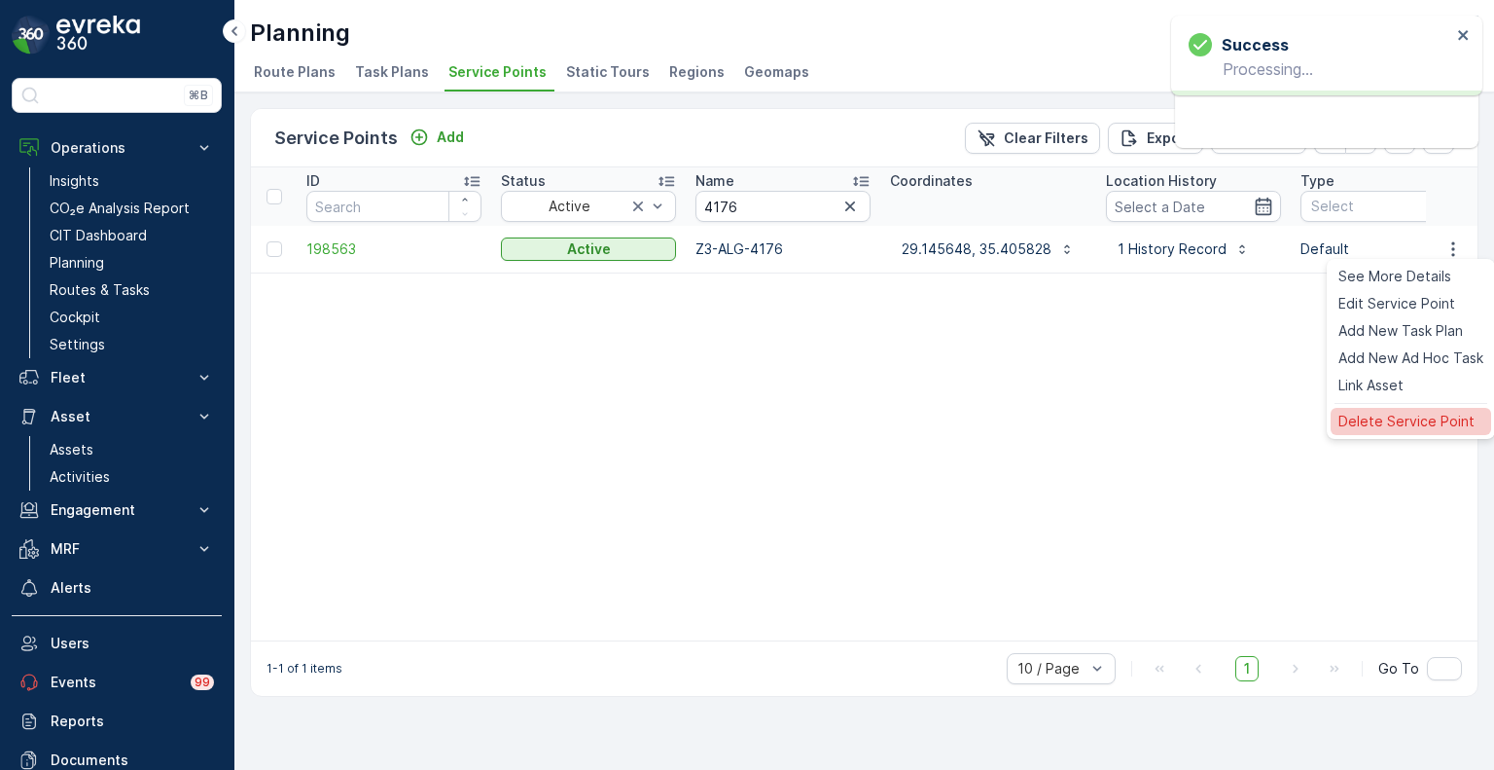
click at [1382, 420] on span "Delete Service Point" at bounding box center [1407, 421] width 136 height 19
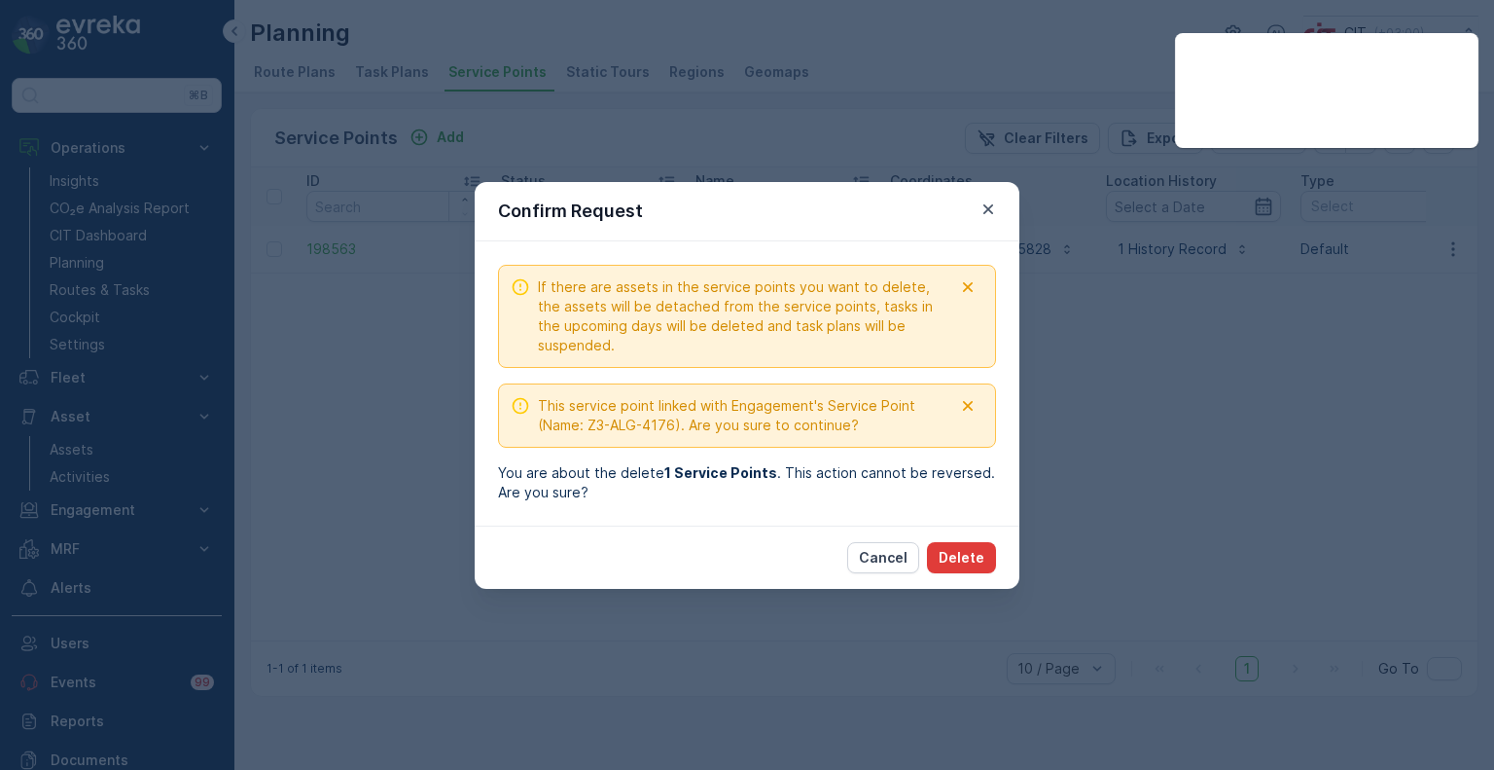
click at [961, 556] on p "Delete" at bounding box center [962, 557] width 46 height 19
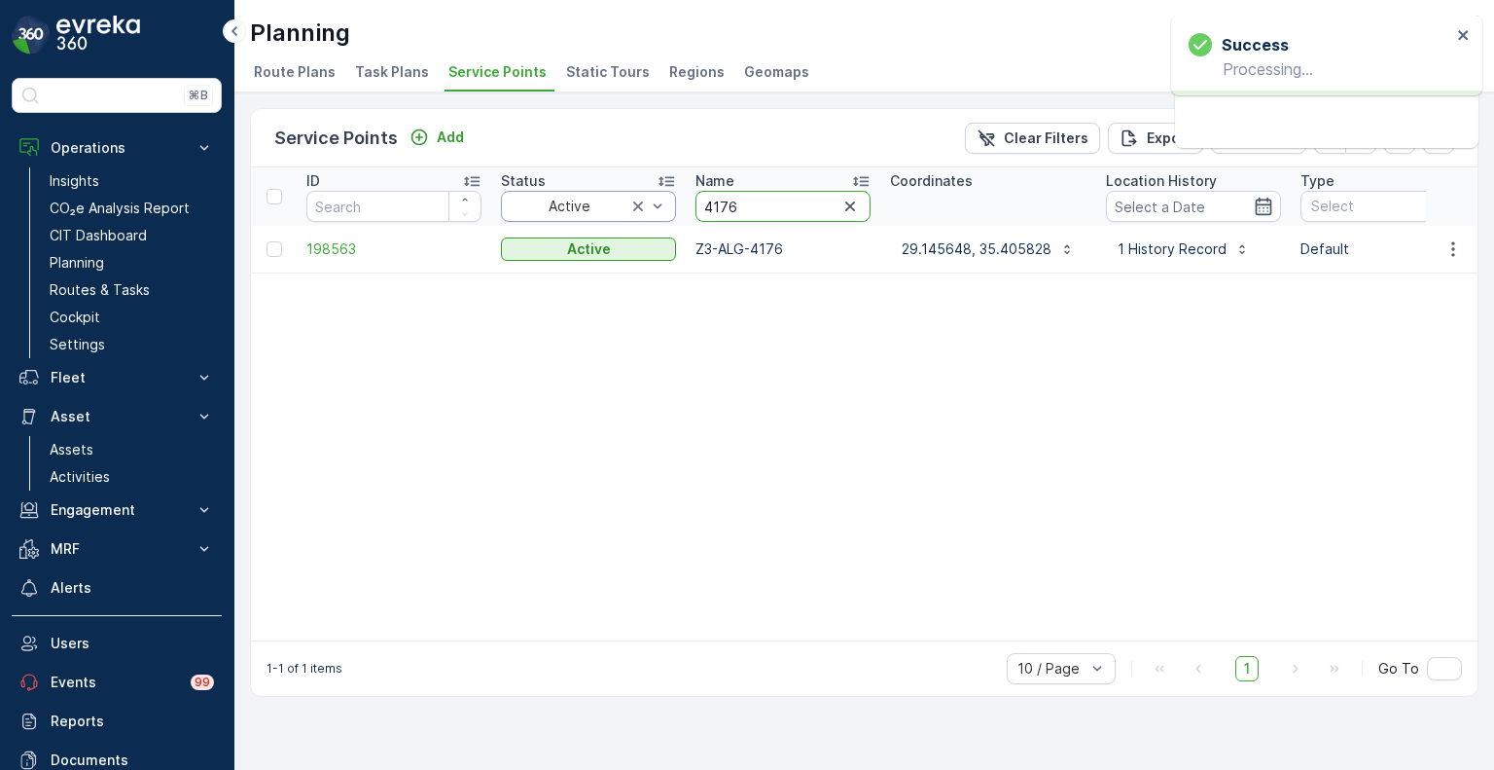
drag, startPoint x: 760, startPoint y: 205, endPoint x: 664, endPoint y: 205, distance: 96.3
paste input "39"
type input "4139"
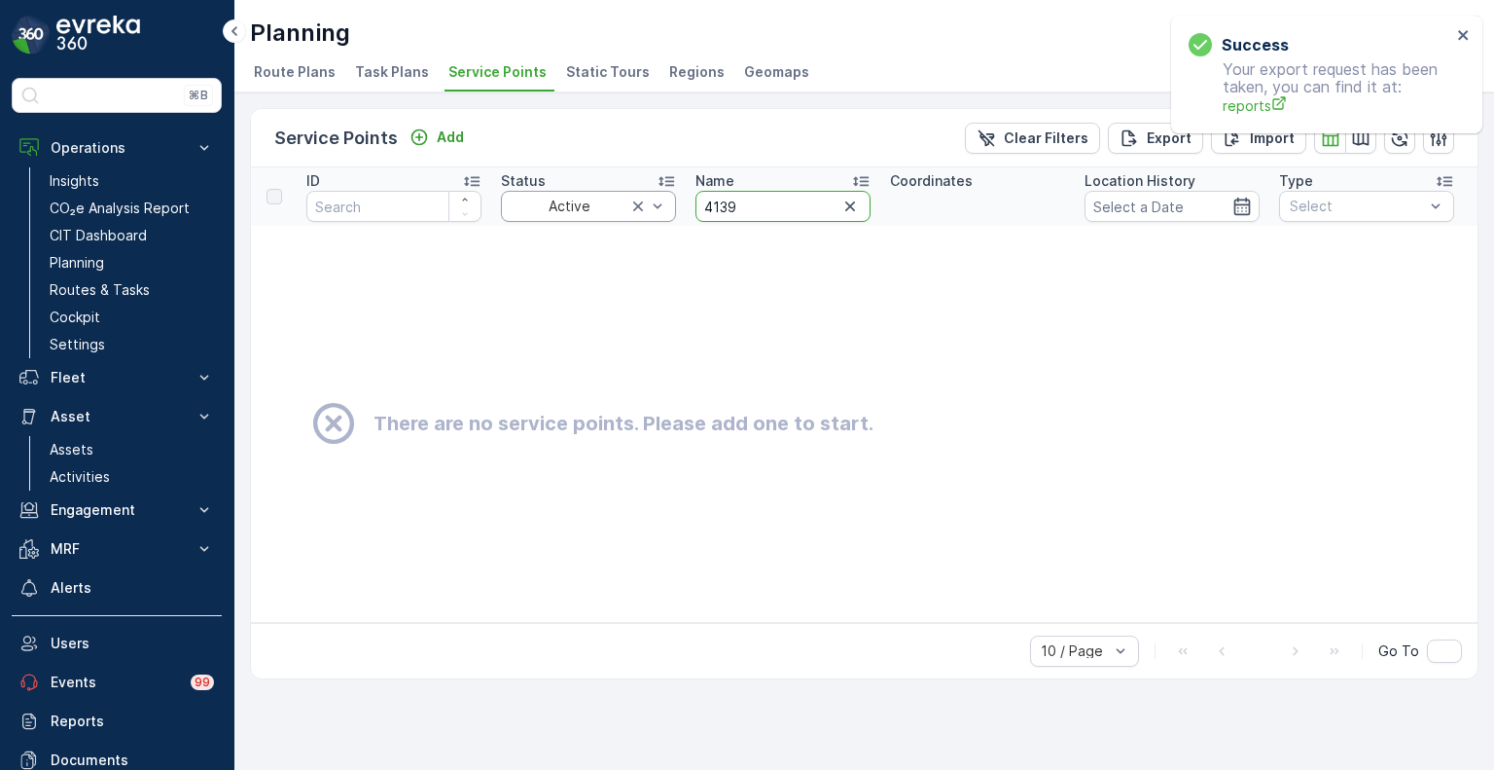
drag, startPoint x: 743, startPoint y: 207, endPoint x: 672, endPoint y: 204, distance: 71.1
paste input "5040"
type input "5040"
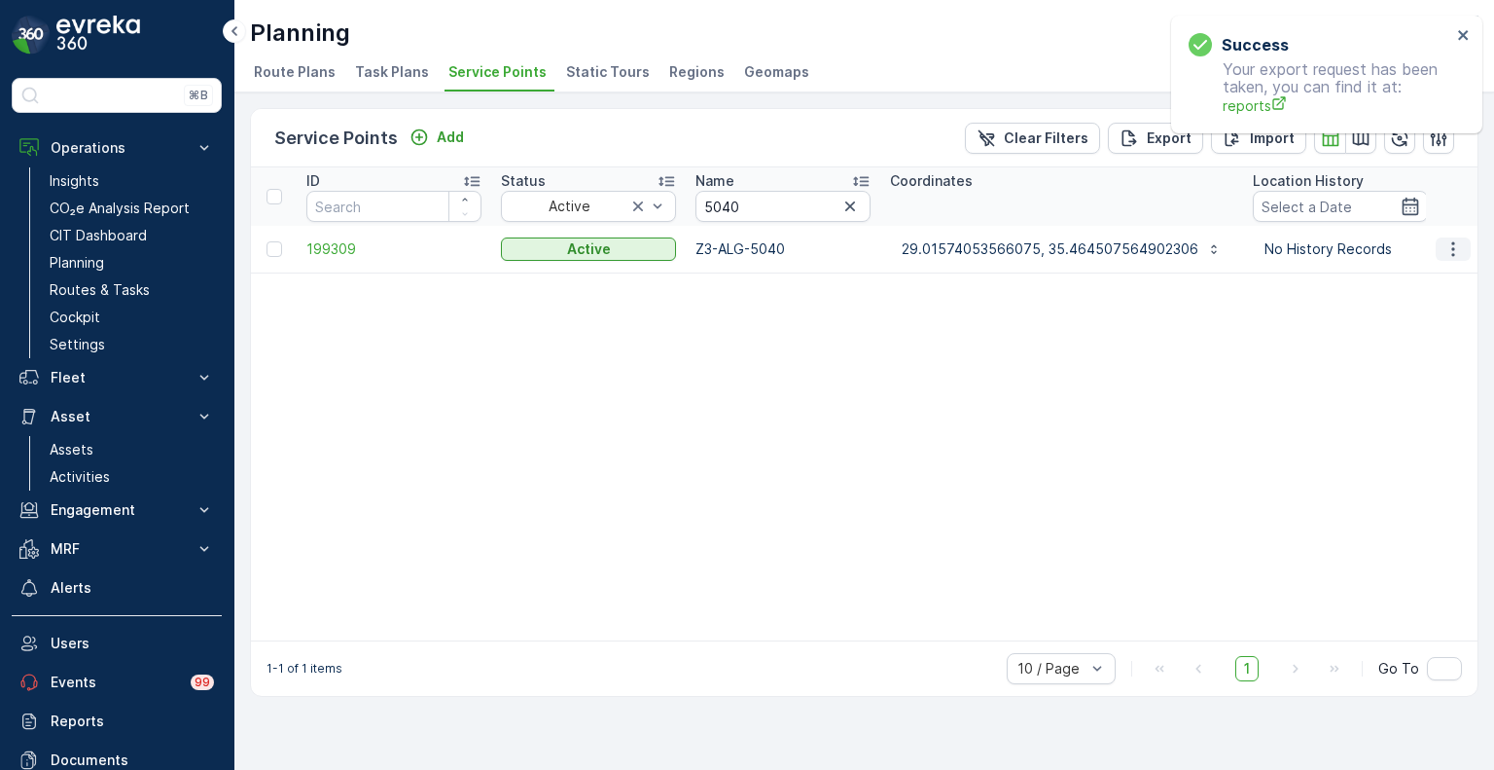
click at [1453, 253] on icon "button" at bounding box center [1453, 248] width 3 height 15
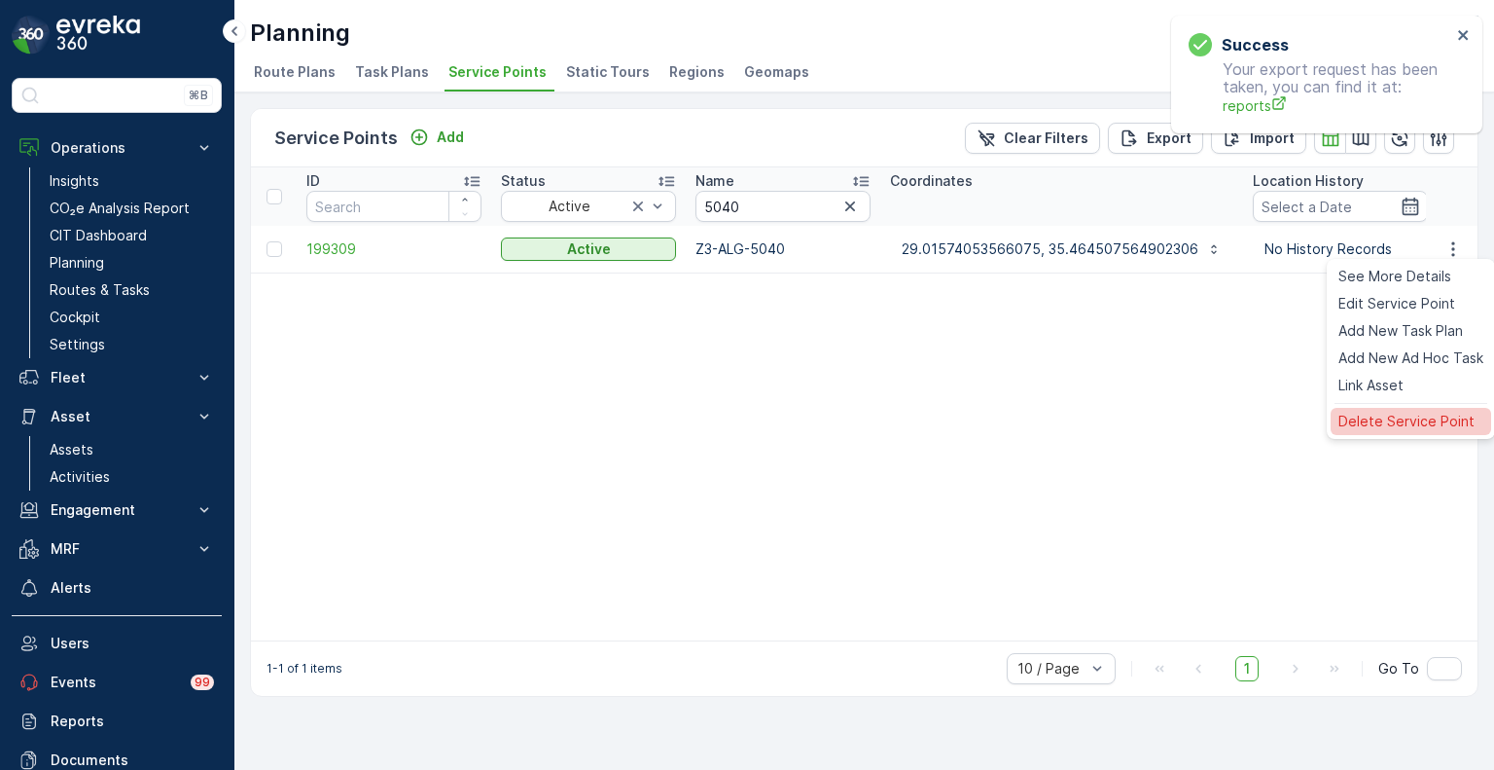
click at [1393, 427] on span "Delete Service Point" at bounding box center [1407, 421] width 136 height 19
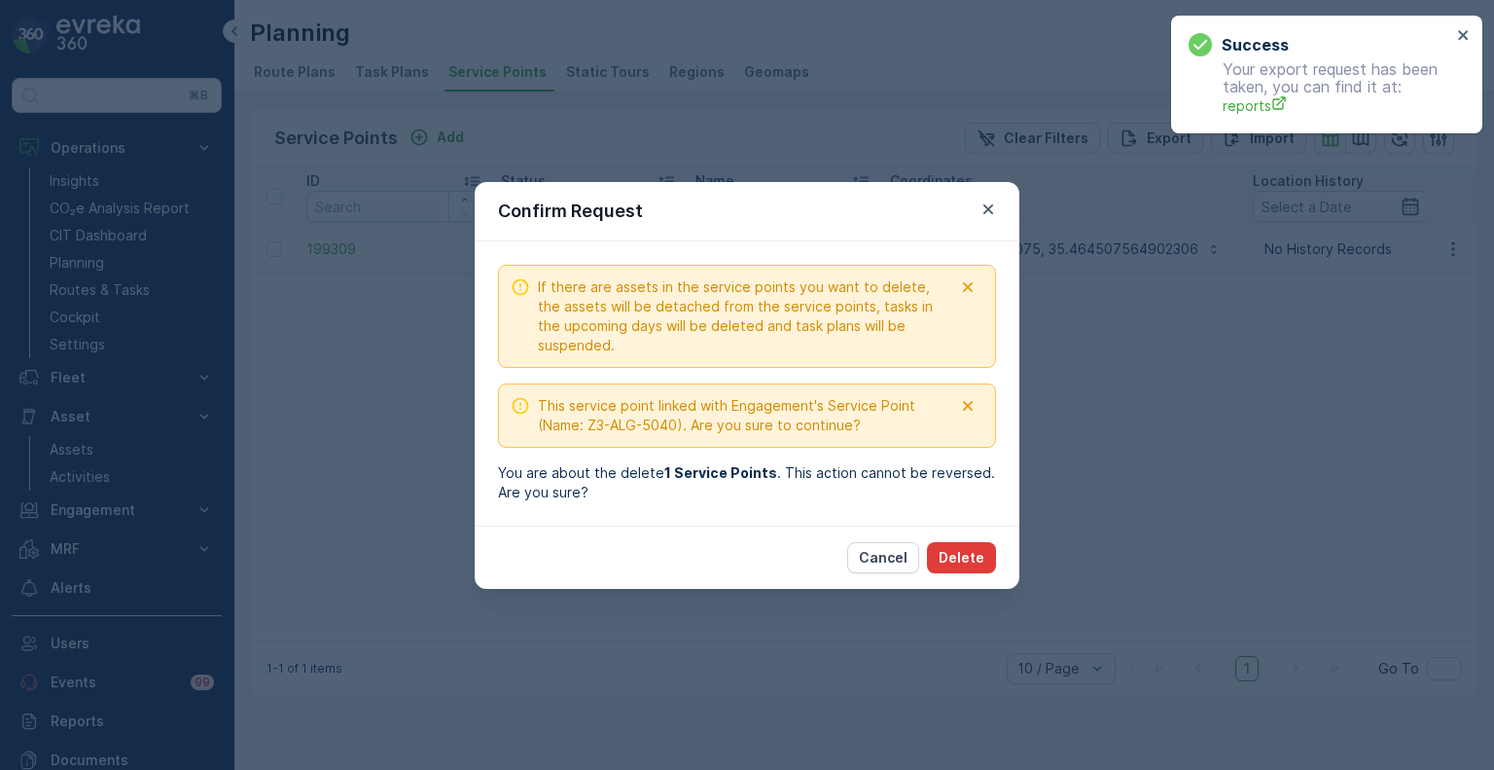
click at [963, 553] on p "Delete" at bounding box center [962, 557] width 46 height 19
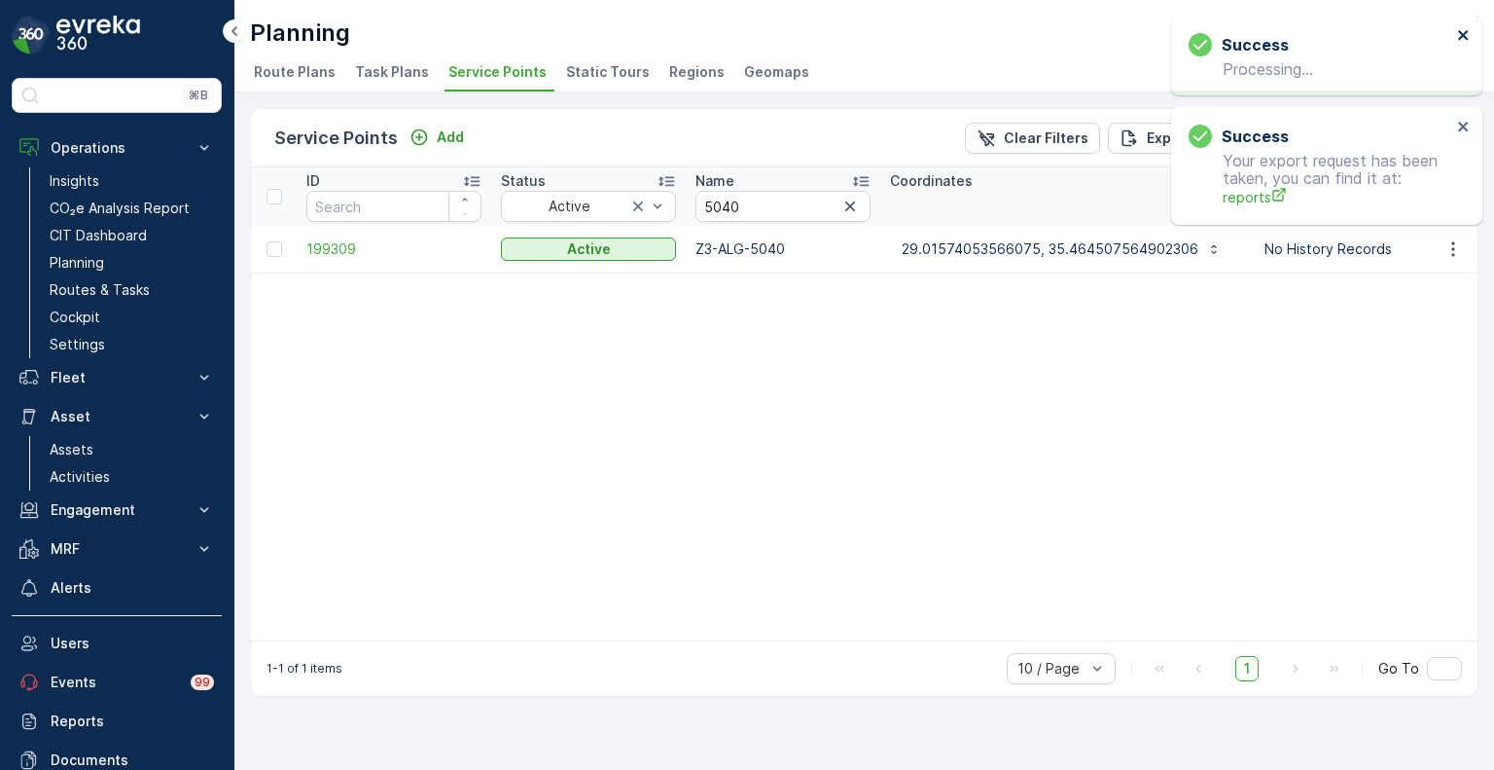
click at [1459, 38] on icon "close" at bounding box center [1463, 35] width 10 height 10
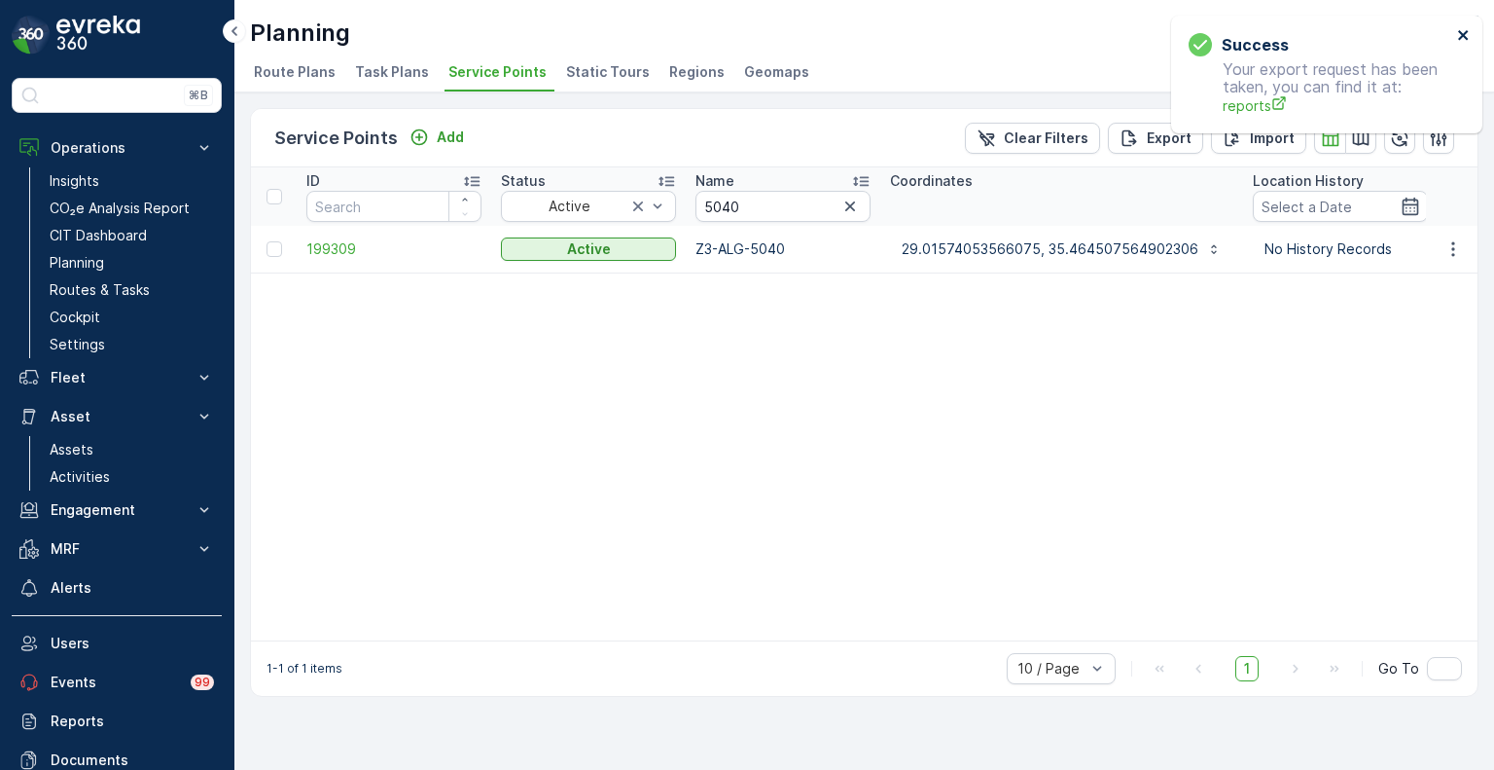
click at [1462, 38] on icon "close" at bounding box center [1464, 35] width 14 height 16
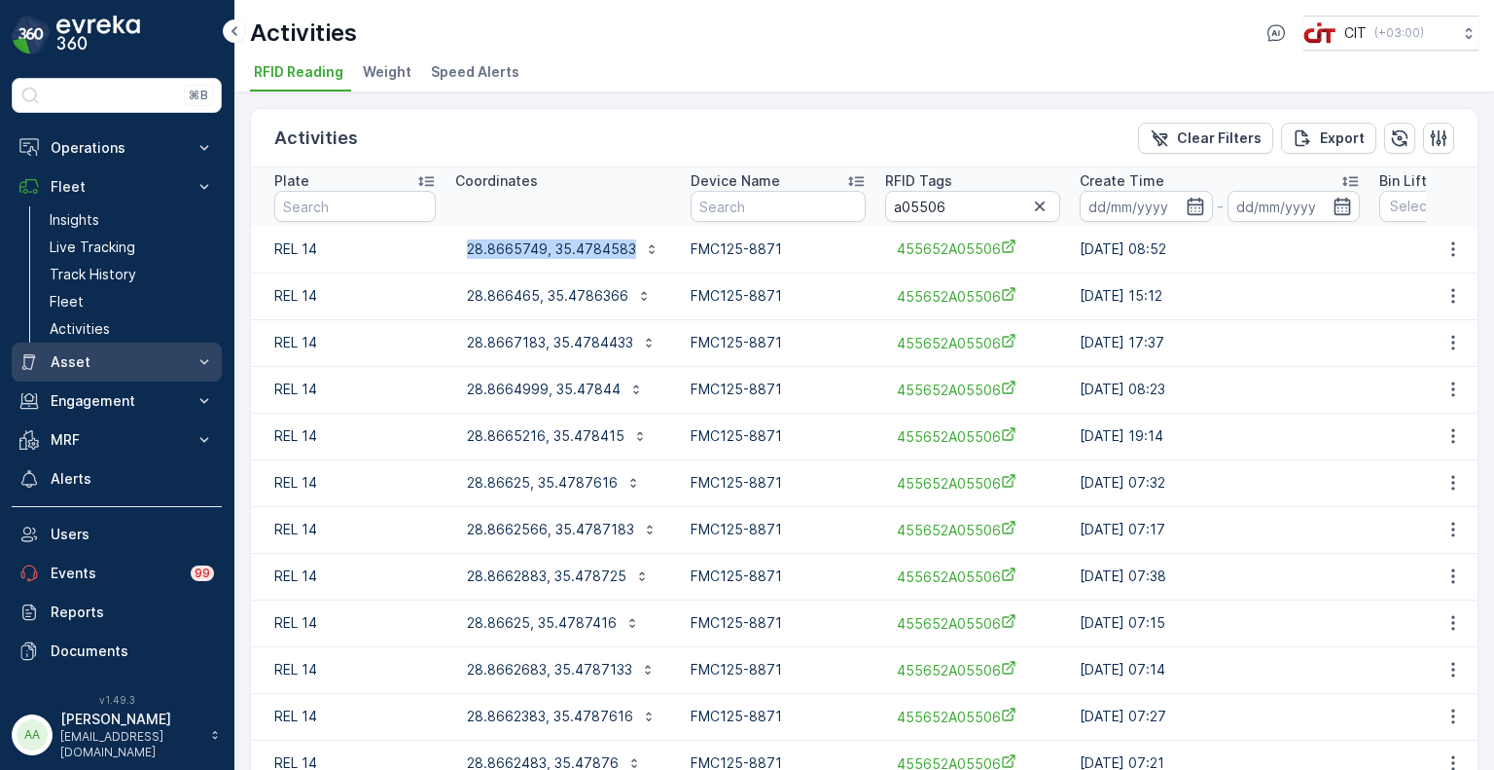
click at [83, 362] on p "Asset" at bounding box center [117, 361] width 132 height 19
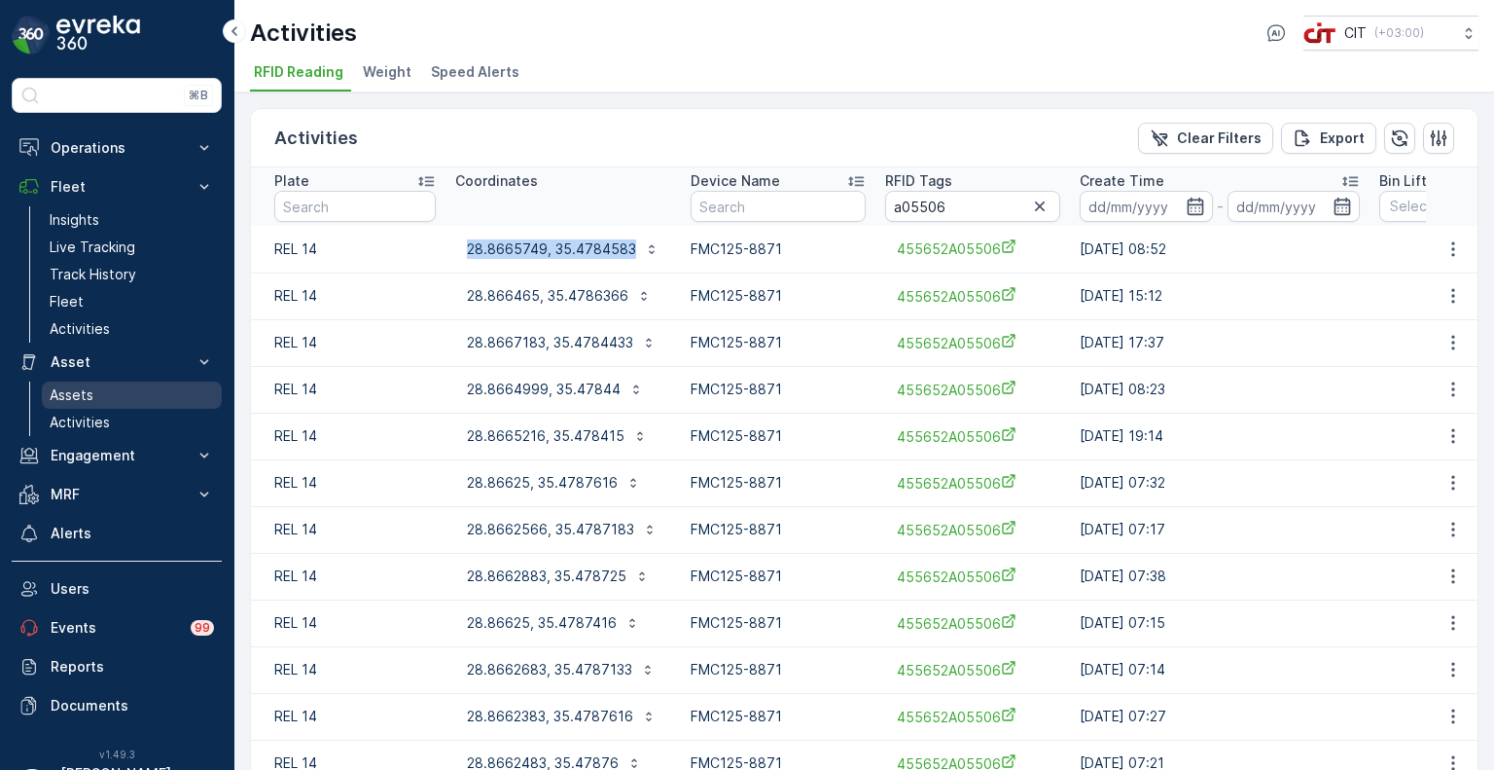
click at [85, 398] on p "Assets" at bounding box center [72, 394] width 44 height 19
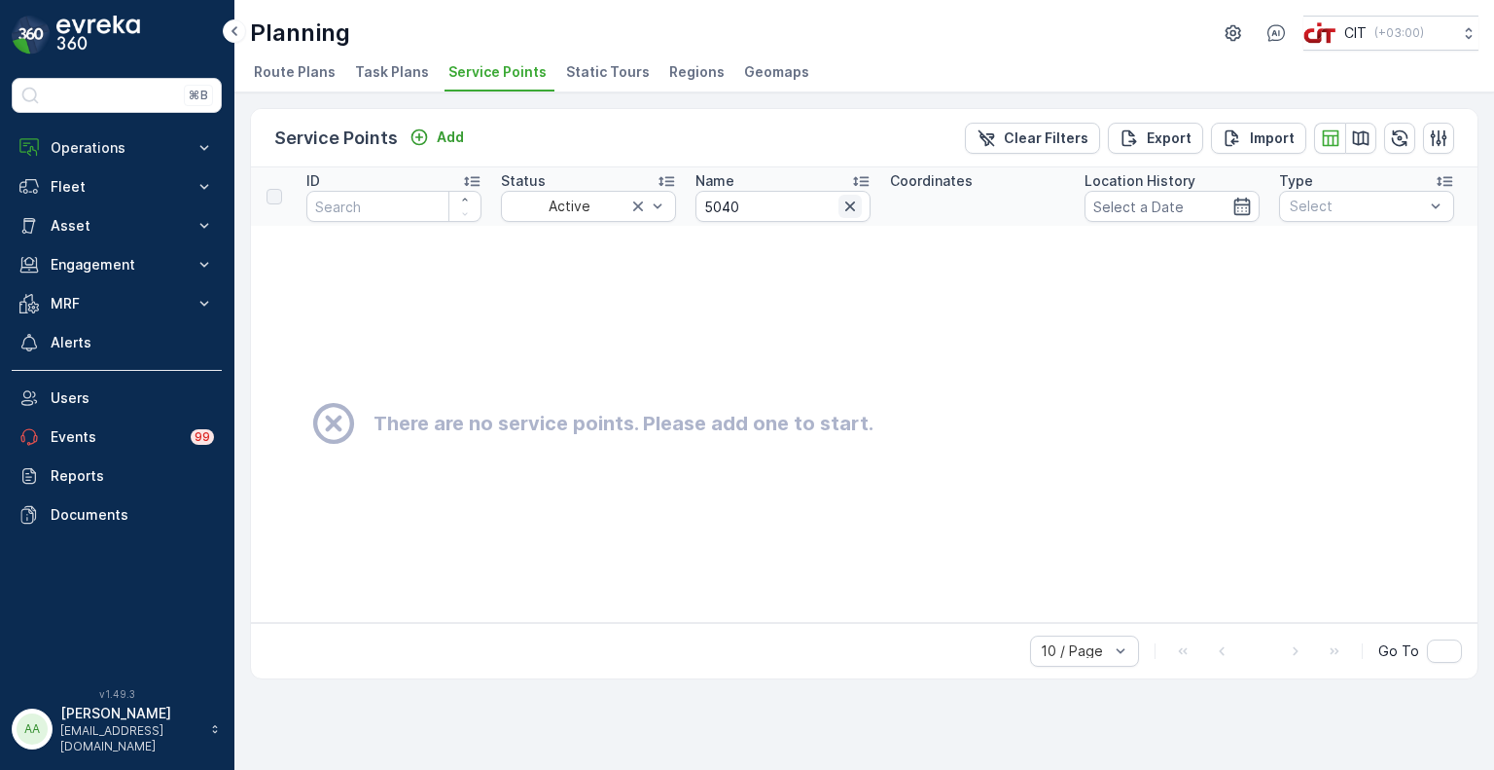
click at [854, 204] on icon "button" at bounding box center [850, 206] width 19 height 19
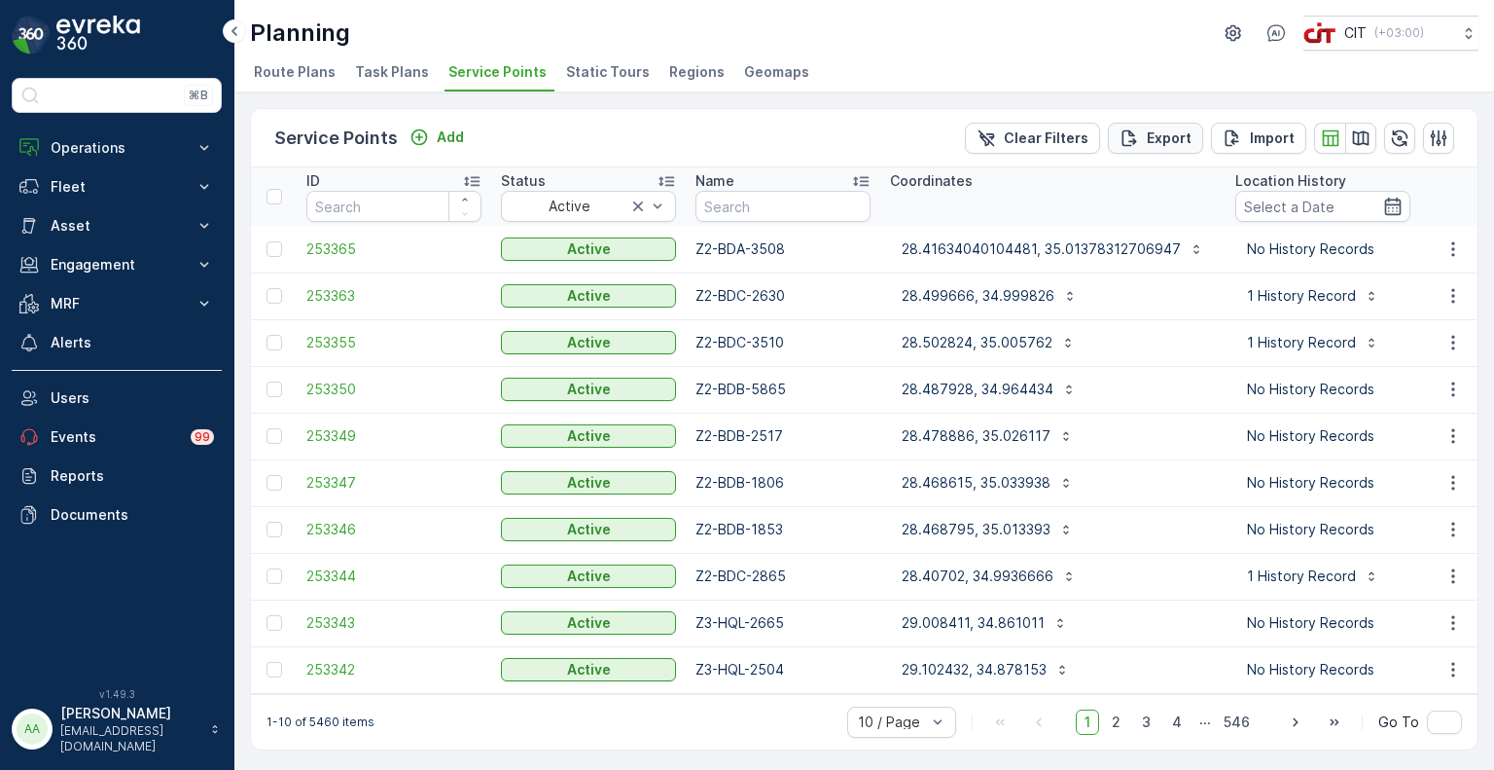
click at [1179, 141] on p "Export" at bounding box center [1169, 137] width 45 height 19
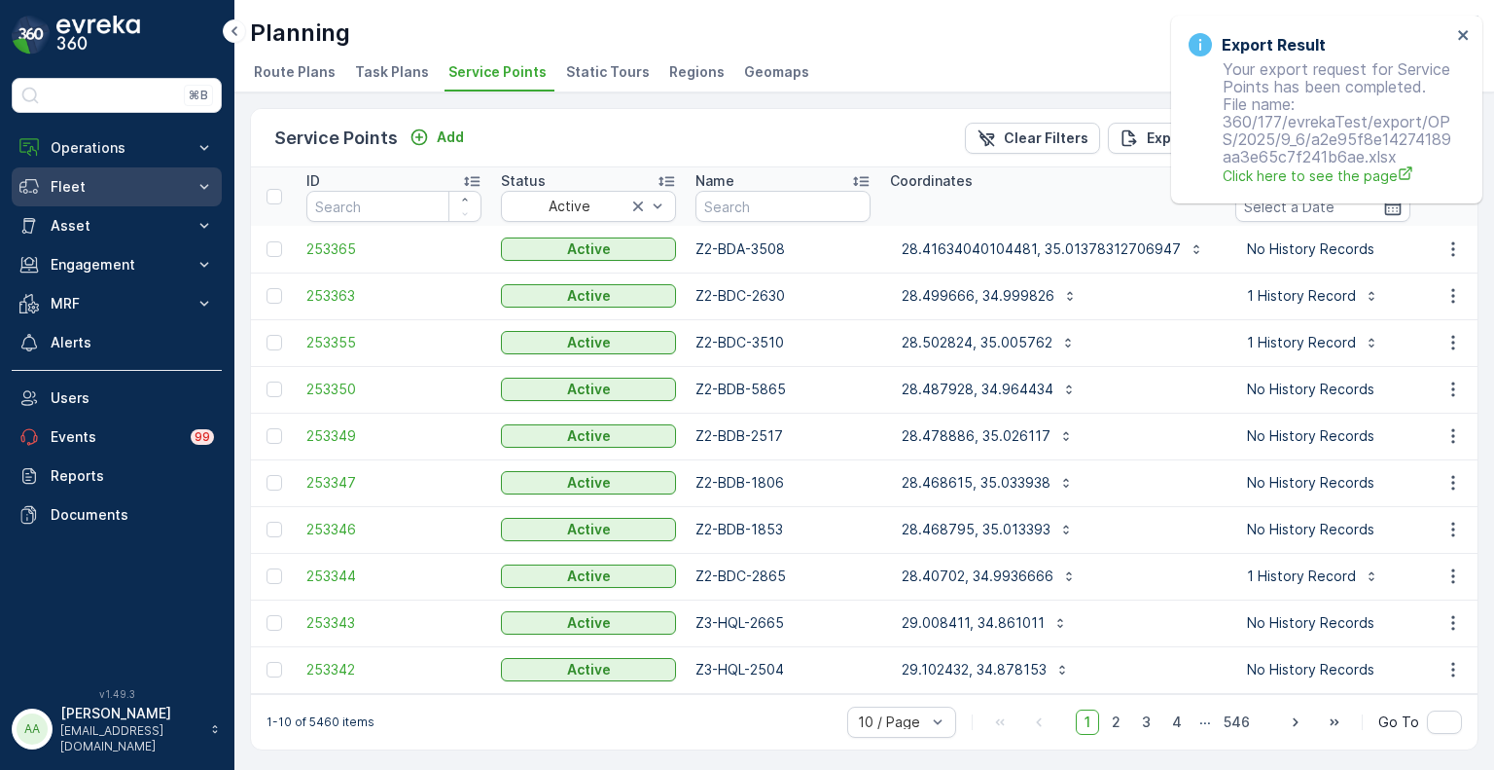
click at [82, 182] on p "Fleet" at bounding box center [117, 186] width 132 height 19
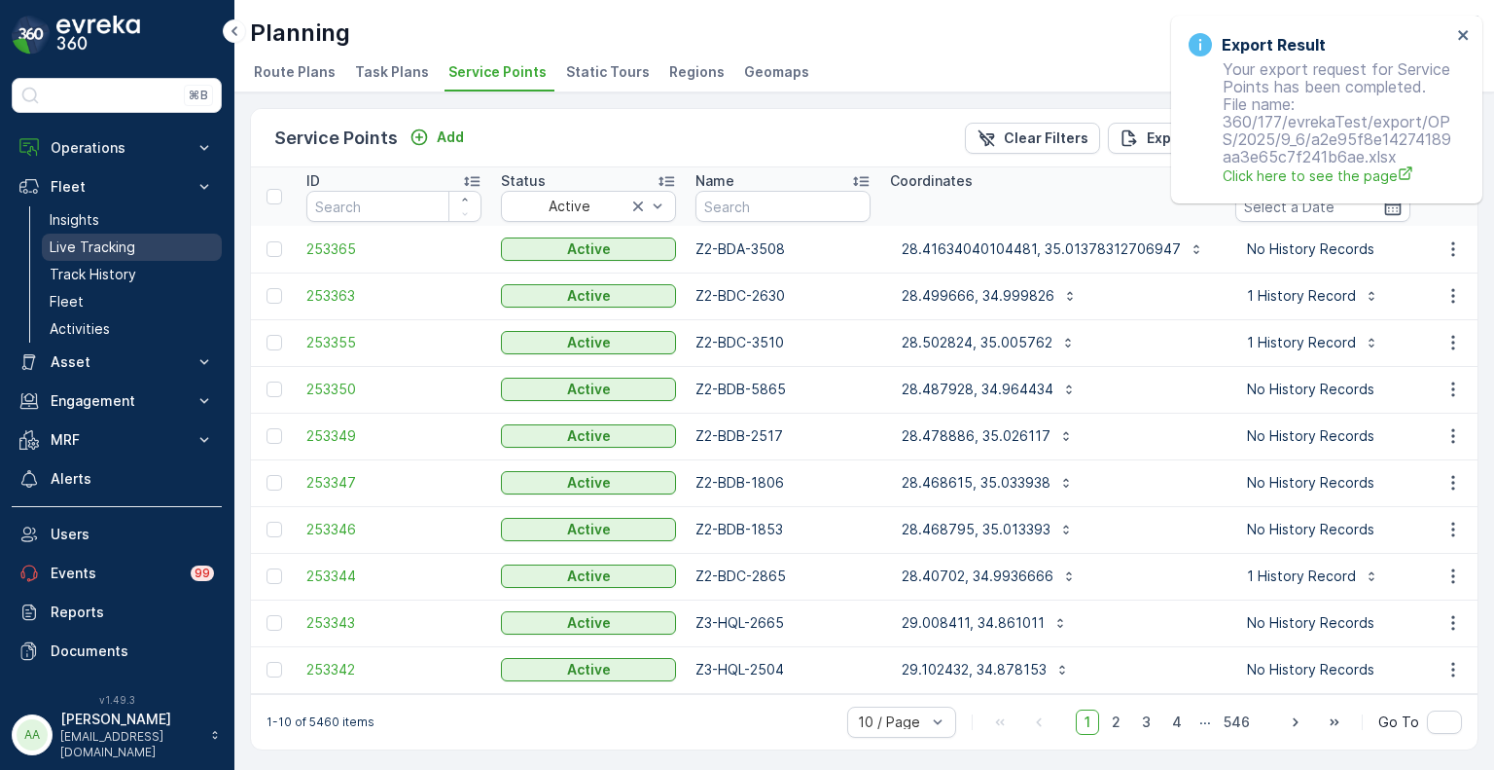
click at [98, 239] on p "Live Tracking" at bounding box center [93, 246] width 86 height 19
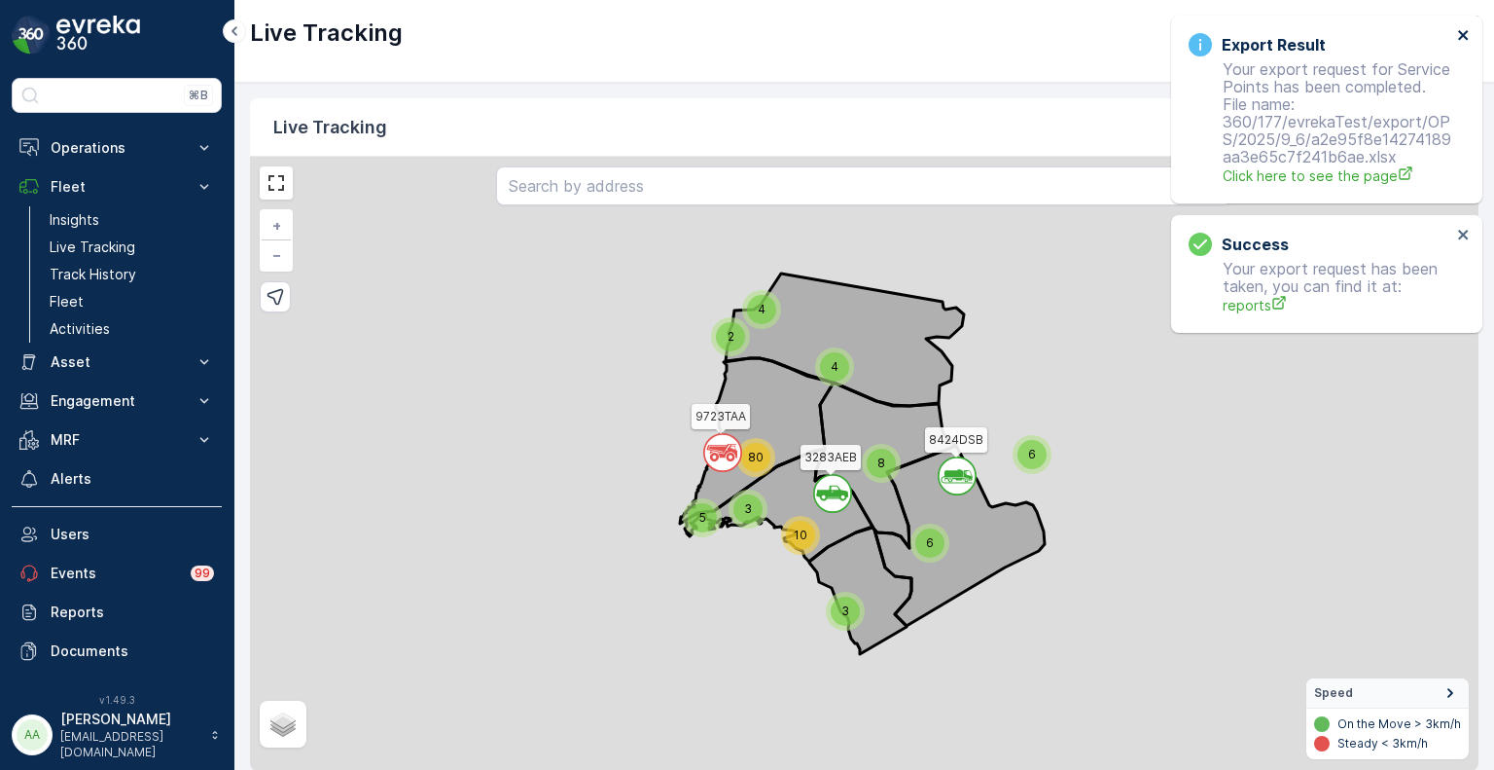
click at [1467, 32] on icon "close" at bounding box center [1463, 35] width 10 height 10
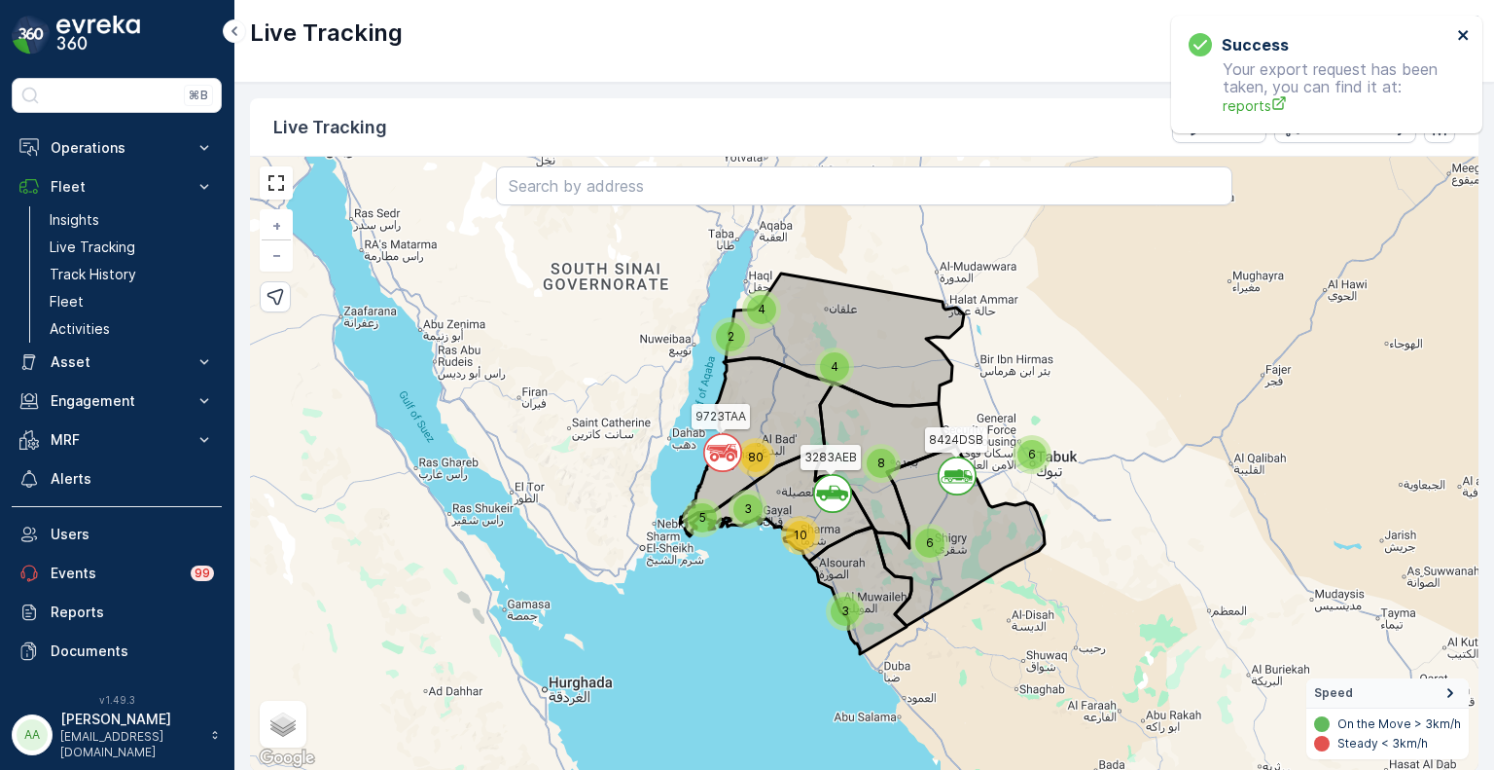
click at [1464, 38] on icon "close" at bounding box center [1464, 35] width 14 height 16
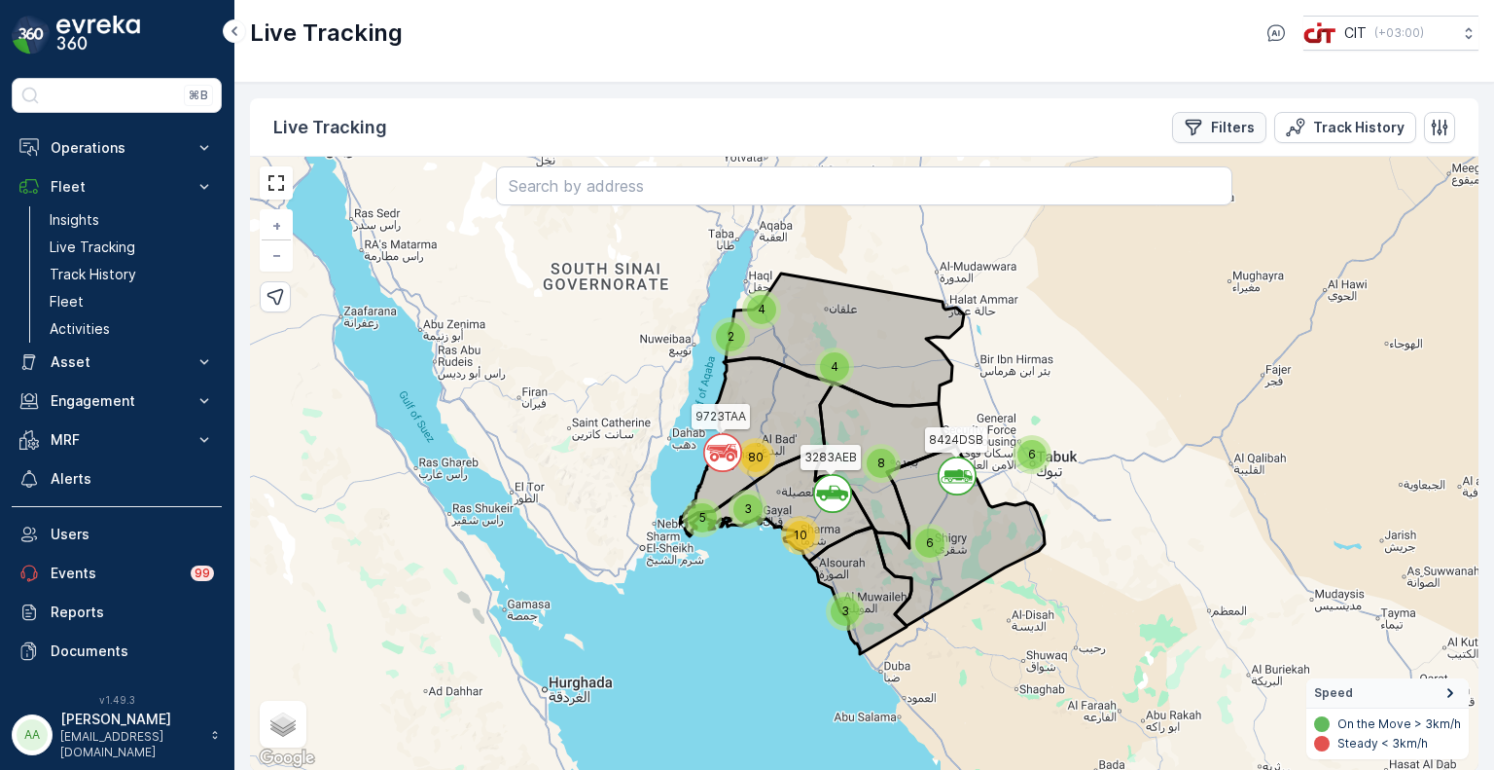
click at [1233, 128] on p "Filters" at bounding box center [1233, 127] width 44 height 19
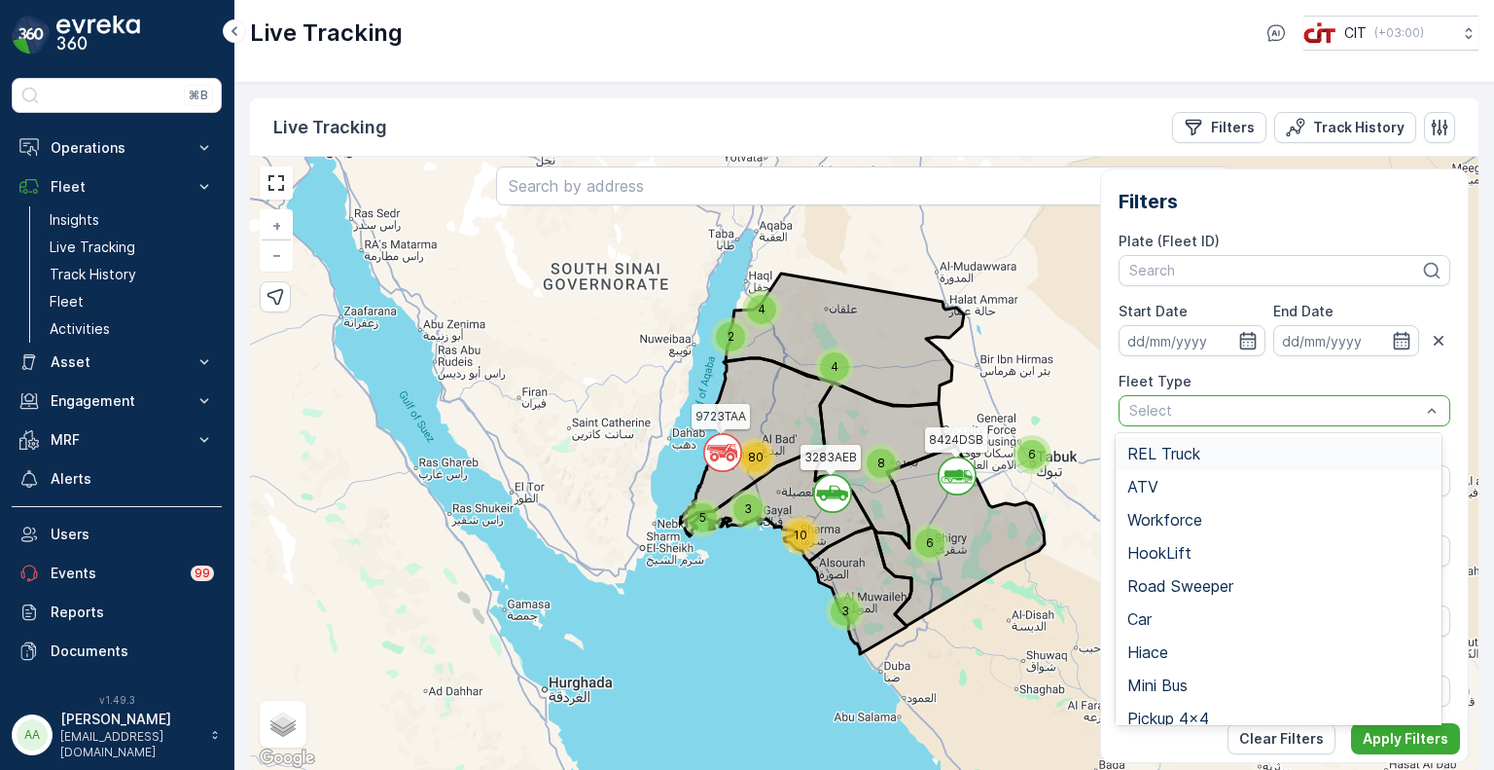
click at [1159, 443] on div "REL Truck" at bounding box center [1279, 453] width 326 height 33
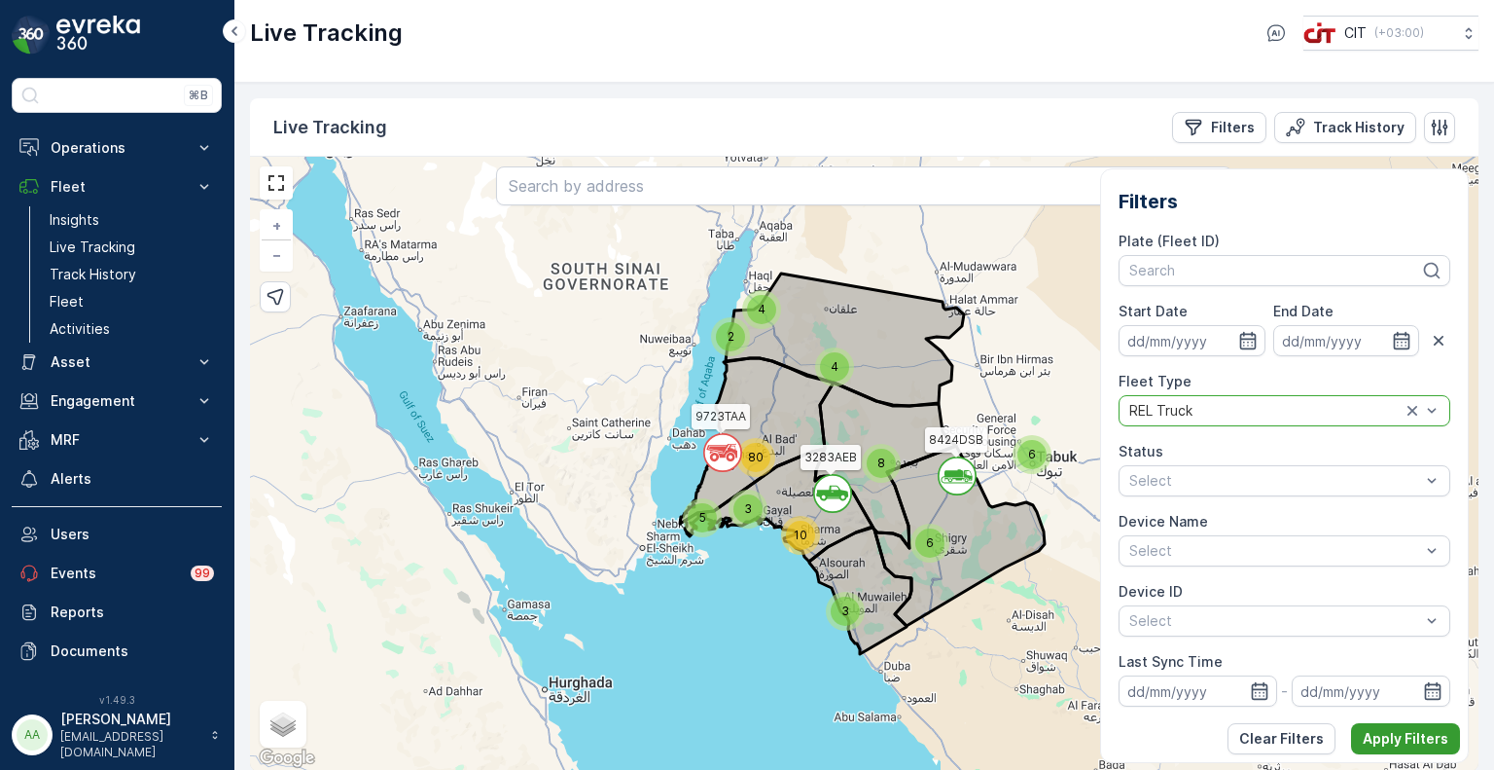
click at [1391, 737] on p "Apply Filters" at bounding box center [1406, 738] width 86 height 19
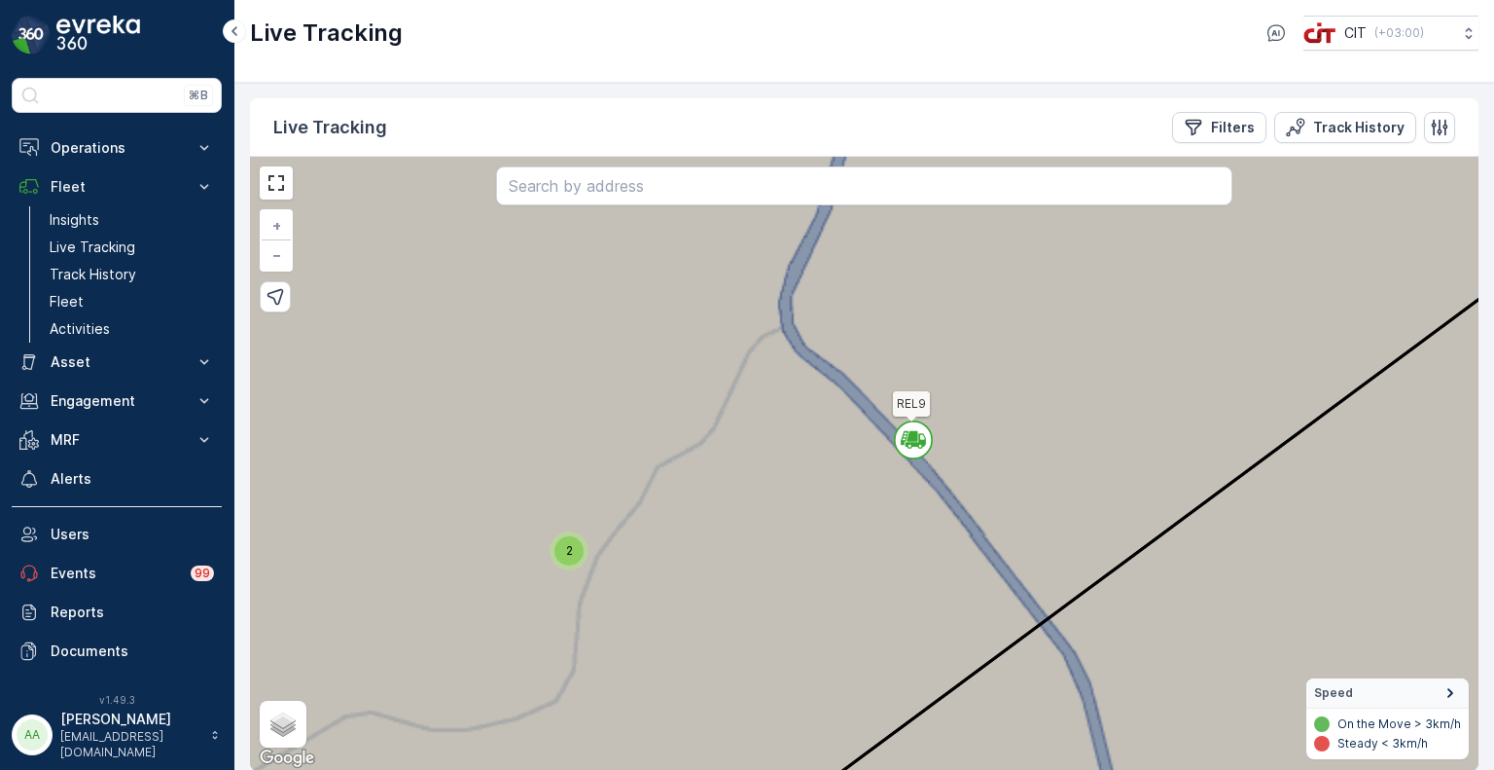
click at [560, 548] on div "2" at bounding box center [569, 550] width 29 height 29
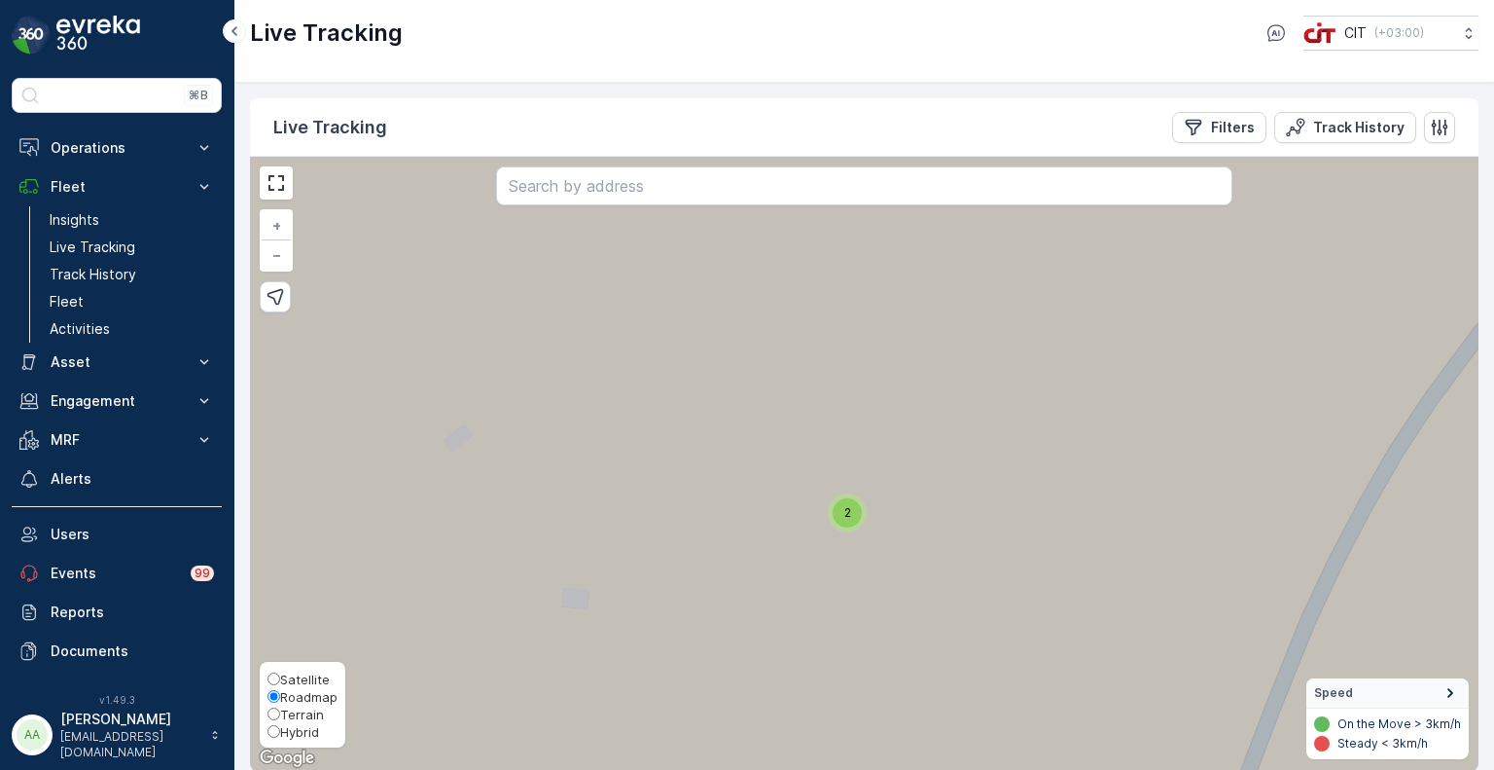
click at [286, 730] on span "Hybrid" at bounding box center [299, 732] width 39 height 16
click at [280, 730] on input "Hybrid" at bounding box center [274, 731] width 13 height 13
radio input "true"
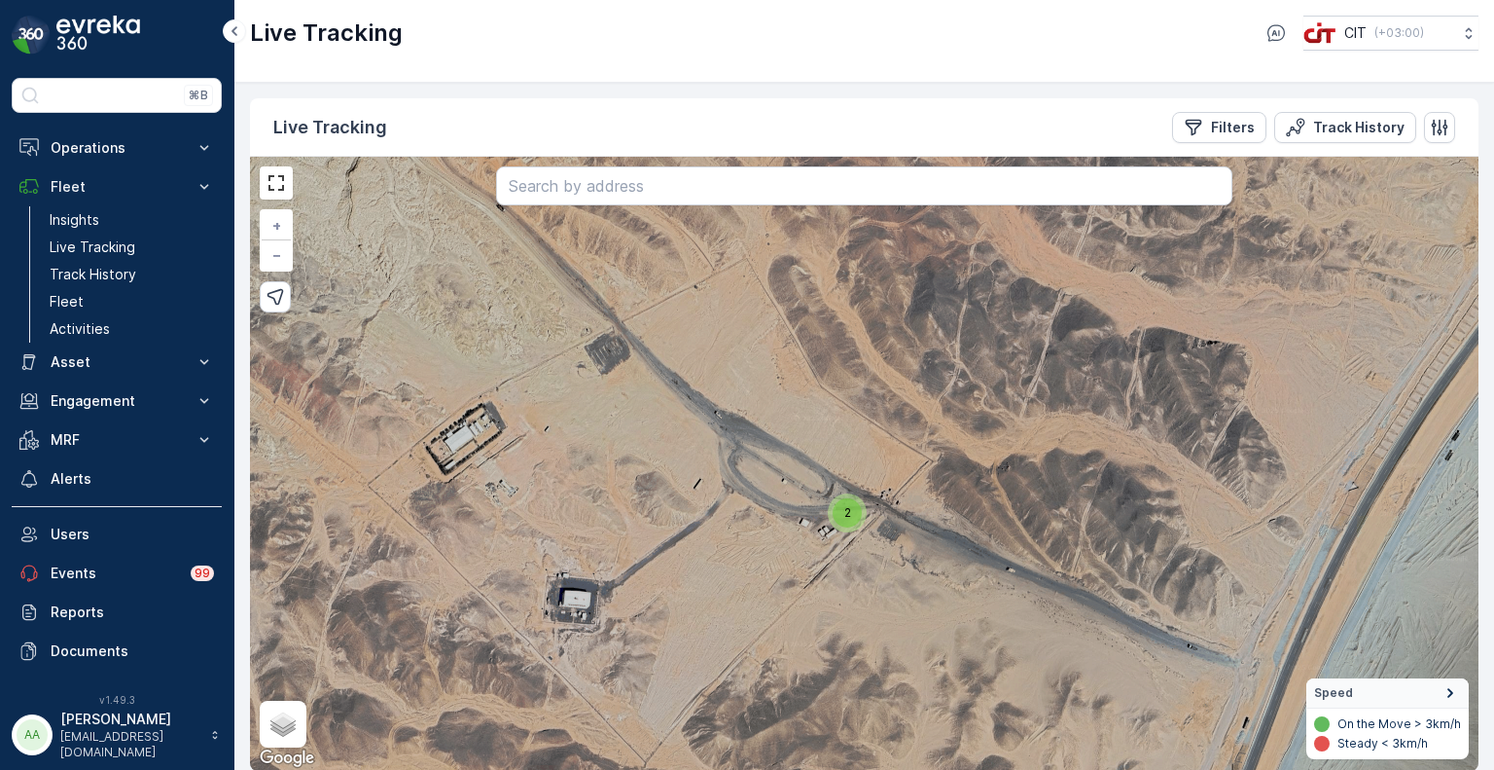
click at [860, 516] on div "2" at bounding box center [847, 512] width 29 height 29
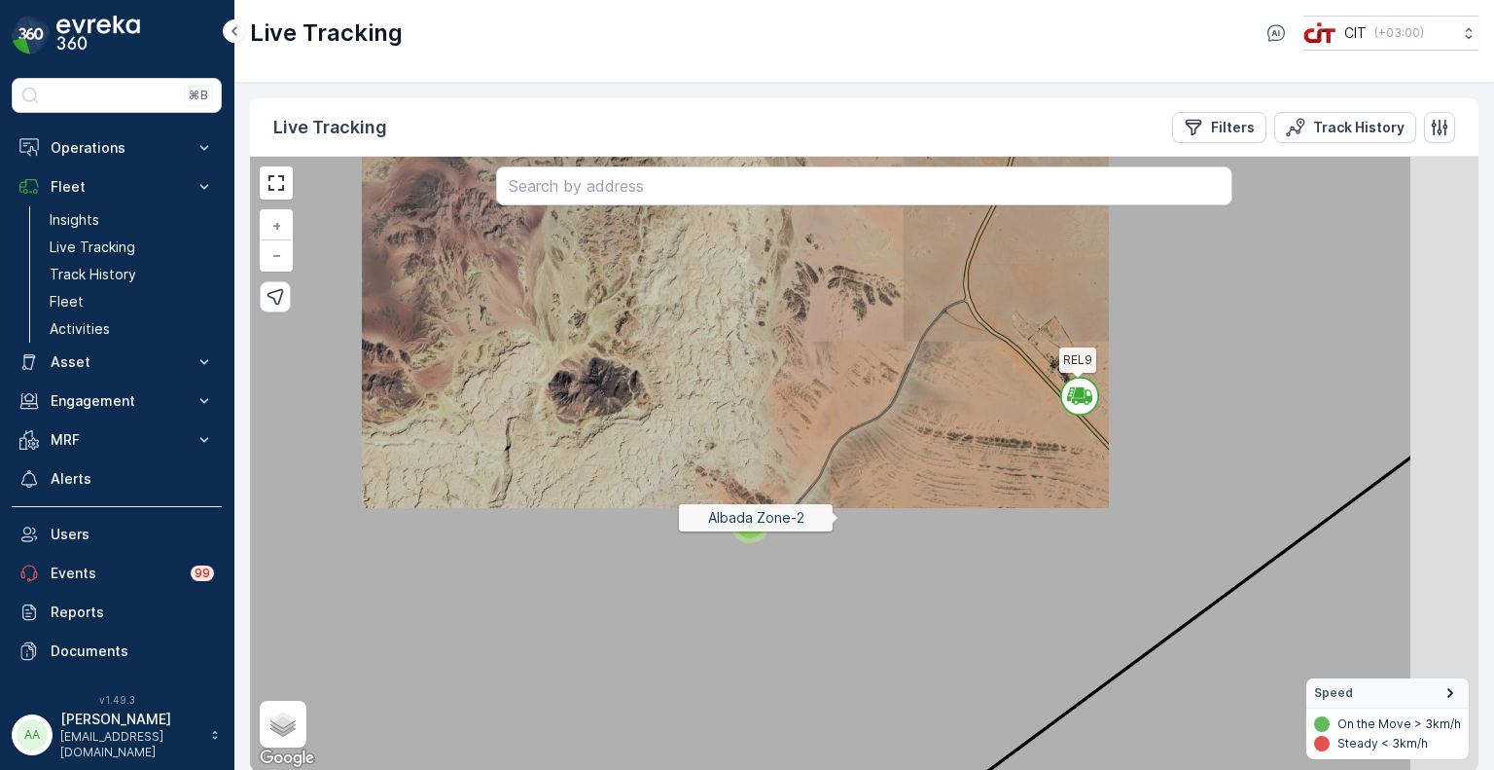
drag, startPoint x: 918, startPoint y: 540, endPoint x: 726, endPoint y: 487, distance: 199.7
click at [733, 488] on icon at bounding box center [676, 413] width 1475 height 742
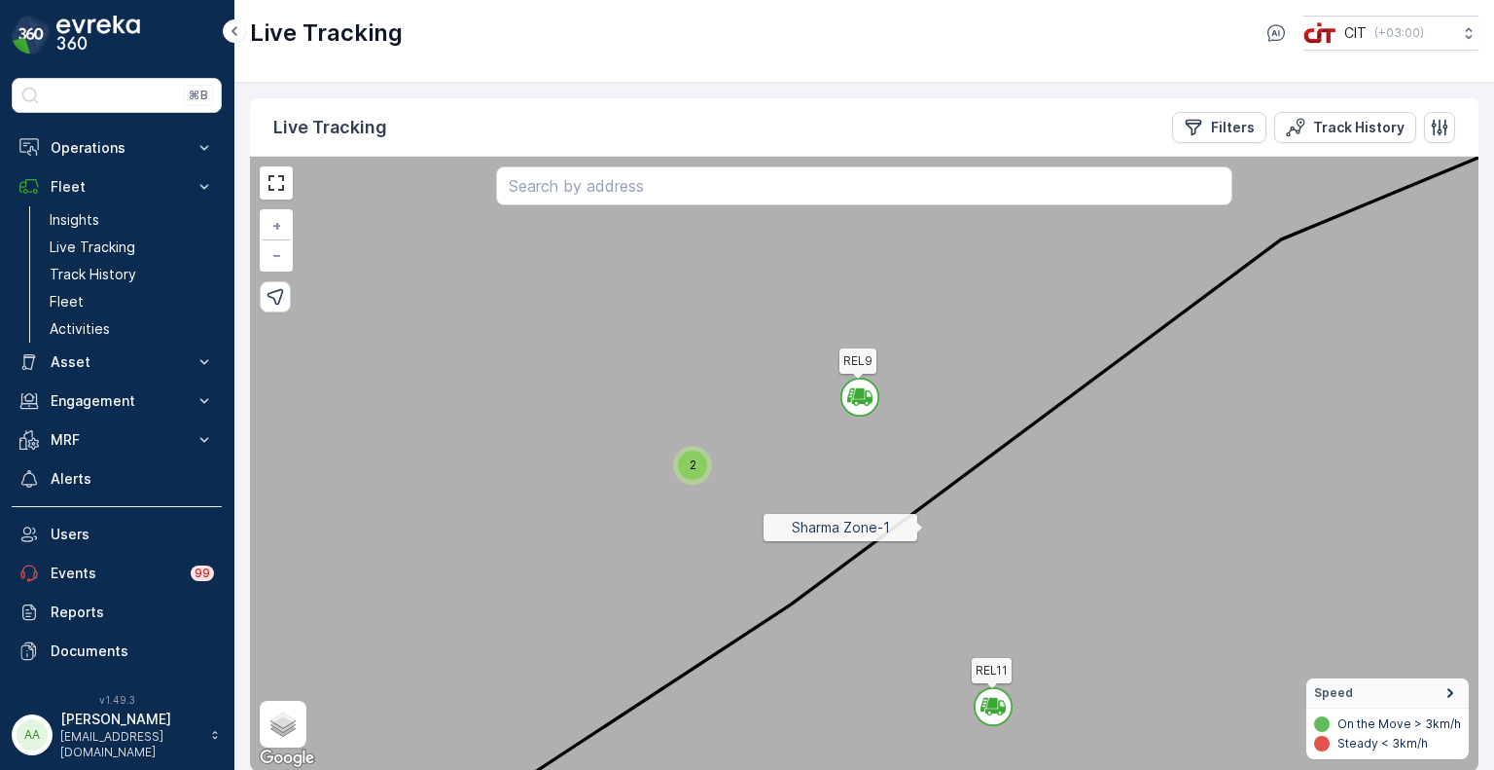
drag, startPoint x: 950, startPoint y: 567, endPoint x: 831, endPoint y: 442, distance: 172.7
click at [837, 448] on icon at bounding box center [1032, 461] width 1100 height 692
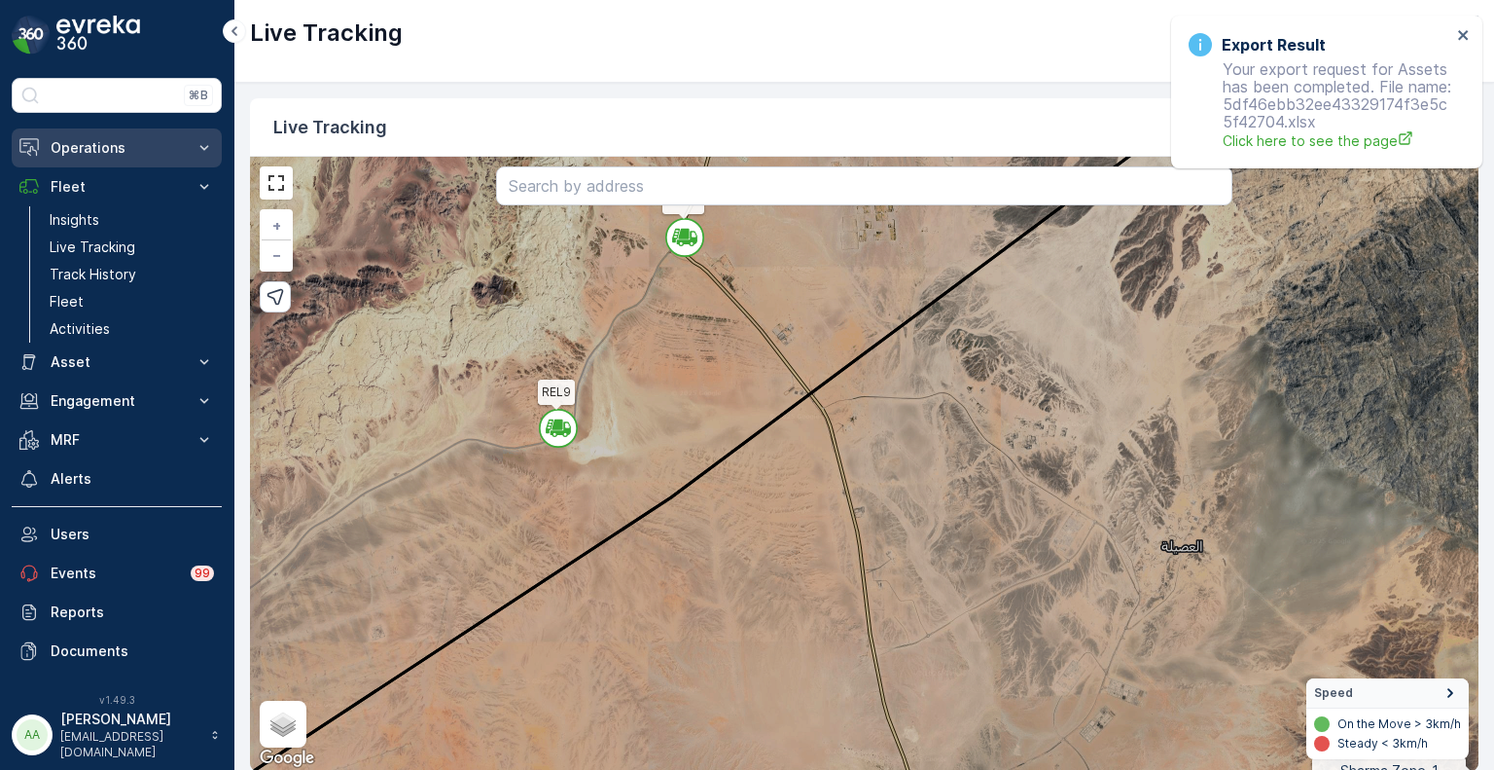
click at [92, 147] on p "Operations" at bounding box center [117, 147] width 132 height 19
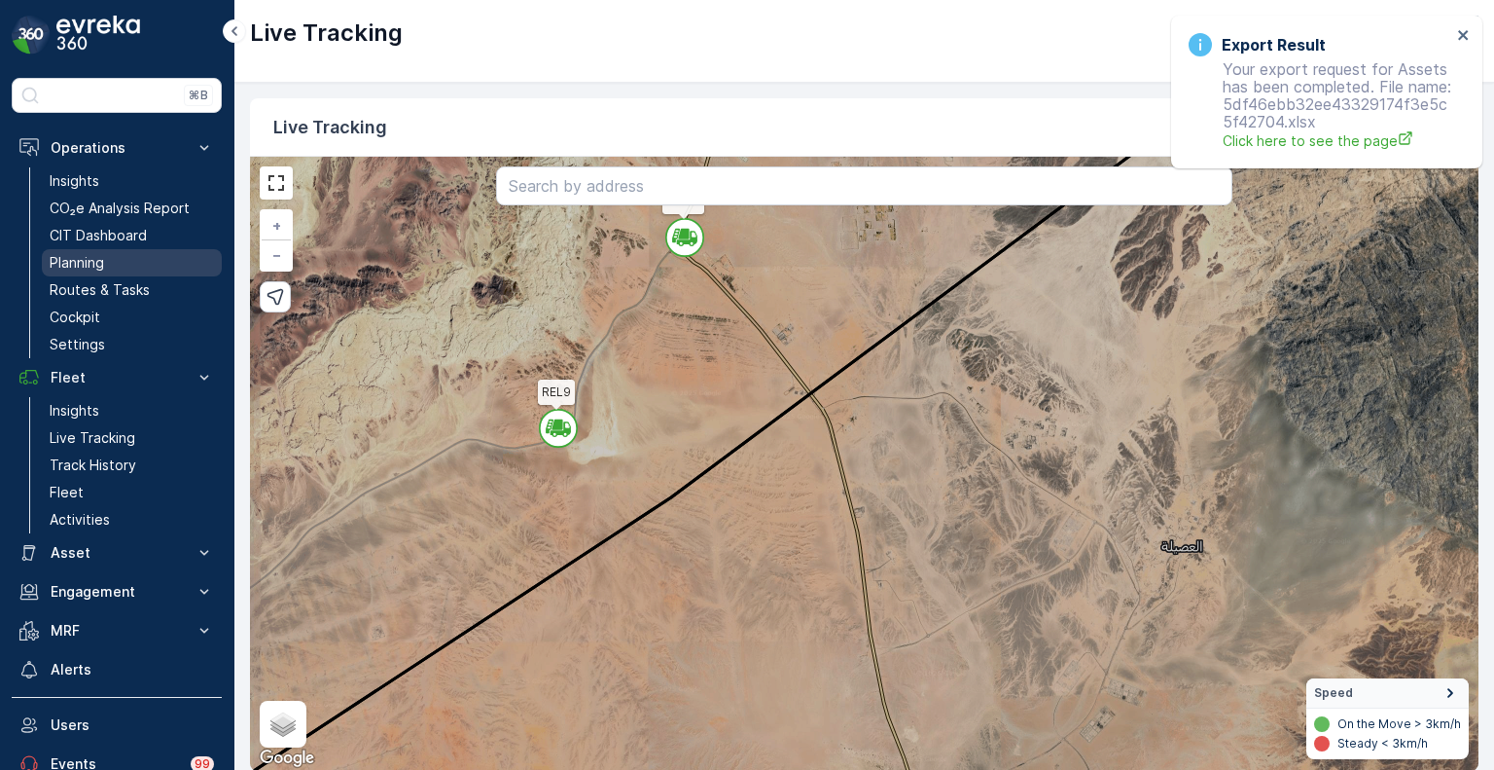
click at [90, 265] on p "Planning" at bounding box center [77, 262] width 54 height 19
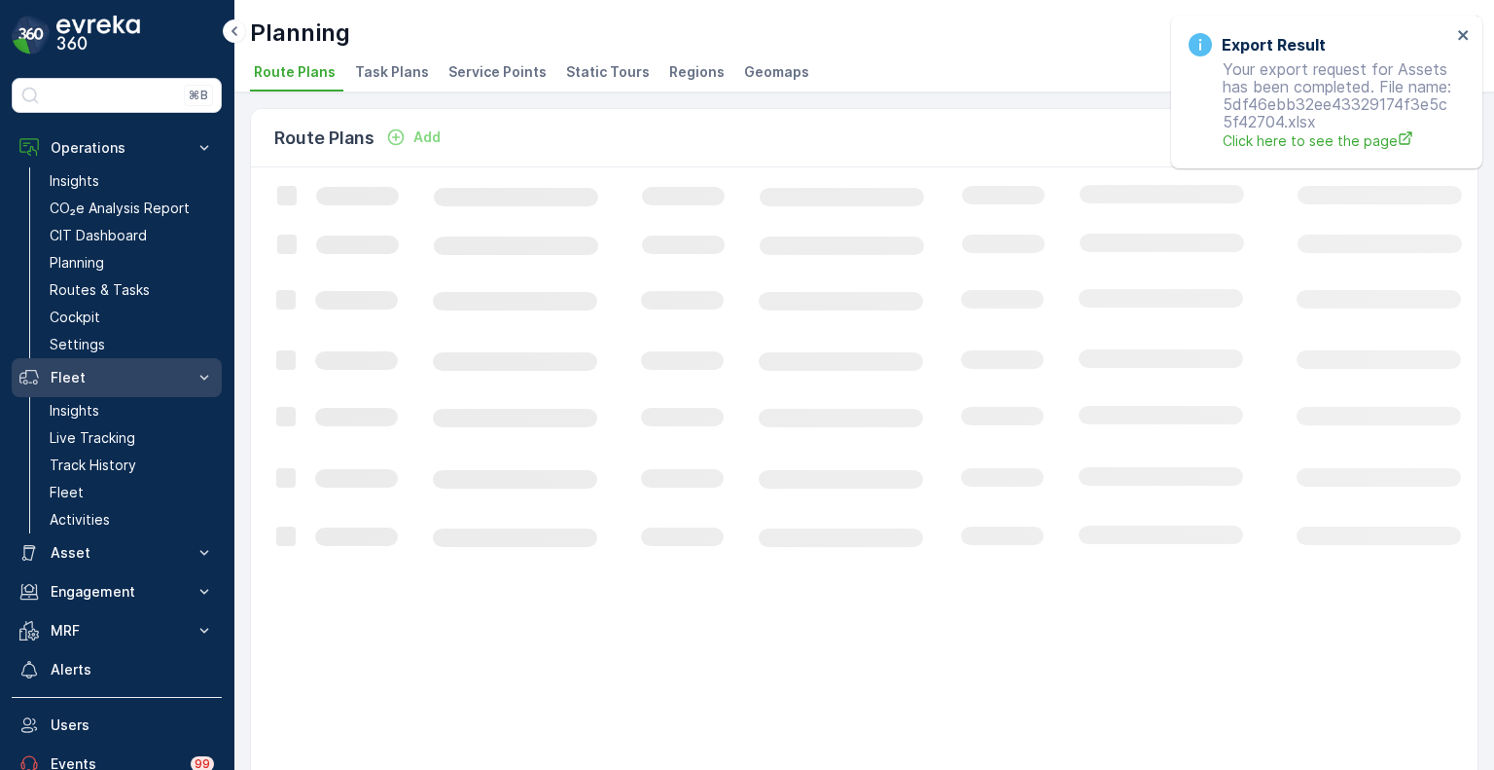
click at [82, 382] on p "Fleet" at bounding box center [117, 377] width 132 height 19
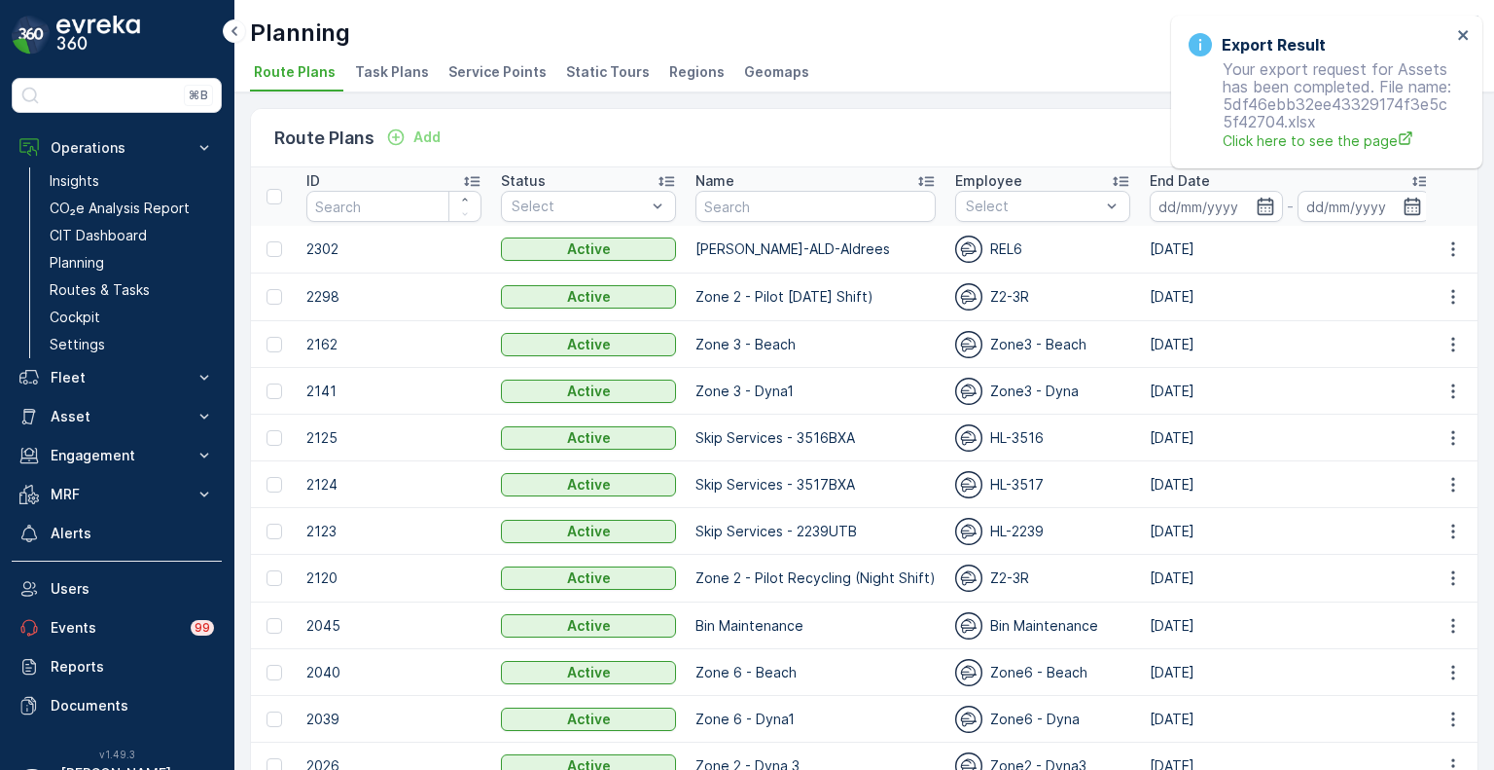
click at [500, 62] on span "Service Points" at bounding box center [497, 71] width 98 height 19
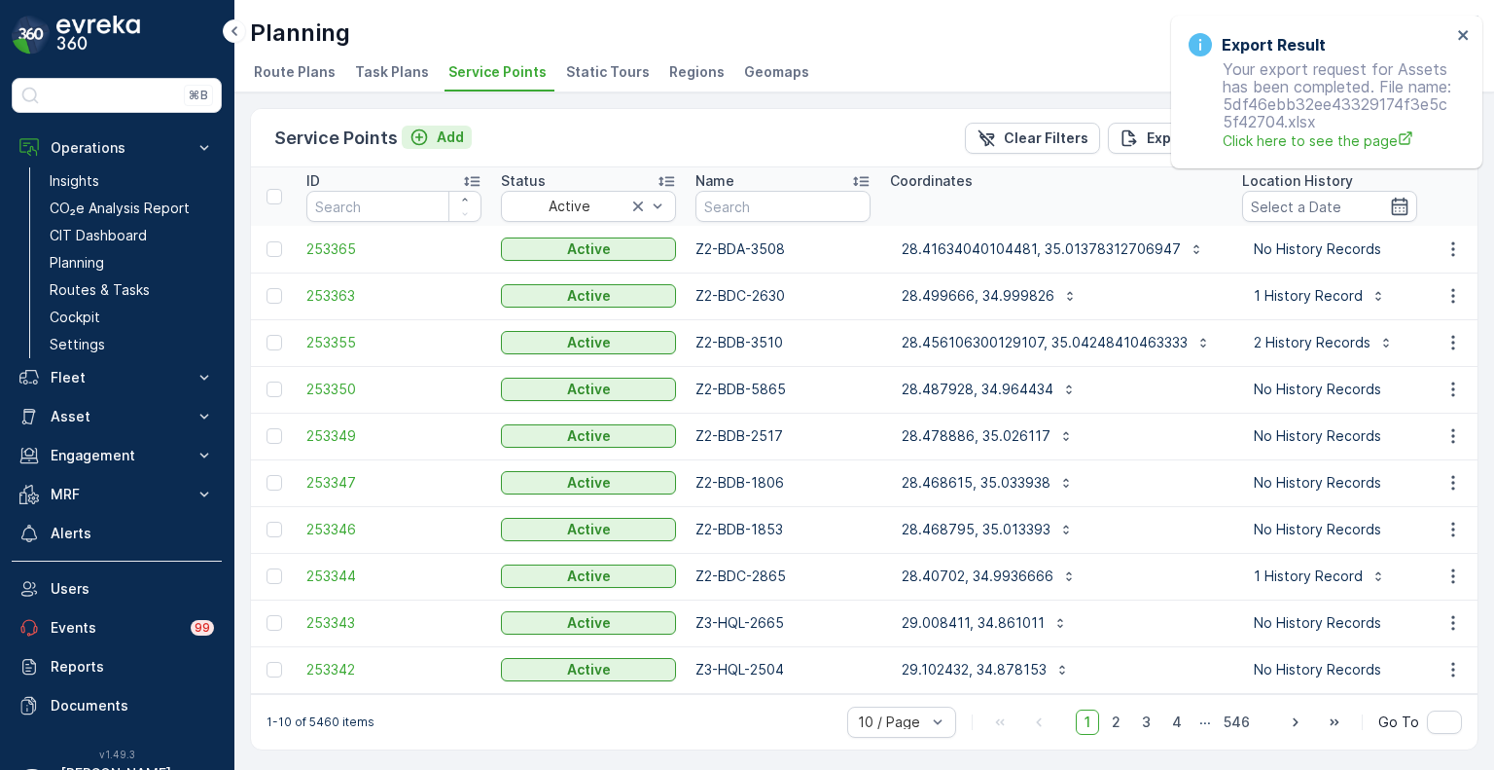
click at [438, 134] on p "Add" at bounding box center [450, 136] width 27 height 19
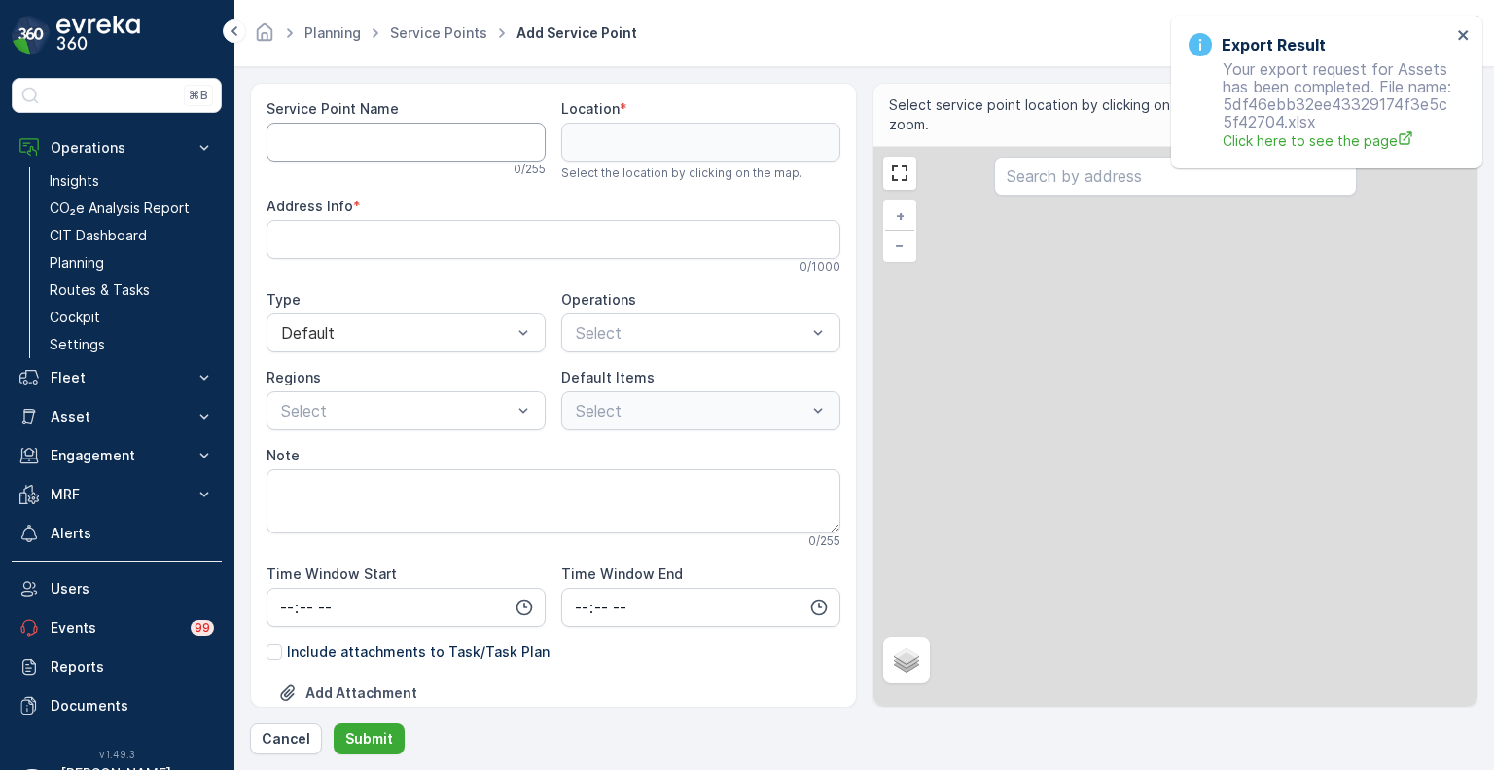
click at [398, 137] on Name "Service Point Name" at bounding box center [406, 142] width 279 height 39
paste Name "0768"
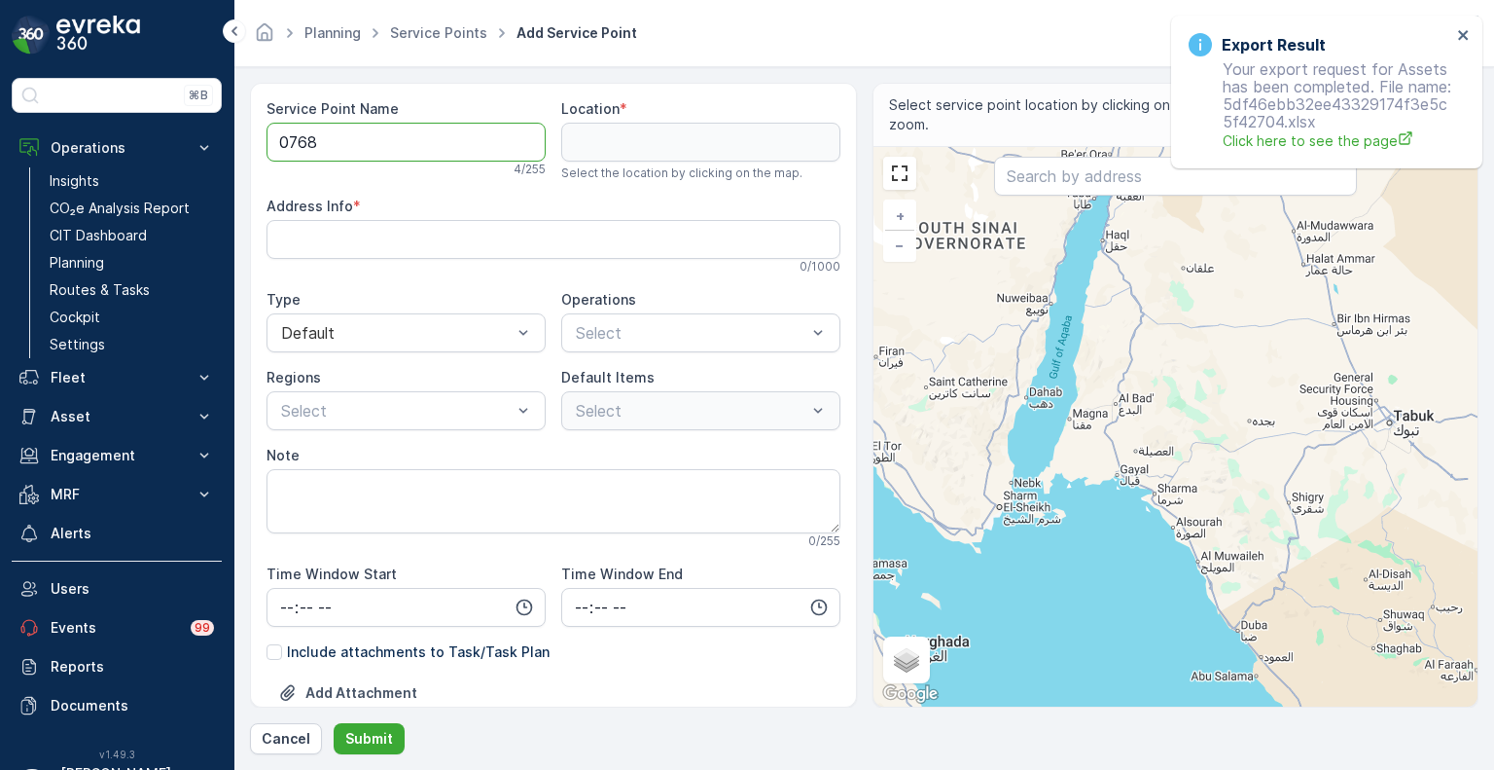
click at [278, 143] on Name "0768" at bounding box center [406, 142] width 279 height 39
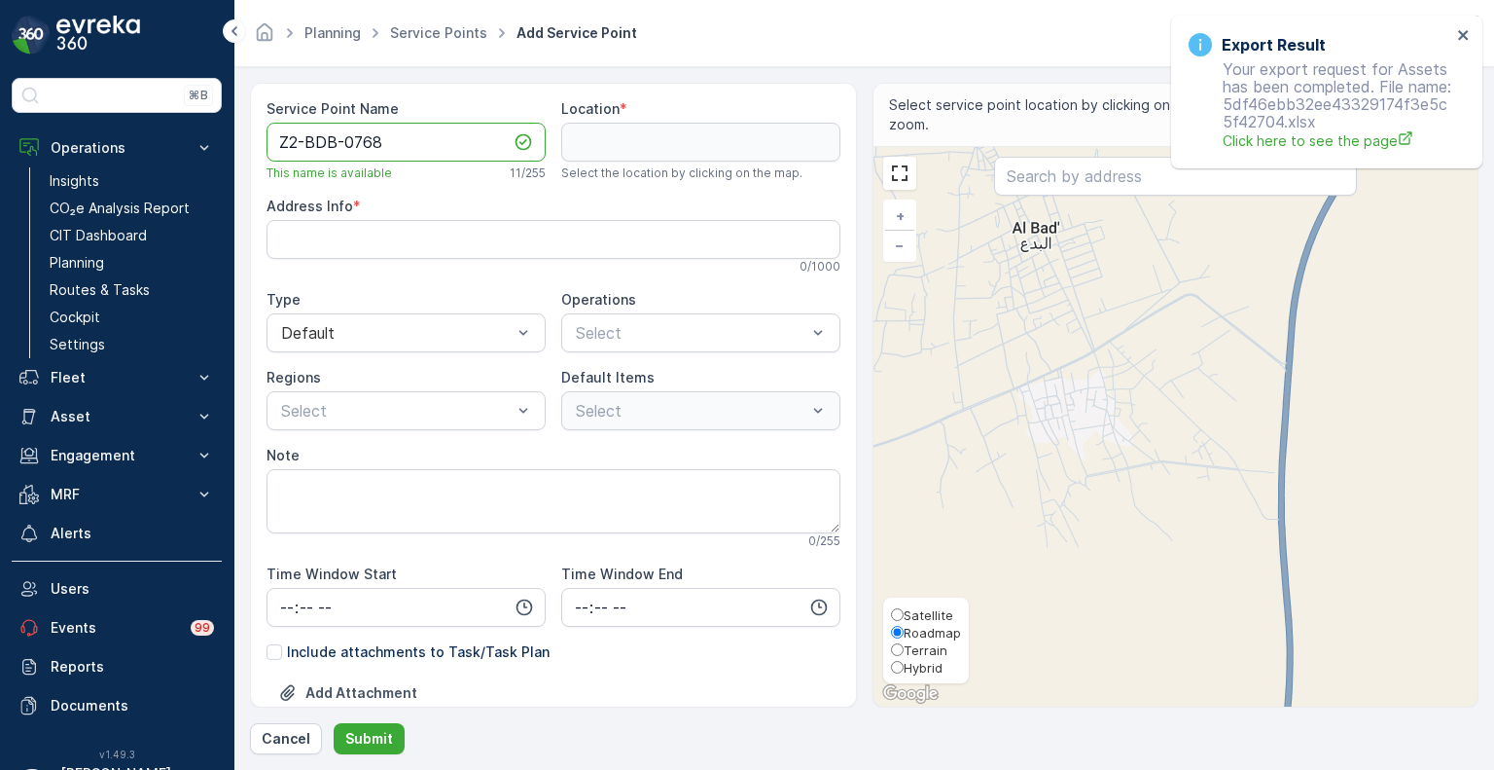
type Name "Z2-BDB-0768"
drag, startPoint x: 911, startPoint y: 676, endPoint x: 922, endPoint y: 677, distance: 11.7
click at [911, 676] on div "Satellite Roadmap Terrain Hybrid" at bounding box center [926, 640] width 86 height 86
click at [914, 678] on div "Satellite Roadmap Terrain Hybrid" at bounding box center [926, 640] width 86 height 86
click at [909, 668] on span "Hybrid" at bounding box center [923, 668] width 39 height 16
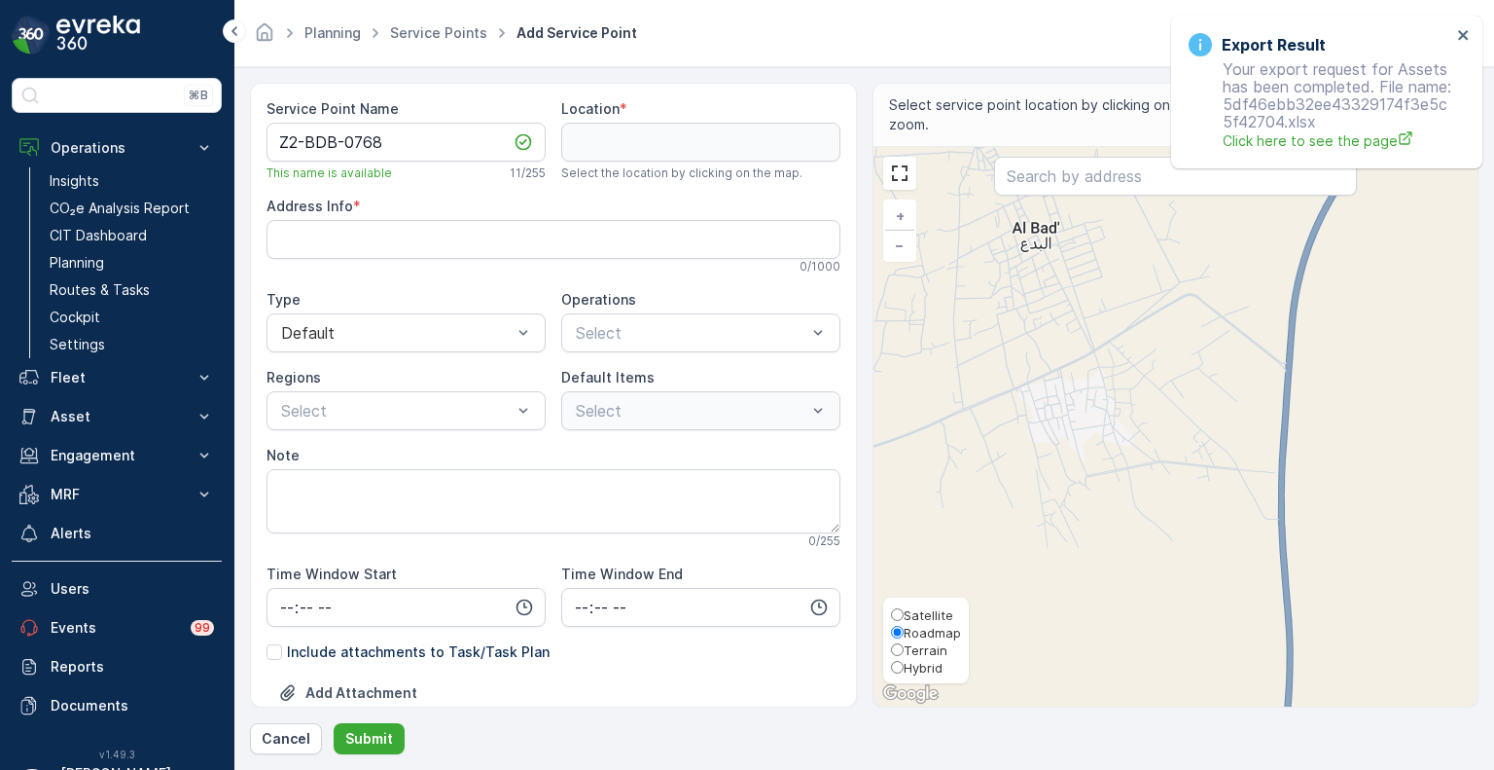
click at [904, 668] on input "Hybrid" at bounding box center [897, 667] width 13 height 13
radio input "true"
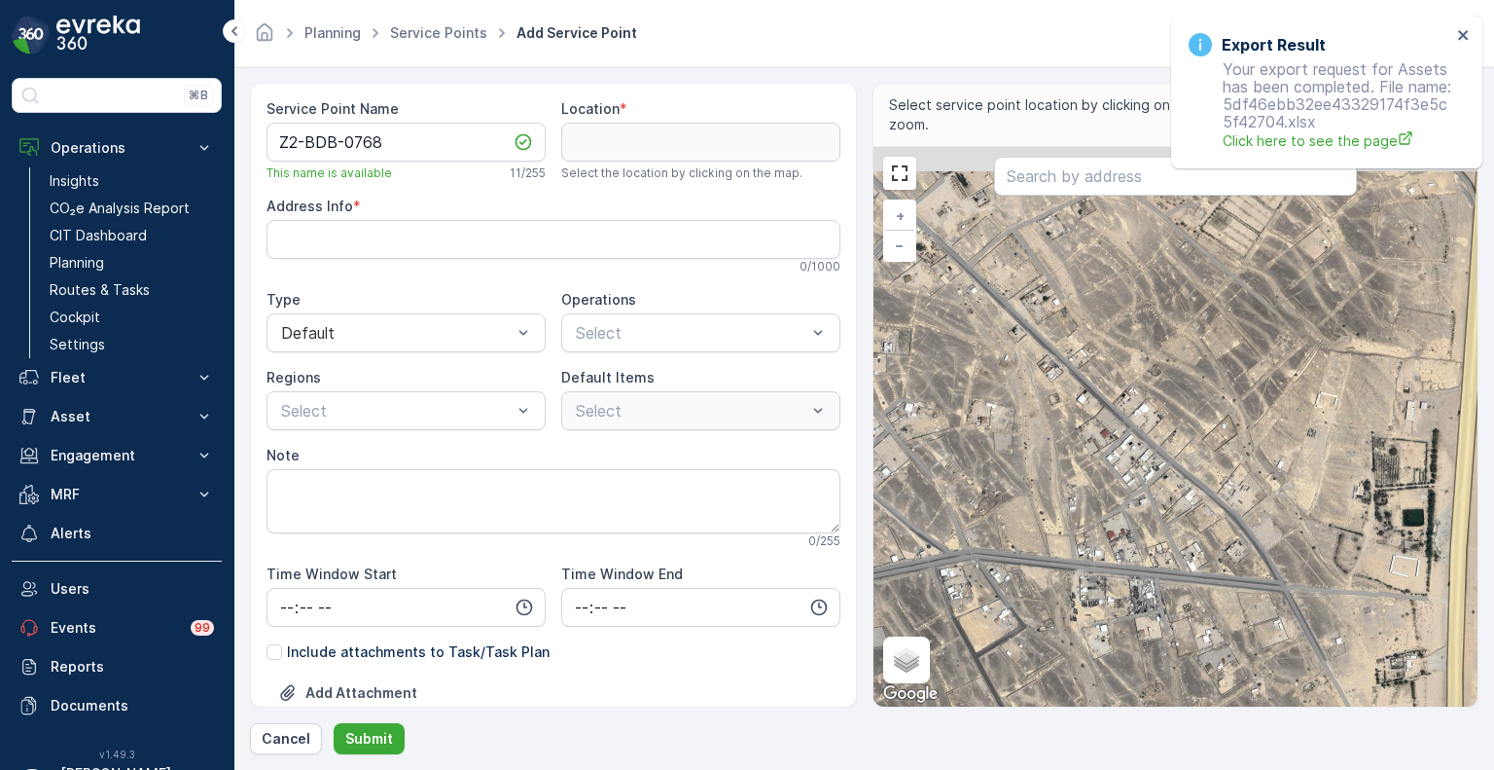
drag, startPoint x: 1163, startPoint y: 435, endPoint x: 1182, endPoint y: 520, distance: 86.8
click at [1182, 520] on div "+ − Satellite Roadmap Terrain Hybrid Leaflet Keyboard shortcuts Map Data Map da…" at bounding box center [1176, 426] width 605 height 559
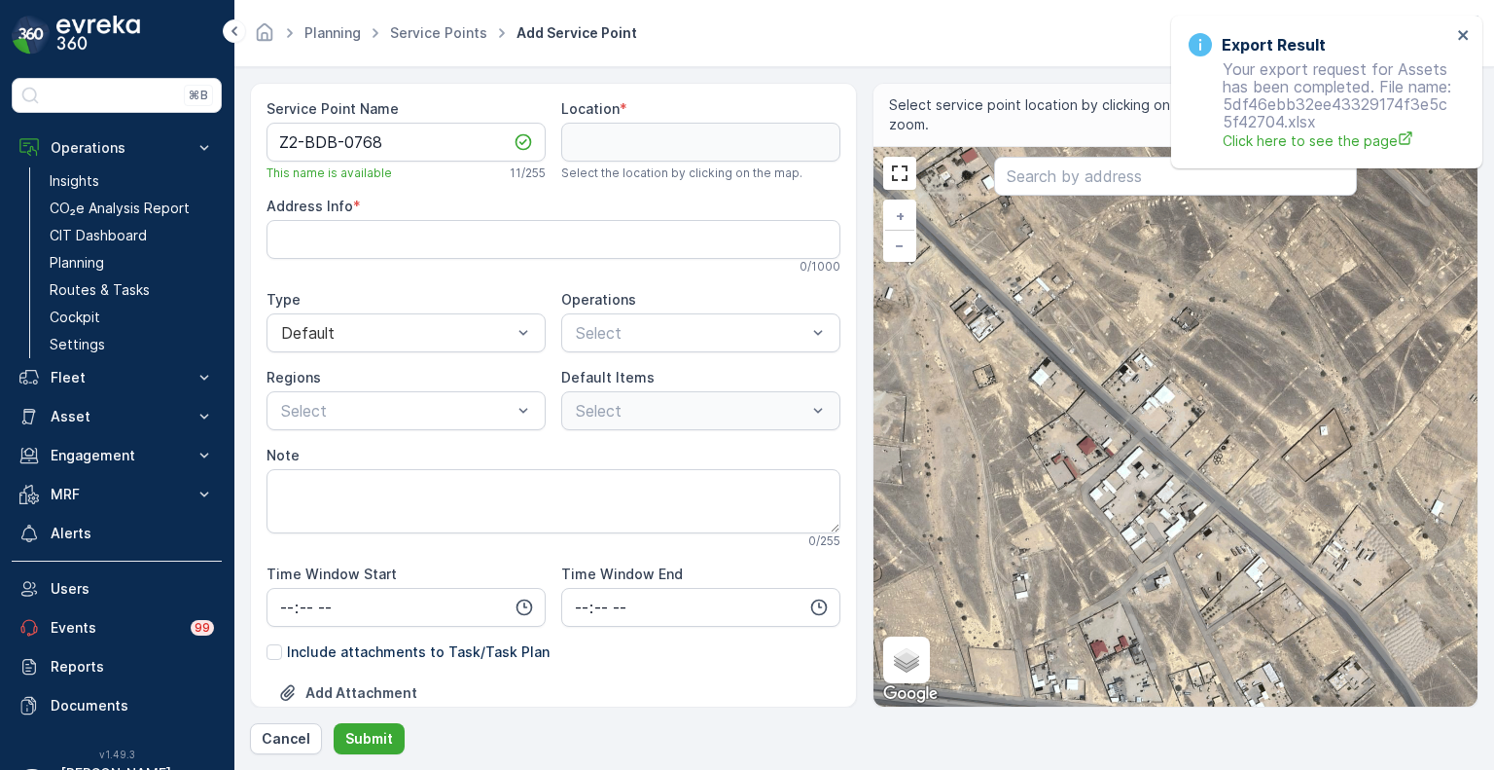
drag, startPoint x: 1193, startPoint y: 572, endPoint x: 1150, endPoint y: 353, distance: 223.0
click at [1150, 353] on div "+ − Satellite Roadmap Terrain Hybrid Leaflet Keyboard shortcuts Map Data Map da…" at bounding box center [1176, 426] width 605 height 559
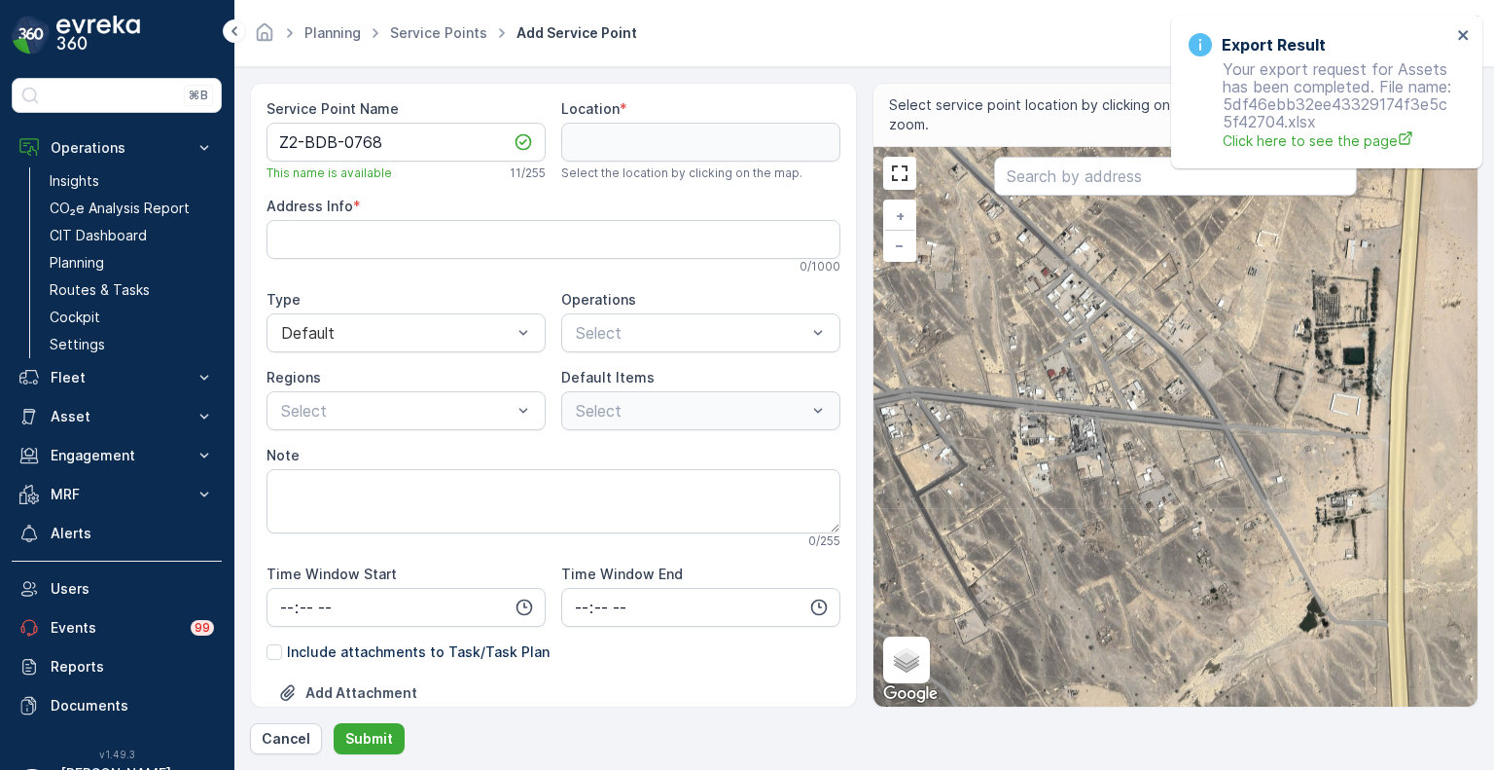
drag, startPoint x: 1202, startPoint y: 525, endPoint x: 1131, endPoint y: 427, distance: 120.7
click at [1131, 427] on div "+ − Satellite Roadmap Terrain Hybrid Leaflet Keyboard shortcuts Map Data Map da…" at bounding box center [1176, 426] width 605 height 559
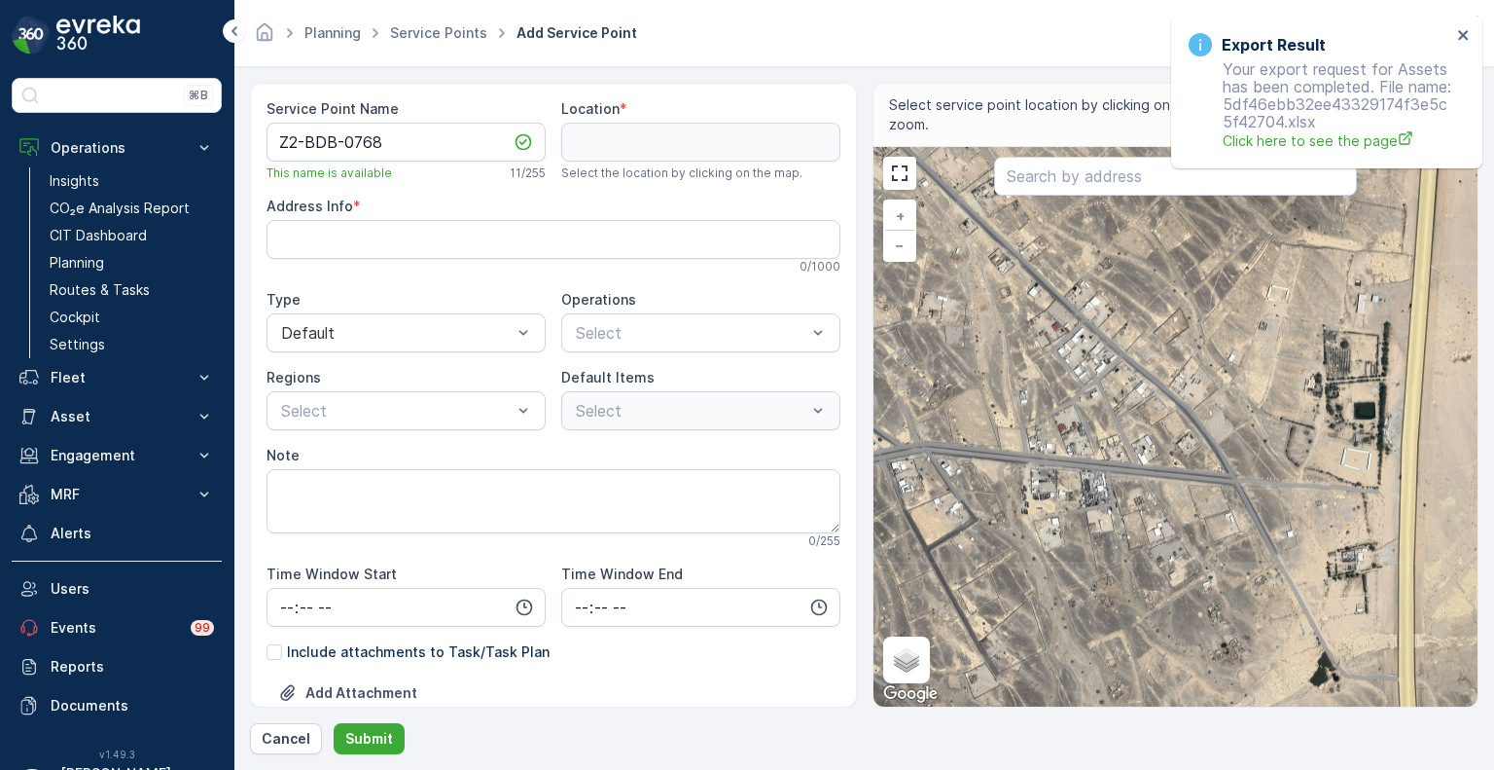
click at [1195, 550] on div "+ − Satellite Roadmap Terrain Hybrid Leaflet Keyboard shortcuts Map Data Map da…" at bounding box center [1176, 426] width 605 height 559
type input "28.459267957979673,35.03721932761651"
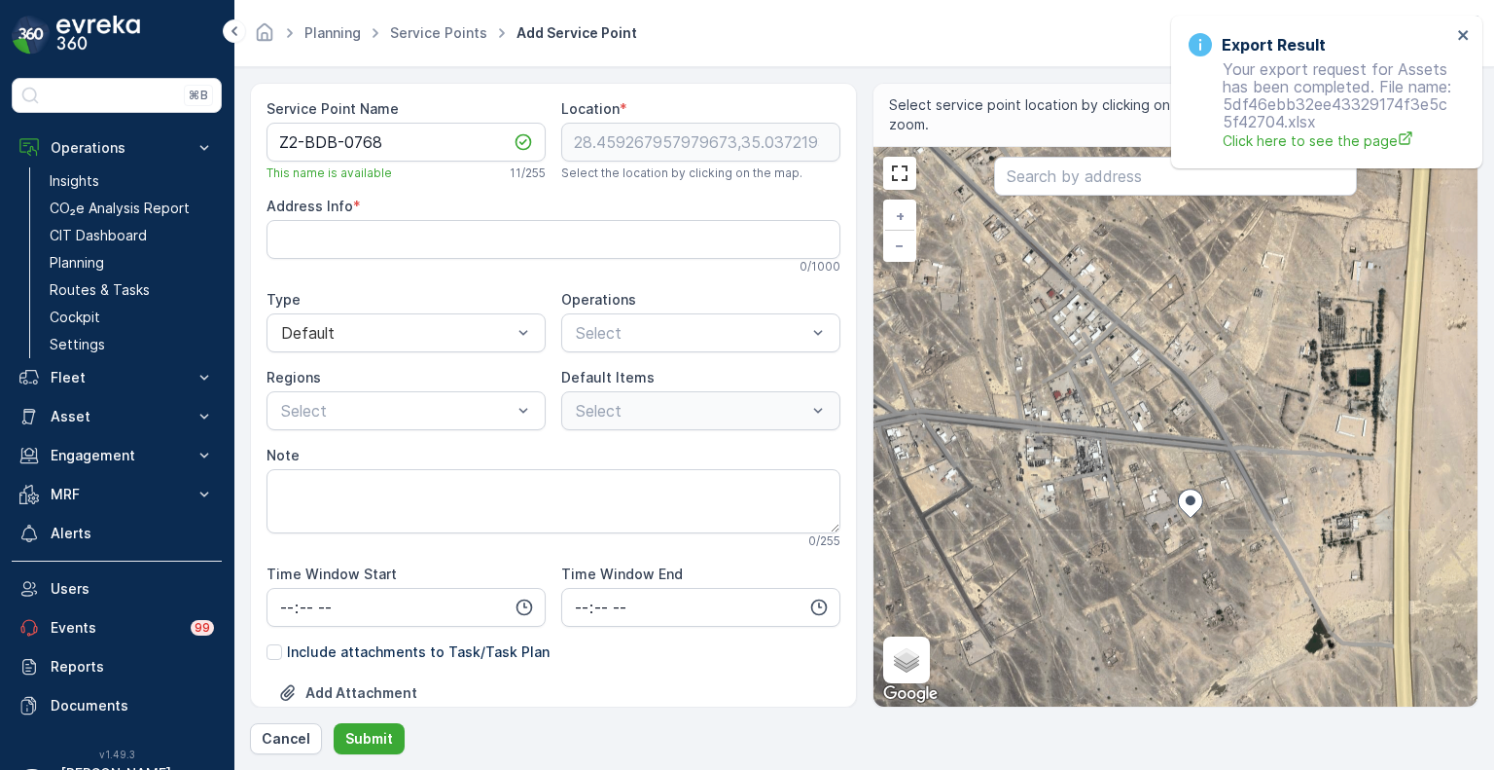
type Info "KDDA8374، 8374 الحارث الطائفي، 4232, Al Bad 49823, Saudi Arabia"
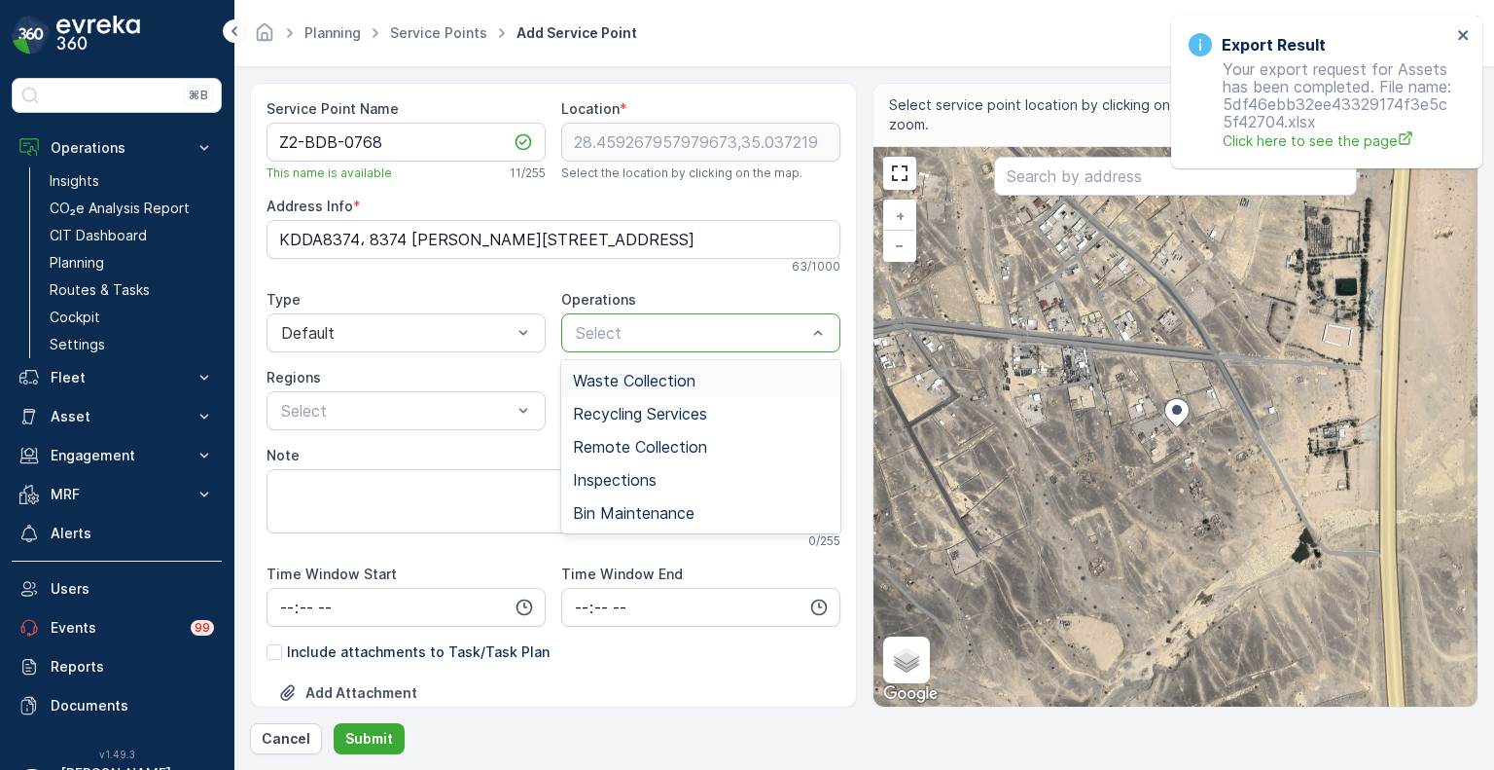
click at [640, 374] on span "Waste Collection" at bounding box center [634, 381] width 123 height 18
click at [631, 332] on div "Waste Collection" at bounding box center [636, 332] width 118 height 20
click at [613, 441] on span "Remote Collection" at bounding box center [640, 447] width 134 height 18
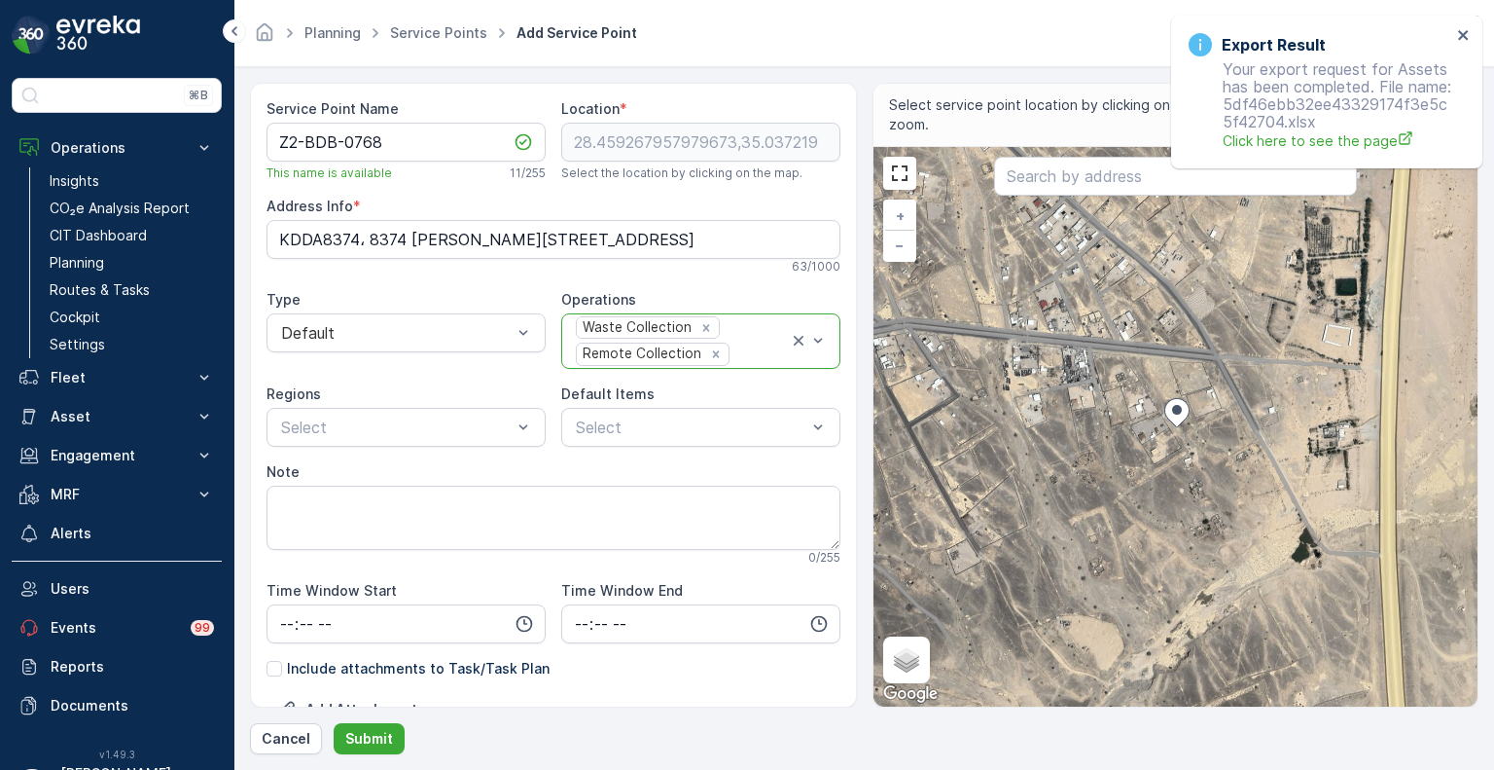
click at [623, 343] on div "Remote Collection" at bounding box center [640, 353] width 127 height 20
click at [616, 520] on span "Bin Maintenance" at bounding box center [634, 529] width 122 height 18
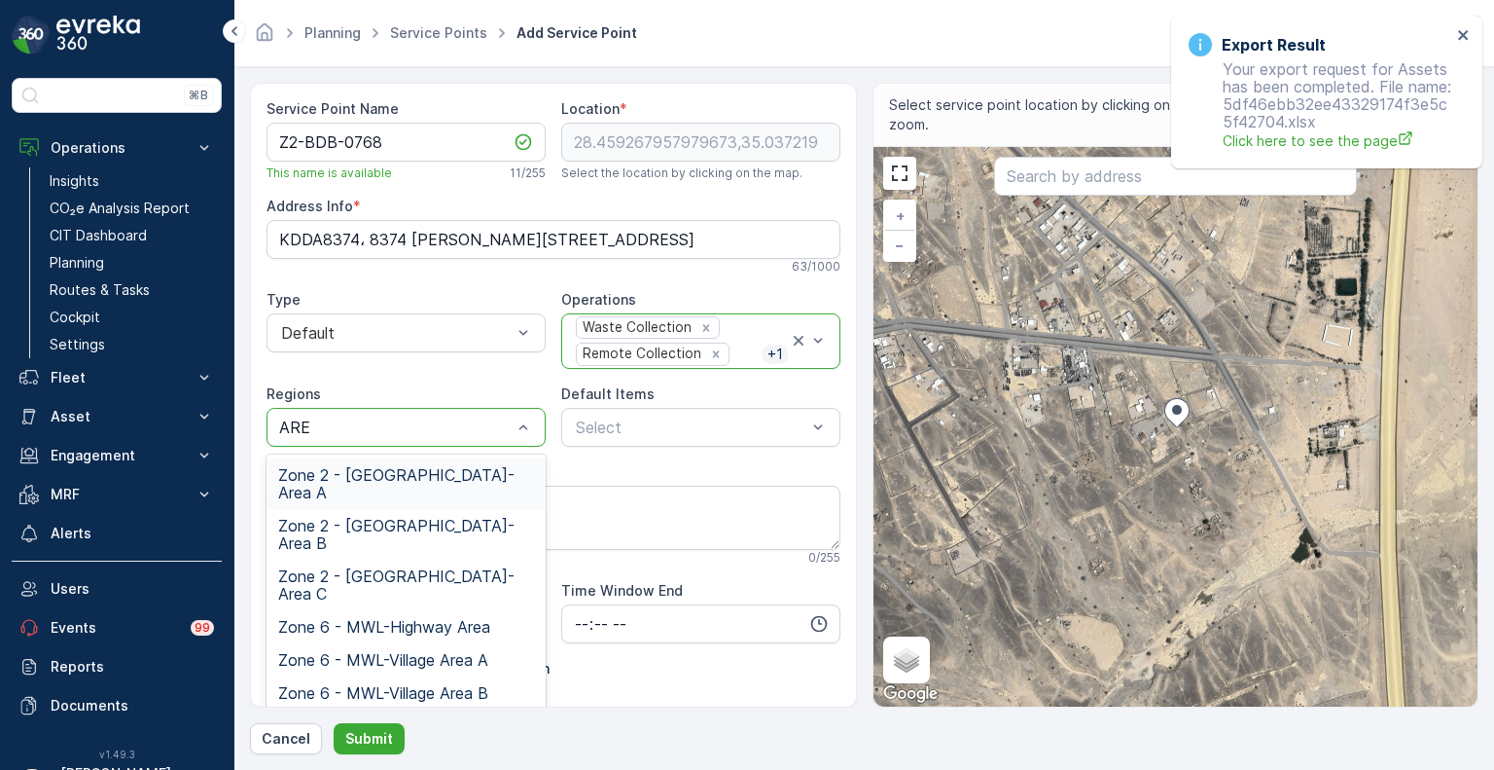
type input "AREA"
click at [401, 517] on span "Zone 2 - ALBADA-Area B" at bounding box center [406, 534] width 256 height 35
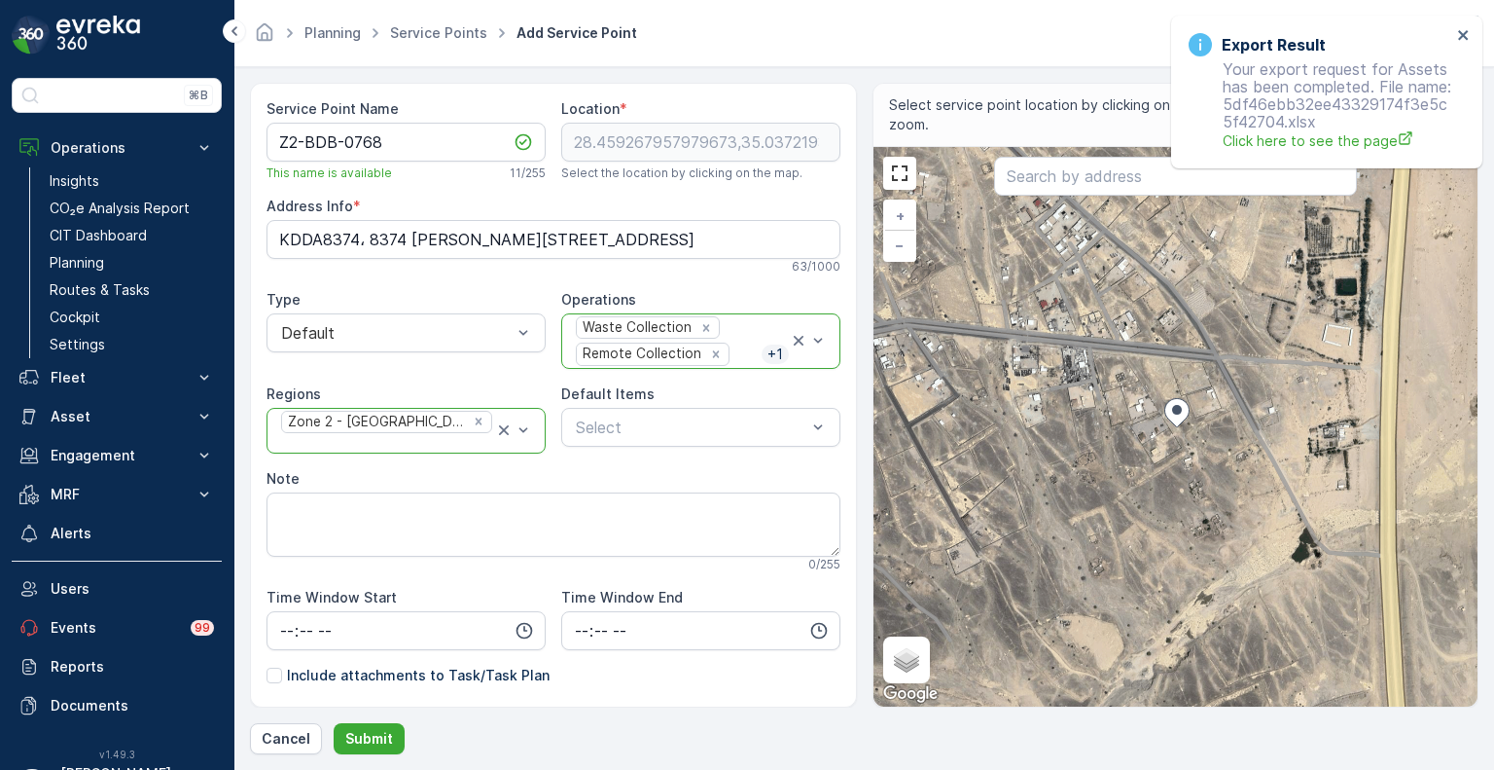
click at [482, 435] on div at bounding box center [386, 444] width 215 height 18
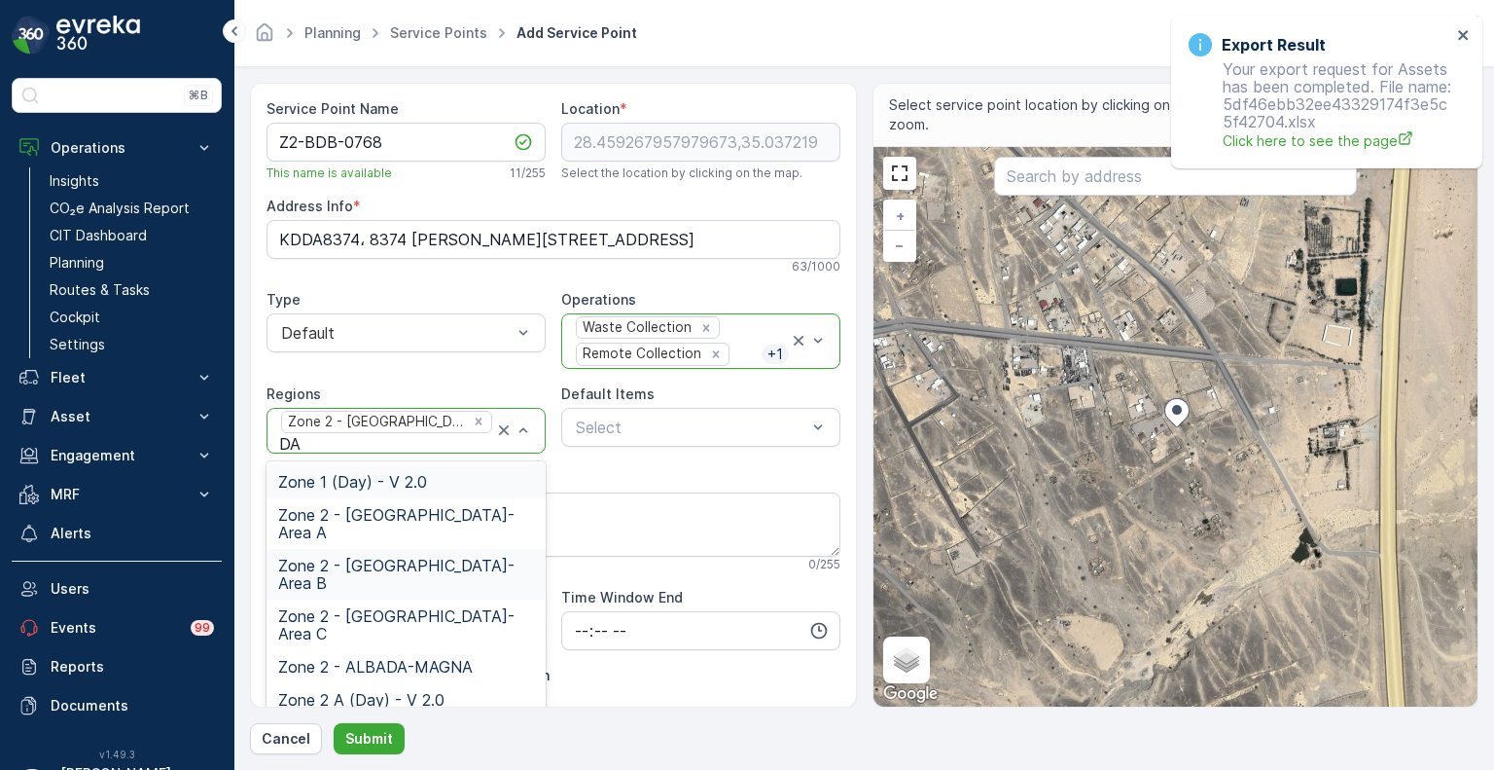
type input "DAY"
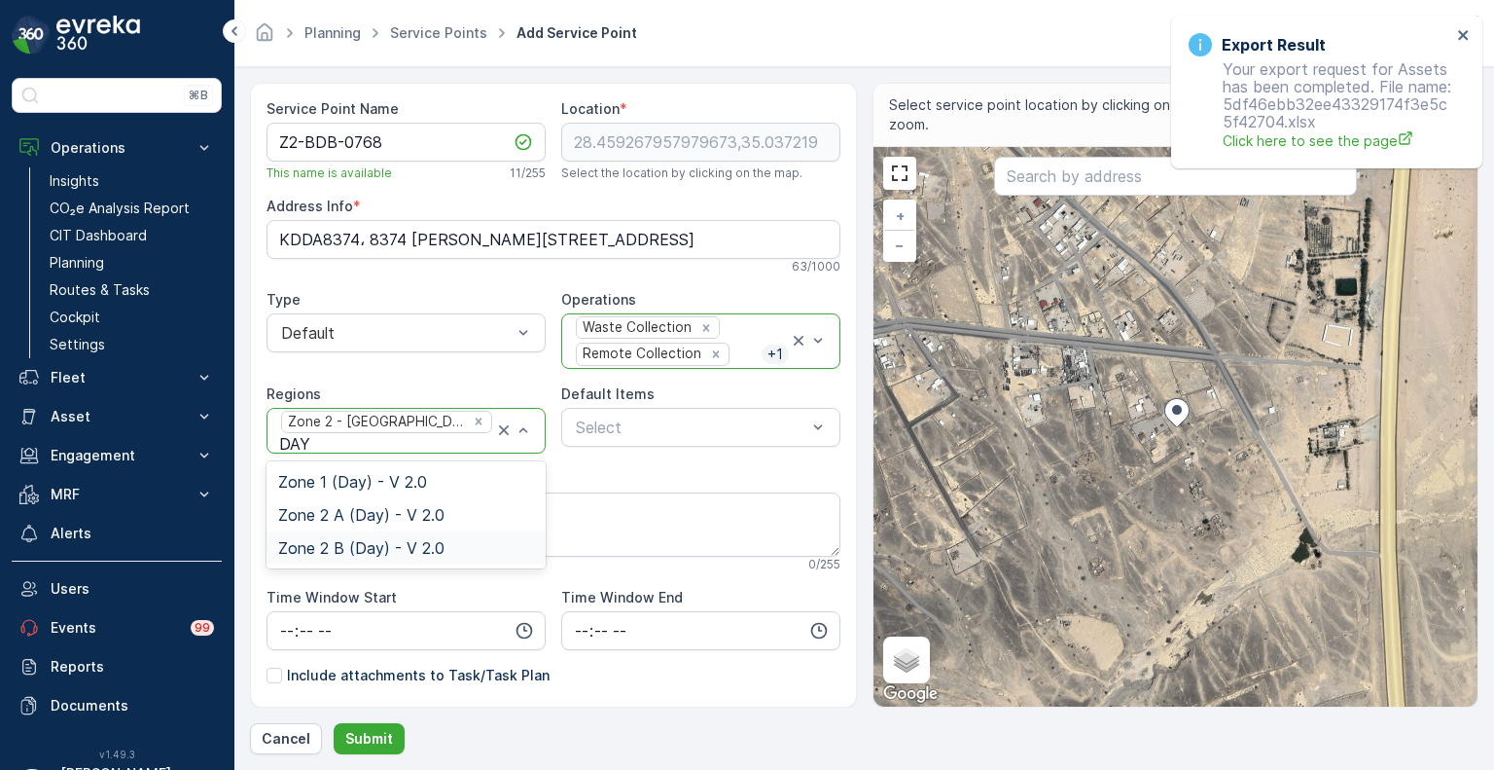
click at [354, 544] on span "Zone 2 B (Day) - V 2.0" at bounding box center [361, 548] width 166 height 18
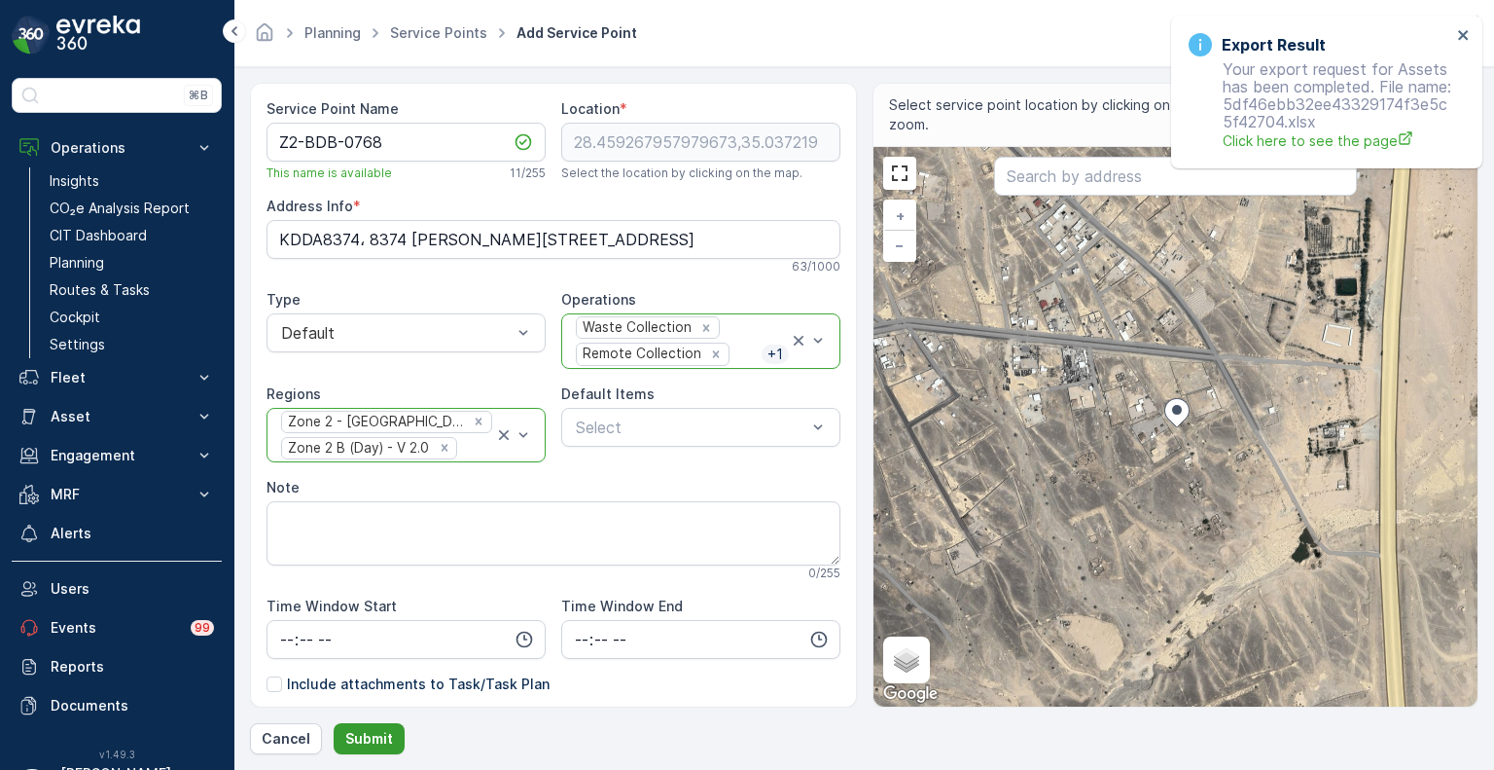
click at [384, 735] on p "Submit" at bounding box center [369, 738] width 48 height 19
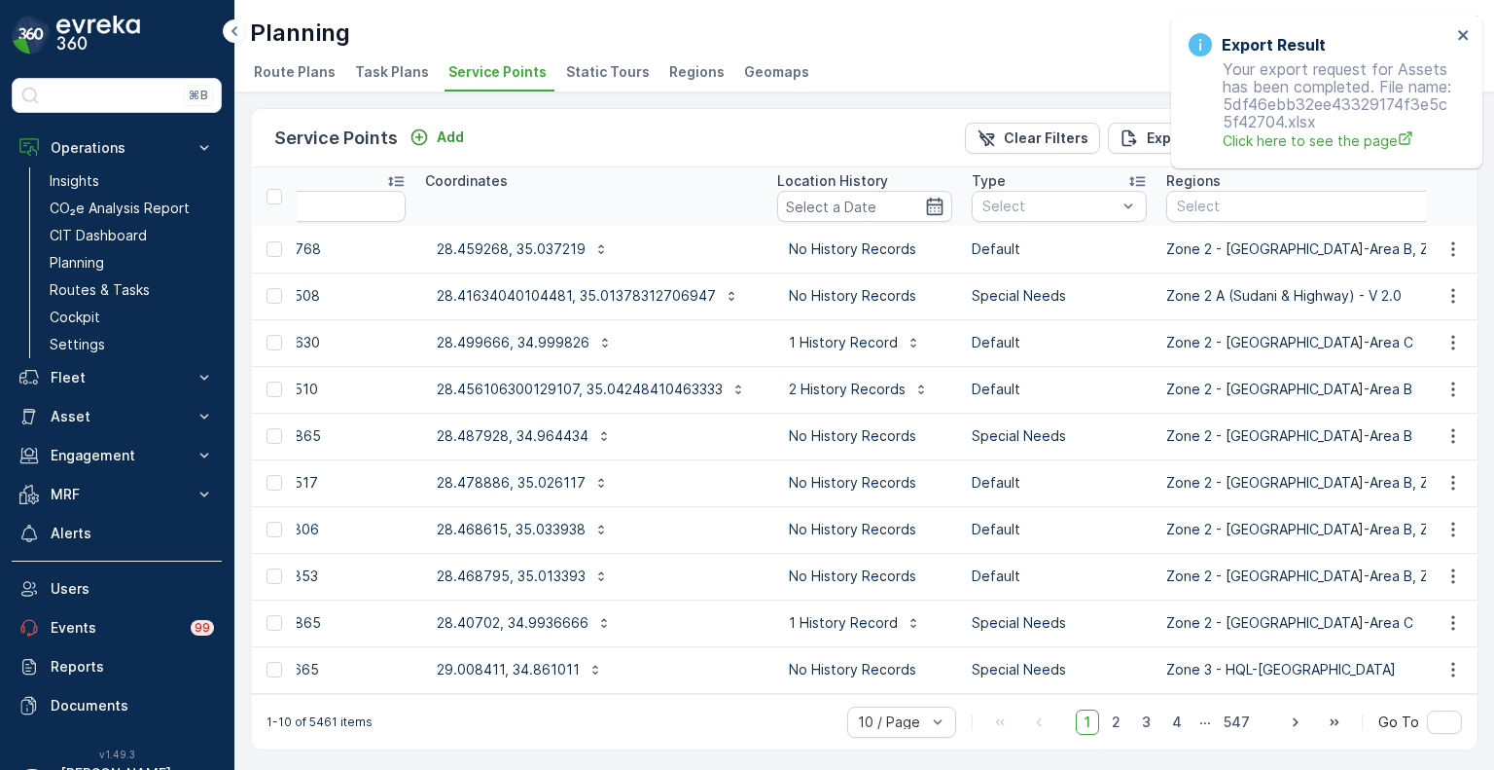
scroll to position [0, 467]
click at [996, 277] on span "Special Needs" at bounding box center [1029, 280] width 94 height 16
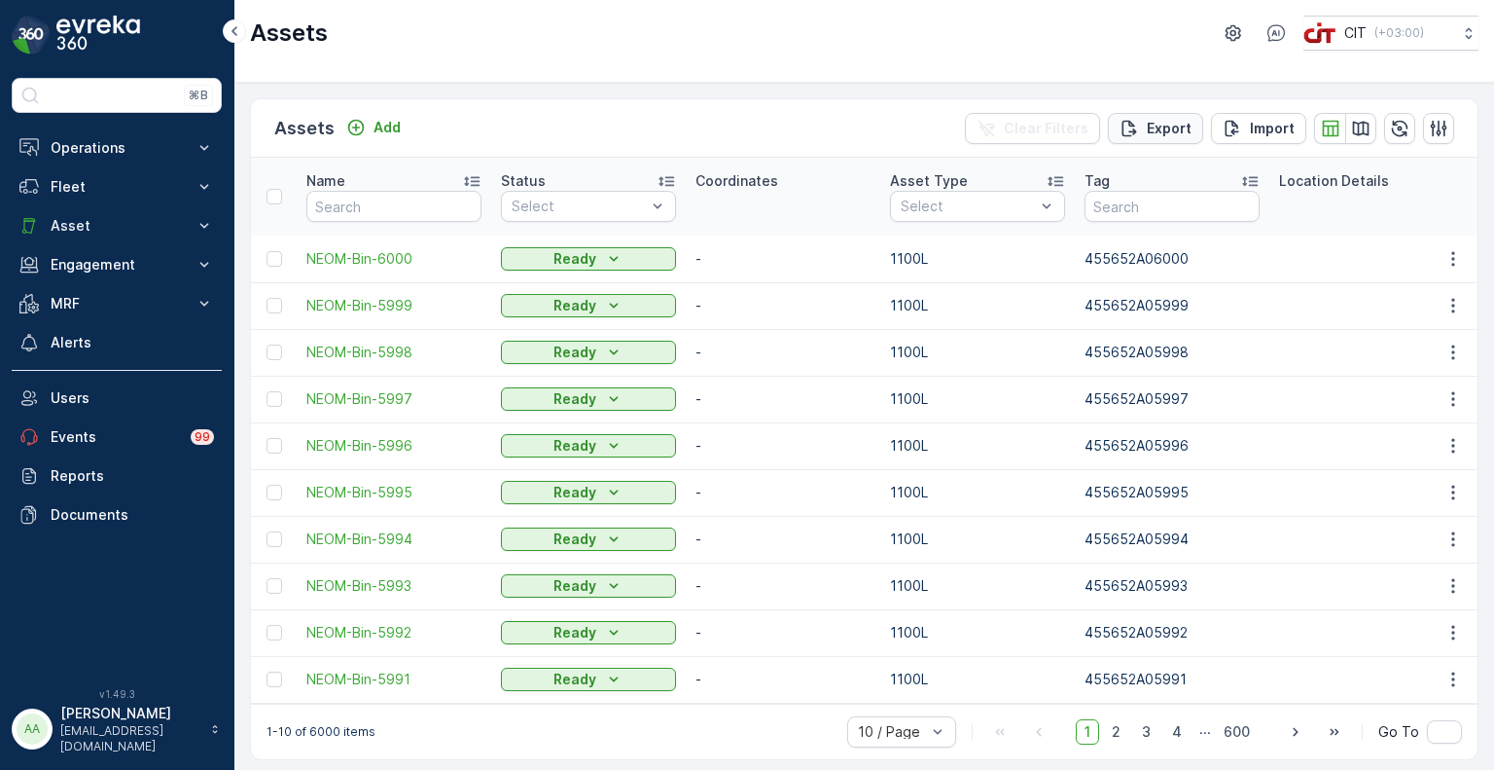
click at [1164, 126] on p "Export" at bounding box center [1169, 128] width 45 height 19
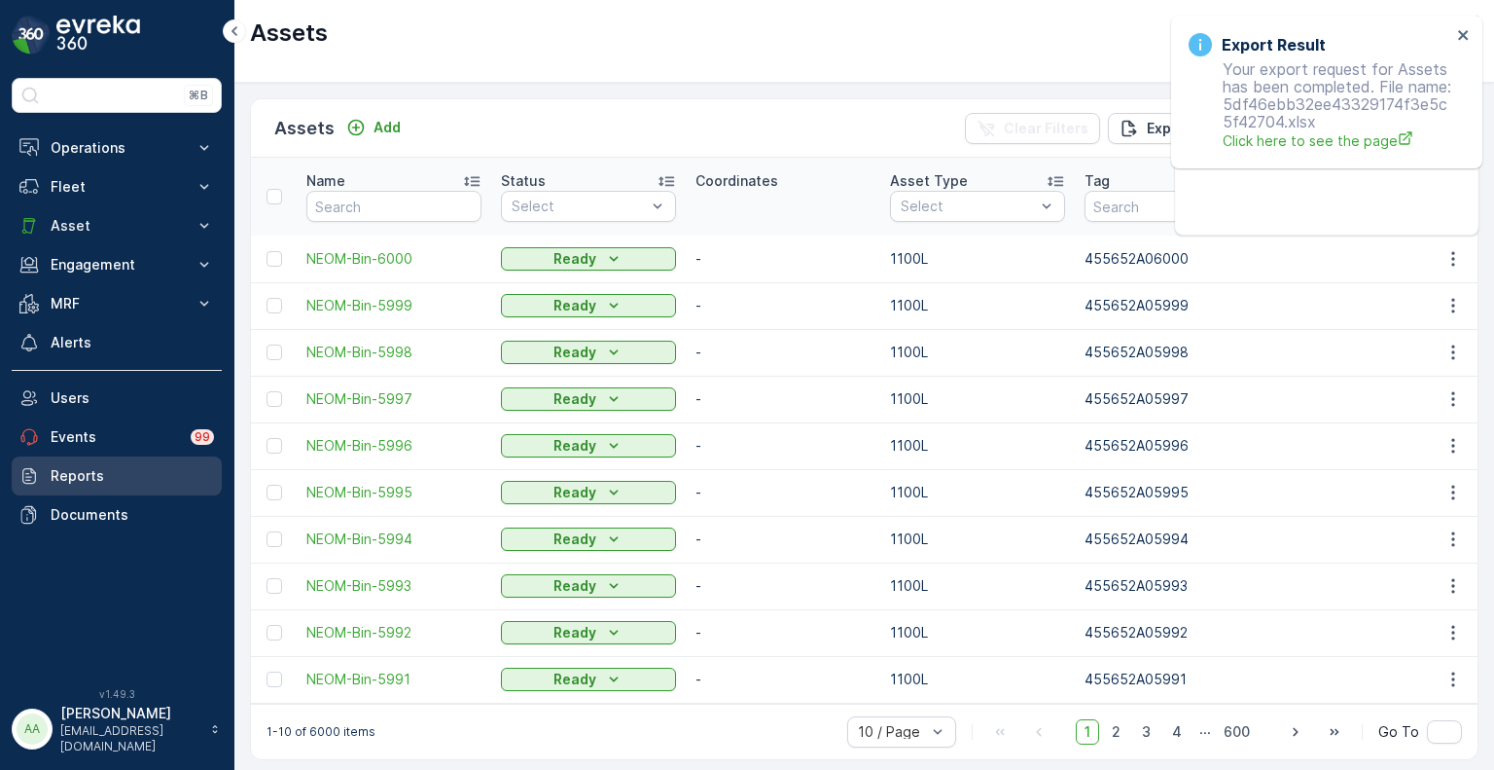
click at [113, 466] on p "Reports" at bounding box center [132, 475] width 163 height 19
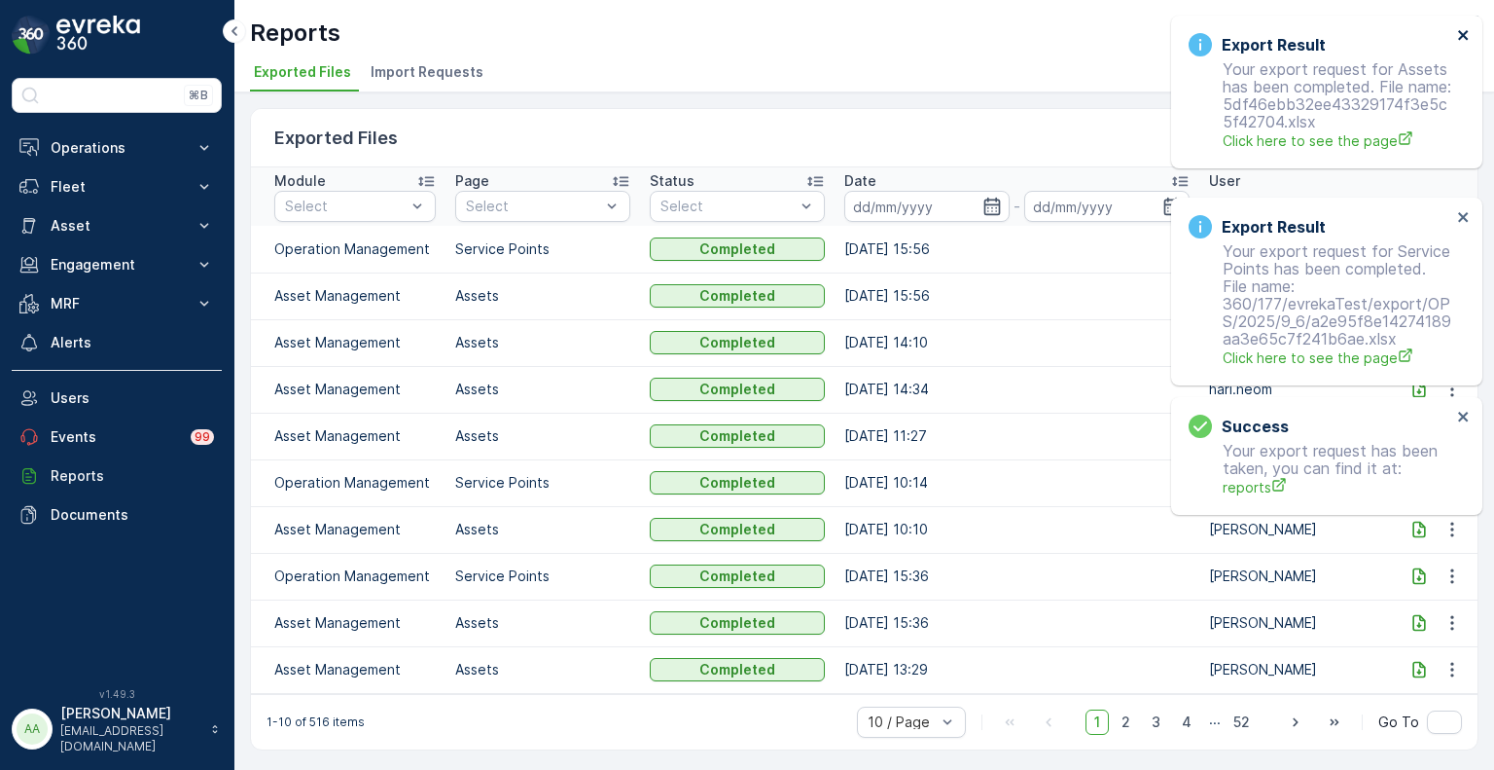
click at [1458, 34] on icon "close" at bounding box center [1464, 35] width 14 height 16
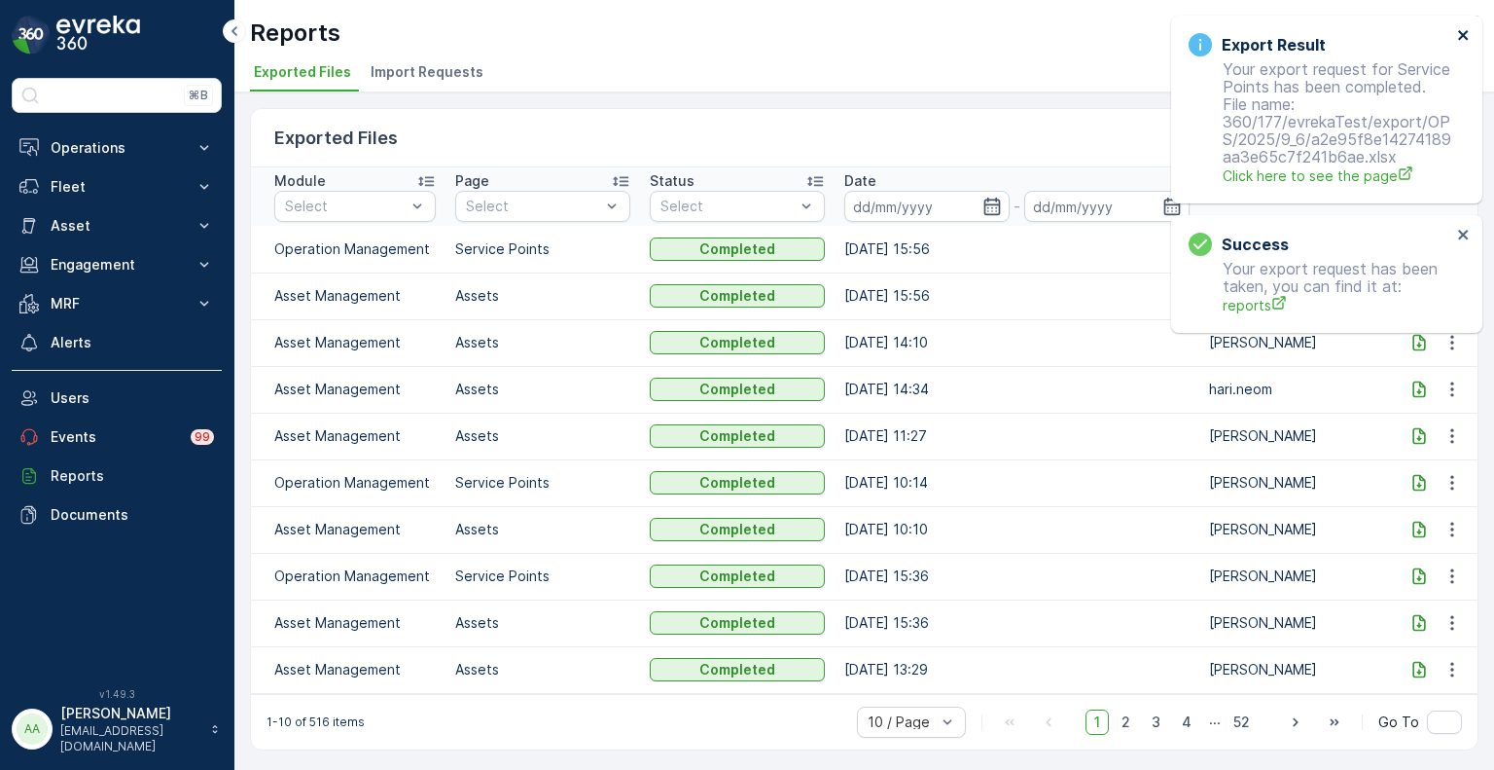
click at [1463, 32] on icon "close" at bounding box center [1464, 35] width 14 height 16
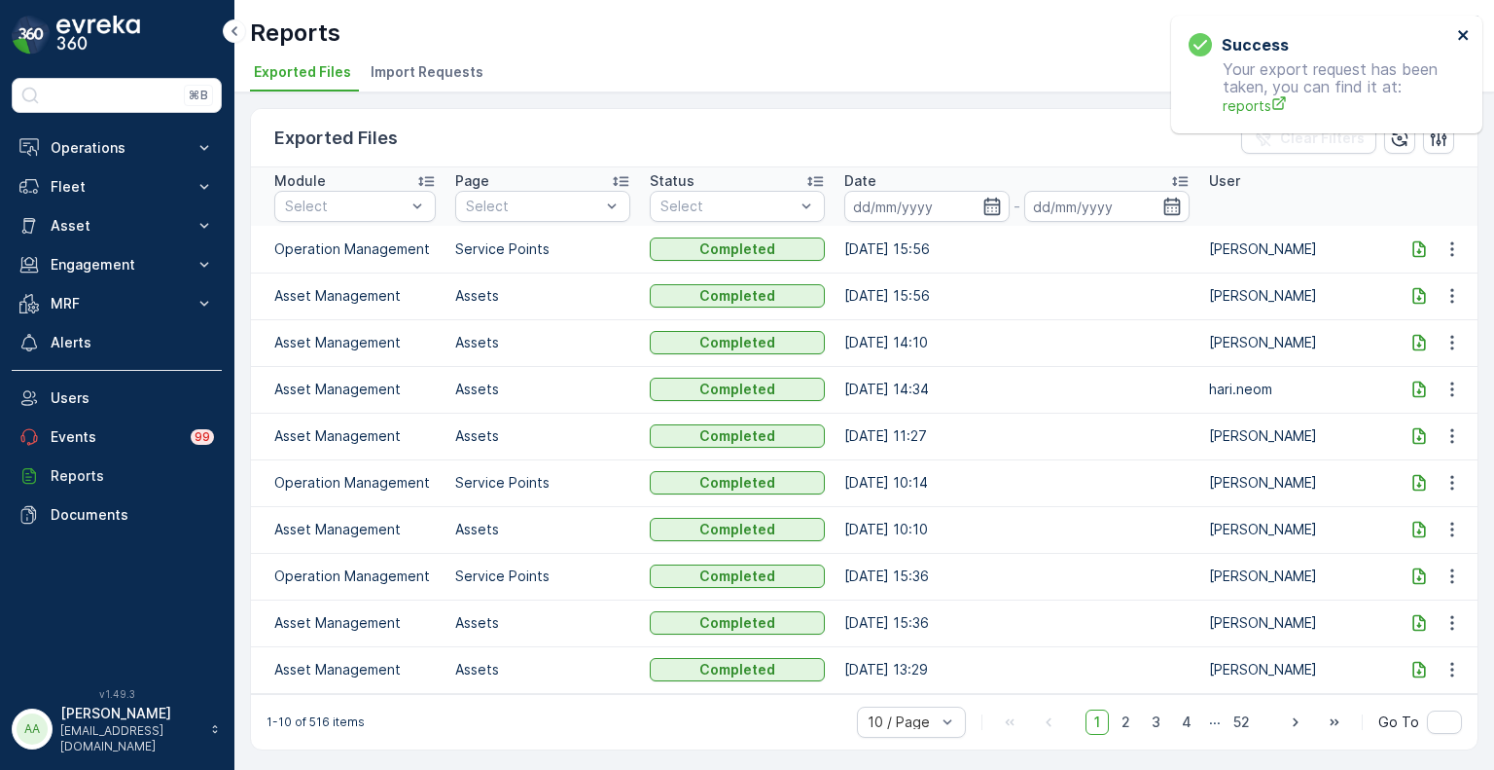
click at [1460, 38] on icon "close" at bounding box center [1463, 35] width 10 height 10
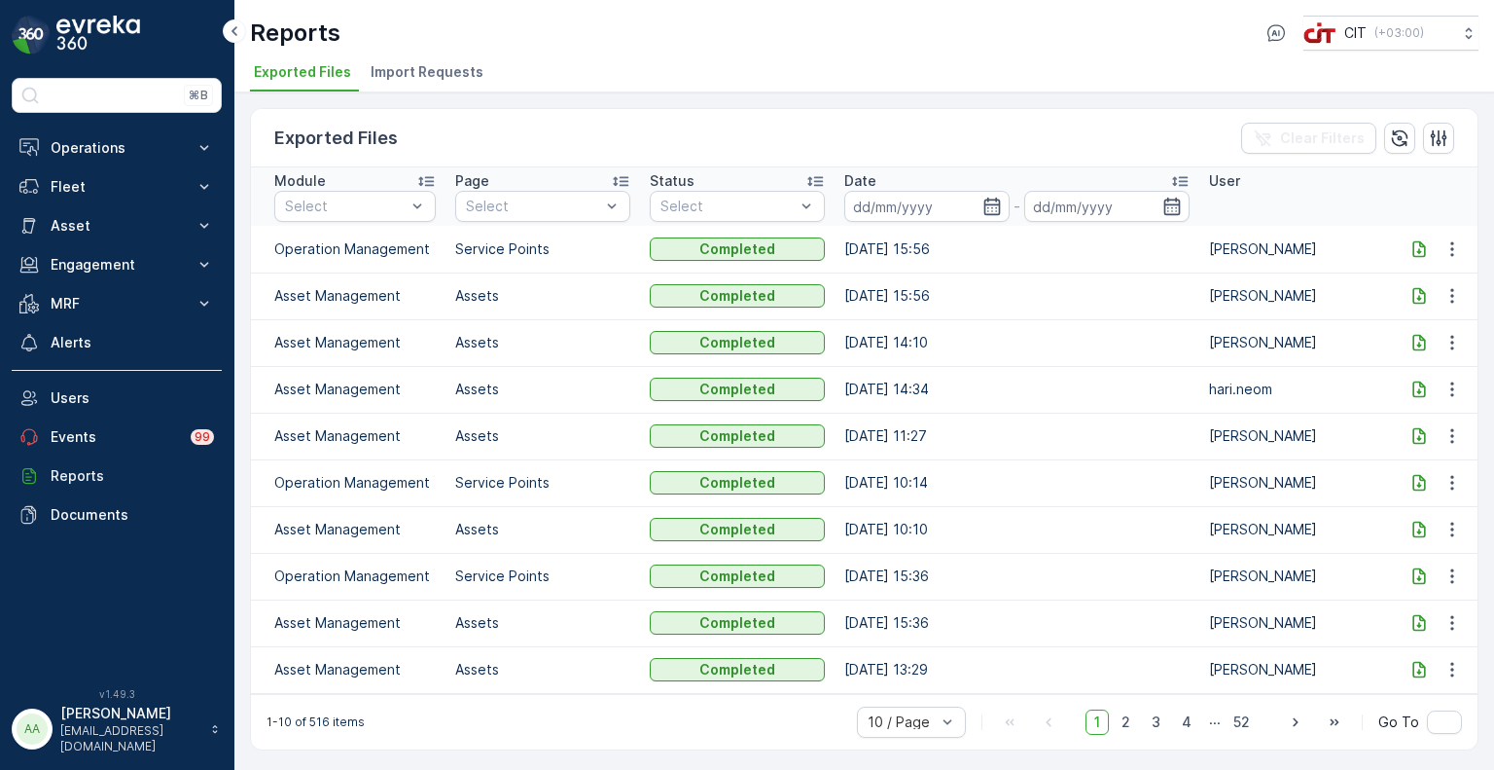
click at [1416, 247] on icon at bounding box center [1419, 248] width 19 height 19
click at [1420, 289] on icon at bounding box center [1419, 296] width 13 height 17
click at [66, 229] on p "Asset" at bounding box center [117, 225] width 132 height 19
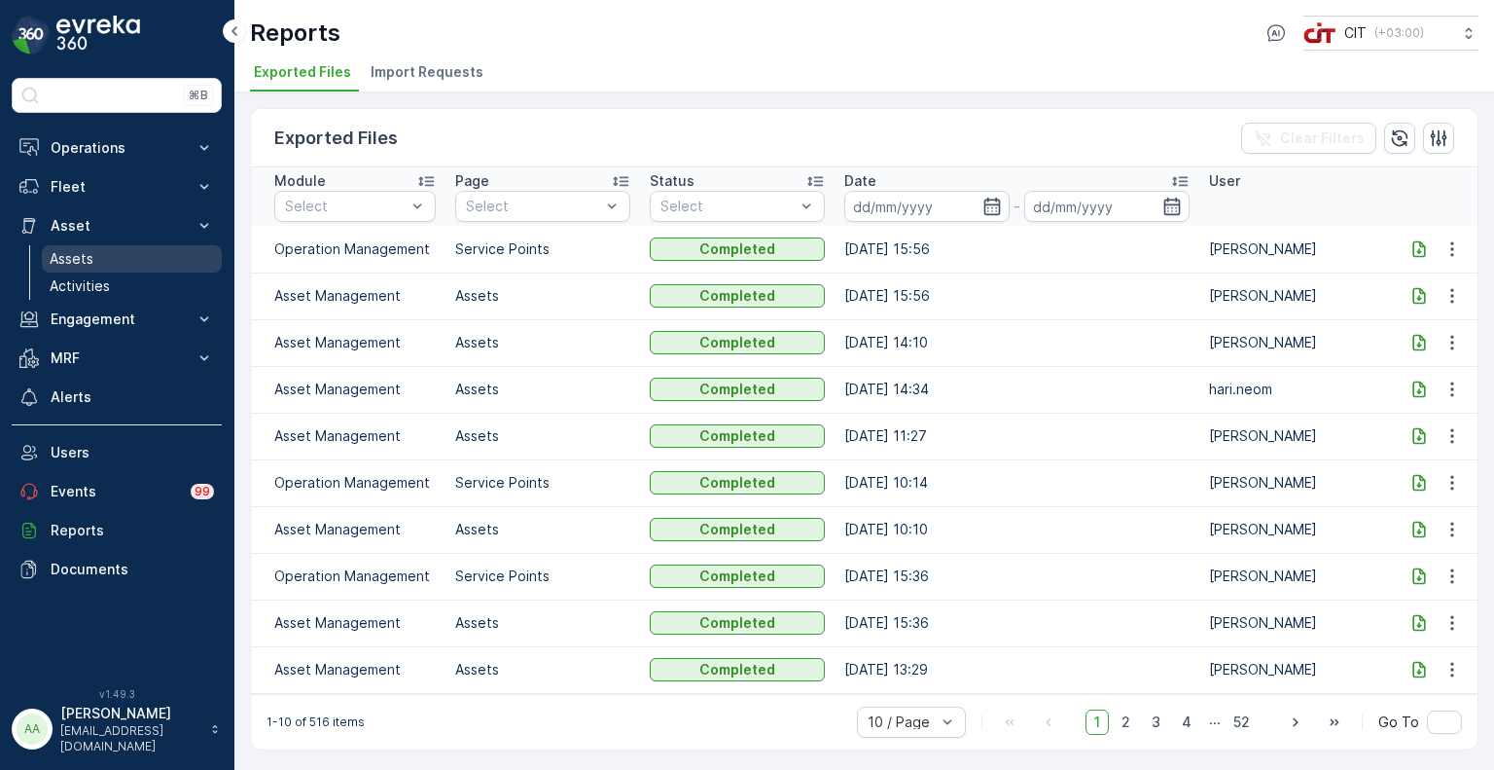
click at [82, 263] on p "Assets" at bounding box center [72, 258] width 44 height 19
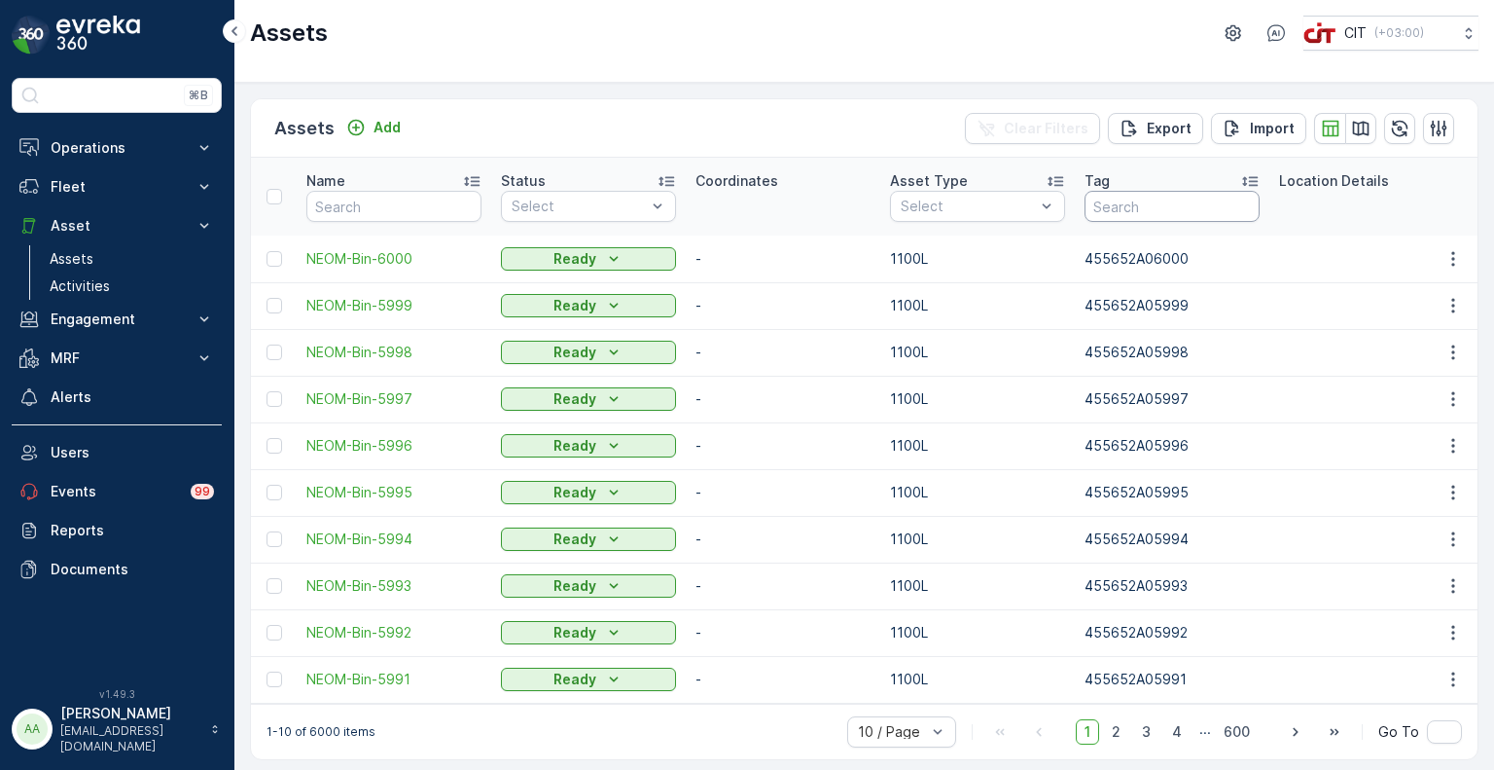
click at [1167, 201] on input "text" at bounding box center [1172, 206] width 175 height 31
paste input "455652A00768"
type input "455652A00768"
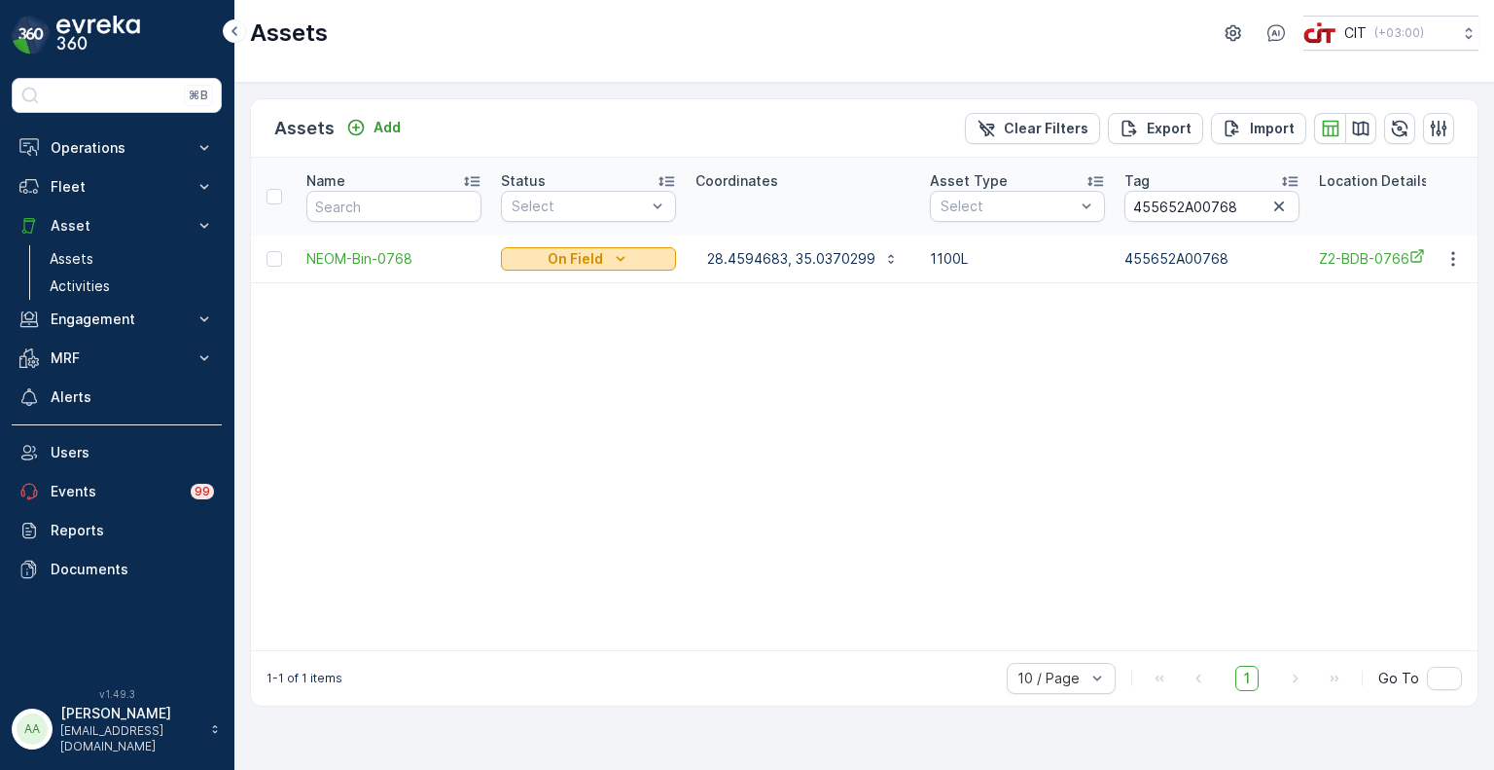
click at [614, 256] on icon "On Field" at bounding box center [620, 258] width 19 height 19
click at [528, 289] on span "Ready" at bounding box center [534, 286] width 42 height 19
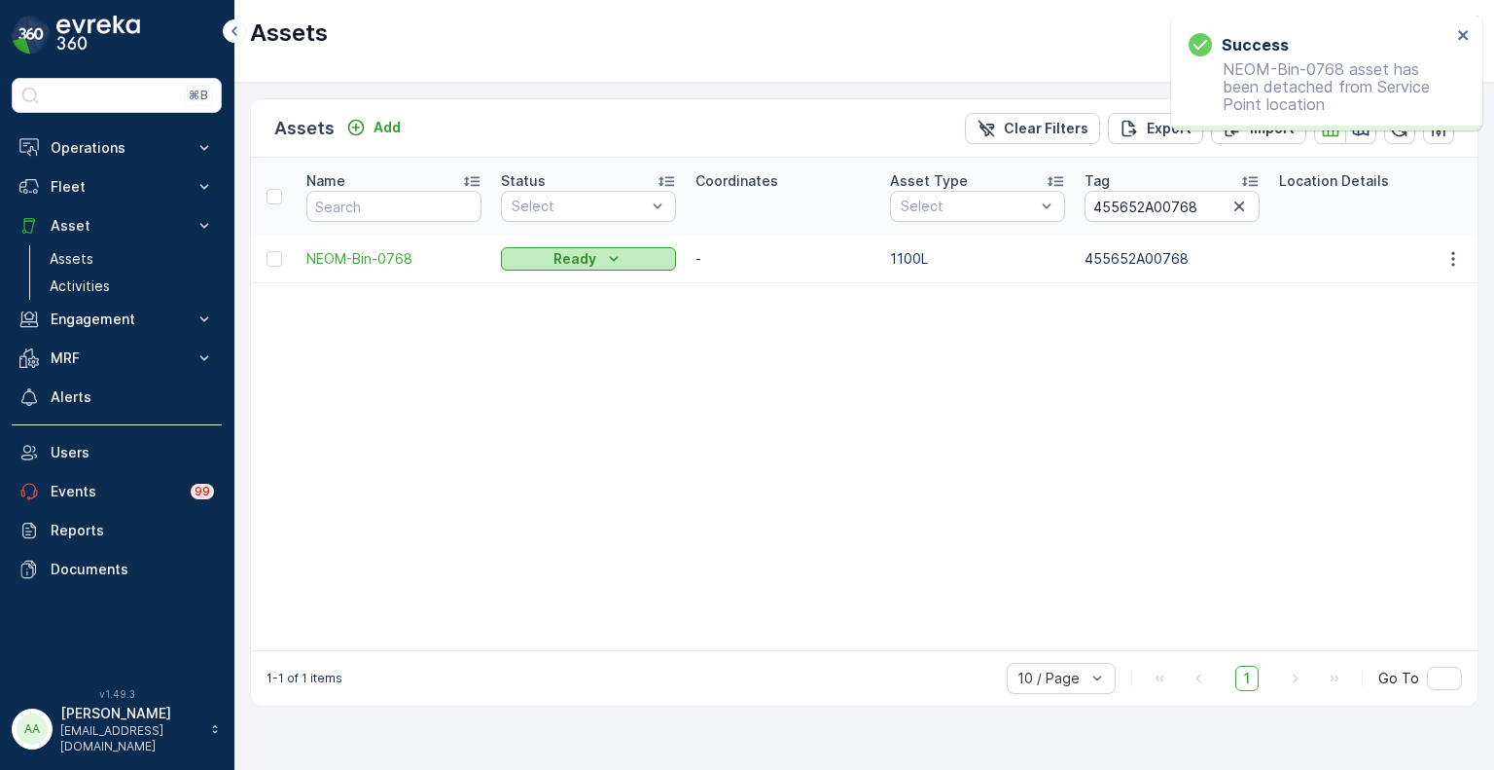
click at [564, 258] on p "Ready" at bounding box center [575, 258] width 43 height 19
click at [541, 294] on span "On Field" at bounding box center [540, 286] width 54 height 19
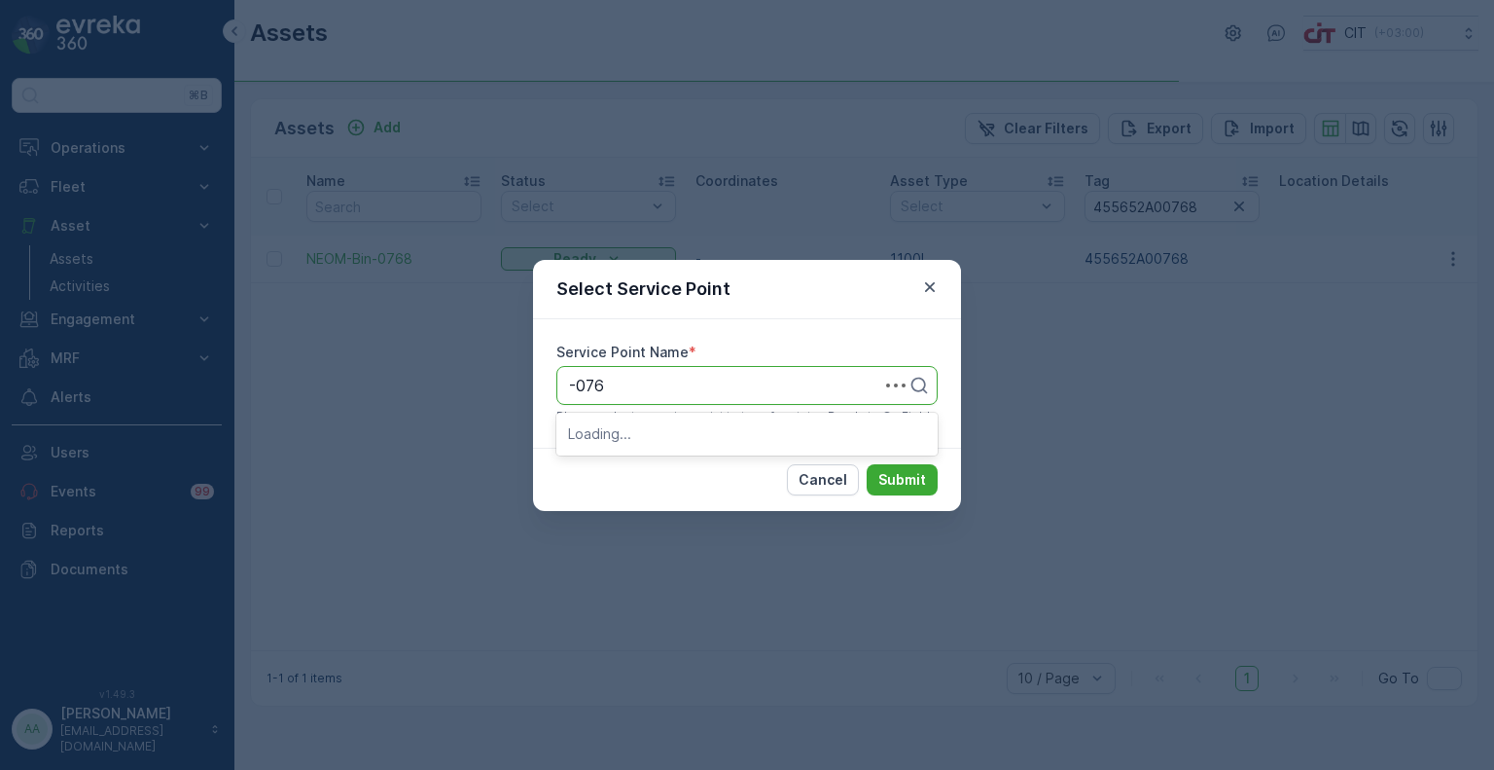
type input "-0768"
click at [632, 429] on span "Z2-BDB-0768" at bounding box center [619, 433] width 103 height 18
click at [912, 483] on p "Submit" at bounding box center [903, 479] width 48 height 19
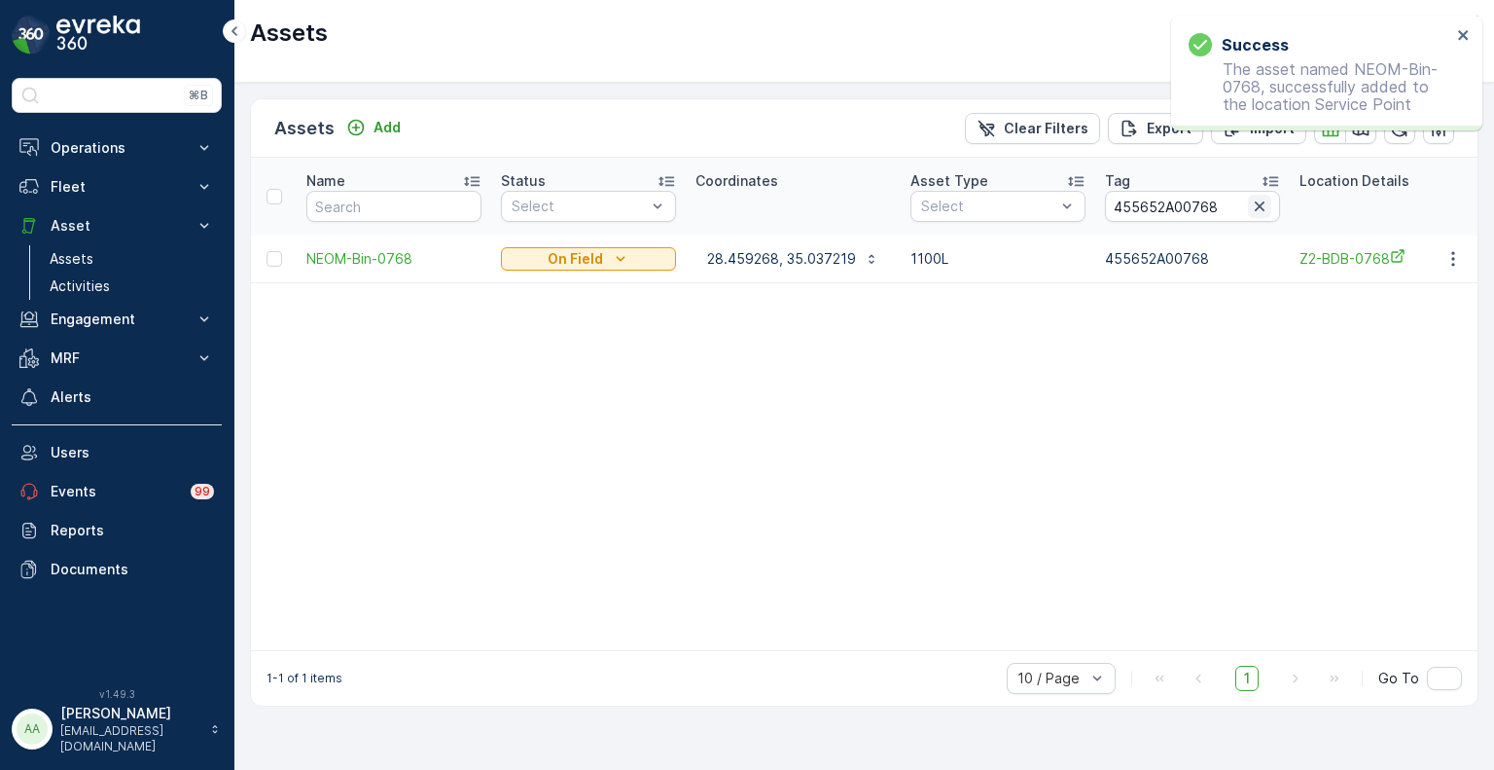
click at [1256, 208] on icon "button" at bounding box center [1259, 206] width 19 height 19
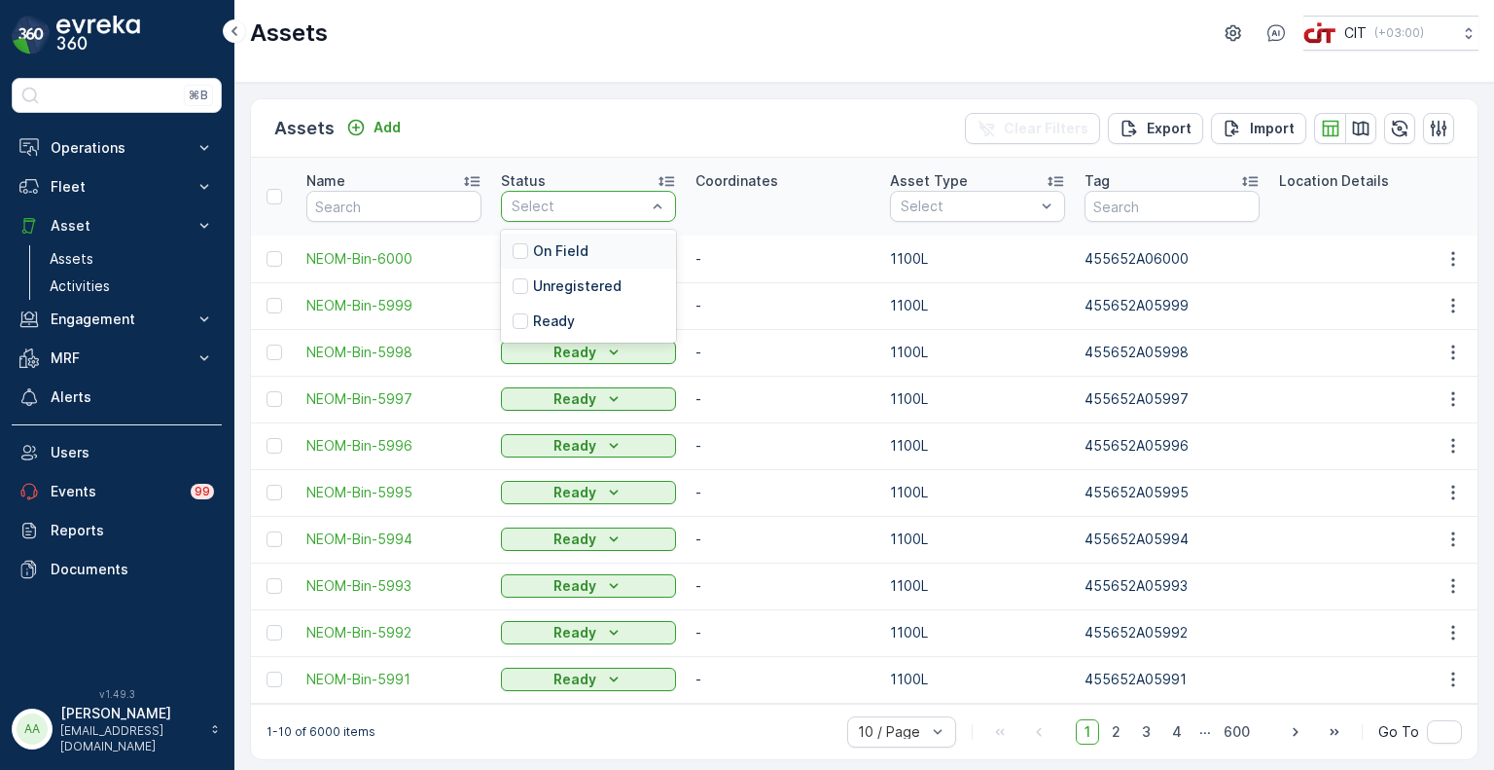
click at [553, 251] on p "On Field" at bounding box center [560, 250] width 55 height 19
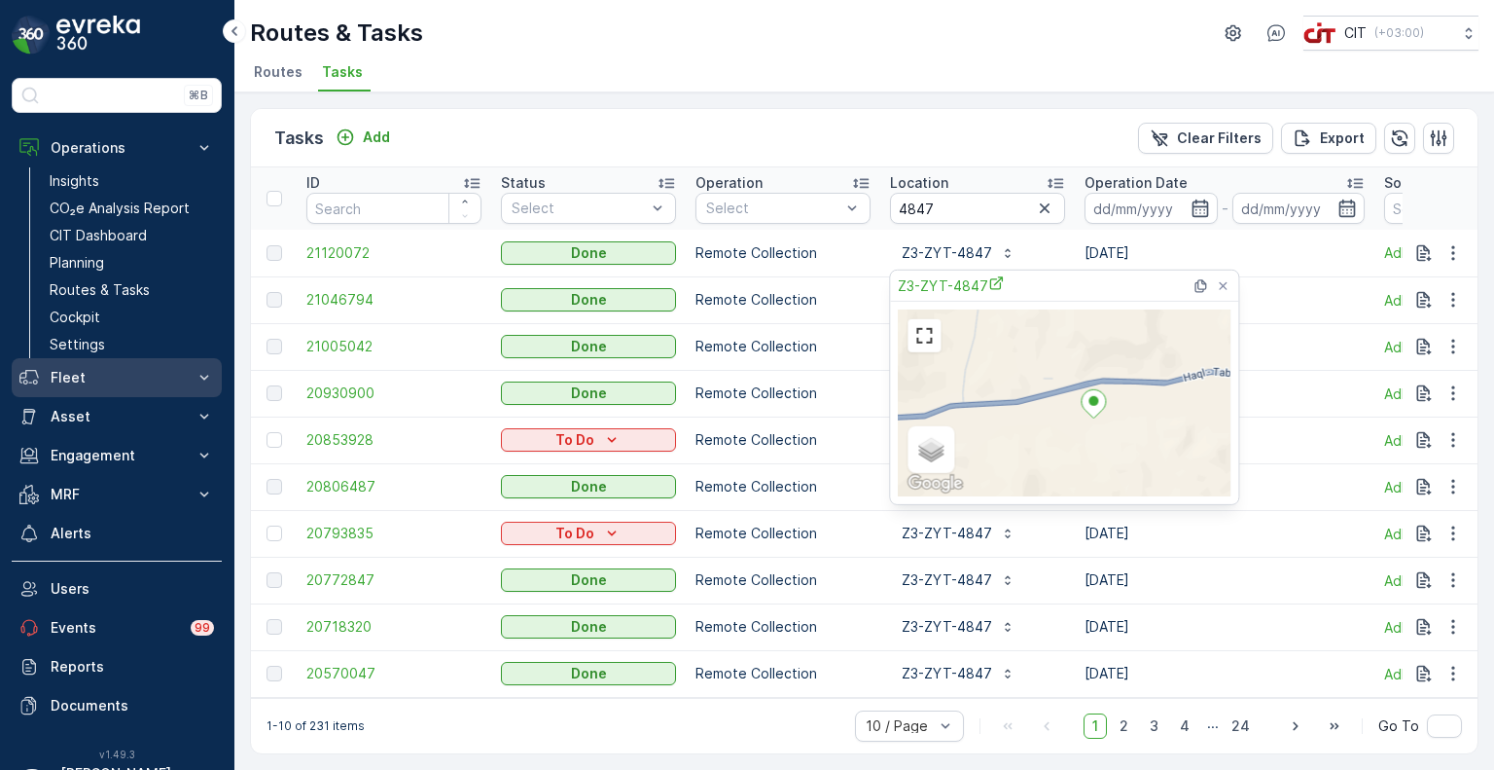
click at [74, 380] on p "Fleet" at bounding box center [117, 377] width 132 height 19
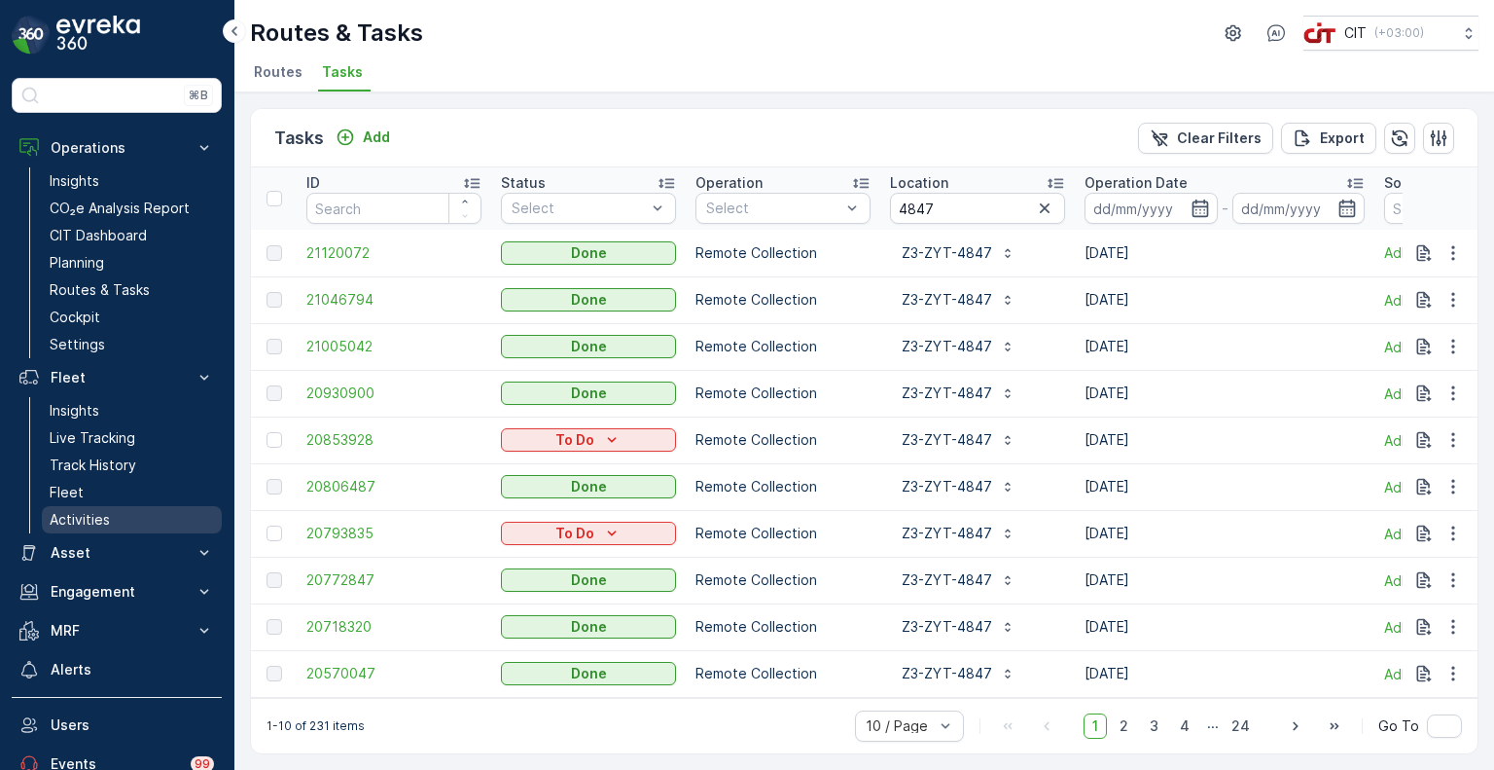
click at [90, 519] on p "Activities" at bounding box center [80, 519] width 60 height 19
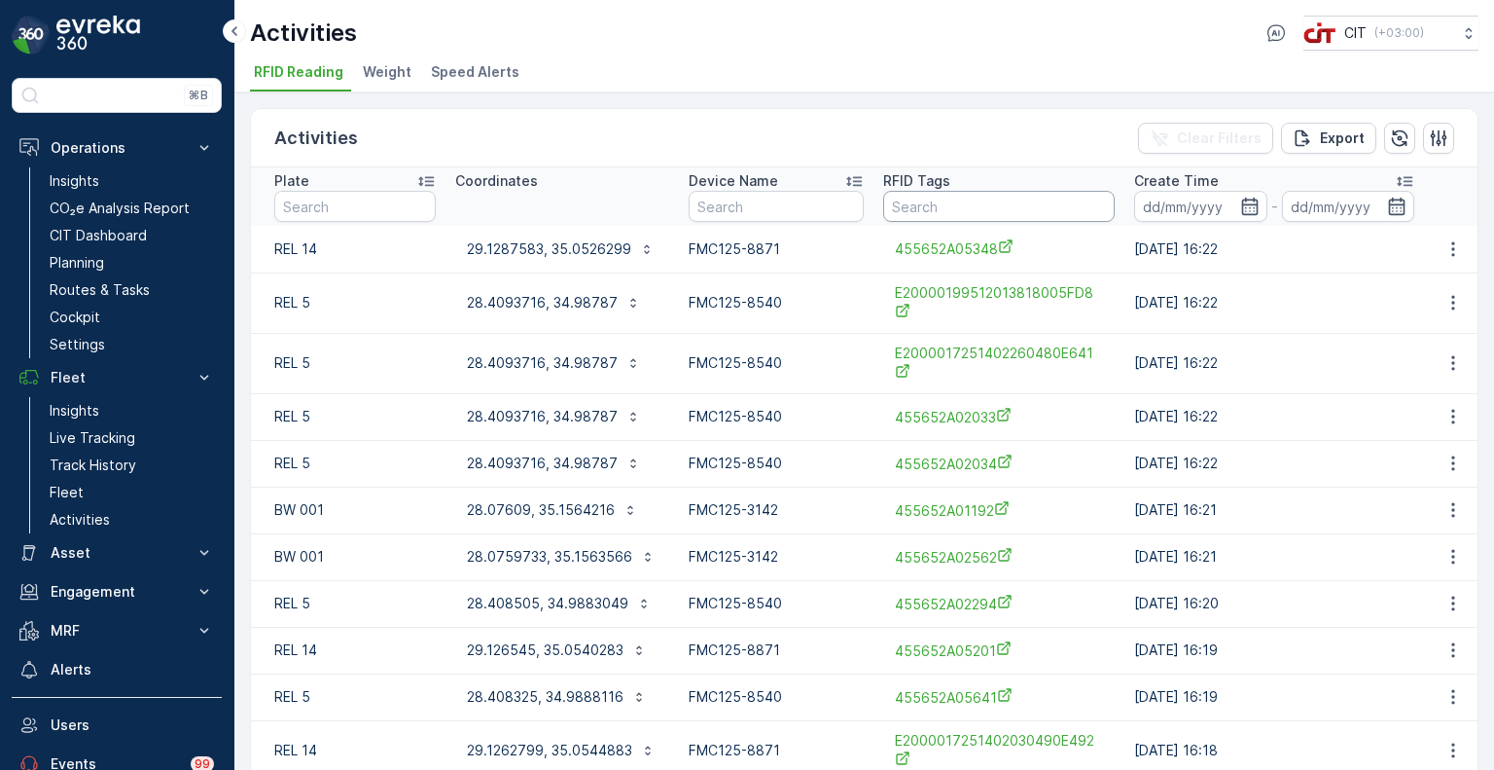
click at [964, 209] on input "text" at bounding box center [999, 206] width 232 height 31
paste input "455652A00768"
type input "455652A00768"
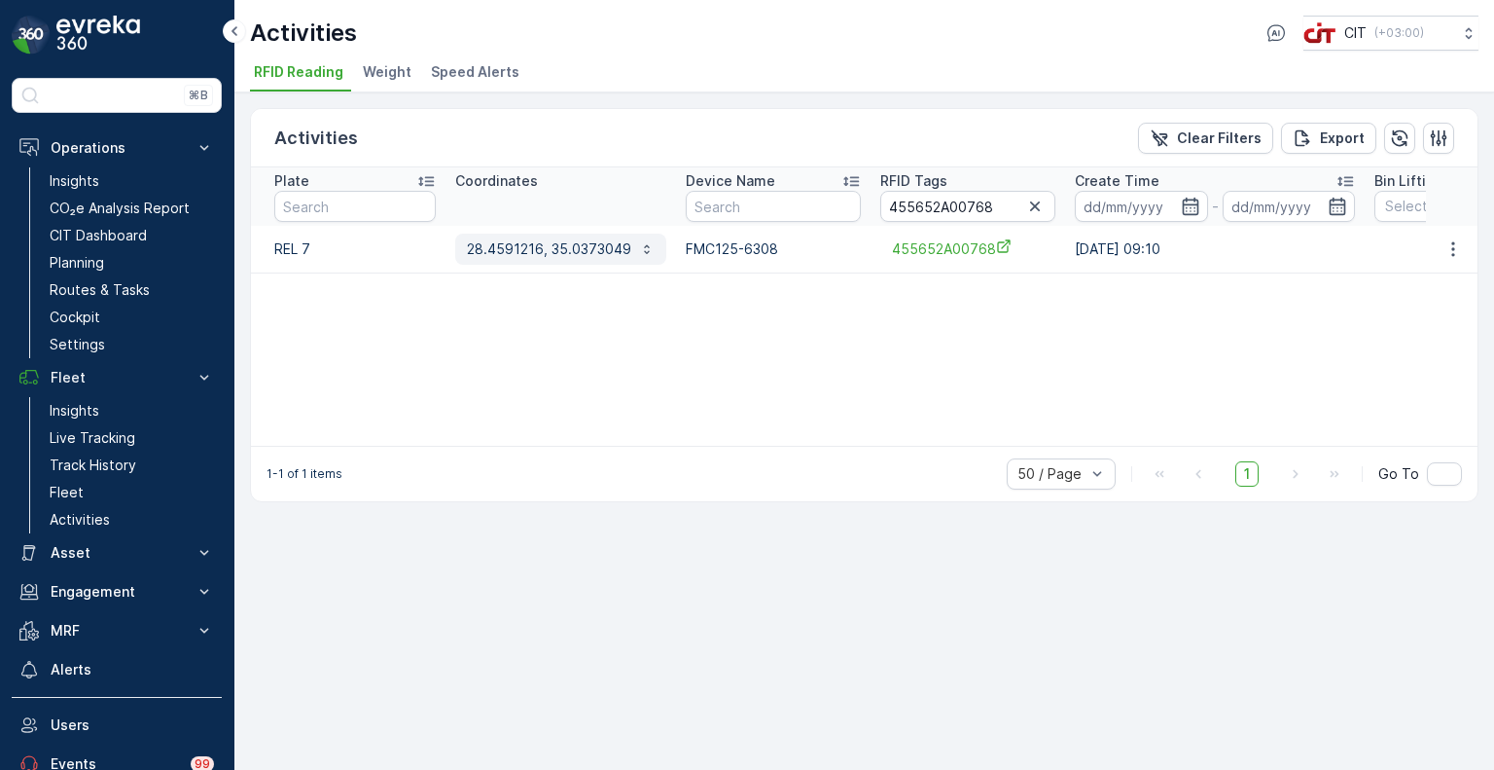
click at [523, 248] on p "28.4591216, 35.0373049" at bounding box center [549, 248] width 164 height 19
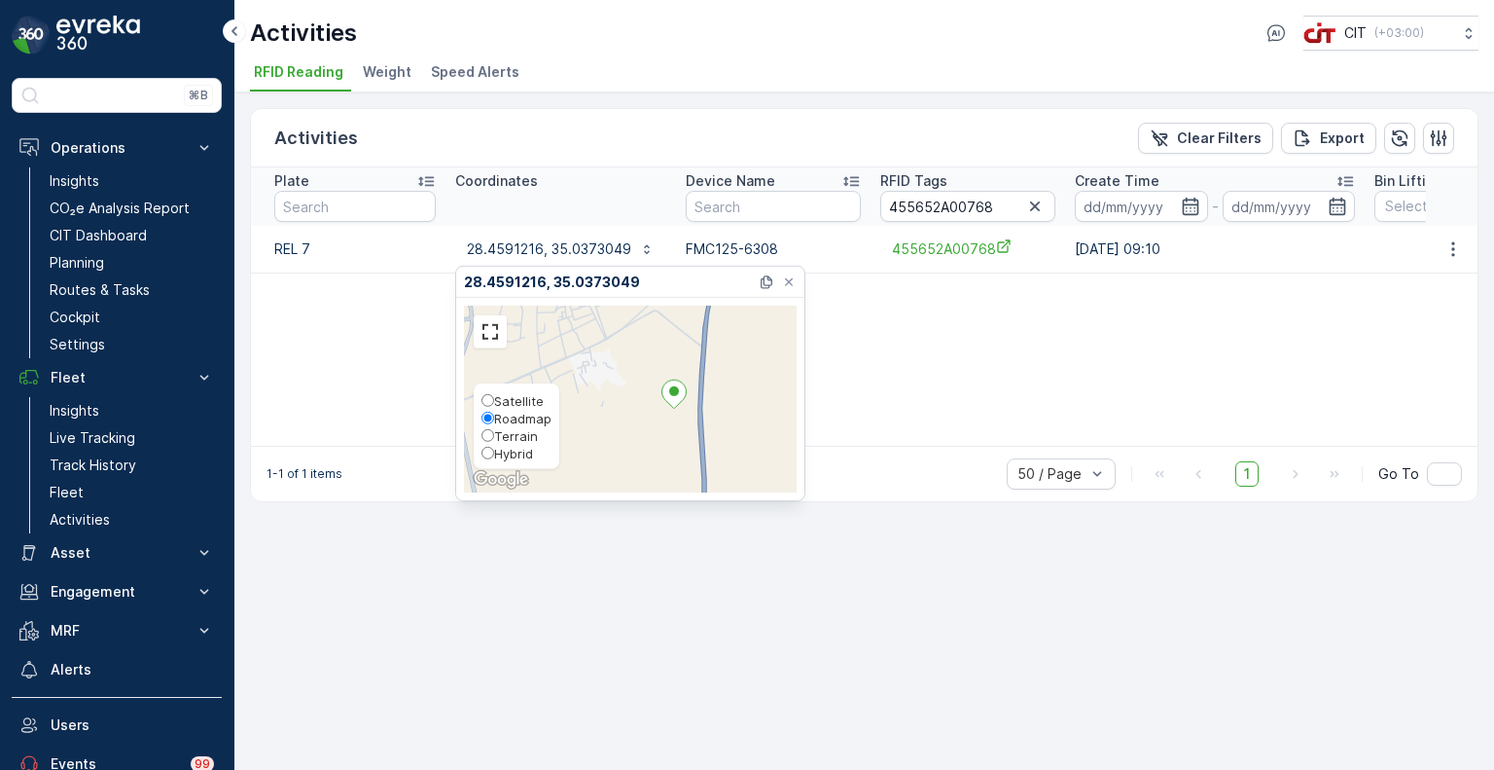
click at [506, 458] on span "Hybrid" at bounding box center [513, 454] width 39 height 16
click at [494, 458] on input "Hybrid" at bounding box center [488, 453] width 13 height 13
radio input "true"
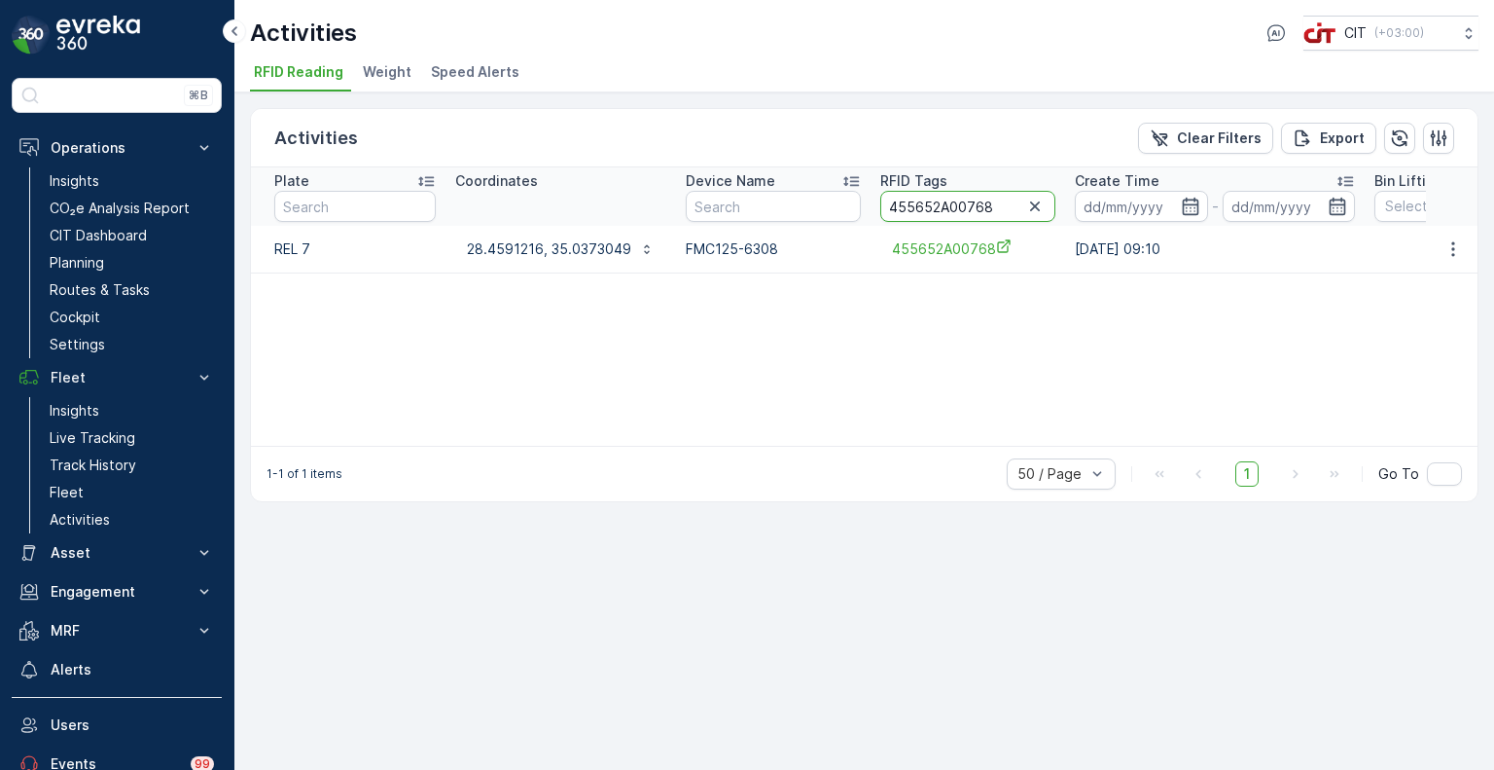
drag, startPoint x: 992, startPoint y: 205, endPoint x: 953, endPoint y: 210, distance: 39.2
click at [953, 210] on input "455652A00768" at bounding box center [967, 206] width 175 height 31
click at [533, 252] on p "28.4591216, 35.0373049" at bounding box center [549, 248] width 164 height 19
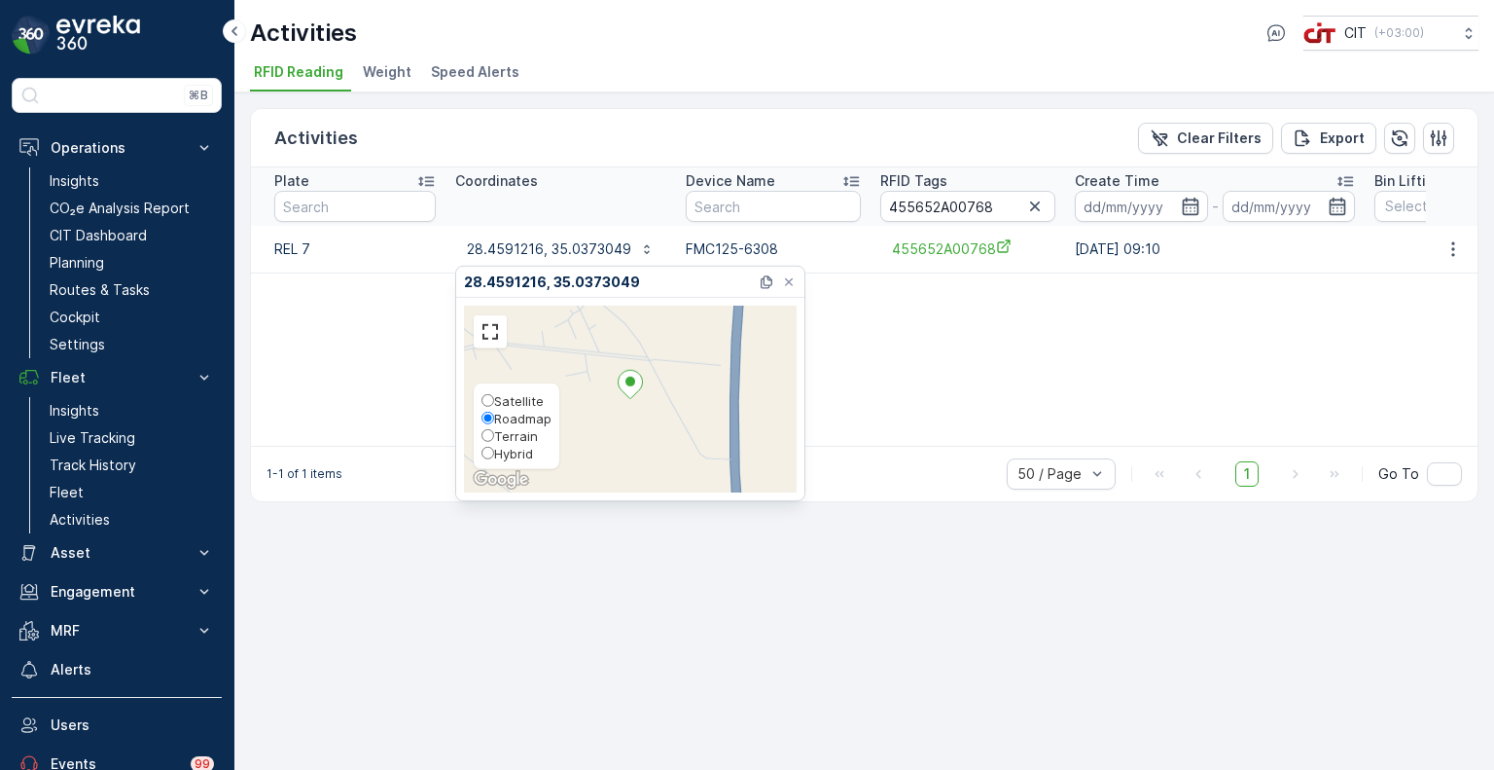
click at [496, 450] on span "Hybrid" at bounding box center [513, 454] width 39 height 16
click at [494, 450] on input "Hybrid" at bounding box center [488, 453] width 13 height 13
radio input "true"
